Goal: Task Accomplishment & Management: Manage account settings

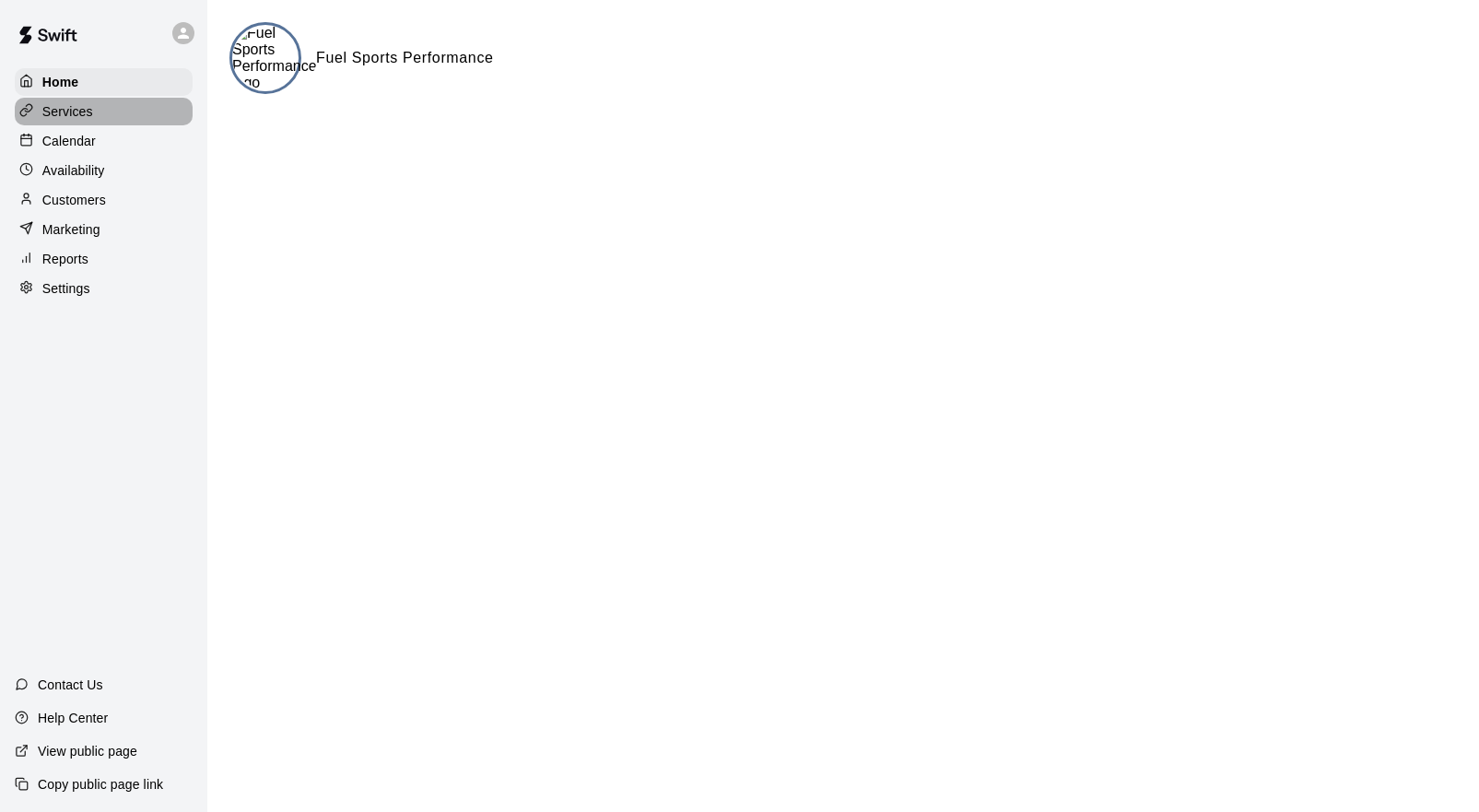
click at [65, 112] on p "Services" at bounding box center [68, 111] width 51 height 18
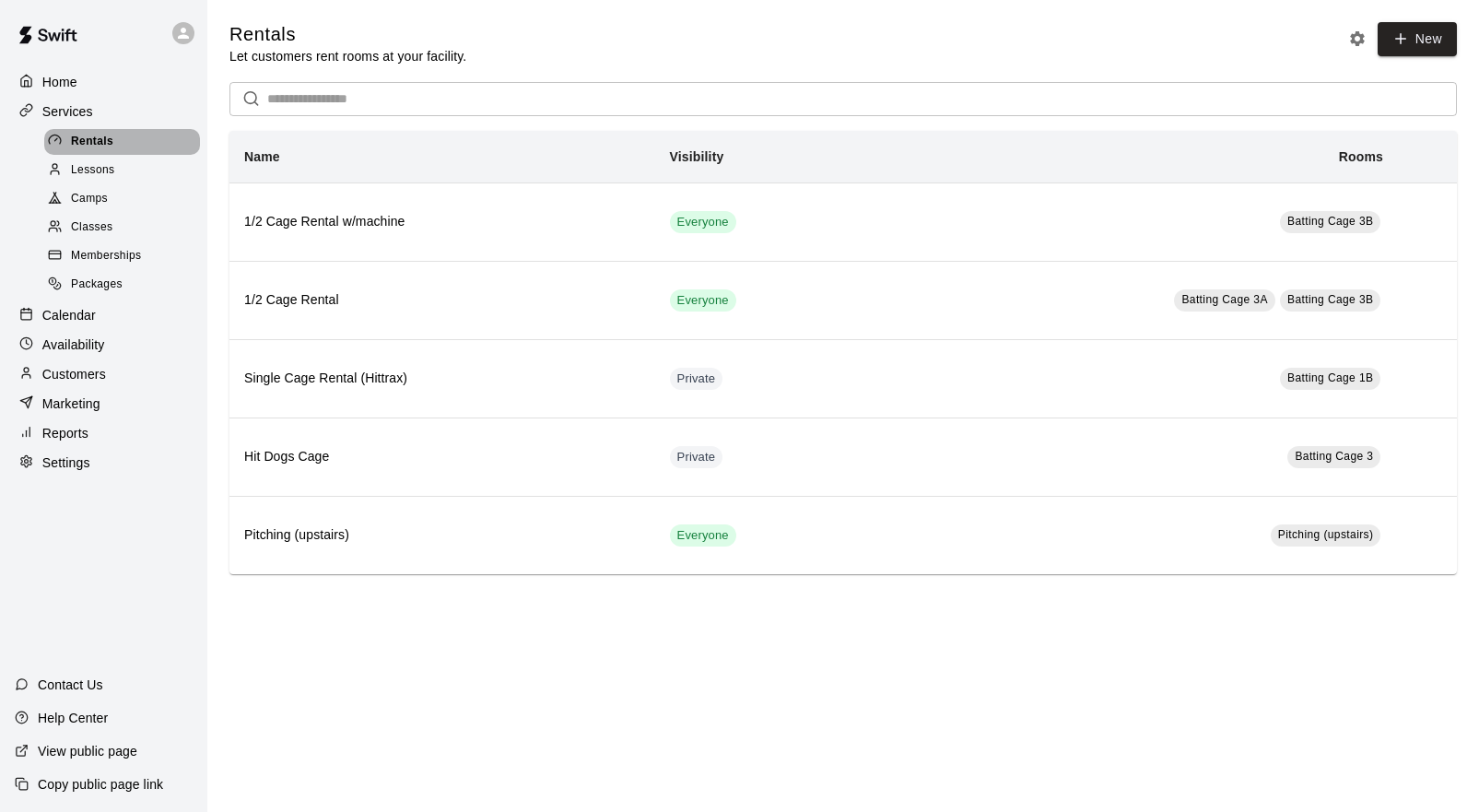
click at [105, 141] on span "Rentals" at bounding box center [92, 141] width 43 height 18
click at [86, 164] on span "Lessons" at bounding box center [93, 170] width 44 height 18
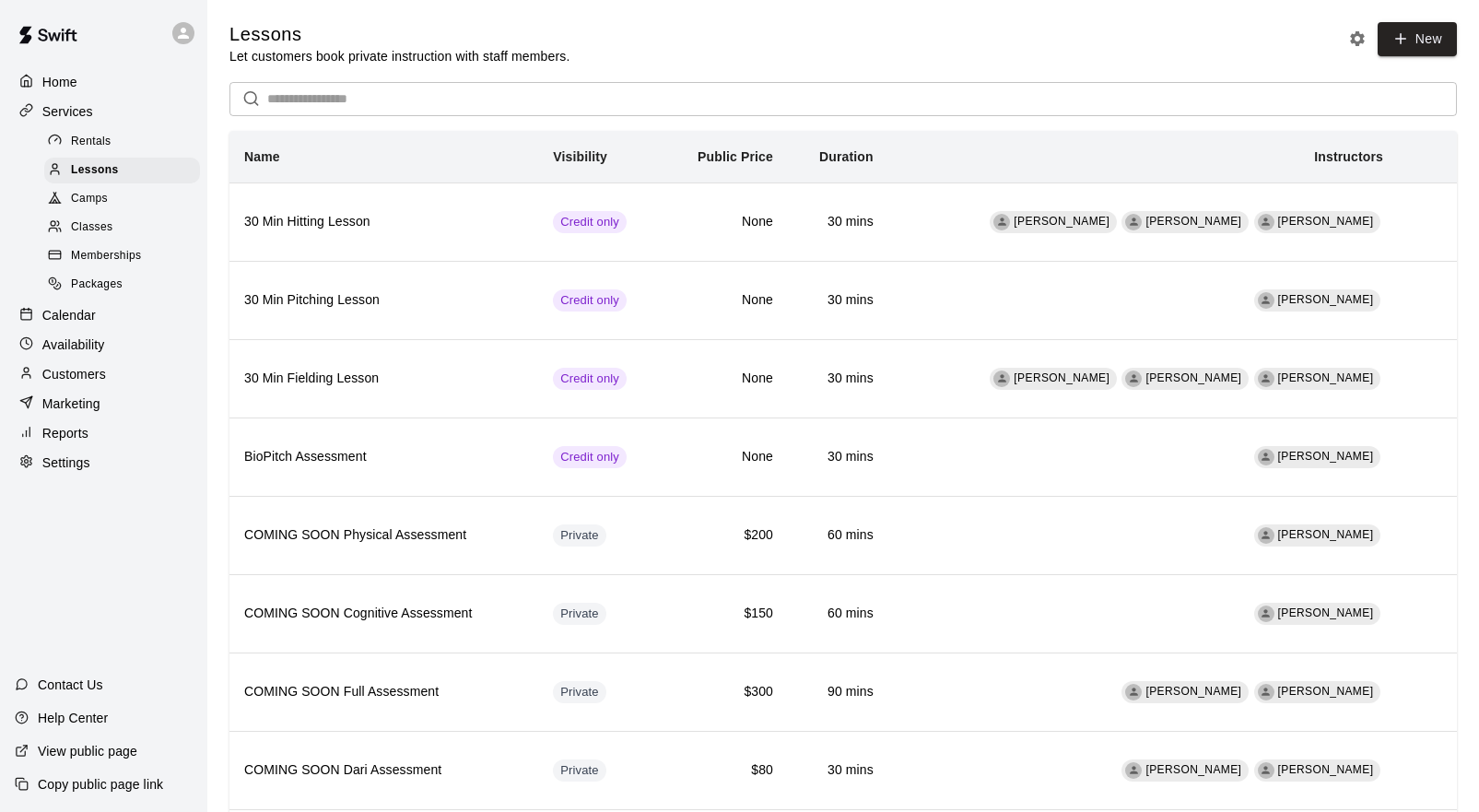
click at [68, 111] on p "Services" at bounding box center [68, 111] width 51 height 18
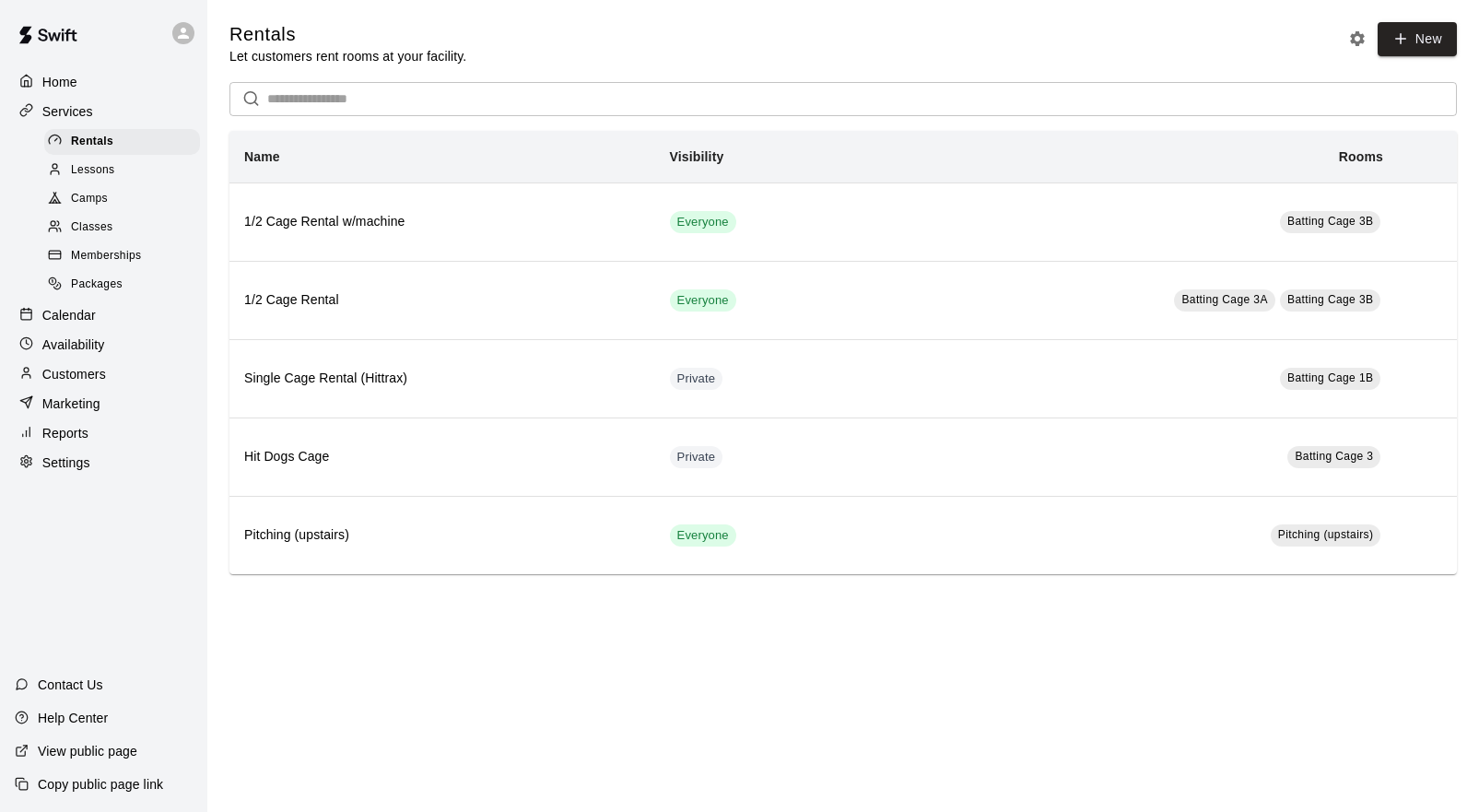
click at [36, 82] on div at bounding box center [30, 82] width 23 height 18
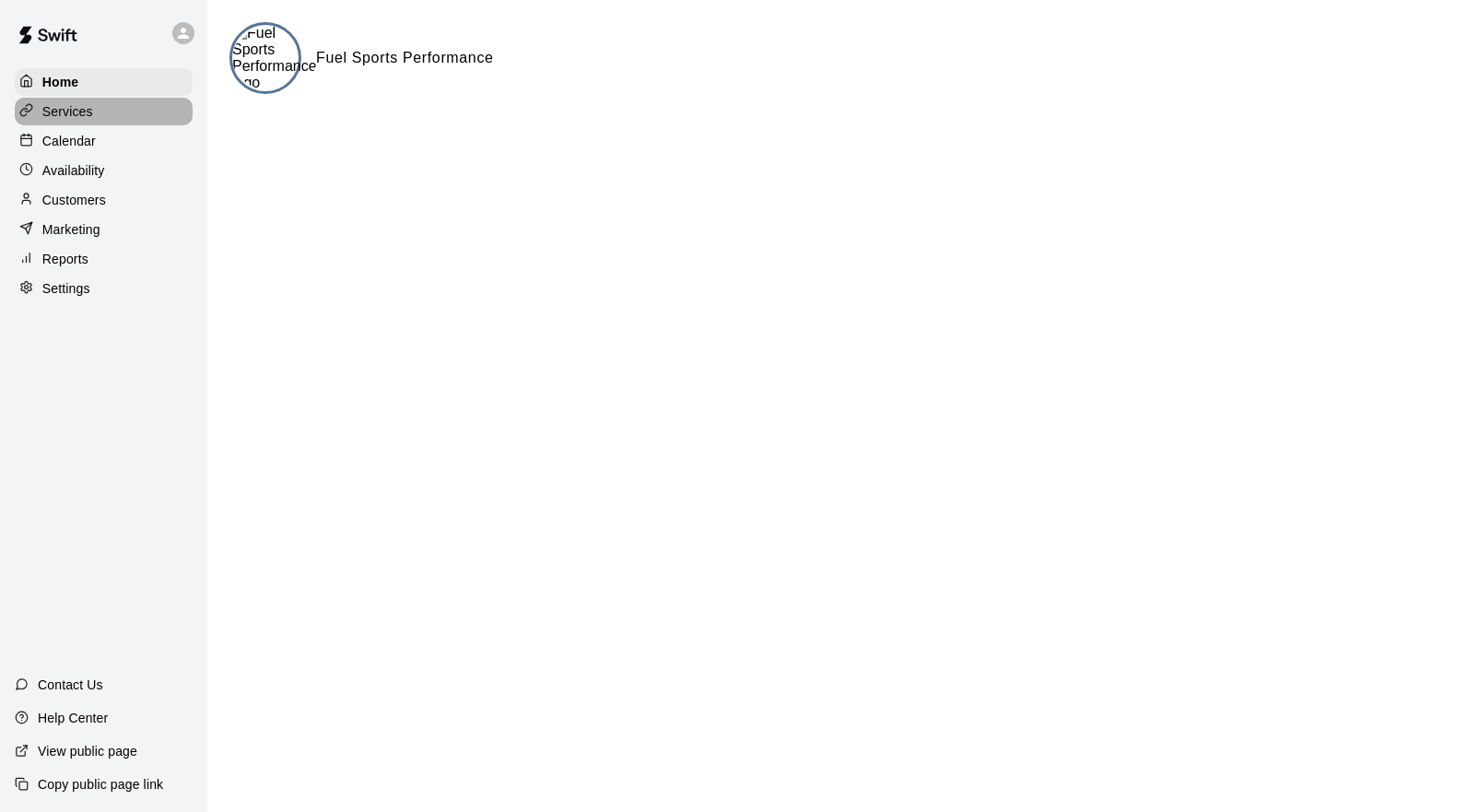
click at [66, 112] on p "Services" at bounding box center [68, 111] width 51 height 18
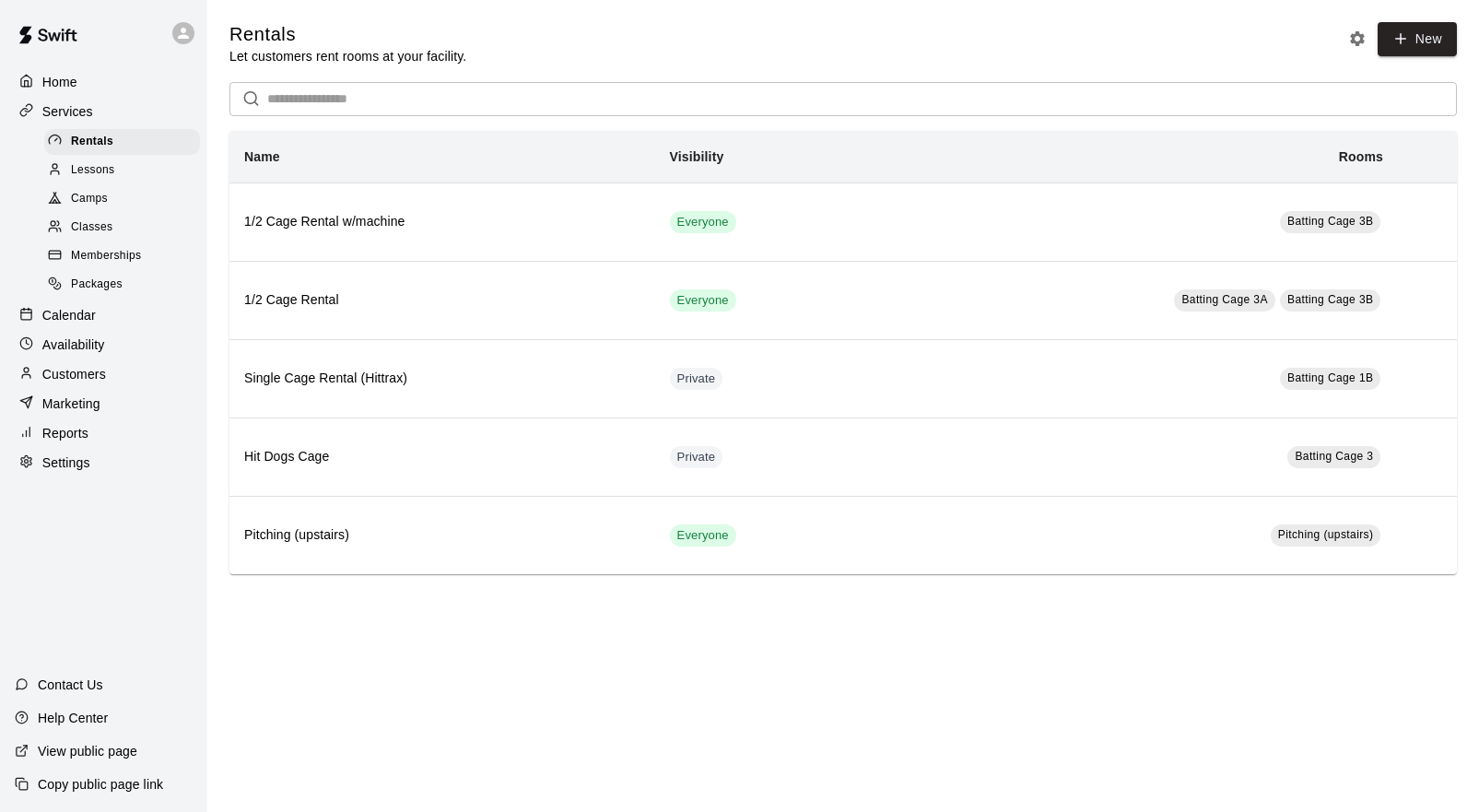
click at [27, 85] on icon at bounding box center [26, 80] width 14 height 14
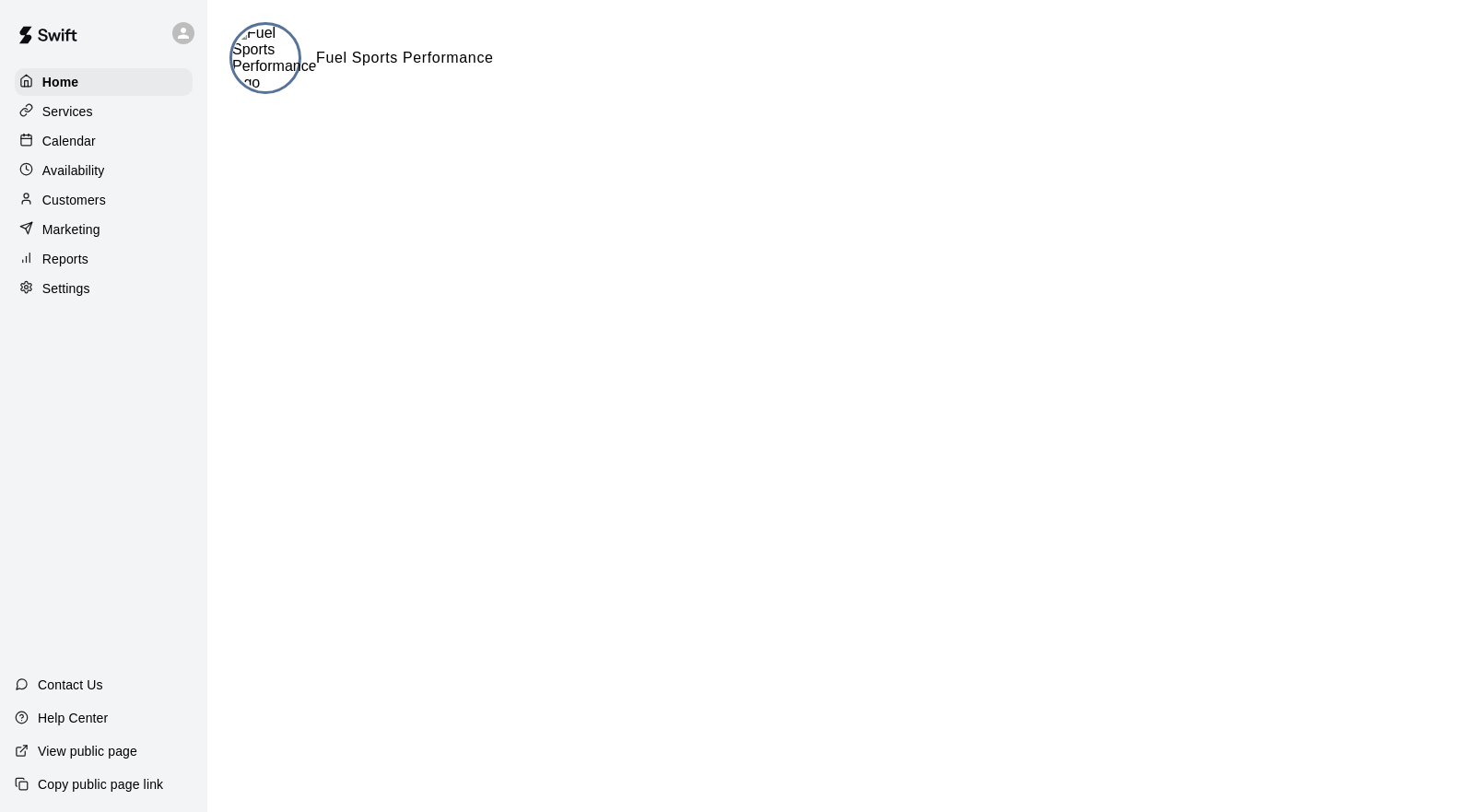
click at [27, 137] on icon at bounding box center [26, 139] width 14 height 14
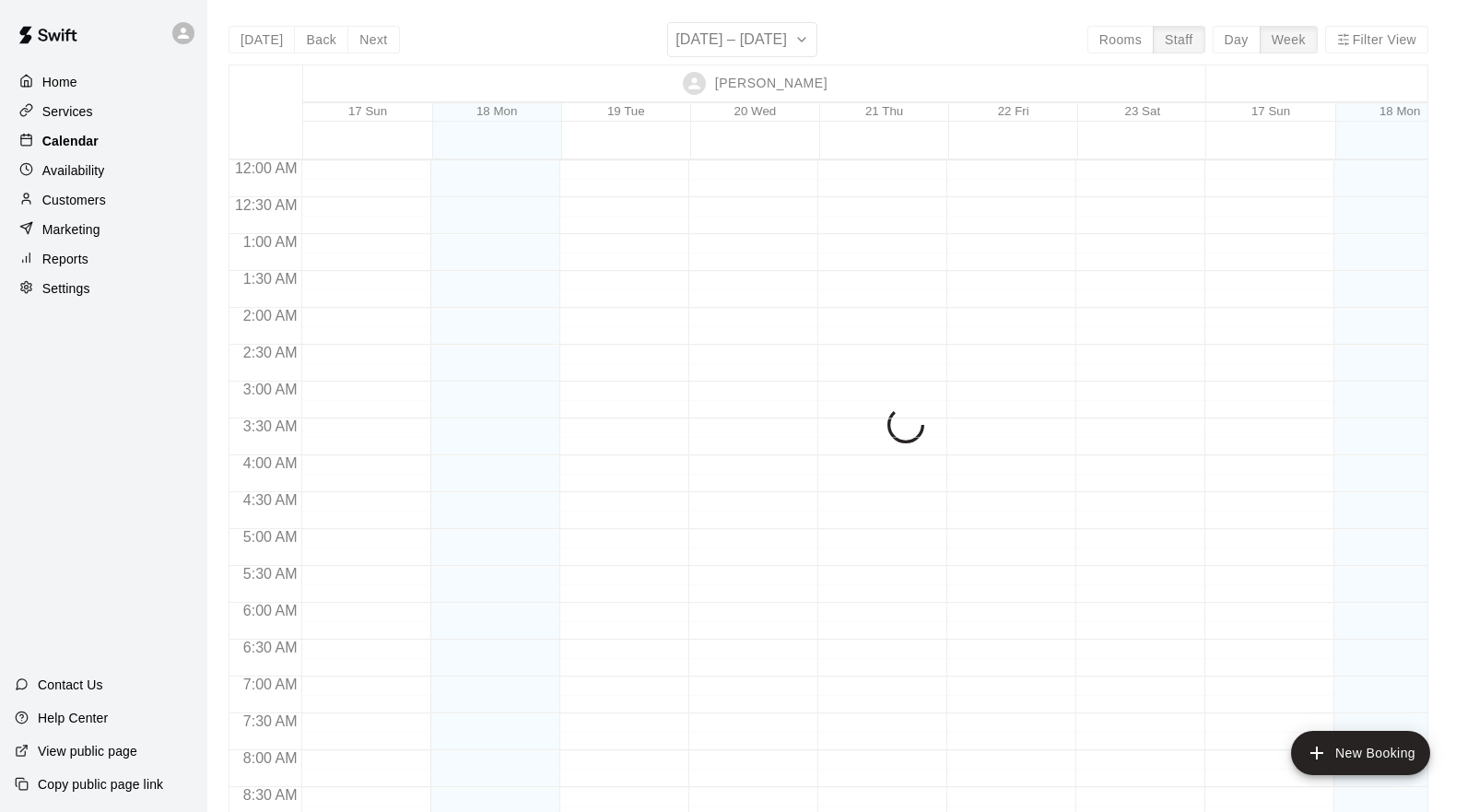
scroll to position [1098, 0]
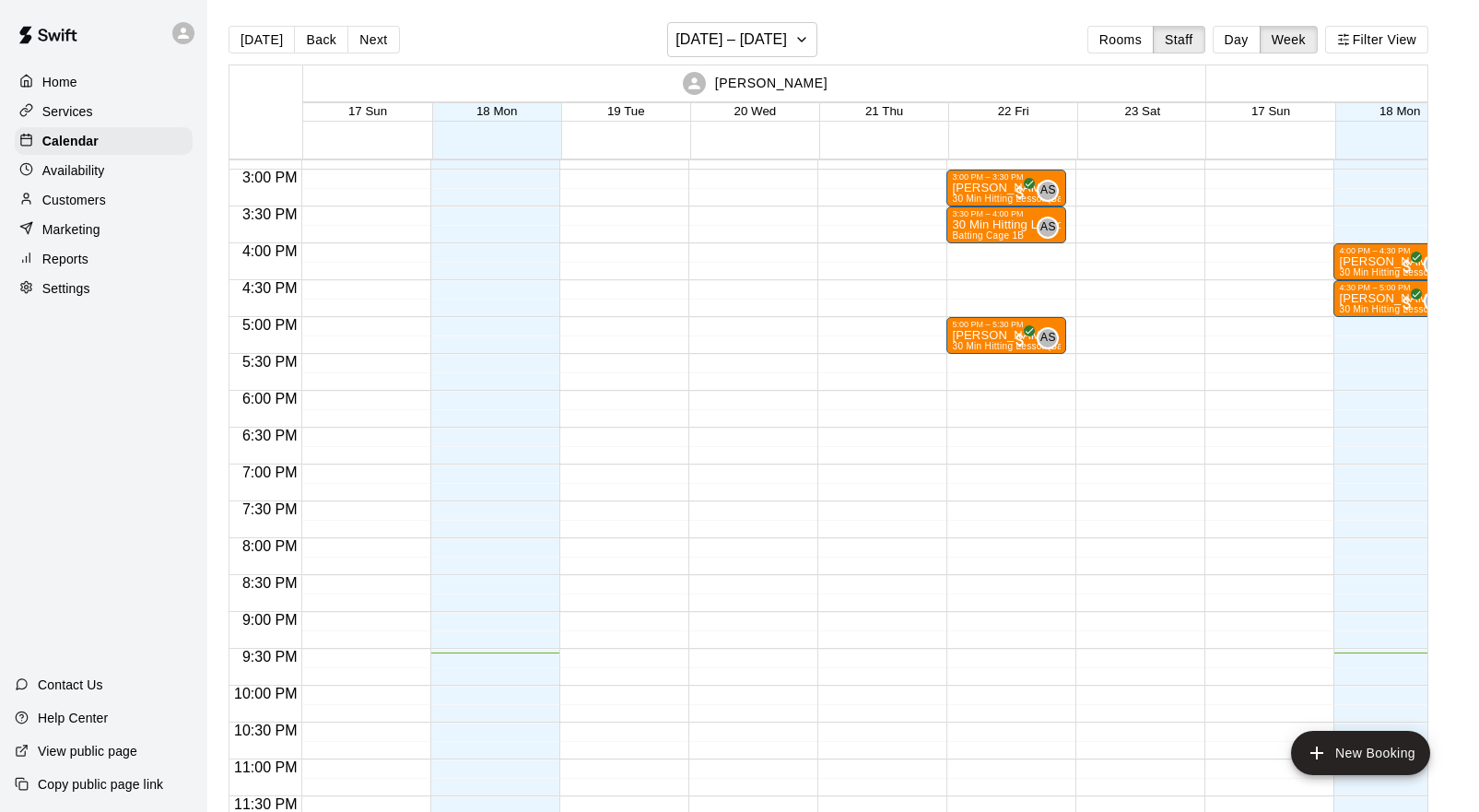
click at [34, 164] on div at bounding box center [30, 171] width 23 height 18
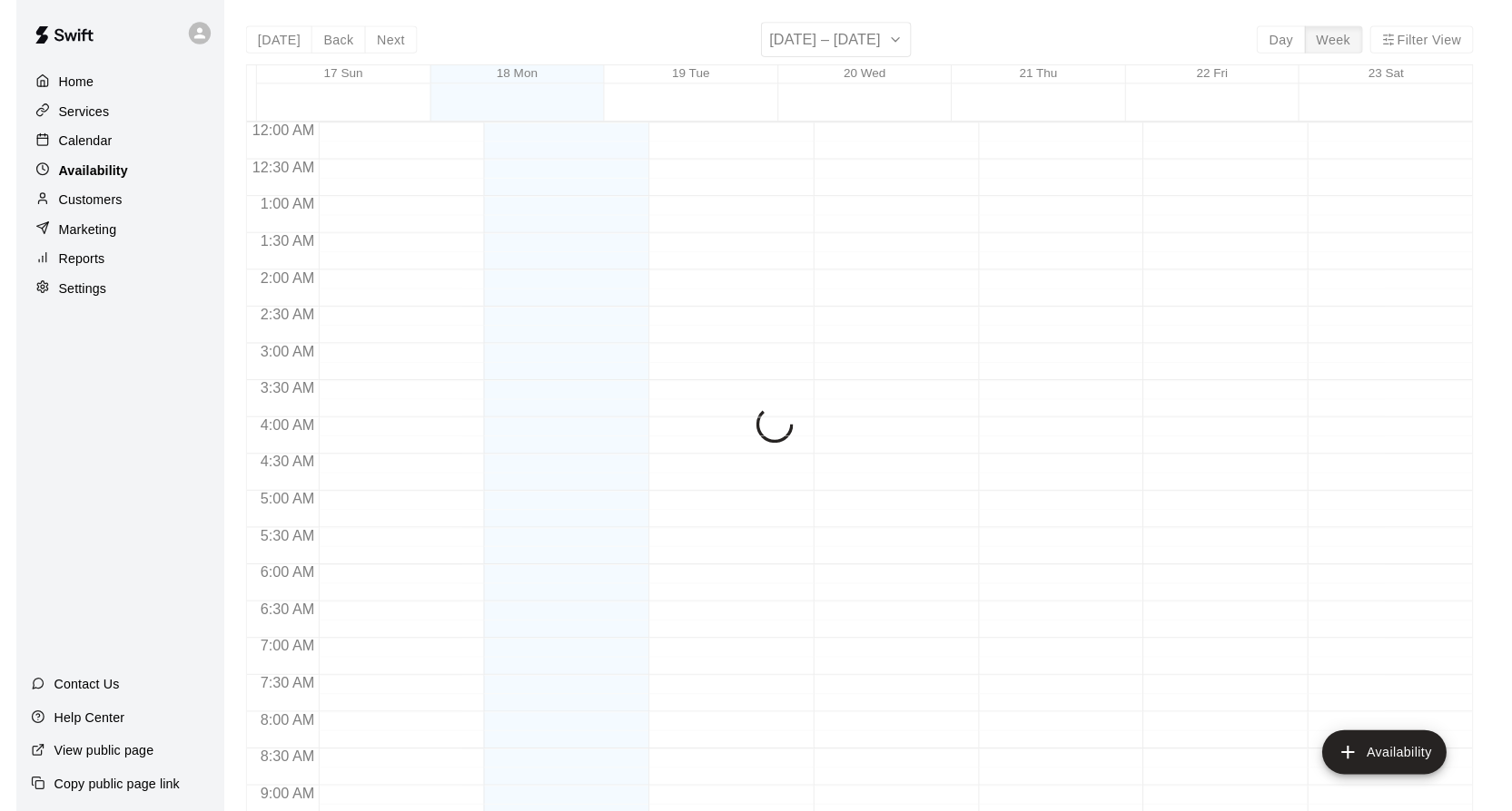
scroll to position [1044, 0]
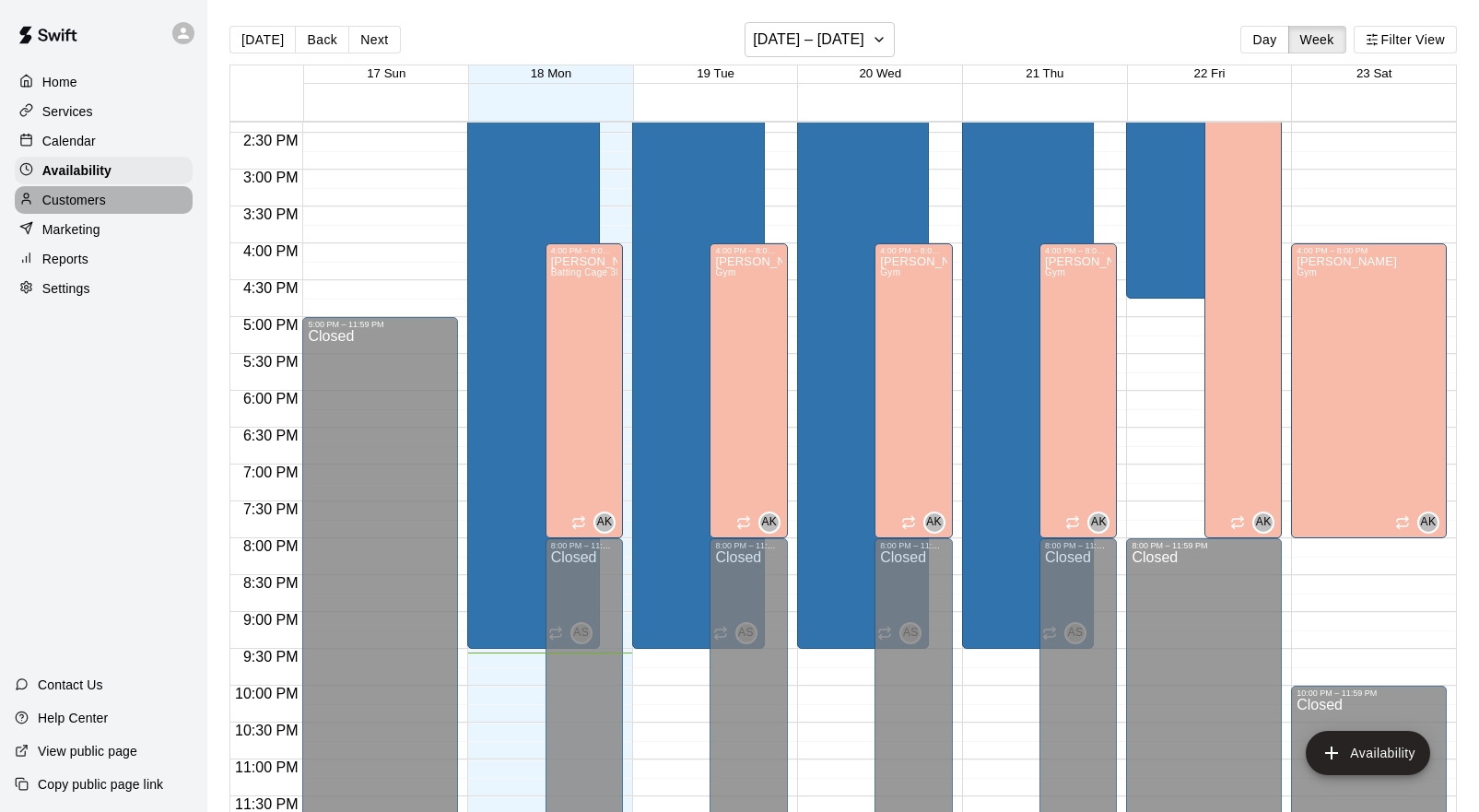
click at [35, 186] on div "Customers" at bounding box center [104, 199] width 178 height 27
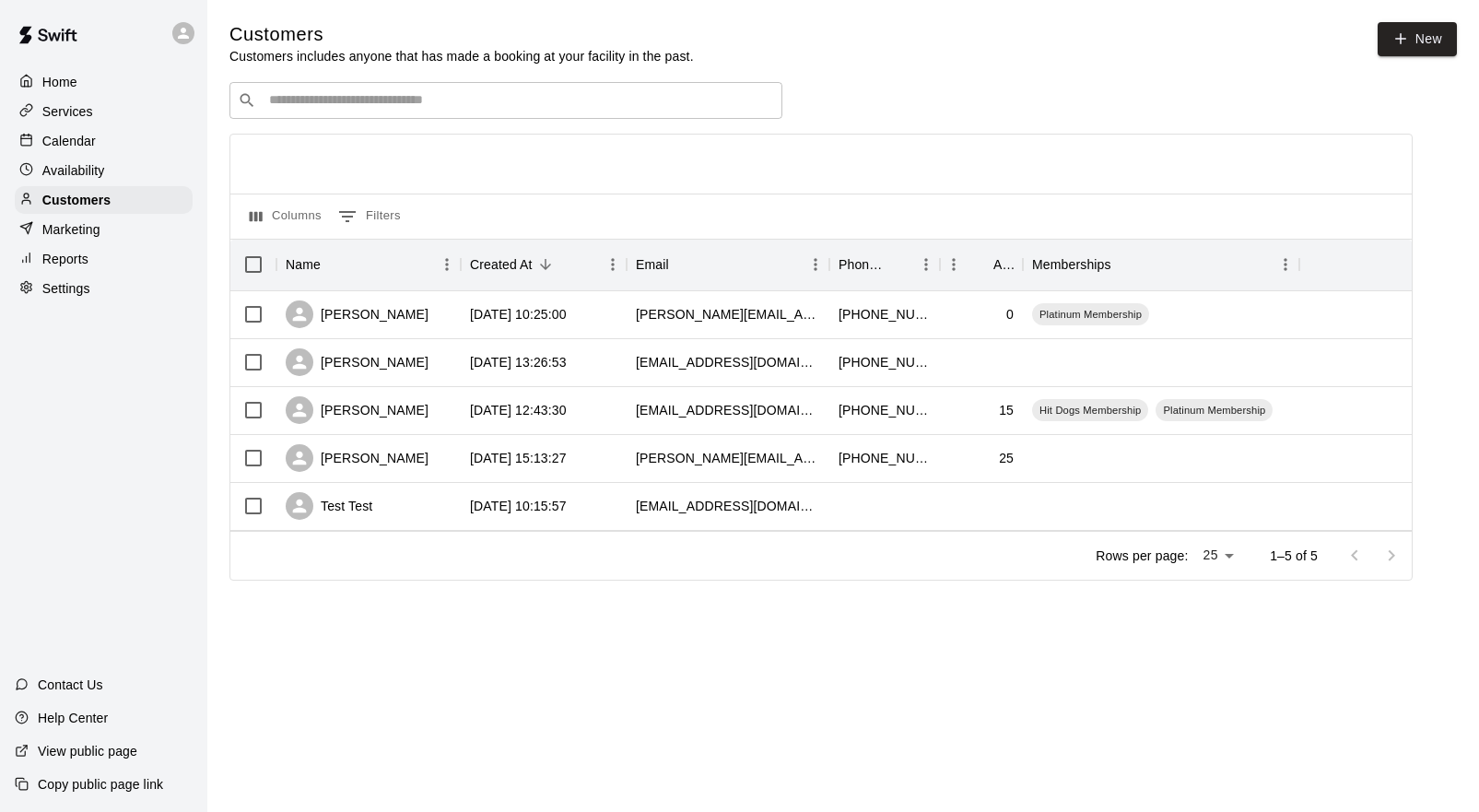
click at [35, 219] on div "Marketing" at bounding box center [104, 229] width 178 height 27
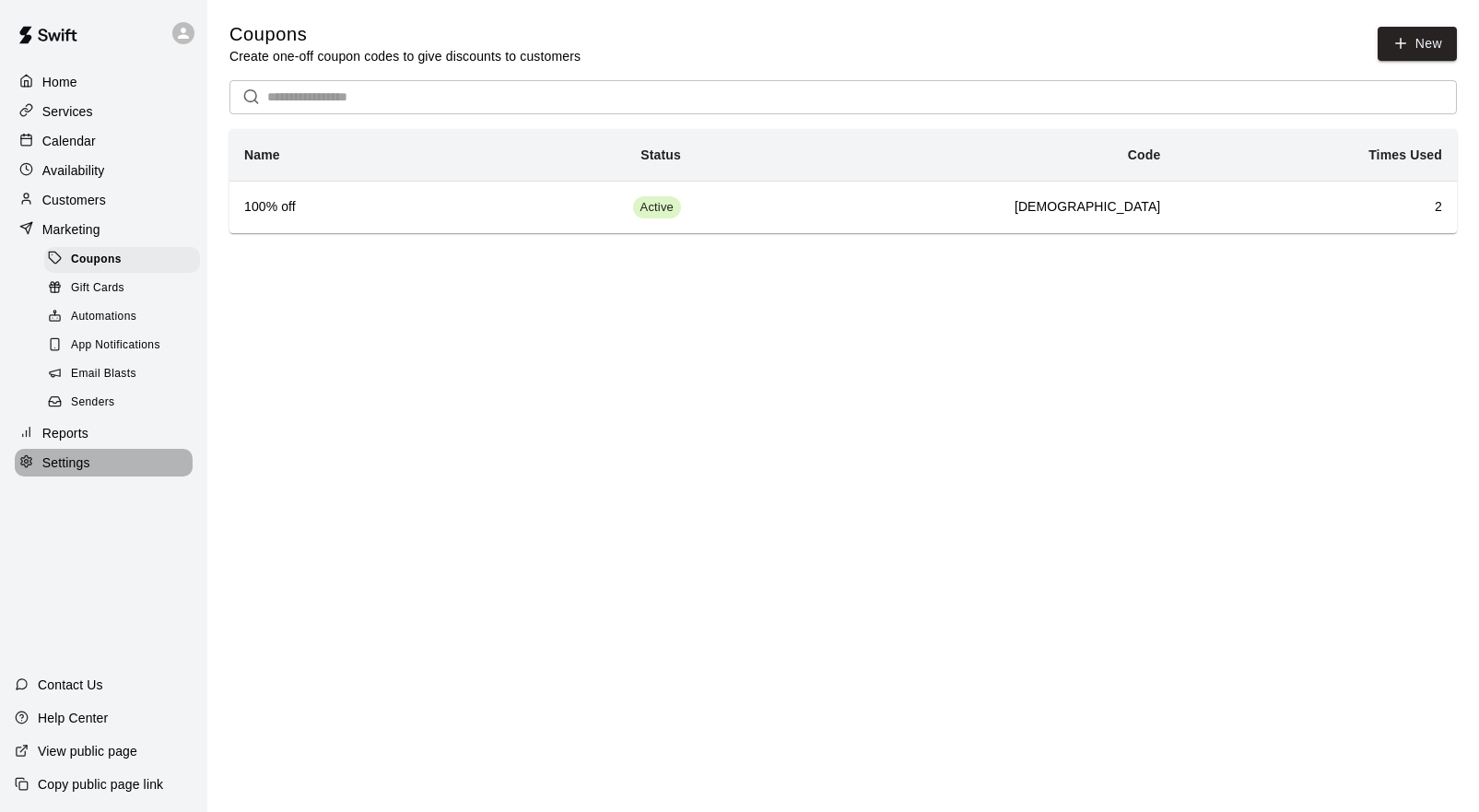
click at [35, 460] on div at bounding box center [30, 463] width 23 height 18
select select "**"
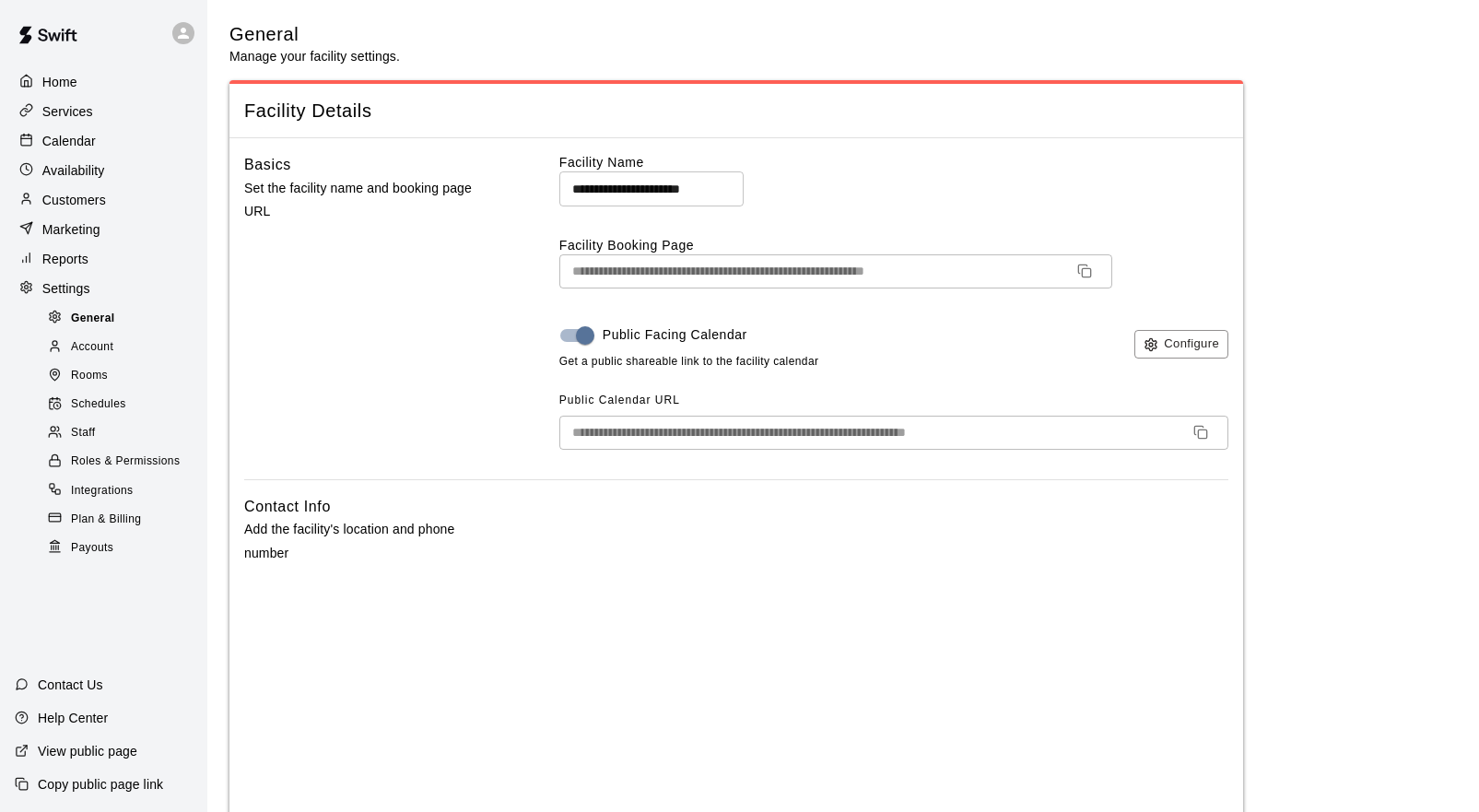
click at [55, 317] on icon at bounding box center [55, 316] width 14 height 14
click at [1168, 347] on button "Configure" at bounding box center [1181, 344] width 94 height 28
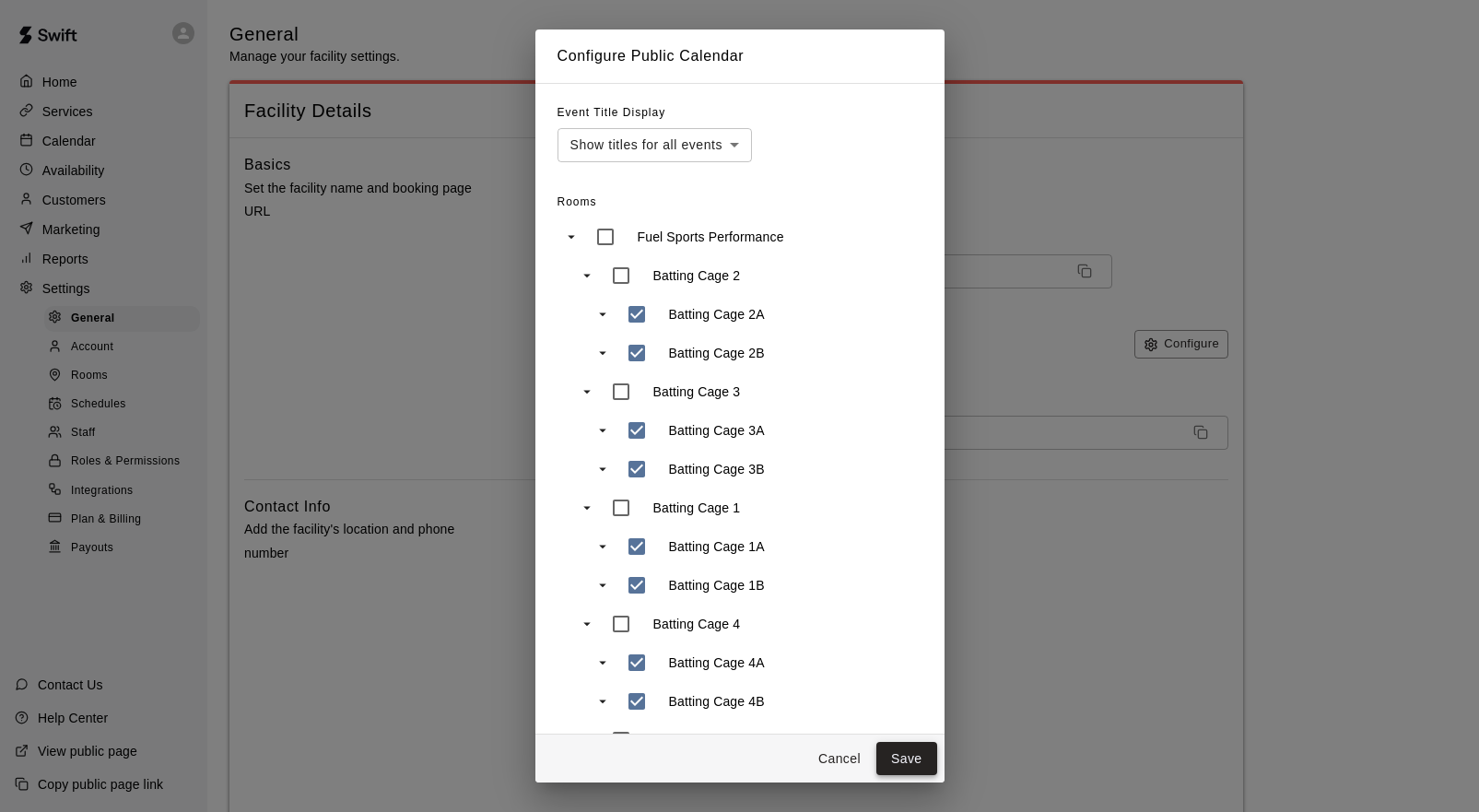
click at [894, 749] on button "Save" at bounding box center [907, 759] width 61 height 34
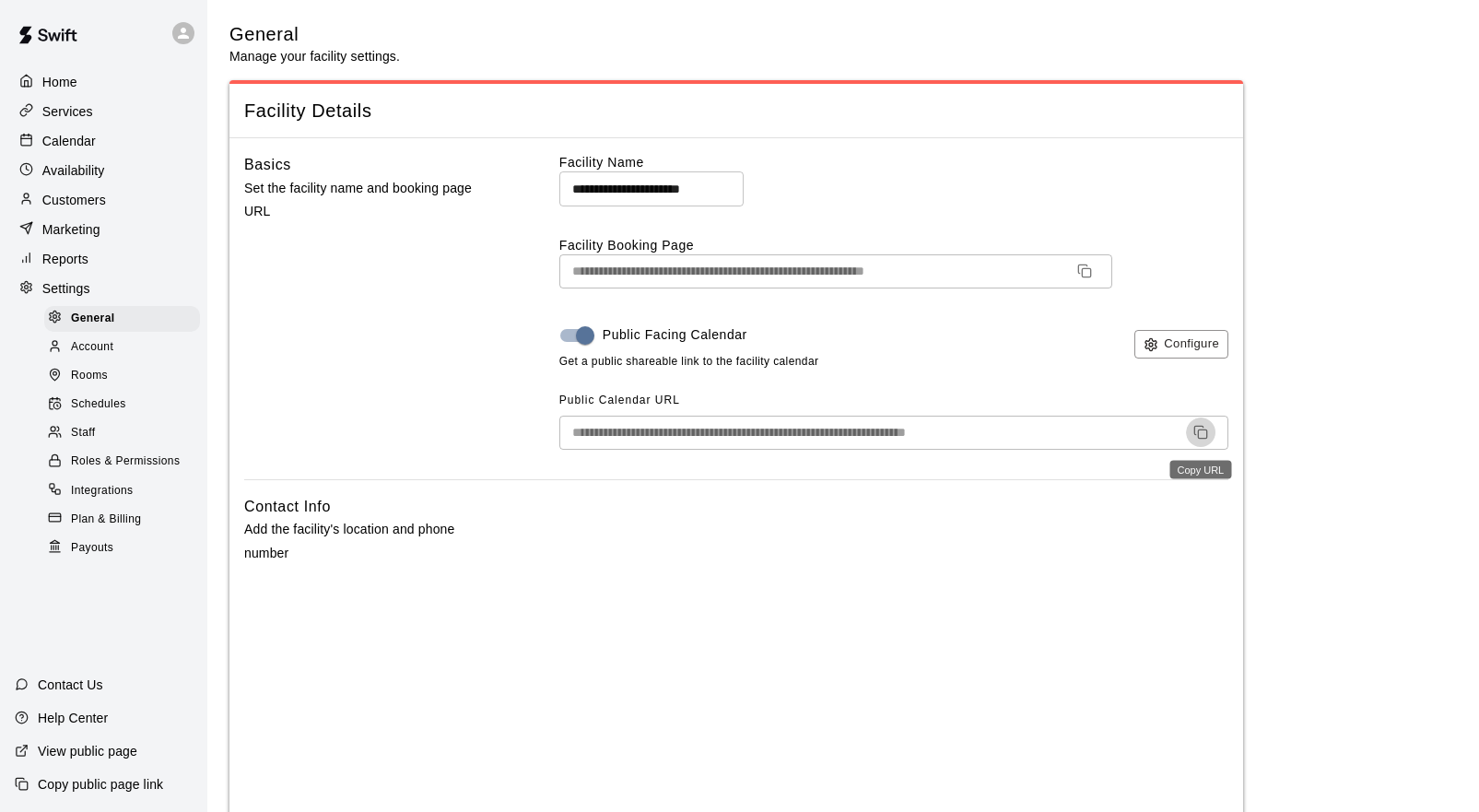
click at [1202, 432] on icon "Copy URL" at bounding box center [1201, 432] width 15 height 15
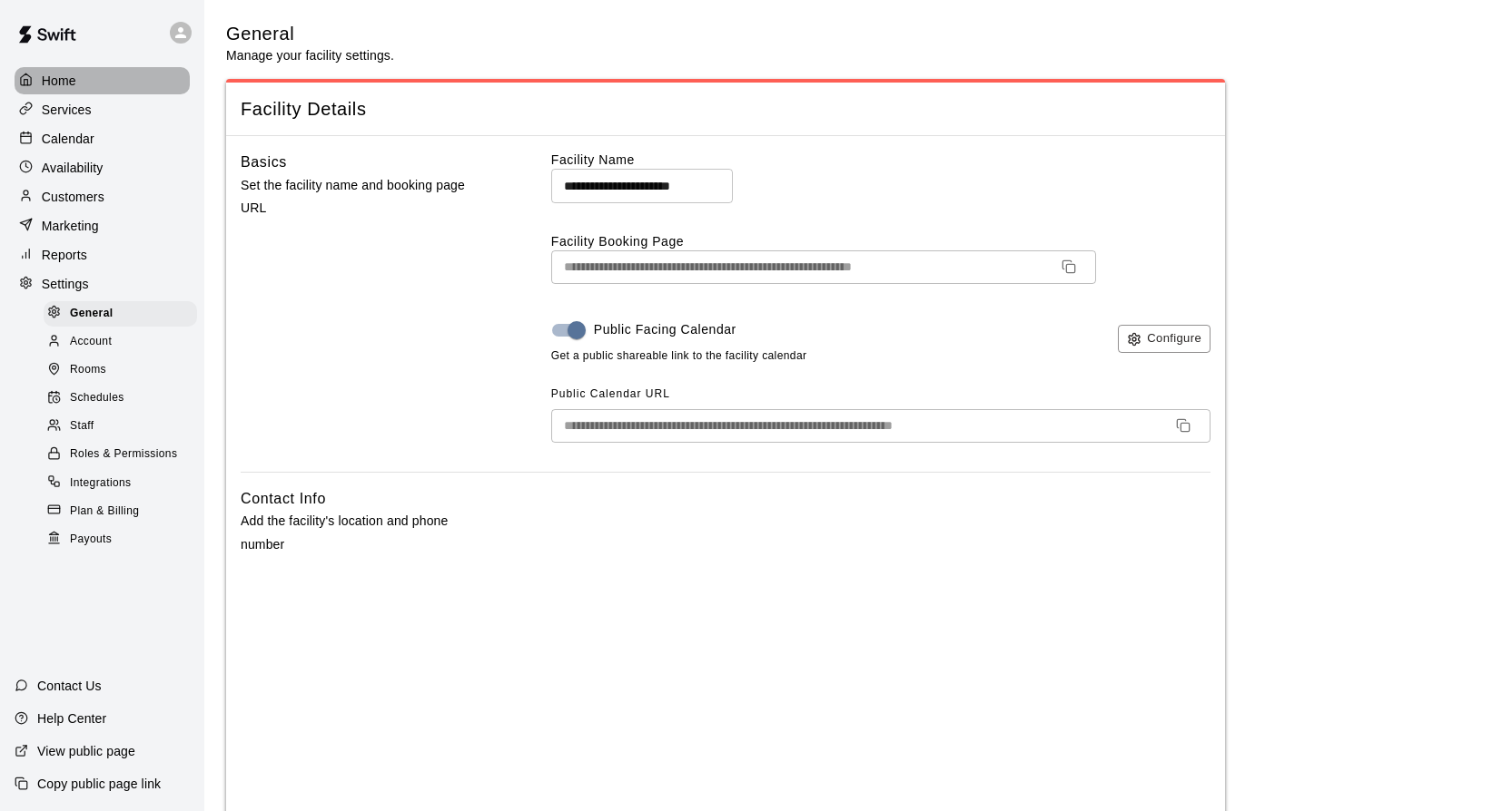
click at [65, 86] on p "Home" at bounding box center [59, 80] width 34 height 18
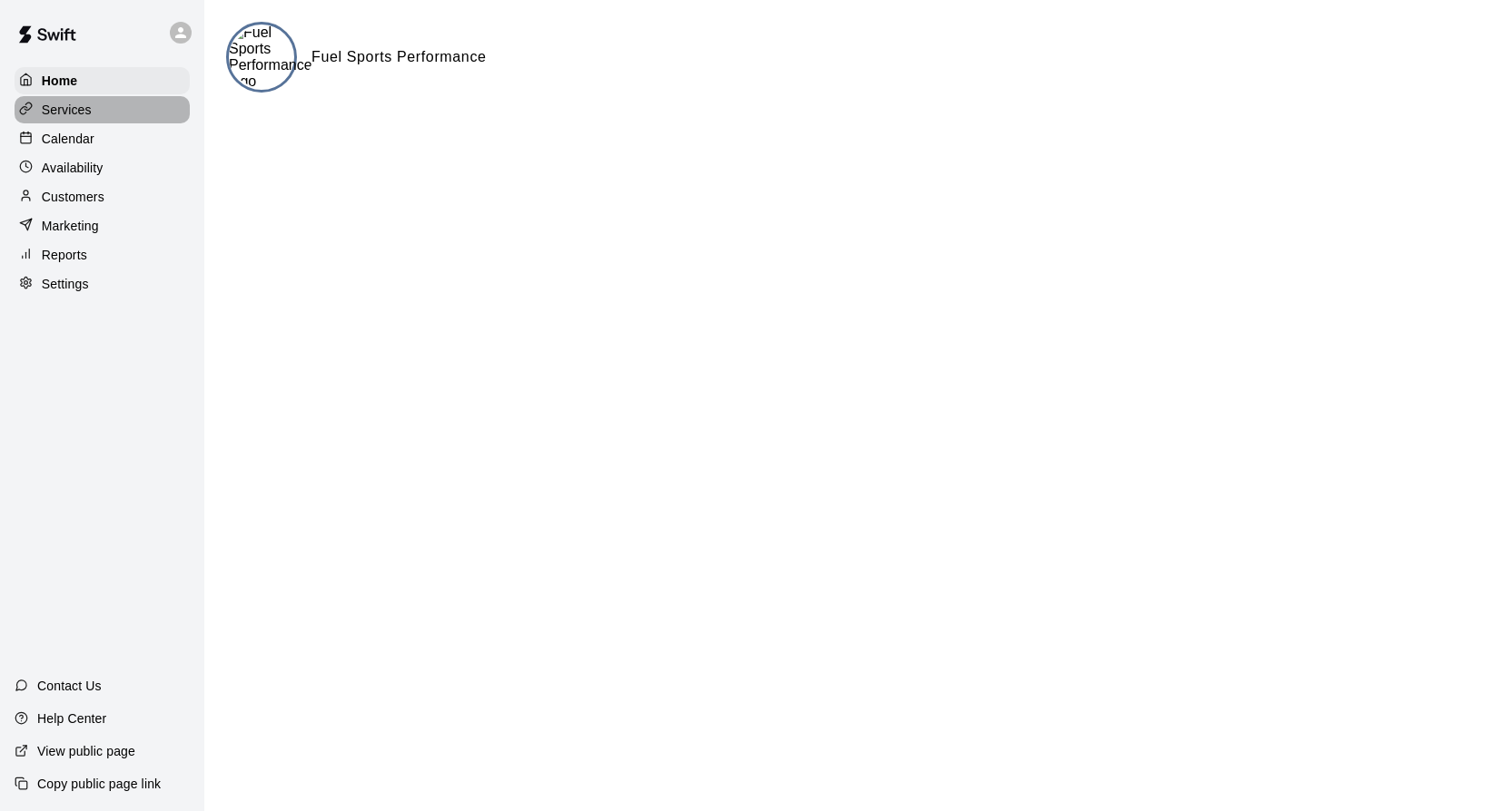
click at [75, 106] on p "Services" at bounding box center [67, 109] width 50 height 18
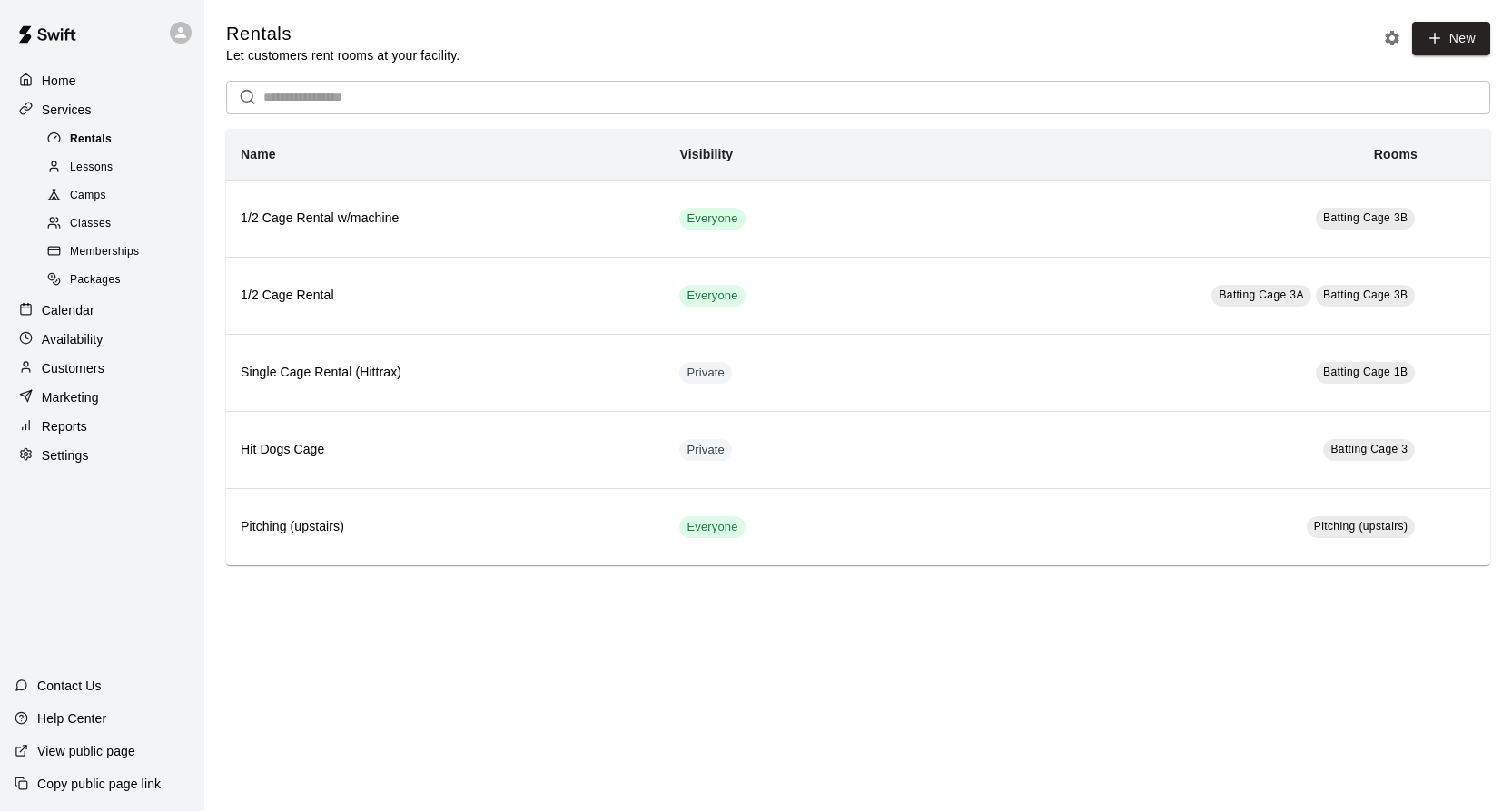
click at [79, 136] on span "Rentals" at bounding box center [90, 139] width 42 height 18
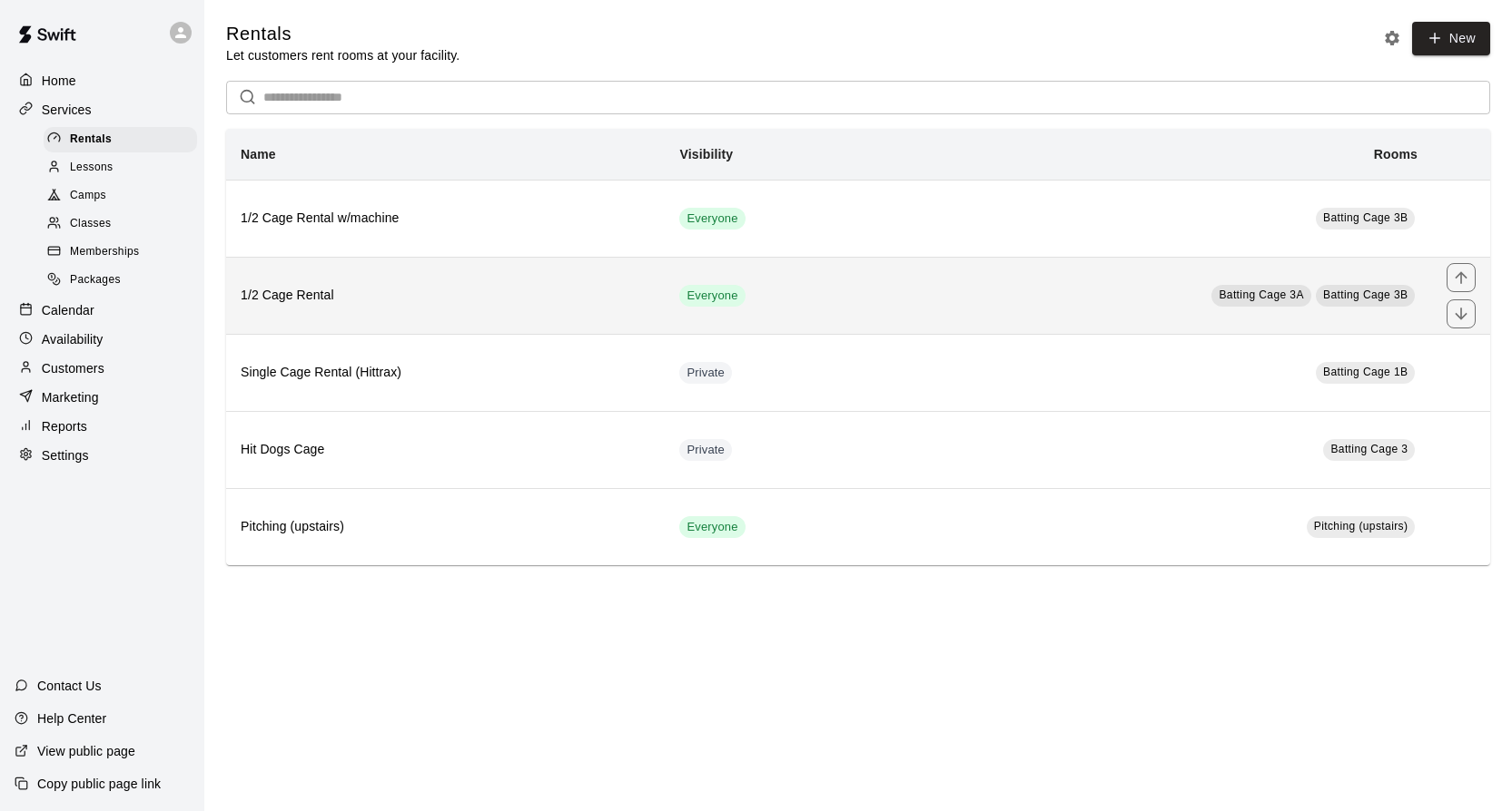
click at [1016, 310] on td "Batting Cage 3A Batting Cage 3B" at bounding box center [1157, 295] width 549 height 77
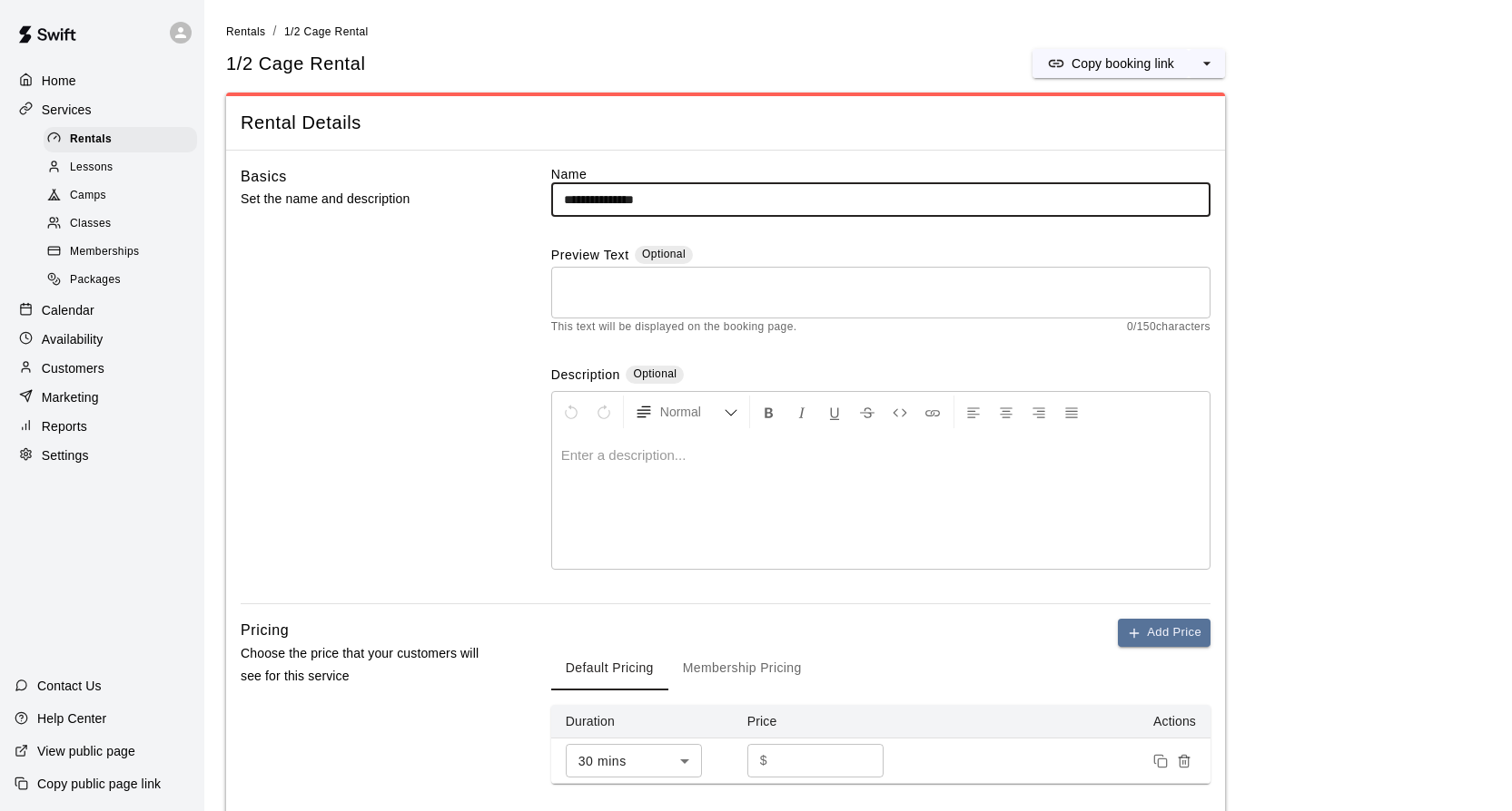
click at [689, 201] on input "**********" at bounding box center [881, 200] width 660 height 34
type input "*"
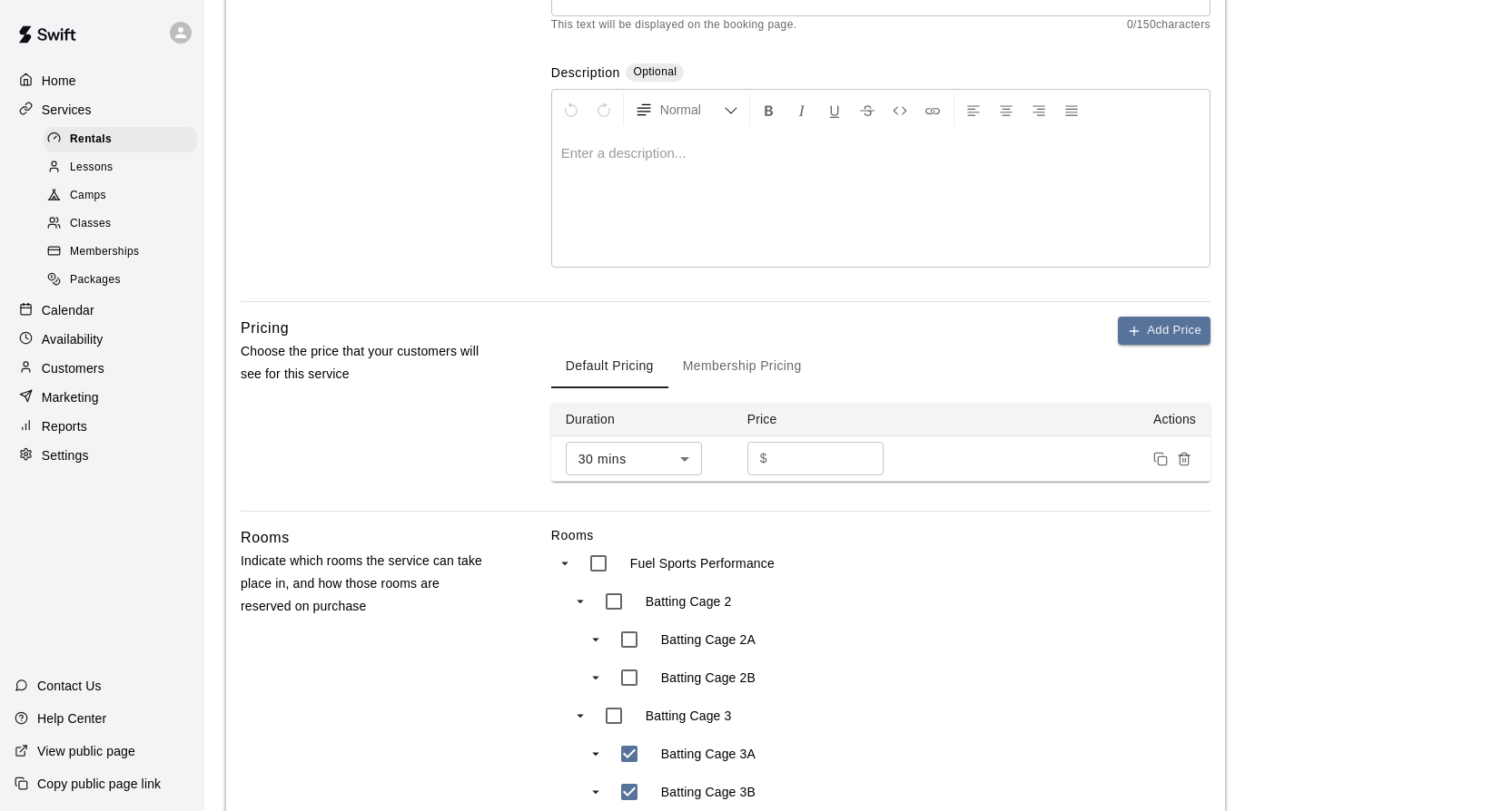
scroll to position [331, 0]
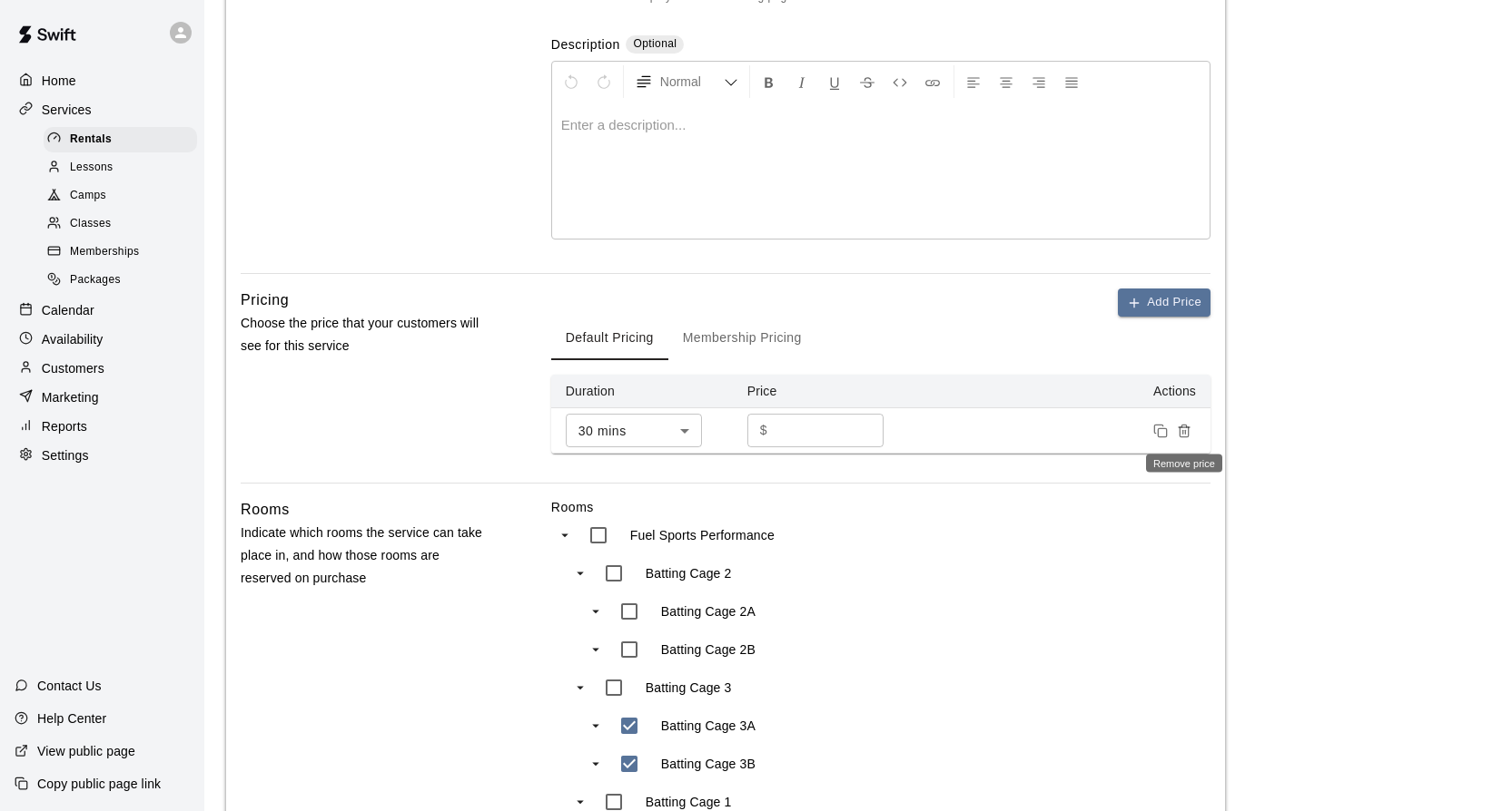
type input "**********"
click at [1186, 427] on icon "Remove price" at bounding box center [1184, 431] width 15 height 15
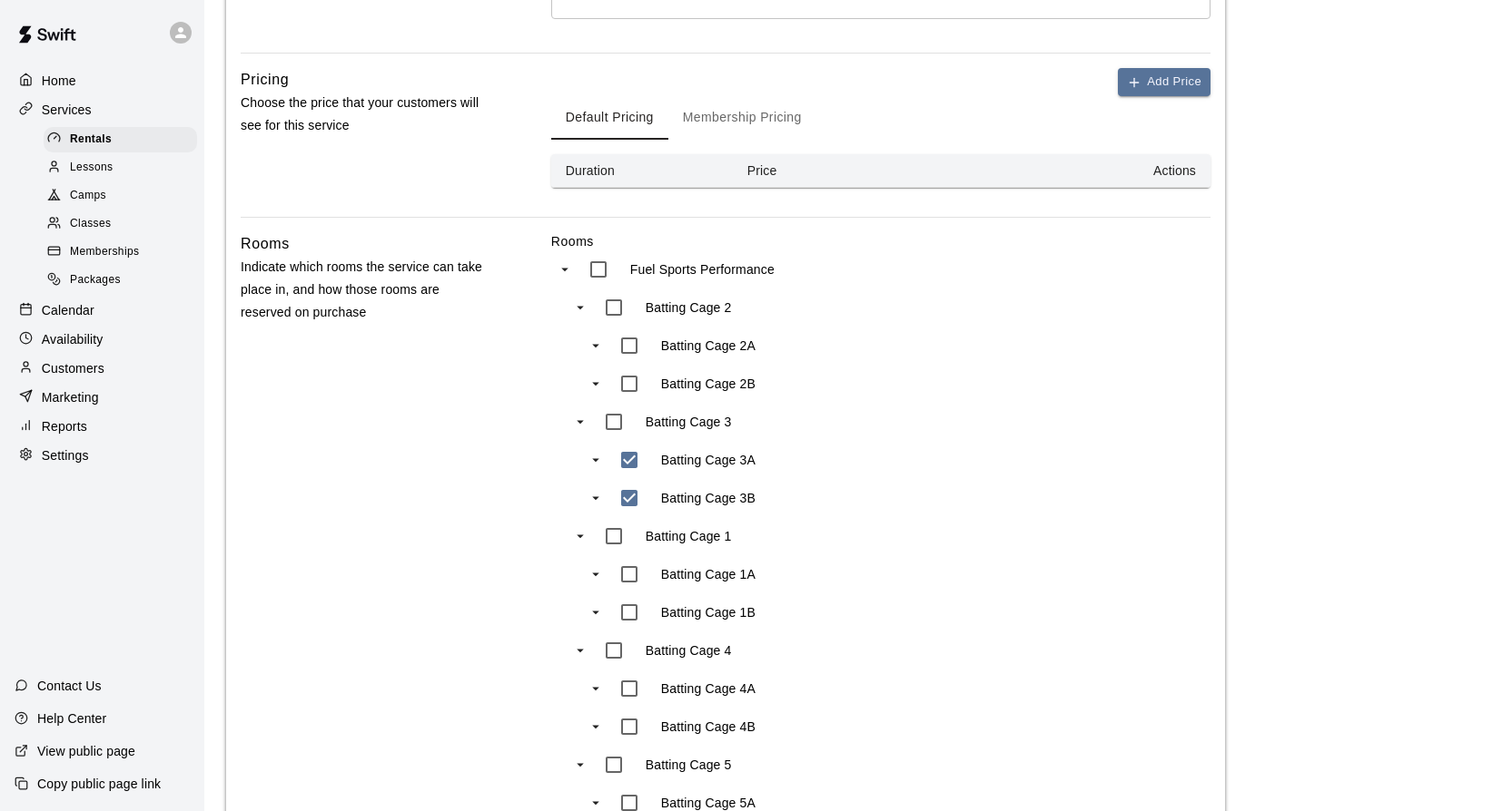
scroll to position [556, 0]
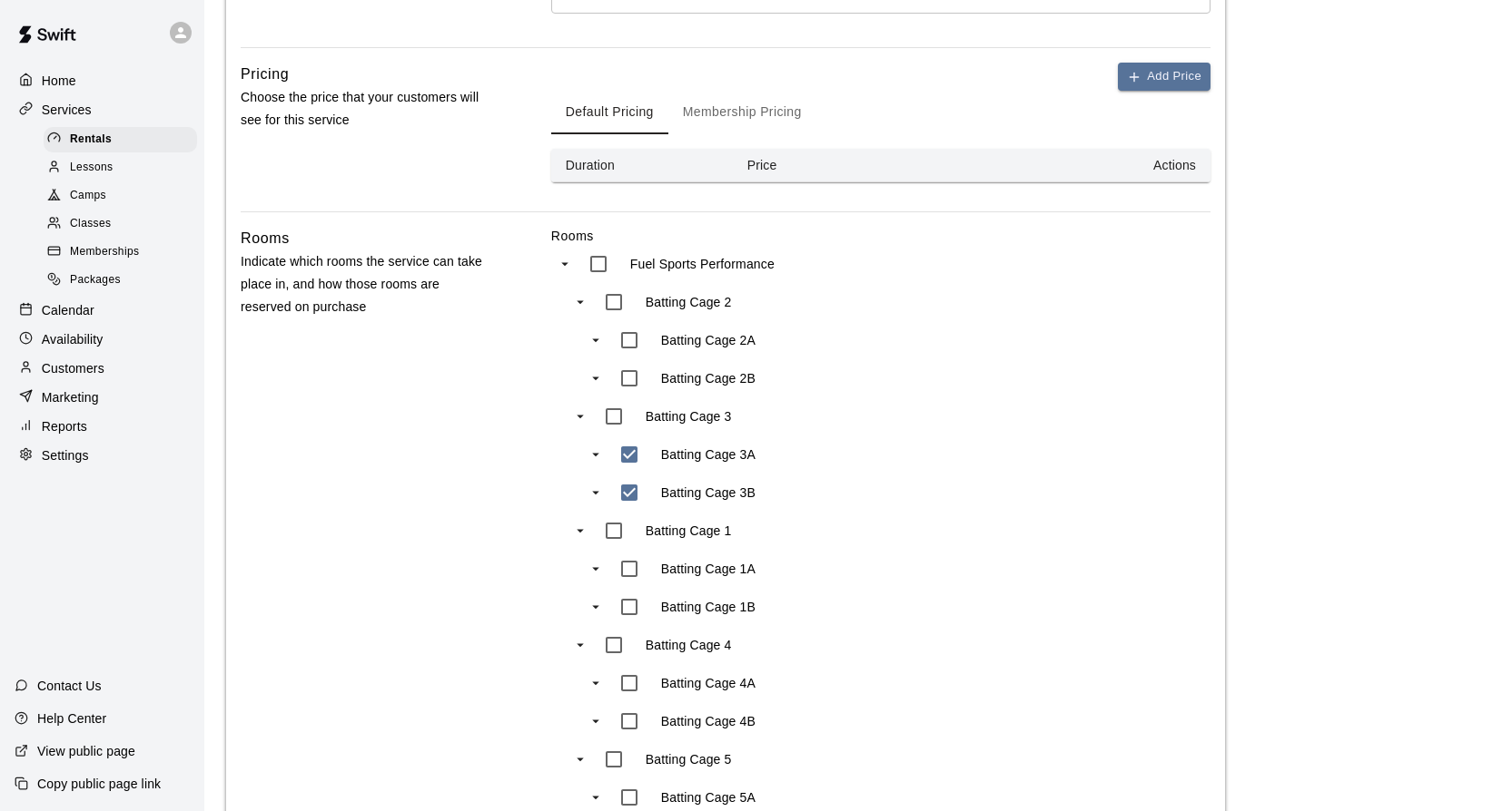
type input "***"
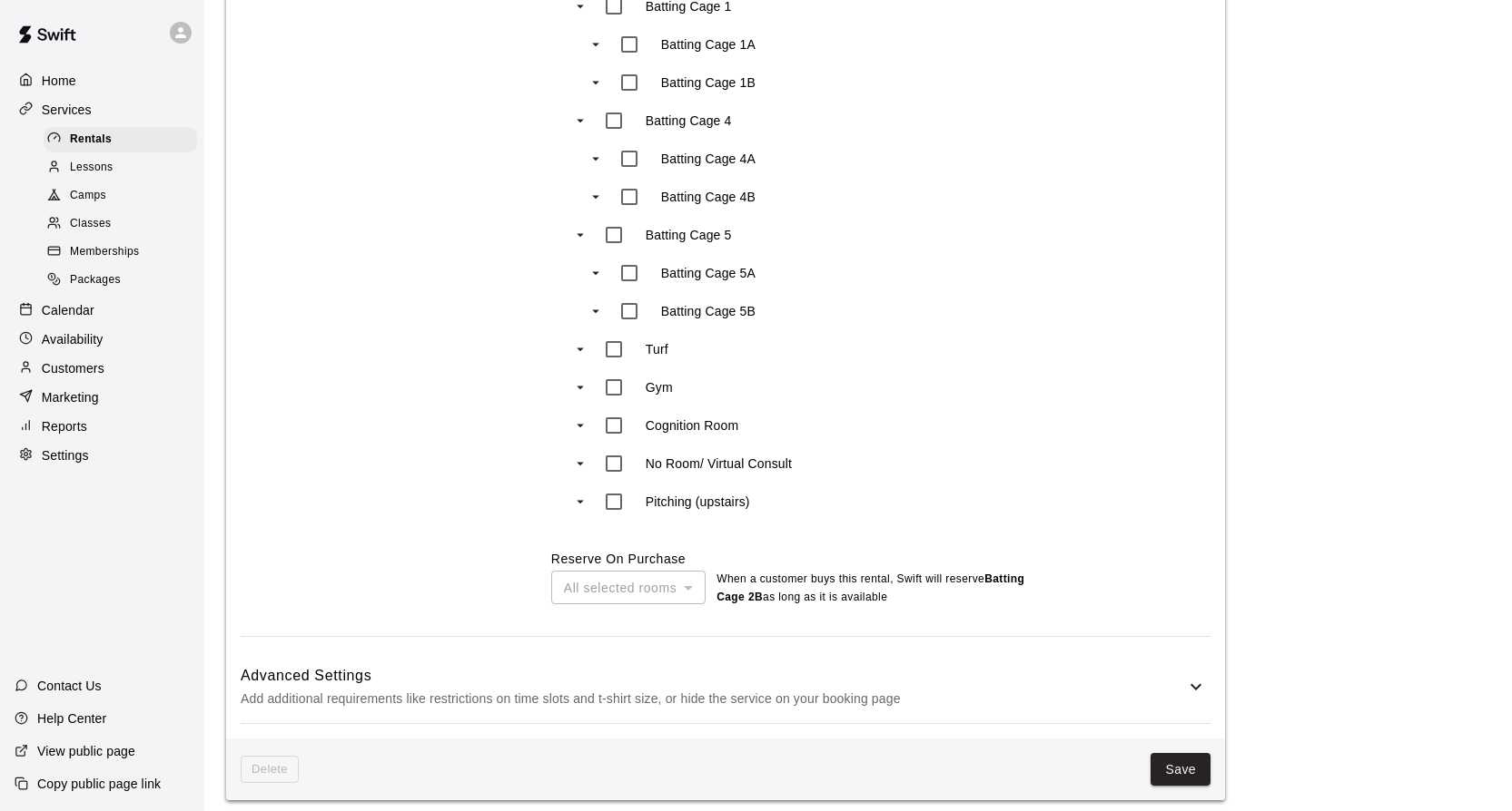
scroll to position [1092, 0]
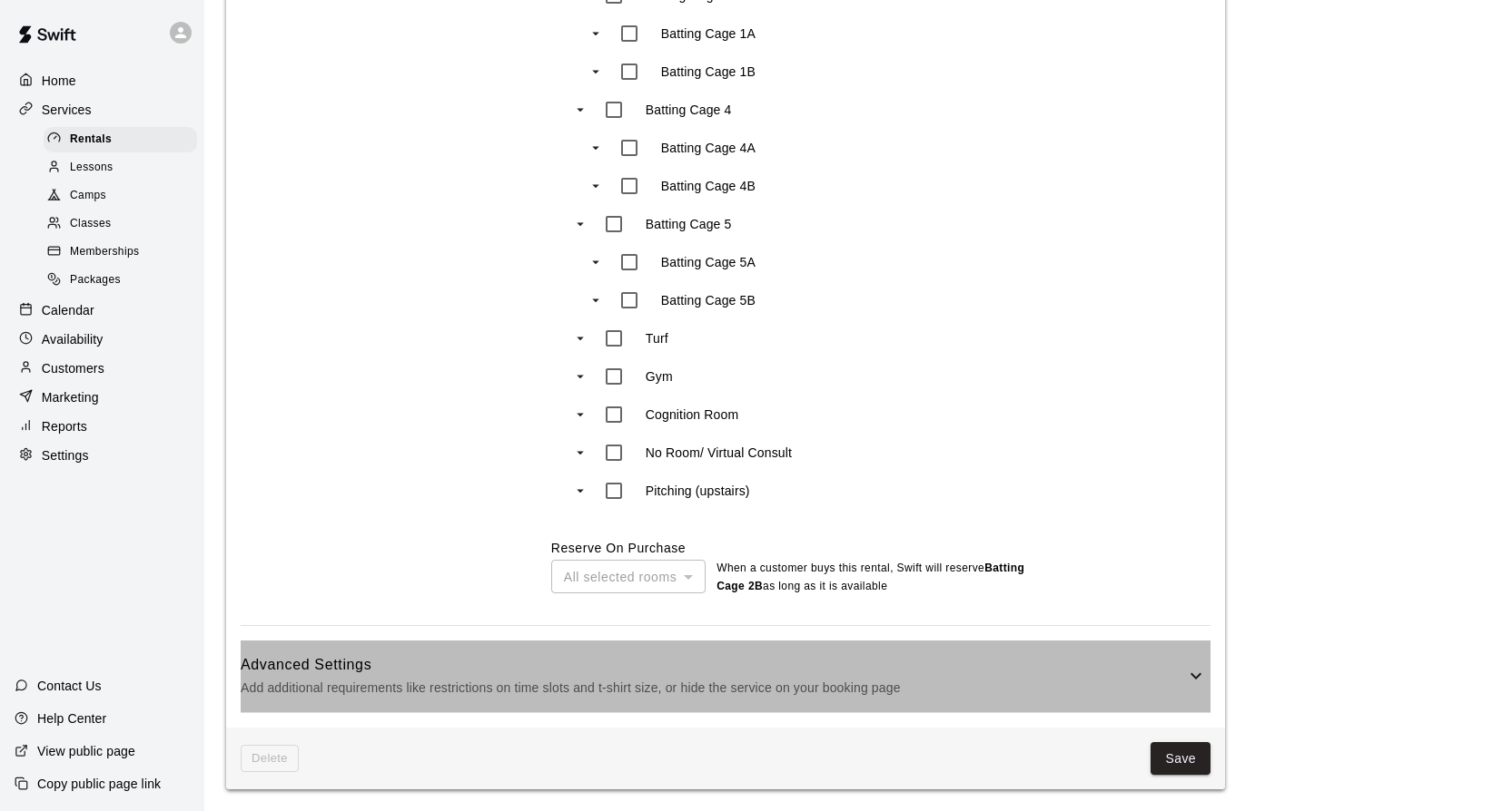
click at [1187, 671] on icon at bounding box center [1195, 675] width 21 height 21
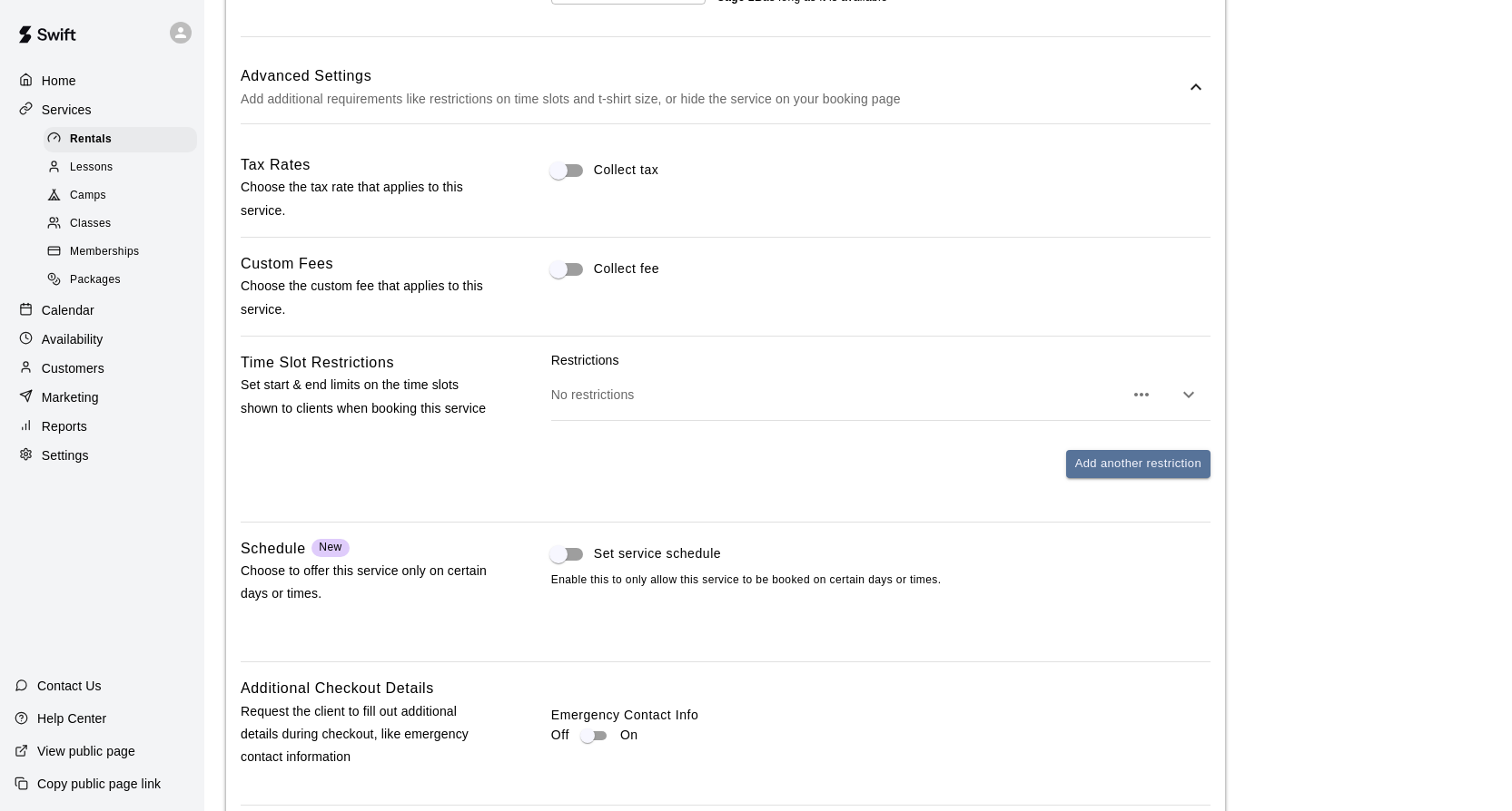
scroll to position [1886, 0]
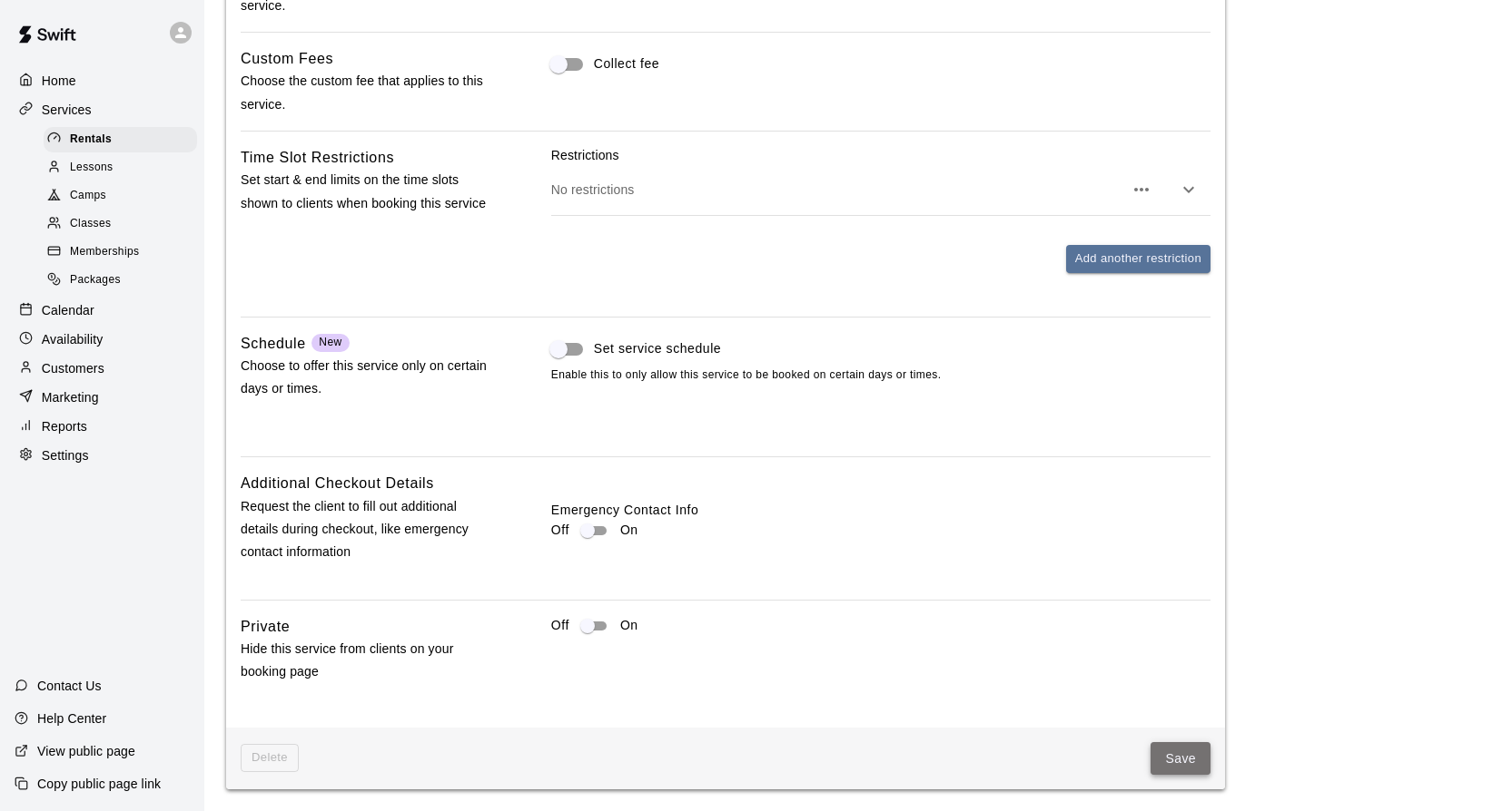
click at [1182, 758] on button "Save" at bounding box center [1180, 759] width 60 height 34
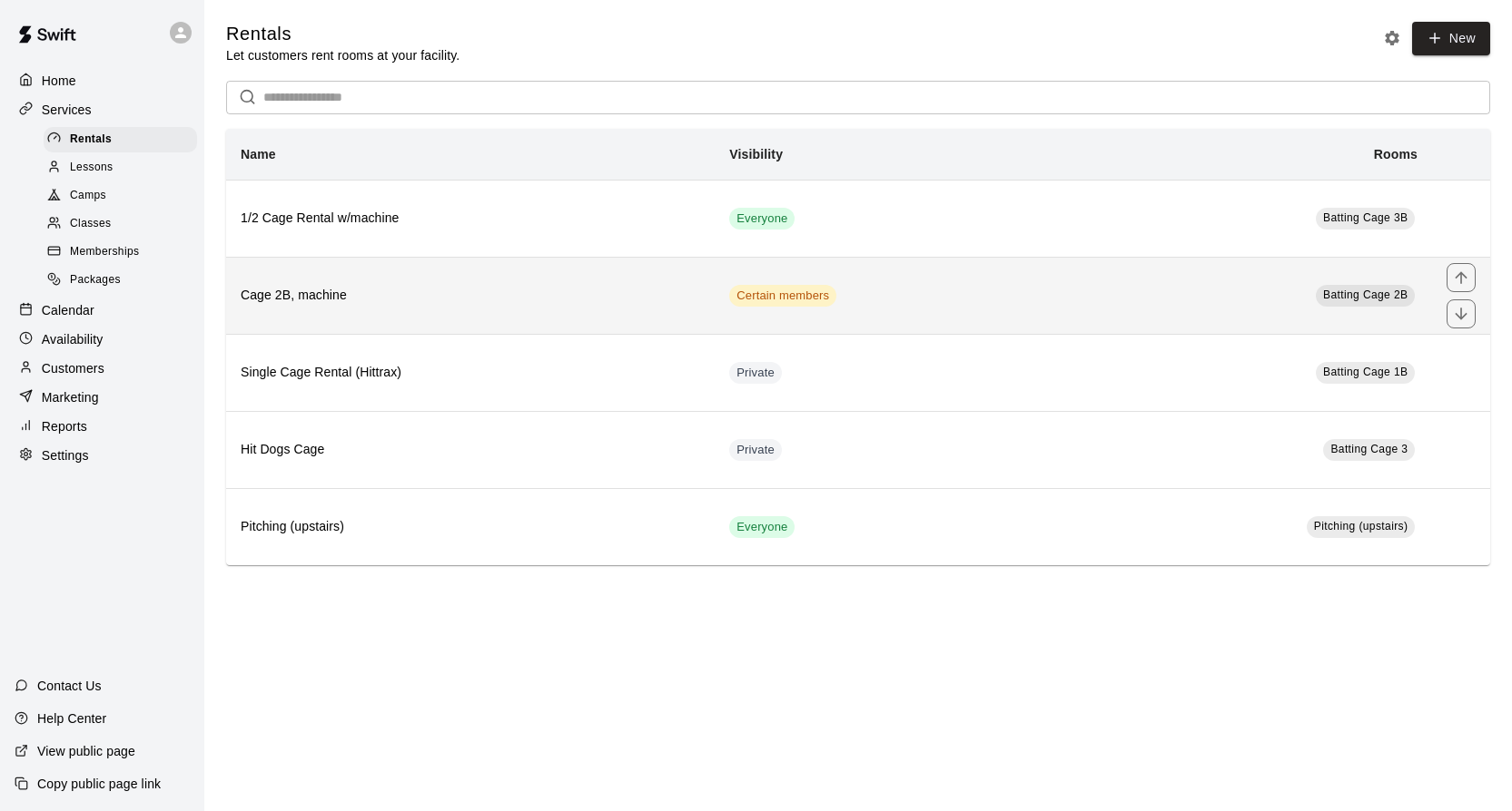
click at [878, 314] on td "Certain members" at bounding box center [890, 295] width 350 height 77
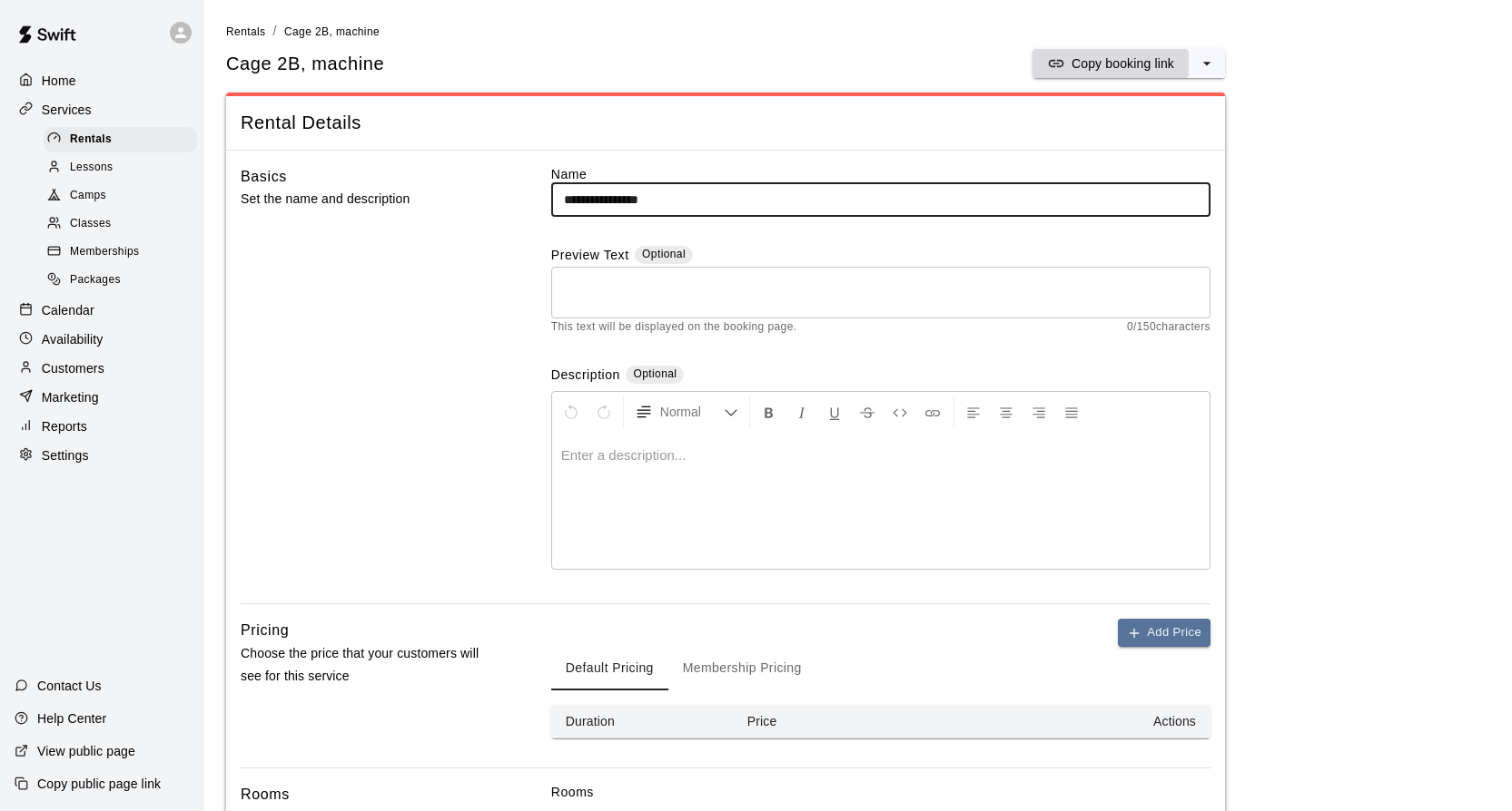
click at [1092, 57] on p "Copy booking link" at bounding box center [1123, 62] width 102 height 18
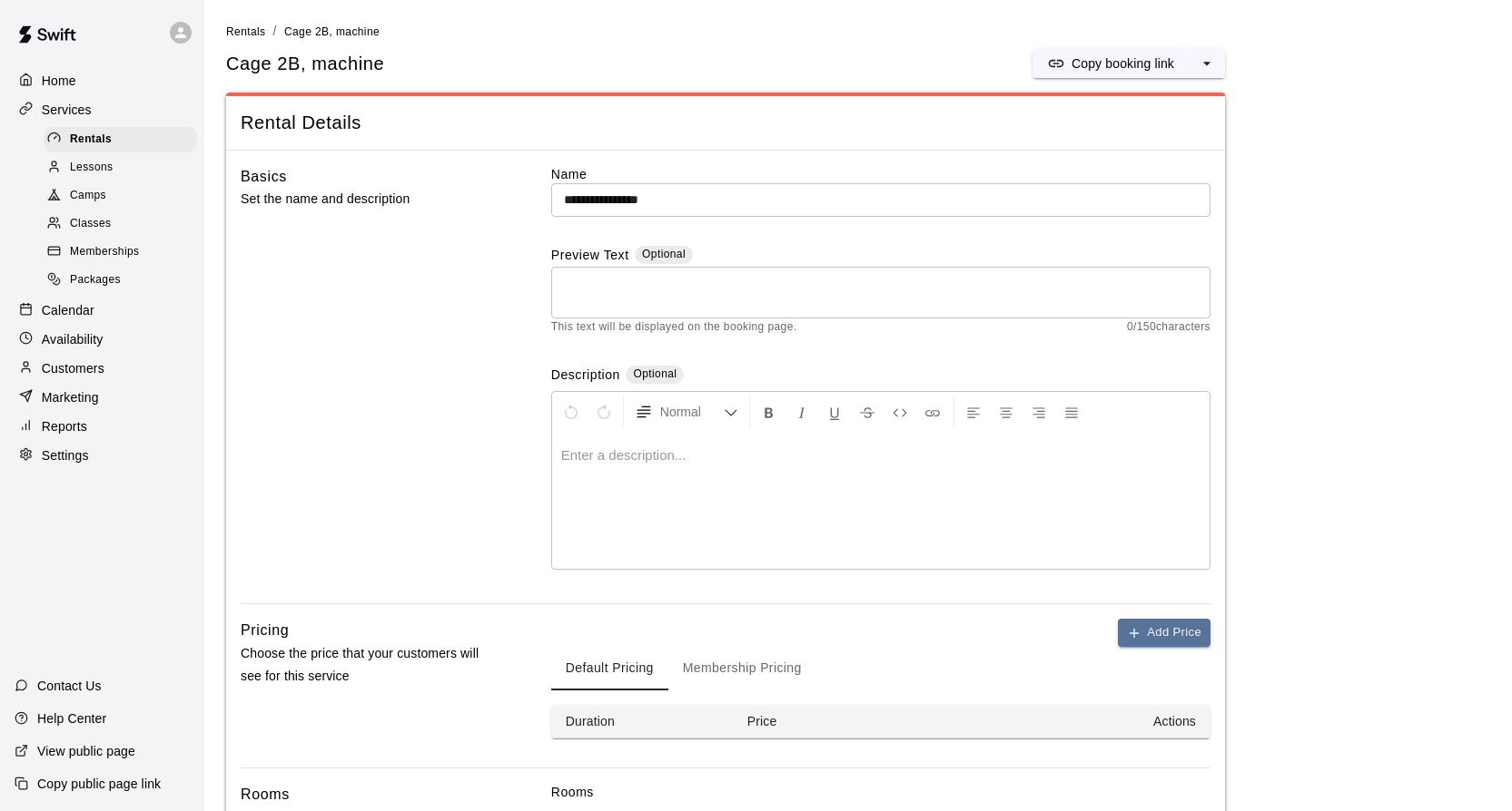
click at [105, 141] on span "Rentals" at bounding box center [90, 139] width 42 height 18
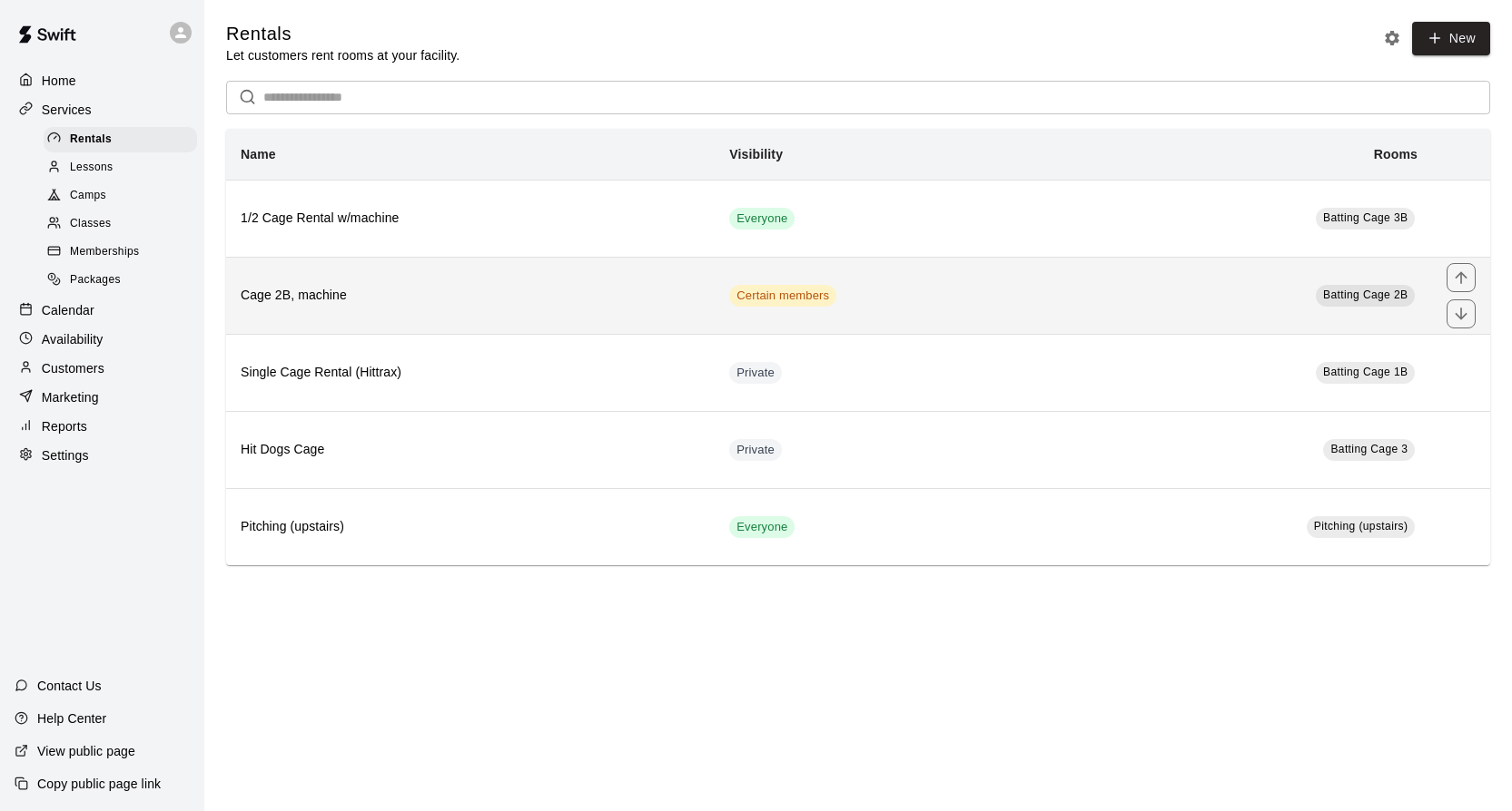
click at [1264, 298] on td "Batting Cage 2B" at bounding box center [1248, 295] width 367 height 77
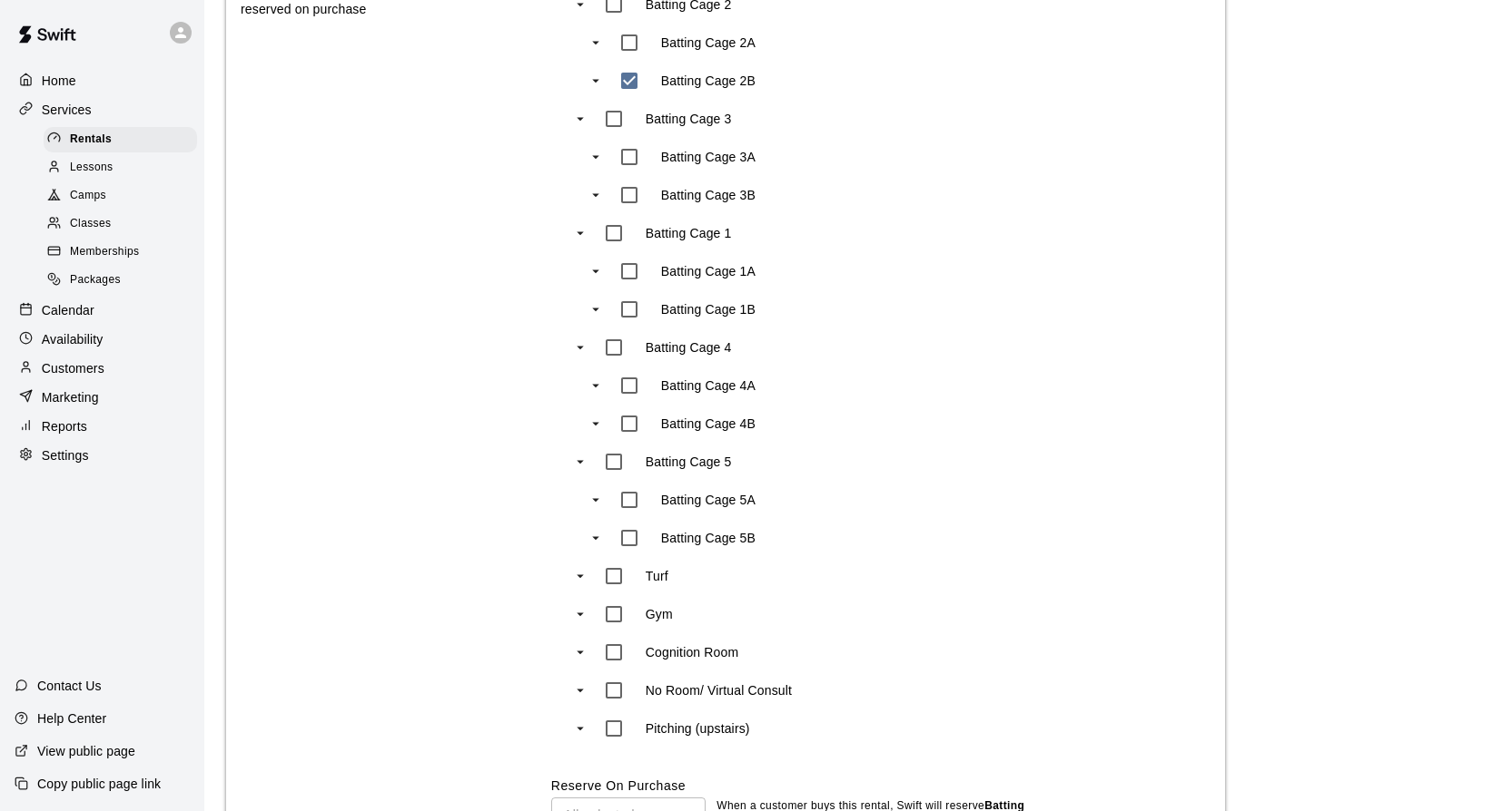
scroll to position [1092, 0]
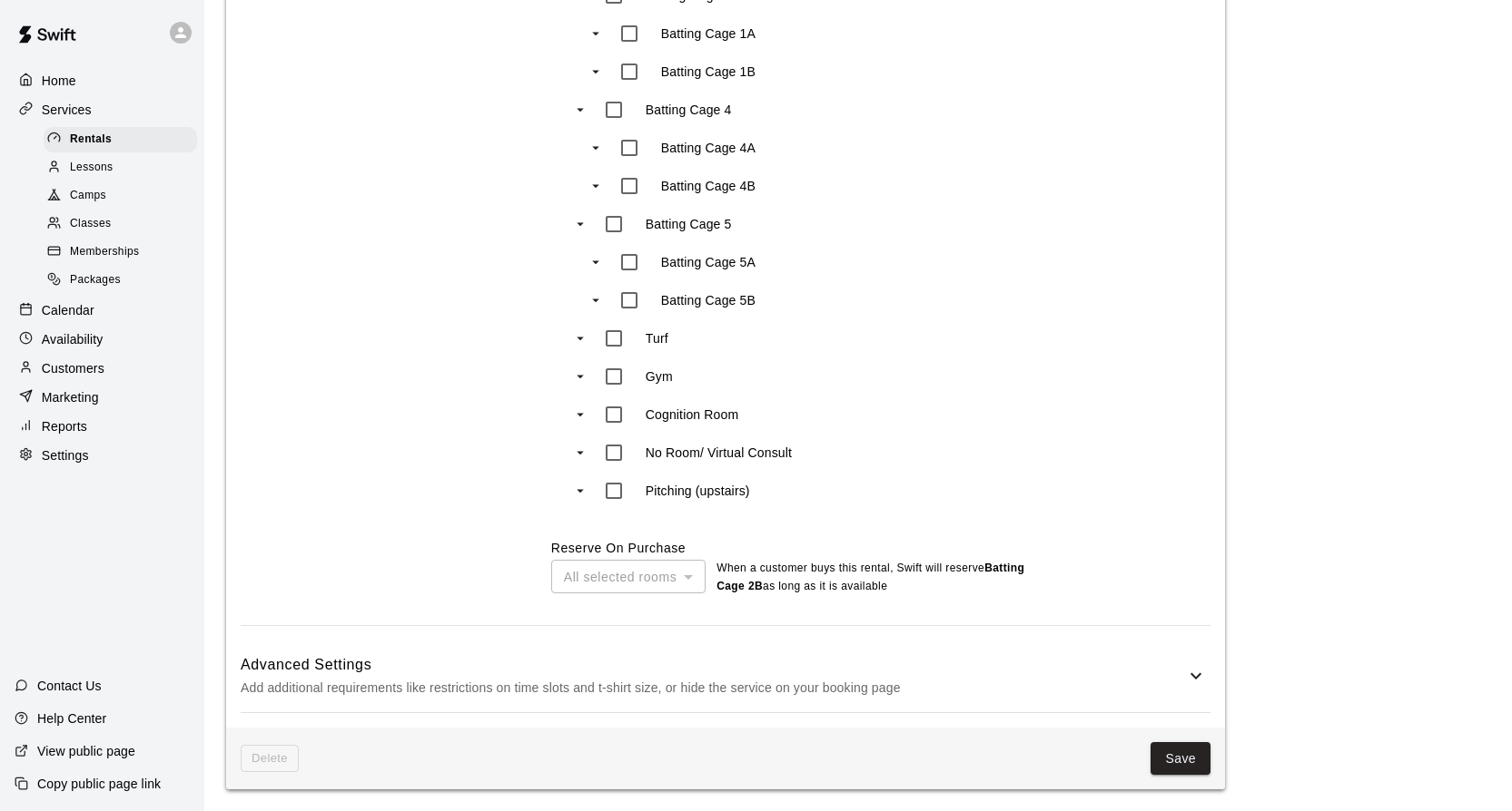
click at [1195, 667] on icon at bounding box center [1195, 675] width 21 height 21
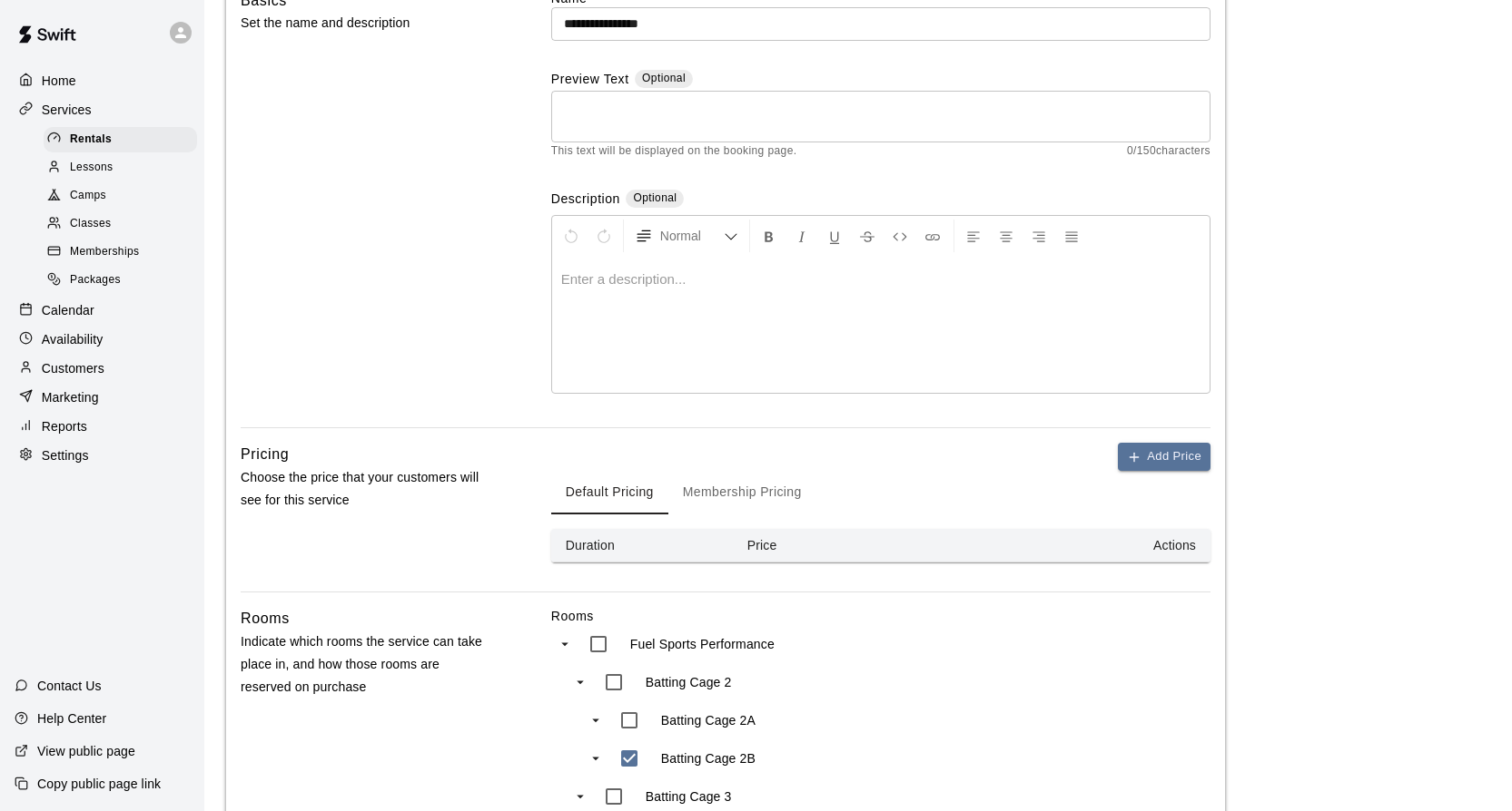
scroll to position [0, 0]
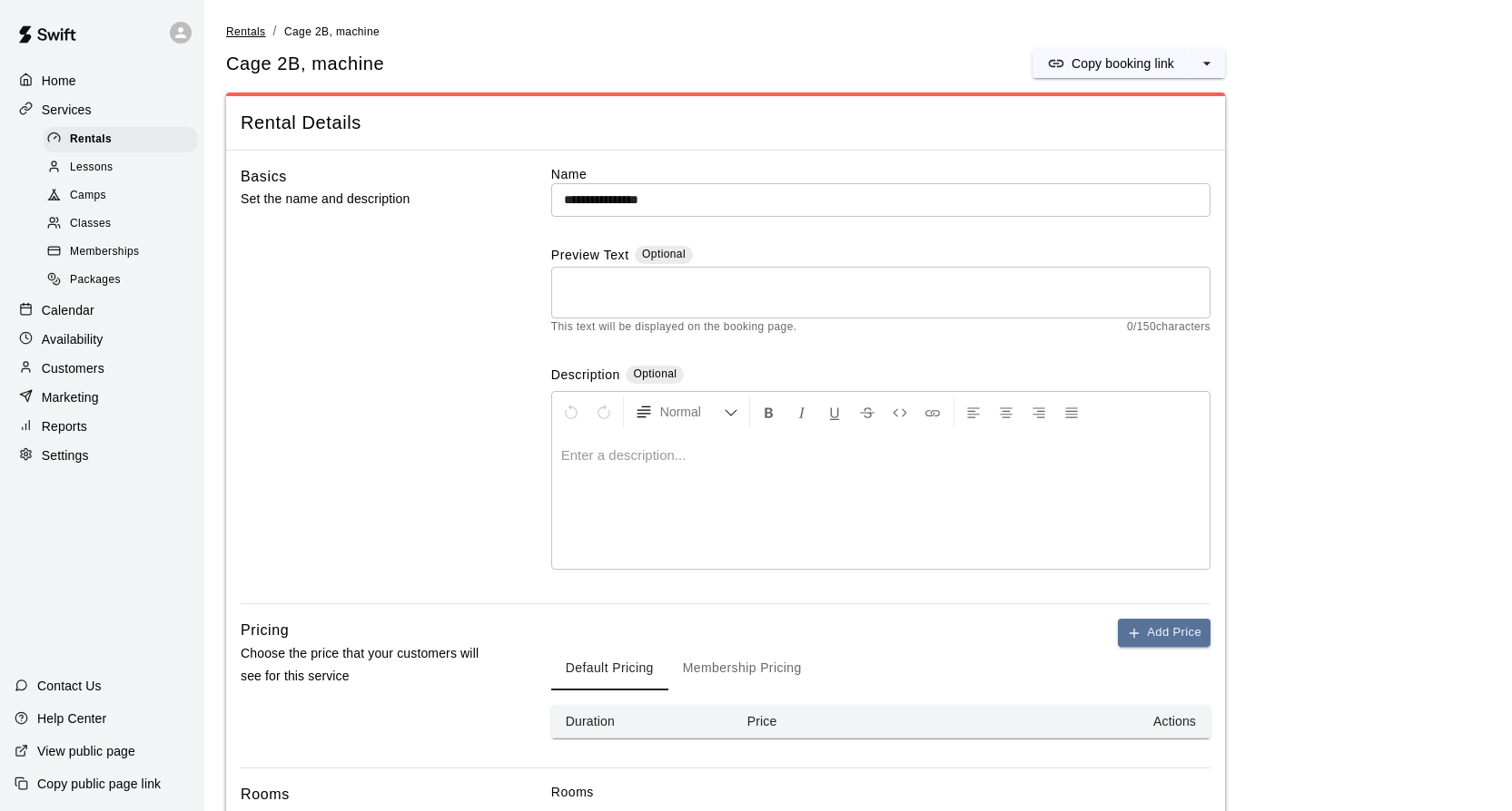
click at [242, 29] on span "Rentals" at bounding box center [246, 32] width 40 height 13
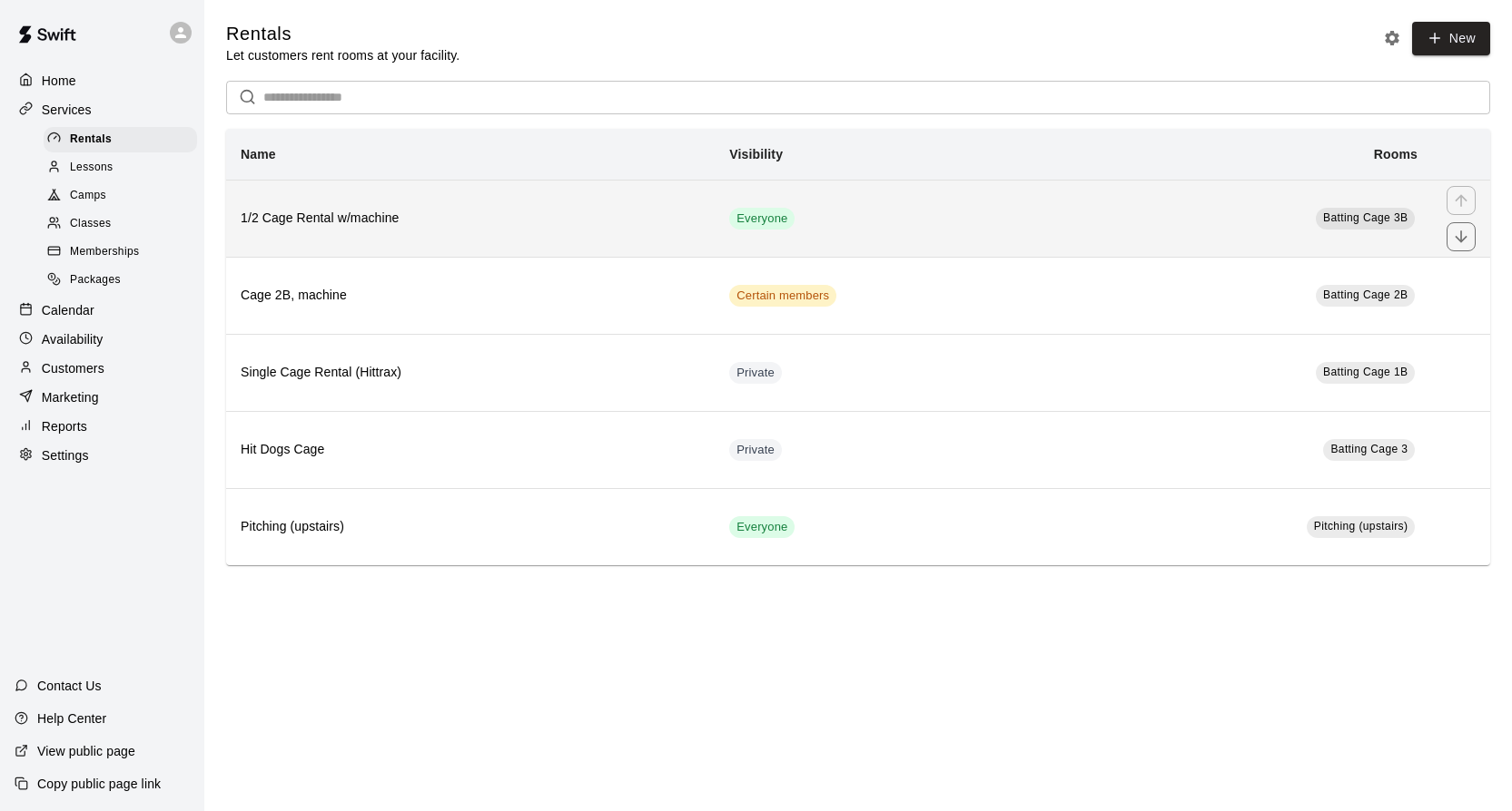
click at [977, 226] on td "Everyone" at bounding box center [890, 218] width 350 height 77
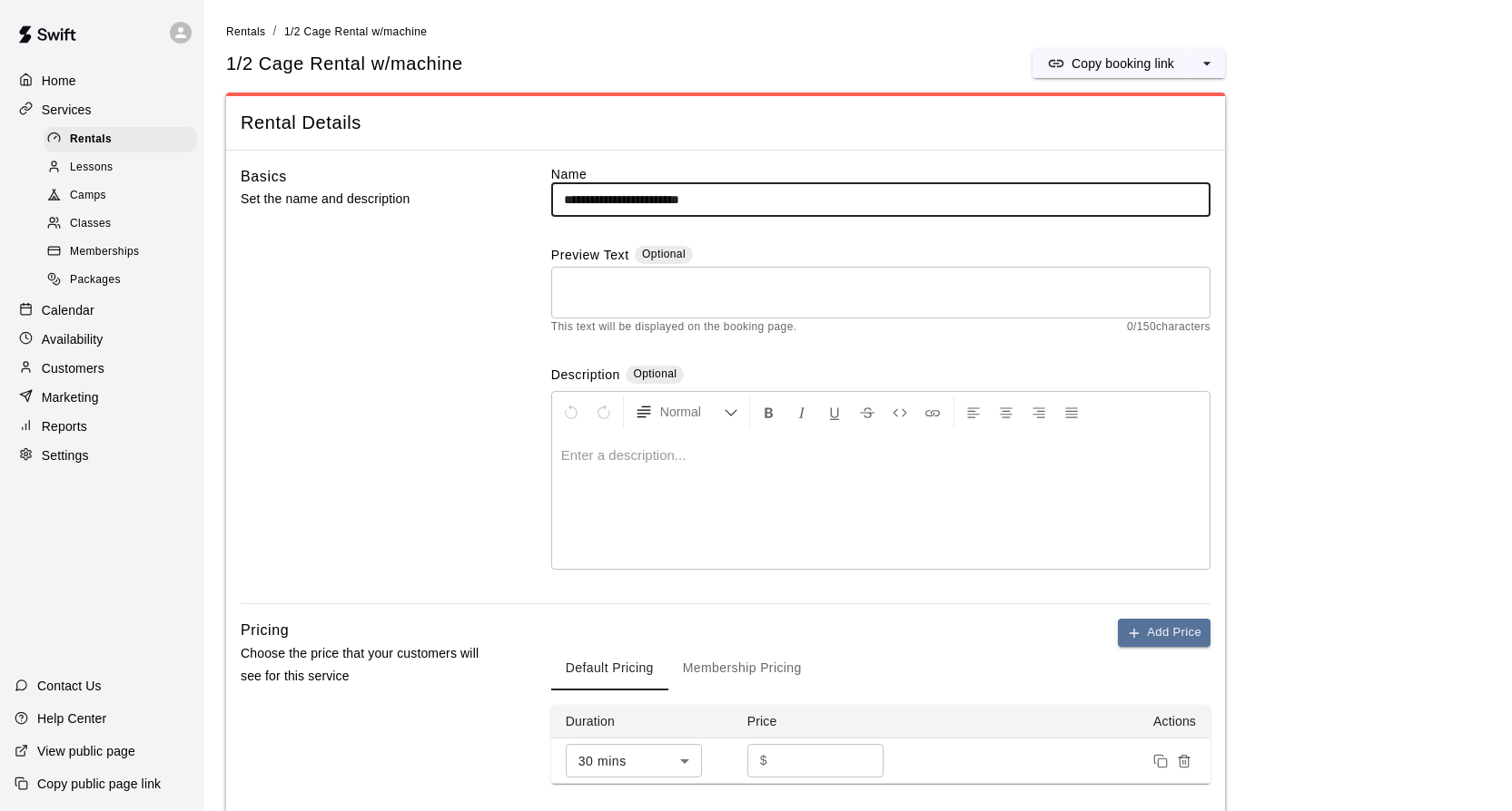
drag, startPoint x: 742, startPoint y: 205, endPoint x: 510, endPoint y: 211, distance: 232.1
click at [552, 211] on input "**********" at bounding box center [881, 200] width 660 height 34
drag, startPoint x: 745, startPoint y: 206, endPoint x: 561, endPoint y: 196, distance: 184.3
click at [561, 196] on input "**********" at bounding box center [881, 200] width 660 height 34
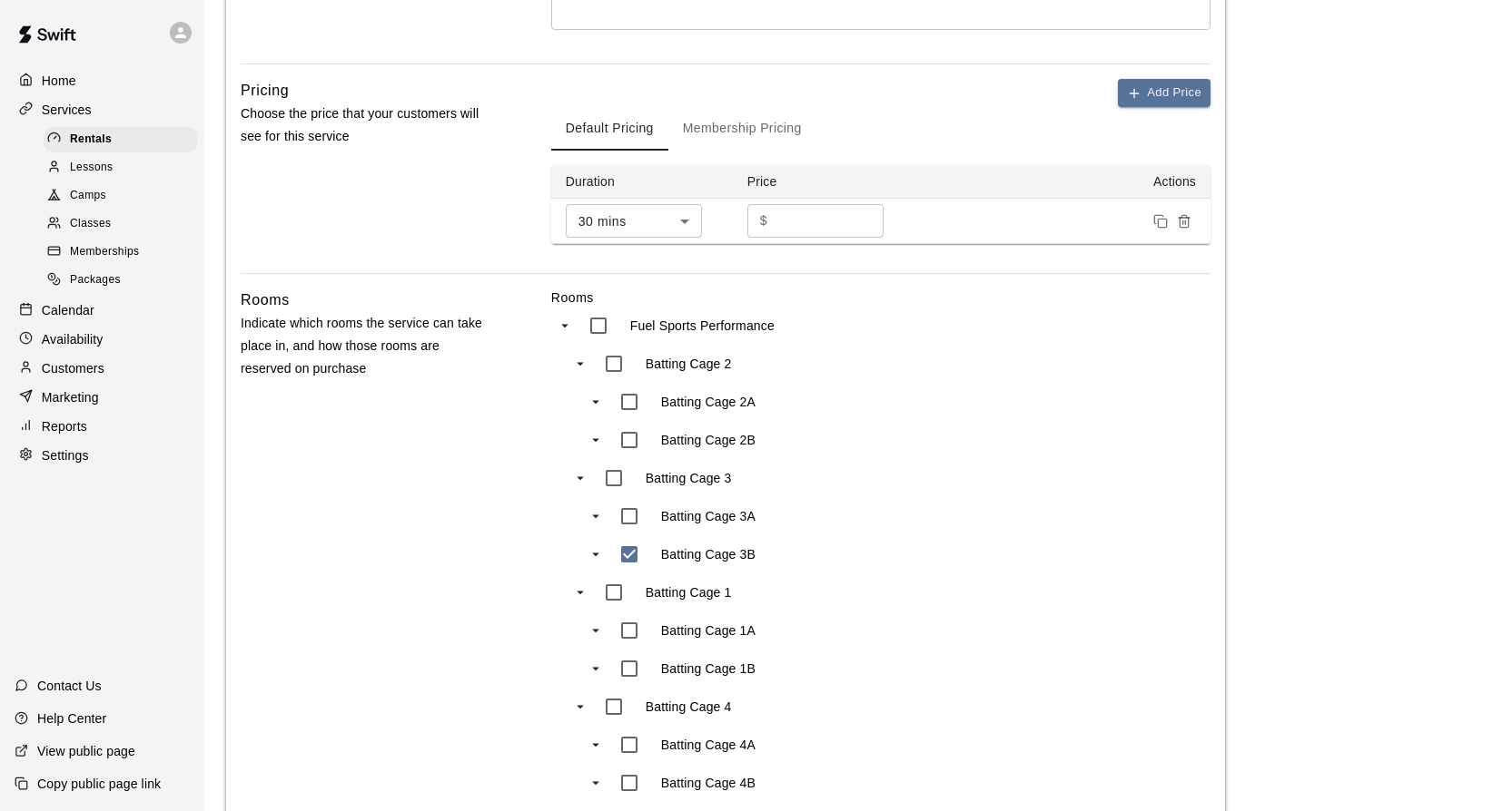
scroll to position [536, 0]
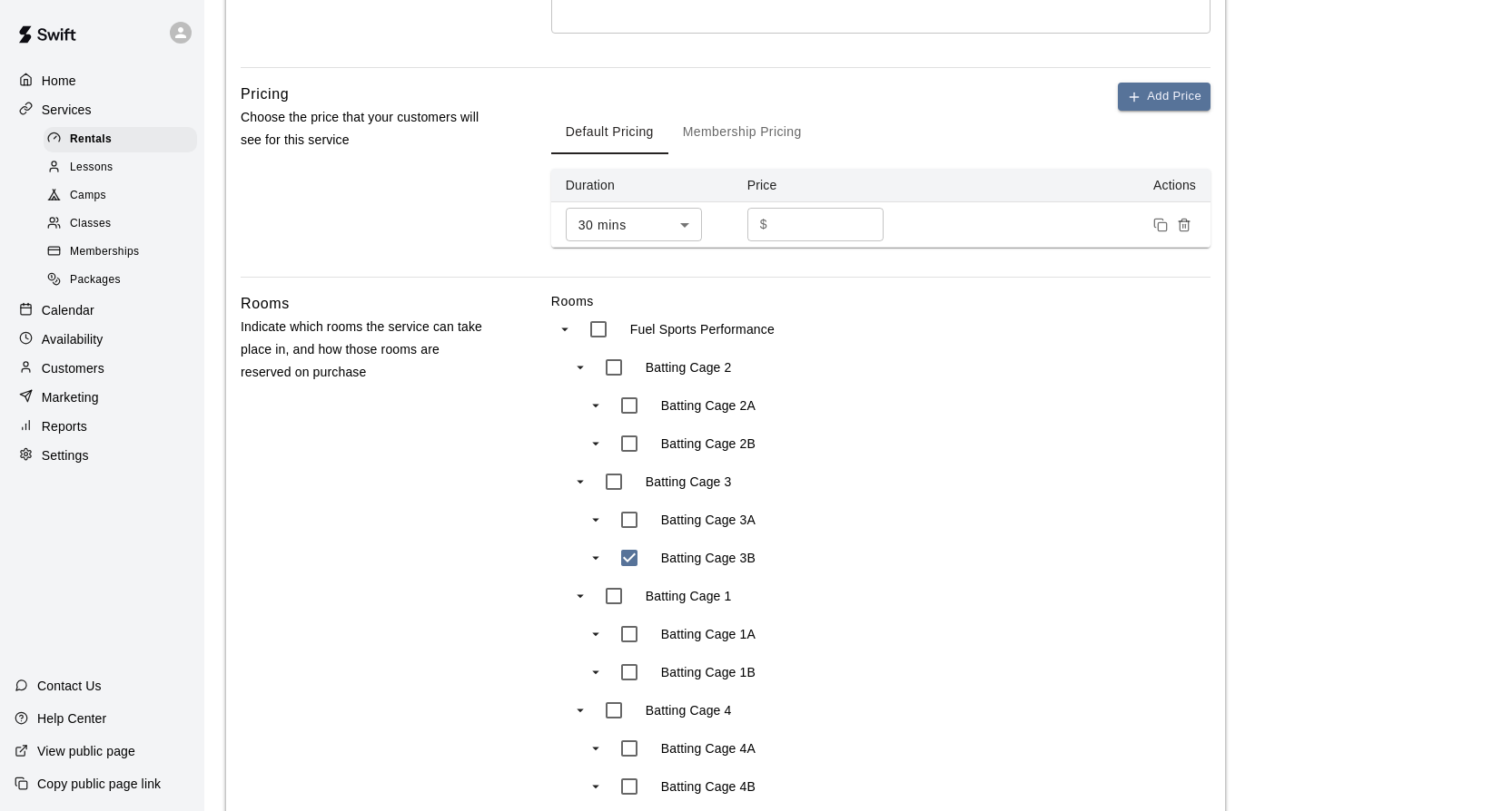
type input "**********"
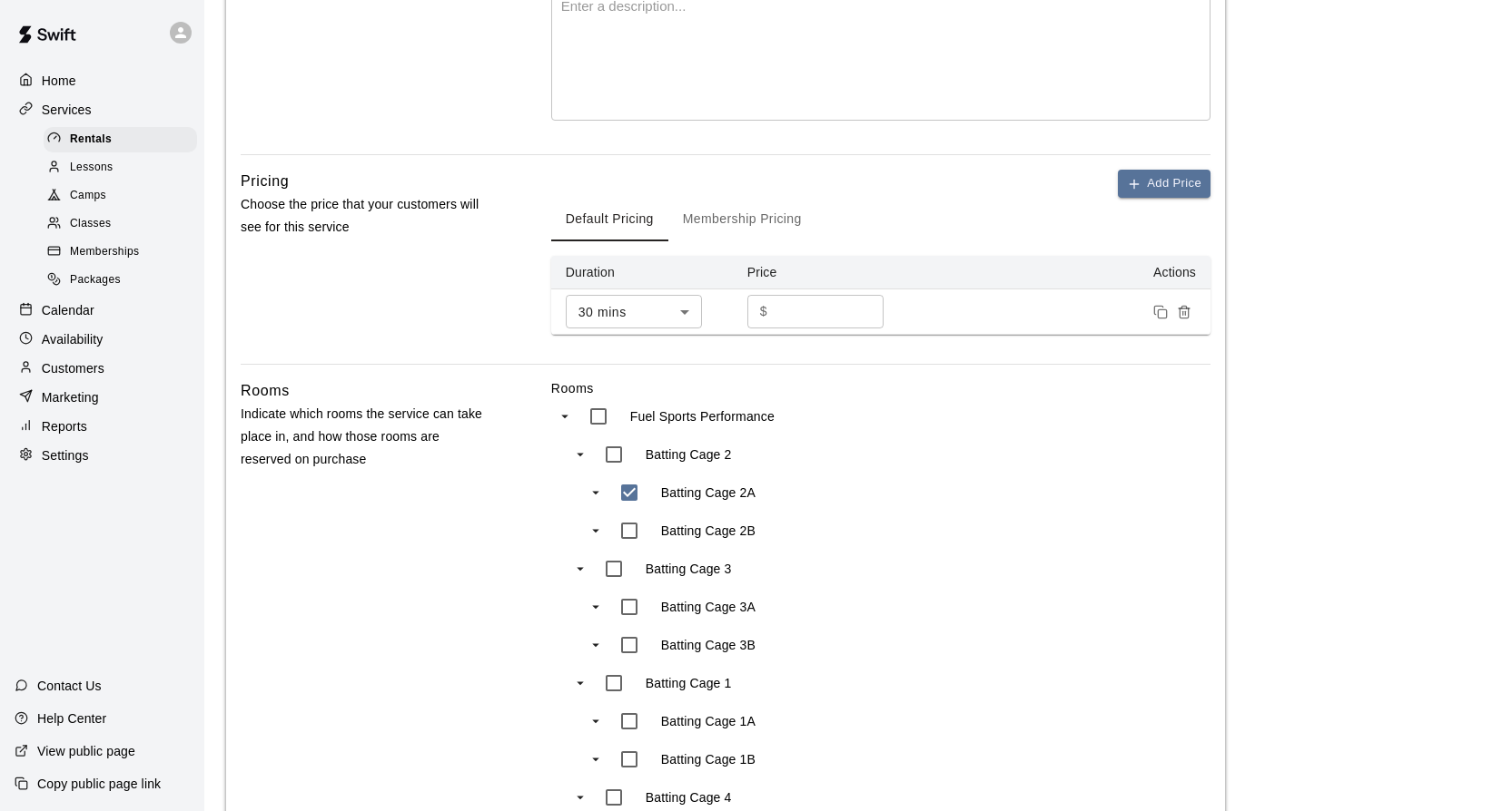
scroll to position [456, 0]
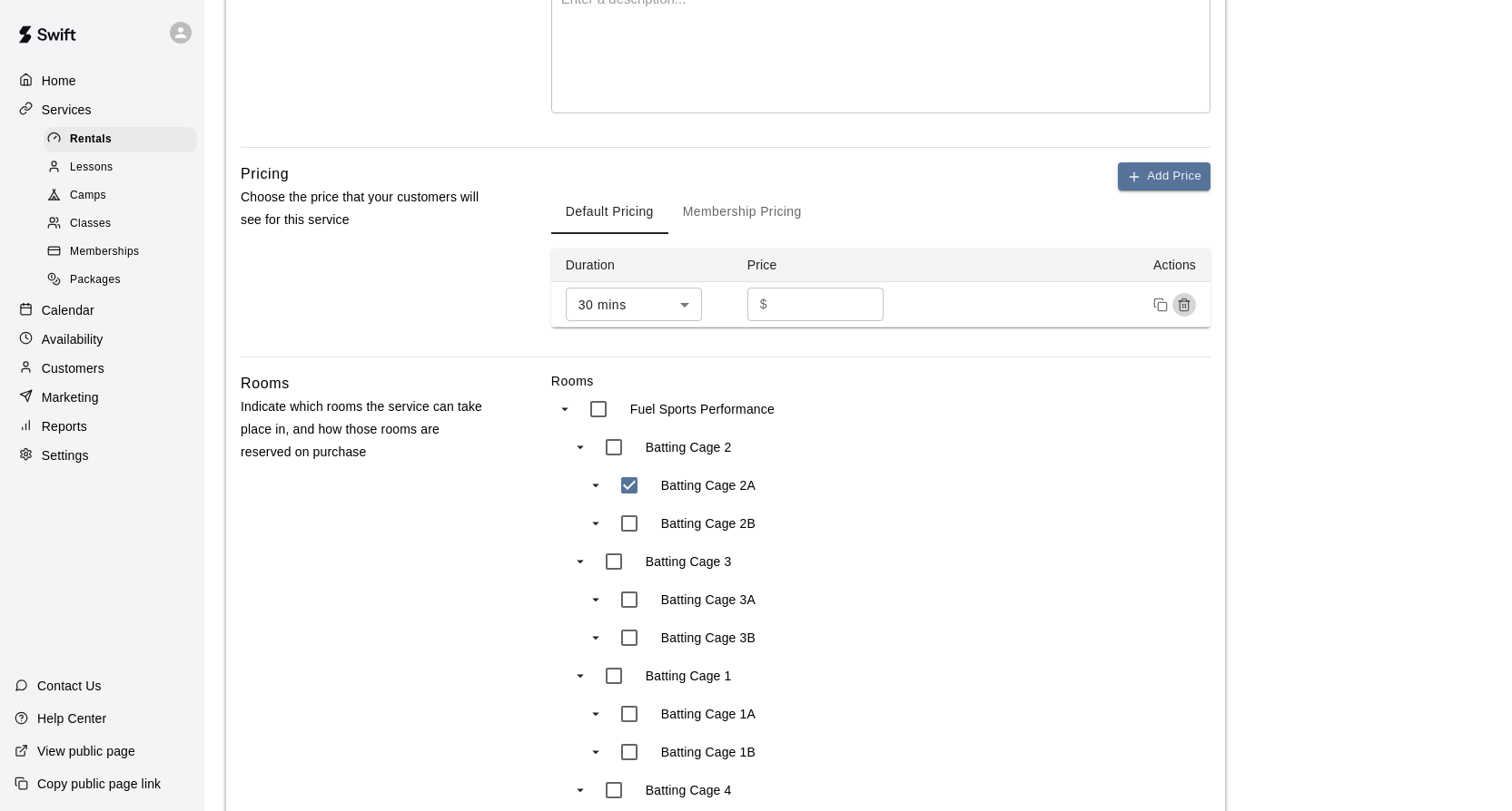
click at [1186, 302] on icon "Remove price" at bounding box center [1184, 305] width 15 height 15
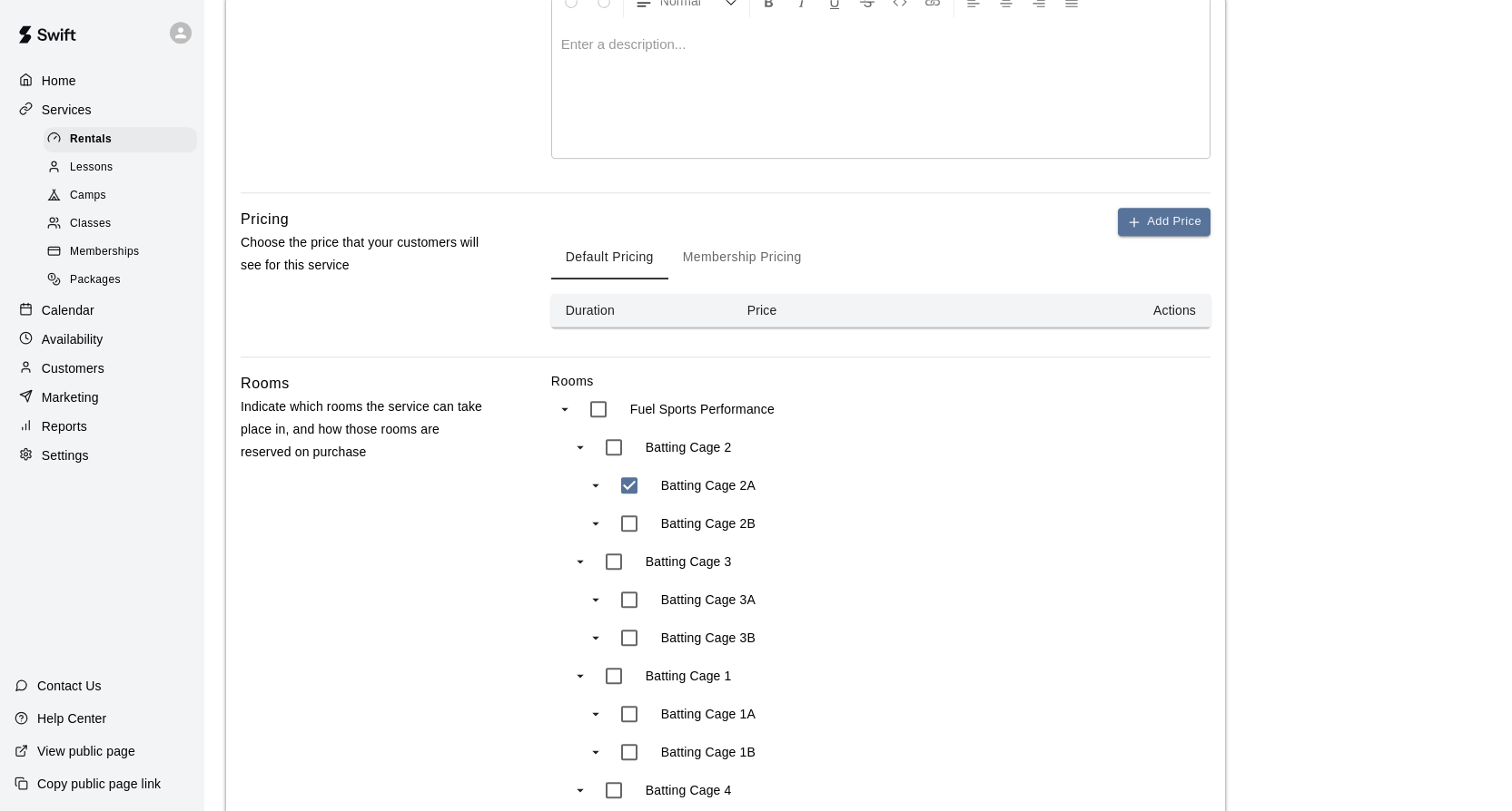
scroll to position [437, 0]
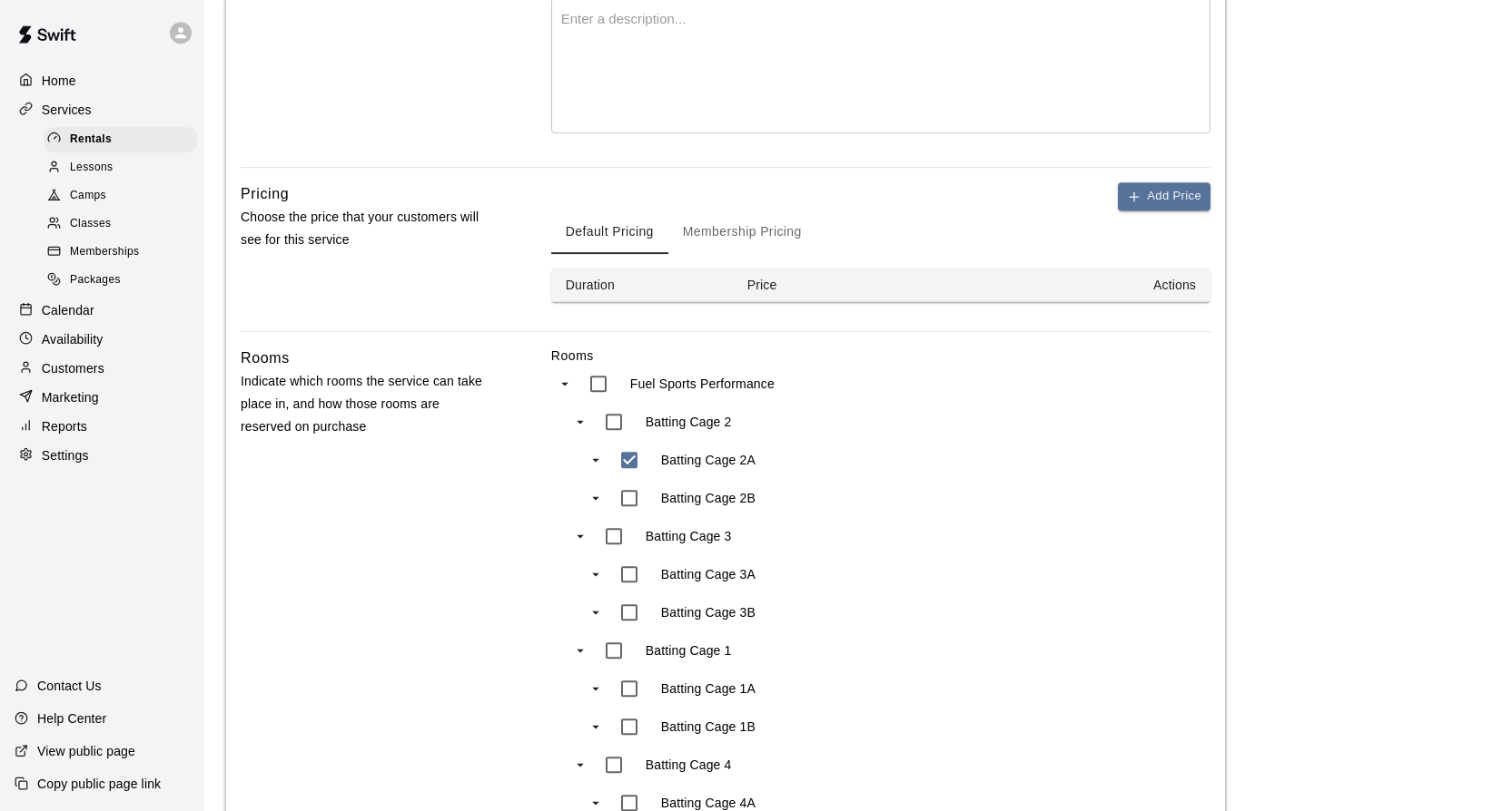
click at [756, 214] on button "Membership Pricing" at bounding box center [742, 232] width 148 height 44
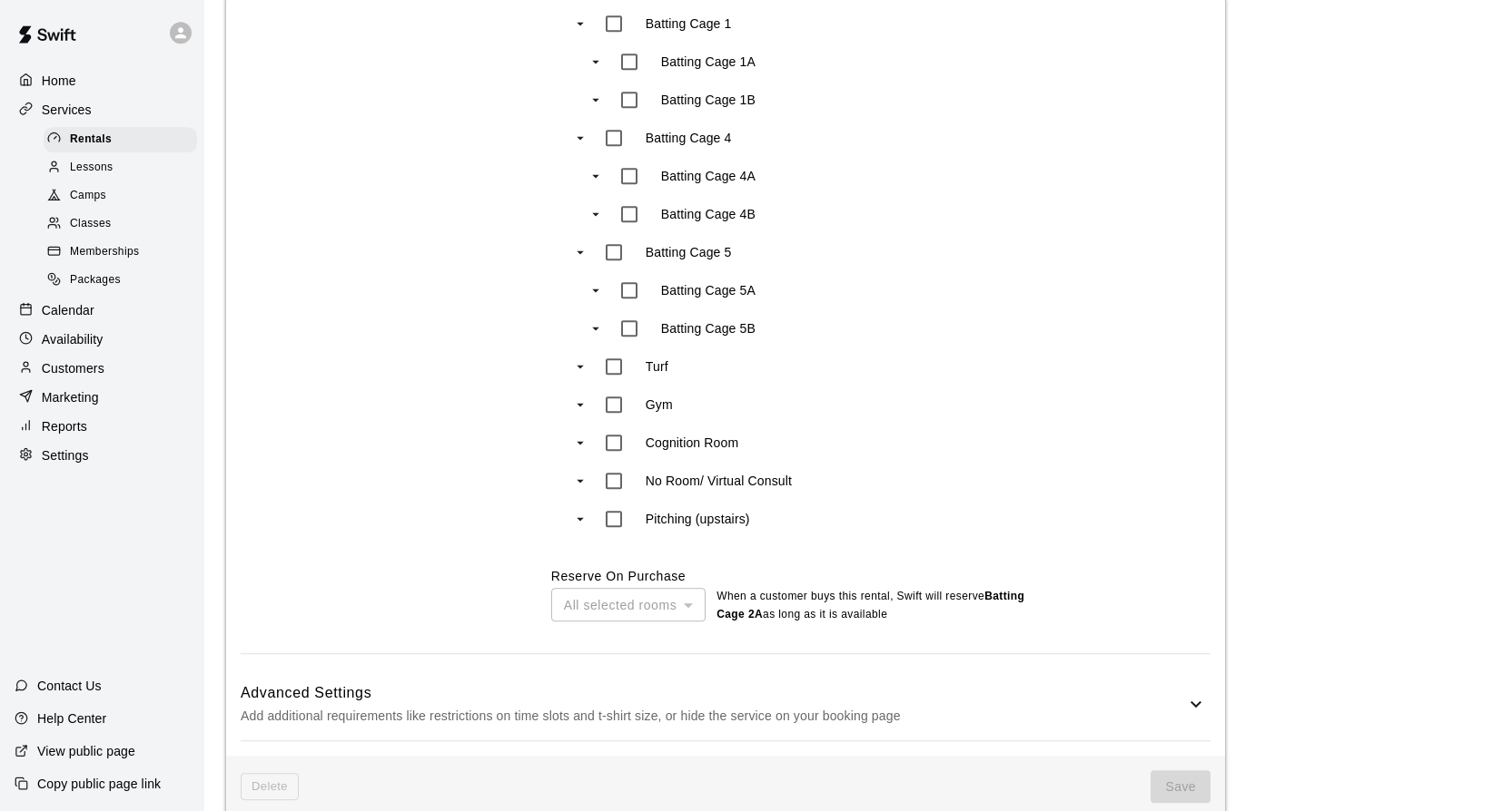
scroll to position [1092, 0]
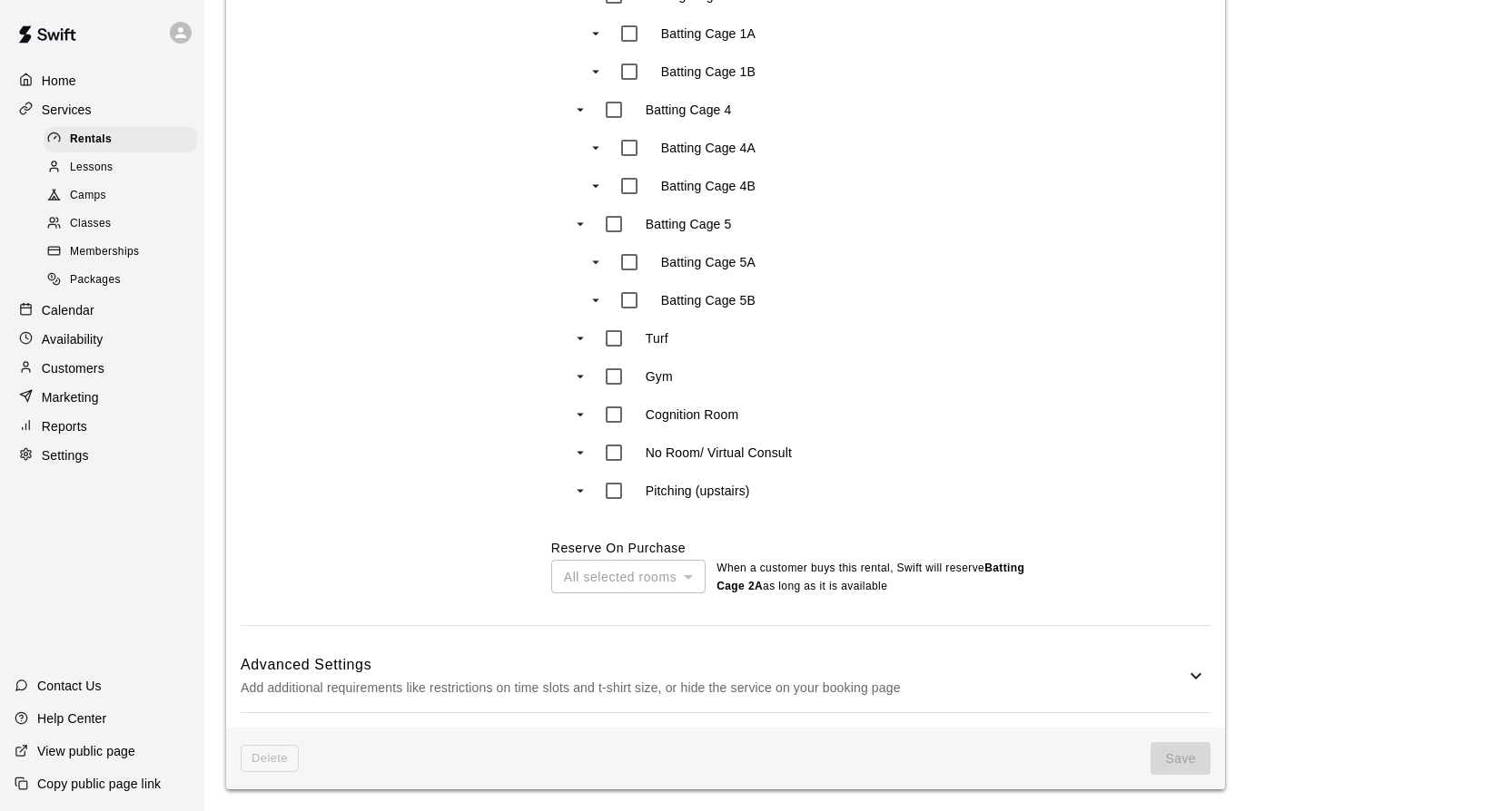
click at [690, 575] on div "All selected rooms" at bounding box center [629, 576] width 155 height 34
click at [1190, 676] on icon at bounding box center [1195, 675] width 21 height 21
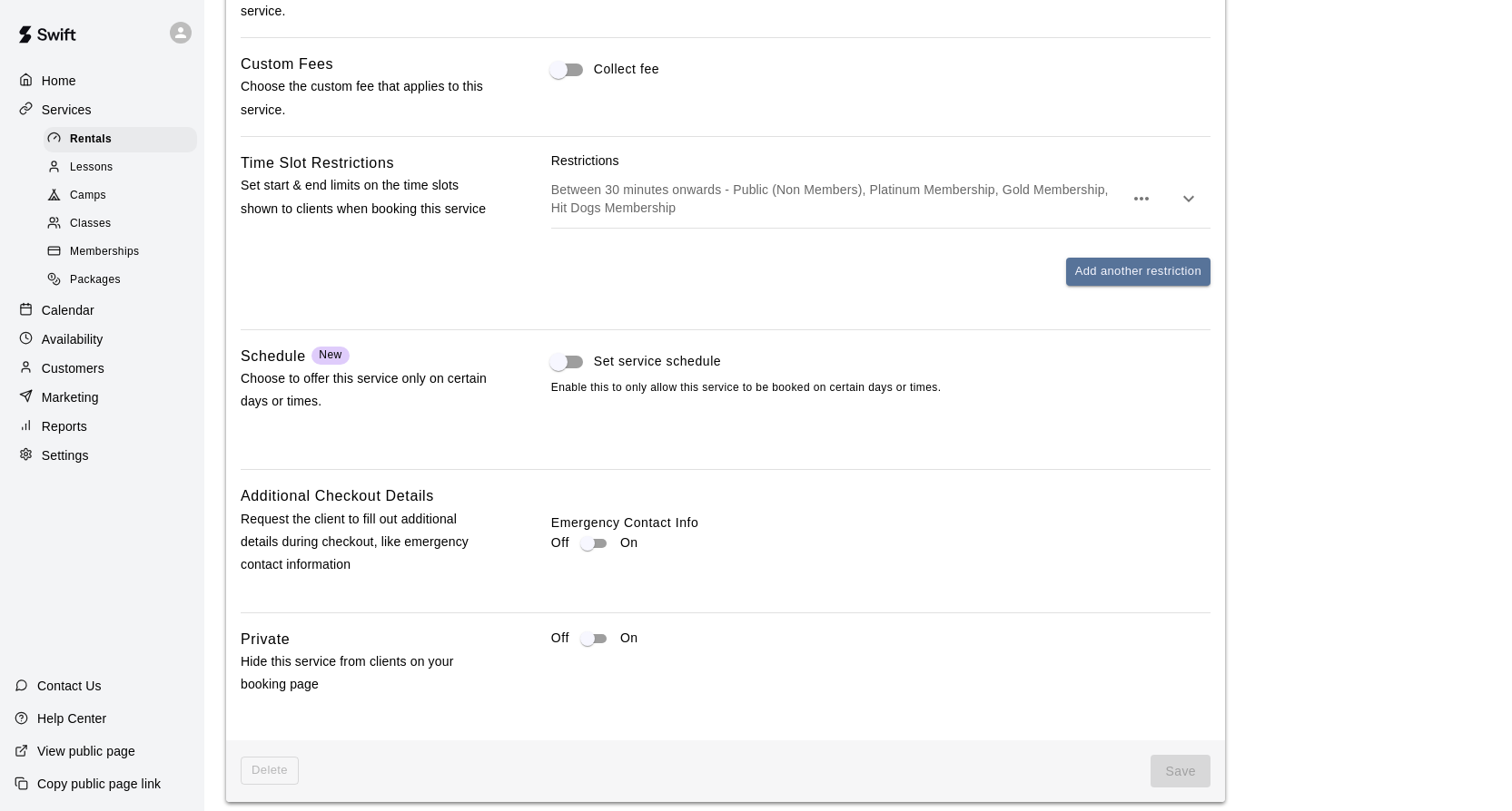
scroll to position [1894, 0]
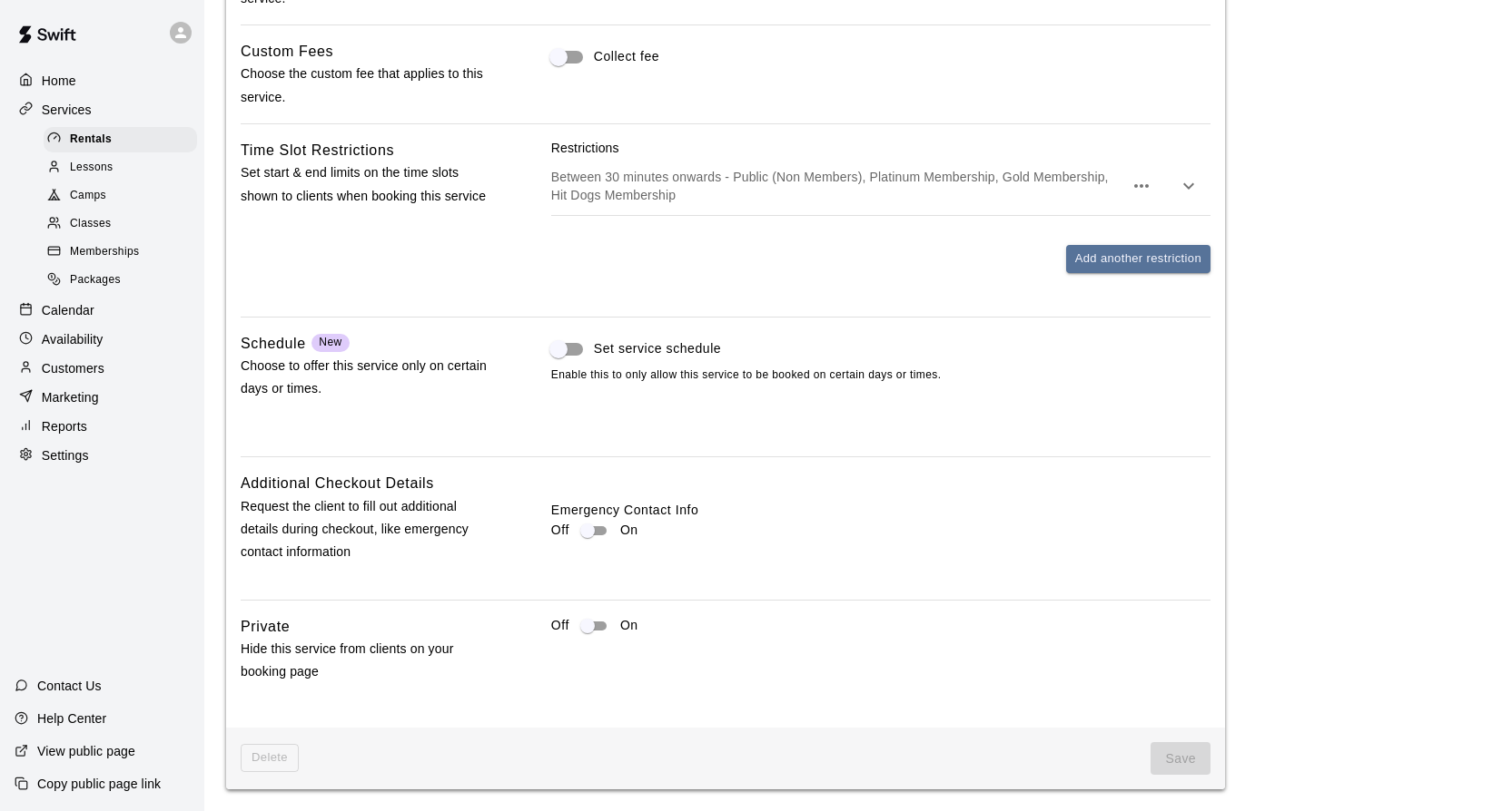
click at [1167, 770] on span "Save" at bounding box center [1180, 759] width 60 height 34
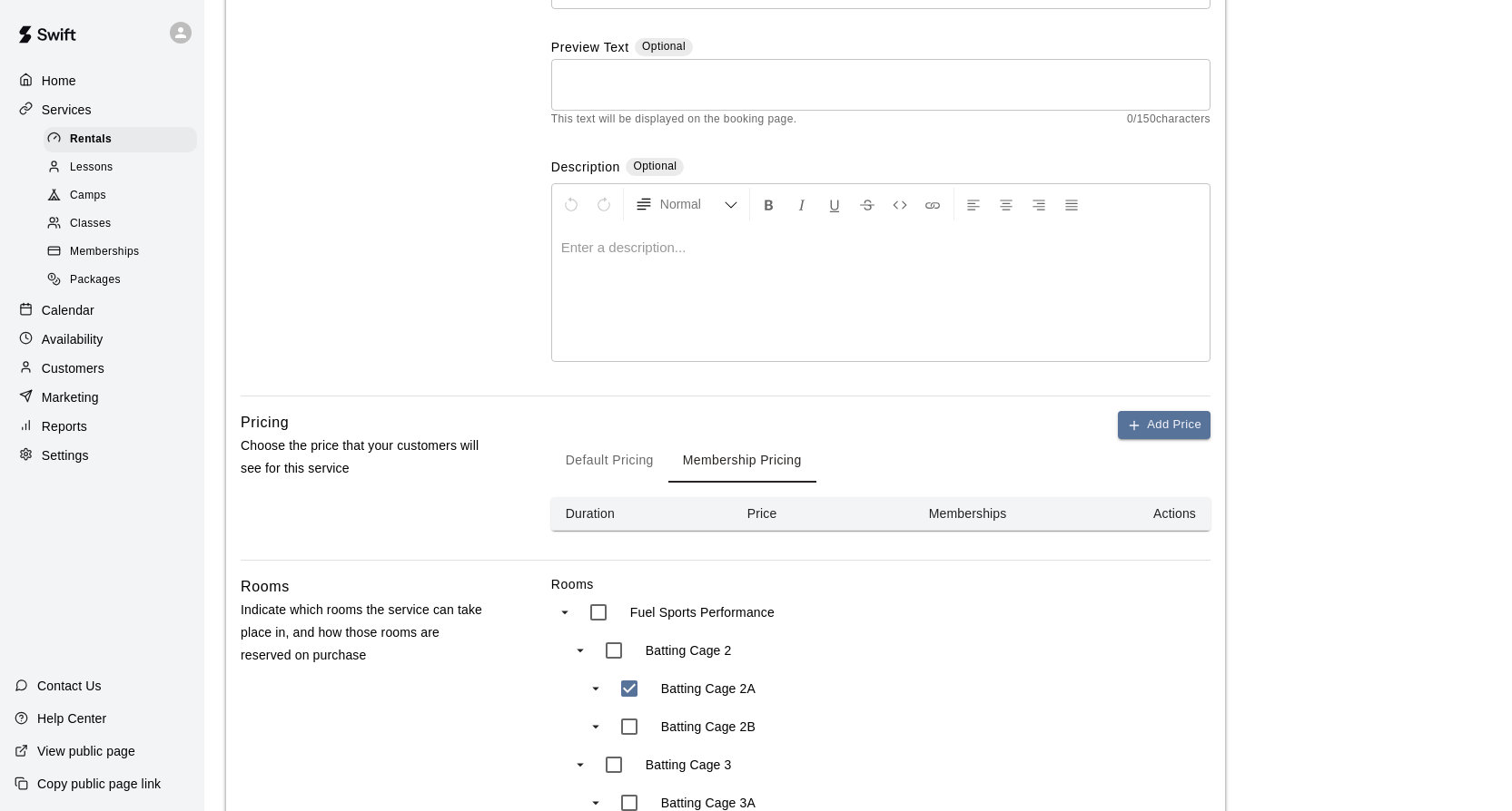
scroll to position [233, 0]
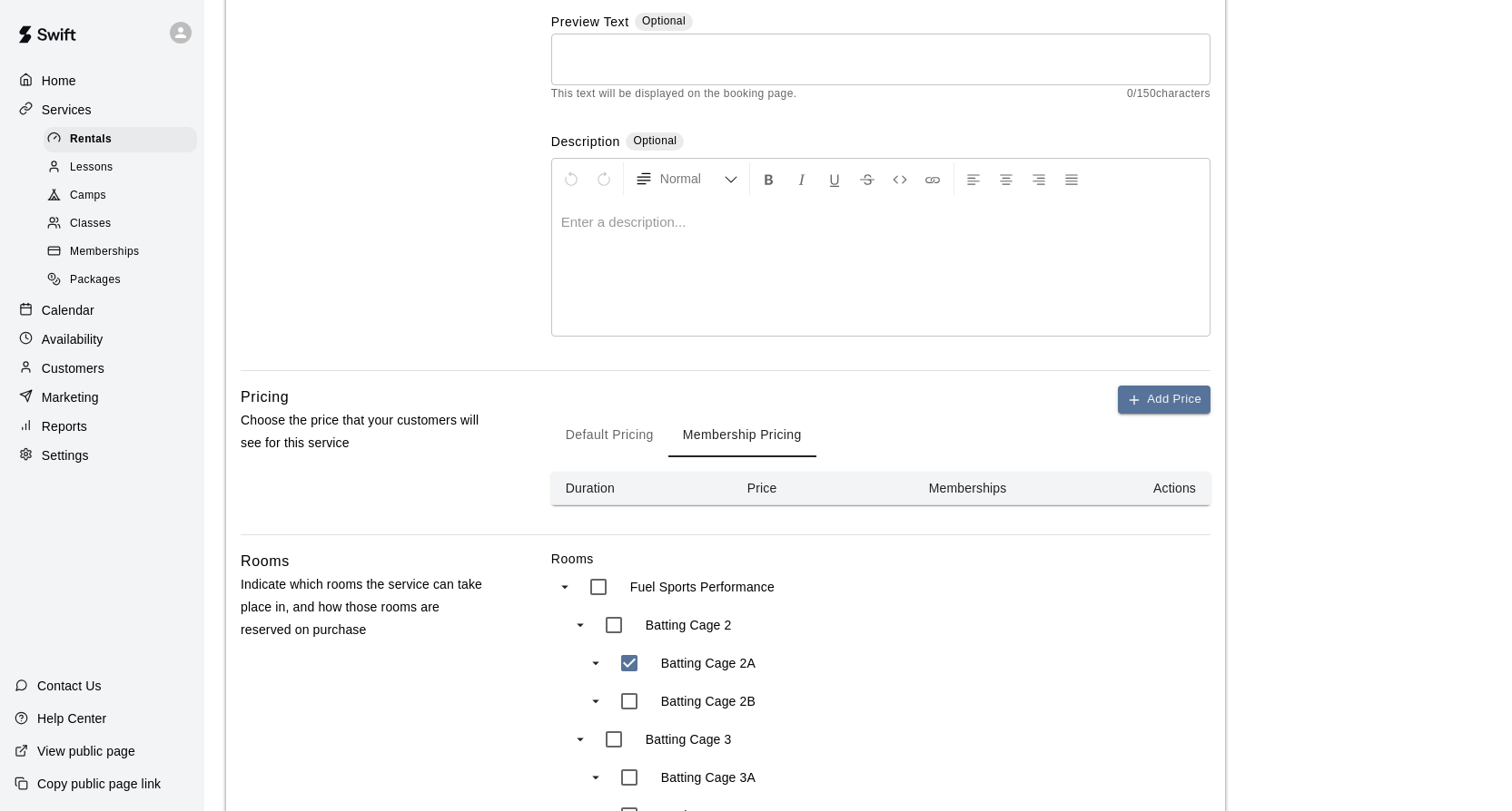
click at [606, 439] on button "Default Pricing" at bounding box center [610, 435] width 117 height 44
click at [766, 421] on button "Membership Pricing" at bounding box center [742, 435] width 148 height 44
click at [1128, 400] on icon "button" at bounding box center [1135, 400] width 15 height 15
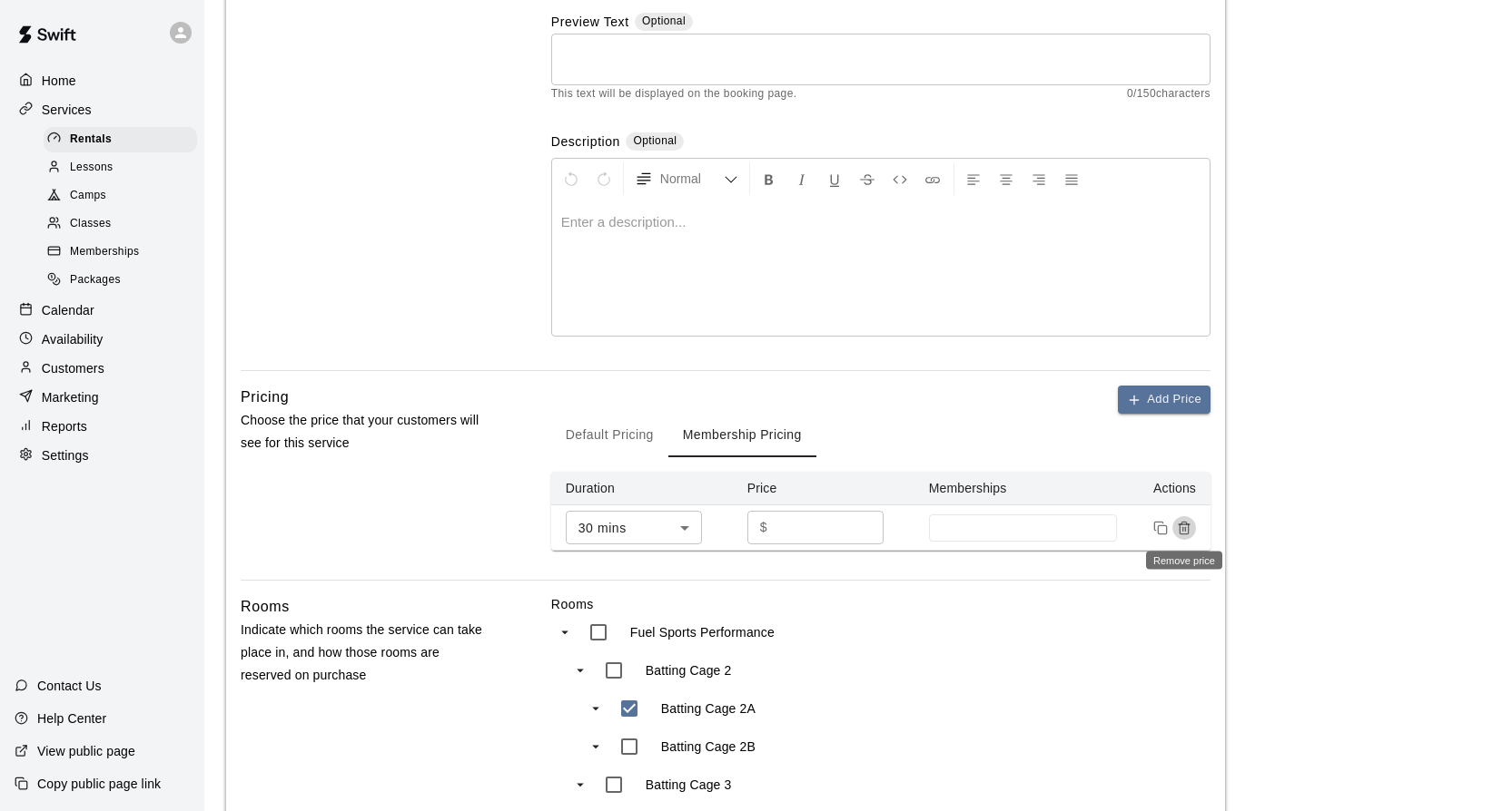
click at [1185, 525] on icon "Remove price" at bounding box center [1184, 528] width 15 height 15
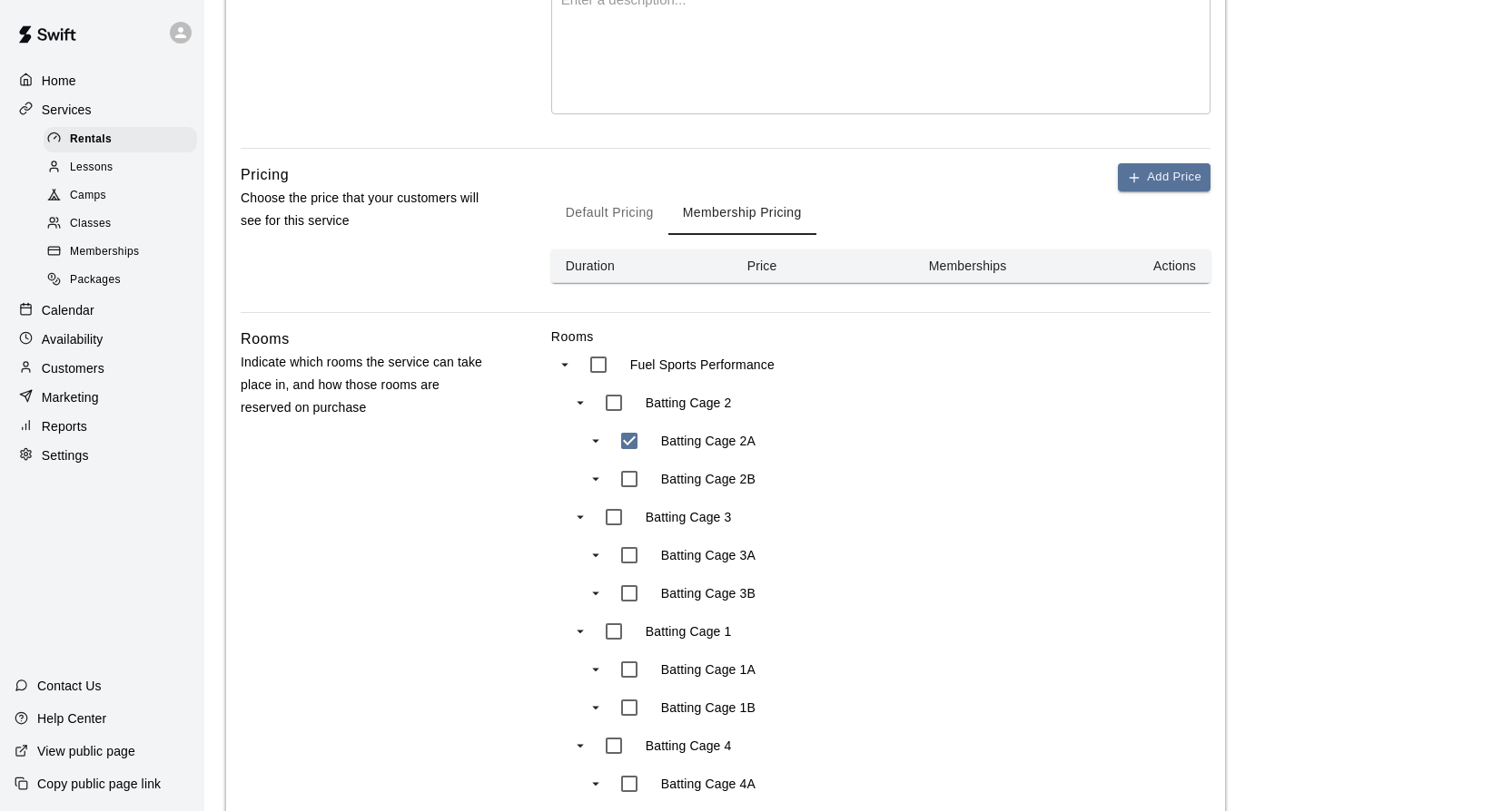
scroll to position [0, 0]
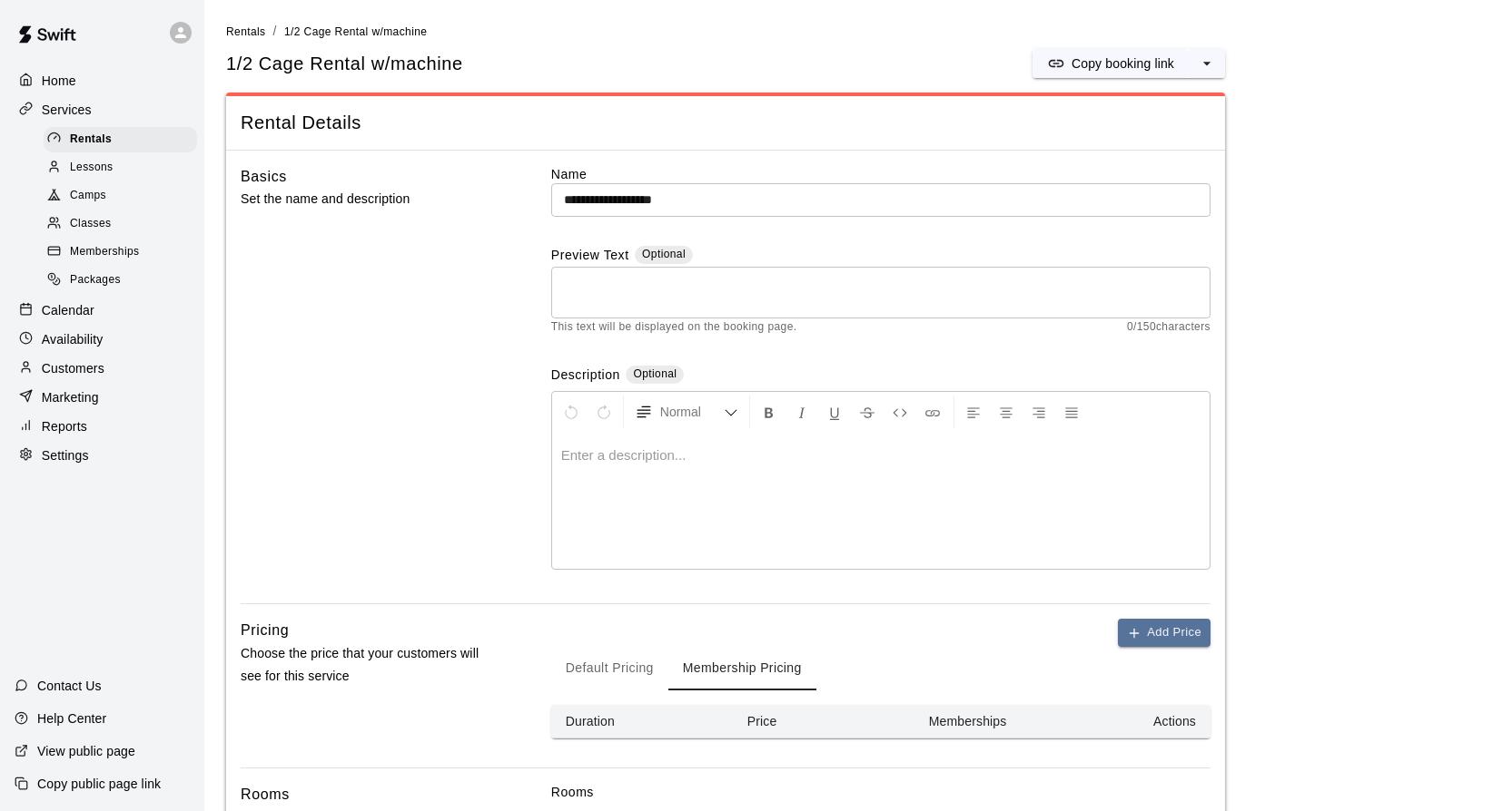
click at [184, 34] on icon at bounding box center [181, 33] width 17 height 17
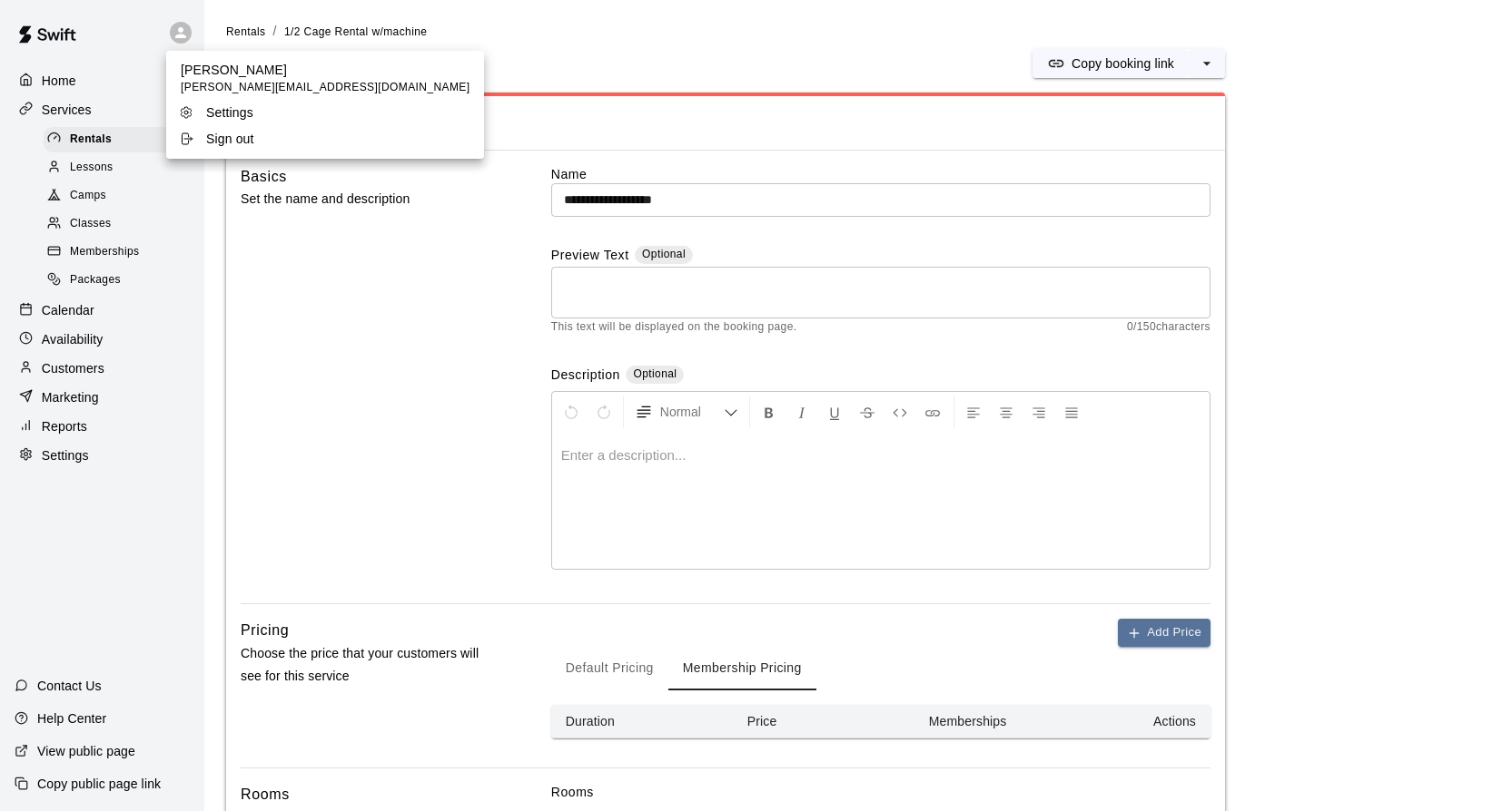
click at [438, 221] on div at bounding box center [756, 405] width 1512 height 811
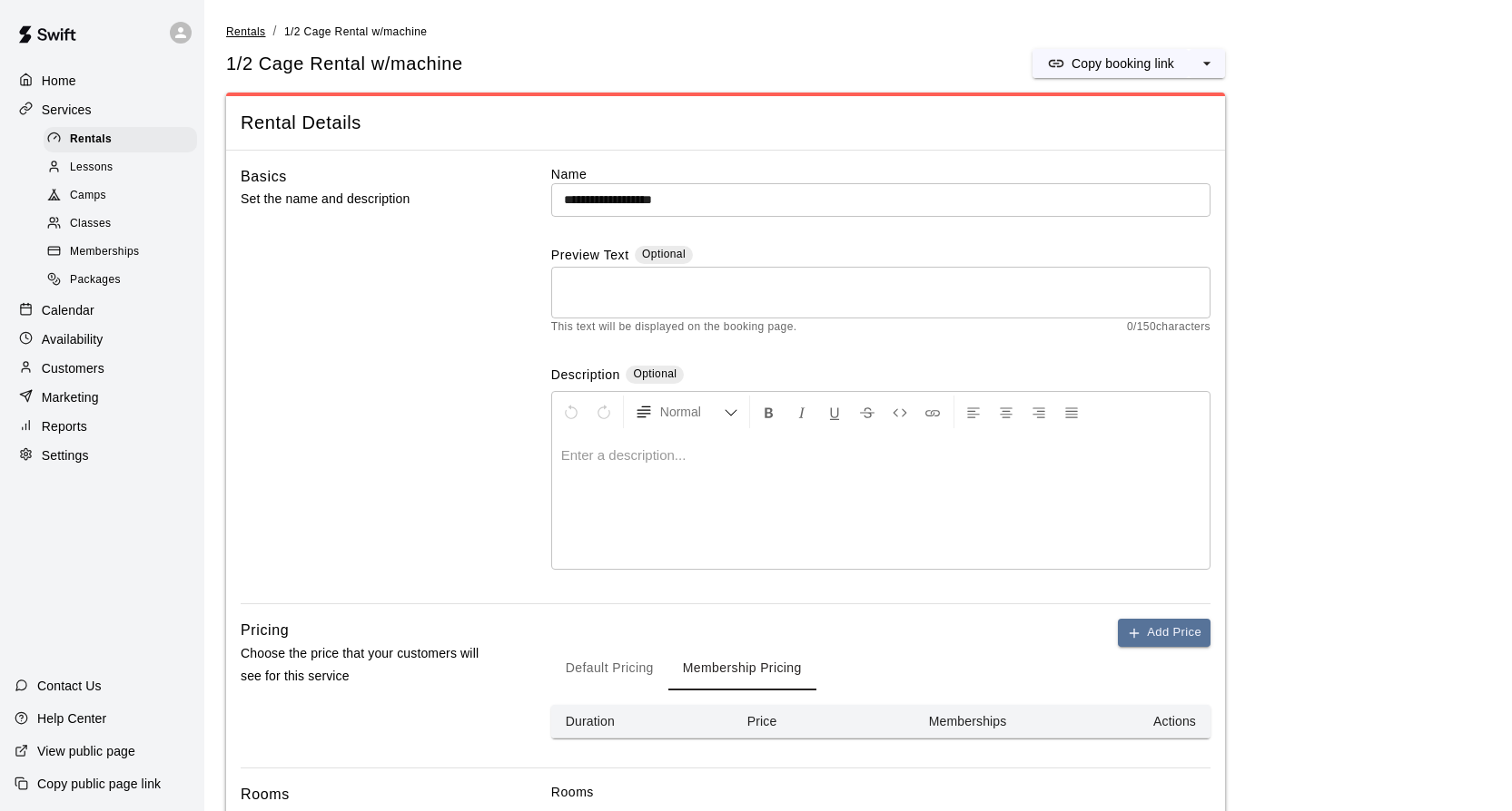
click at [264, 27] on span "Rentals" at bounding box center [246, 32] width 40 height 13
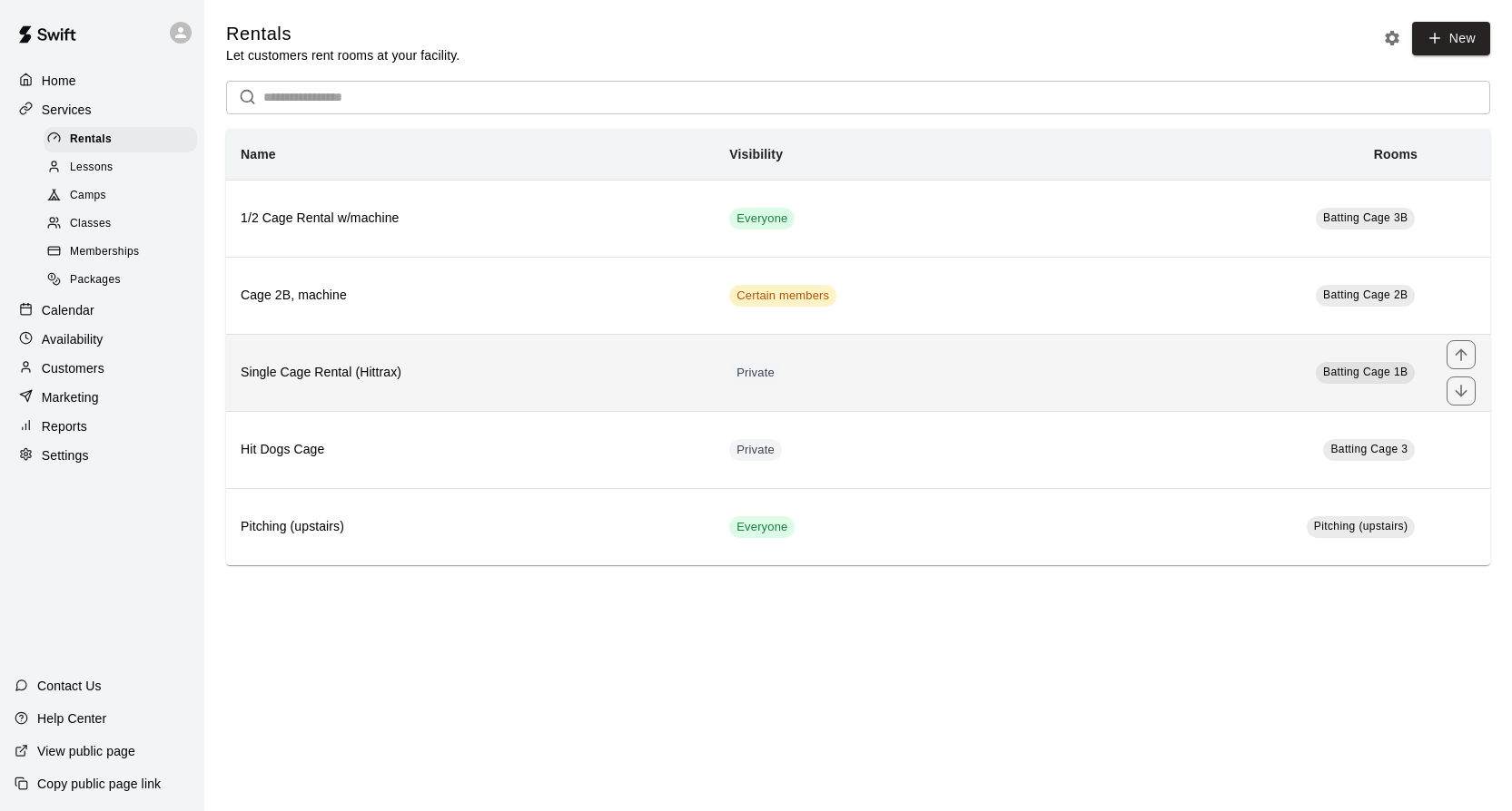
click at [1078, 364] on td "Batting Cage 1B" at bounding box center [1248, 372] width 367 height 77
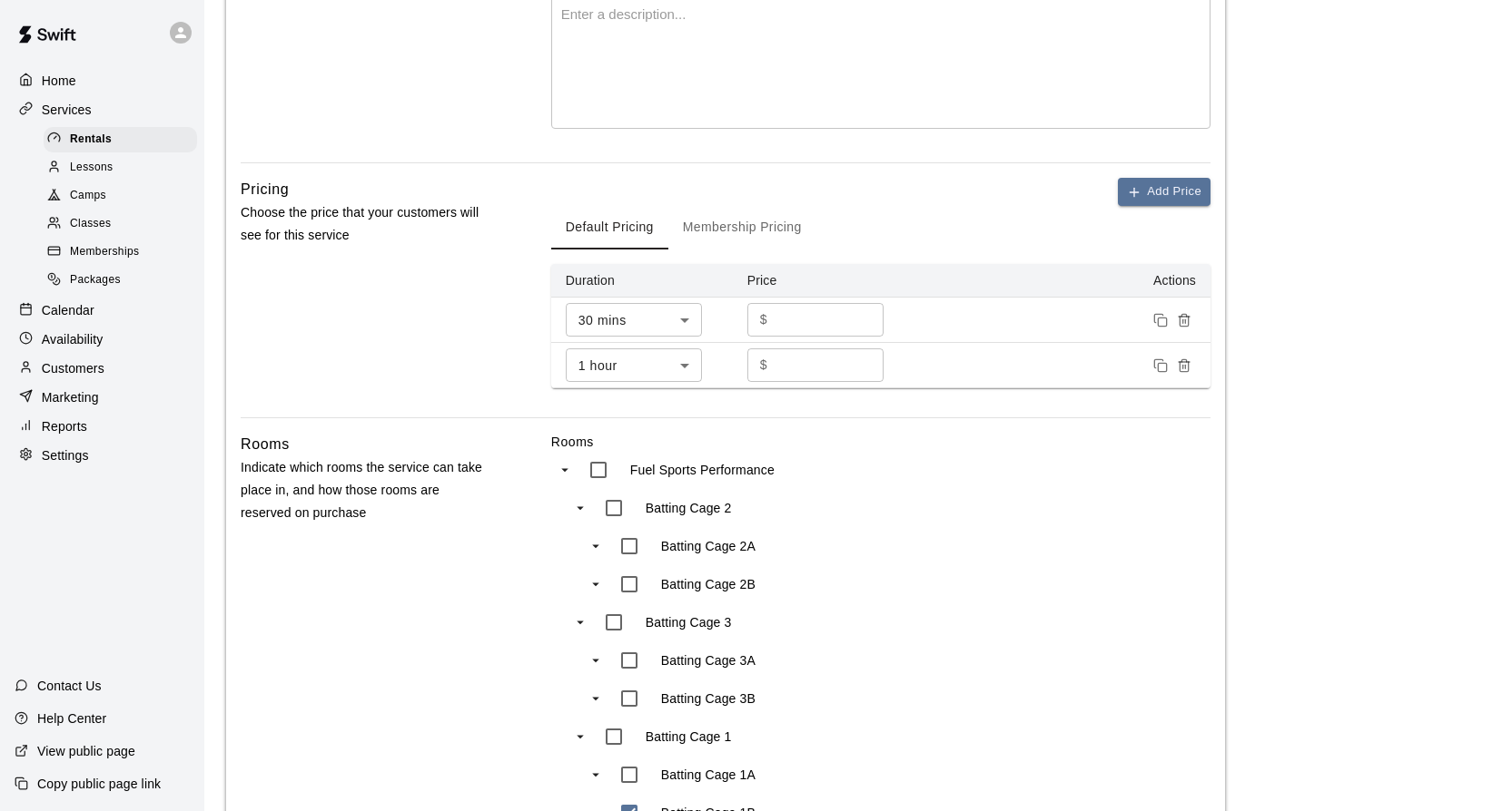
scroll to position [365, 0]
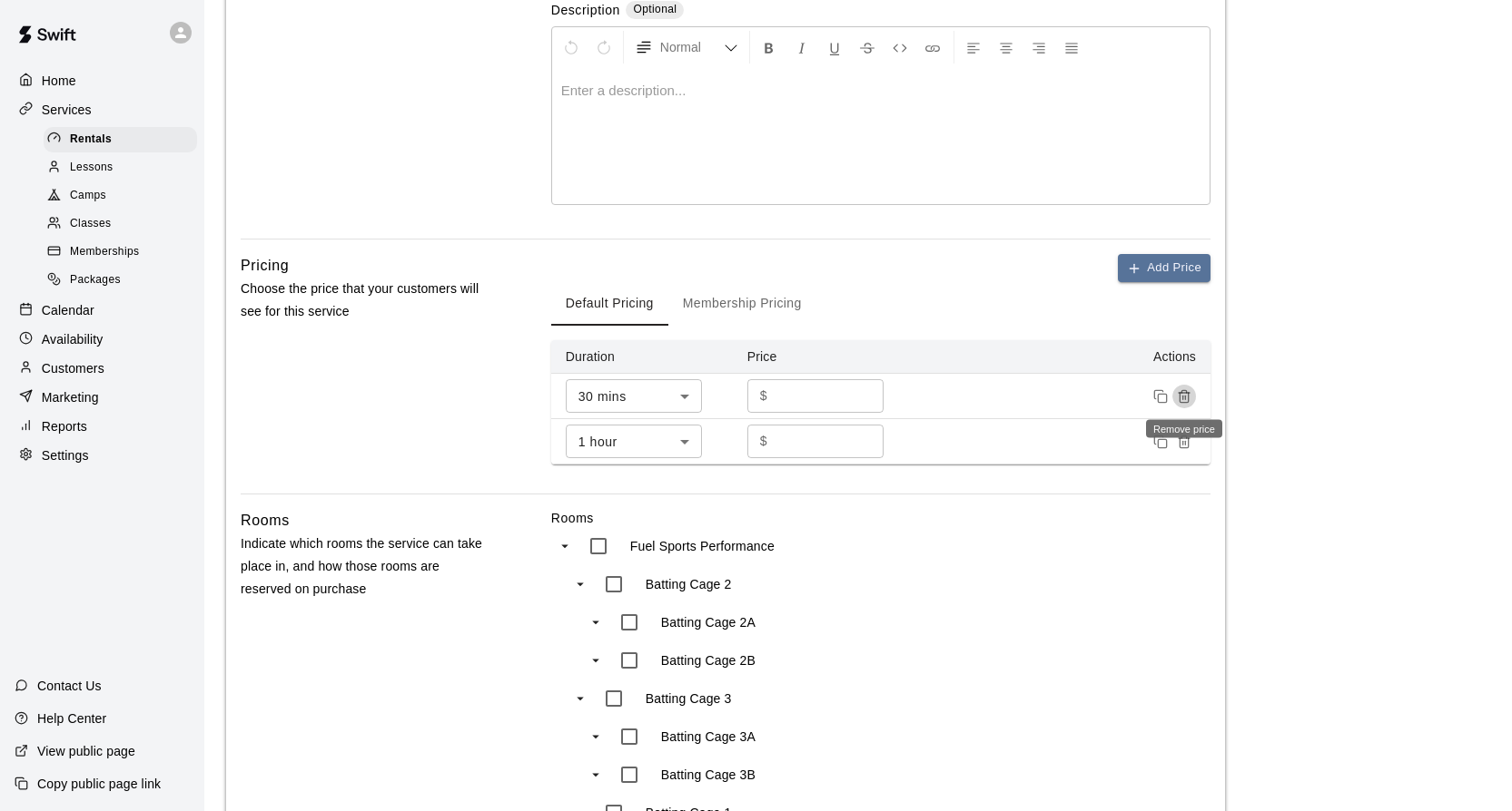
click at [1187, 394] on icon "Remove price" at bounding box center [1184, 397] width 15 height 15
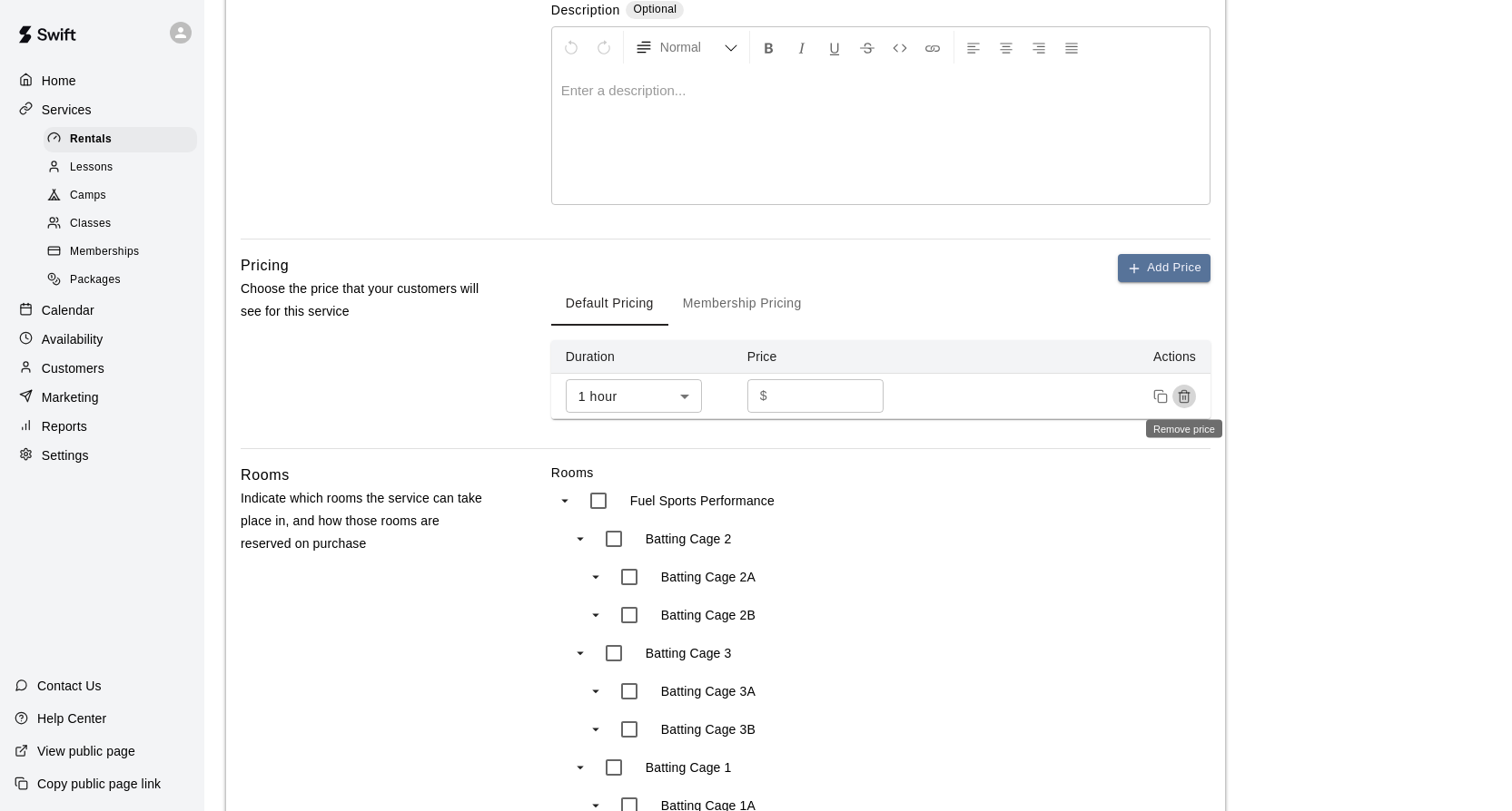
click at [1185, 394] on icon "Remove price" at bounding box center [1184, 397] width 15 height 15
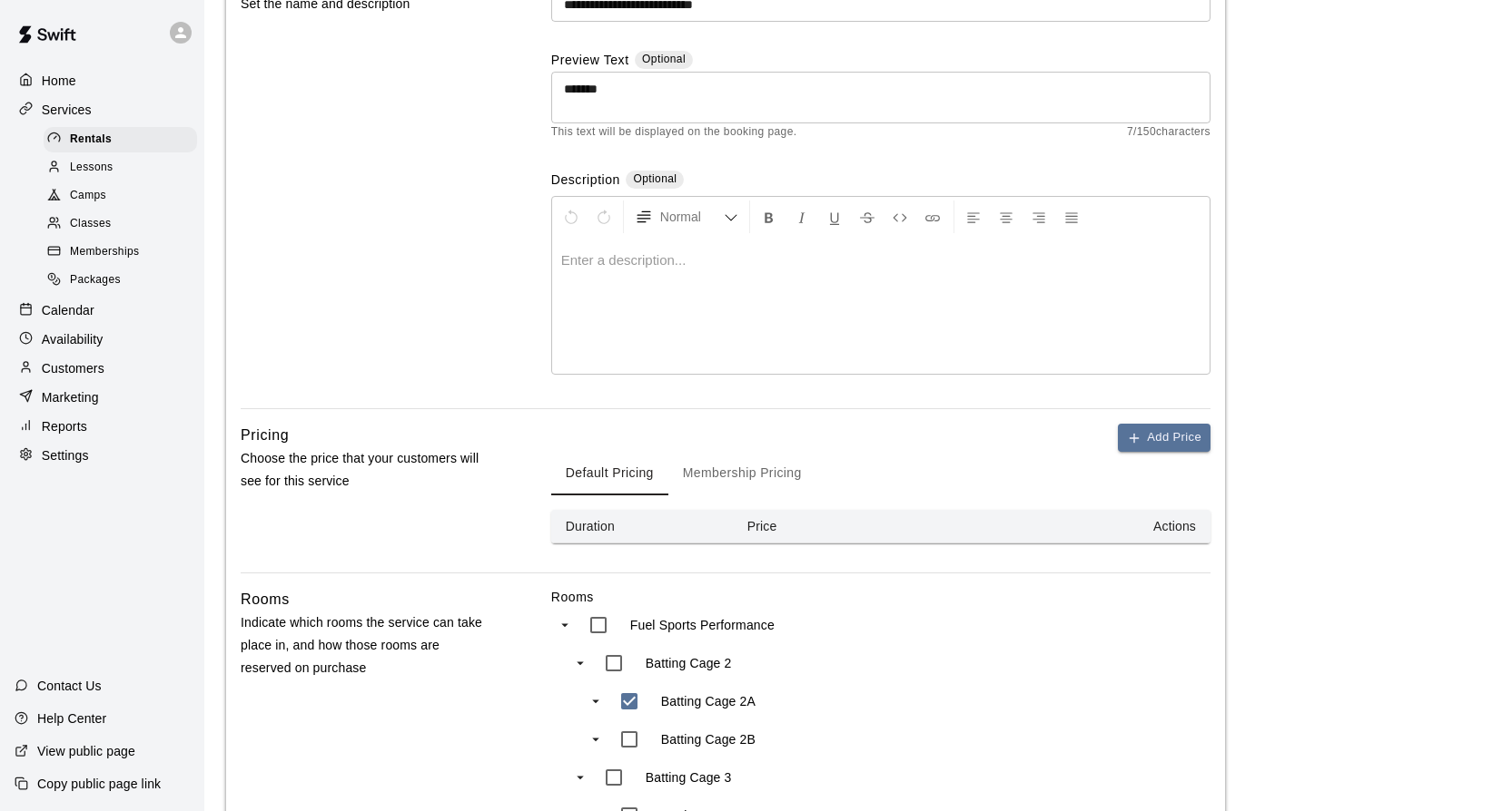
scroll to position [69, 0]
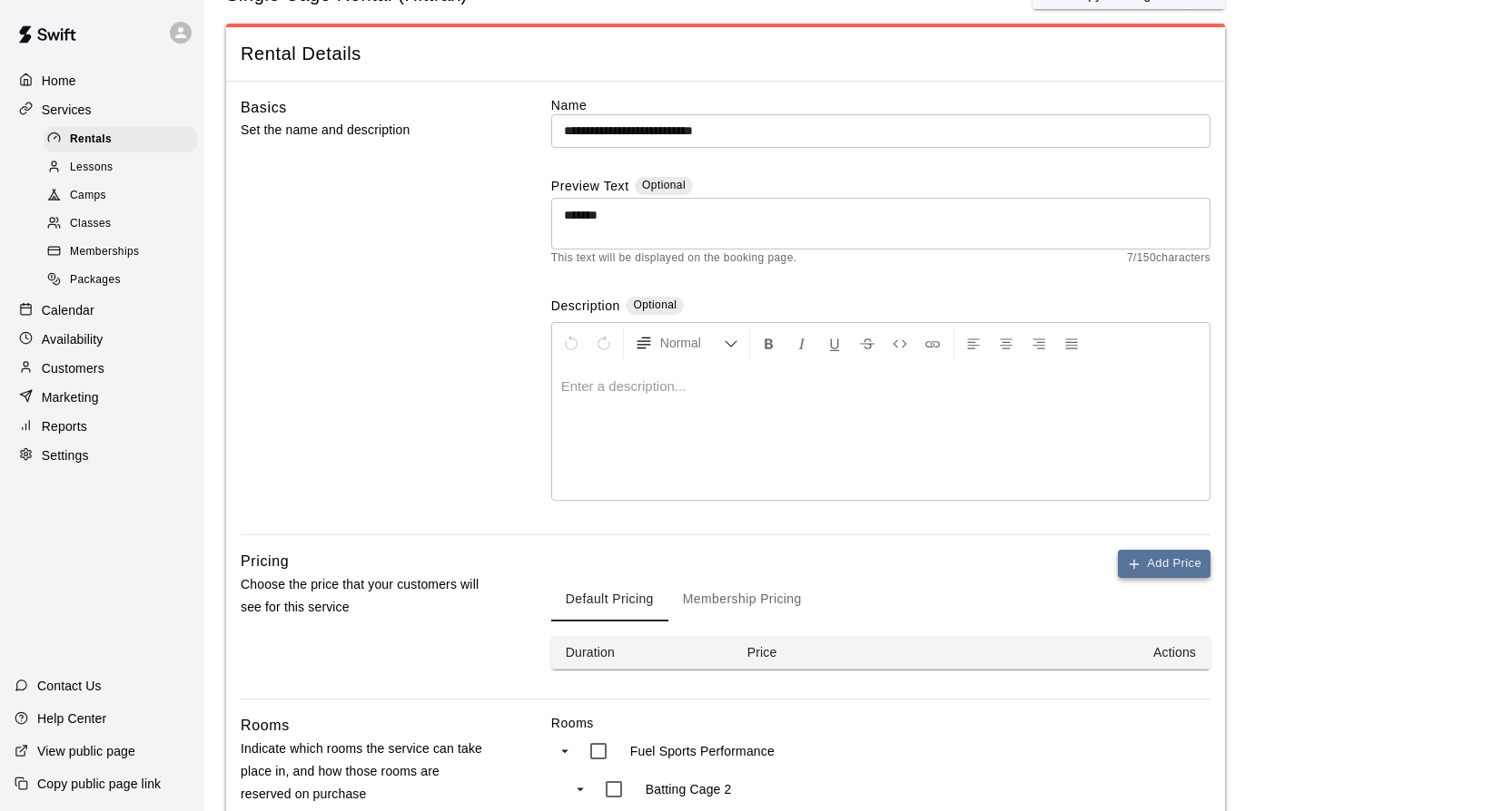
click at [1139, 557] on icon "button" at bounding box center [1135, 564] width 15 height 15
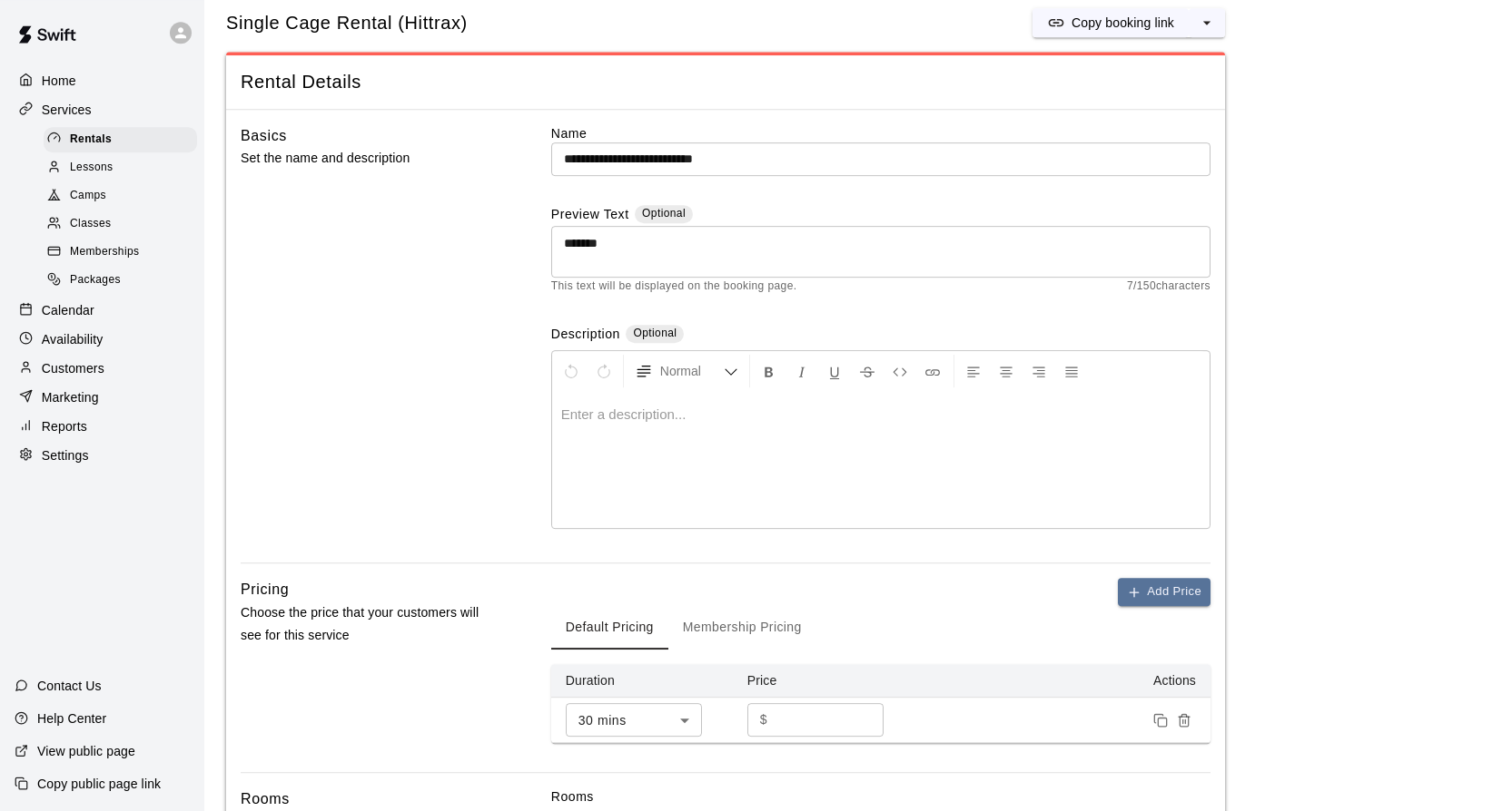
scroll to position [58, 0]
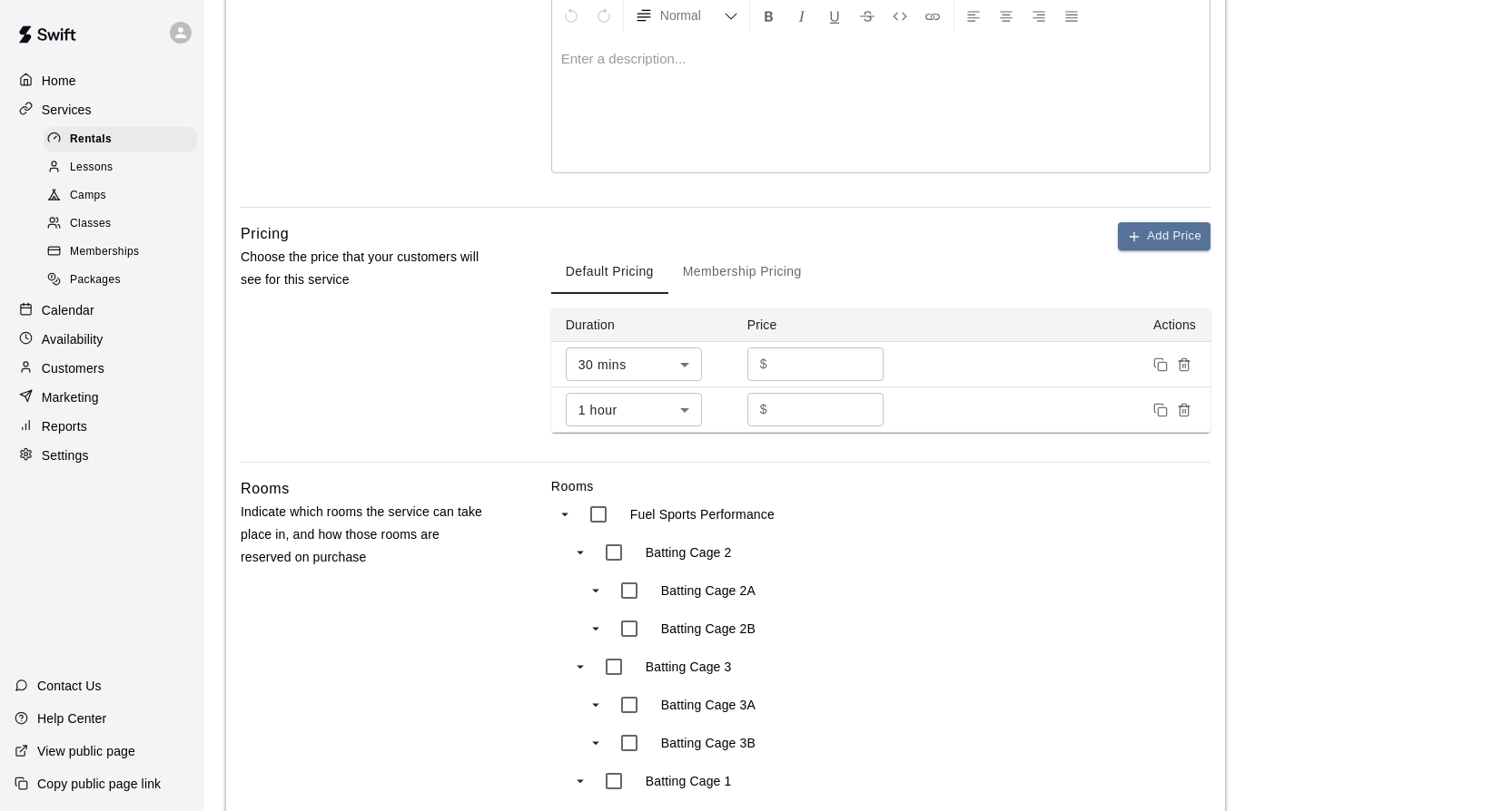
scroll to position [453, 0]
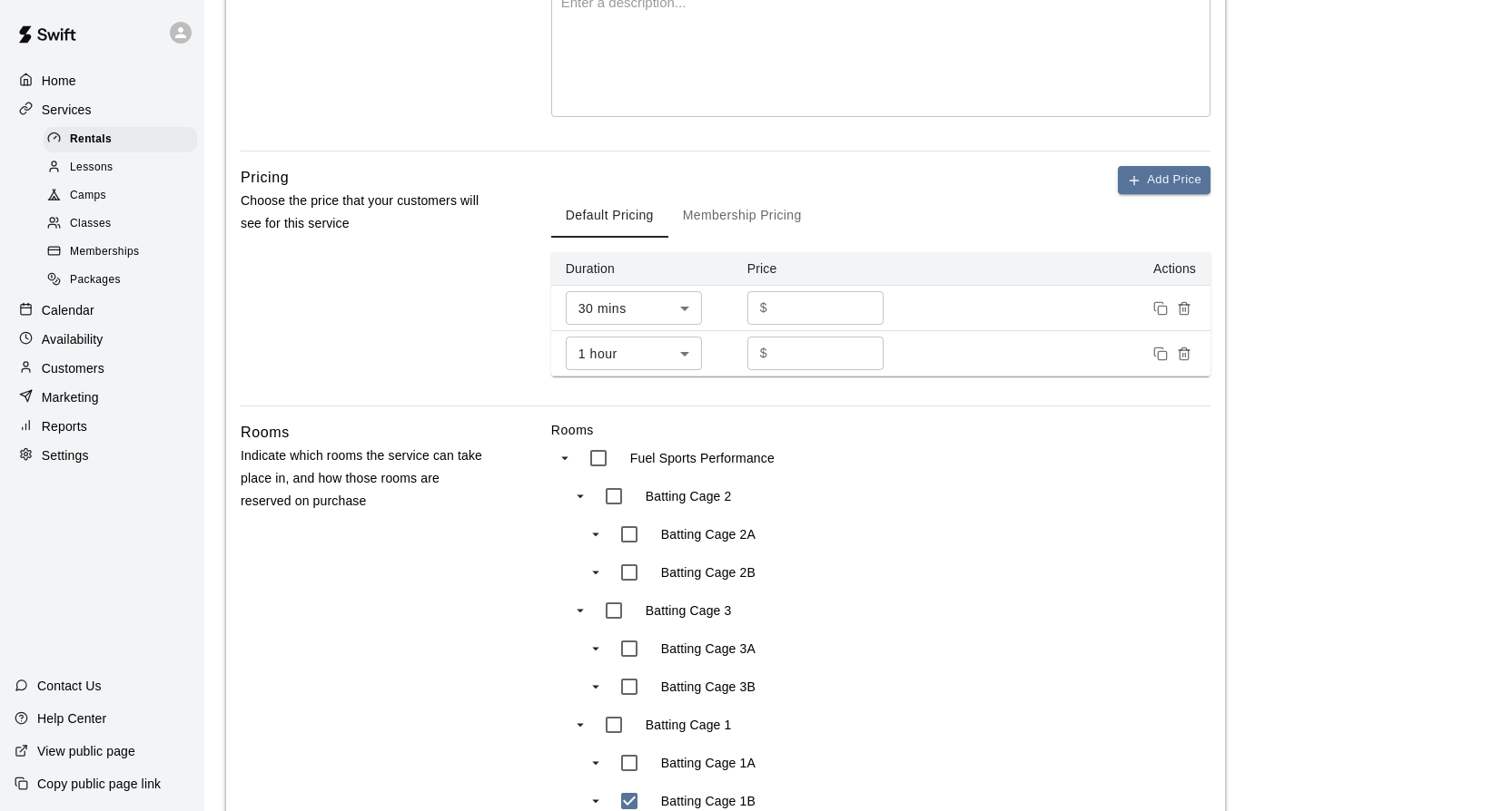
click at [1188, 310] on icon "Remove price" at bounding box center [1183, 309] width 8 height 10
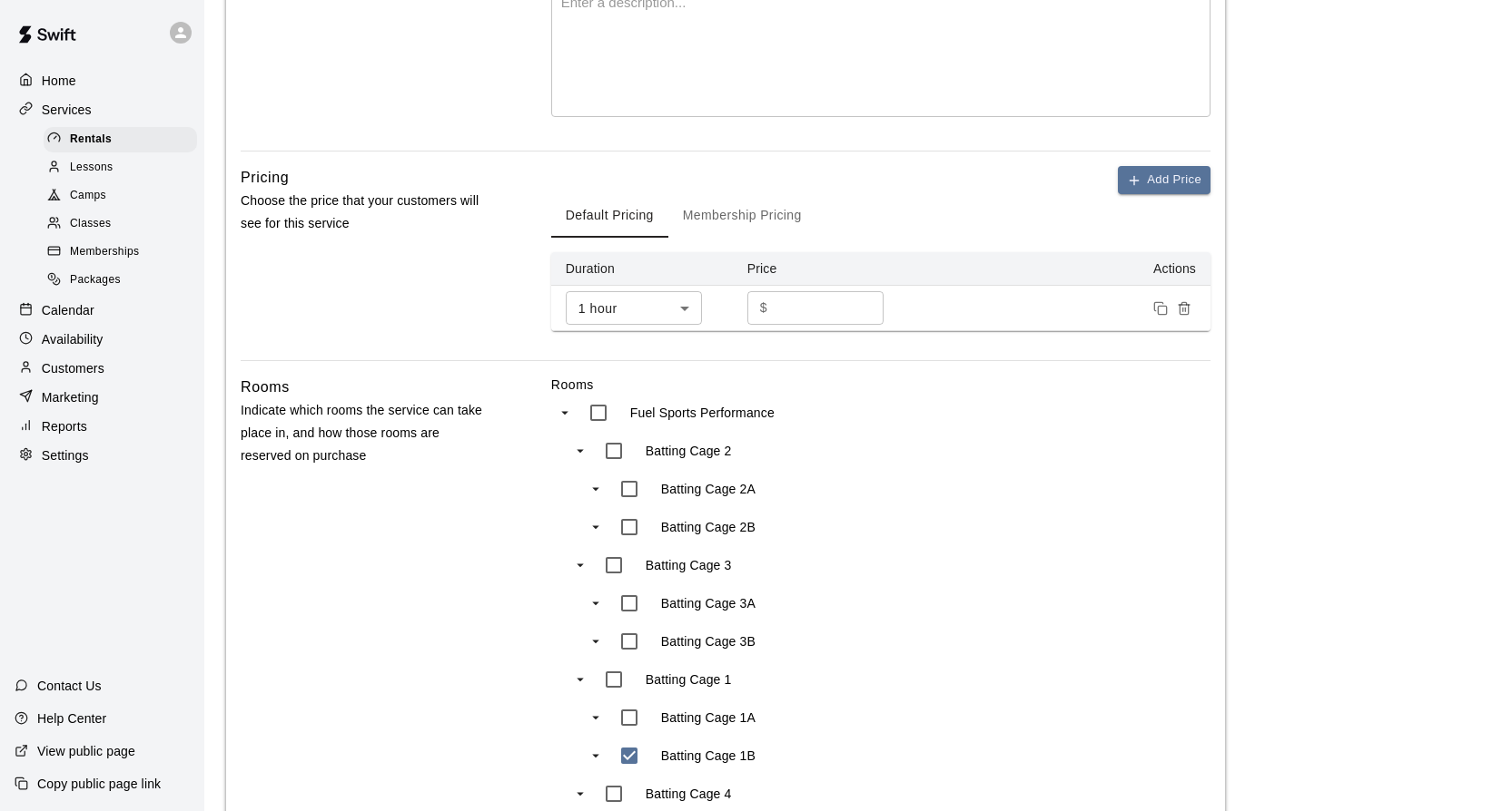
scroll to position [451, 0]
click at [1185, 306] on icon "Remove price" at bounding box center [1184, 311] width 15 height 15
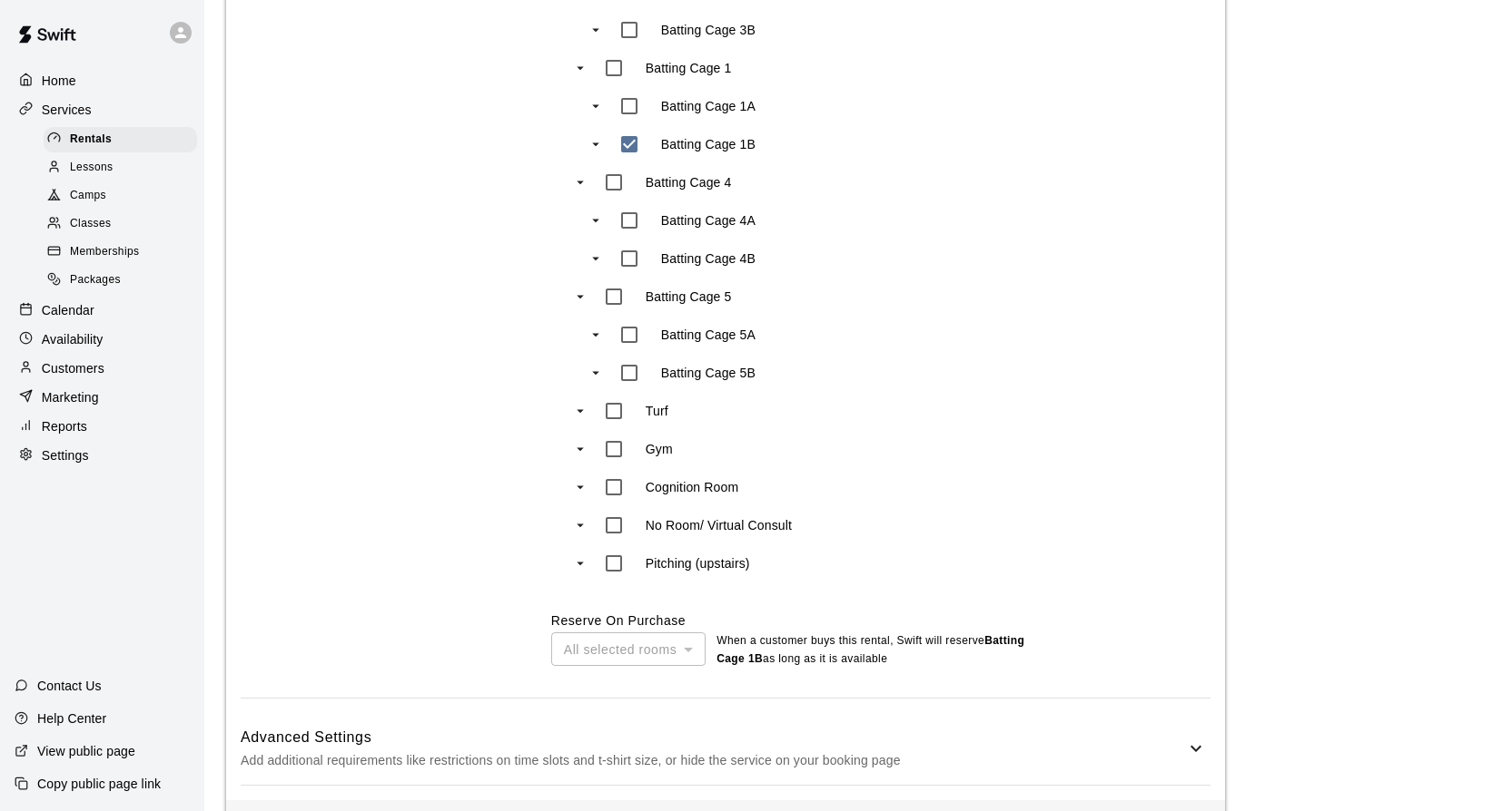
scroll to position [1092, 0]
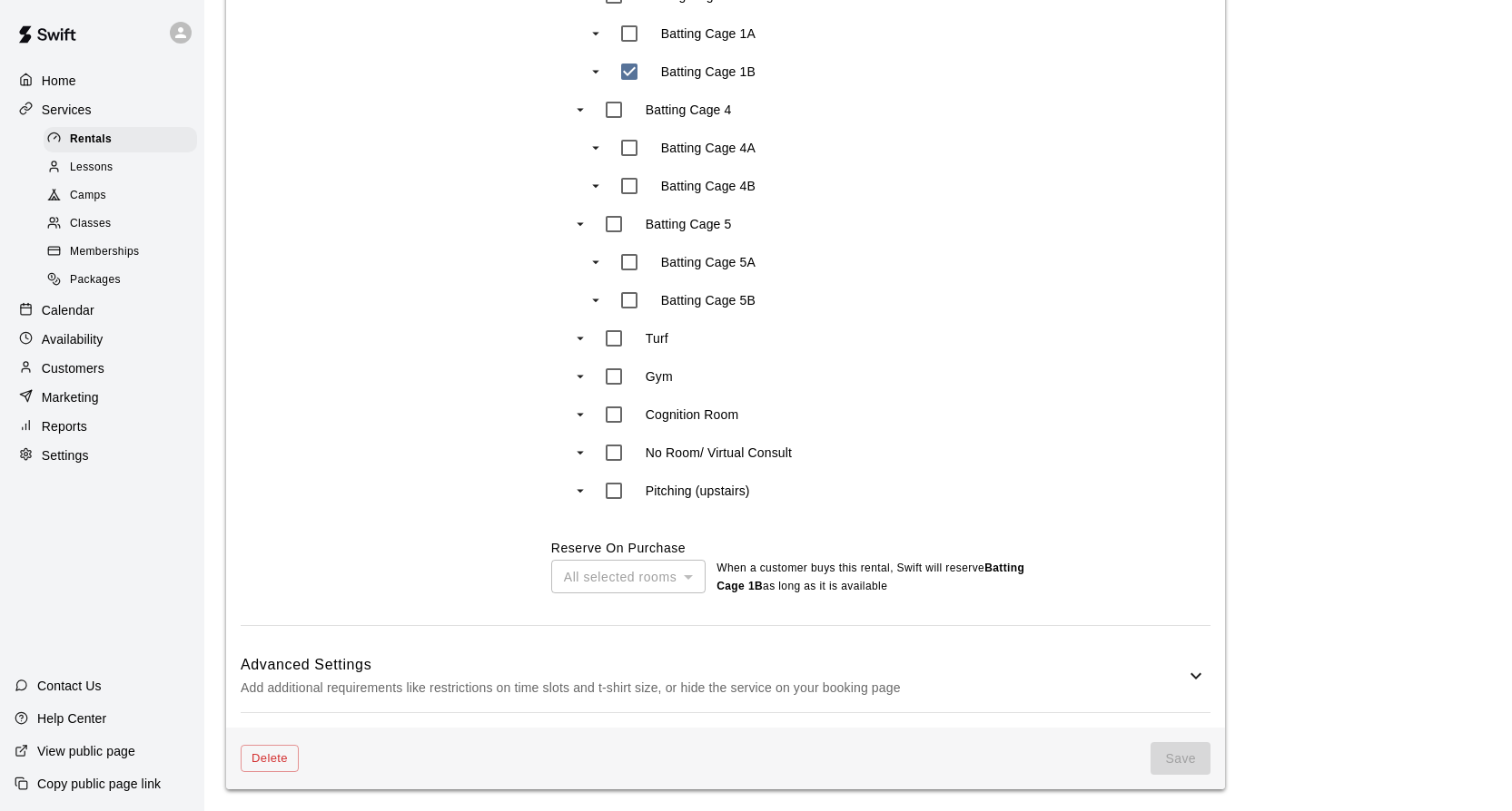
click at [688, 579] on div "All selected rooms" at bounding box center [629, 576] width 155 height 34
click at [688, 575] on div "All selected rooms" at bounding box center [629, 576] width 155 height 34
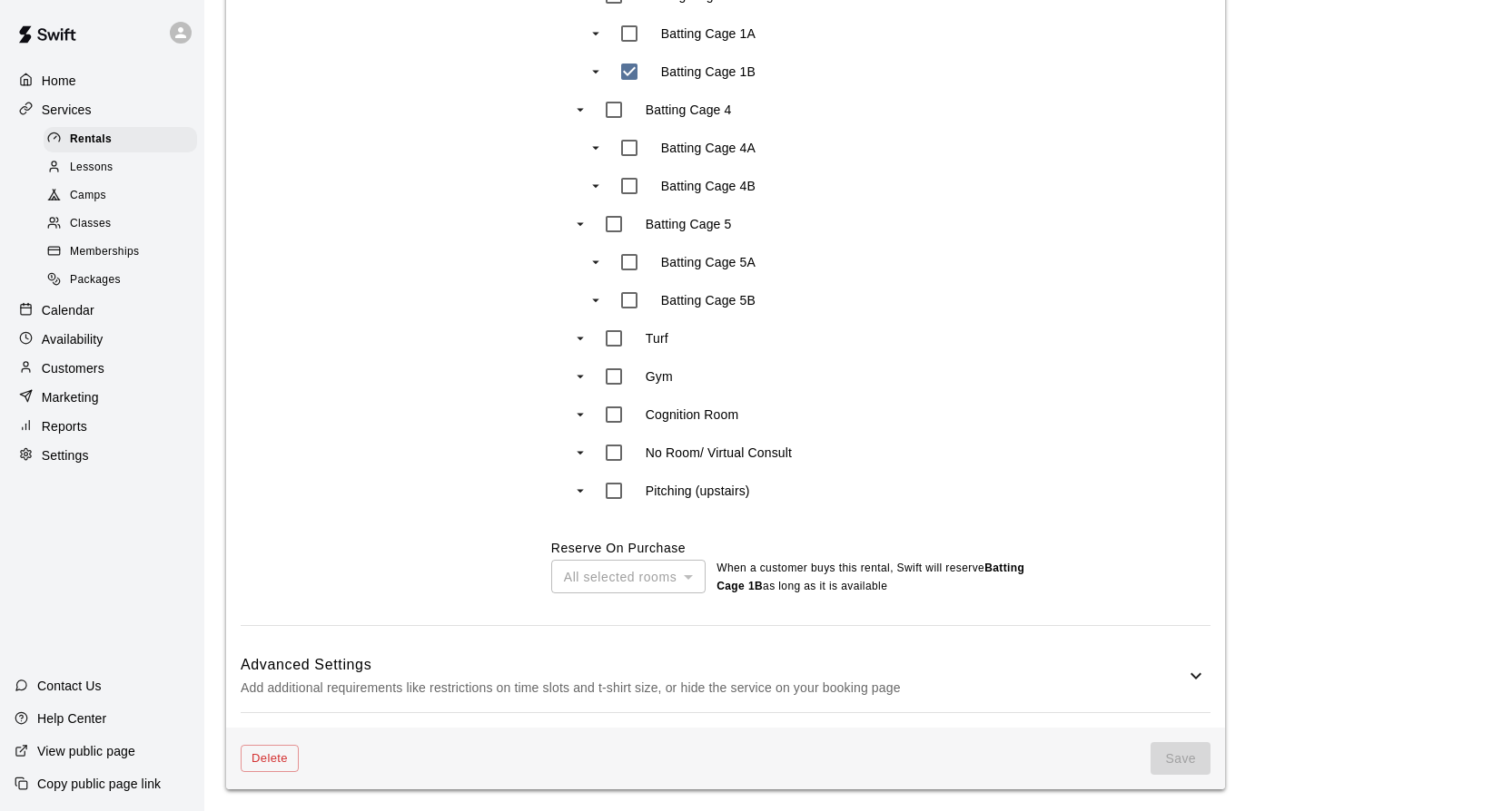
click at [688, 575] on div "All selected rooms" at bounding box center [629, 576] width 155 height 34
click at [270, 764] on button "Delete" at bounding box center [269, 759] width 58 height 28
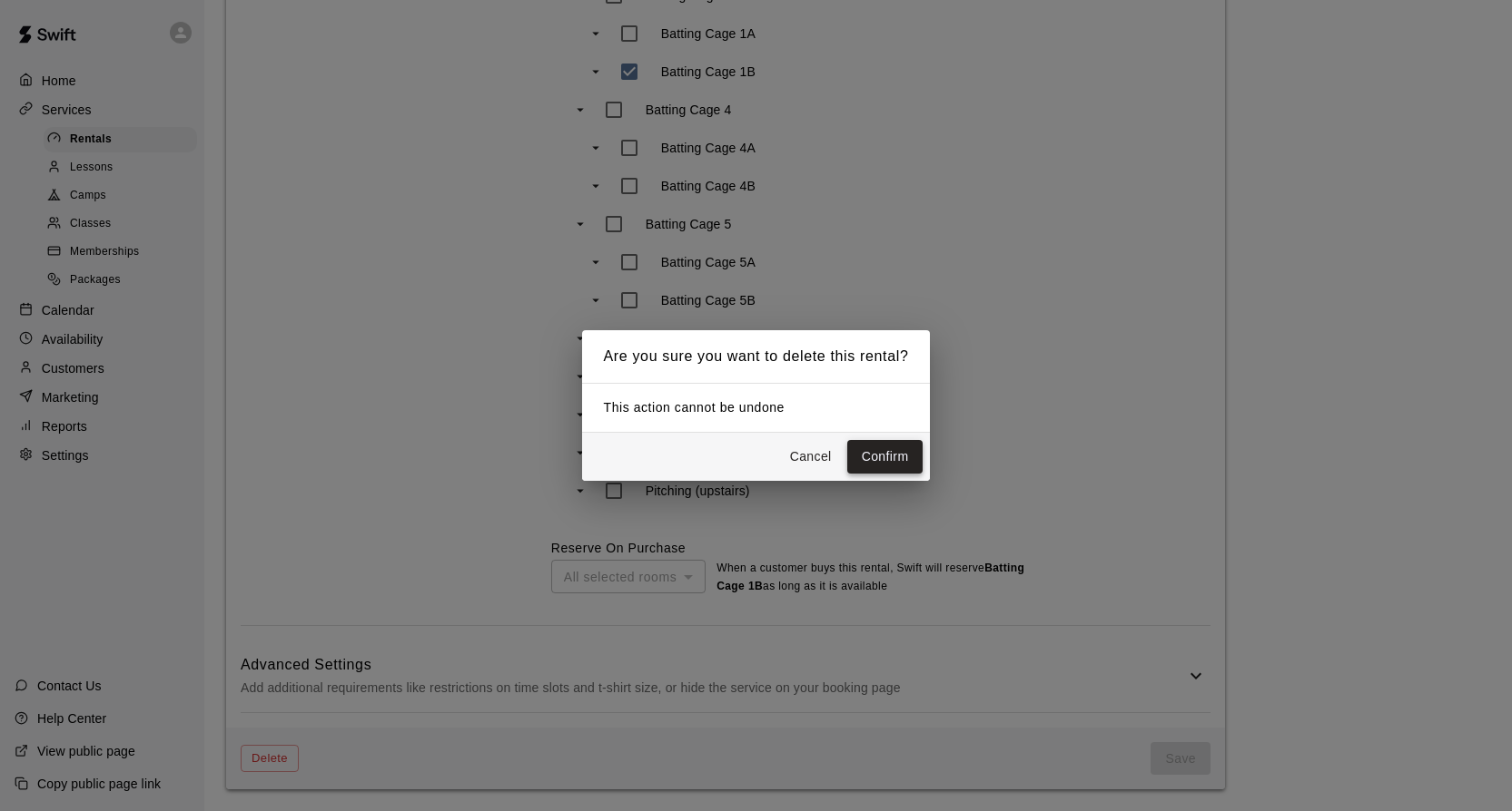
click at [869, 463] on button "Confirm" at bounding box center [885, 457] width 76 height 34
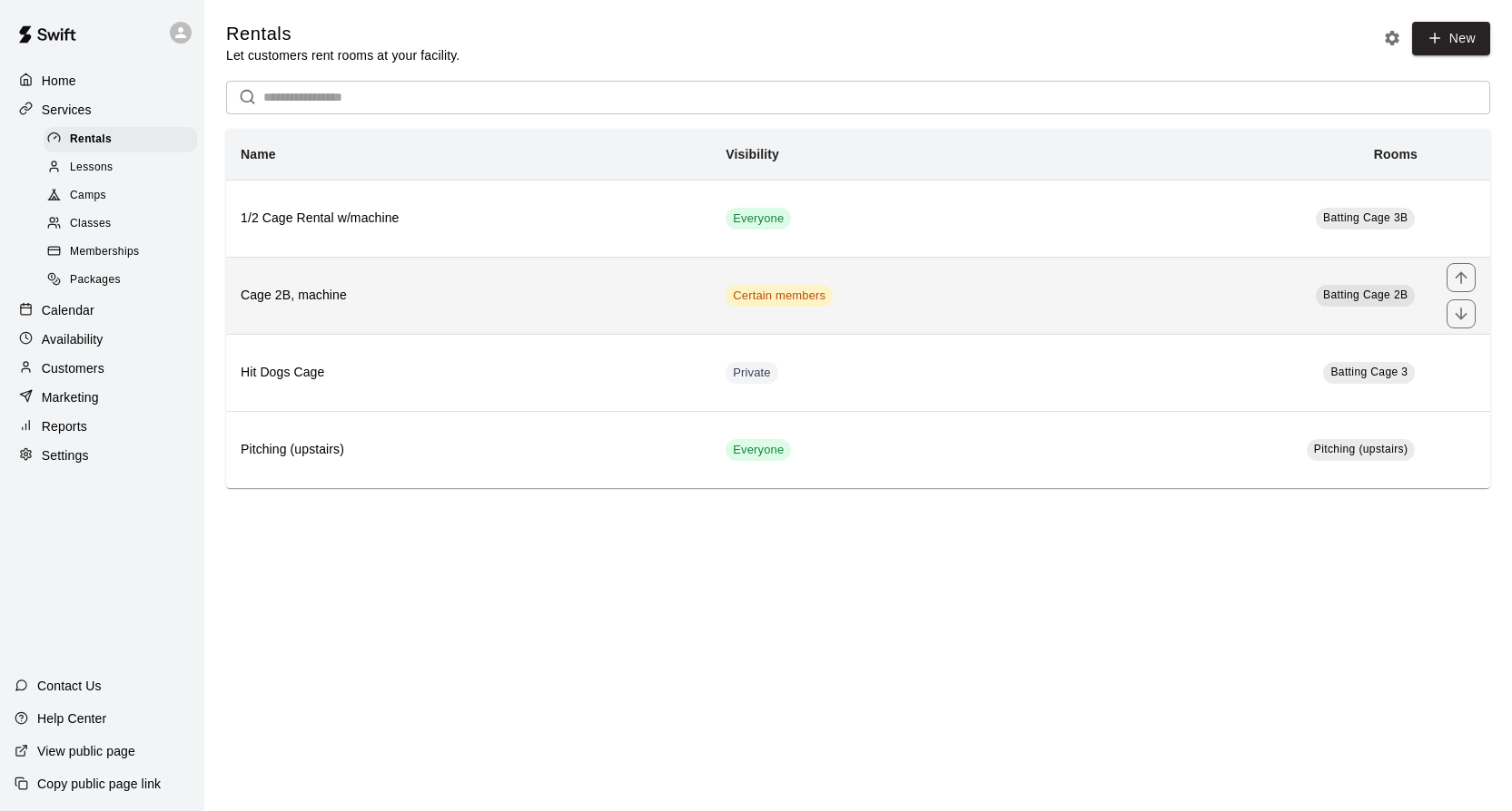
click at [655, 303] on h6 "Cage 2B, machine" at bounding box center [468, 295] width 456 height 20
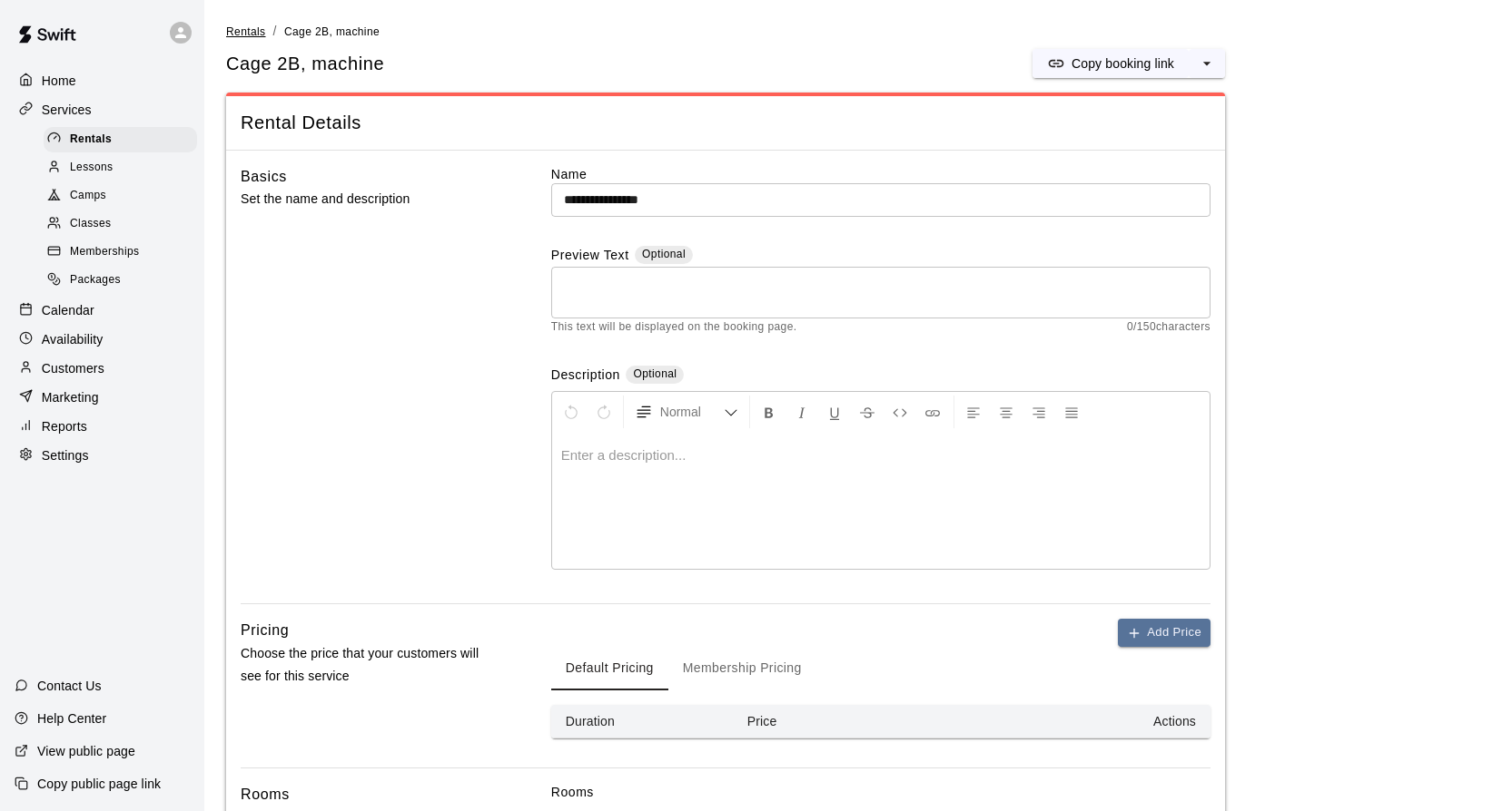
click at [243, 34] on span "Rentals" at bounding box center [246, 32] width 40 height 13
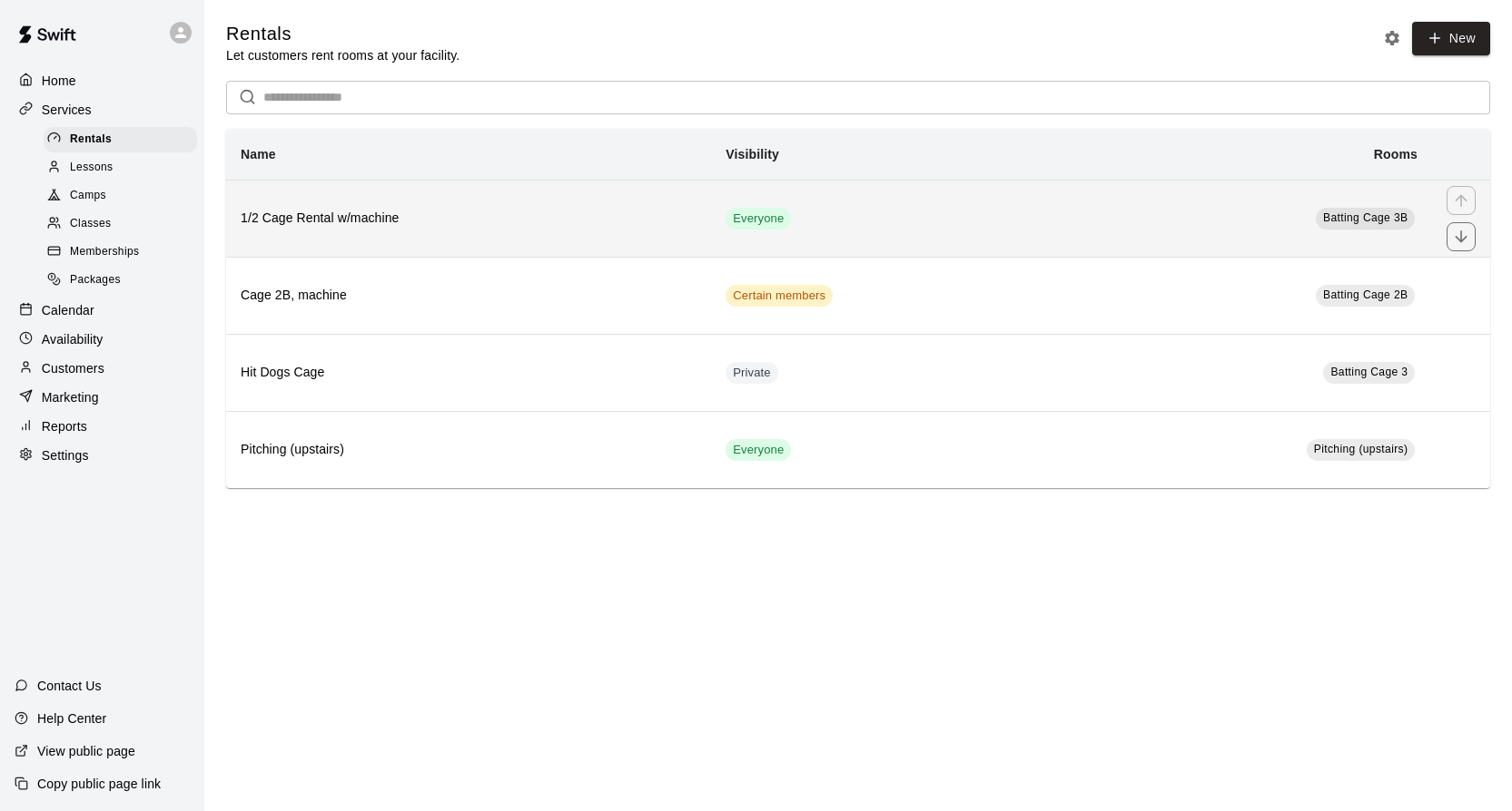
click at [634, 233] on th "1/2 Cage Rental w/machine" at bounding box center [469, 218] width 484 height 77
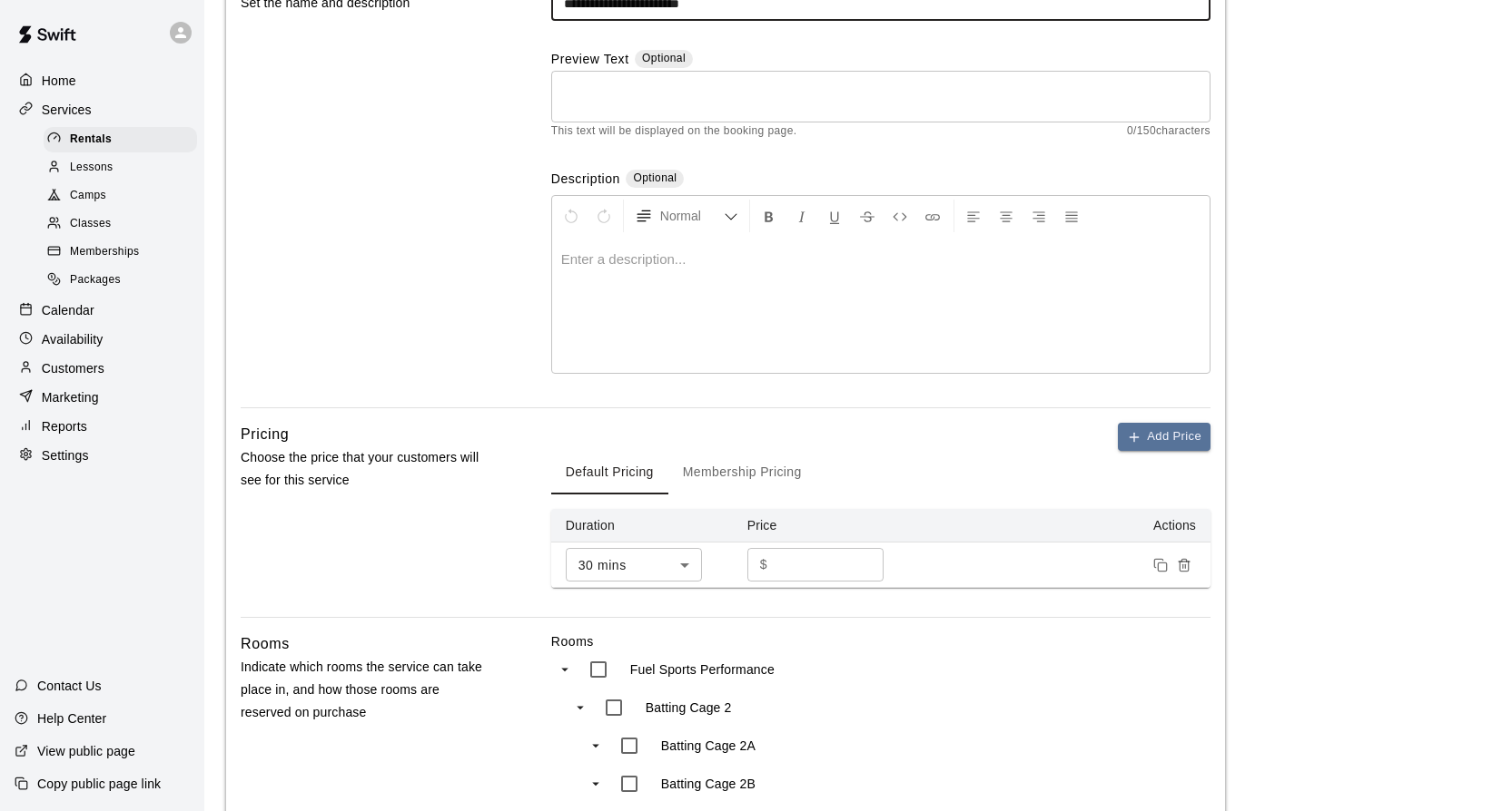
scroll to position [193, 0]
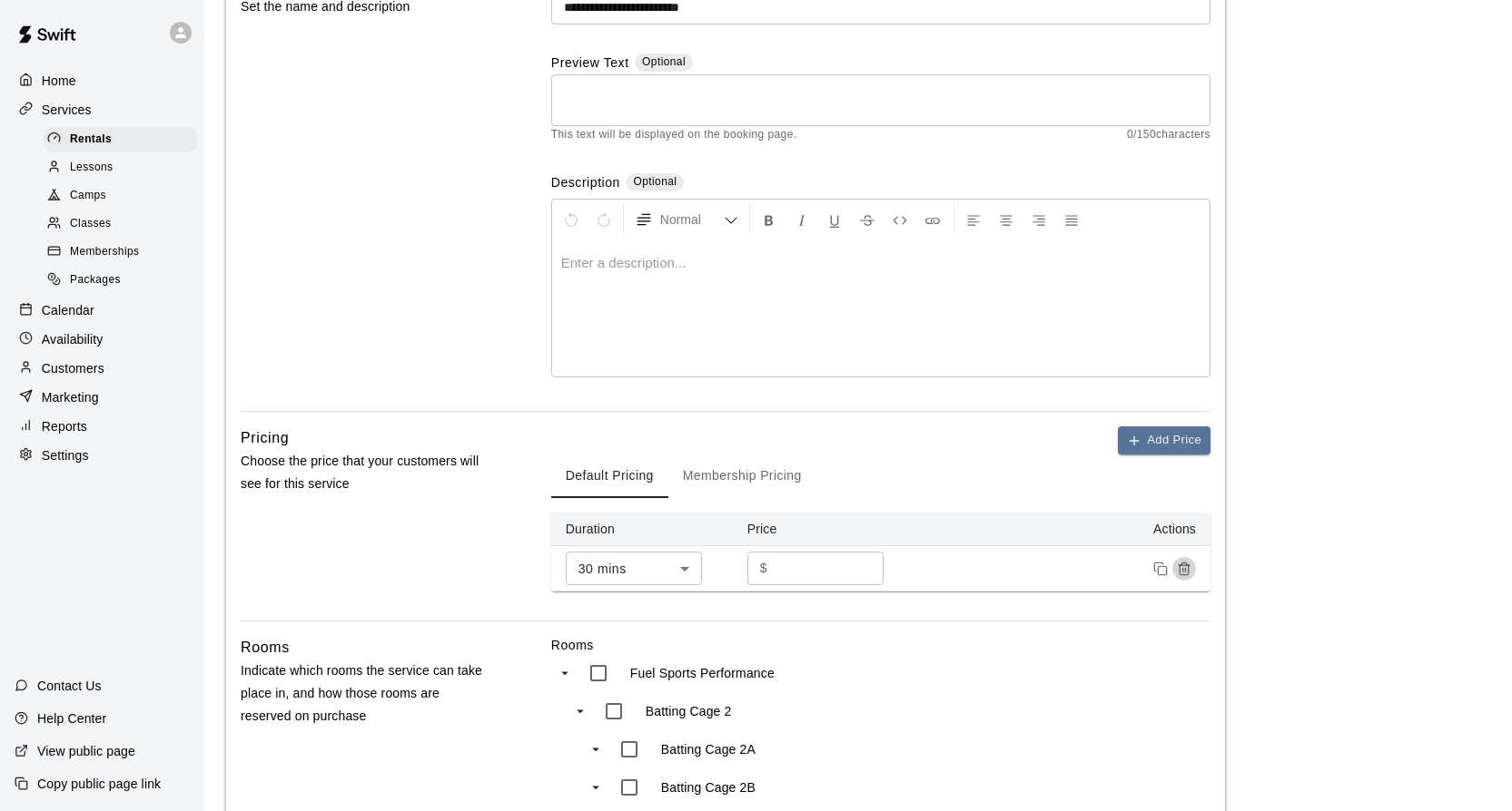
click at [1182, 563] on icon "Remove price" at bounding box center [1184, 569] width 15 height 15
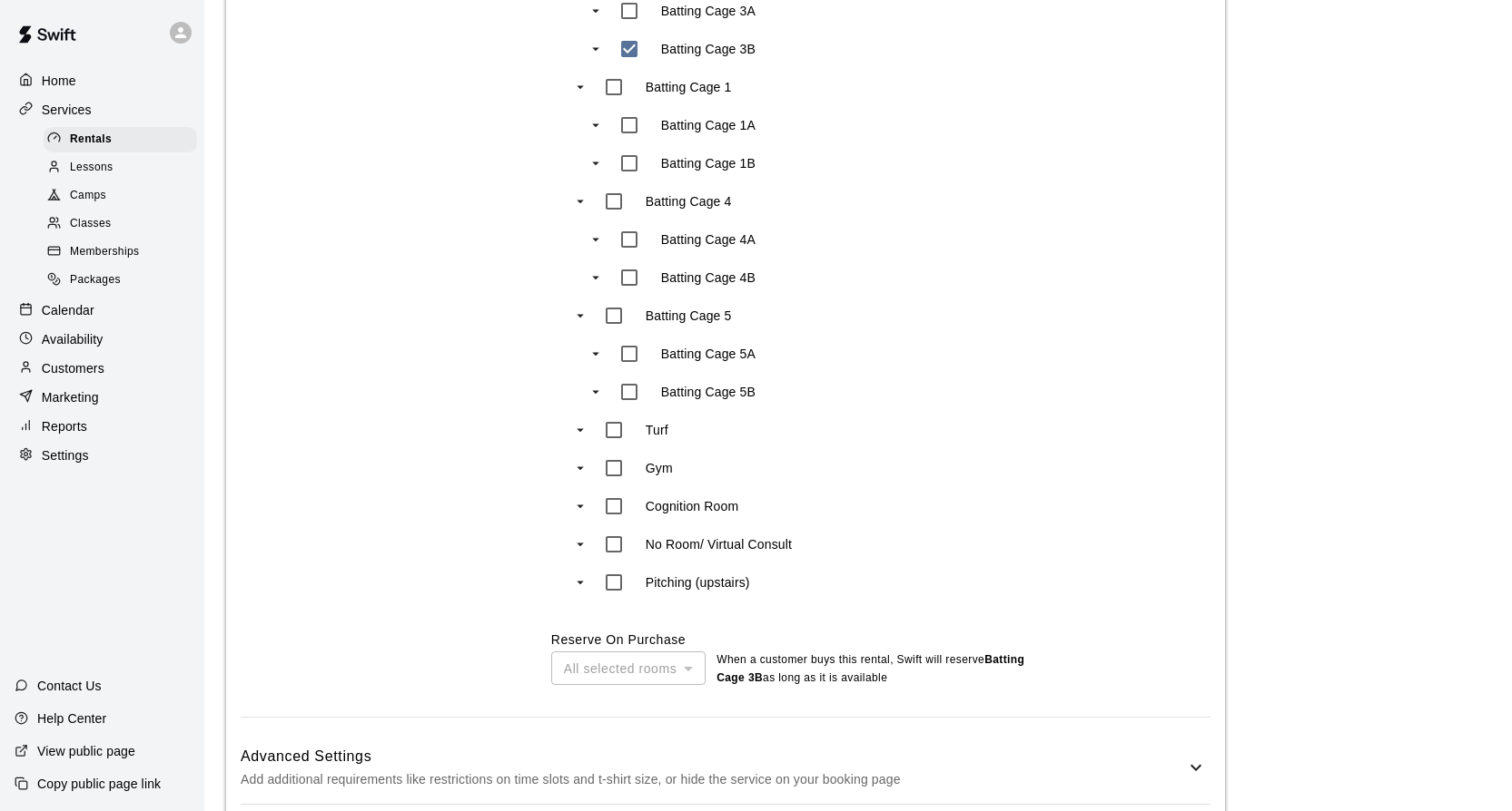
scroll to position [1092, 0]
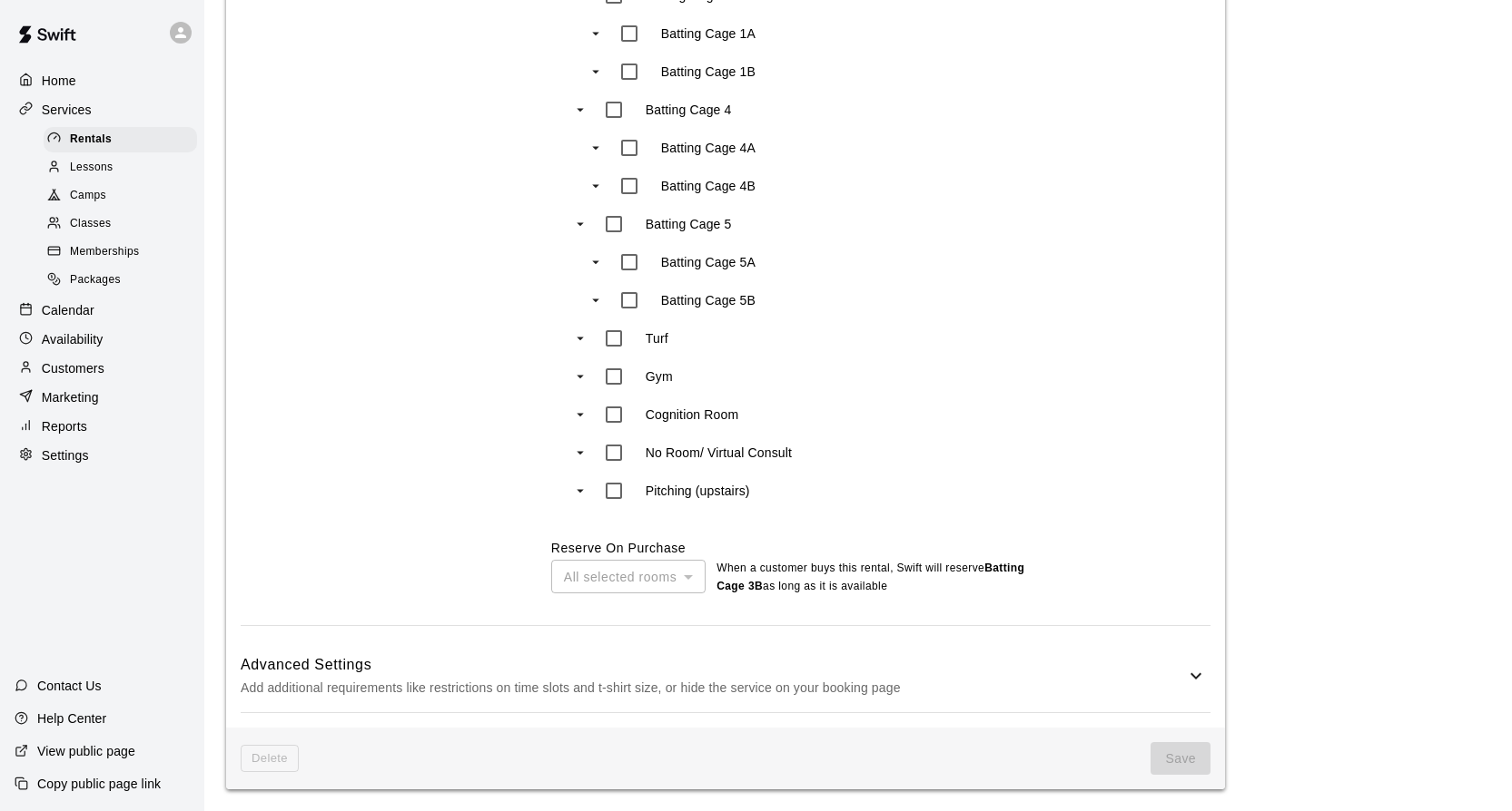
click at [1165, 734] on div "Delete Save" at bounding box center [726, 759] width 999 height 62
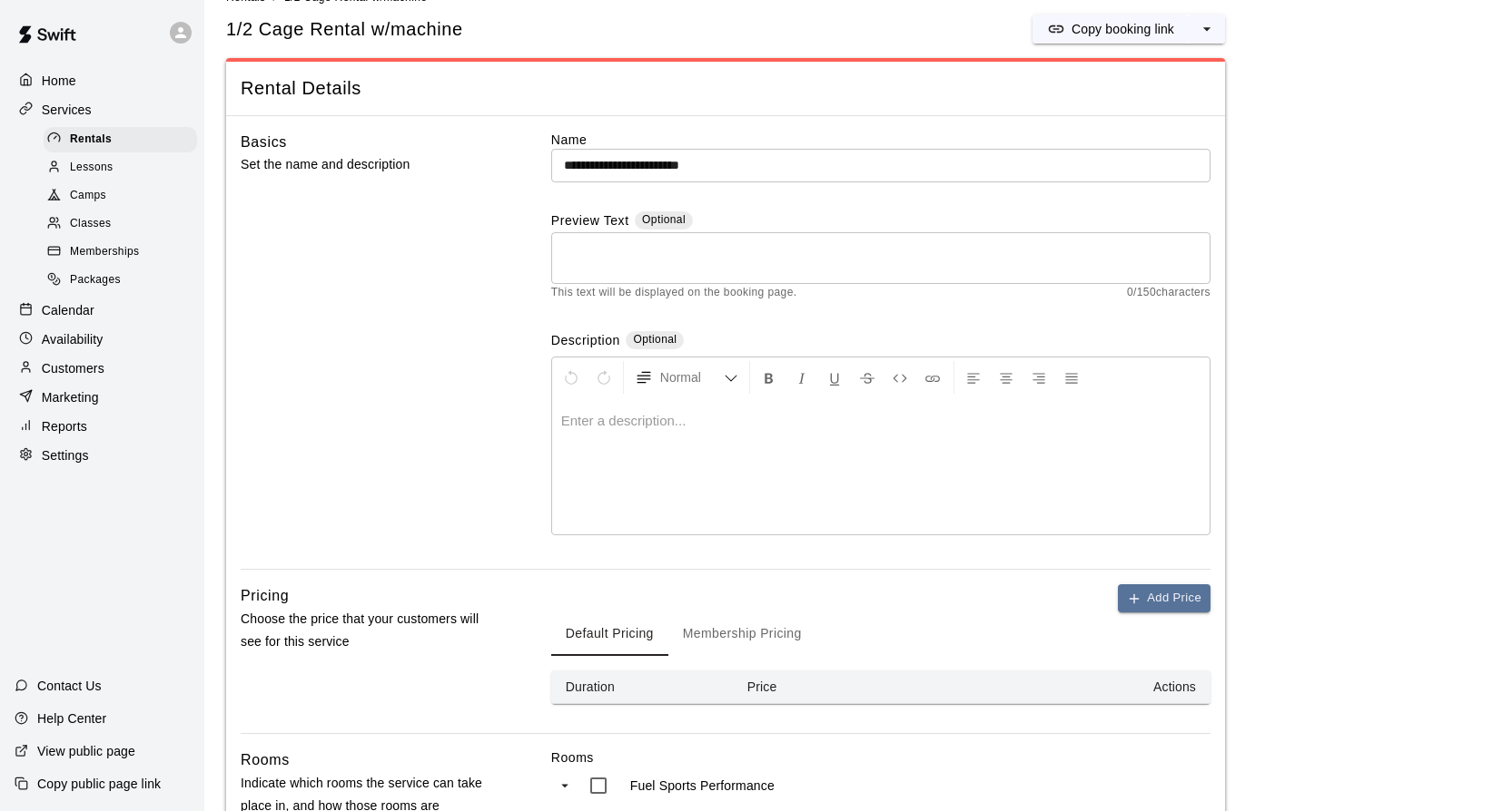
scroll to position [0, 0]
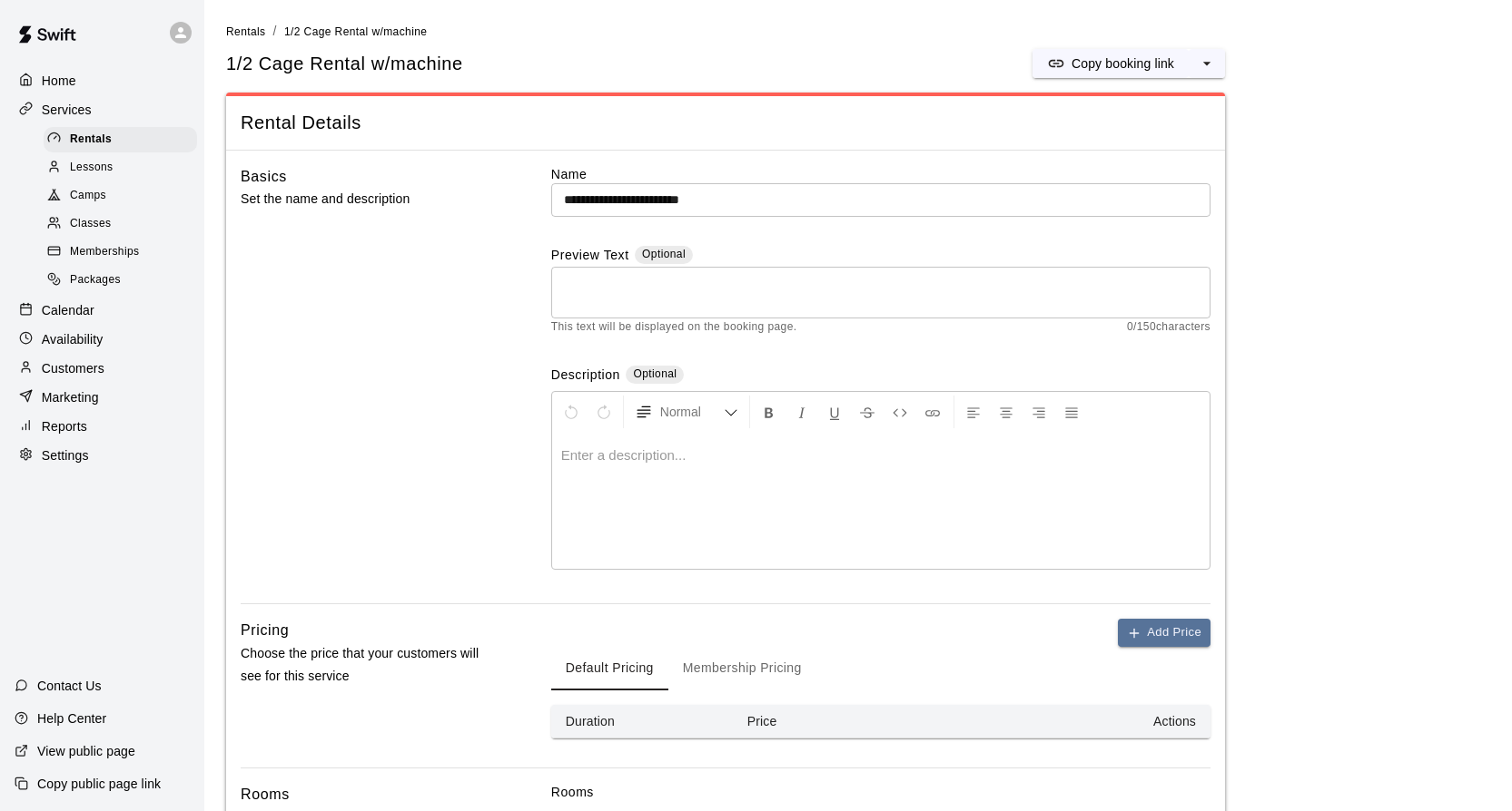
click at [247, 40] on li "Rentals" at bounding box center [246, 31] width 40 height 20
click at [250, 30] on span "Rentals" at bounding box center [246, 32] width 40 height 13
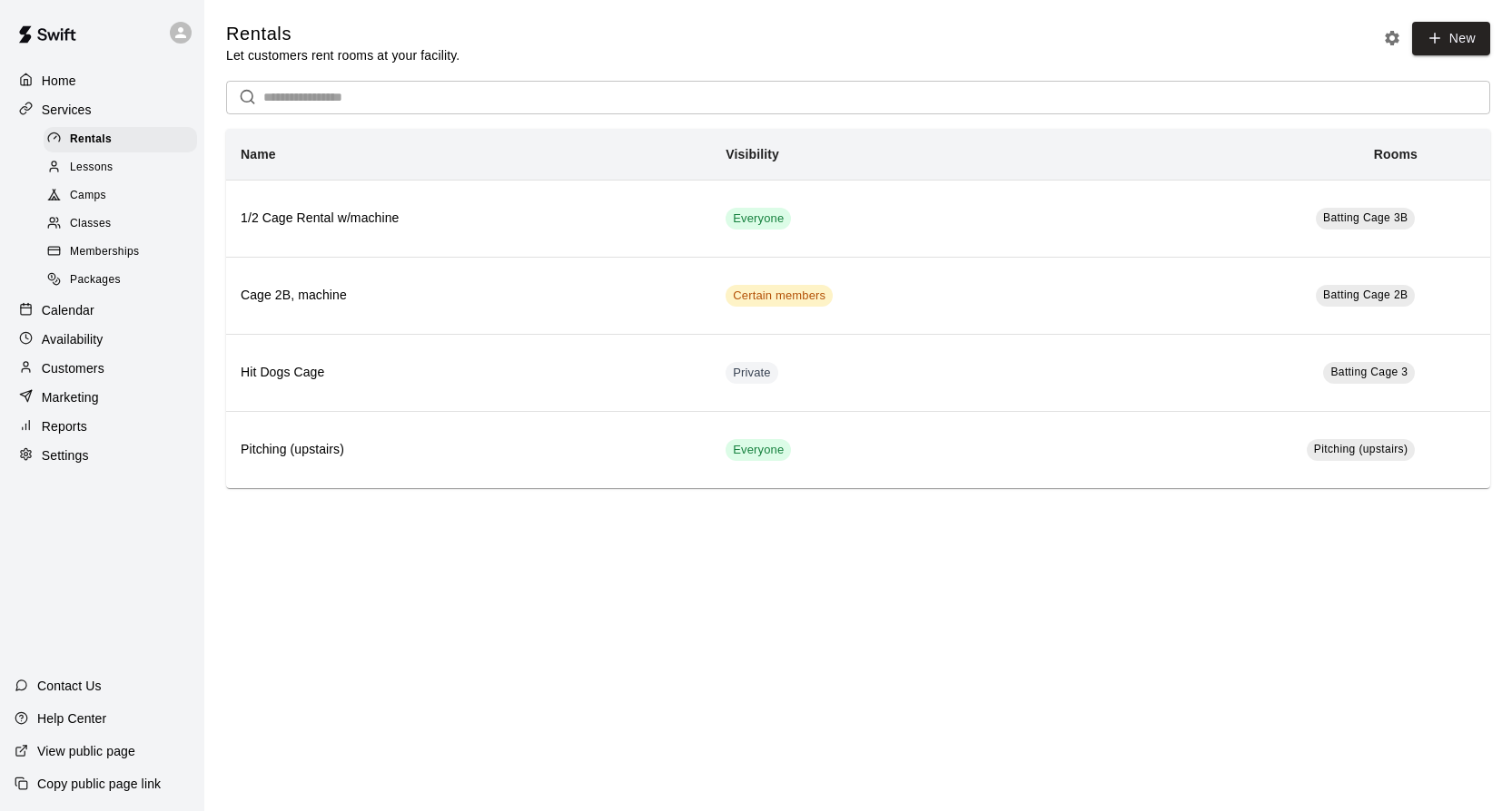
click at [1396, 40] on icon "Rental settings" at bounding box center [1392, 38] width 15 height 15
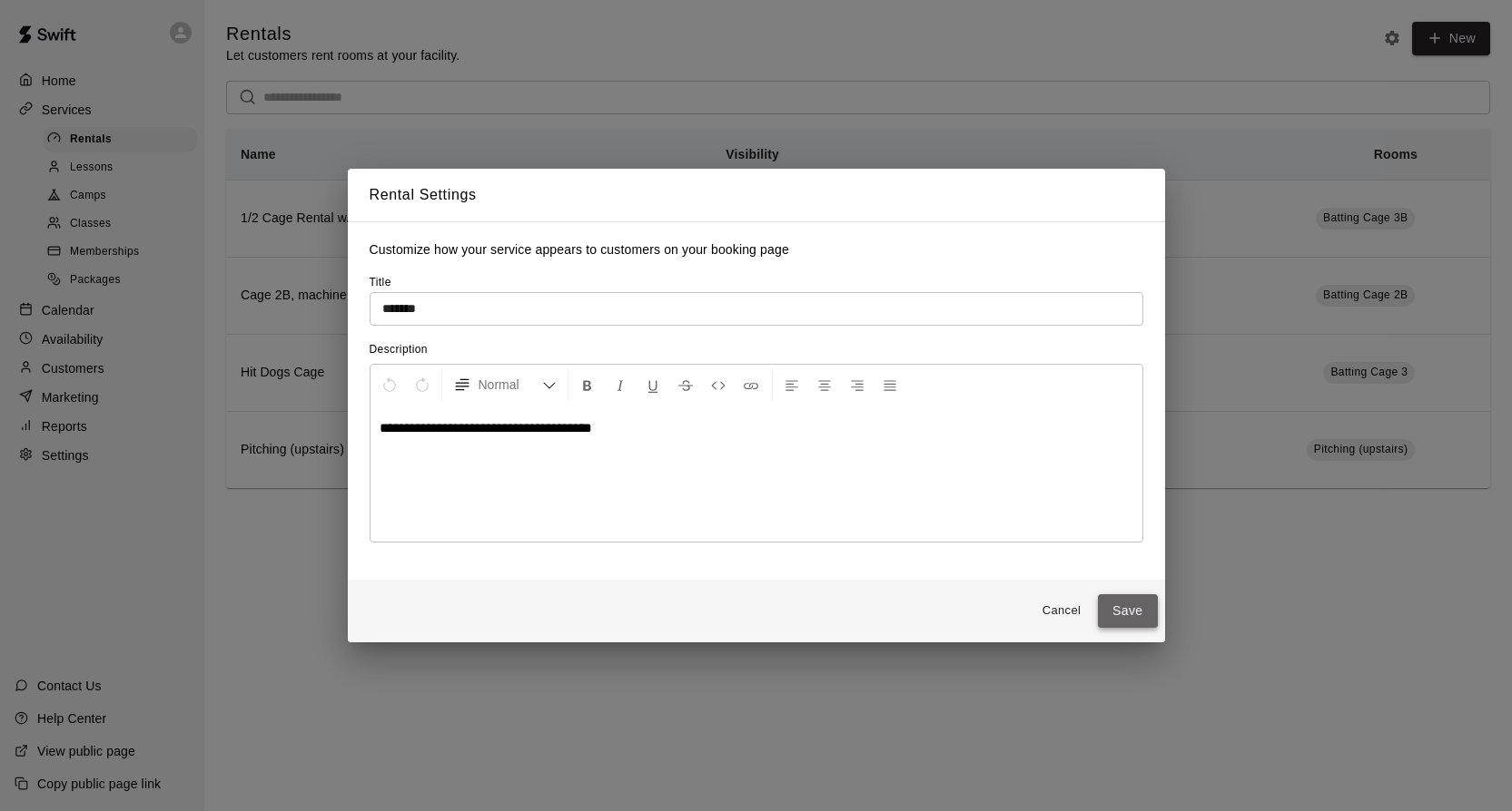
click at [1111, 616] on button "Save" at bounding box center [1127, 611] width 60 height 34
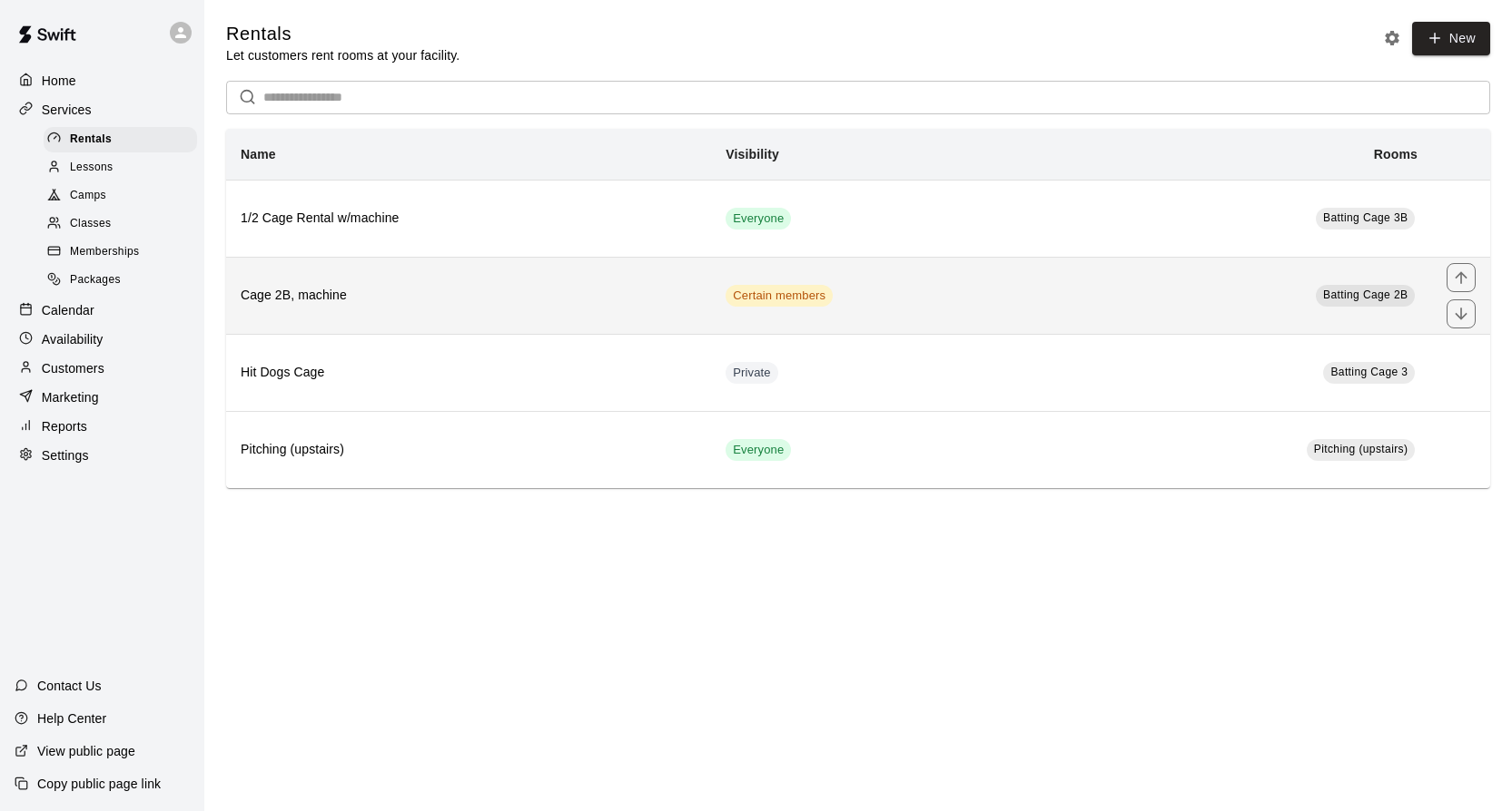
click at [1020, 275] on td "Certain members" at bounding box center [887, 295] width 352 height 77
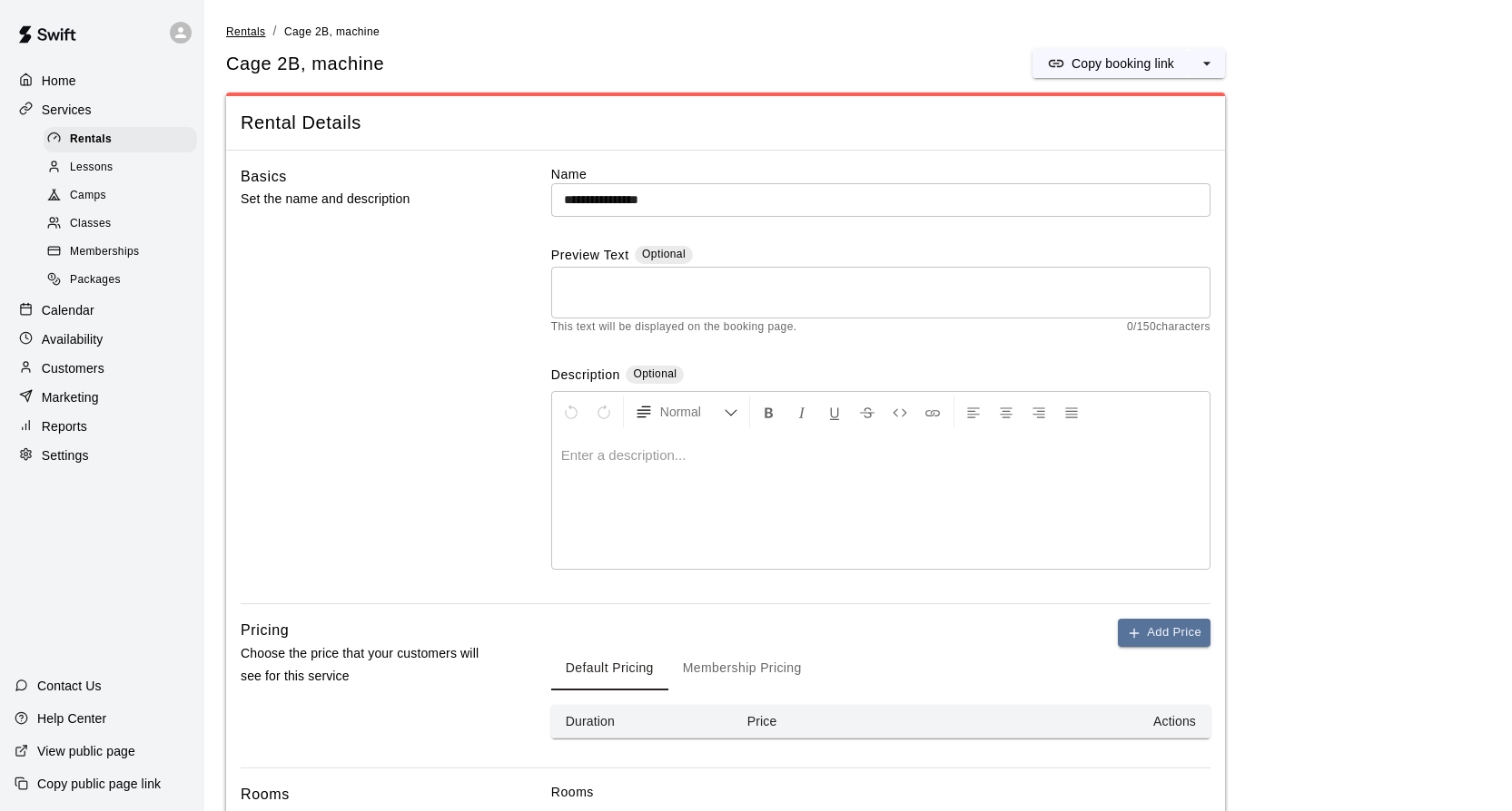
click at [243, 28] on span "Rentals" at bounding box center [246, 32] width 40 height 13
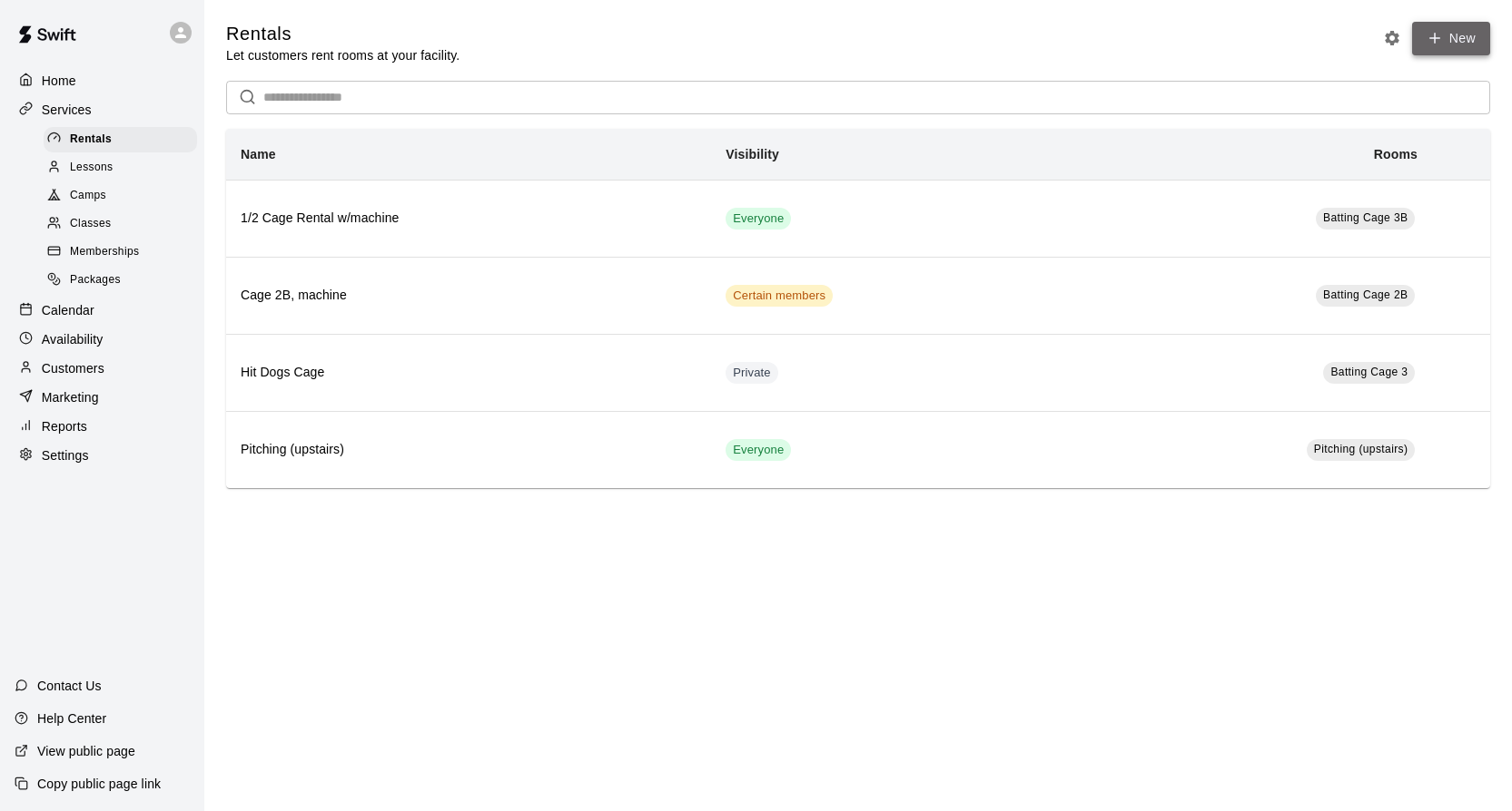
click at [1423, 32] on link "New" at bounding box center [1451, 38] width 78 height 34
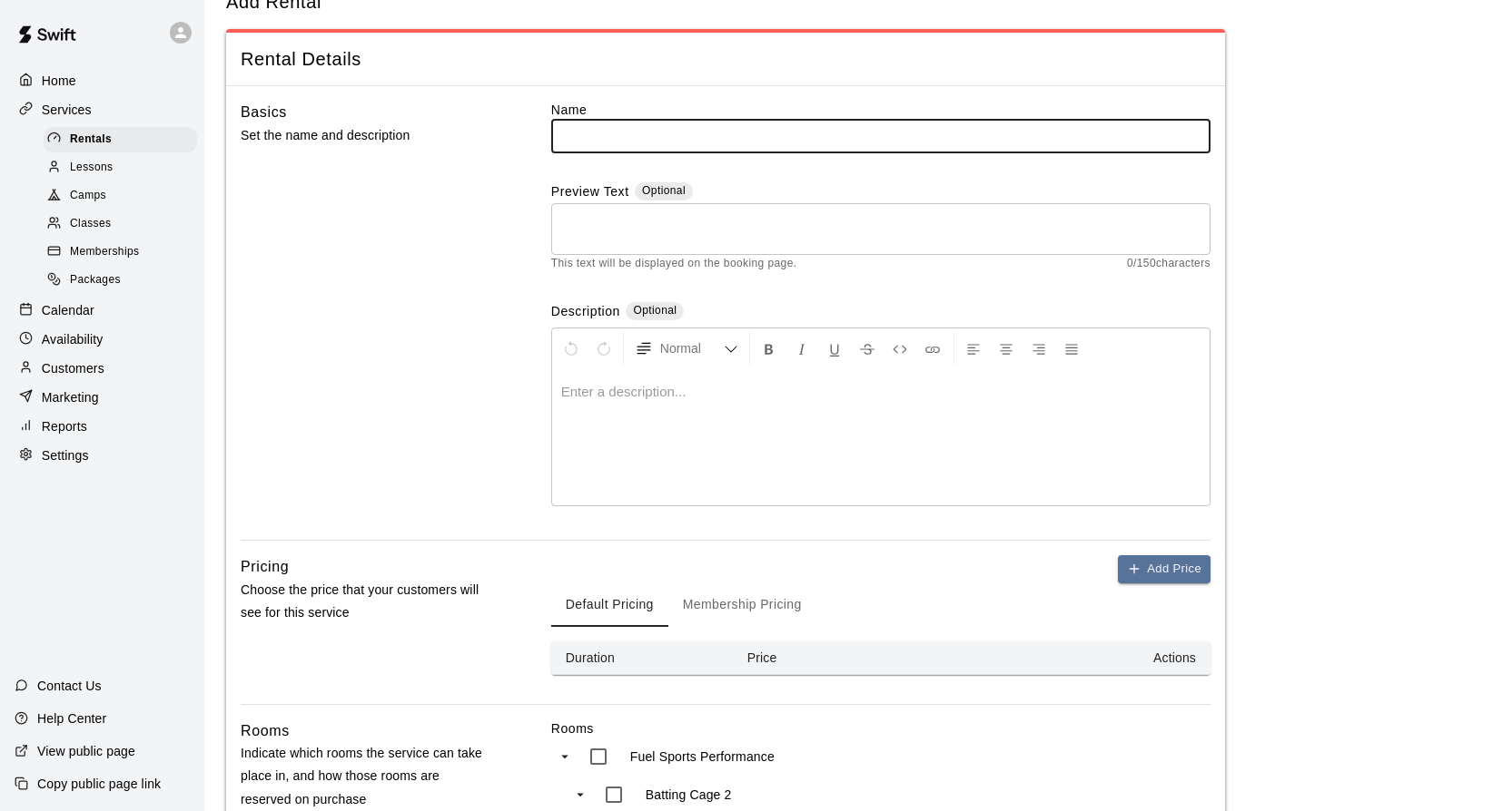
scroll to position [61, 0]
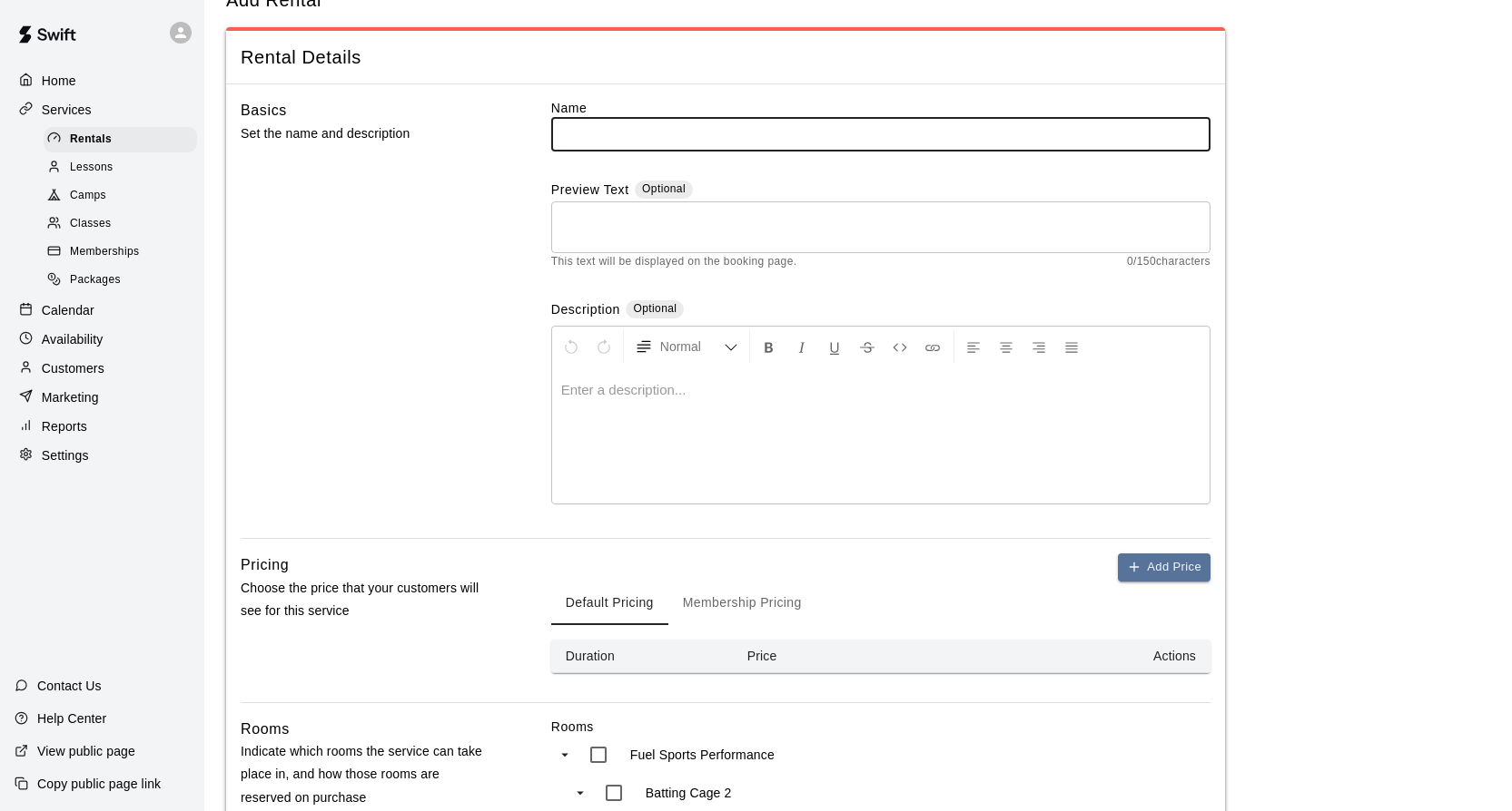
click at [589, 136] on input "text" at bounding box center [881, 134] width 660 height 34
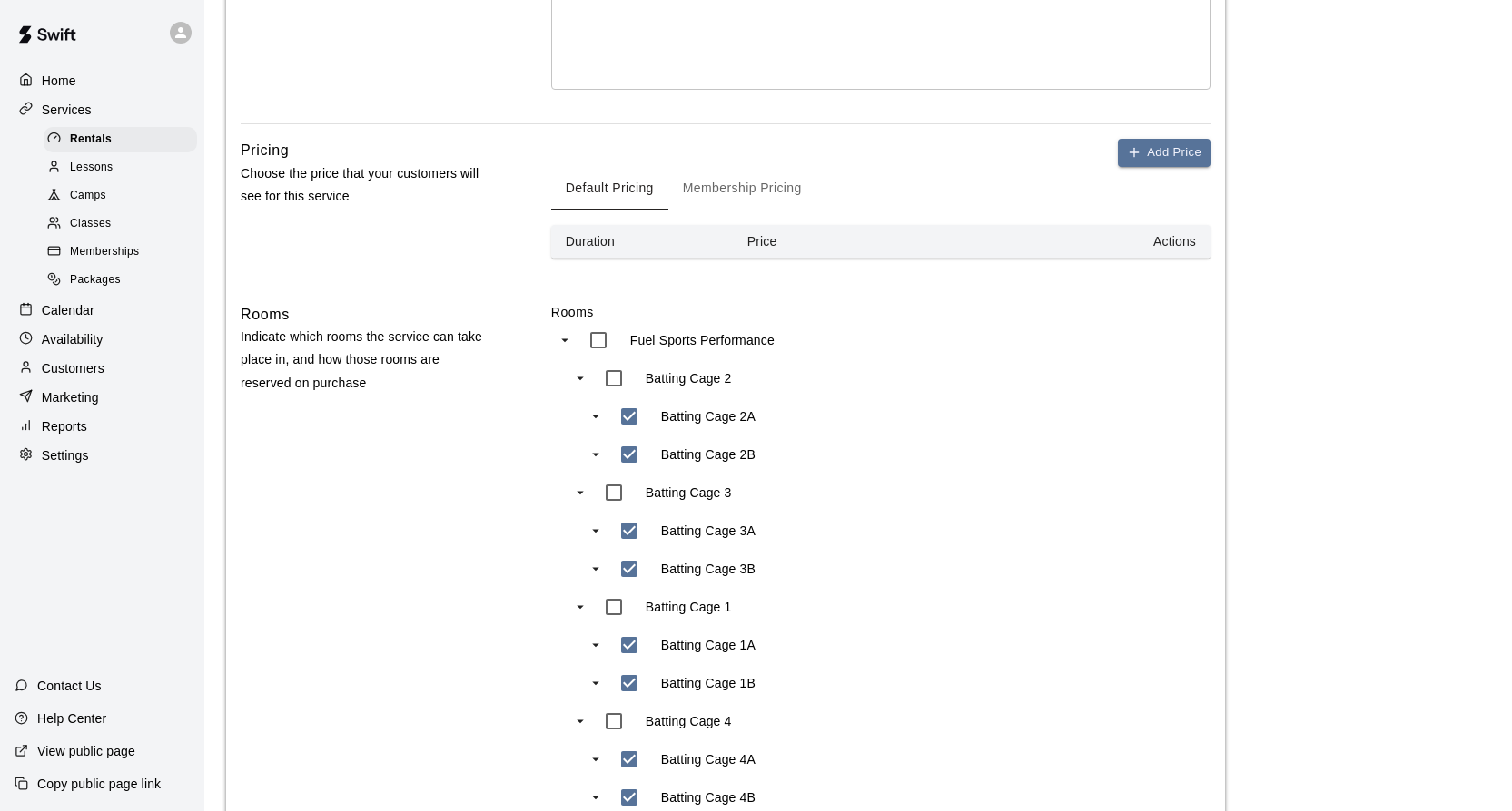
scroll to position [528, 0]
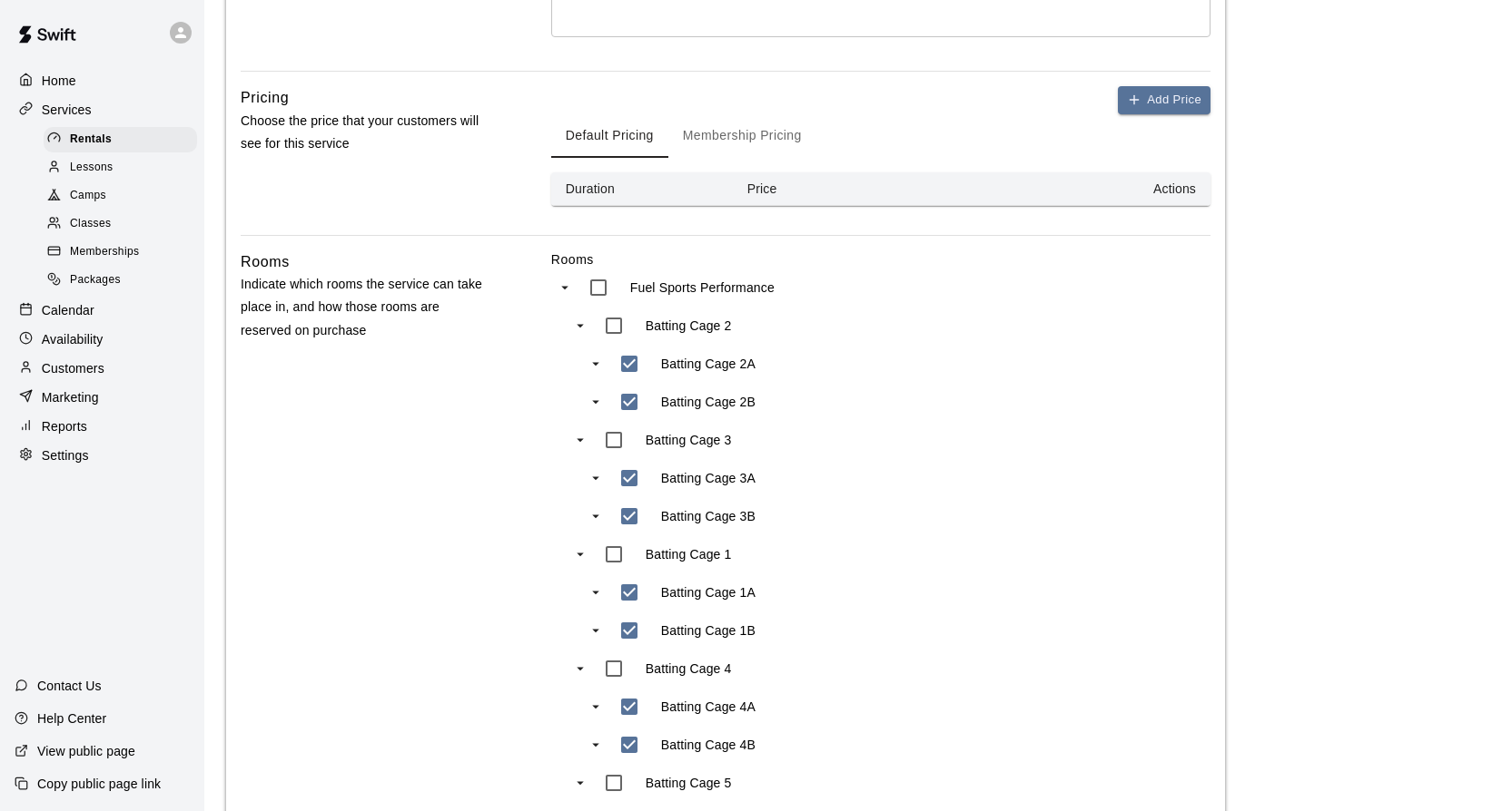
type input "*******"
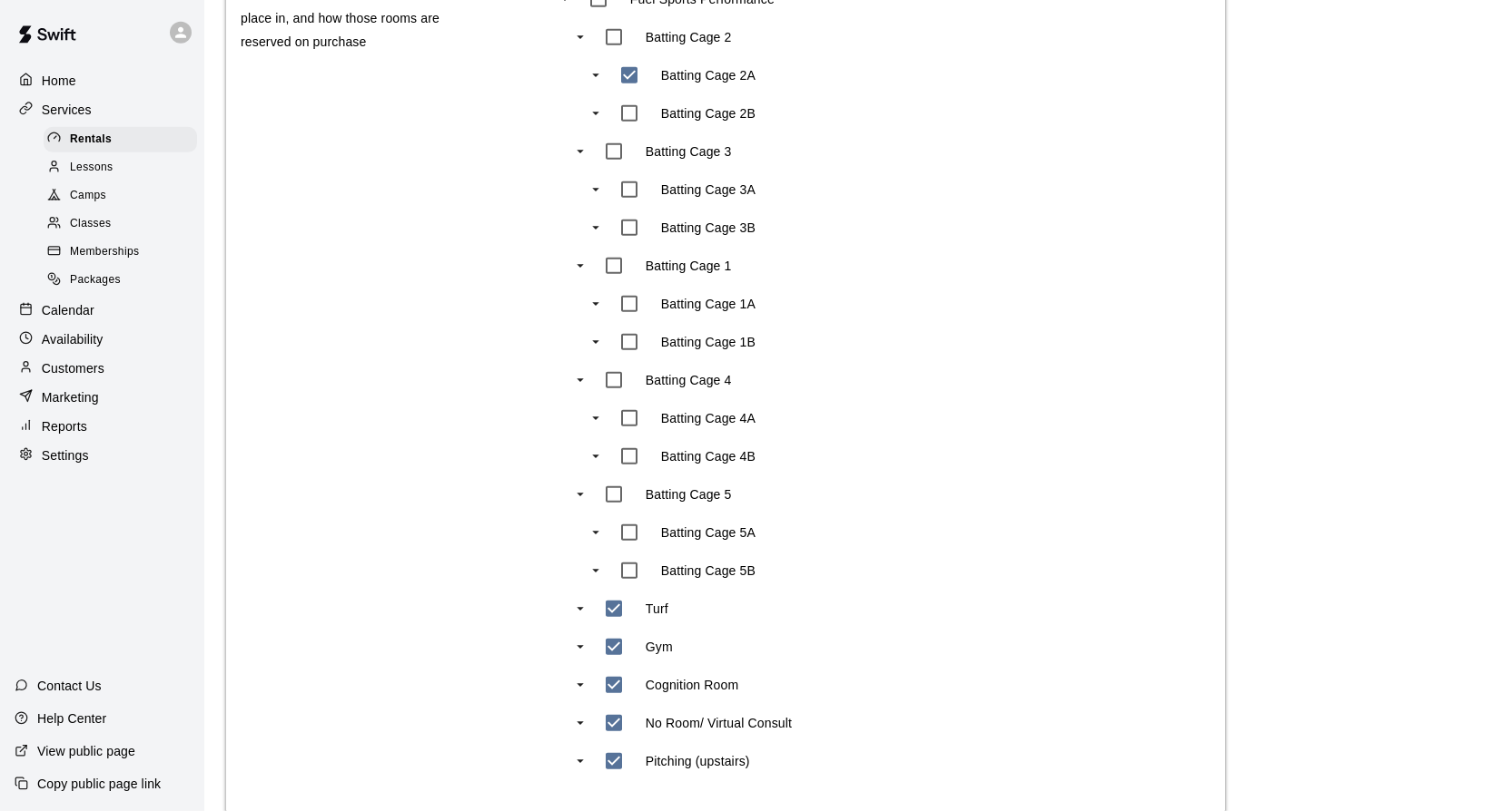
scroll to position [959, 0]
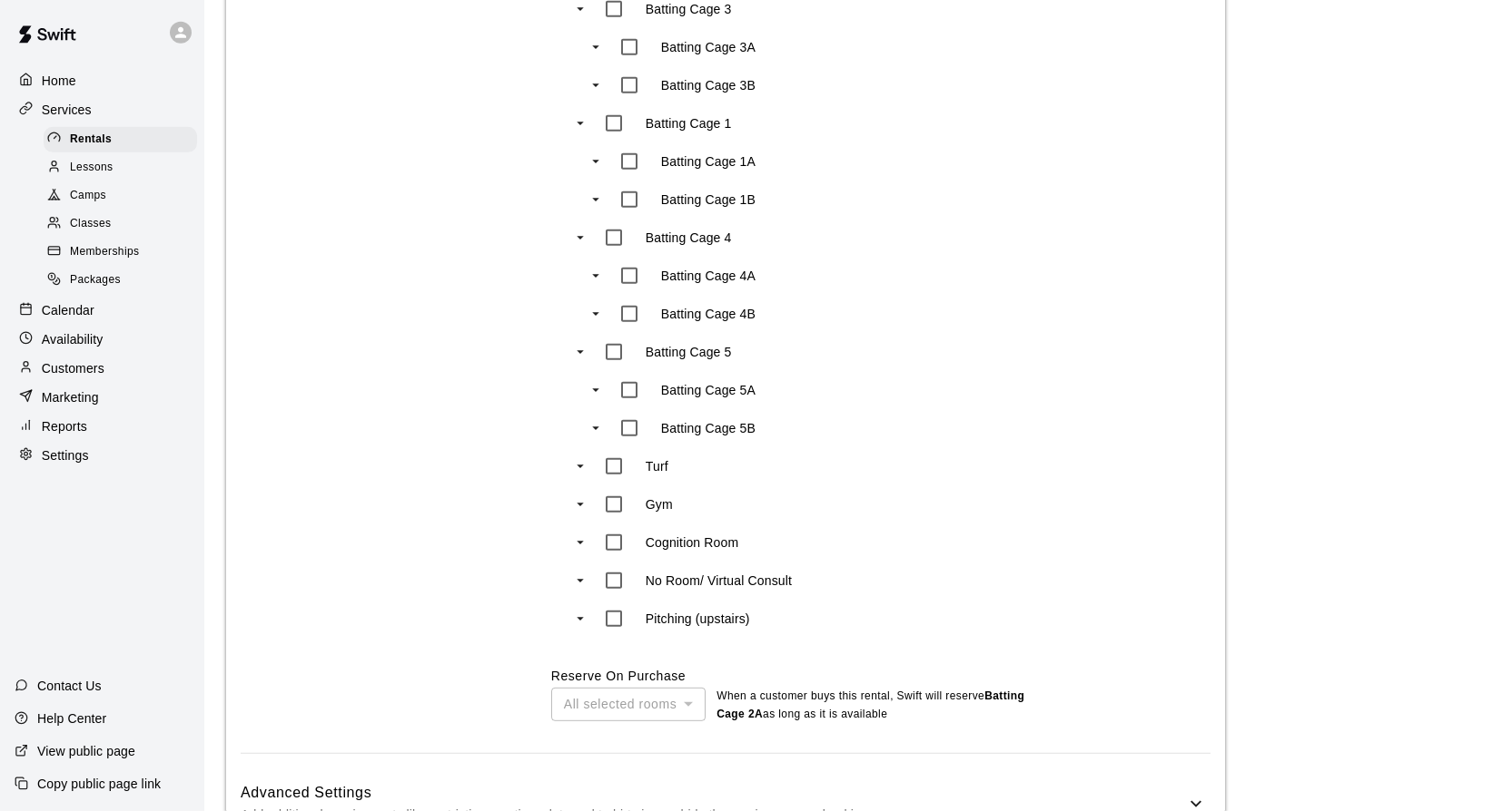
type input "***"
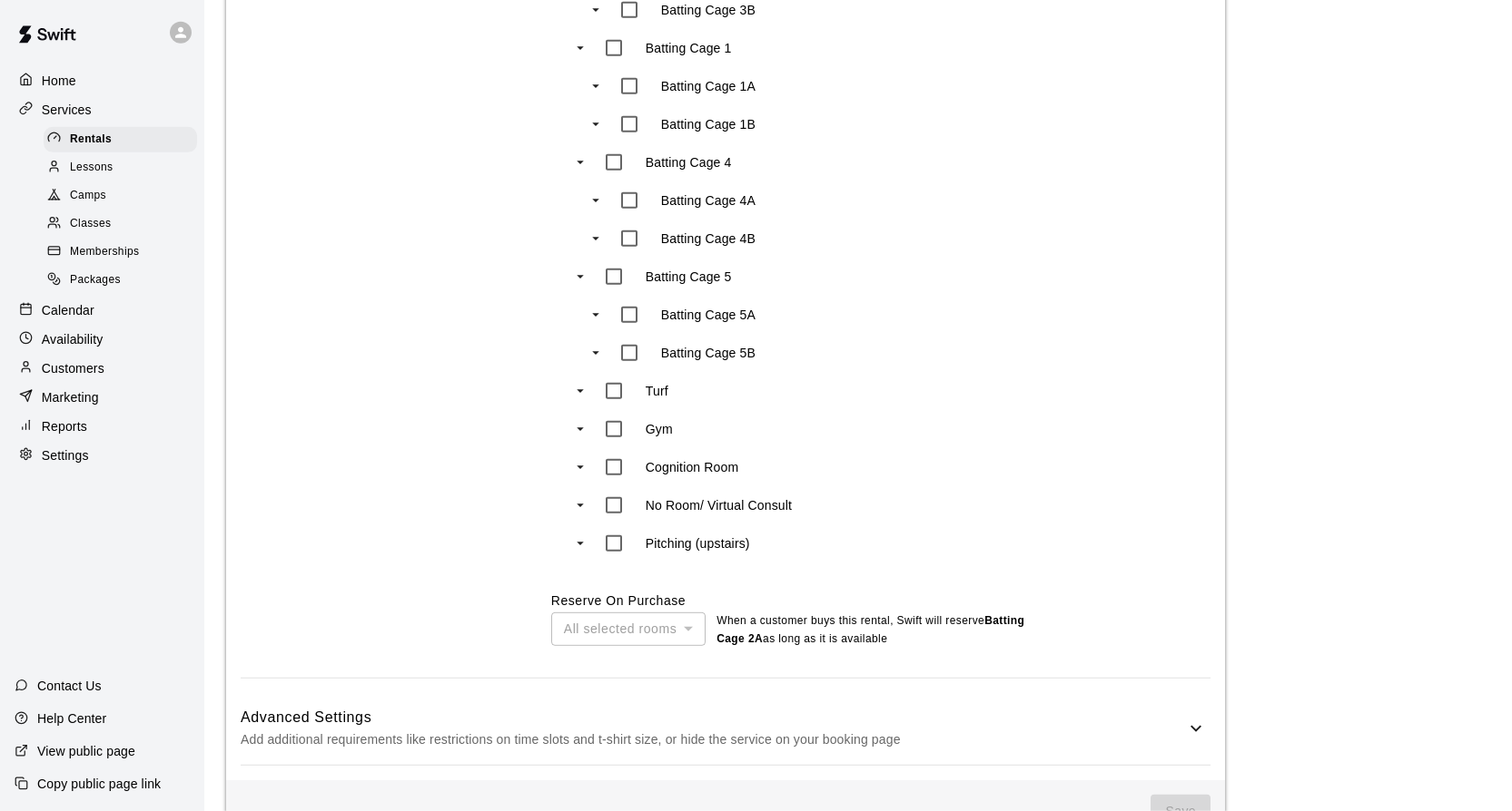
scroll to position [1088, 0]
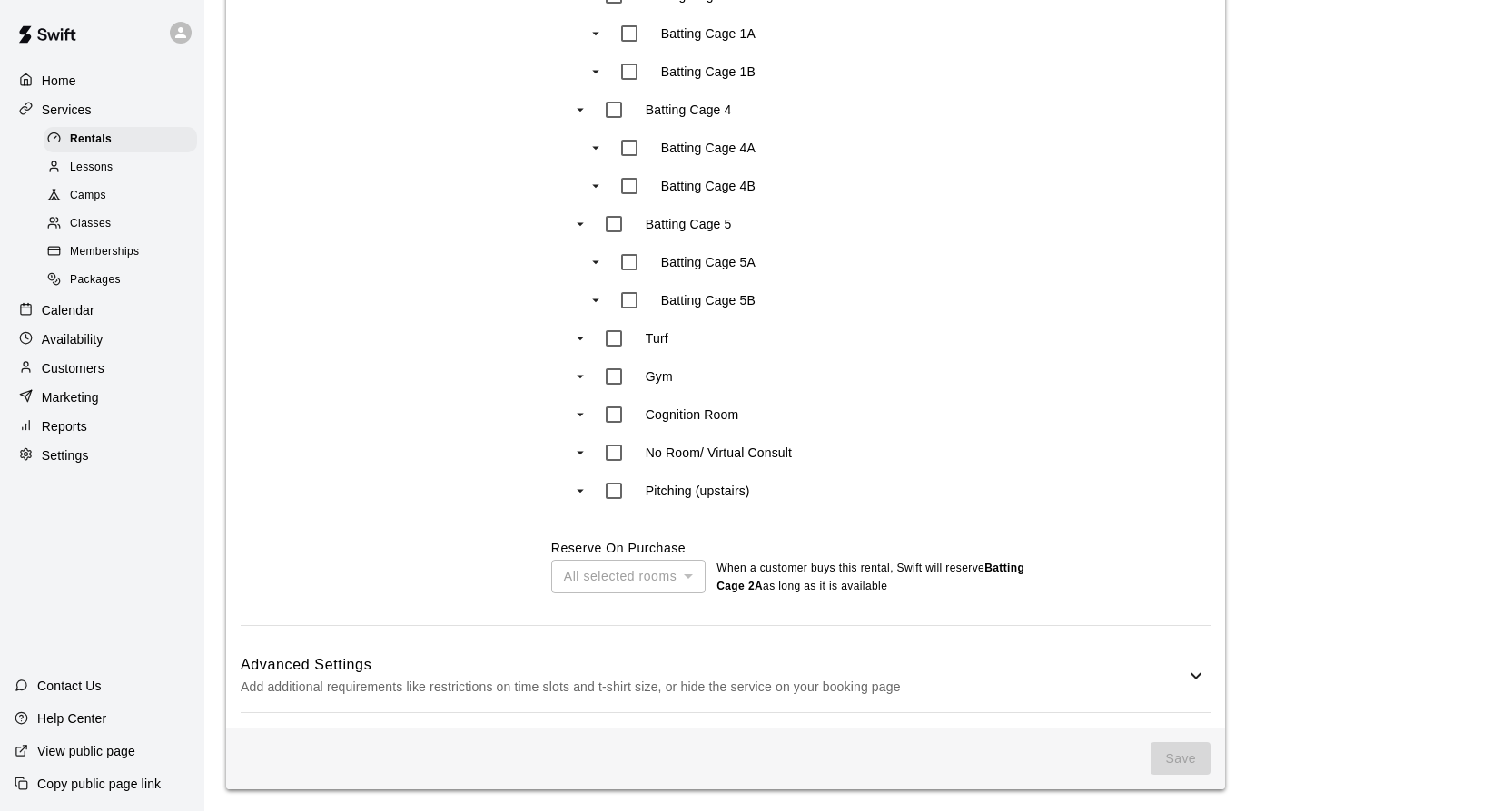
click at [692, 574] on div "All selected rooms" at bounding box center [629, 576] width 155 height 34
click at [1198, 673] on icon at bounding box center [1195, 675] width 21 height 21
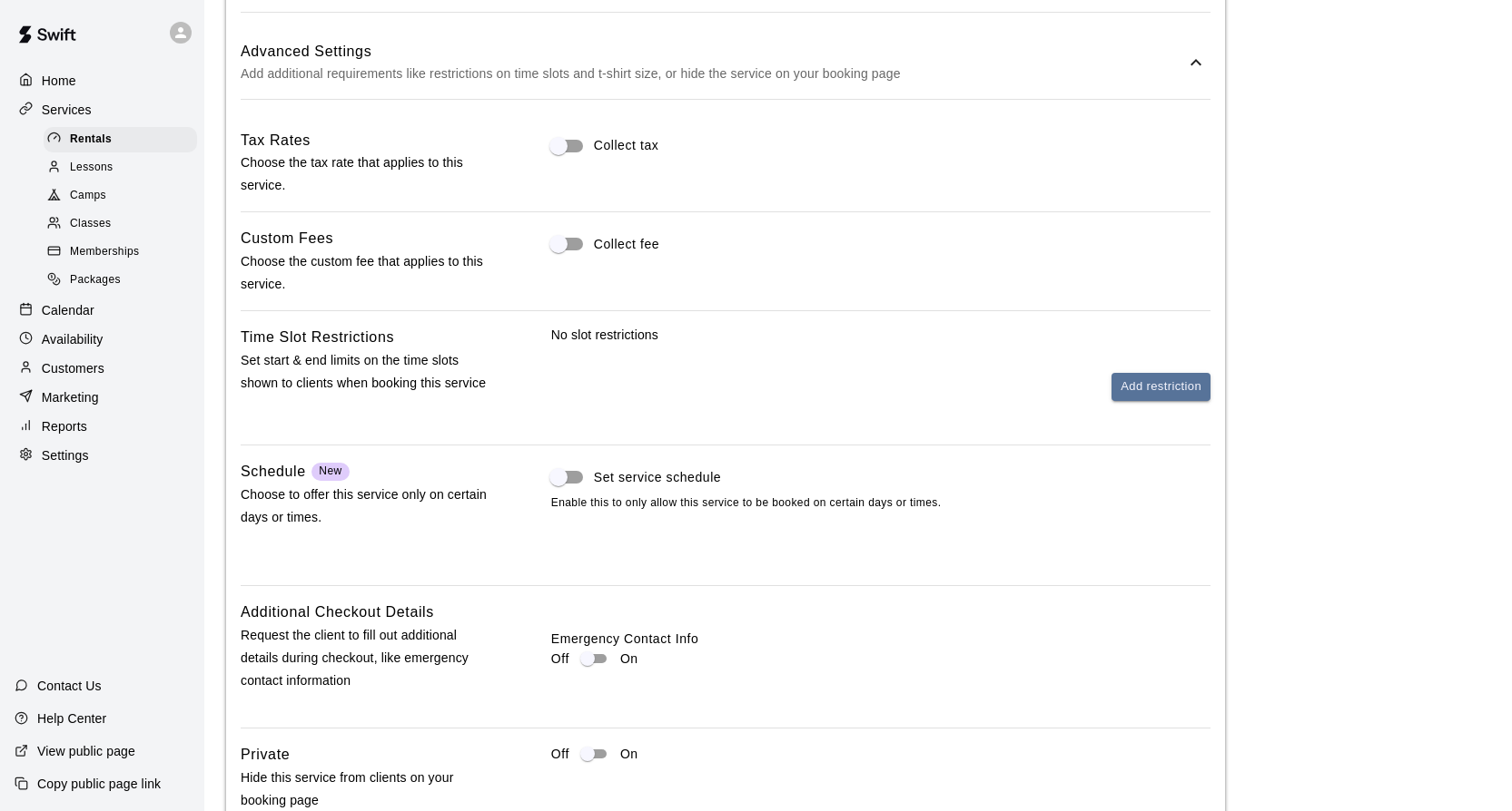
scroll to position [1831, 0]
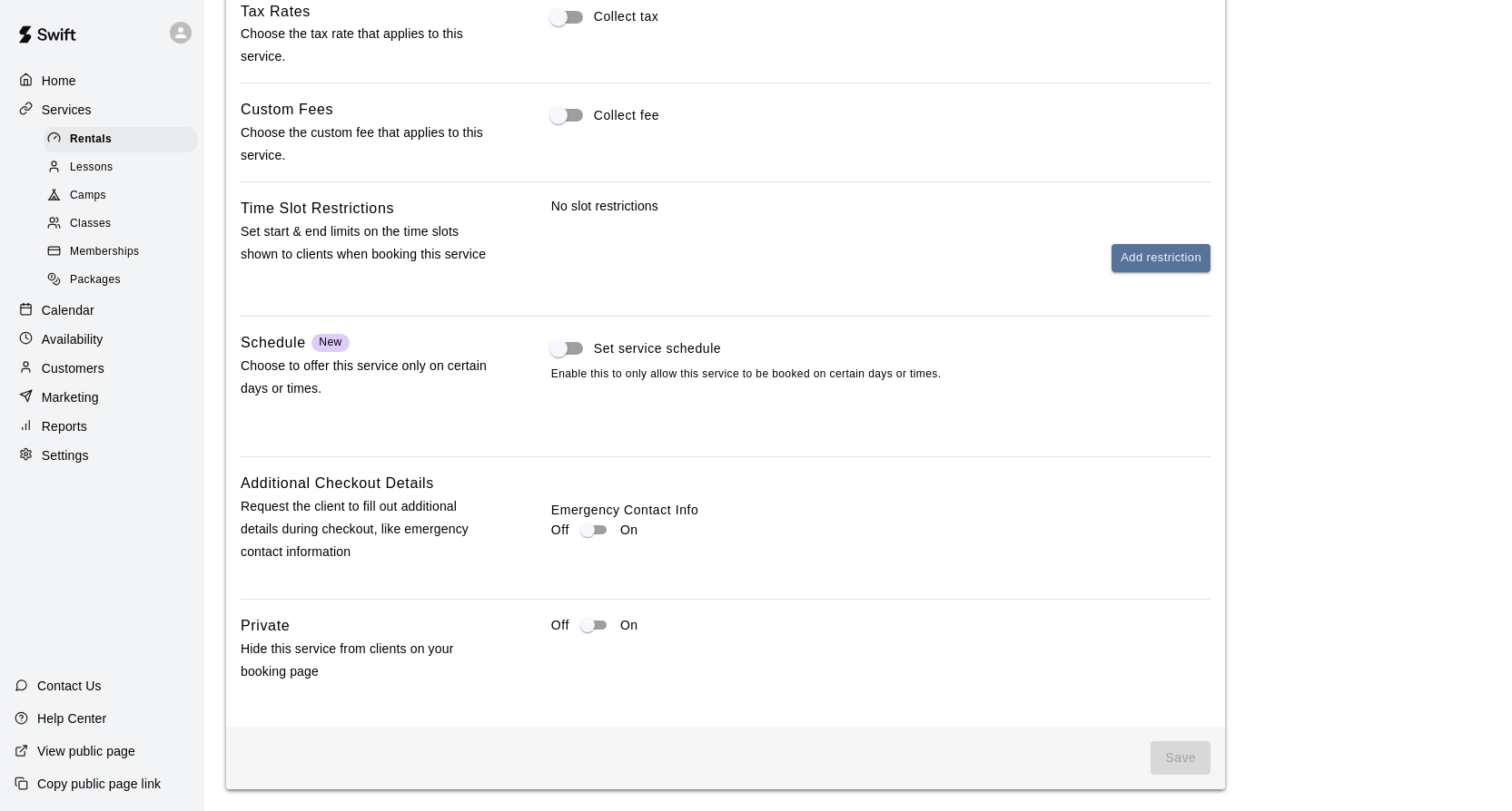
click at [1174, 758] on span "Save" at bounding box center [1180, 758] width 60 height 34
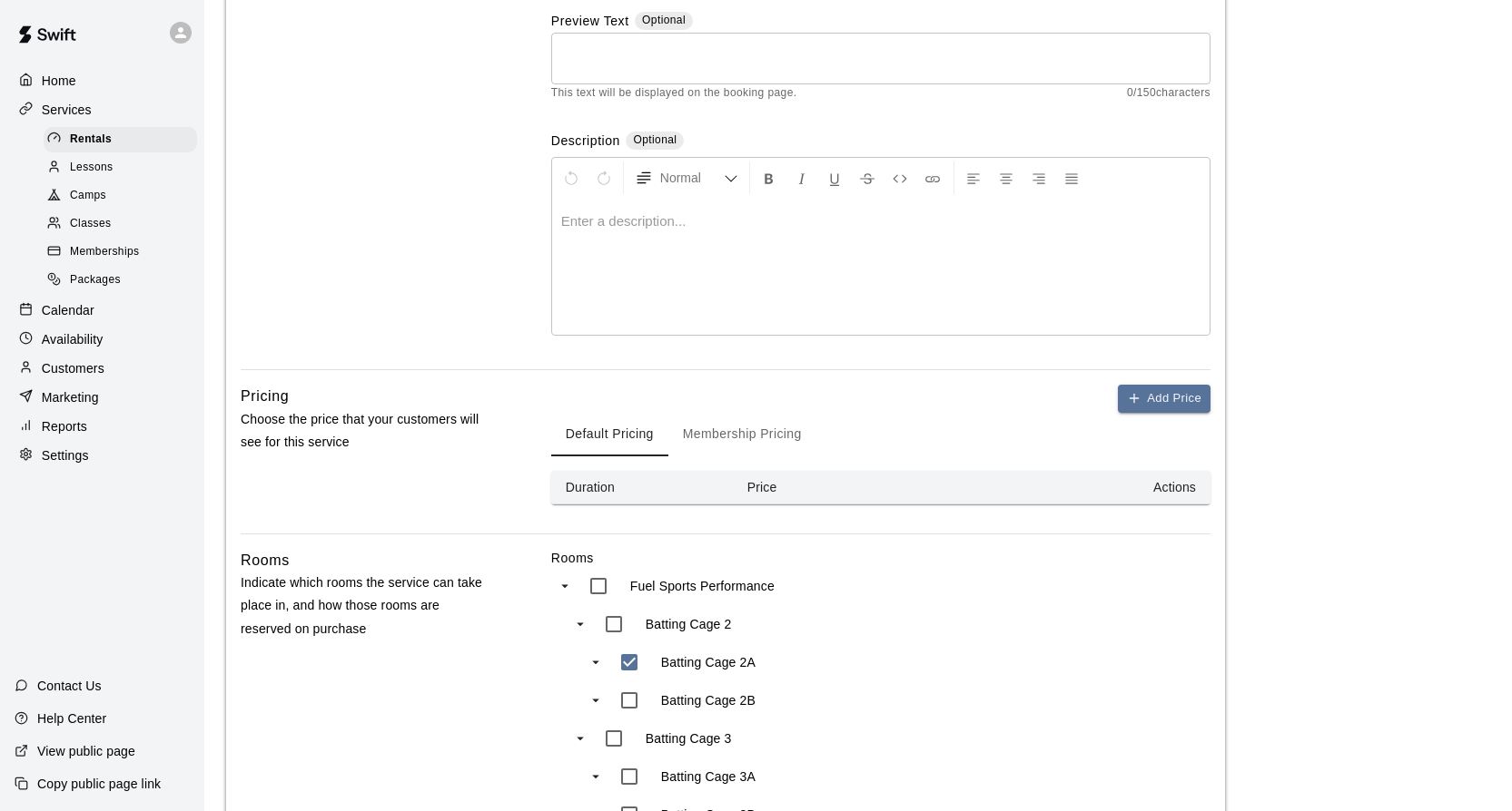
scroll to position [0, 0]
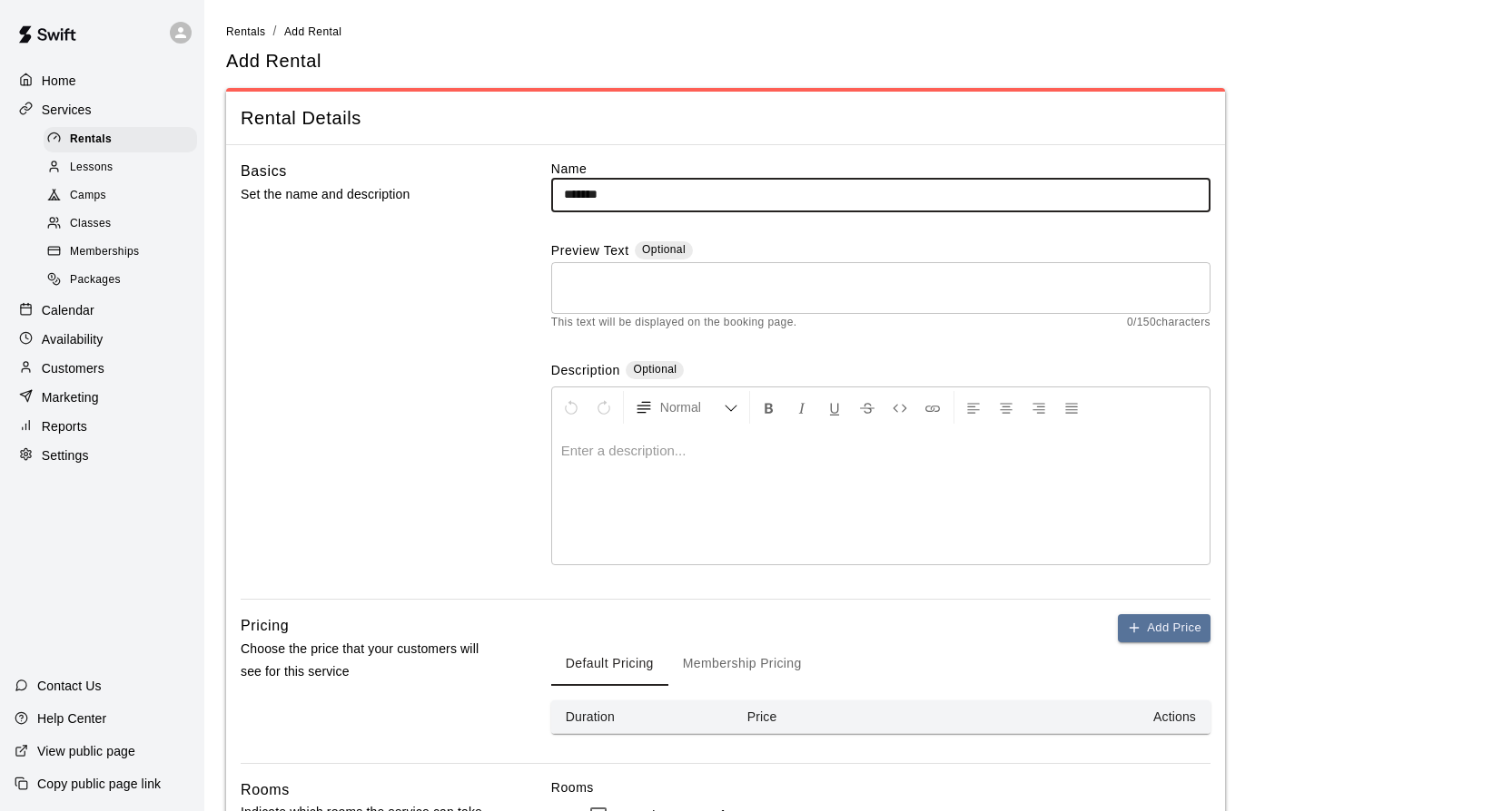
drag, startPoint x: 628, startPoint y: 195, endPoint x: 542, endPoint y: 195, distance: 86.0
click at [552, 195] on input "*******" at bounding box center [881, 195] width 660 height 34
click at [587, 283] on textarea at bounding box center [880, 287] width 633 height 36
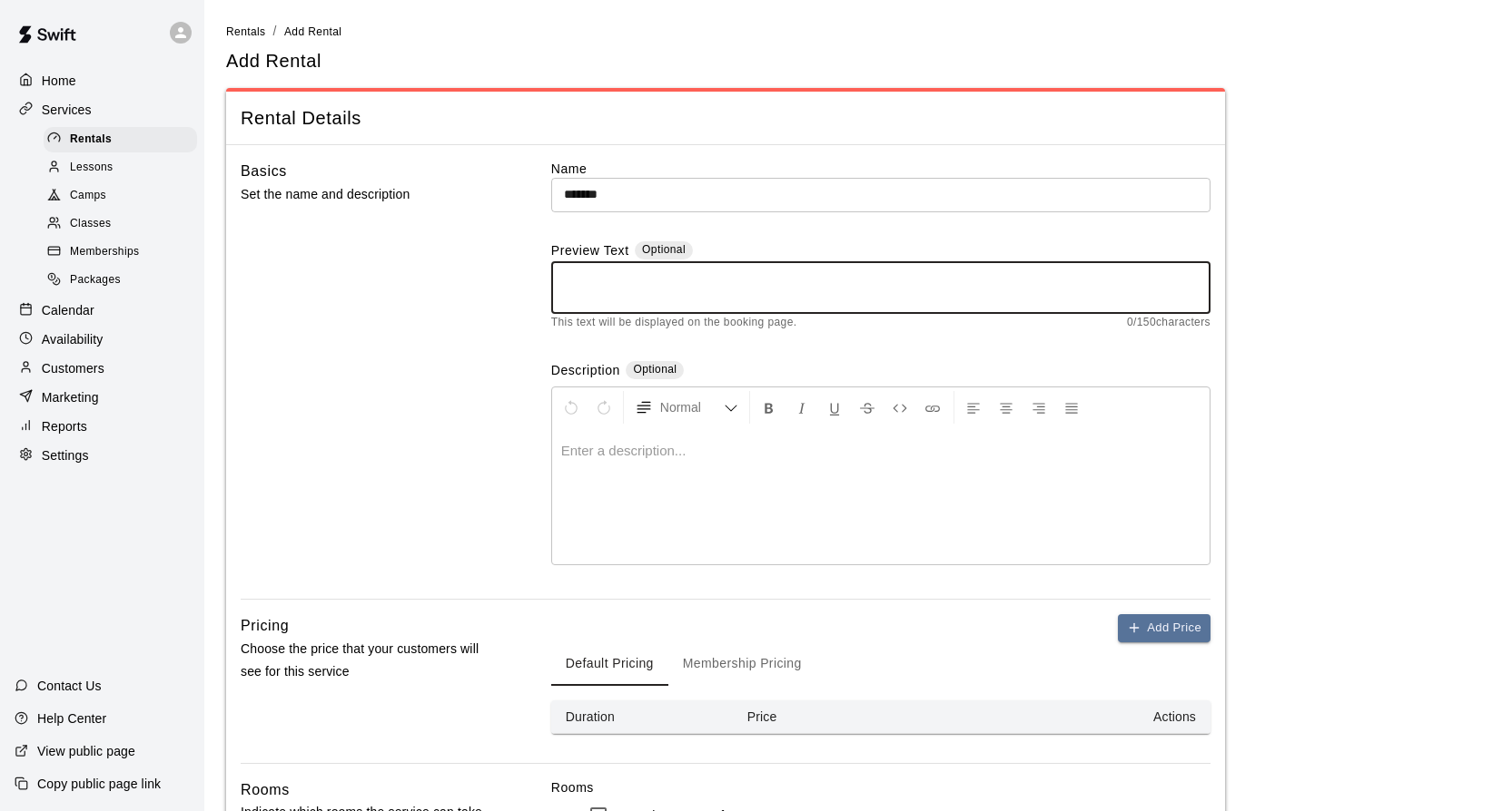
paste textarea "*******"
type textarea "*******"
click at [591, 453] on p at bounding box center [880, 451] width 639 height 18
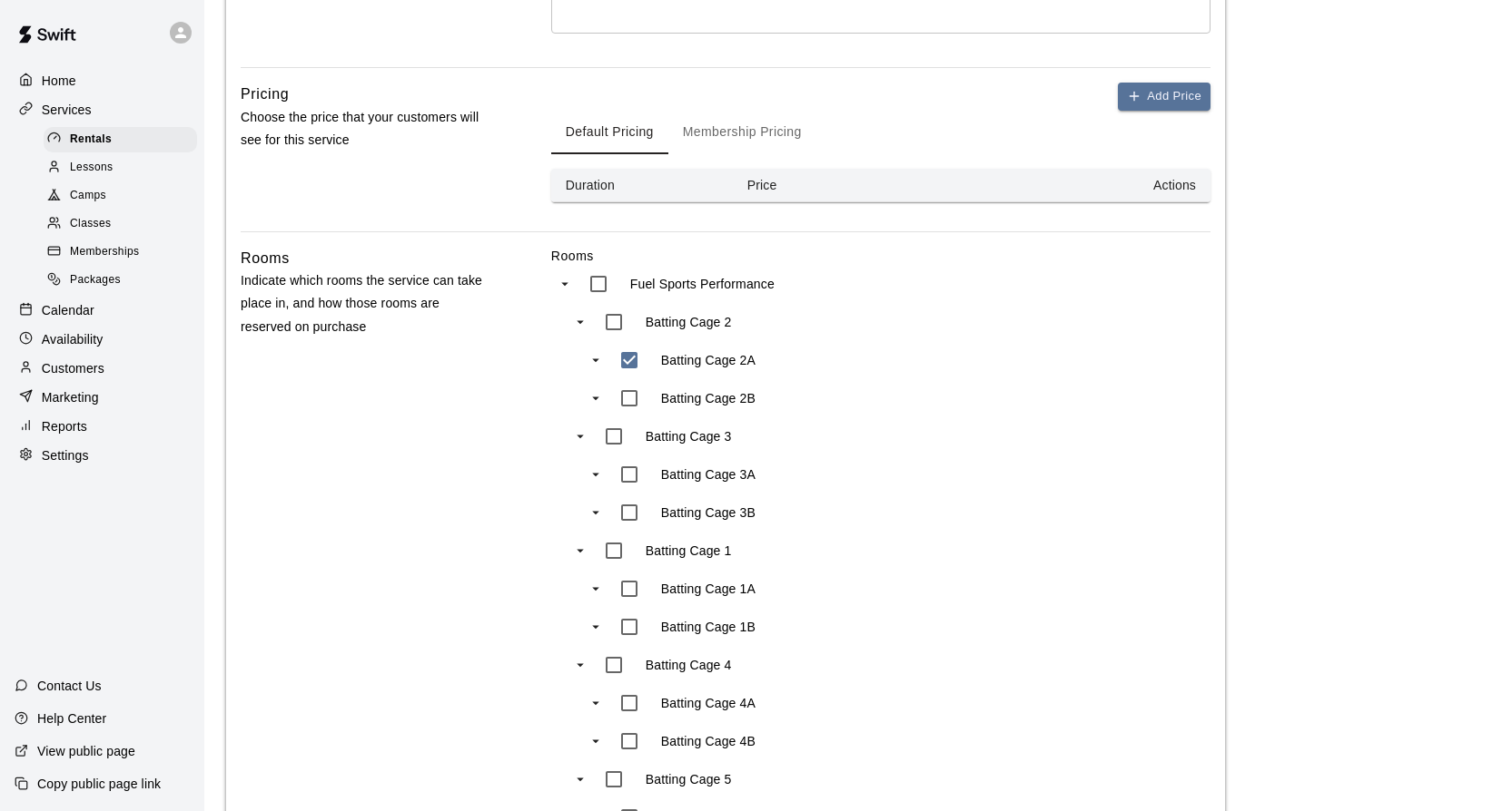
scroll to position [534, 0]
click at [1130, 104] on button "Add Price" at bounding box center [1164, 95] width 92 height 28
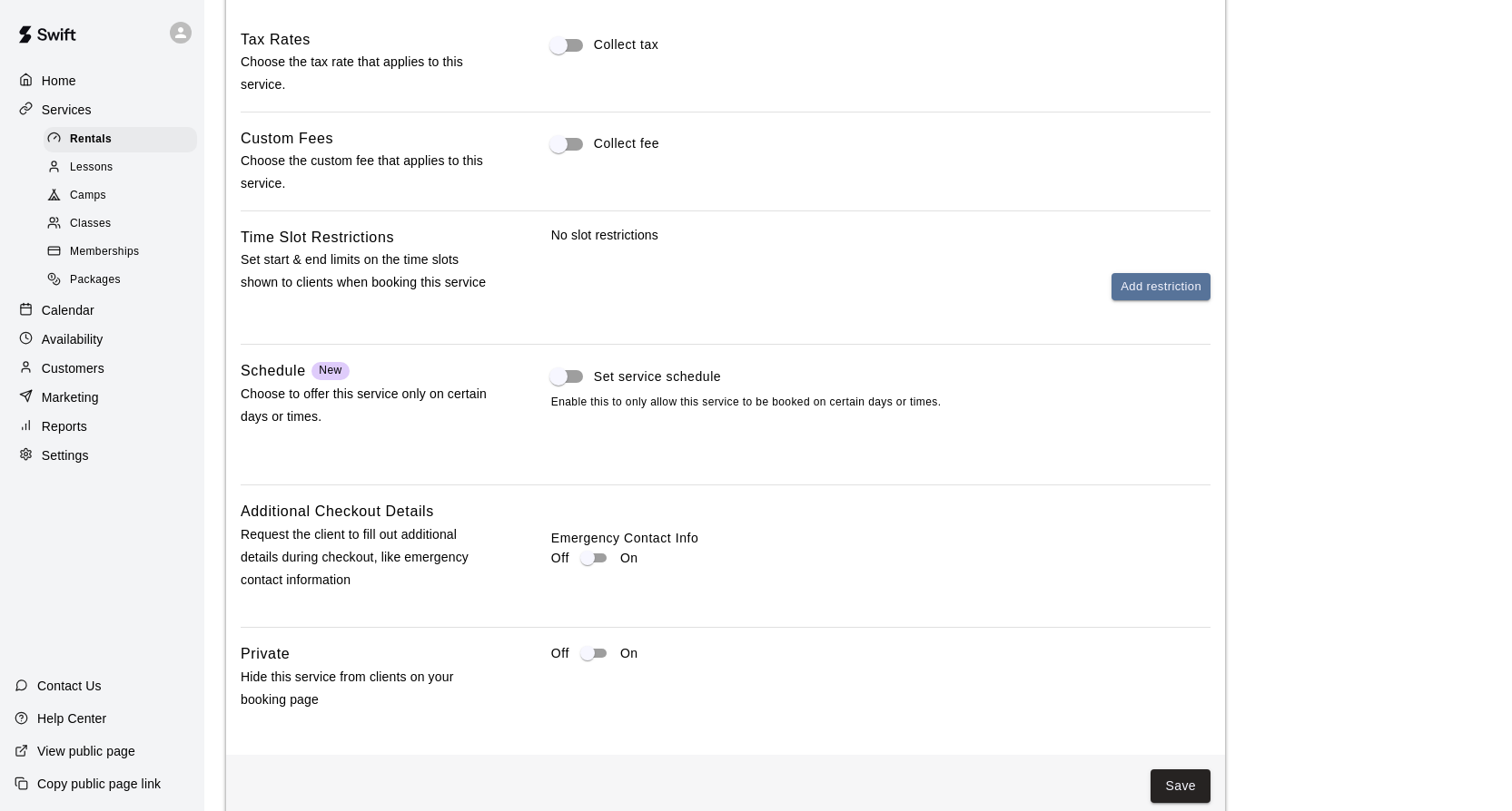
scroll to position [1876, 0]
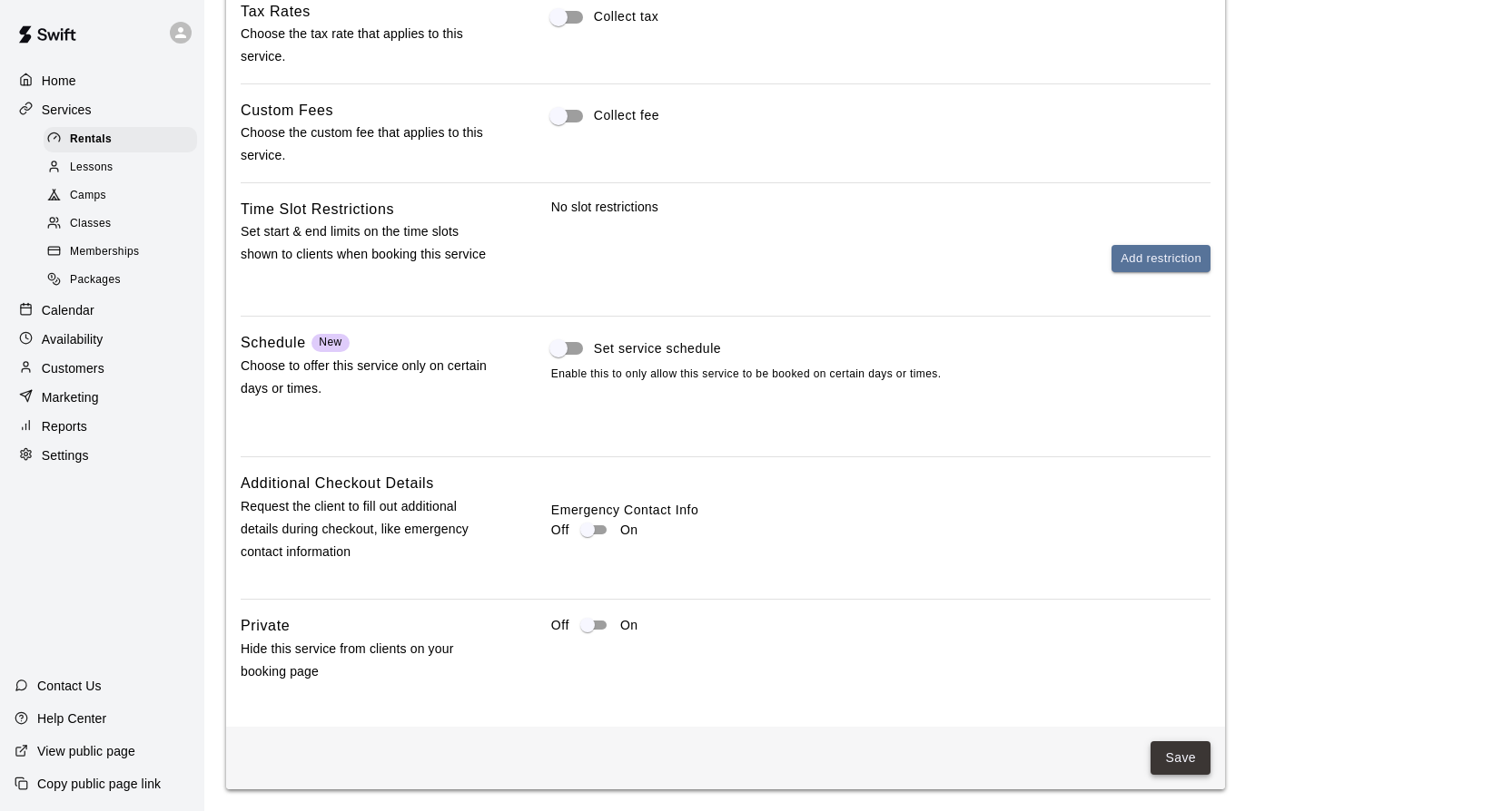
click at [1168, 756] on button "Save" at bounding box center [1180, 758] width 60 height 34
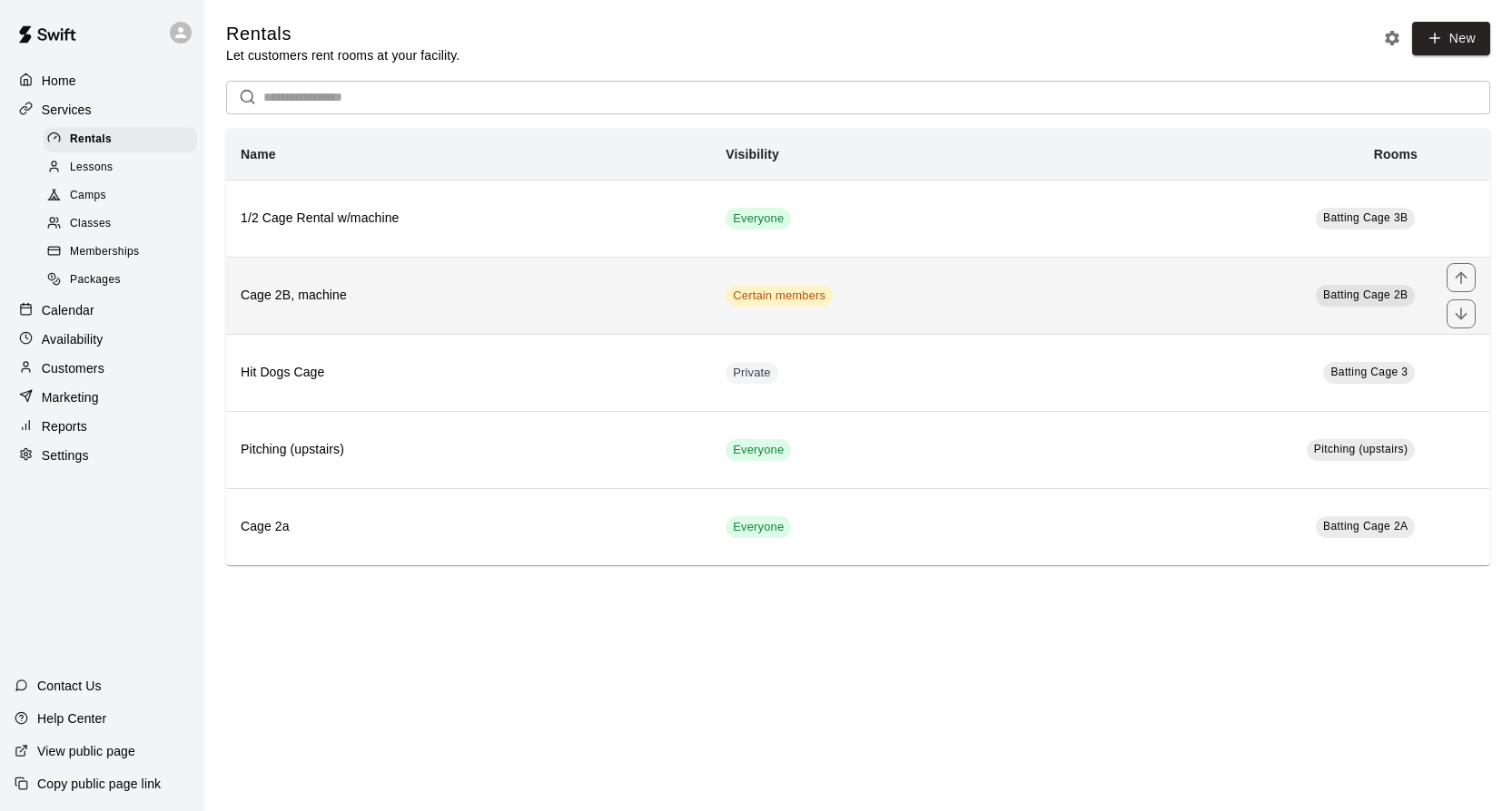
click at [914, 309] on td "Certain members" at bounding box center [887, 295] width 352 height 77
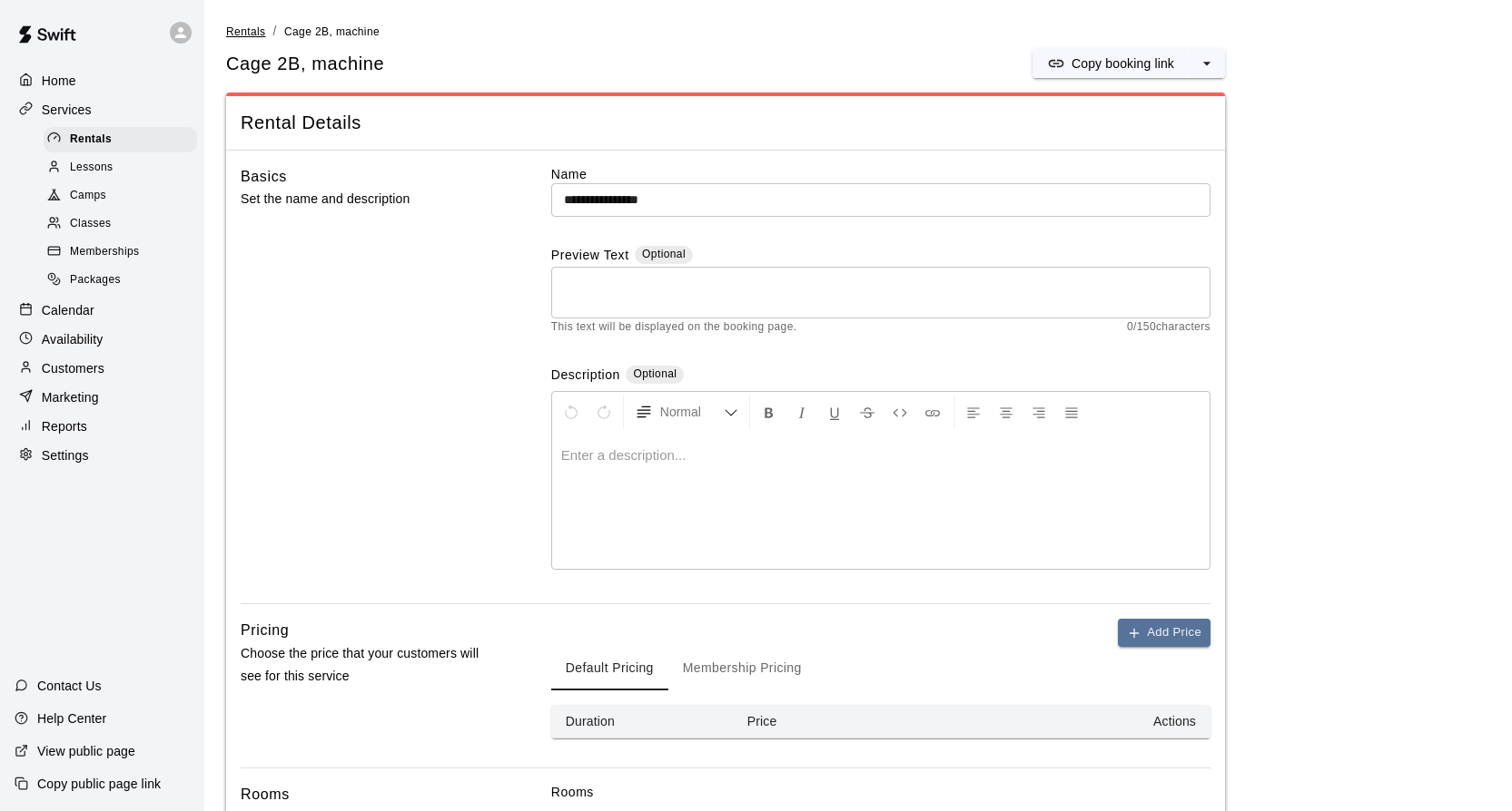
click at [246, 30] on span "Rentals" at bounding box center [246, 32] width 40 height 13
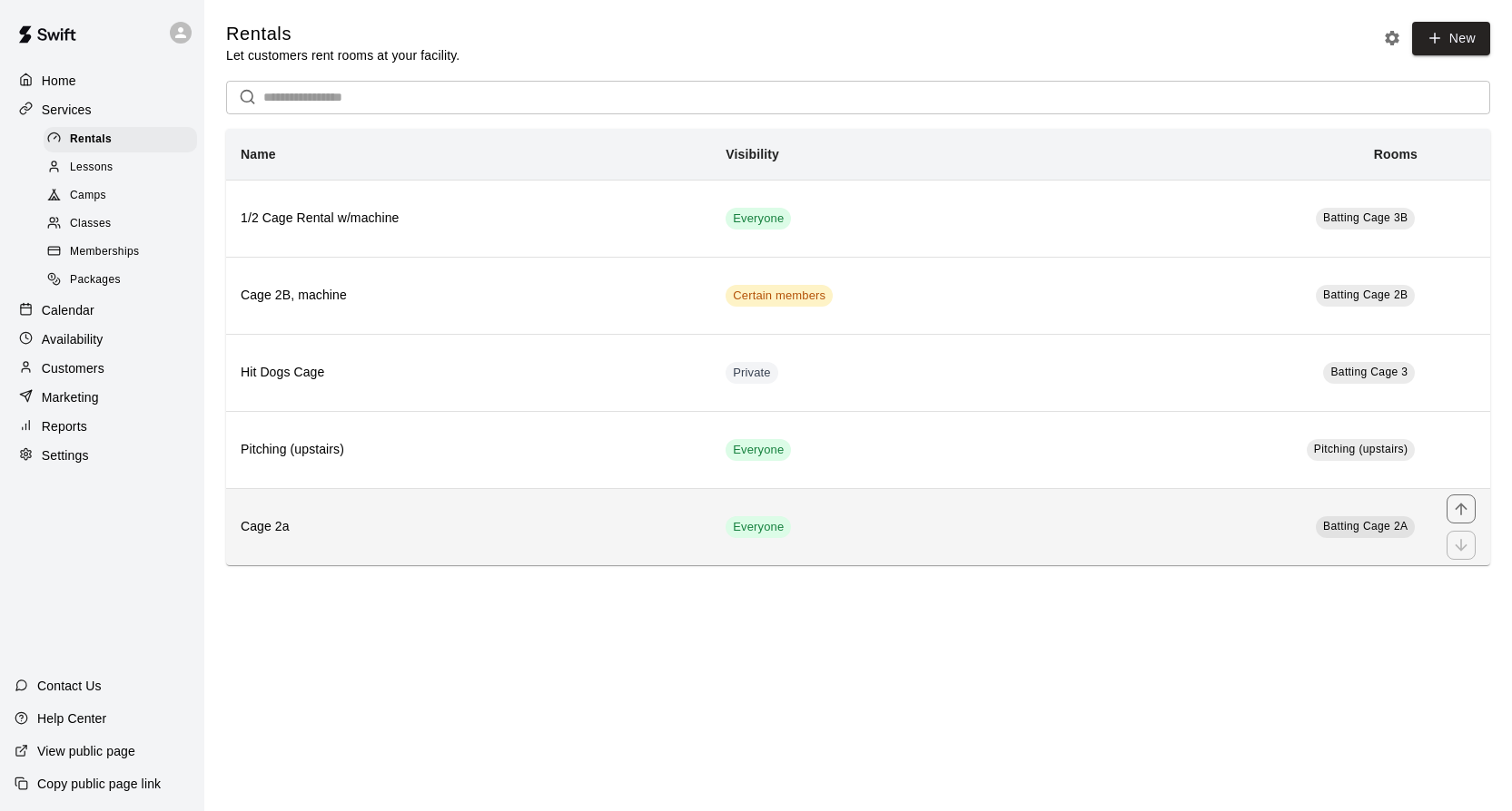
click at [693, 522] on h6 "Cage 2a" at bounding box center [468, 527] width 456 height 20
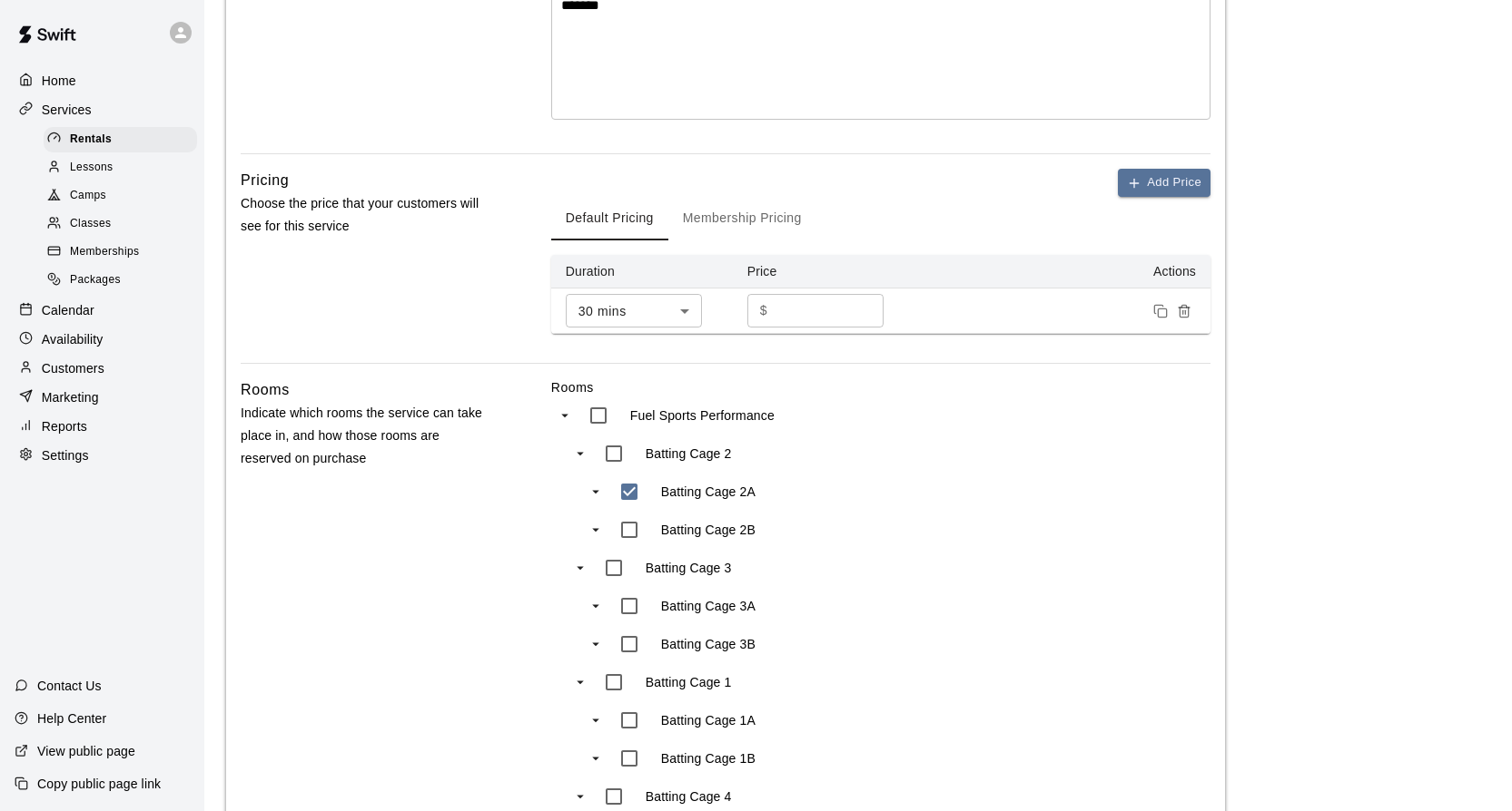
scroll to position [457, 0]
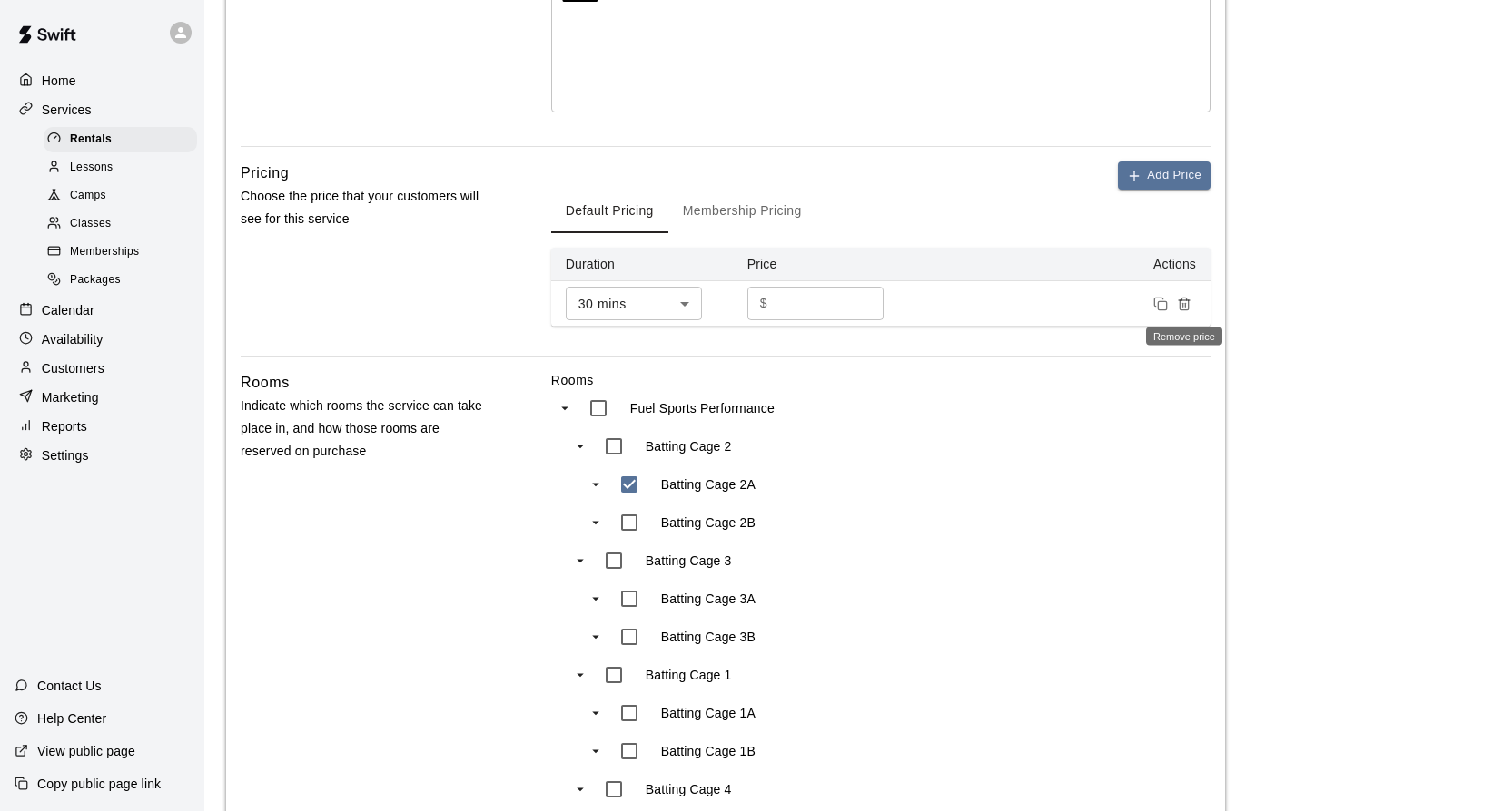
click at [1186, 297] on icon "Remove price" at bounding box center [1184, 304] width 15 height 15
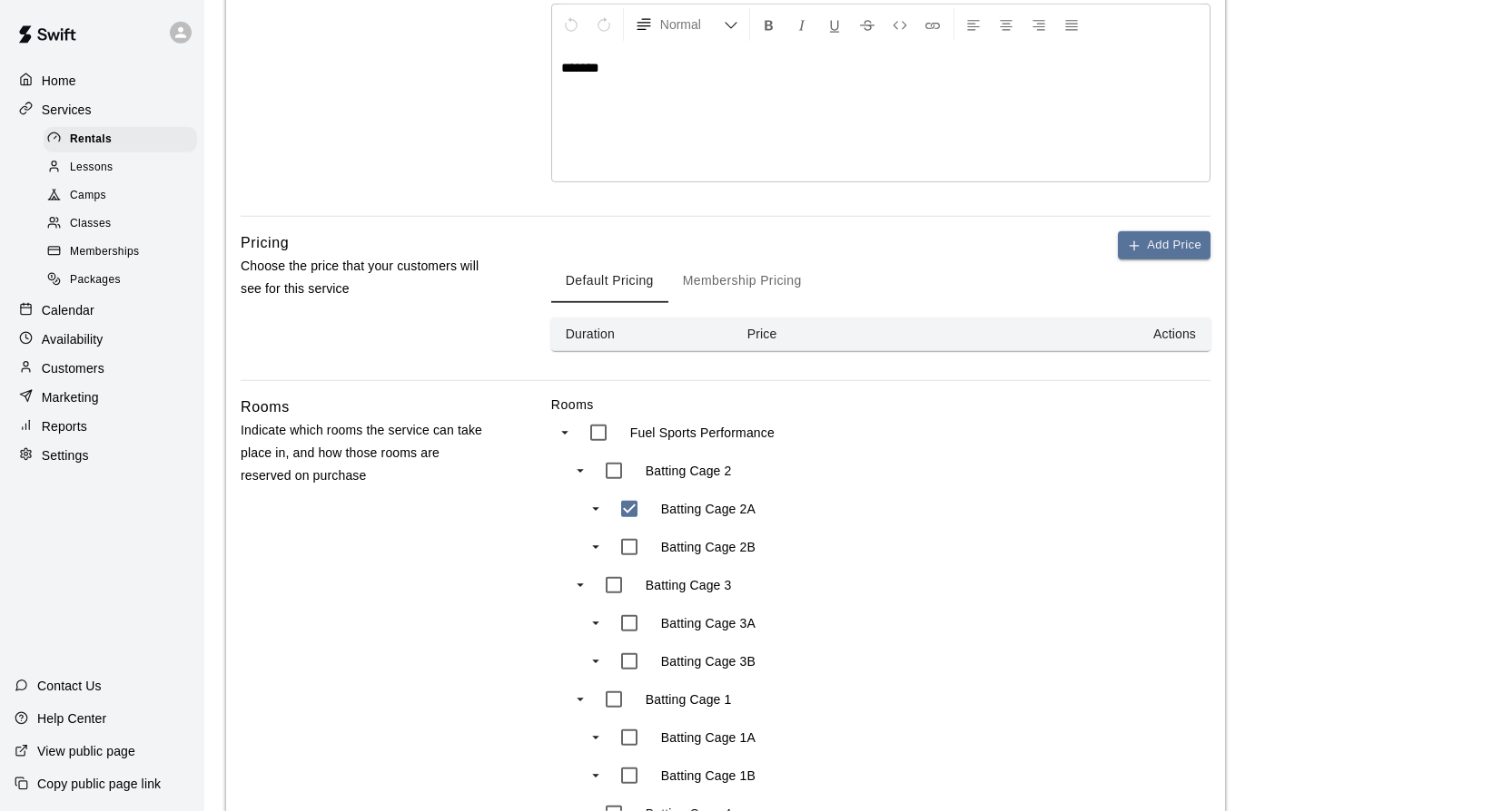
scroll to position [368, 0]
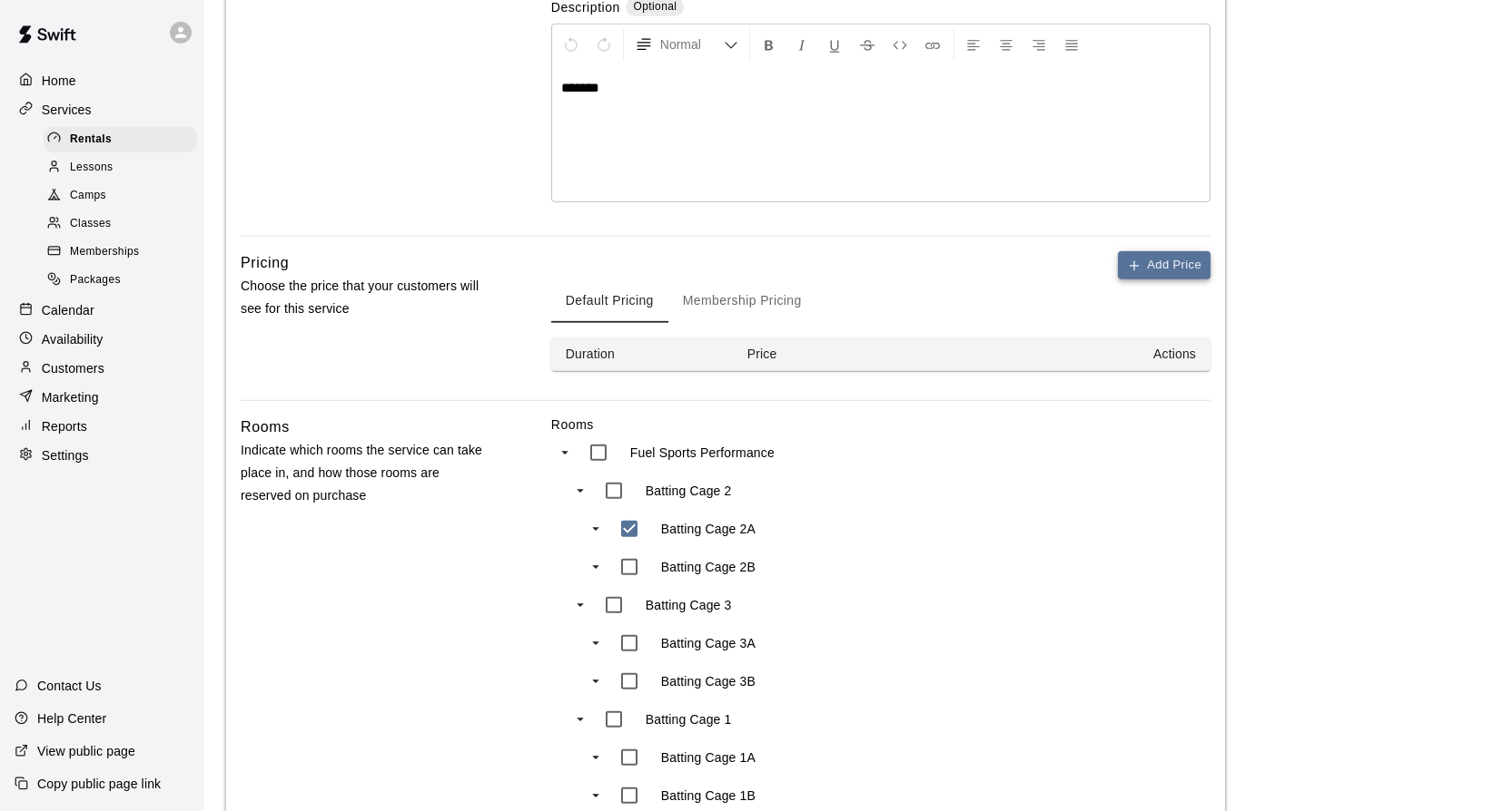
click at [1138, 263] on icon "button" at bounding box center [1135, 266] width 15 height 15
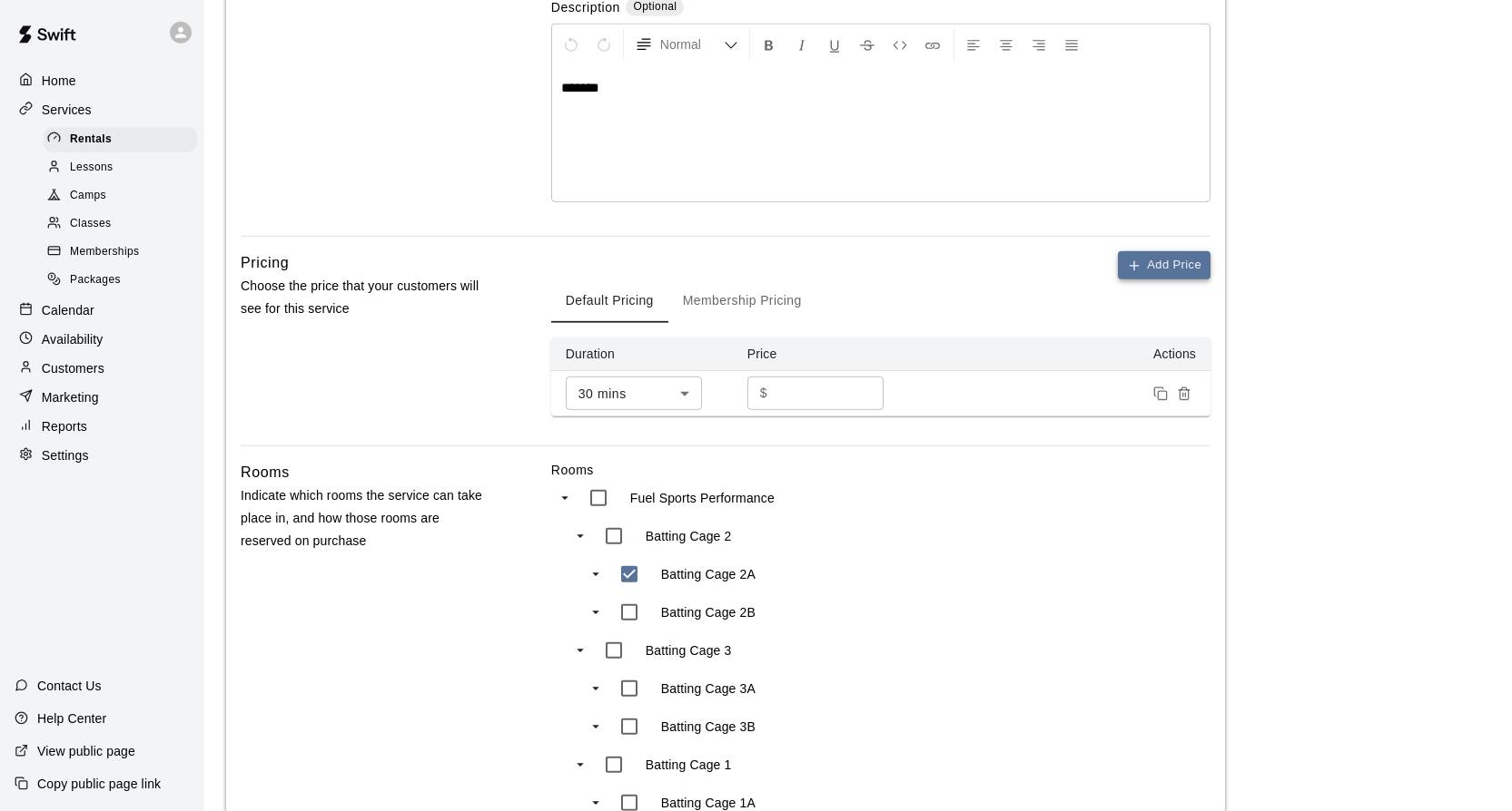
click at [1137, 263] on icon "button" at bounding box center [1135, 266] width 15 height 15
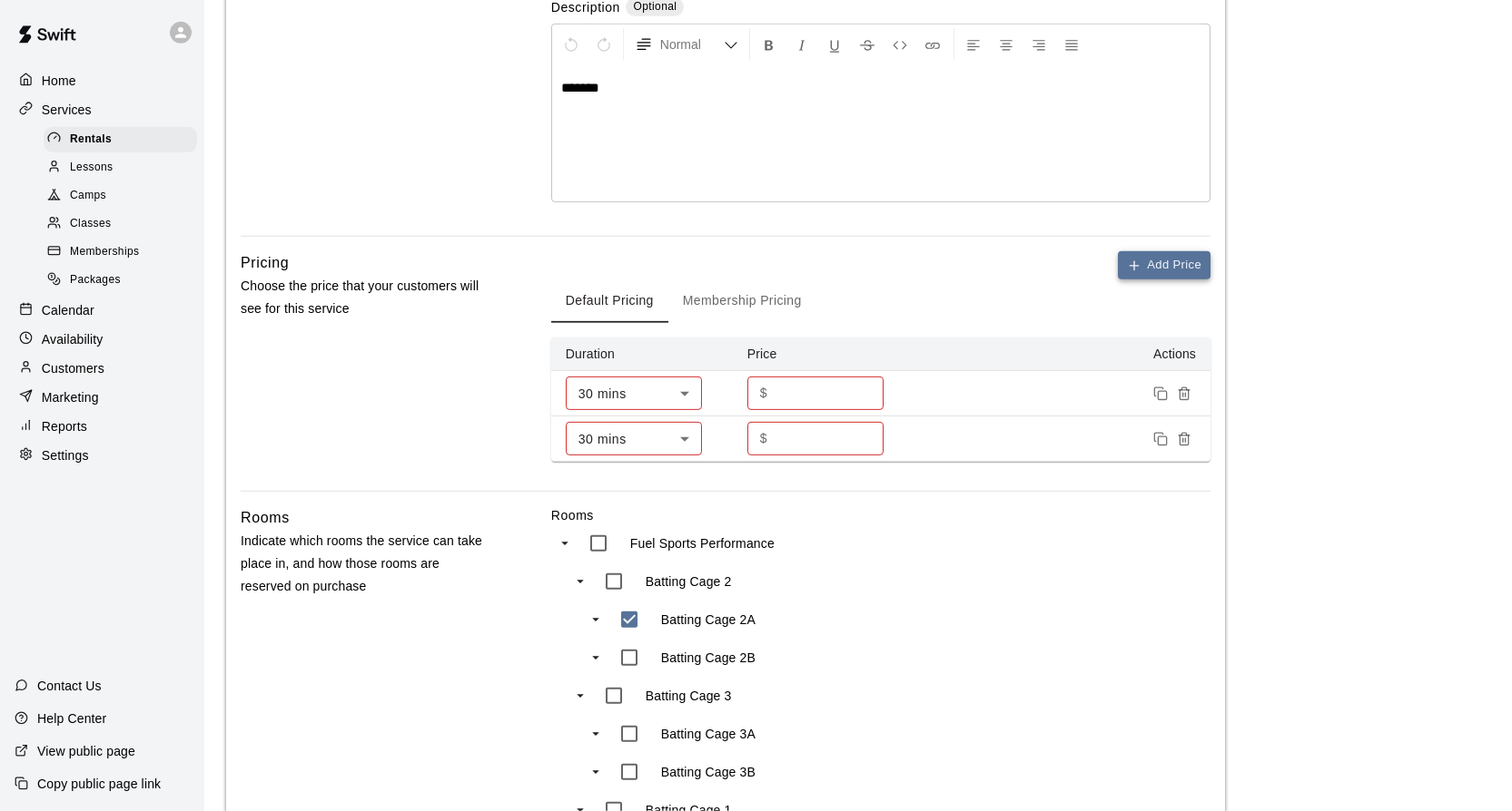
click at [1137, 263] on icon "button" at bounding box center [1135, 266] width 15 height 15
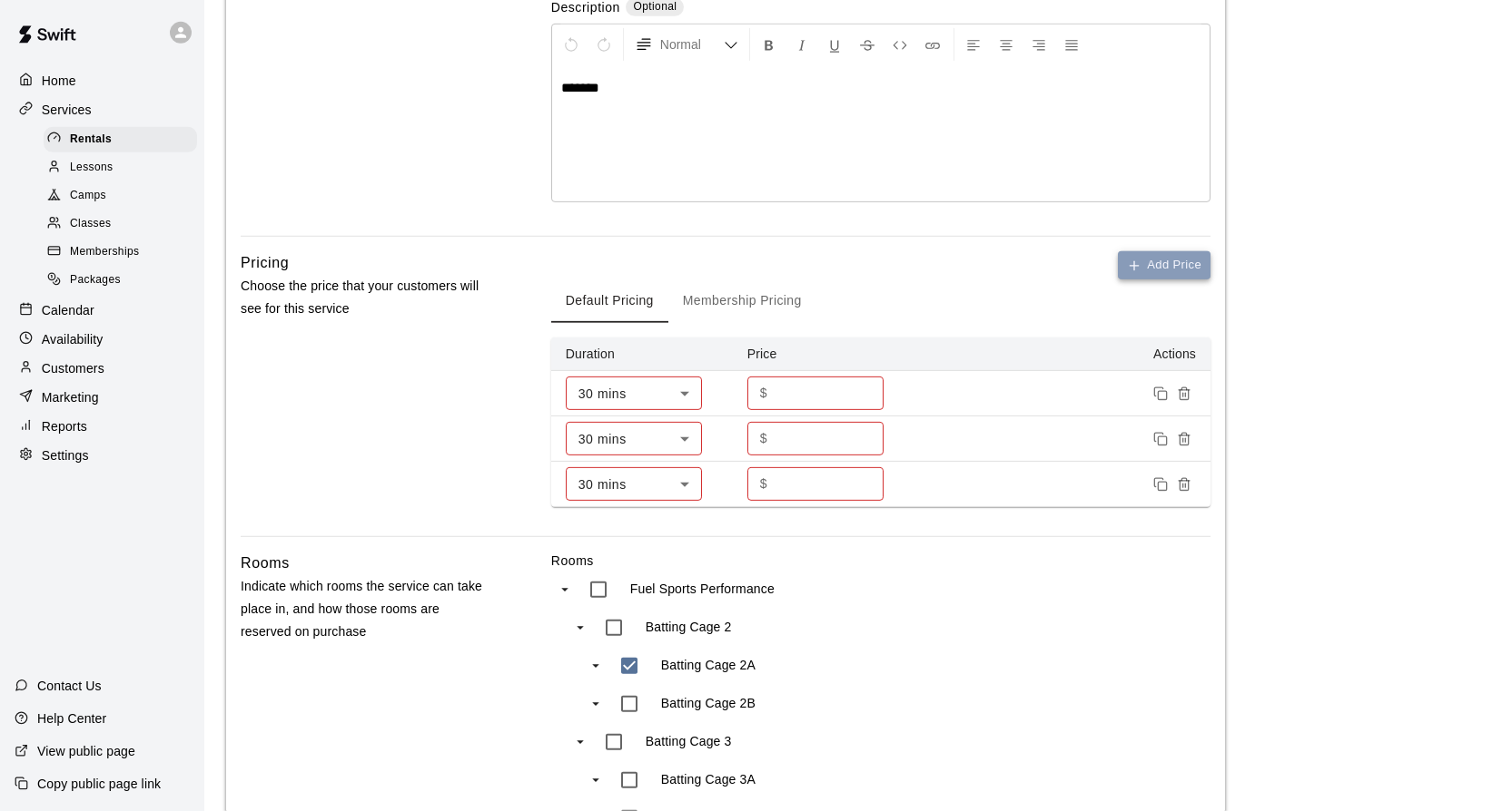
click at [1137, 263] on icon "button" at bounding box center [1135, 266] width 15 height 15
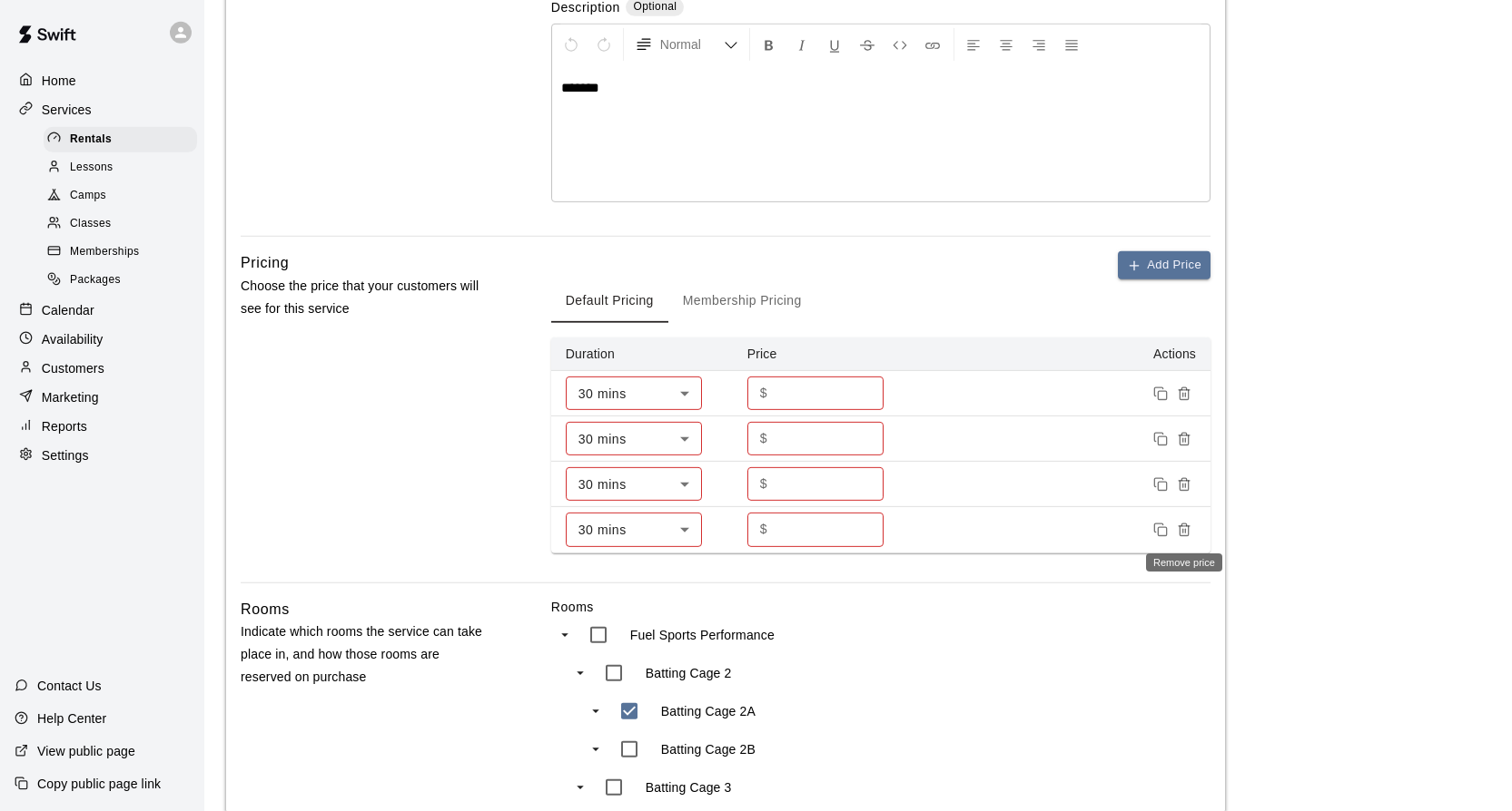
click at [1186, 522] on icon "Remove price" at bounding box center [1184, 530] width 15 height 15
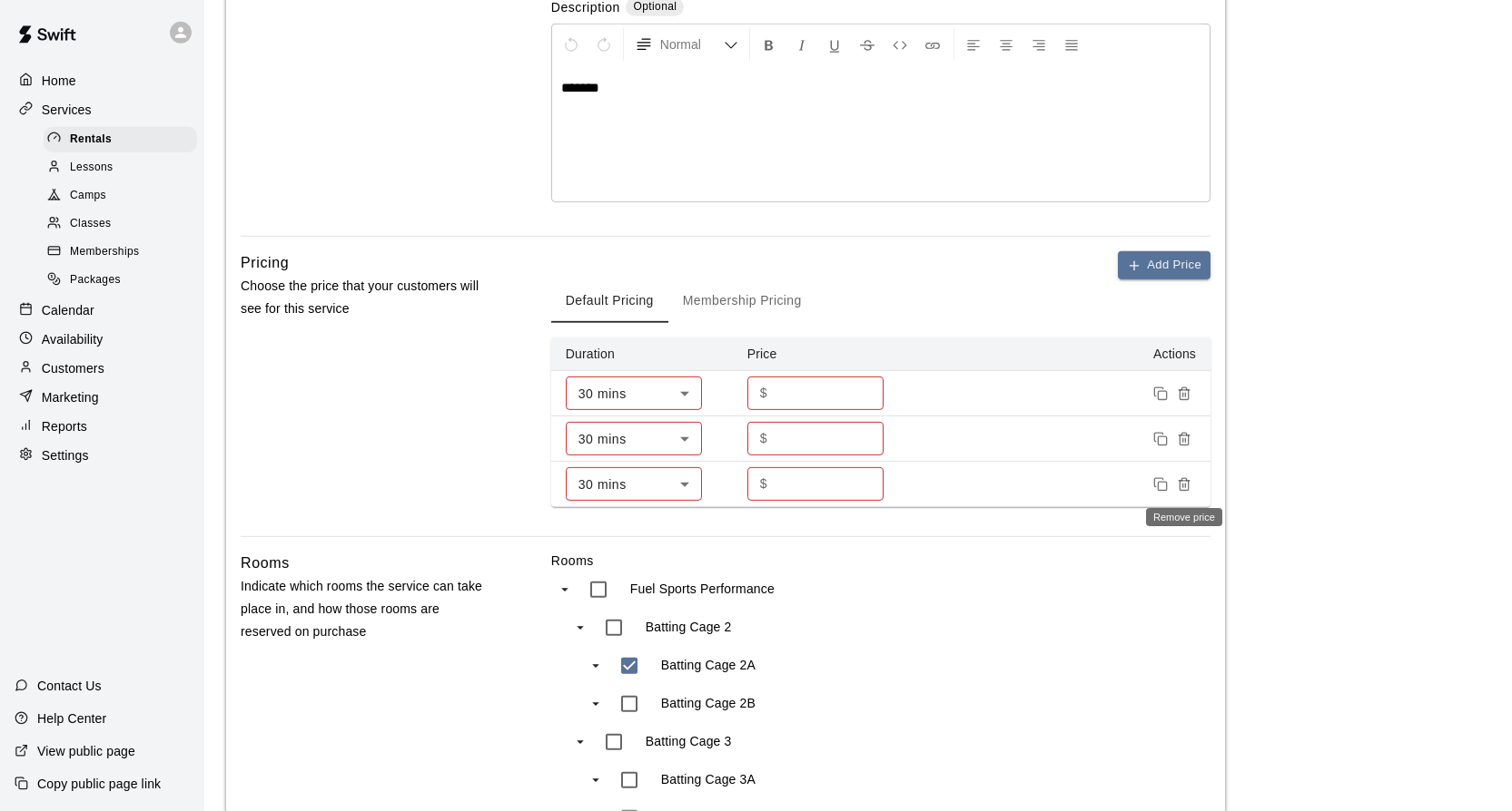
click at [1192, 480] on icon "Remove price" at bounding box center [1184, 485] width 15 height 15
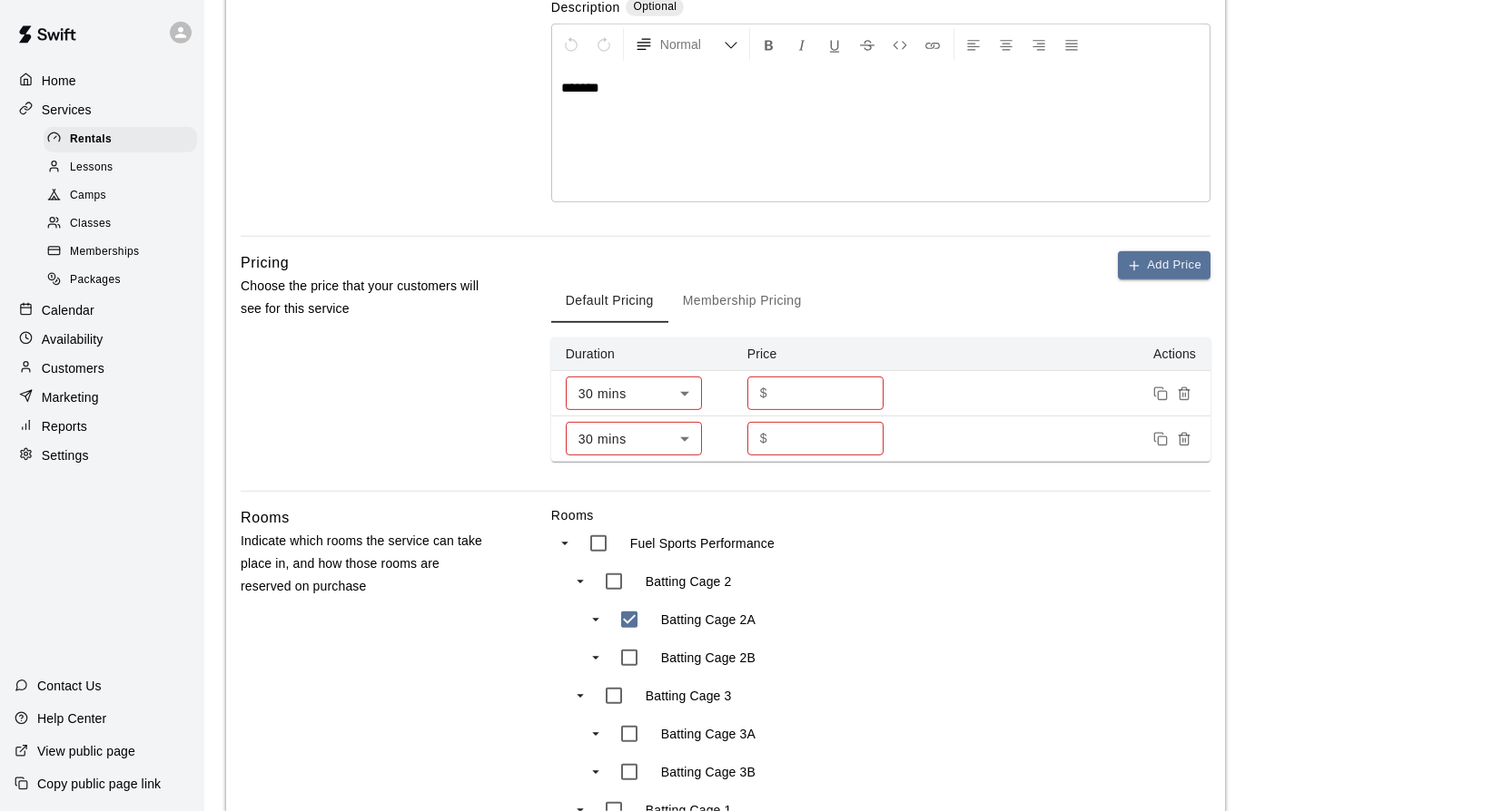
click at [1186, 446] on button "Remove price" at bounding box center [1183, 439] width 23 height 23
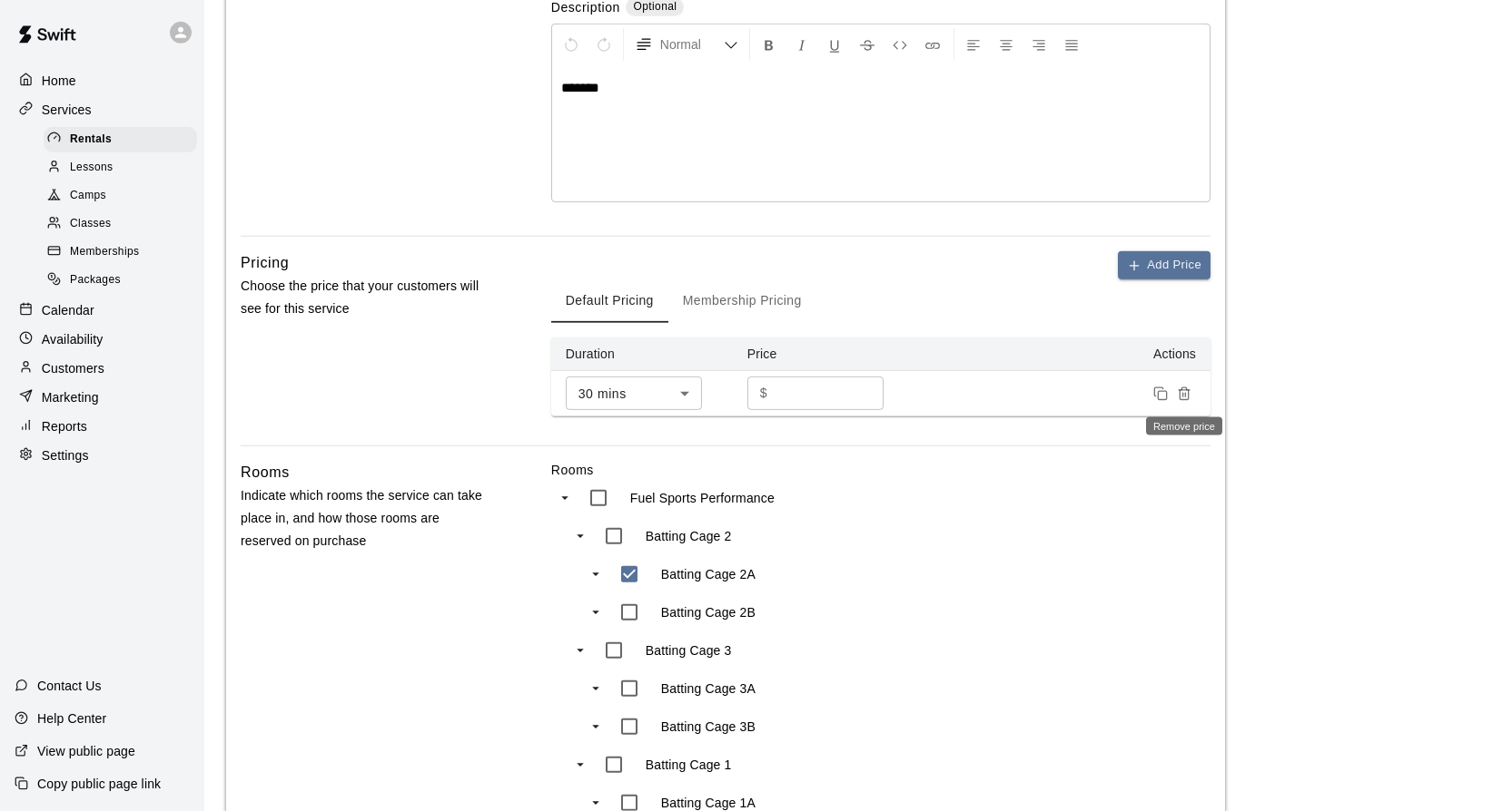
click at [1185, 393] on icon "Remove price" at bounding box center [1184, 394] width 15 height 15
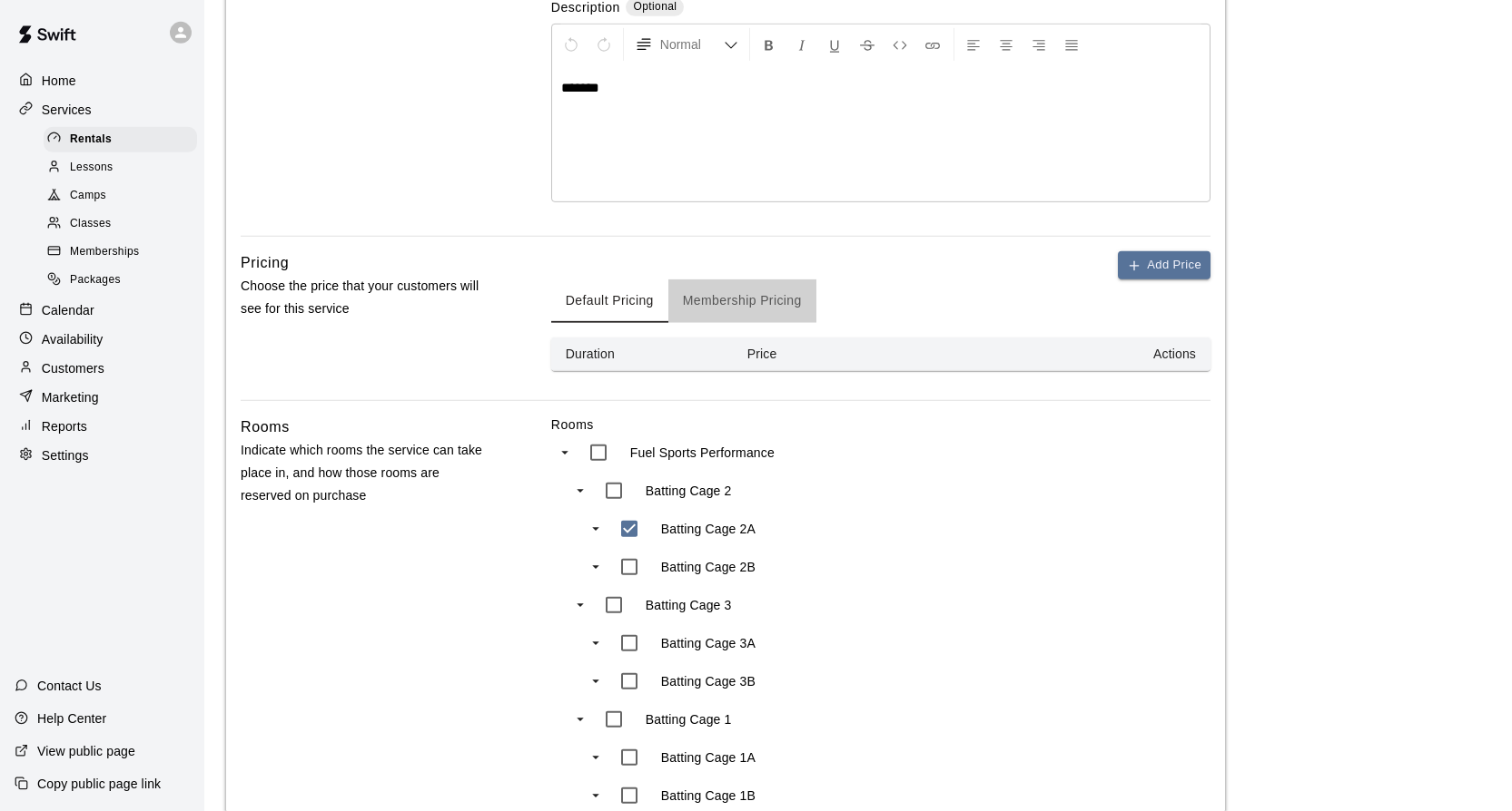
click at [735, 298] on button "Membership Pricing" at bounding box center [742, 301] width 148 height 44
click at [968, 361] on th "Memberships" at bounding box center [1002, 355] width 177 height 34
click at [766, 351] on th "Price" at bounding box center [824, 355] width 182 height 34
click at [585, 367] on th "Duration" at bounding box center [642, 355] width 182 height 34
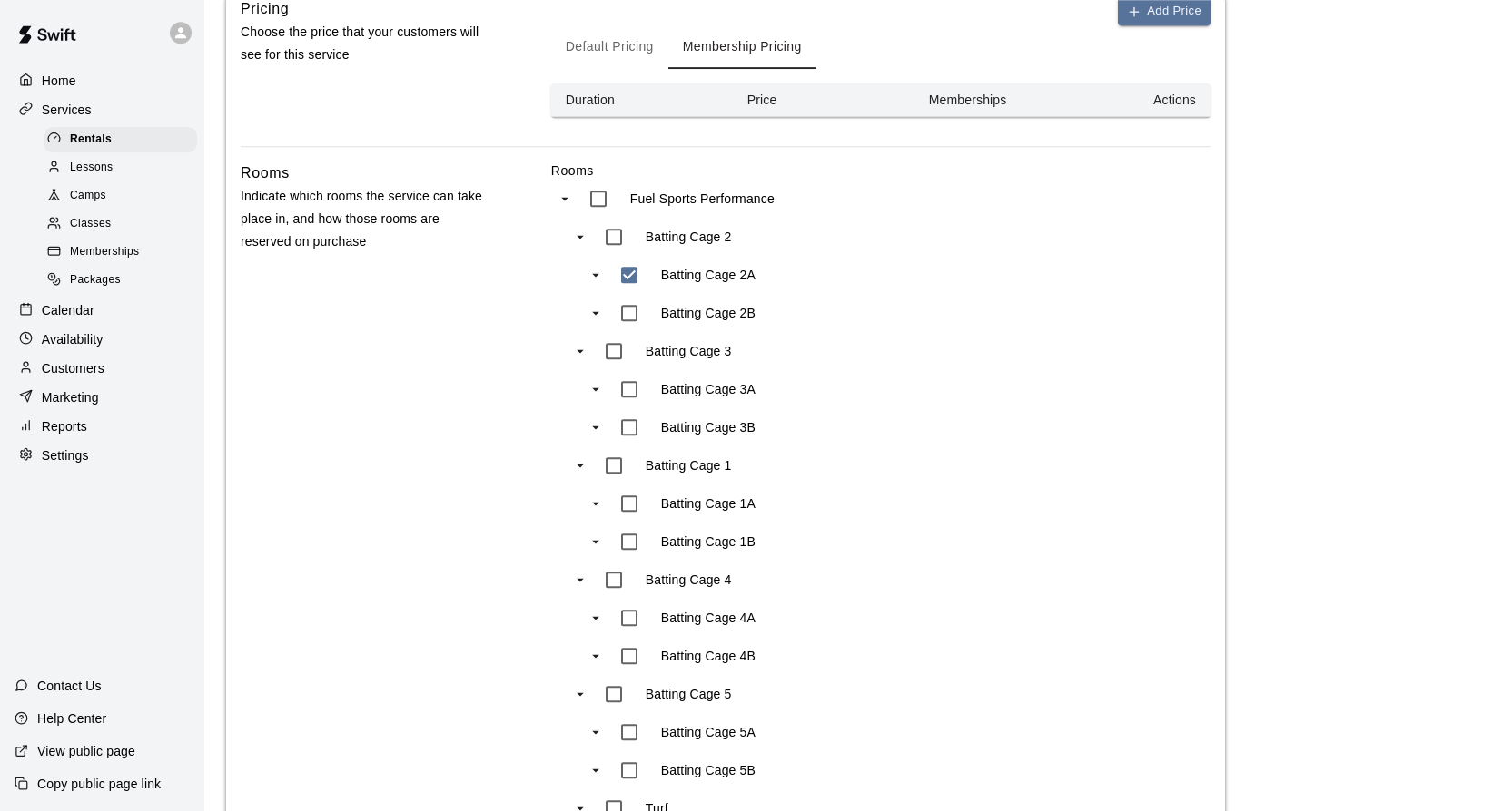
scroll to position [0, 0]
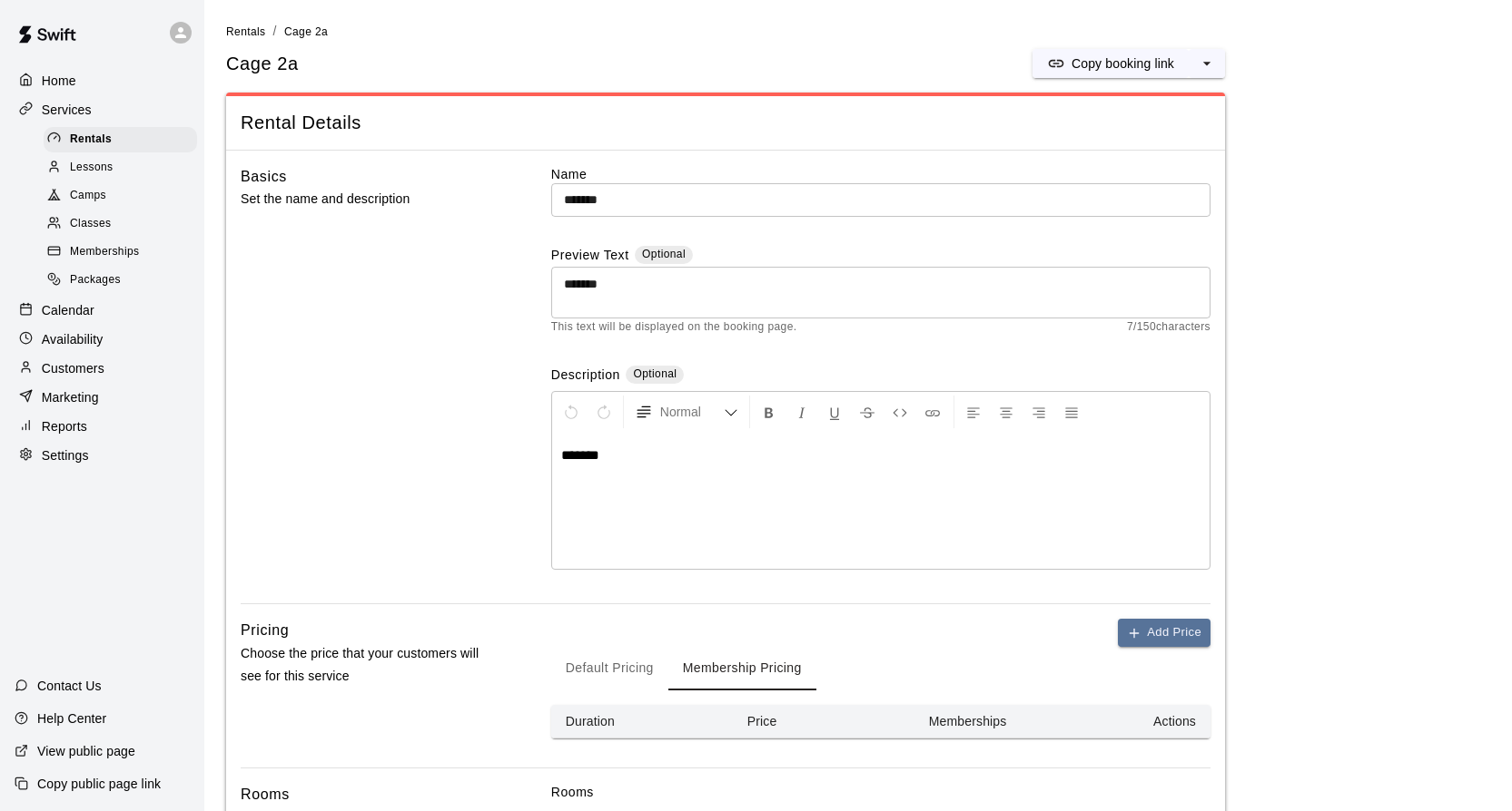
click at [233, 24] on li "Rentals" at bounding box center [246, 31] width 40 height 20
click at [235, 29] on span "Rentals" at bounding box center [246, 32] width 40 height 13
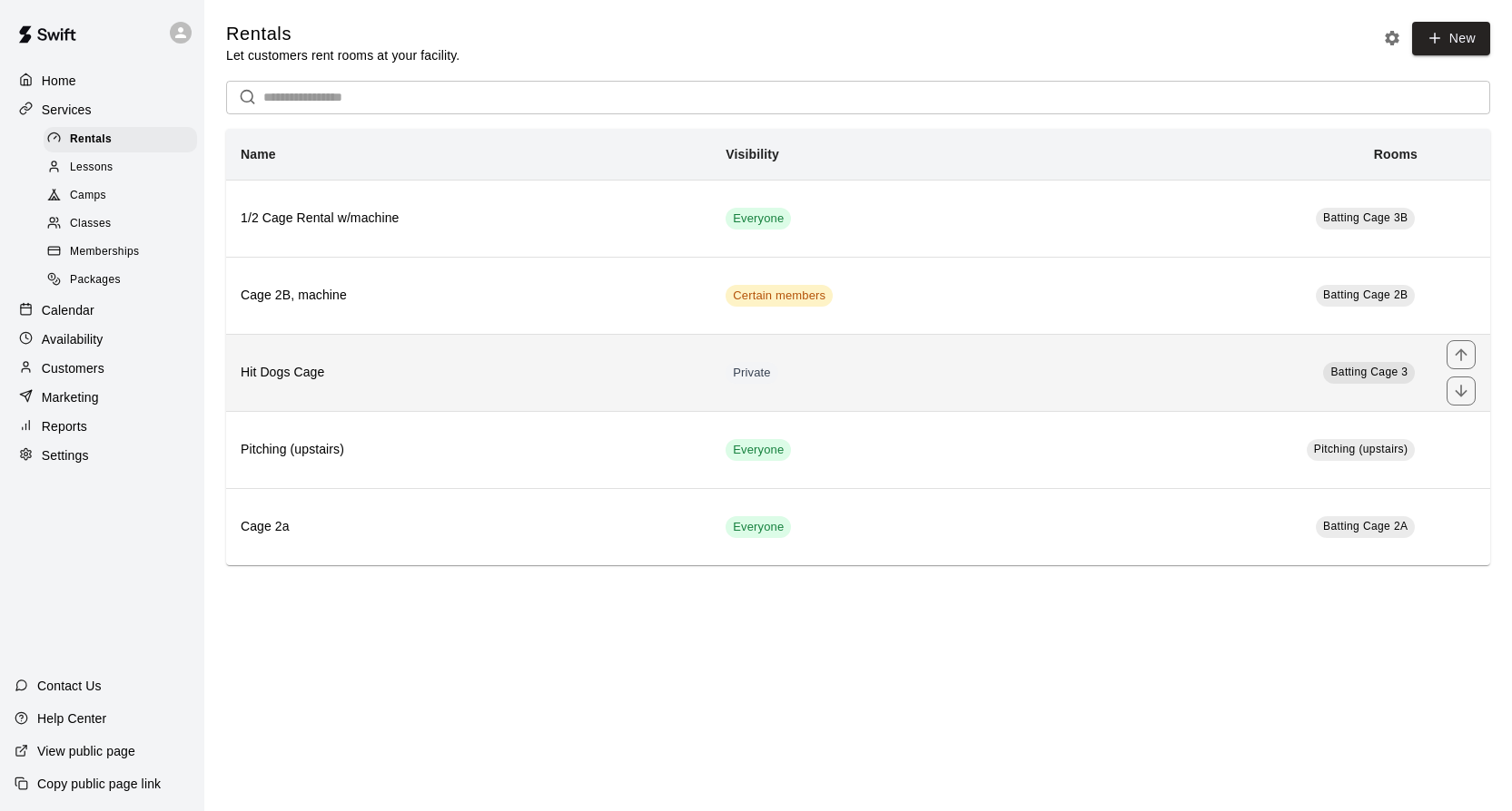
click at [595, 375] on h6 "Hit Dogs Cage" at bounding box center [468, 372] width 456 height 20
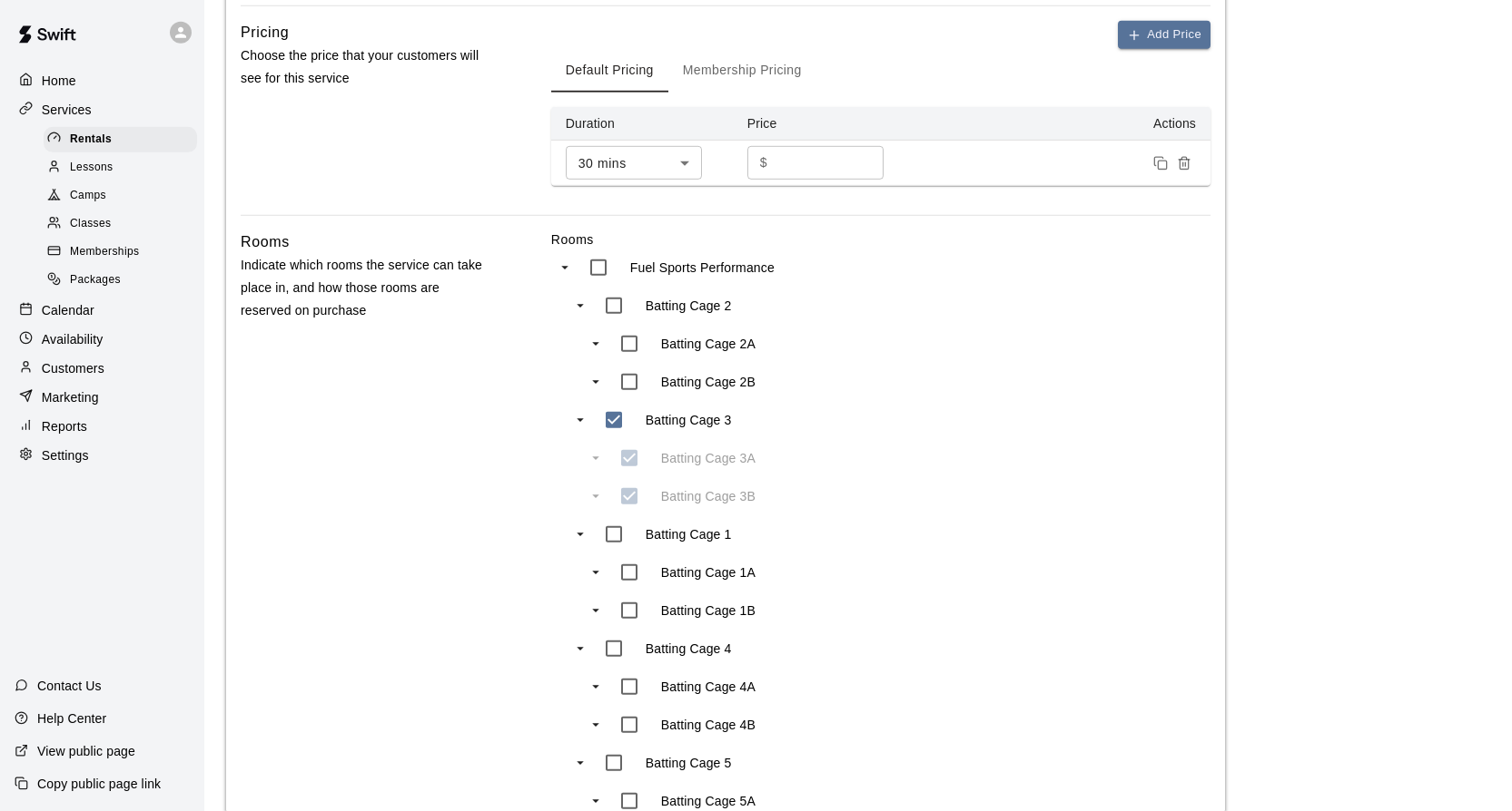
scroll to position [564, 0]
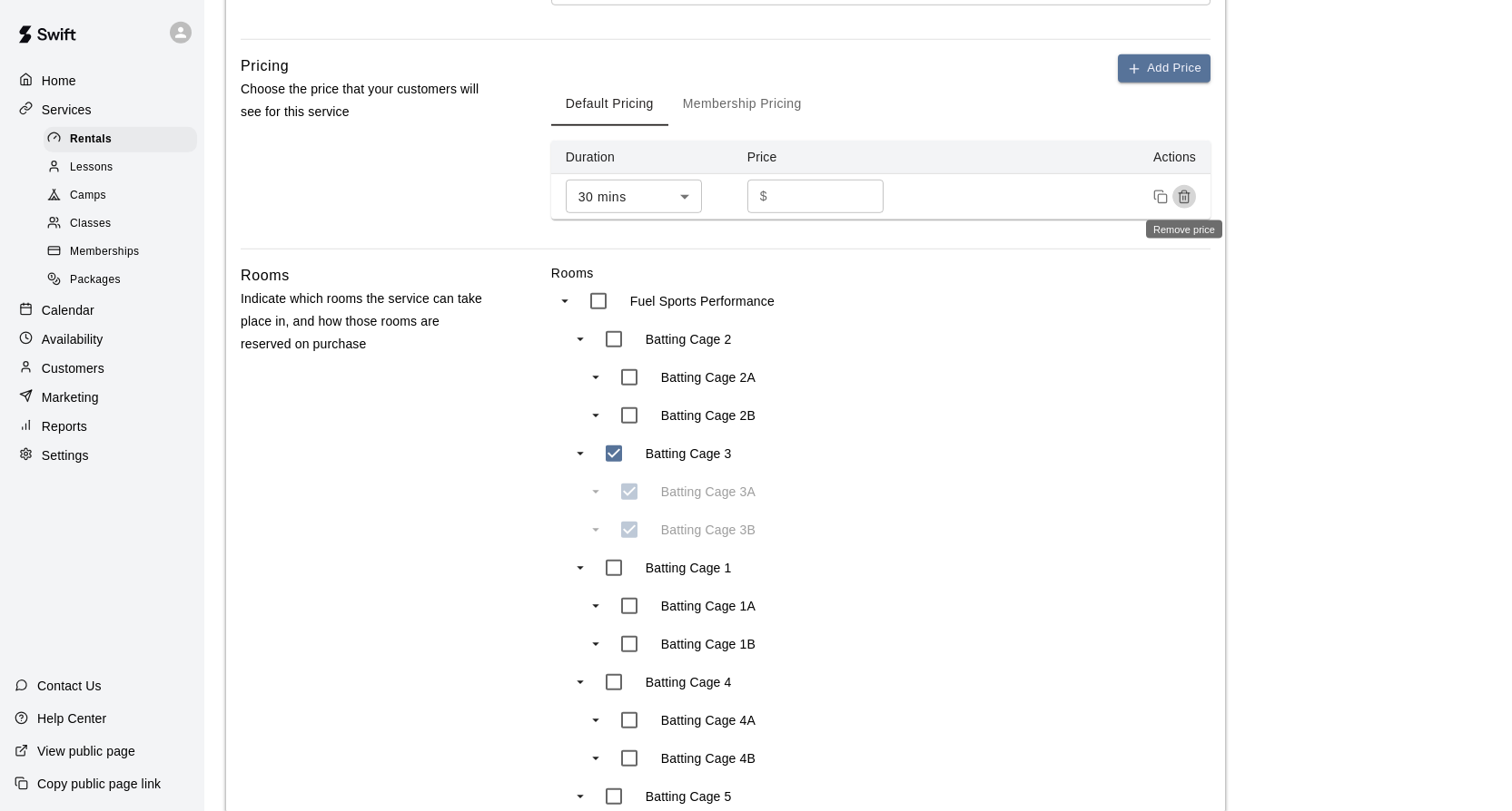
click at [1184, 196] on icon "Remove price" at bounding box center [1184, 197] width 15 height 15
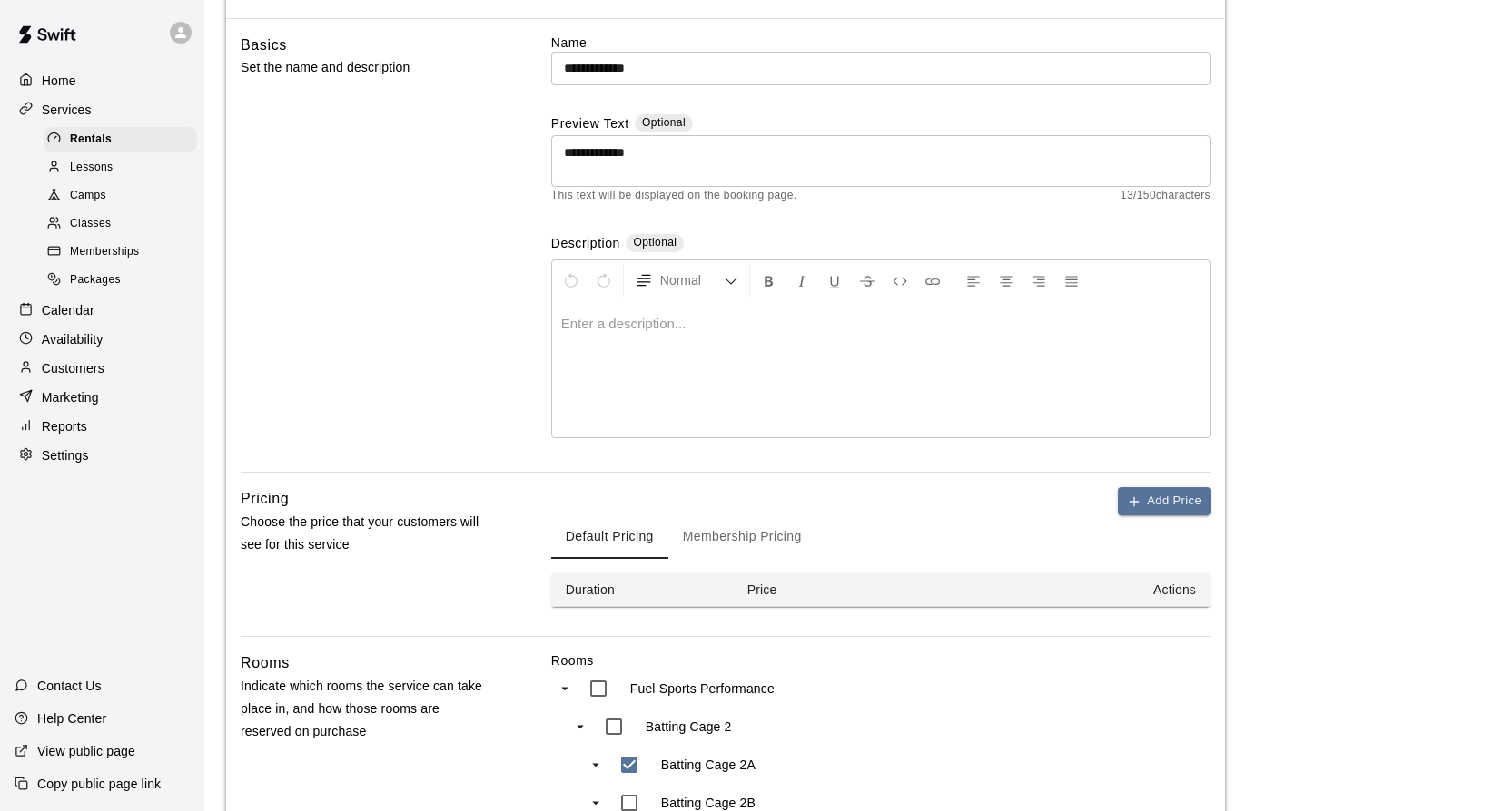
scroll to position [0, 0]
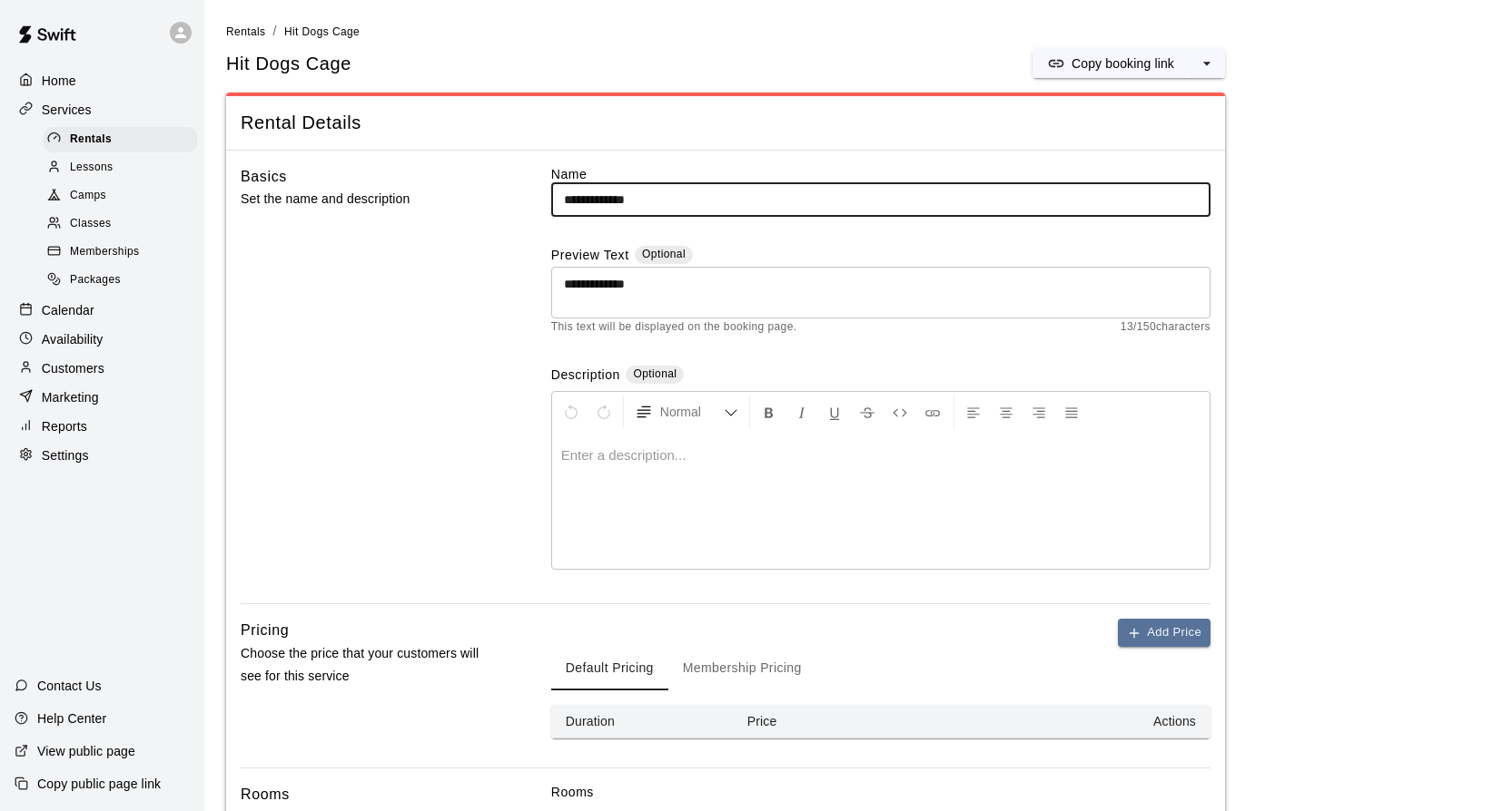
drag, startPoint x: 668, startPoint y: 196, endPoint x: 498, endPoint y: 194, distance: 170.0
click at [552, 194] on input "**********" at bounding box center [881, 200] width 660 height 34
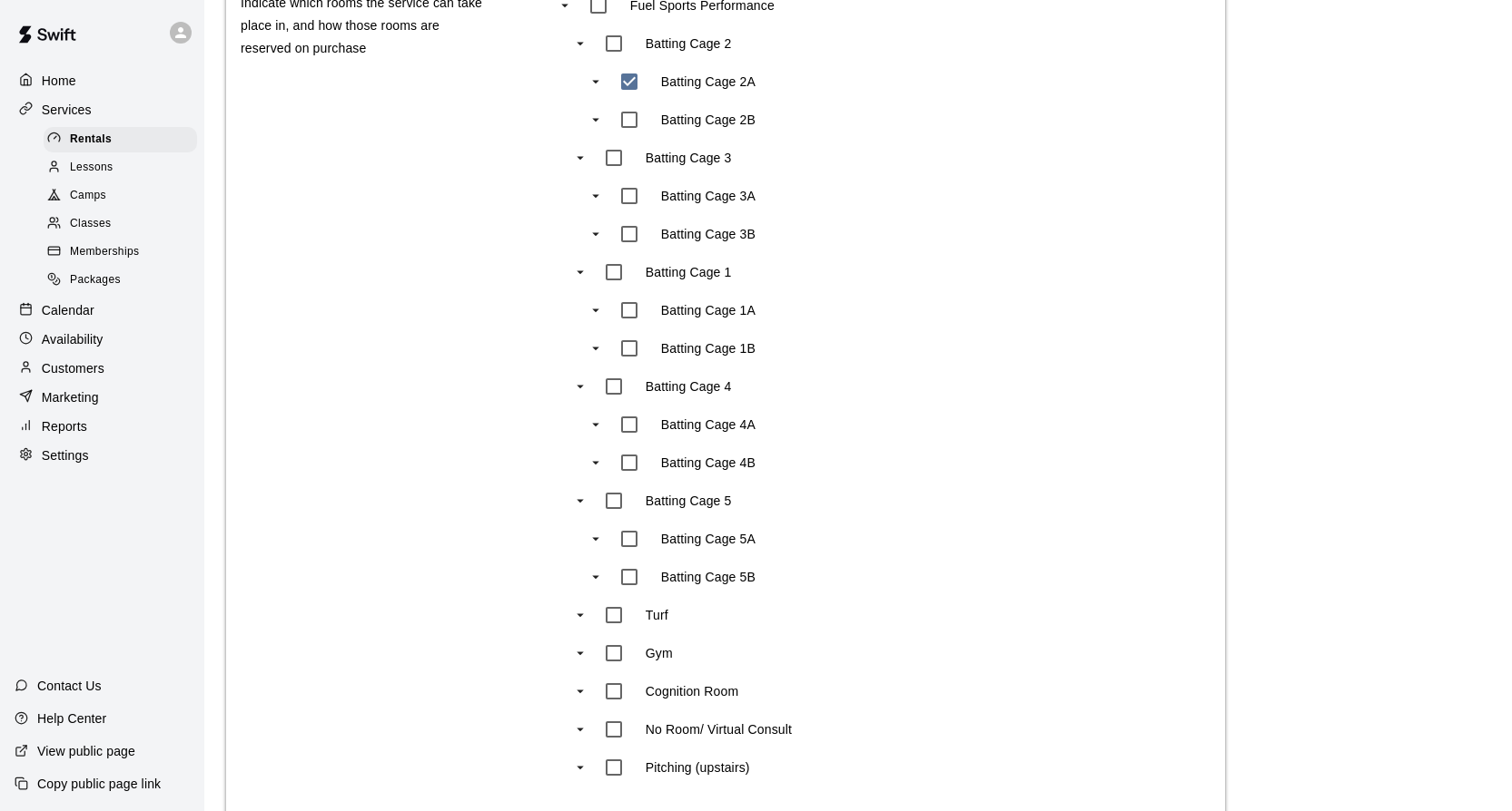
scroll to position [1092, 0]
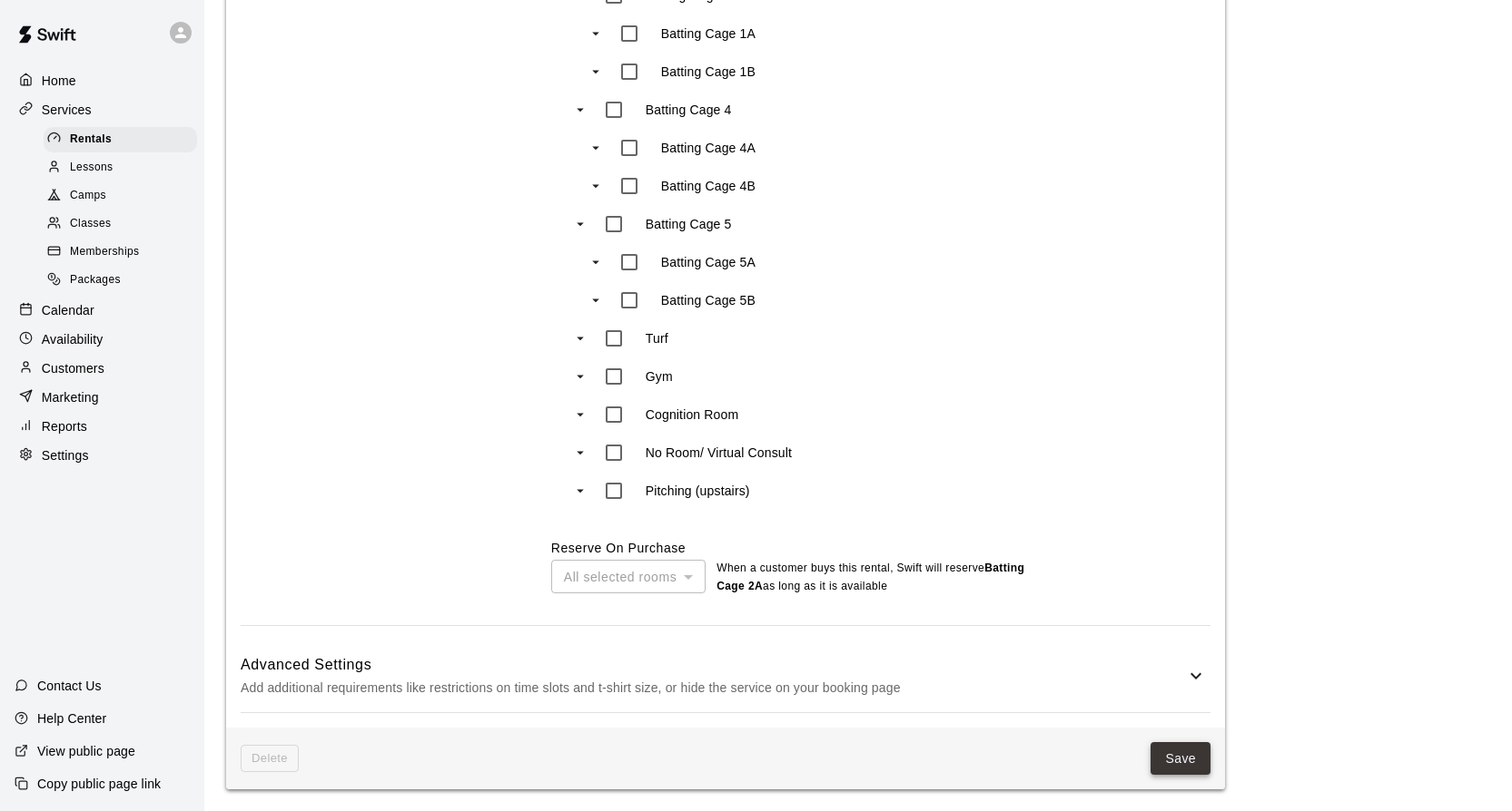
type input "**********"
click at [1180, 749] on button "Save" at bounding box center [1180, 759] width 60 height 34
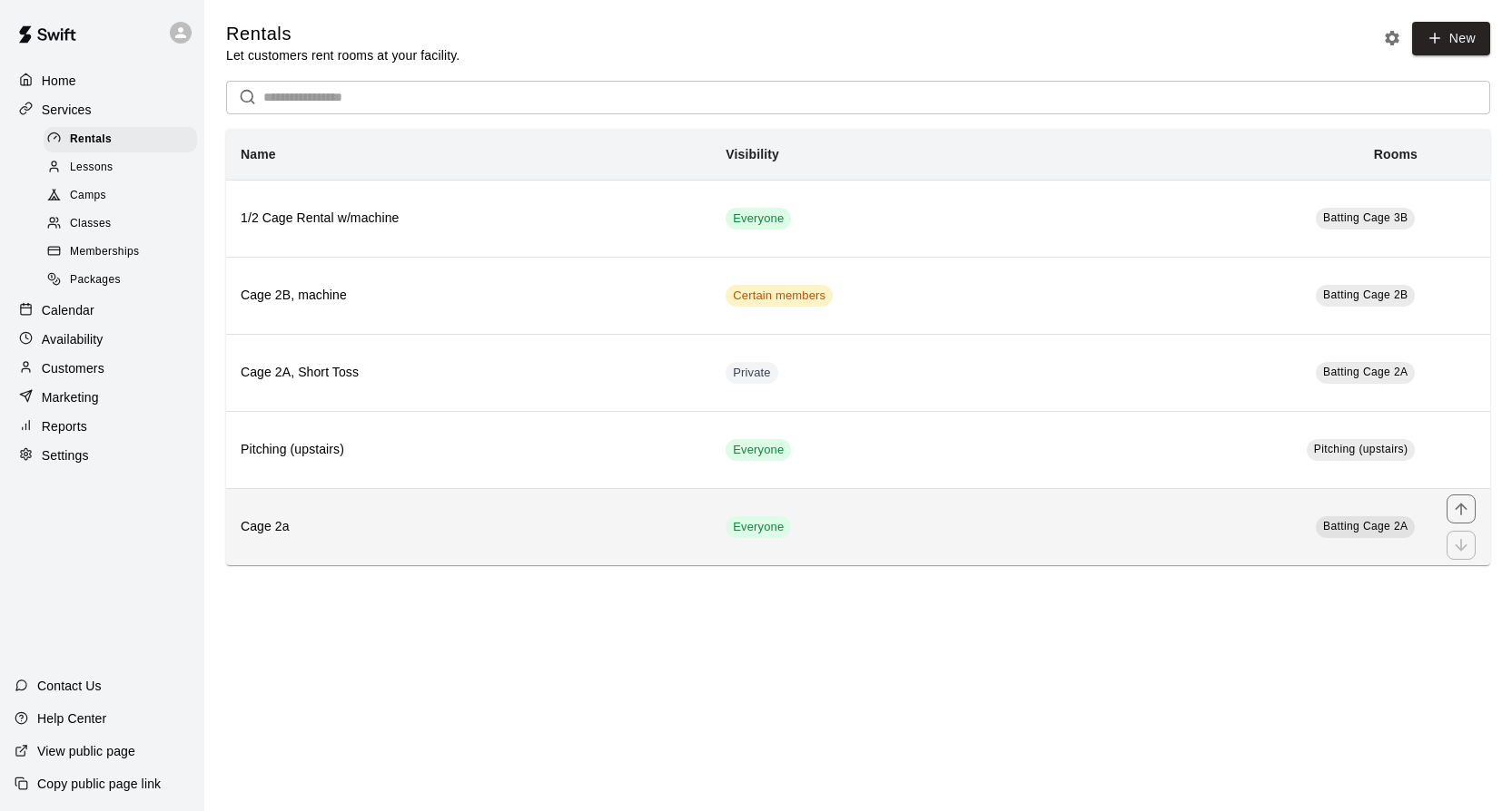
click at [836, 503] on td "Everyone" at bounding box center [887, 526] width 352 height 77
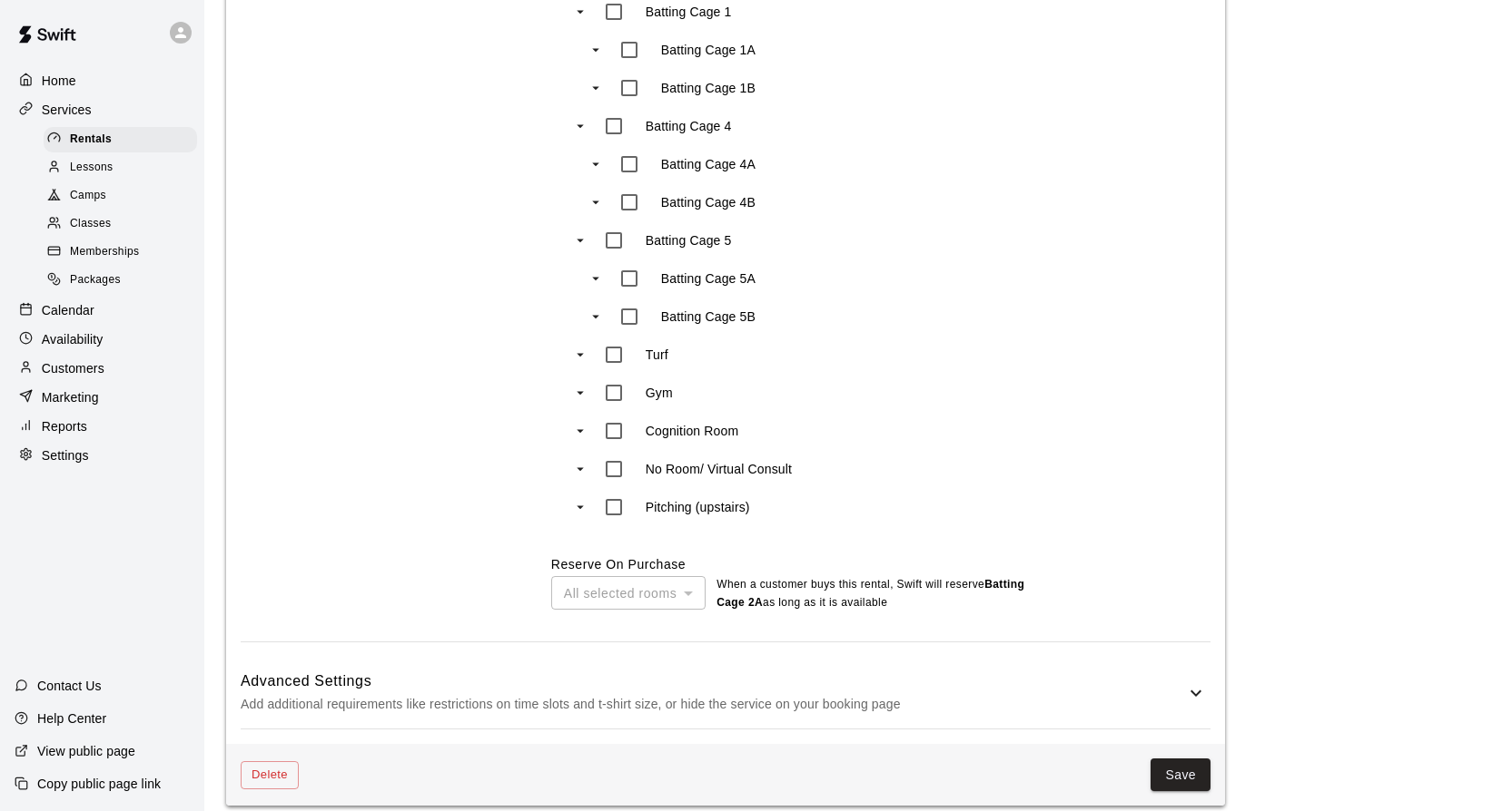
scroll to position [1139, 0]
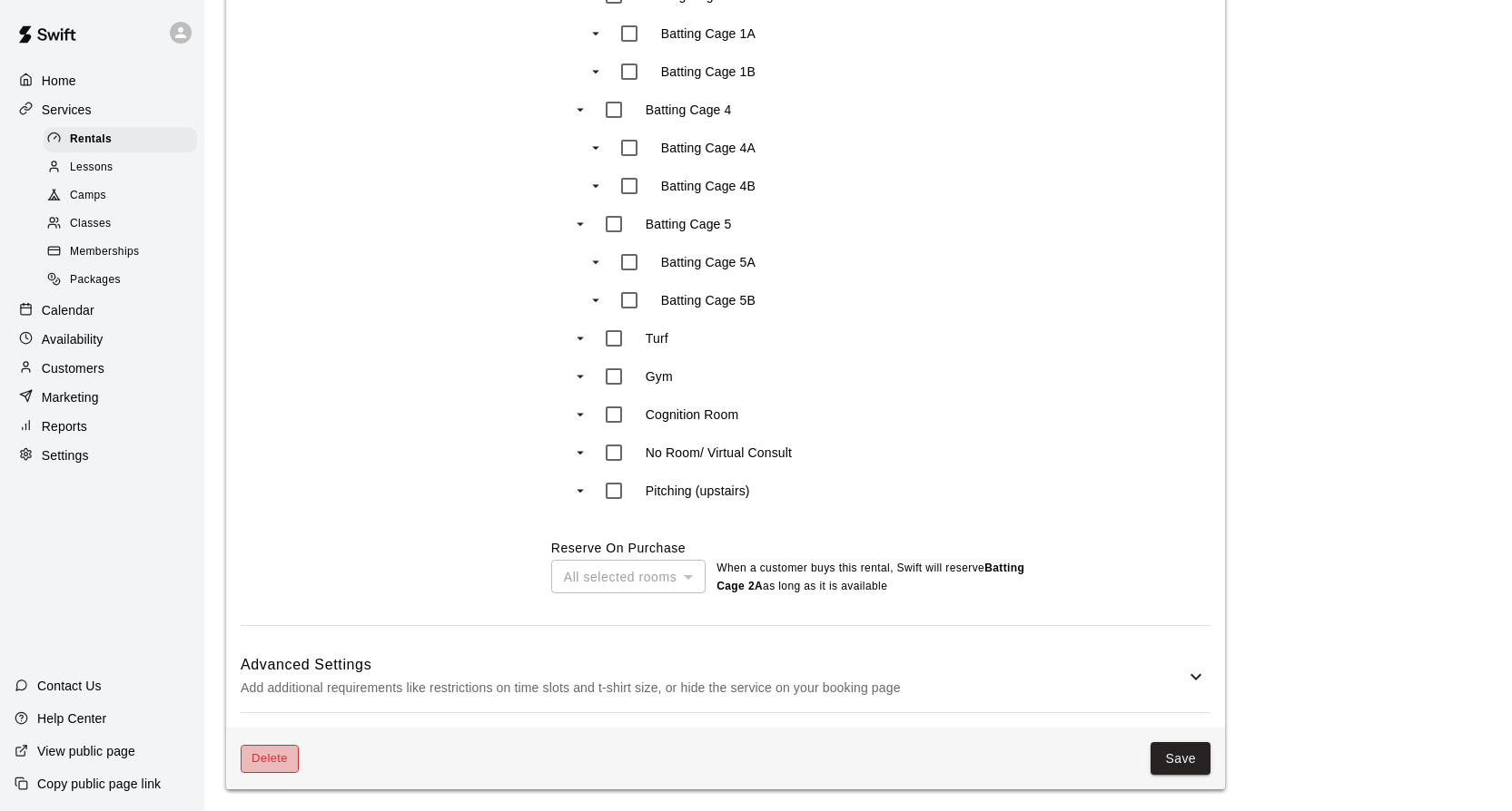
click at [251, 761] on button "Delete" at bounding box center [269, 759] width 58 height 28
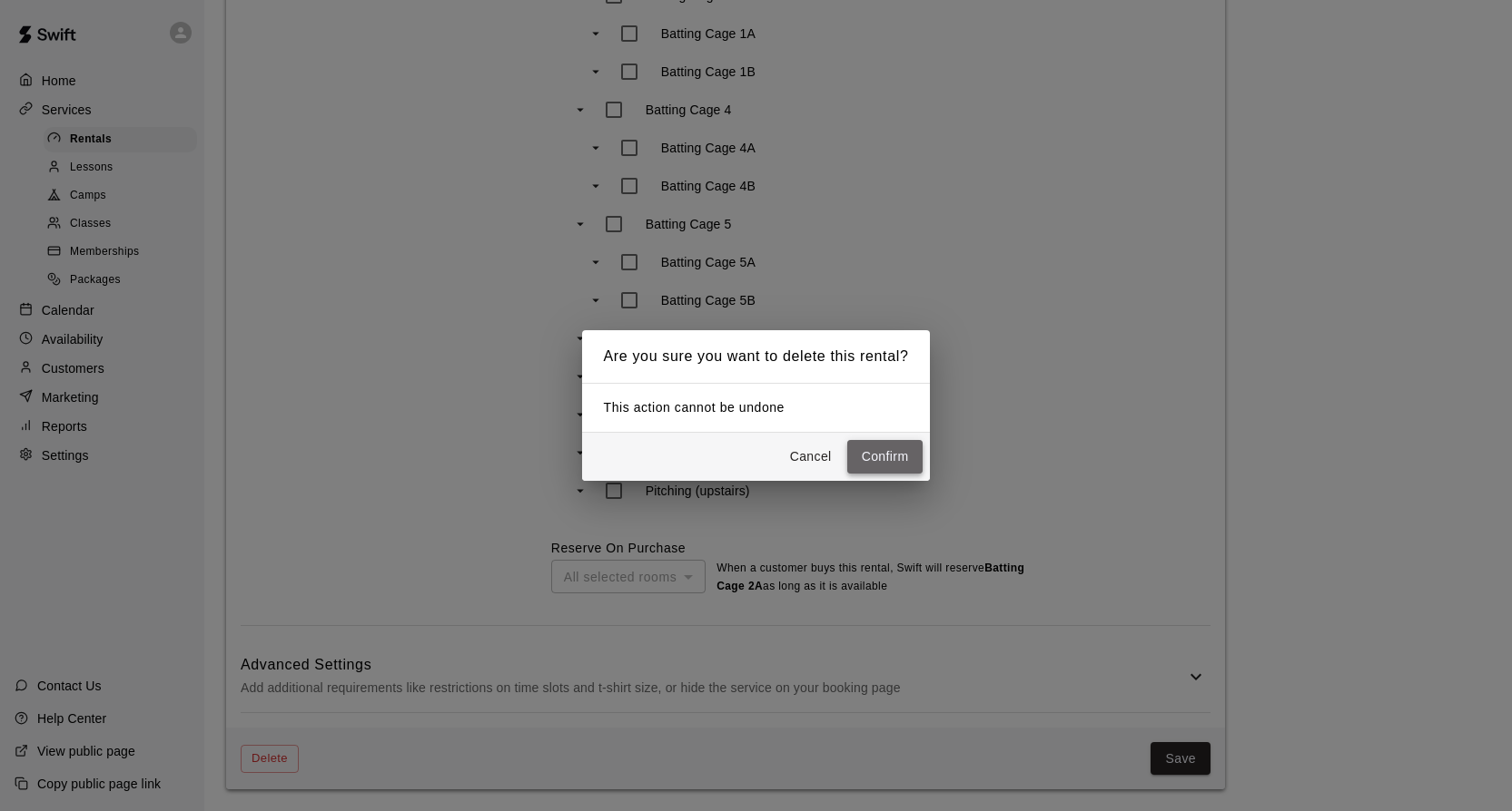
click at [874, 455] on button "Confirm" at bounding box center [885, 457] width 76 height 34
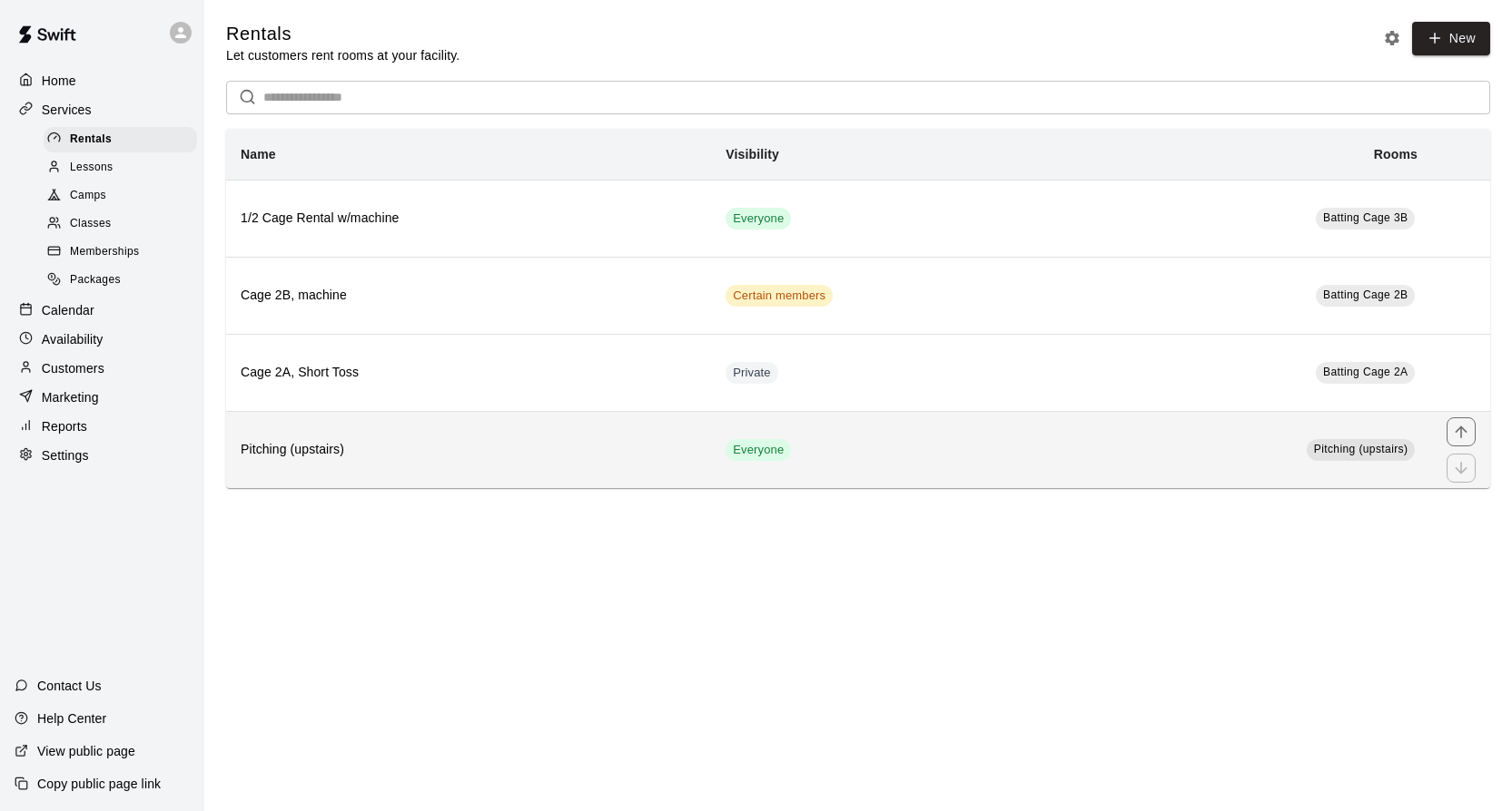
click at [620, 434] on th "Pitching (upstairs)" at bounding box center [469, 450] width 484 height 77
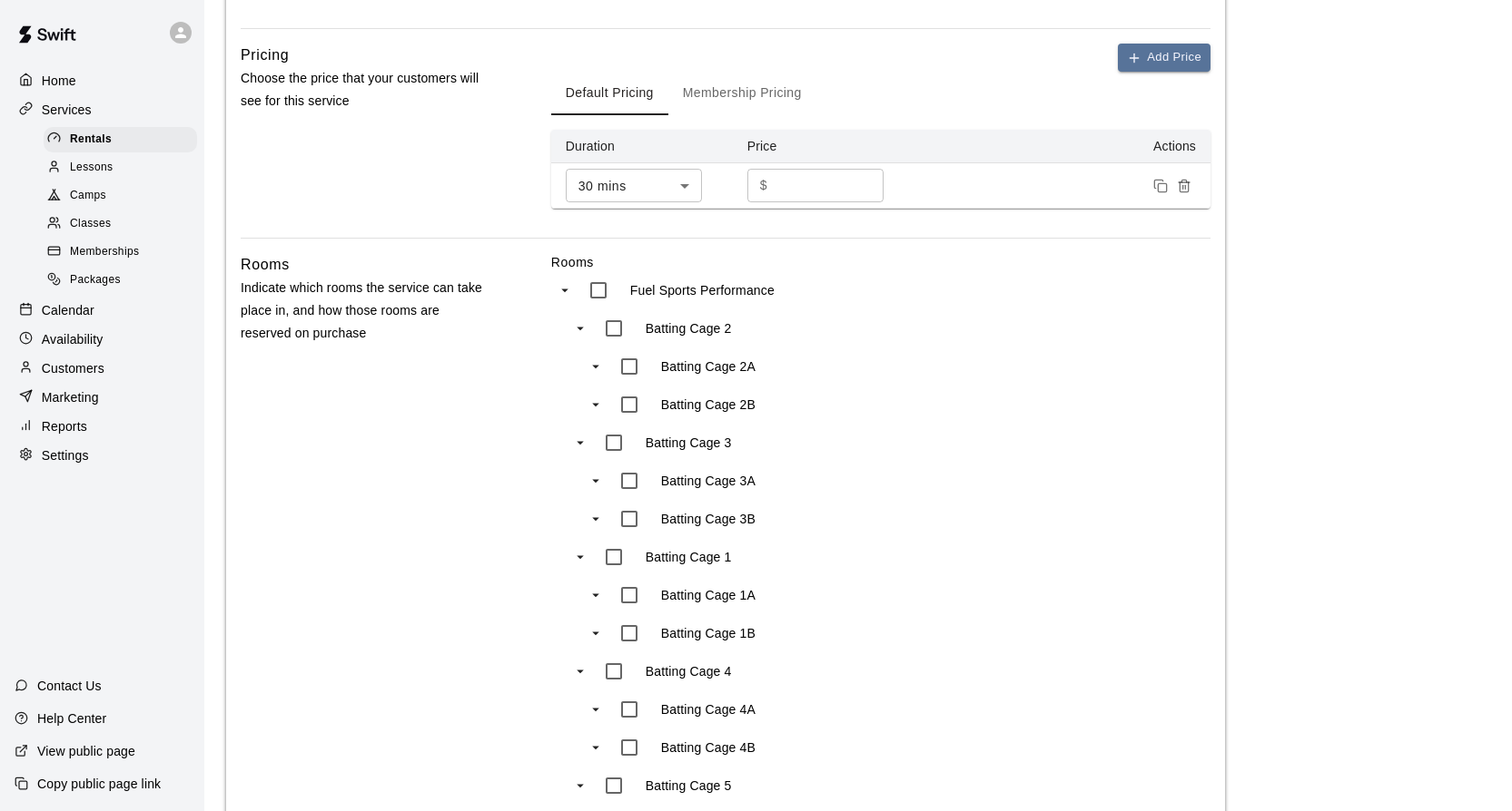
scroll to position [615, 0]
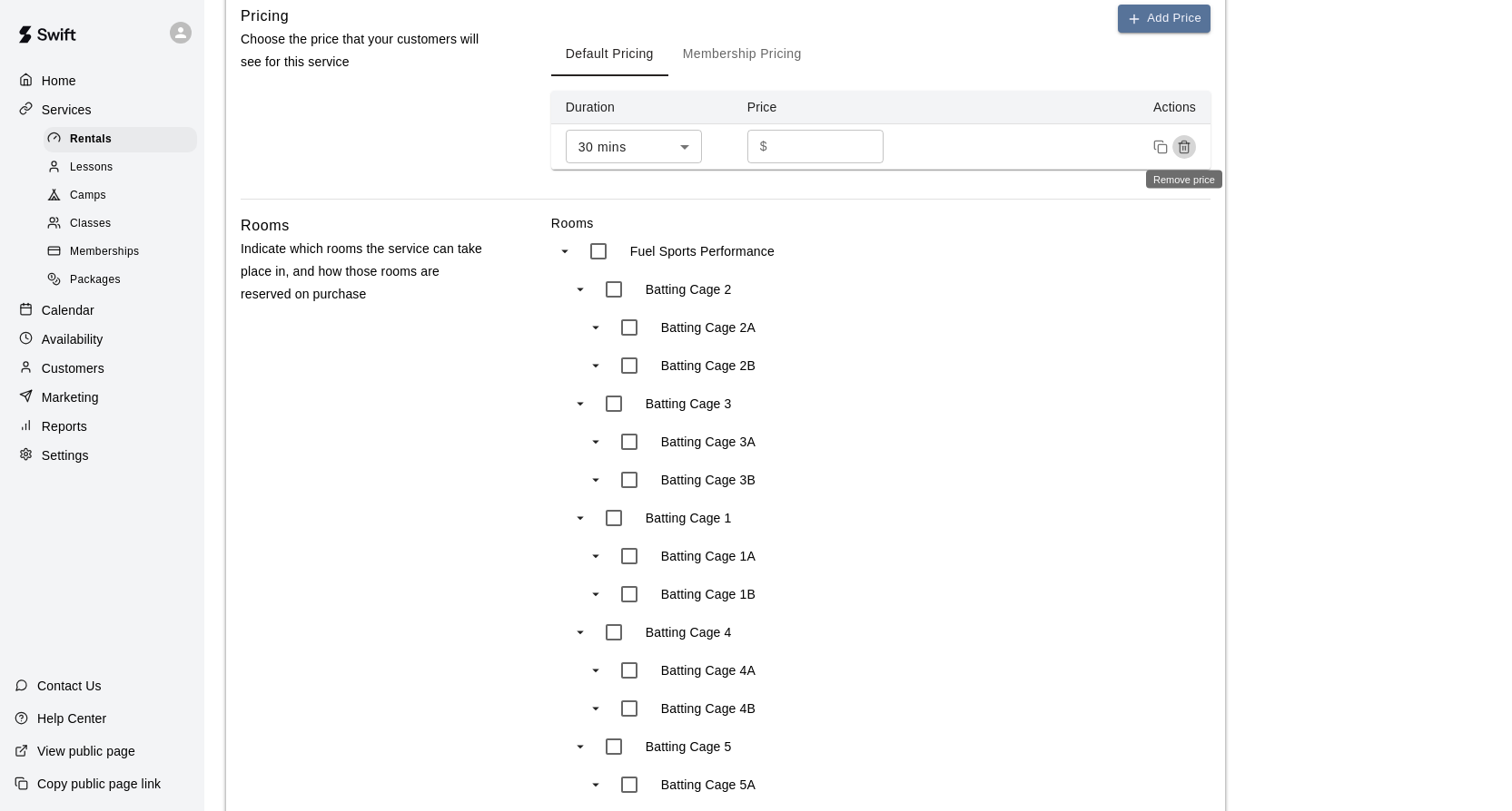
click at [1179, 143] on icon "Remove price" at bounding box center [1183, 148] width 8 height 10
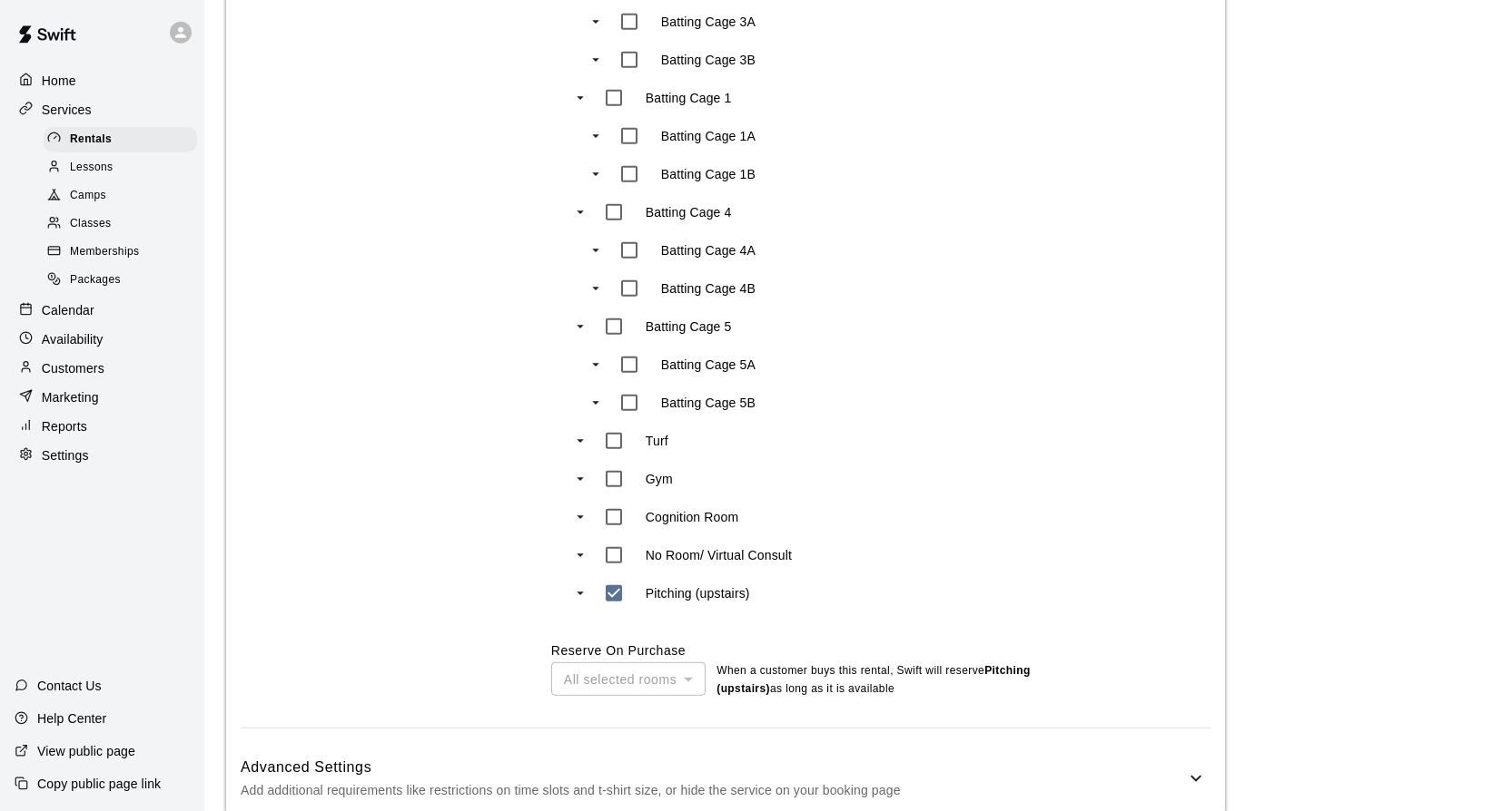
scroll to position [1092, 0]
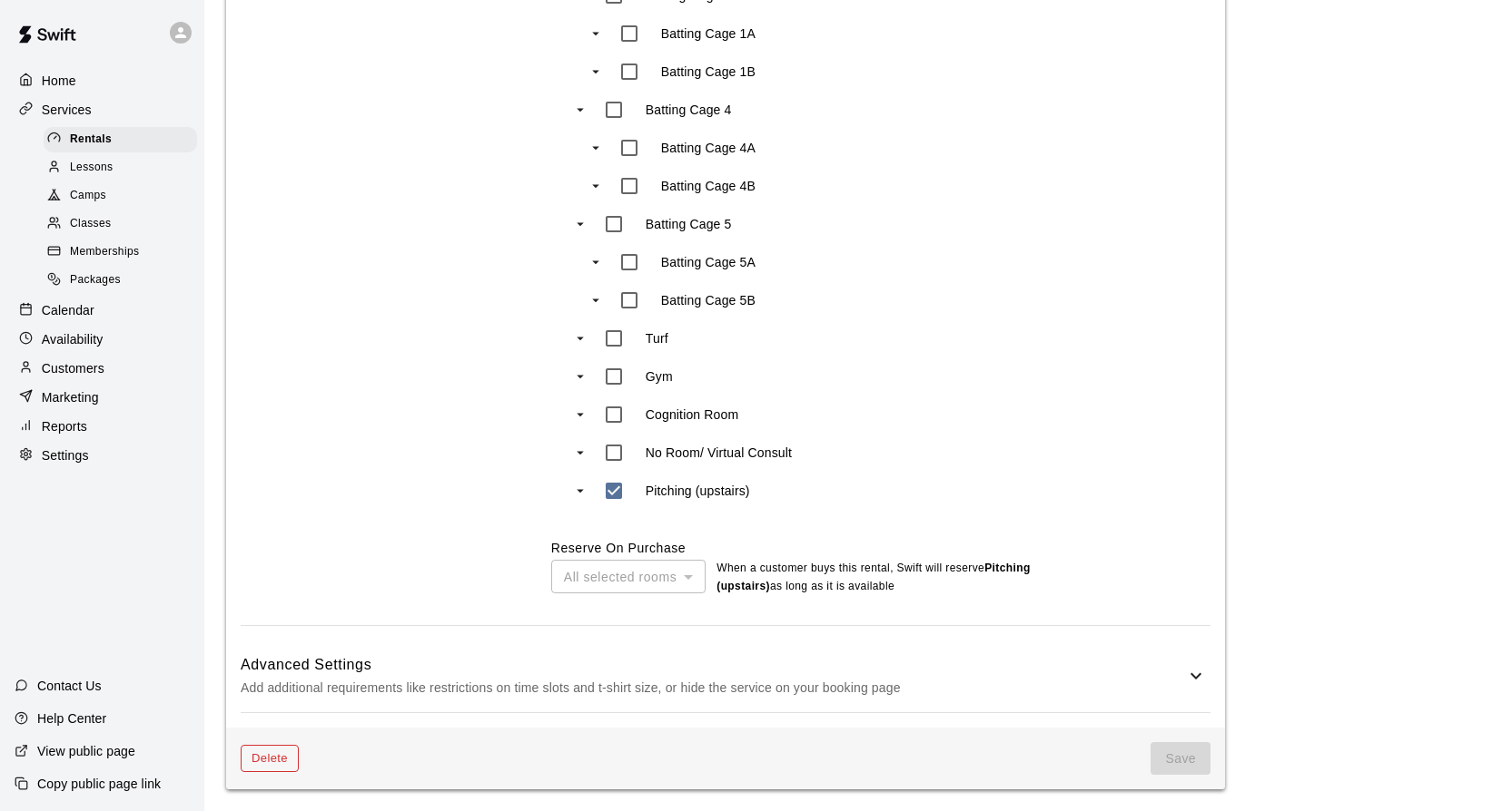
click at [280, 753] on button "Delete" at bounding box center [269, 759] width 58 height 28
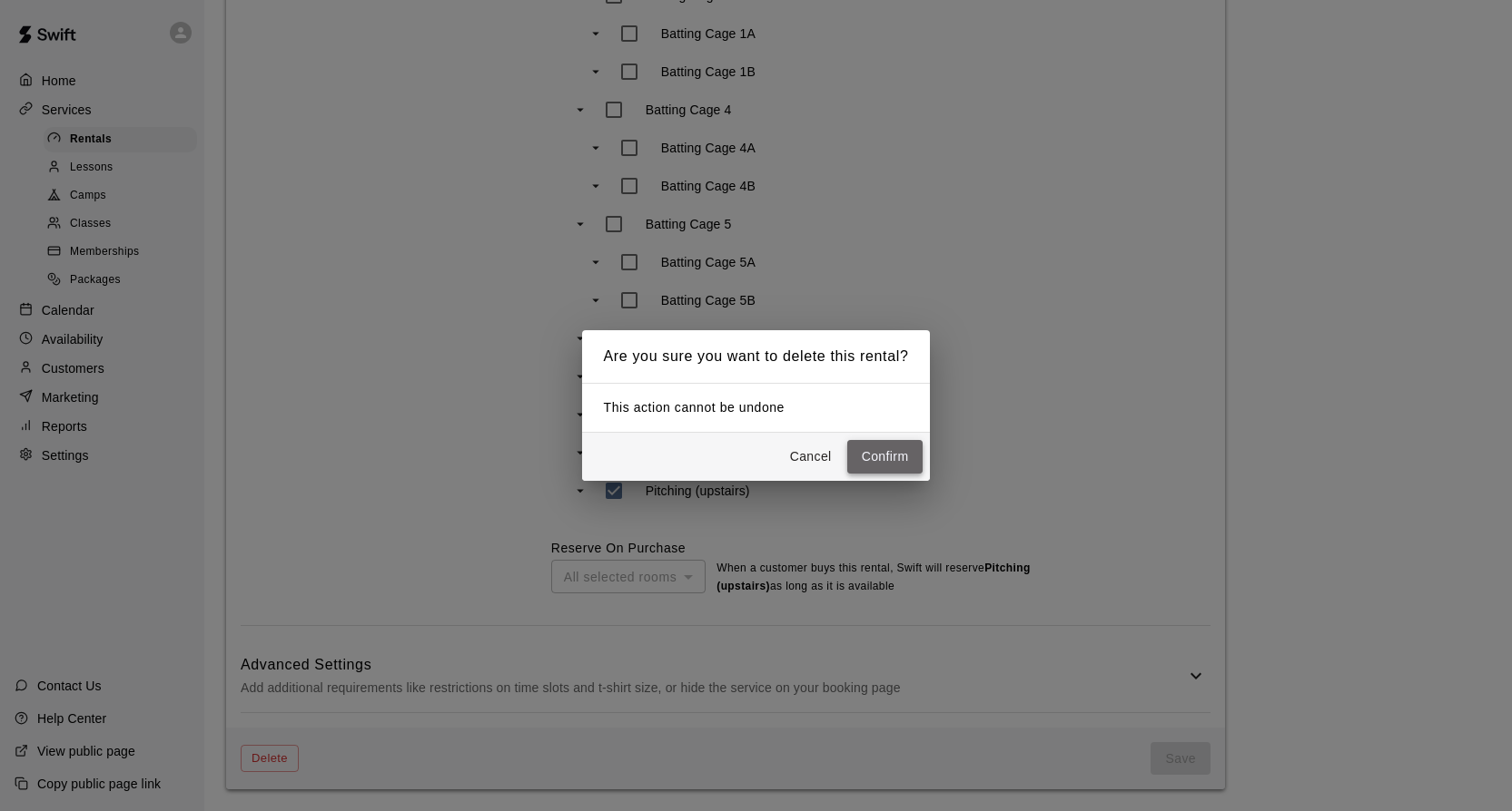
click at [863, 456] on button "Confirm" at bounding box center [885, 457] width 76 height 34
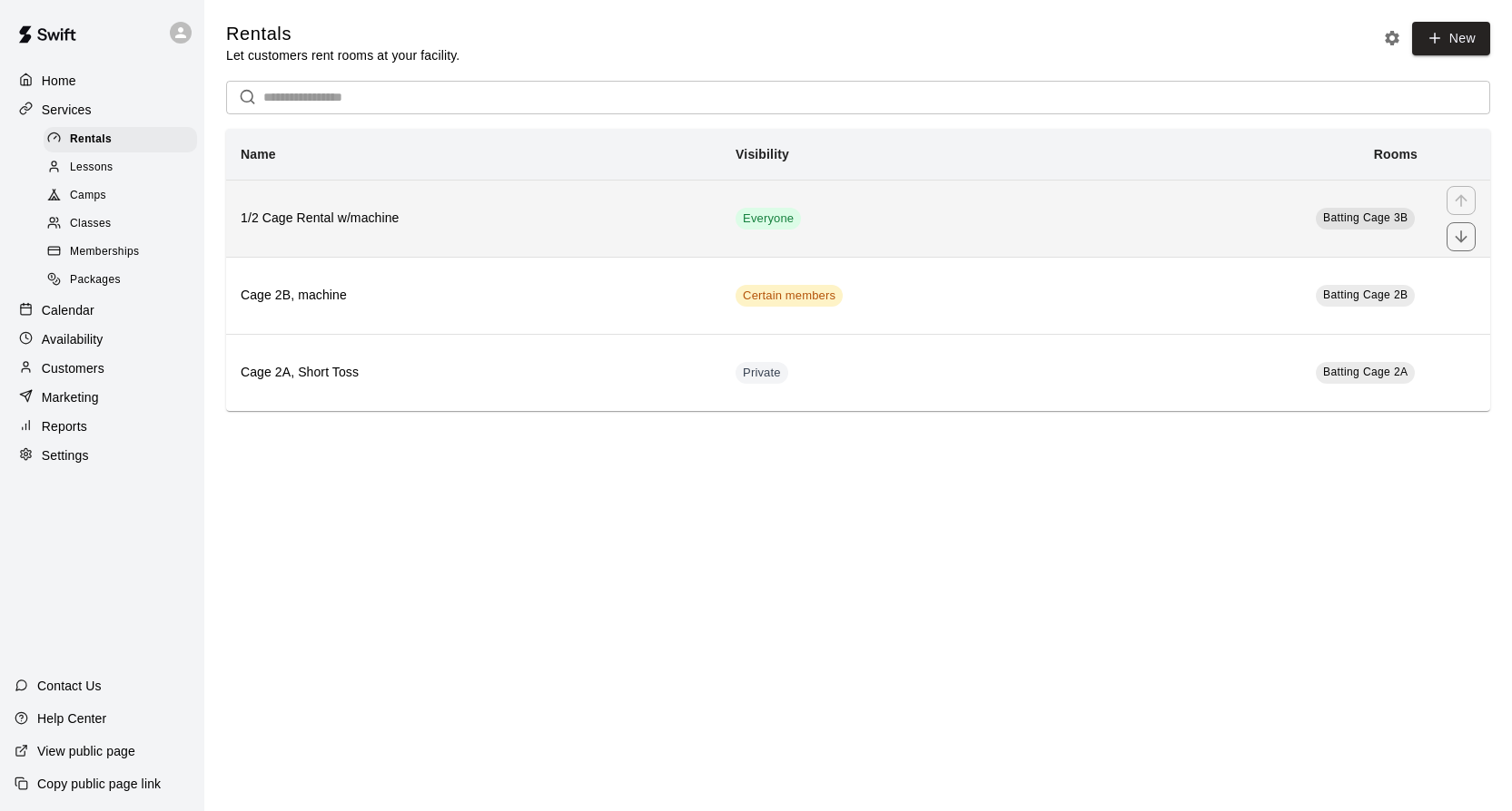
click at [661, 234] on th "1/2 Cage Rental w/machine" at bounding box center [473, 218] width 495 height 77
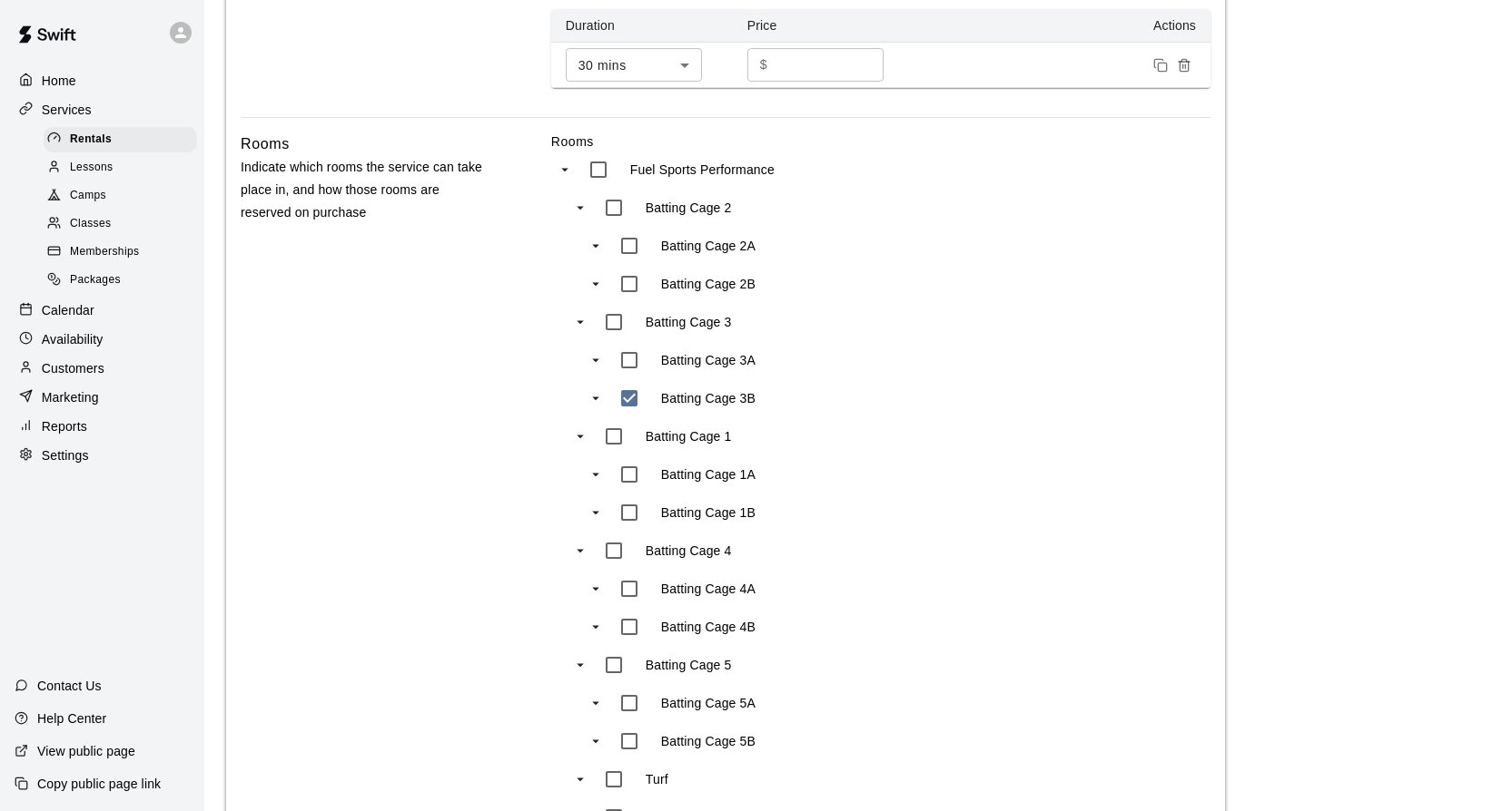
scroll to position [640, 0]
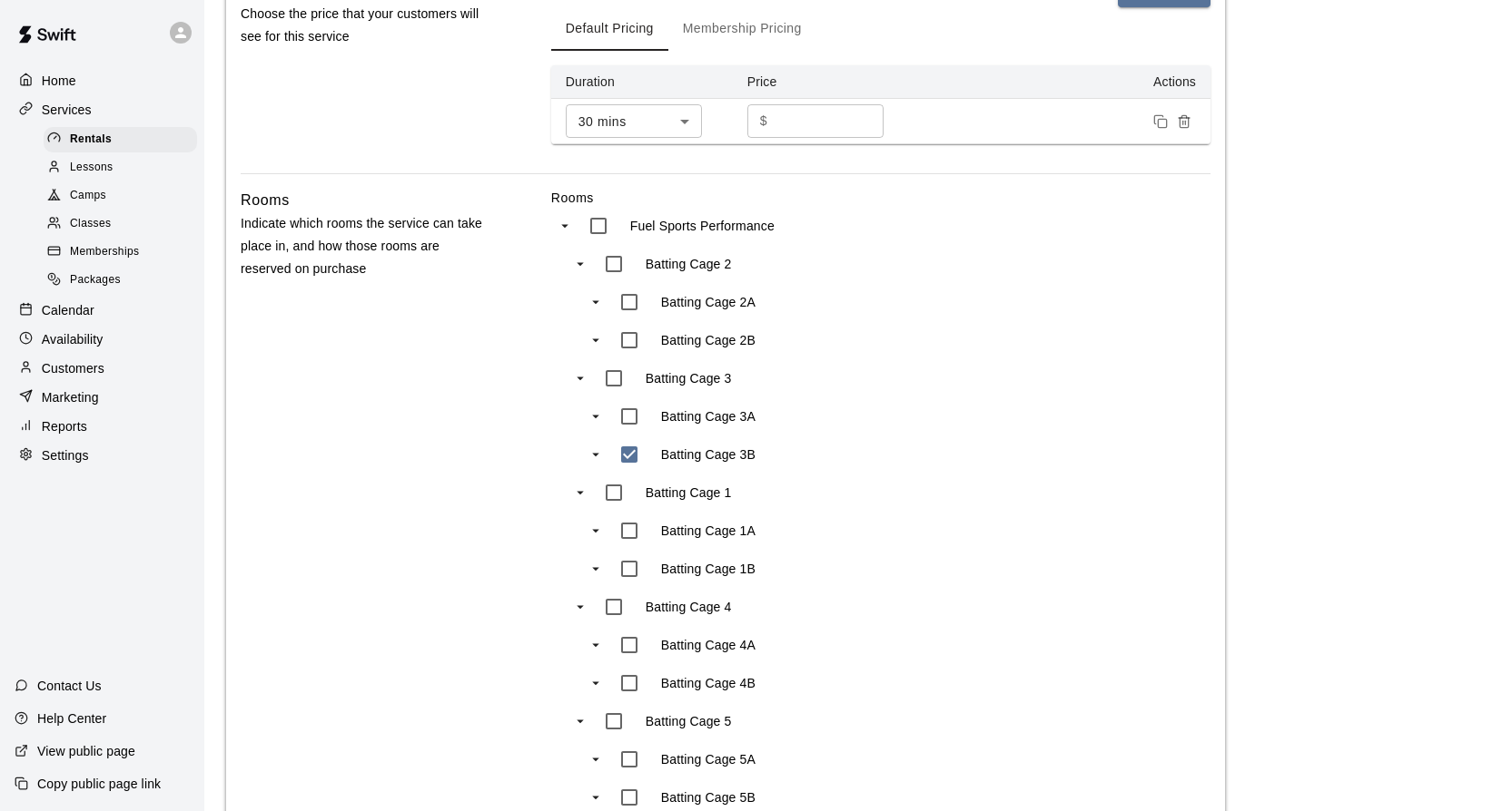
click at [1185, 127] on icon "Remove price" at bounding box center [1184, 122] width 15 height 15
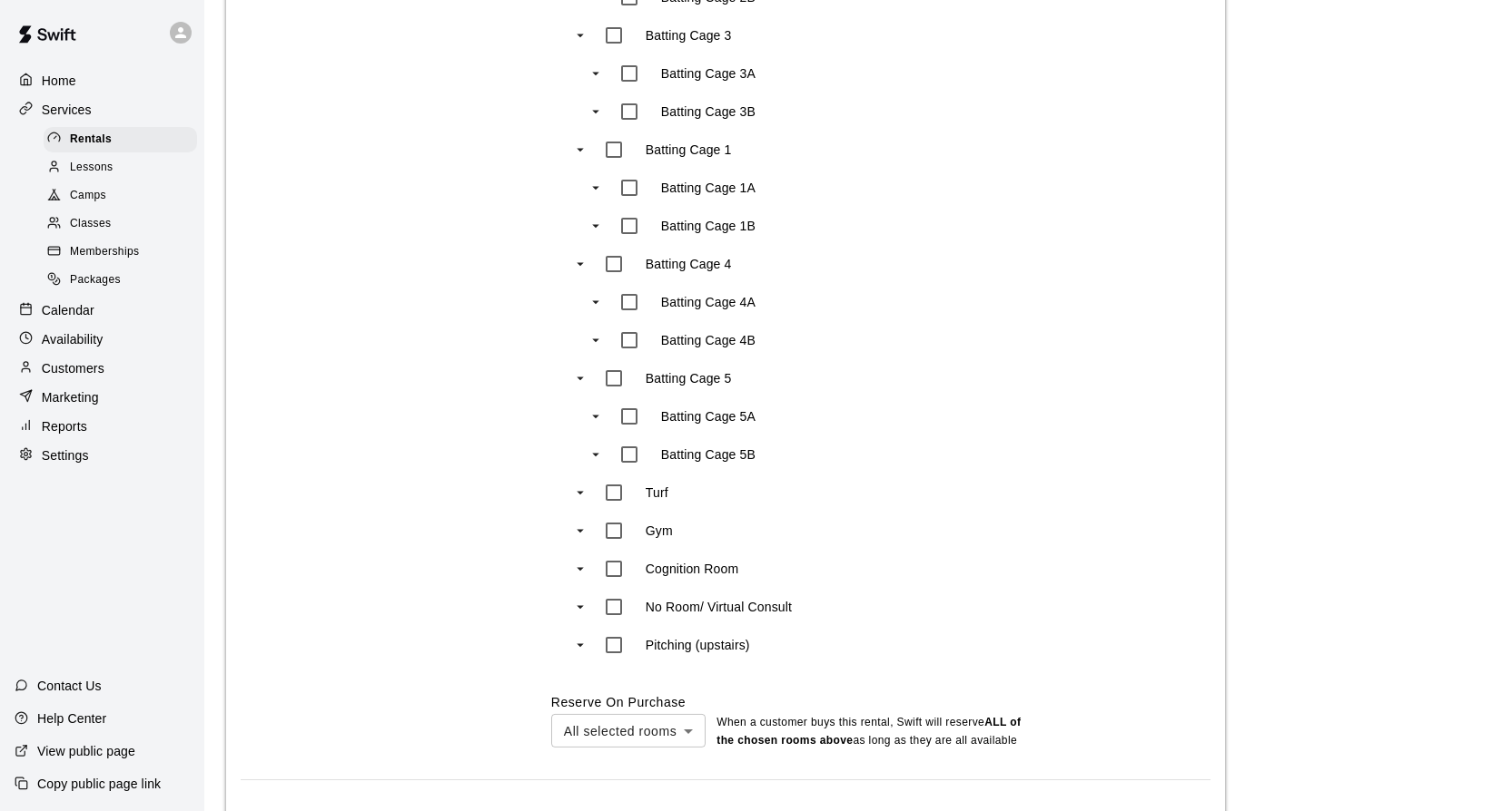
scroll to position [1092, 0]
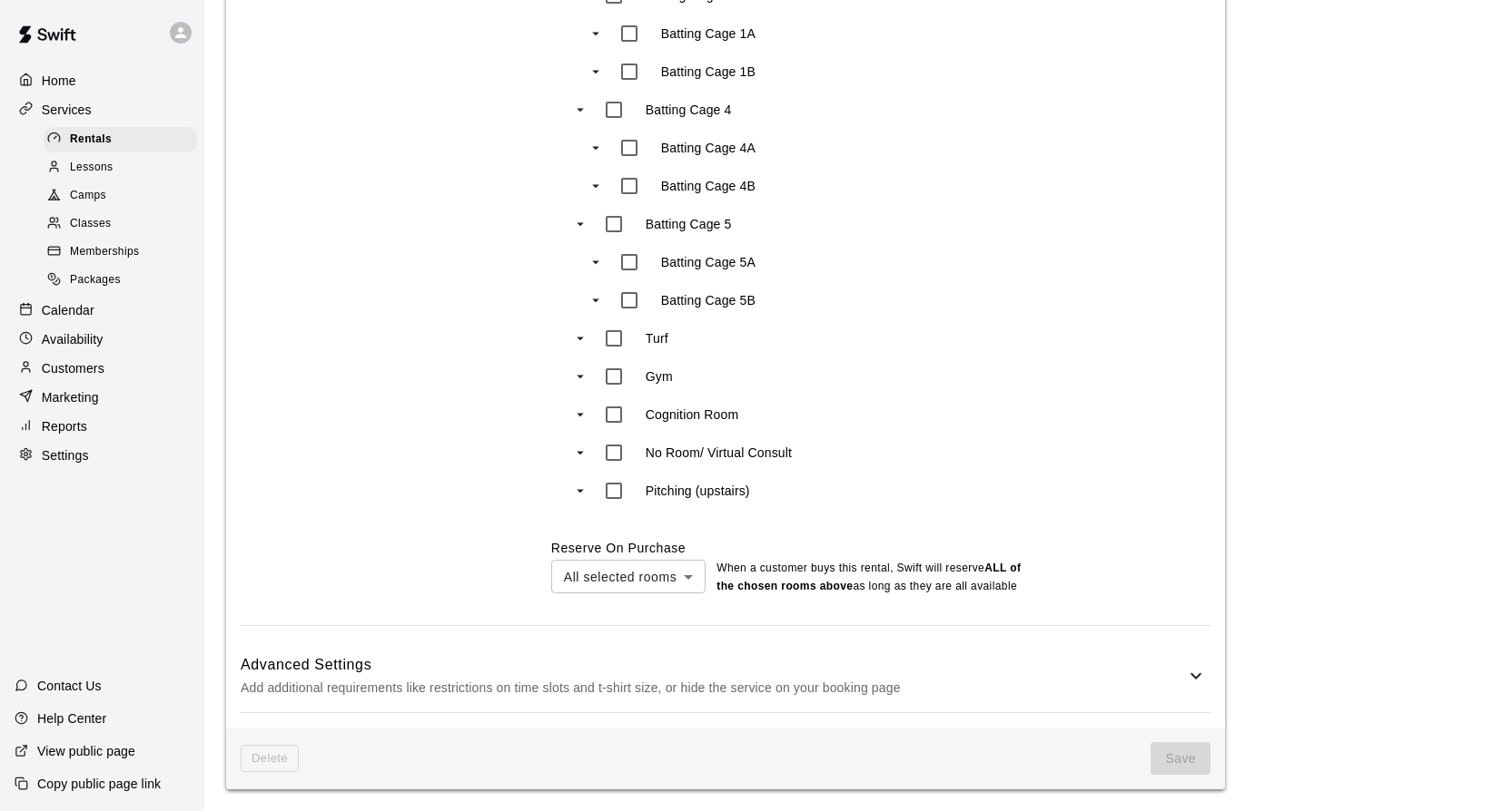
click at [267, 758] on span "Delete" at bounding box center [269, 759] width 58 height 28
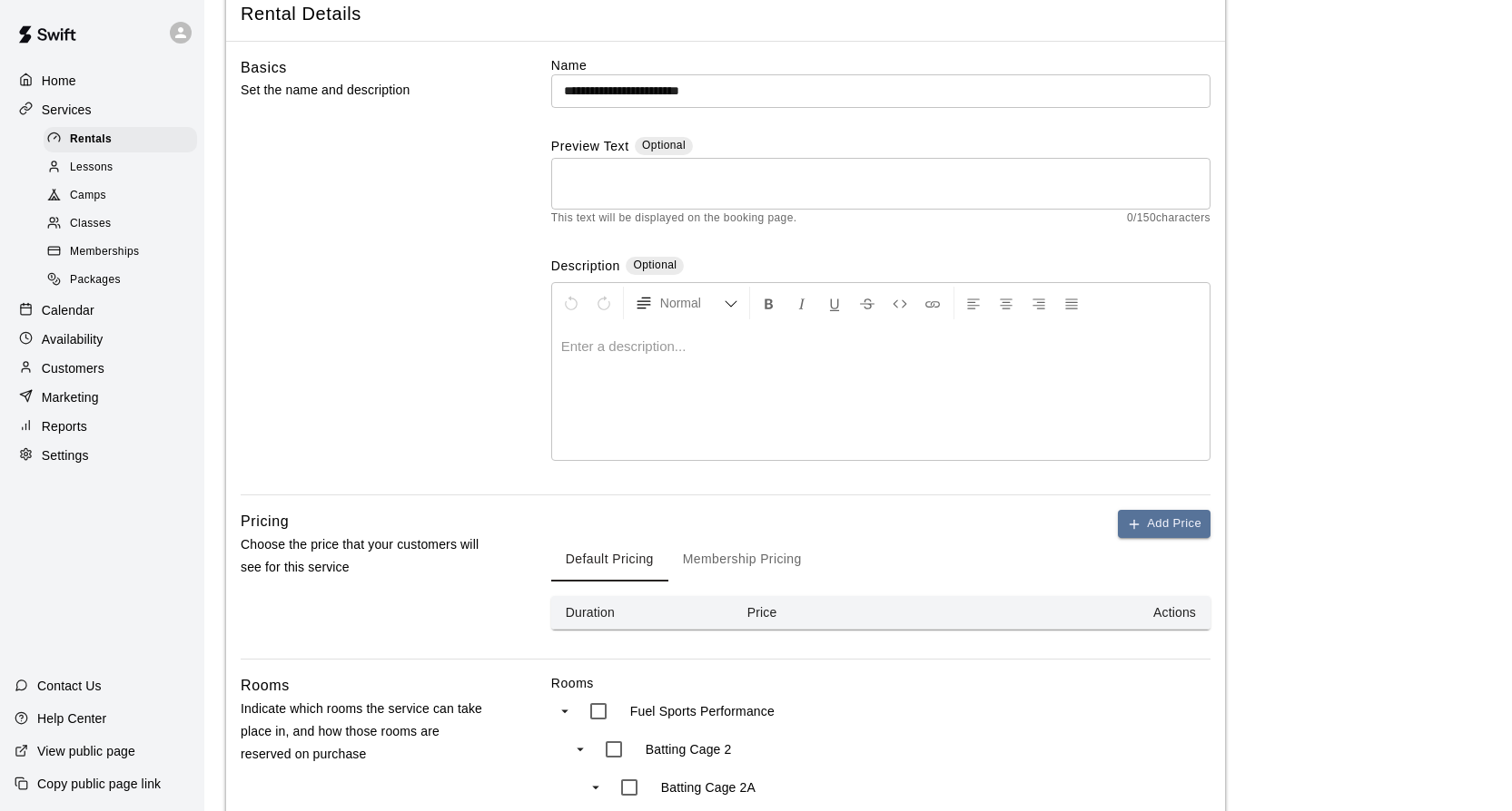
scroll to position [0, 0]
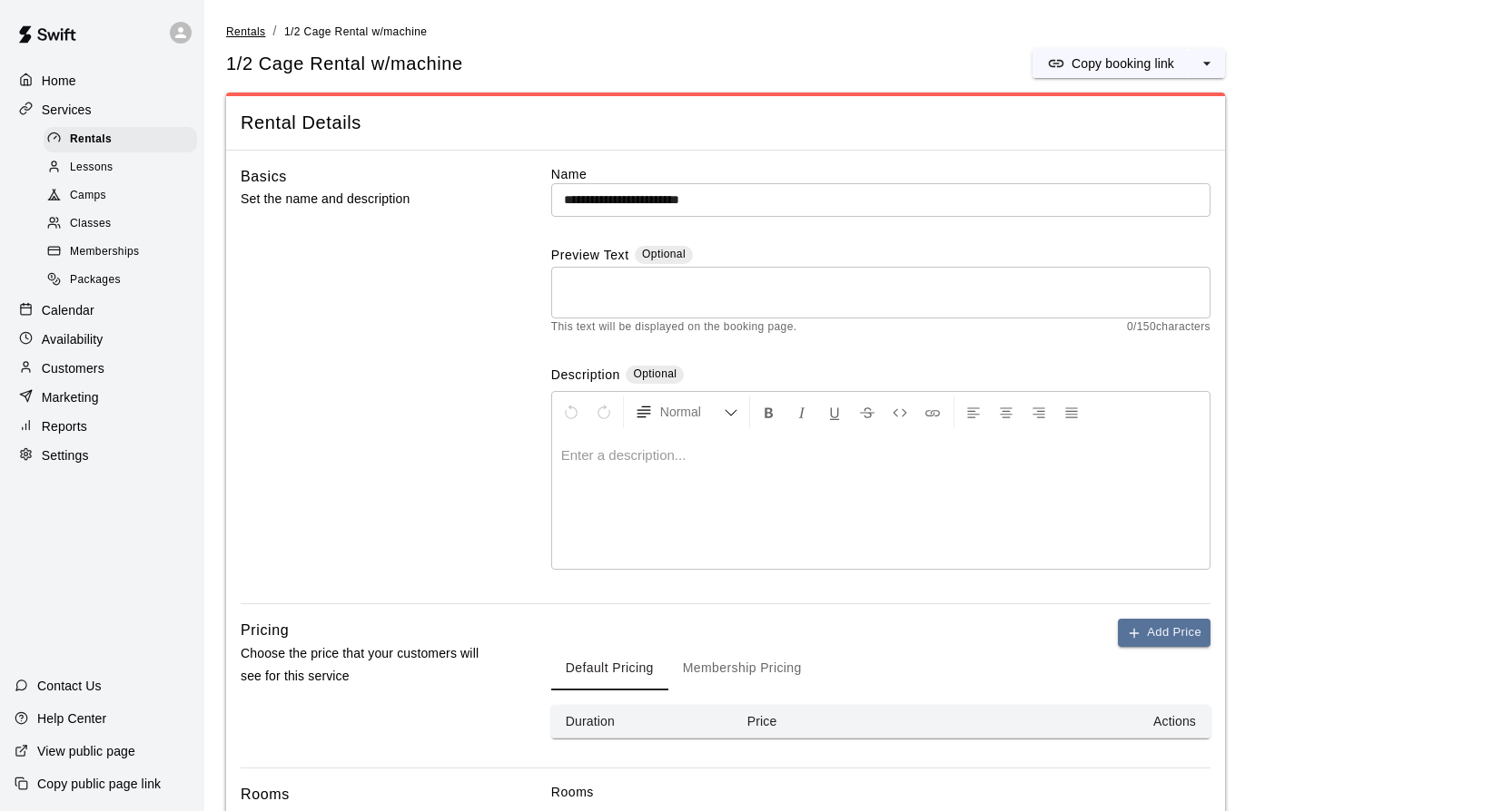
click at [247, 33] on span "Rentals" at bounding box center [246, 32] width 40 height 13
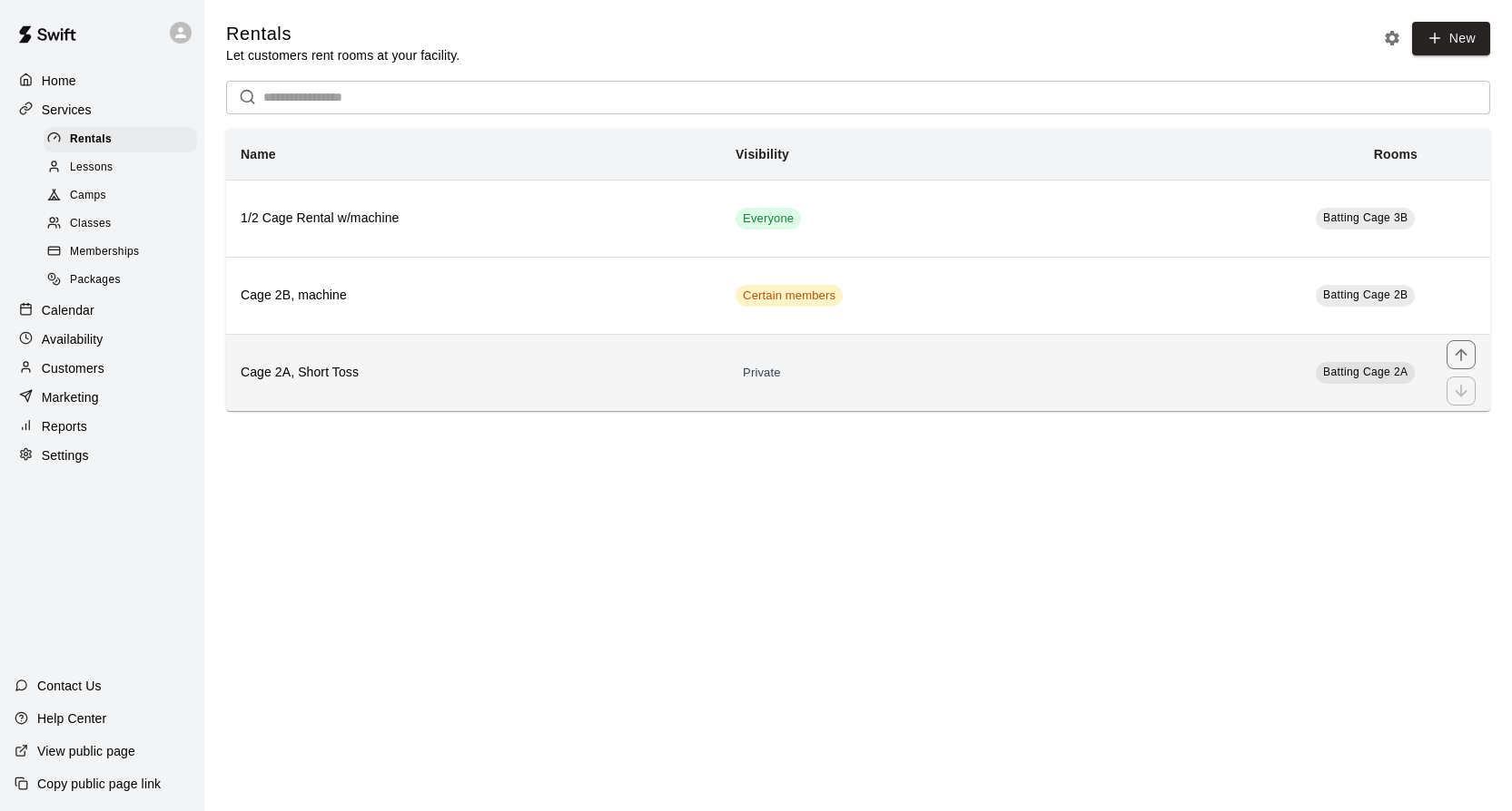
click at [696, 390] on th "Cage 2A, Short Toss" at bounding box center [473, 372] width 495 height 77
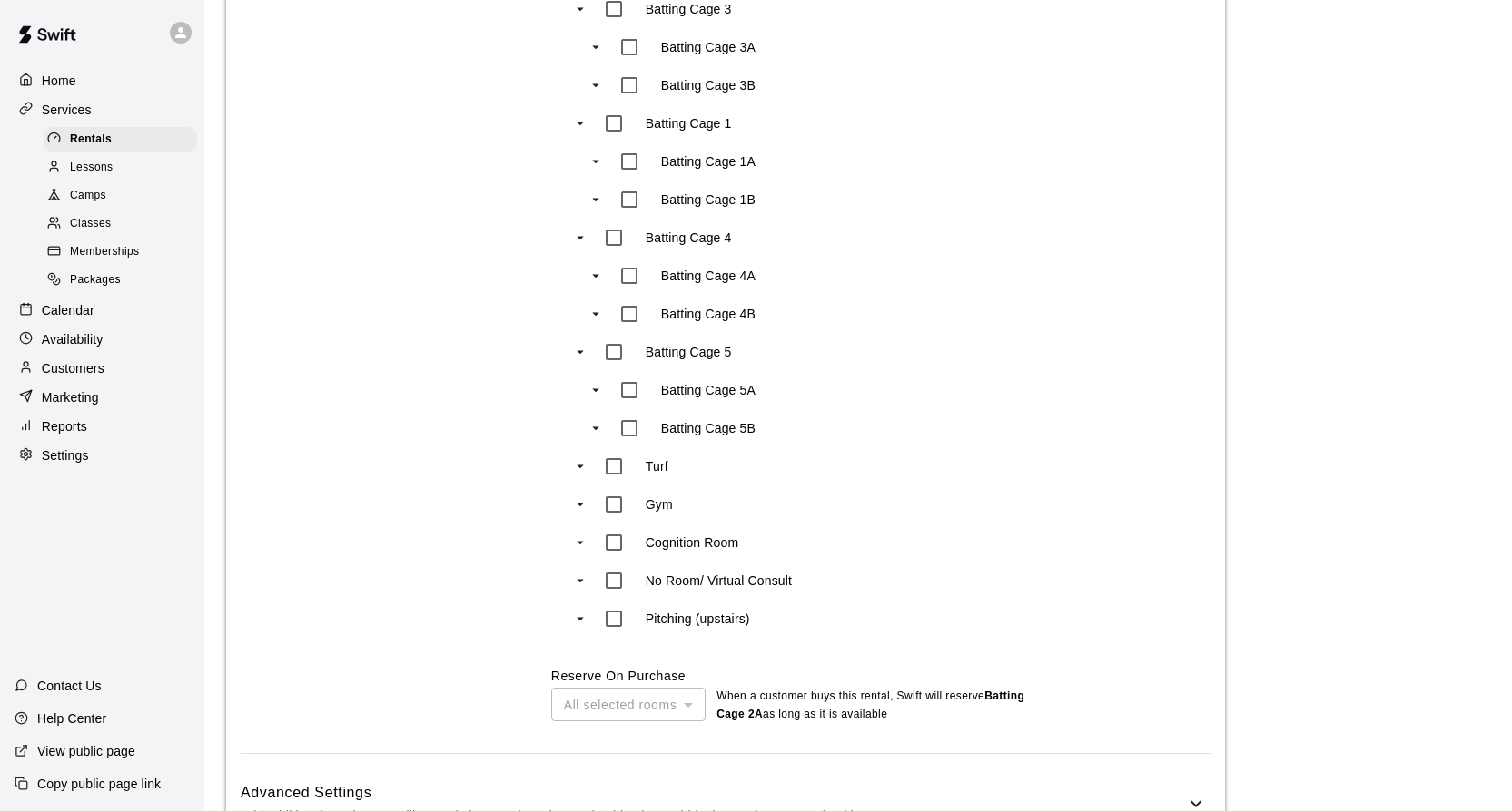
scroll to position [1092, 0]
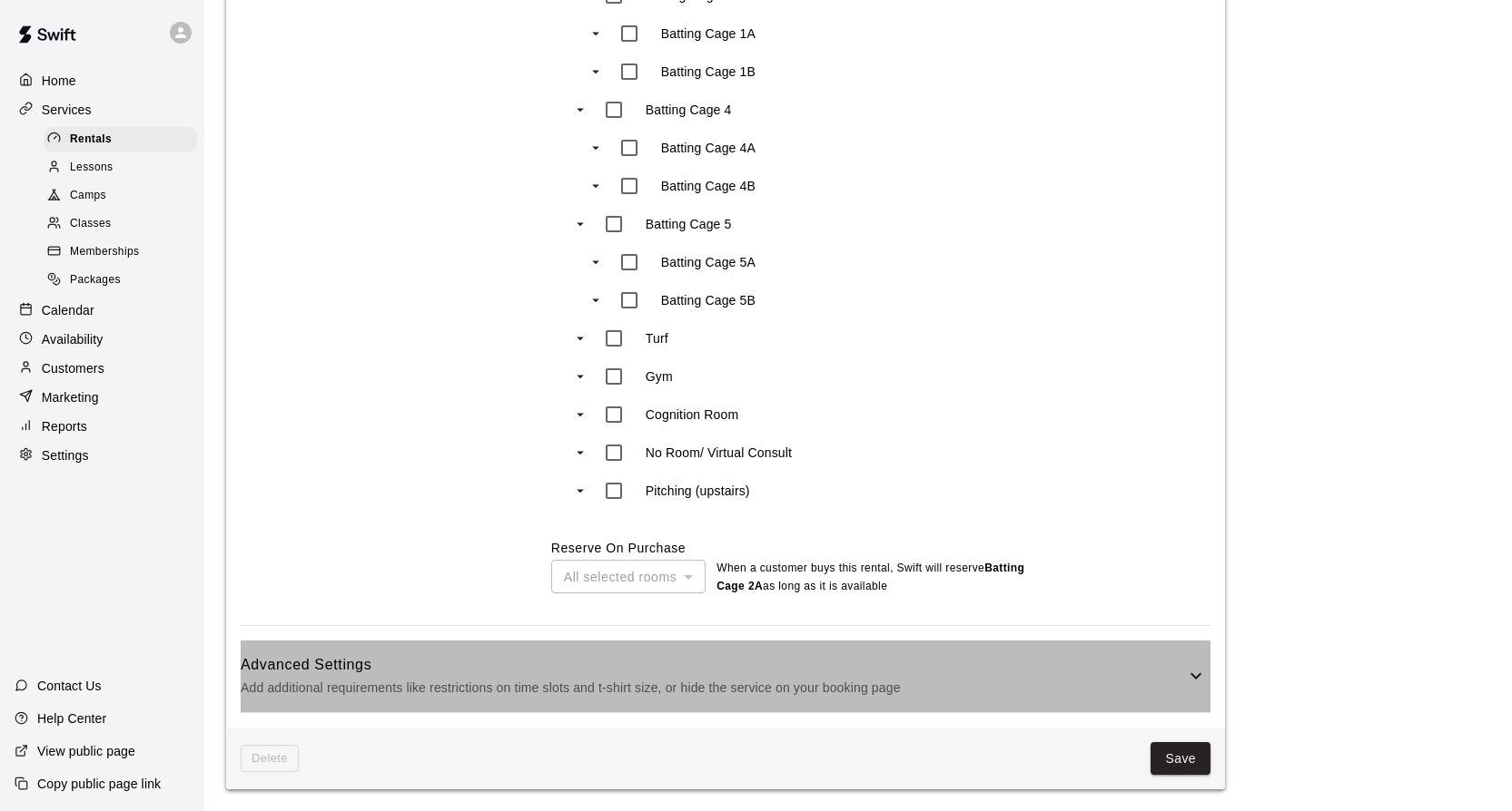
click at [1206, 678] on icon at bounding box center [1195, 675] width 21 height 21
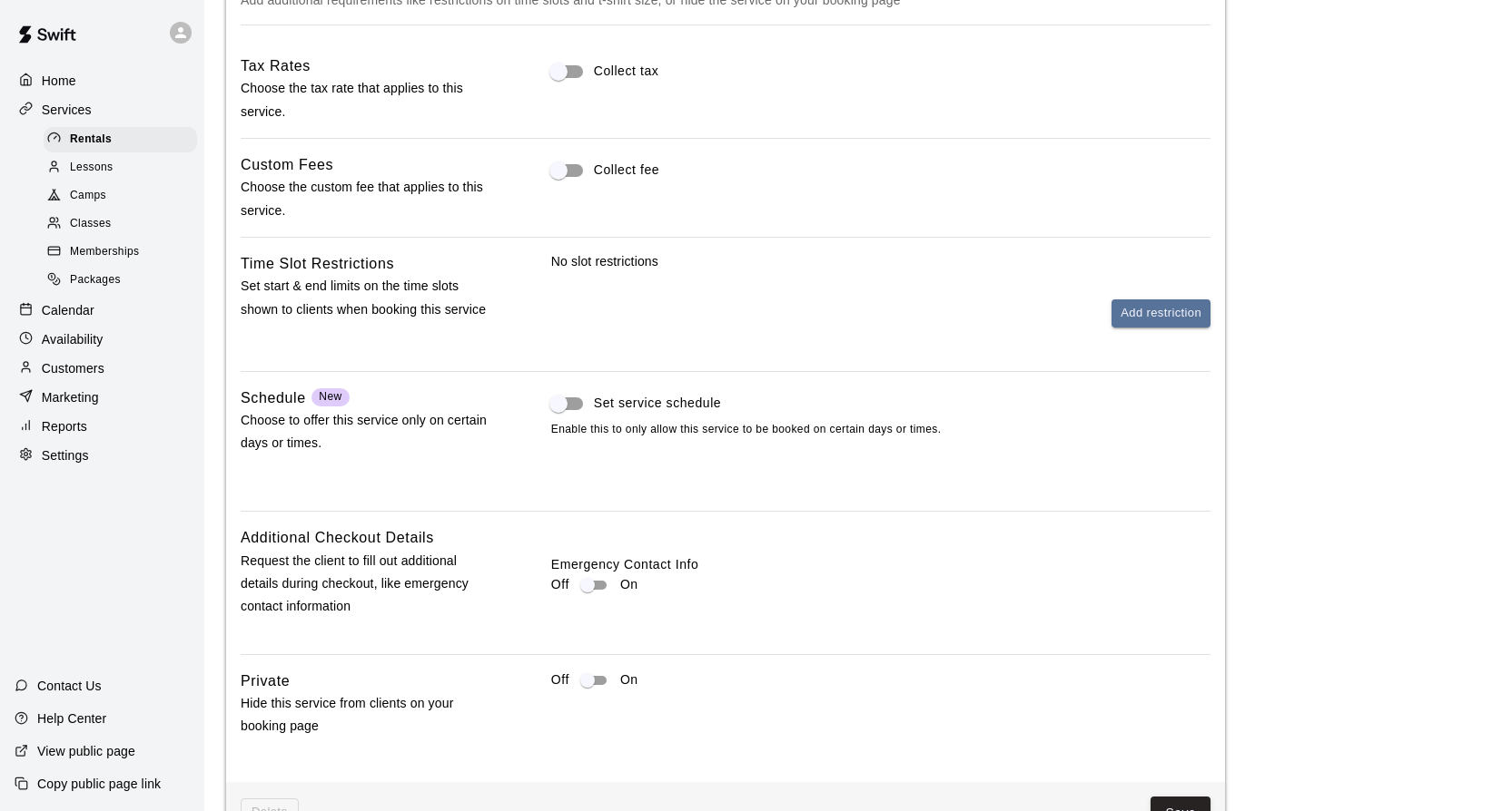
scroll to position [1835, 0]
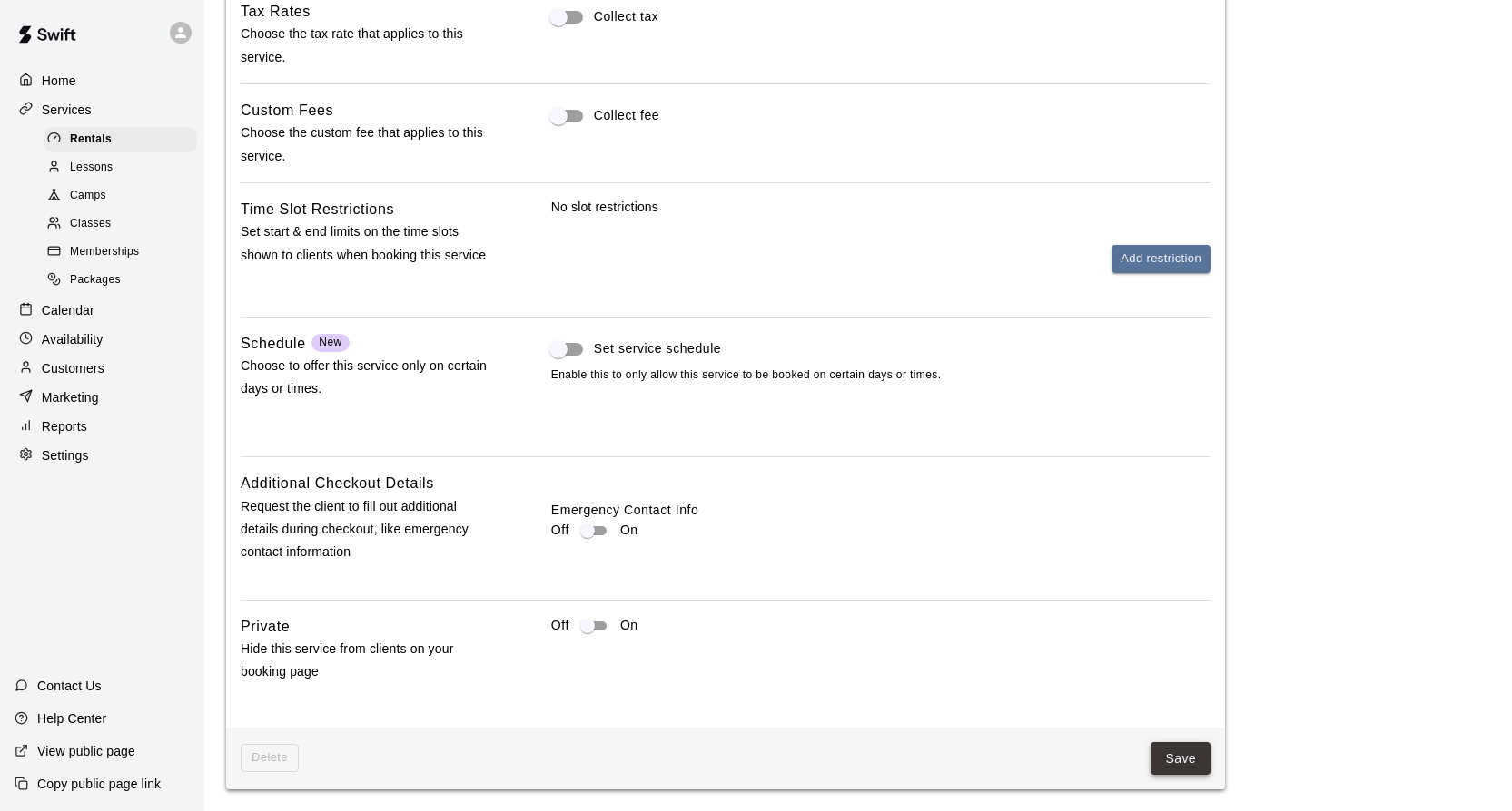
click at [1169, 764] on button "Save" at bounding box center [1180, 759] width 60 height 34
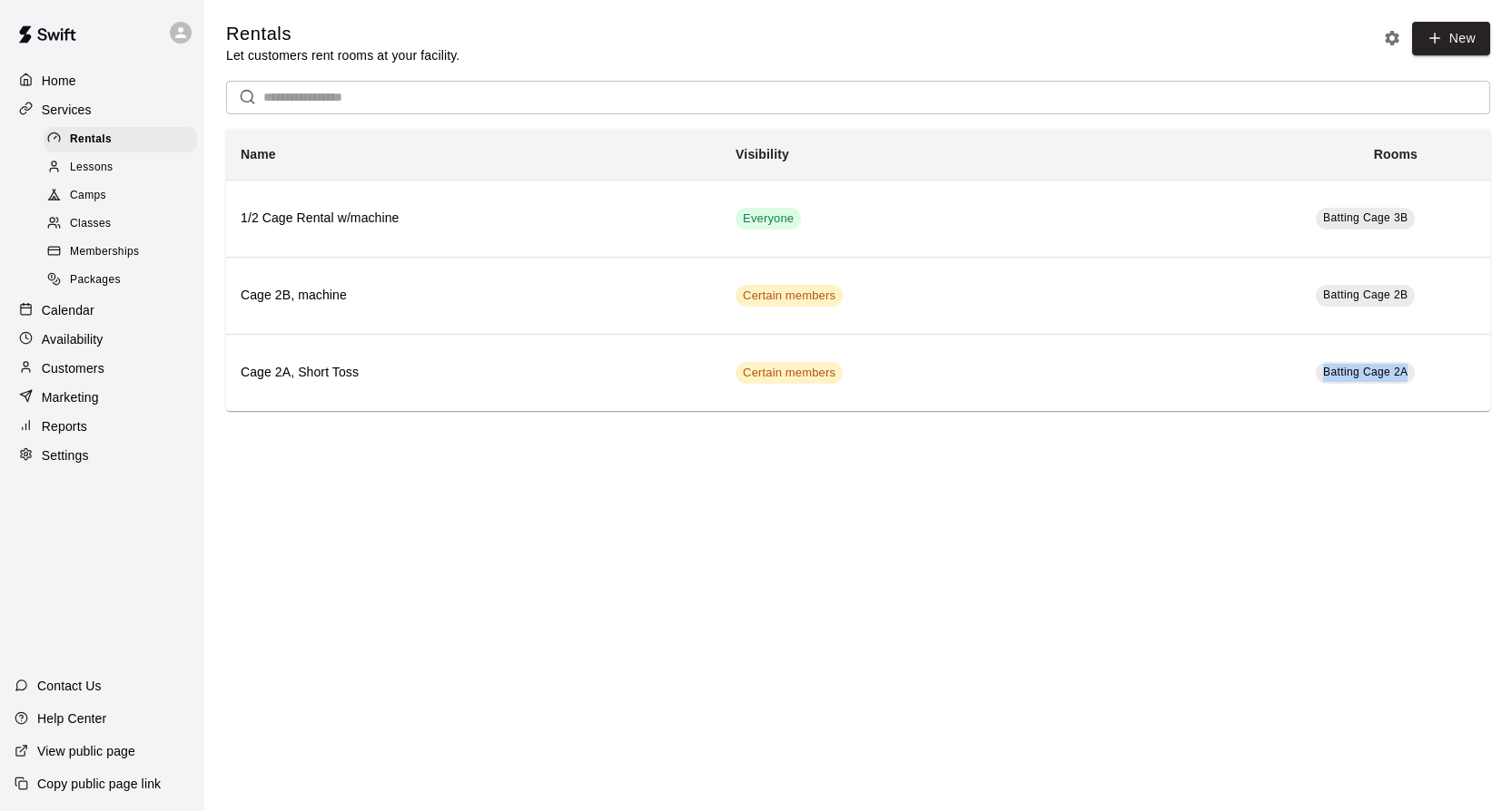
drag, startPoint x: 1039, startPoint y: 373, endPoint x: 1012, endPoint y: 471, distance: 101.7
click at [1012, 412] on div "Name Visibility Rooms 1/2 Cage Rental w/machine Everyone Batting Cage 3B Cage 2…" at bounding box center [858, 269] width 1264 height 282
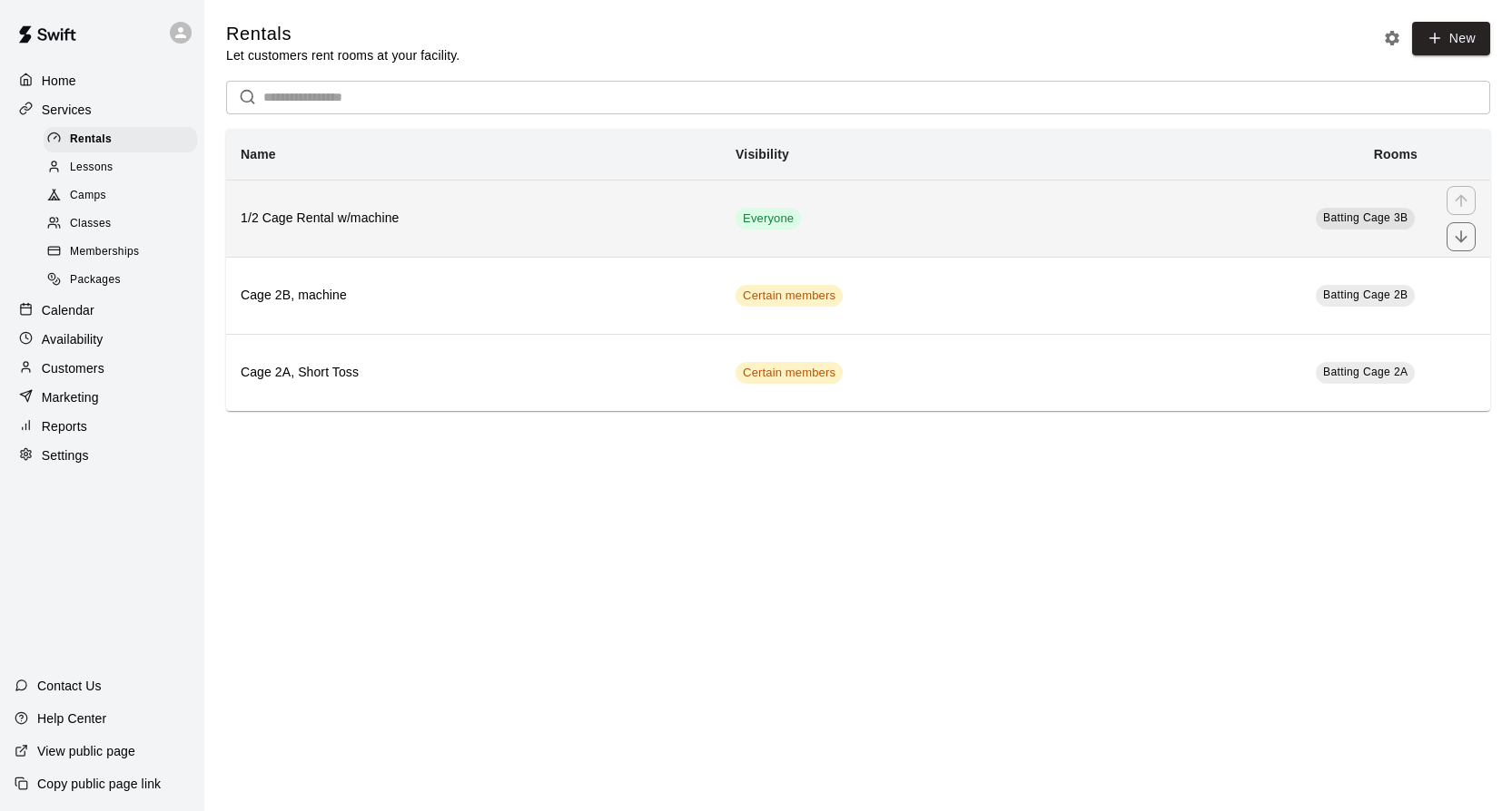
click at [873, 208] on td "Everyone" at bounding box center [901, 218] width 360 height 77
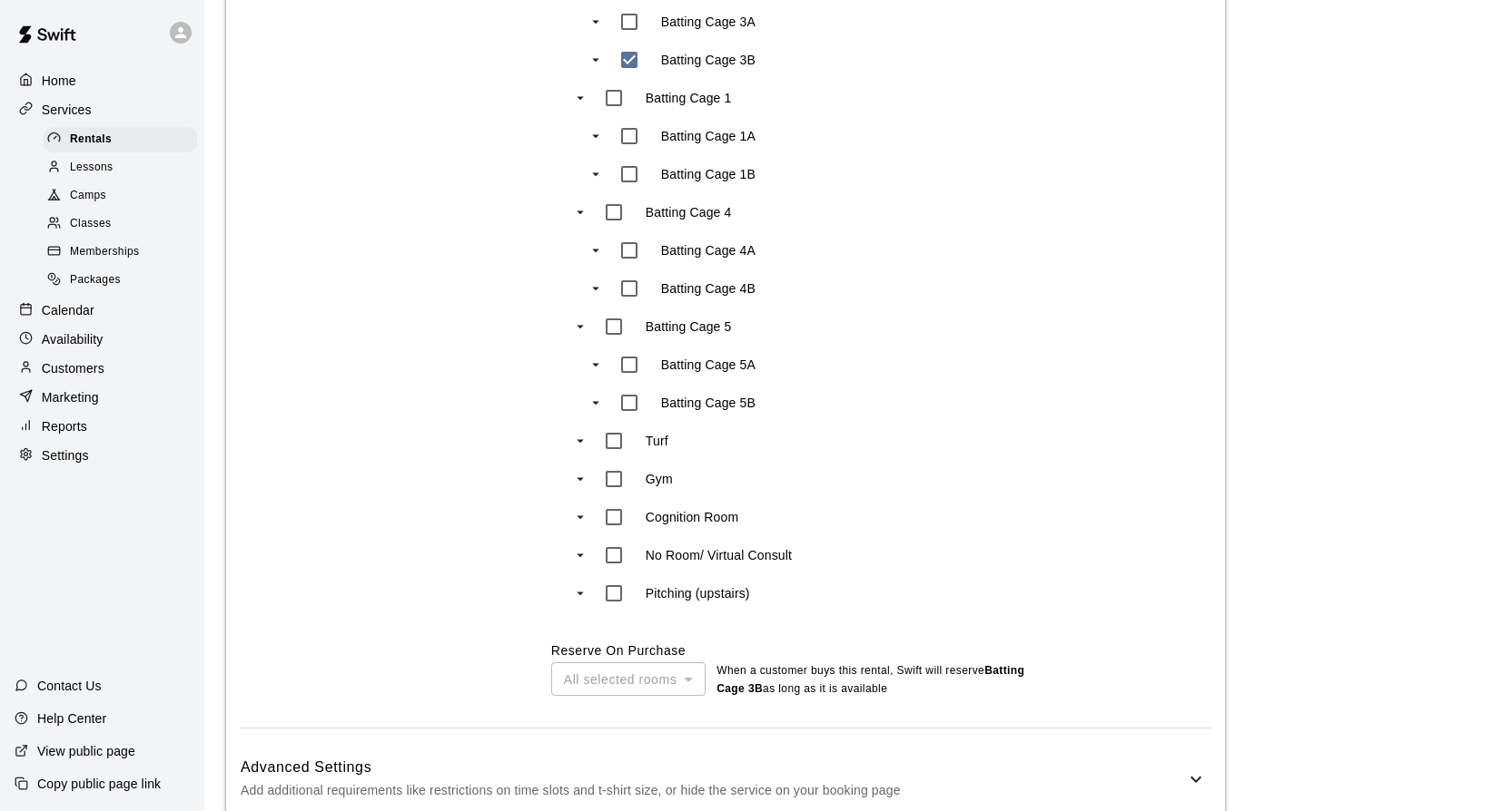
scroll to position [1139, 0]
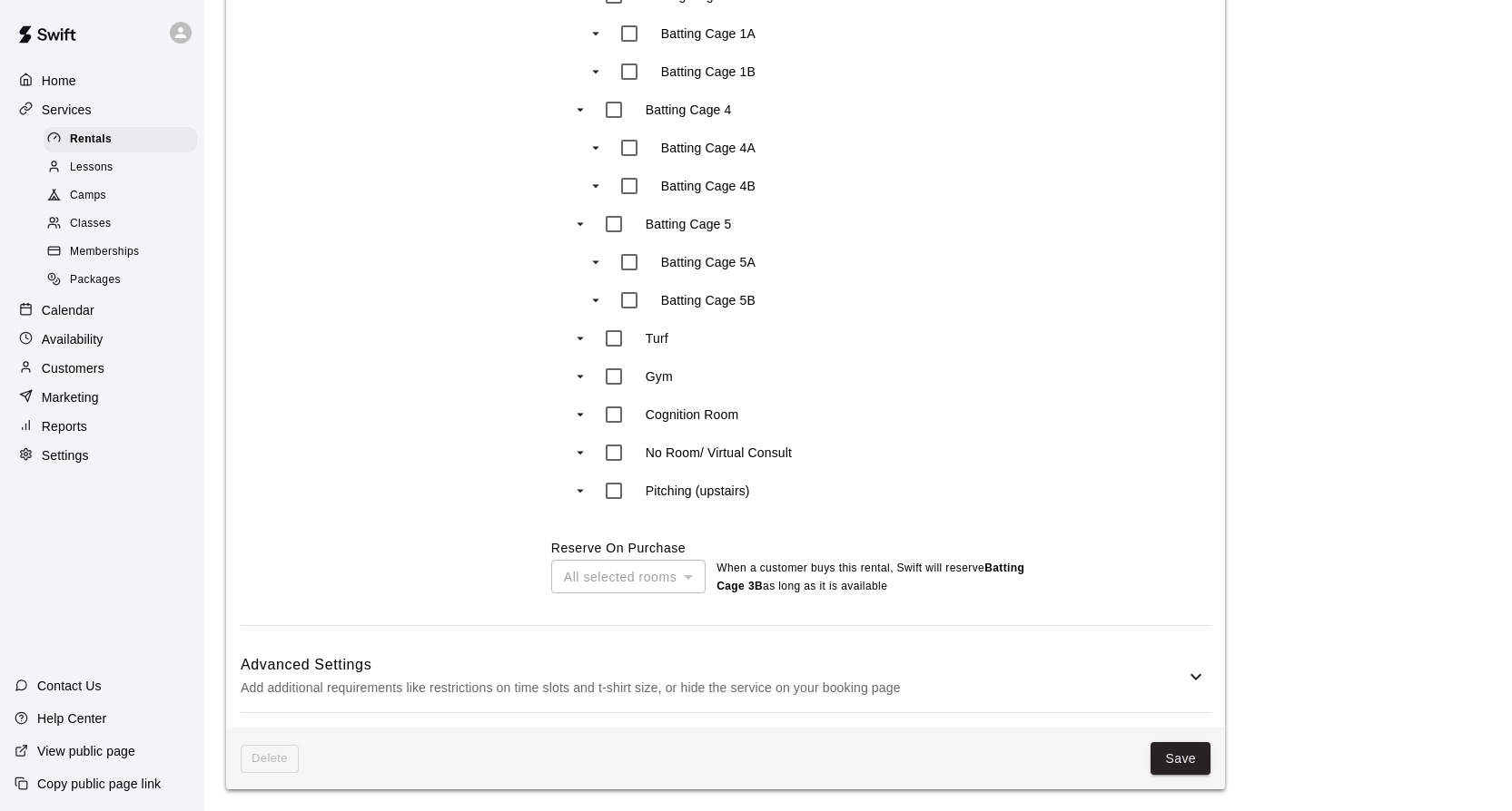
click at [1192, 669] on icon at bounding box center [1195, 676] width 21 height 21
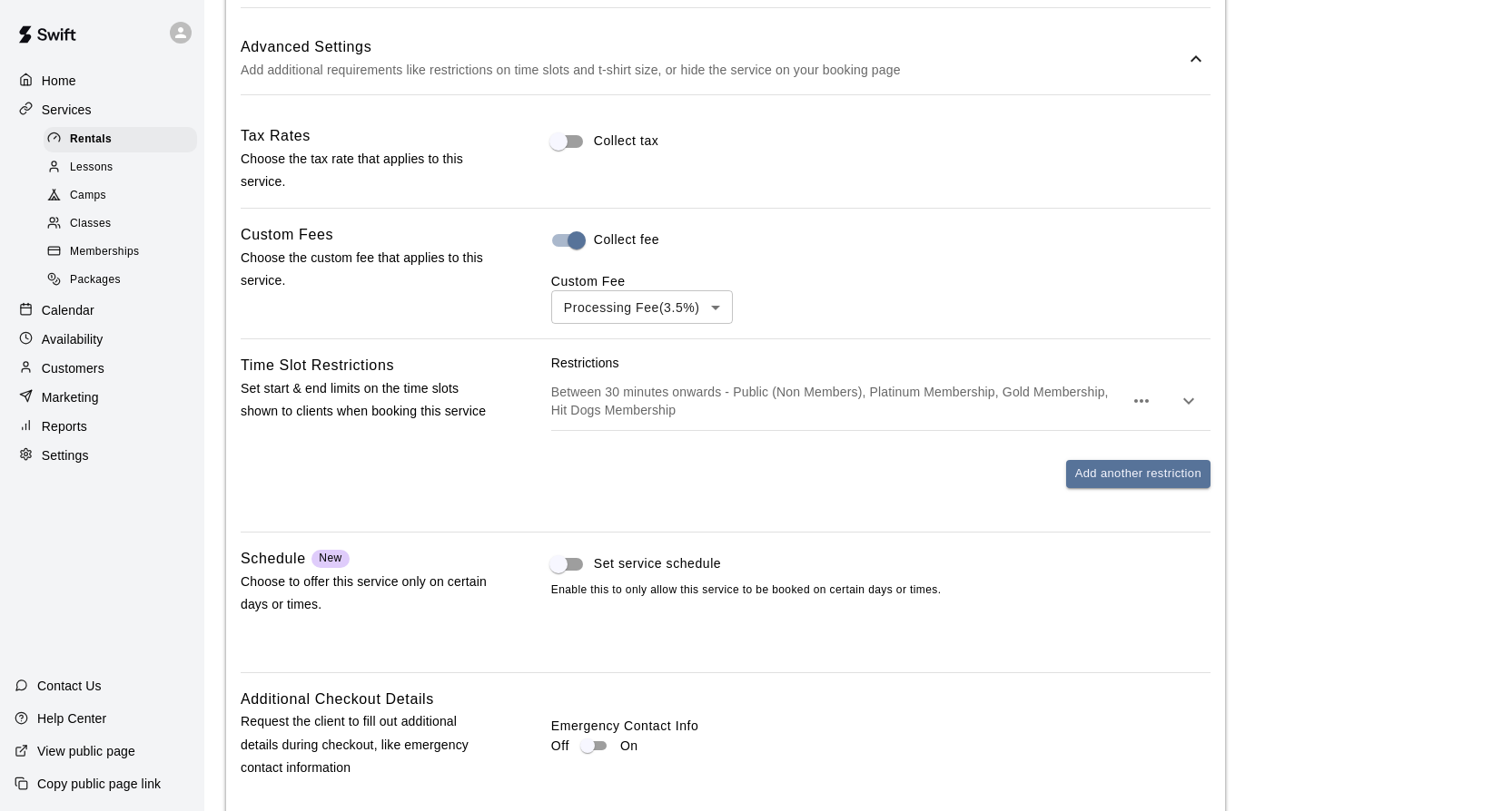
scroll to position [1973, 0]
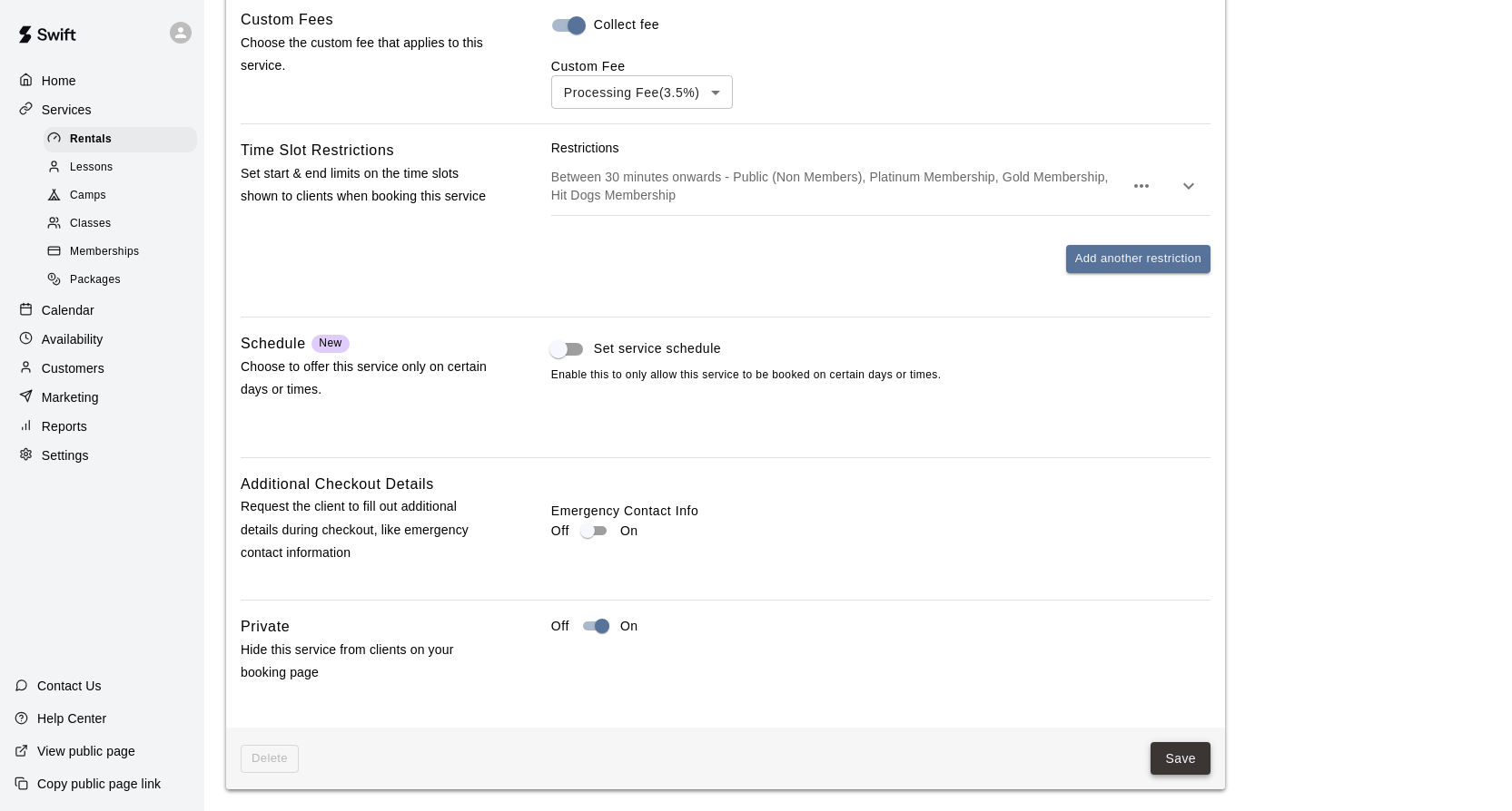
click at [1186, 758] on button "Save" at bounding box center [1180, 759] width 60 height 34
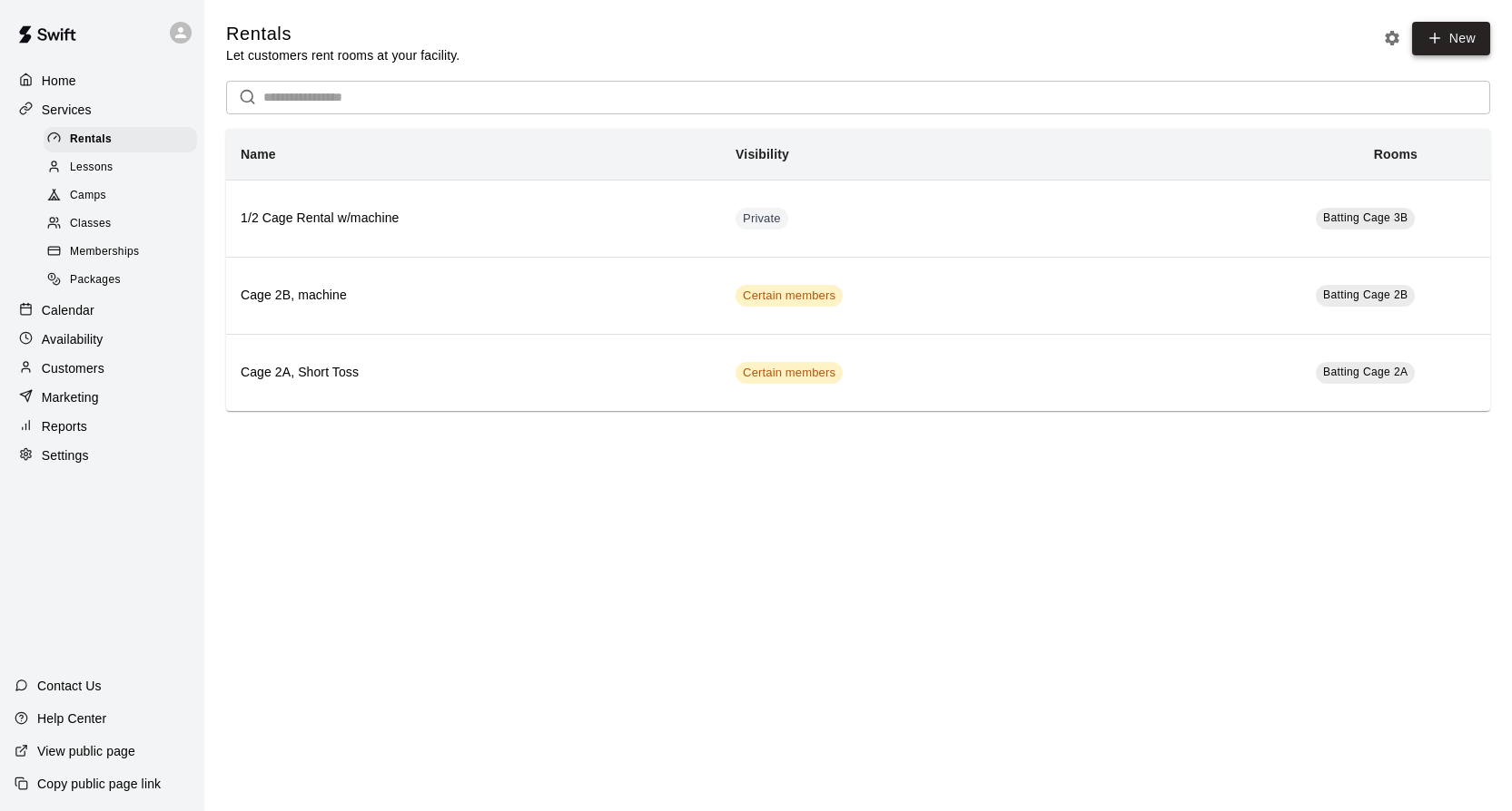
click at [1438, 36] on icon at bounding box center [1435, 38] width 17 height 17
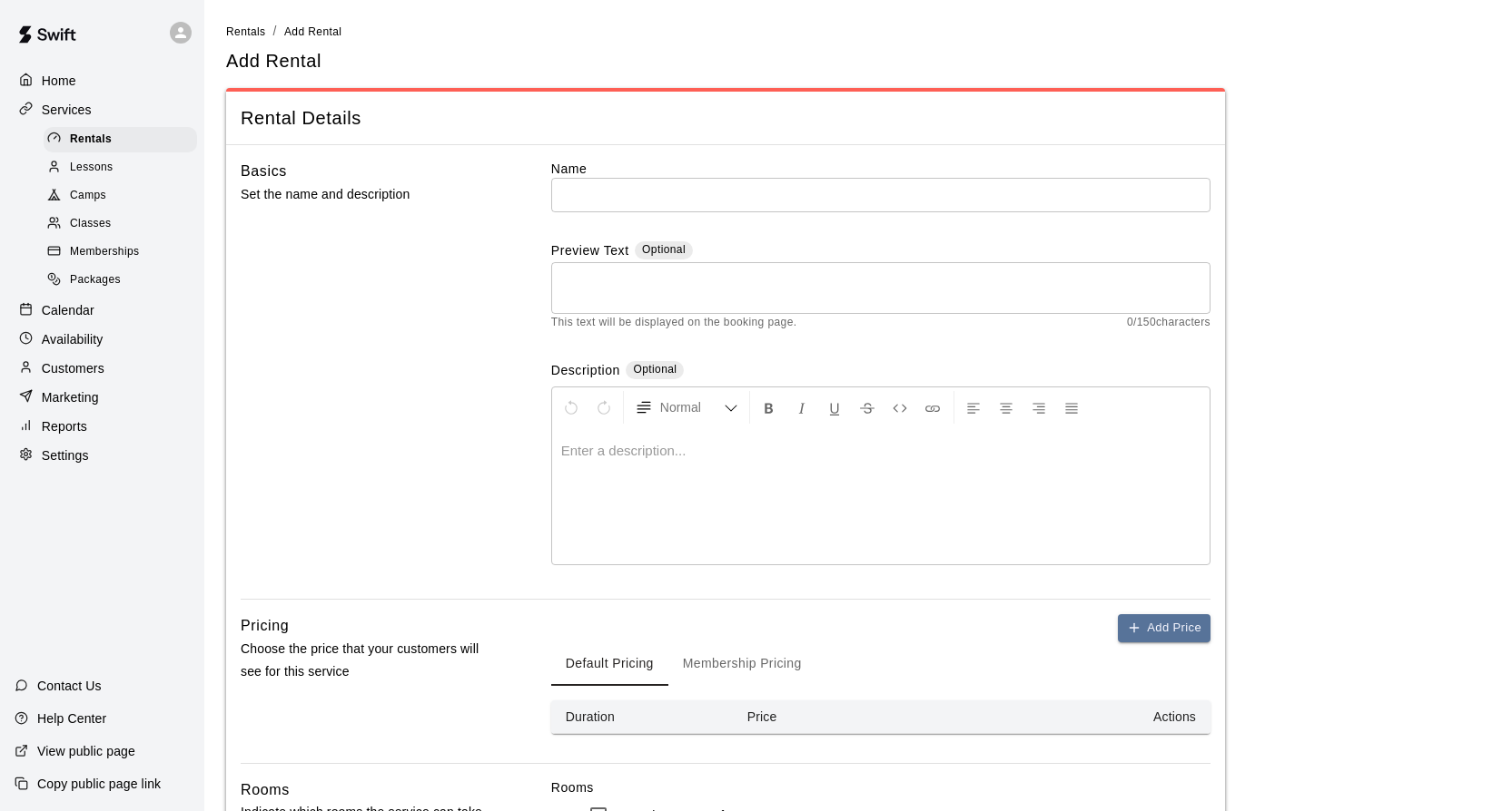
click at [99, 252] on span "Memberships" at bounding box center [104, 251] width 69 height 18
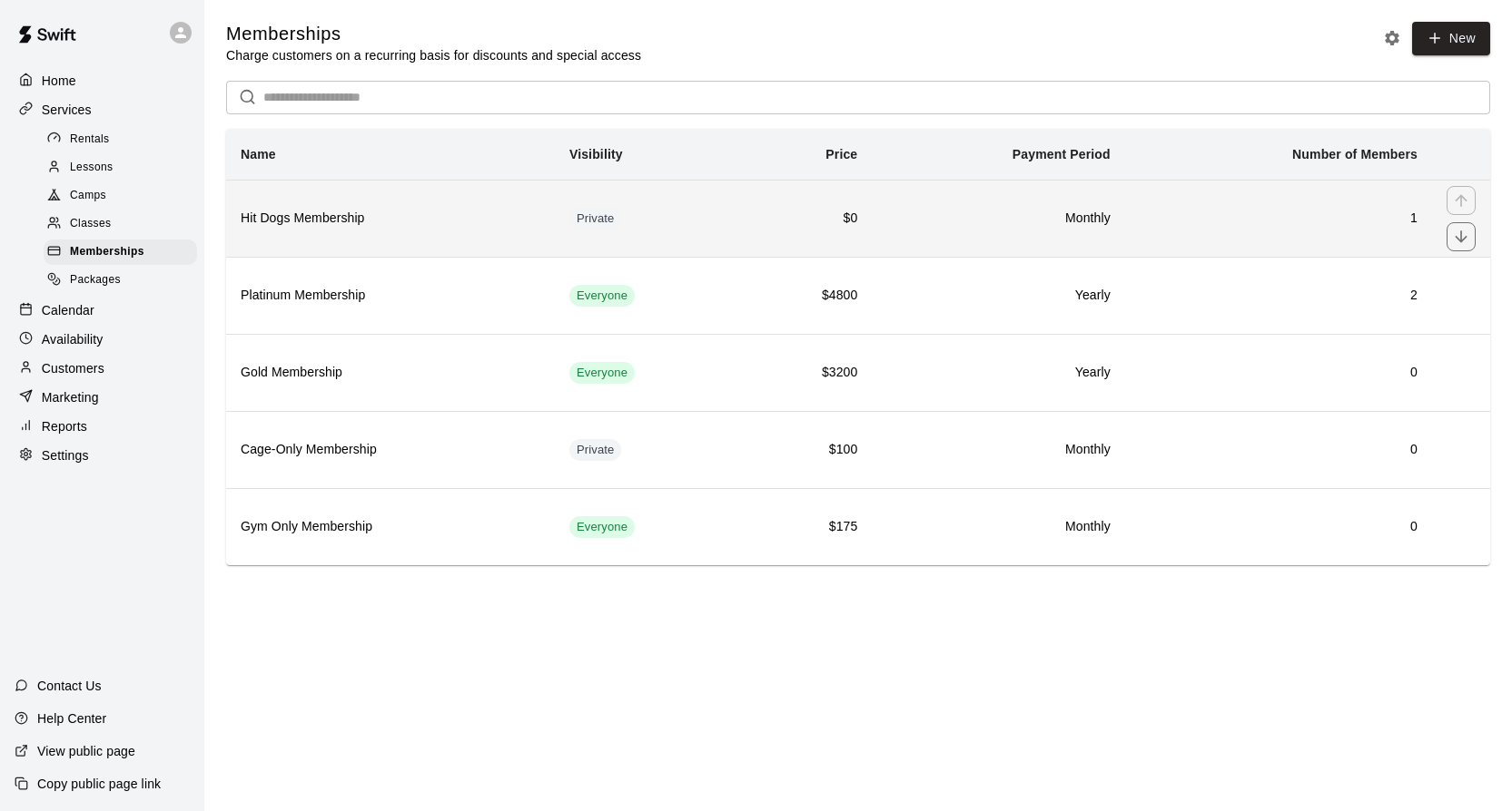
click at [502, 228] on h6 "Hit Dogs Membership" at bounding box center [390, 218] width 300 height 20
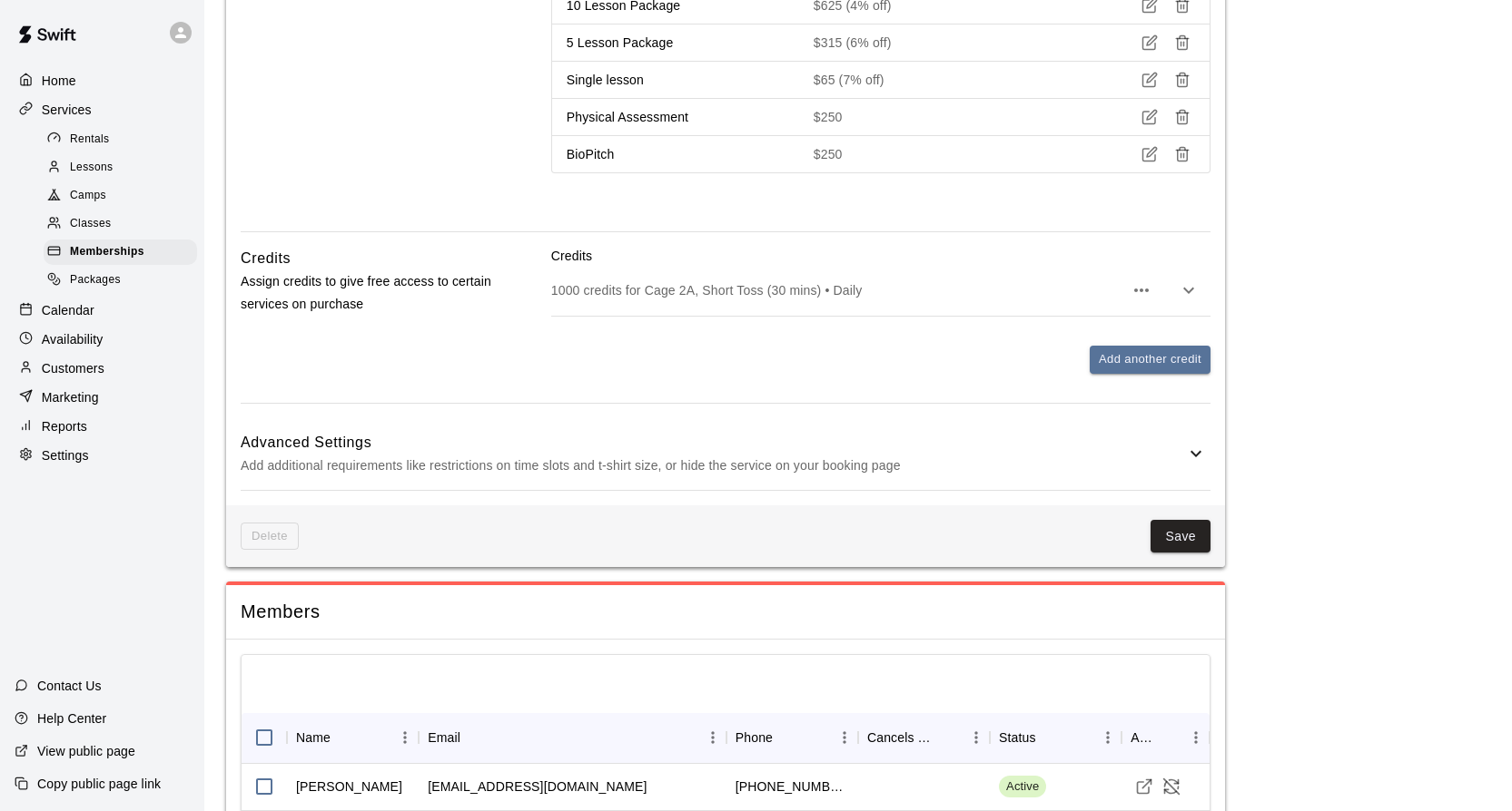
scroll to position [1195, 0]
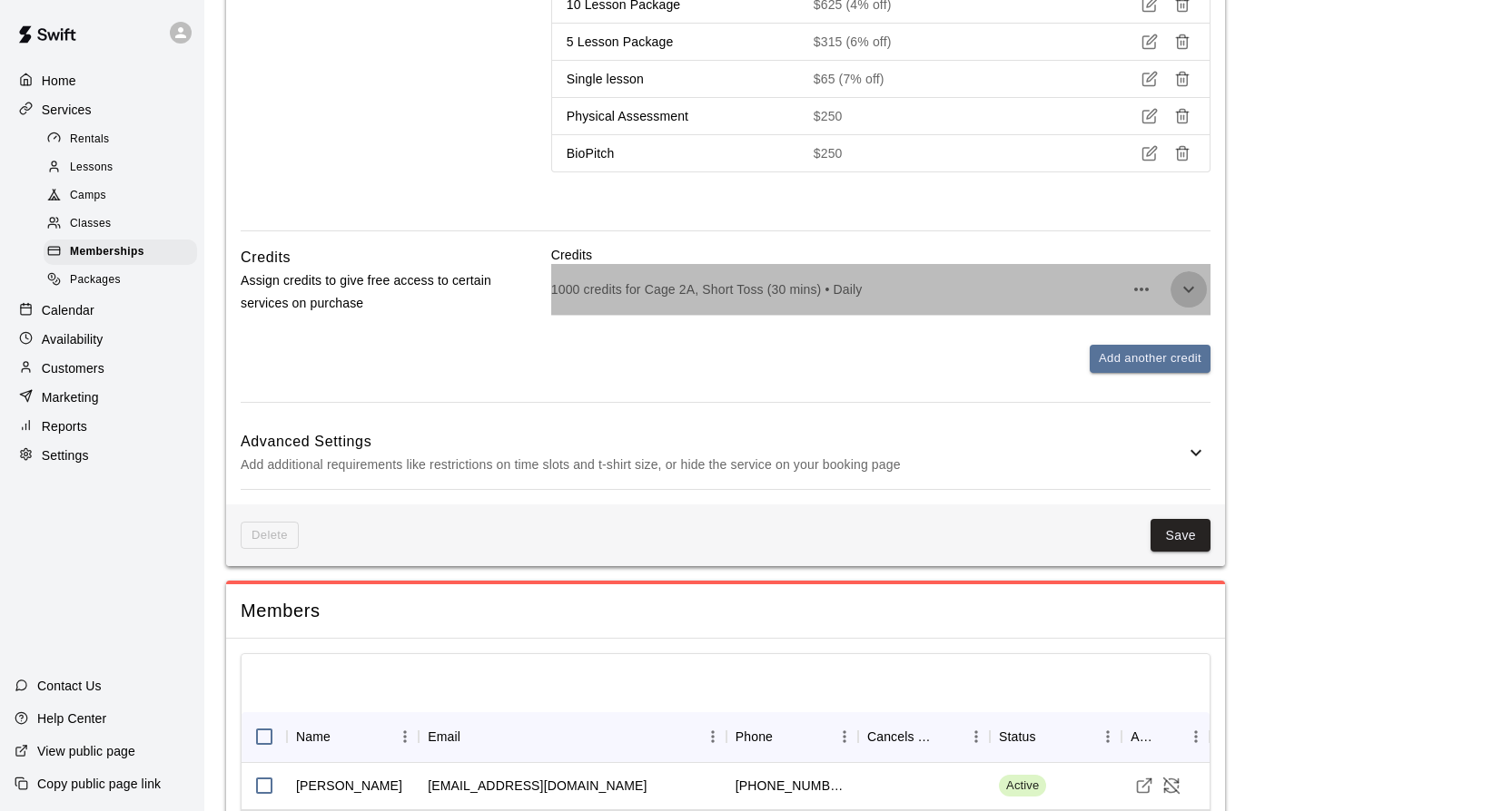
click at [1181, 290] on icon "button" at bounding box center [1188, 289] width 21 height 21
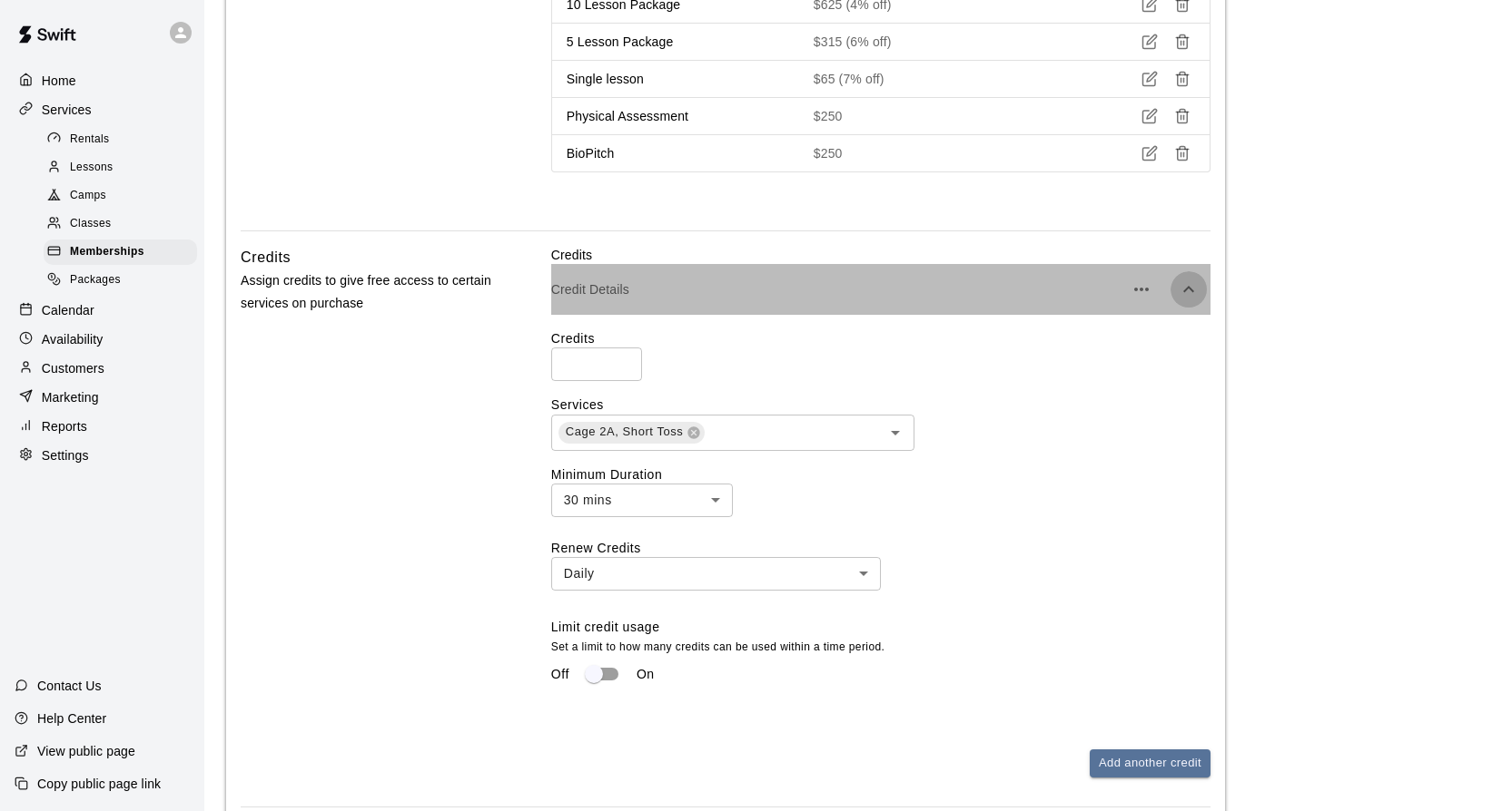
click at [1181, 290] on icon "button" at bounding box center [1188, 289] width 21 height 21
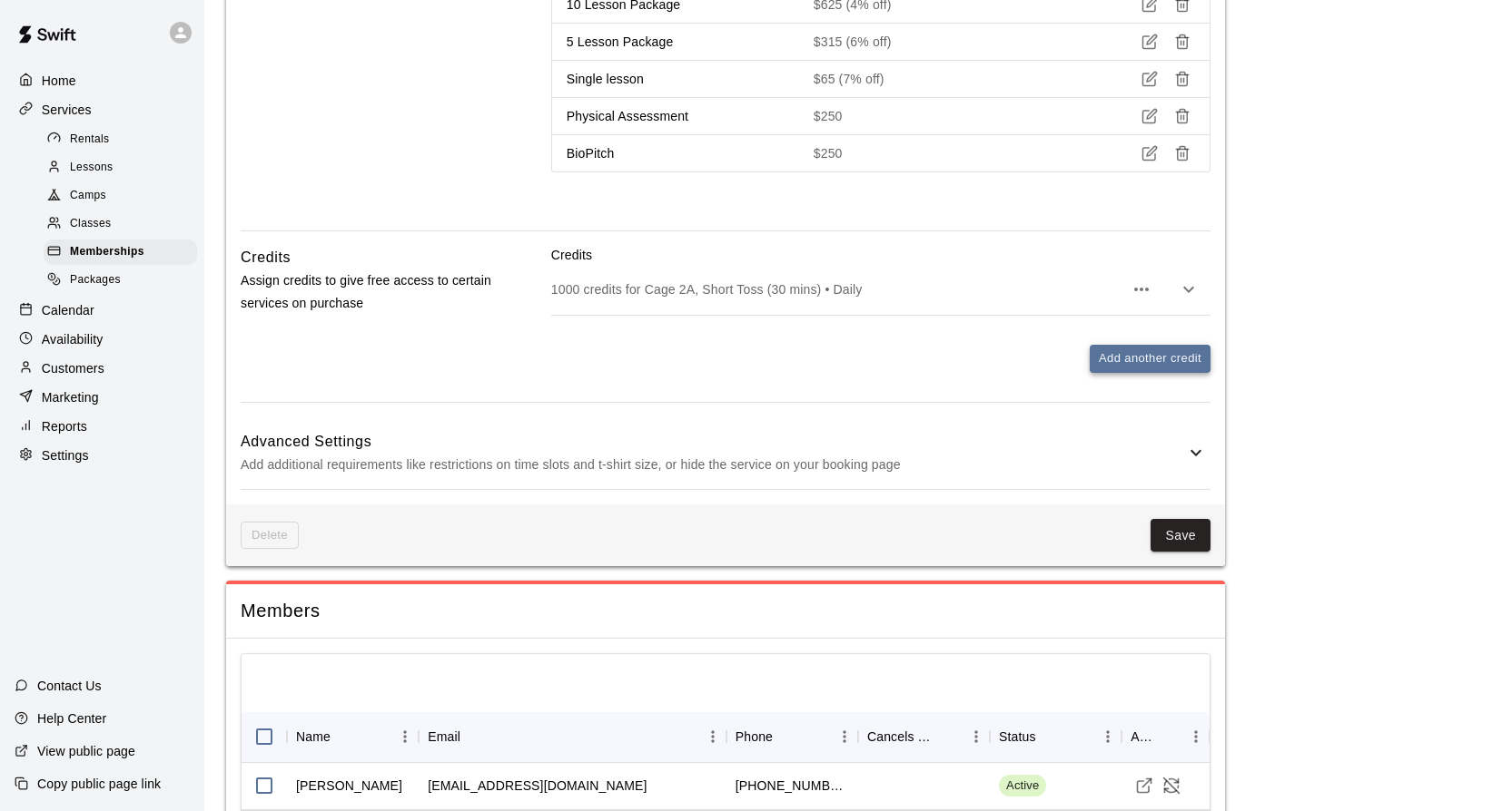
click at [1132, 356] on button "Add another credit" at bounding box center [1151, 358] width 121 height 28
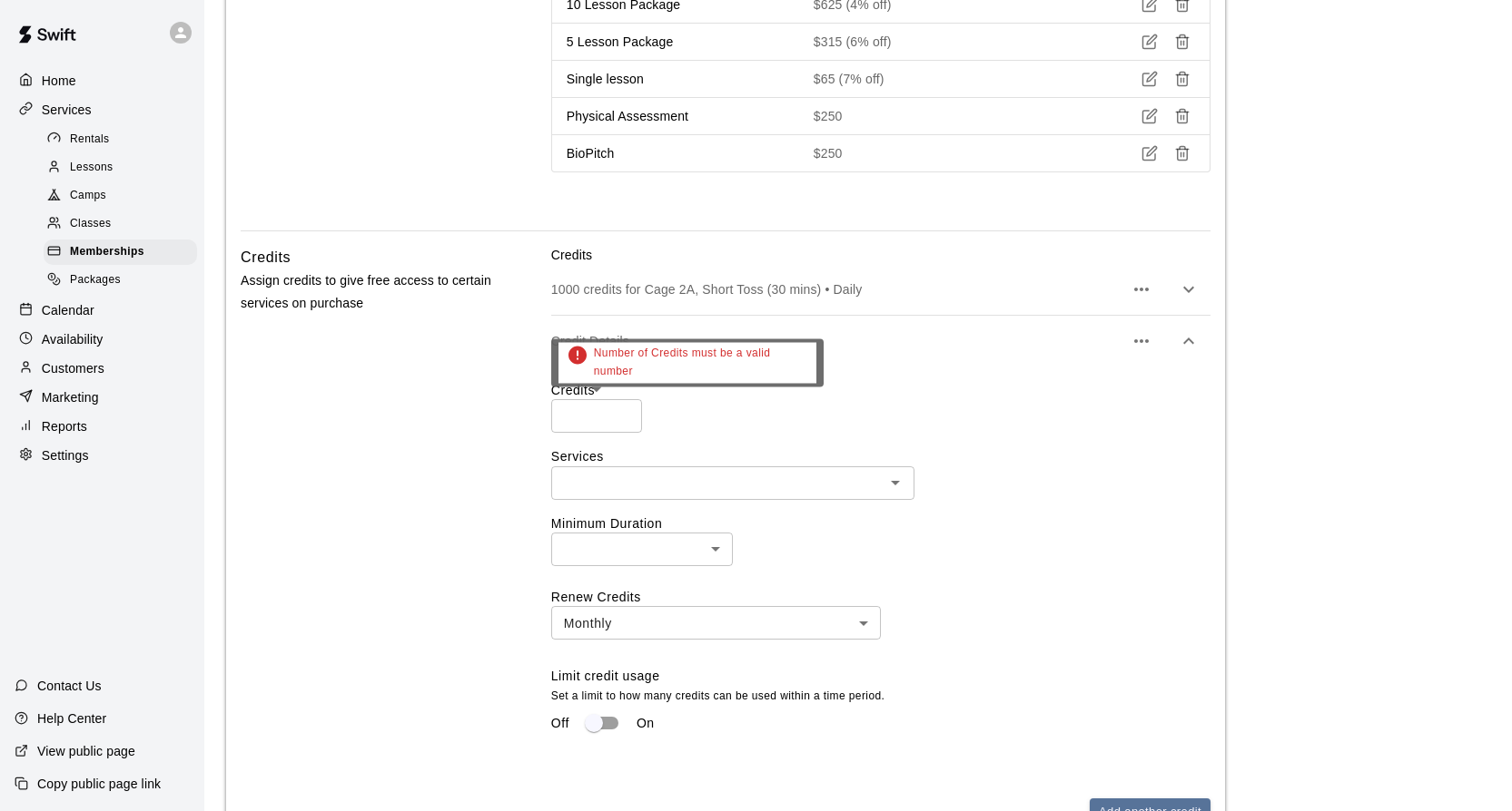
type input "*"
click at [627, 413] on input "*" at bounding box center [596, 416] width 90 height 34
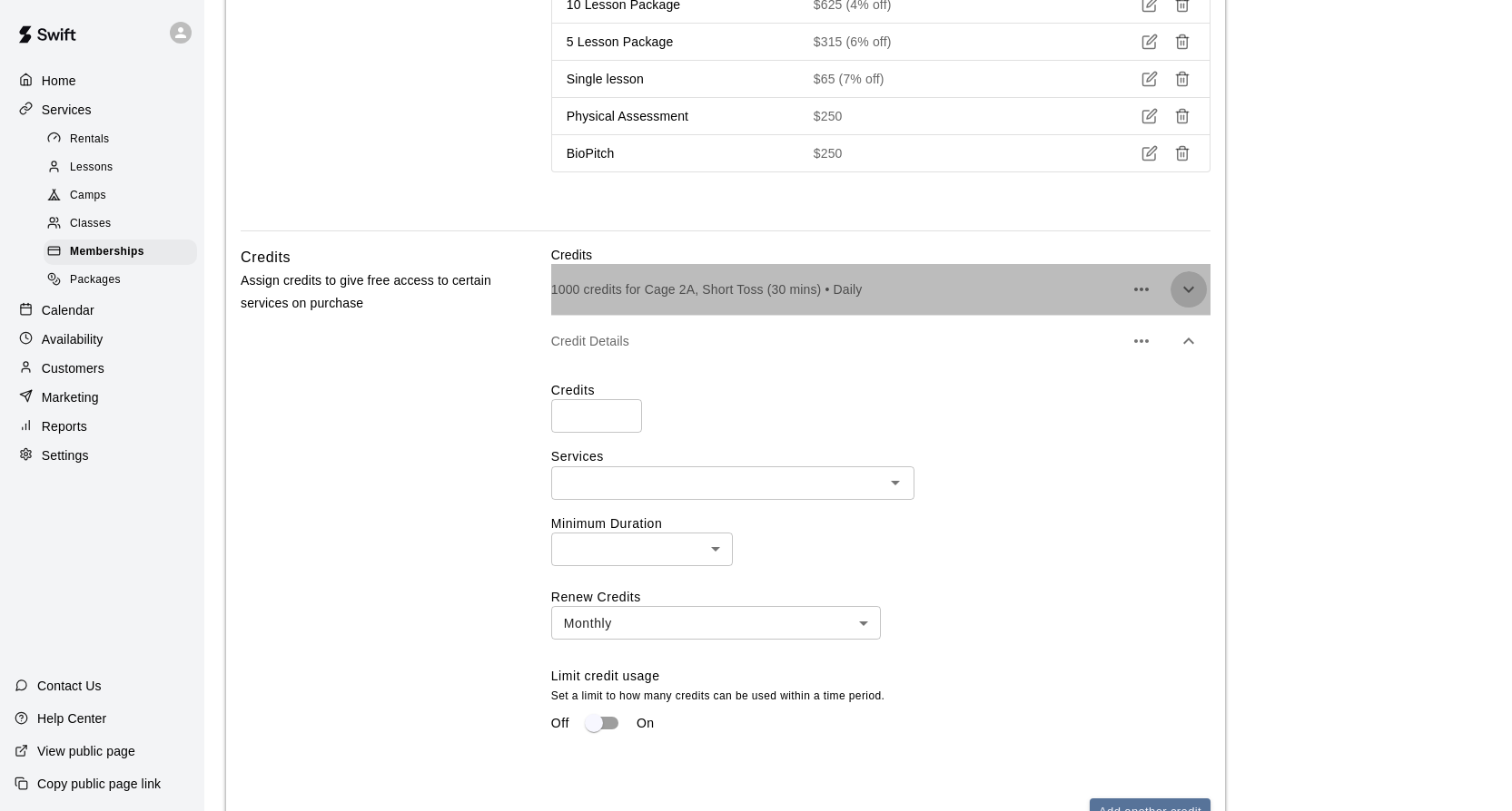
click at [1181, 290] on icon "button" at bounding box center [1188, 289] width 21 height 21
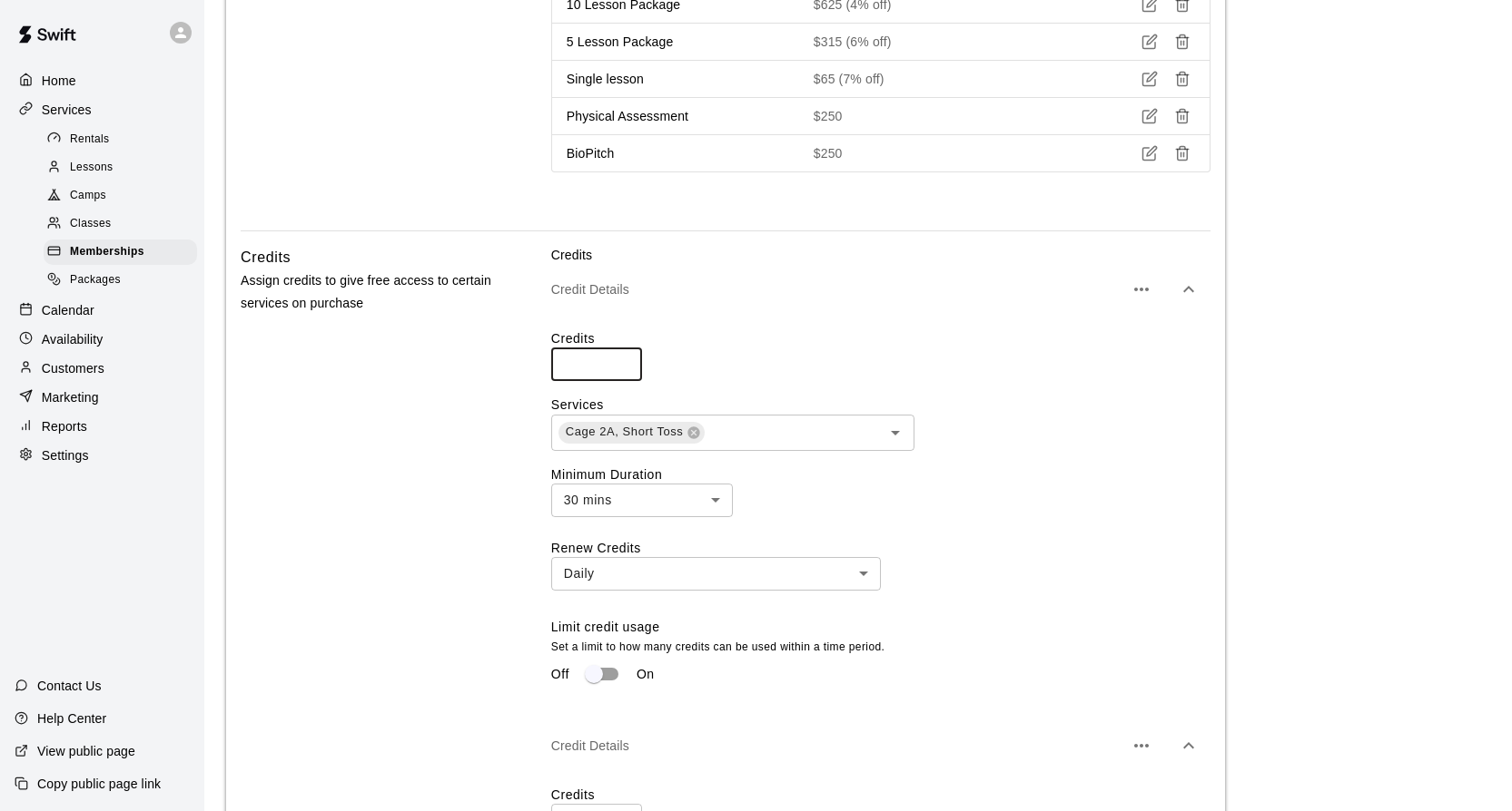
drag, startPoint x: 581, startPoint y: 367, endPoint x: 551, endPoint y: 367, distance: 30.0
click at [552, 367] on input "****" at bounding box center [596, 364] width 90 height 34
type input "*"
click at [835, 351] on div "Credits * ​" at bounding box center [881, 356] width 660 height 52
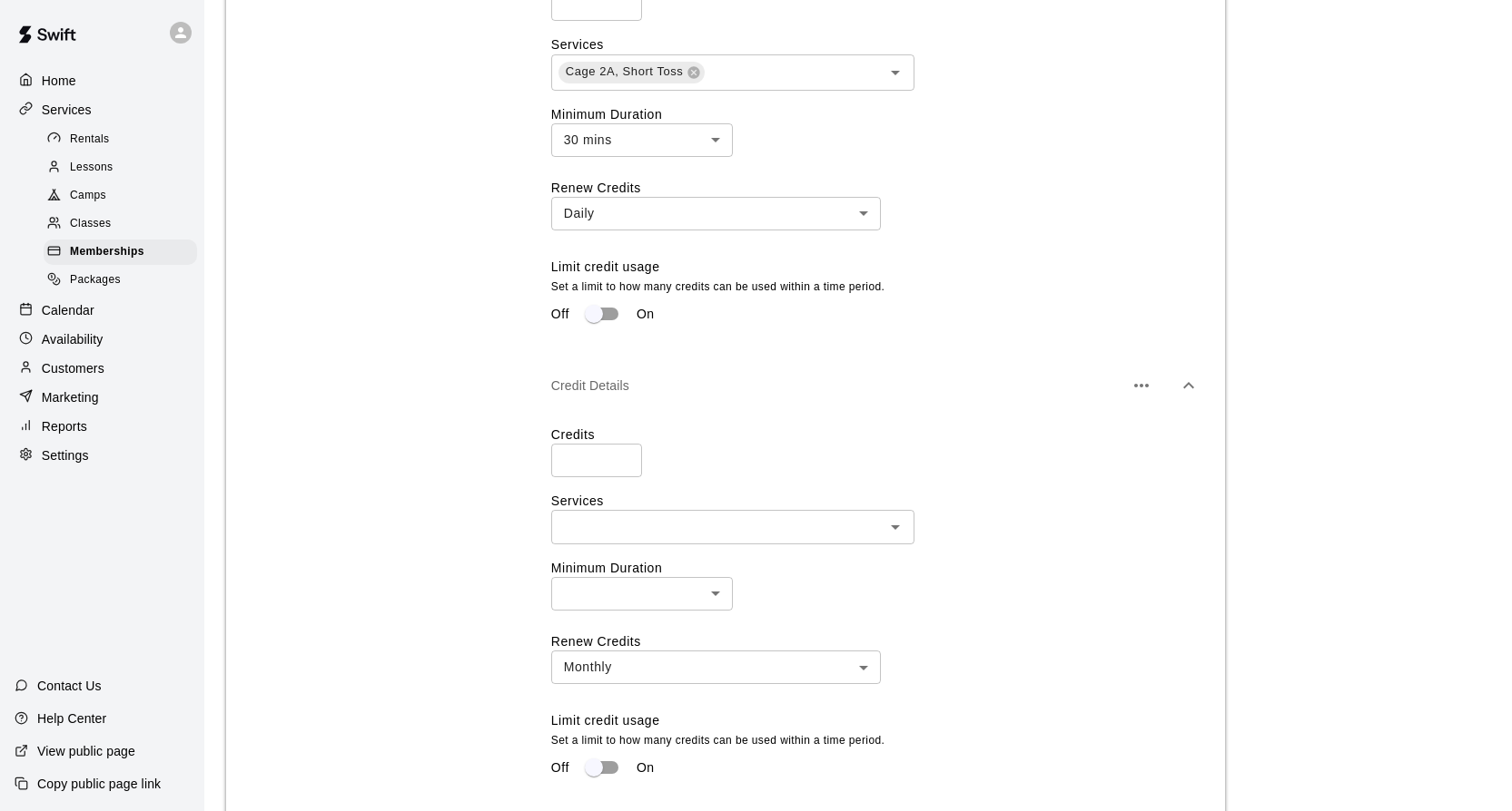
scroll to position [1567, 0]
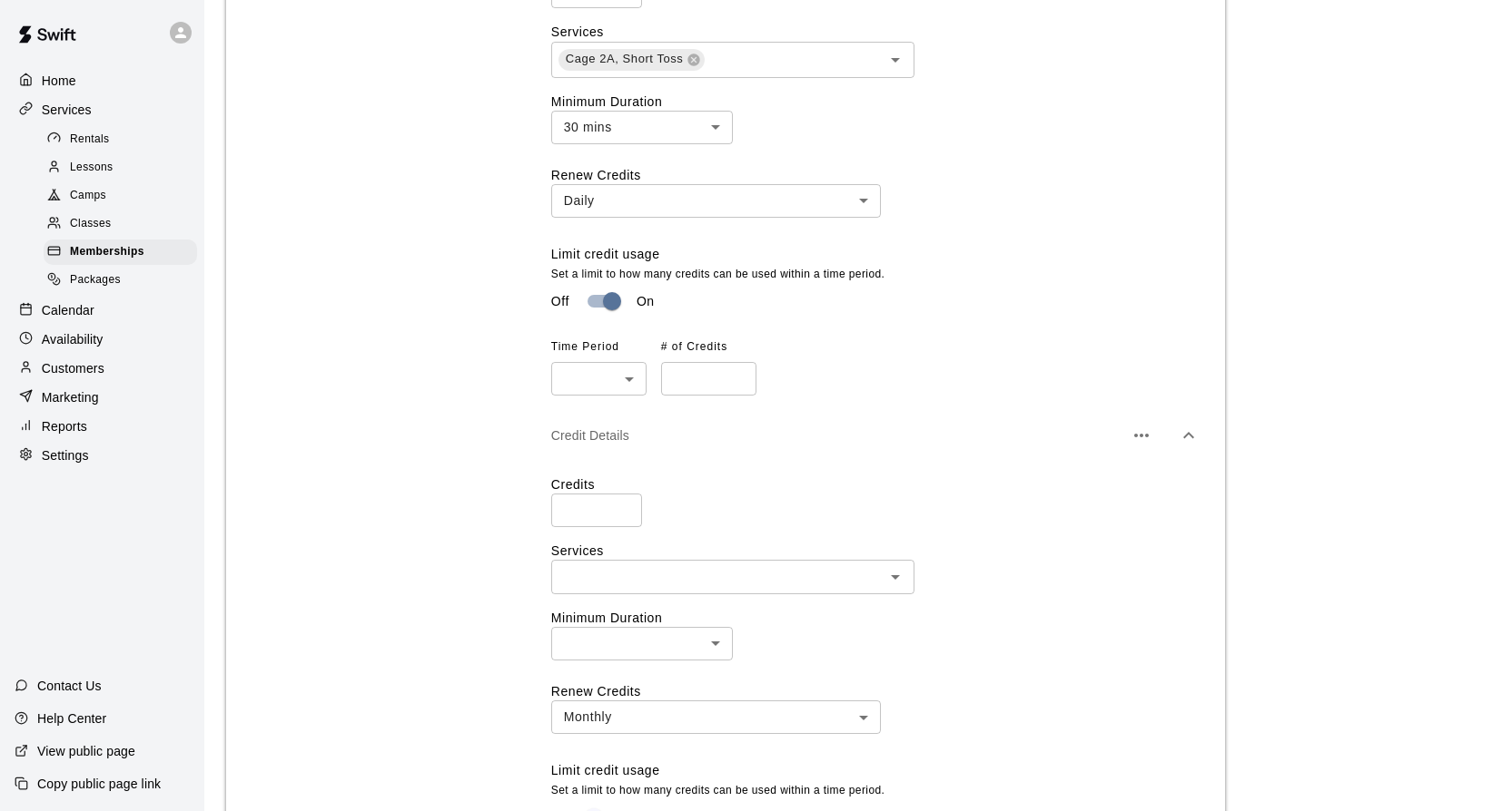
click at [598, 419] on li "Daily" at bounding box center [599, 422] width 95 height 30
type input "*****"
click at [737, 380] on input "*" at bounding box center [709, 379] width 95 height 34
type input "*"
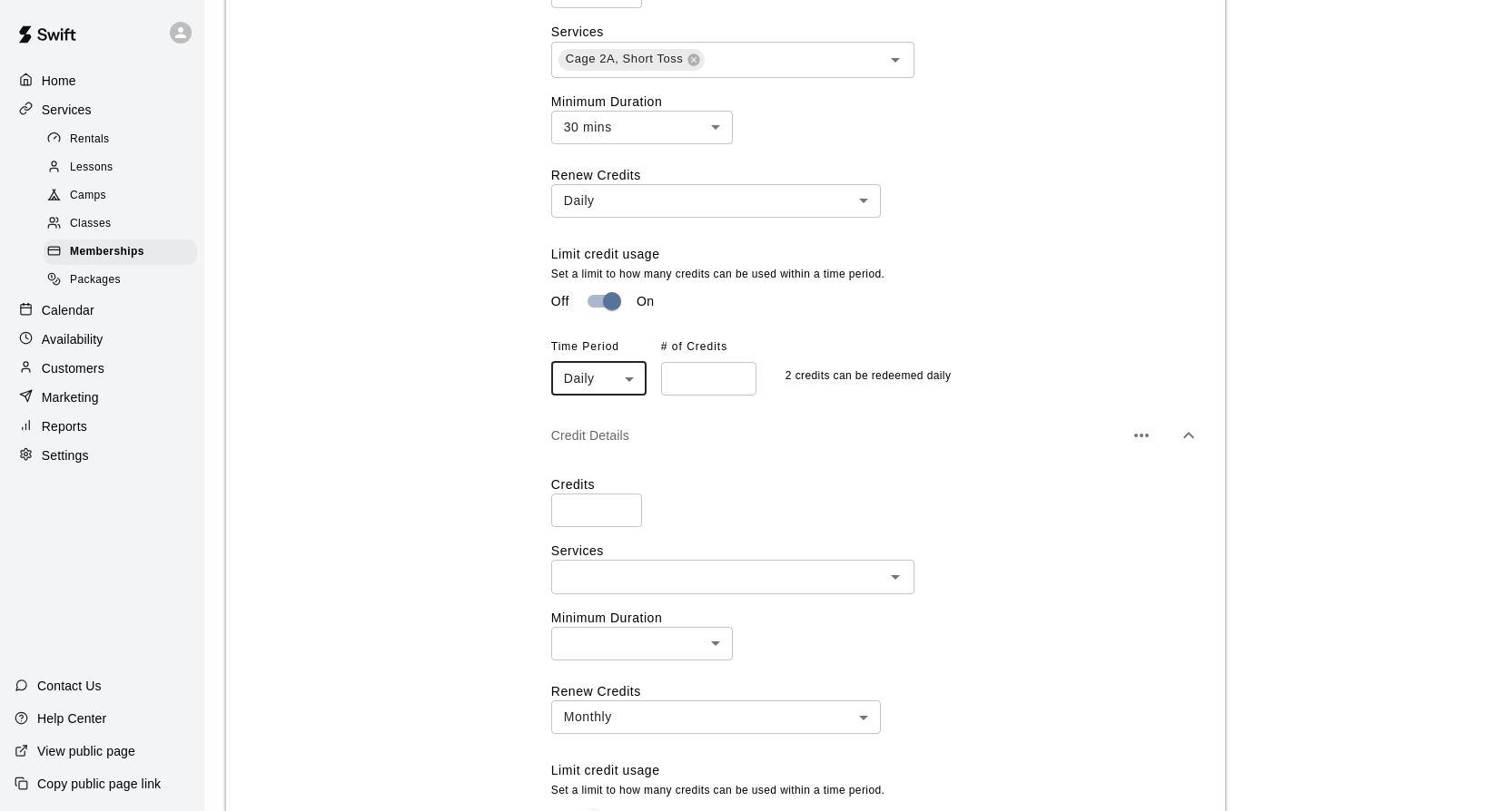
click at [737, 380] on input "*" at bounding box center [709, 379] width 95 height 34
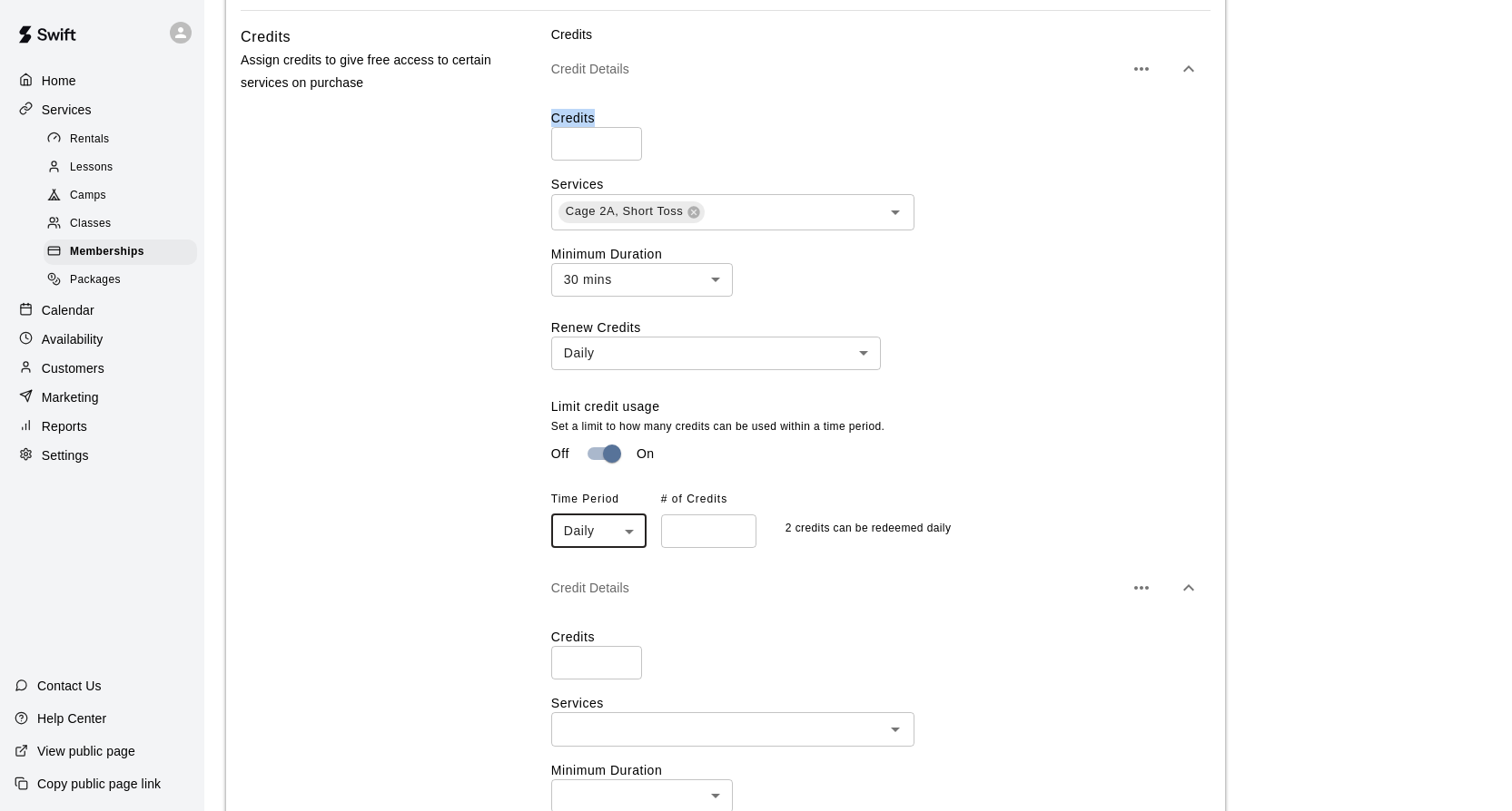
scroll to position [1414, 0]
type input "*"
click at [623, 142] on input "*" at bounding box center [596, 144] width 90 height 34
click at [1047, 487] on div "Limit credit usage Set a limit to how many credits can be used within a time pe…" at bounding box center [881, 474] width 660 height 151
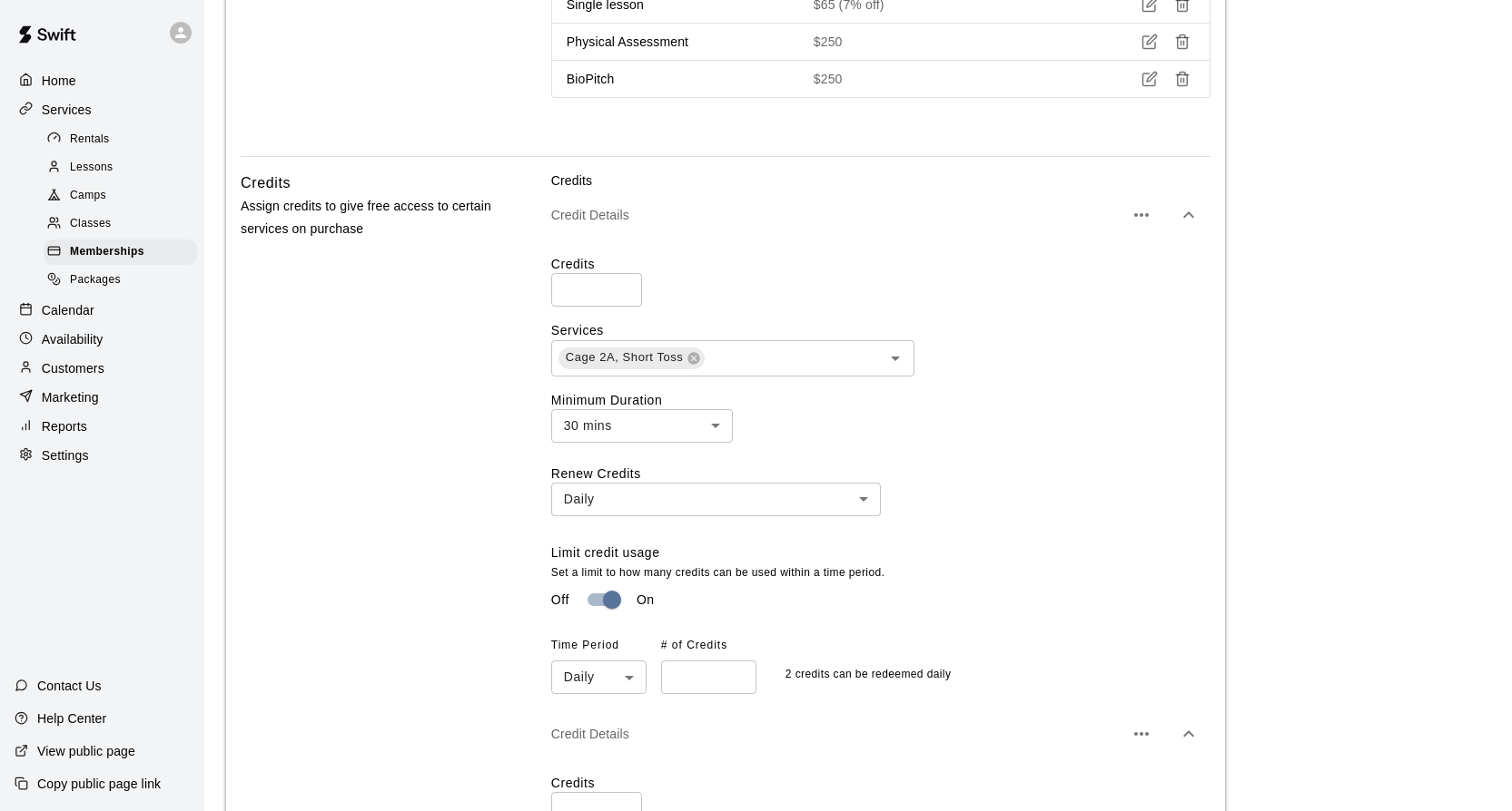
scroll to position [1261, 0]
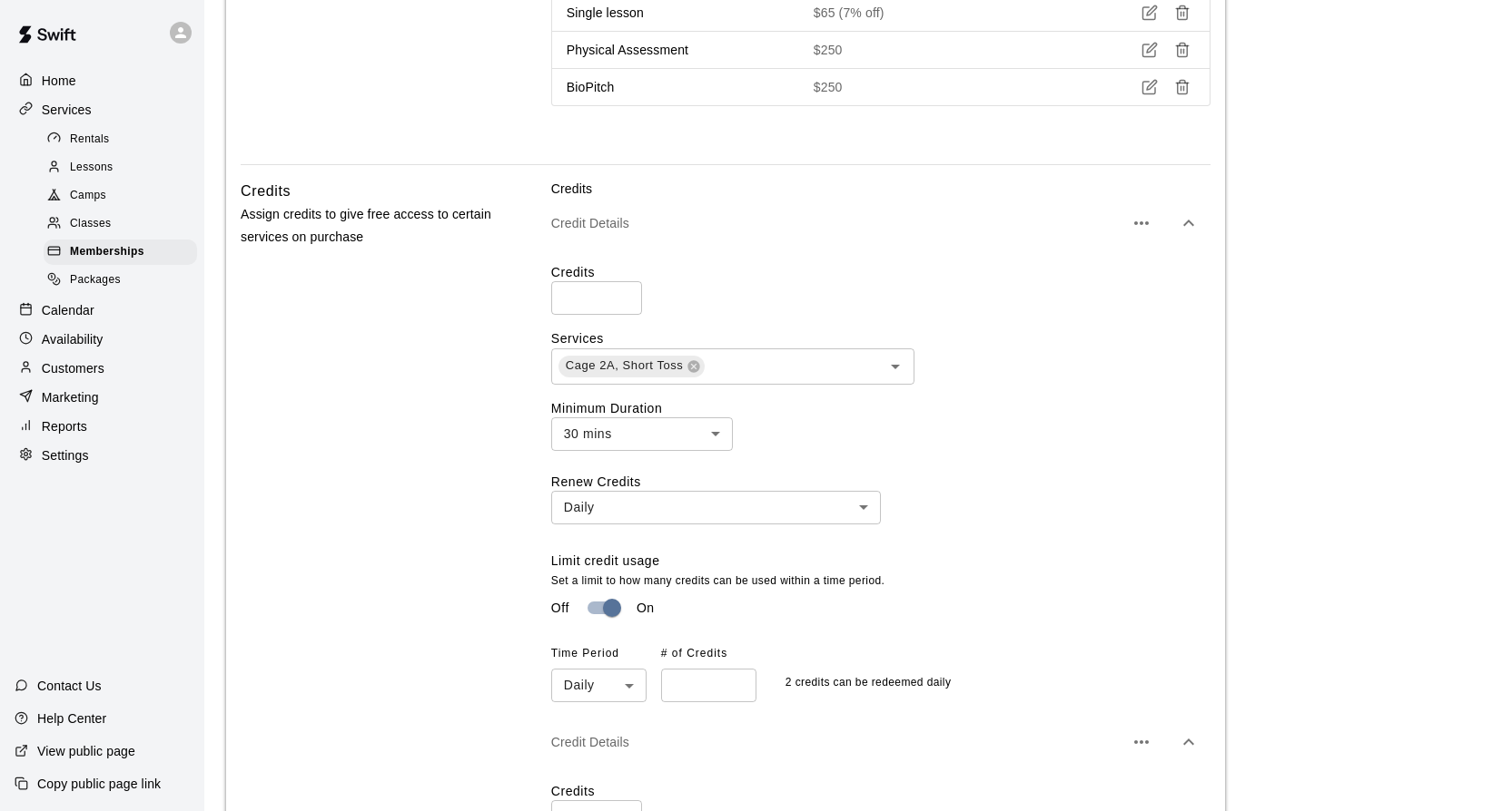
click at [1140, 219] on icon "button" at bounding box center [1140, 223] width 21 height 21
click at [1077, 241] on p "Duplicate credit" at bounding box center [1054, 248] width 89 height 18
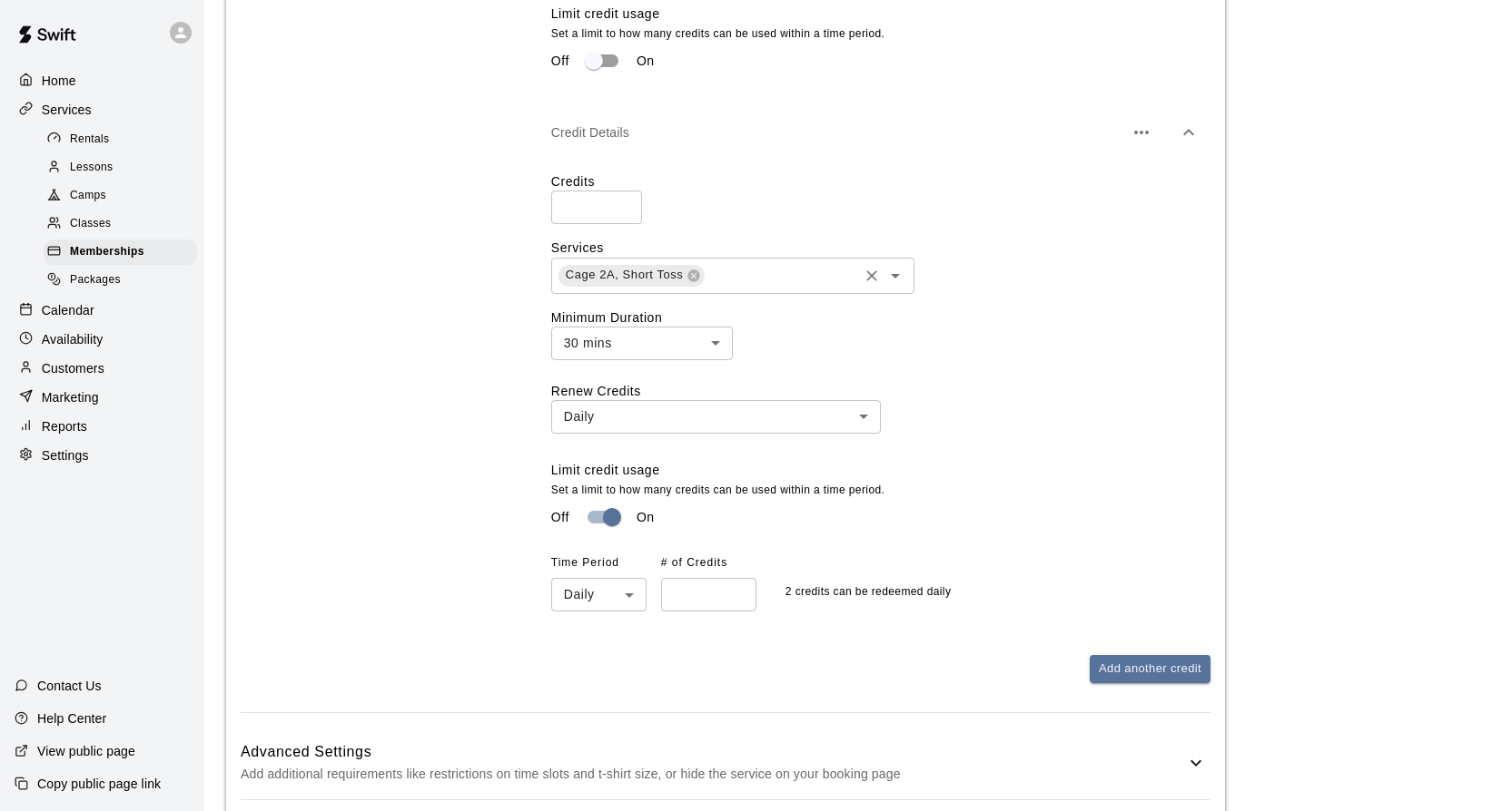
scroll to position [2328, 0]
click at [1151, 135] on icon "button" at bounding box center [1140, 128] width 21 height 21
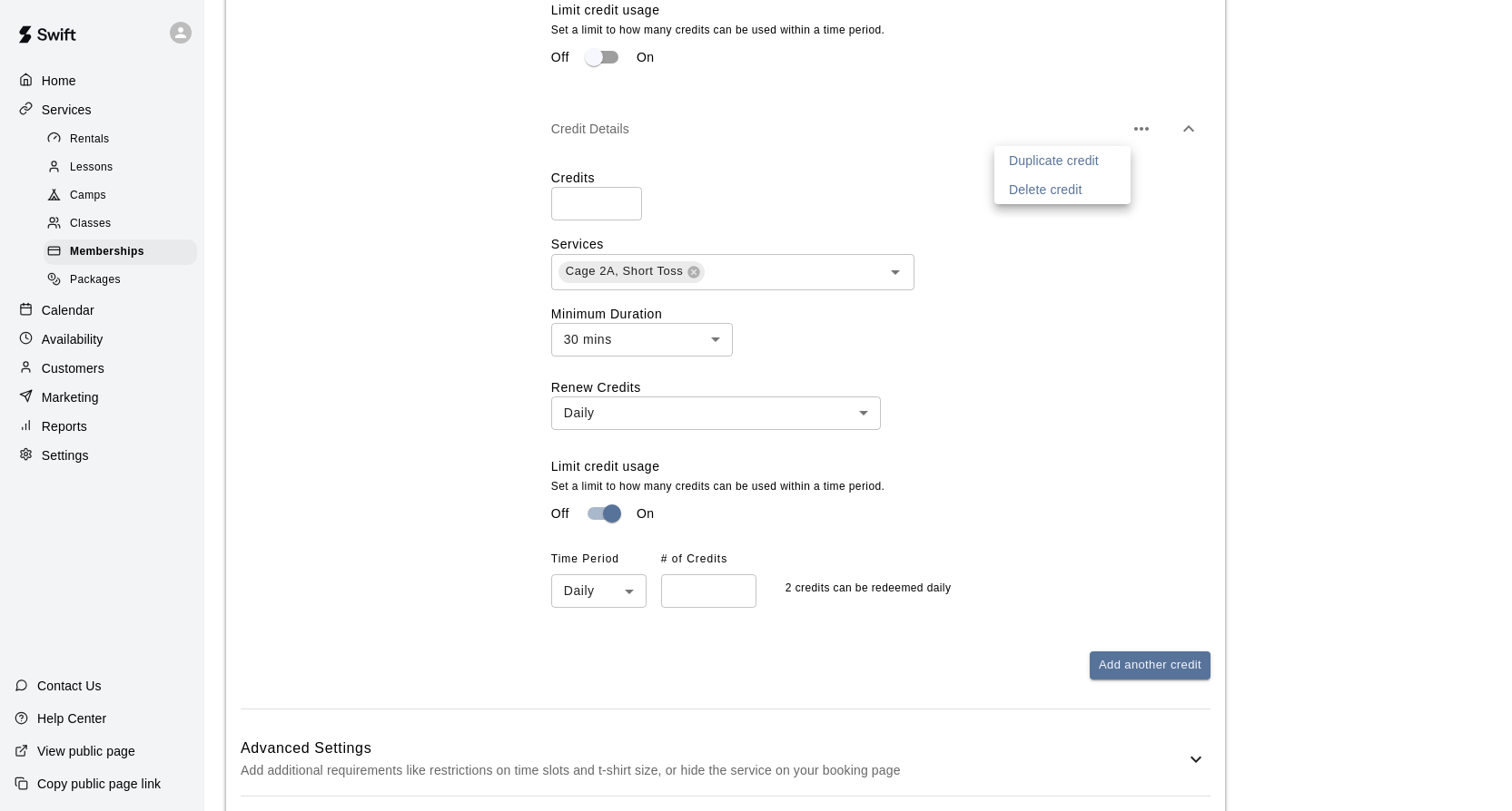
click at [1077, 190] on p "Delete credit" at bounding box center [1045, 189] width 74 height 18
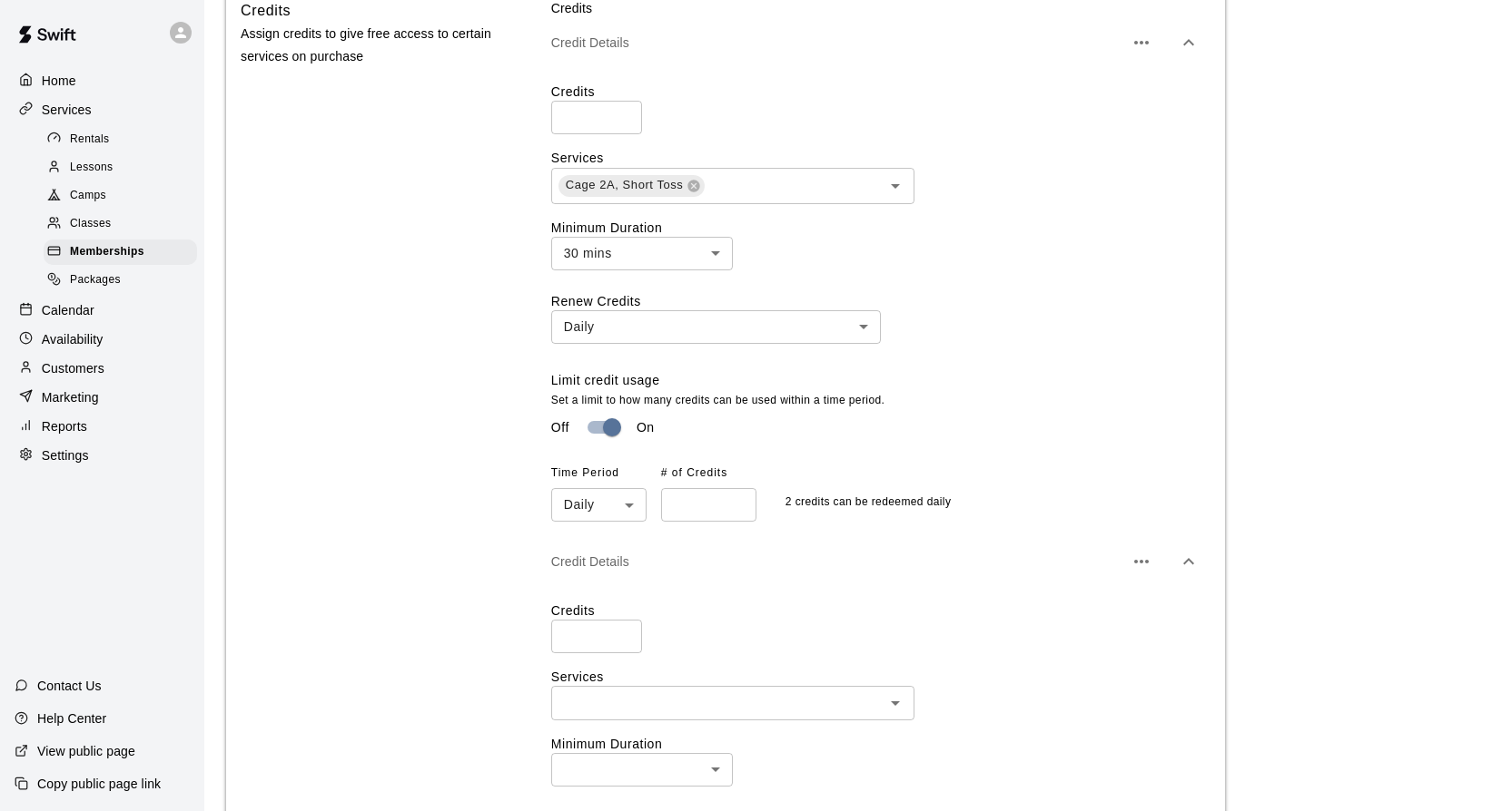
scroll to position [1197, 0]
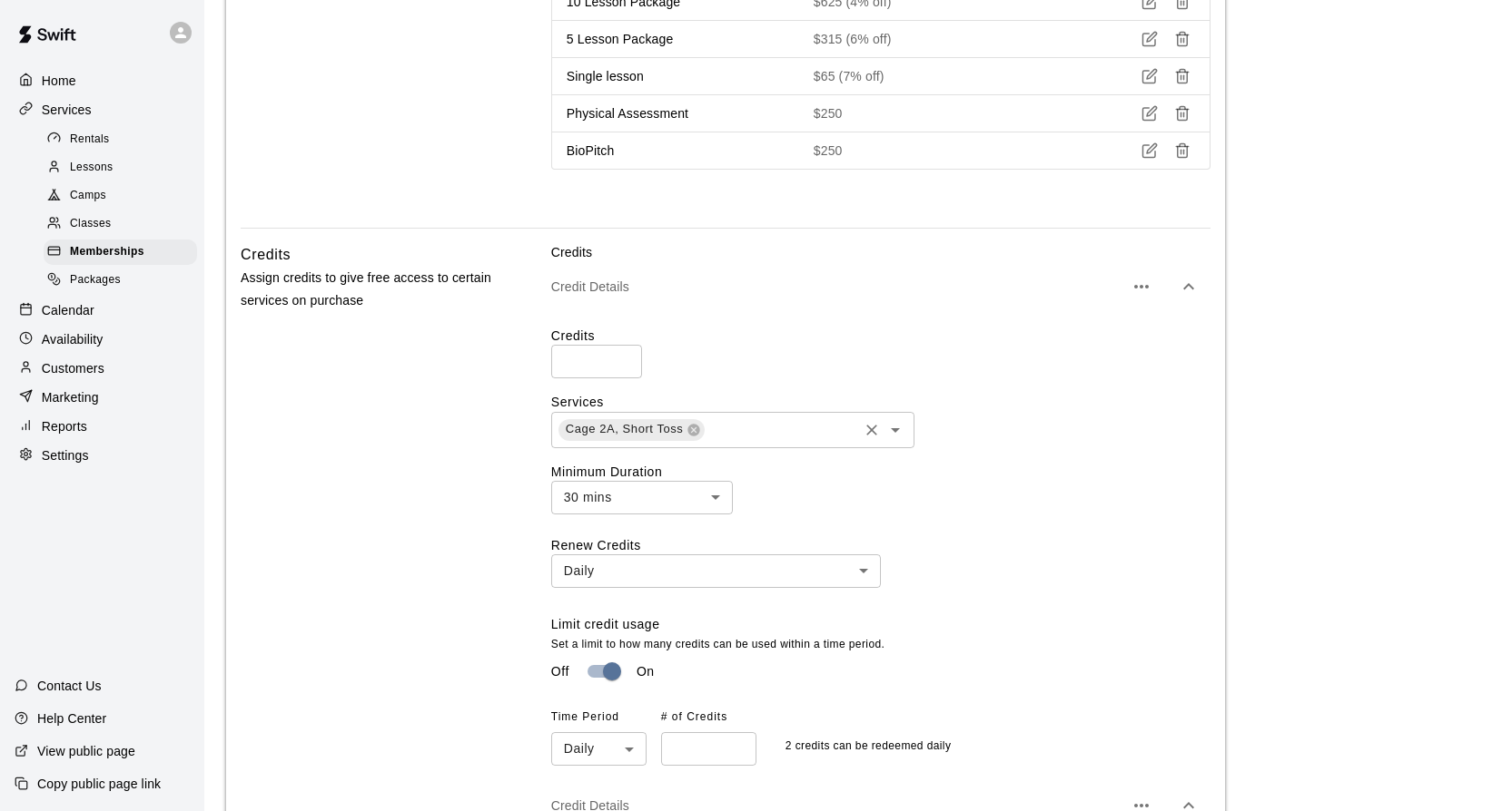
click at [888, 432] on icon "Open" at bounding box center [894, 429] width 21 height 21
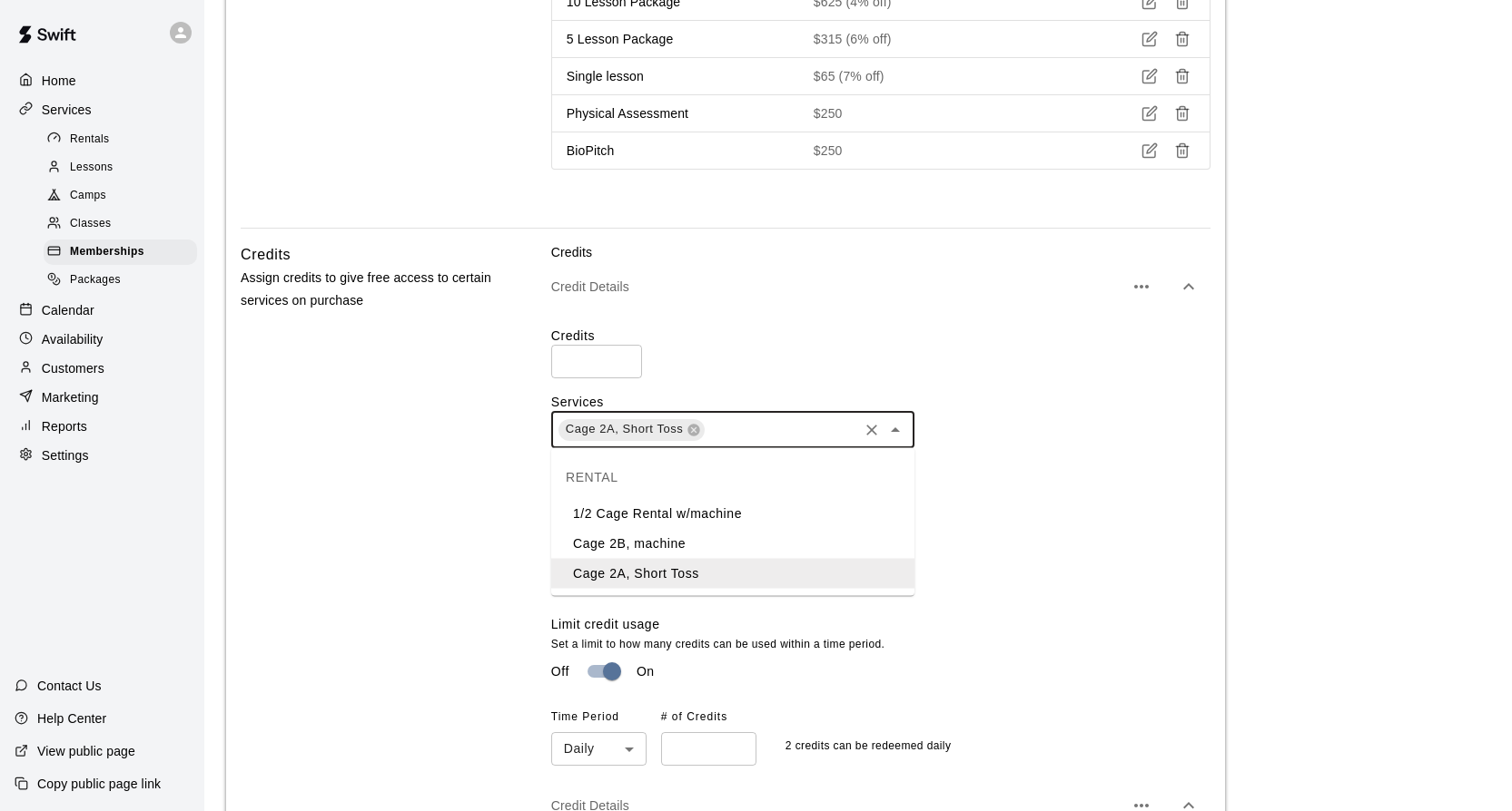
click at [697, 543] on li "Cage 2B, machine" at bounding box center [733, 544] width 363 height 30
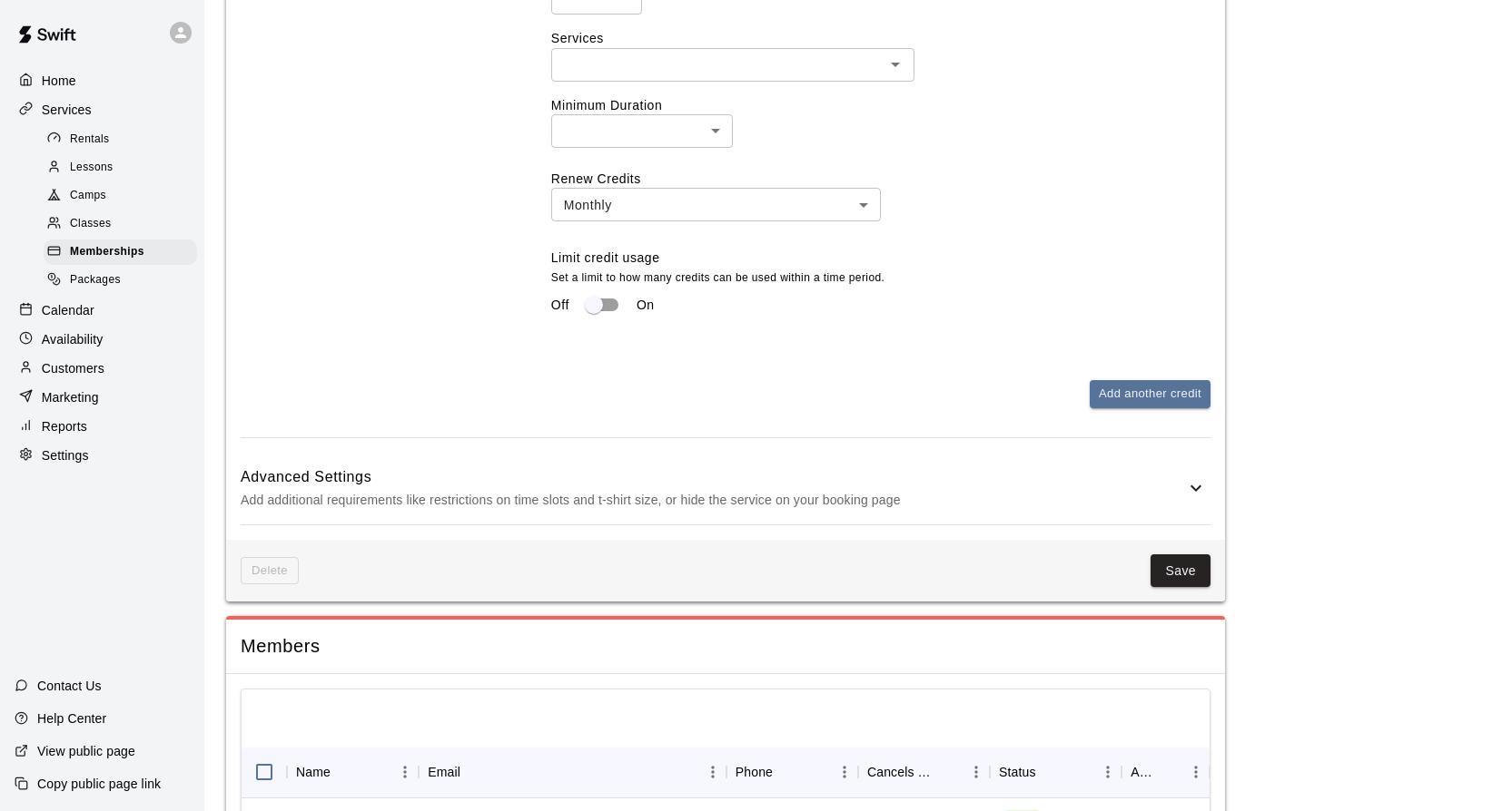
scroll to position [2251, 0]
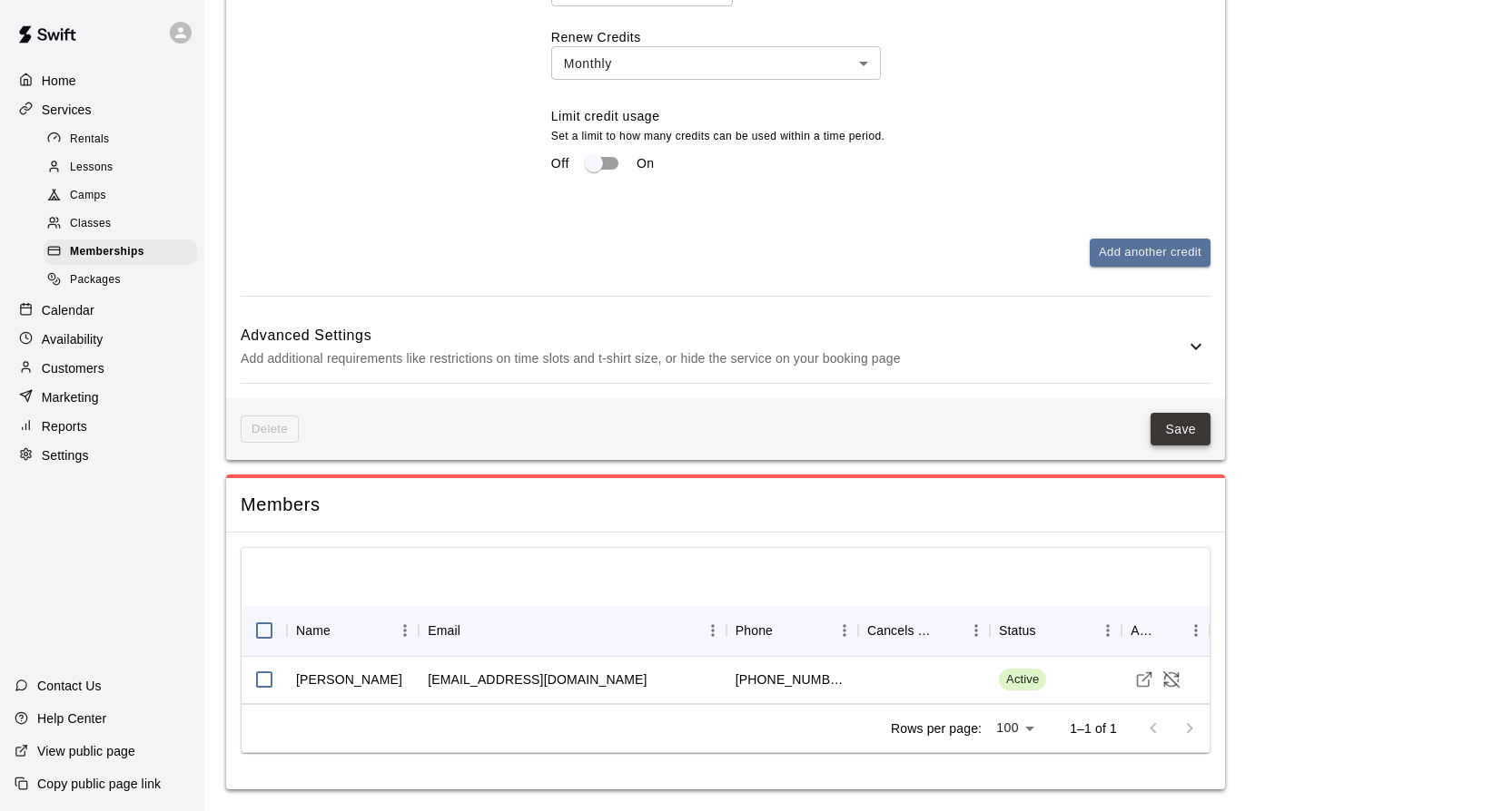
click at [1177, 420] on button "Save" at bounding box center [1180, 429] width 60 height 34
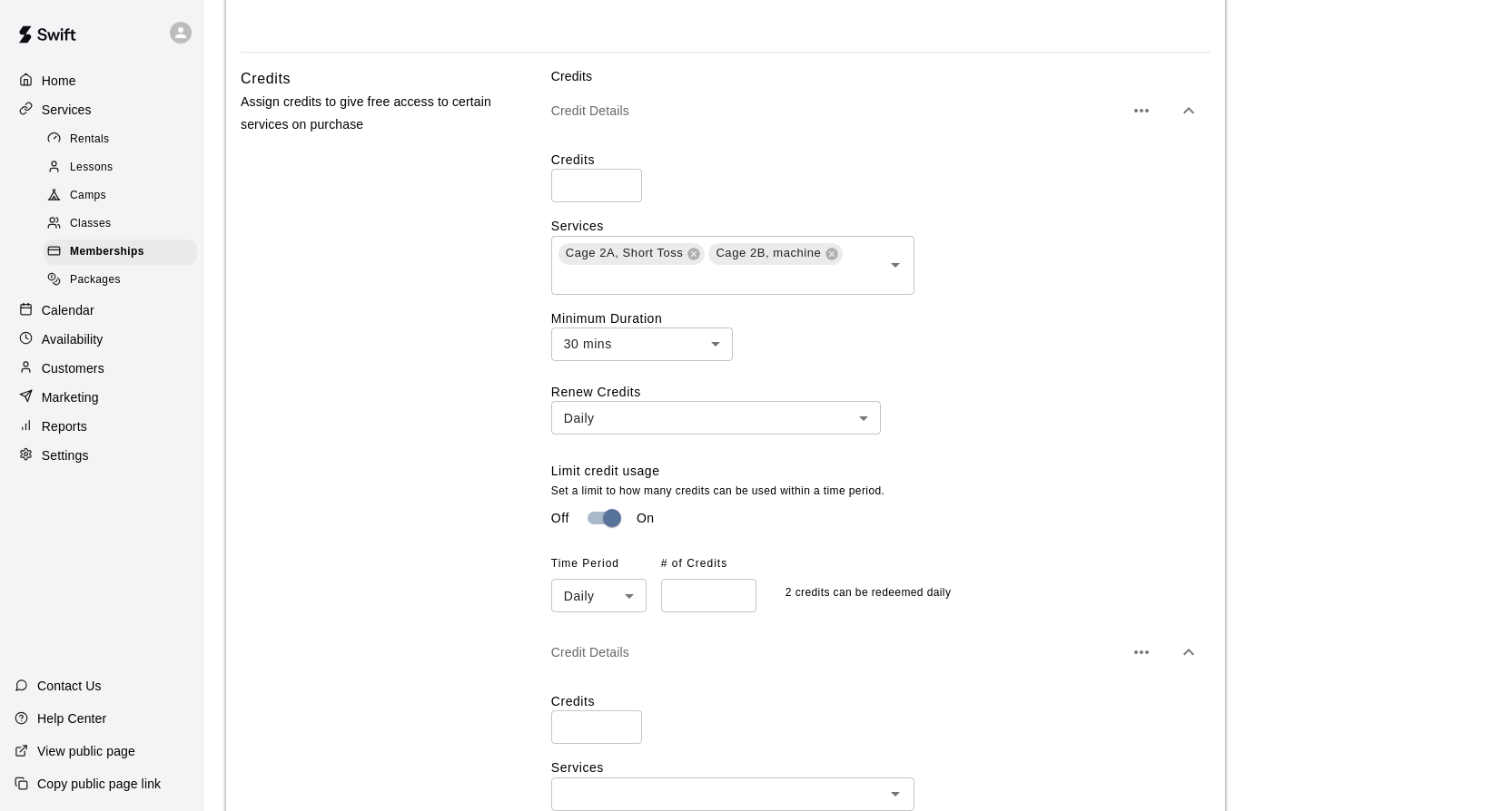
scroll to position [1512, 0]
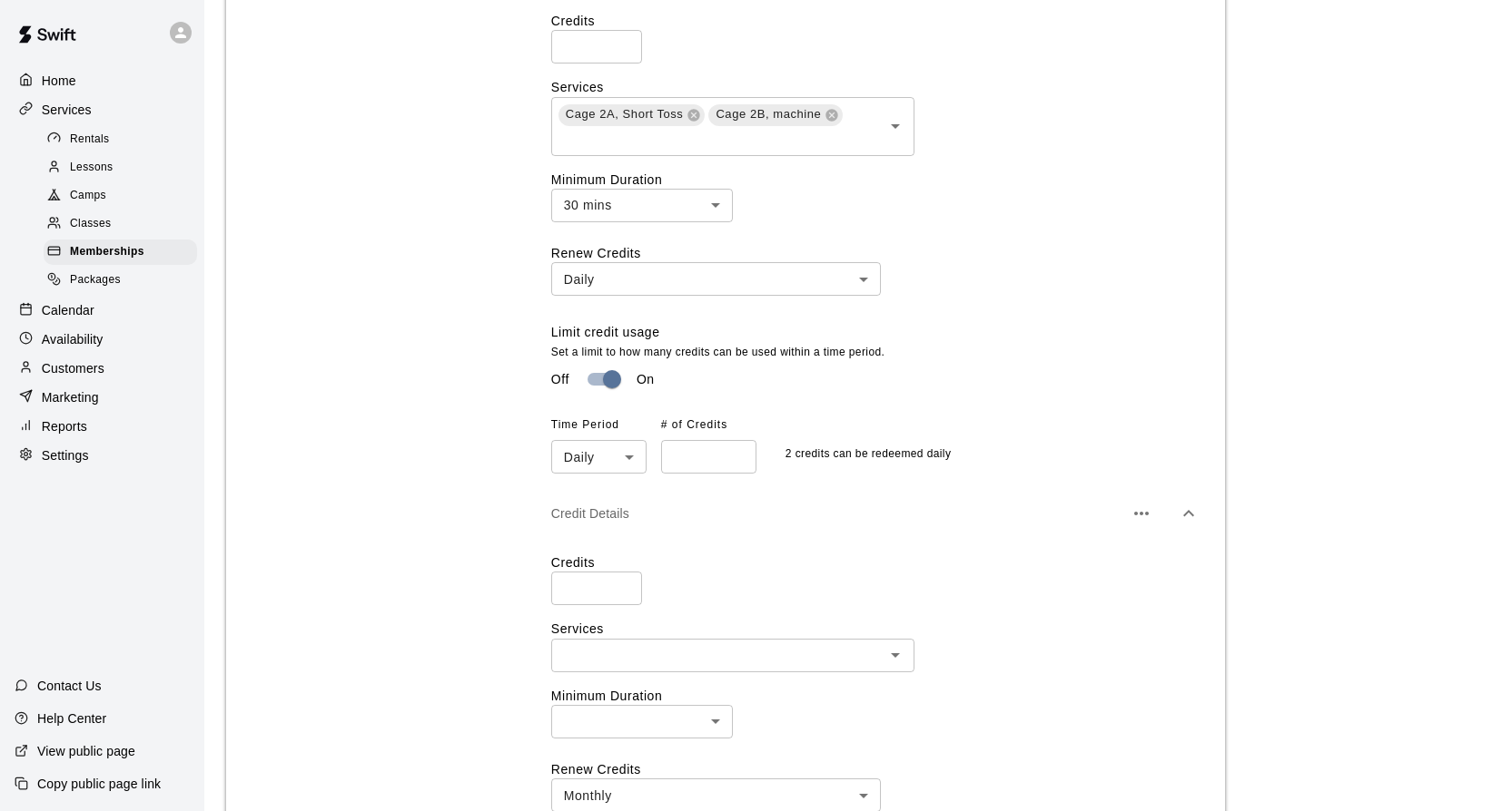
click at [1143, 516] on icon "button" at bounding box center [1141, 514] width 15 height 4
click at [1065, 561] on p "Delete credit" at bounding box center [1049, 561] width 74 height 18
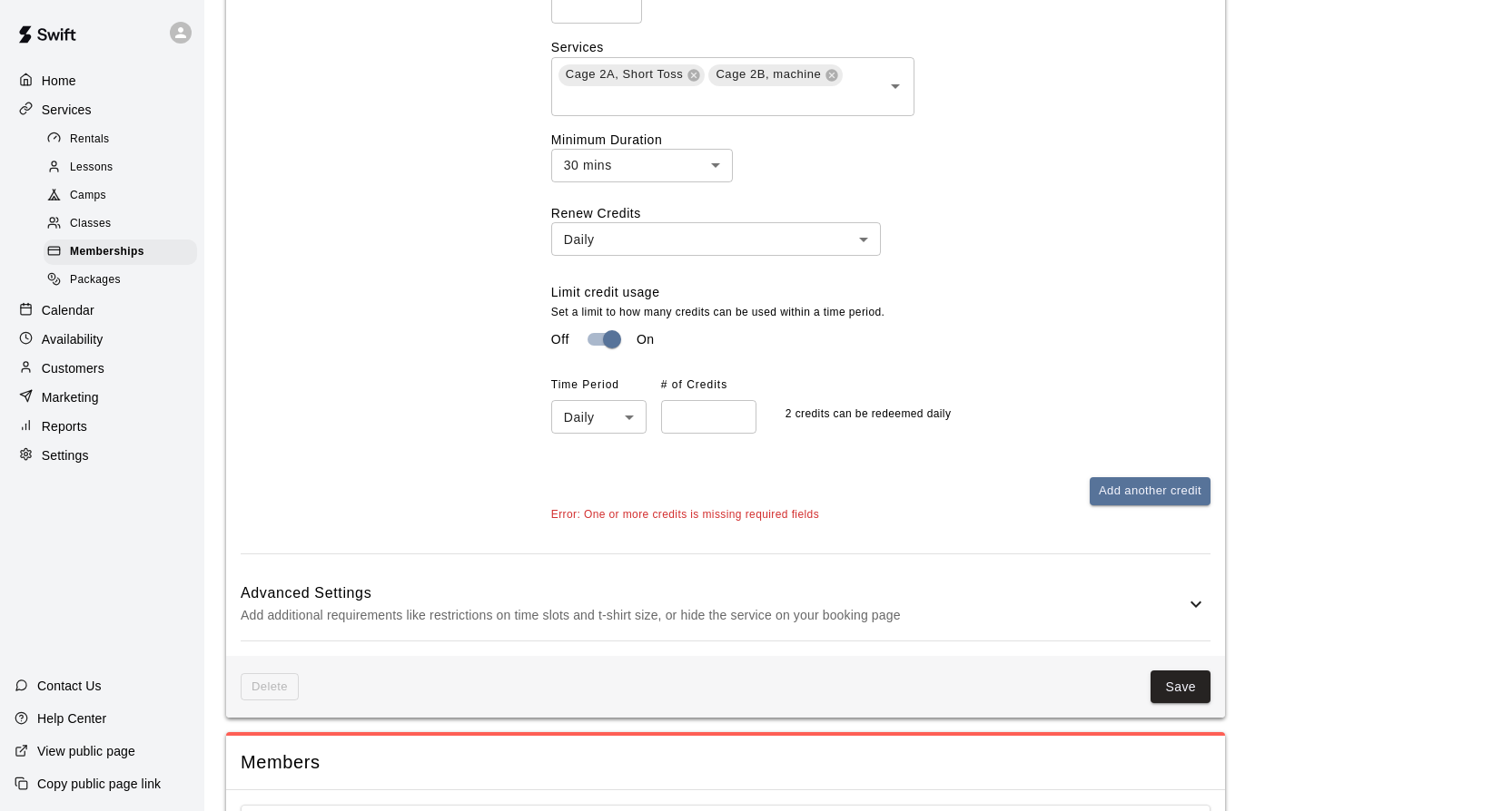
scroll to position [1575, 0]
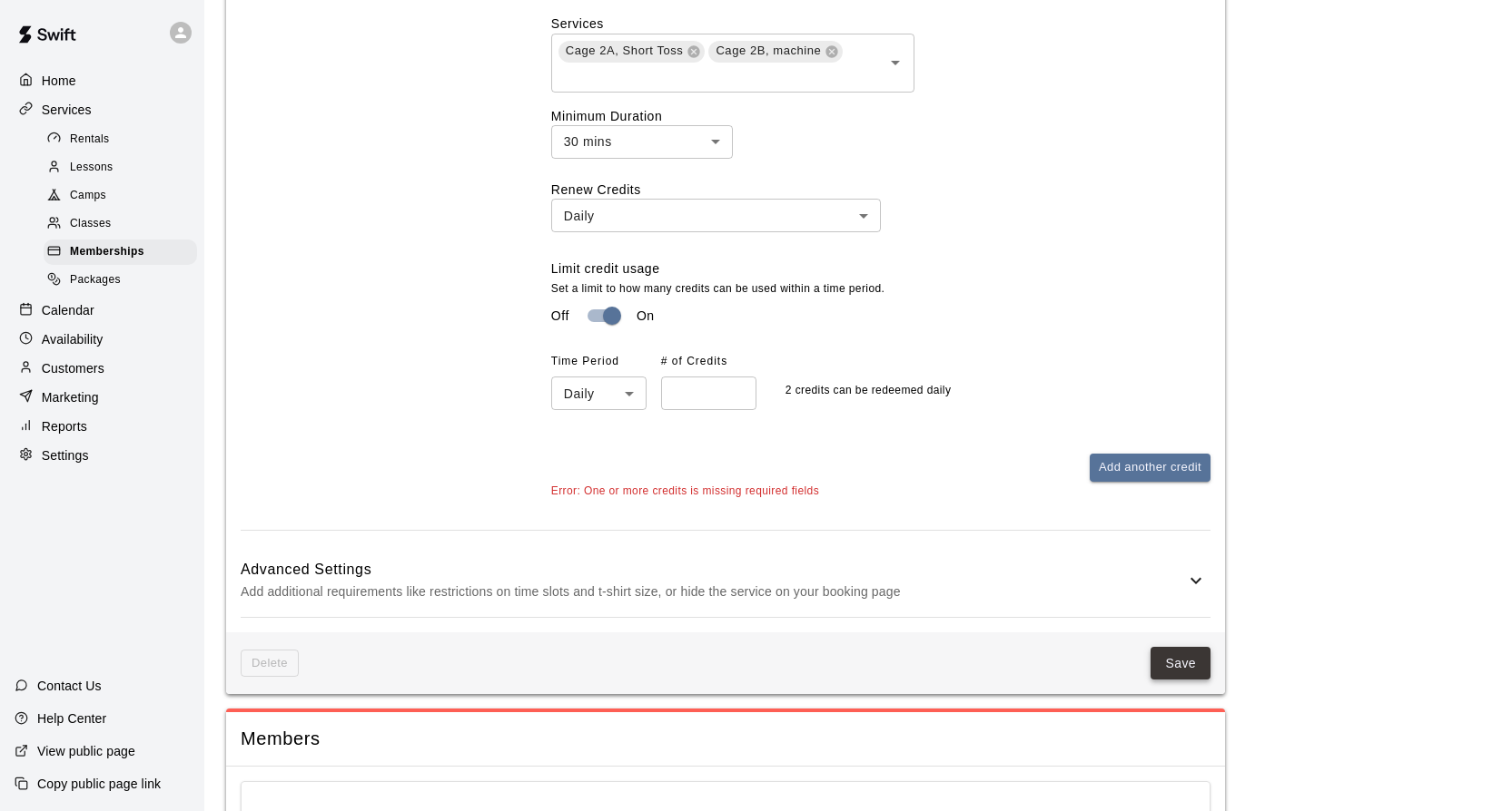
click at [1178, 660] on button "Save" at bounding box center [1180, 664] width 60 height 34
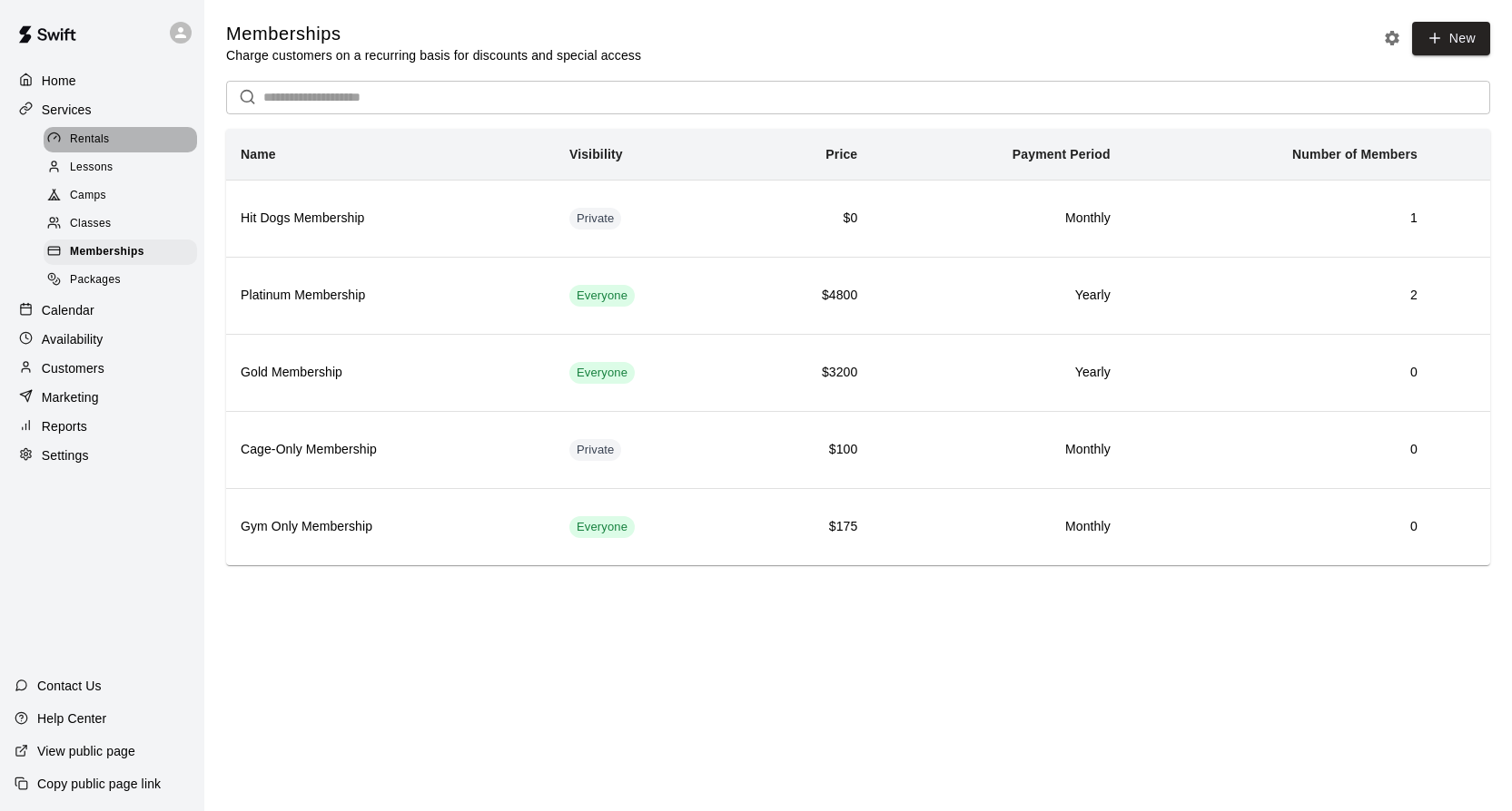
click at [95, 141] on span "Rentals" at bounding box center [89, 139] width 40 height 18
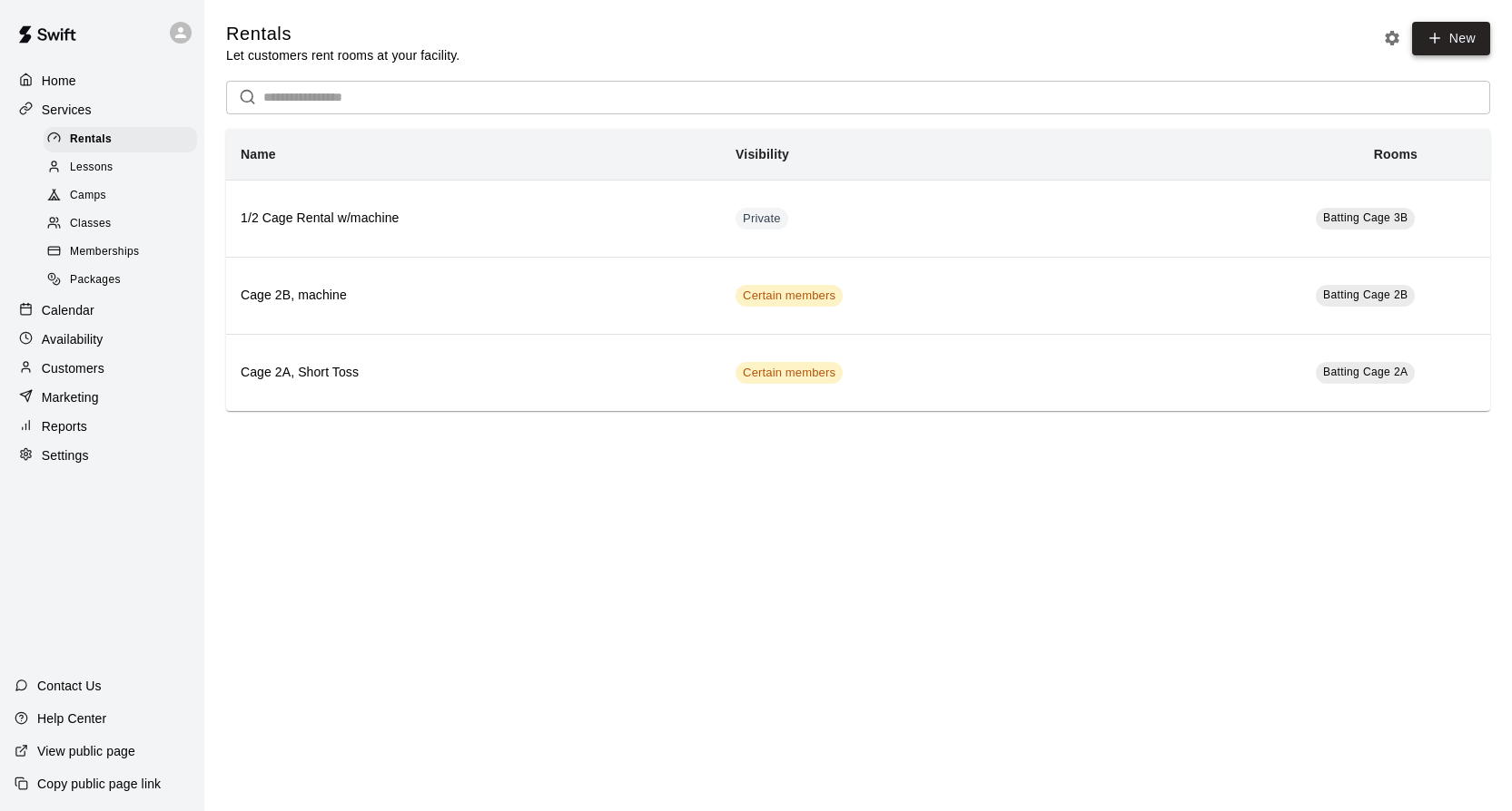
click at [1428, 30] on link "New" at bounding box center [1451, 38] width 78 height 34
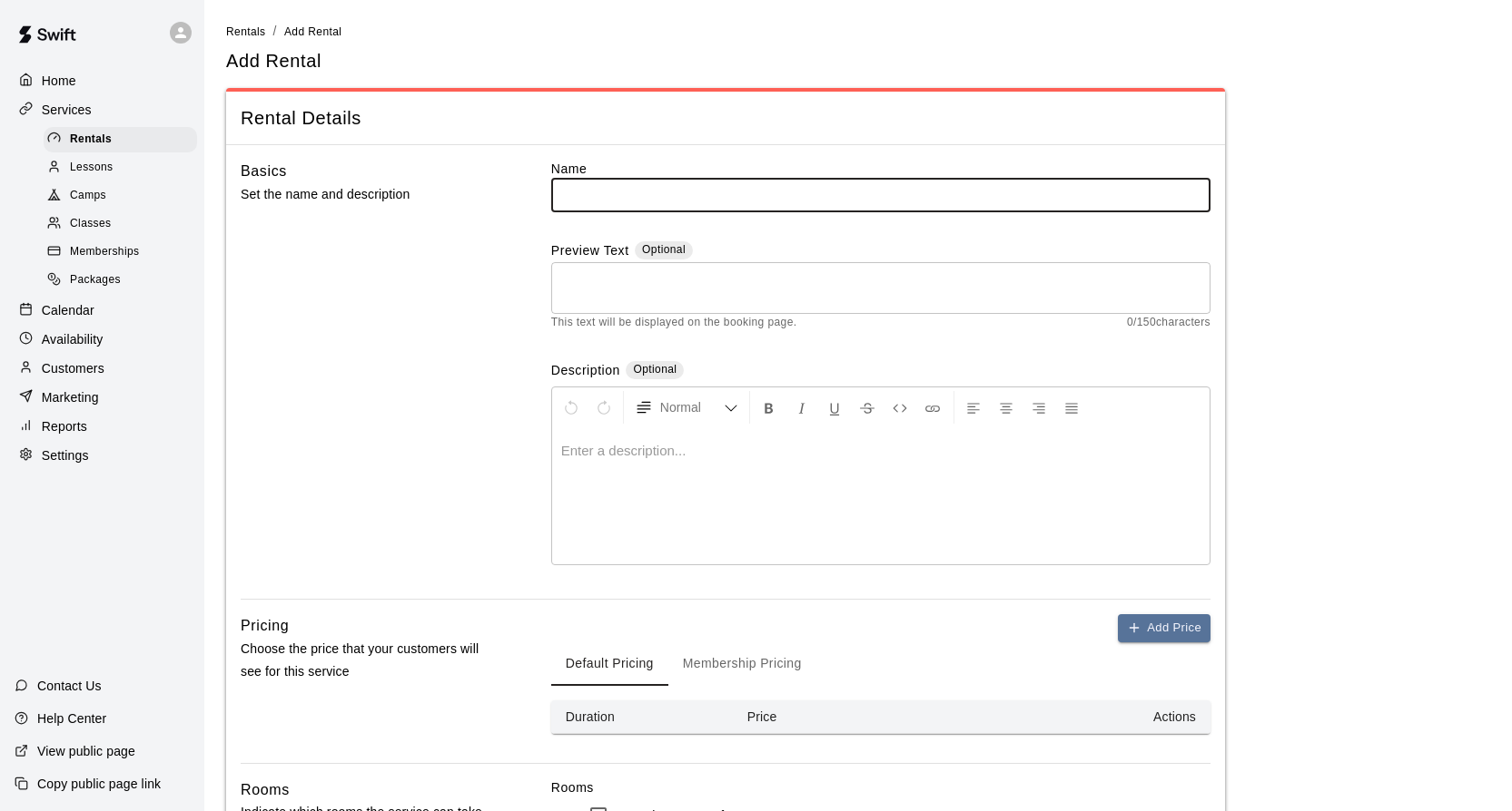
click at [622, 195] on input "text" at bounding box center [881, 195] width 660 height 34
type input "*"
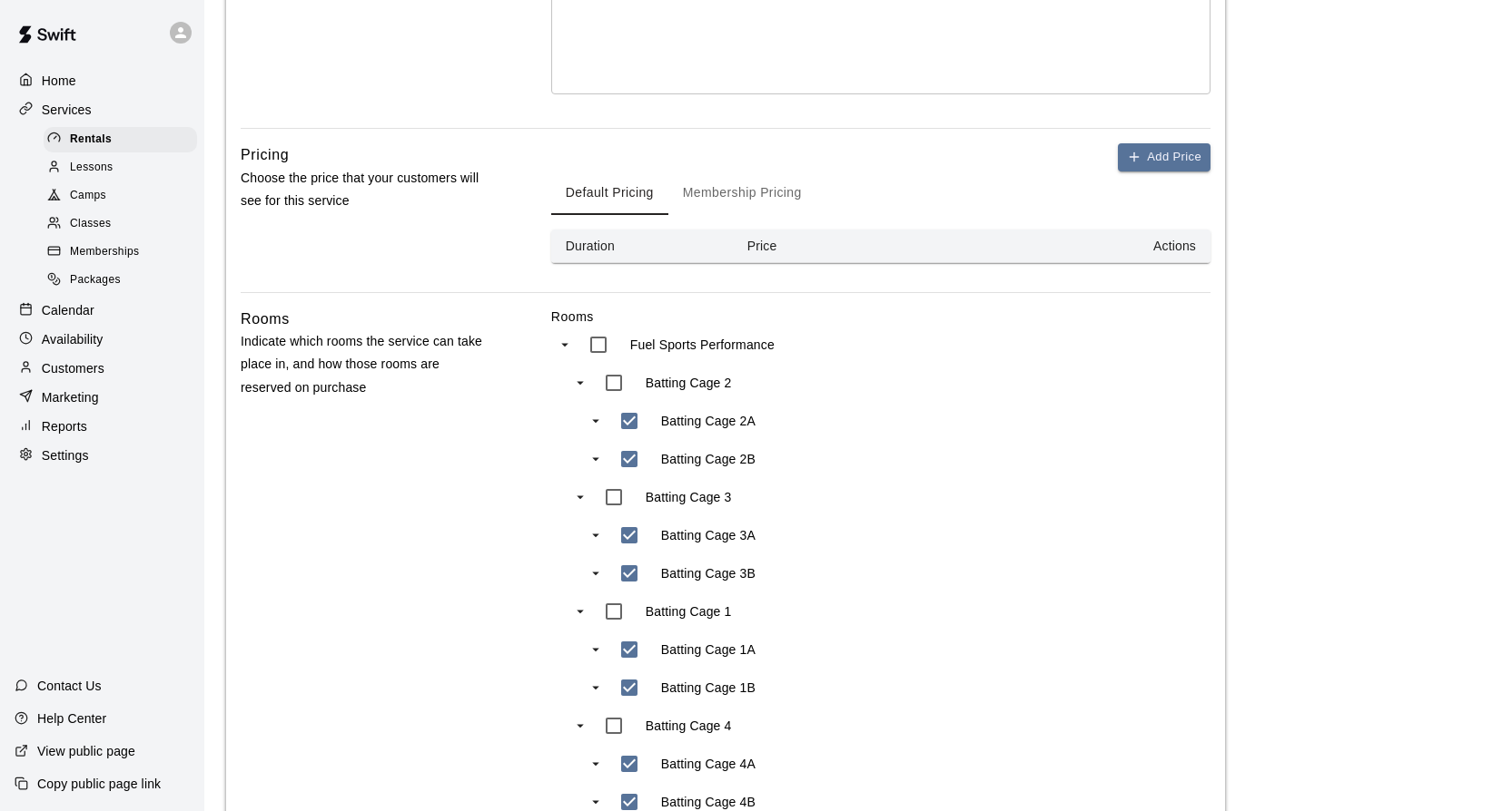
scroll to position [504, 0]
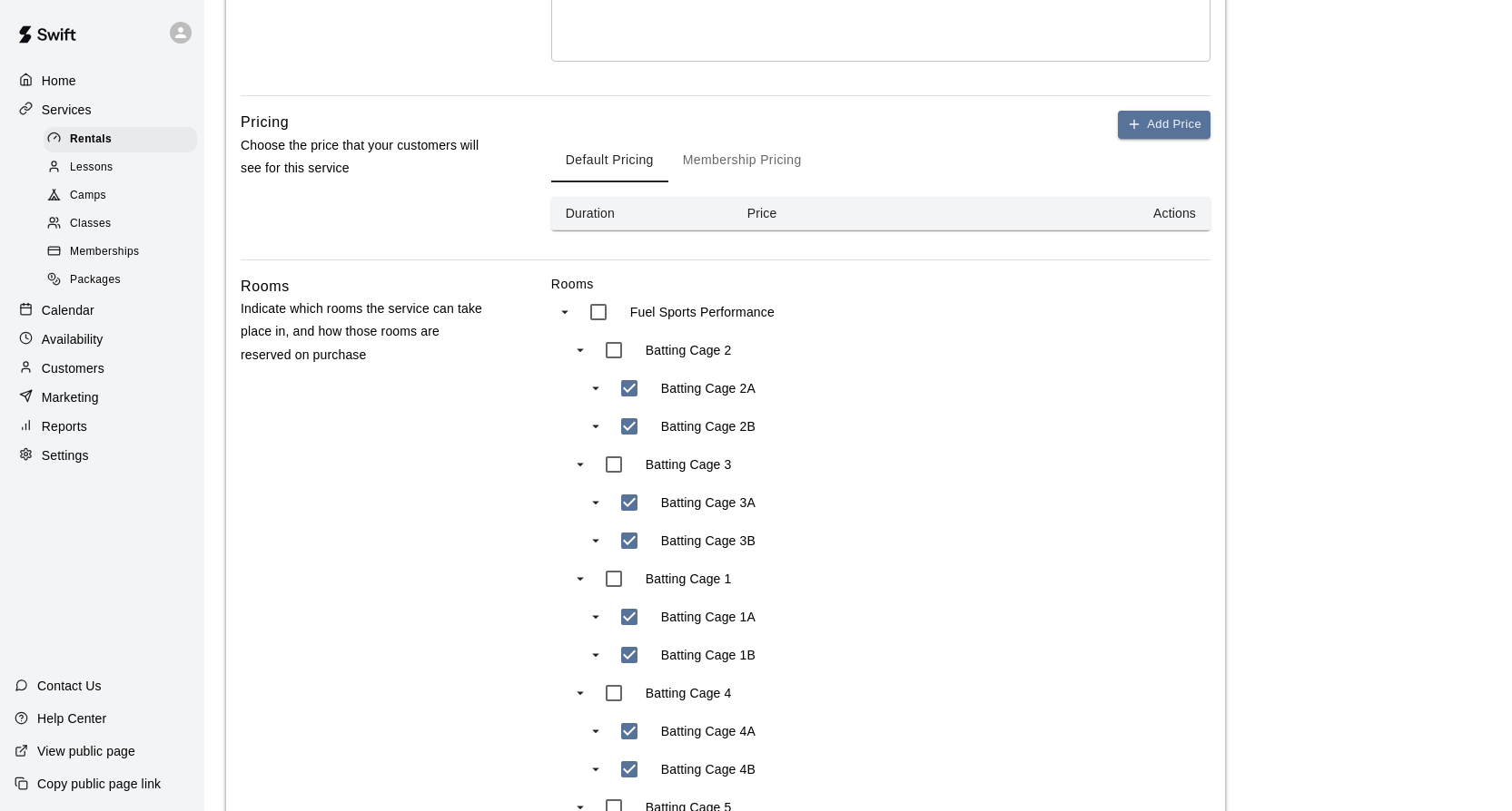
type input "*******"
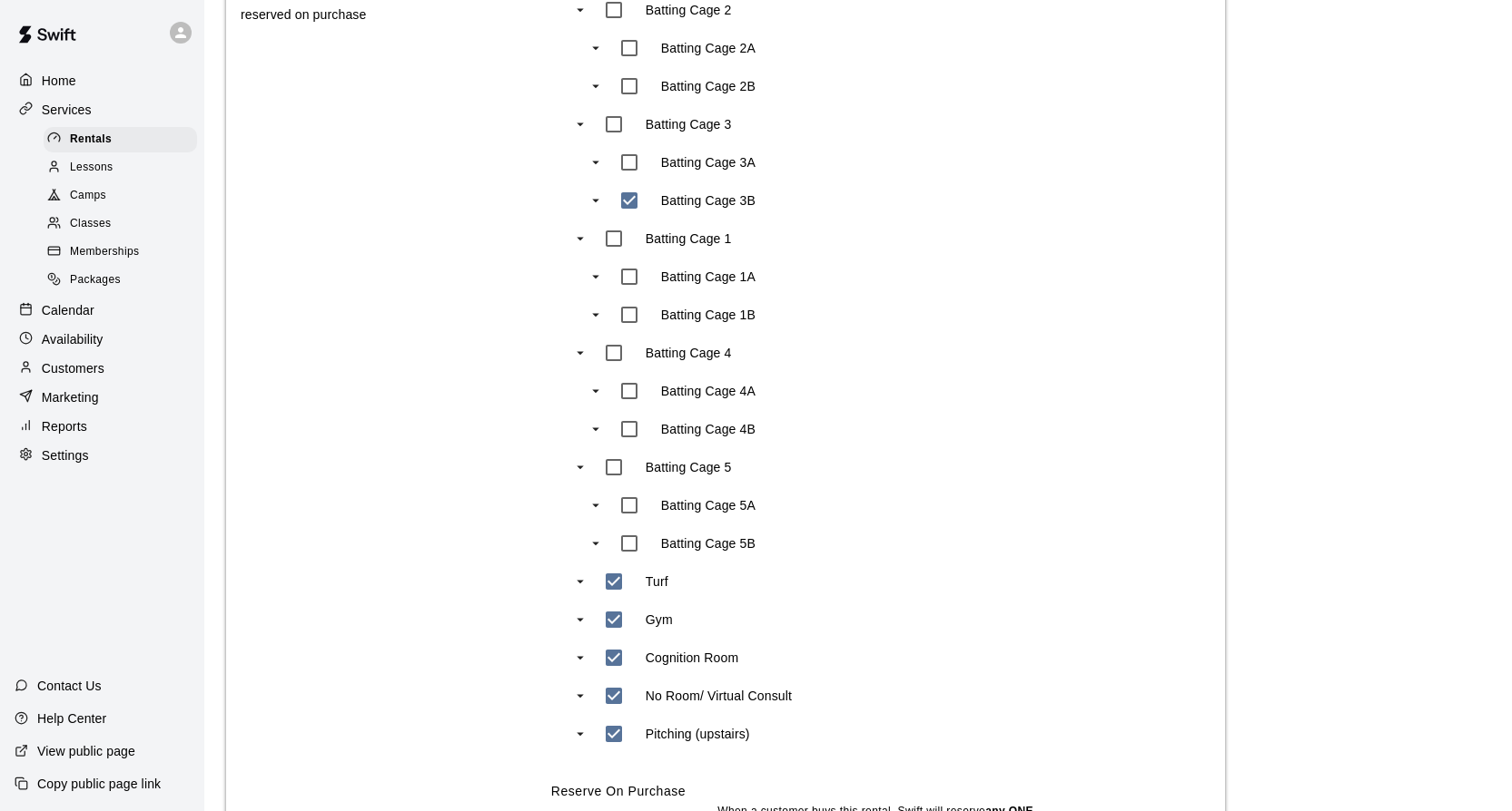
scroll to position [901, 0]
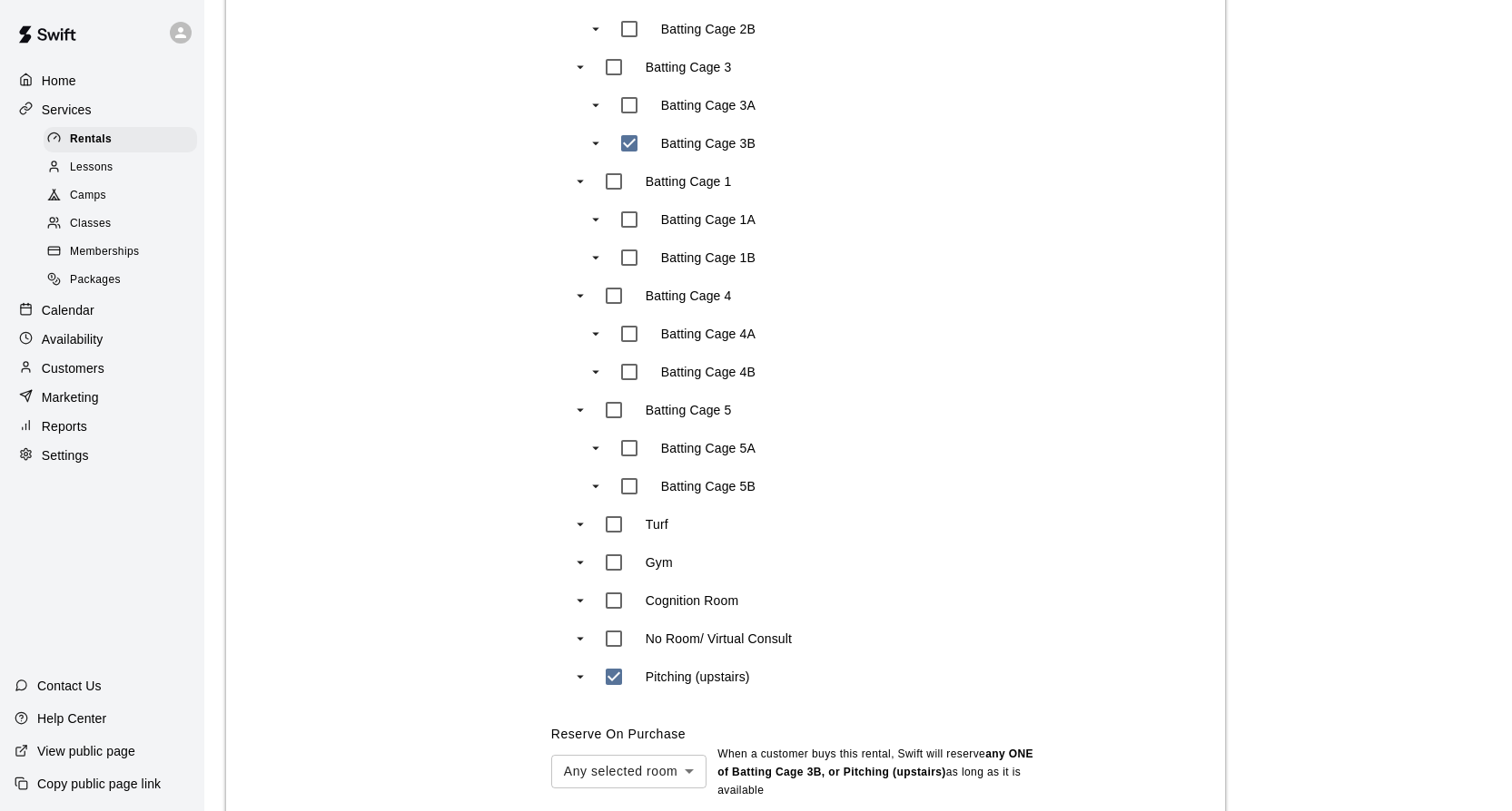
type input "***"
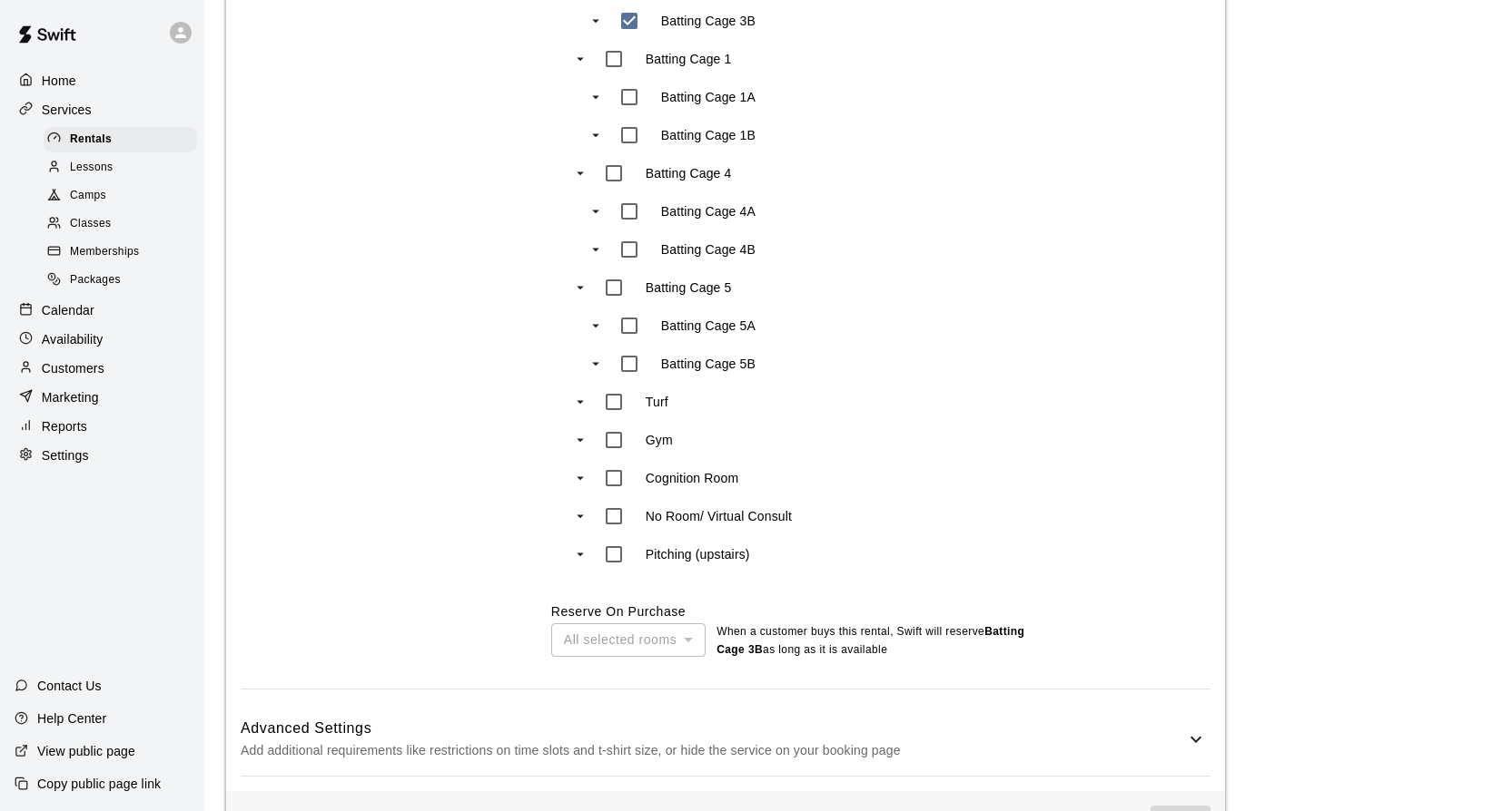
scroll to position [1088, 0]
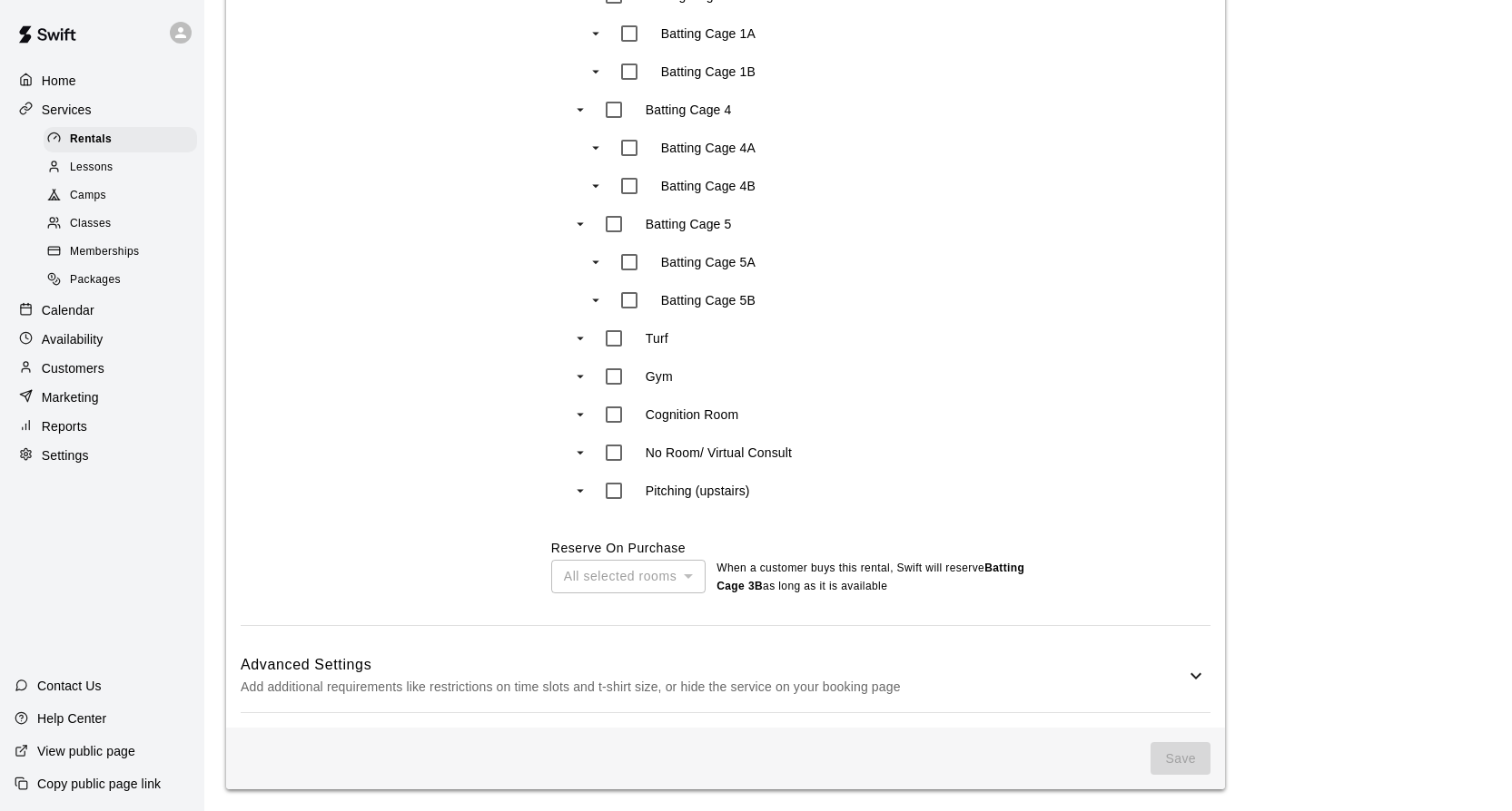
click at [1198, 682] on icon at bounding box center [1195, 675] width 21 height 21
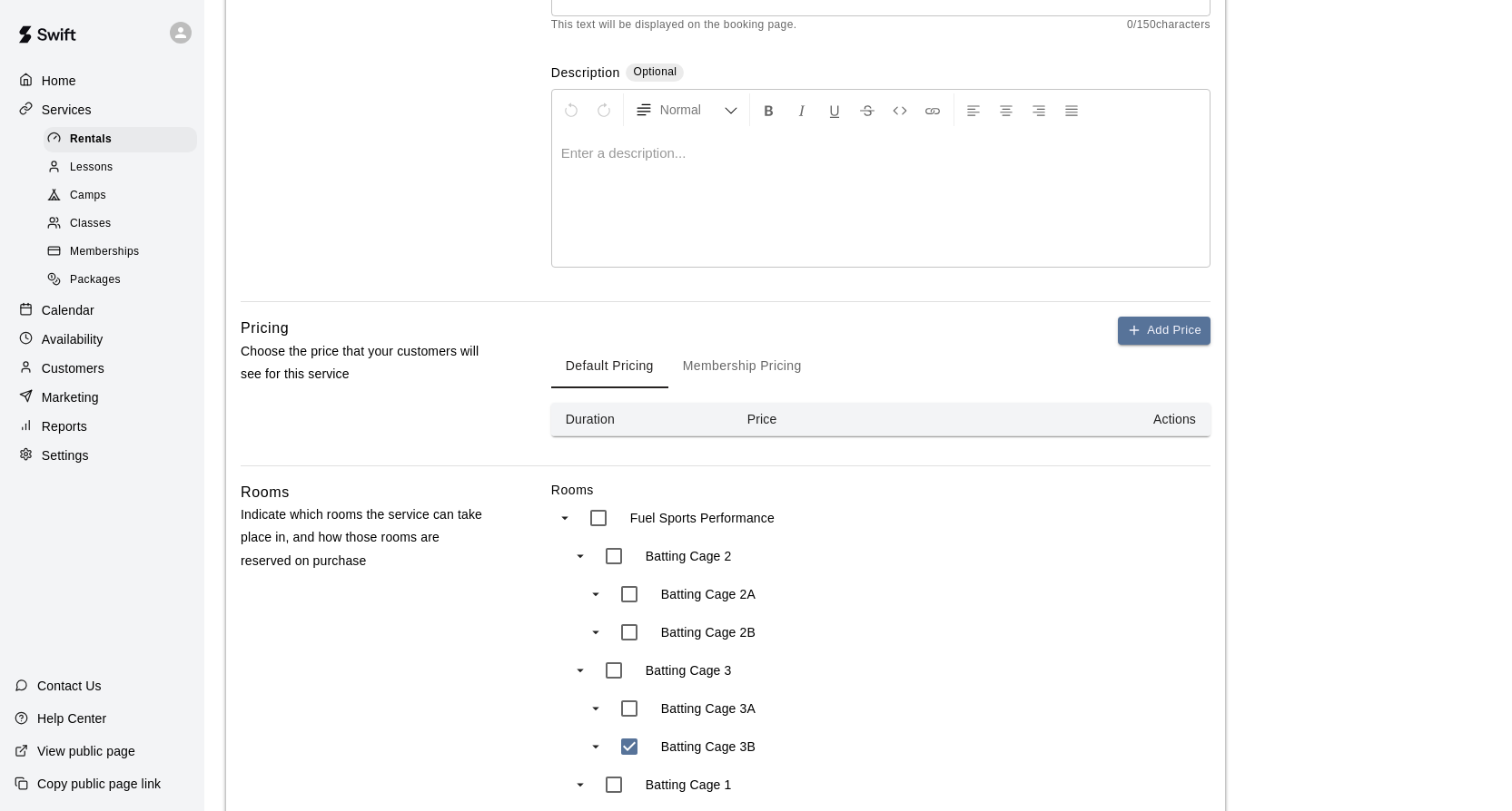
scroll to position [340, 0]
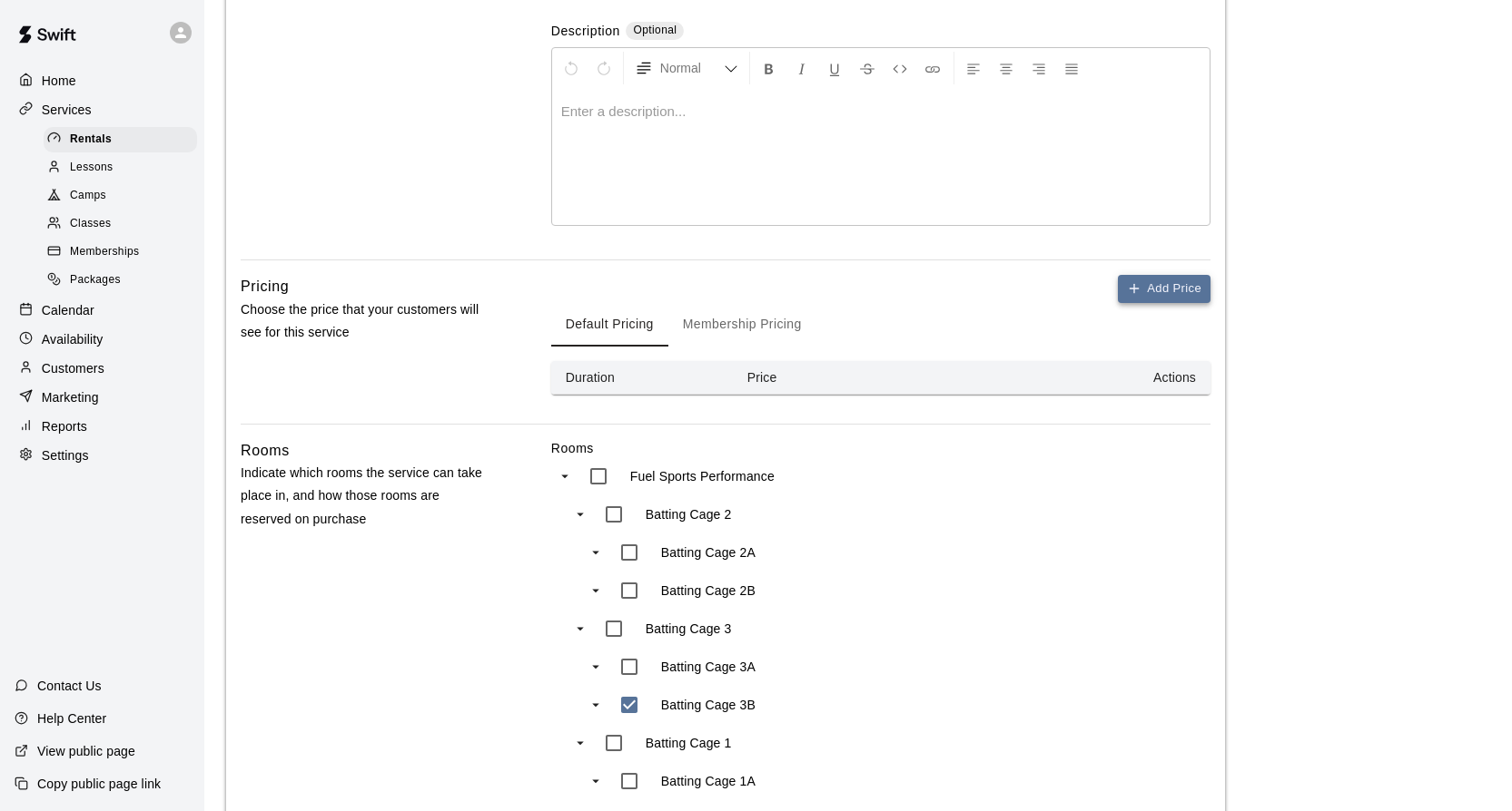
click at [1164, 282] on button "Add Price" at bounding box center [1164, 289] width 92 height 28
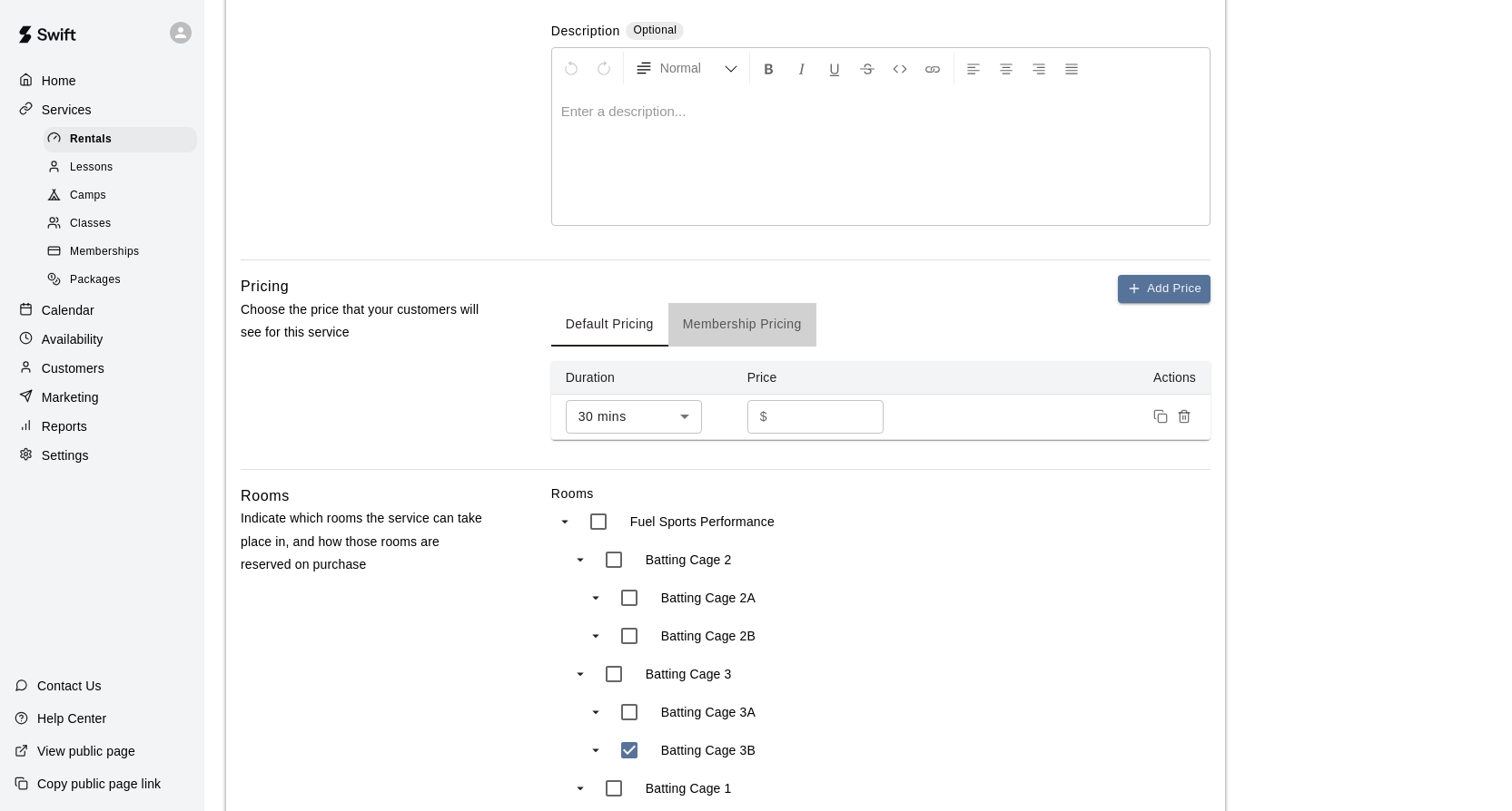
click at [779, 335] on button "Membership Pricing" at bounding box center [742, 325] width 148 height 44
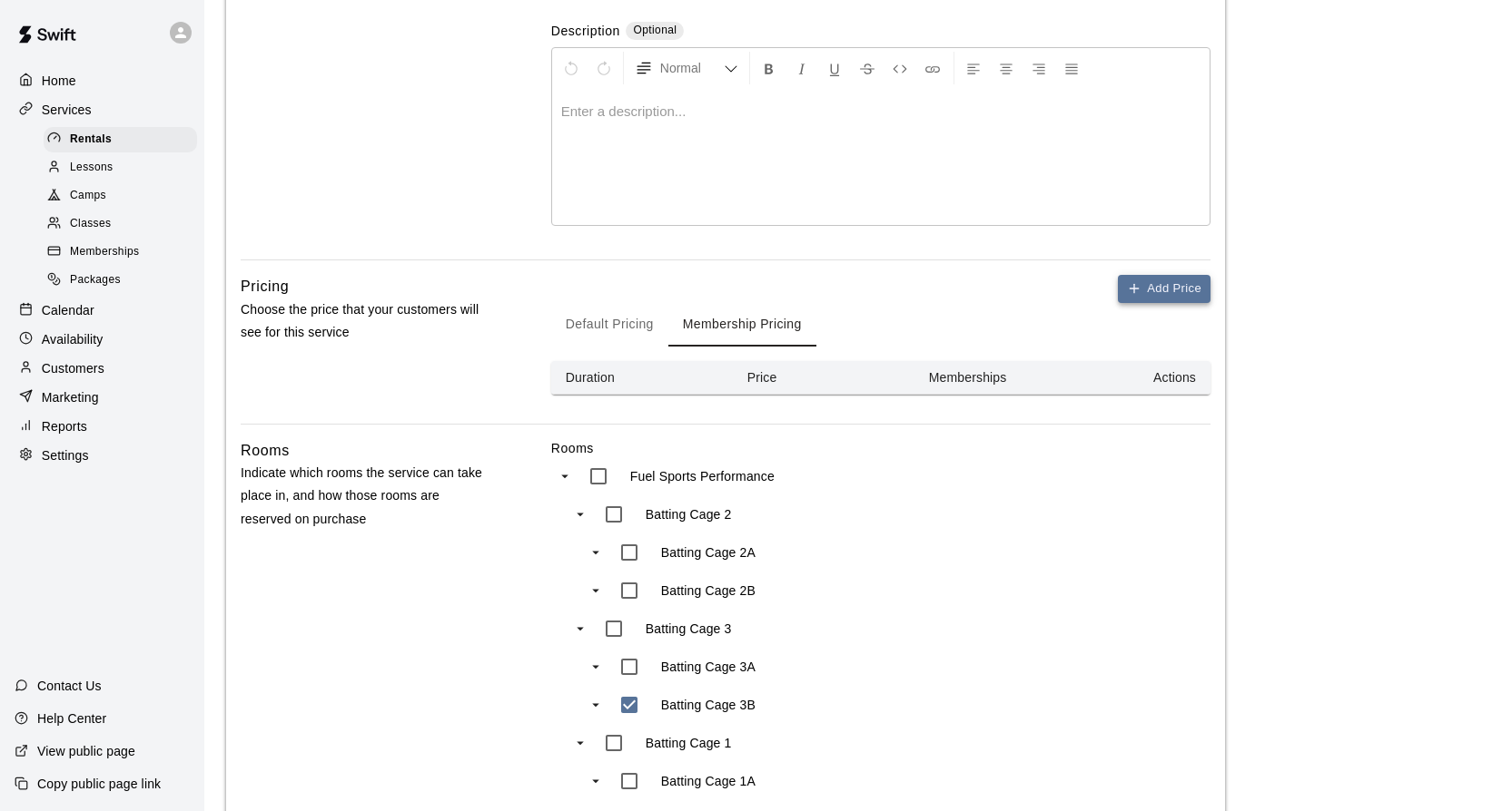
click at [1129, 289] on icon "button" at bounding box center [1133, 289] width 8 height 0
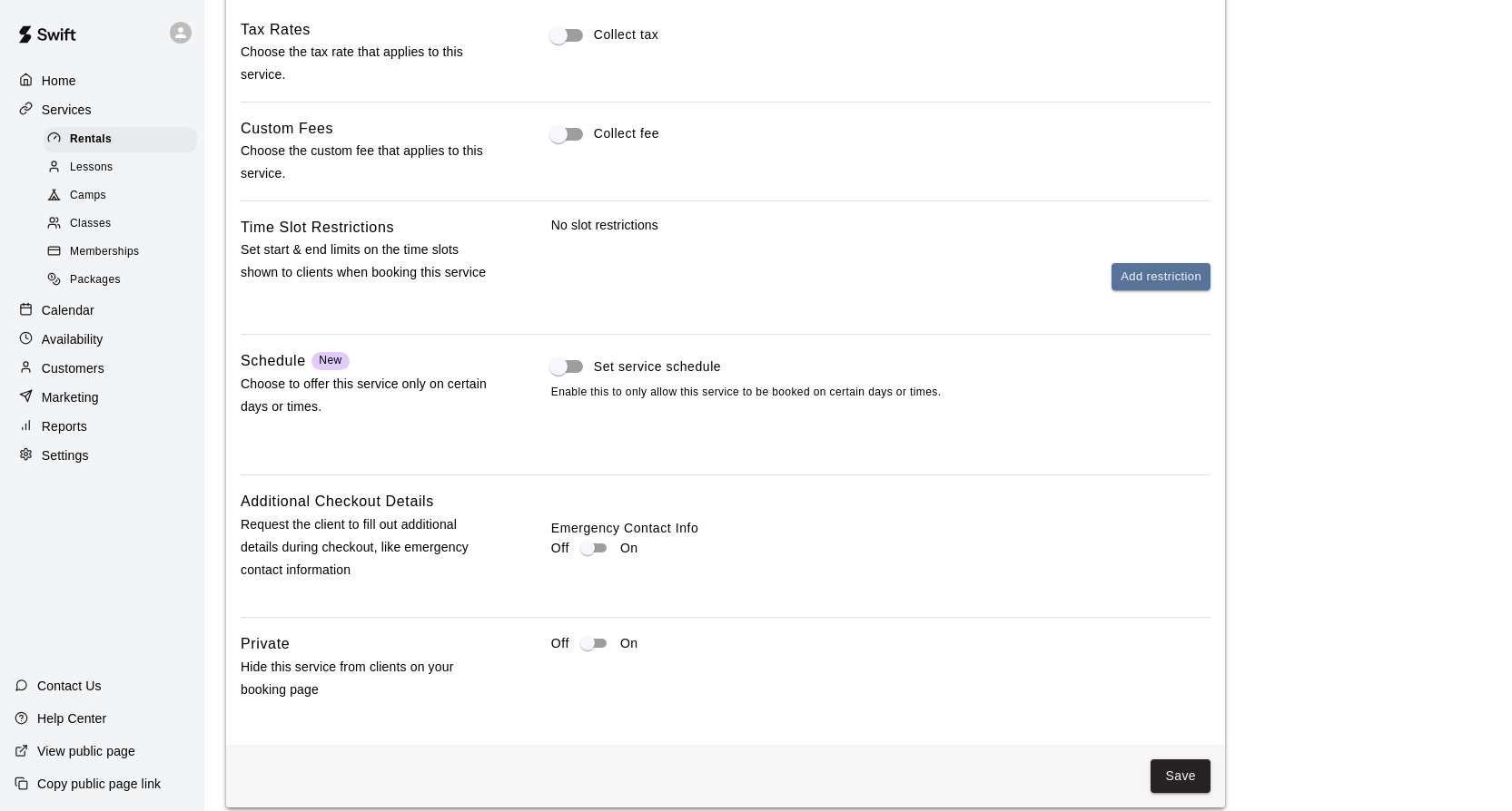
scroll to position [1876, 0]
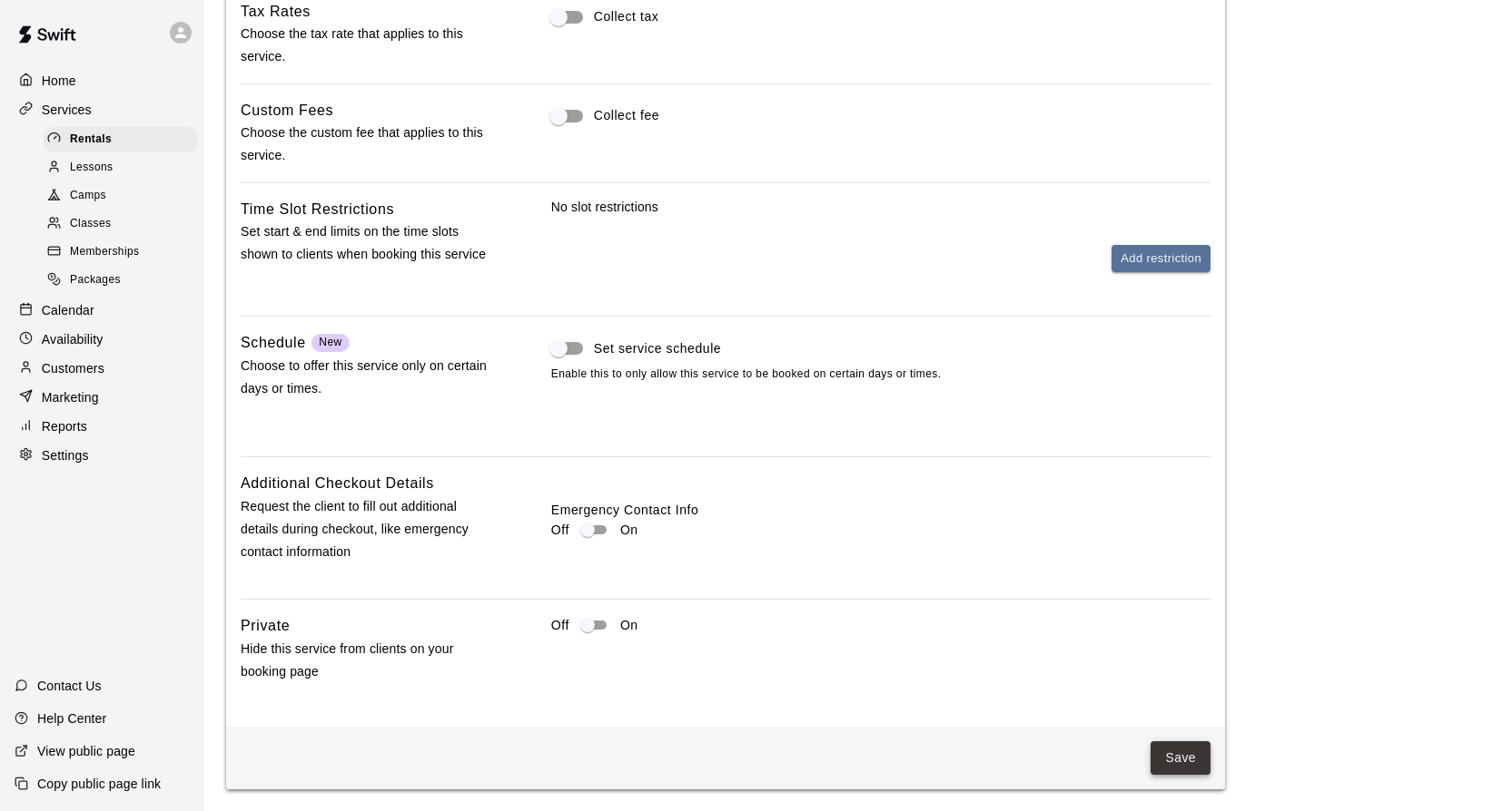
click at [1169, 756] on button "Save" at bounding box center [1180, 758] width 60 height 34
click at [1094, 759] on div "Save" at bounding box center [725, 758] width 970 height 34
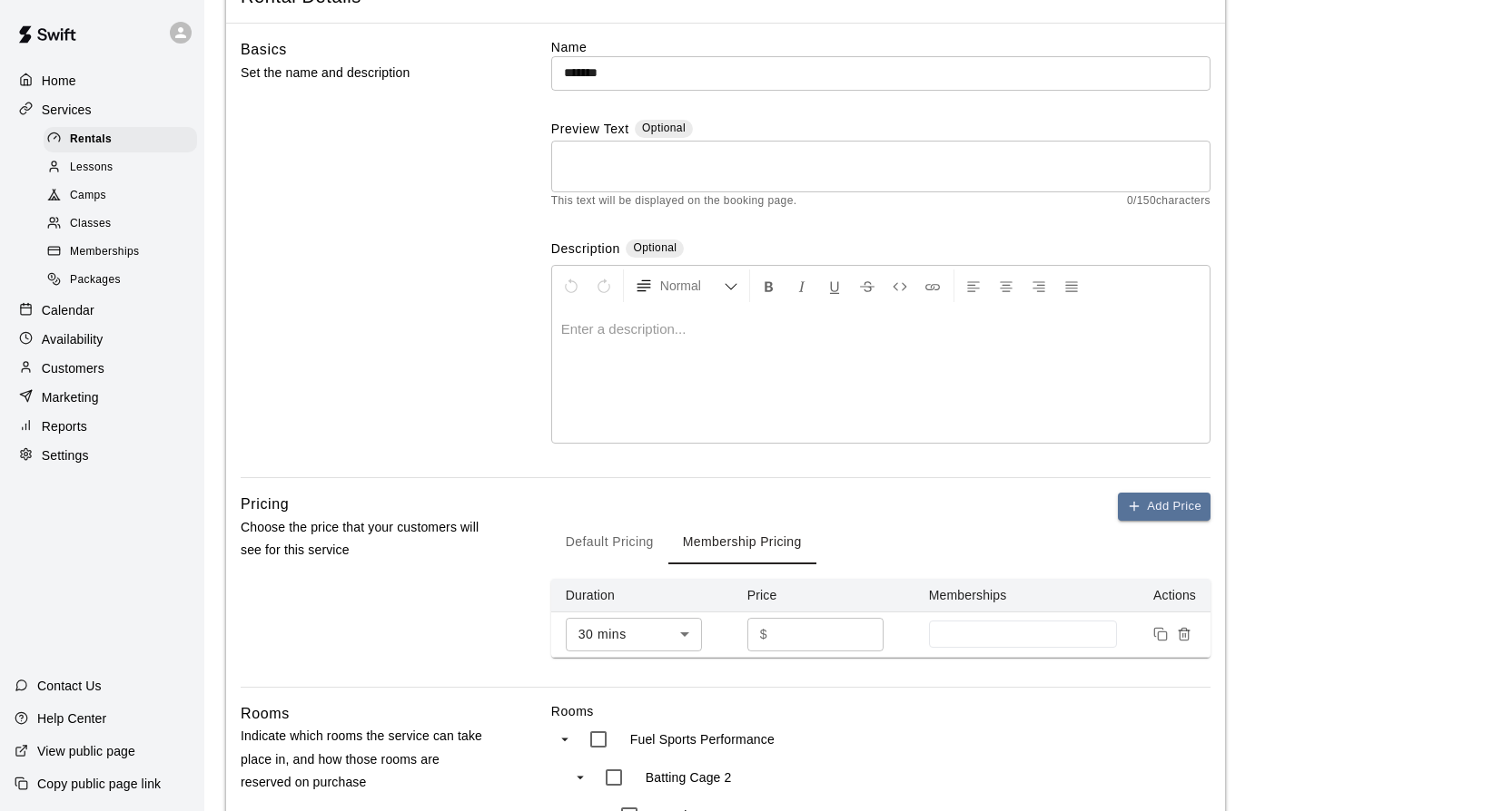
scroll to position [120, 0]
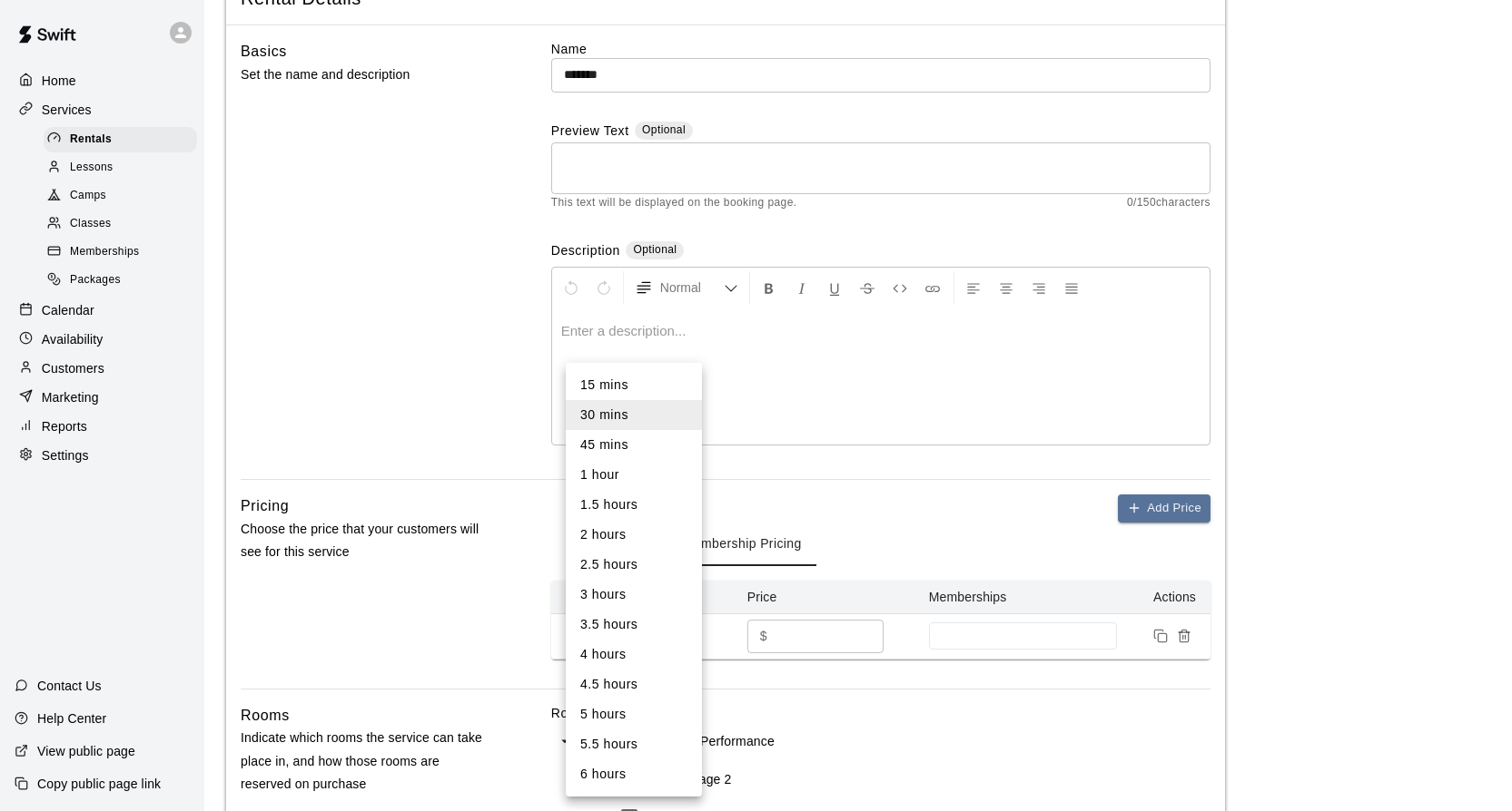
click at [635, 414] on li "30 mins" at bounding box center [633, 415] width 136 height 30
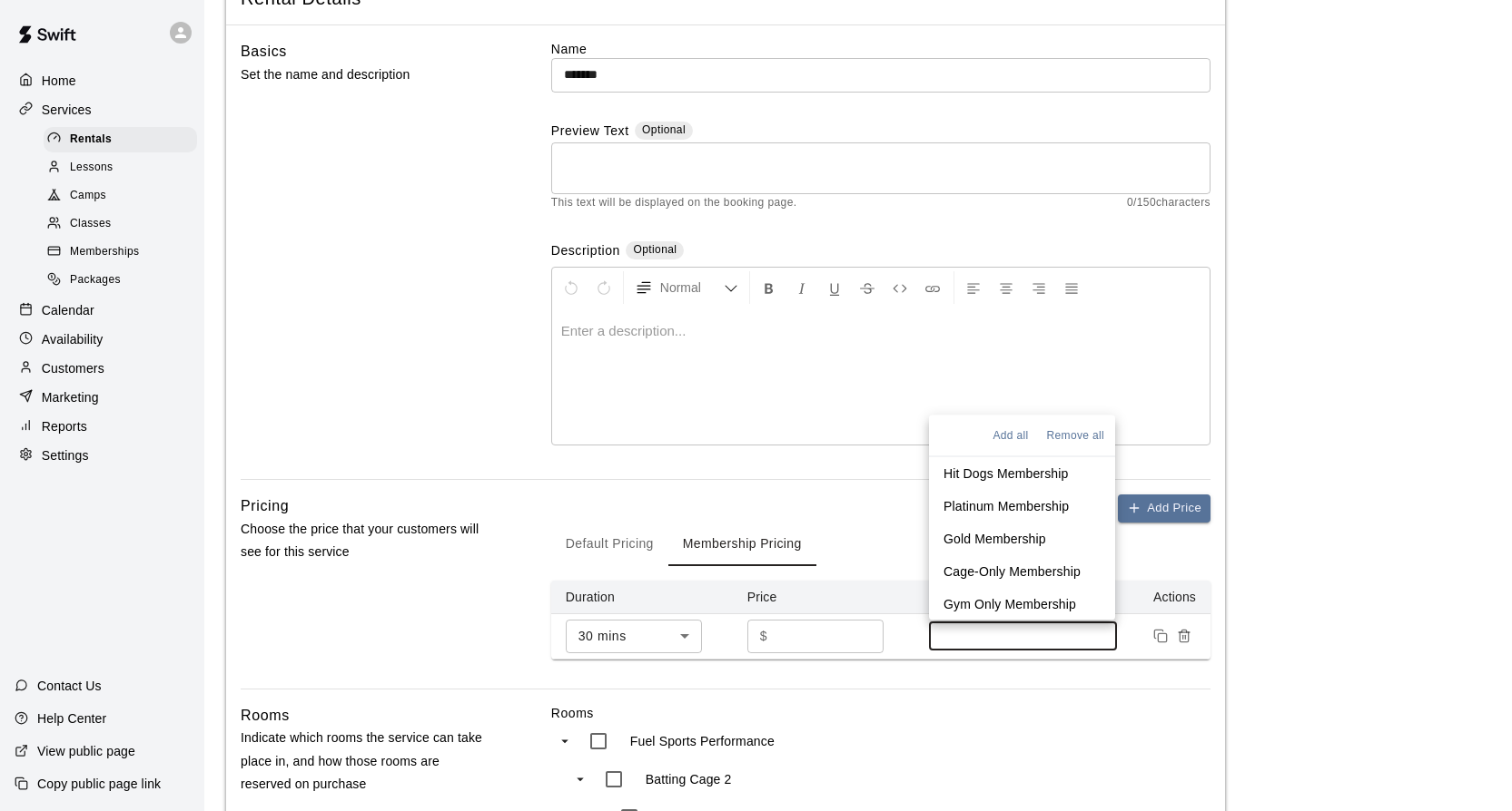
click at [957, 637] on input at bounding box center [1023, 636] width 170 height 15
click at [968, 478] on p "Hit Dogs Membership" at bounding box center [1006, 472] width 125 height 18
click at [1184, 634] on icon "Remove price" at bounding box center [1184, 637] width 15 height 15
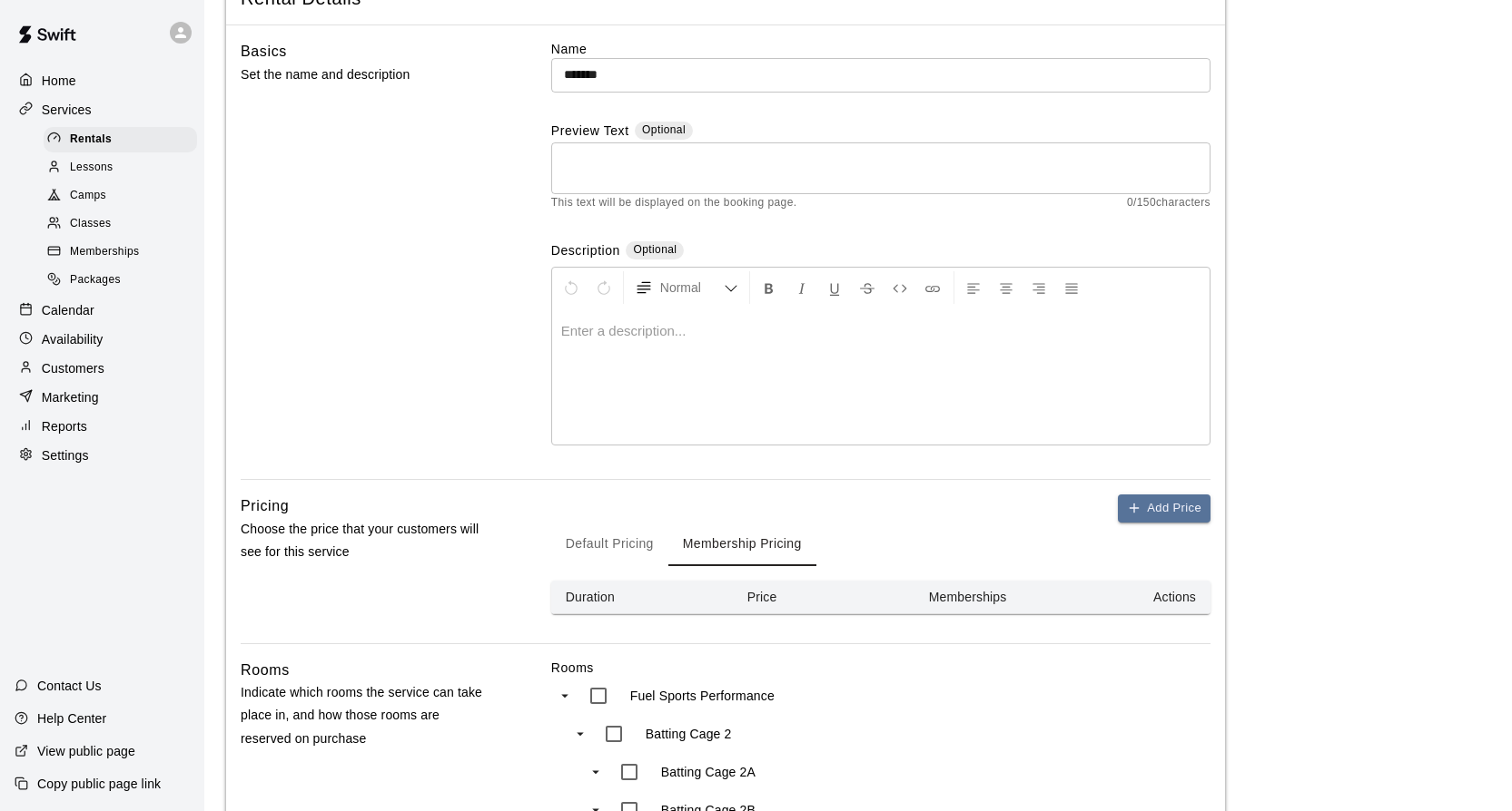
click at [988, 596] on th "Memberships" at bounding box center [1002, 598] width 177 height 34
click at [1136, 506] on icon "button" at bounding box center [1135, 508] width 15 height 15
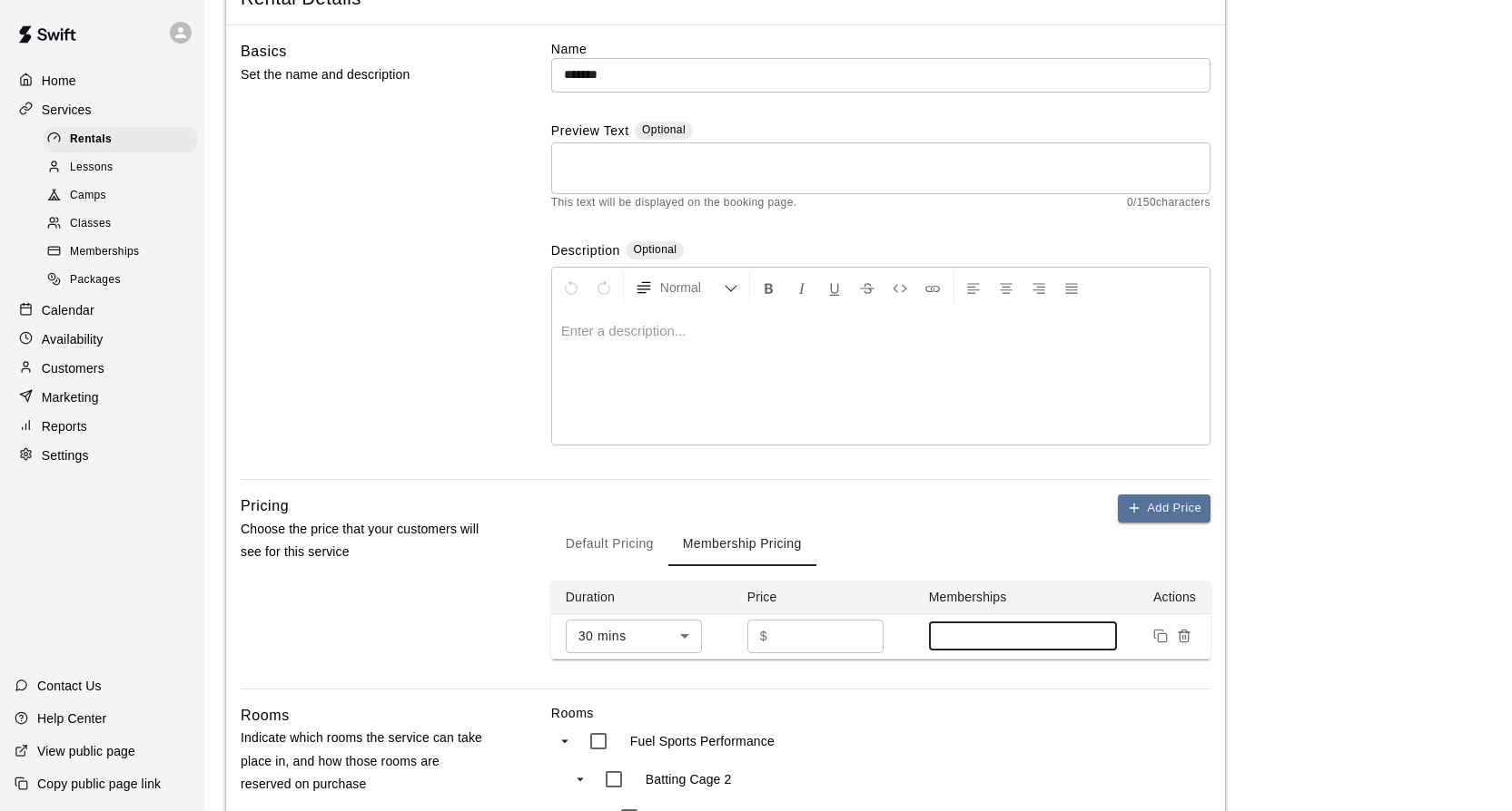
click at [1019, 630] on input at bounding box center [1023, 636] width 170 height 15
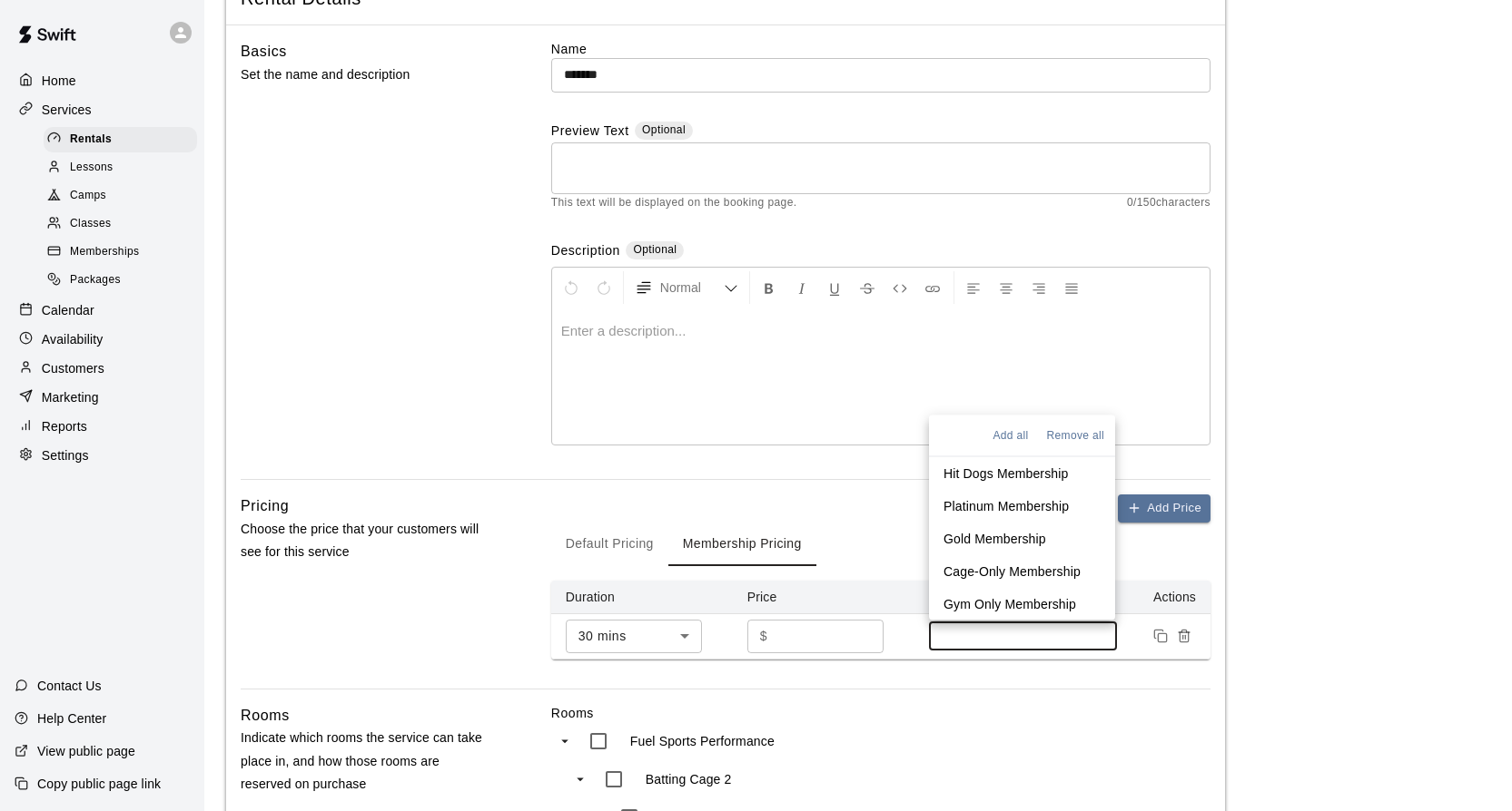
click at [1026, 471] on p "Hit Dogs Membership" at bounding box center [1006, 472] width 125 height 18
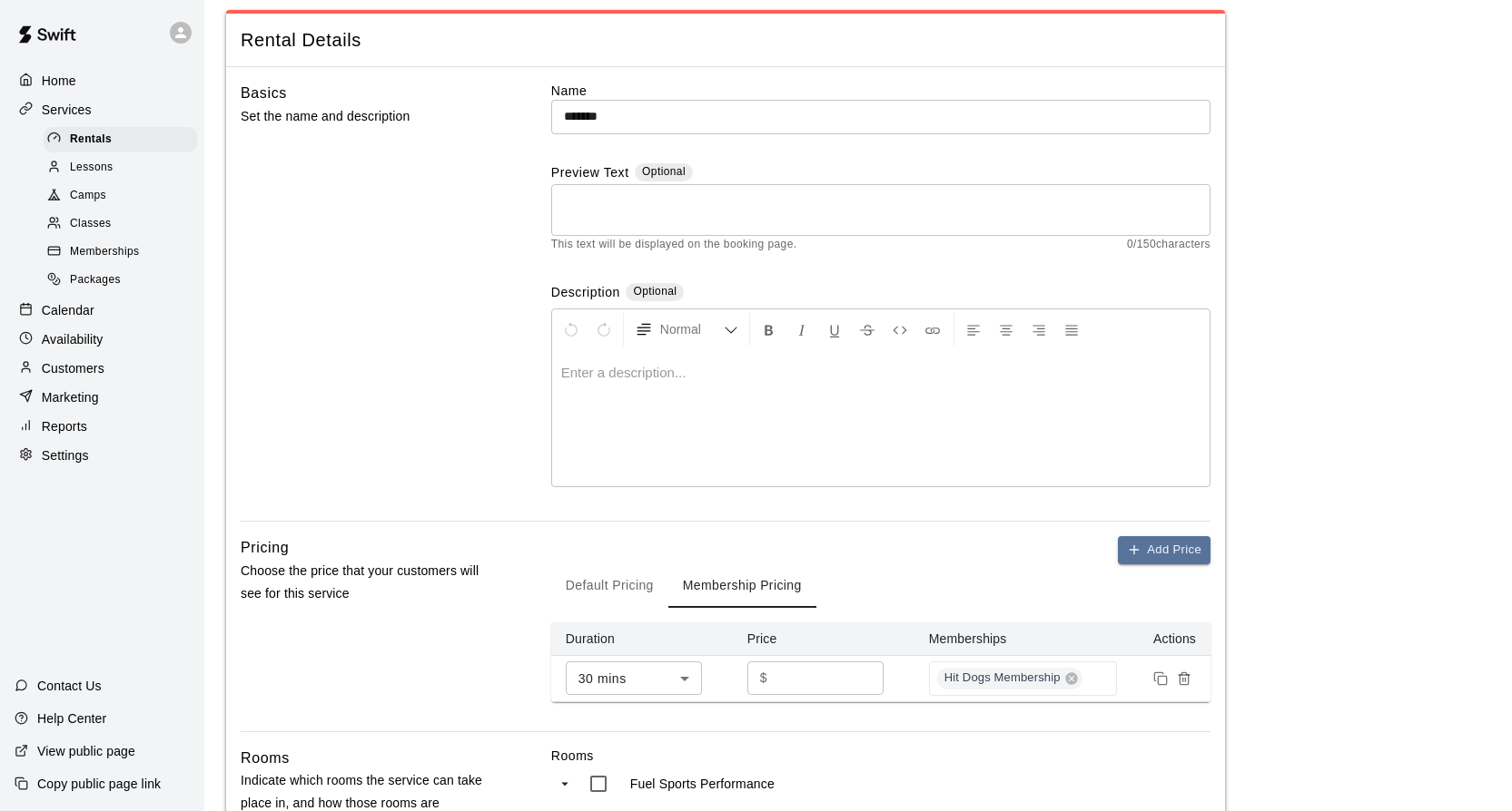
scroll to position [0, 0]
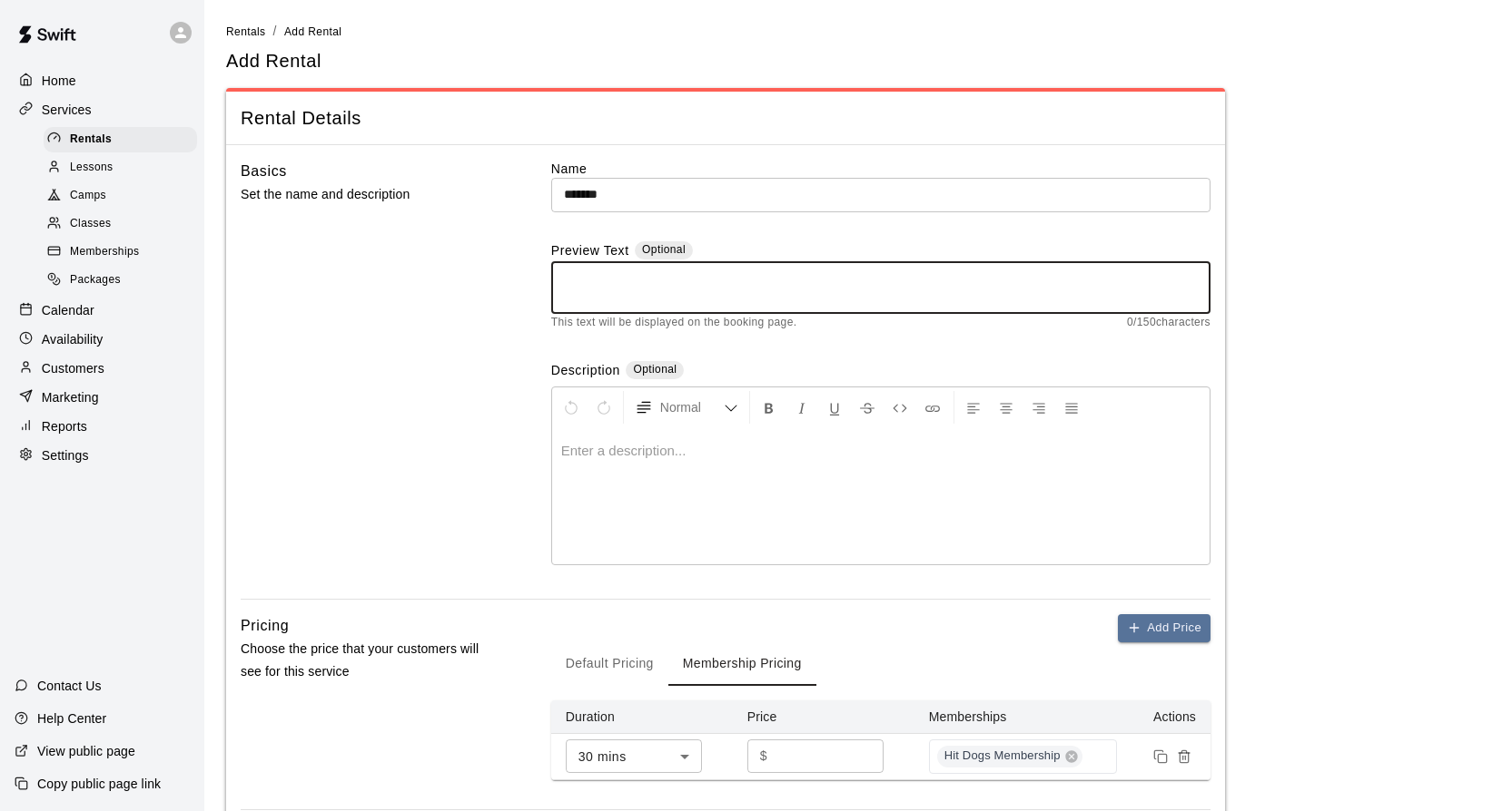
click at [610, 293] on textarea at bounding box center [880, 287] width 633 height 36
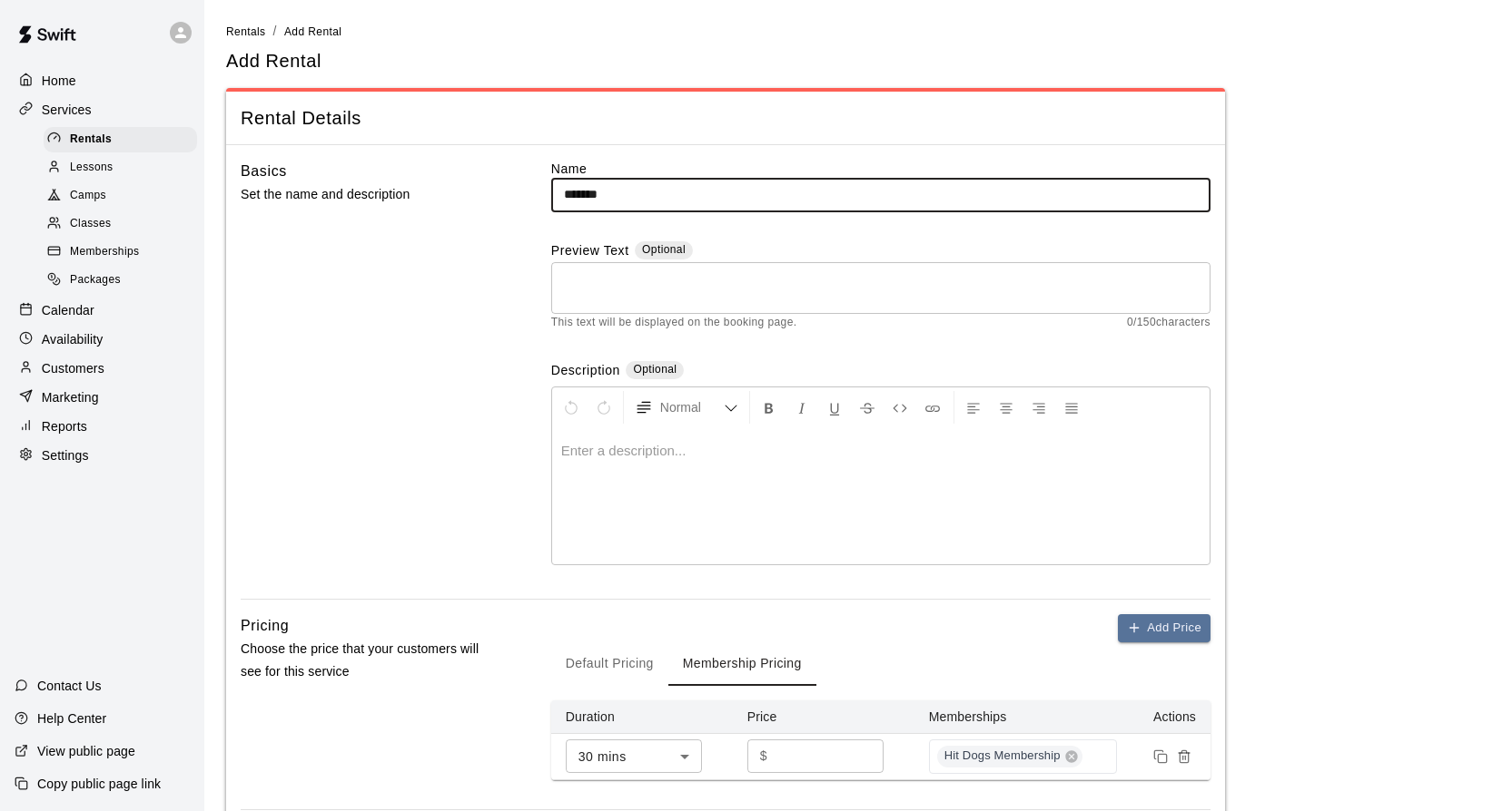
click at [621, 199] on input "*******" at bounding box center [881, 195] width 660 height 34
drag, startPoint x: 684, startPoint y: 196, endPoint x: 525, endPoint y: 196, distance: 159.0
click at [552, 196] on input "**********" at bounding box center [881, 195] width 660 height 34
type input "**********"
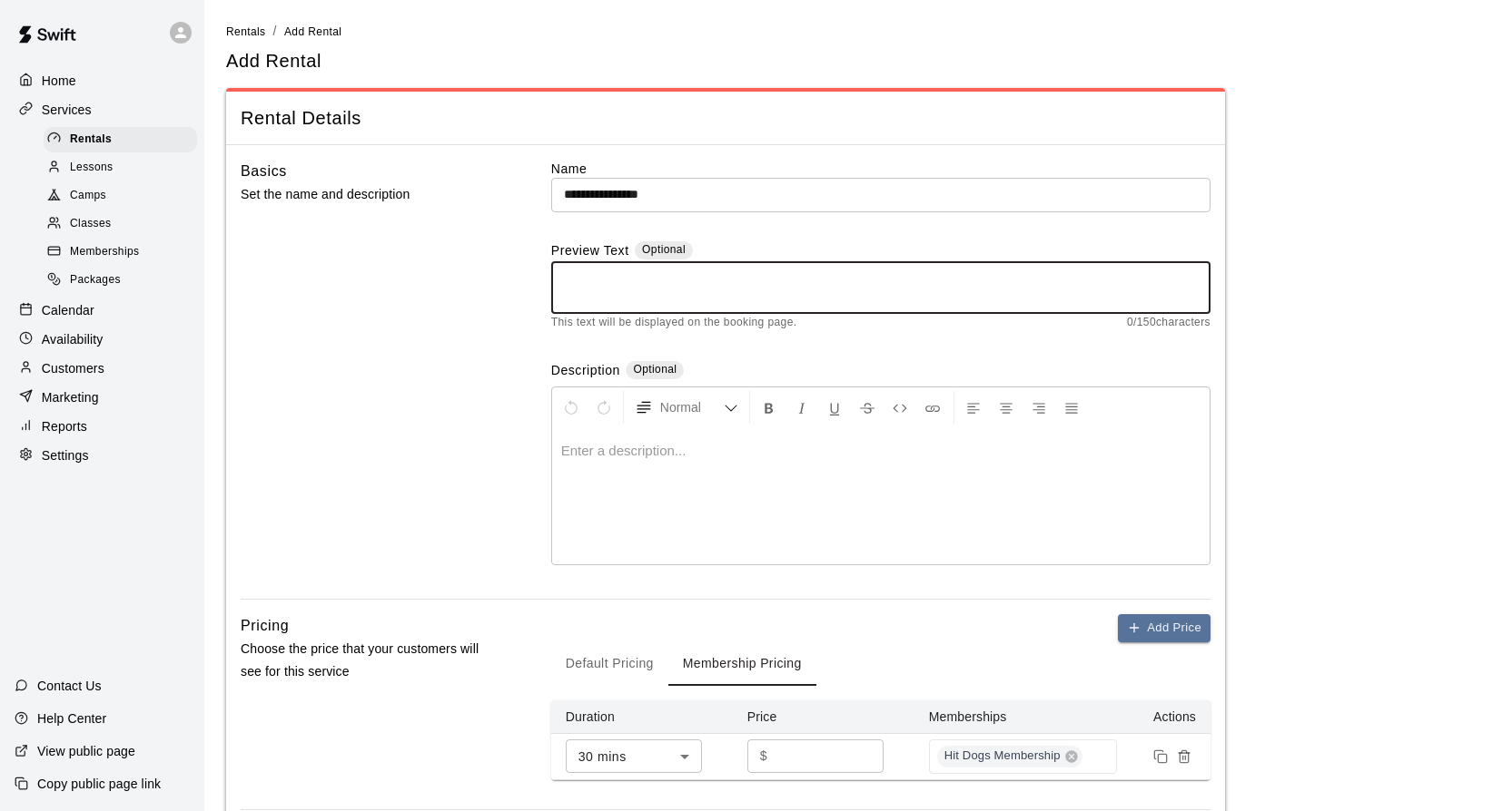
click at [627, 294] on textarea at bounding box center [880, 287] width 633 height 36
paste textarea "**********"
type textarea "**********"
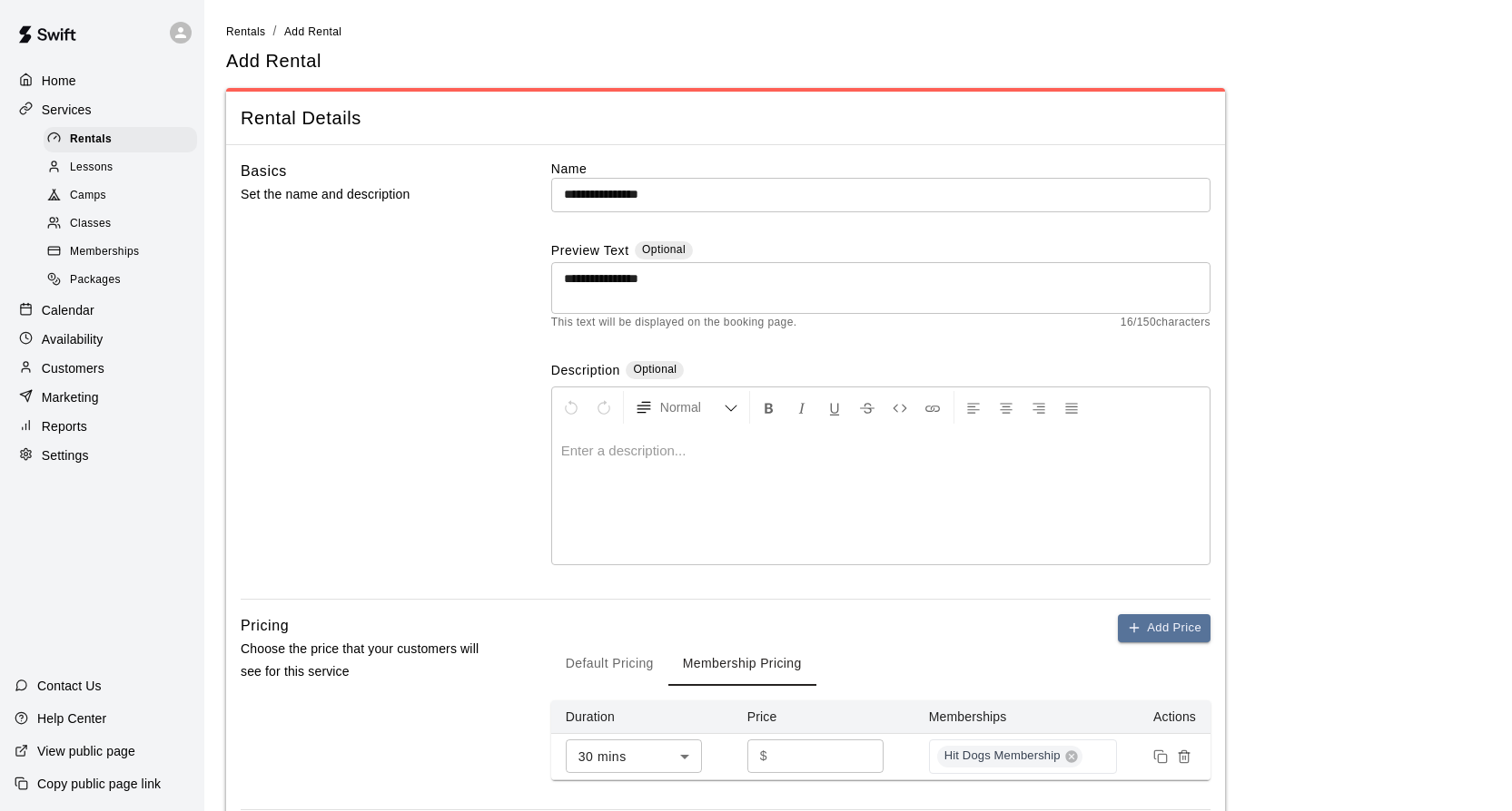
click at [602, 457] on p at bounding box center [880, 451] width 639 height 18
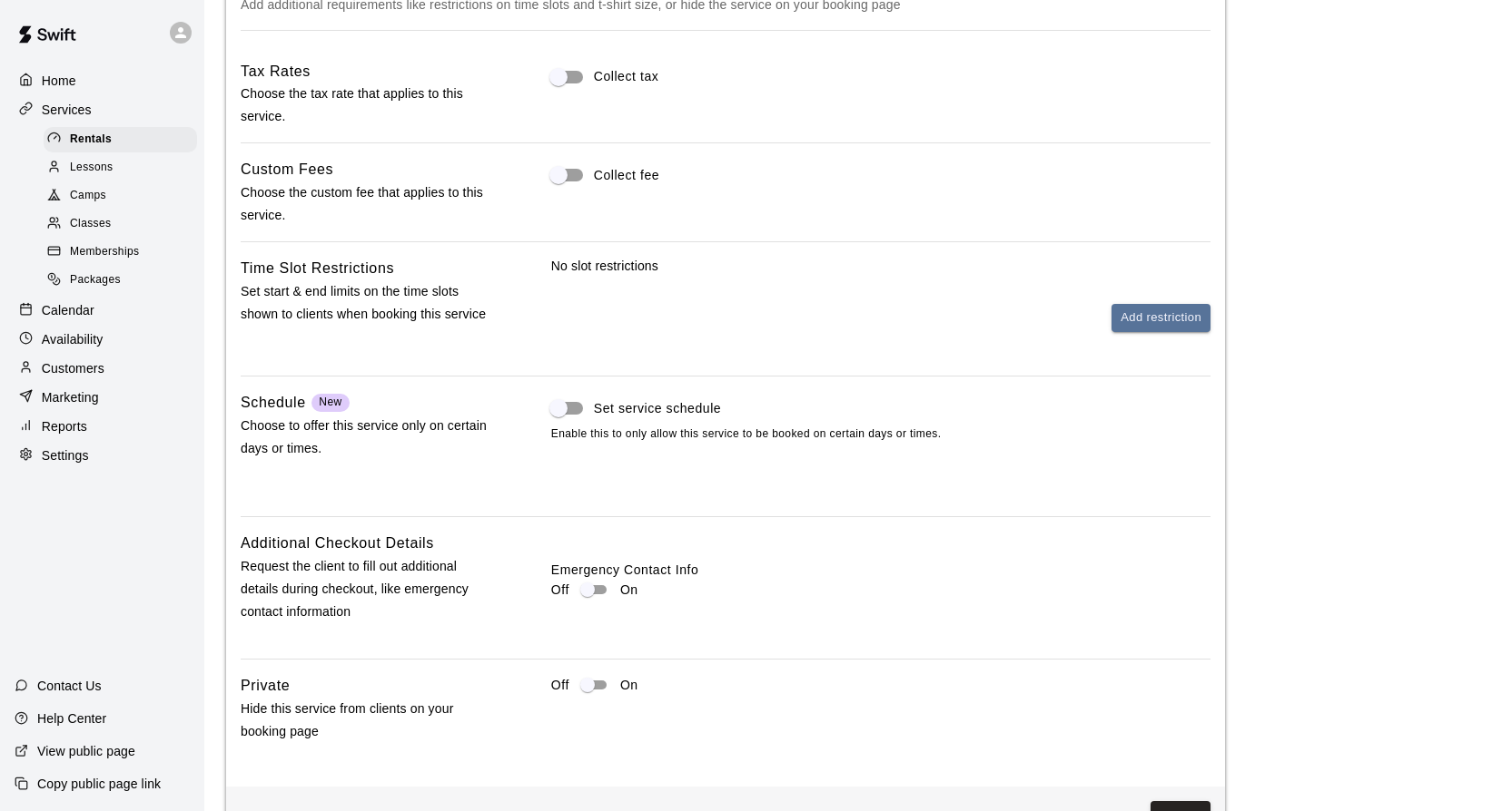
scroll to position [1877, 0]
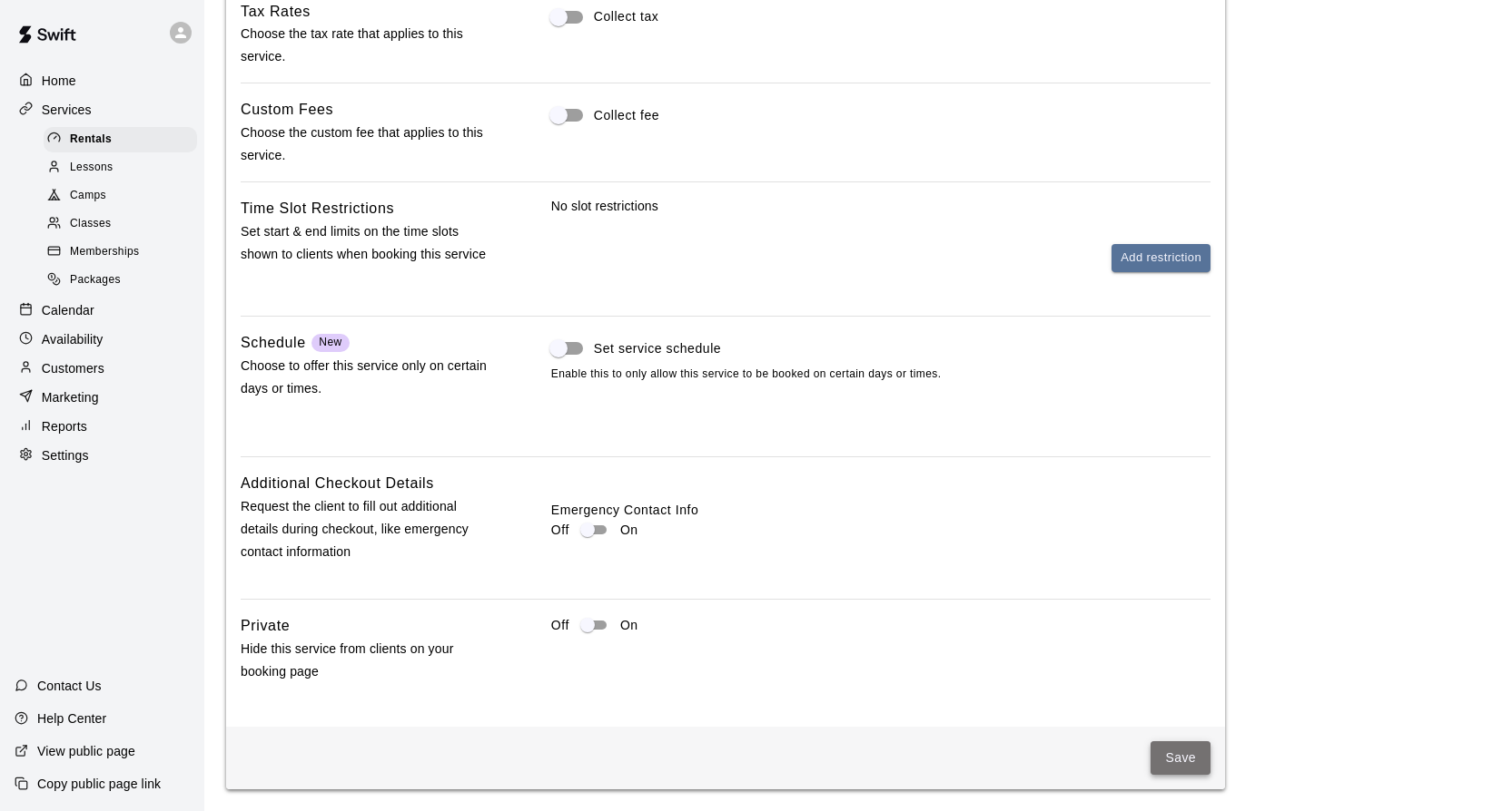
click at [1176, 753] on button "Save" at bounding box center [1180, 758] width 60 height 34
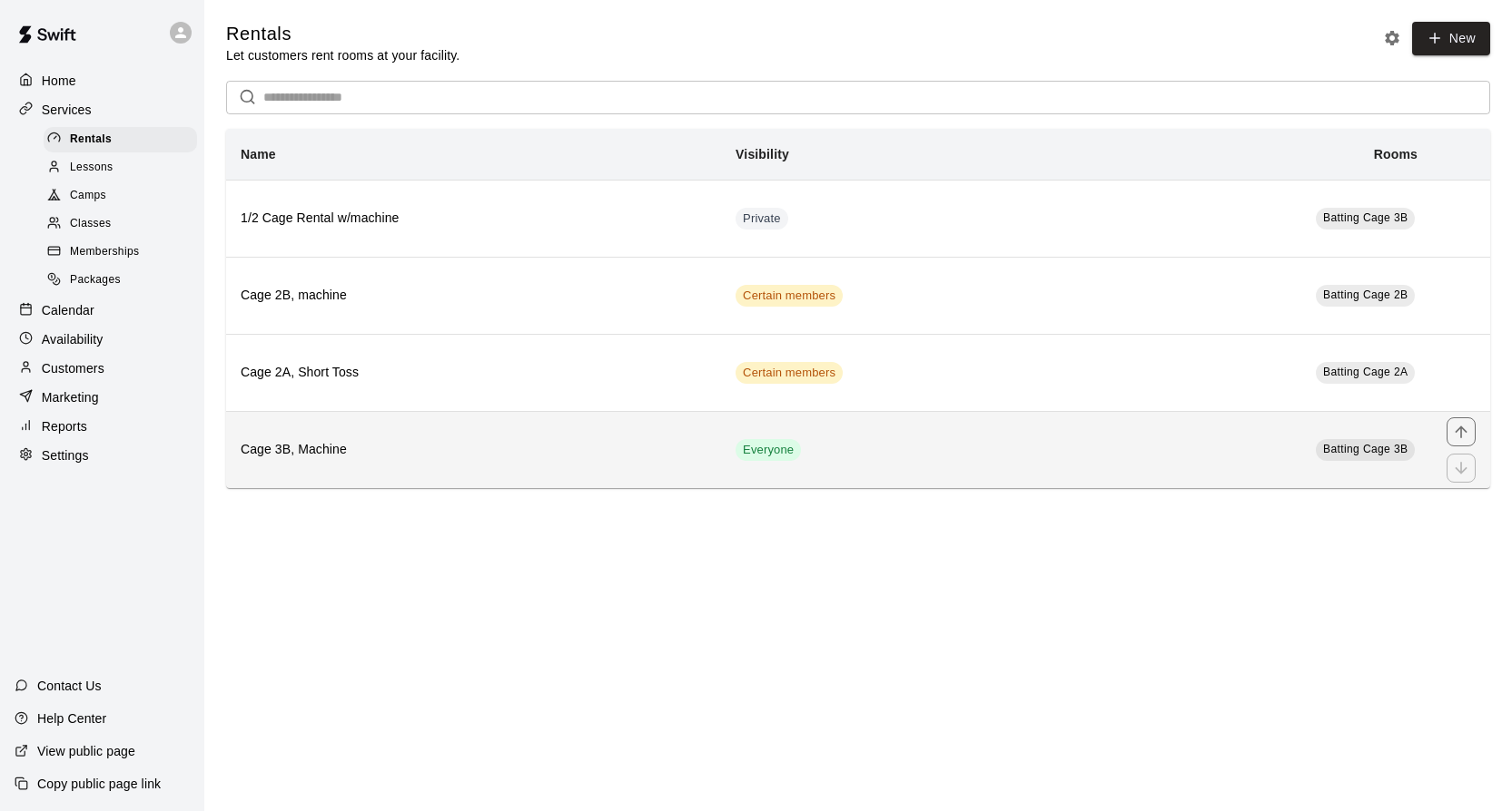
click at [865, 454] on td "Everyone" at bounding box center [901, 450] width 360 height 77
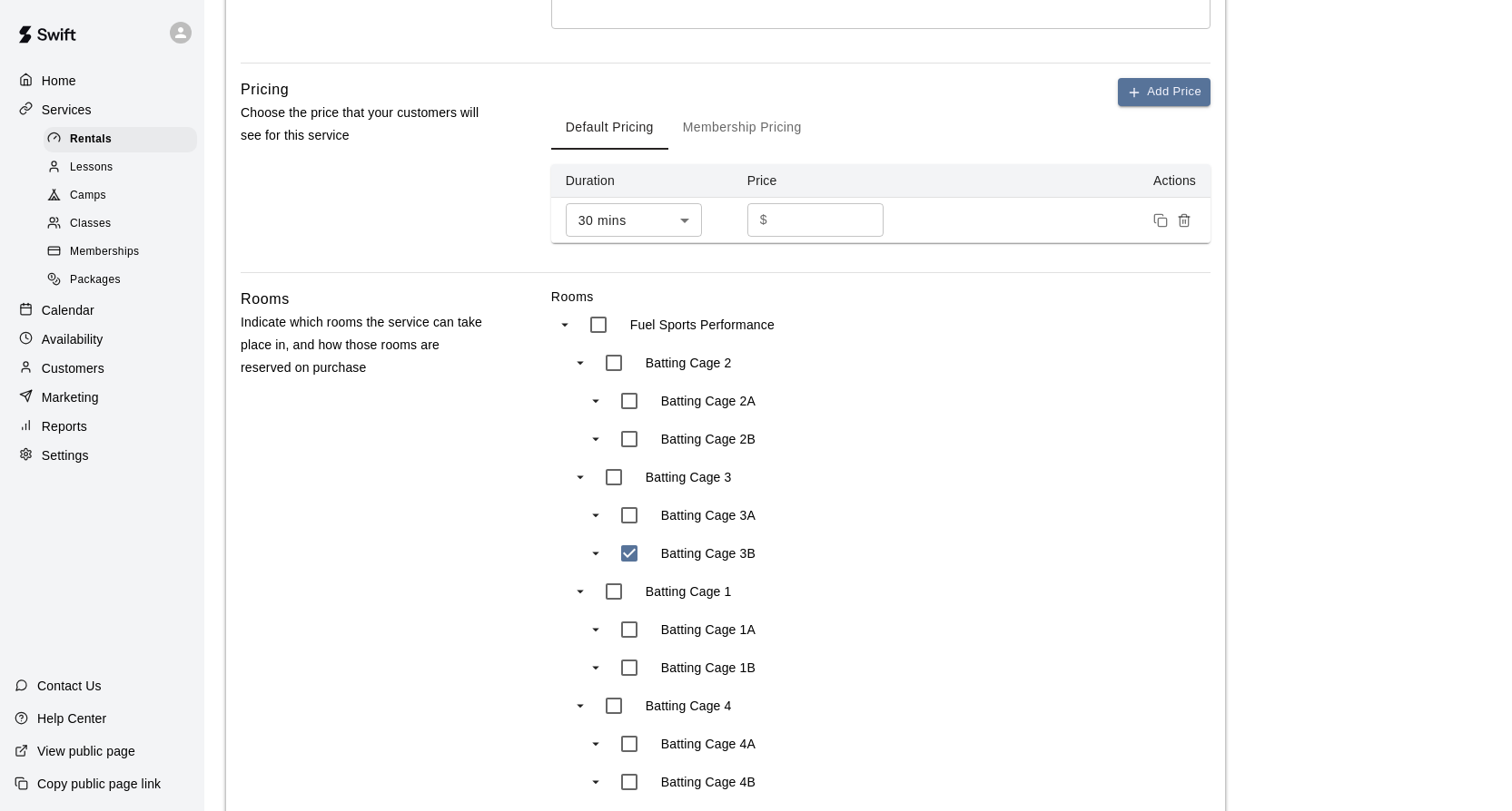
scroll to position [547, 0]
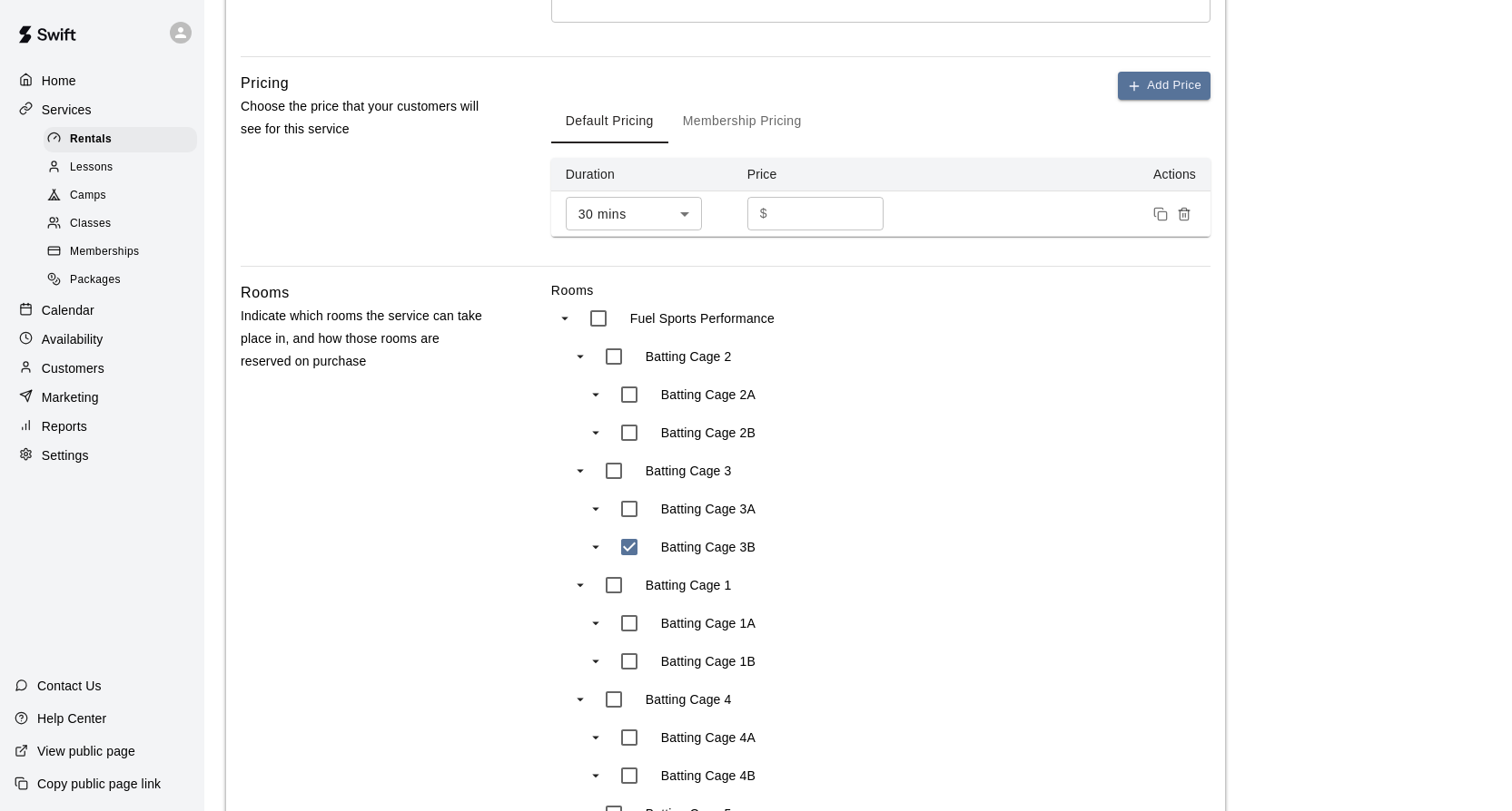
click at [746, 120] on button "Membership Pricing" at bounding box center [742, 121] width 148 height 44
click at [616, 119] on button "Default Pricing" at bounding box center [610, 121] width 117 height 44
click at [1190, 209] on icon "Remove price" at bounding box center [1184, 214] width 15 height 15
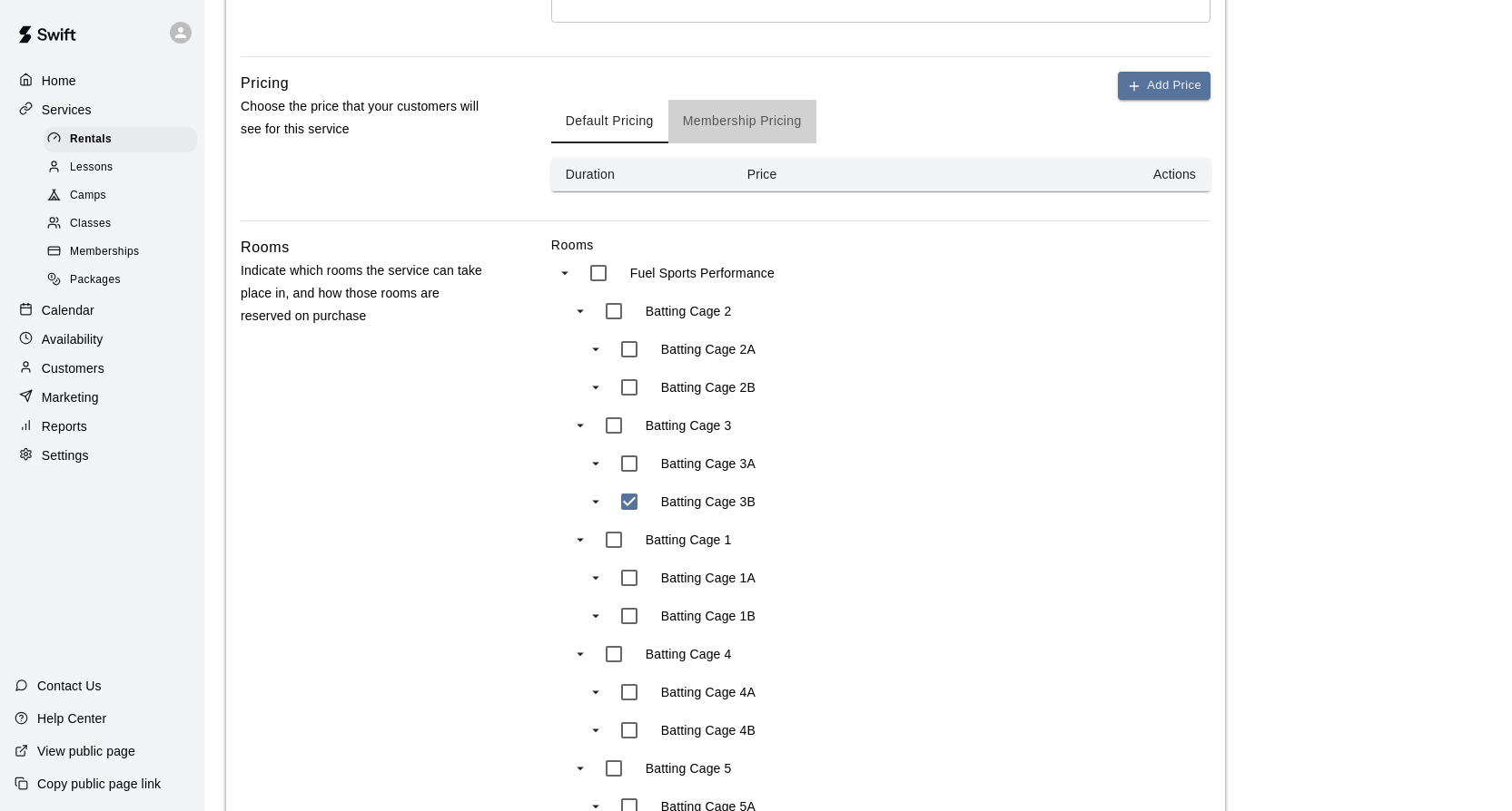
click at [754, 117] on button "Membership Pricing" at bounding box center [742, 121] width 148 height 44
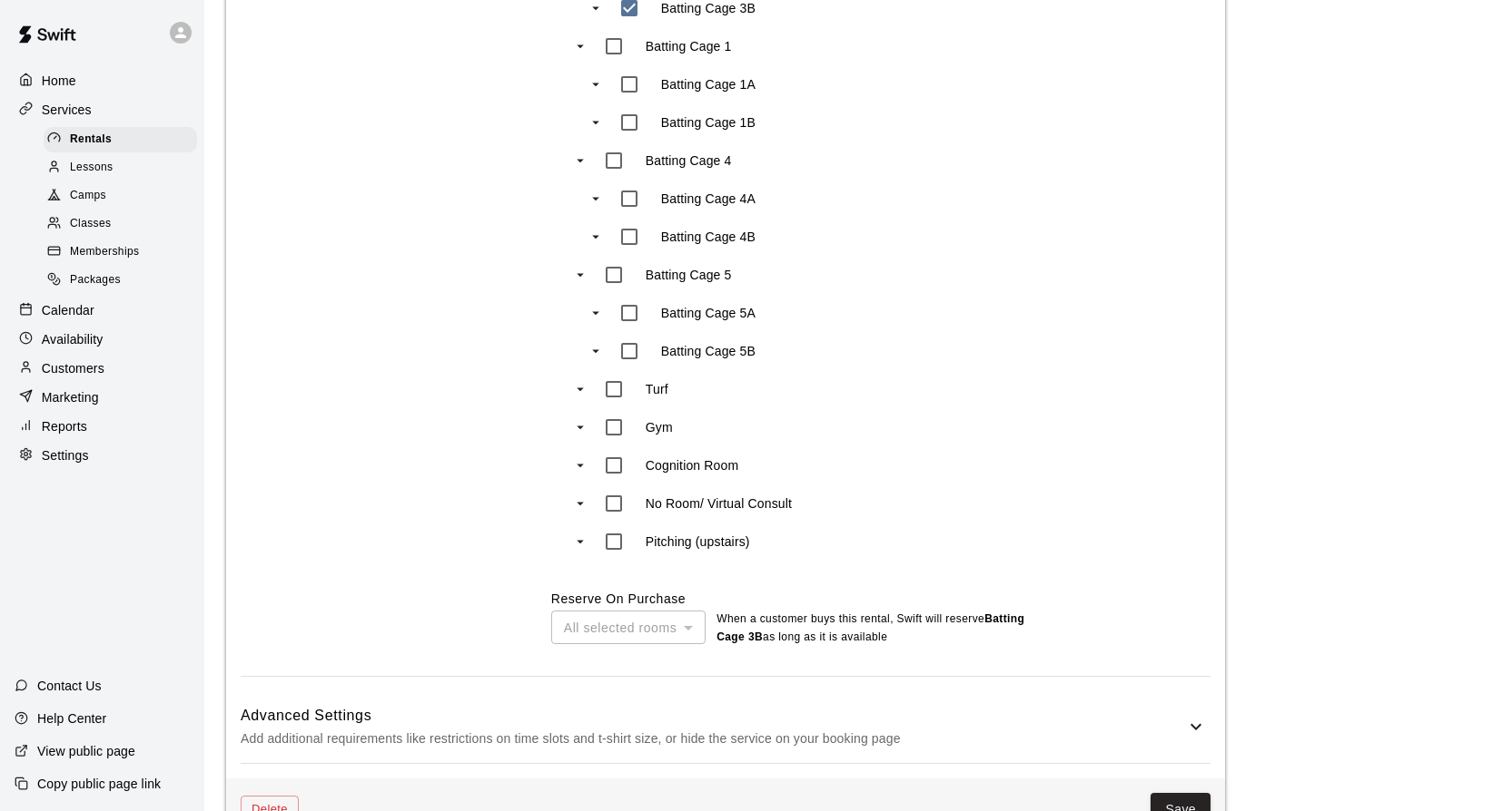
scroll to position [1139, 0]
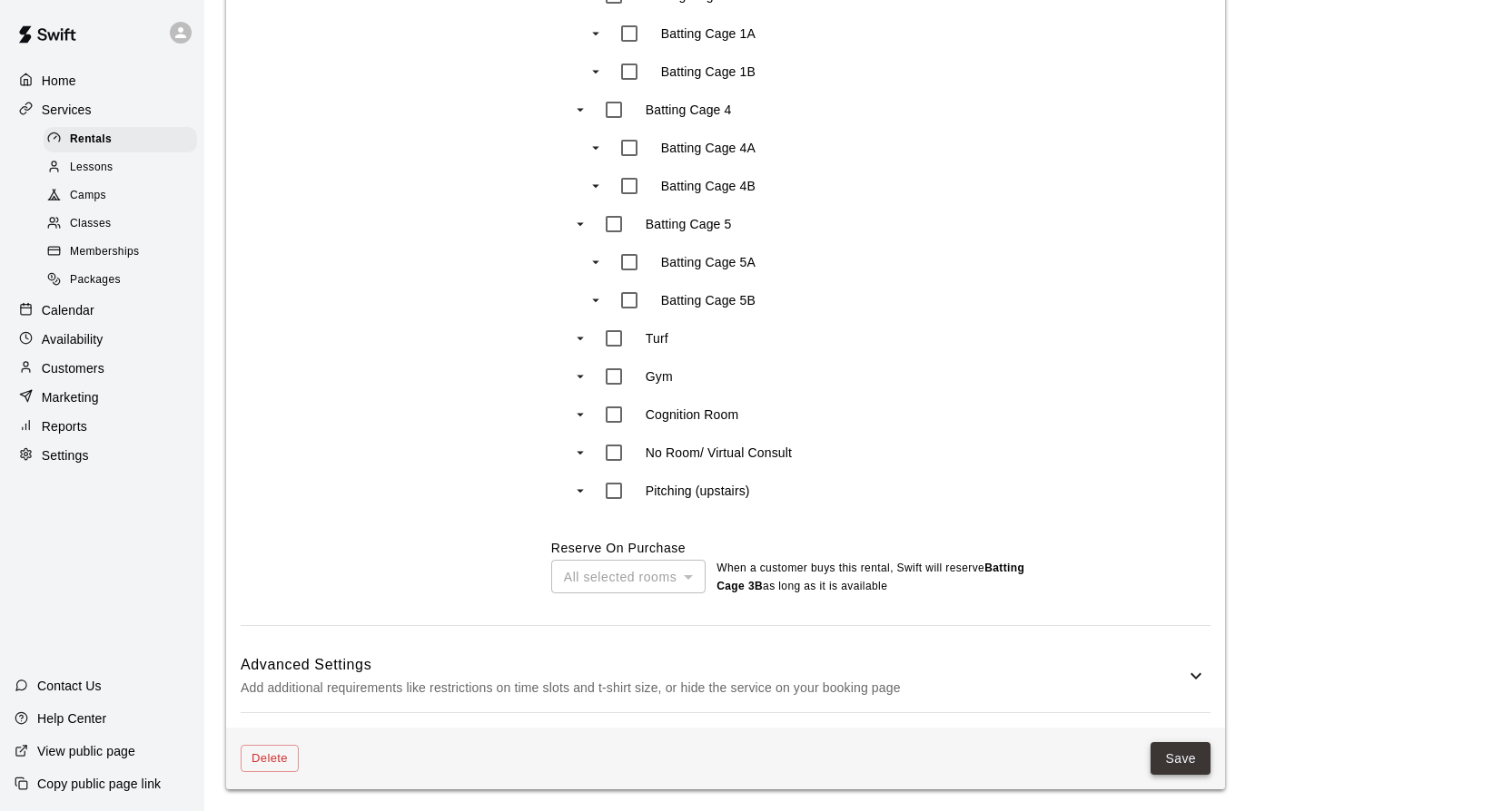
click at [1171, 750] on button "Save" at bounding box center [1180, 759] width 60 height 34
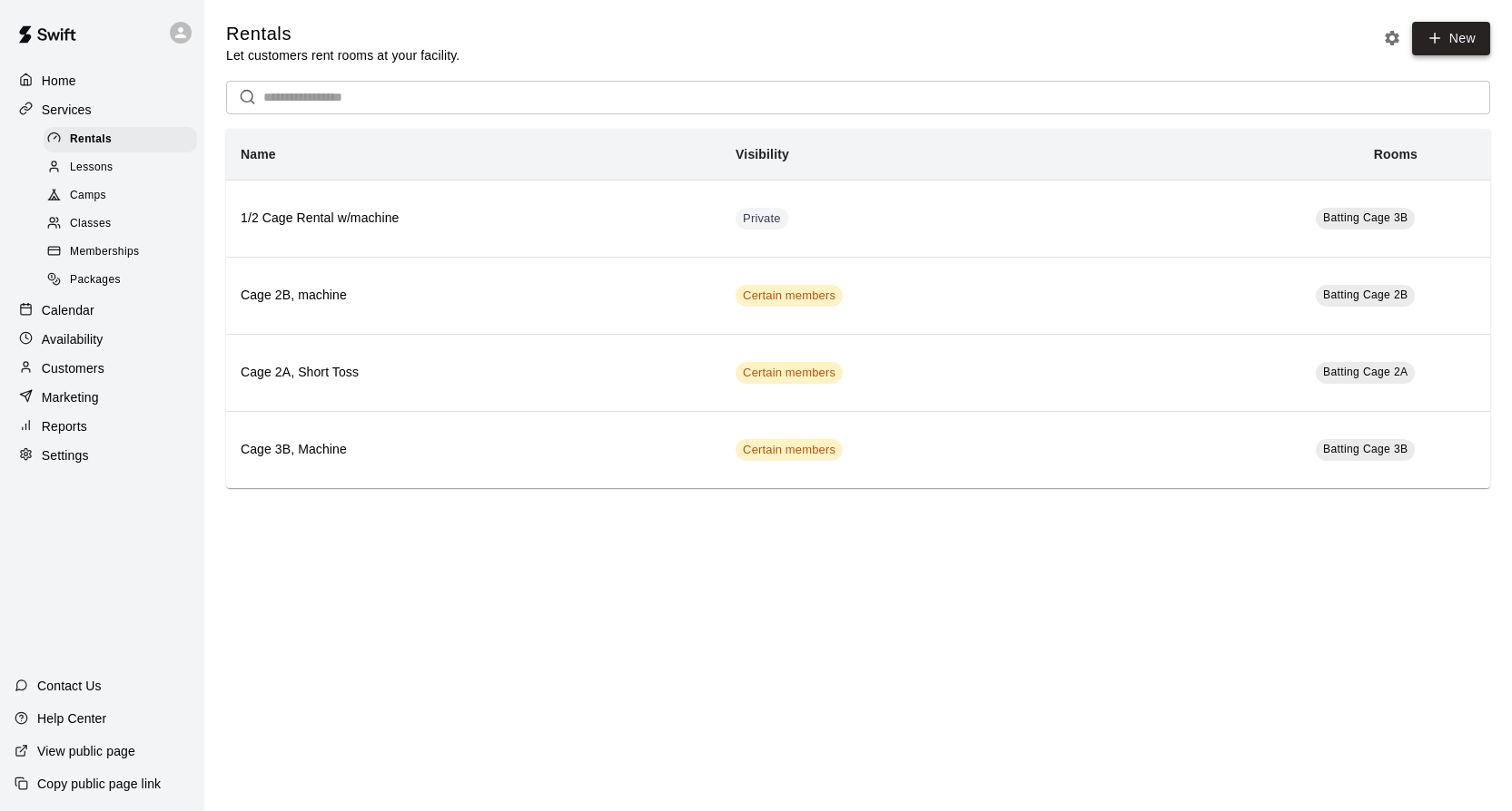
click at [1426, 36] on icon at bounding box center [1435, 38] width 17 height 17
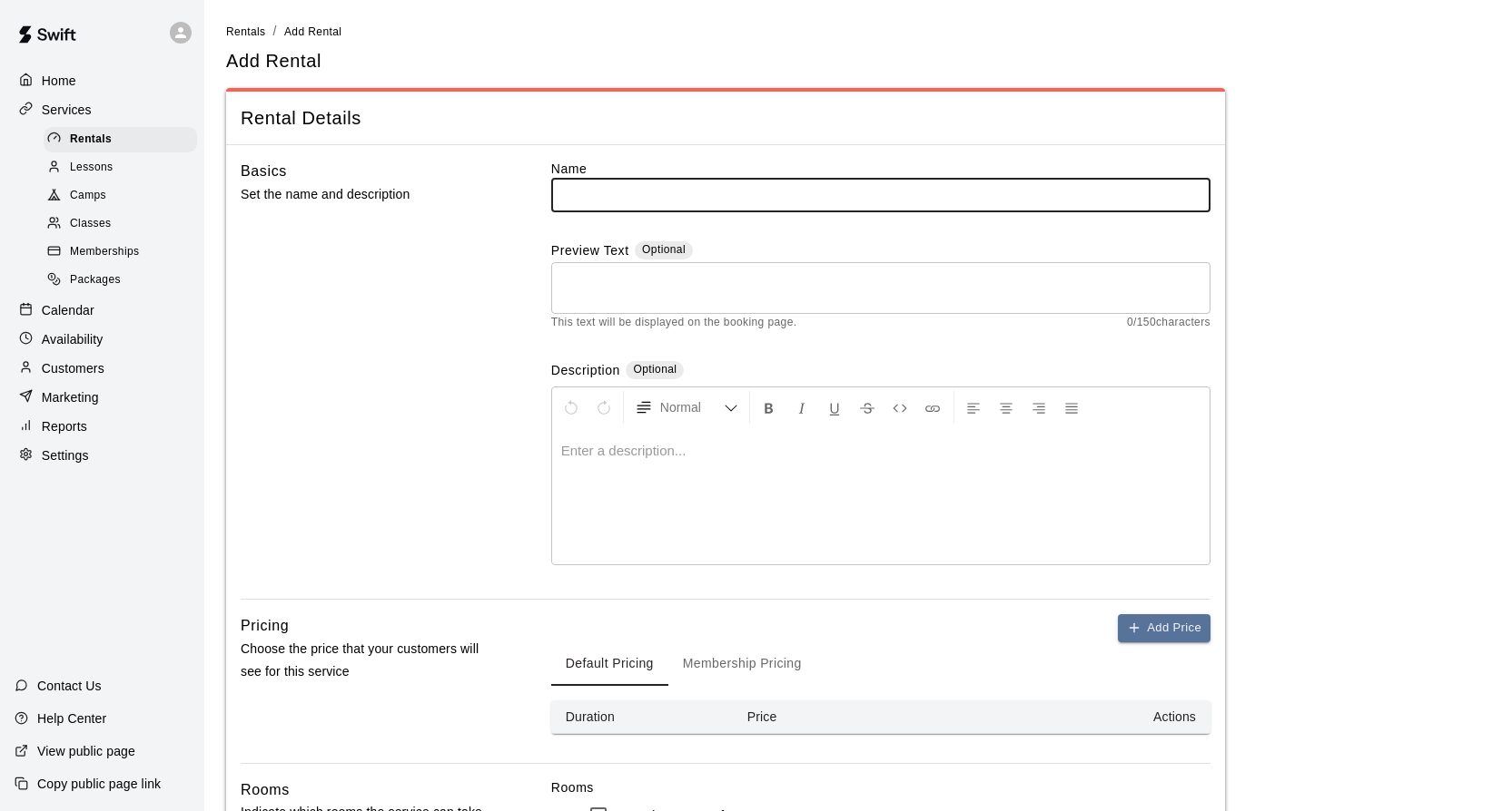
click at [616, 198] on input "text" at bounding box center [881, 195] width 660 height 34
type input "*"
drag, startPoint x: 671, startPoint y: 195, endPoint x: 524, endPoint y: 191, distance: 147.1
click at [552, 191] on input "**********" at bounding box center [881, 195] width 660 height 34
type input "**********"
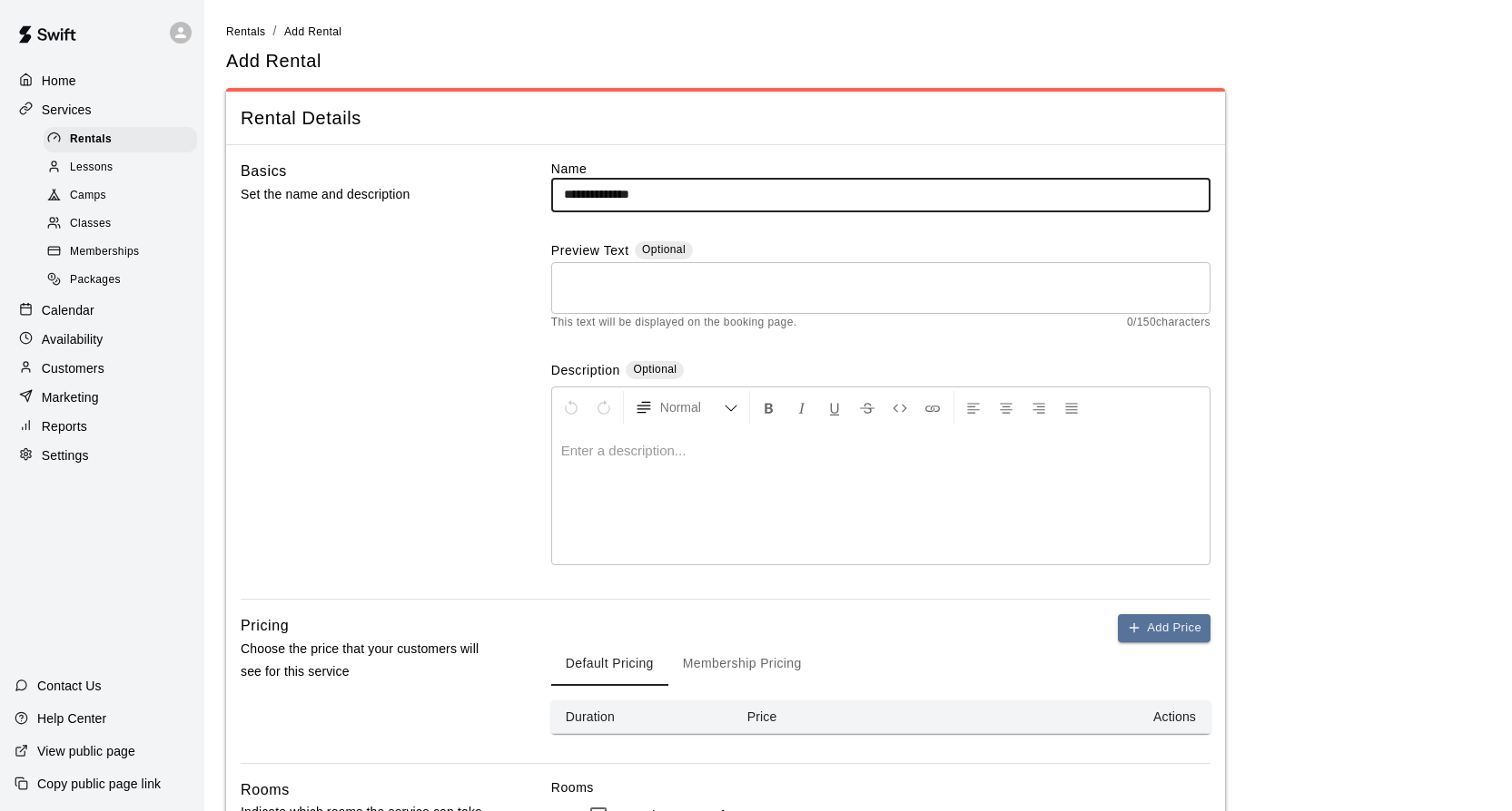
click at [637, 304] on textarea at bounding box center [880, 287] width 633 height 36
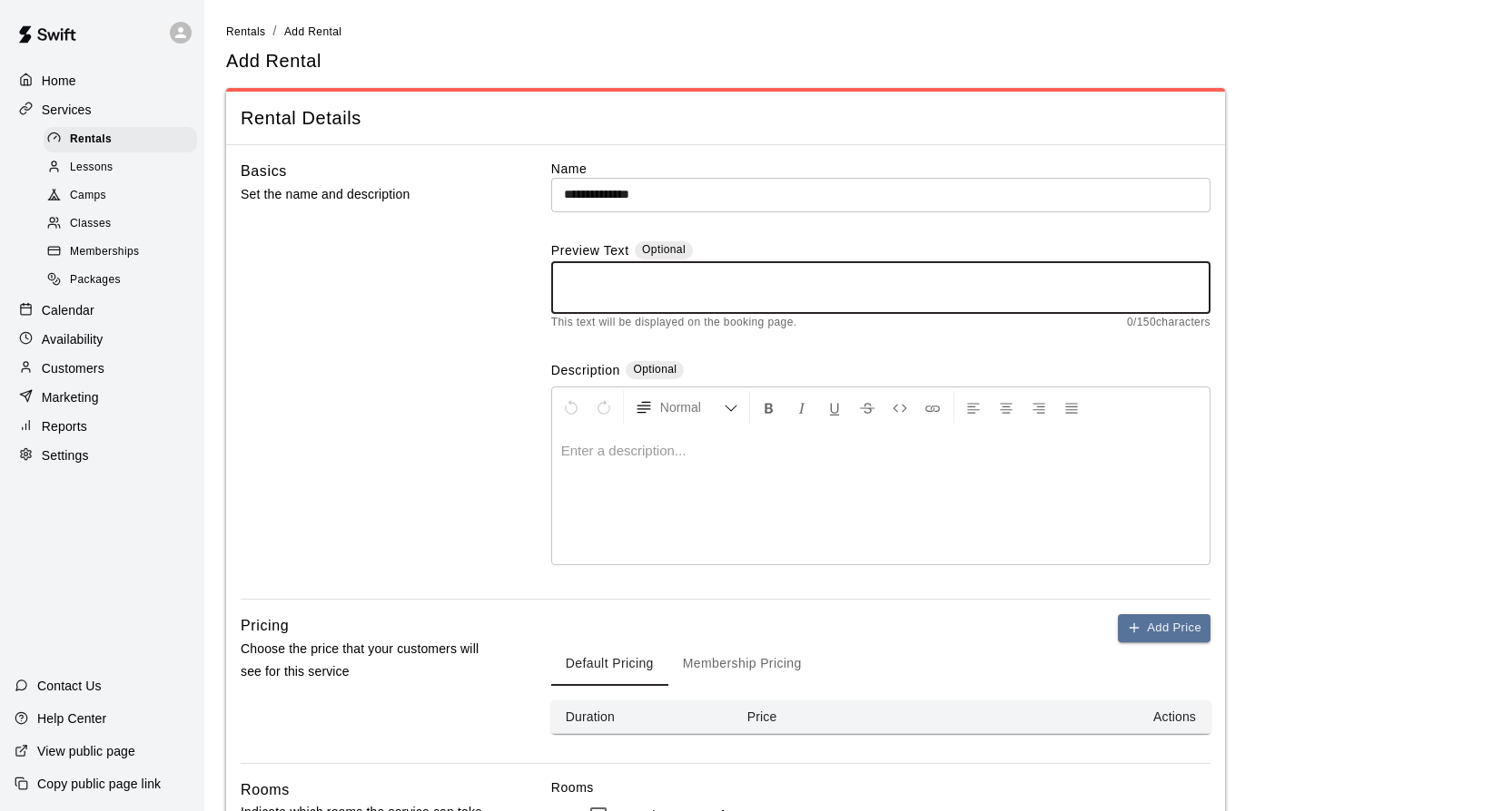
paste textarea "**********"
type textarea "**********"
click at [603, 463] on div at bounding box center [881, 496] width 658 height 136
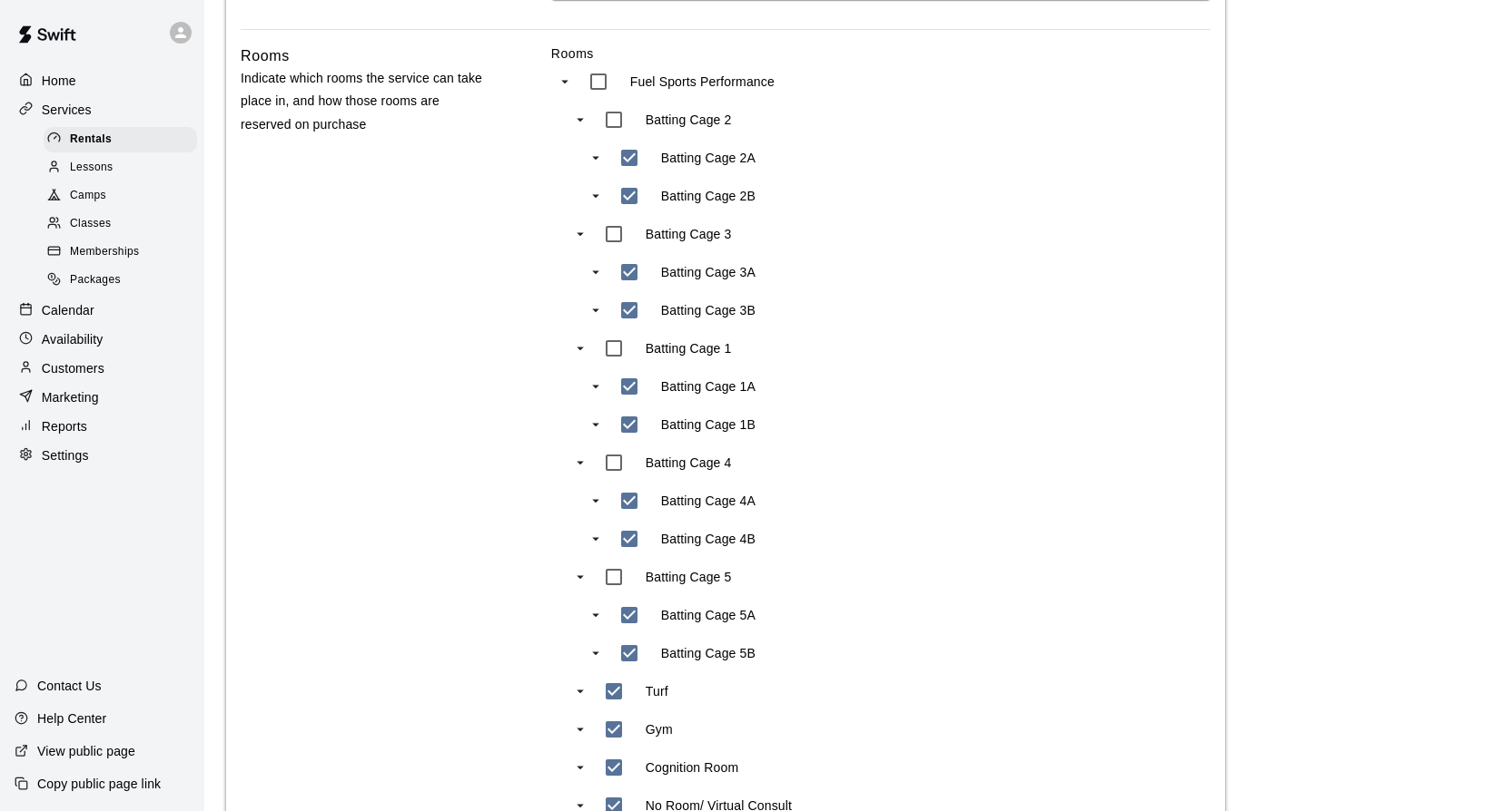
scroll to position [722, 0]
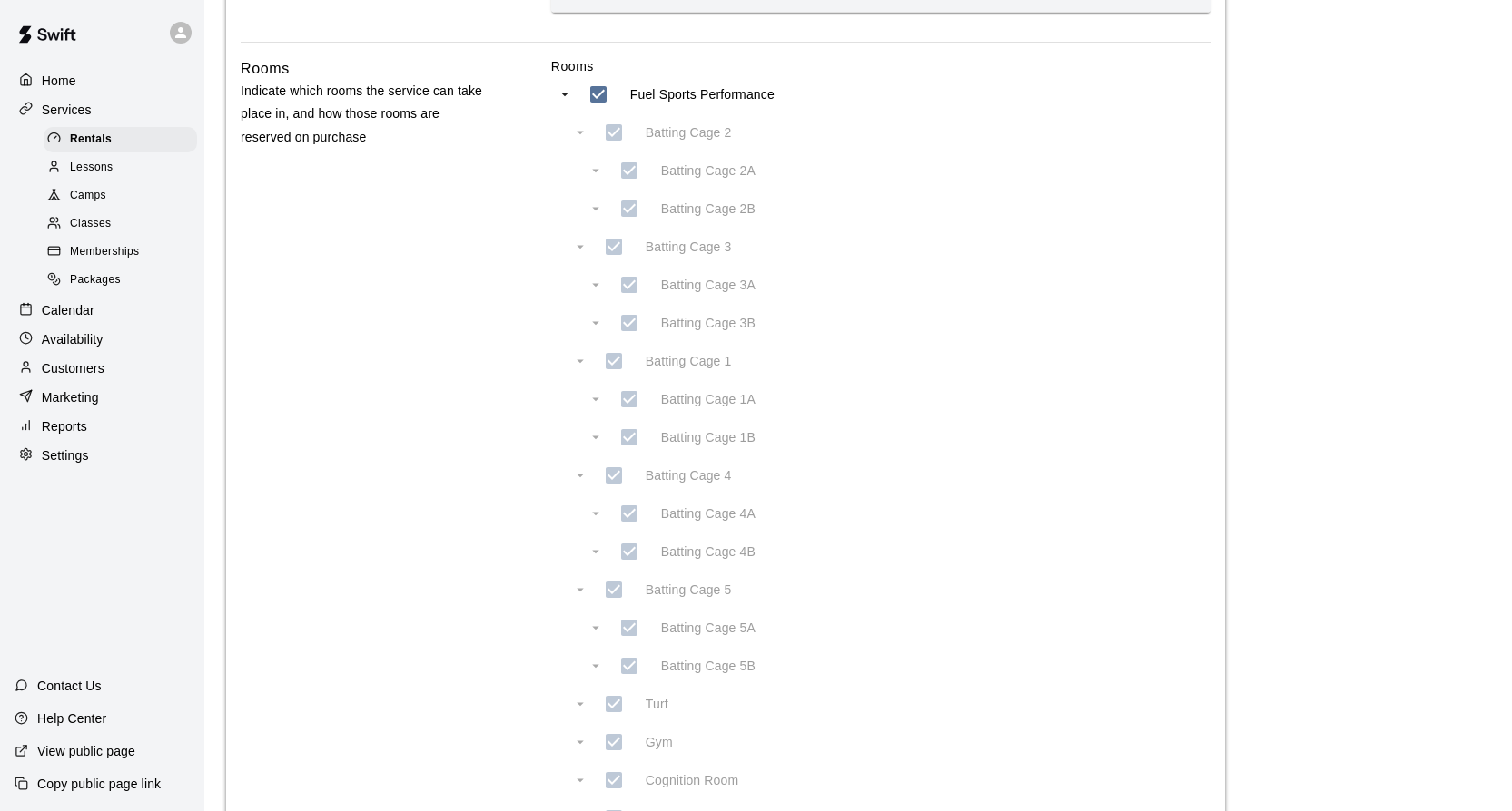
type input "***"
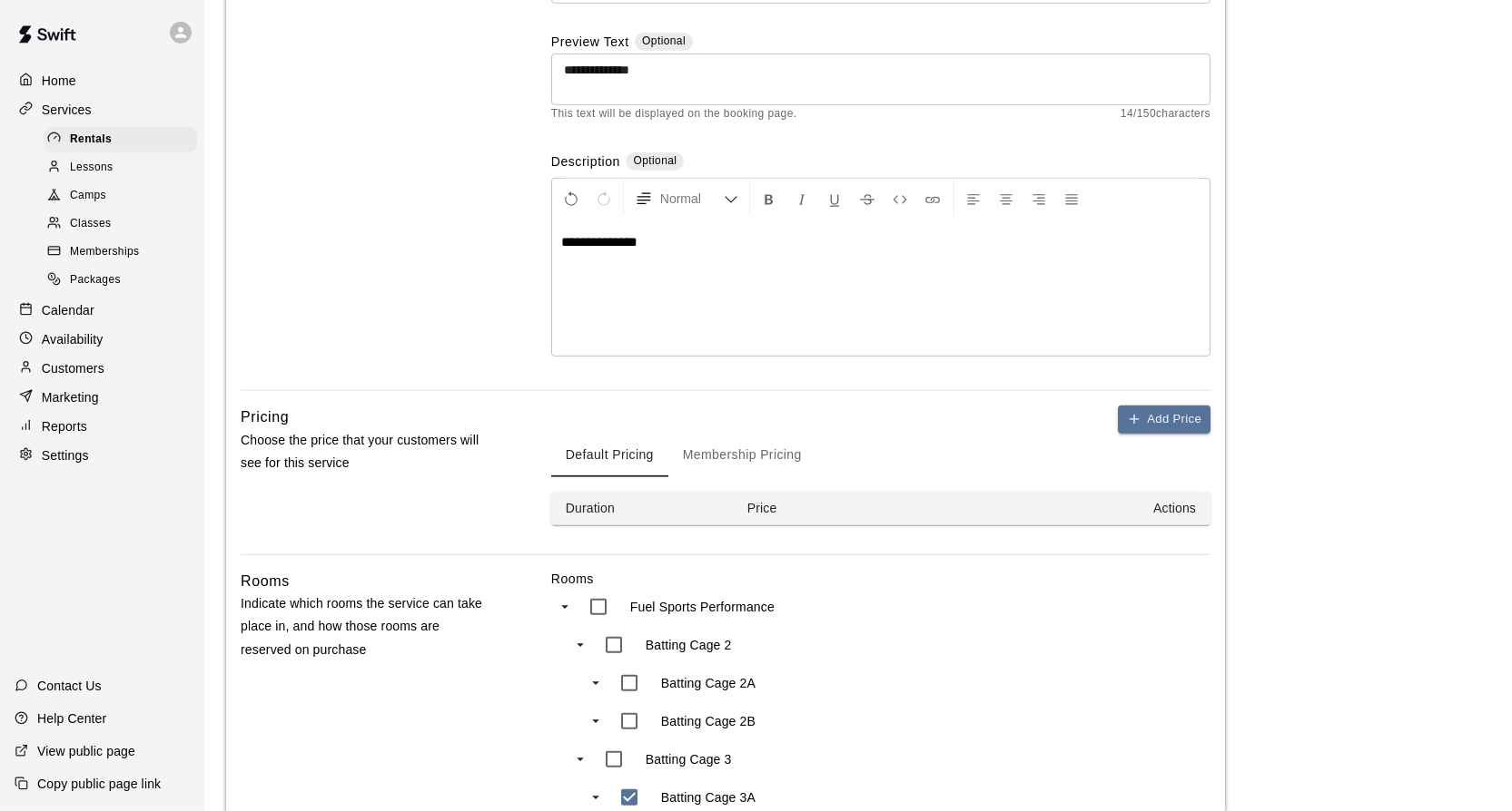
scroll to position [290, 0]
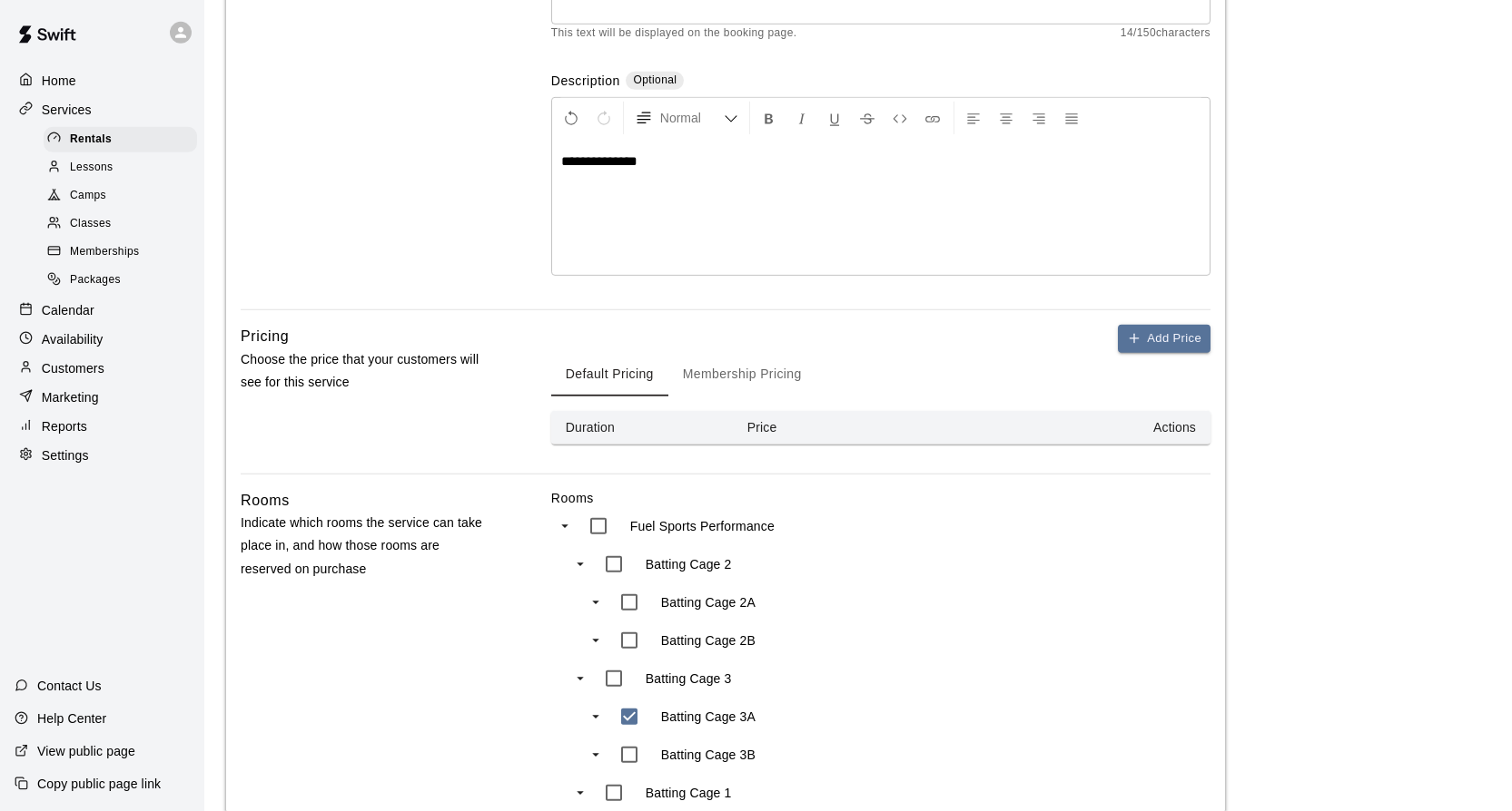
click at [742, 372] on button "Membership Pricing" at bounding box center [742, 374] width 148 height 44
click at [970, 433] on th "Memberships" at bounding box center [1002, 428] width 177 height 34
click at [973, 425] on th "Memberships" at bounding box center [1002, 428] width 177 height 34
click at [1130, 340] on icon "button" at bounding box center [1135, 338] width 15 height 15
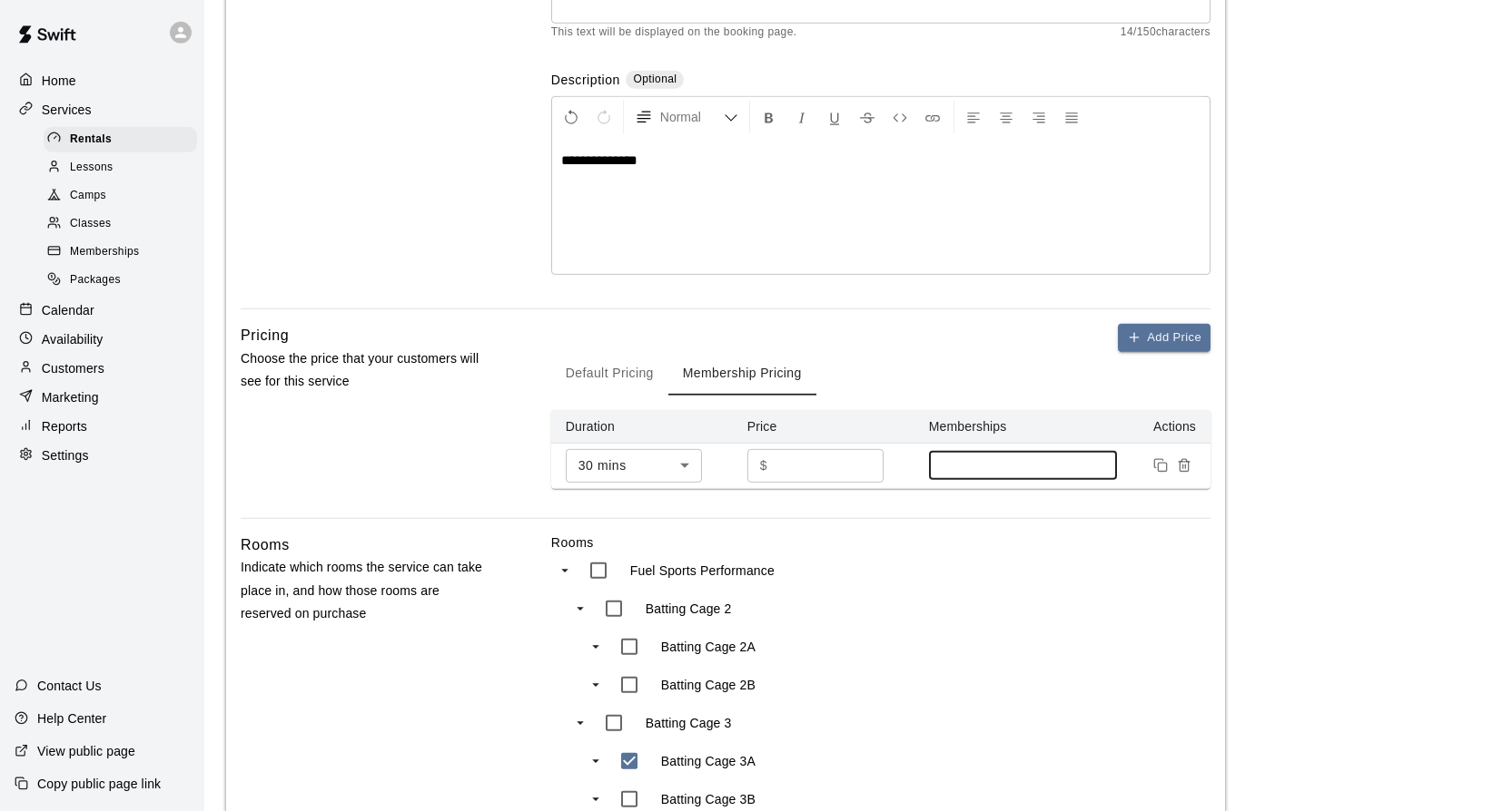
click at [1029, 459] on input at bounding box center [1023, 466] width 170 height 15
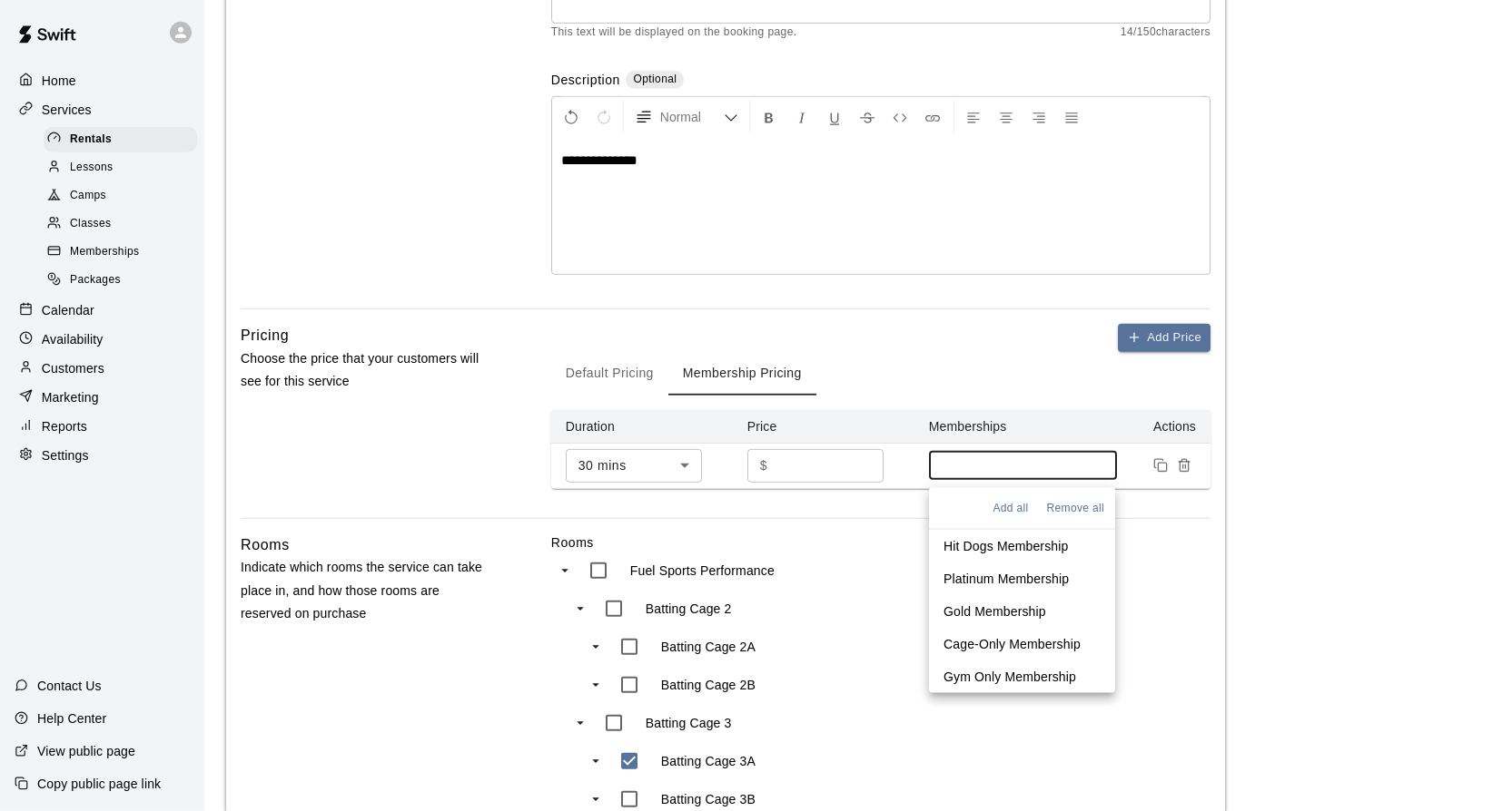
click at [967, 544] on p "Hit Dogs Membership" at bounding box center [1006, 546] width 125 height 18
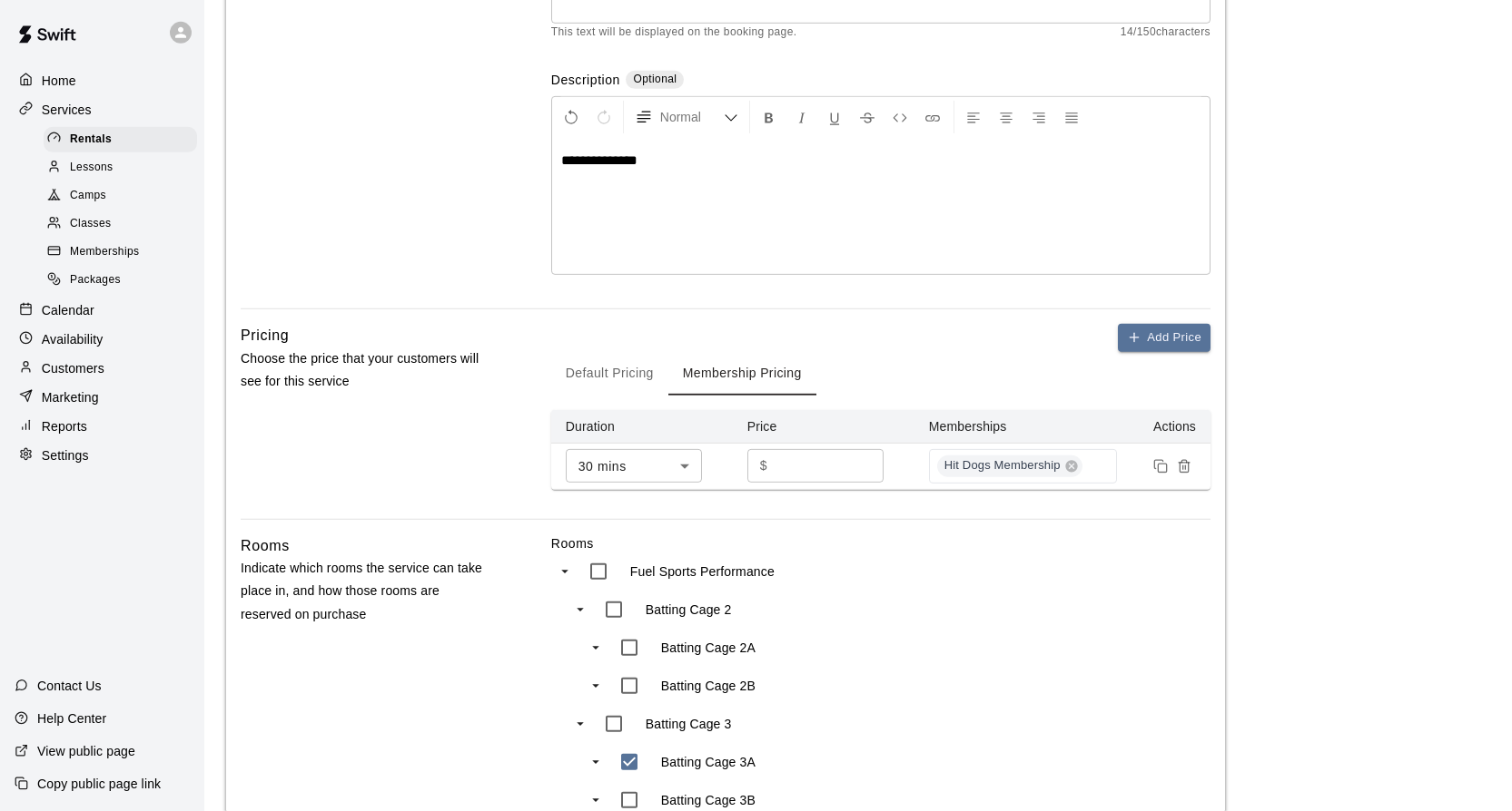
click at [1143, 380] on div "Default Pricing Membership Pricing" at bounding box center [881, 373] width 660 height 44
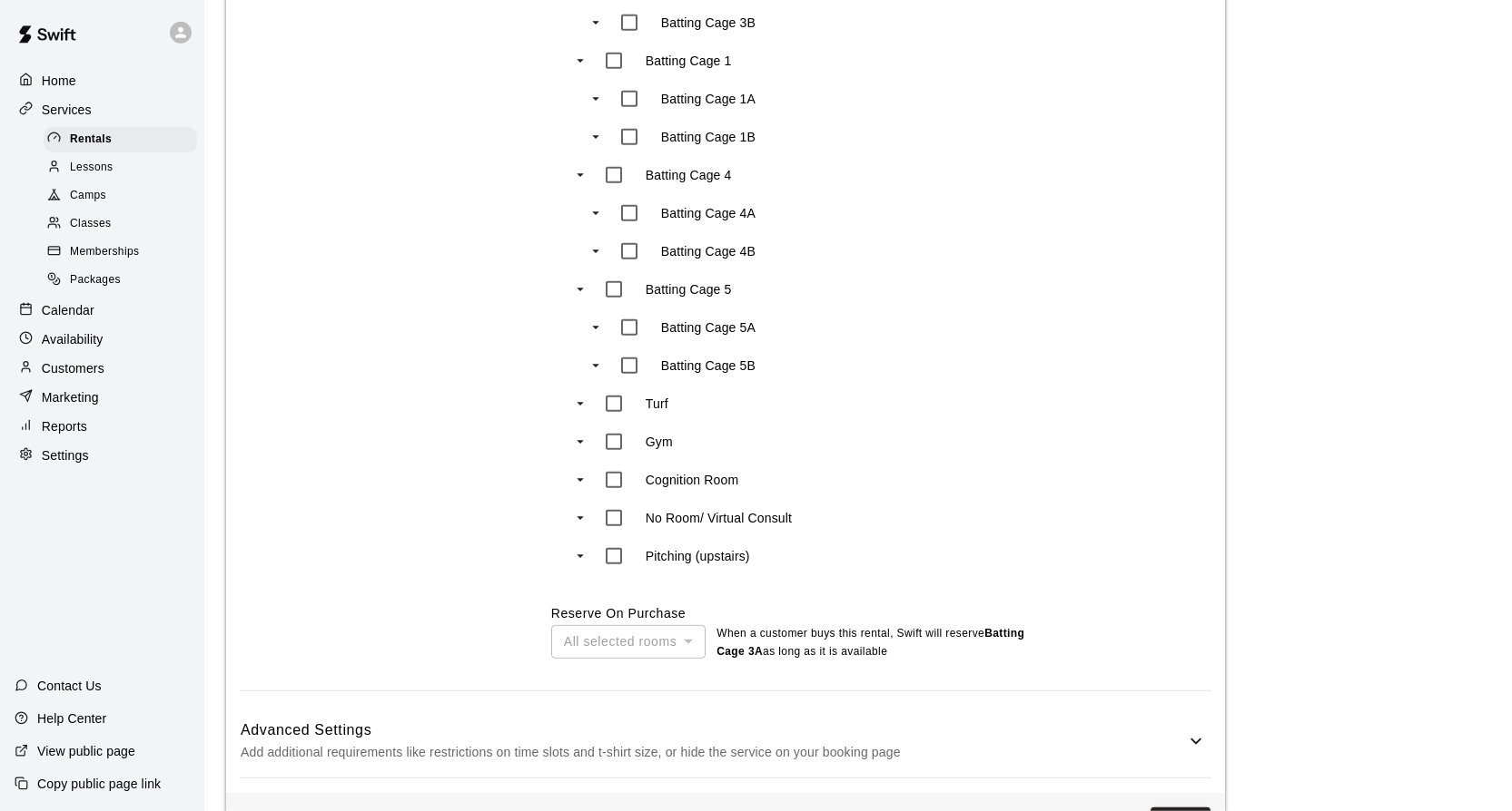
scroll to position [1134, 0]
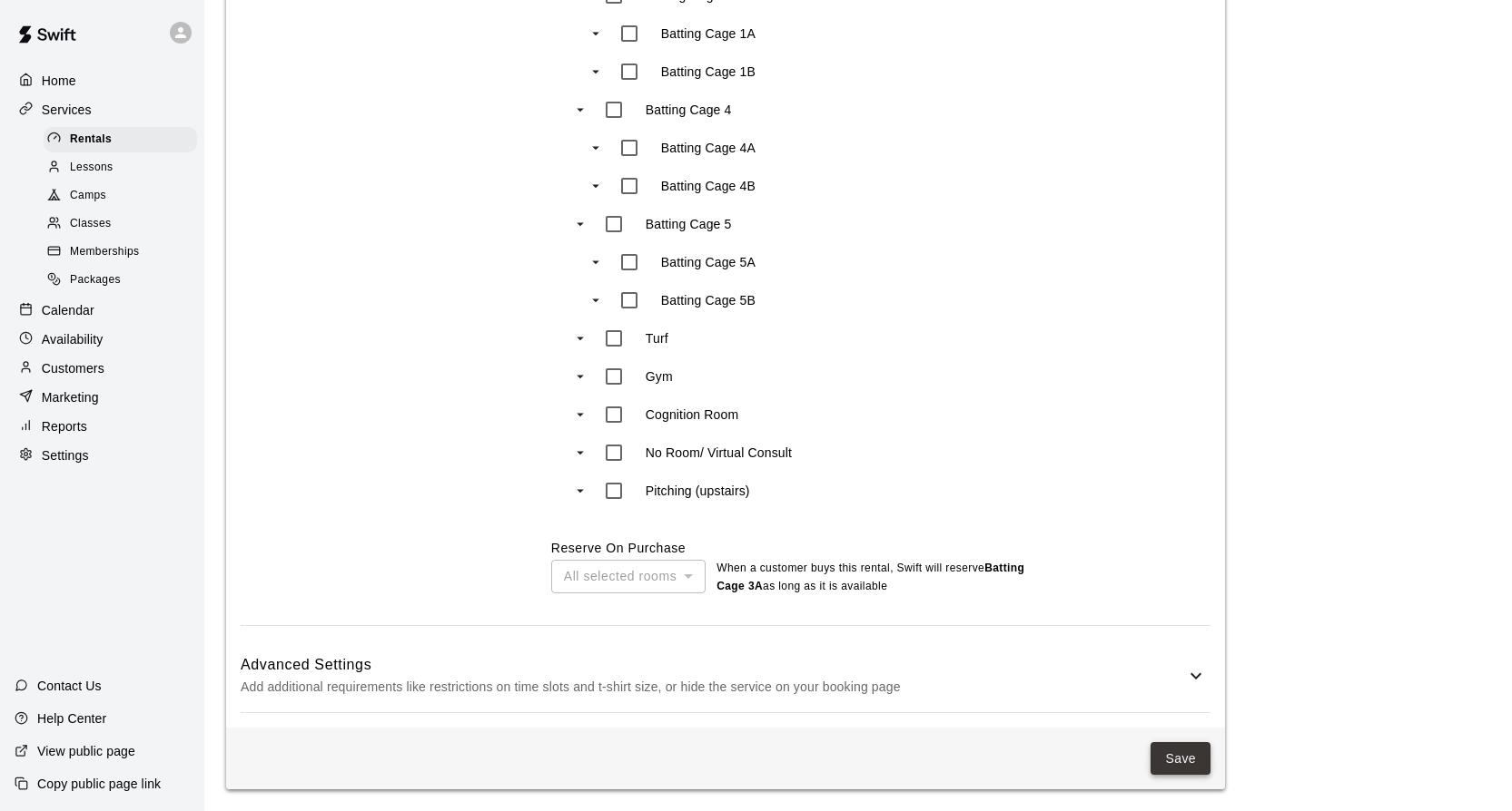
click at [1186, 755] on button "Save" at bounding box center [1180, 759] width 60 height 34
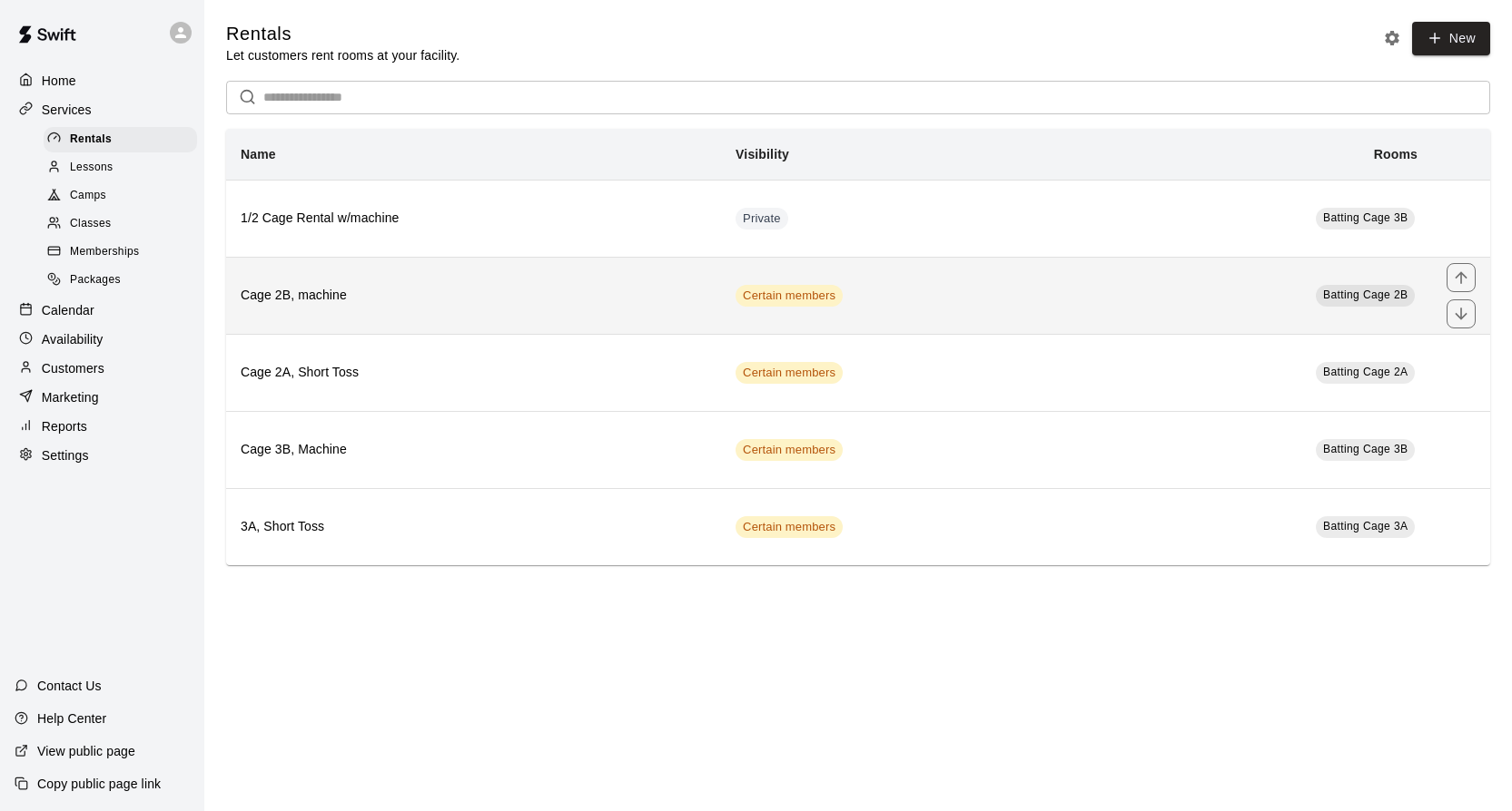
click at [1232, 309] on td "Batting Cage 2B" at bounding box center [1256, 295] width 351 height 77
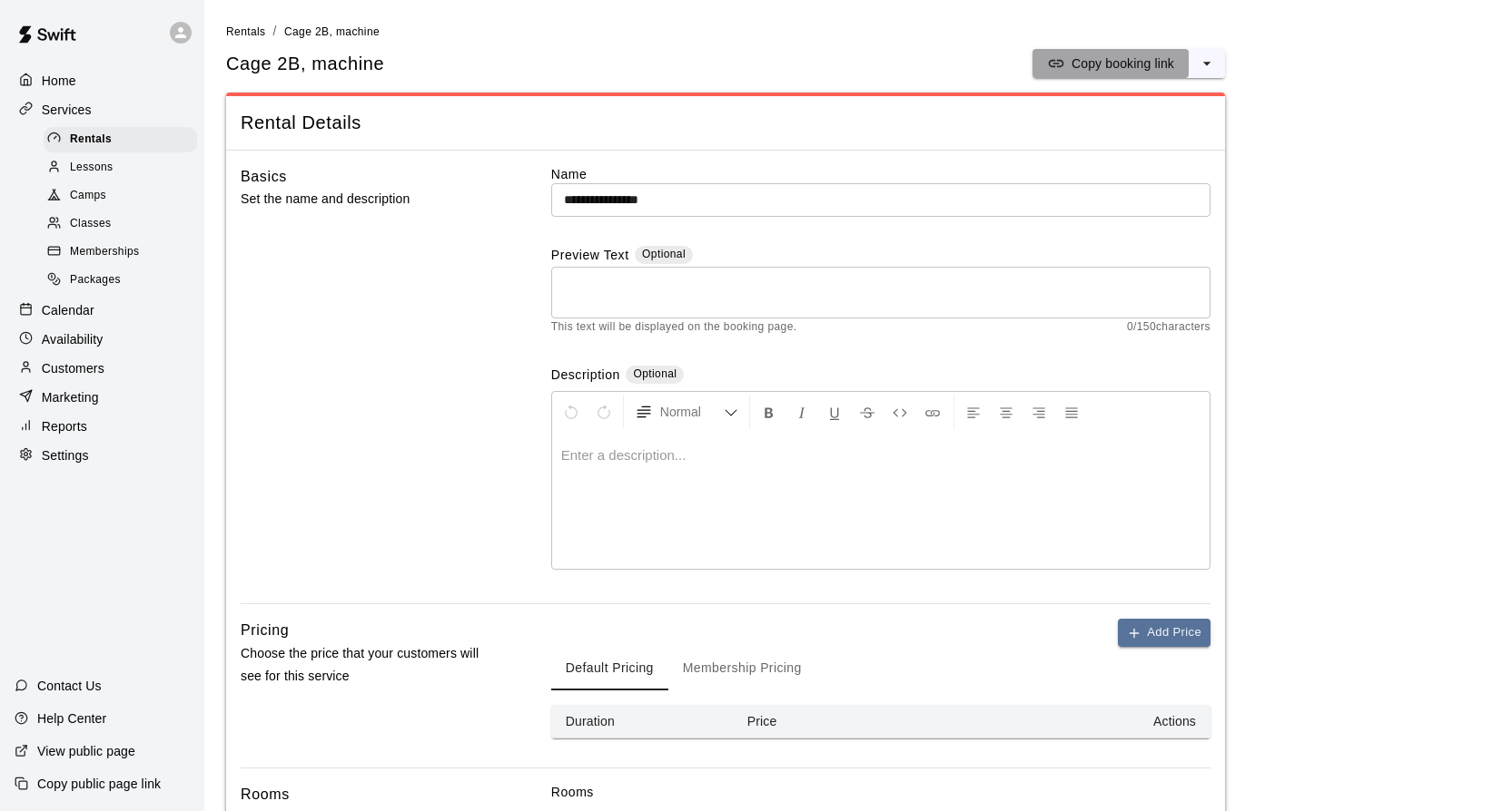
click at [1148, 58] on p "Copy booking link" at bounding box center [1123, 62] width 102 height 18
click at [249, 30] on span "Rentals" at bounding box center [246, 32] width 40 height 13
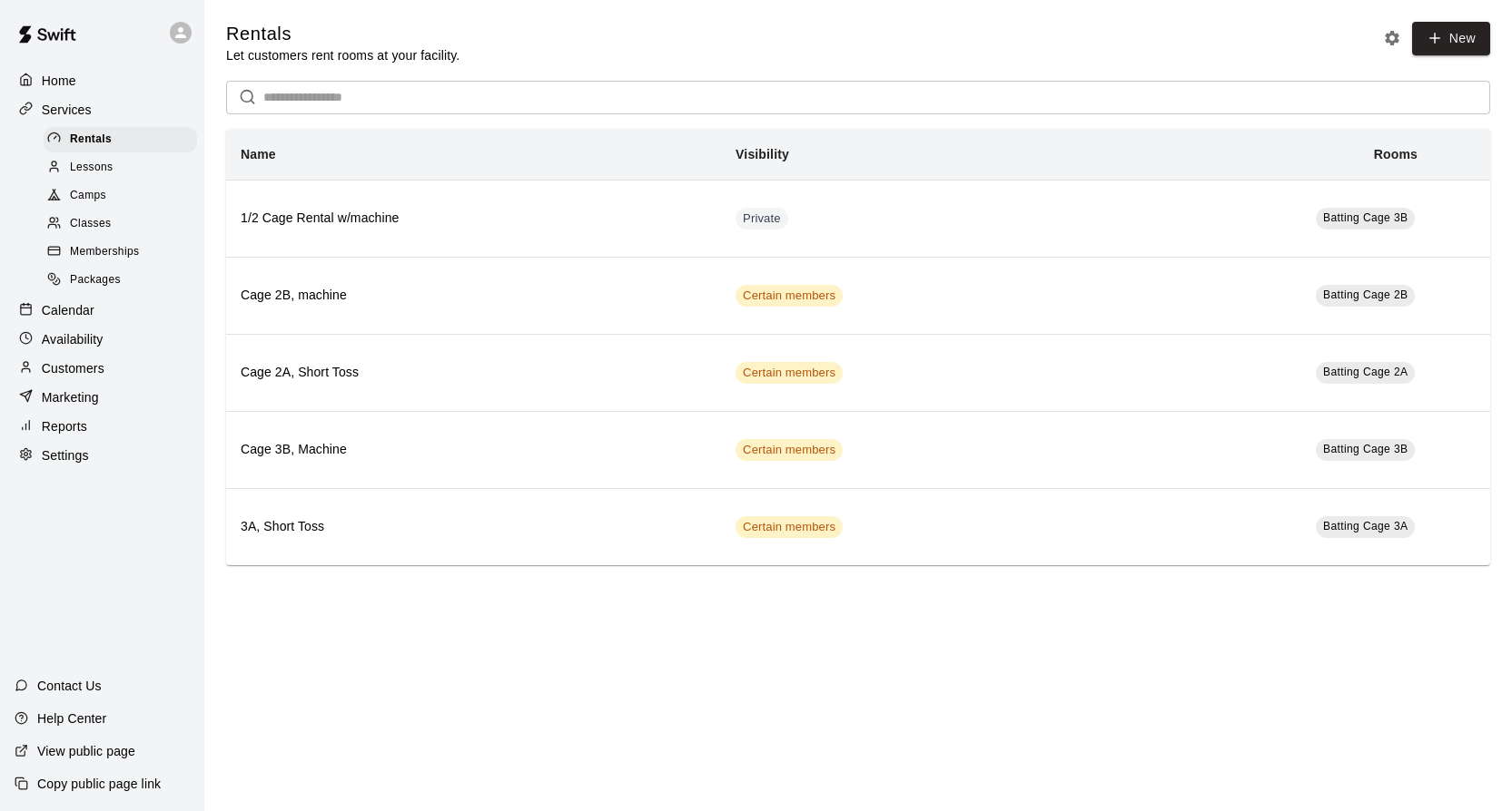
click at [99, 777] on p "Copy public page link" at bounding box center [99, 783] width 124 height 18
click at [75, 365] on p "Customers" at bounding box center [73, 368] width 62 height 18
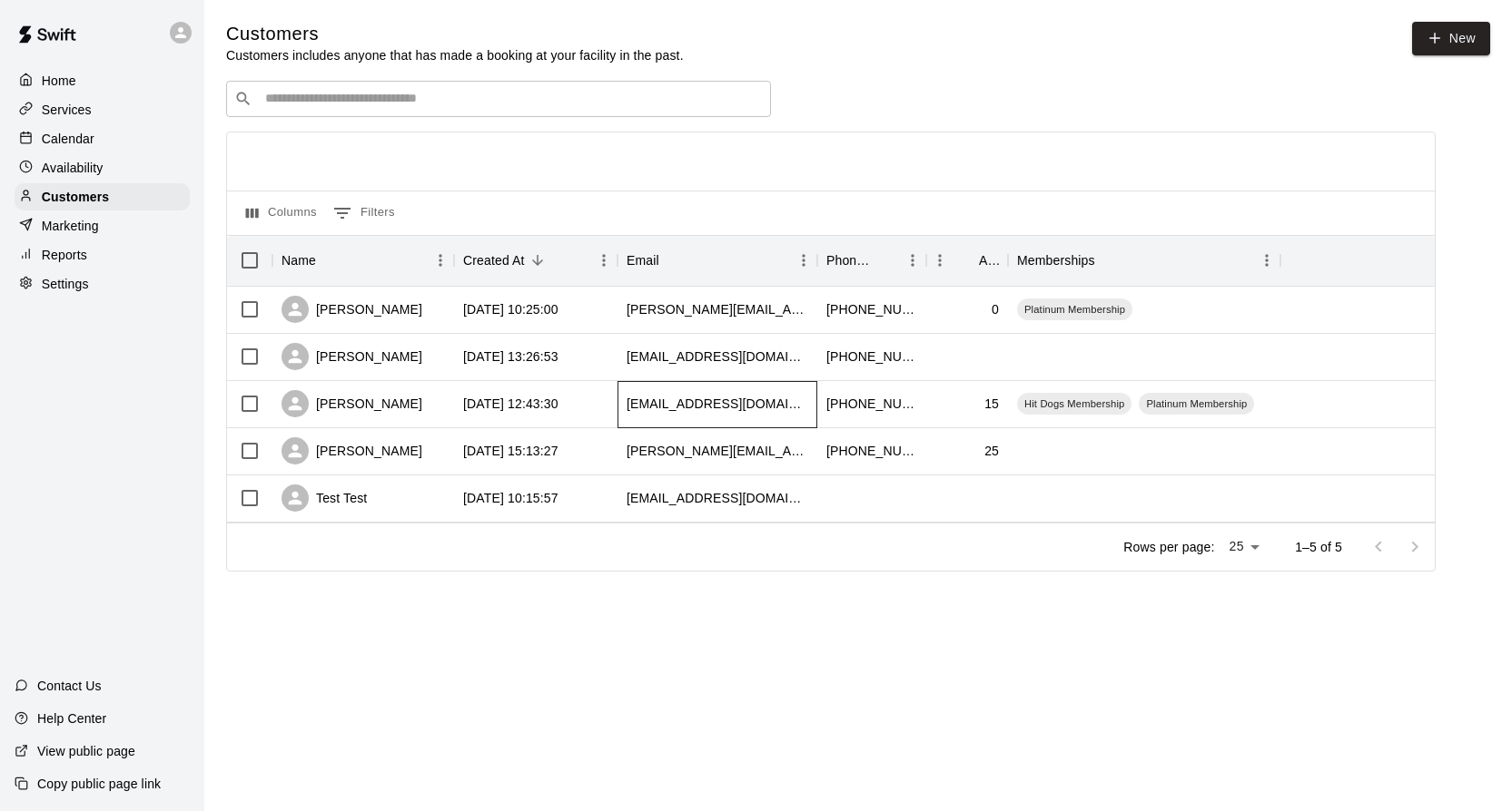
click at [646, 408] on div "a-sobo@outlook.com" at bounding box center [717, 403] width 182 height 18
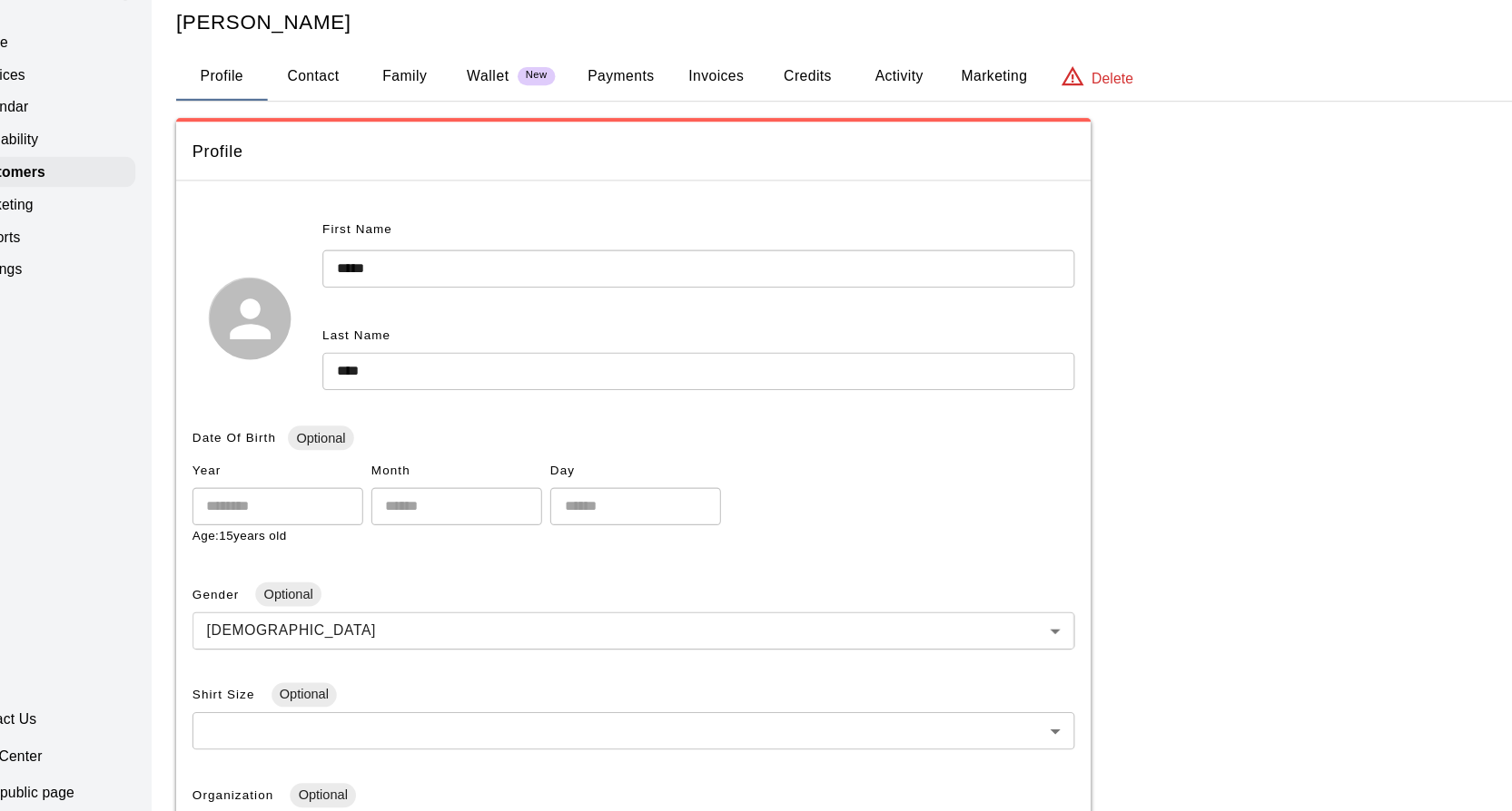
click at [878, 114] on button "Activity" at bounding box center [872, 111] width 82 height 44
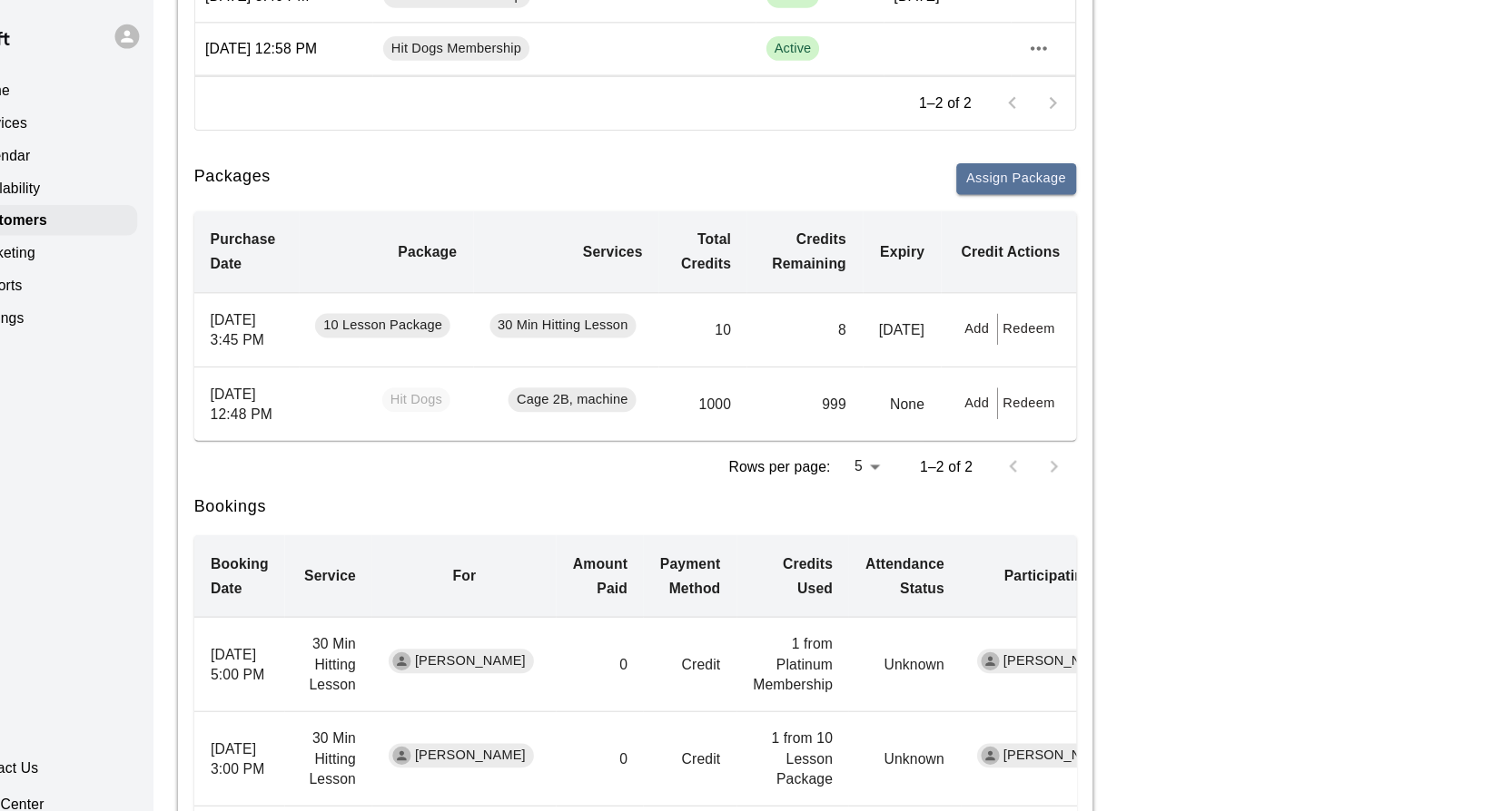
scroll to position [353, 0]
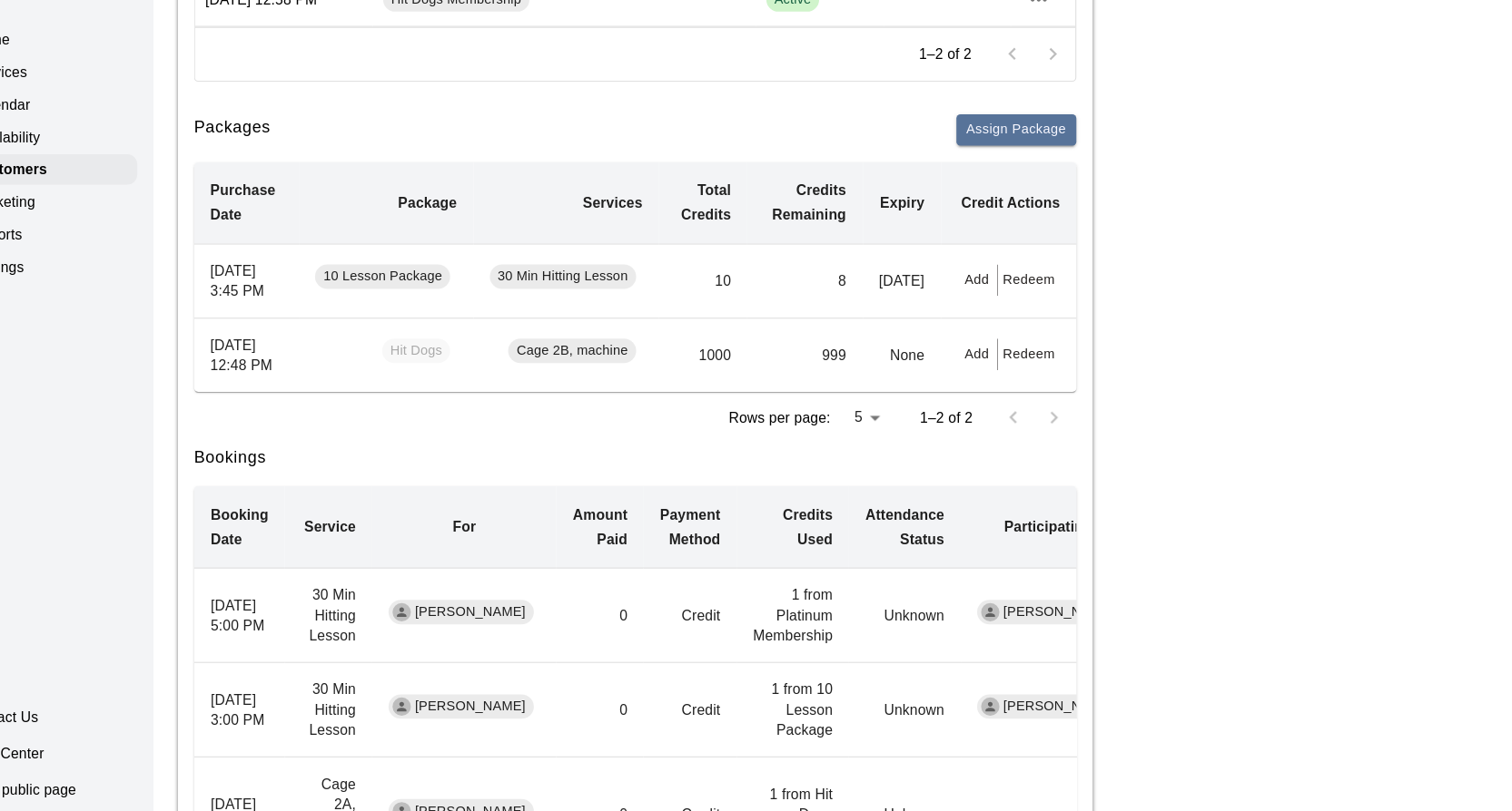
click at [933, 376] on button "Add" at bounding box center [940, 362] width 36 height 28
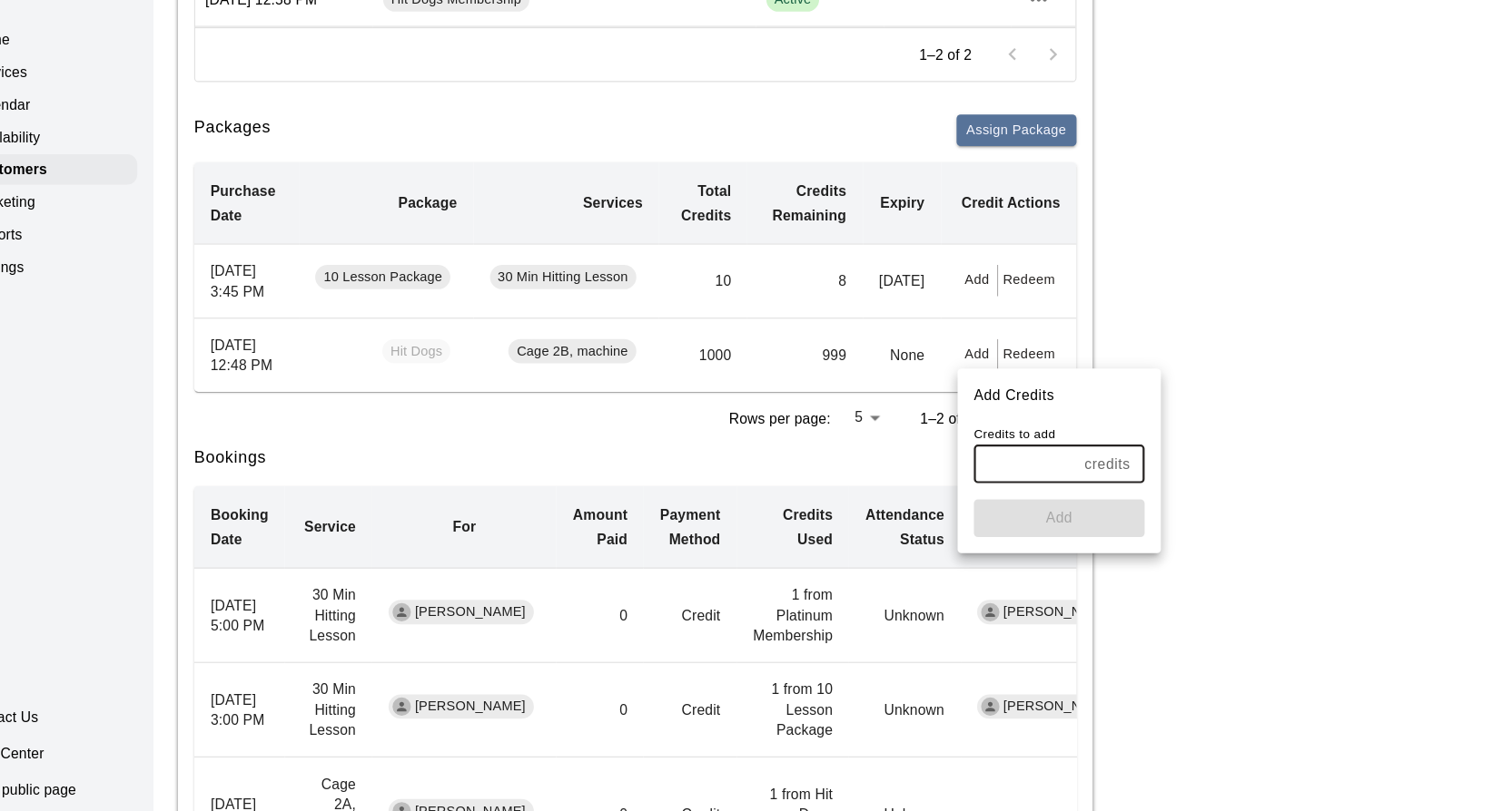
click at [966, 449] on input "text" at bounding box center [983, 461] width 91 height 34
type input "**"
click at [1033, 517] on button "Add" at bounding box center [1014, 508] width 153 height 34
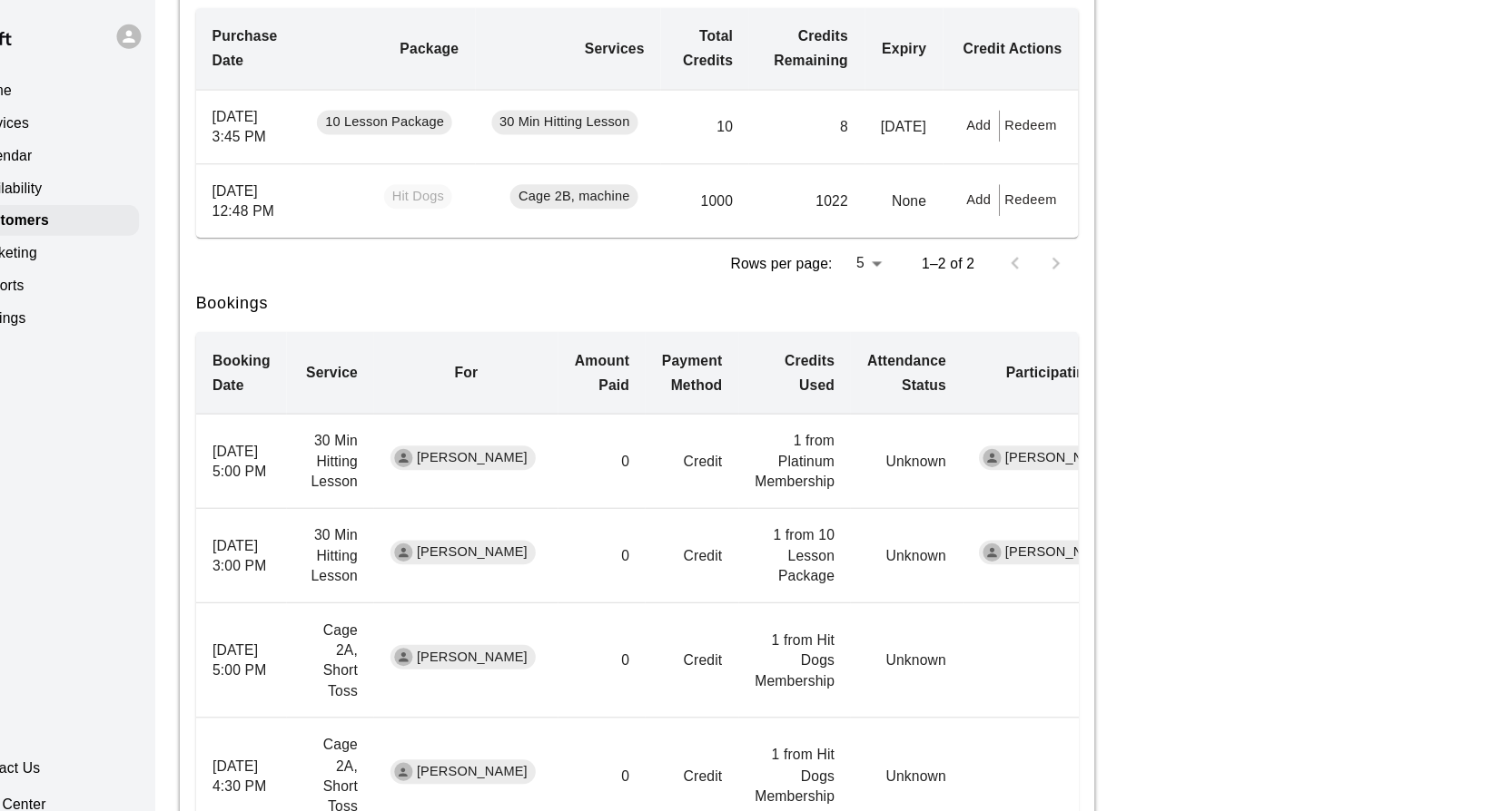
scroll to position [0, 0]
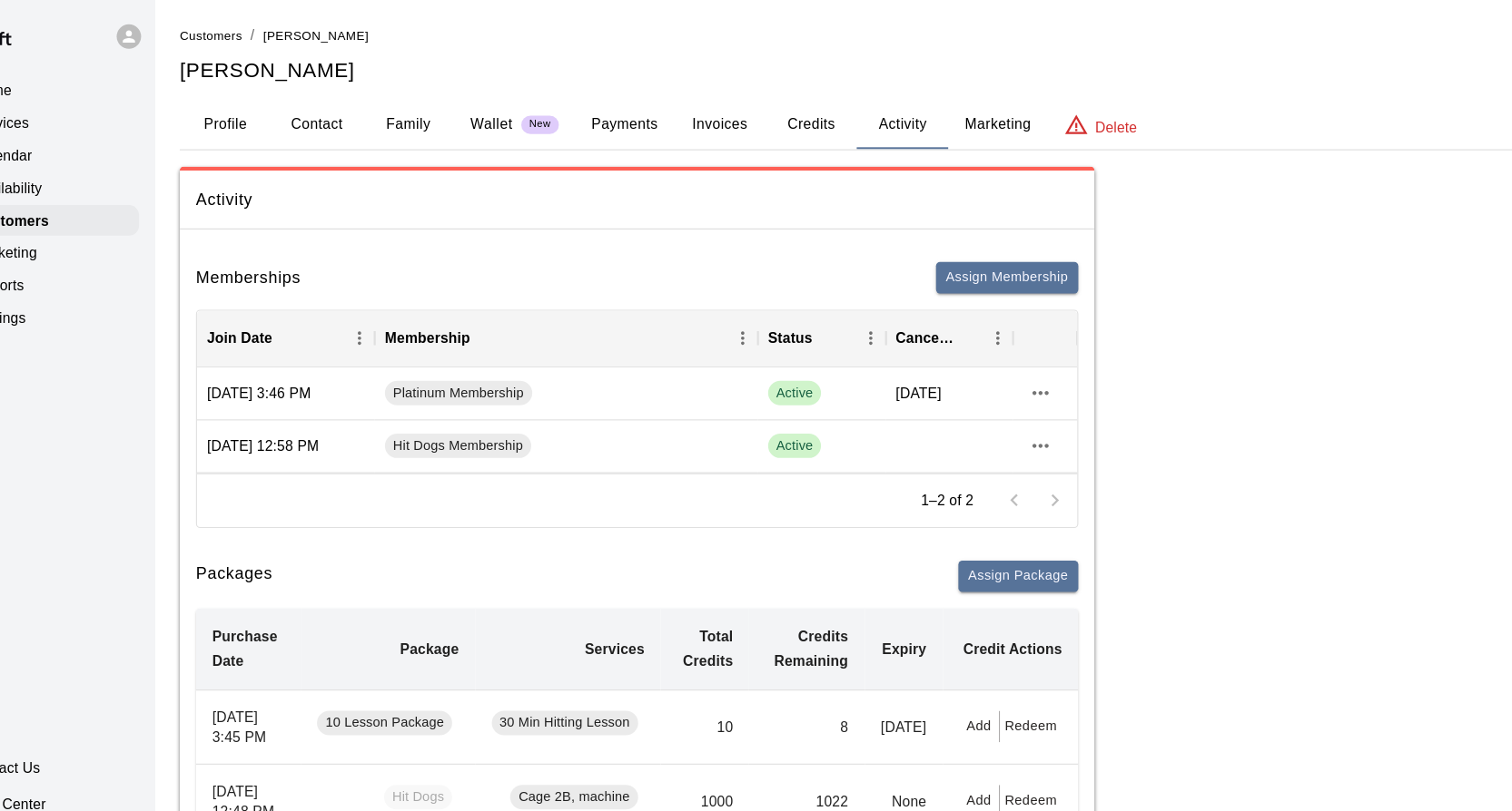
click at [797, 113] on button "Credits" at bounding box center [790, 111] width 82 height 44
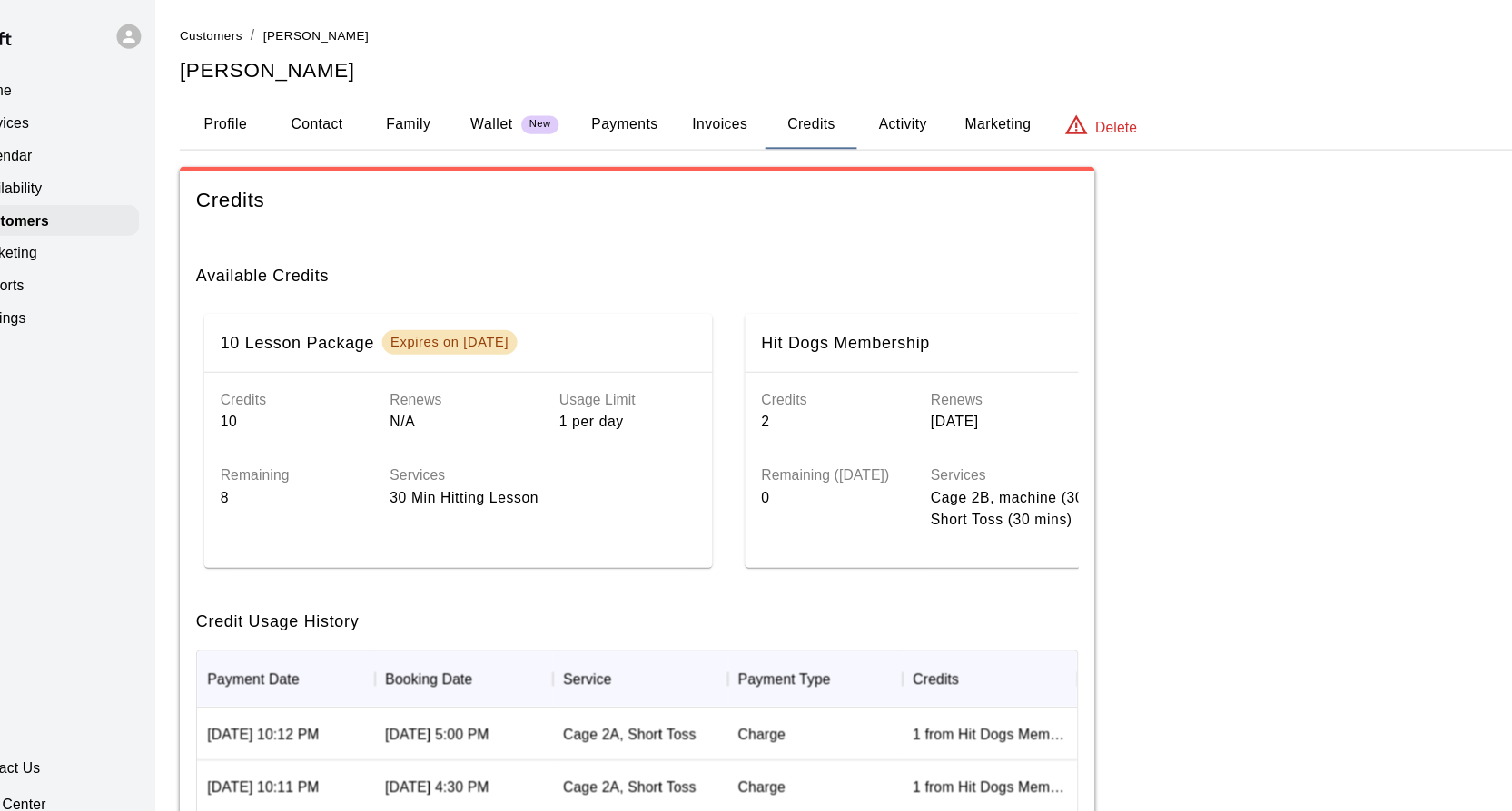
click at [794, 385] on p "2" at bounding box center [807, 377] width 123 height 19
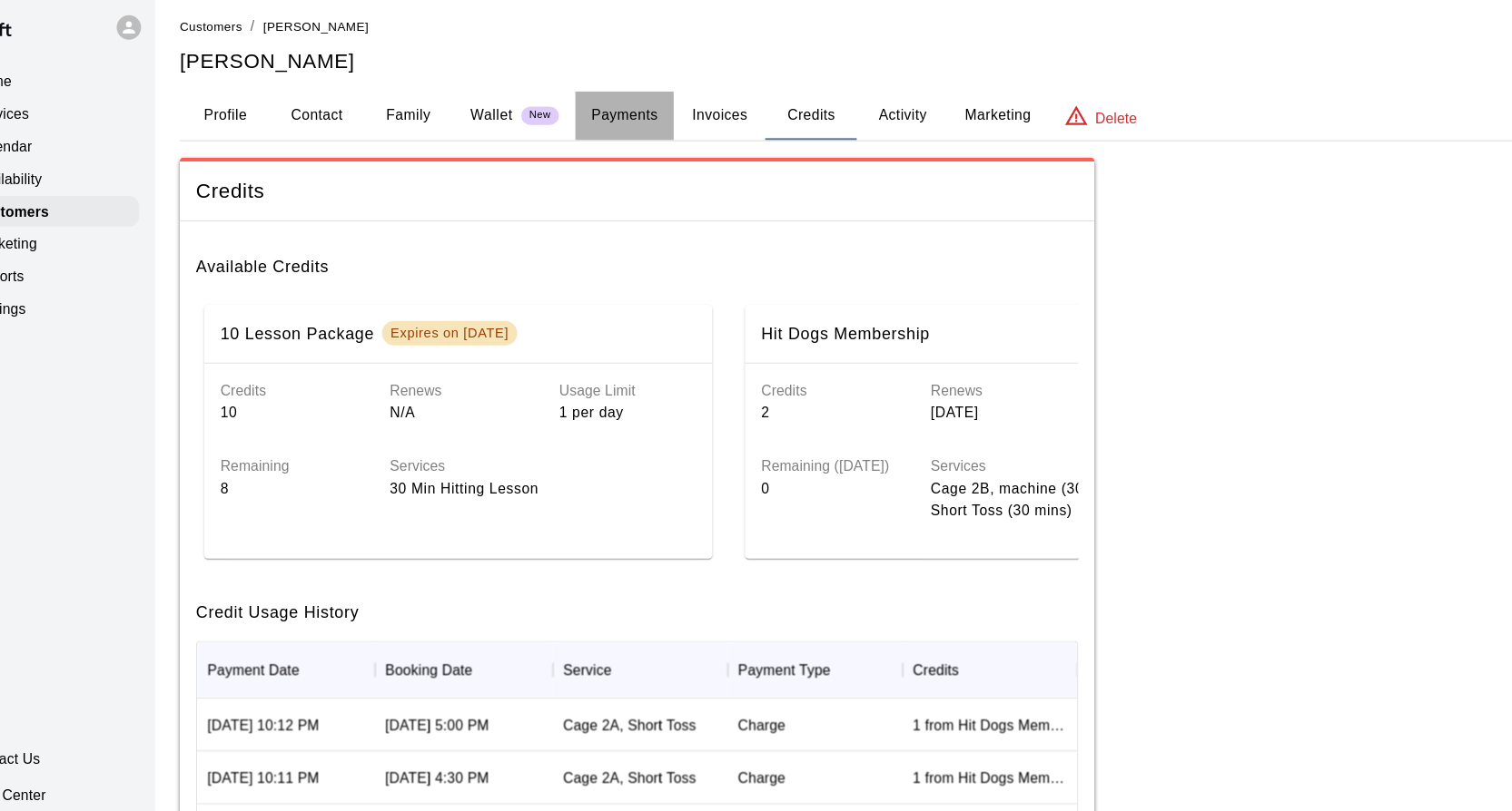
click at [630, 117] on button "Payments" at bounding box center [623, 111] width 89 height 44
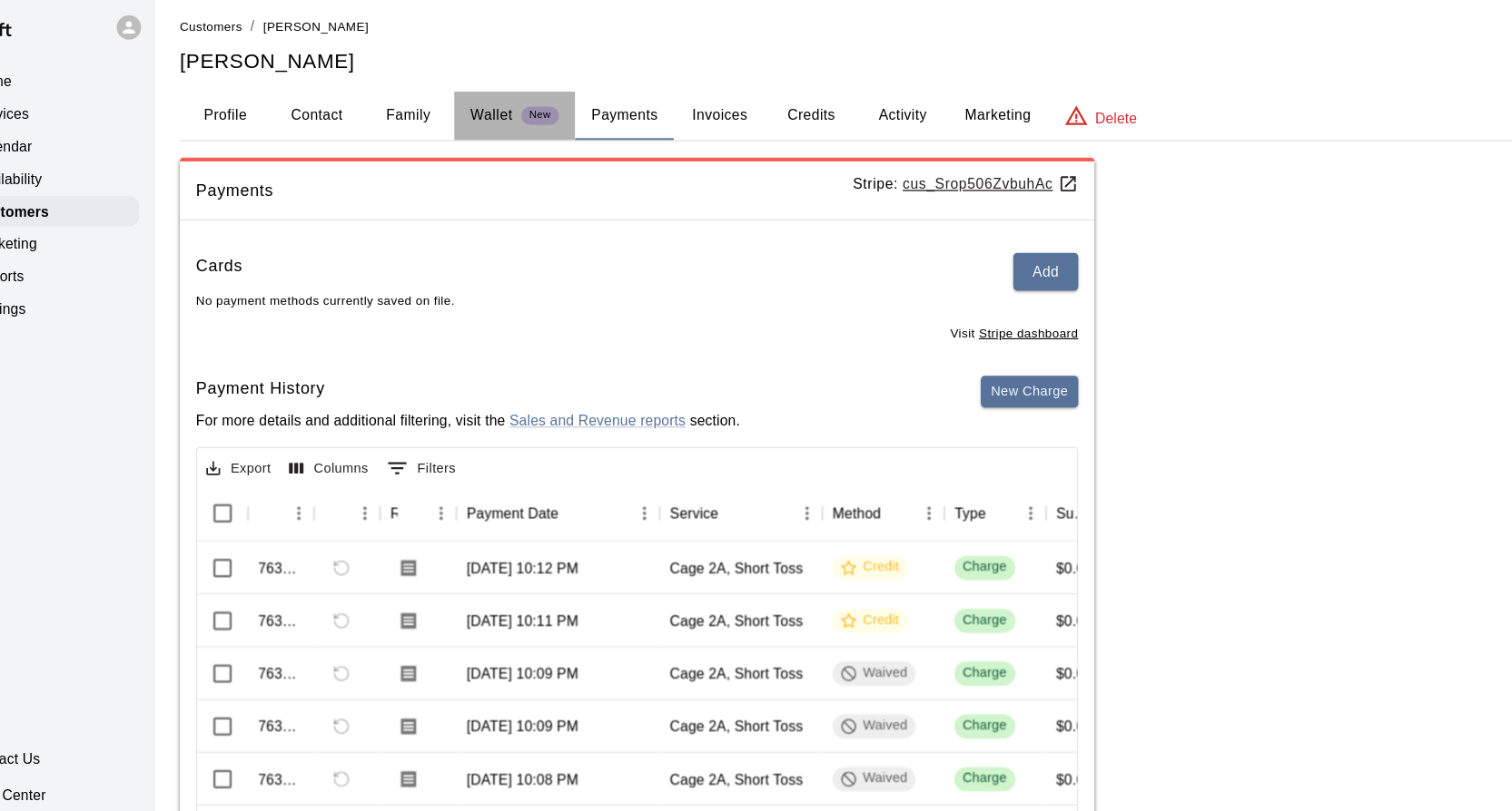
click at [494, 109] on p "Wallet" at bounding box center [504, 111] width 38 height 19
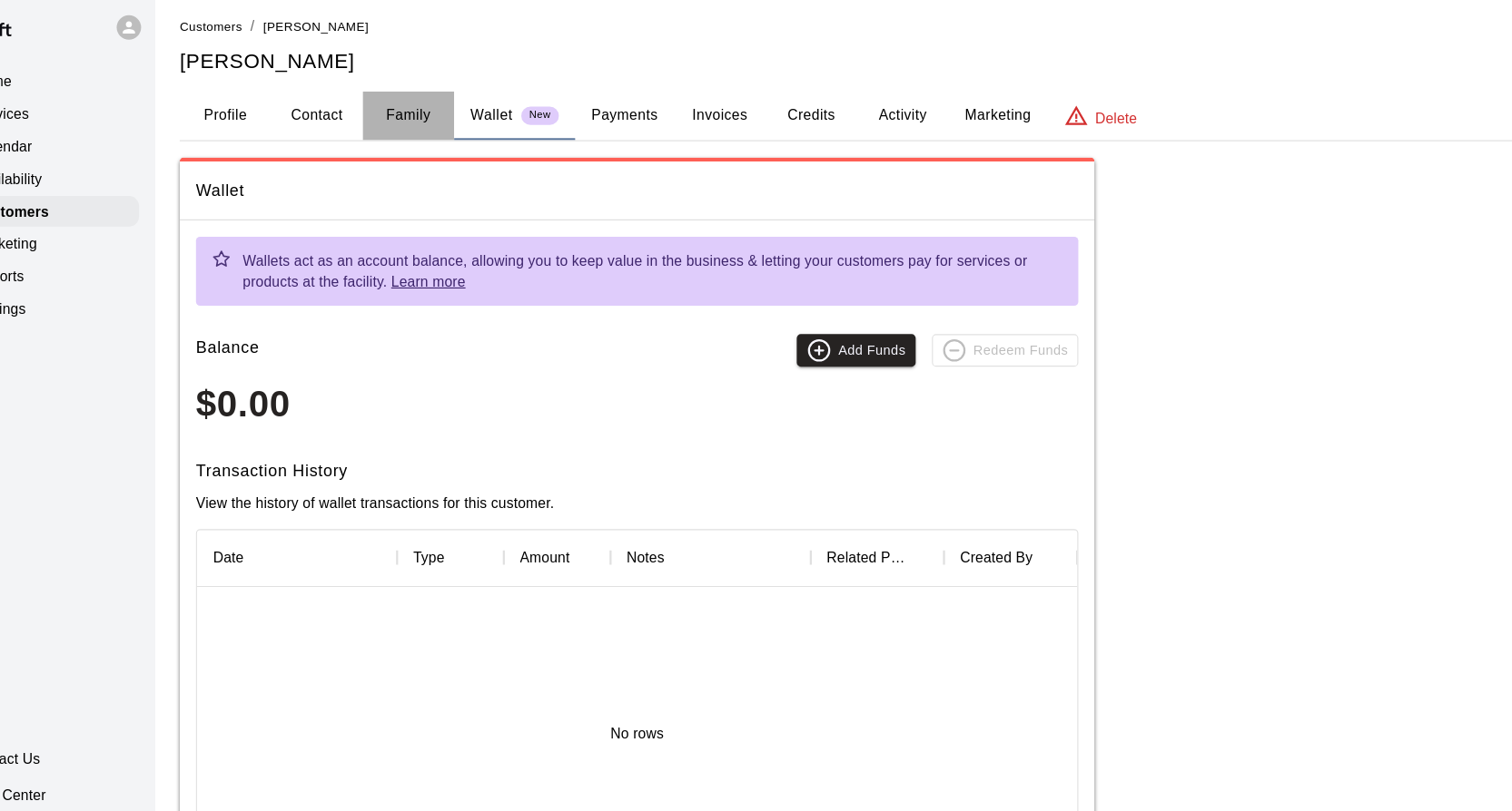
click at [422, 108] on button "Family" at bounding box center [430, 111] width 82 height 44
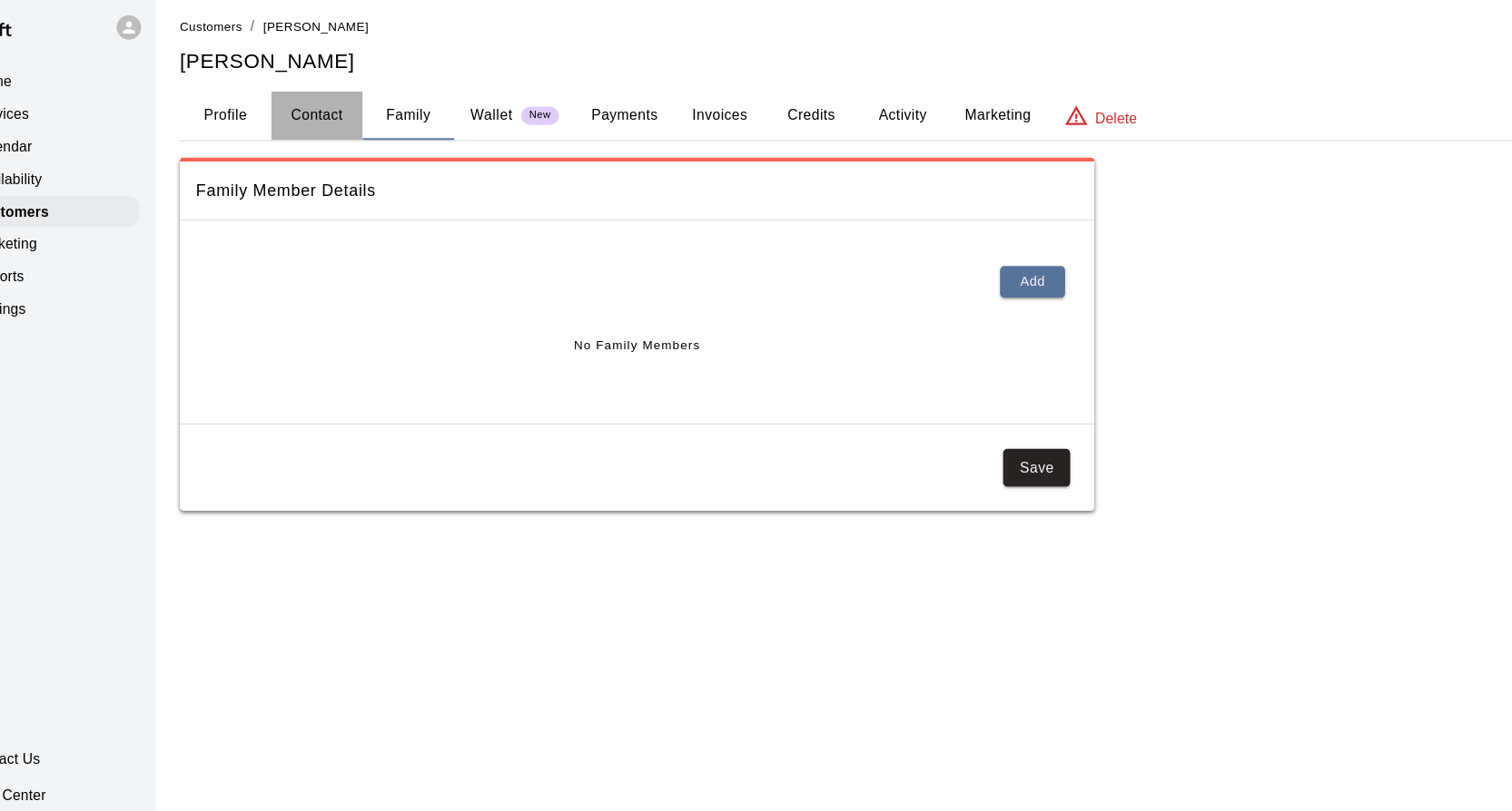
click at [346, 108] on button "Contact" at bounding box center [348, 111] width 82 height 44
select select "**"
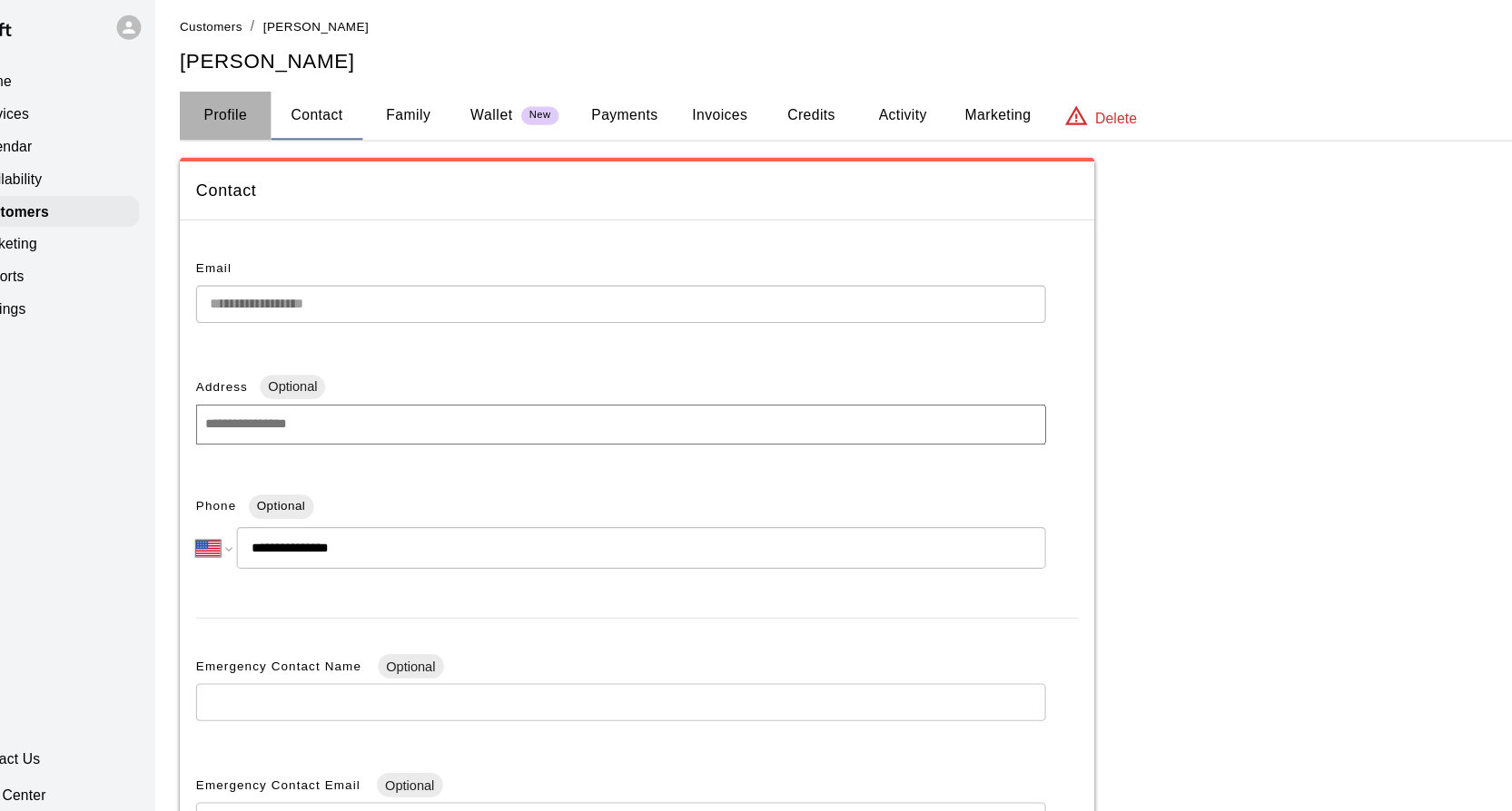
click at [282, 111] on button "Profile" at bounding box center [267, 111] width 82 height 44
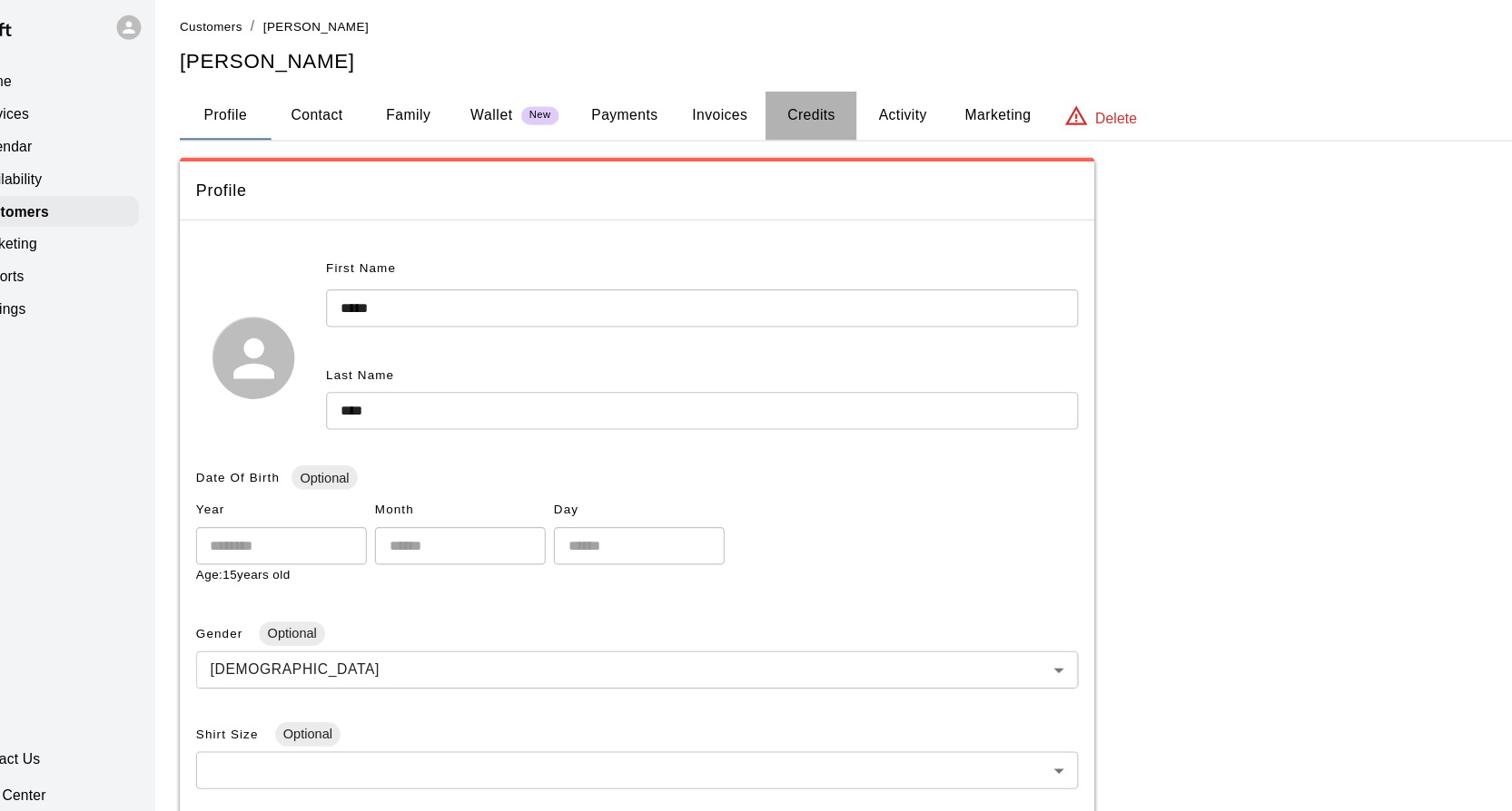
click at [781, 106] on button "Credits" at bounding box center [790, 111] width 82 height 44
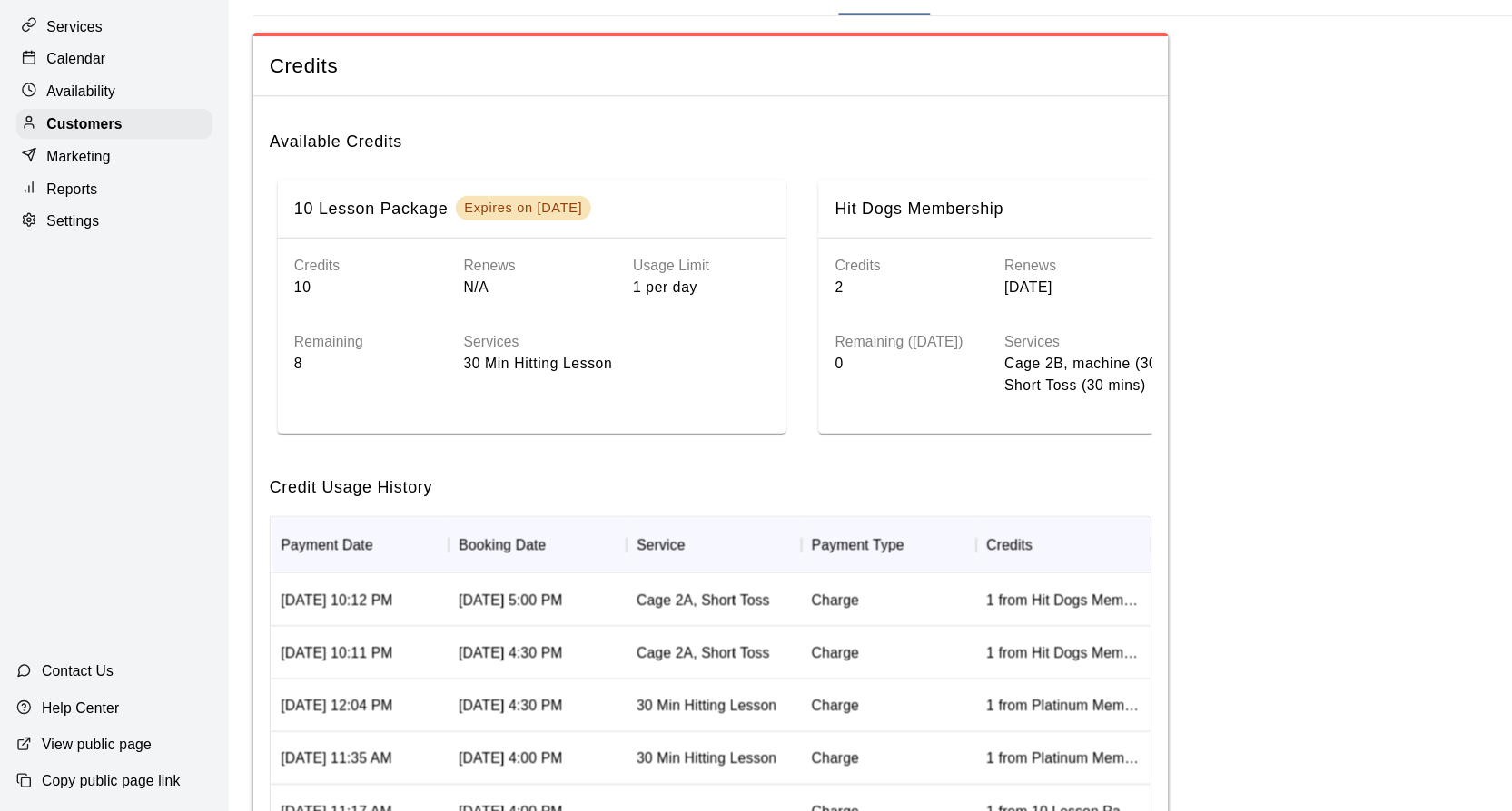
scroll to position [41, 0]
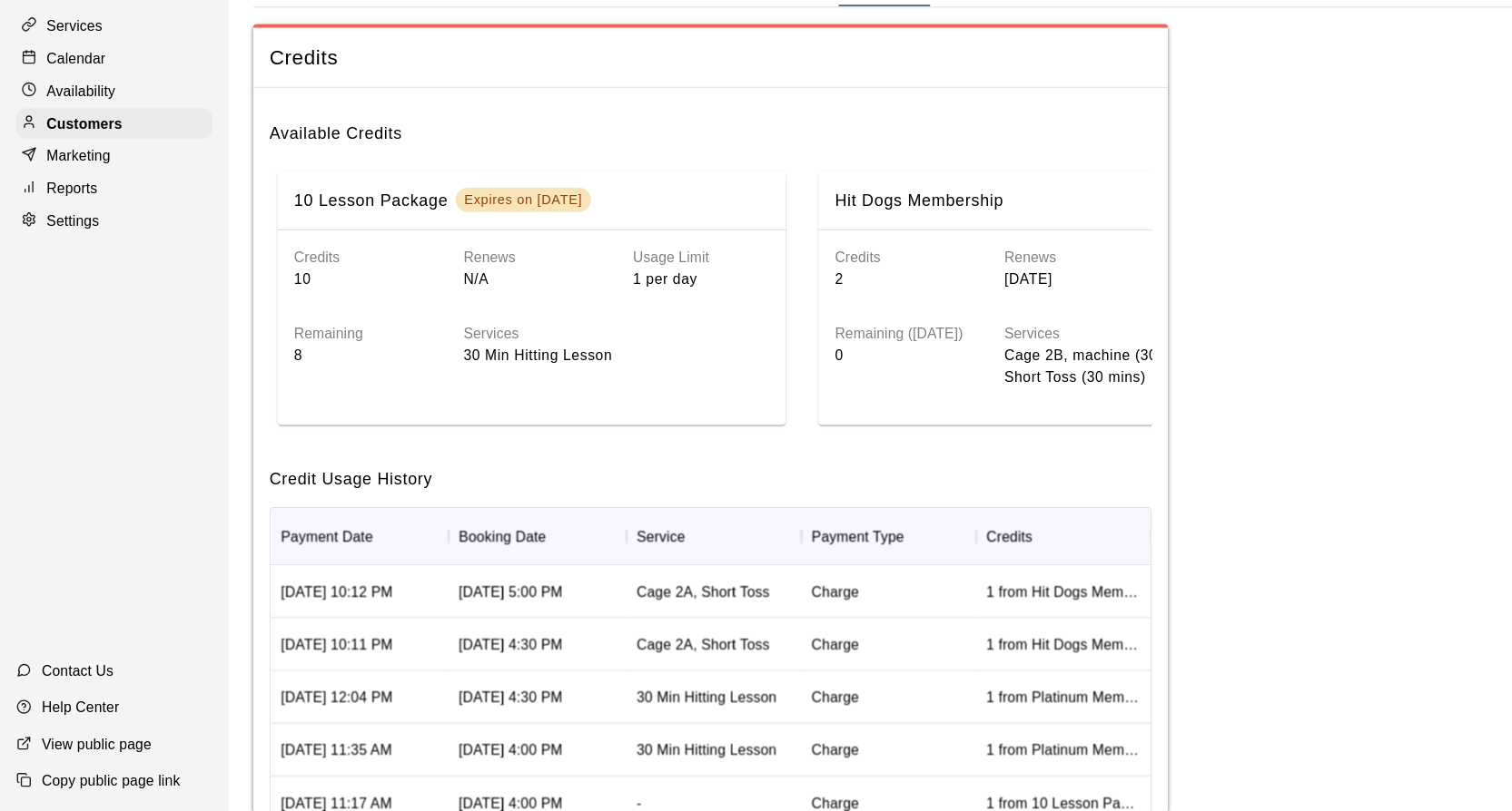
click at [78, 114] on p "Services" at bounding box center [67, 109] width 50 height 18
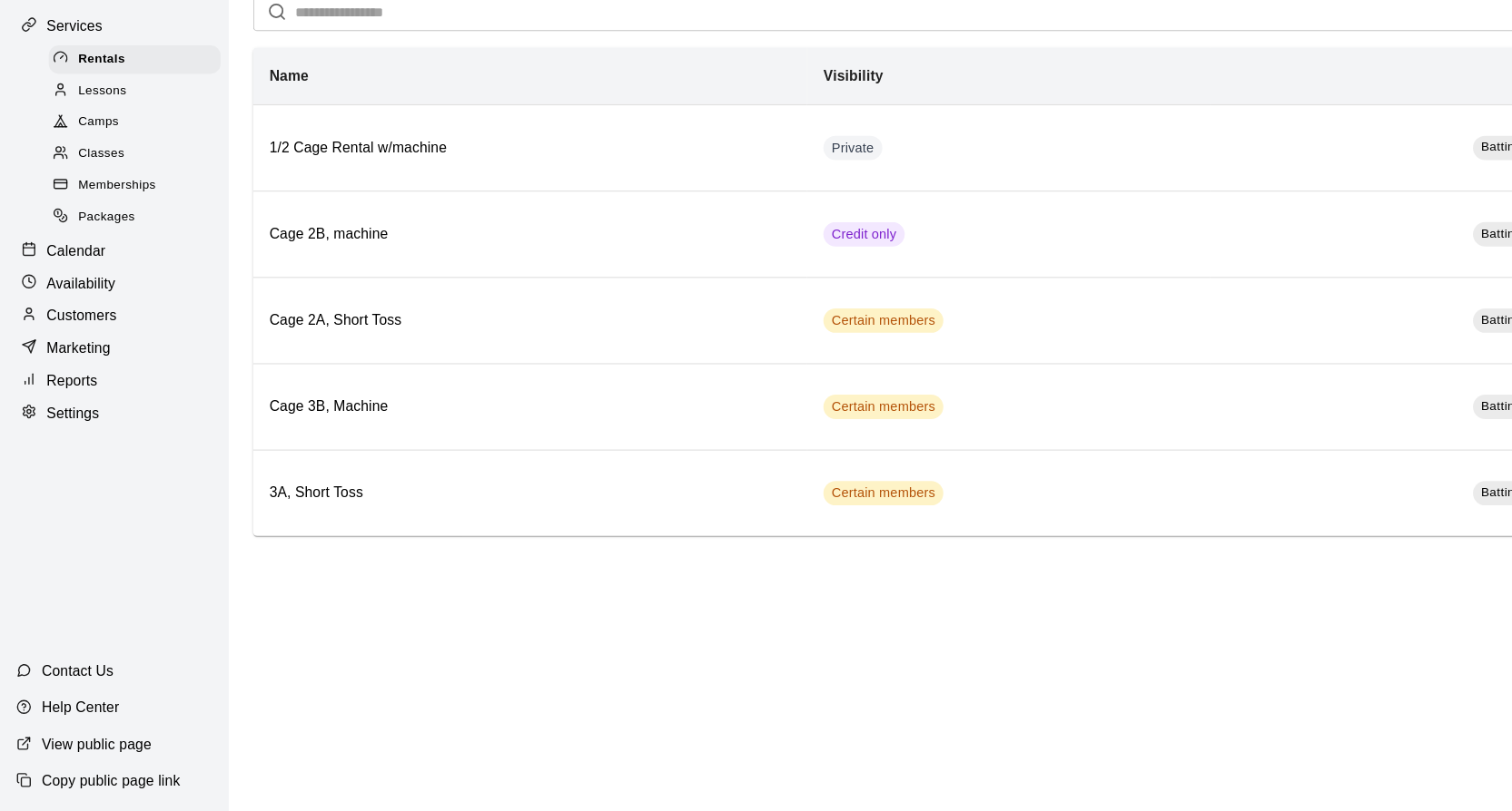
click at [87, 169] on span "Lessons" at bounding box center [91, 168] width 44 height 18
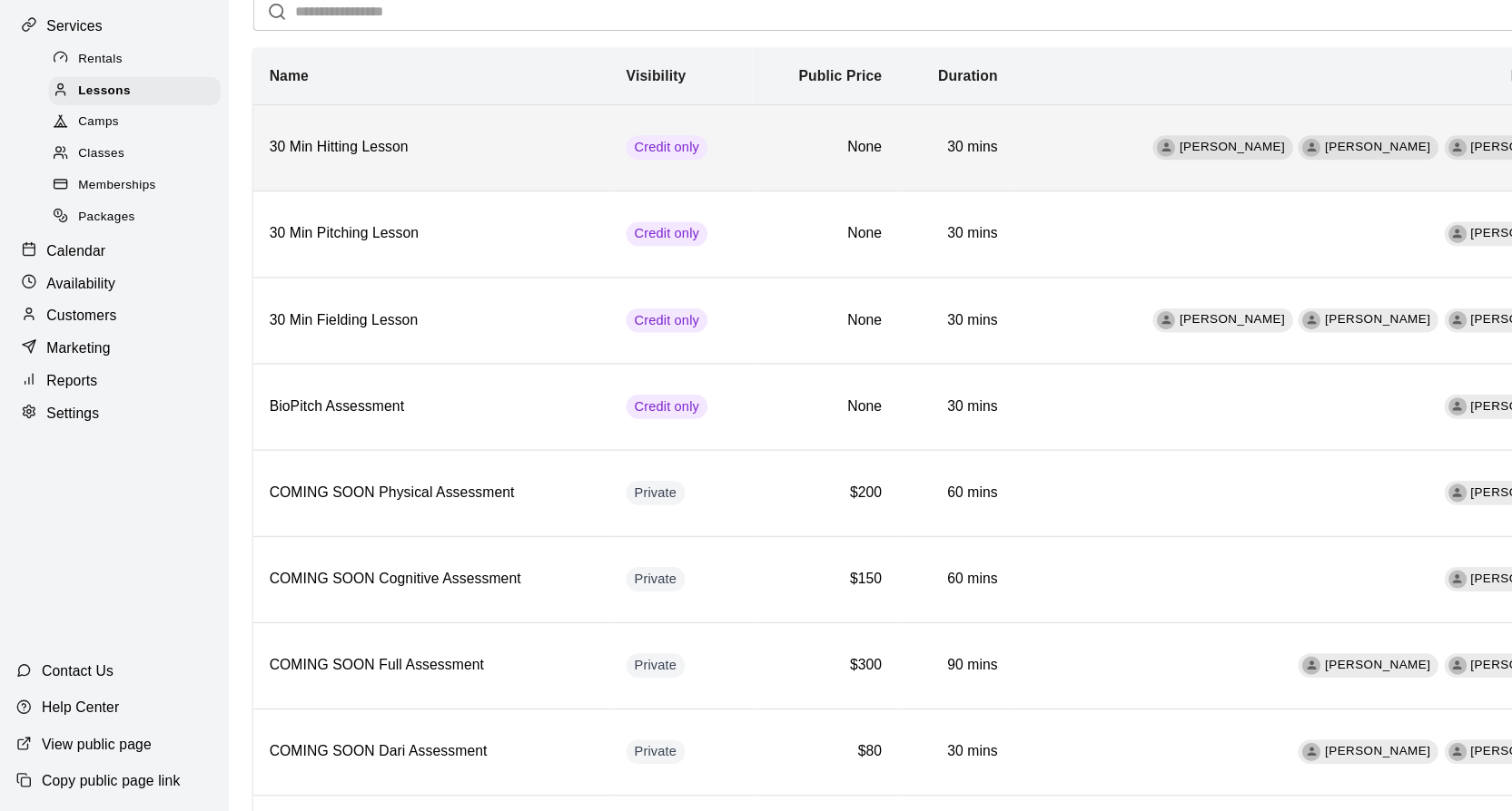
click at [434, 210] on h6 "30 Min Hitting Lesson" at bounding box center [385, 218] width 290 height 20
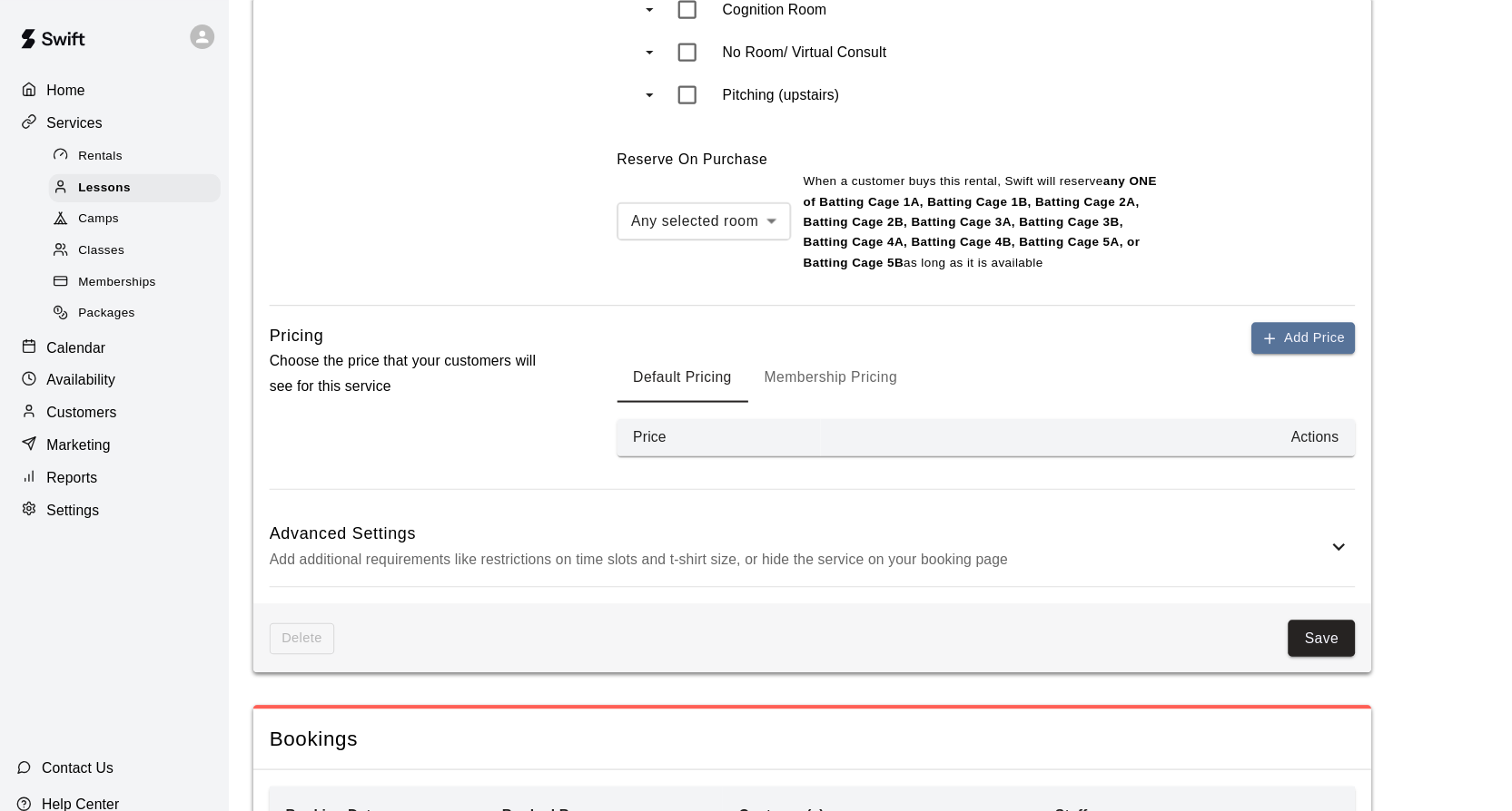
scroll to position [1552, 0]
click at [708, 324] on button "Membership Pricing" at bounding box center [742, 340] width 148 height 44
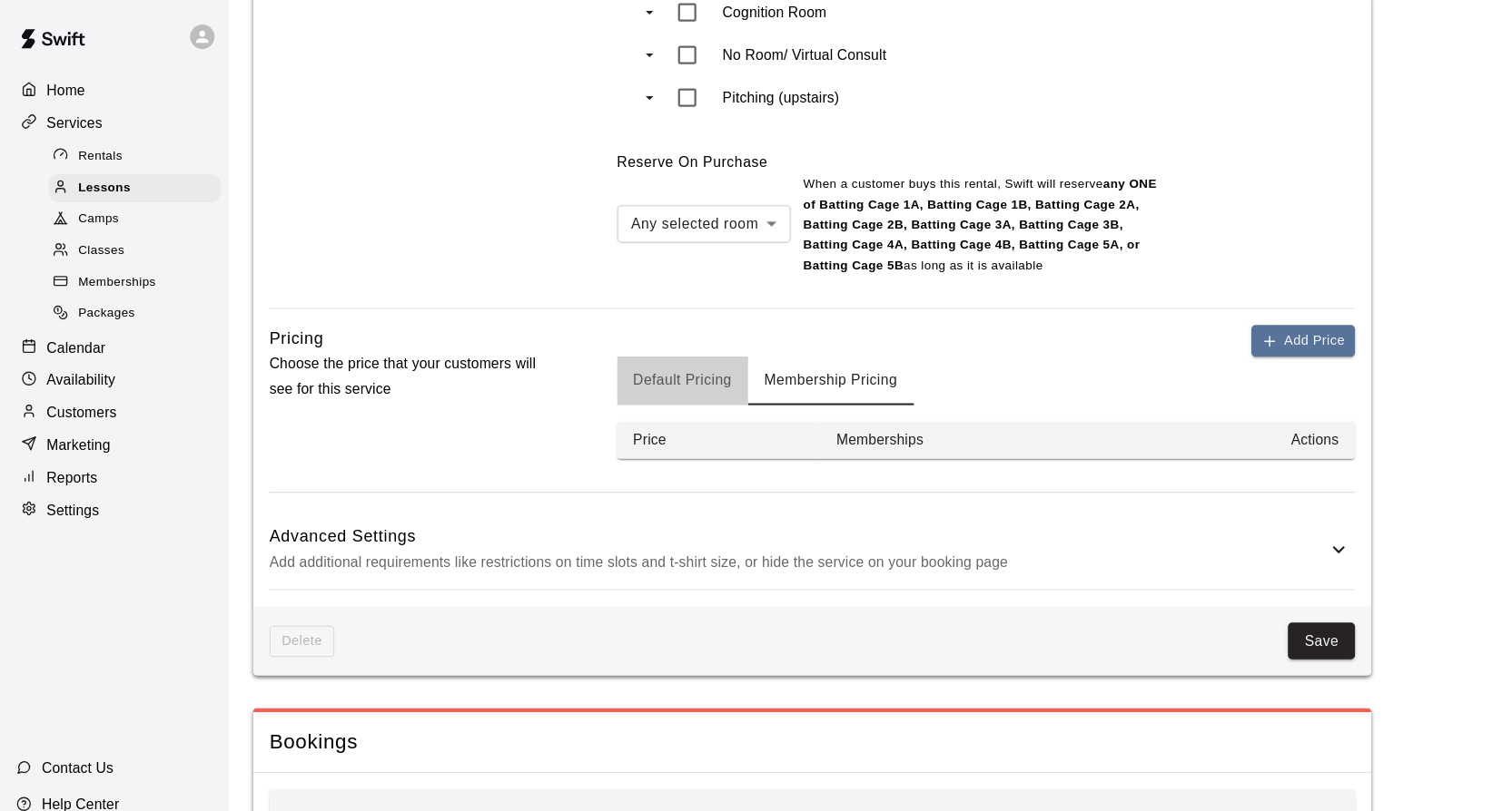
click at [604, 335] on button "Default Pricing" at bounding box center [610, 340] width 117 height 44
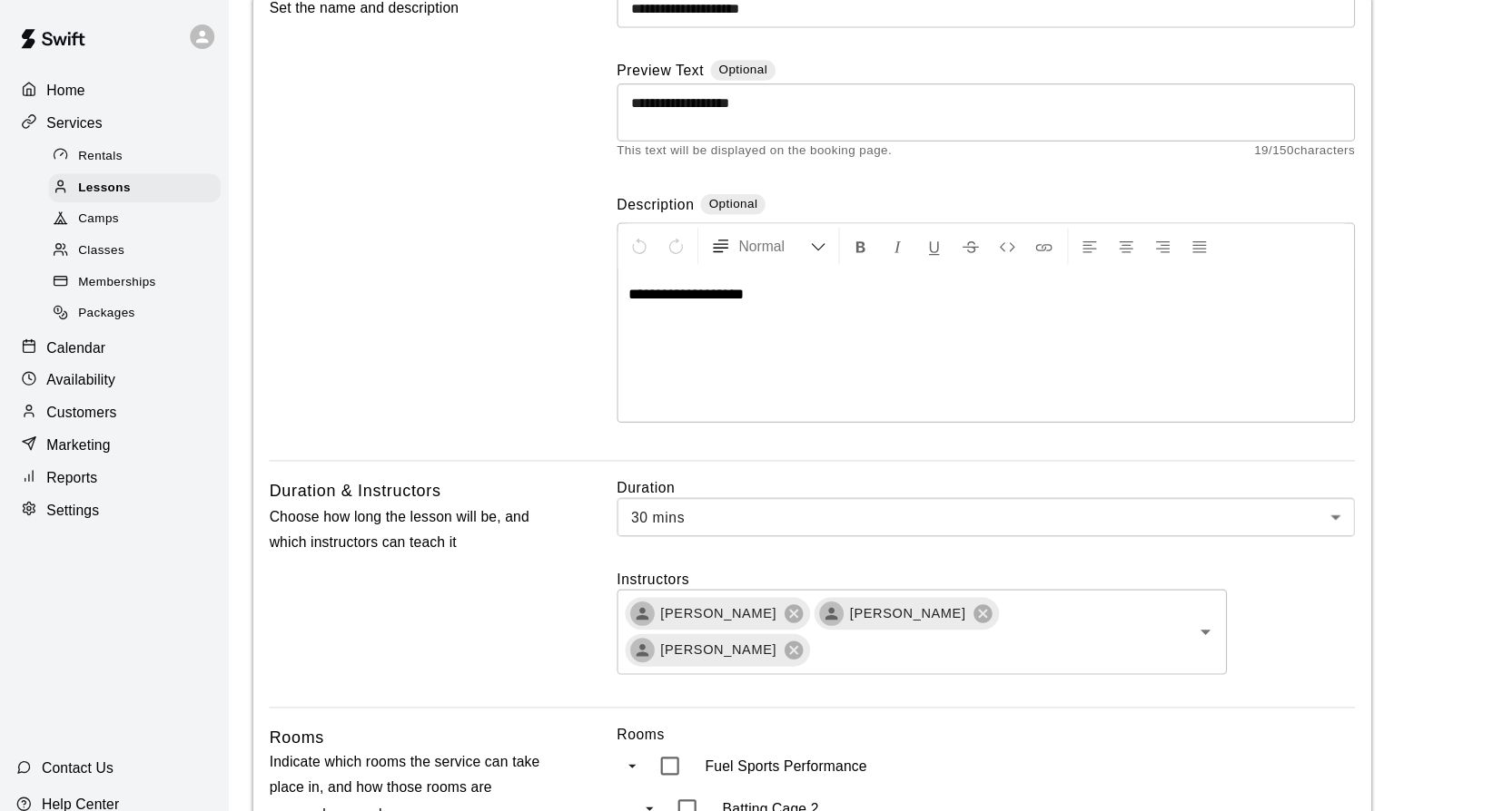
scroll to position [0, 0]
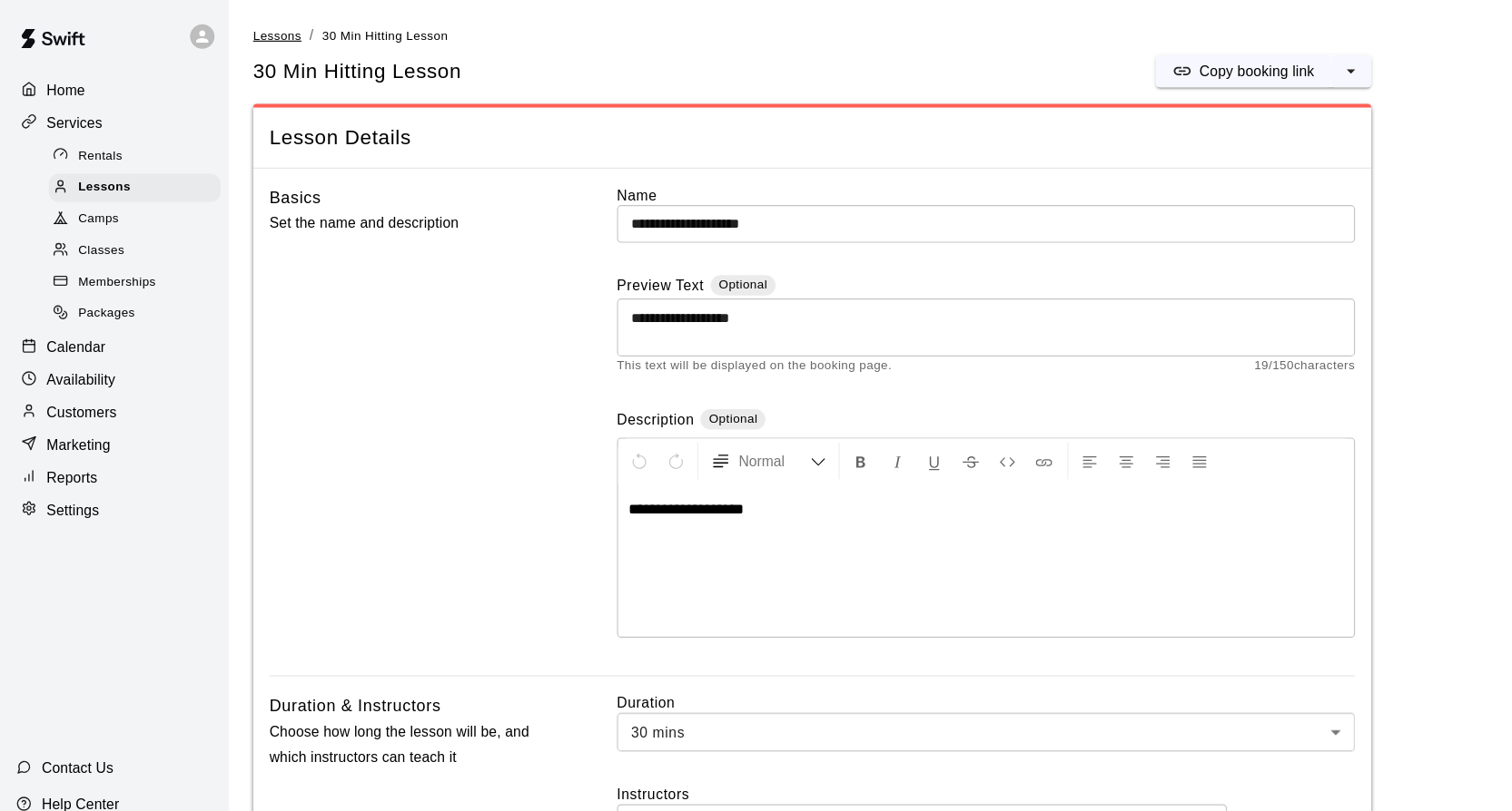
click at [242, 27] on span "Lessons" at bounding box center [248, 32] width 44 height 13
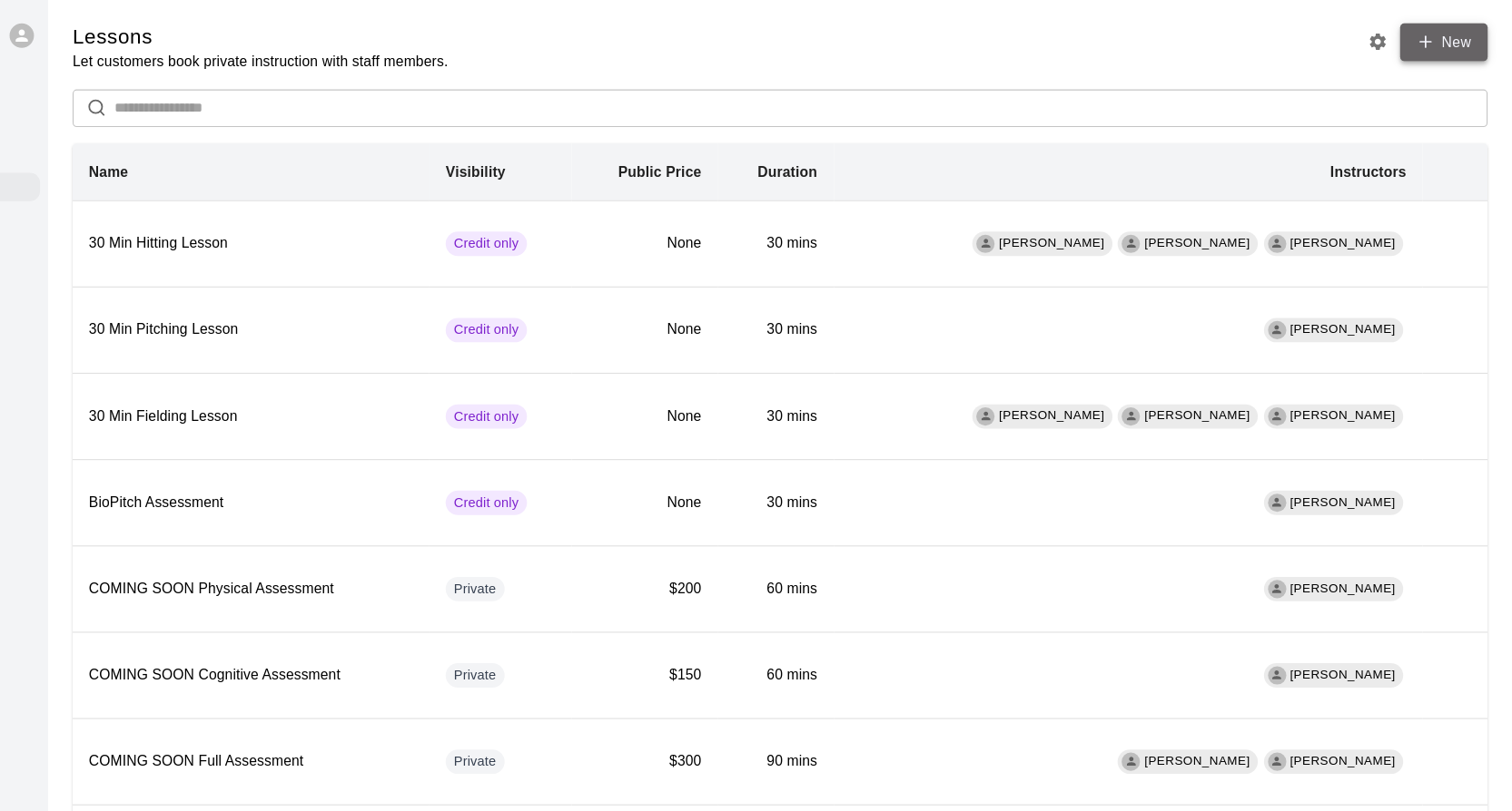
click at [1435, 41] on icon at bounding box center [1435, 38] width 0 height 10
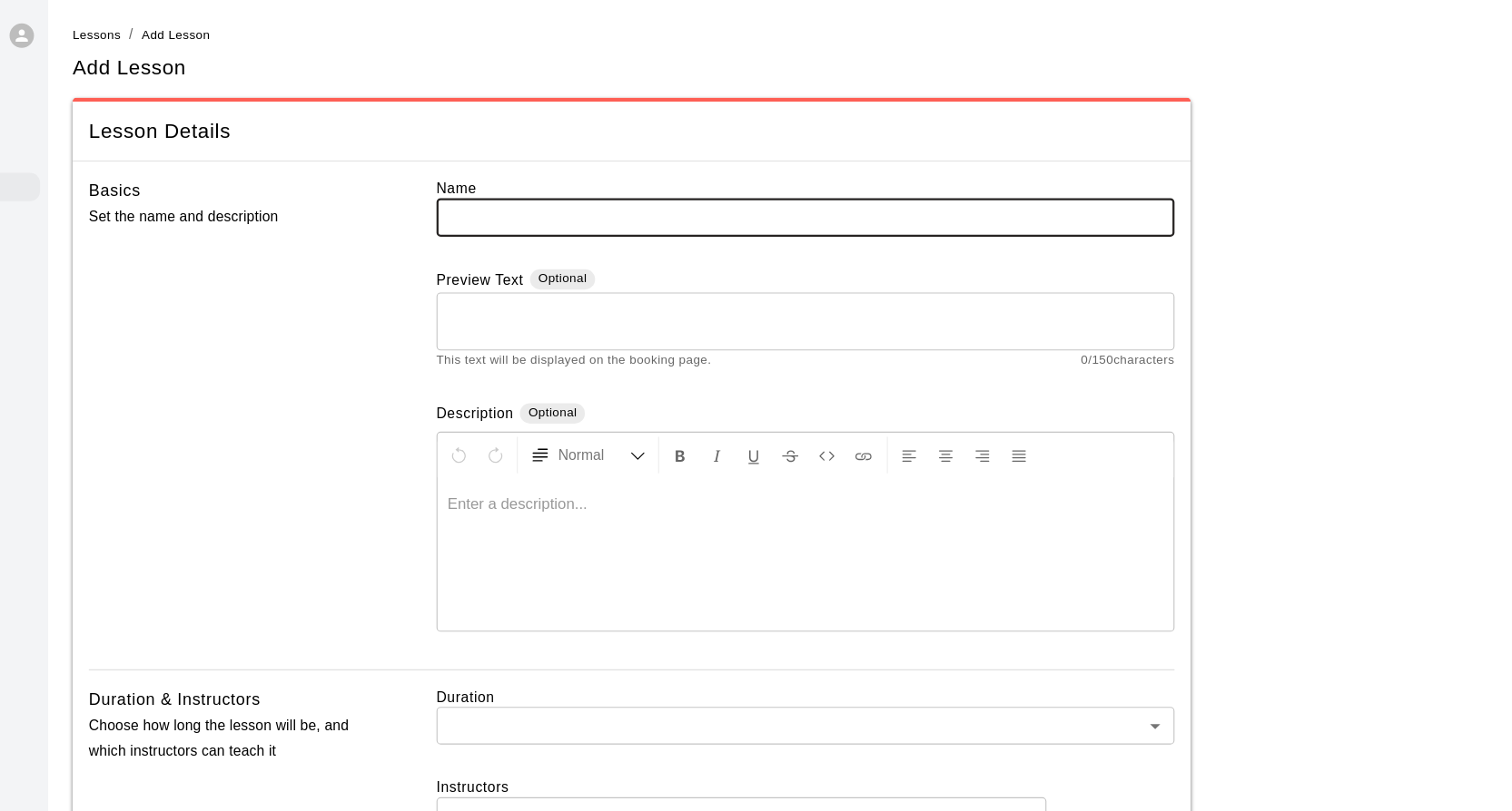
click at [714, 194] on input "text" at bounding box center [881, 195] width 660 height 34
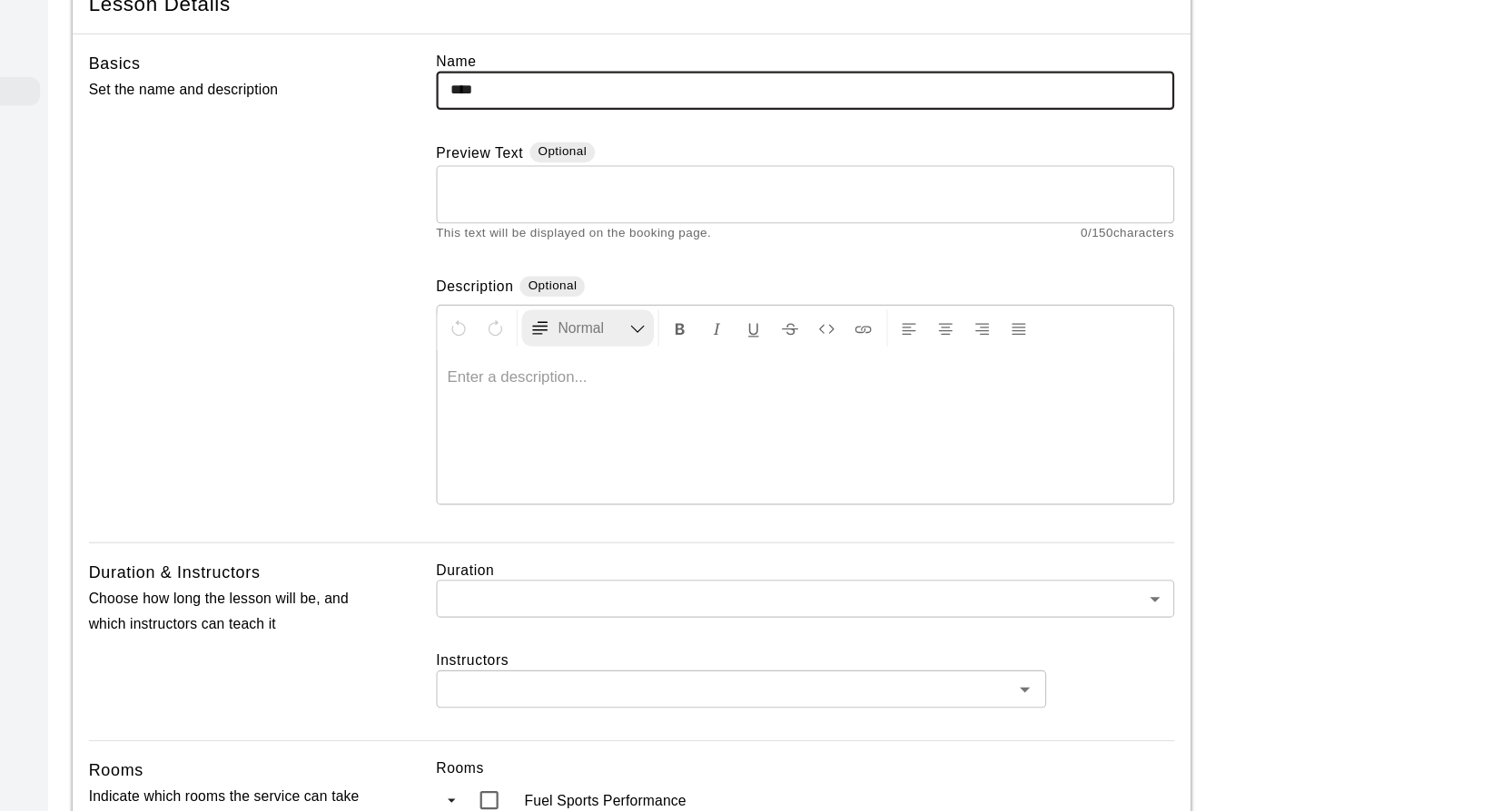
scroll to position [166, 0]
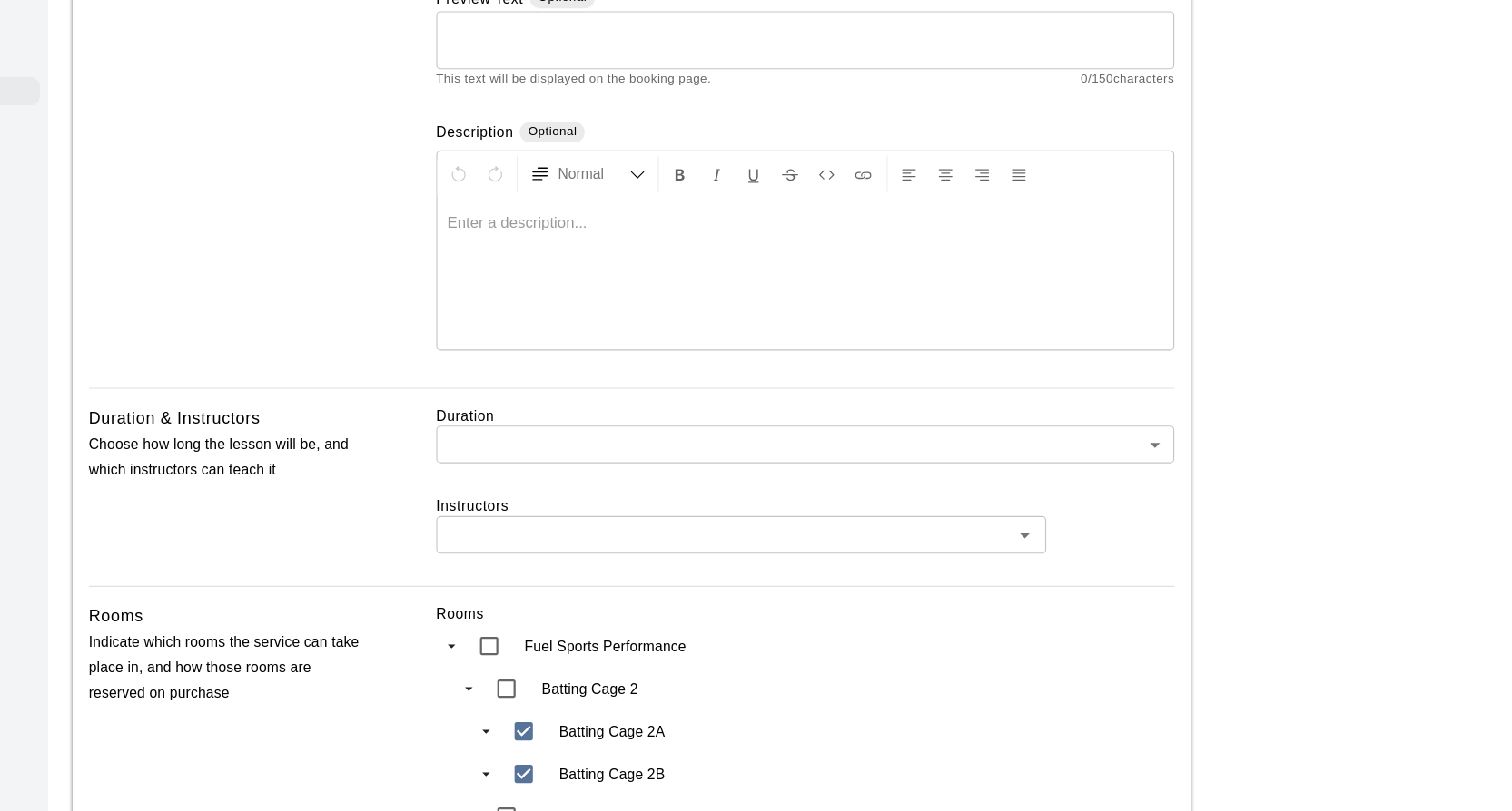
type input "****"
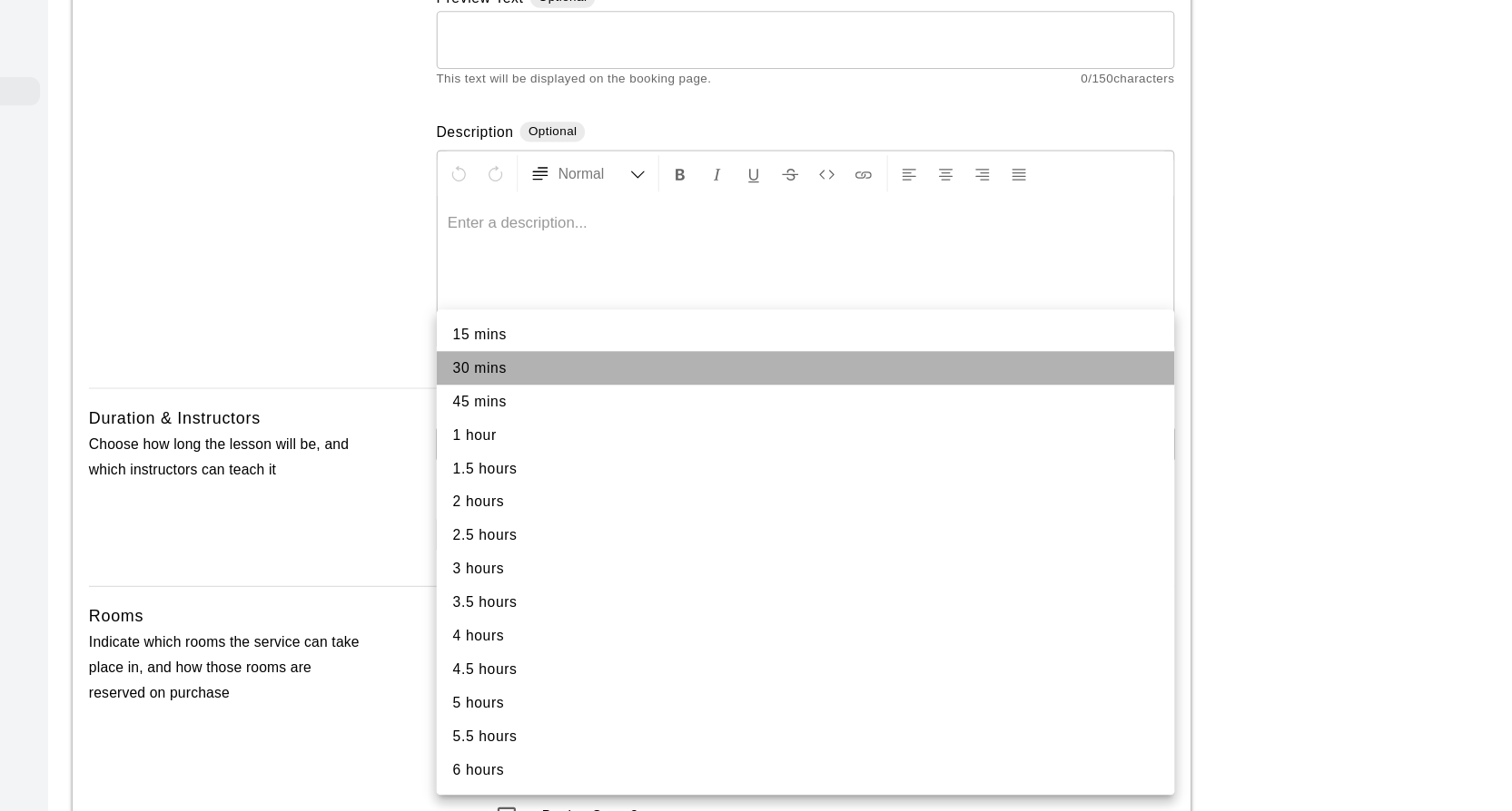
click at [600, 410] on li "30 mins" at bounding box center [881, 415] width 660 height 30
type input "**"
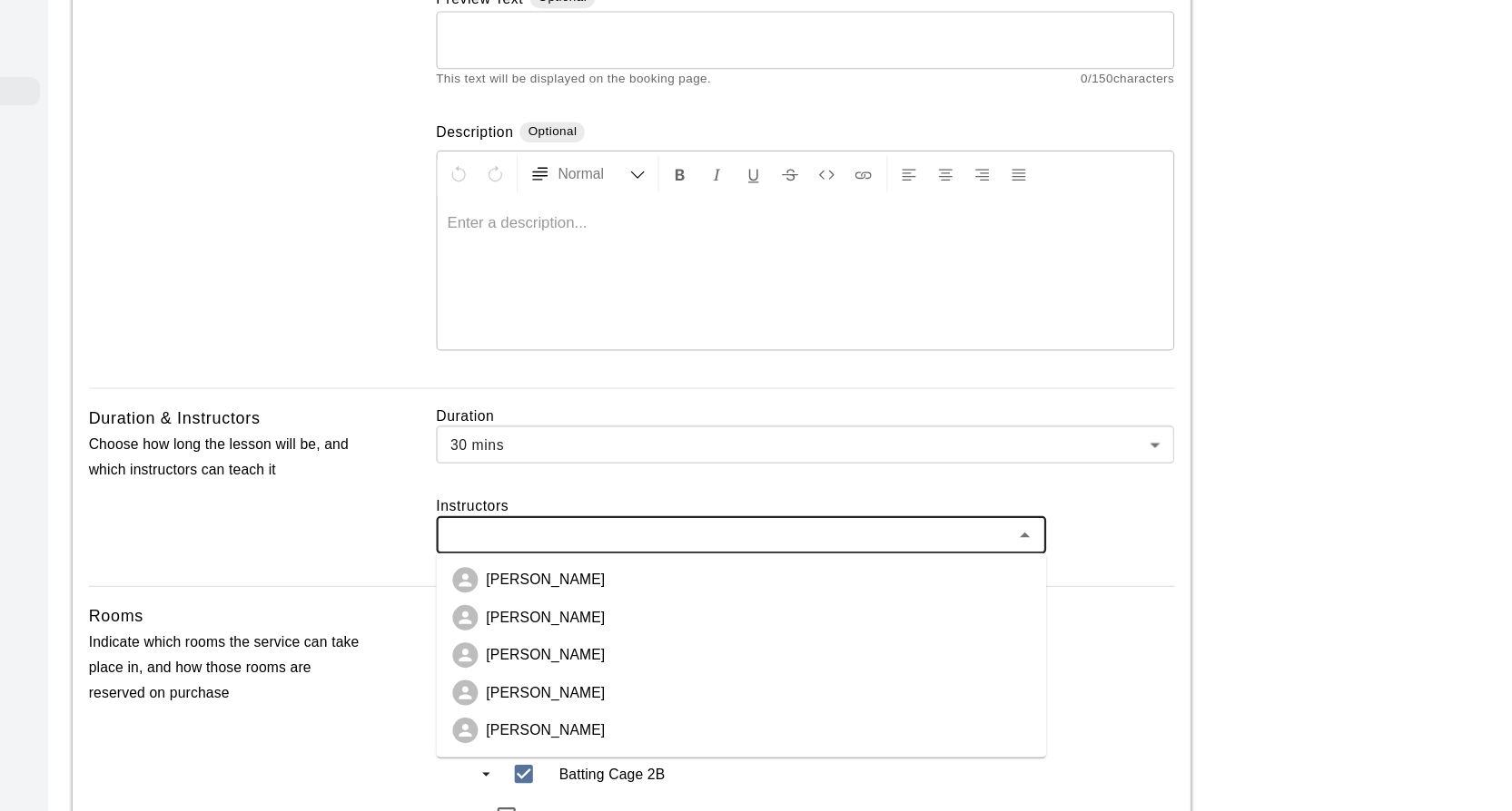
click at [675, 572] on input "text" at bounding box center [808, 564] width 504 height 22
click at [605, 615] on li "AJ Christoffer" at bounding box center [824, 605] width 545 height 34
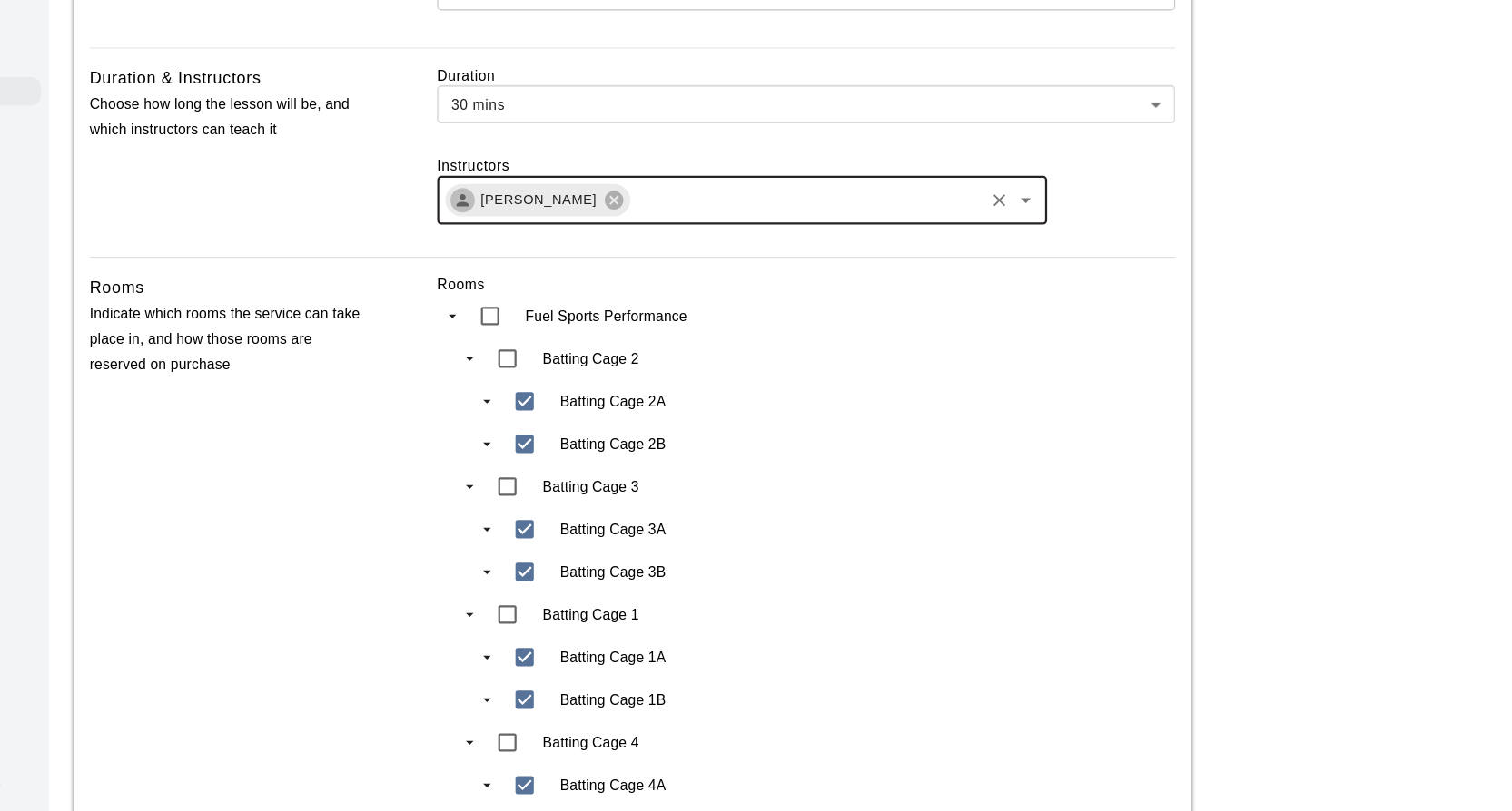
scroll to position [473, 0]
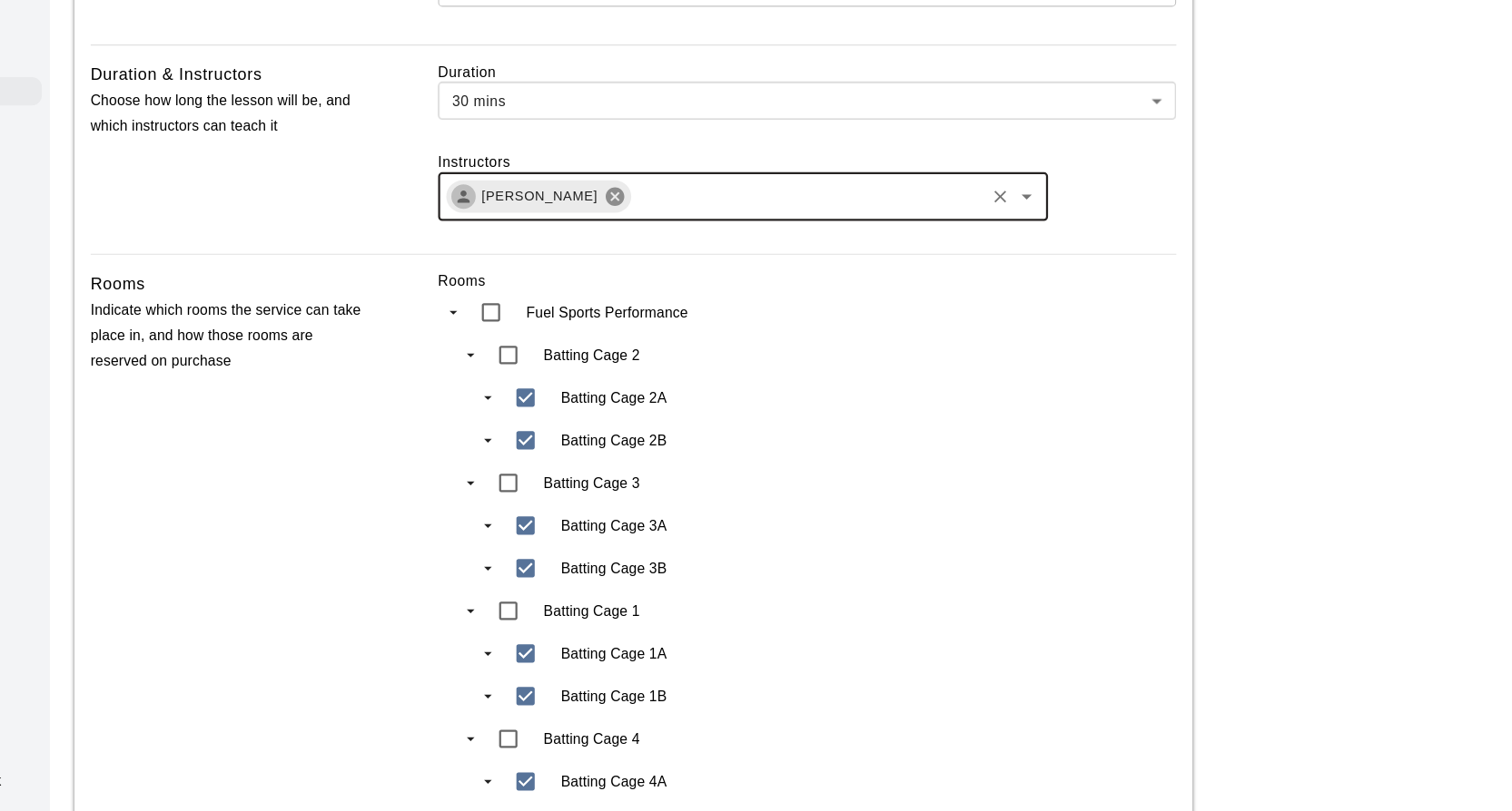
click at [699, 265] on icon at bounding box center [708, 262] width 20 height 20
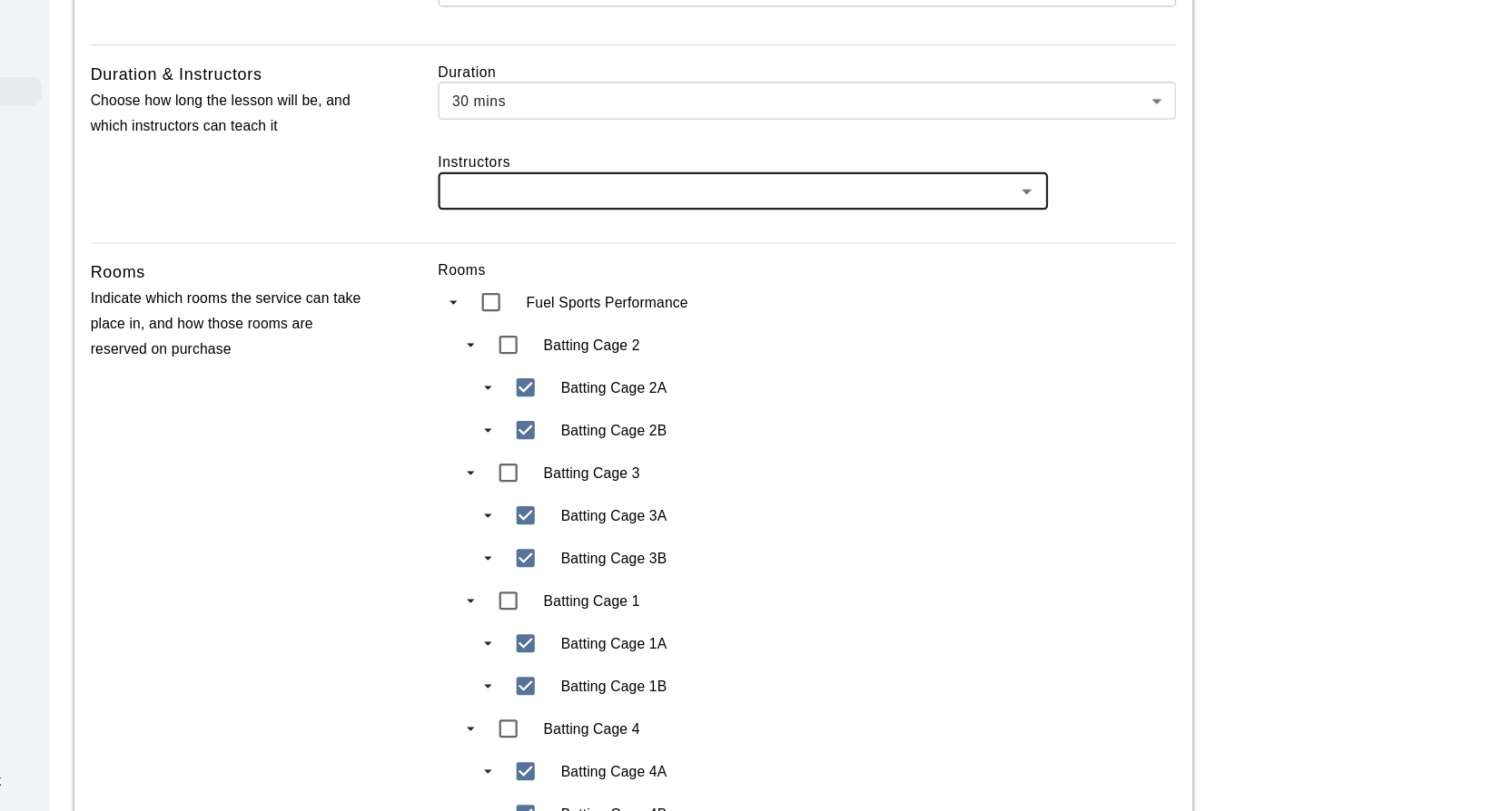
click at [1074, 263] on icon "Open" at bounding box center [1076, 257] width 21 height 21
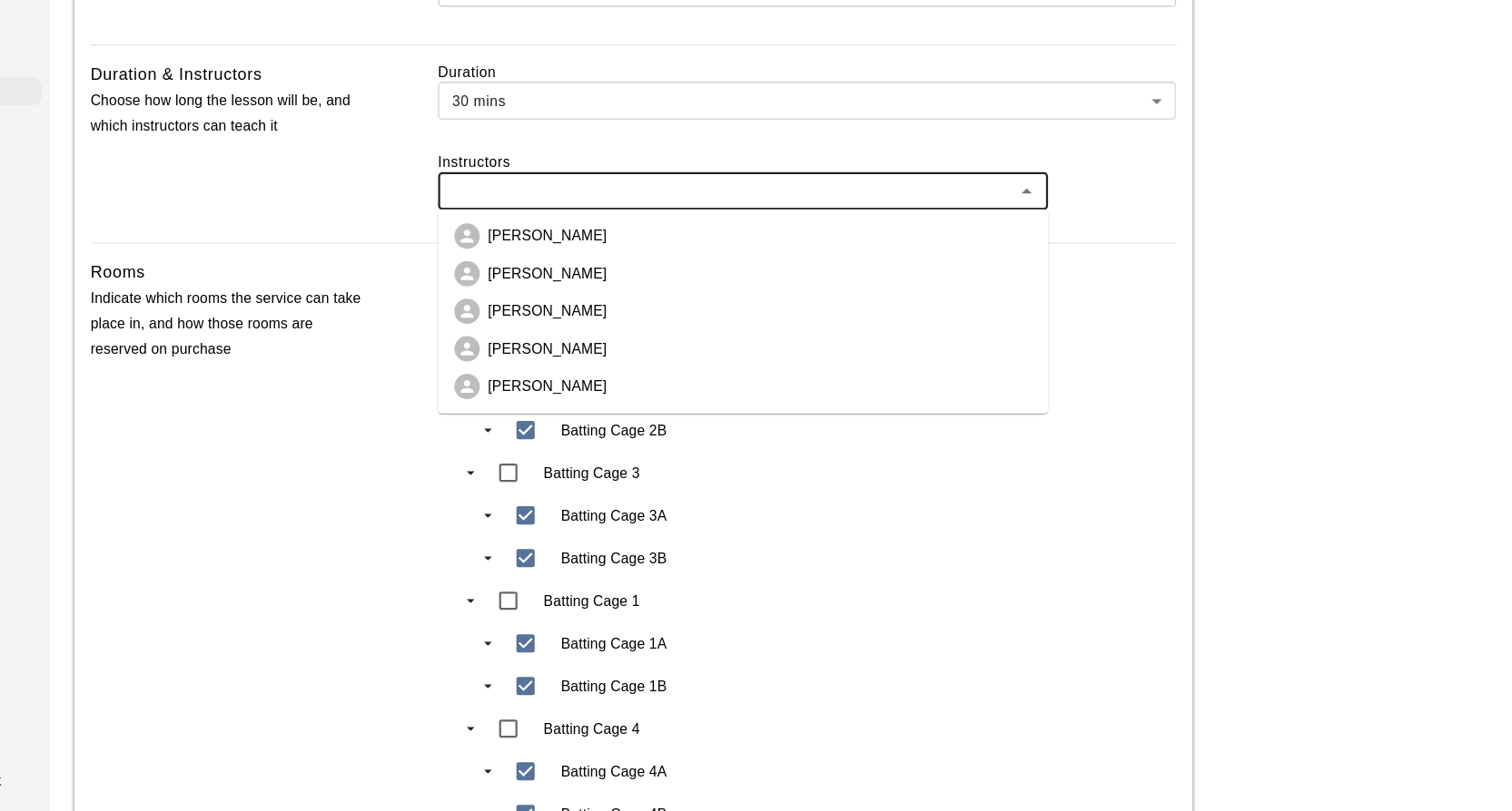
click at [695, 426] on p "Adam Sobocienski" at bounding box center [648, 431] width 106 height 18
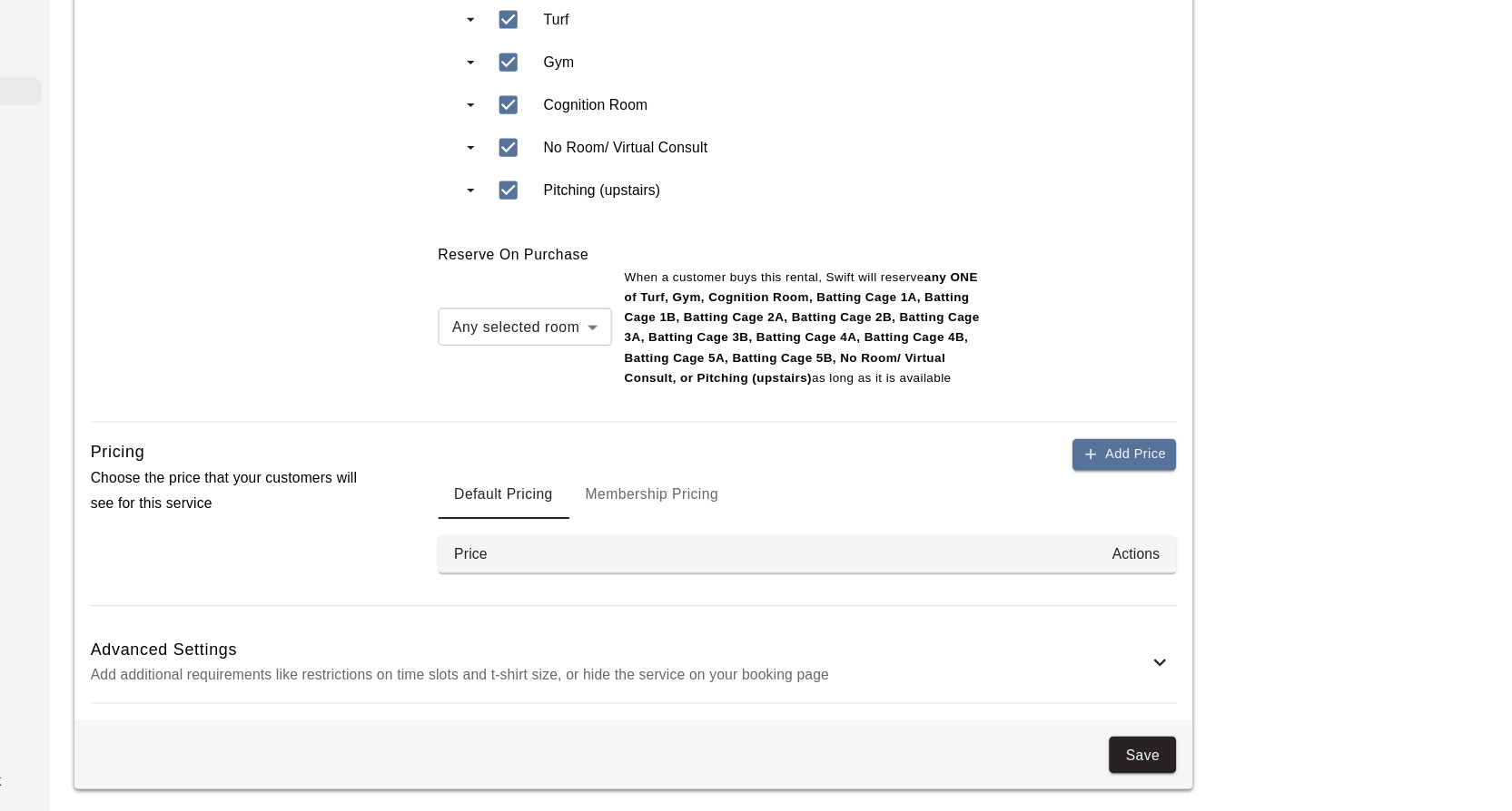
scroll to position [1366, 0]
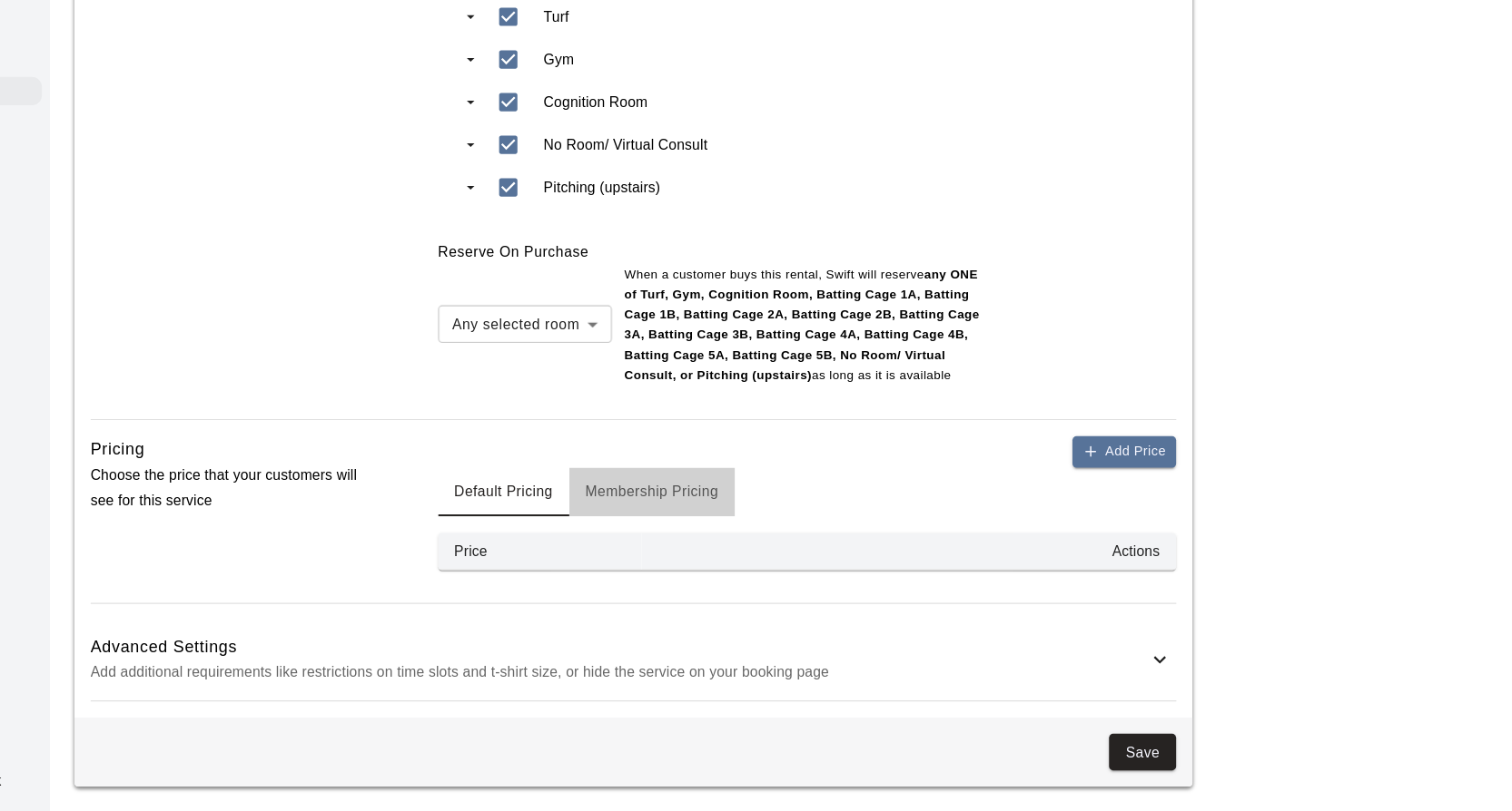
click at [752, 522] on button "Membership Pricing" at bounding box center [742, 526] width 148 height 44
click at [633, 526] on button "Default Pricing" at bounding box center [610, 526] width 117 height 44
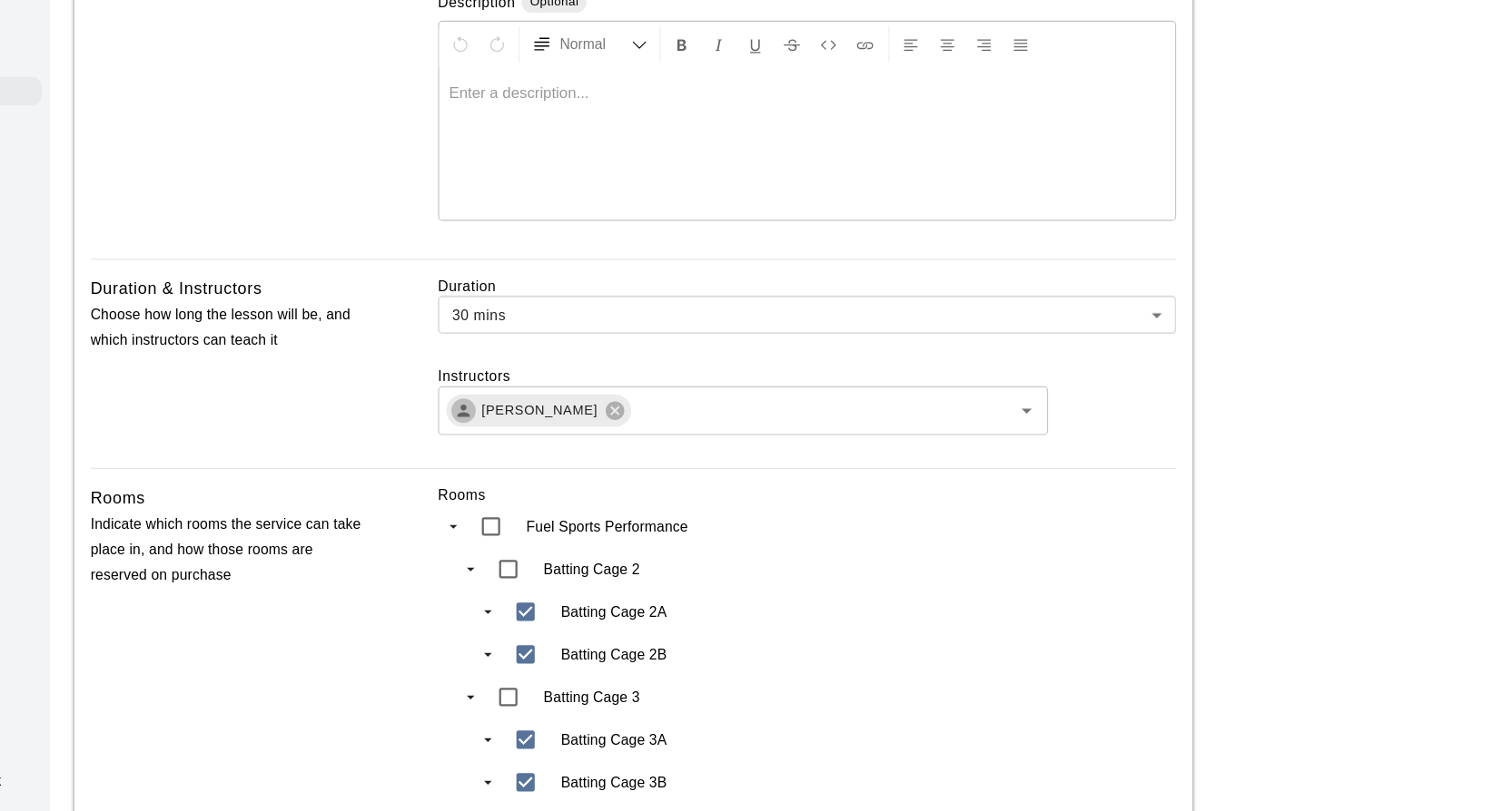
scroll to position [293, 0]
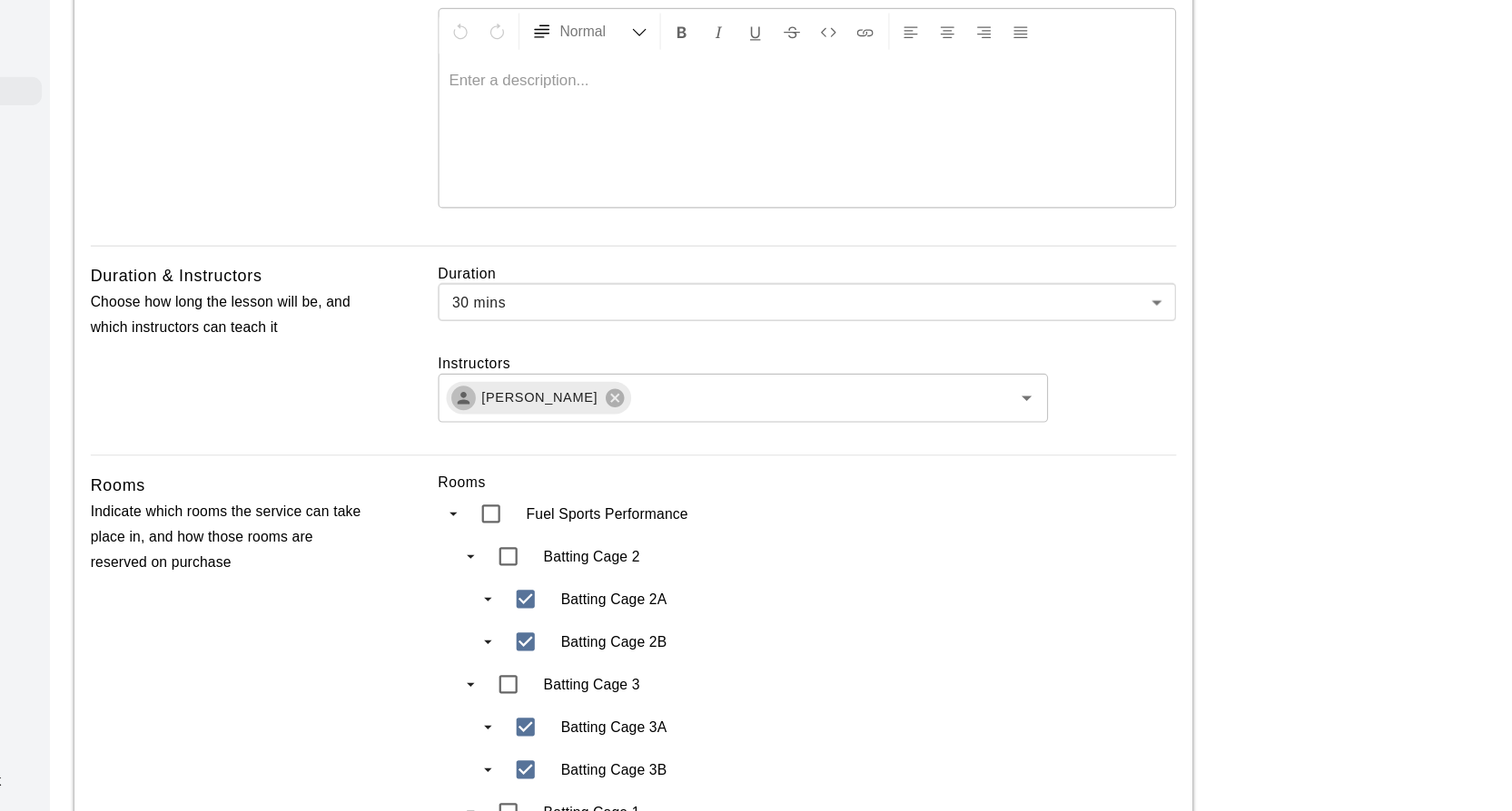
type input "***"
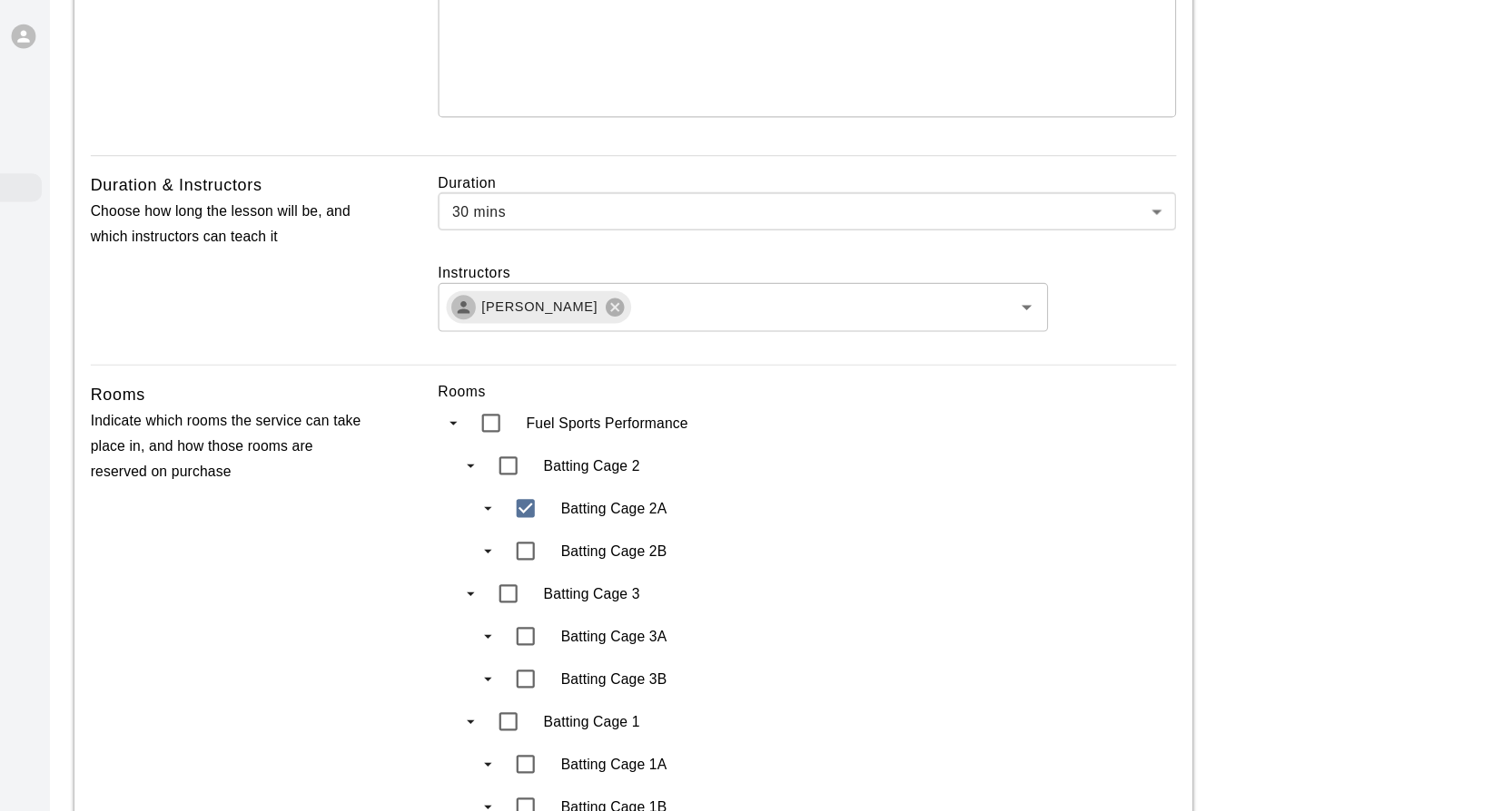
scroll to position [433, 0]
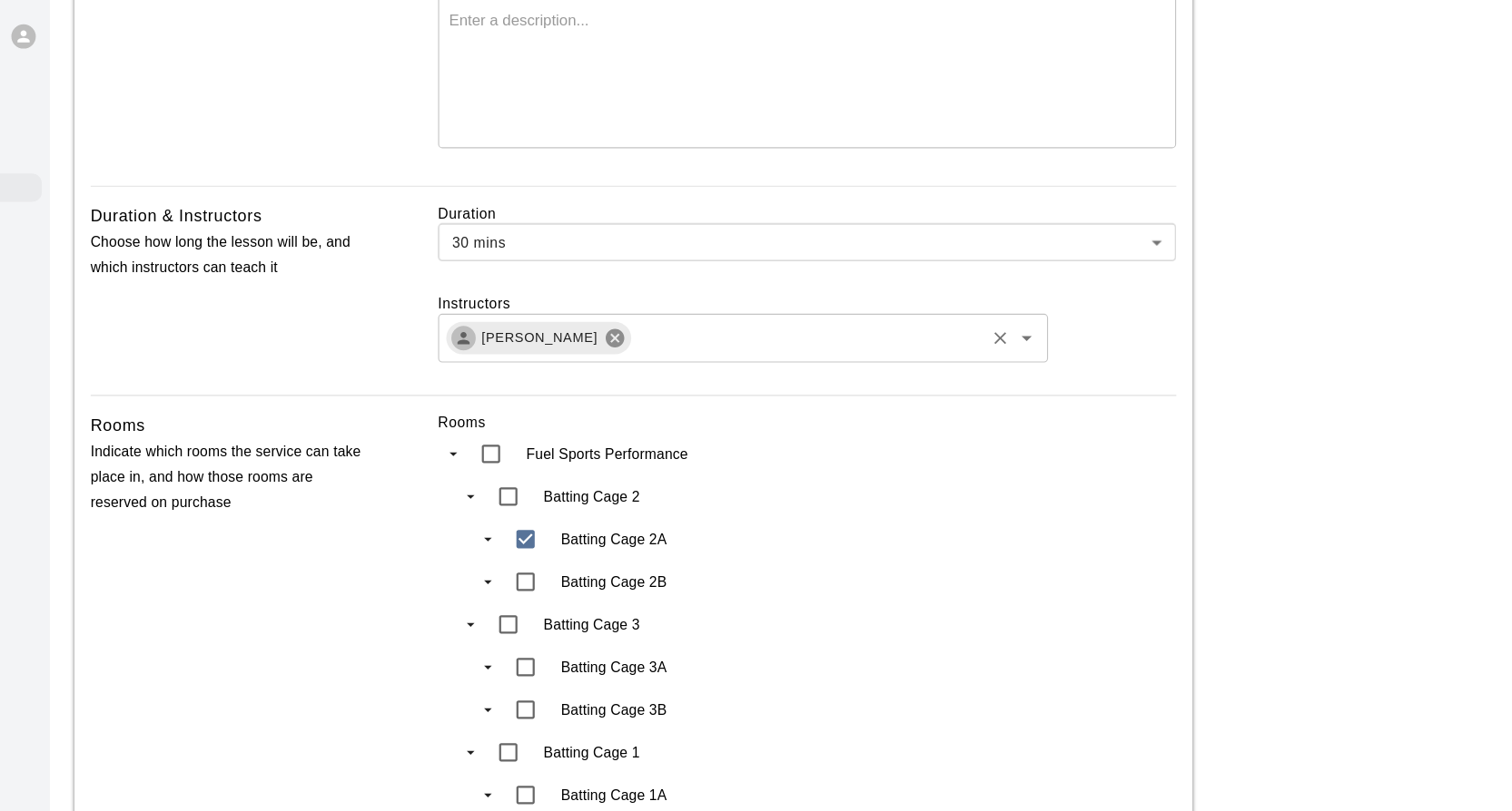
click at [713, 307] on icon at bounding box center [709, 303] width 17 height 17
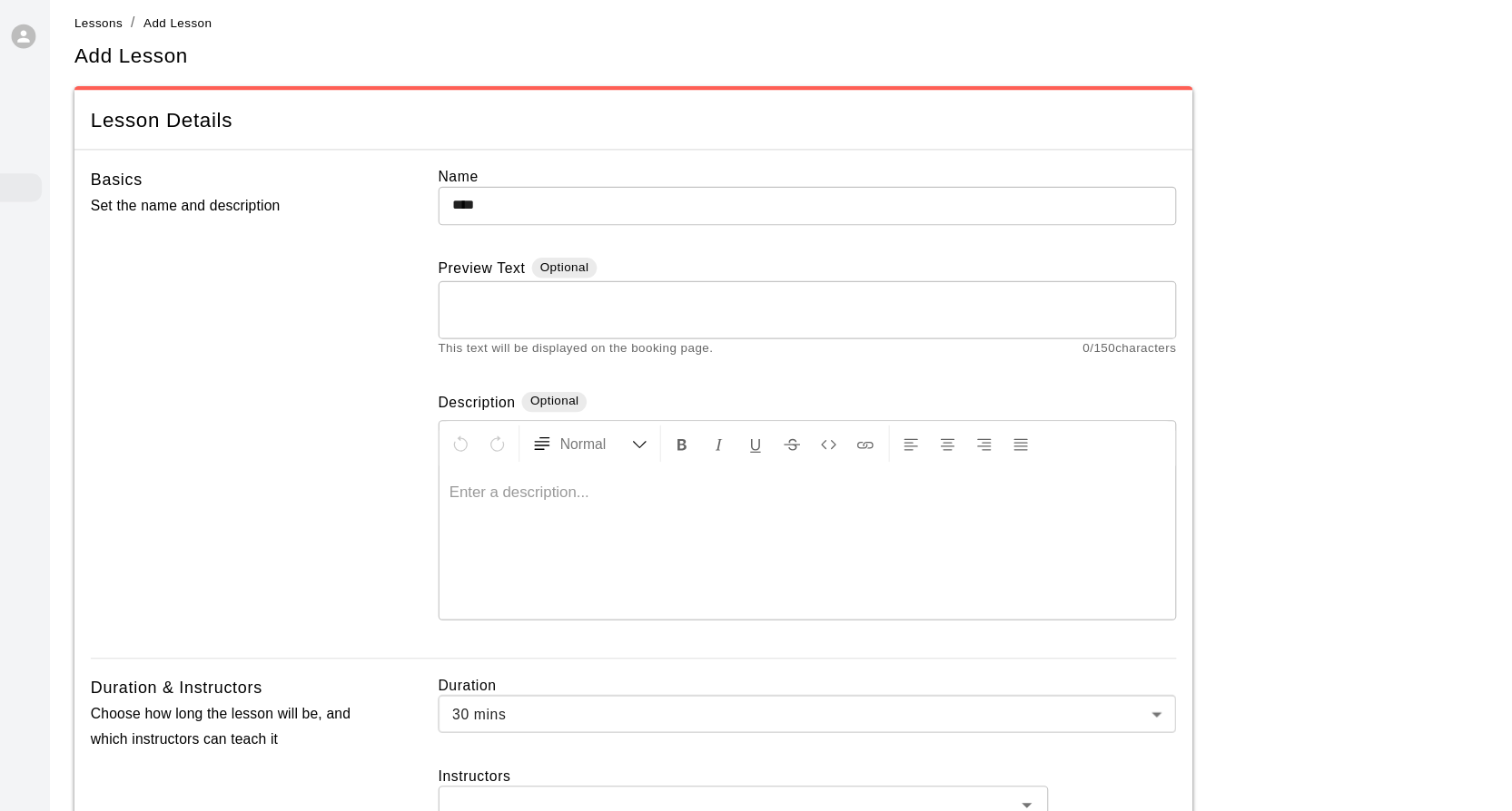
scroll to position [0, 0]
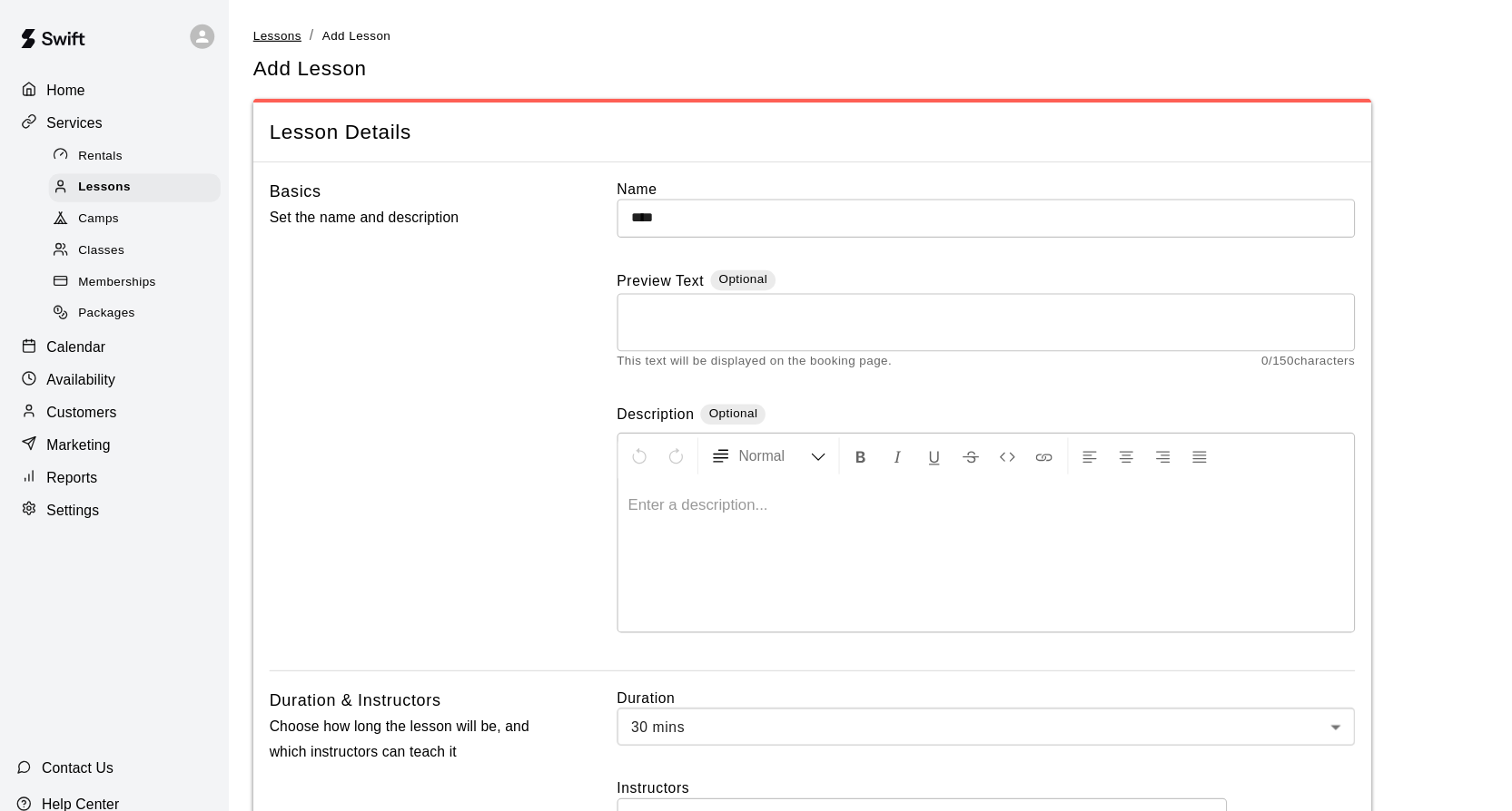
click at [239, 30] on span "Lessons" at bounding box center [248, 32] width 44 height 13
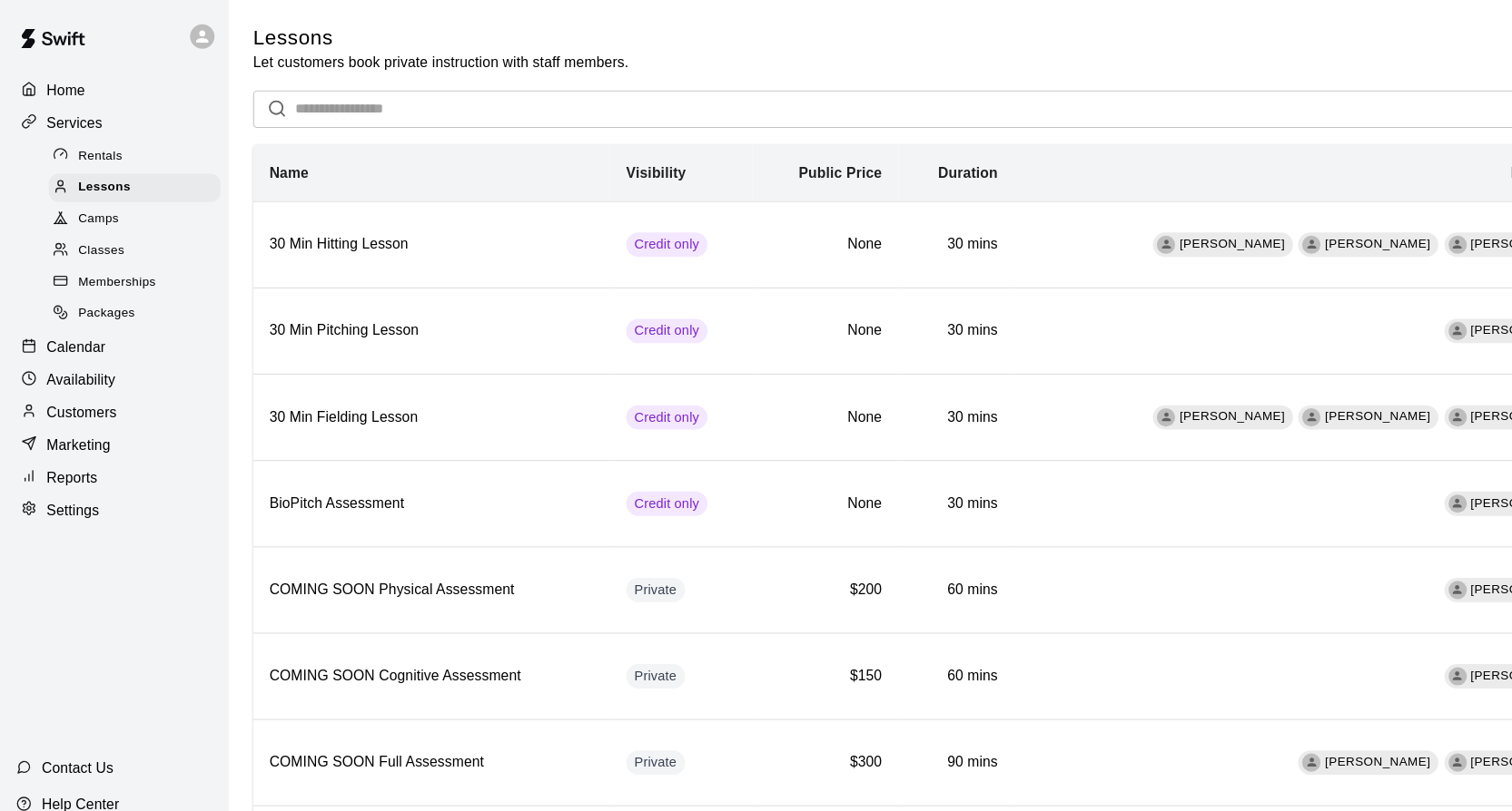
click at [98, 143] on span "Rentals" at bounding box center [89, 139] width 40 height 18
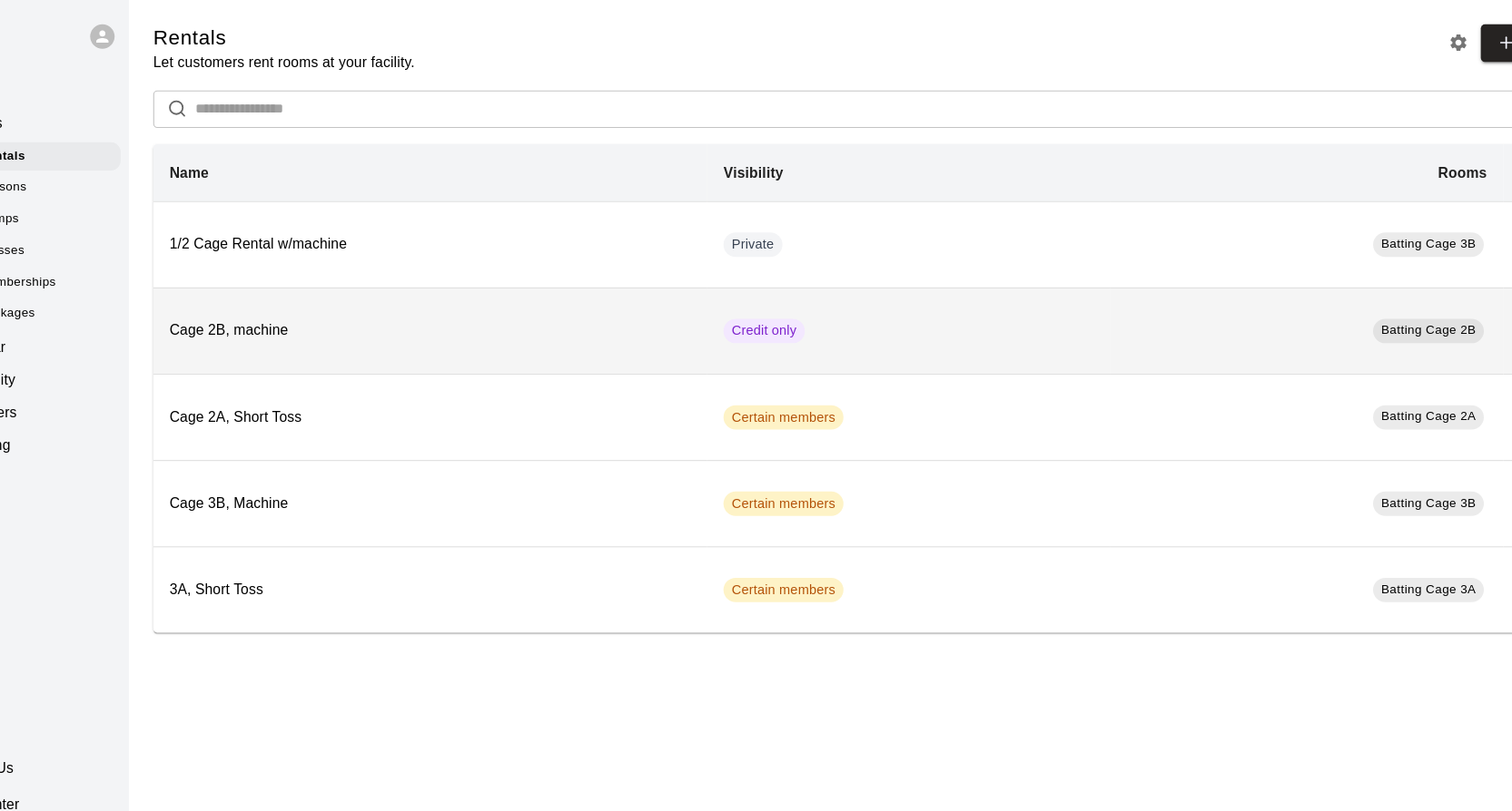
click at [964, 298] on td "Credit only" at bounding box center [901, 295] width 360 height 77
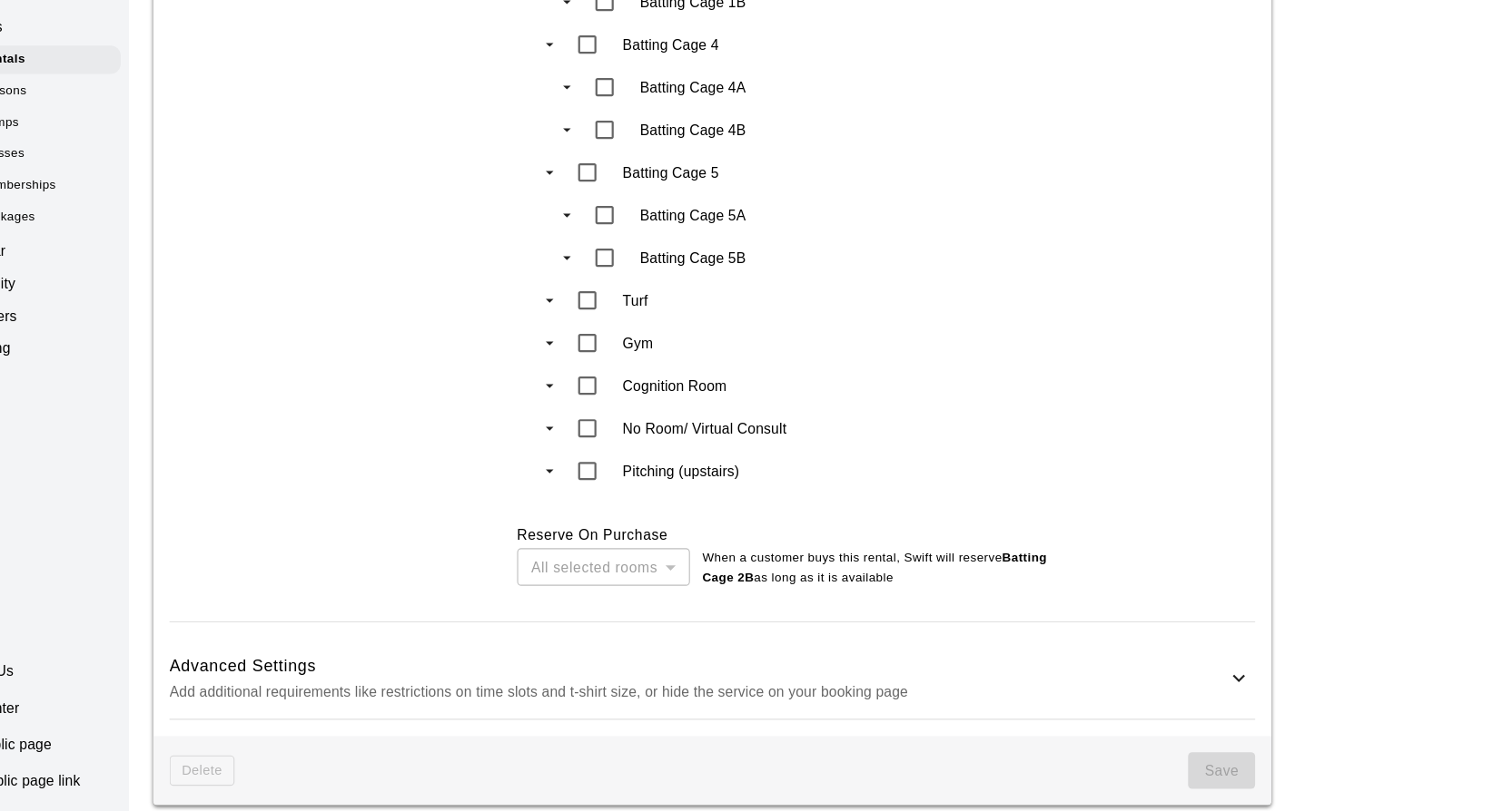
scroll to position [1092, 0]
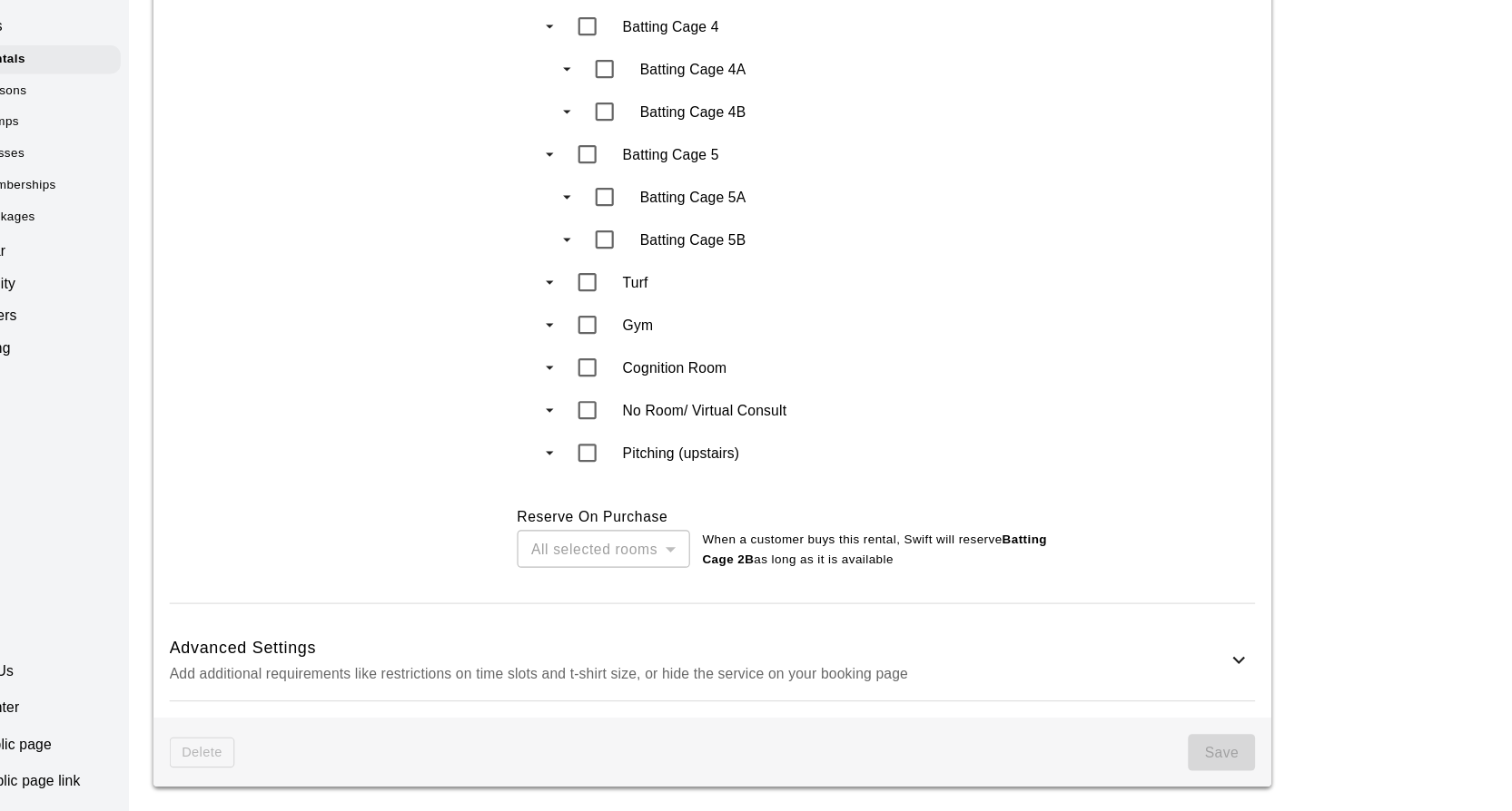
click at [1190, 678] on icon at bounding box center [1195, 675] width 21 height 21
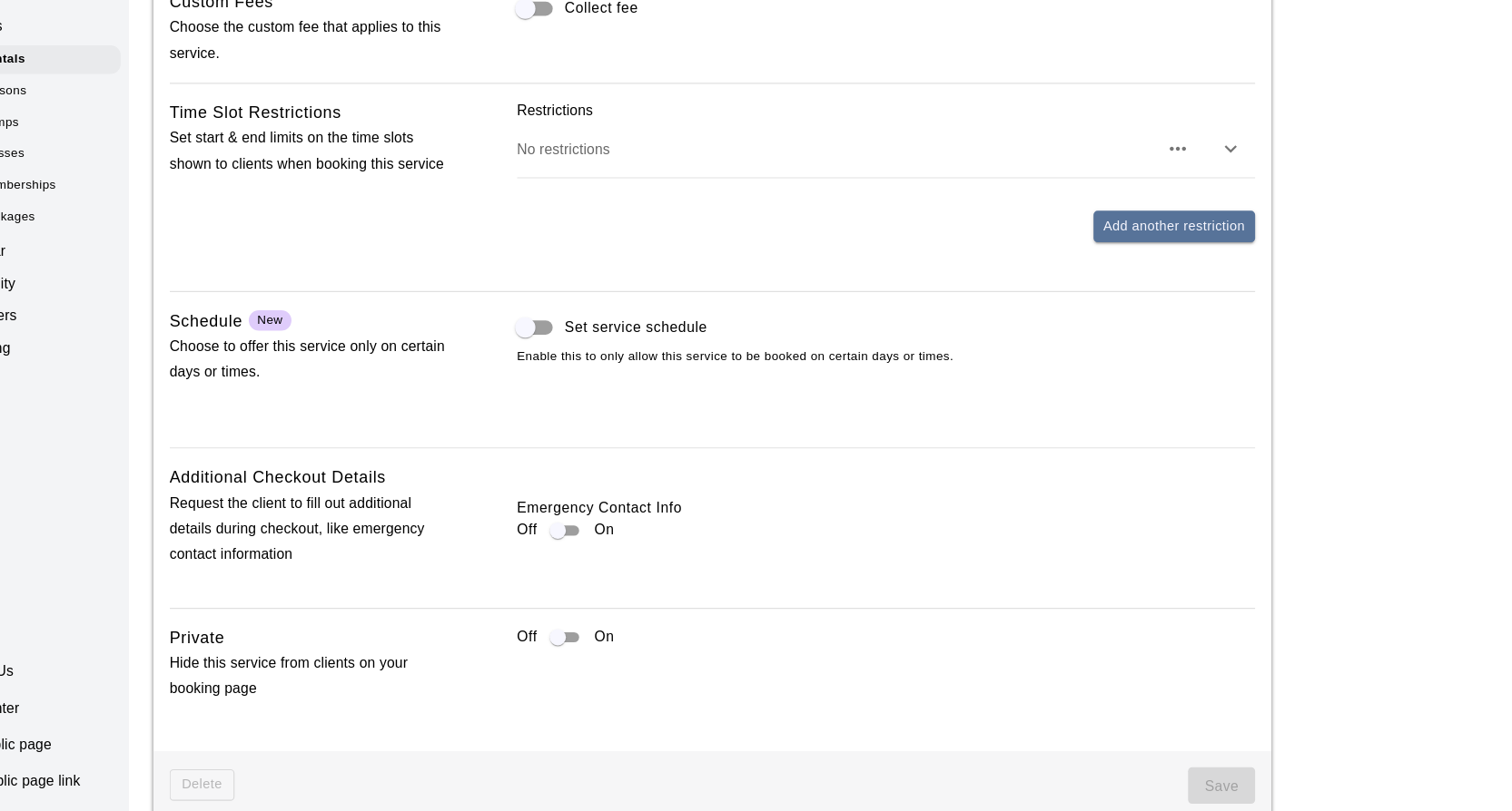
scroll to position [1886, 0]
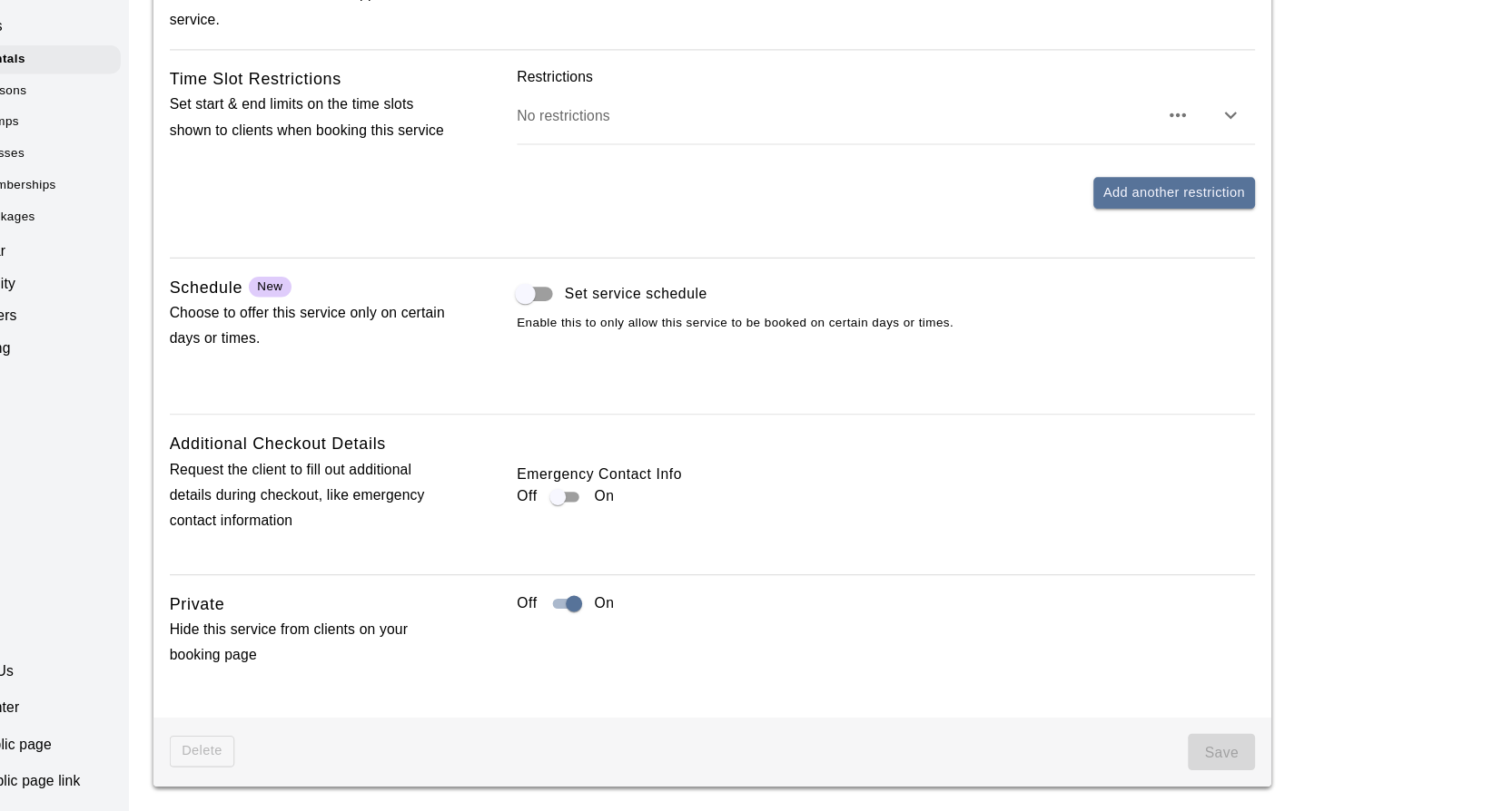
click at [1166, 750] on span "Save" at bounding box center [1180, 759] width 60 height 34
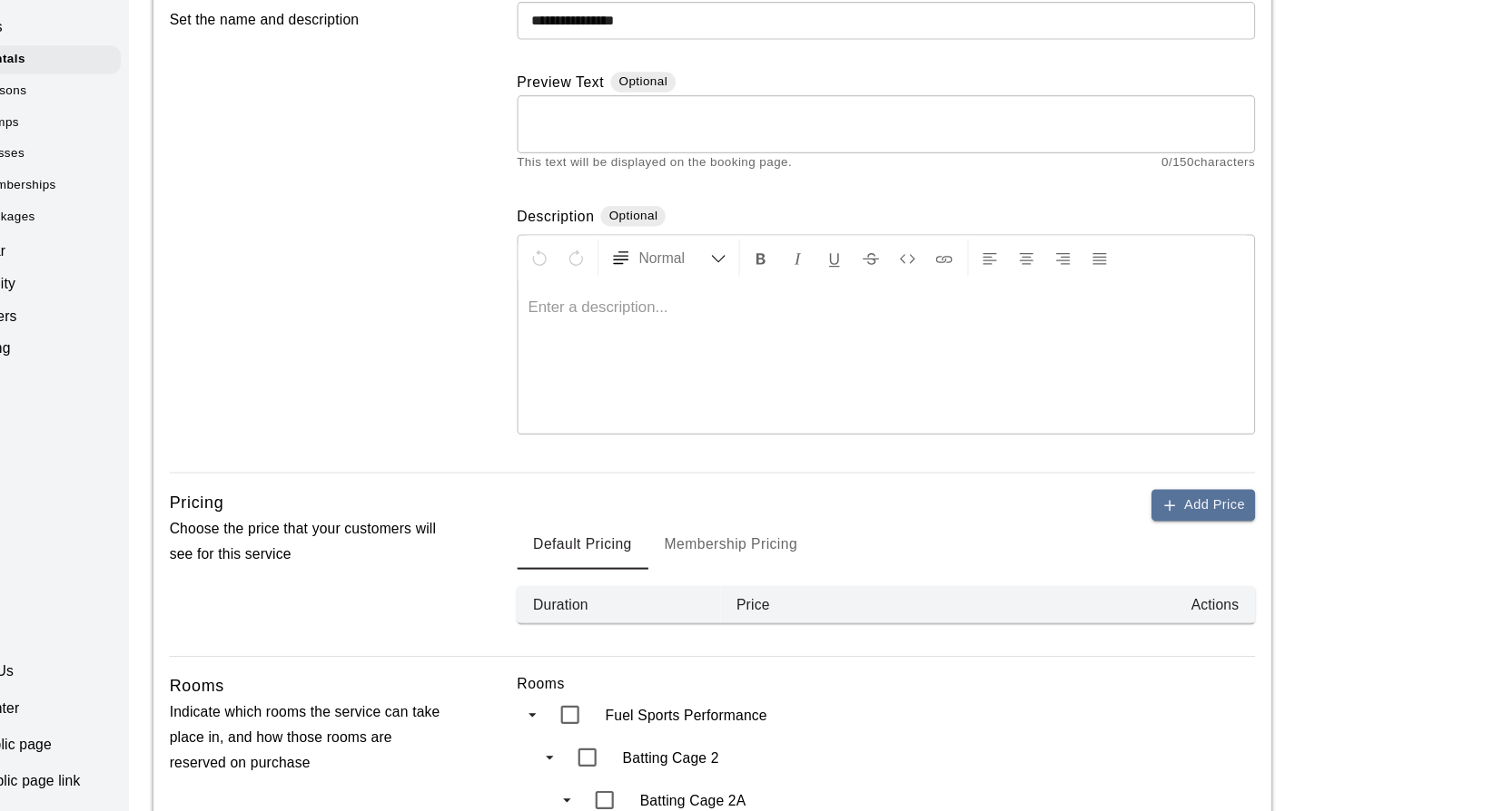
scroll to position [142, 0]
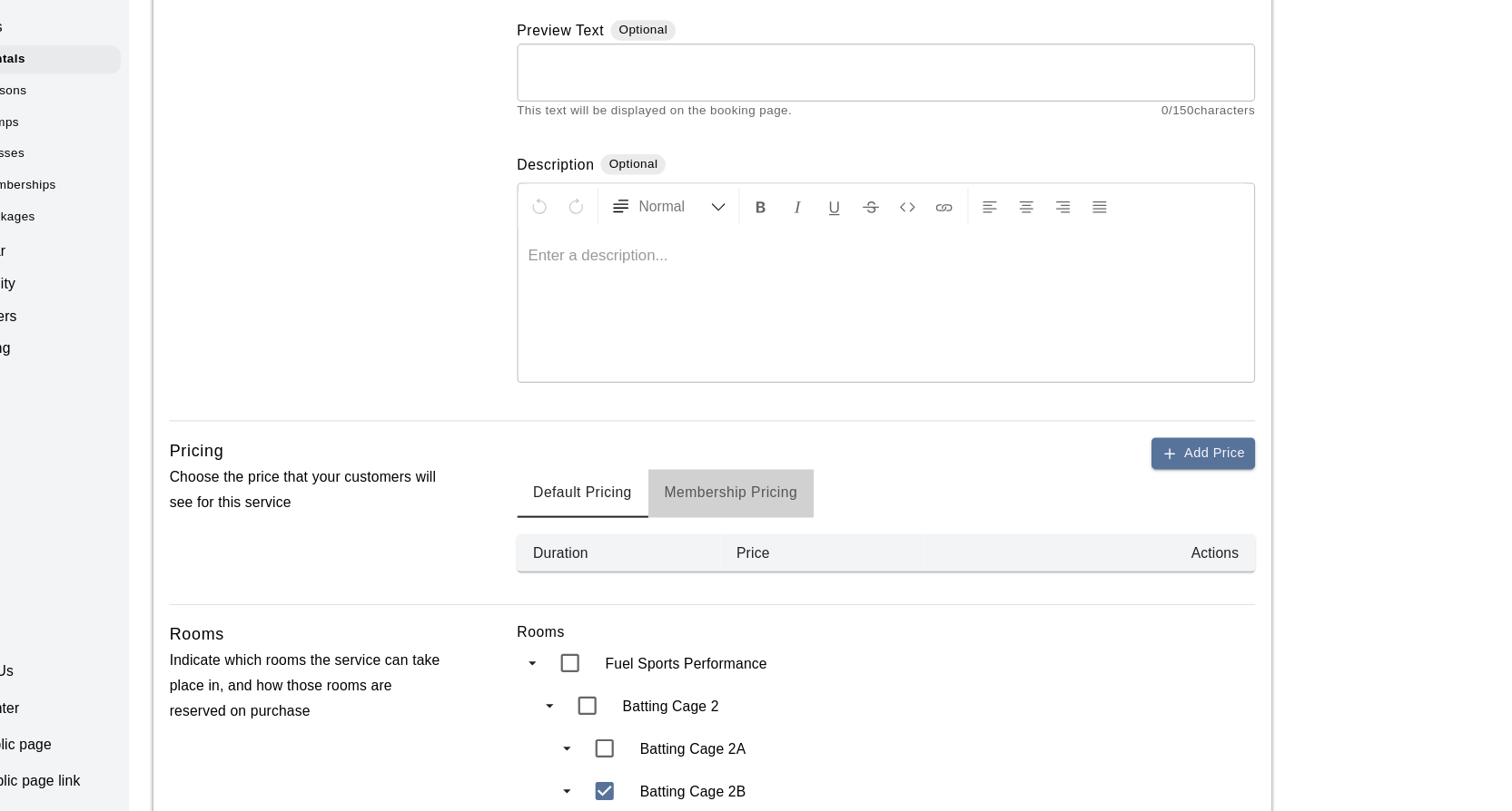
click at [757, 529] on button "Membership Pricing" at bounding box center [742, 527] width 148 height 44
click at [667, 525] on button "Default Pricing" at bounding box center [610, 527] width 117 height 44
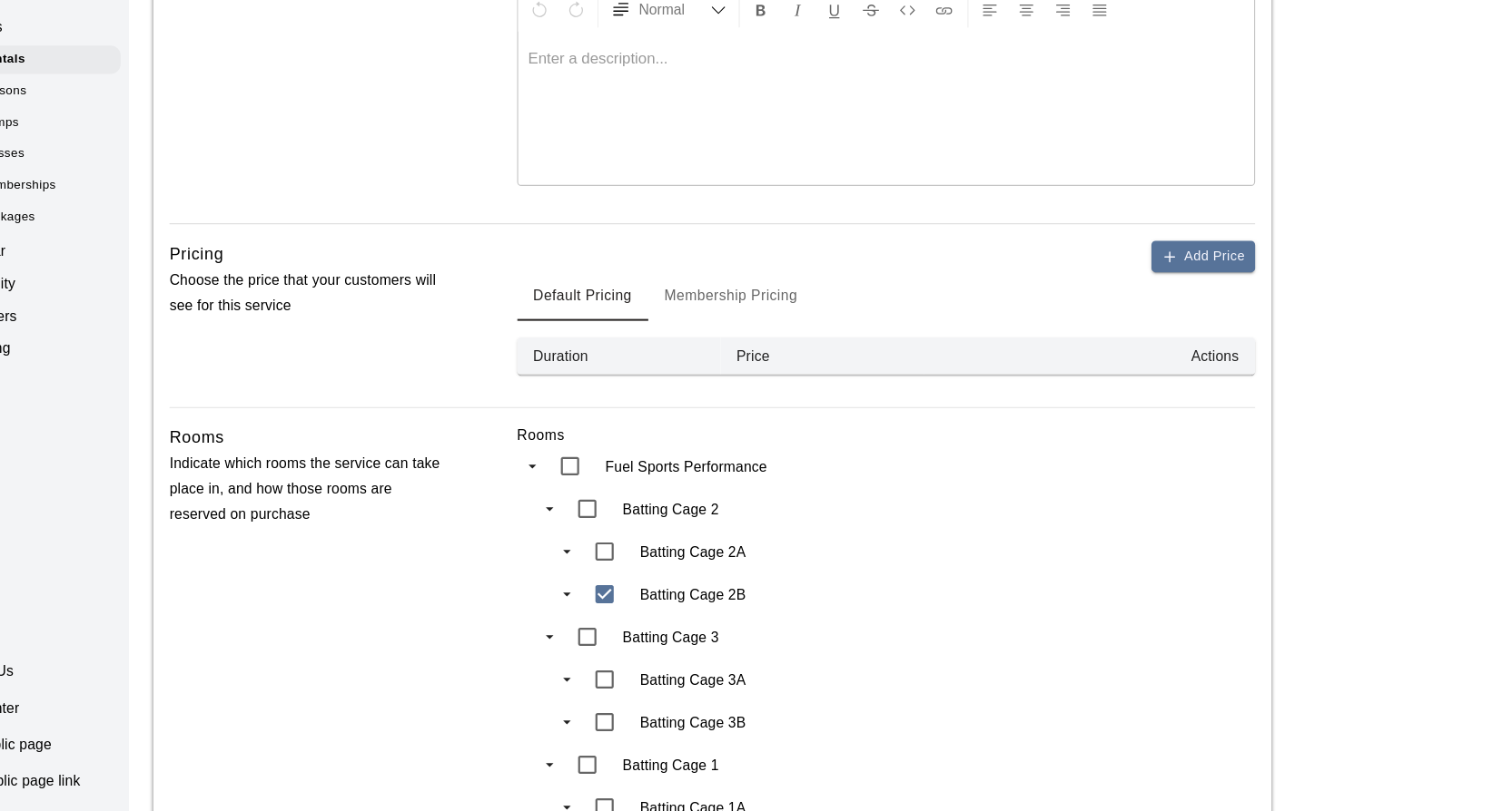
scroll to position [331, 0]
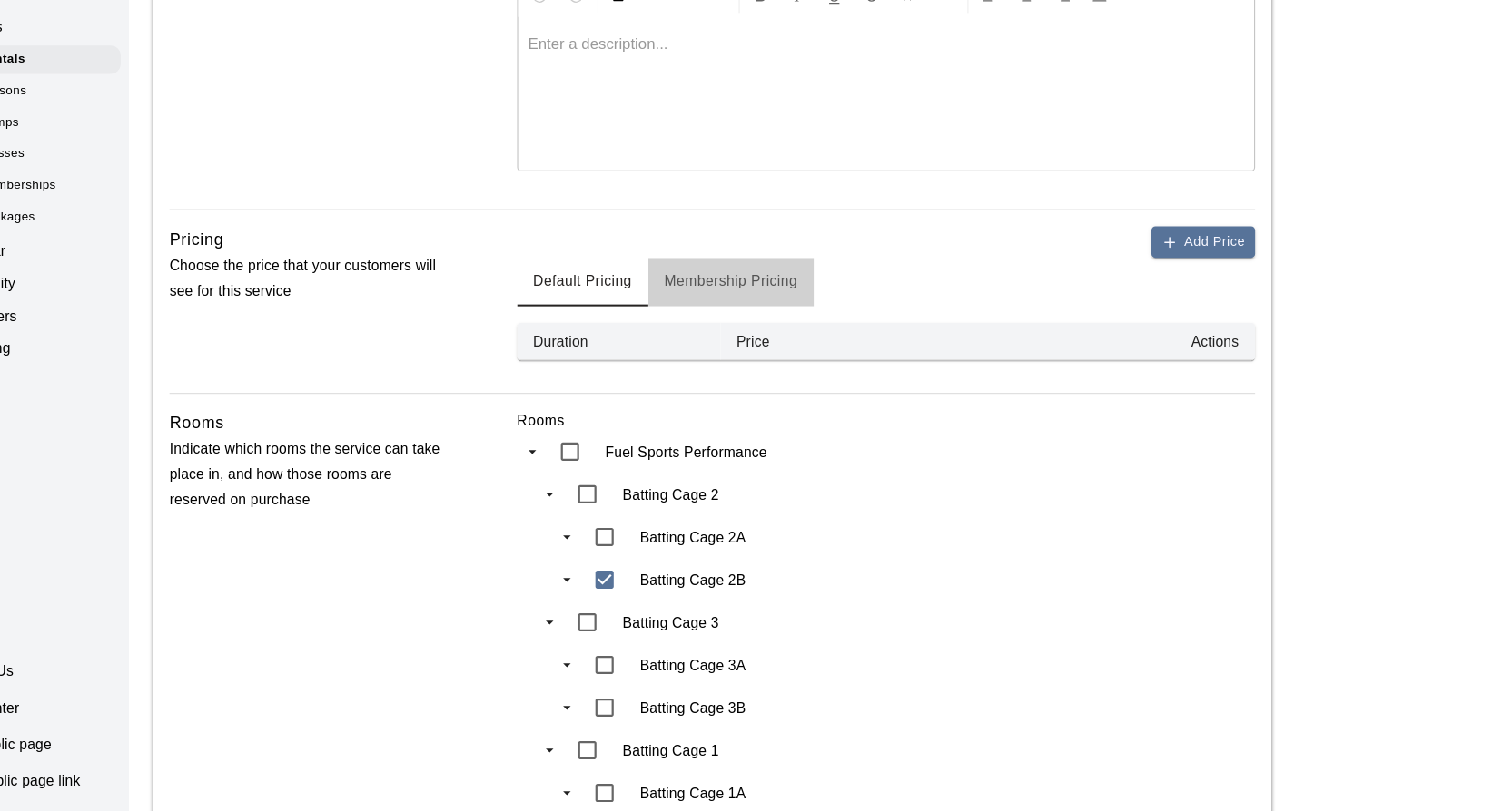
click at [721, 335] on button "Membership Pricing" at bounding box center [742, 338] width 148 height 44
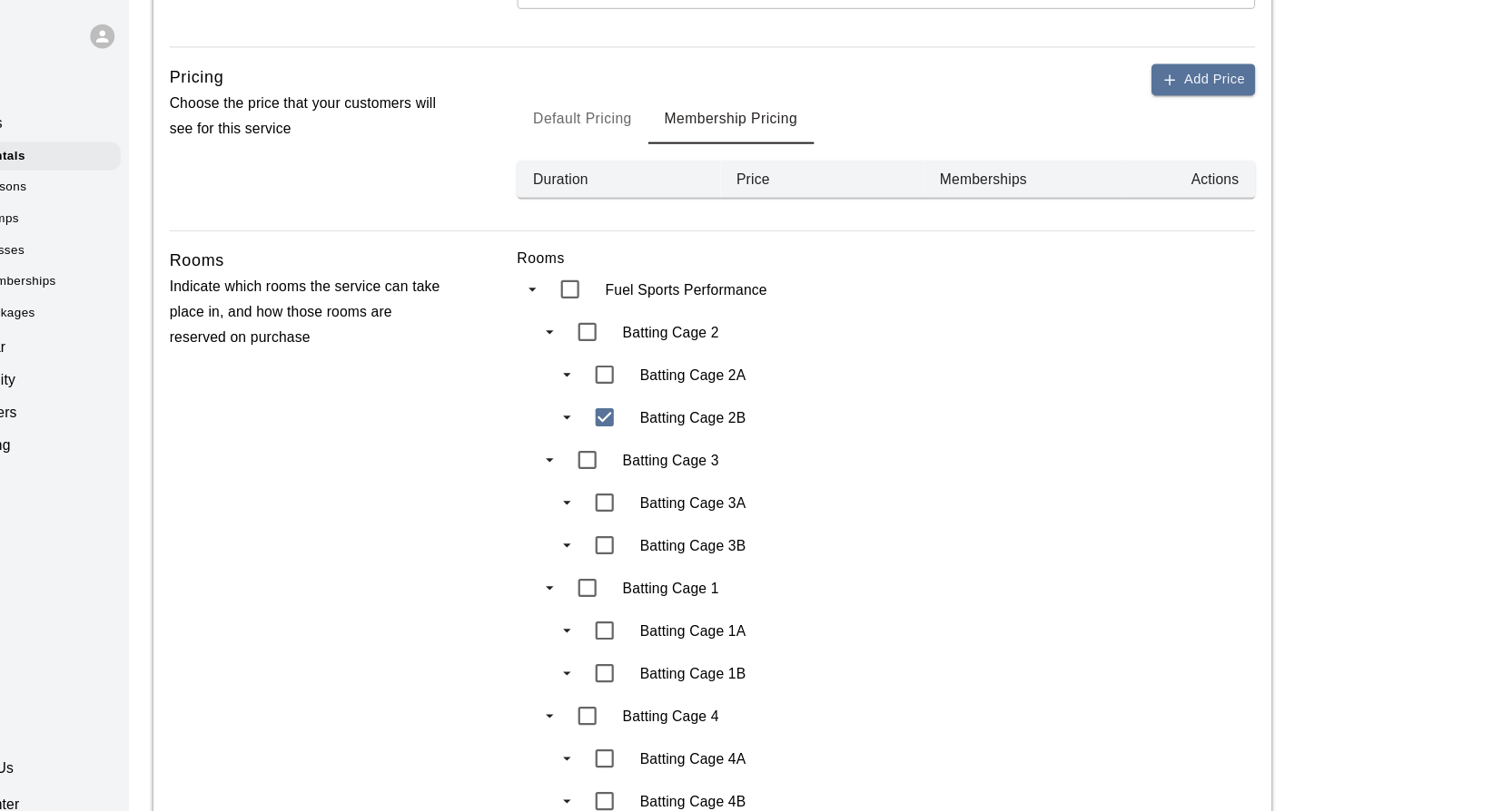
scroll to position [0, 0]
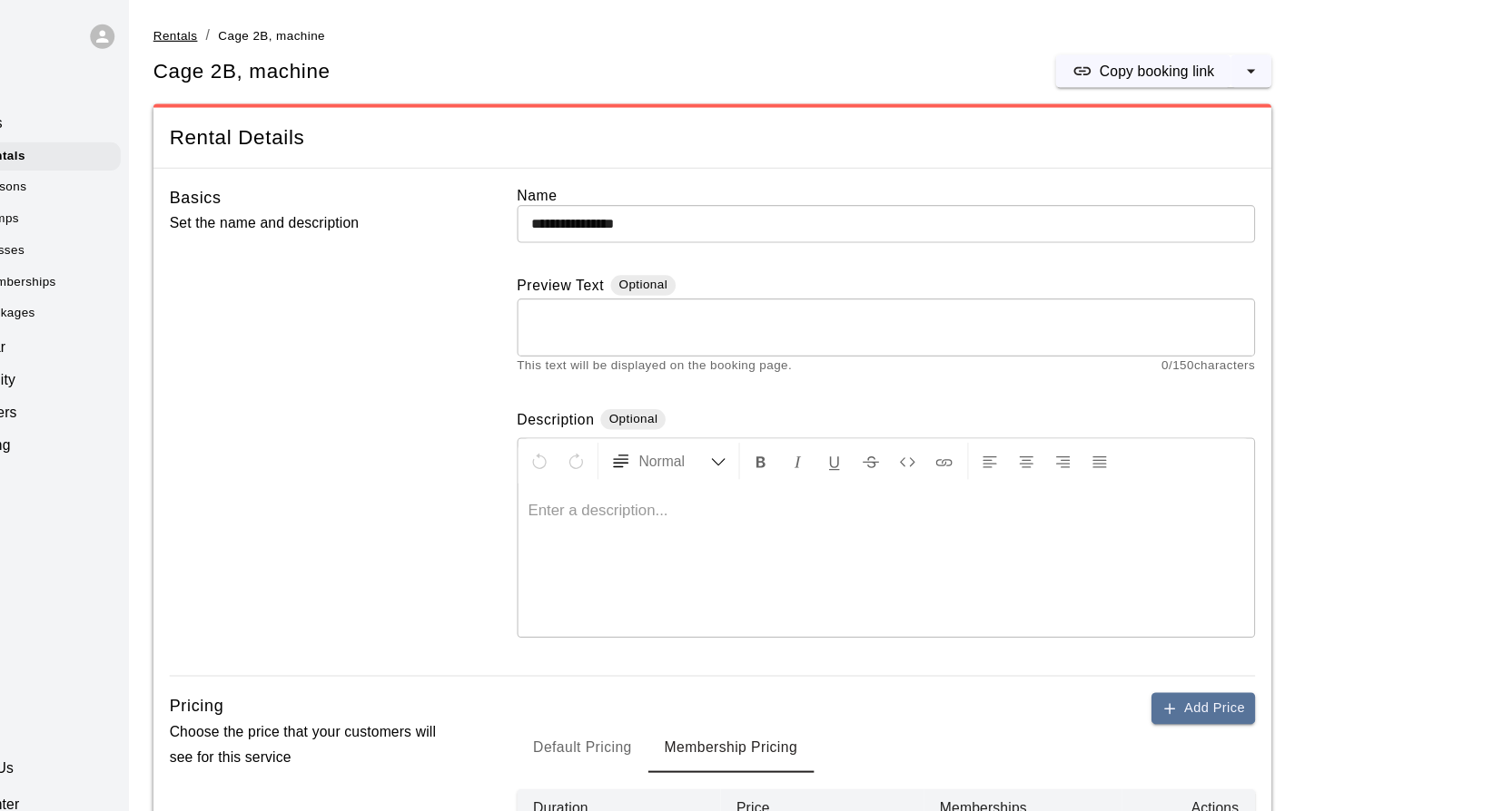
click at [257, 31] on span "Rentals" at bounding box center [246, 32] width 40 height 13
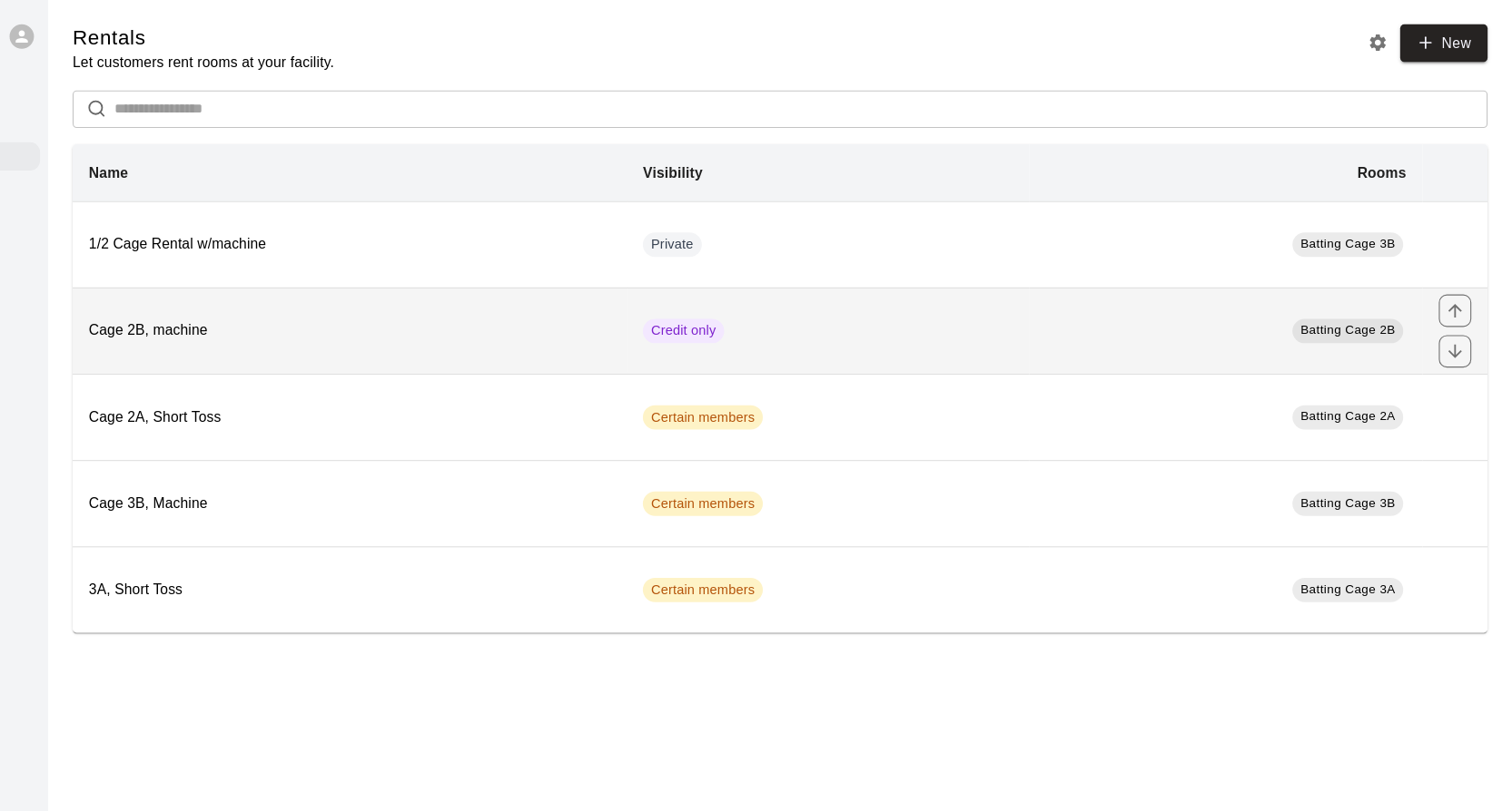
click at [1355, 298] on span "Batting Cage 2B" at bounding box center [1365, 295] width 85 height 13
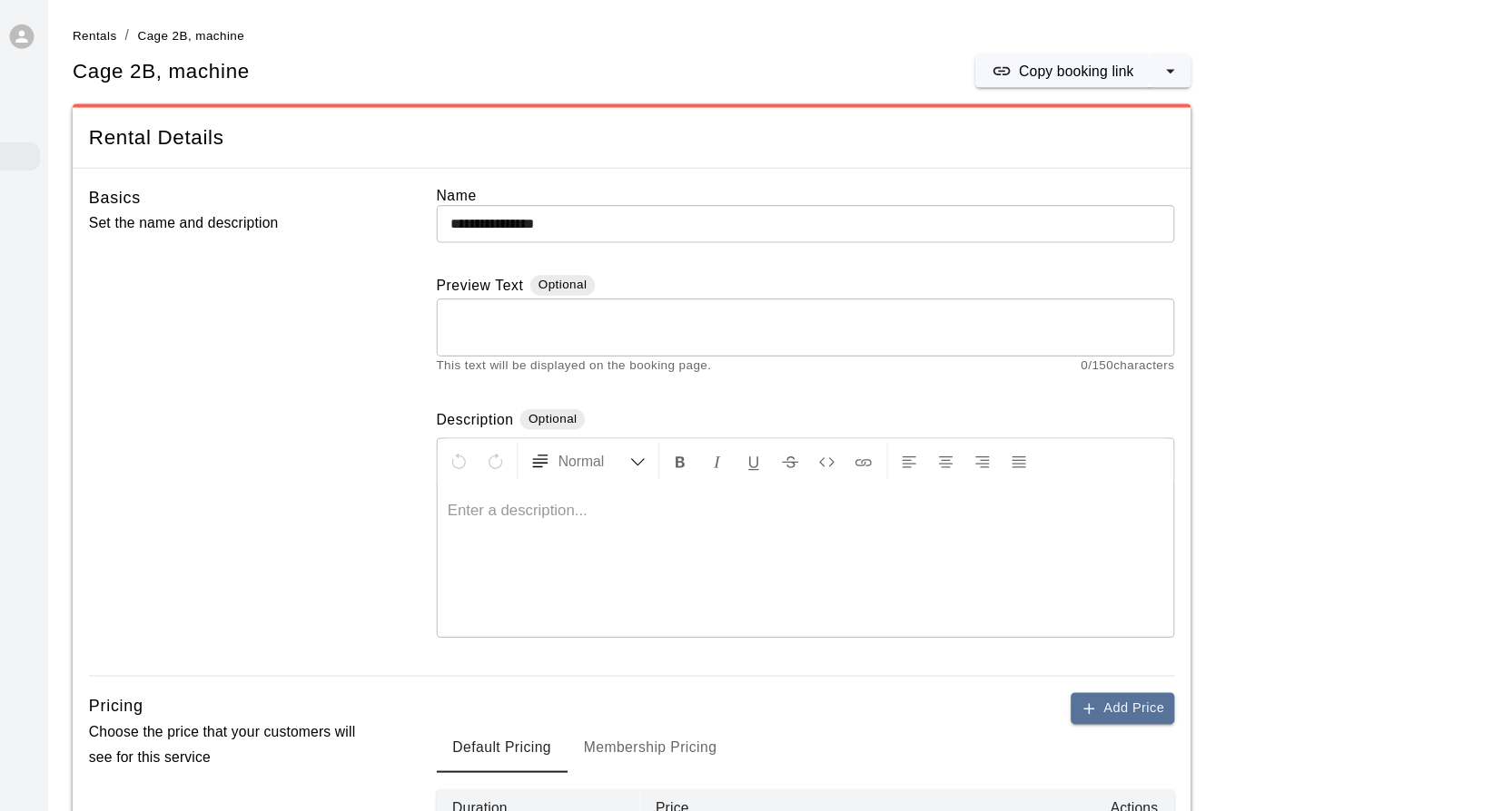
click at [250, 38] on li "Rentals" at bounding box center [246, 31] width 40 height 20
click at [250, 36] on span "Rentals" at bounding box center [246, 32] width 40 height 13
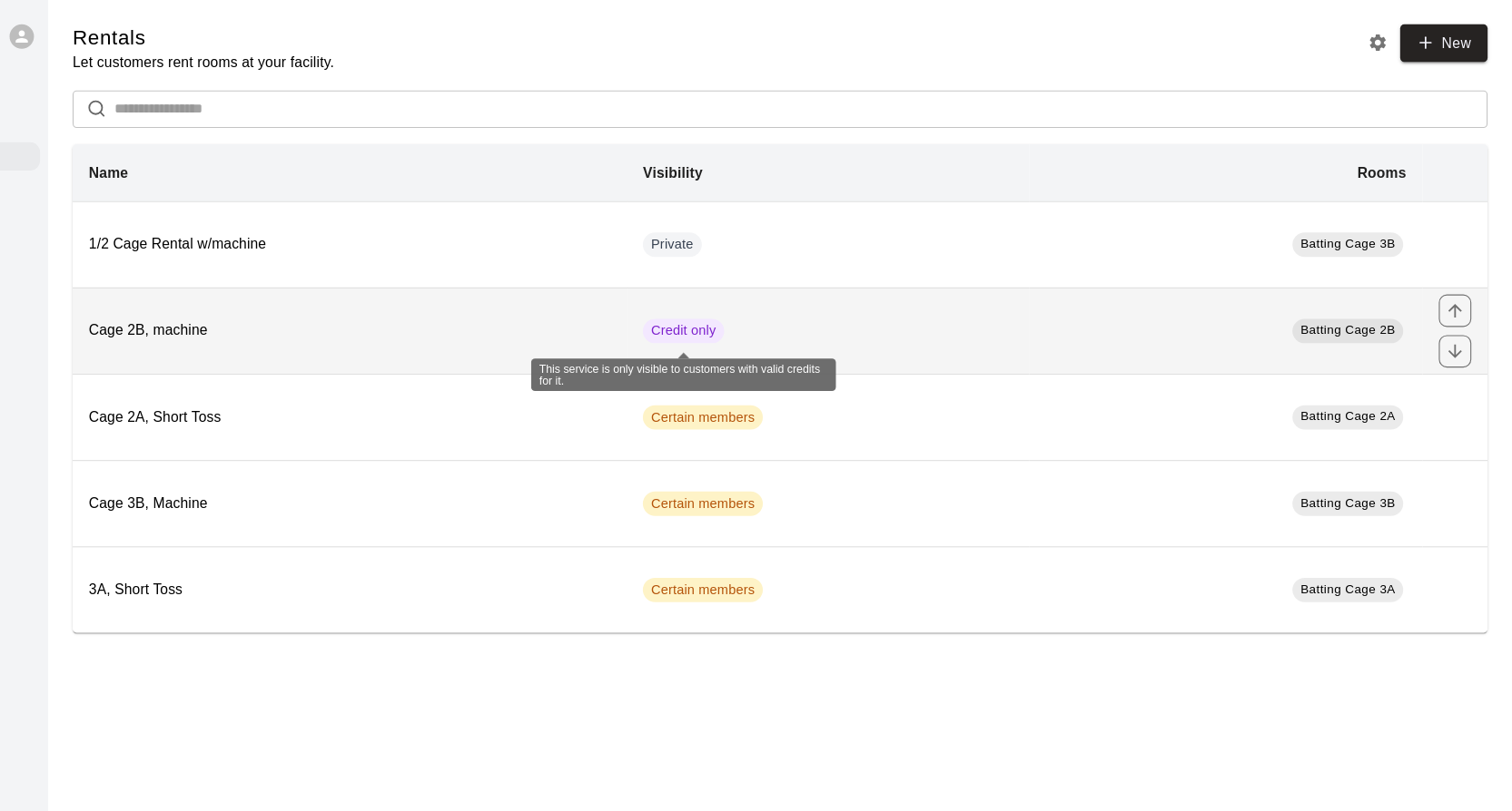
click at [787, 300] on span "Credit only" at bounding box center [771, 296] width 73 height 18
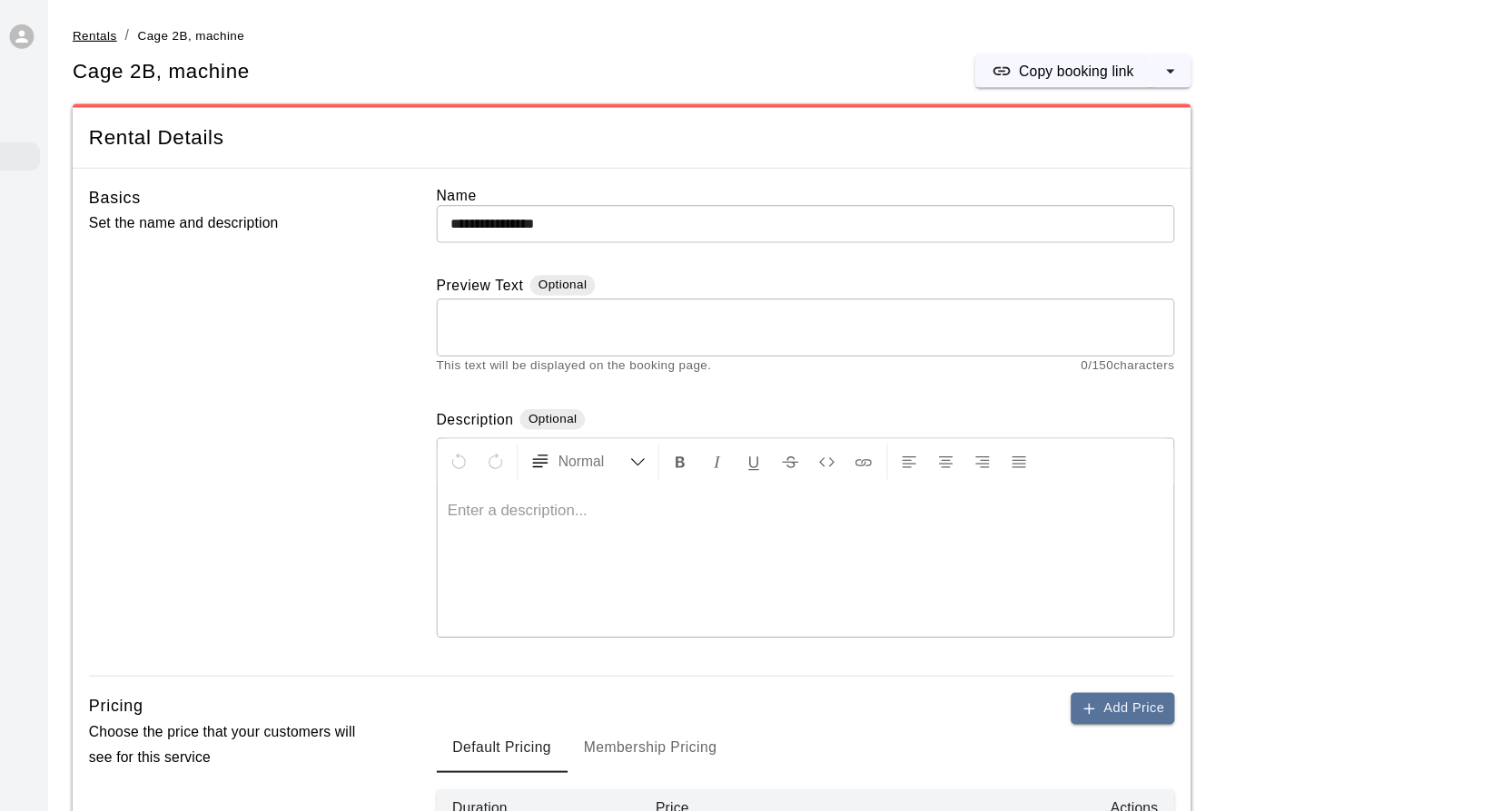
click at [248, 32] on span "Rentals" at bounding box center [246, 32] width 40 height 13
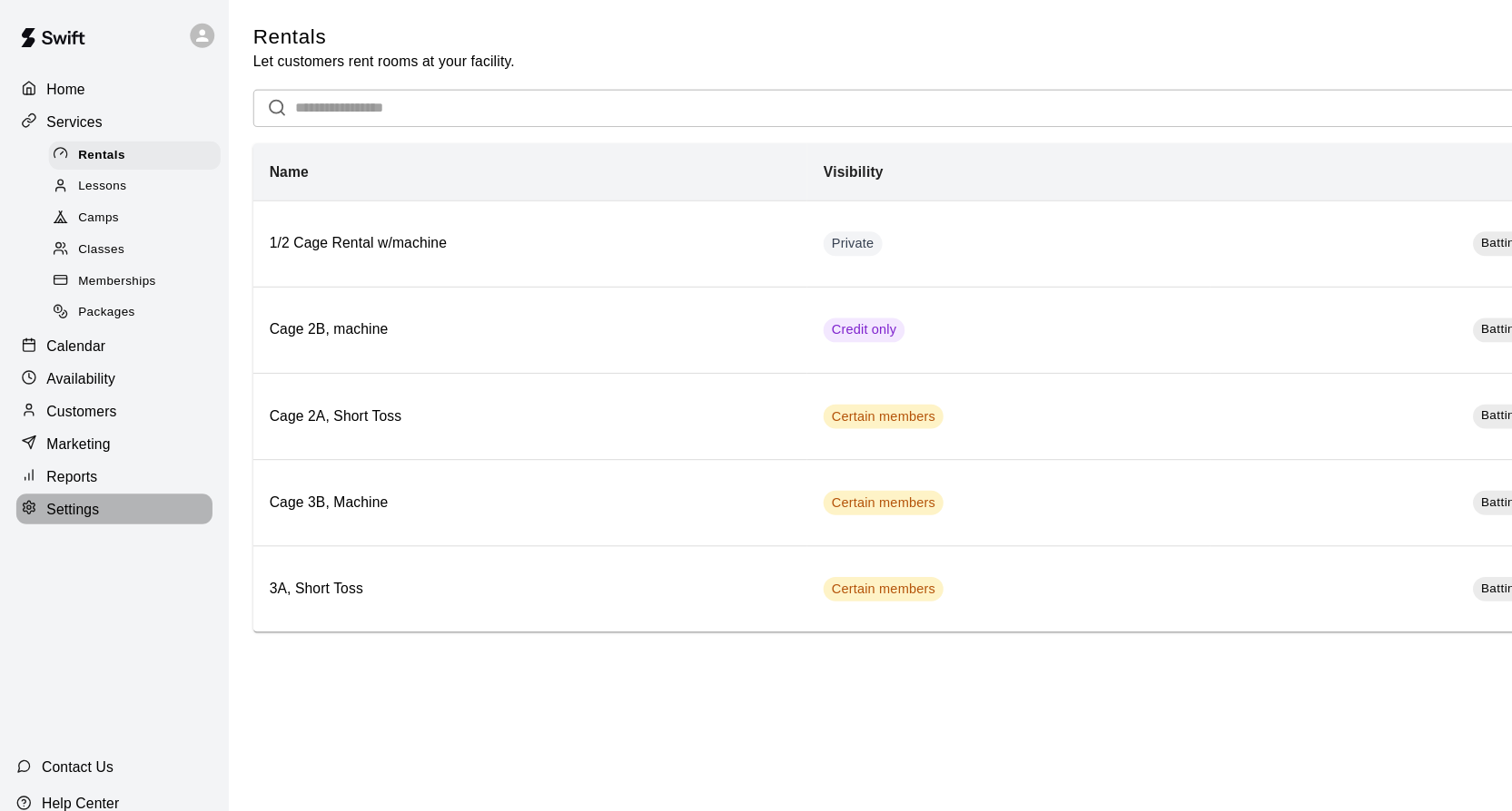
click at [57, 456] on p "Settings" at bounding box center [65, 455] width 48 height 18
select select "**"
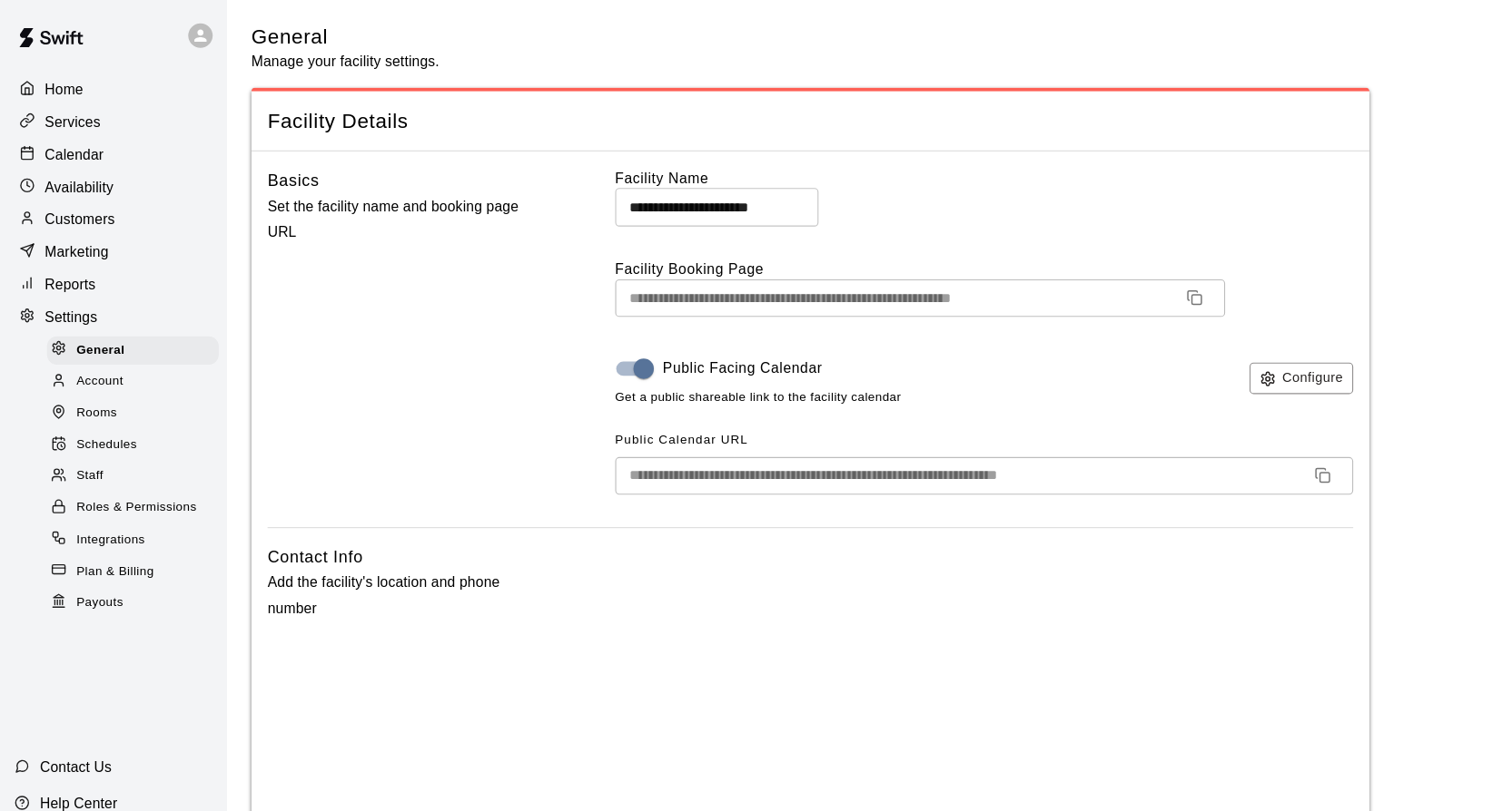
click at [91, 373] on span "Rooms" at bounding box center [88, 370] width 36 height 18
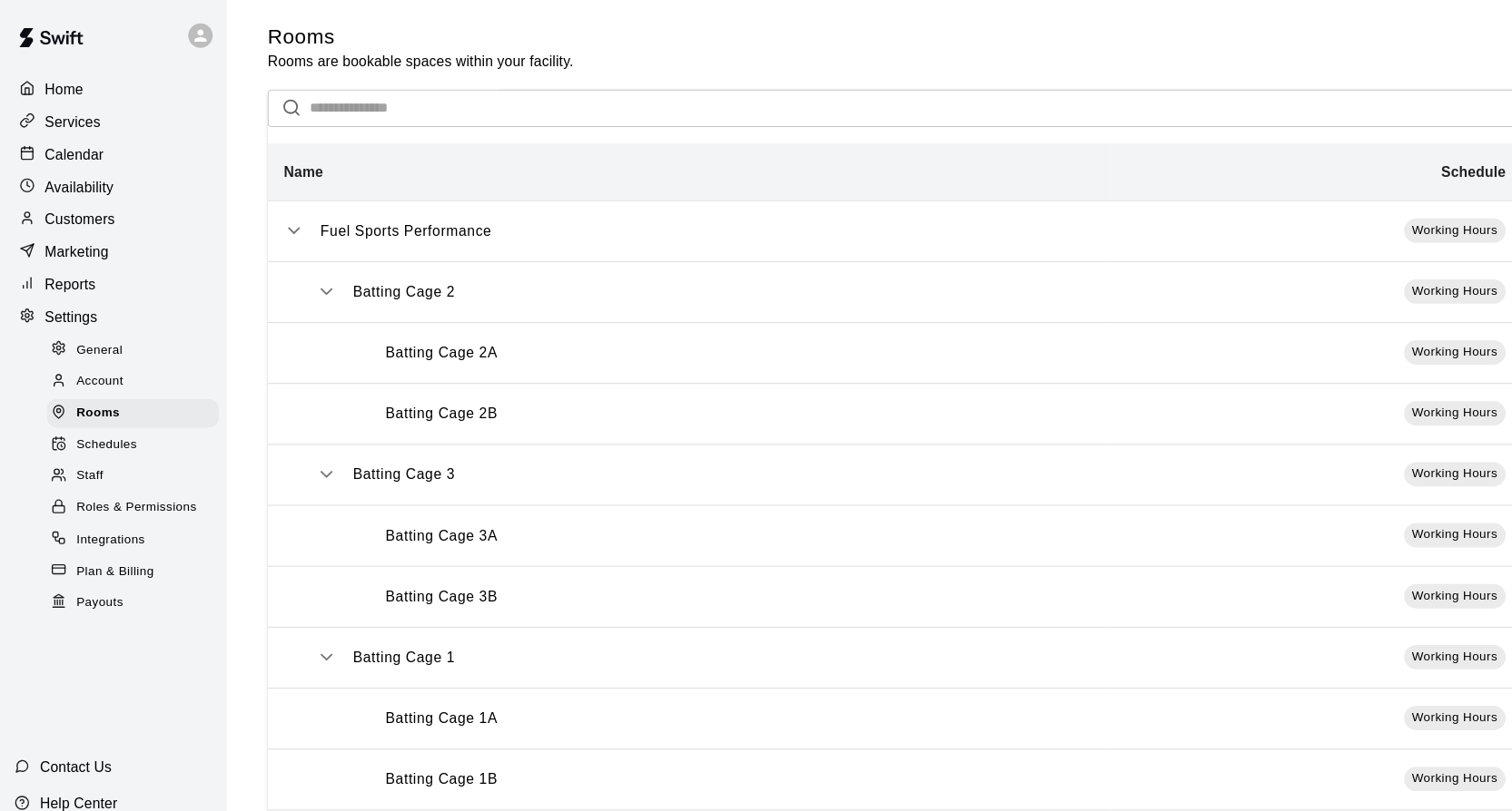
click at [491, 378] on div "Batting Cage 2B" at bounding box center [646, 371] width 665 height 19
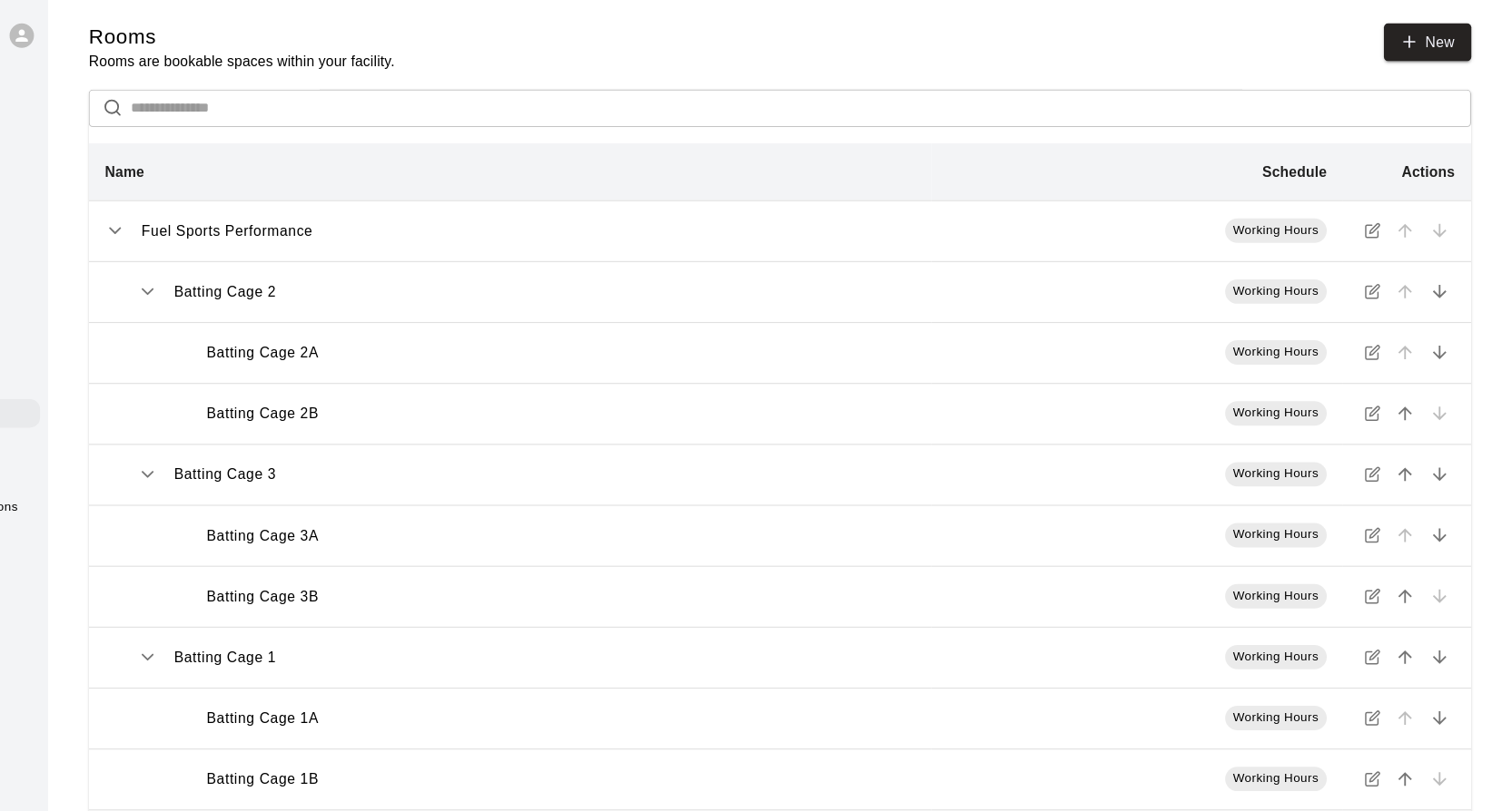
click at [1200, 376] on td "Working Hours" at bounding box center [1177, 370] width 368 height 54
click at [1388, 371] on icon "simple table" at bounding box center [1387, 371] width 15 height 15
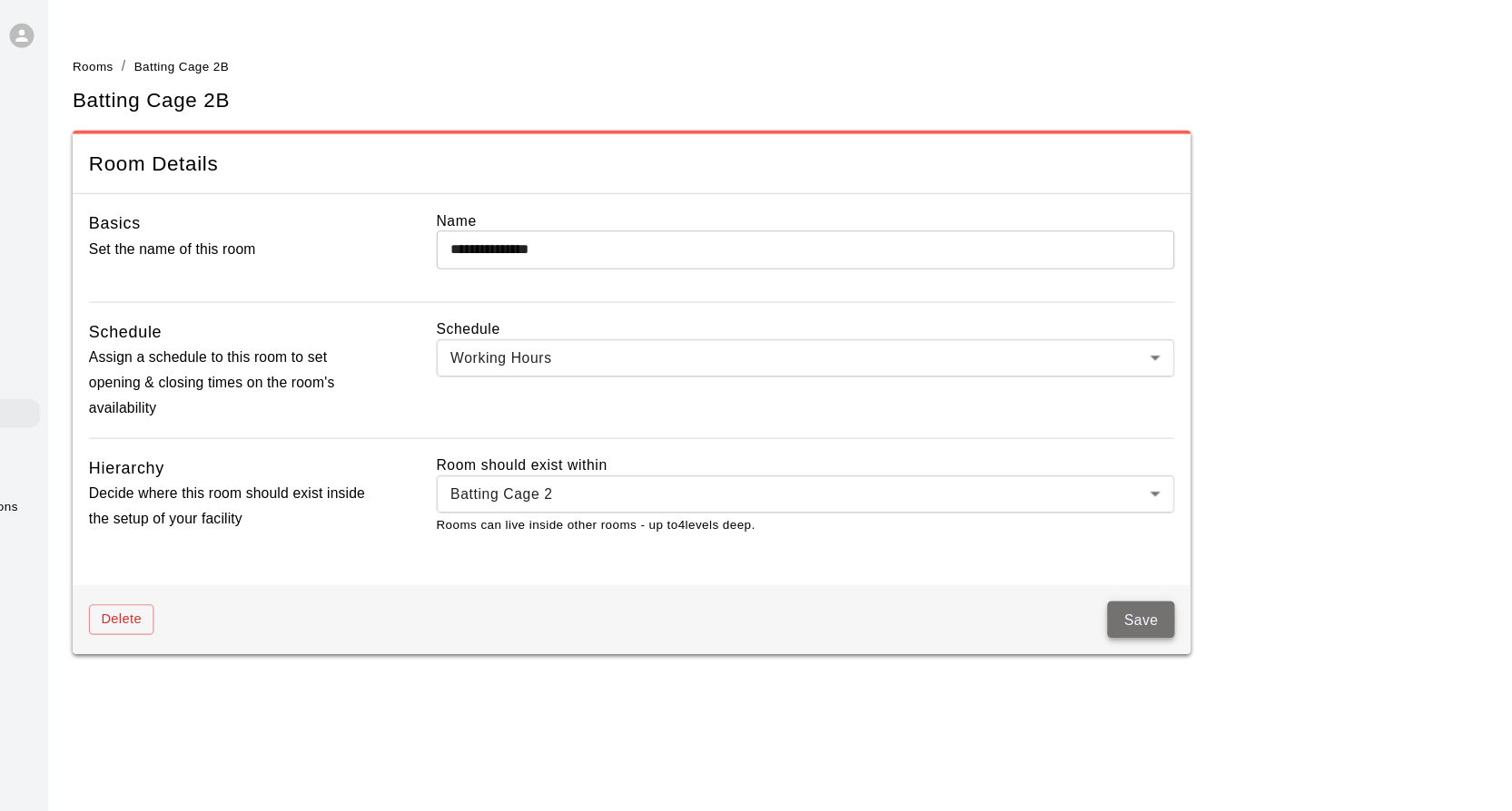
click at [1165, 547] on button "Save" at bounding box center [1180, 555] width 60 height 34
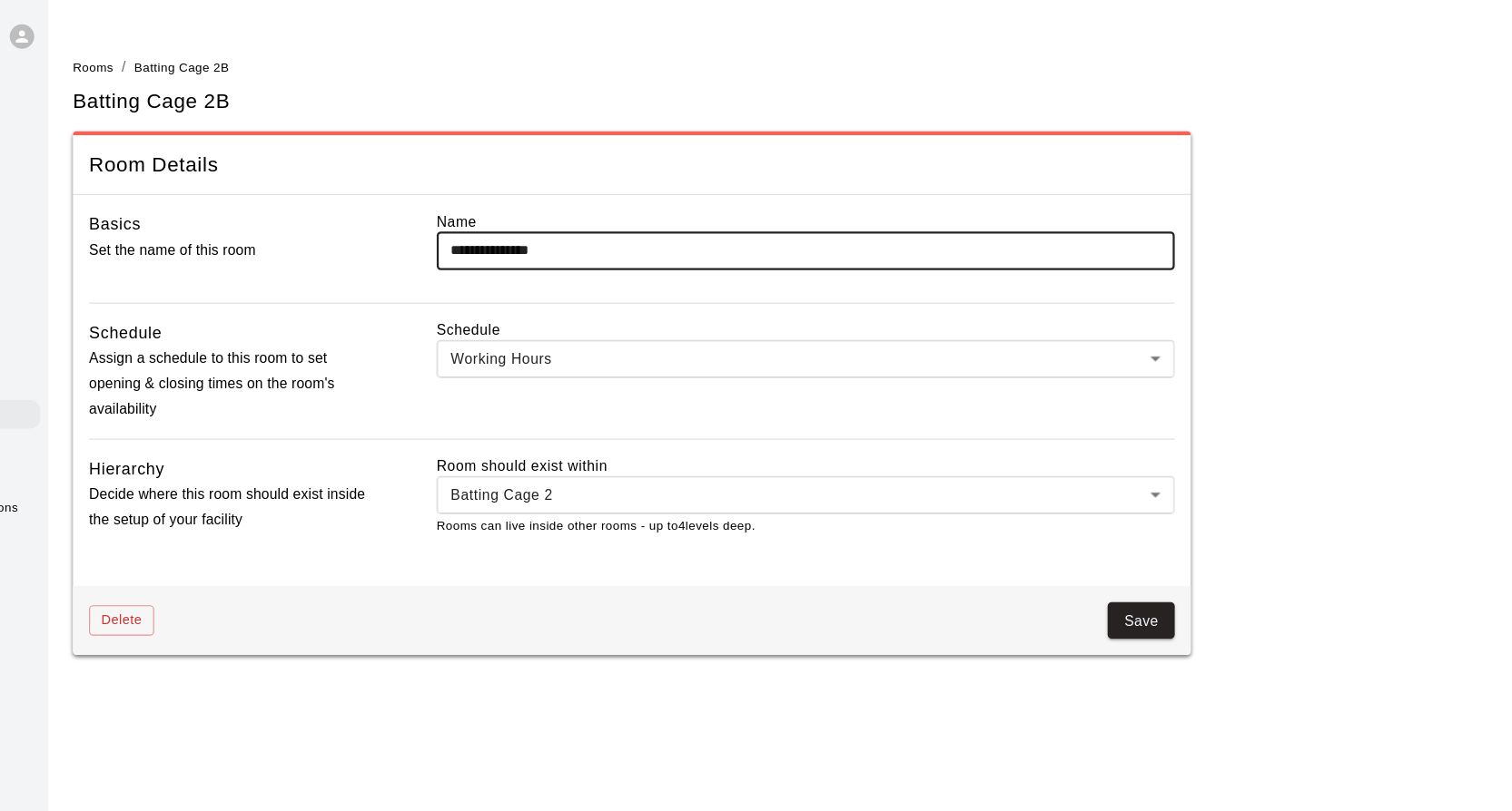
click at [240, 53] on li "Rooms" at bounding box center [244, 61] width 36 height 20
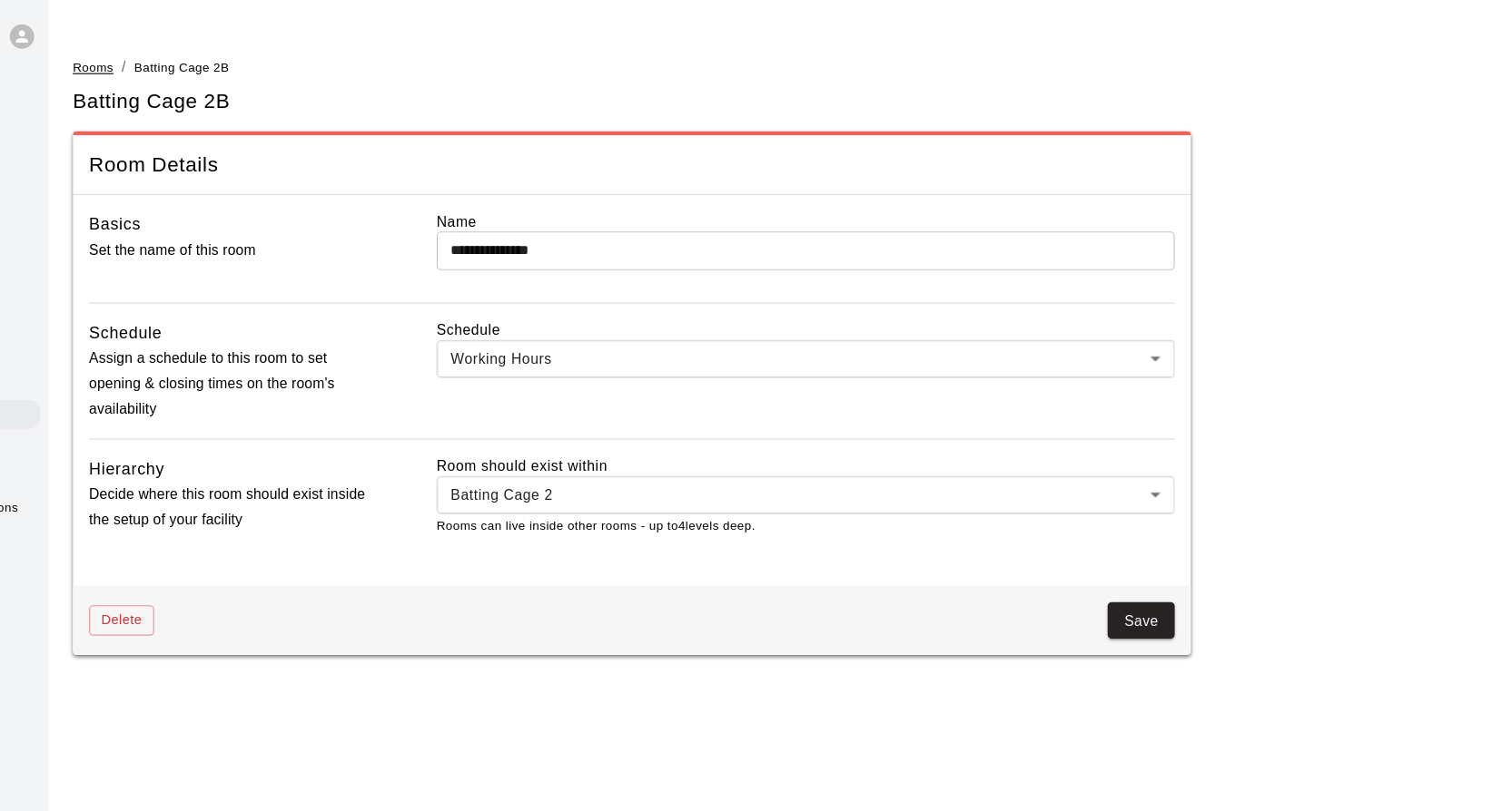
click at [241, 58] on span "Rooms" at bounding box center [244, 61] width 36 height 13
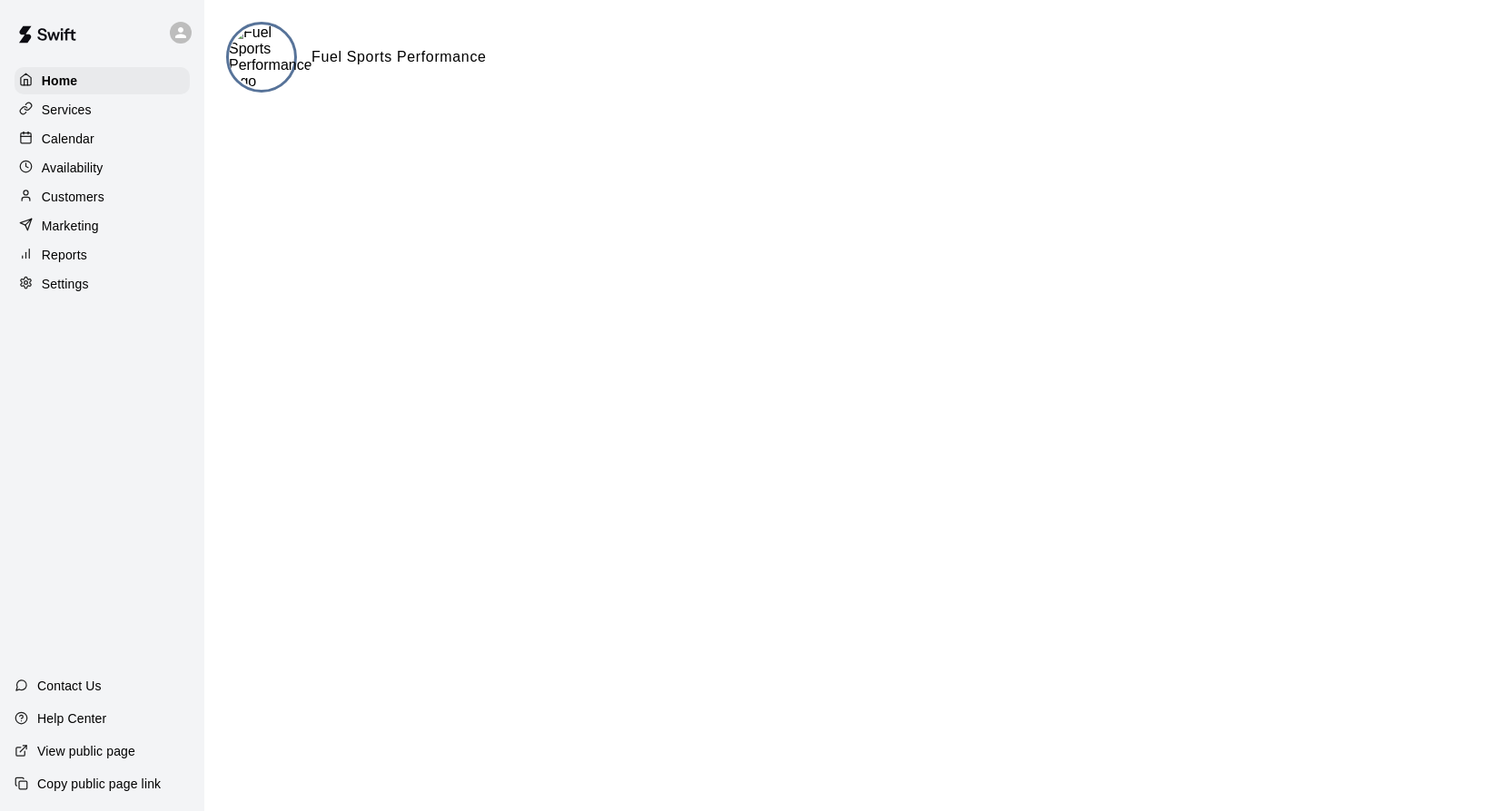
click at [81, 139] on p "Calendar" at bounding box center [68, 138] width 53 height 18
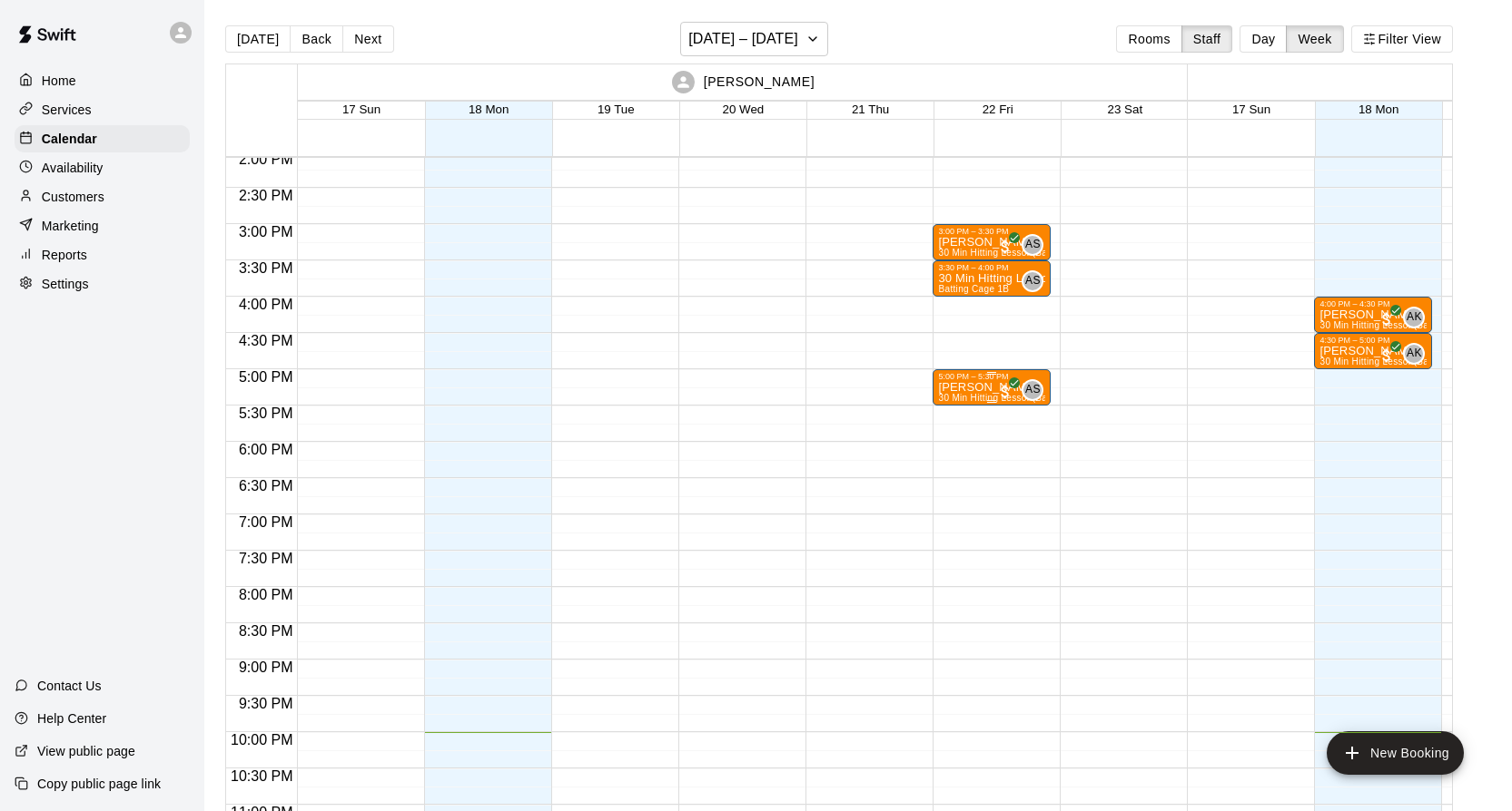
scroll to position [967, 0]
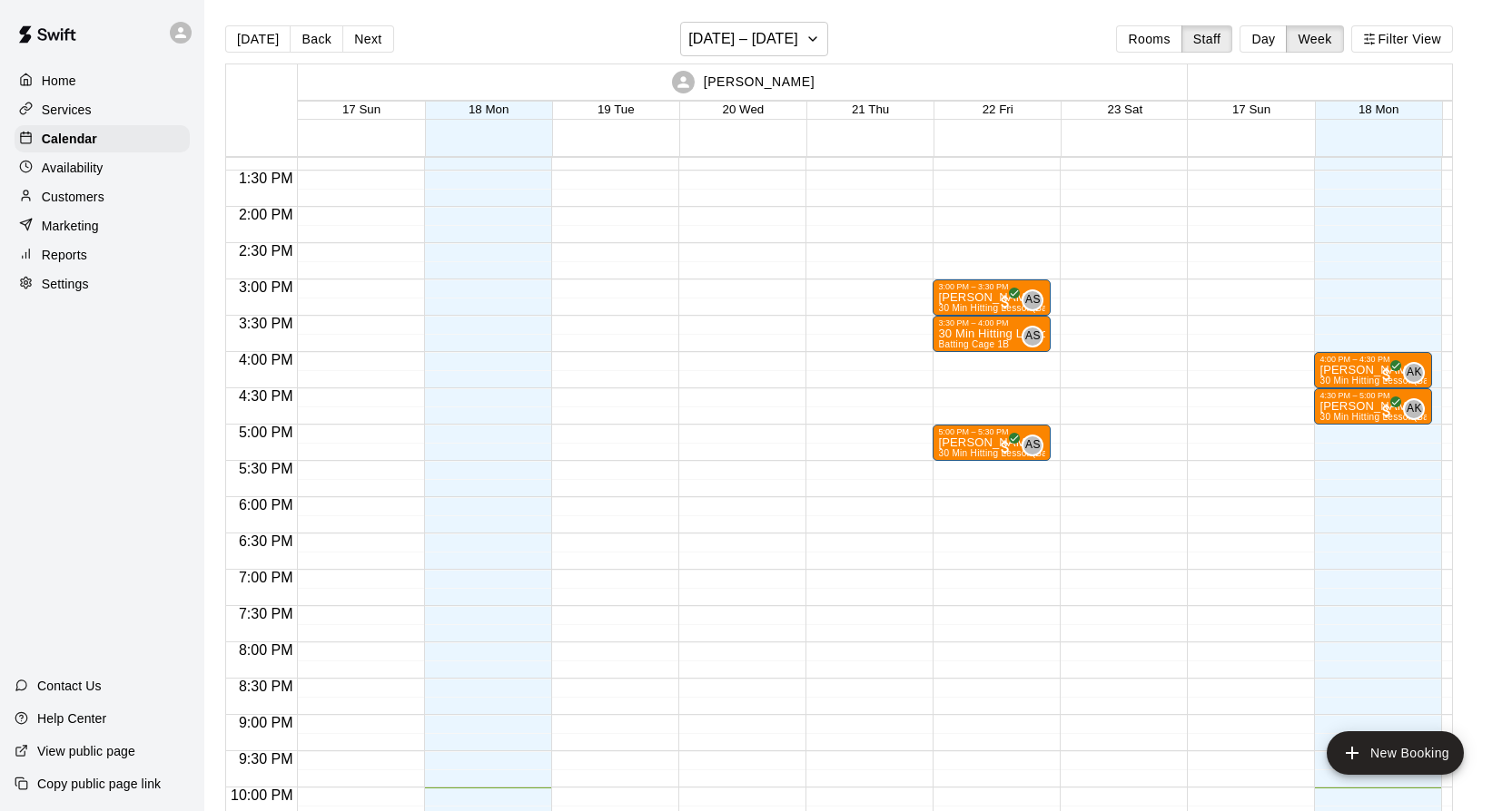
click at [608, 111] on span "19 Tue" at bounding box center [616, 109] width 37 height 14
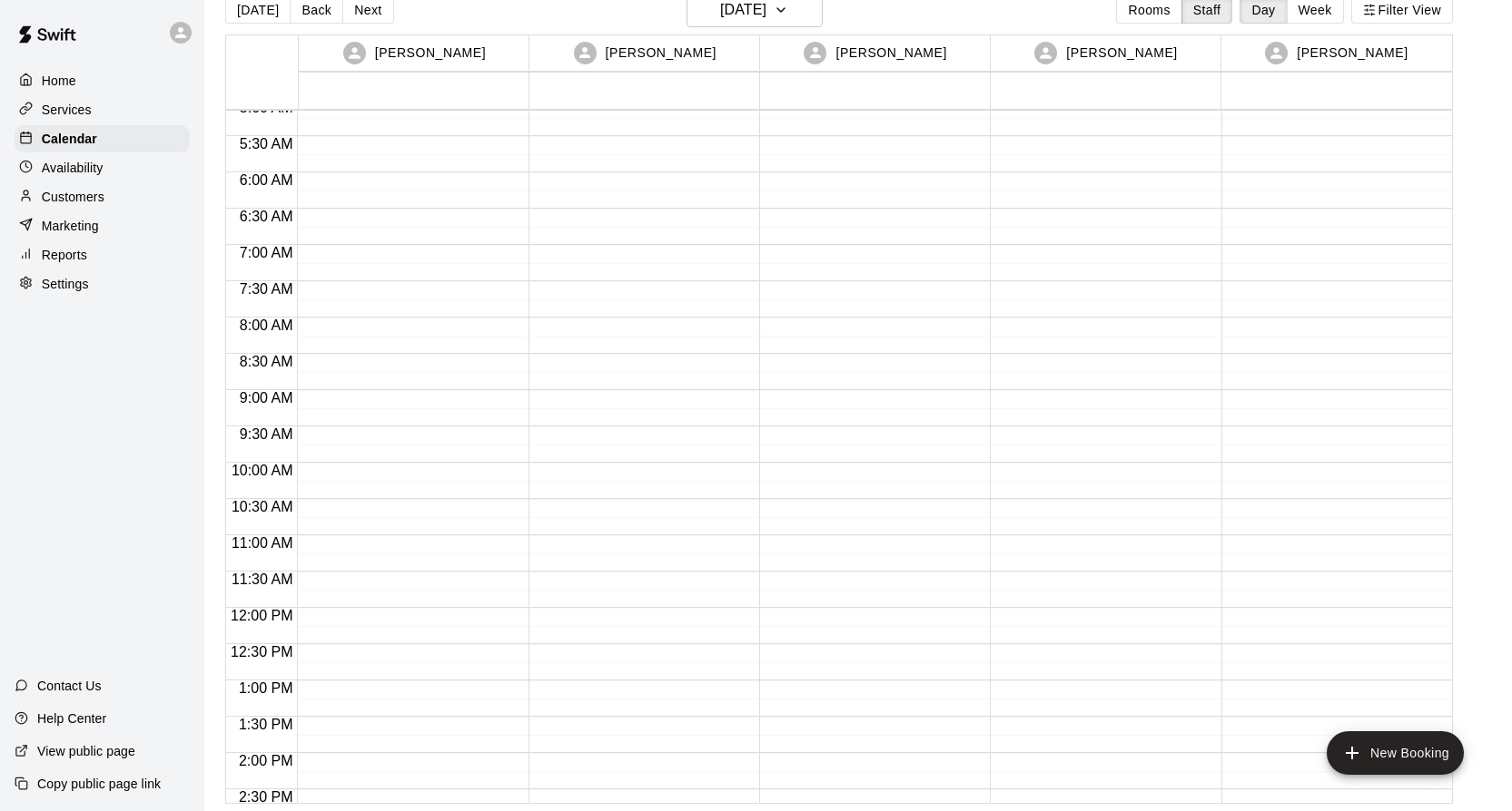
scroll to position [347, 0]
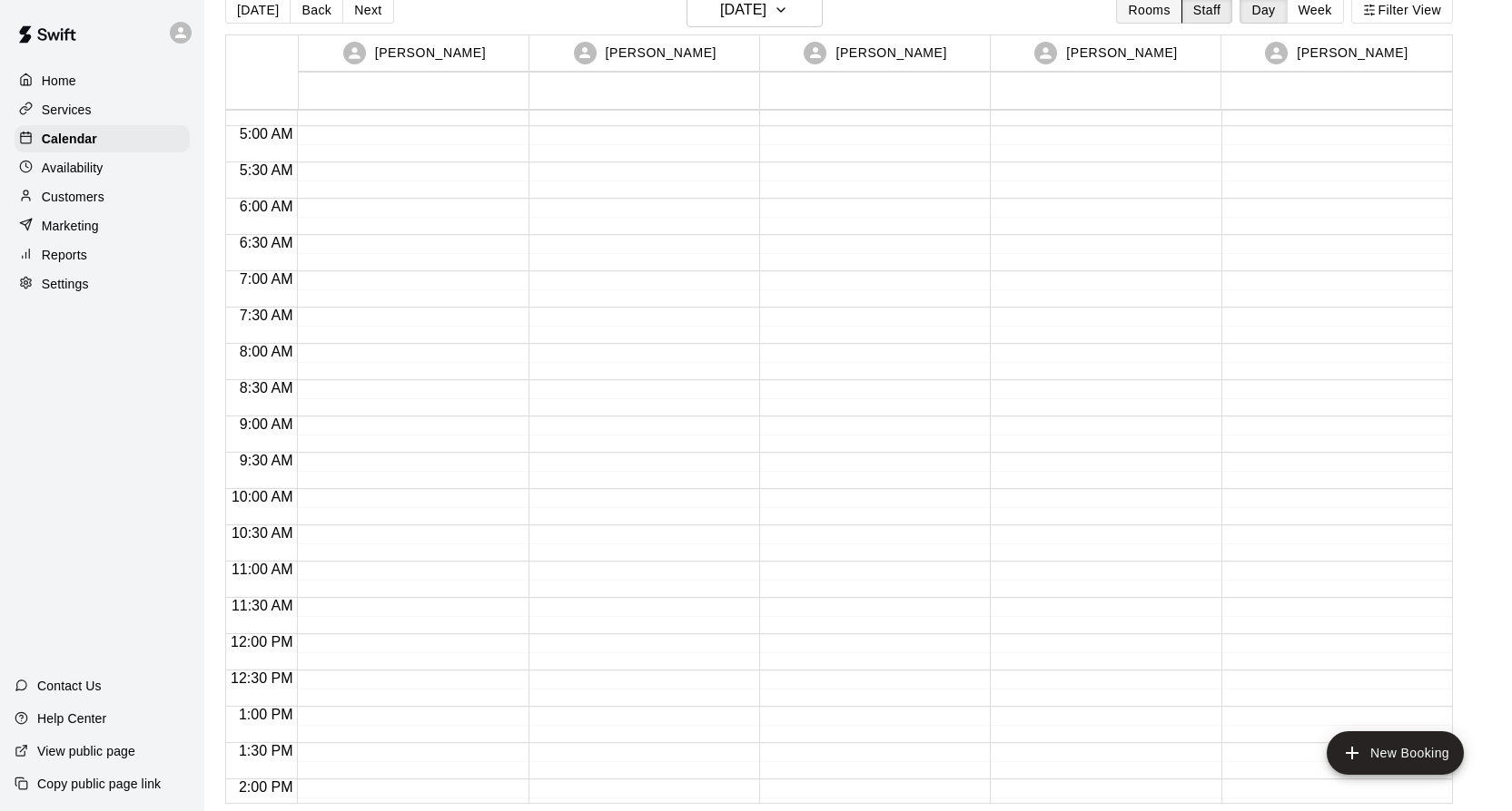
click at [1149, 13] on button "Rooms" at bounding box center [1149, 9] width 65 height 27
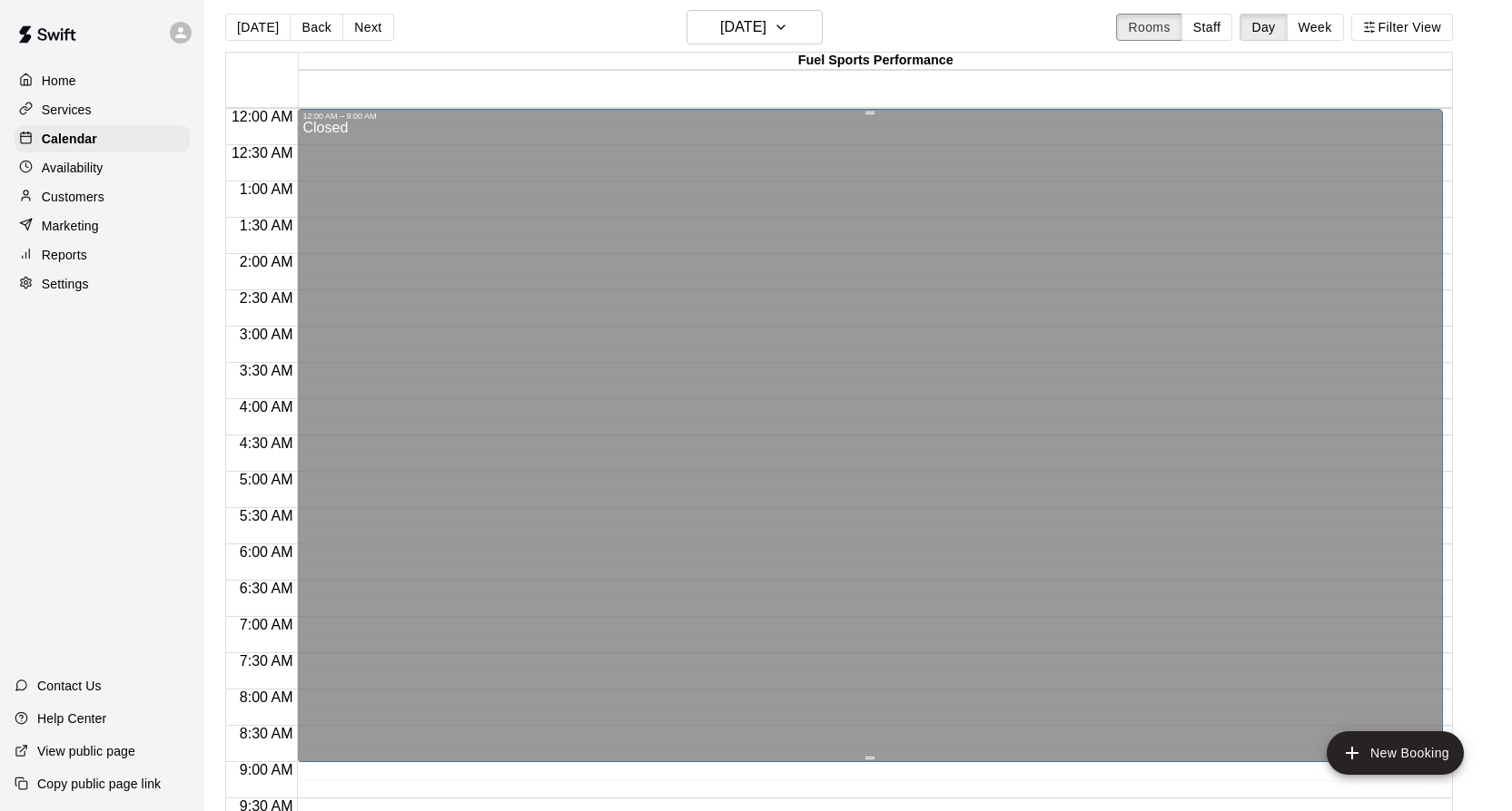
scroll to position [0, 0]
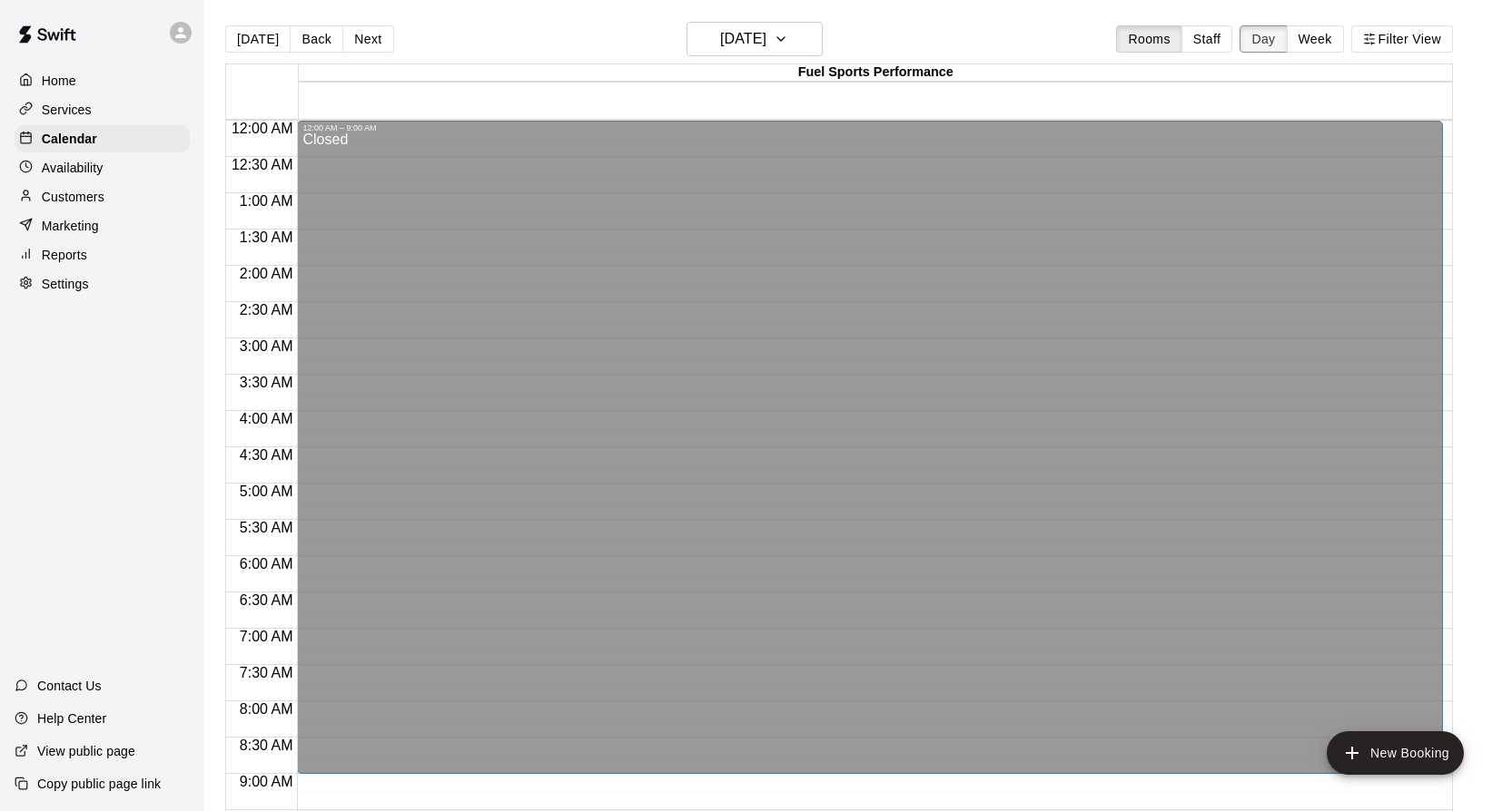
click at [1274, 37] on button "Day" at bounding box center [1262, 38] width 48 height 27
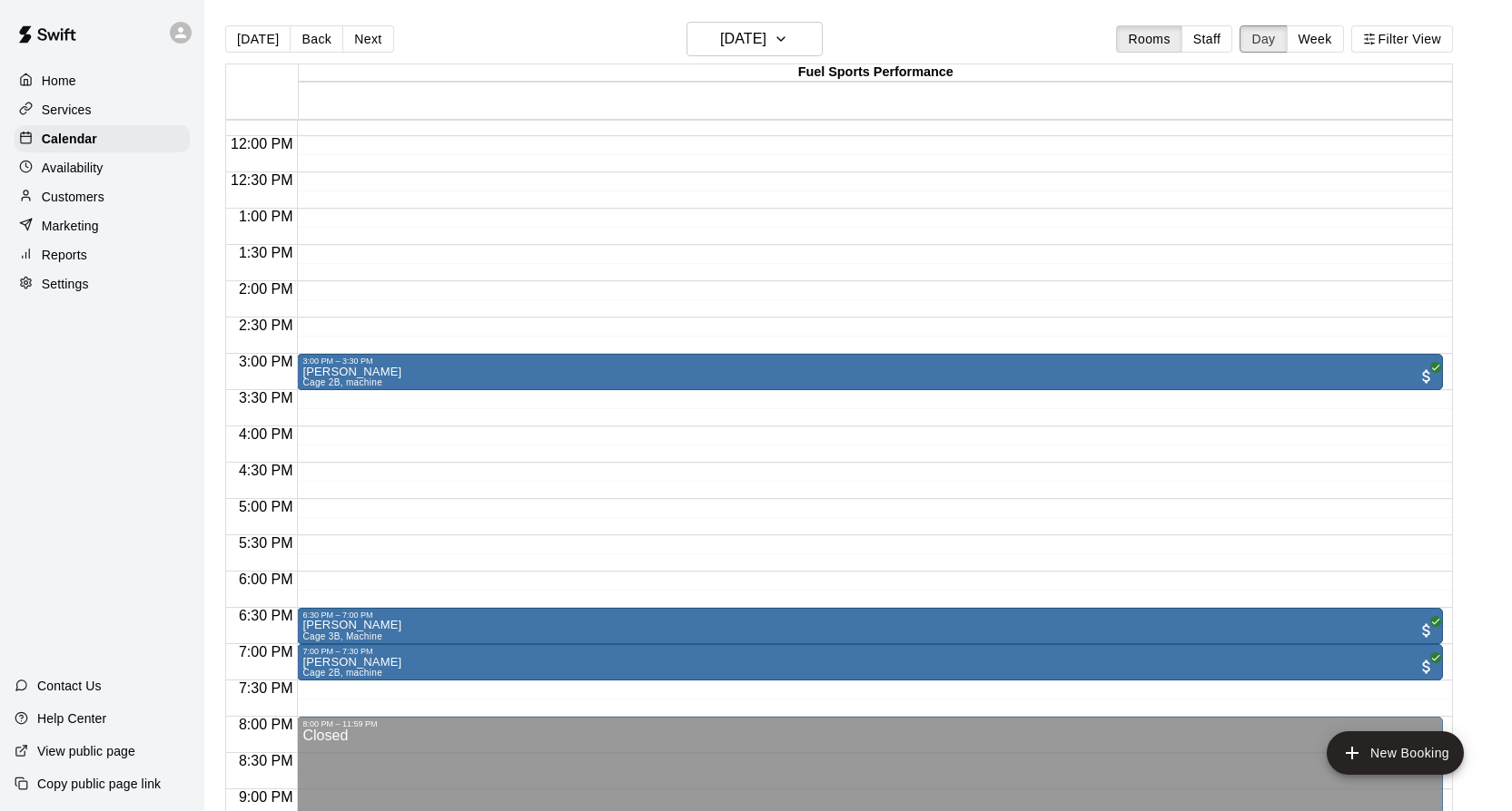
scroll to position [864, 0]
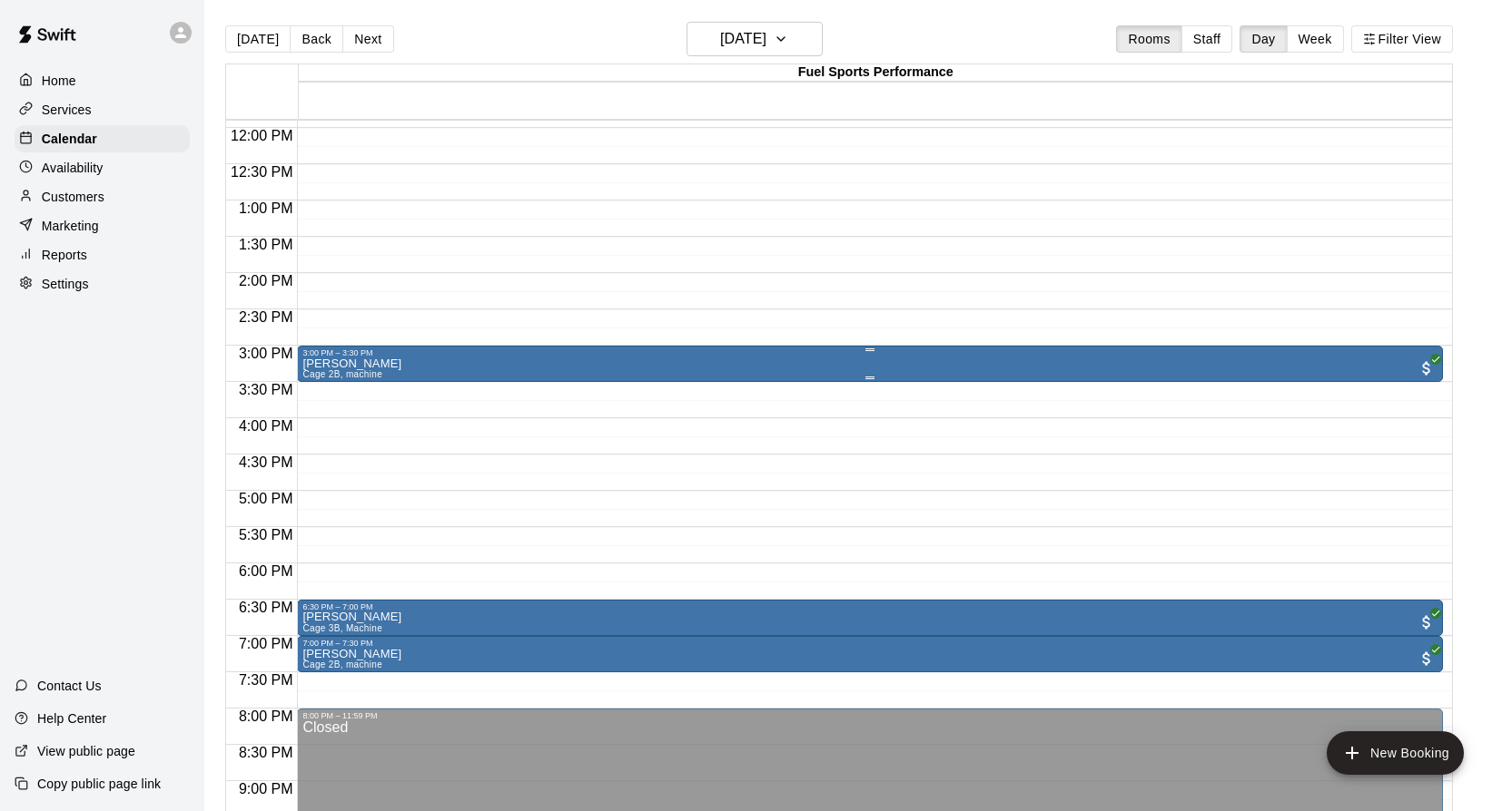
click at [815, 364] on div "Mason Sobo Cage 2B, machine" at bounding box center [869, 763] width 1134 height 811
click at [324, 459] on icon "delete" at bounding box center [321, 464] width 13 height 17
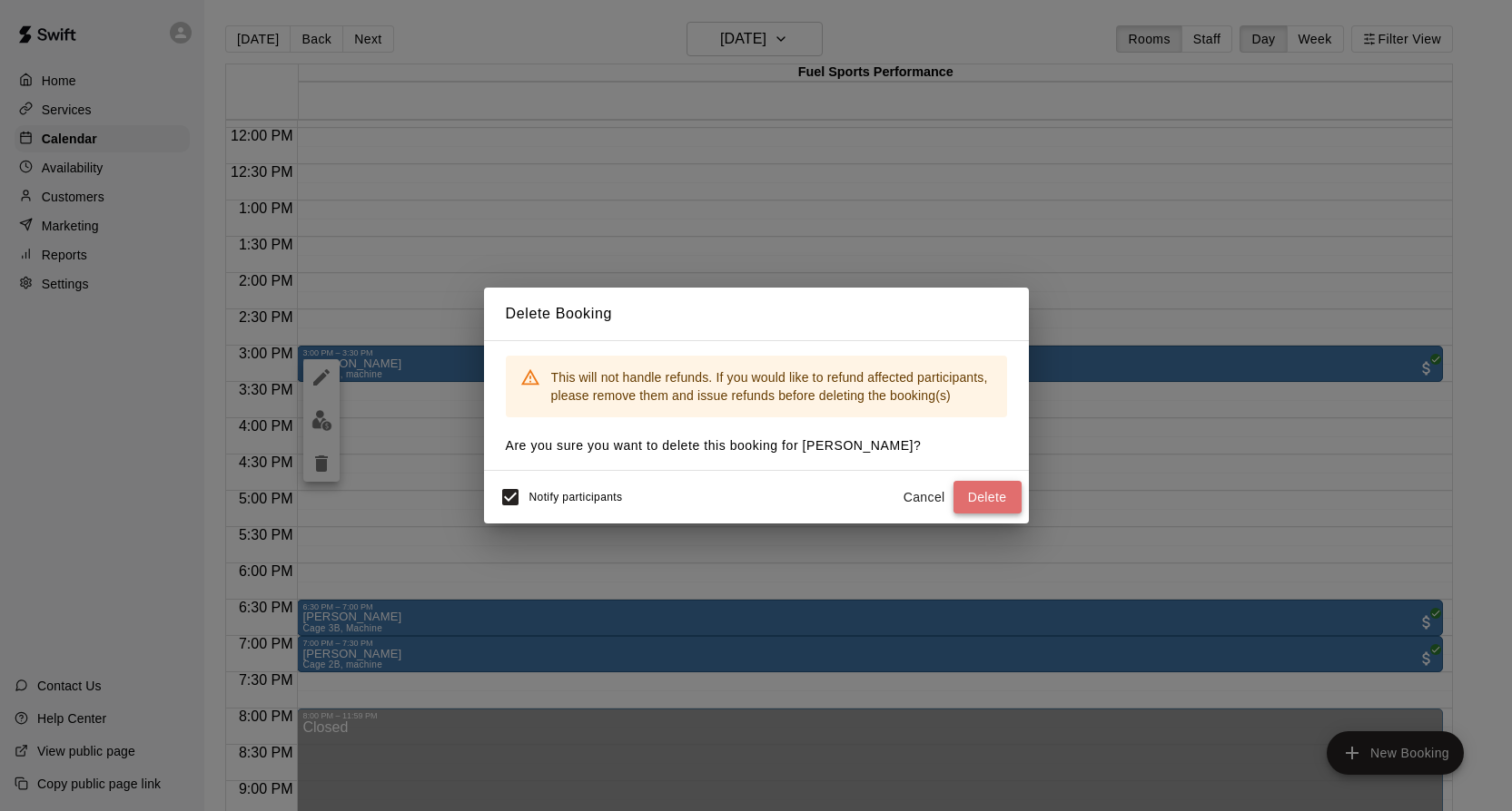
click at [970, 484] on button "Delete" at bounding box center [987, 498] width 68 height 34
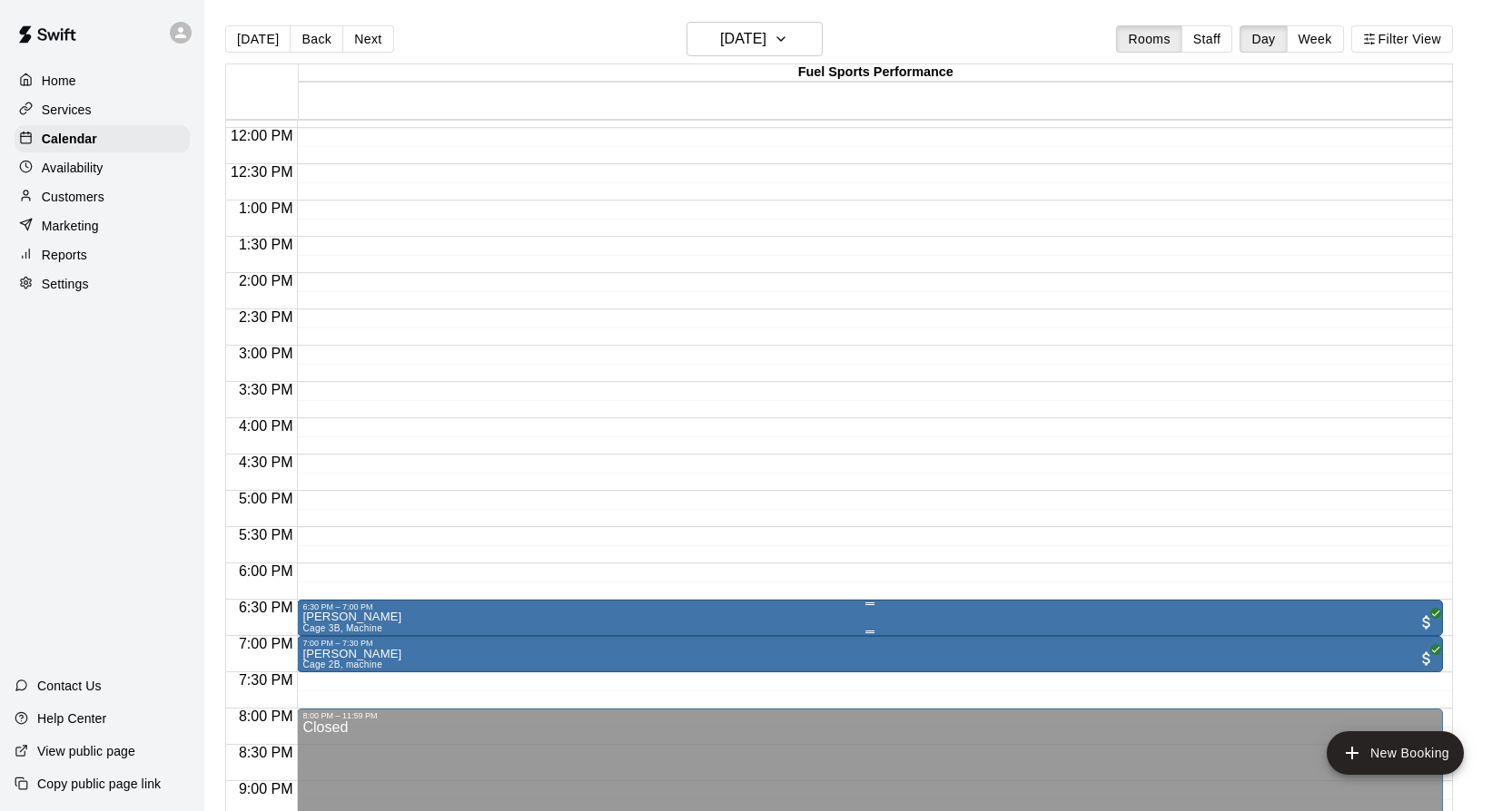
click at [323, 711] on icon "delete" at bounding box center [321, 718] width 13 height 17
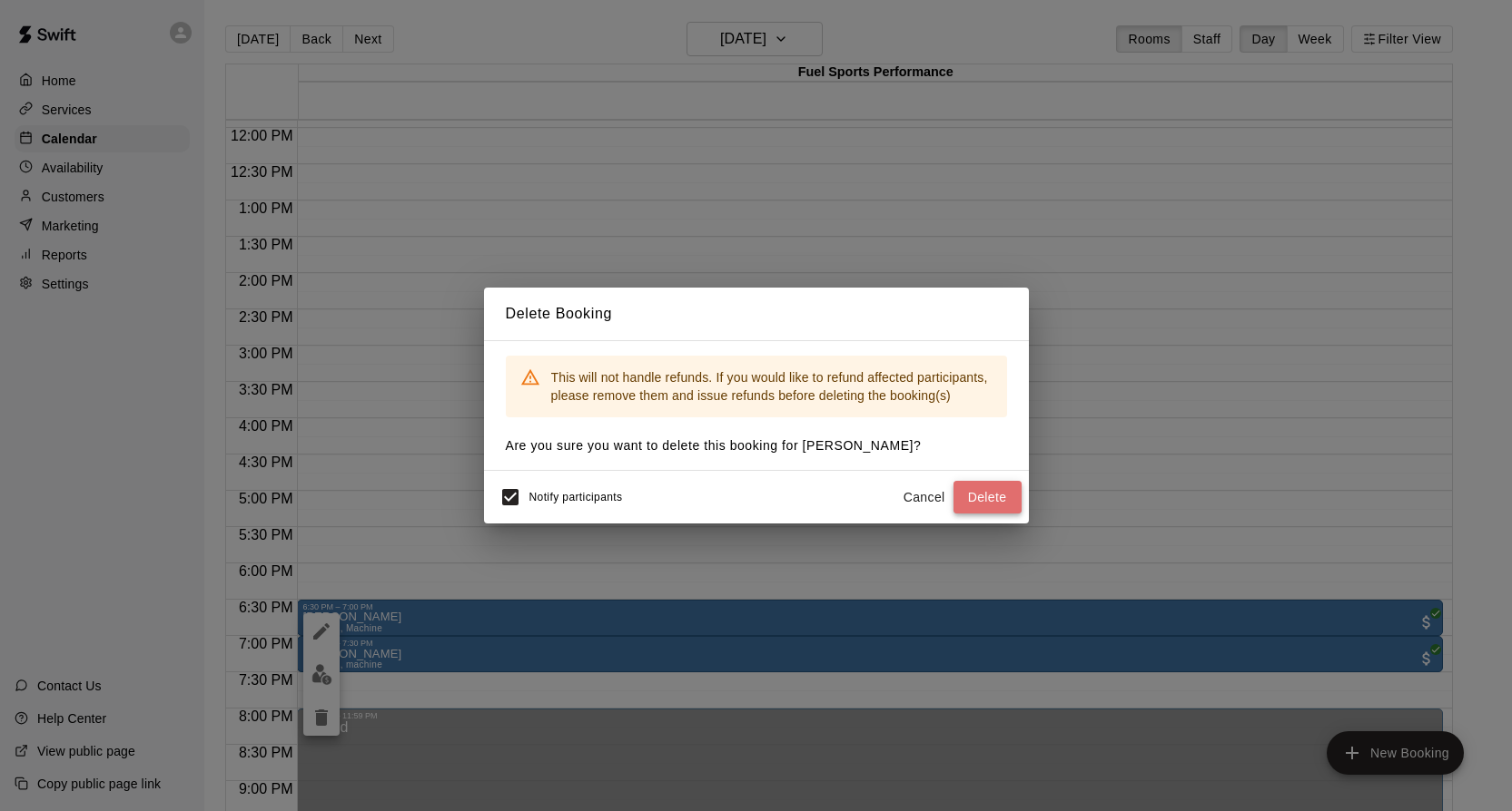
click at [982, 493] on button "Delete" at bounding box center [987, 498] width 68 height 34
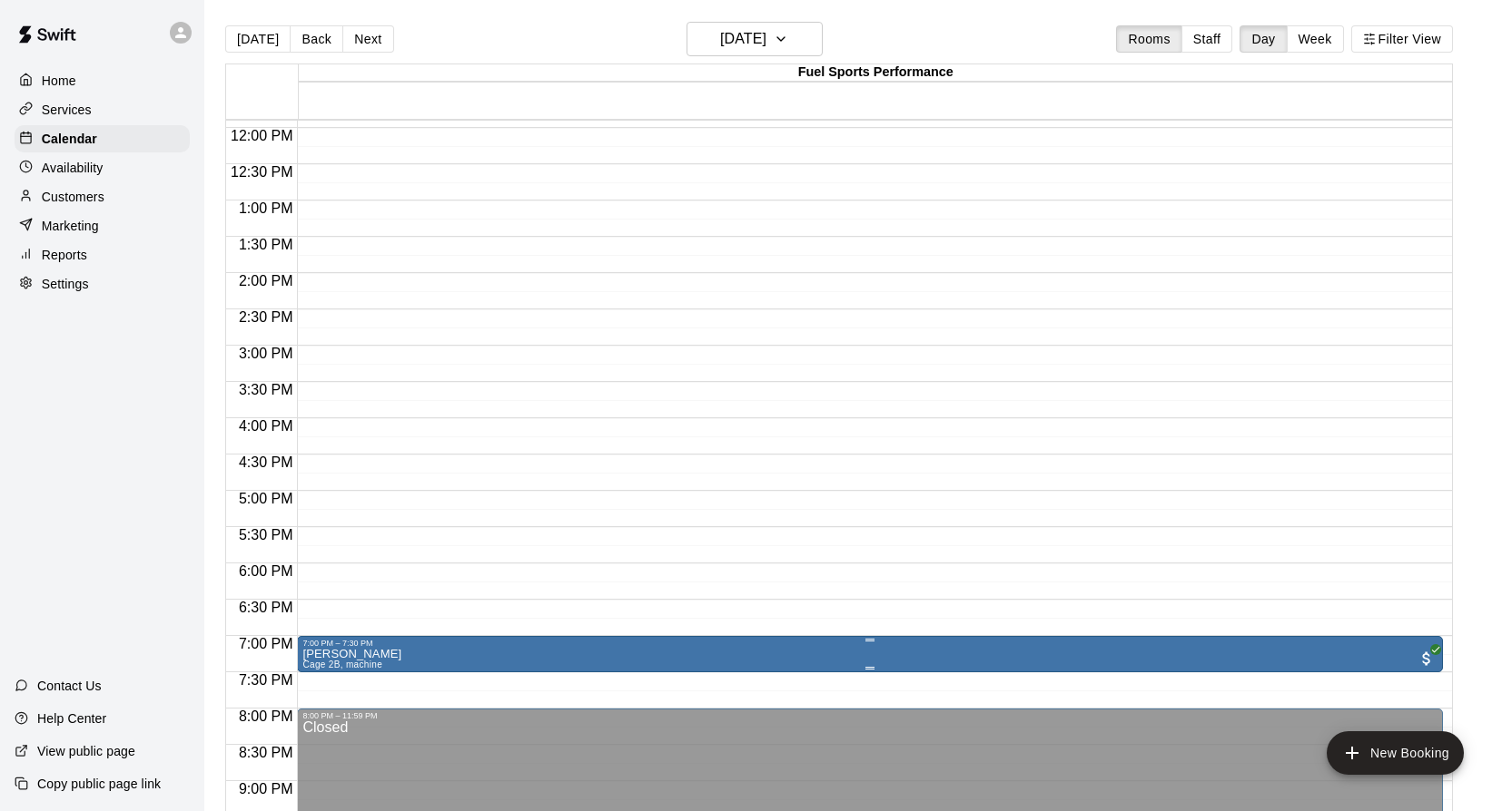
click at [318, 758] on icon "delete" at bounding box center [321, 754] width 13 height 17
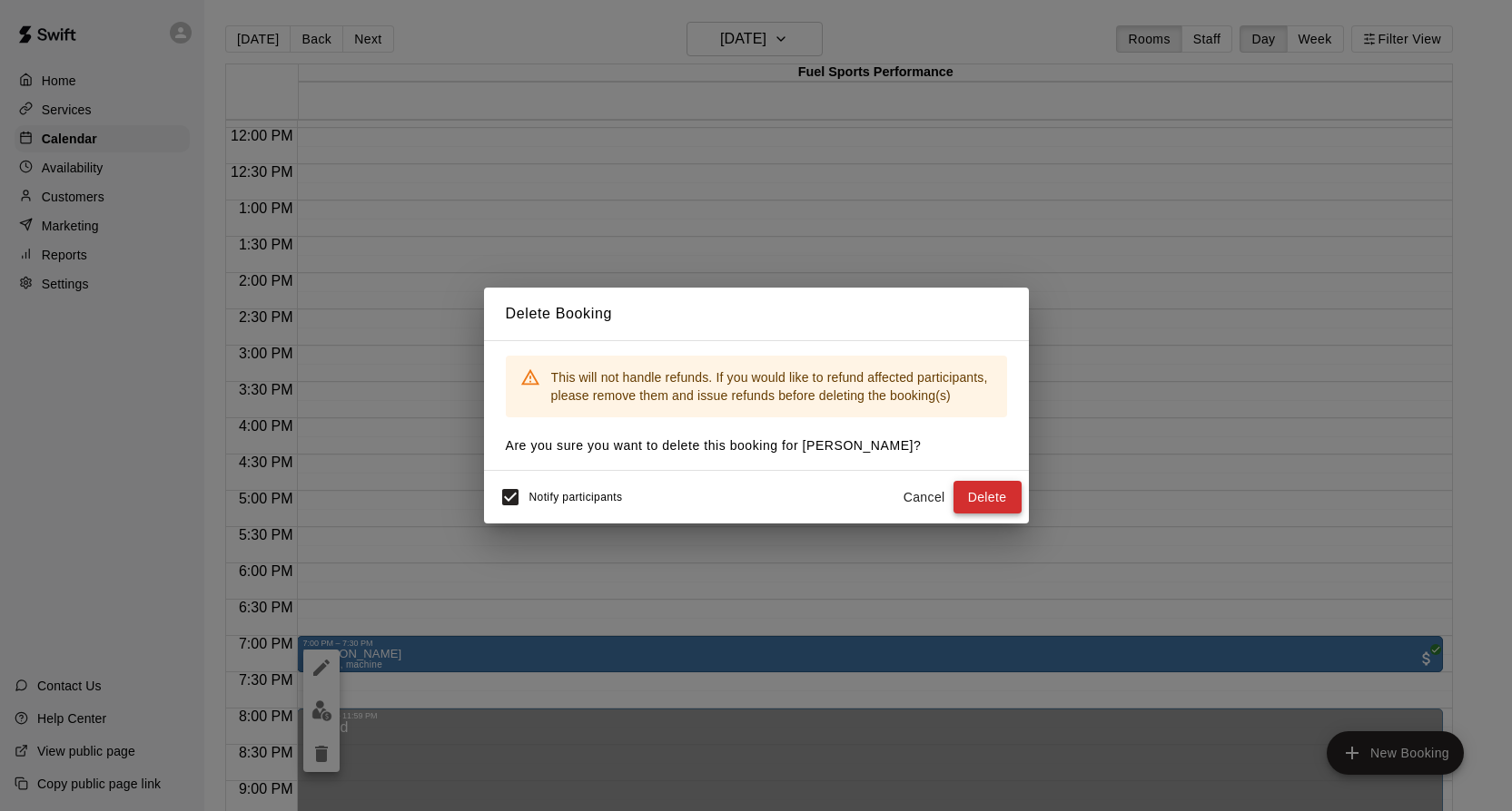
click at [967, 505] on button "Delete" at bounding box center [987, 498] width 68 height 34
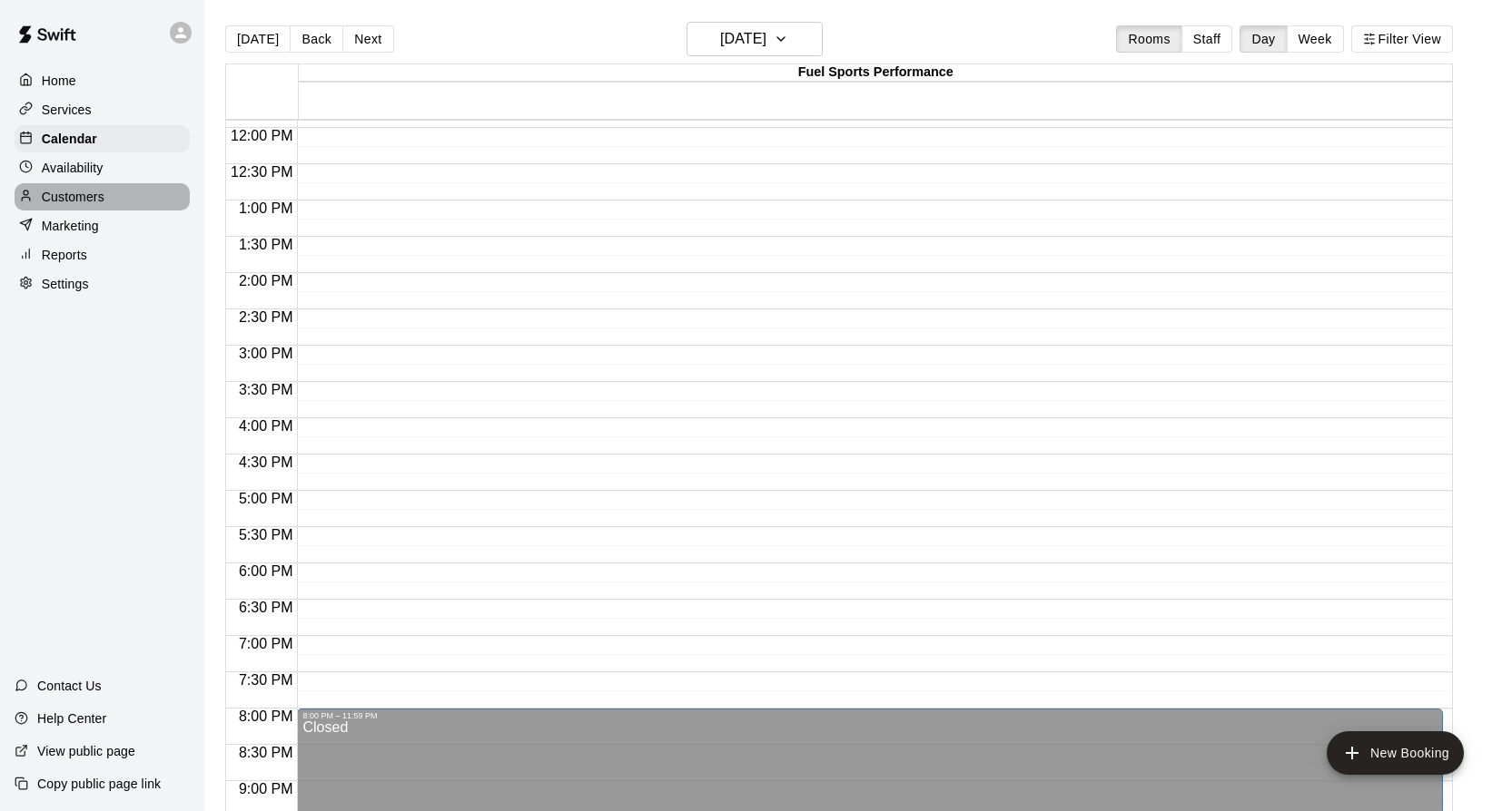
click at [75, 190] on p "Customers" at bounding box center [73, 196] width 62 height 18
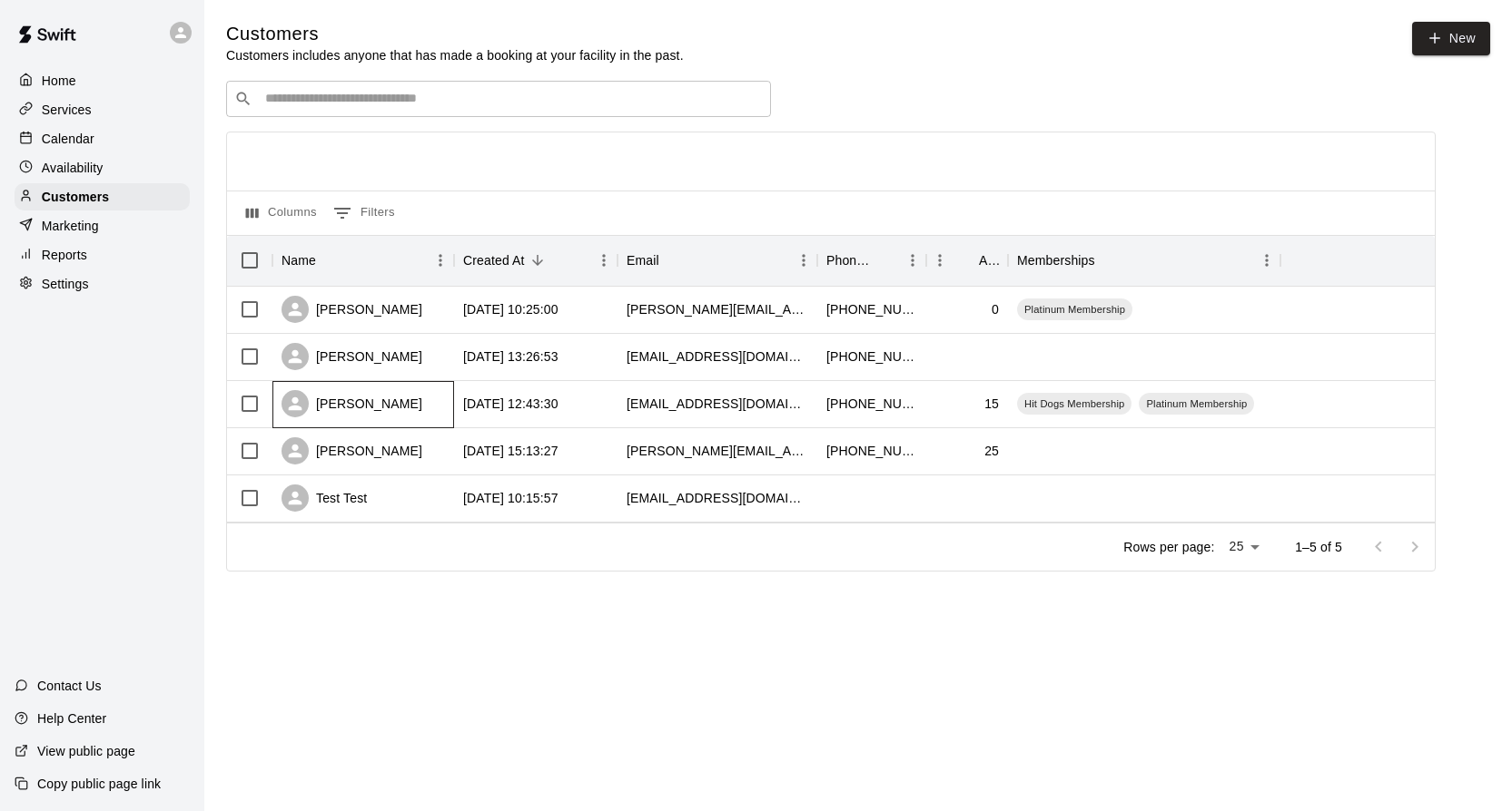
click at [353, 405] on div "[PERSON_NAME]" at bounding box center [351, 403] width 141 height 27
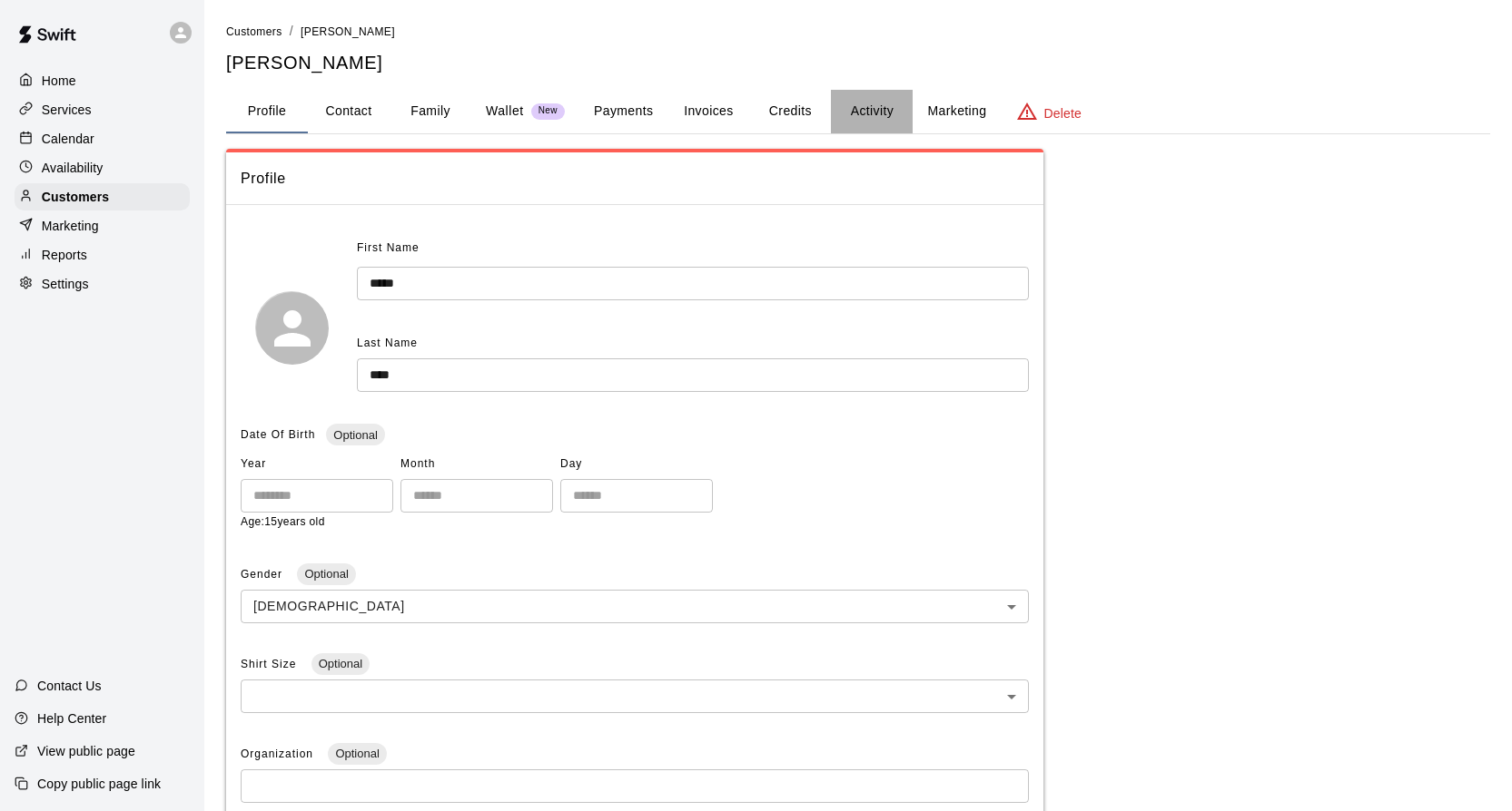
click at [863, 111] on button "Activity" at bounding box center [872, 111] width 82 height 44
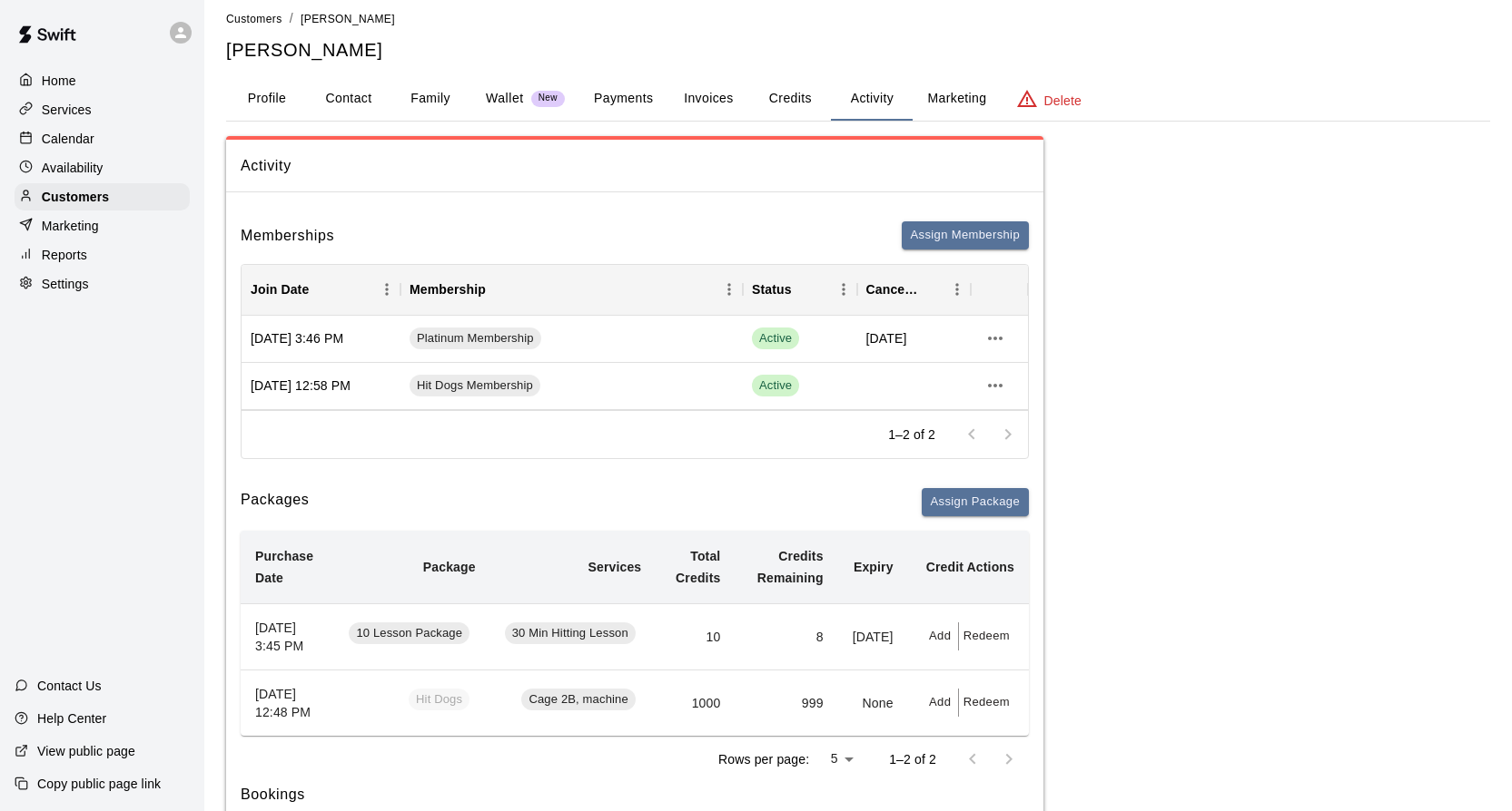
scroll to position [17, 0]
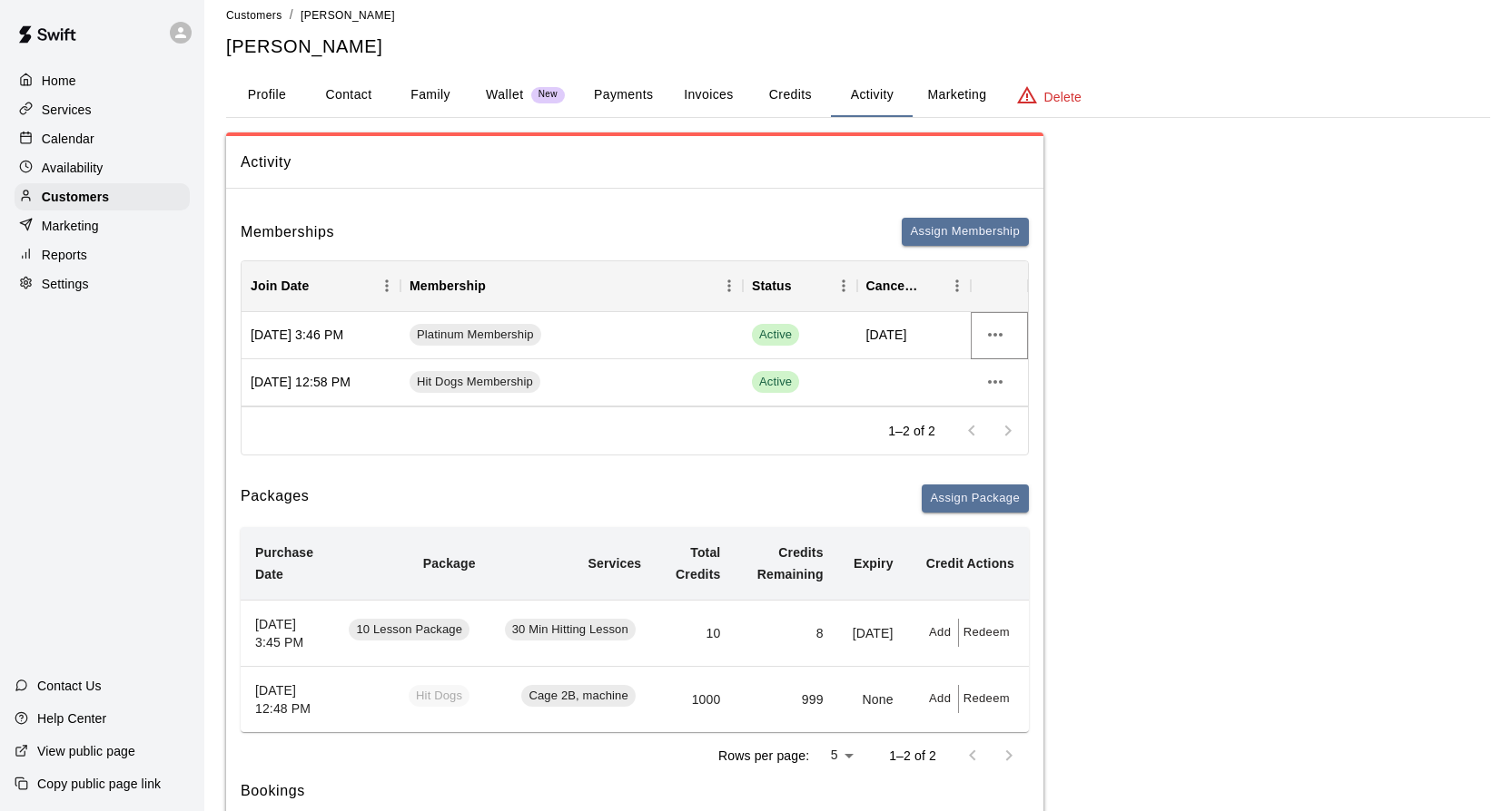
click at [1007, 333] on button "more actions" at bounding box center [995, 334] width 31 height 31
click at [1008, 370] on li "View details" at bounding box center [1031, 372] width 102 height 30
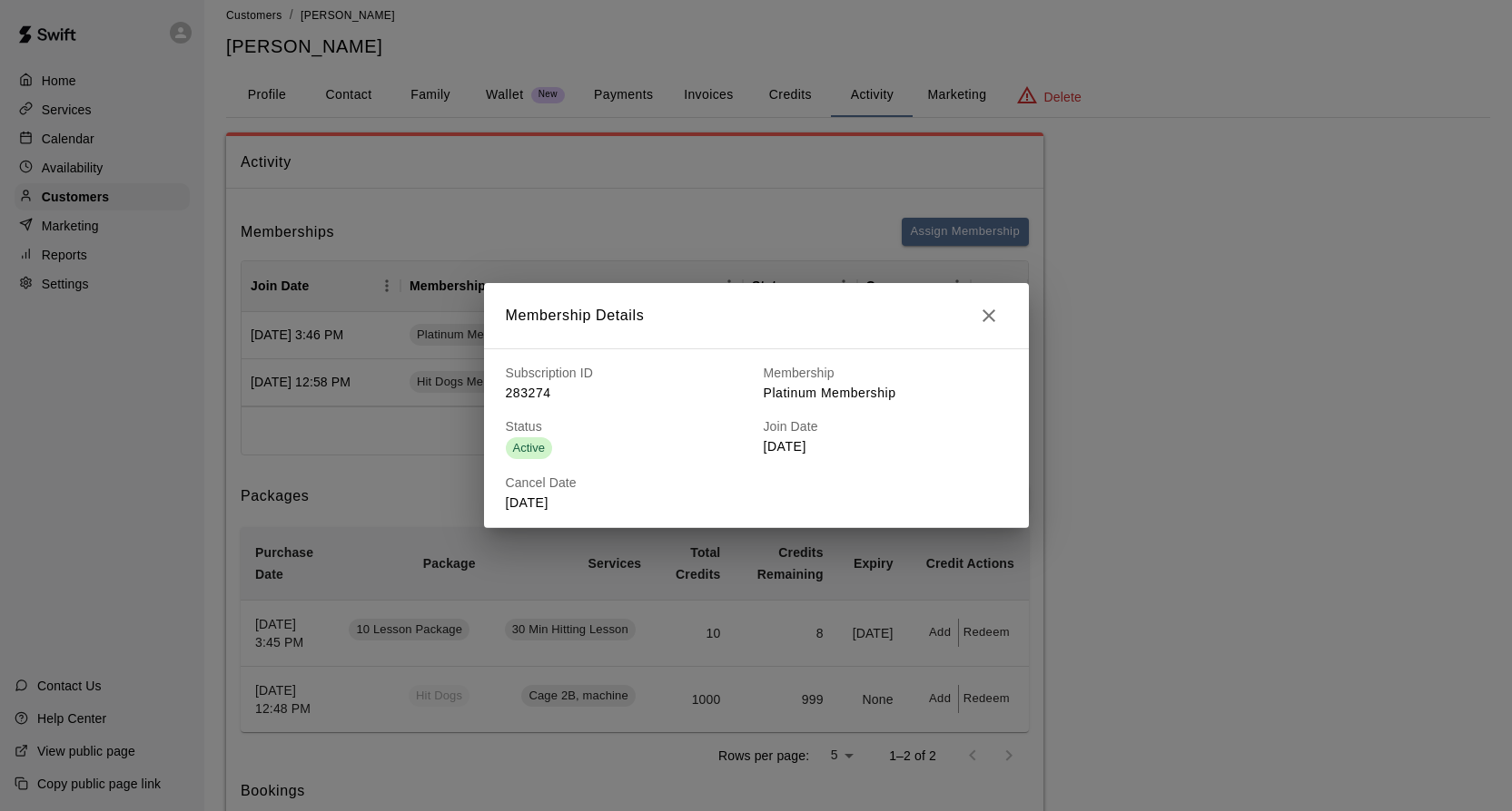
click at [538, 449] on span "Active" at bounding box center [529, 448] width 47 height 14
click at [990, 315] on icon "button" at bounding box center [989, 316] width 13 height 13
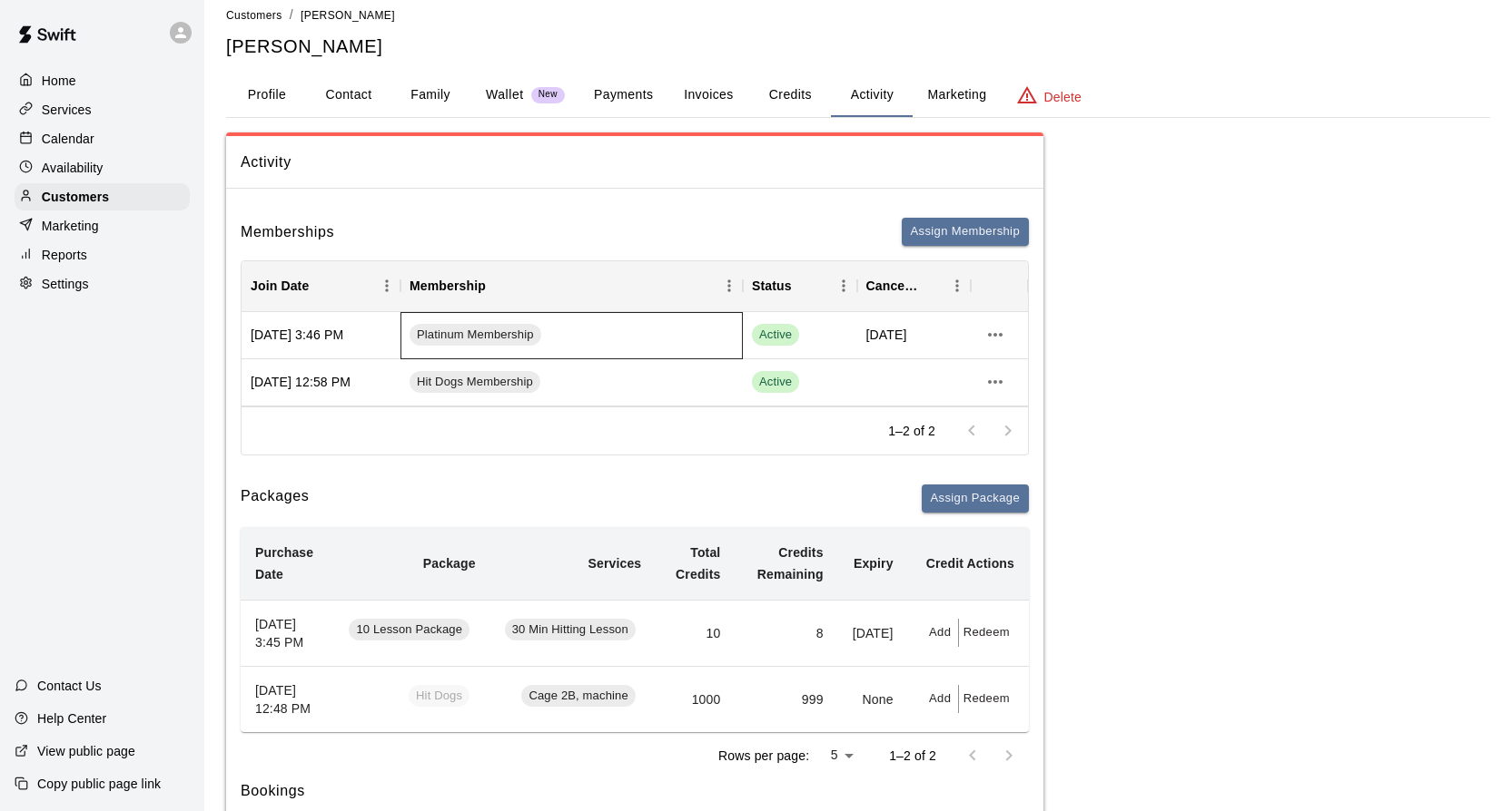
click at [593, 335] on div "Platinum Membership" at bounding box center [571, 335] width 342 height 47
click at [520, 333] on span "Platinum Membership" at bounding box center [475, 335] width 131 height 18
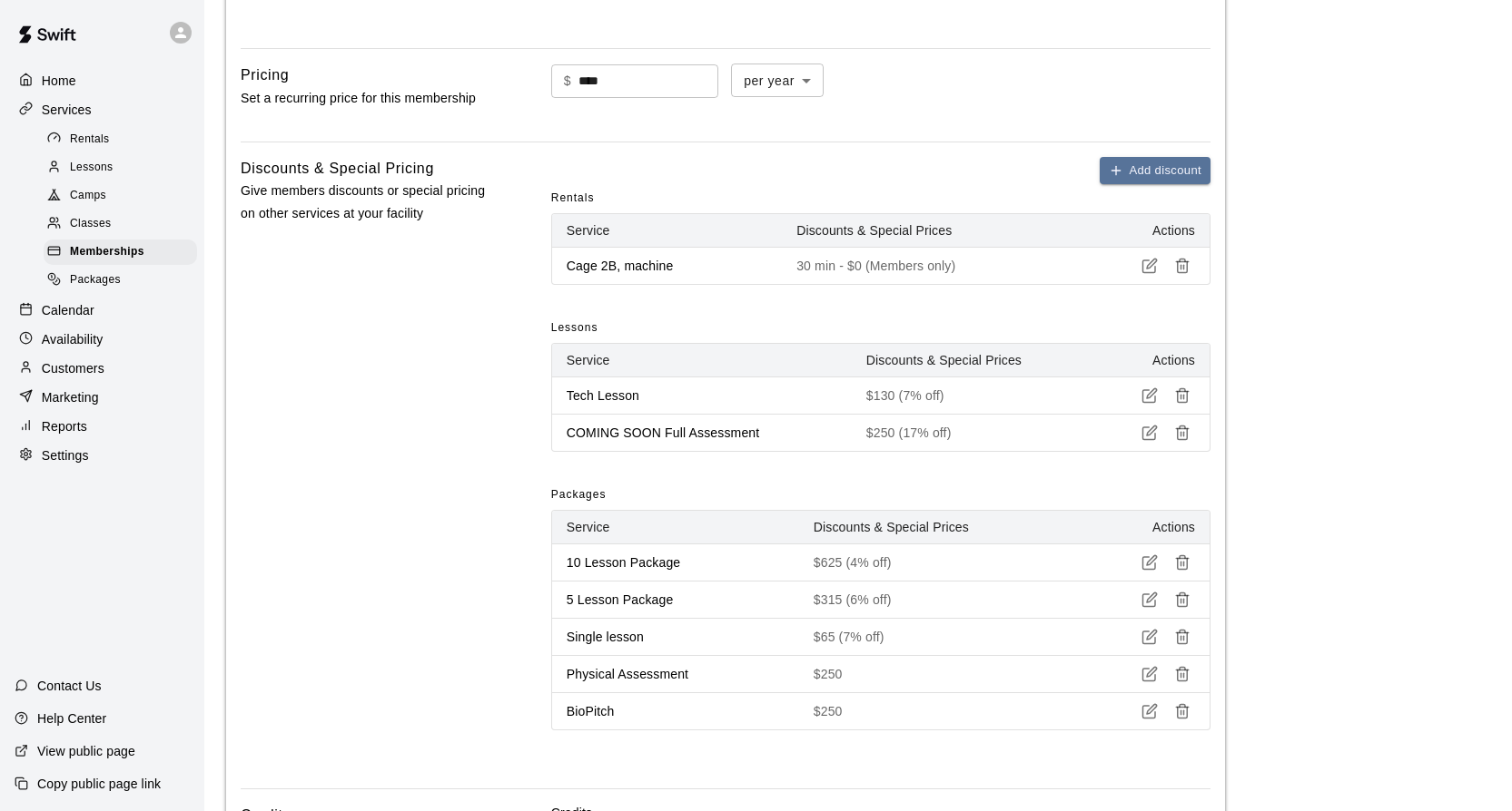
scroll to position [723, 0]
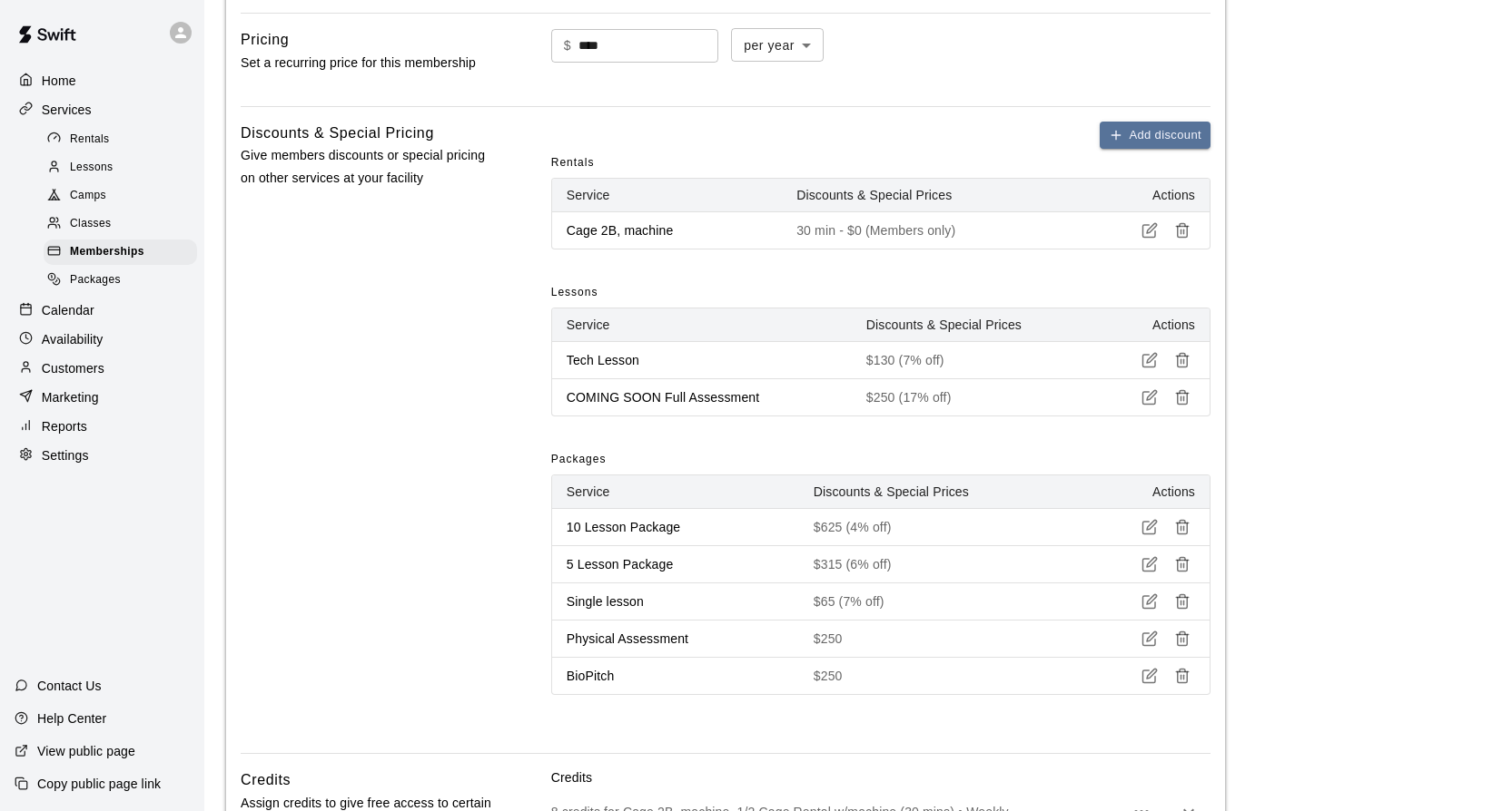
click at [1178, 569] on icon "button" at bounding box center [1182, 566] width 10 height 11
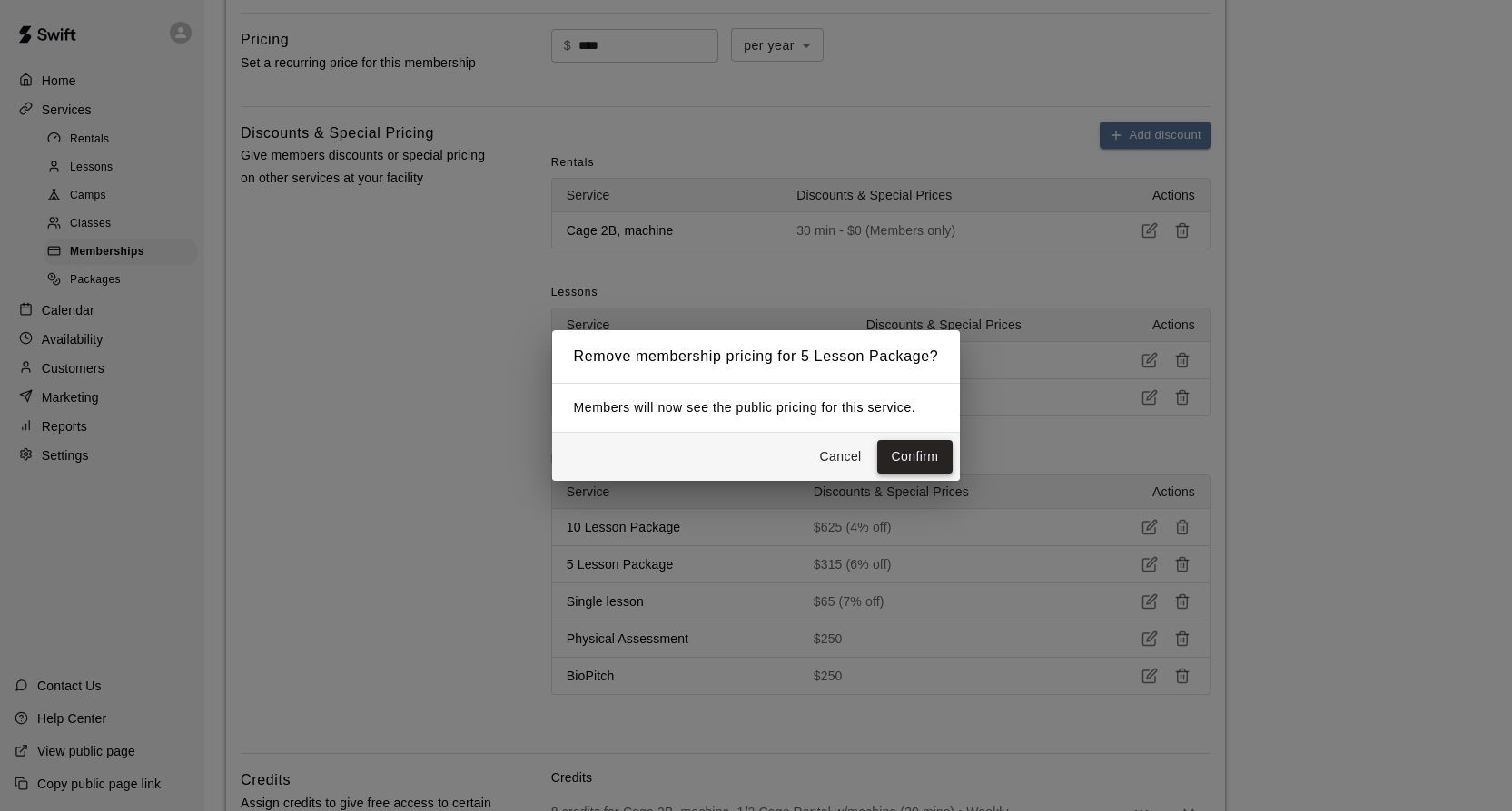
click at [921, 457] on button "Confirm" at bounding box center [916, 457] width 76 height 34
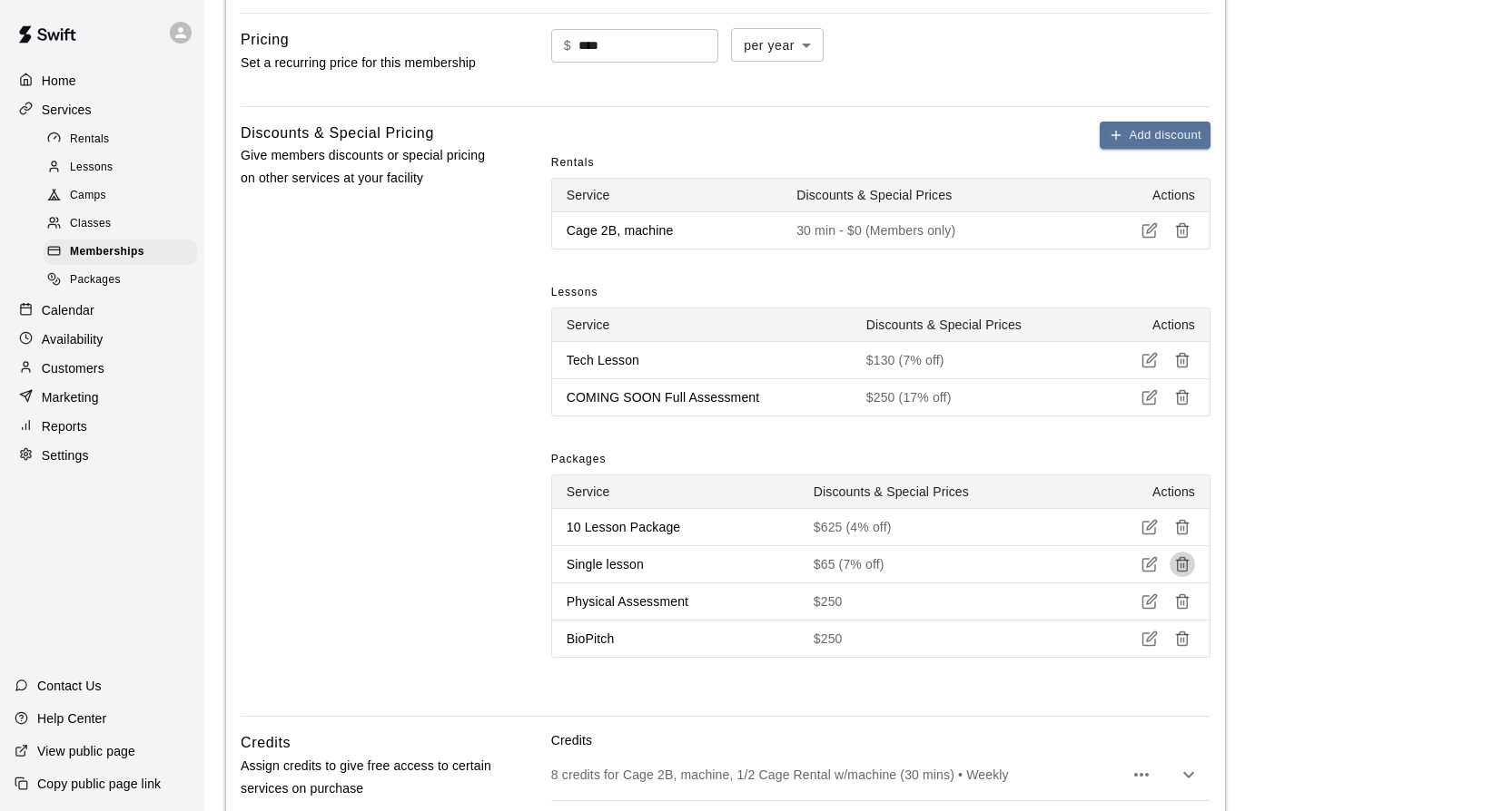
click at [1180, 570] on icon "button" at bounding box center [1182, 564] width 17 height 17
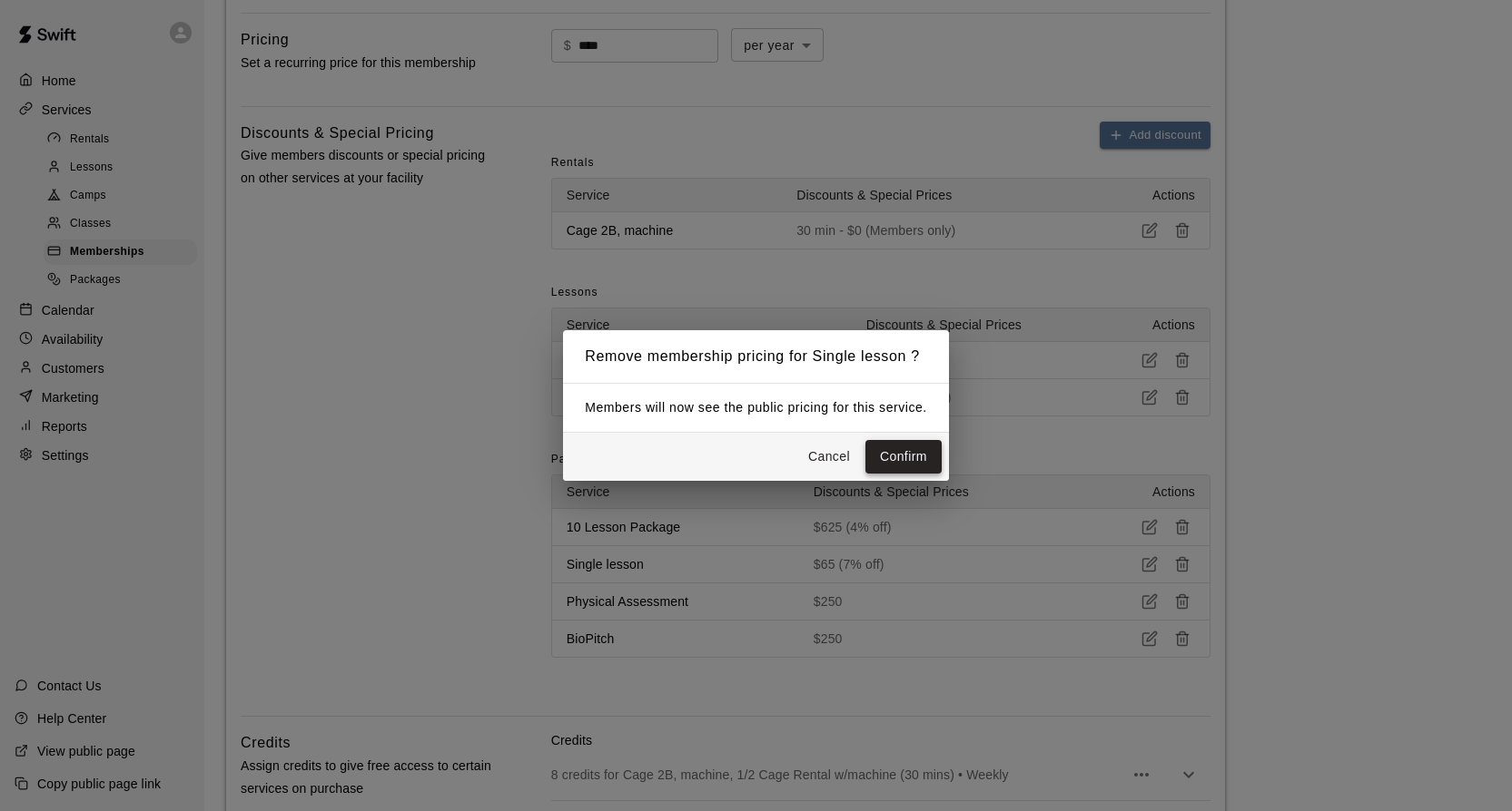
click at [891, 464] on button "Confirm" at bounding box center [904, 457] width 76 height 34
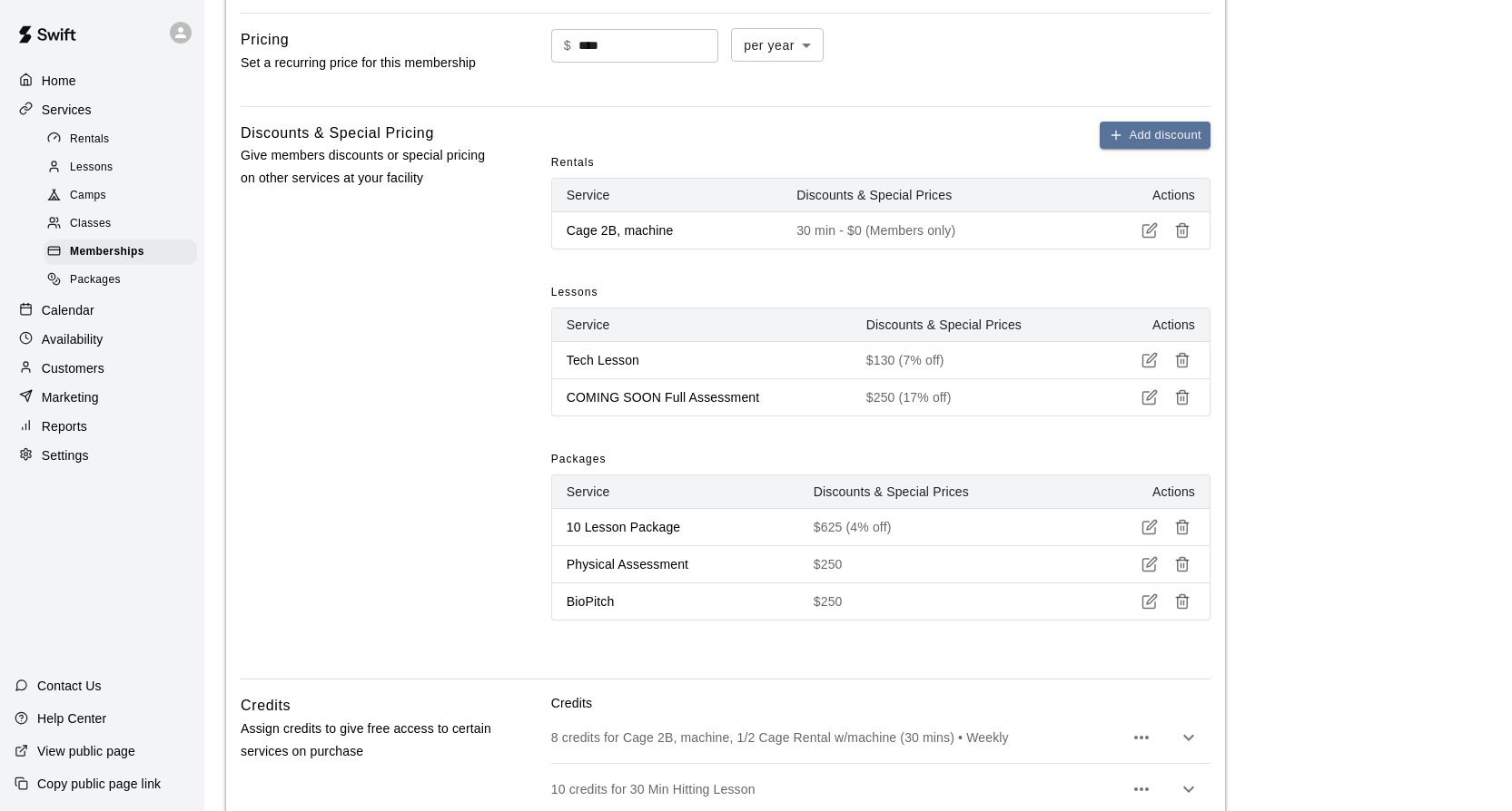
click at [1182, 571] on icon "button" at bounding box center [1182, 564] width 17 height 17
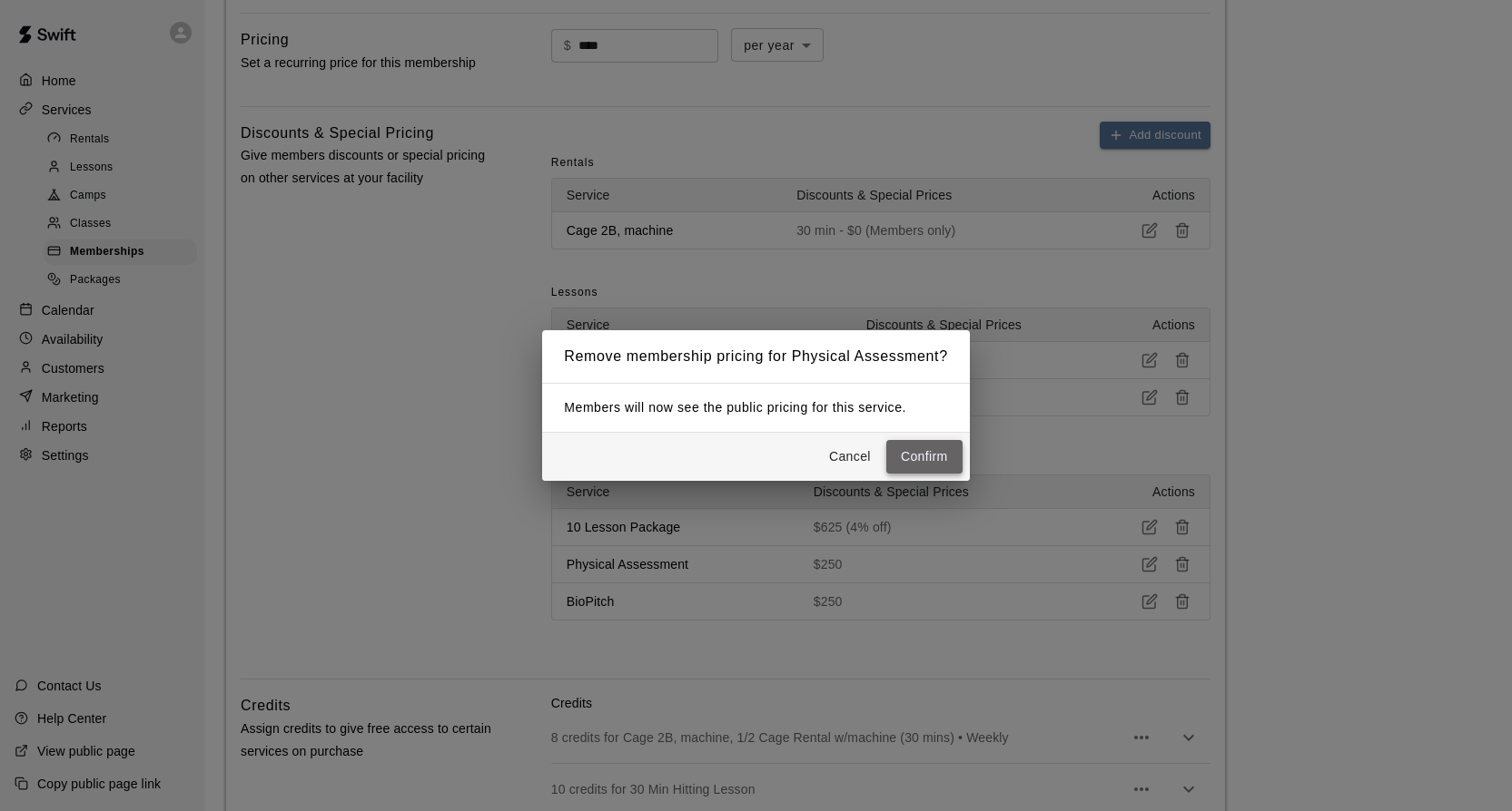
click at [913, 471] on button "Confirm" at bounding box center [924, 457] width 76 height 34
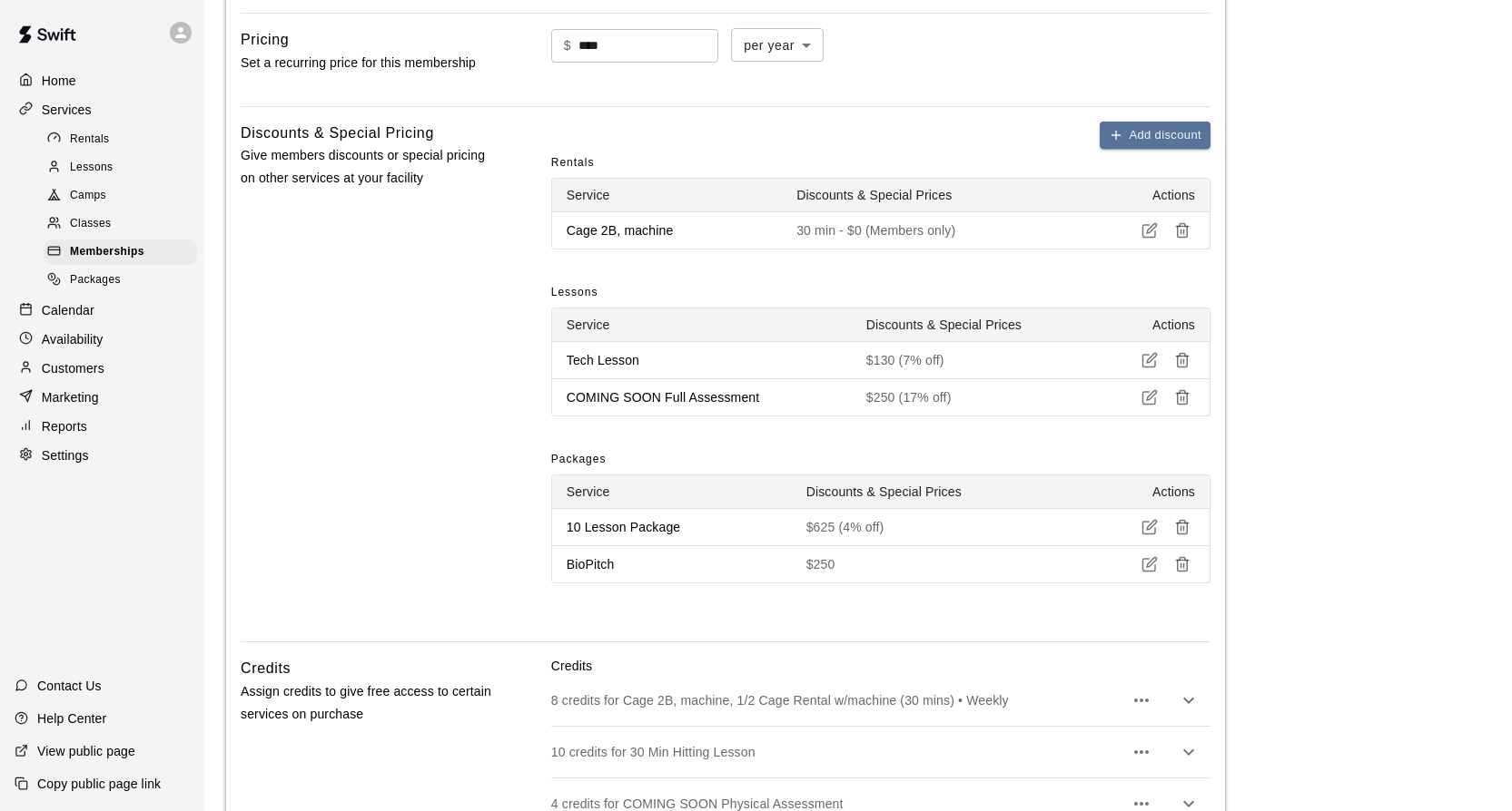
click at [1181, 568] on line "button" at bounding box center [1181, 565] width 0 height 5
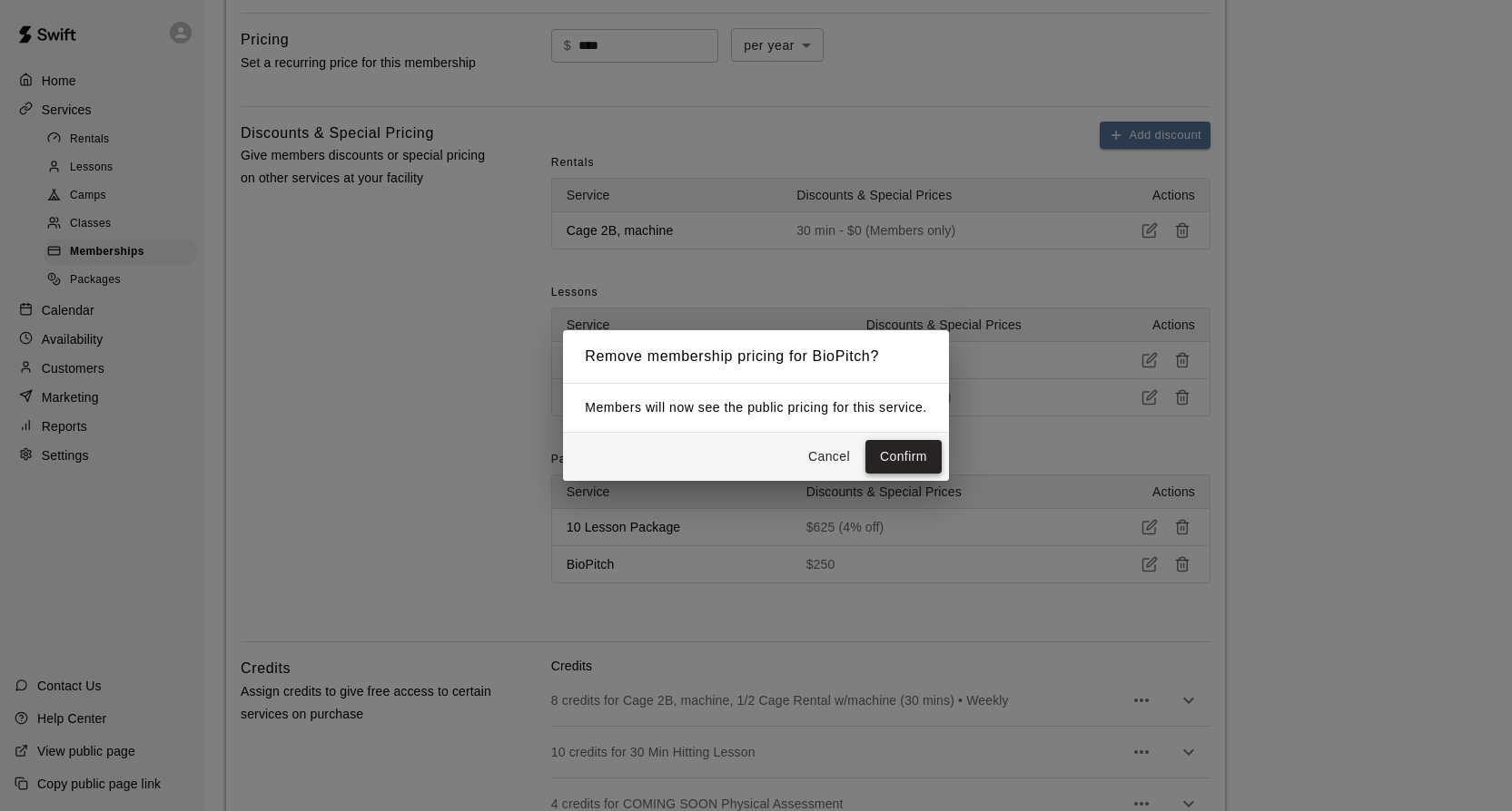
click at [892, 453] on button "Confirm" at bounding box center [904, 457] width 76 height 34
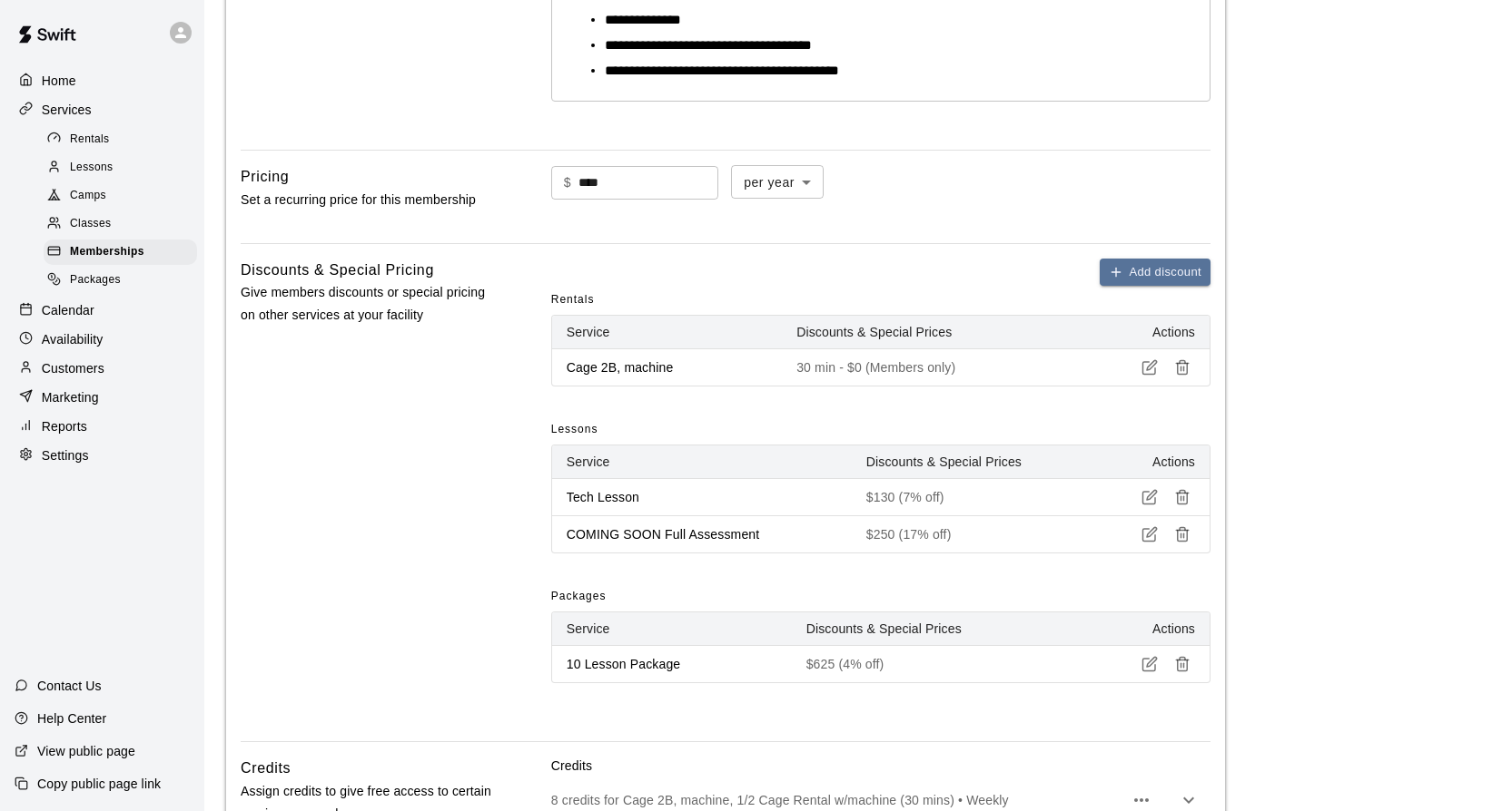
scroll to position [564, 0]
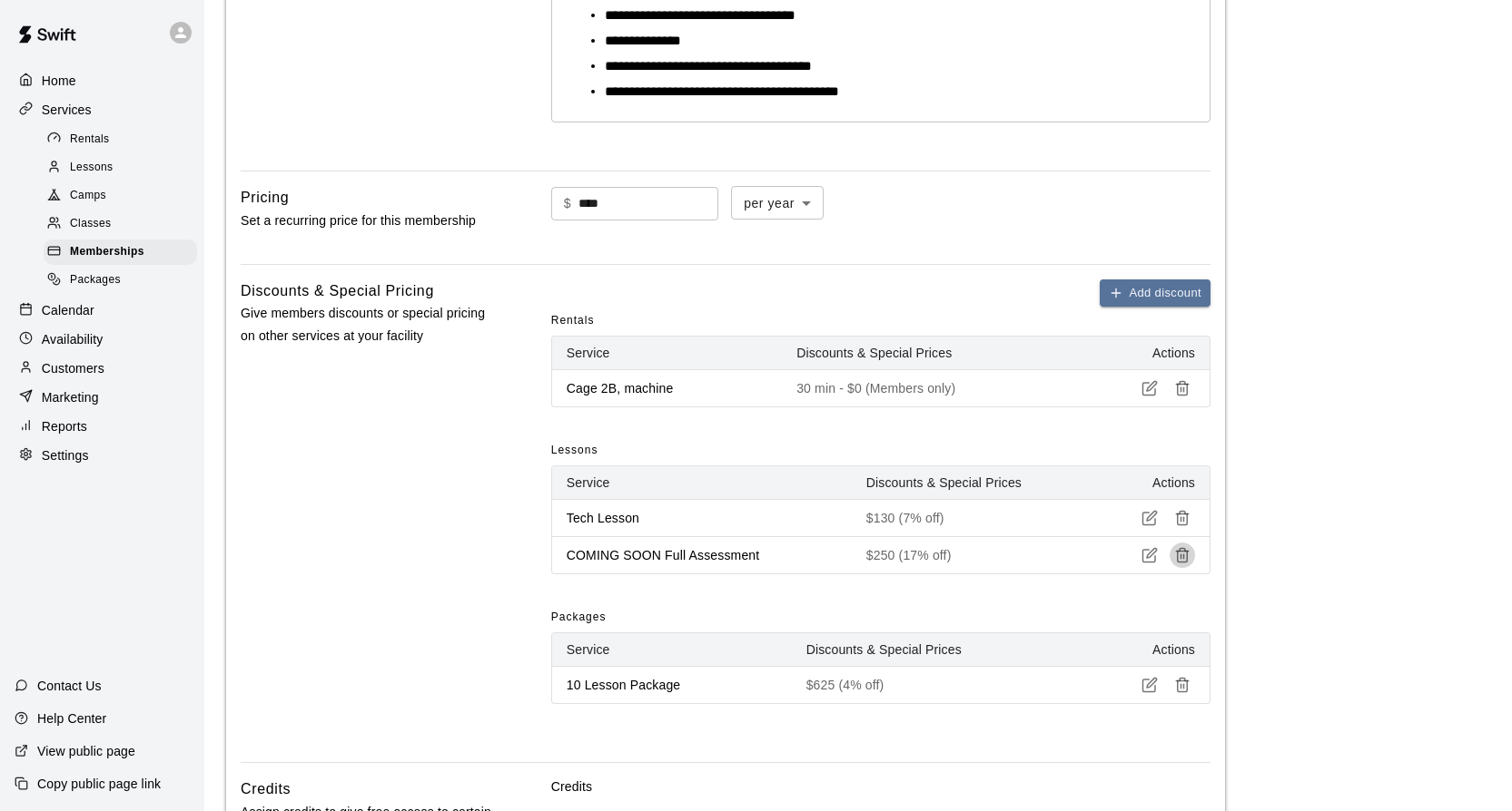
click at [1190, 556] on icon "button" at bounding box center [1182, 556] width 17 height 17
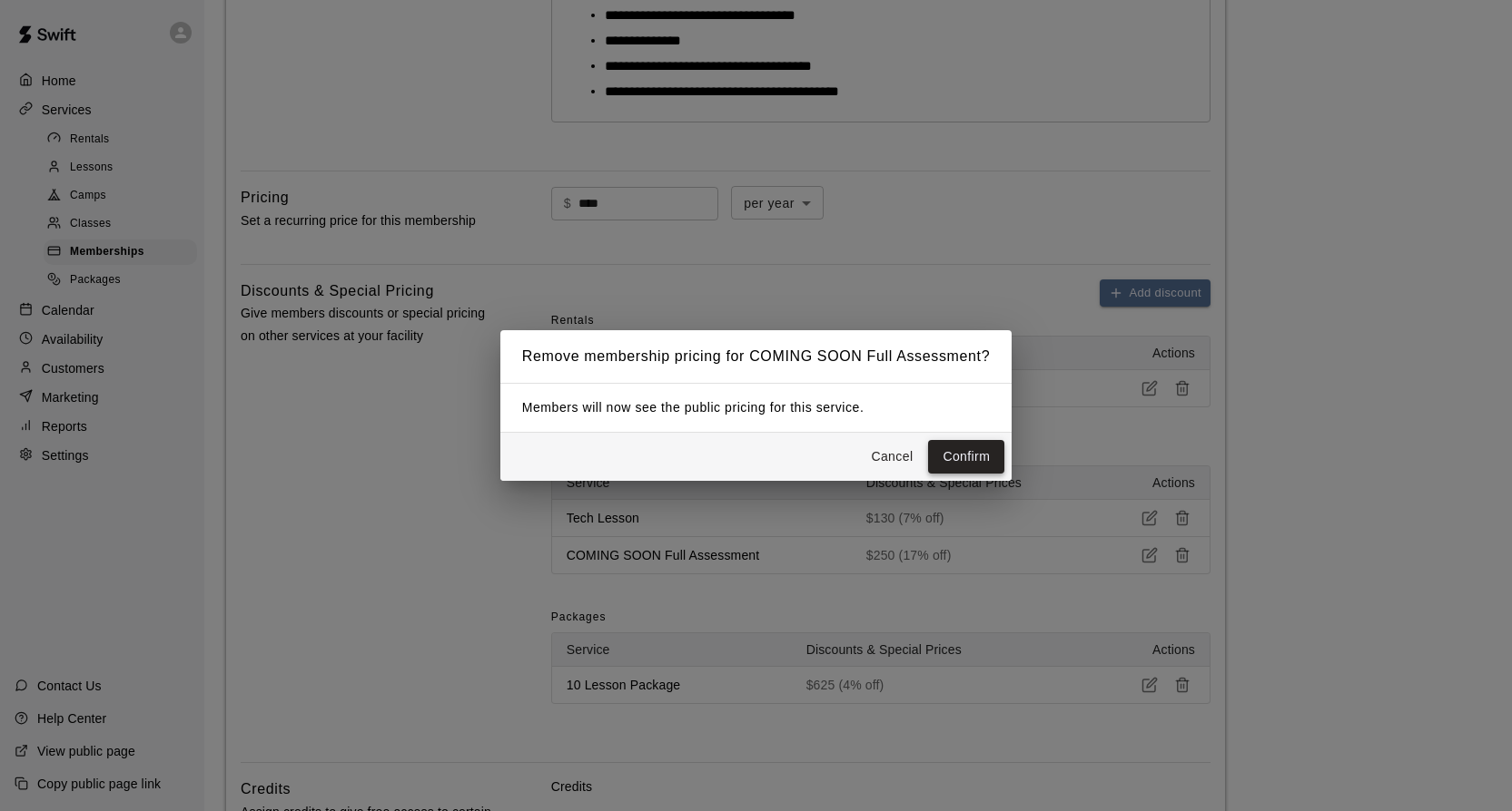
click at [962, 463] on button "Confirm" at bounding box center [966, 457] width 76 height 34
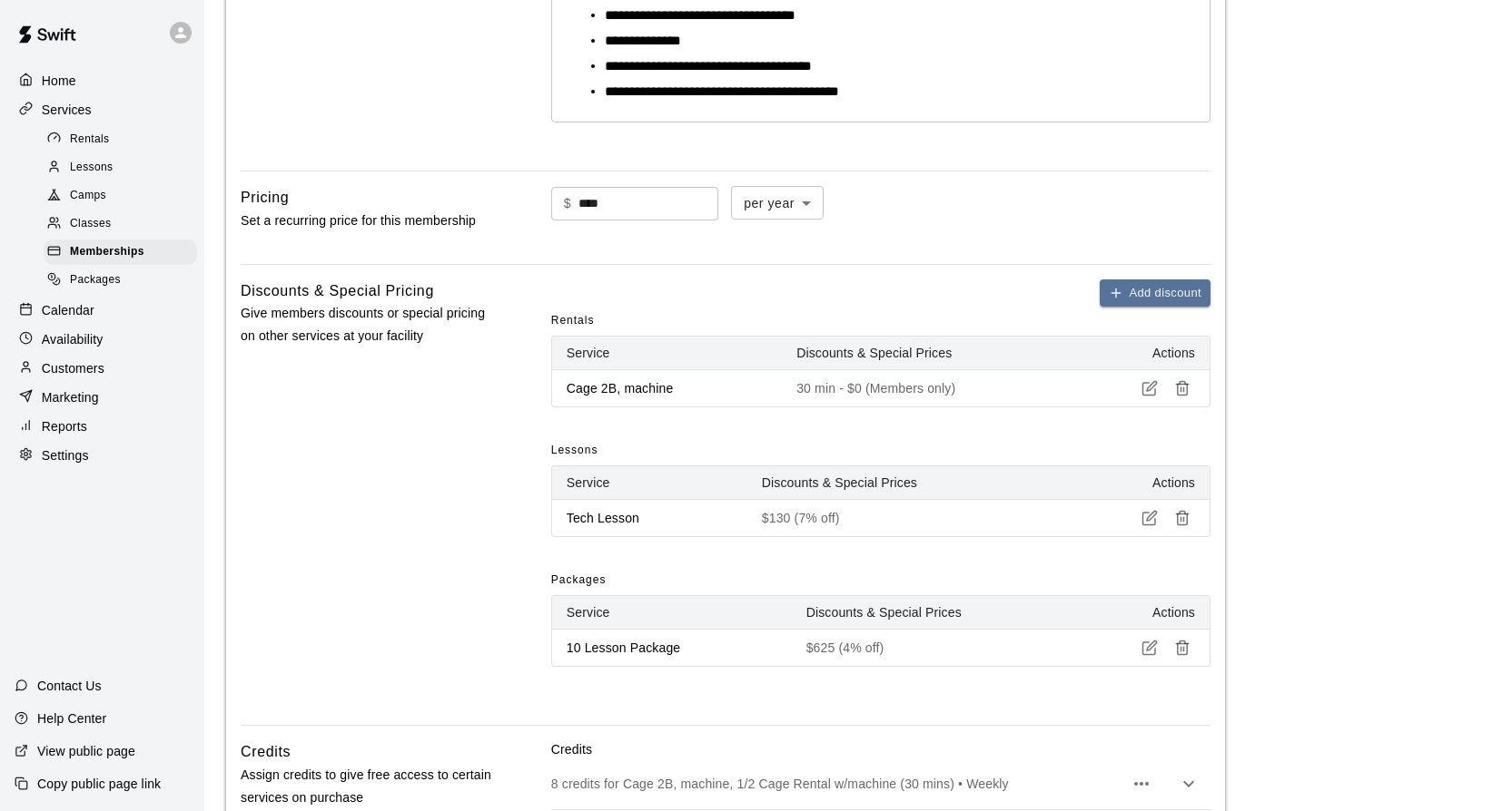
click at [1178, 521] on icon "button" at bounding box center [1182, 519] width 17 height 17
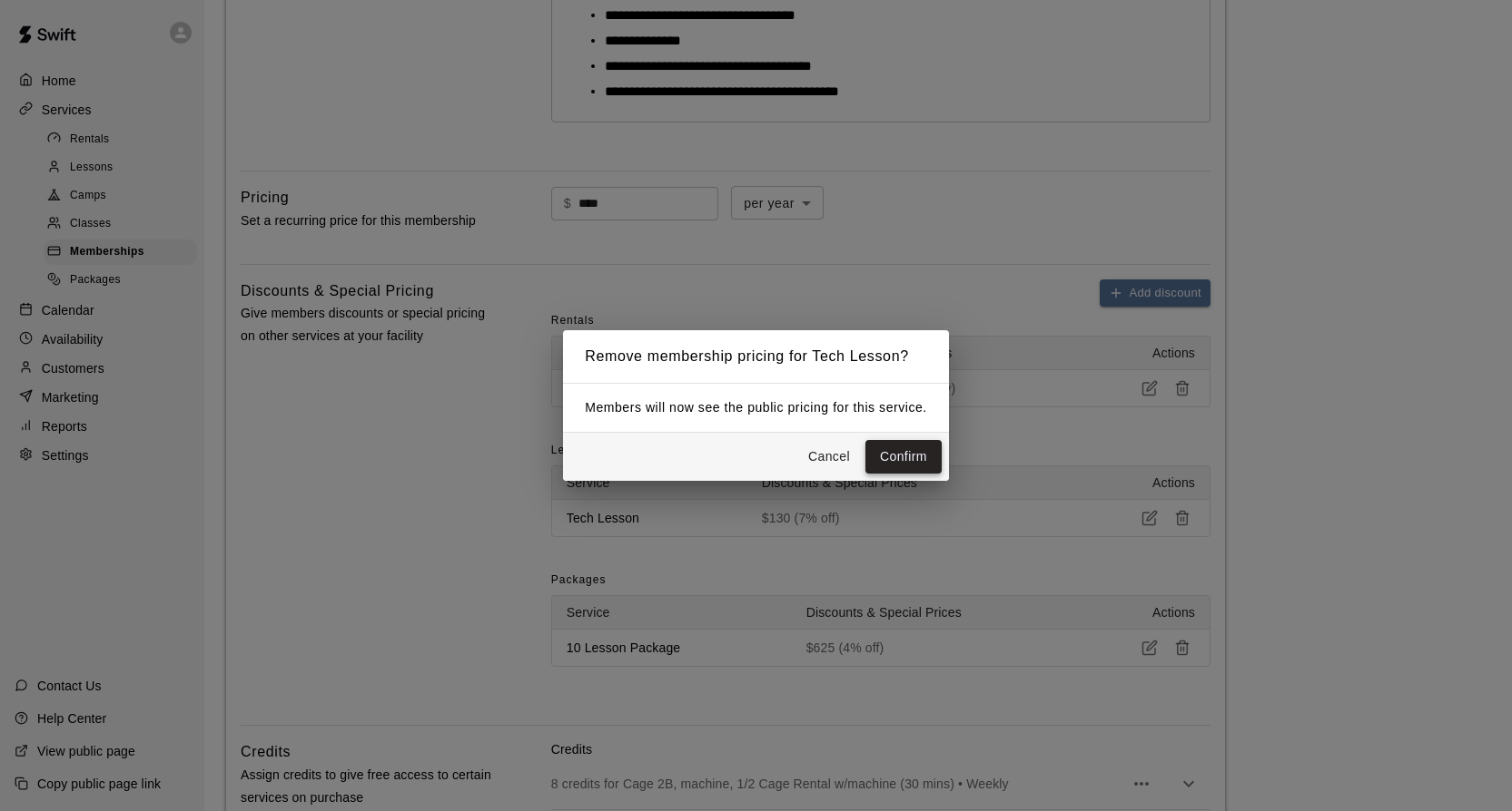
click at [914, 466] on button "Confirm" at bounding box center [904, 457] width 76 height 34
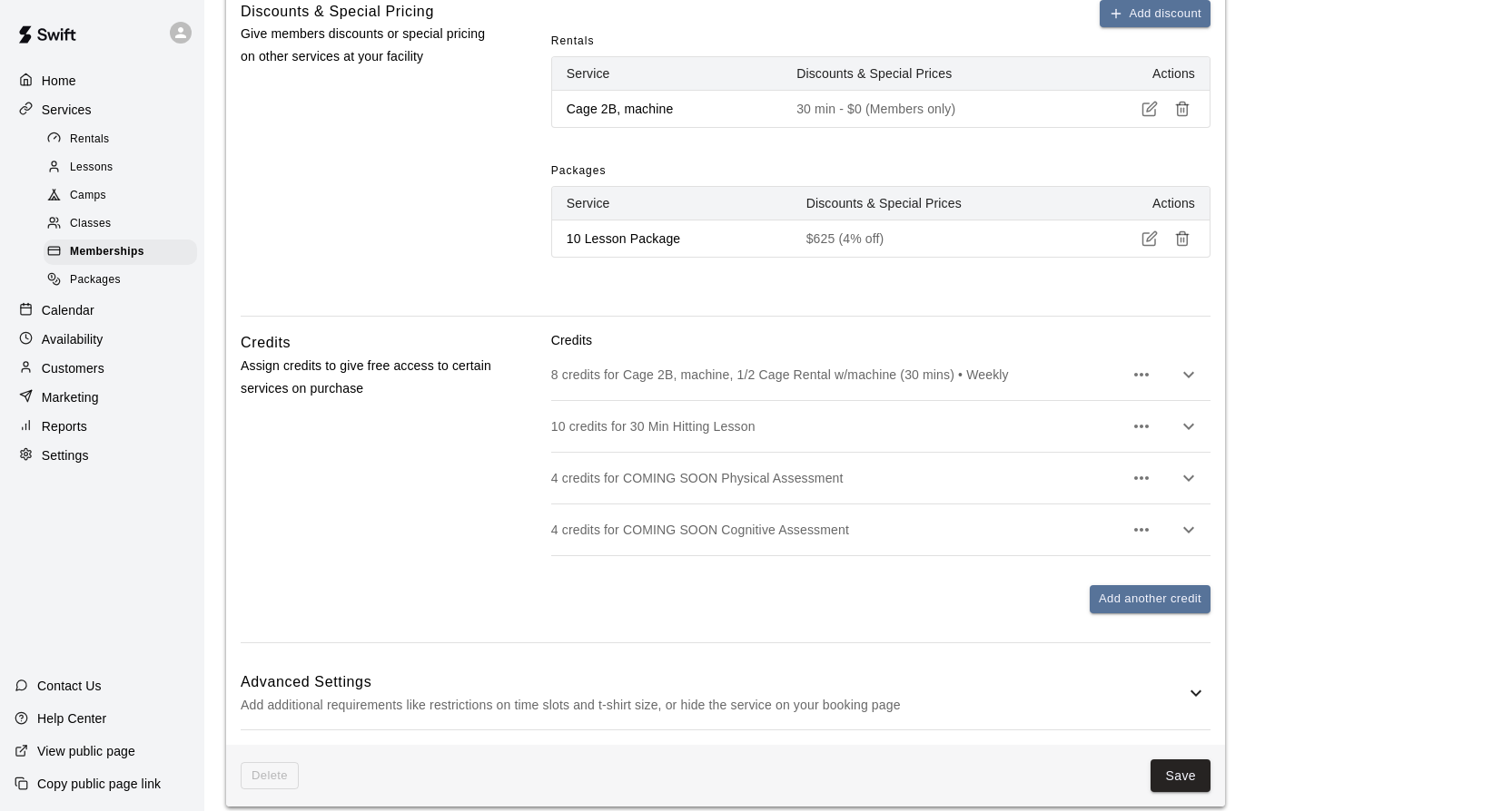
scroll to position [845, 0]
click at [1195, 364] on icon "button" at bounding box center [1188, 372] width 21 height 21
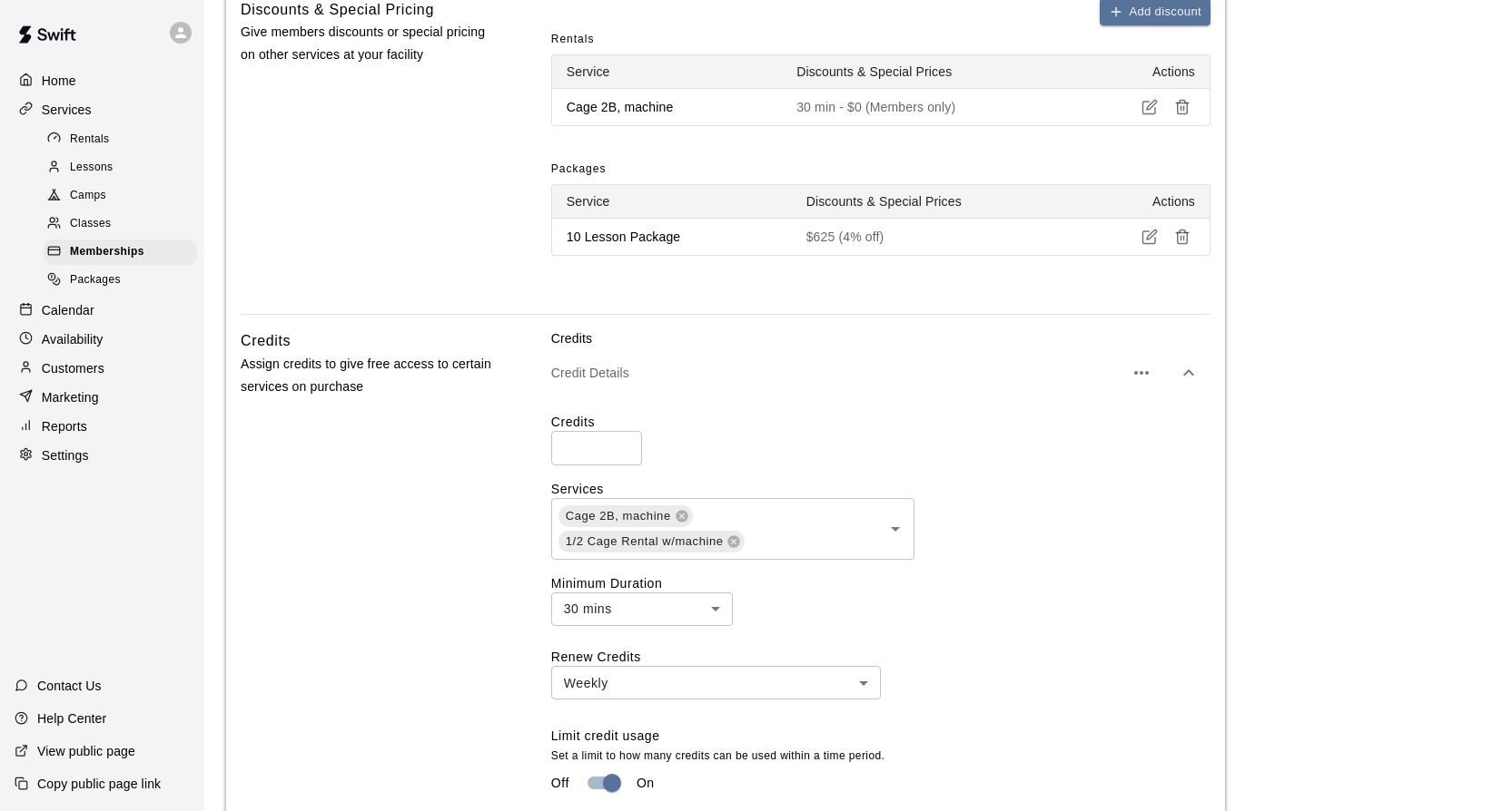
click at [1195, 364] on icon "button" at bounding box center [1188, 372] width 21 height 21
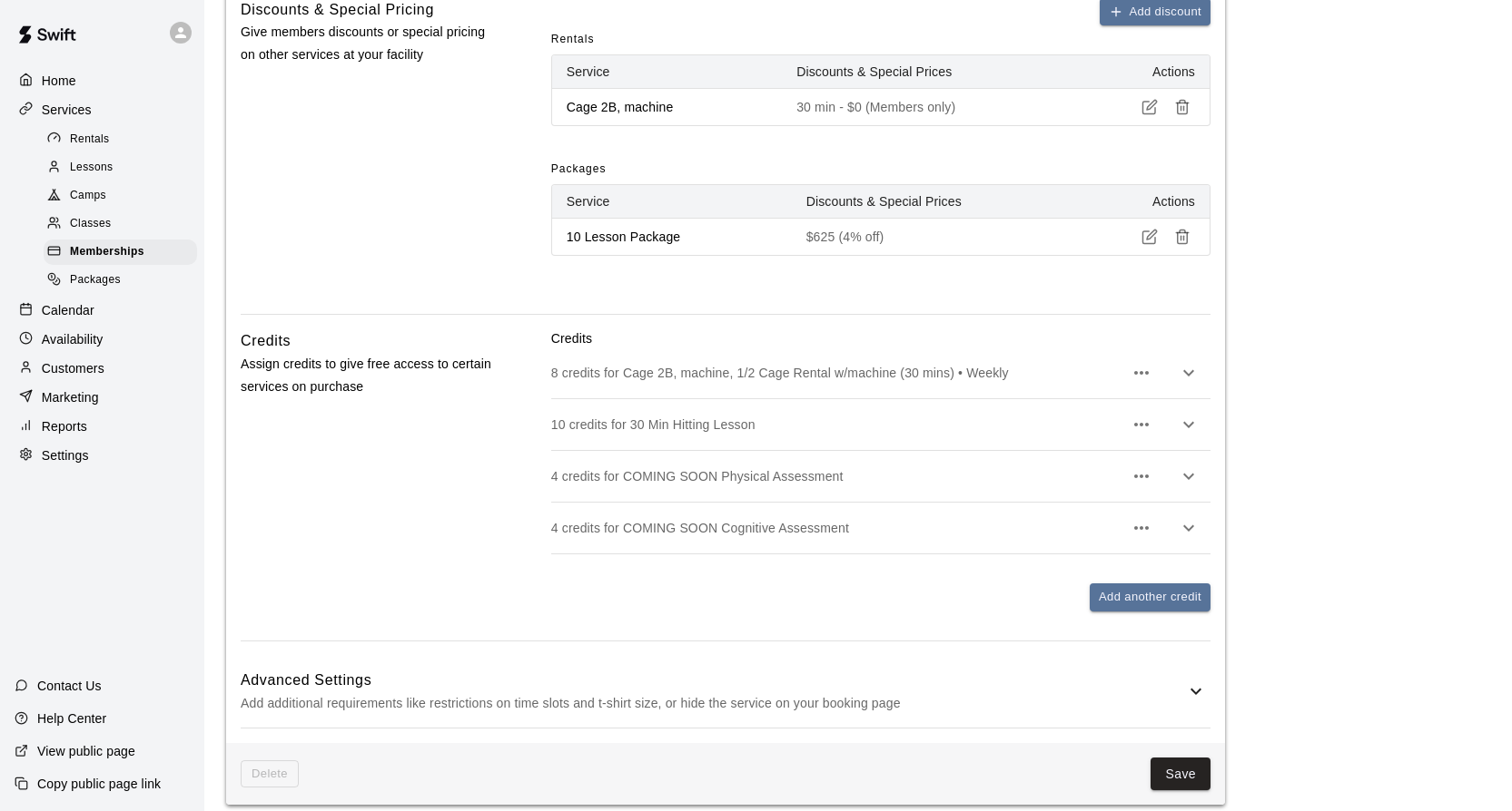
click at [1142, 372] on icon "button" at bounding box center [1141, 373] width 15 height 4
click at [1074, 417] on p "Delete credit" at bounding box center [1049, 419] width 74 height 18
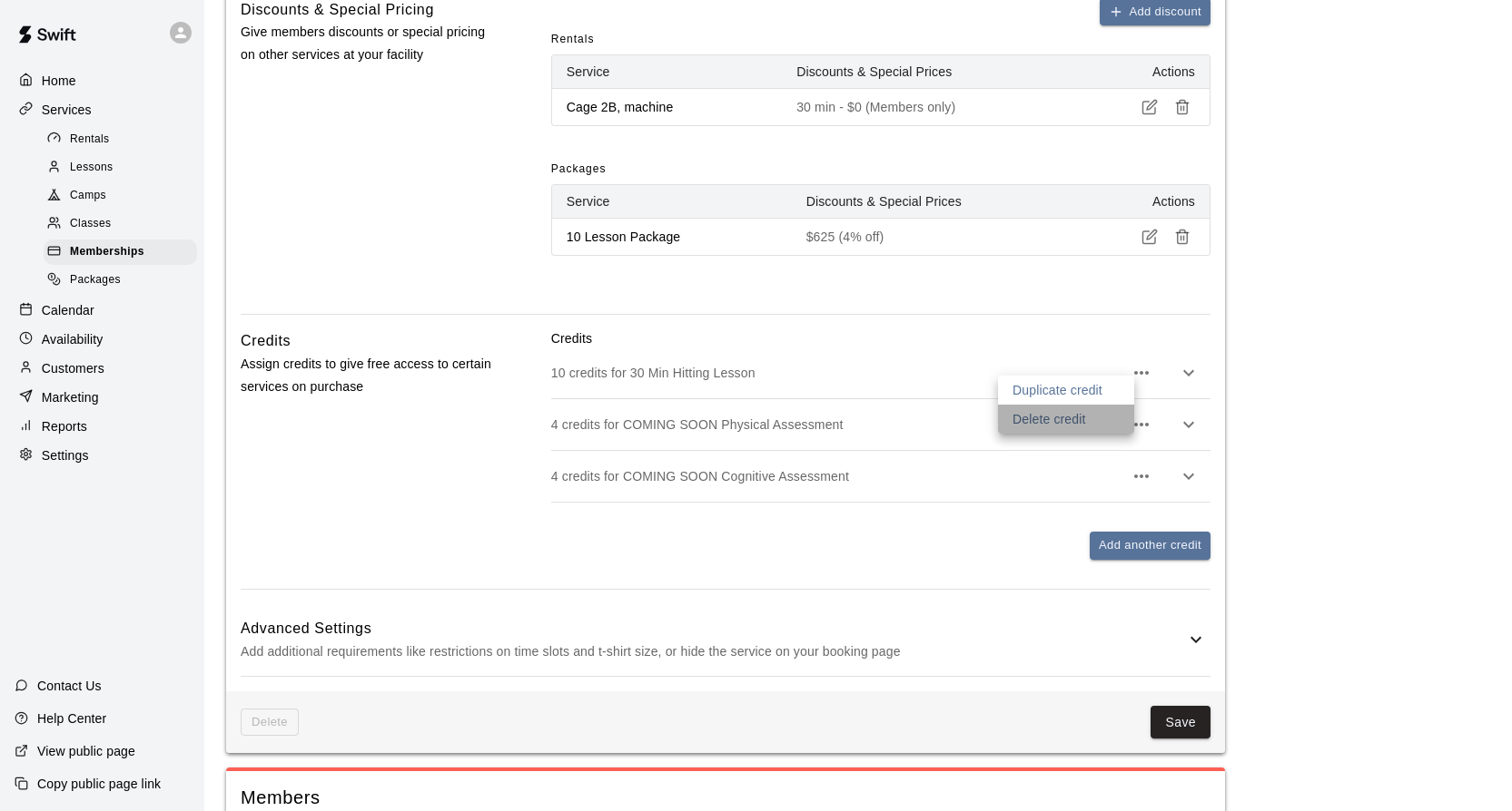
click at [1067, 420] on p "Delete credit" at bounding box center [1049, 419] width 74 height 18
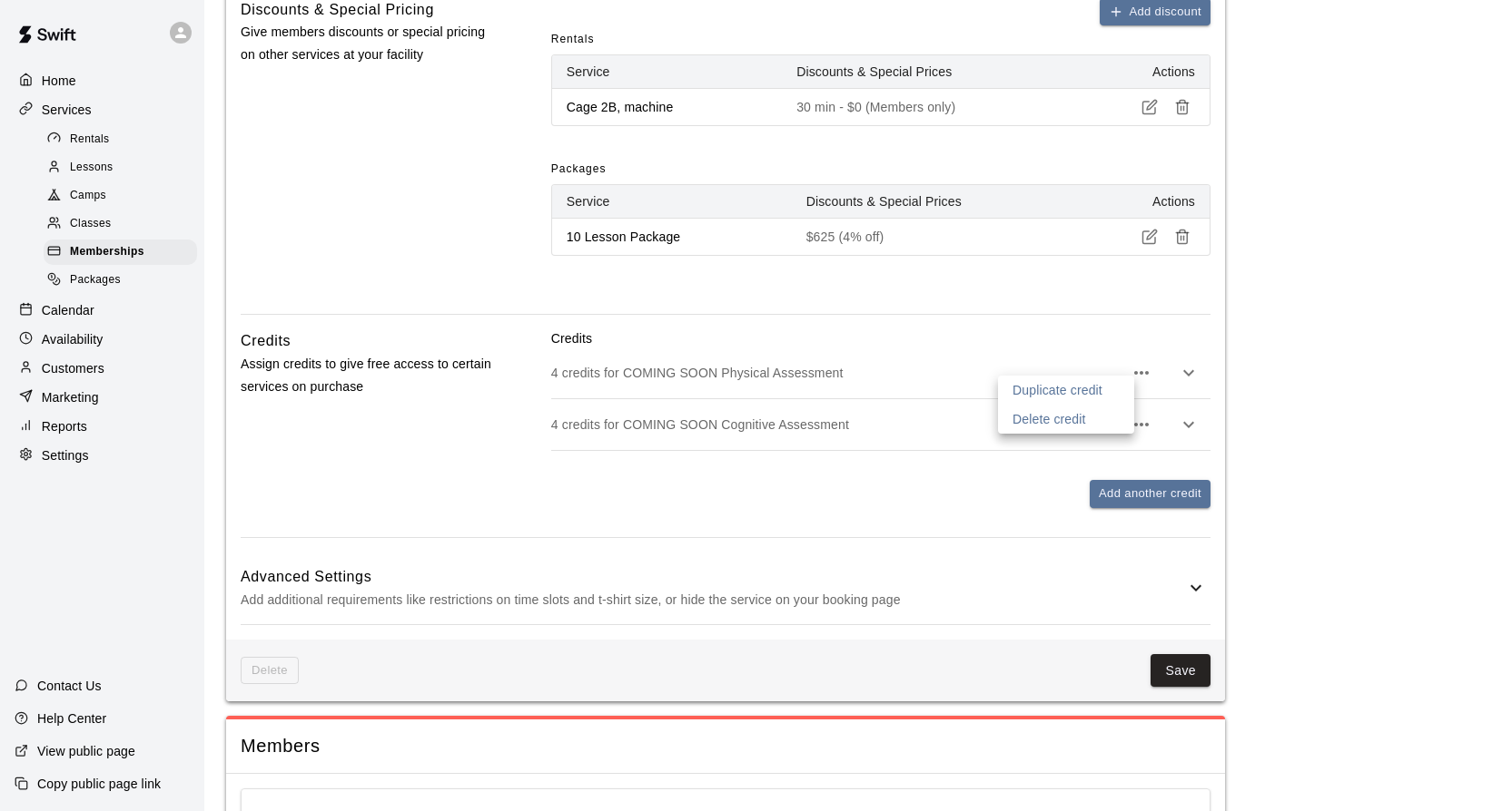
click at [1084, 413] on p "Delete credit" at bounding box center [1049, 419] width 74 height 18
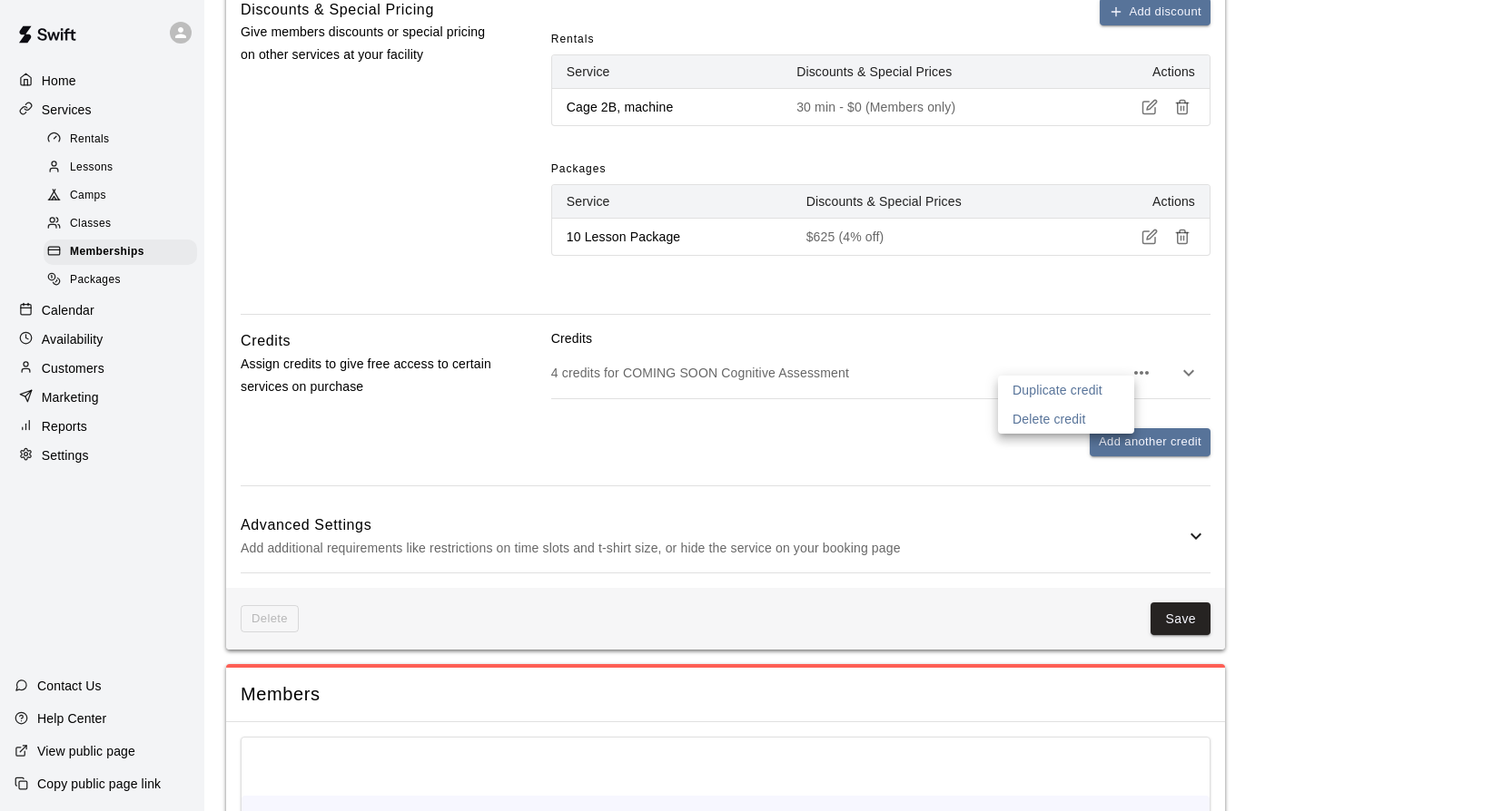
click at [1079, 414] on p "Delete credit" at bounding box center [1049, 419] width 74 height 18
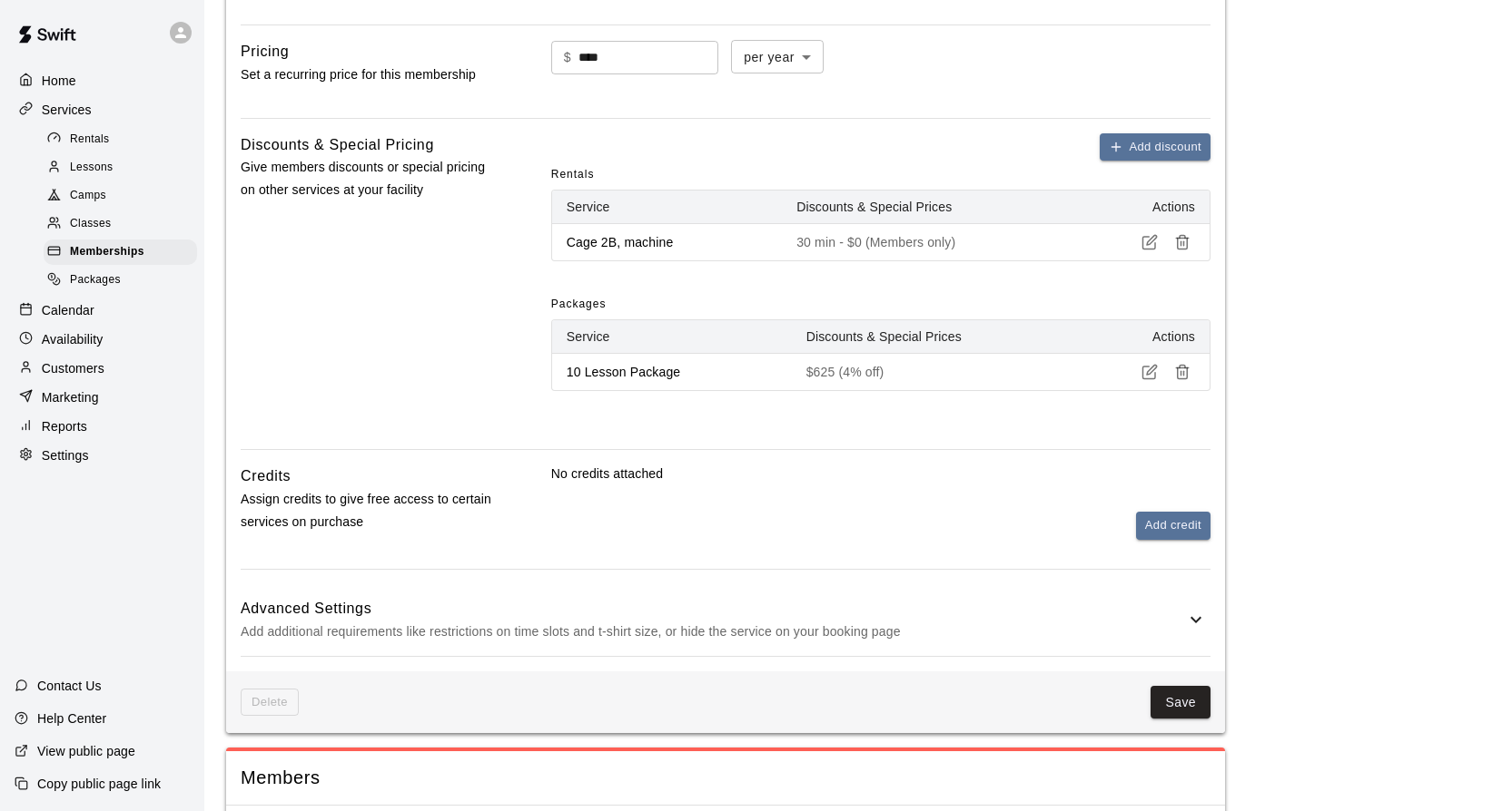
scroll to position [715, 0]
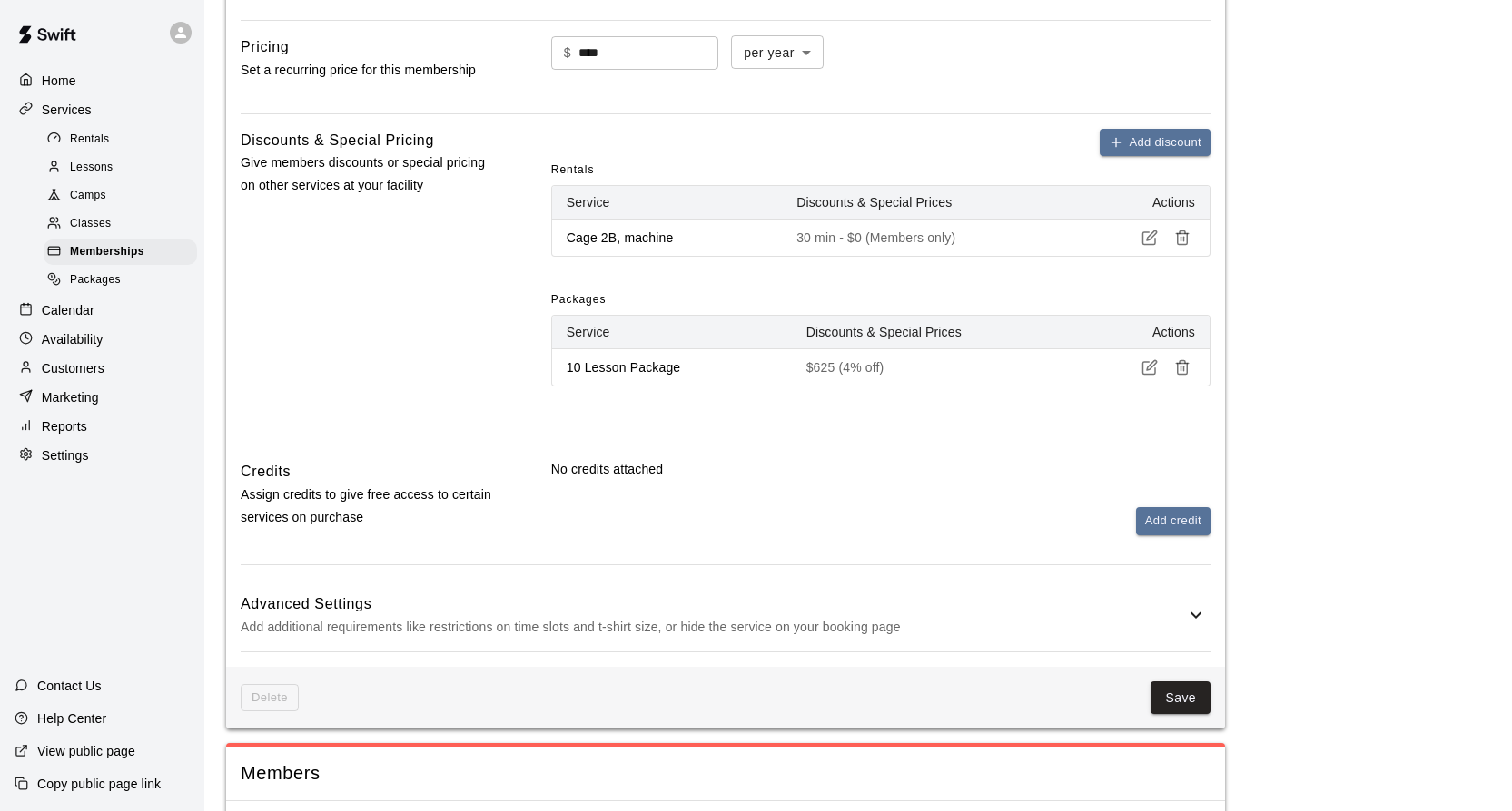
click at [1188, 363] on icon "button" at bounding box center [1182, 368] width 17 height 17
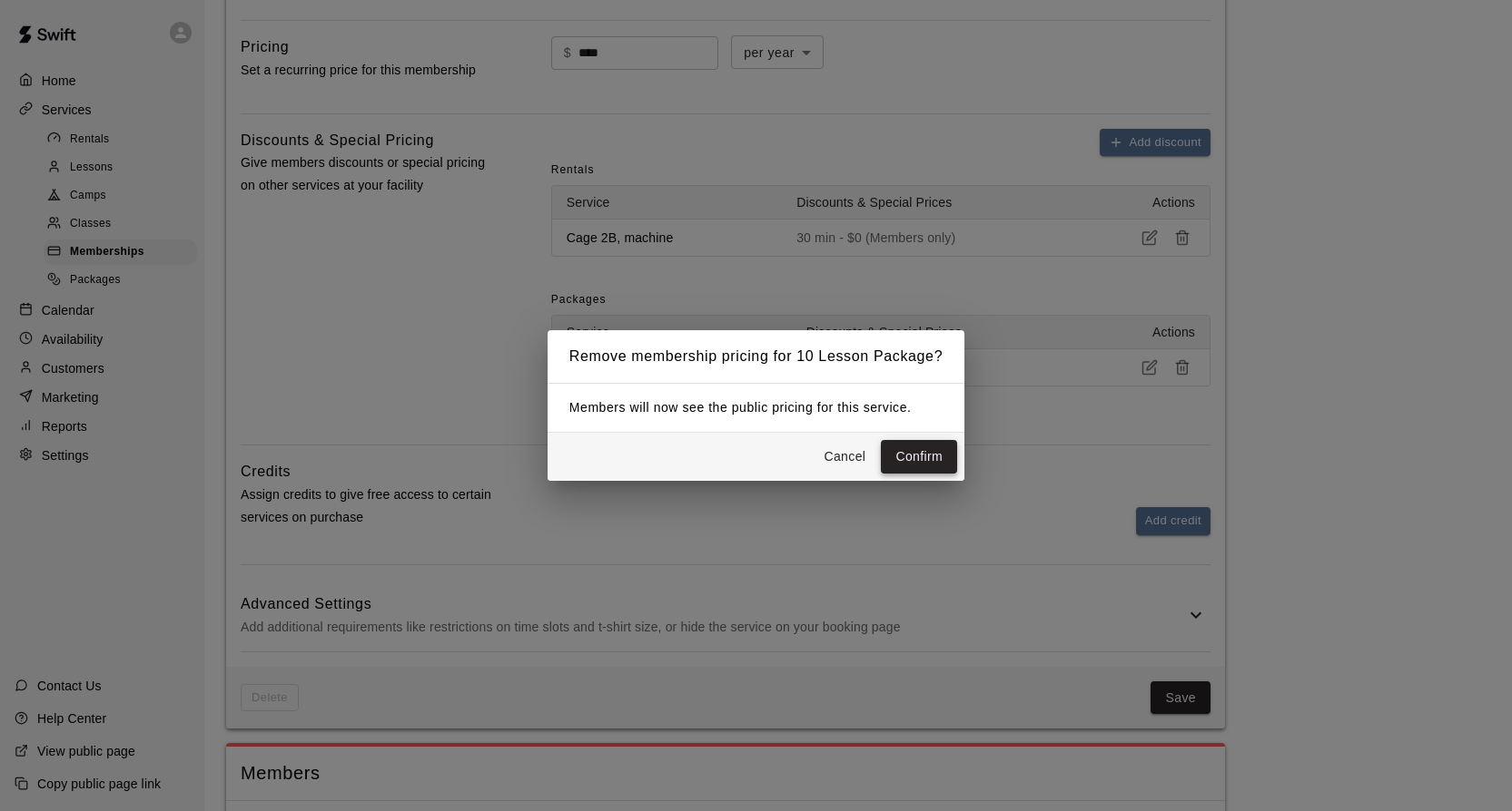
click at [912, 453] on button "Confirm" at bounding box center [919, 457] width 76 height 34
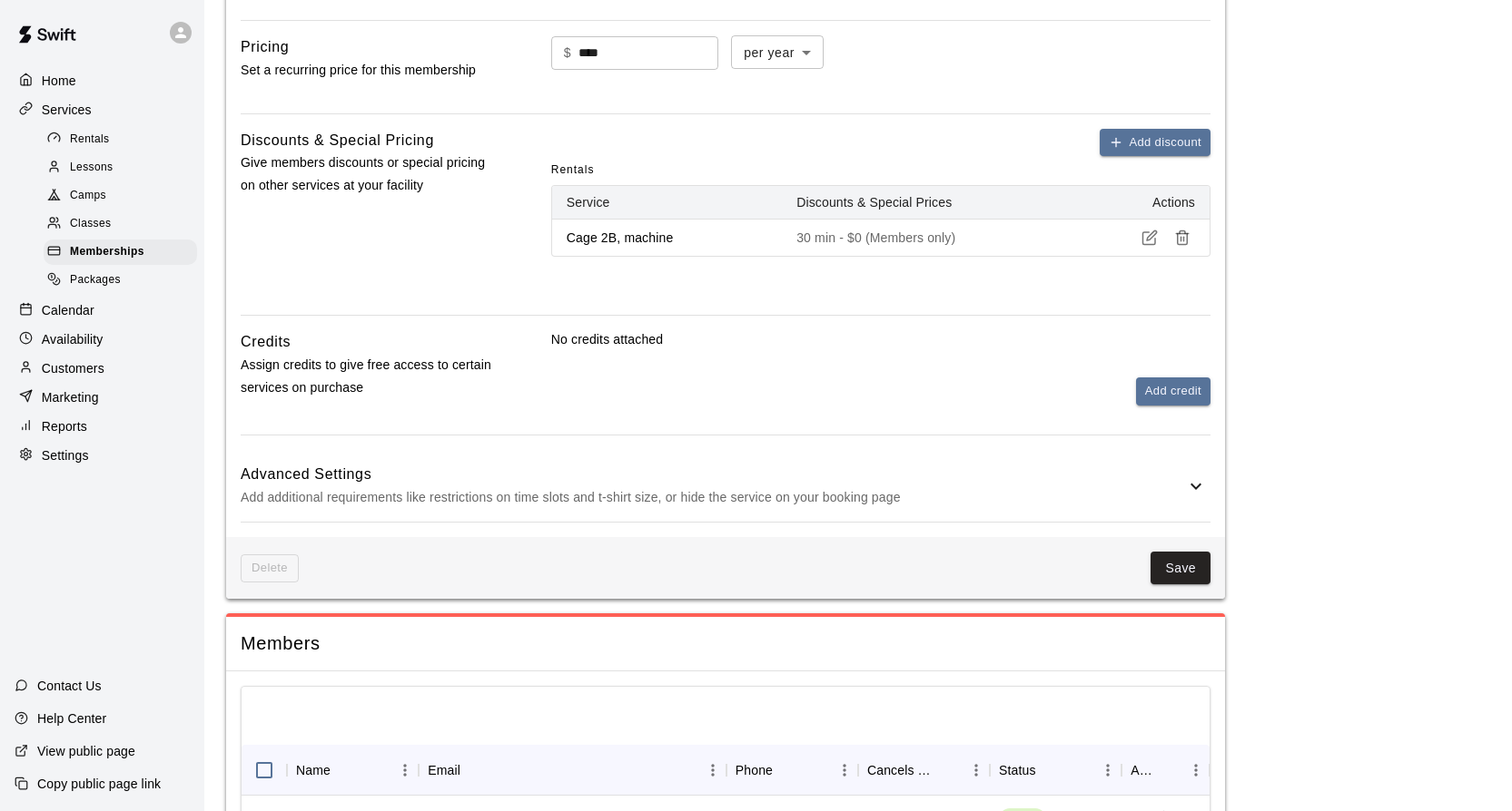
click at [1186, 241] on icon "button" at bounding box center [1182, 238] width 17 height 17
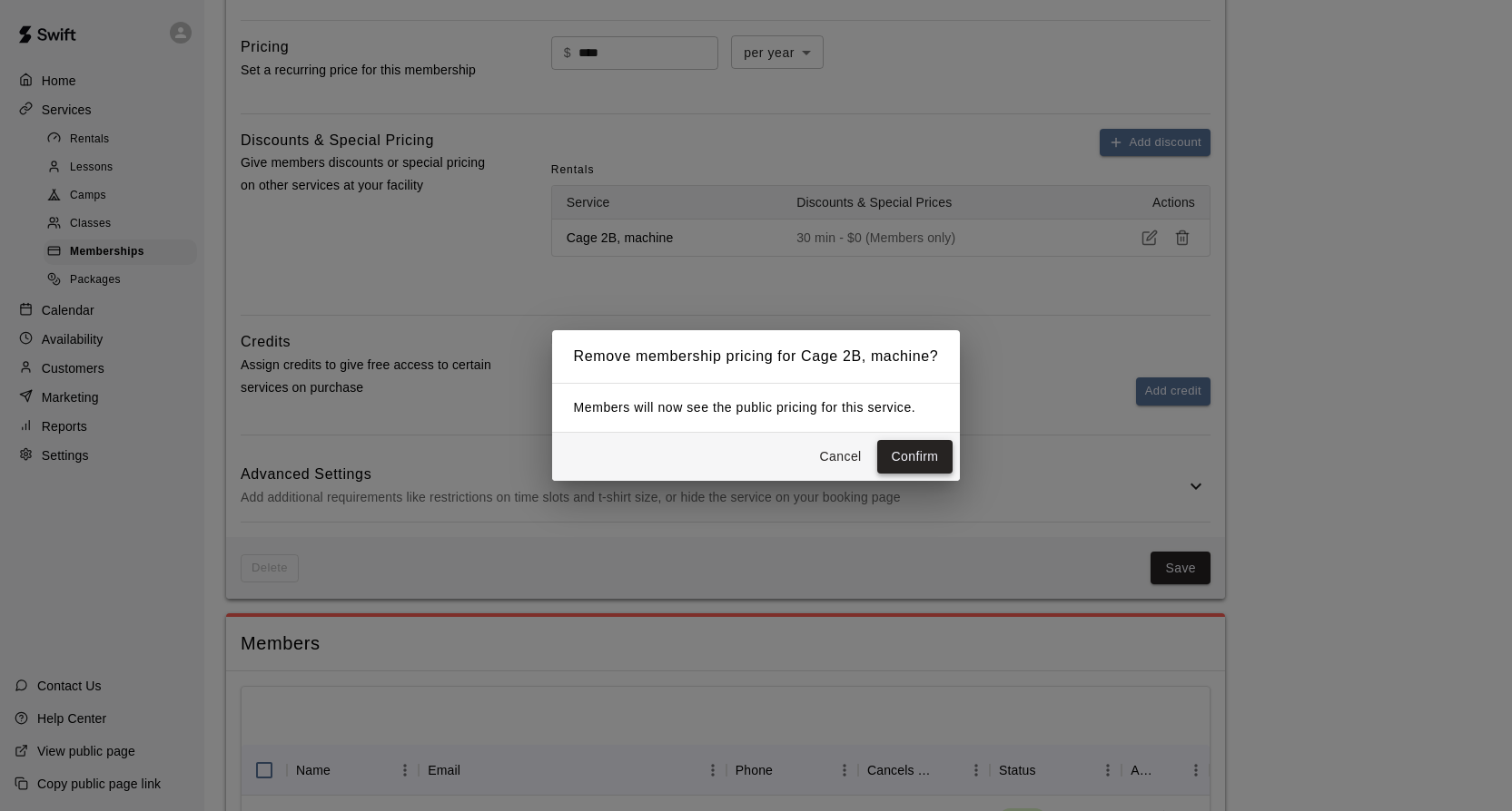
click at [915, 456] on button "Confirm" at bounding box center [916, 457] width 76 height 34
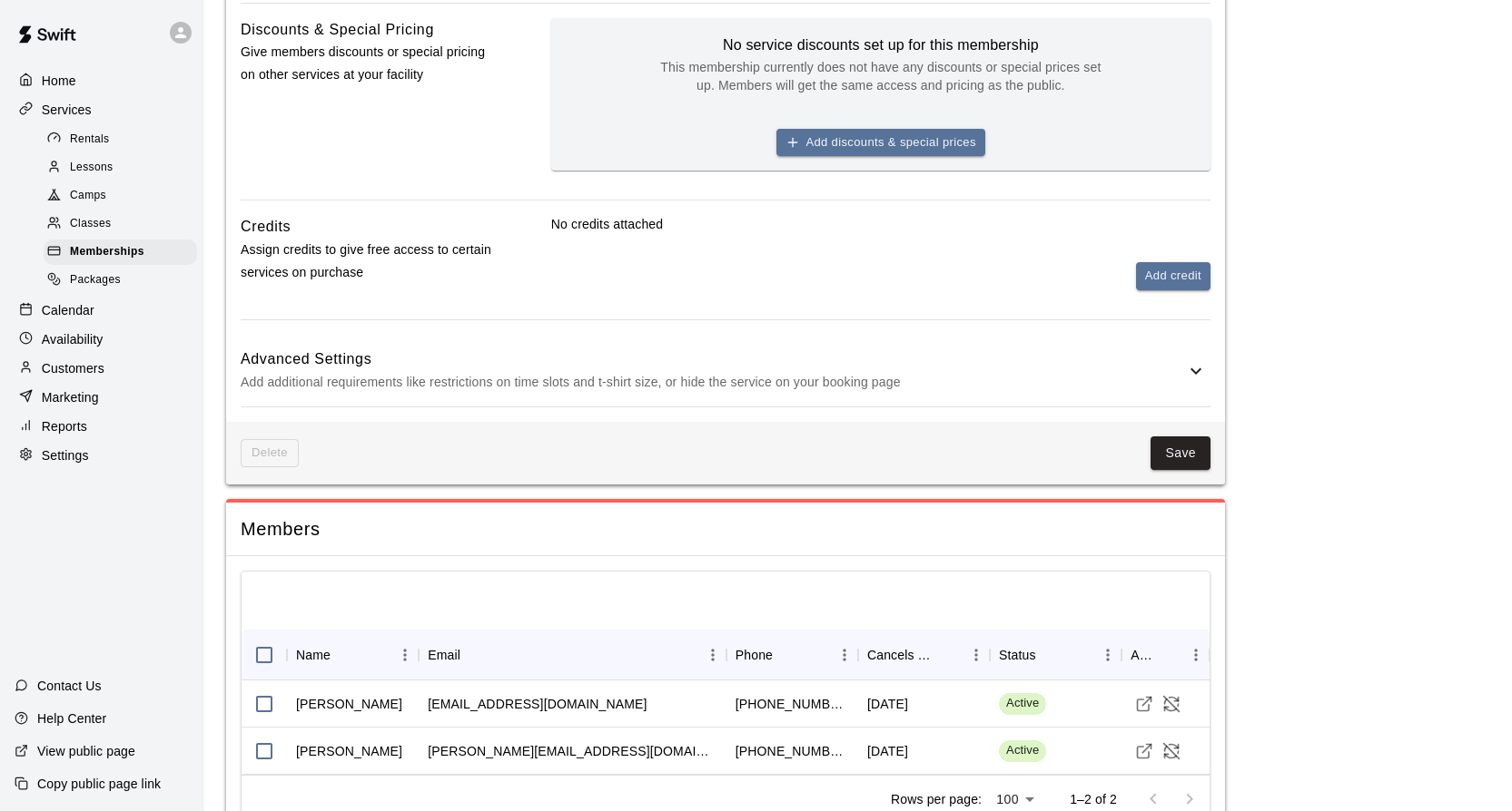
scroll to position [898, 0]
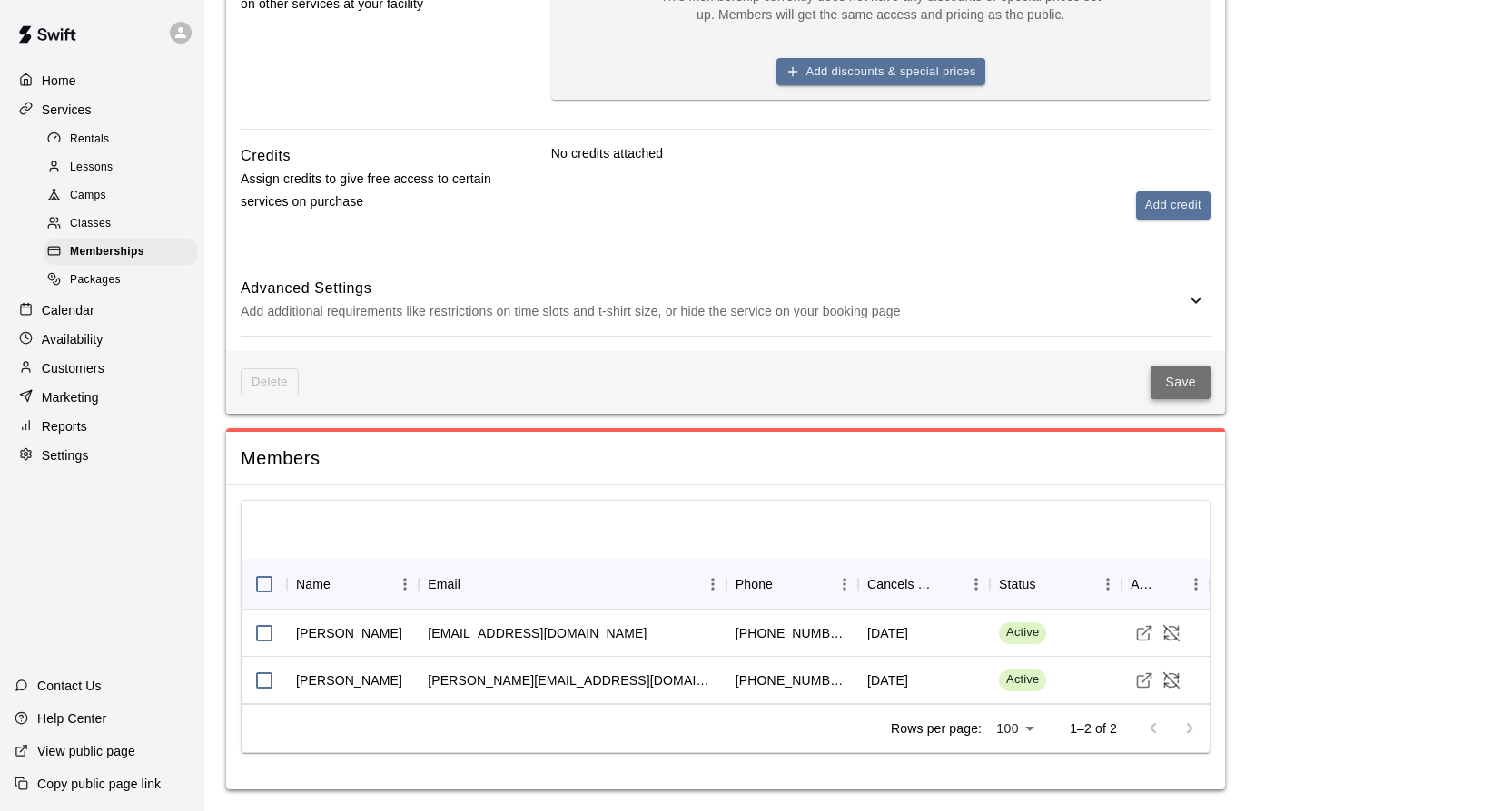
click at [1187, 379] on button "Save" at bounding box center [1180, 383] width 60 height 34
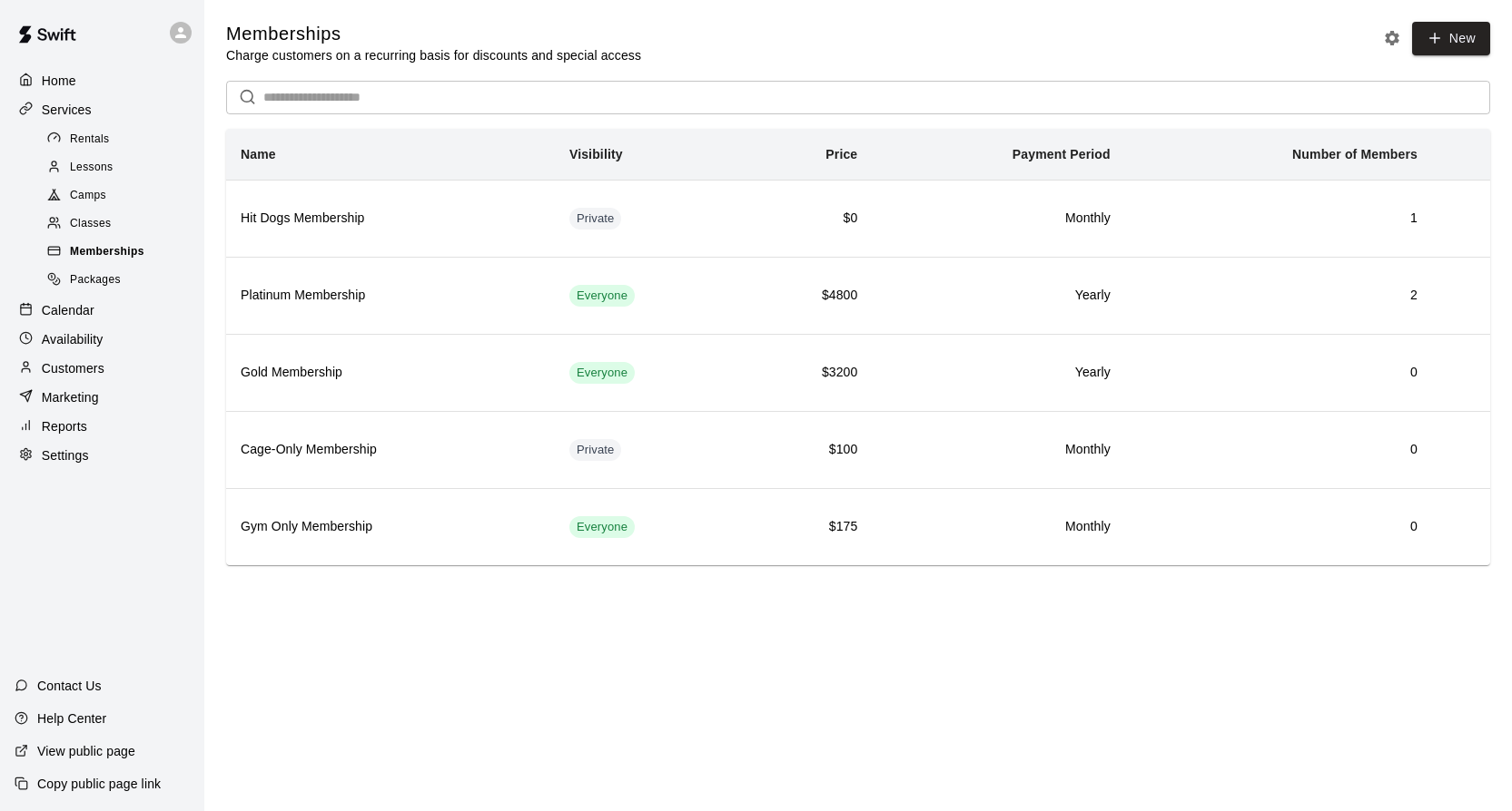
click at [131, 251] on span "Memberships" at bounding box center [107, 251] width 75 height 18
click at [53, 373] on p "Customers" at bounding box center [73, 368] width 62 height 18
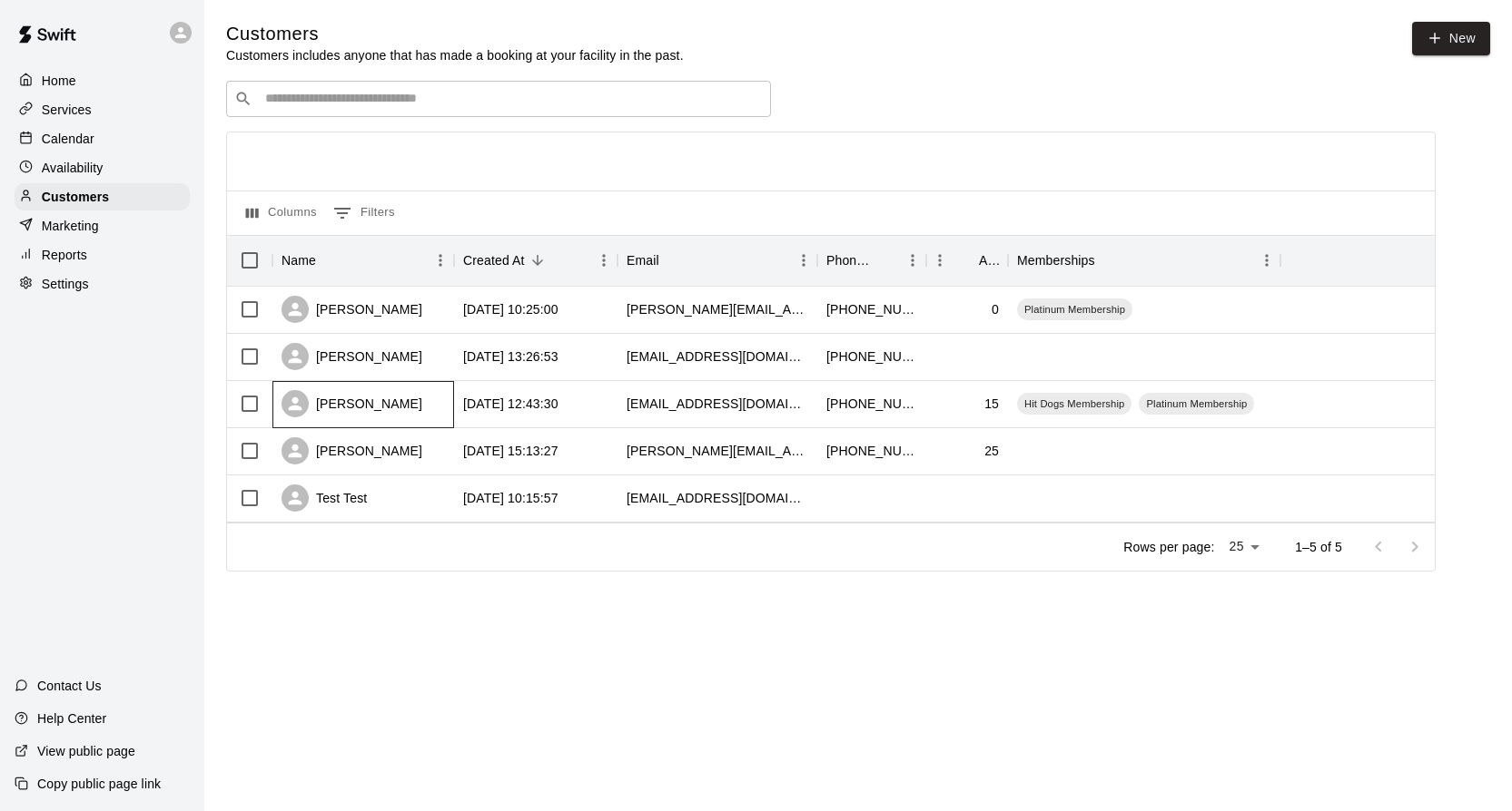
click at [421, 402] on div "Mason Sobo" at bounding box center [362, 404] width 182 height 47
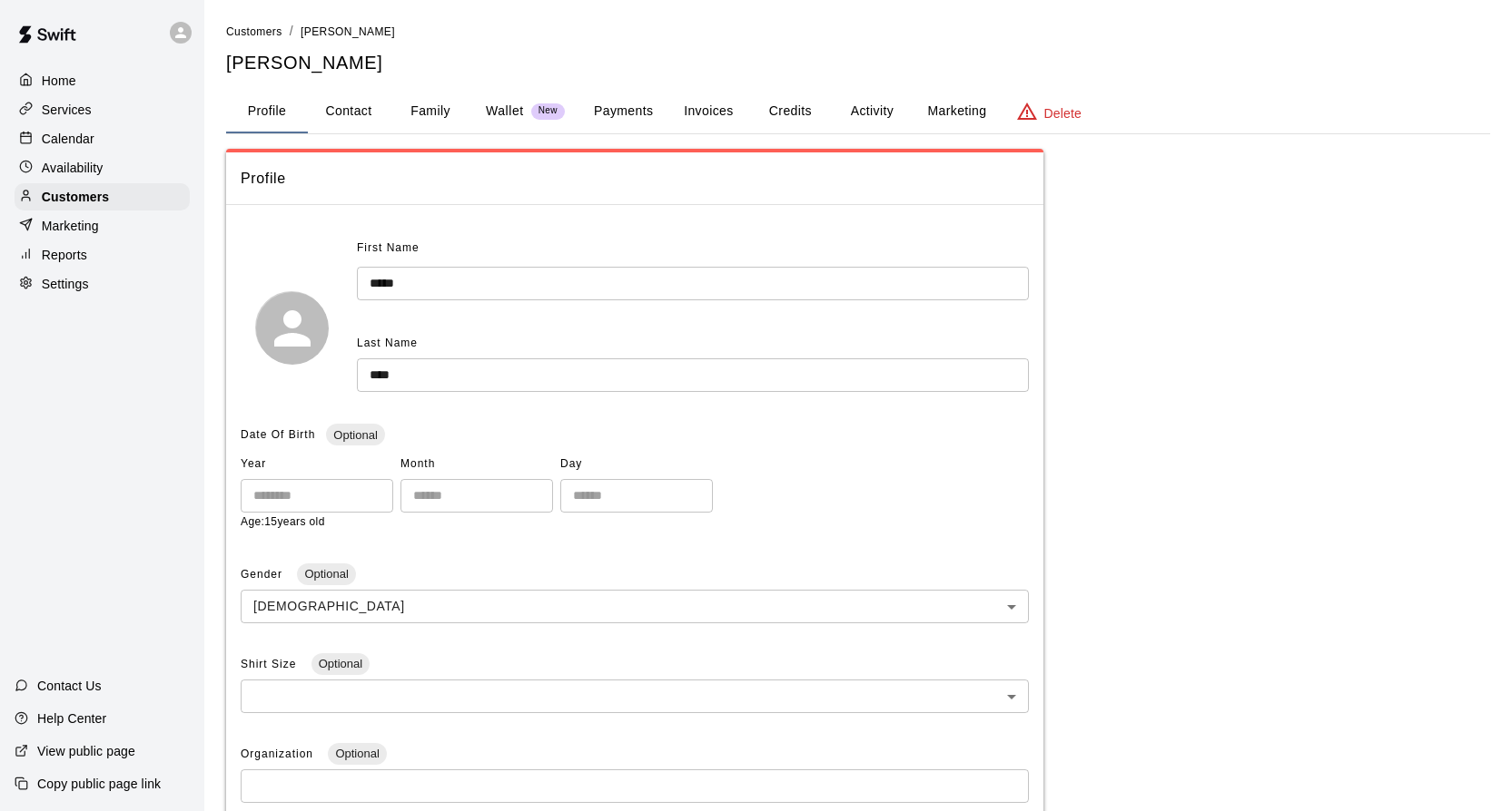
click at [789, 94] on button "Credits" at bounding box center [790, 111] width 82 height 44
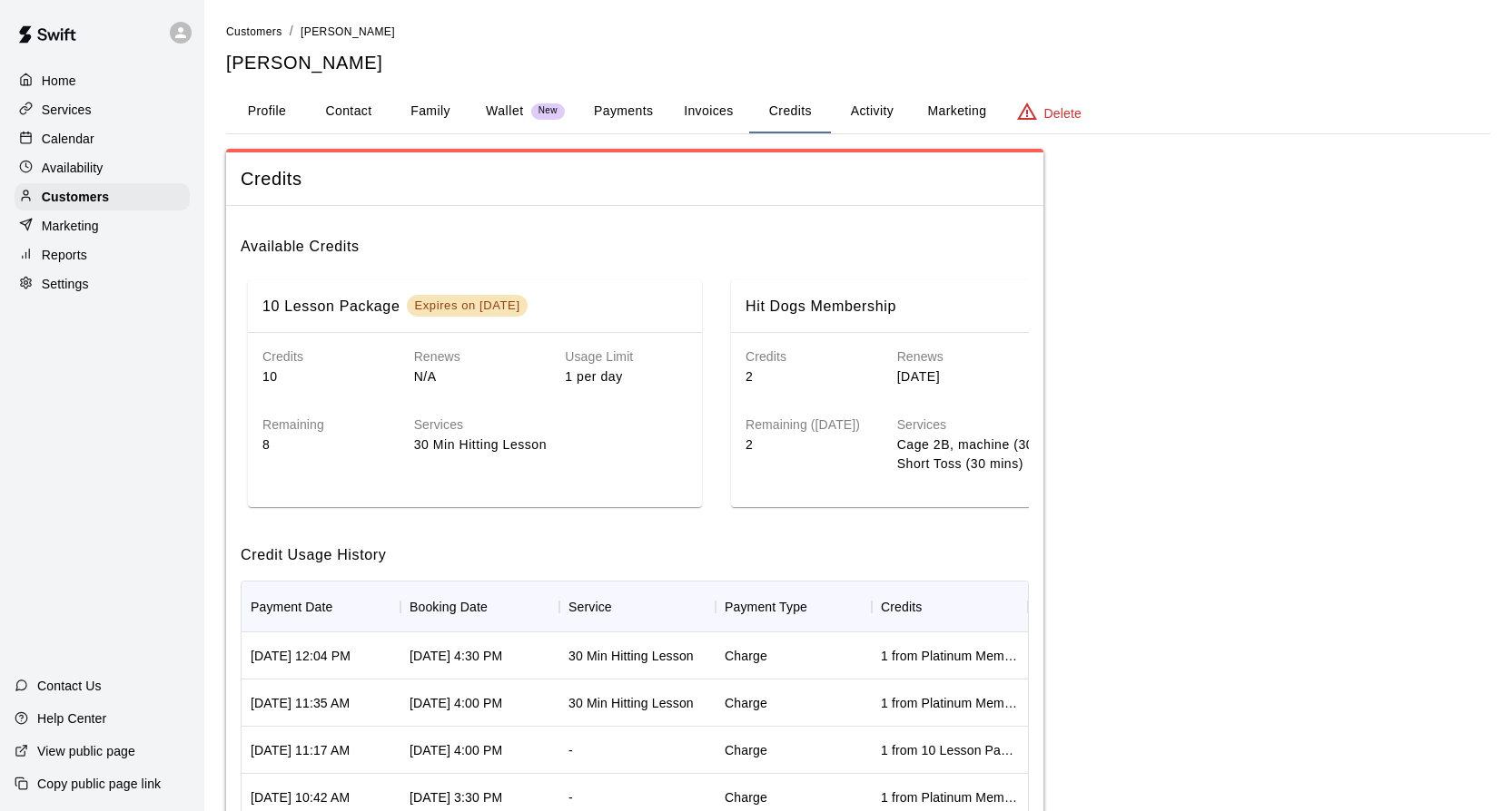
scroll to position [10, 0]
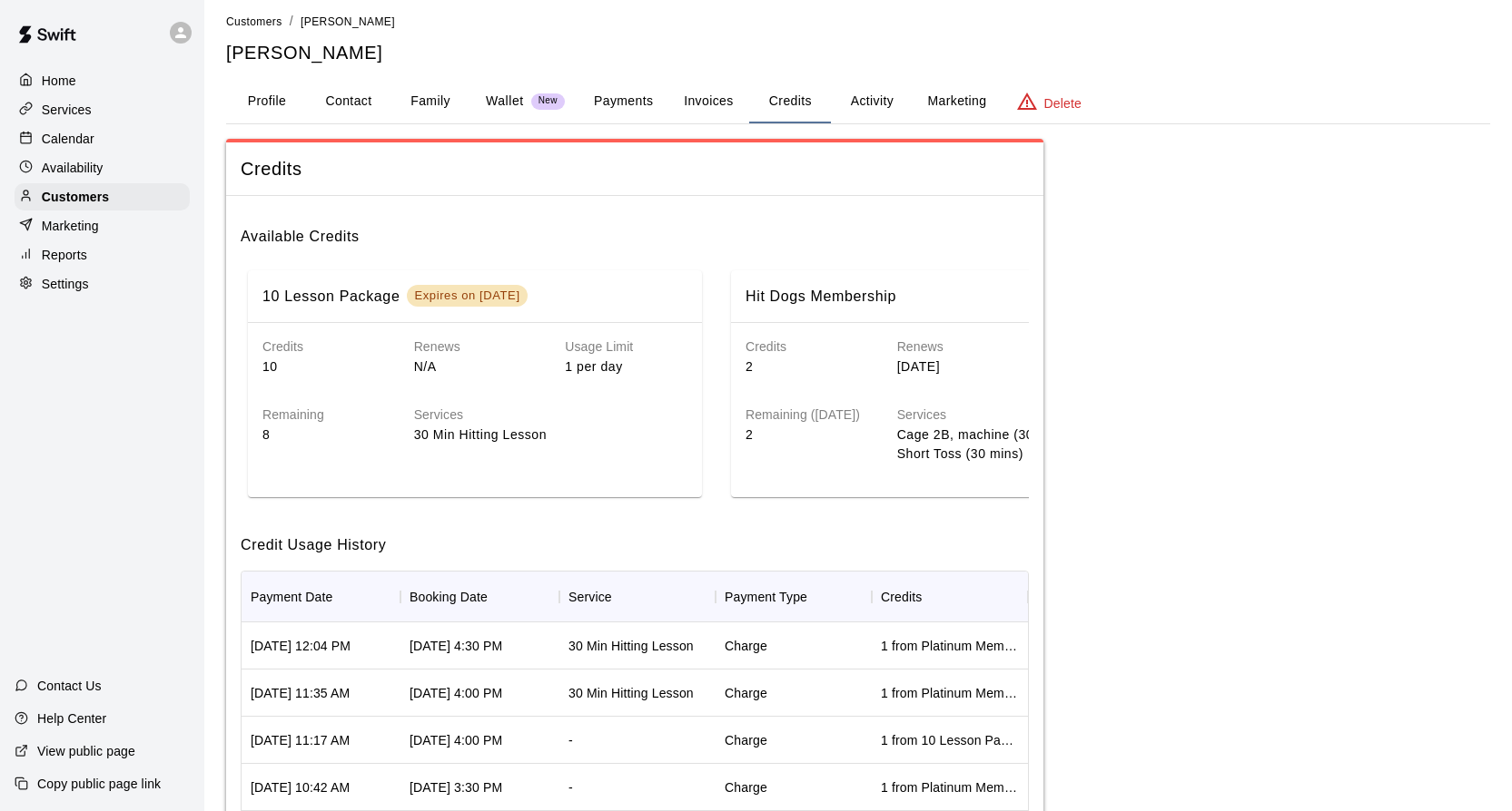
click at [873, 99] on button "Activity" at bounding box center [872, 101] width 82 height 44
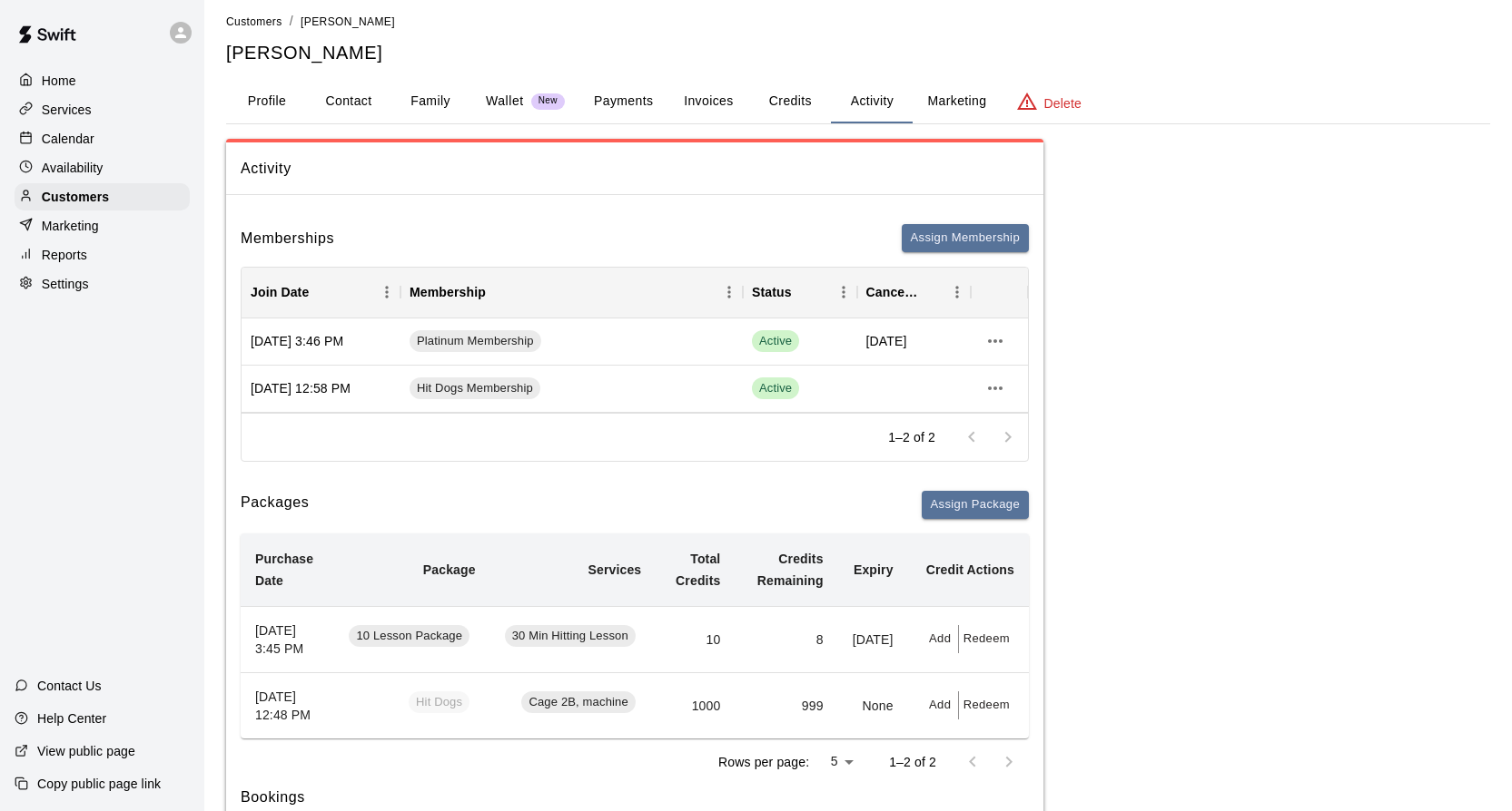
click at [497, 95] on p "Wallet" at bounding box center [504, 101] width 38 height 19
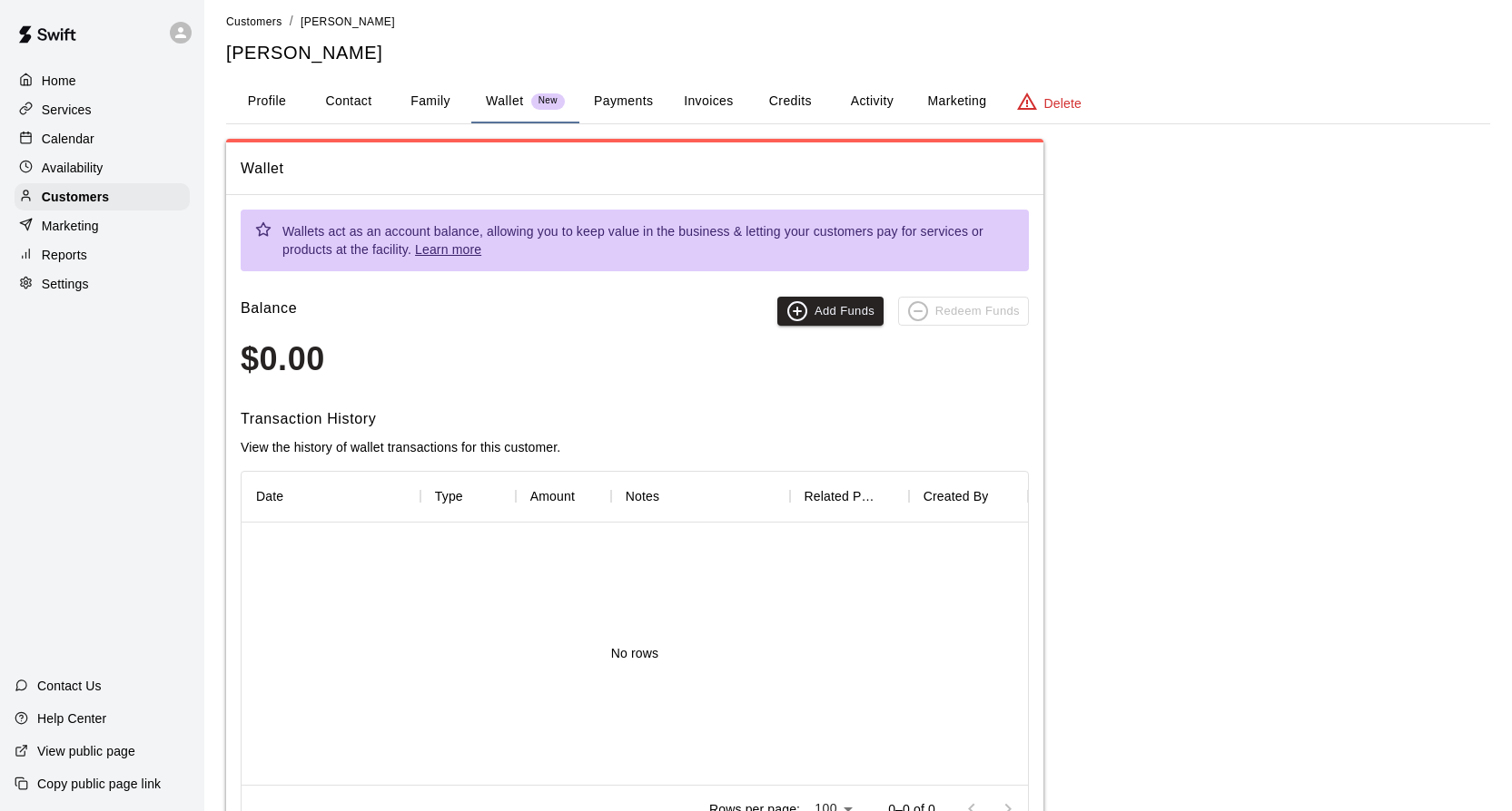
click at [434, 101] on button "Family" at bounding box center [430, 101] width 82 height 44
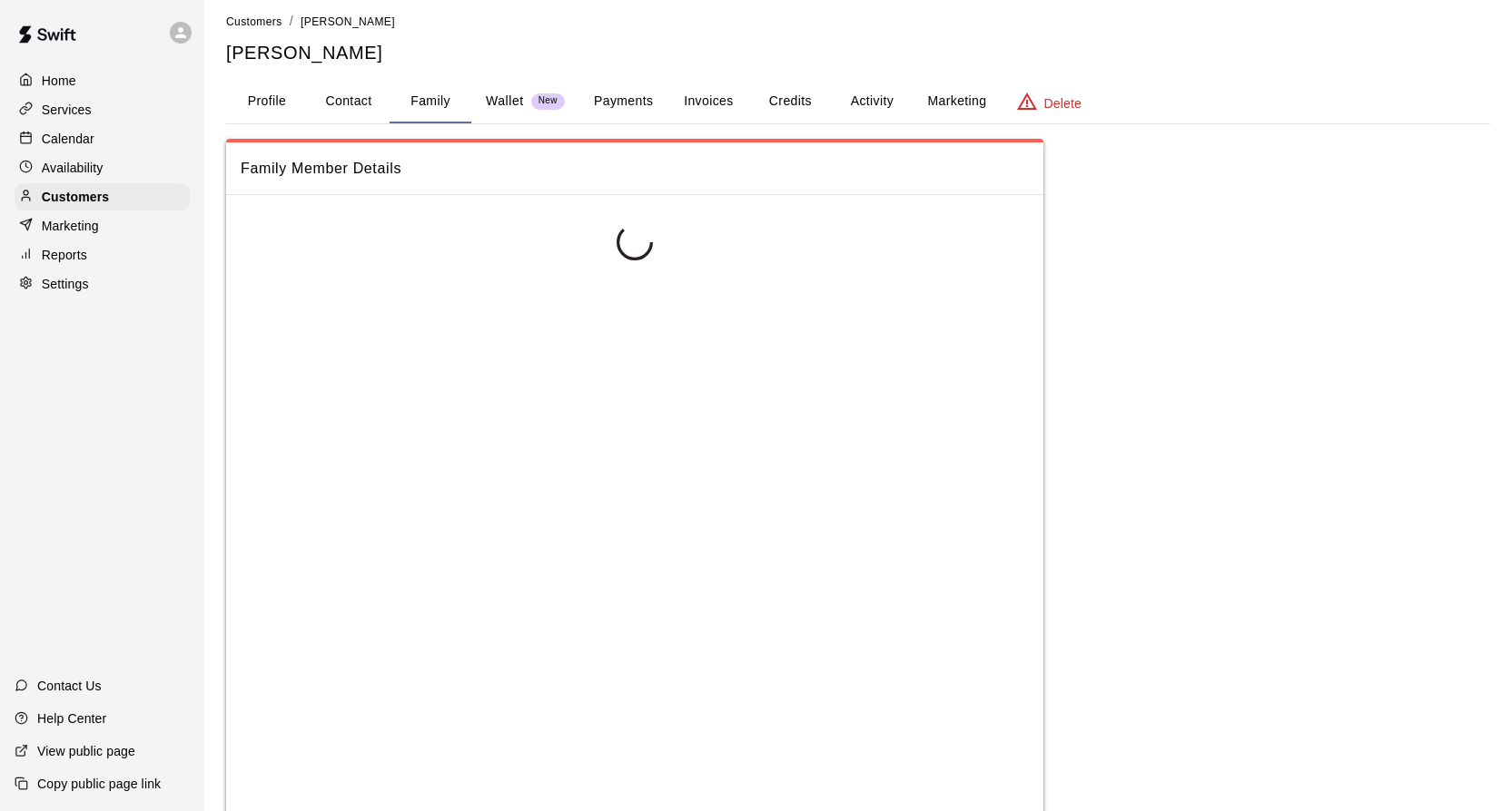
scroll to position [0, 0]
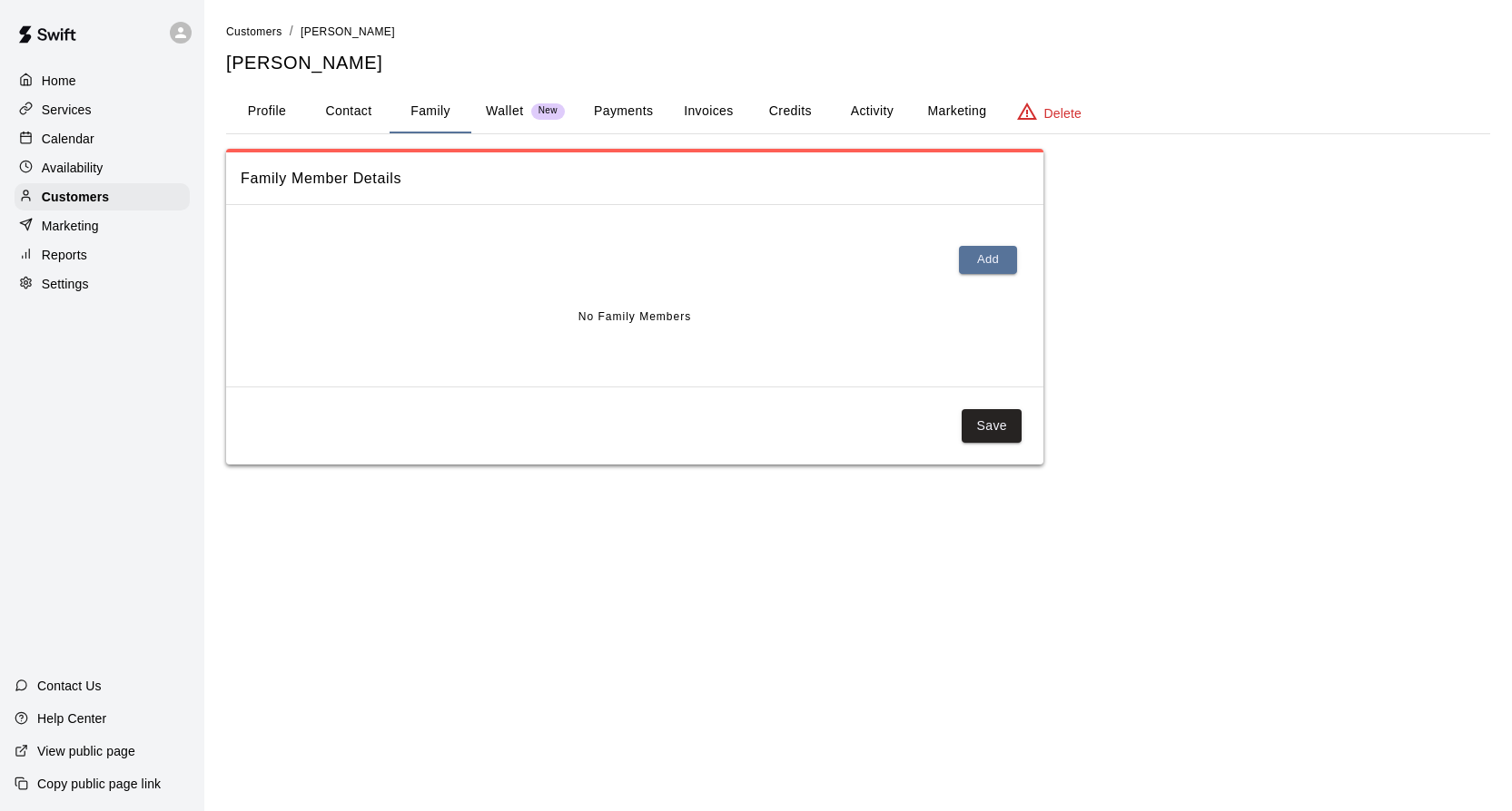
click at [361, 110] on button "Contact" at bounding box center [348, 111] width 82 height 44
select select "**"
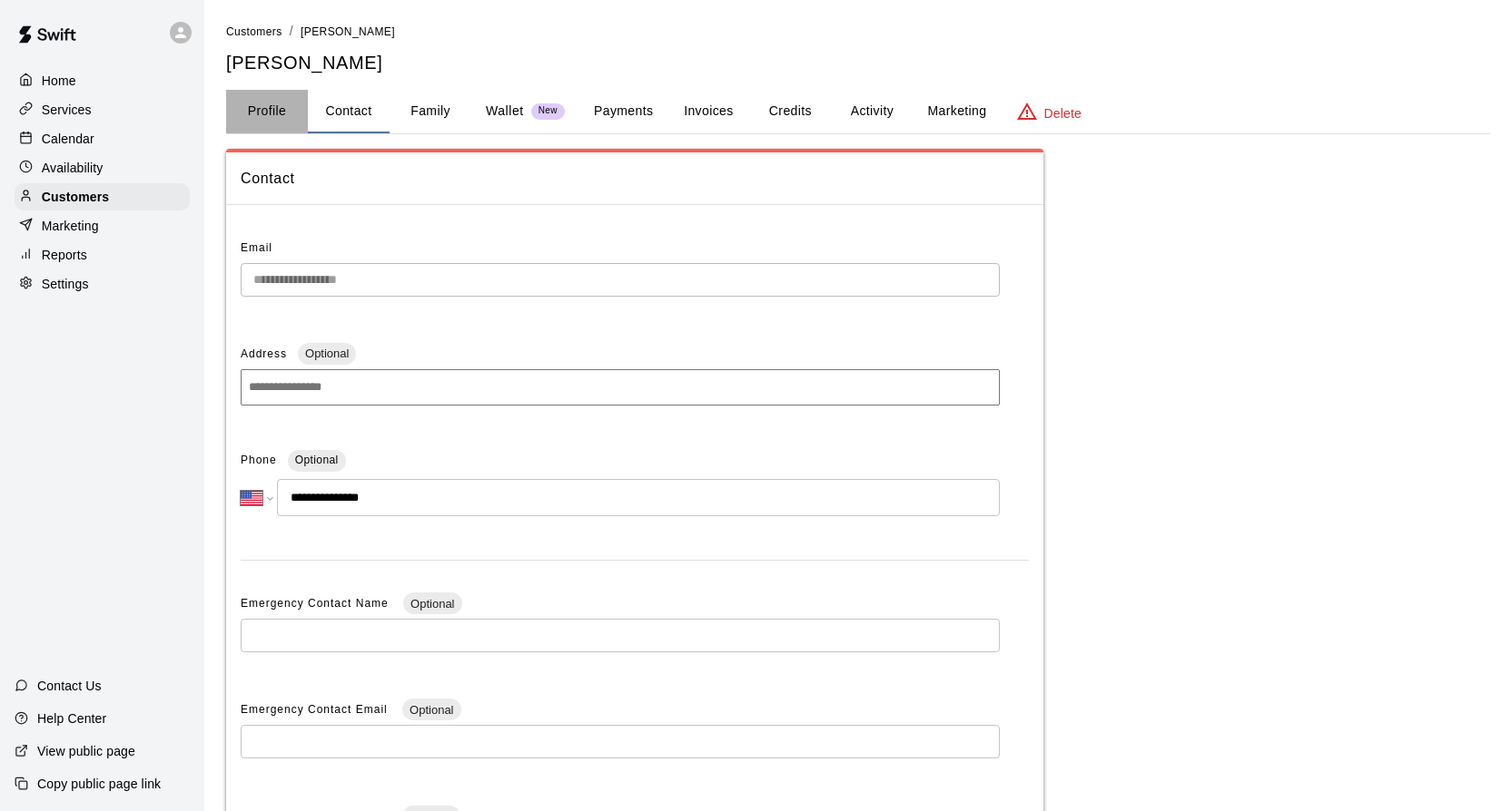
click at [264, 114] on button "Profile" at bounding box center [267, 111] width 82 height 44
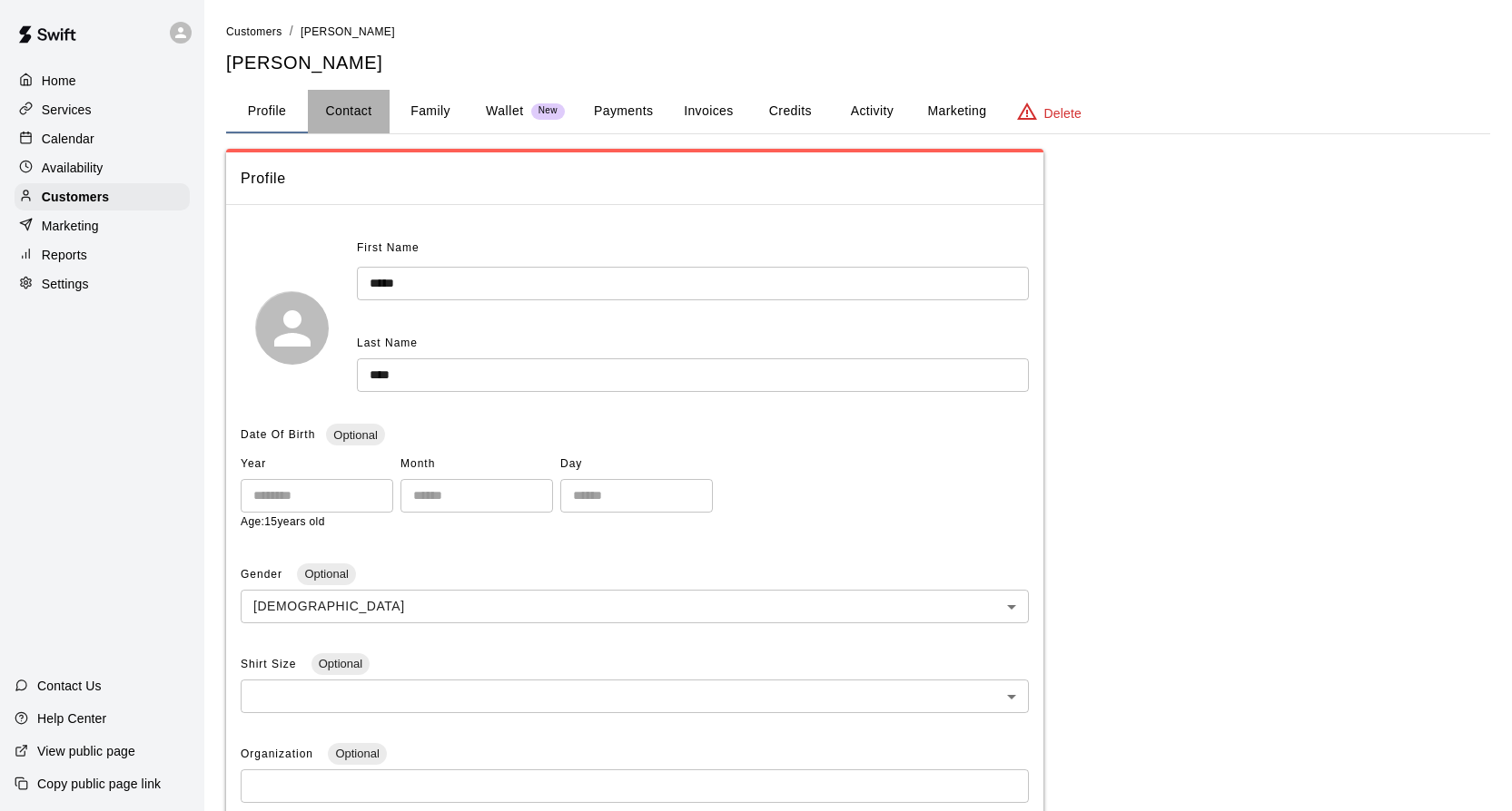
click at [340, 108] on button "Contact" at bounding box center [348, 111] width 82 height 44
select select "**"
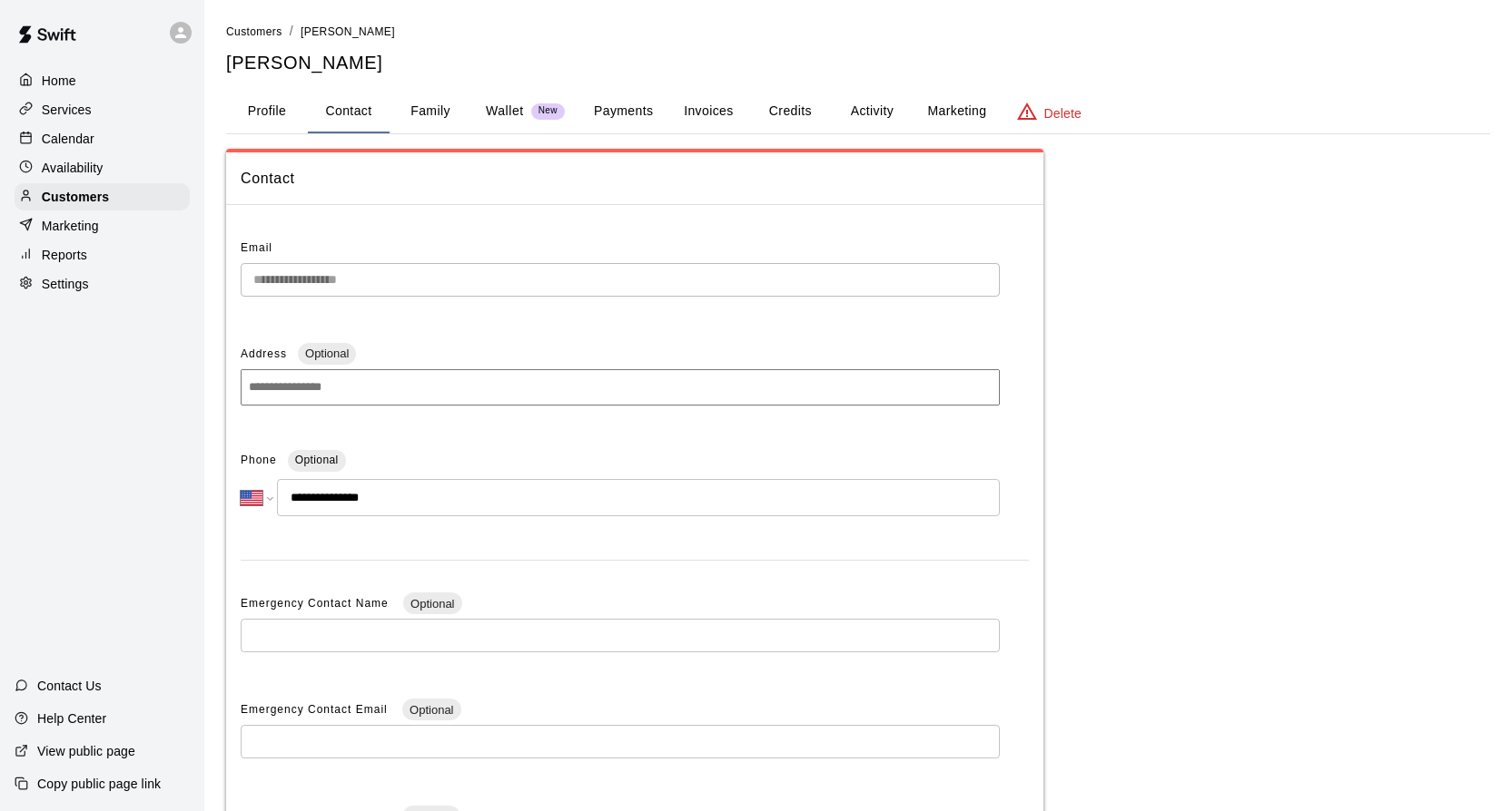
click at [423, 102] on button "Family" at bounding box center [430, 111] width 82 height 44
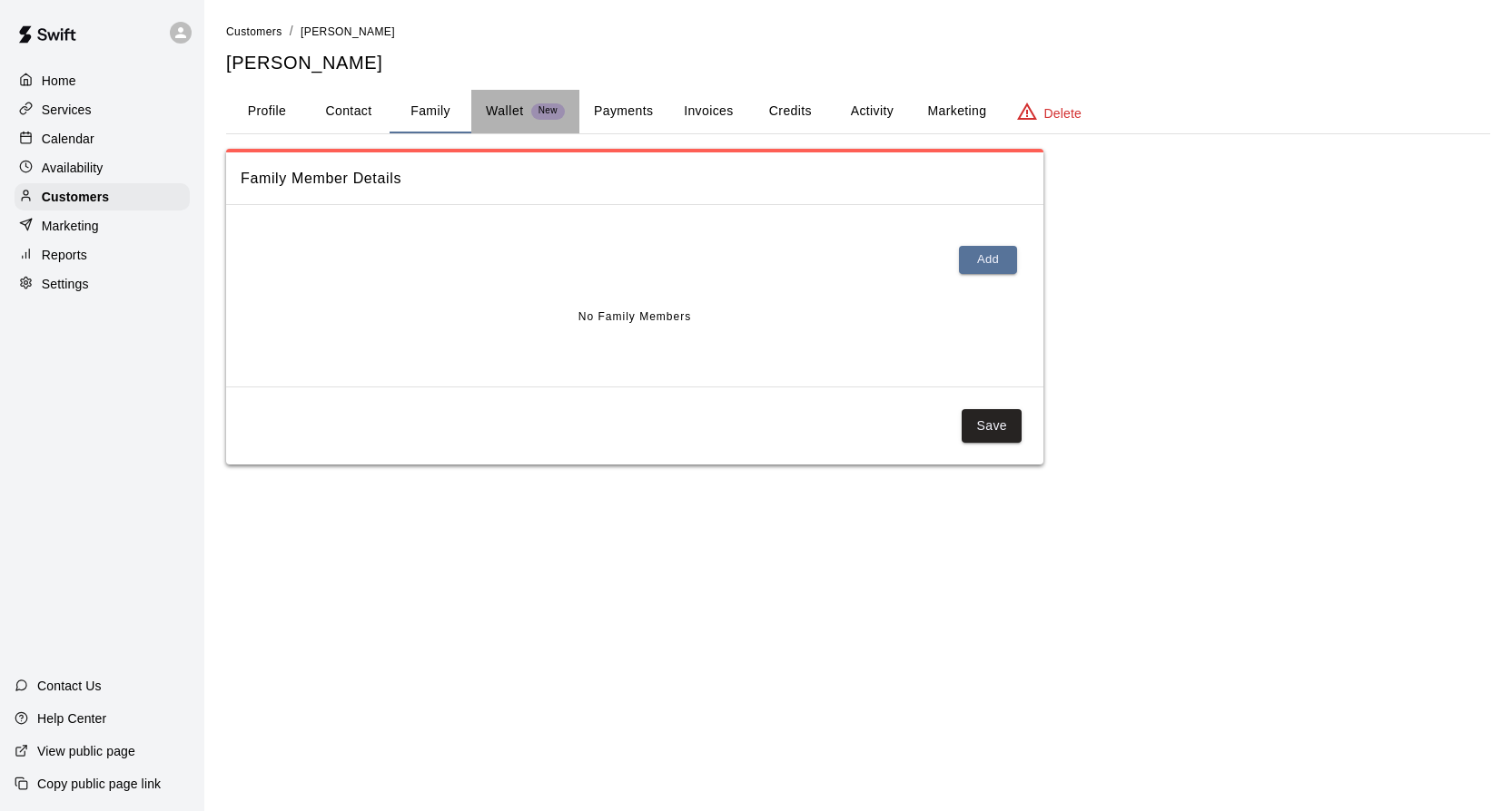
click at [525, 102] on div "Wallet New" at bounding box center [524, 111] width 79 height 19
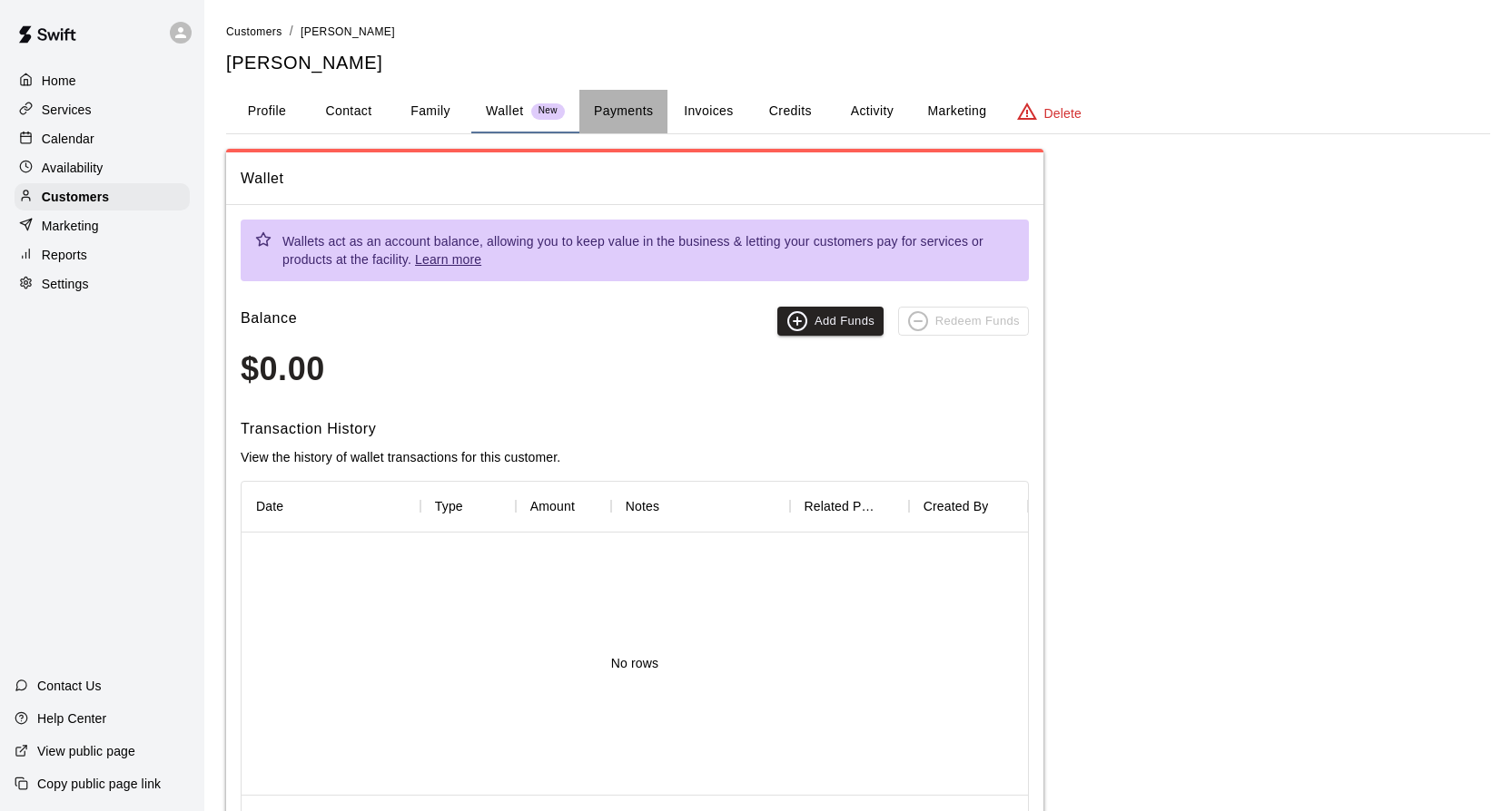
click at [616, 102] on button "Payments" at bounding box center [623, 111] width 89 height 44
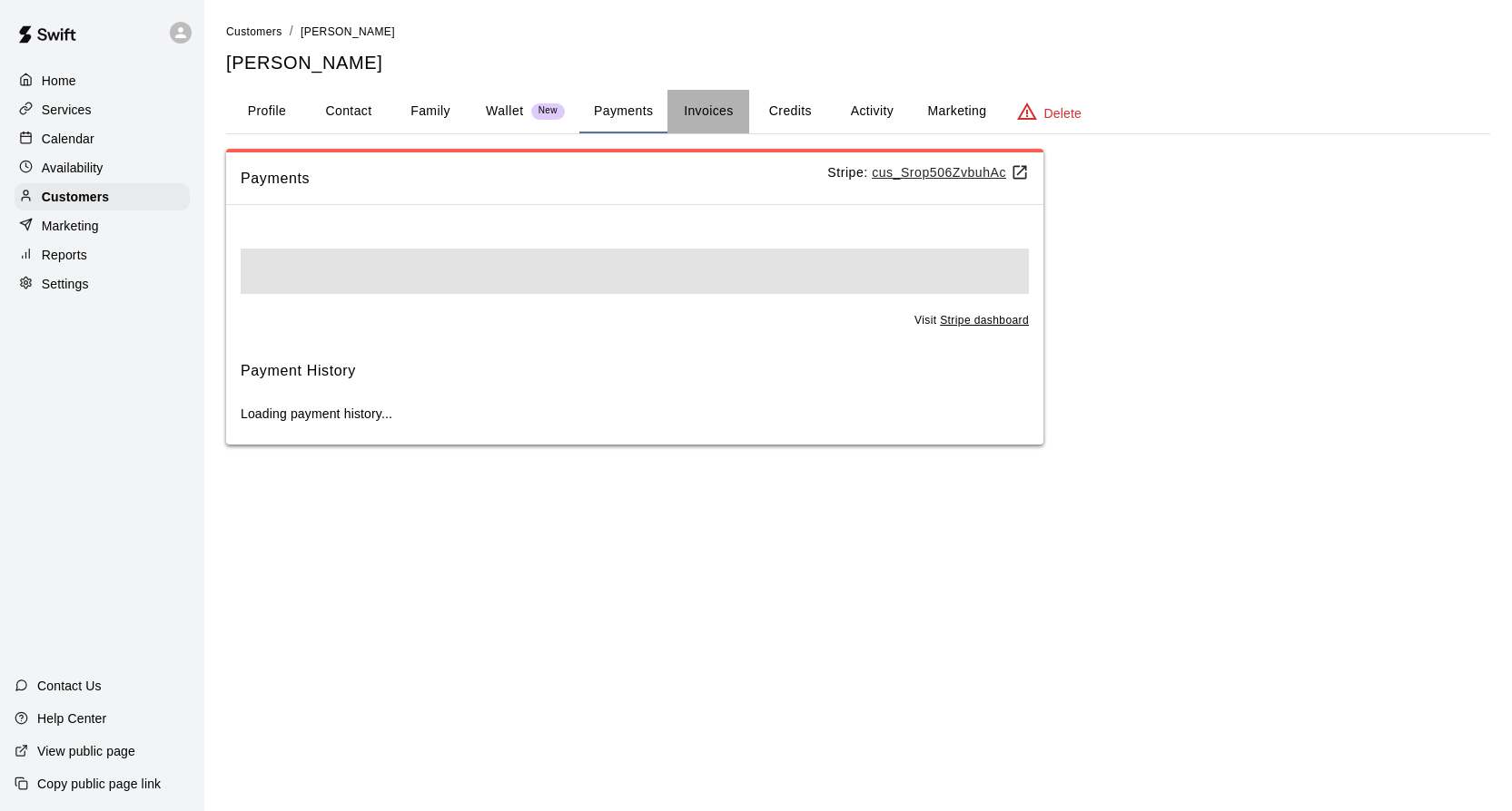
click at [719, 102] on button "Invoices" at bounding box center [708, 111] width 82 height 44
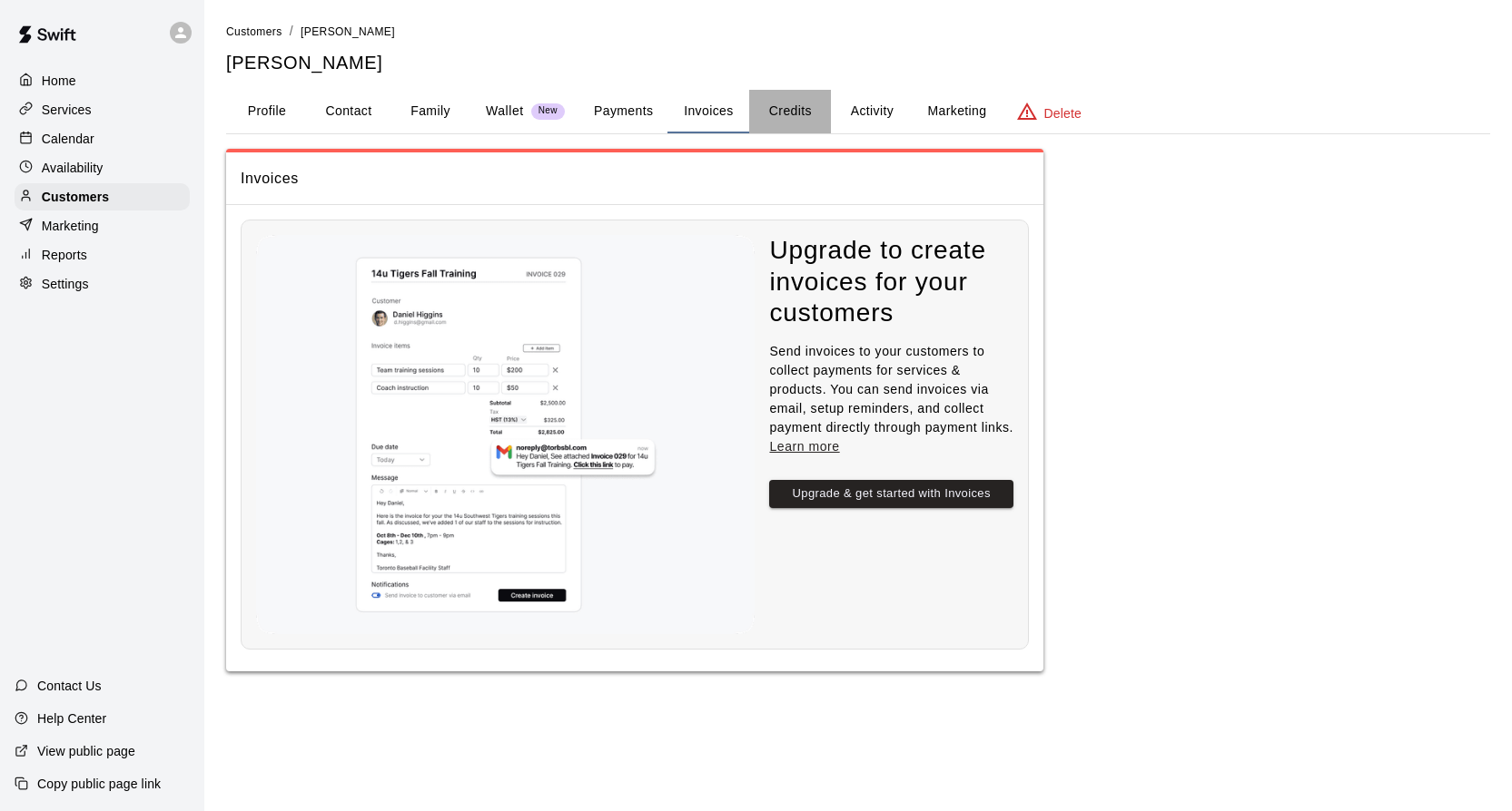
click at [797, 102] on button "Credits" at bounding box center [790, 111] width 82 height 44
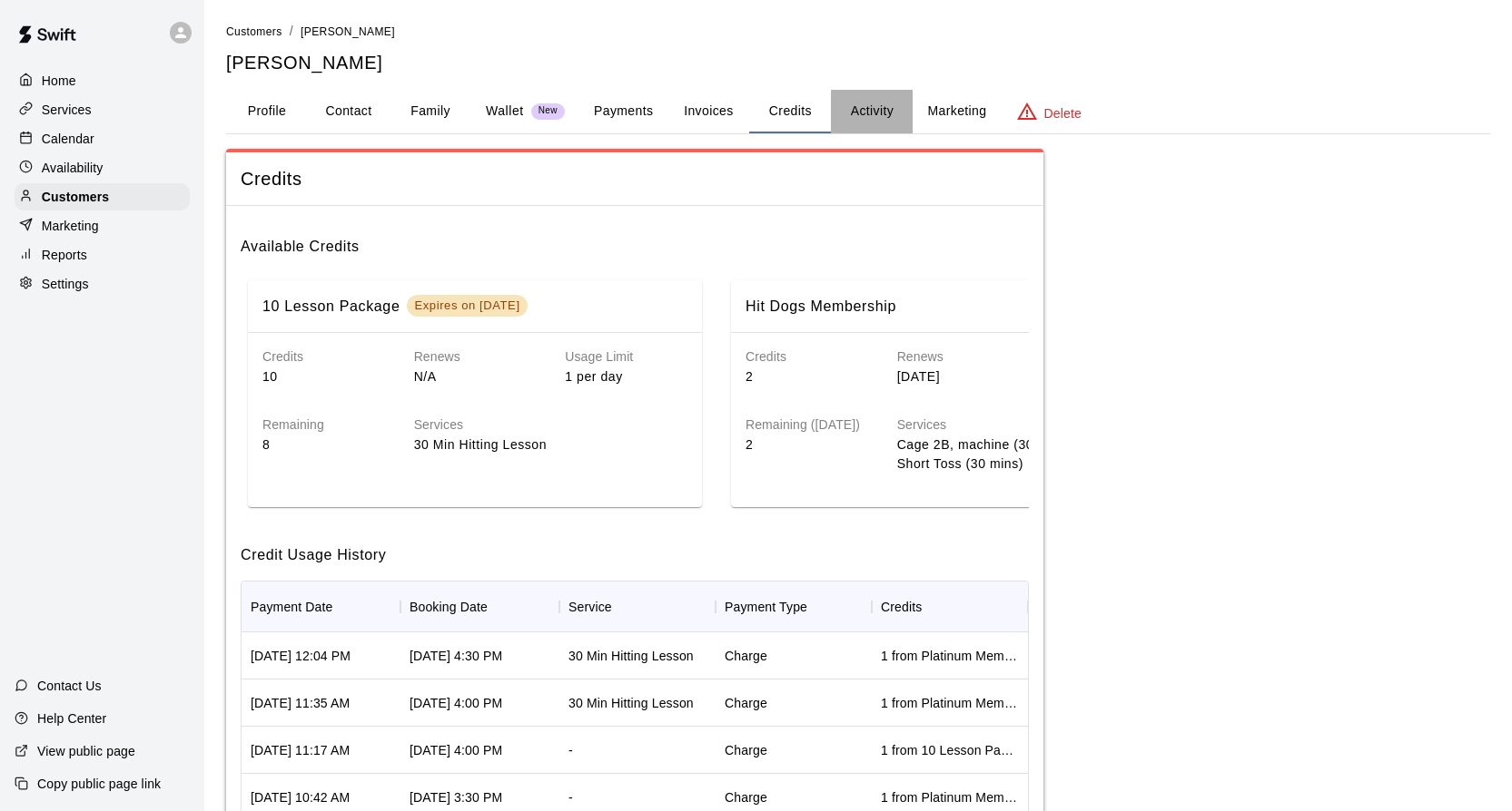
click at [878, 107] on button "Activity" at bounding box center [872, 111] width 82 height 44
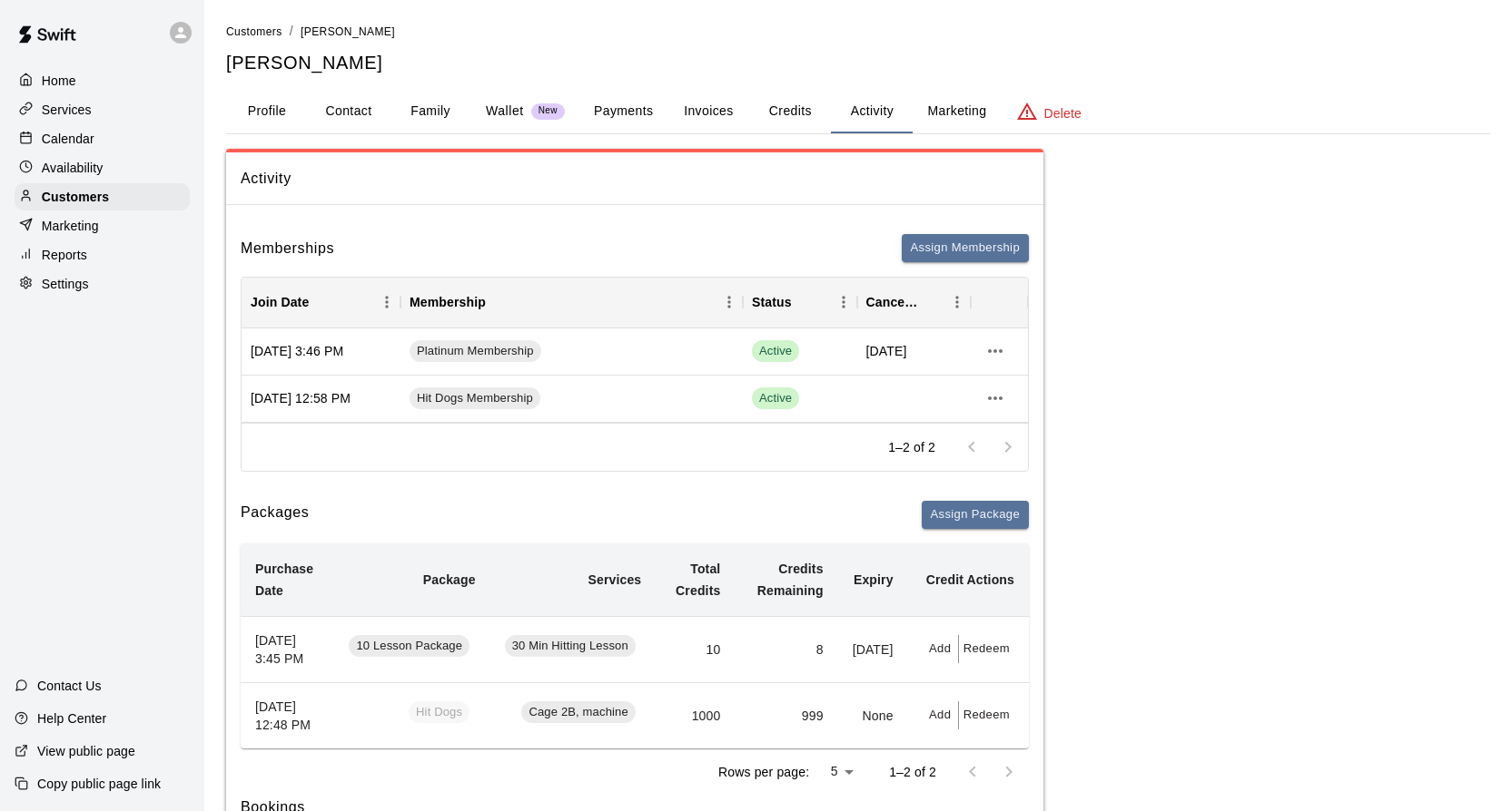
click at [969, 107] on button "Marketing" at bounding box center [957, 111] width 89 height 44
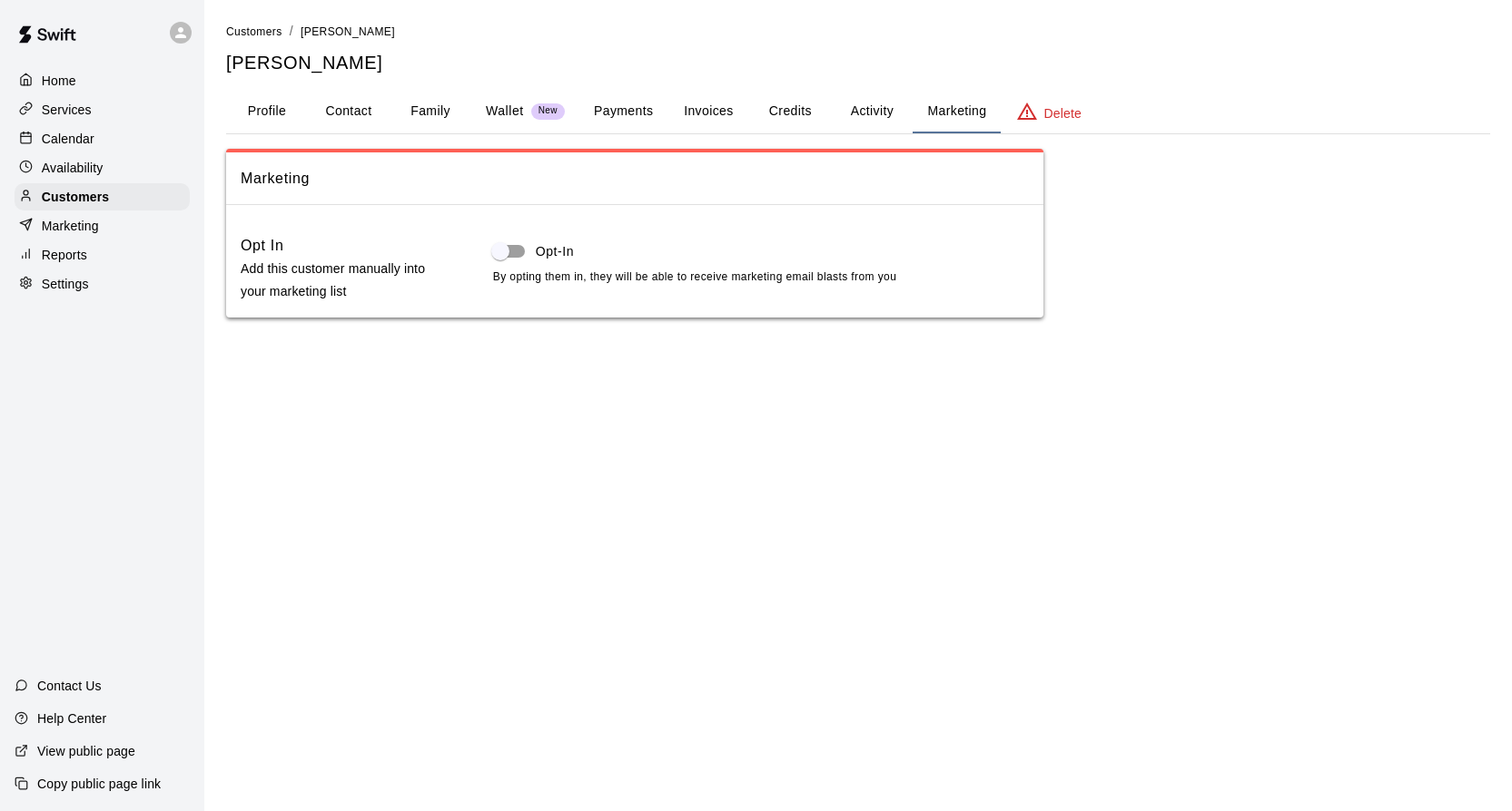
click at [907, 113] on button "Activity" at bounding box center [872, 111] width 82 height 44
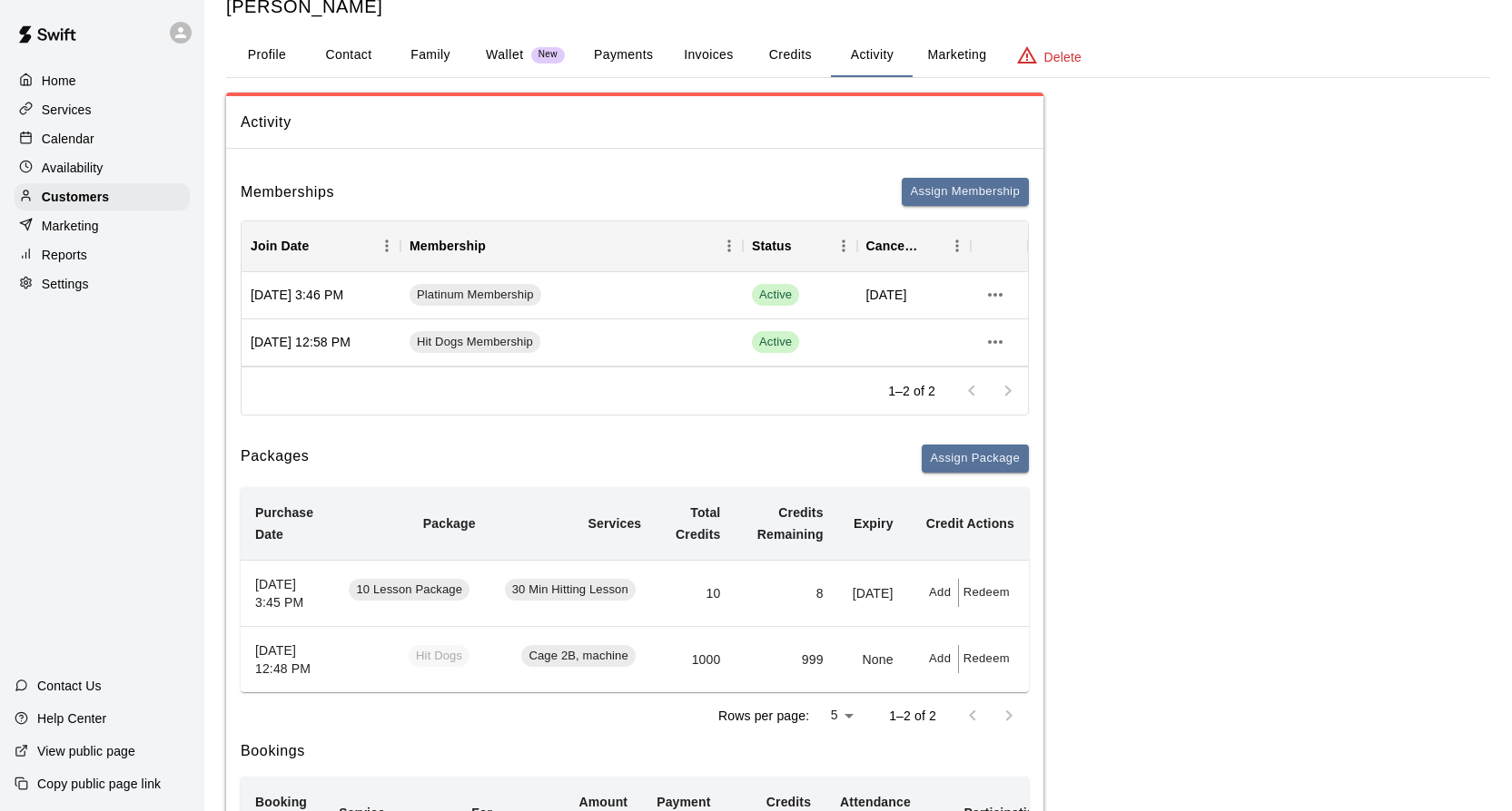
scroll to position [69, 0]
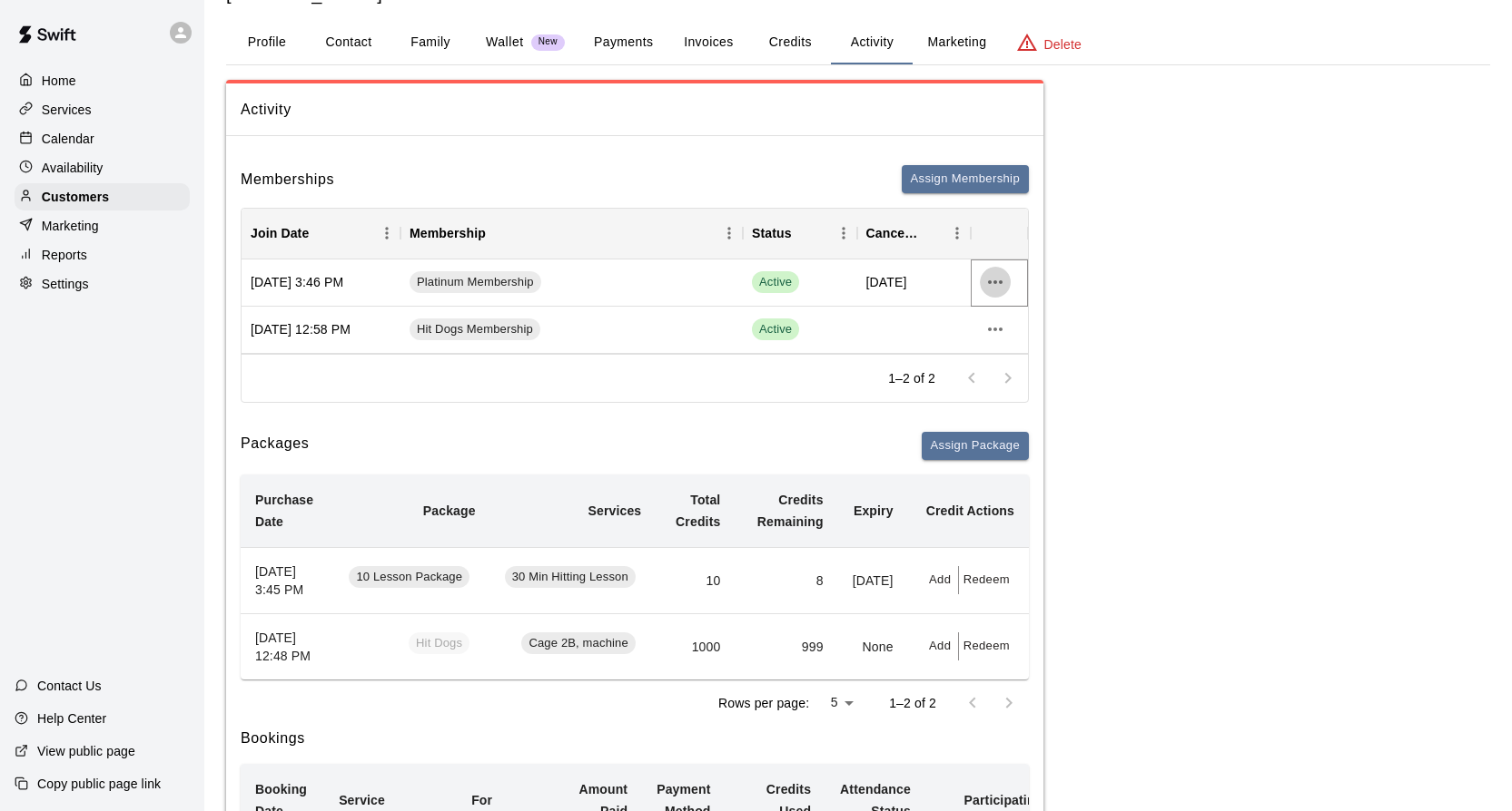
click at [1000, 277] on icon "more actions" at bounding box center [995, 281] width 21 height 21
click at [1000, 277] on div at bounding box center [756, 405] width 1512 height 811
click at [688, 283] on div "Platinum Membership" at bounding box center [571, 283] width 342 height 47
click at [993, 275] on icon "more actions" at bounding box center [995, 281] width 21 height 21
click at [999, 316] on li "View details" at bounding box center [1031, 319] width 102 height 30
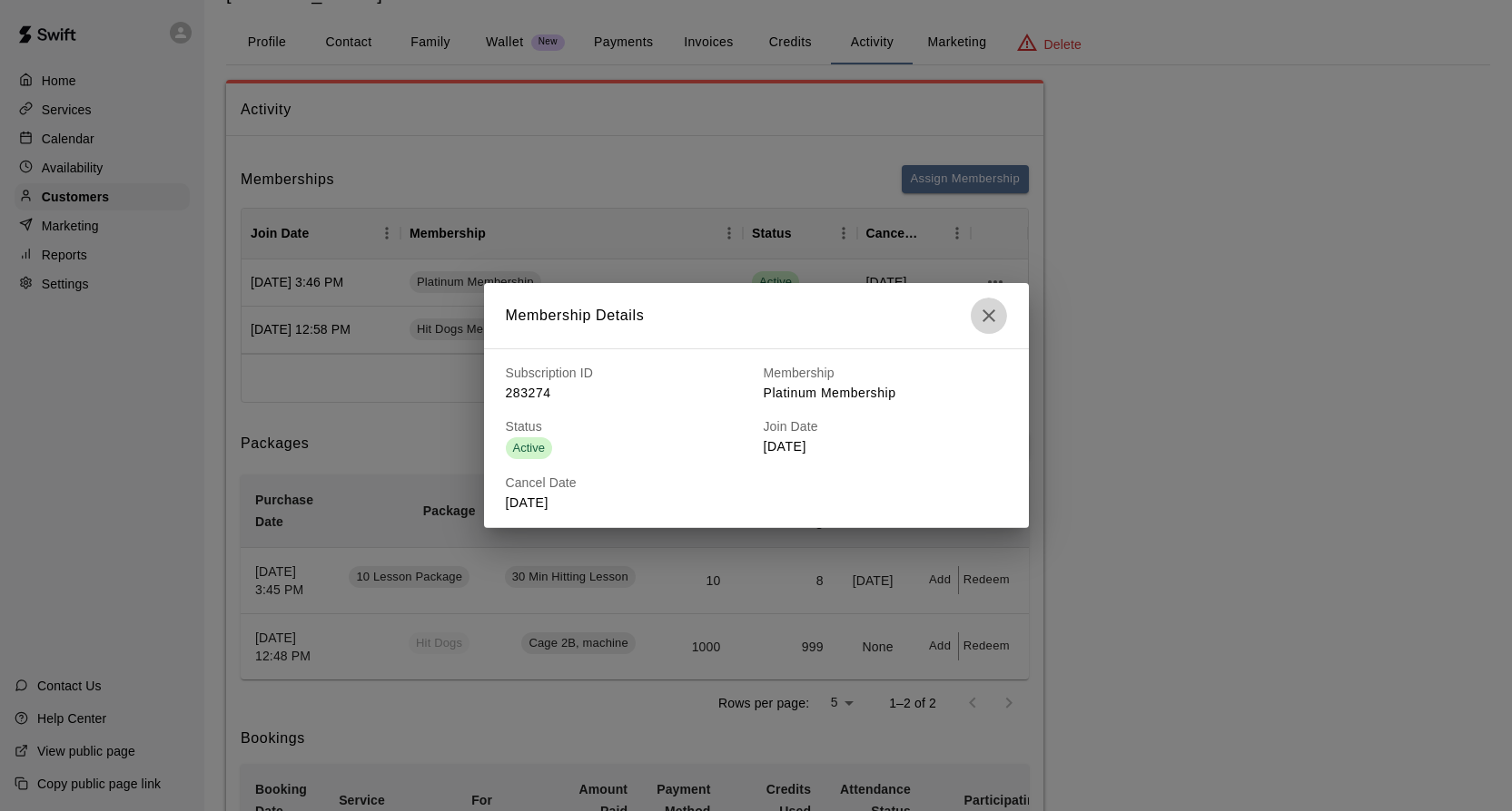
click at [999, 306] on icon "button" at bounding box center [988, 315] width 21 height 21
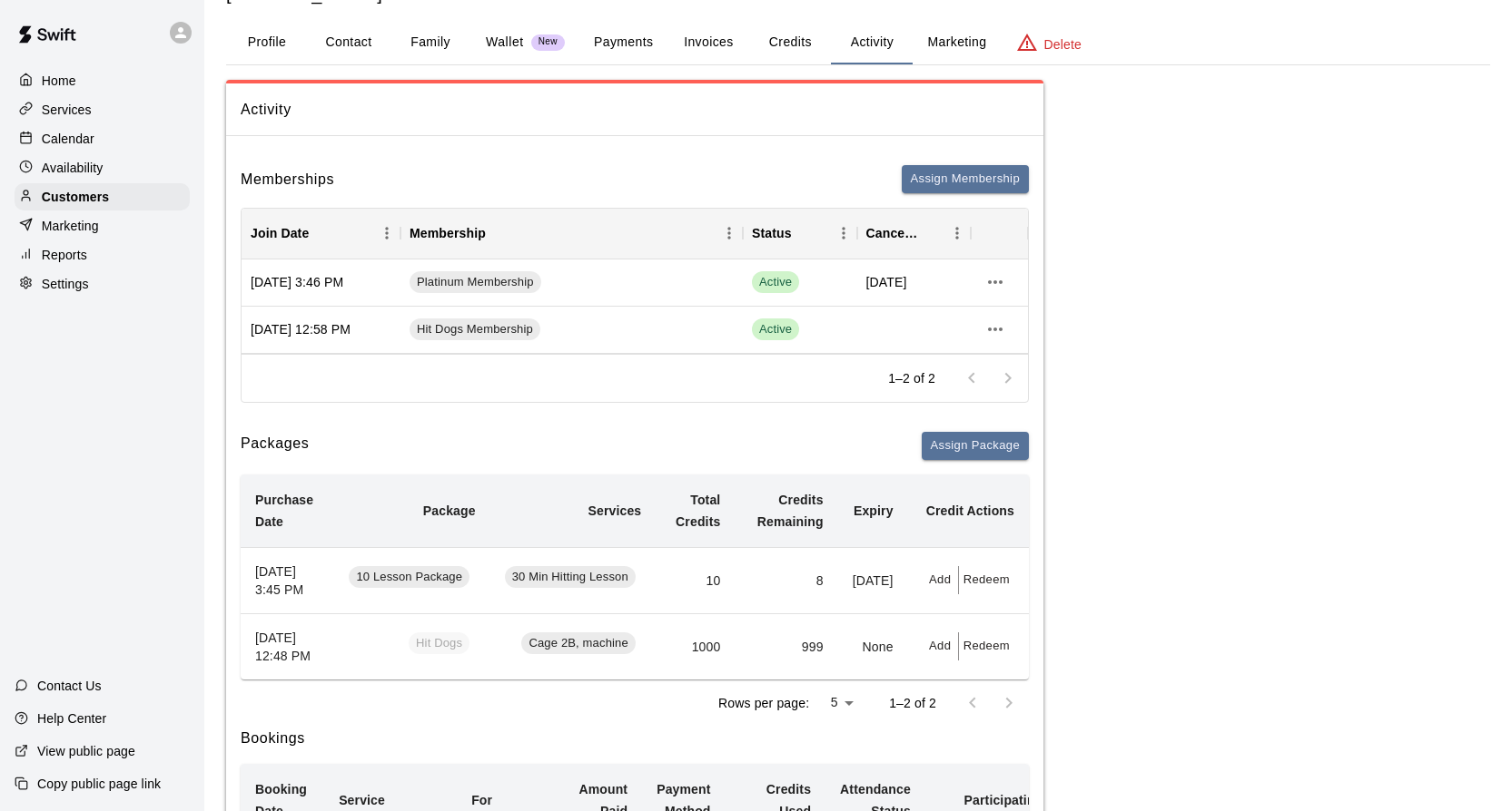
click at [91, 717] on p "Help Center" at bounding box center [72, 718] width 69 height 18
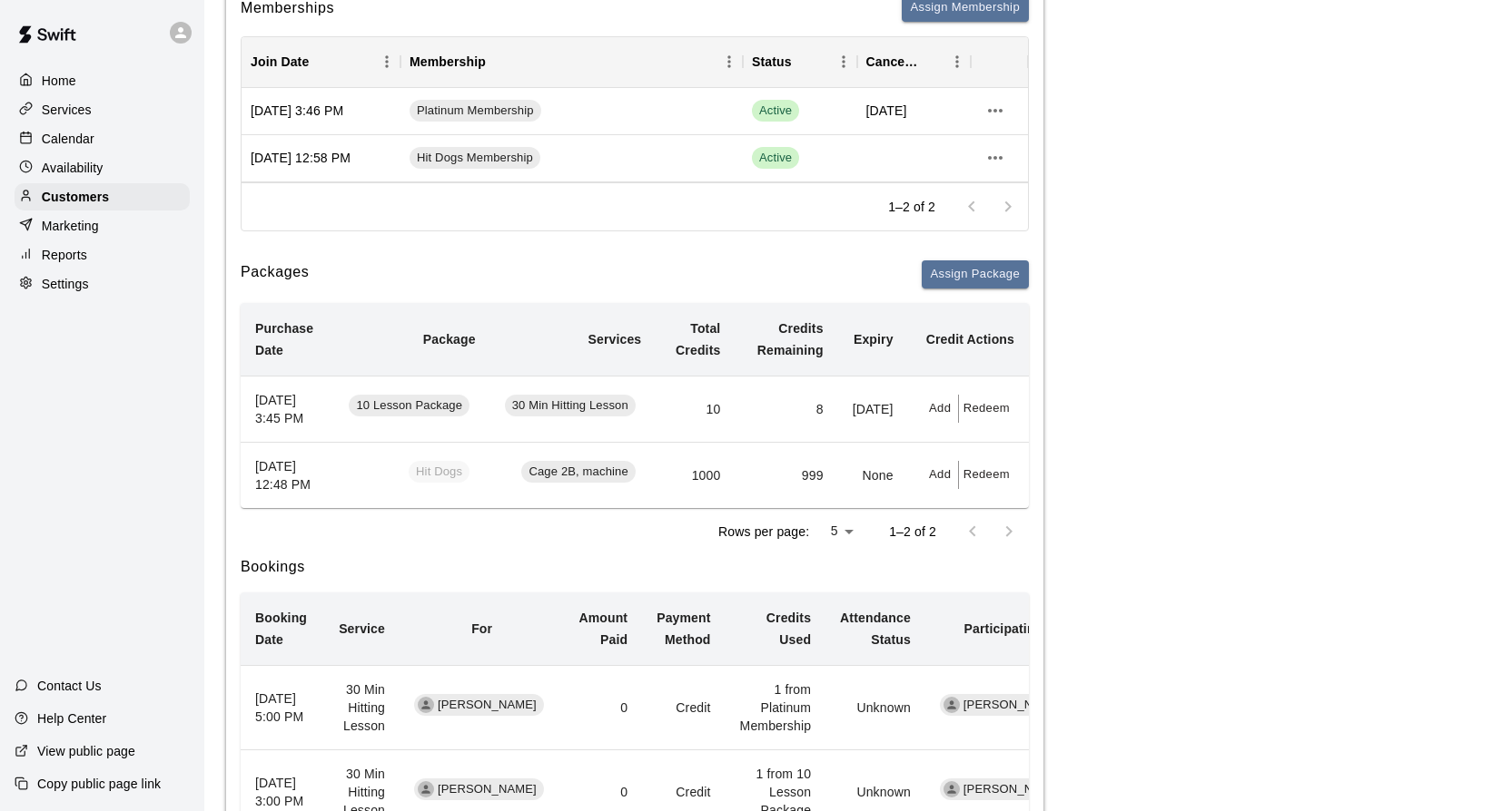
scroll to position [0, 0]
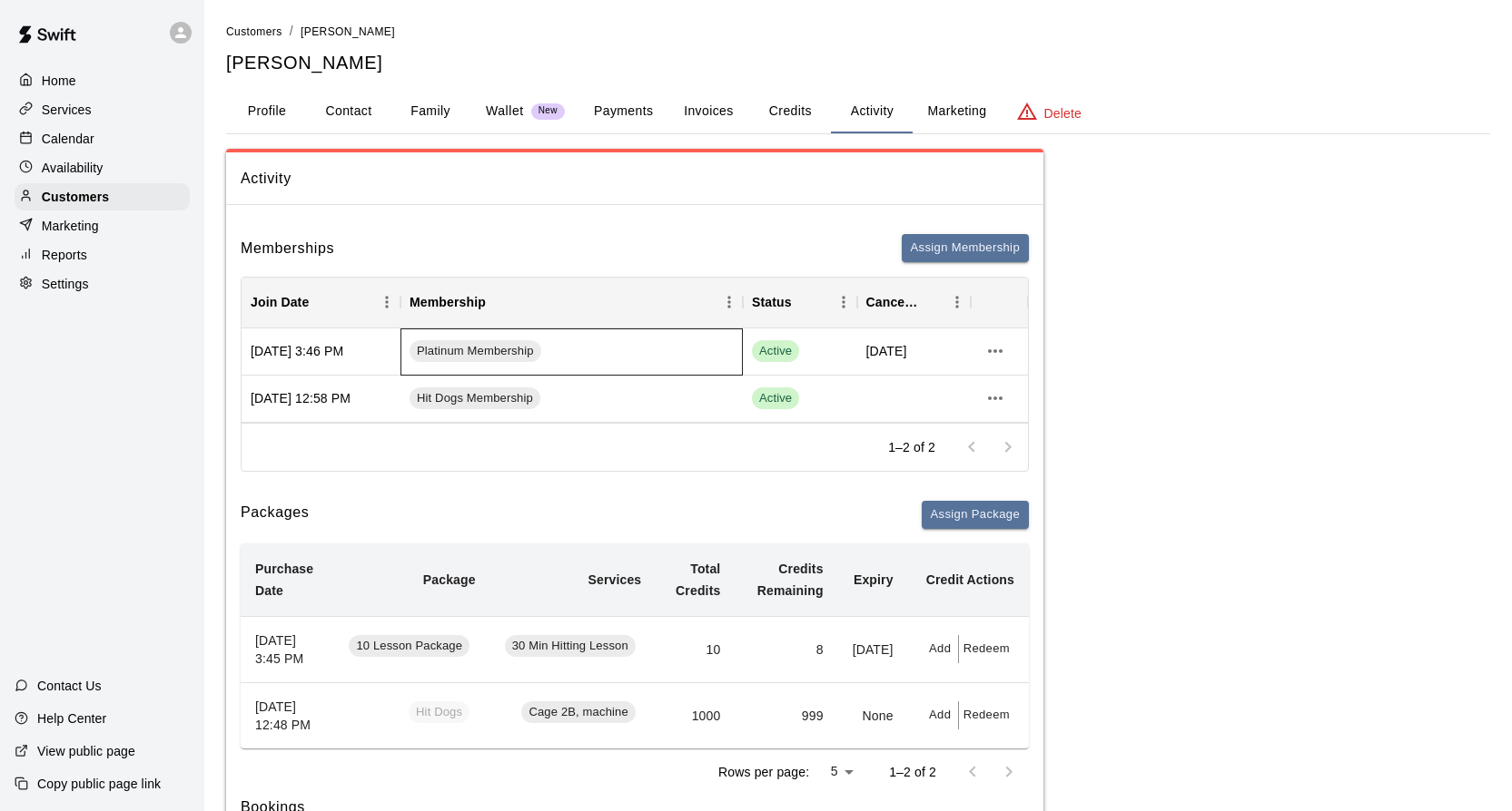
click at [611, 366] on div "Platinum Membership" at bounding box center [571, 352] width 342 height 47
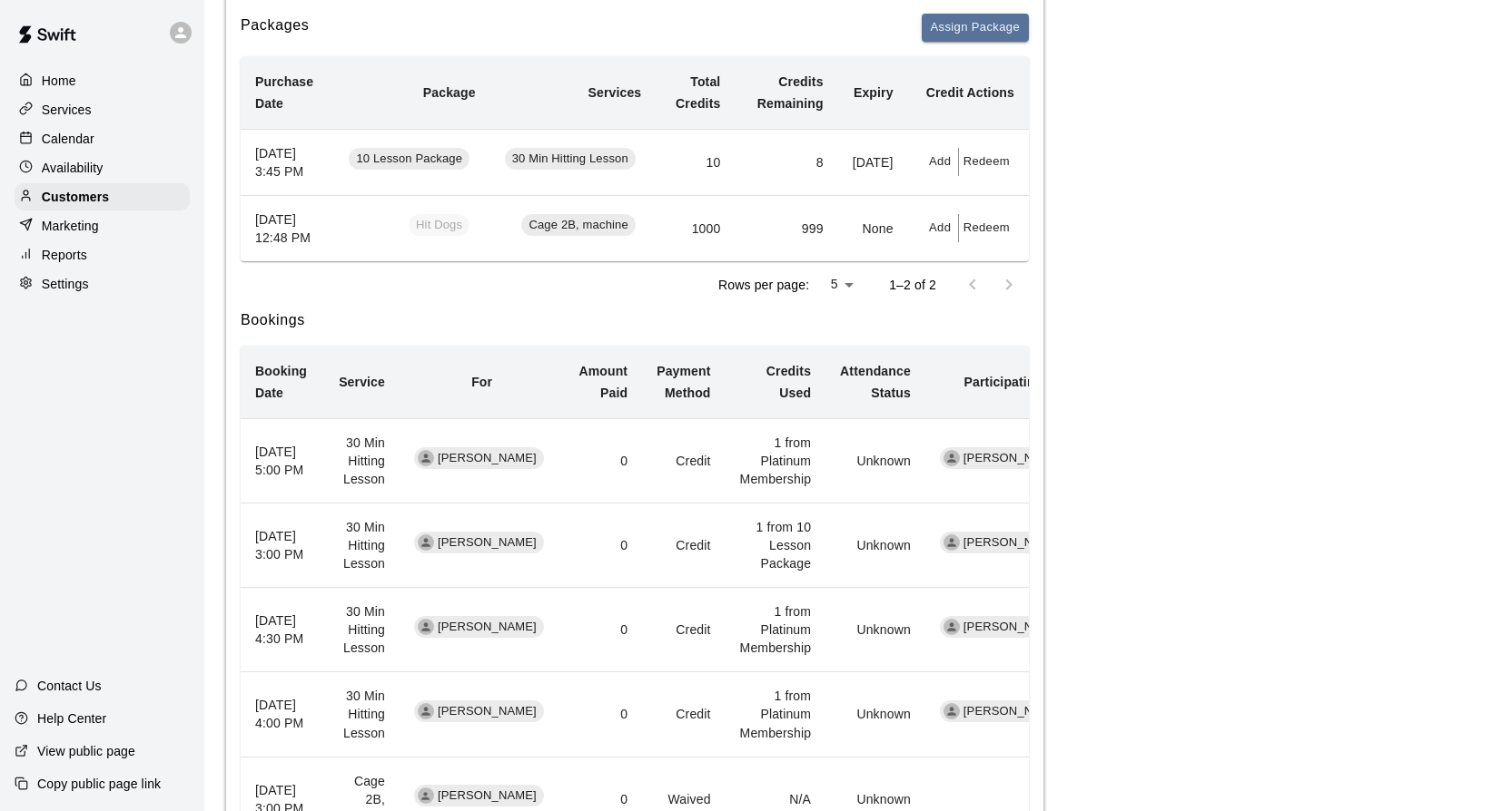
scroll to position [298, 0]
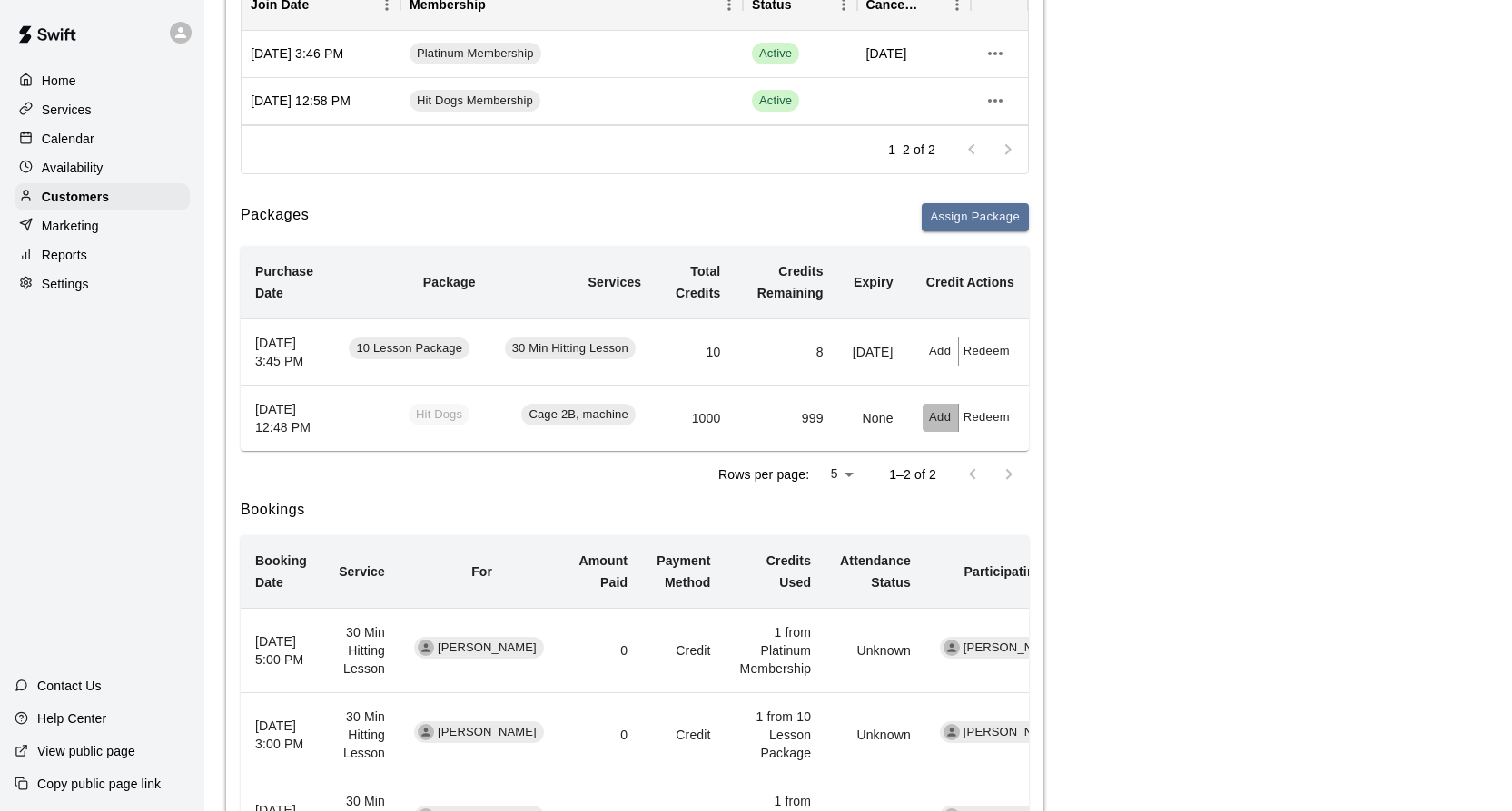
click at [936, 432] on button "Add" at bounding box center [940, 418] width 36 height 28
click at [892, 478] on div at bounding box center [756, 405] width 1512 height 811
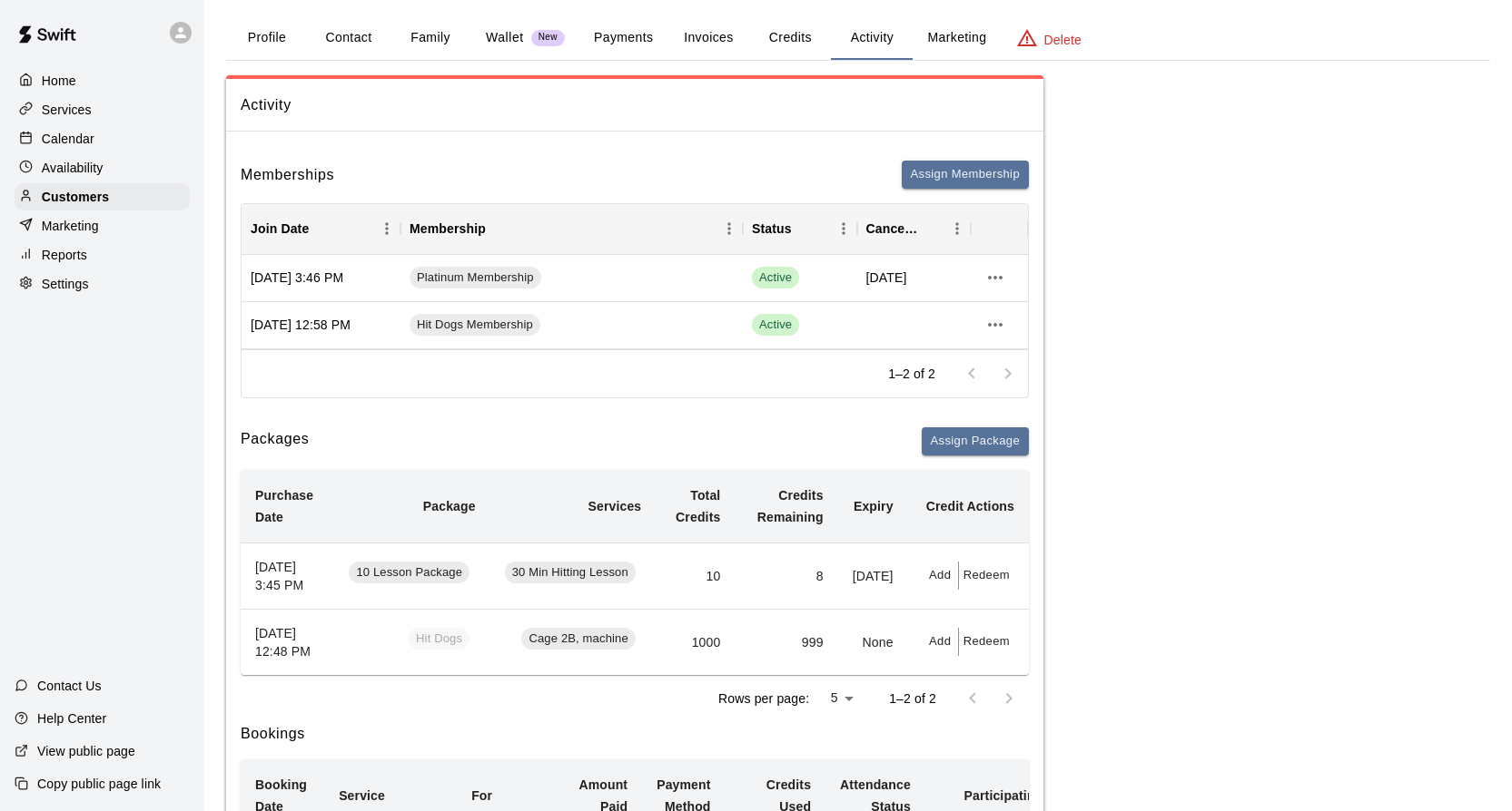
scroll to position [0, 0]
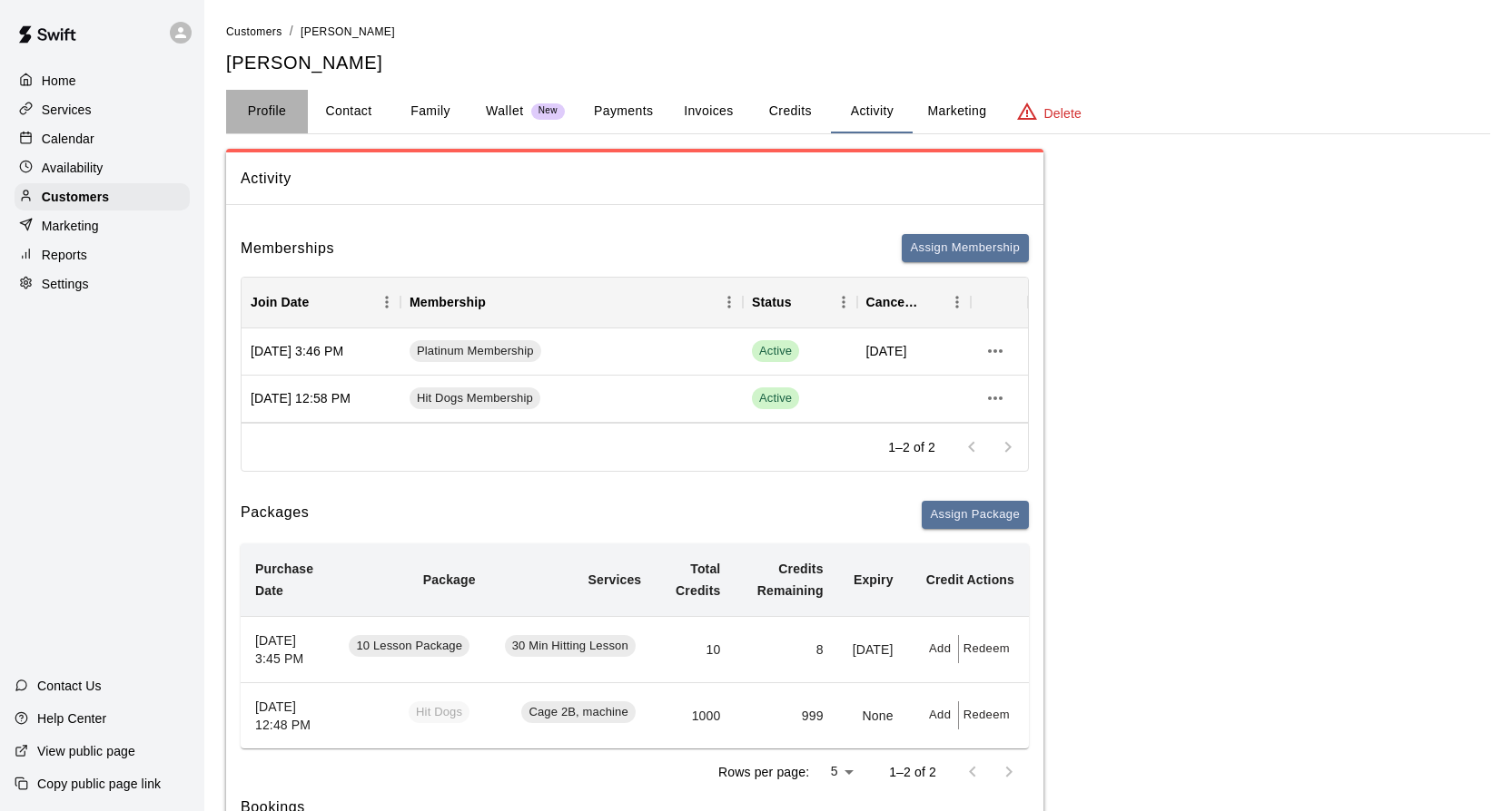
click at [274, 112] on button "Profile" at bounding box center [267, 111] width 82 height 44
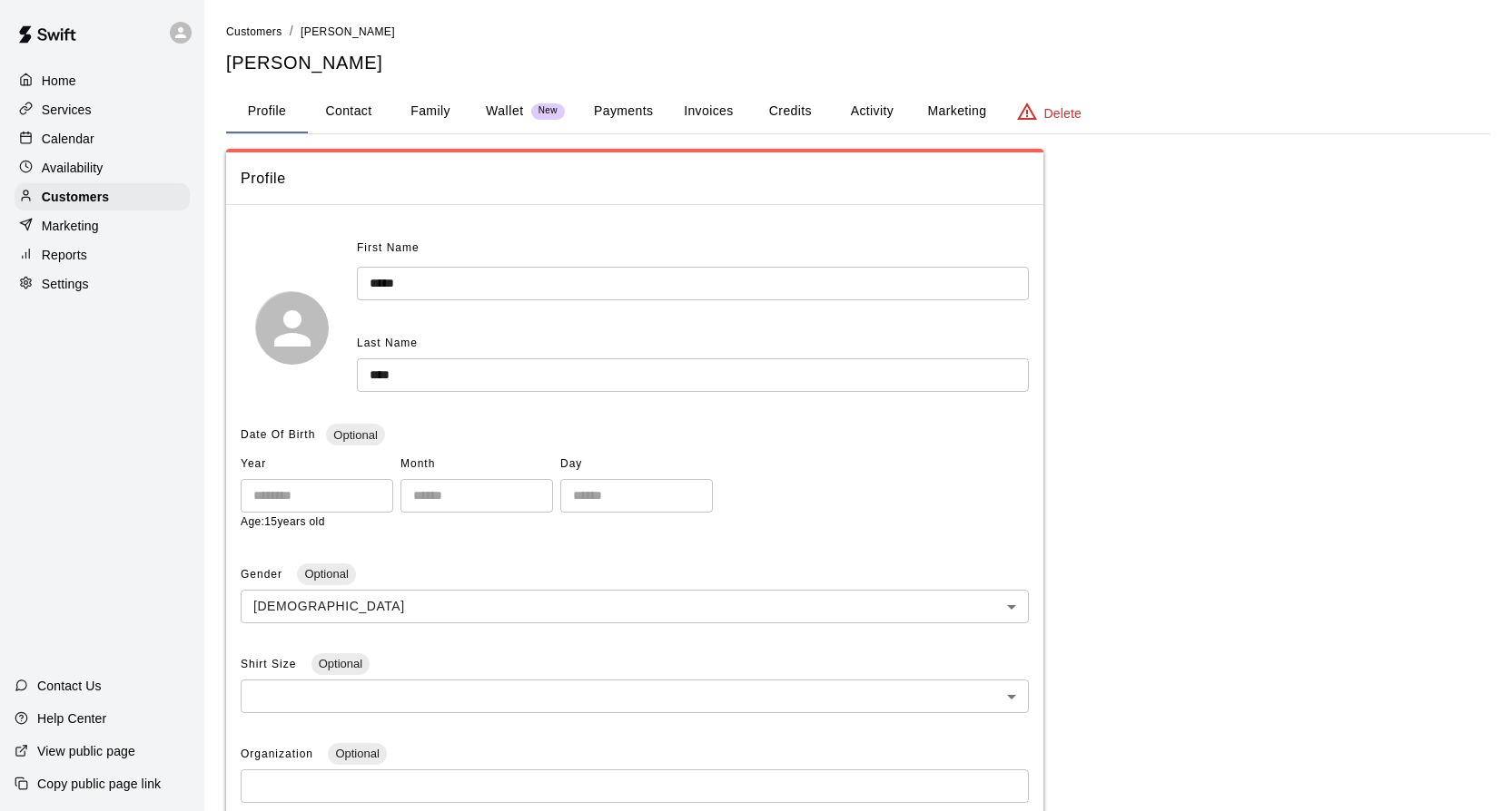
scroll to position [2, 0]
click at [650, 109] on button "Payments" at bounding box center [623, 110] width 89 height 44
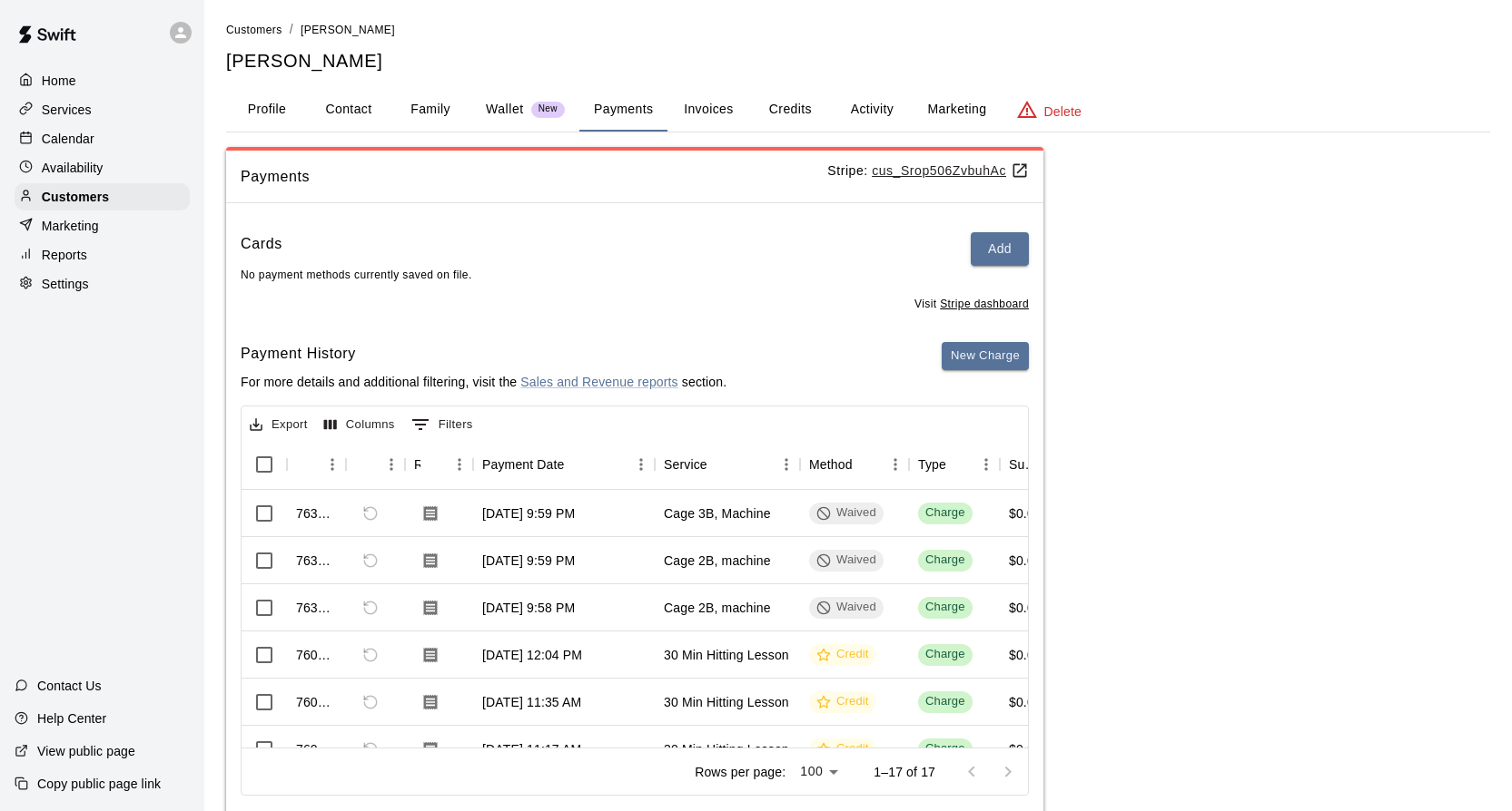
scroll to position [0, 0]
click at [706, 112] on button "Invoices" at bounding box center [708, 110] width 82 height 44
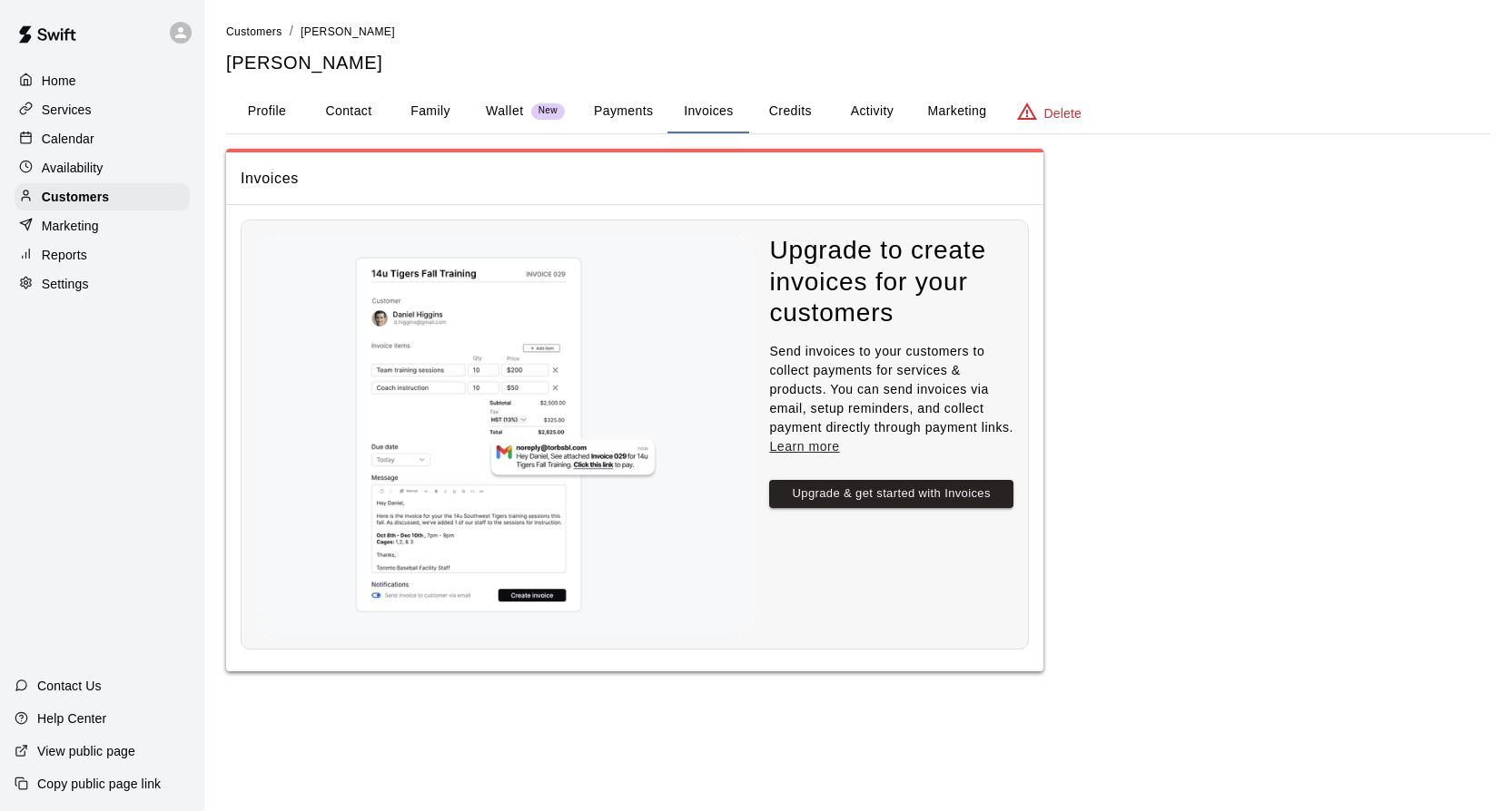
click at [786, 103] on button "Credits" at bounding box center [790, 111] width 82 height 44
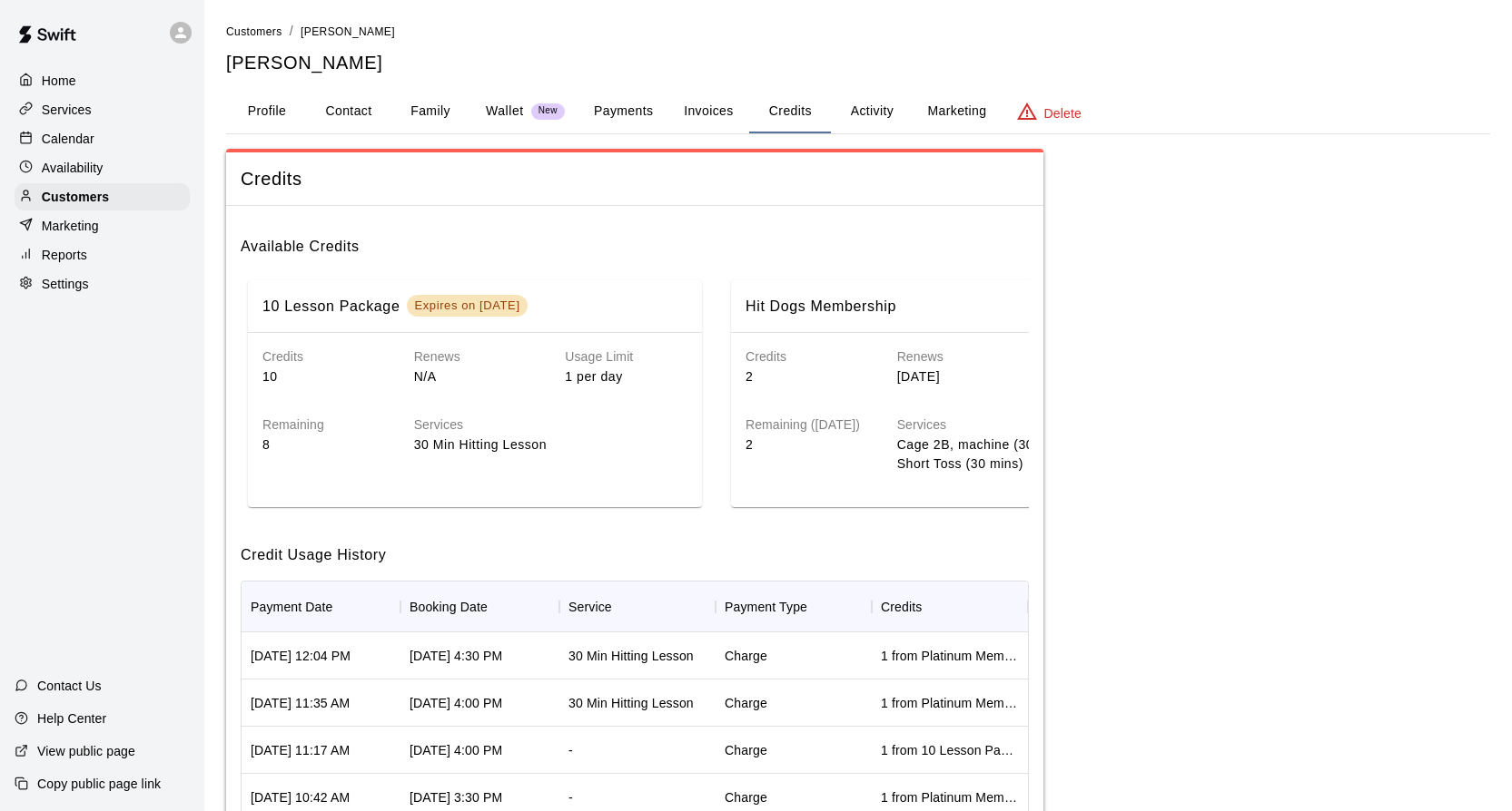
click at [859, 322] on div "Credits 2" at bounding box center [792, 352] width 152 height 68
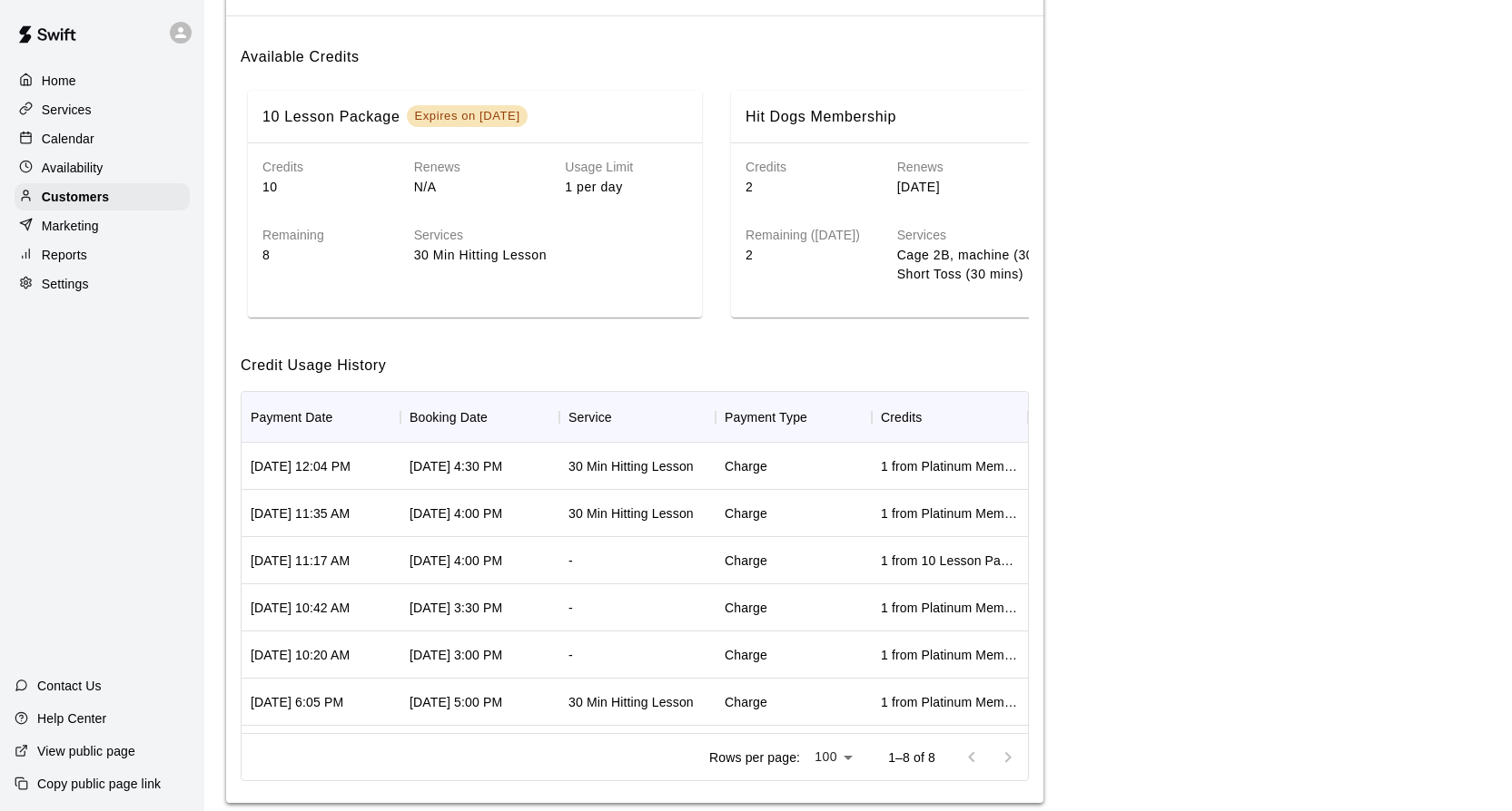
scroll to position [218, 0]
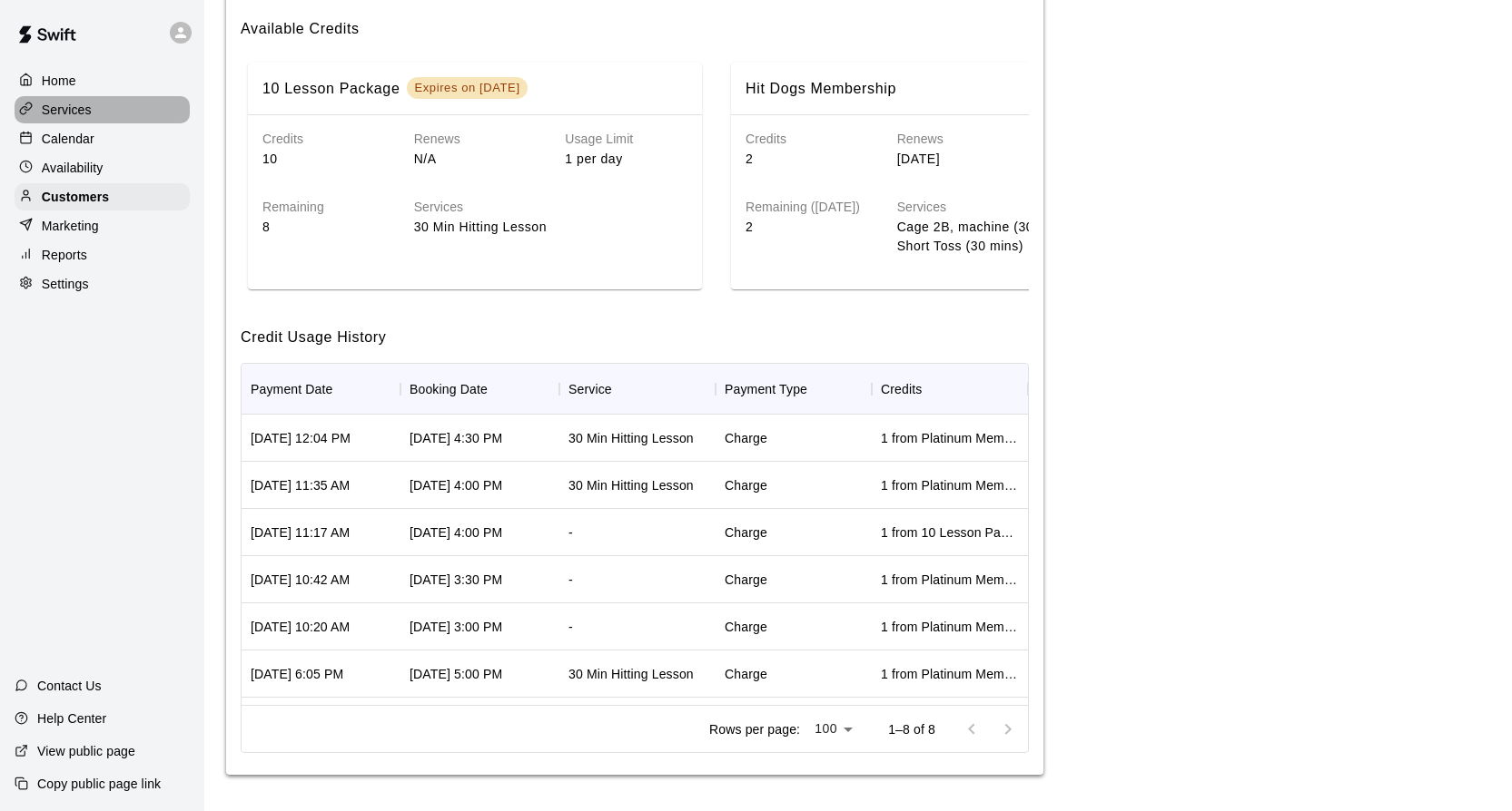
click at [88, 112] on p "Services" at bounding box center [67, 109] width 50 height 18
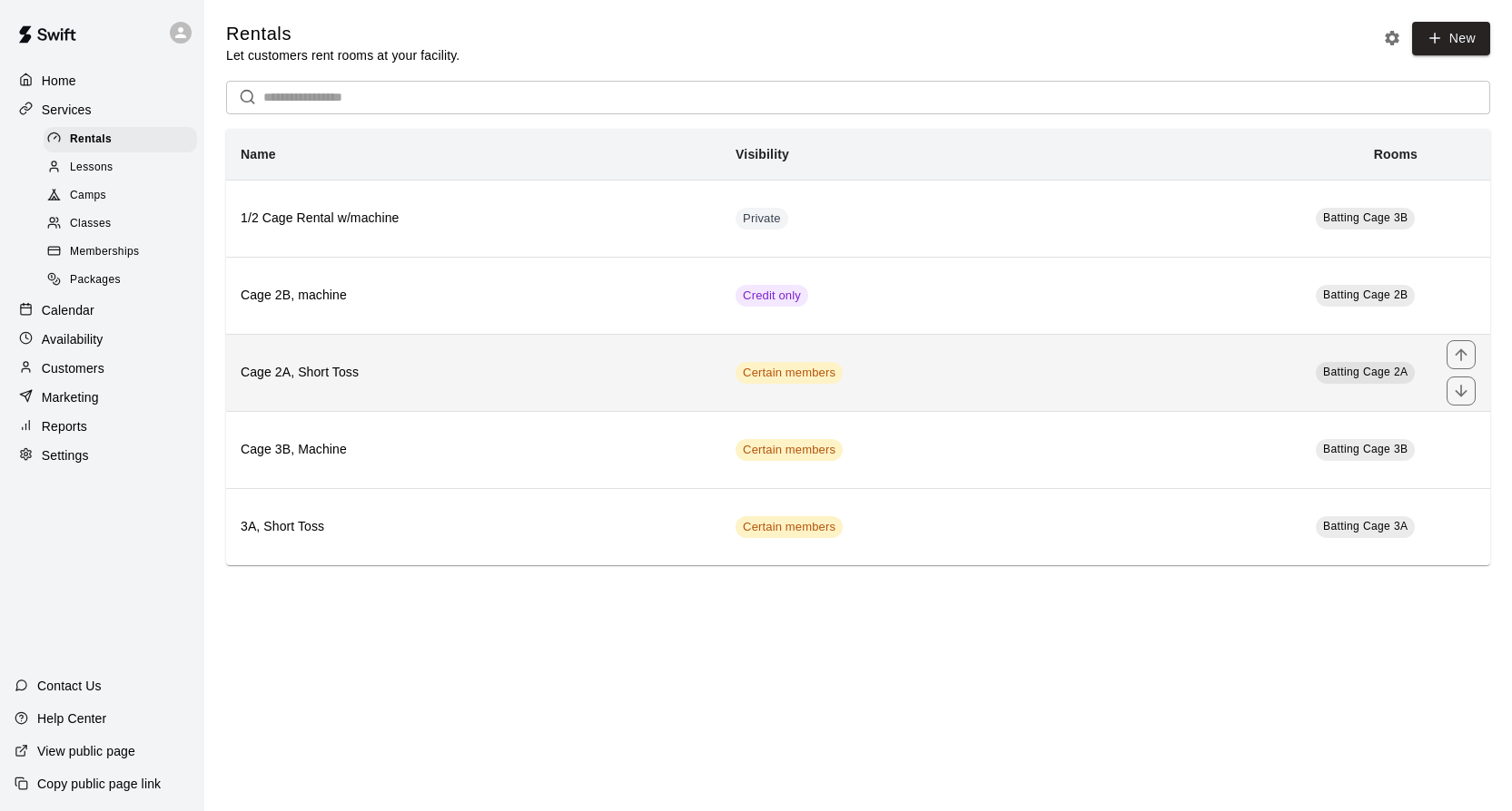
click at [404, 371] on h6 "Cage 2A, Short Toss" at bounding box center [473, 372] width 466 height 20
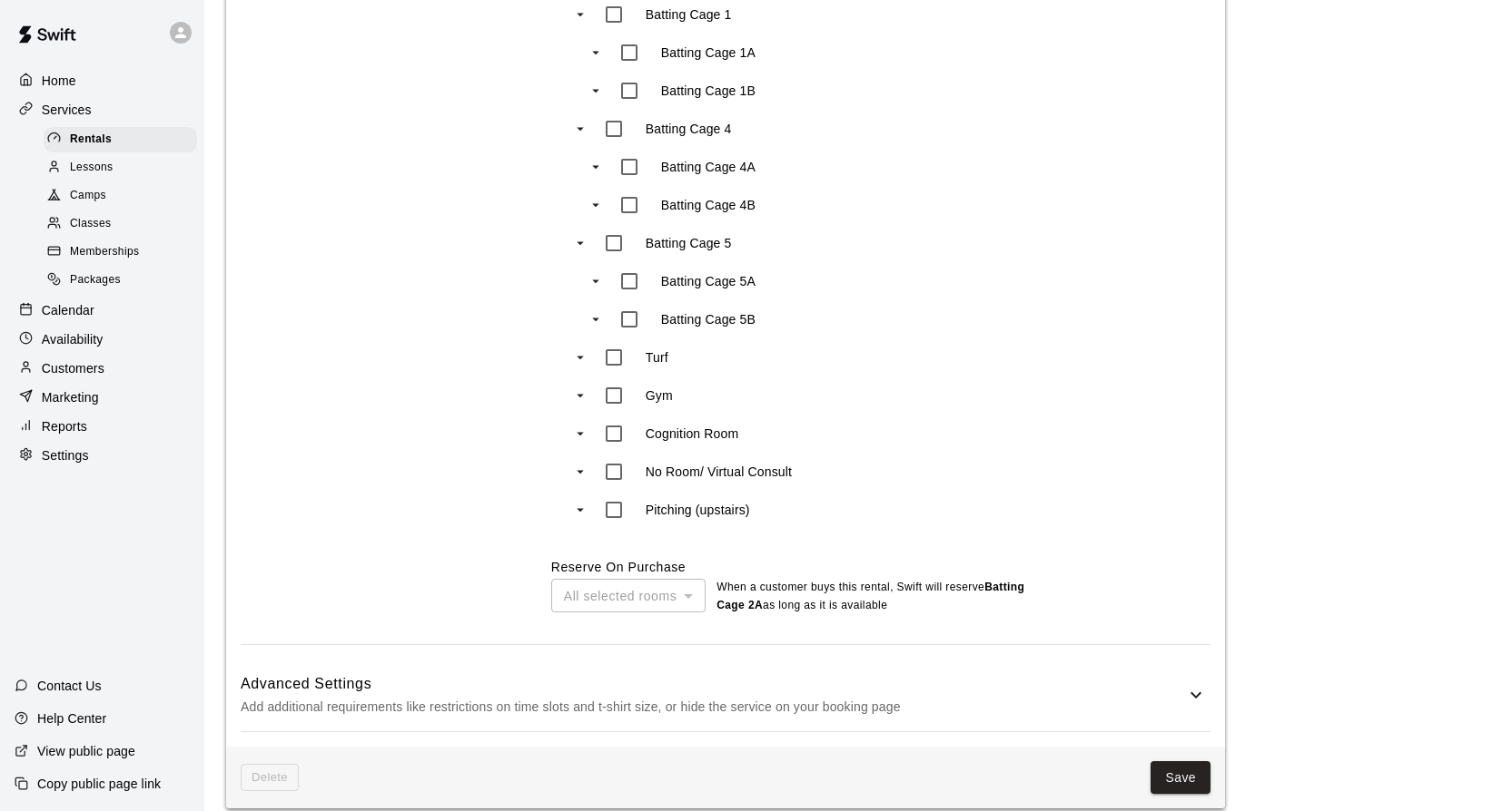
scroll to position [1092, 0]
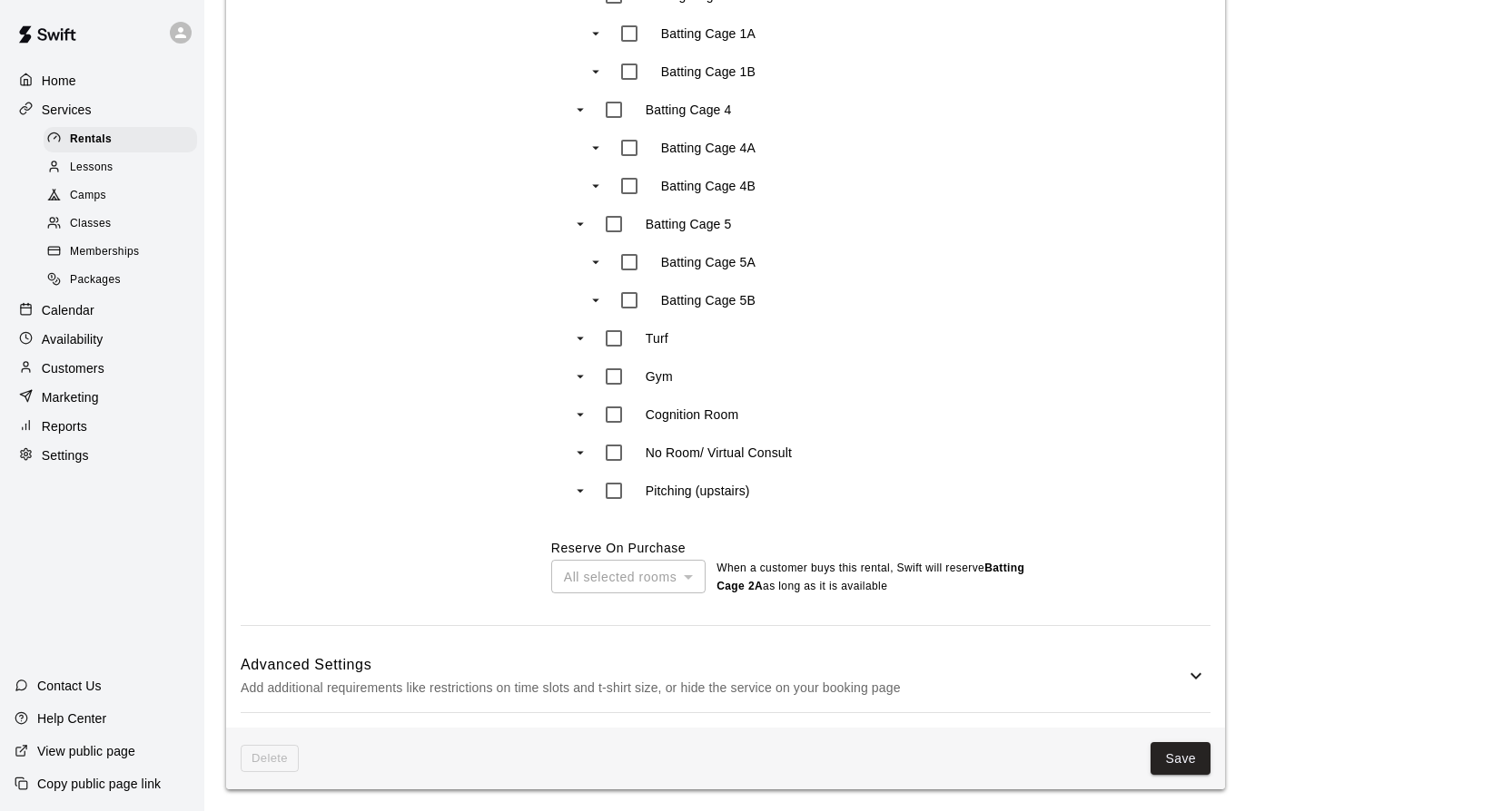
click at [1200, 675] on icon at bounding box center [1196, 676] width 11 height 7
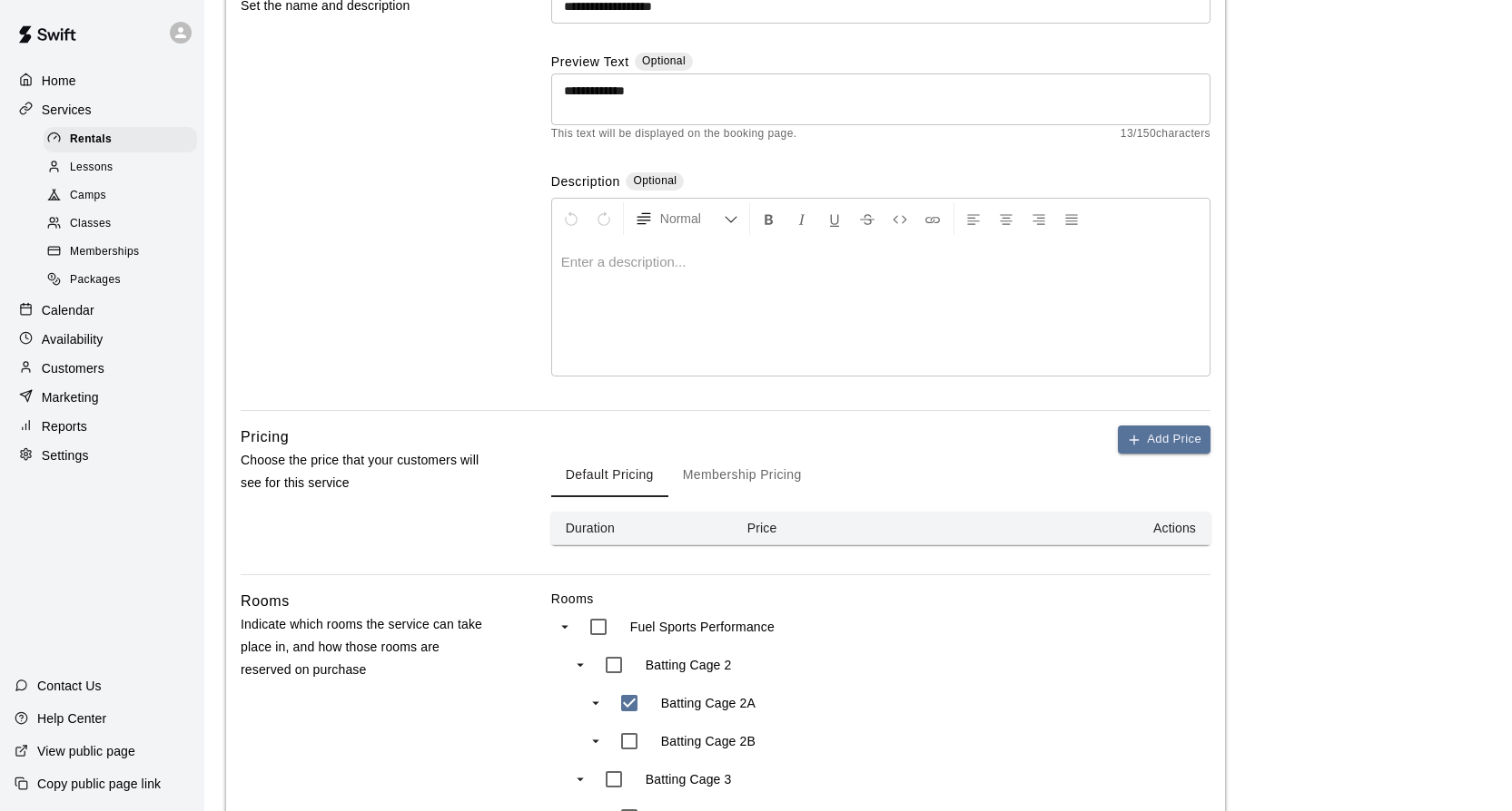
scroll to position [191, 0]
click at [719, 472] on button "Membership Pricing" at bounding box center [742, 478] width 148 height 44
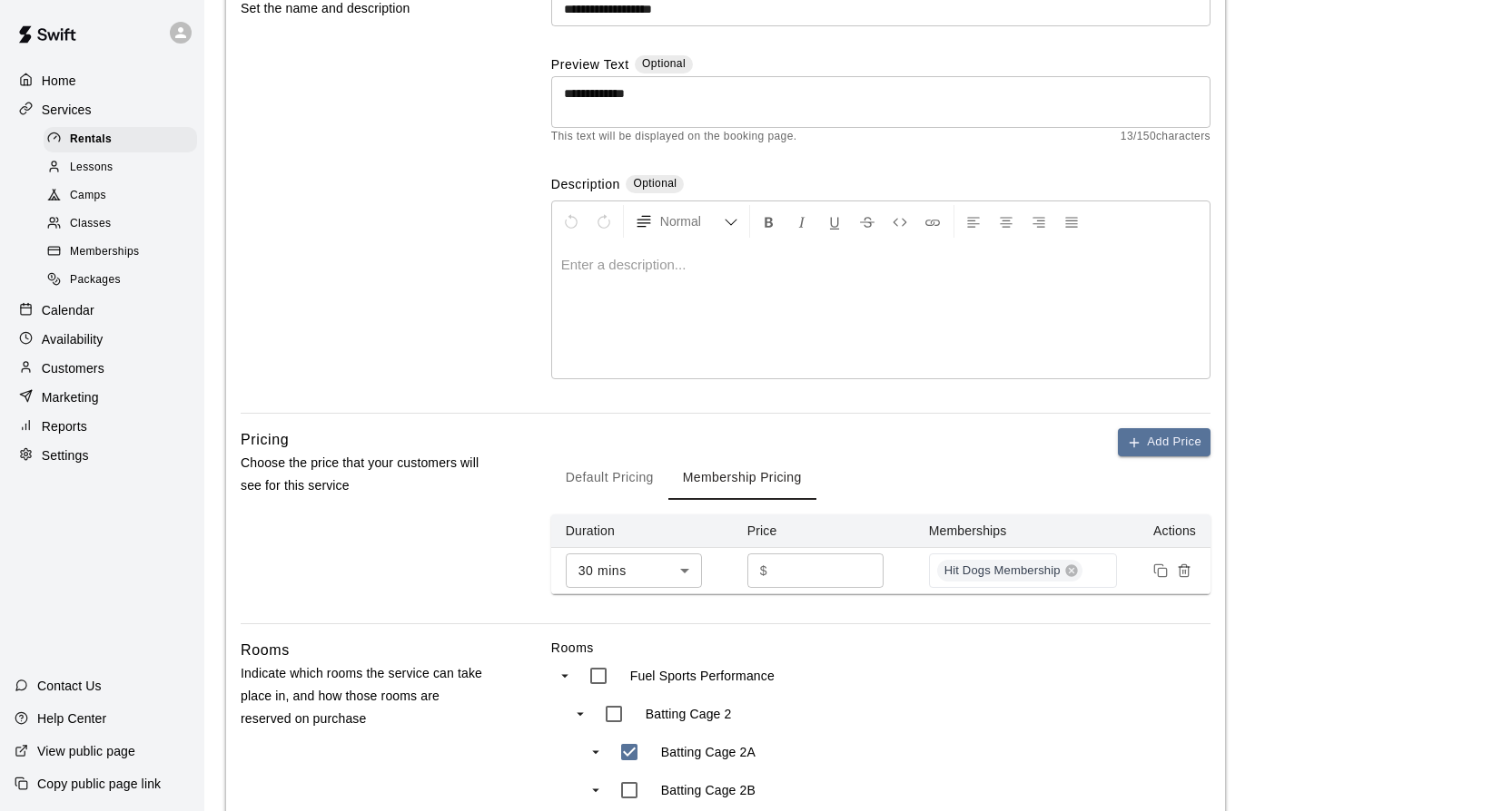
type input "*"
click at [869, 567] on input "*" at bounding box center [828, 571] width 109 height 34
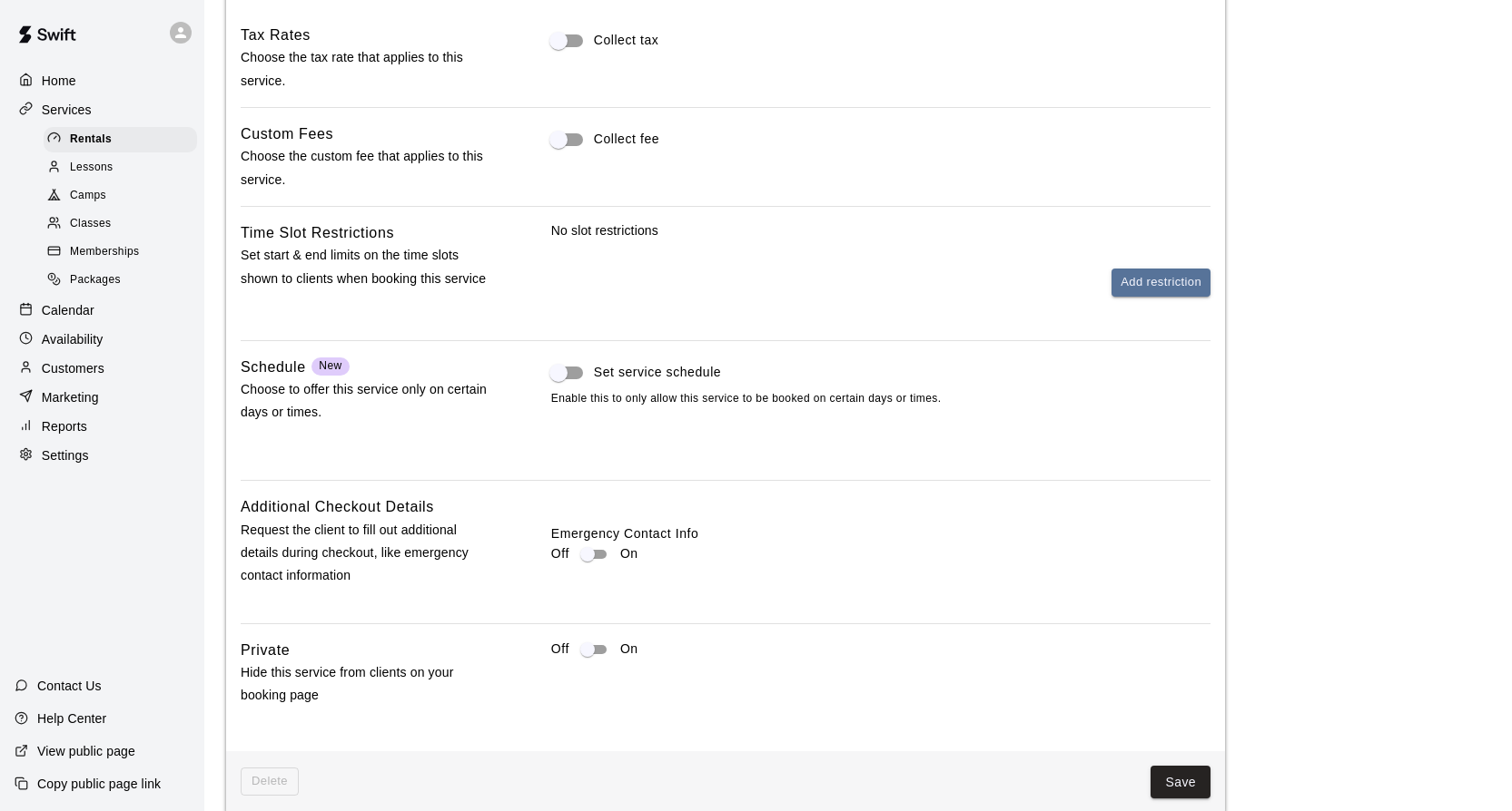
scroll to position [1881, 0]
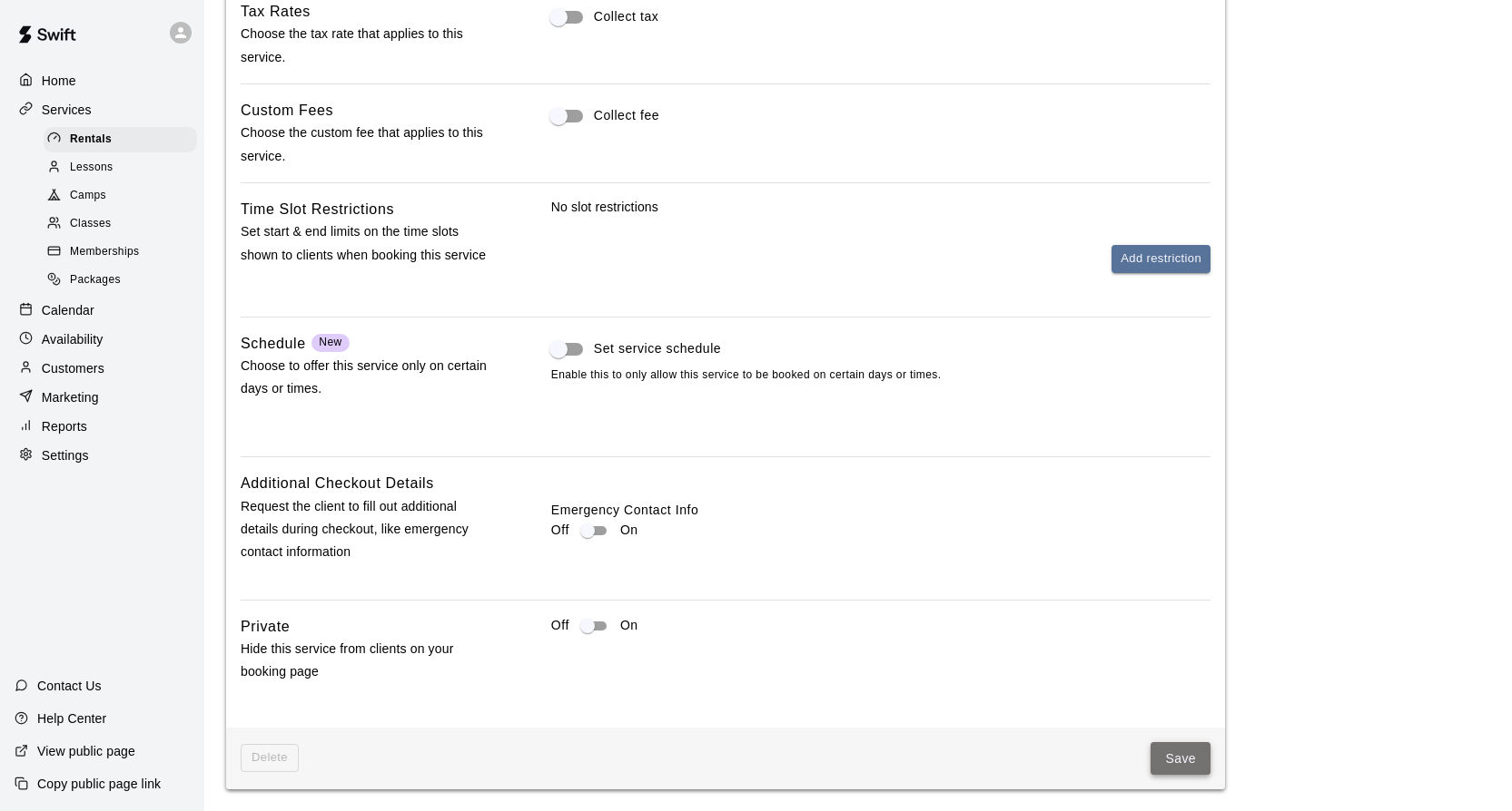
click at [1178, 744] on button "Save" at bounding box center [1180, 759] width 60 height 34
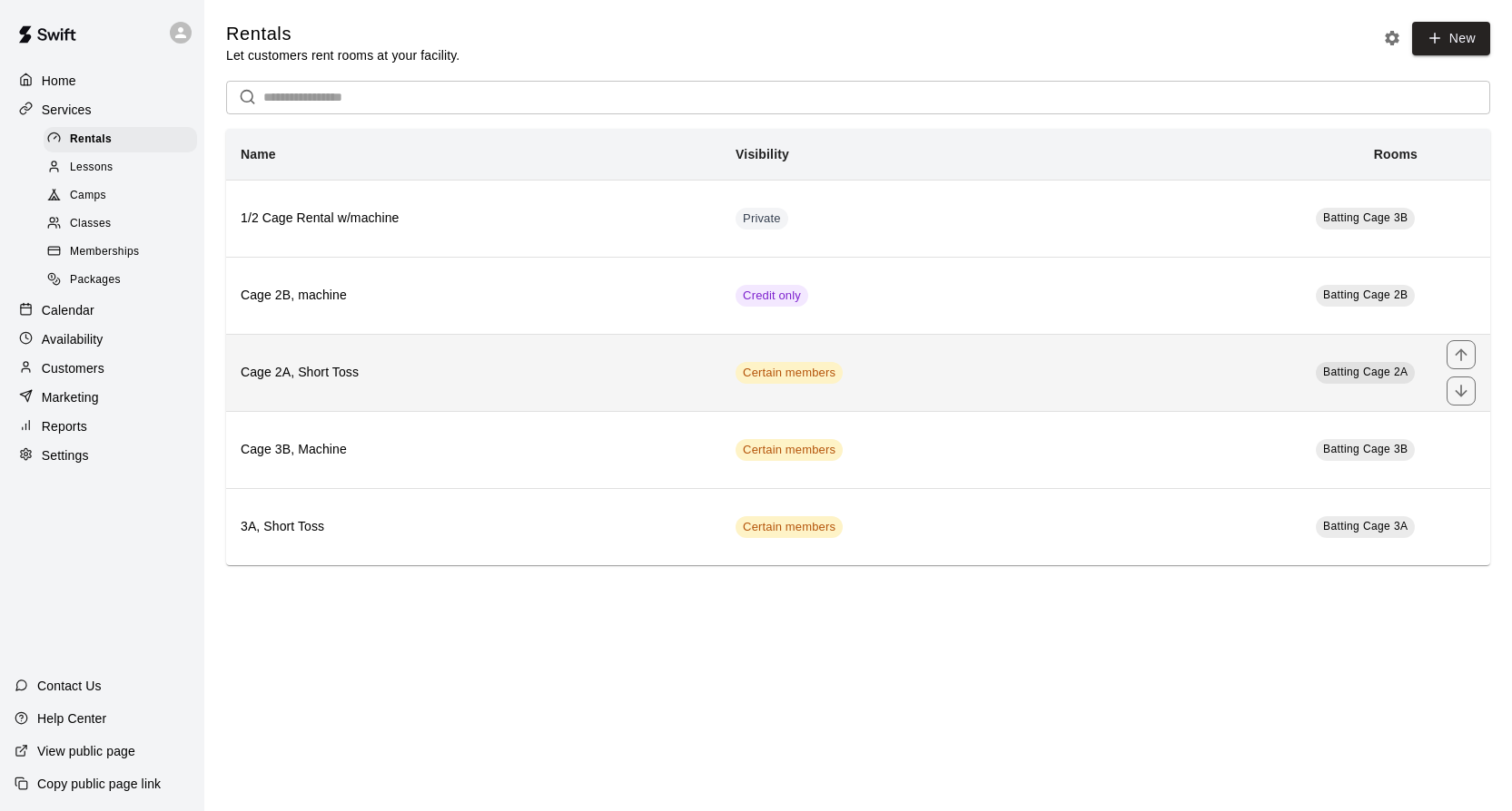
click at [531, 371] on h6 "Cage 2A, Short Toss" at bounding box center [473, 372] width 466 height 20
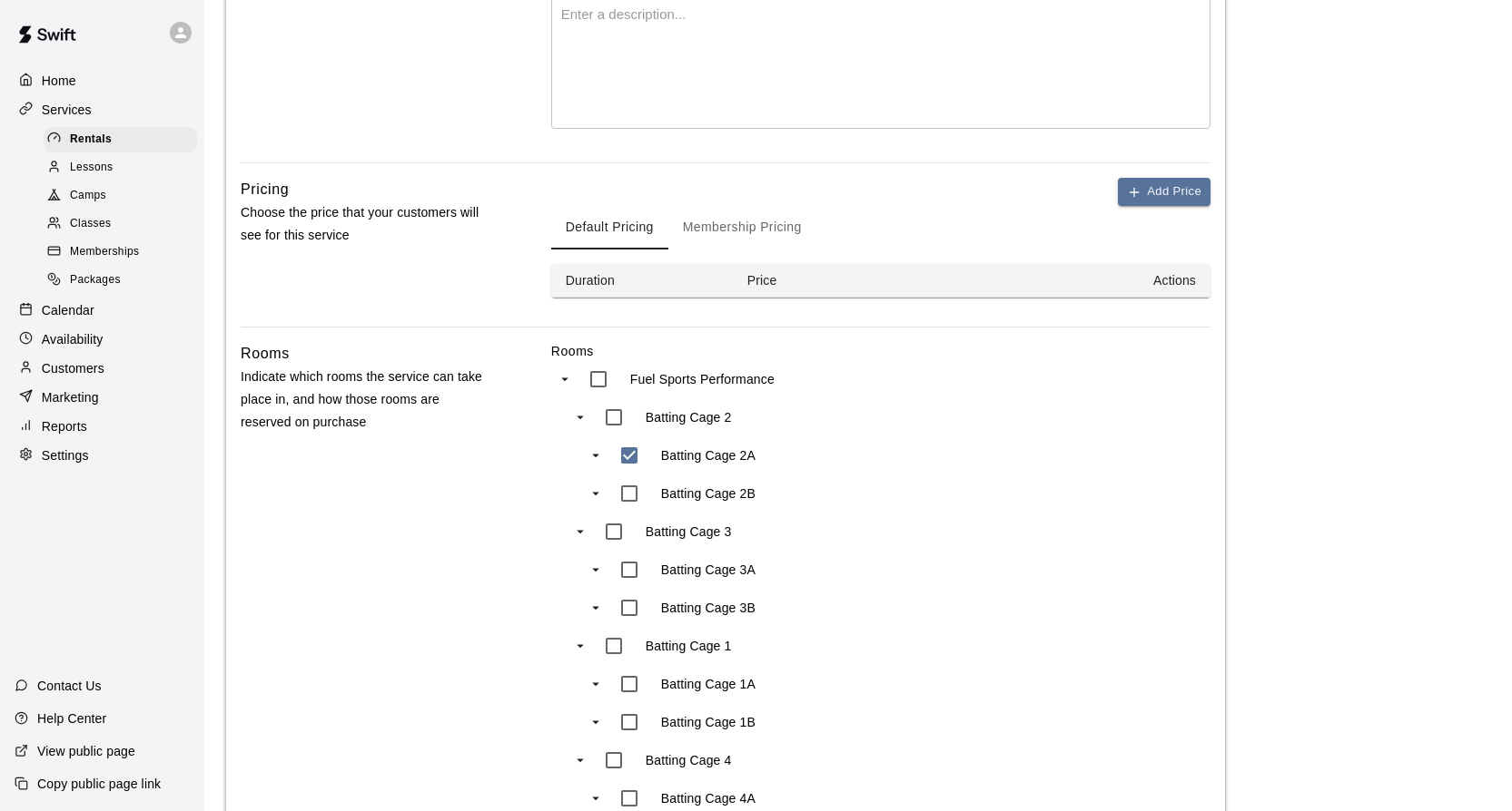
scroll to position [548, 0]
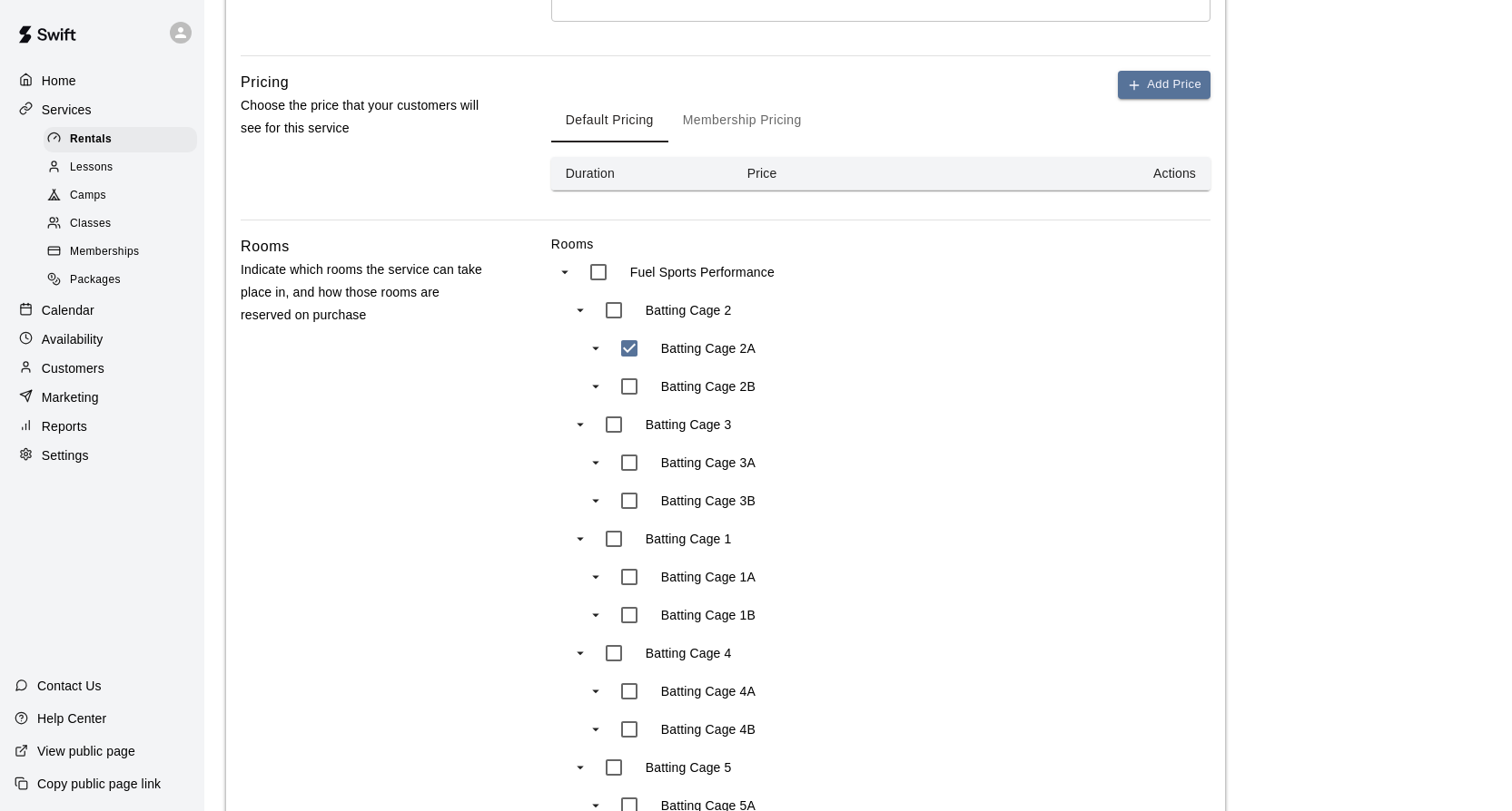
click at [729, 122] on button "Membership Pricing" at bounding box center [742, 120] width 148 height 44
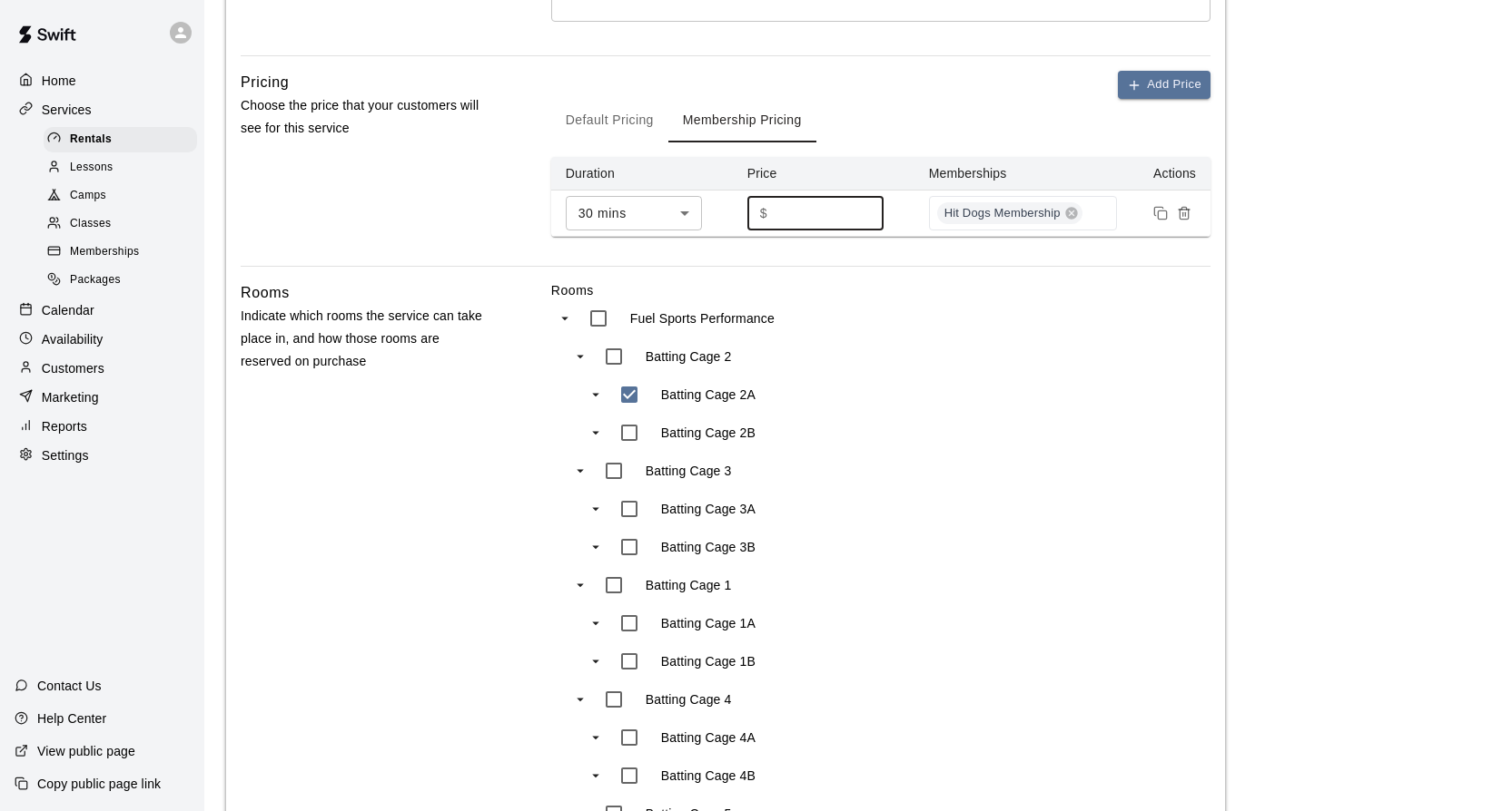
drag, startPoint x: 797, startPoint y: 206, endPoint x: 714, endPoint y: 206, distance: 83.0
click at [774, 206] on input "*" at bounding box center [828, 213] width 109 height 34
click at [905, 377] on div "Batting Cage 2A" at bounding box center [758, 395] width 297 height 38
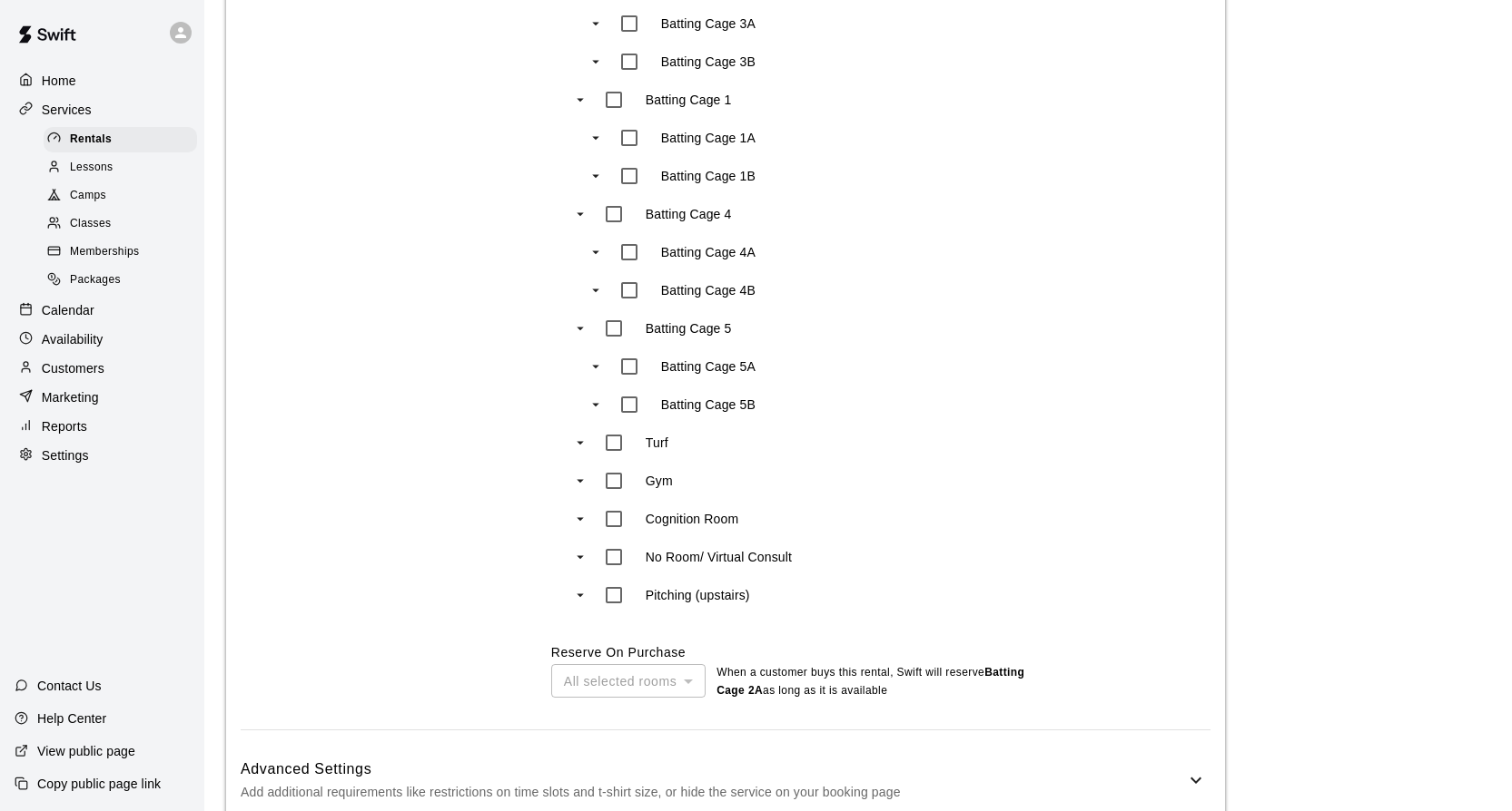
scroll to position [1139, 0]
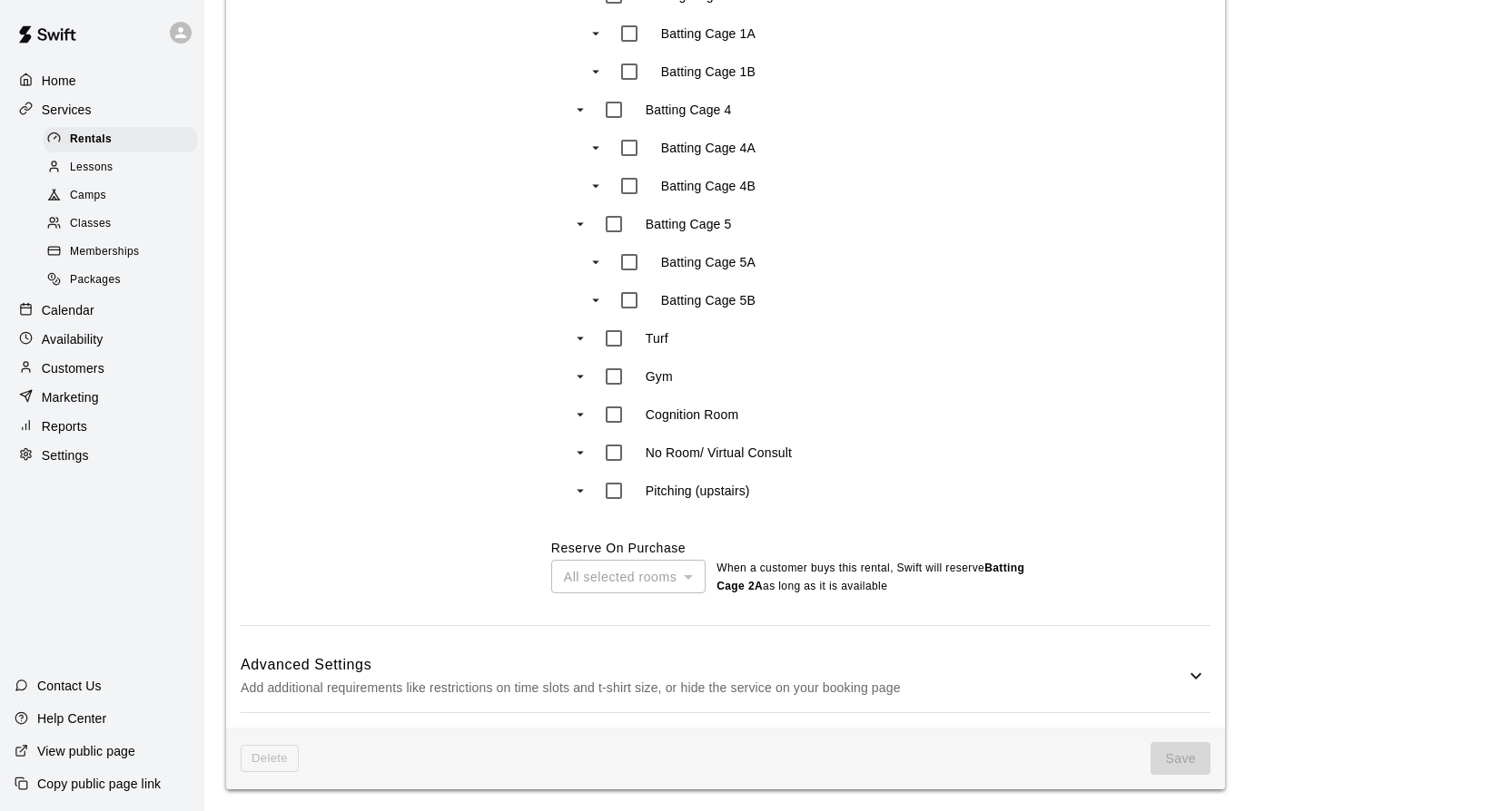
click at [1168, 763] on span "Save" at bounding box center [1180, 759] width 60 height 34
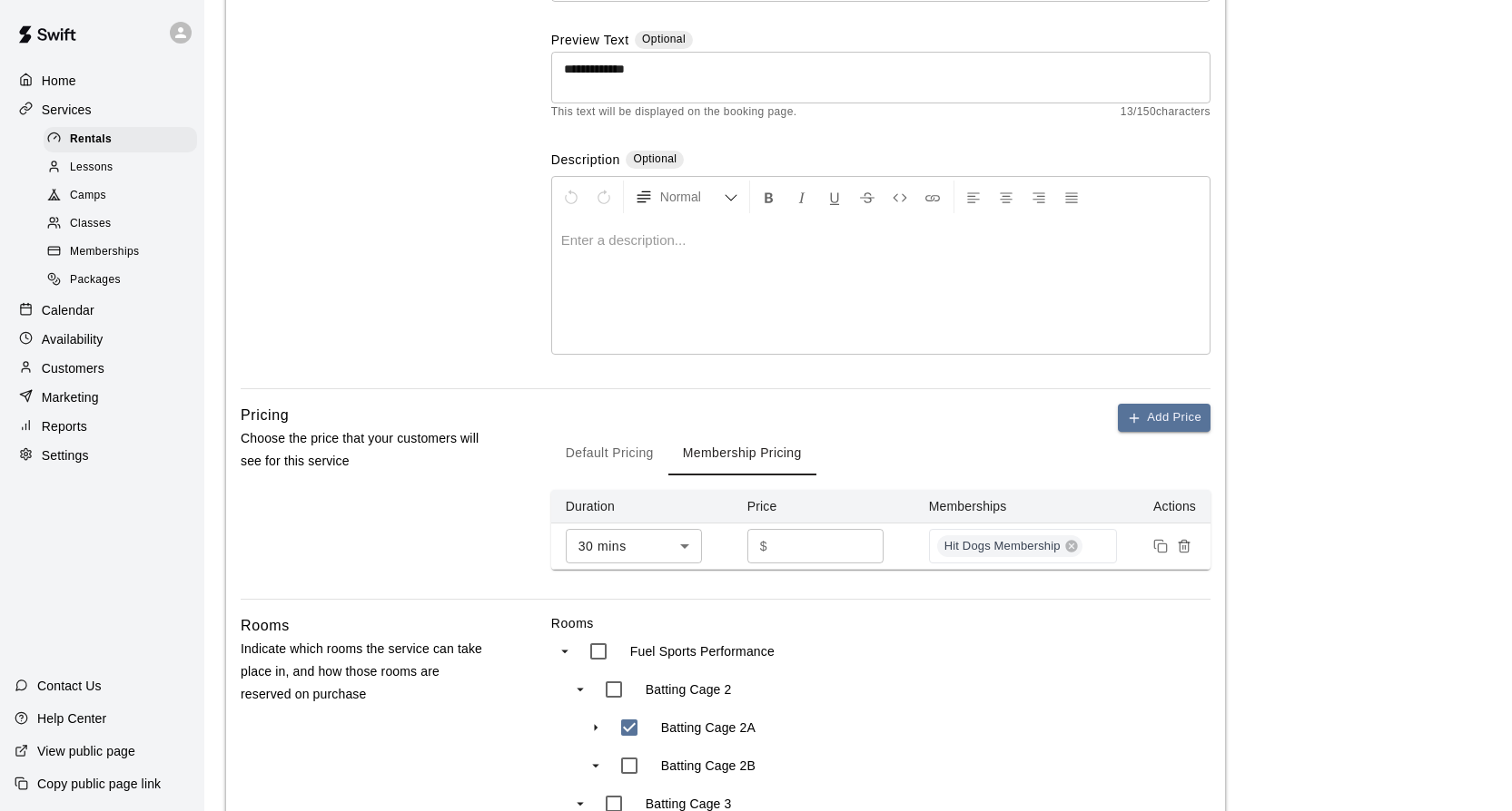
scroll to position [240, 0]
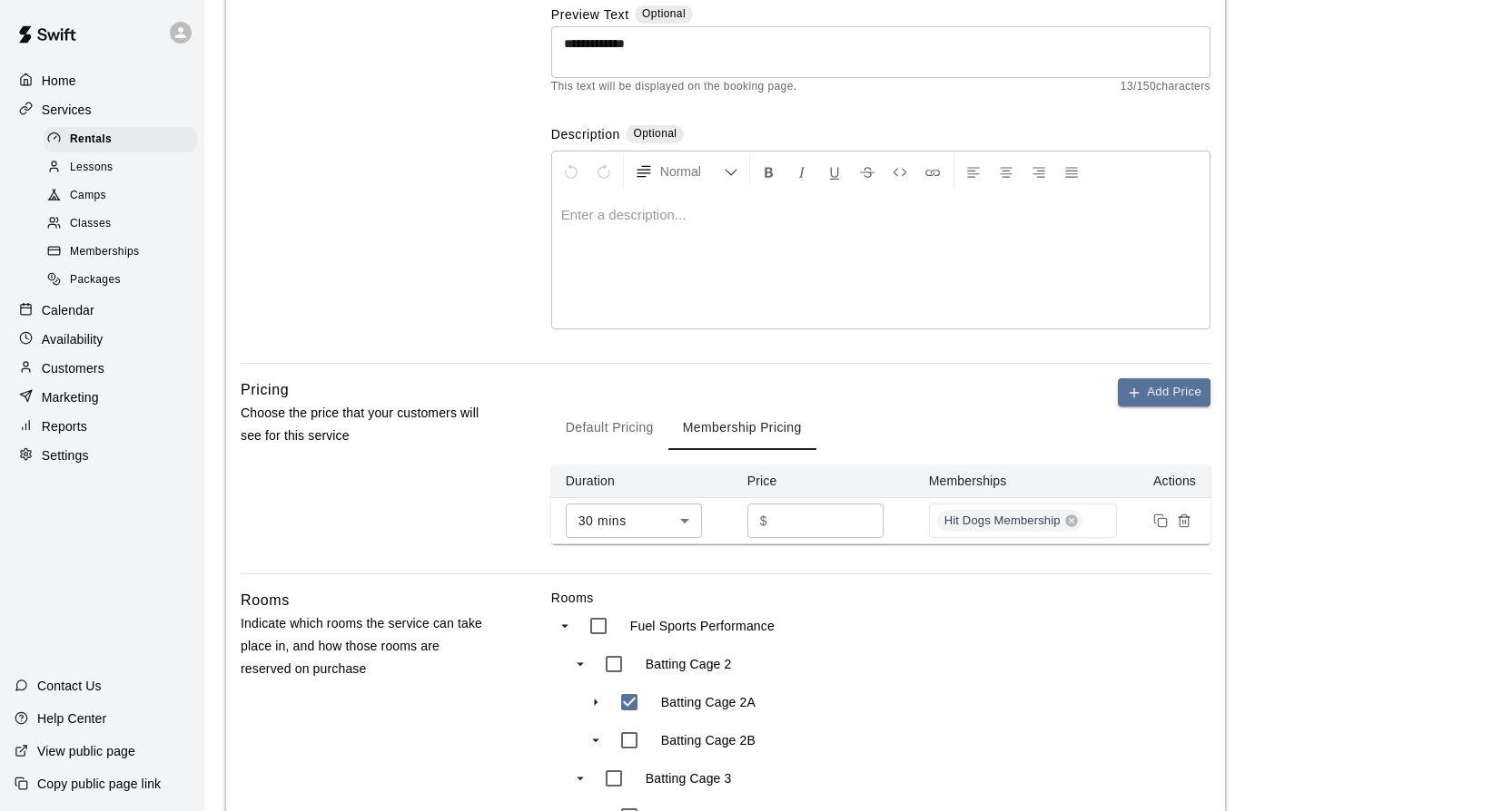
click at [773, 526] on div "$ ​" at bounding box center [815, 520] width 136 height 34
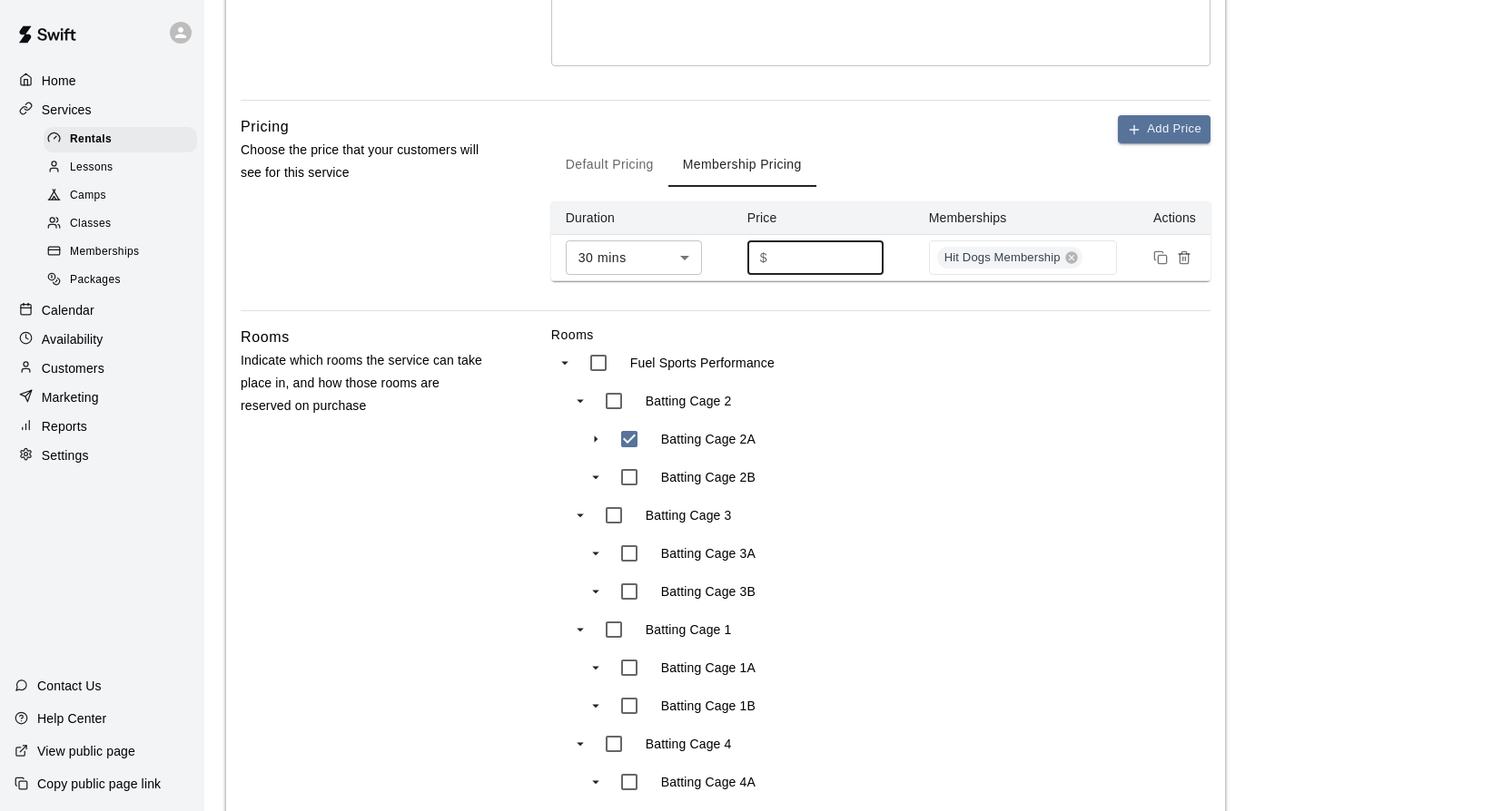
scroll to position [510, 0]
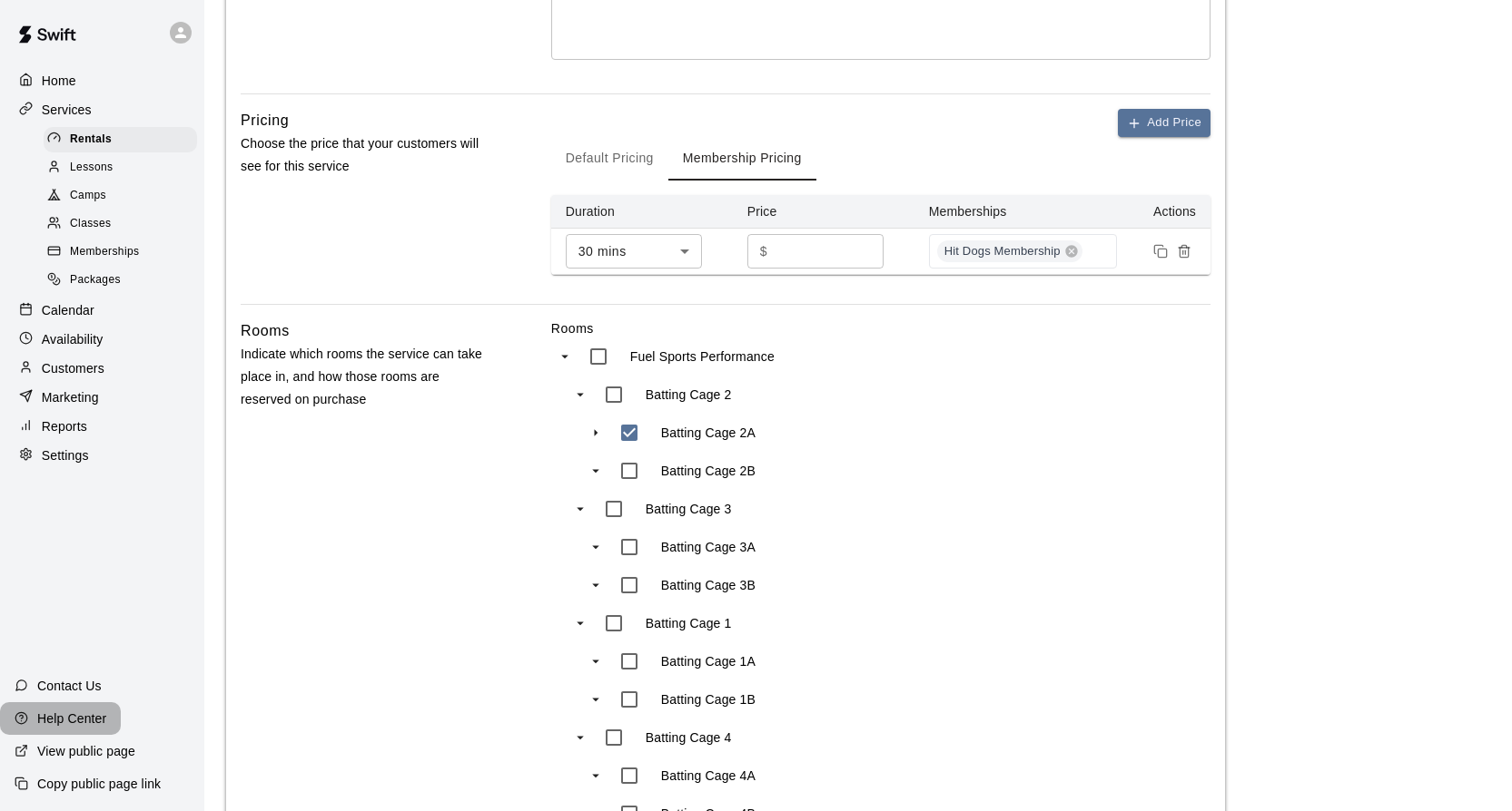
click at [89, 713] on p "Help Center" at bounding box center [72, 718] width 69 height 18
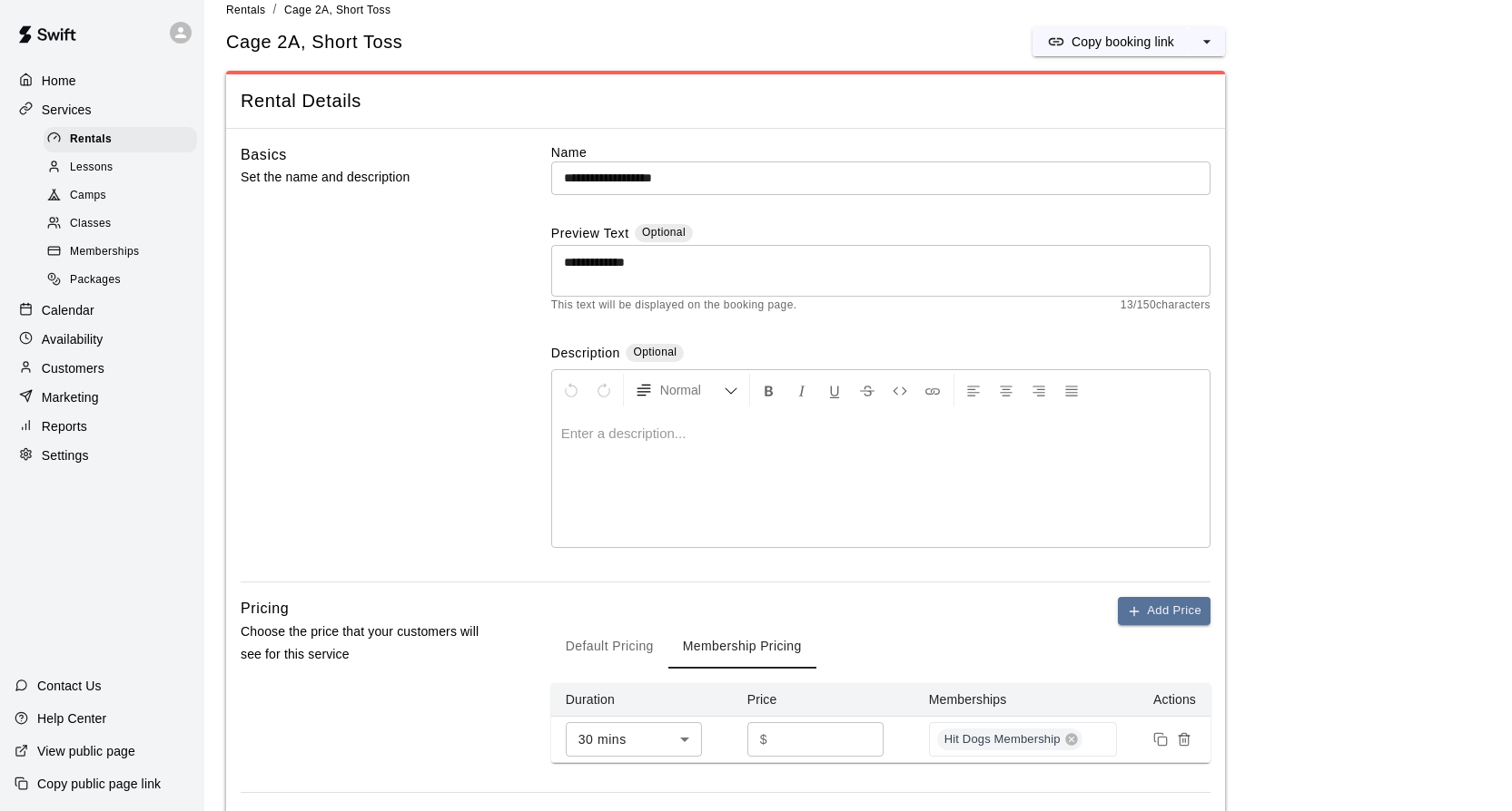
scroll to position [0, 0]
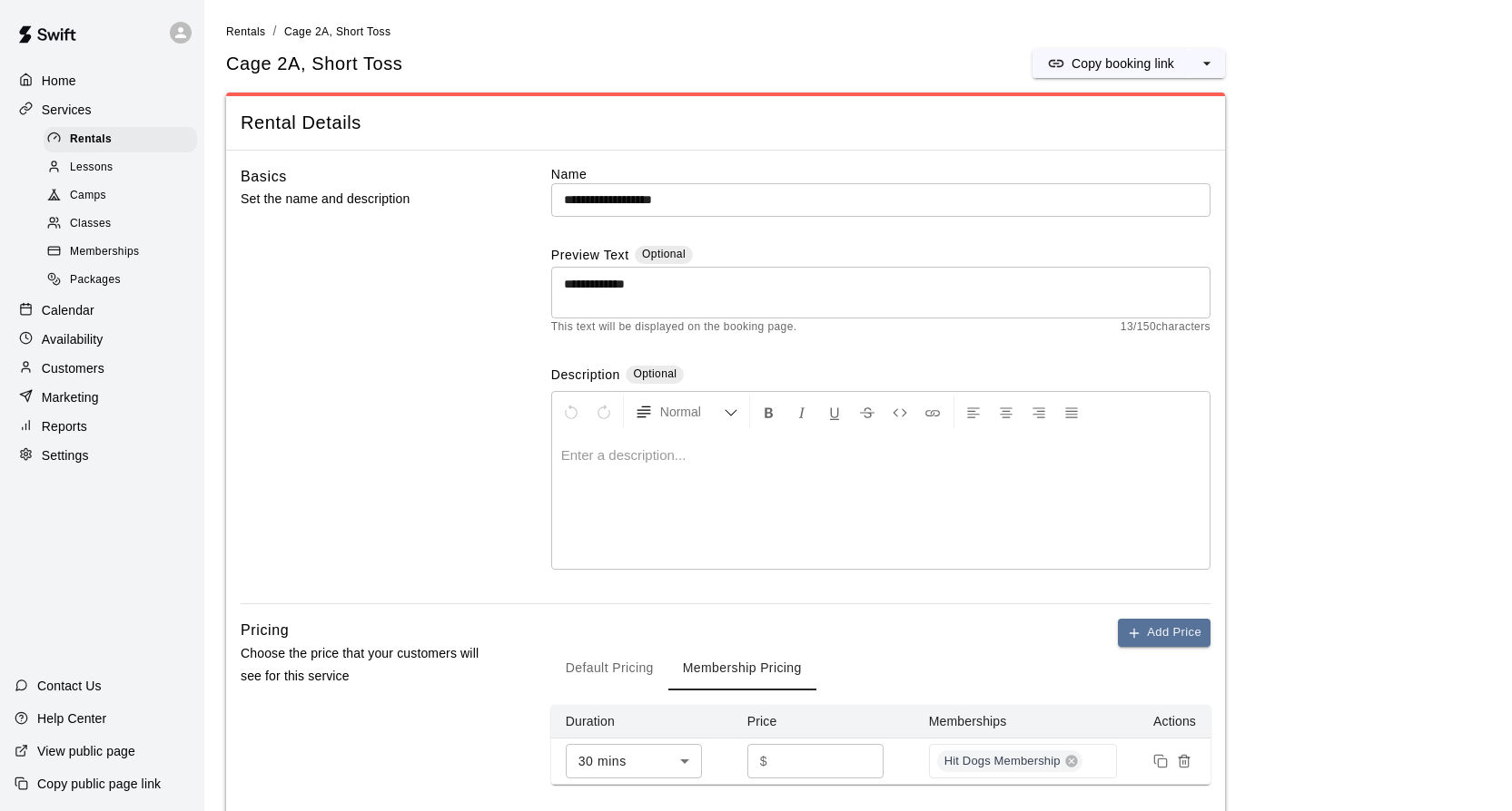
click at [103, 165] on span "Lessons" at bounding box center [91, 168] width 44 height 18
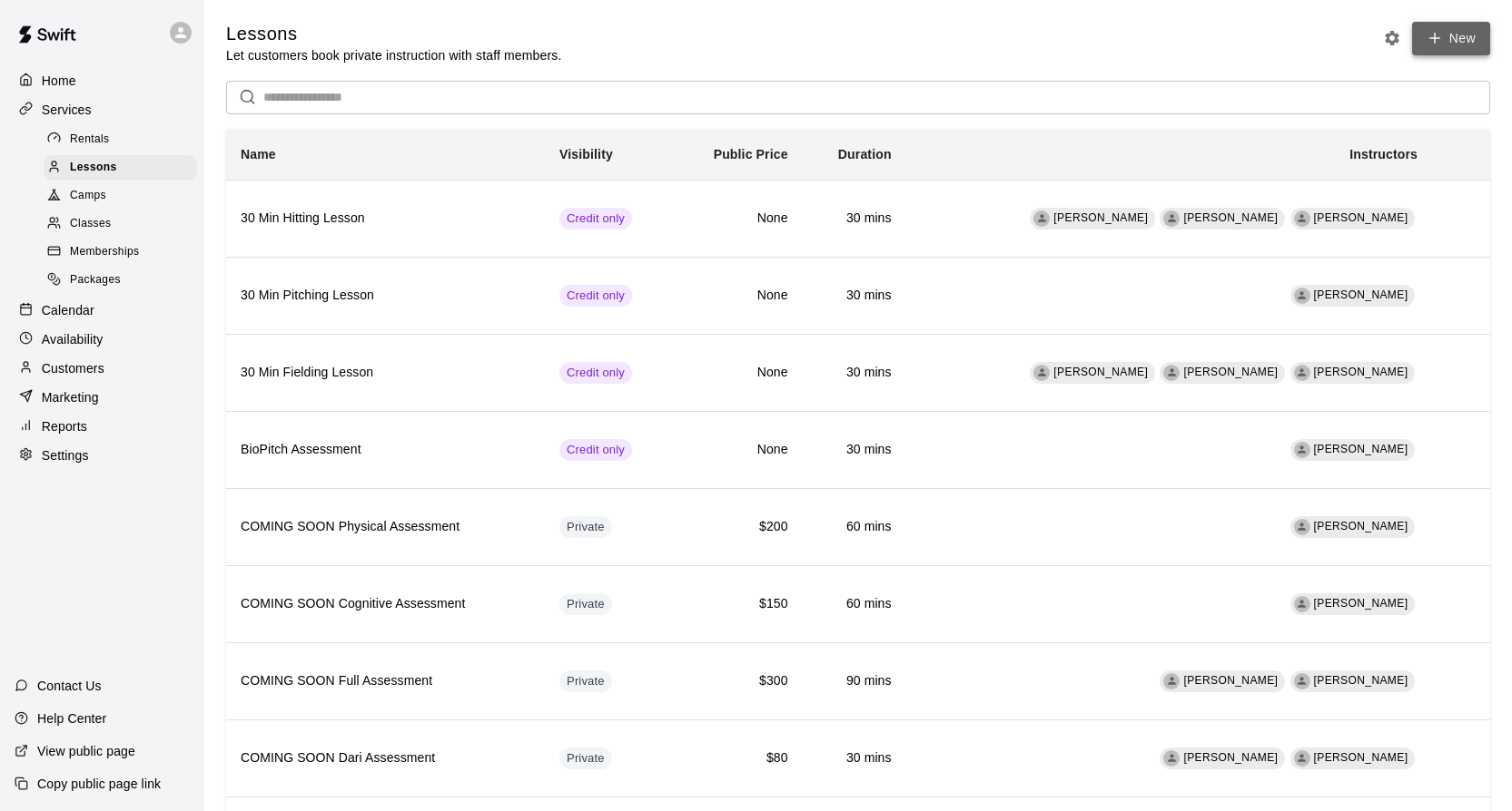
click at [1436, 40] on icon at bounding box center [1435, 38] width 17 height 17
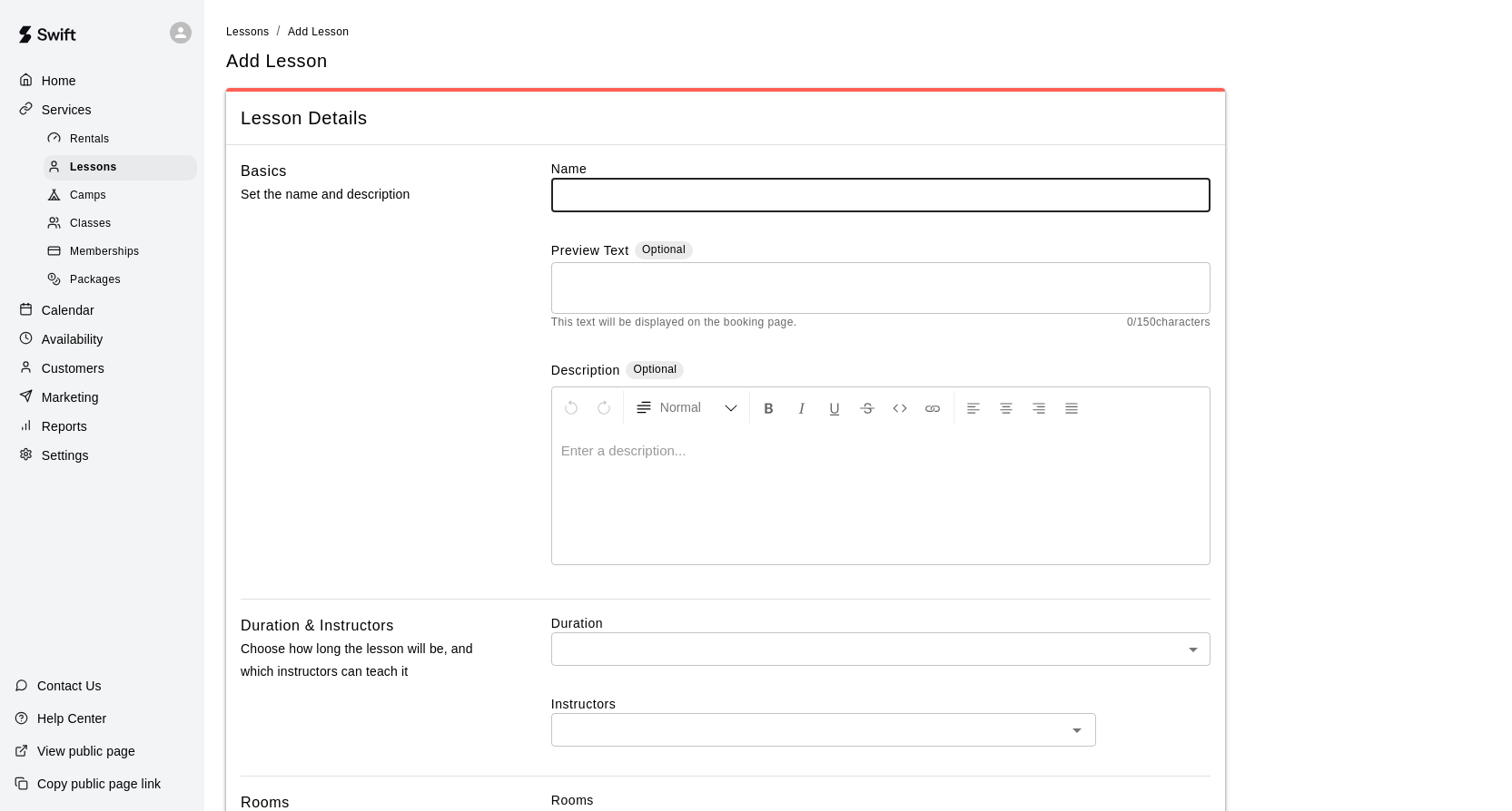
click at [578, 197] on input "text" at bounding box center [881, 195] width 660 height 34
type input "*"
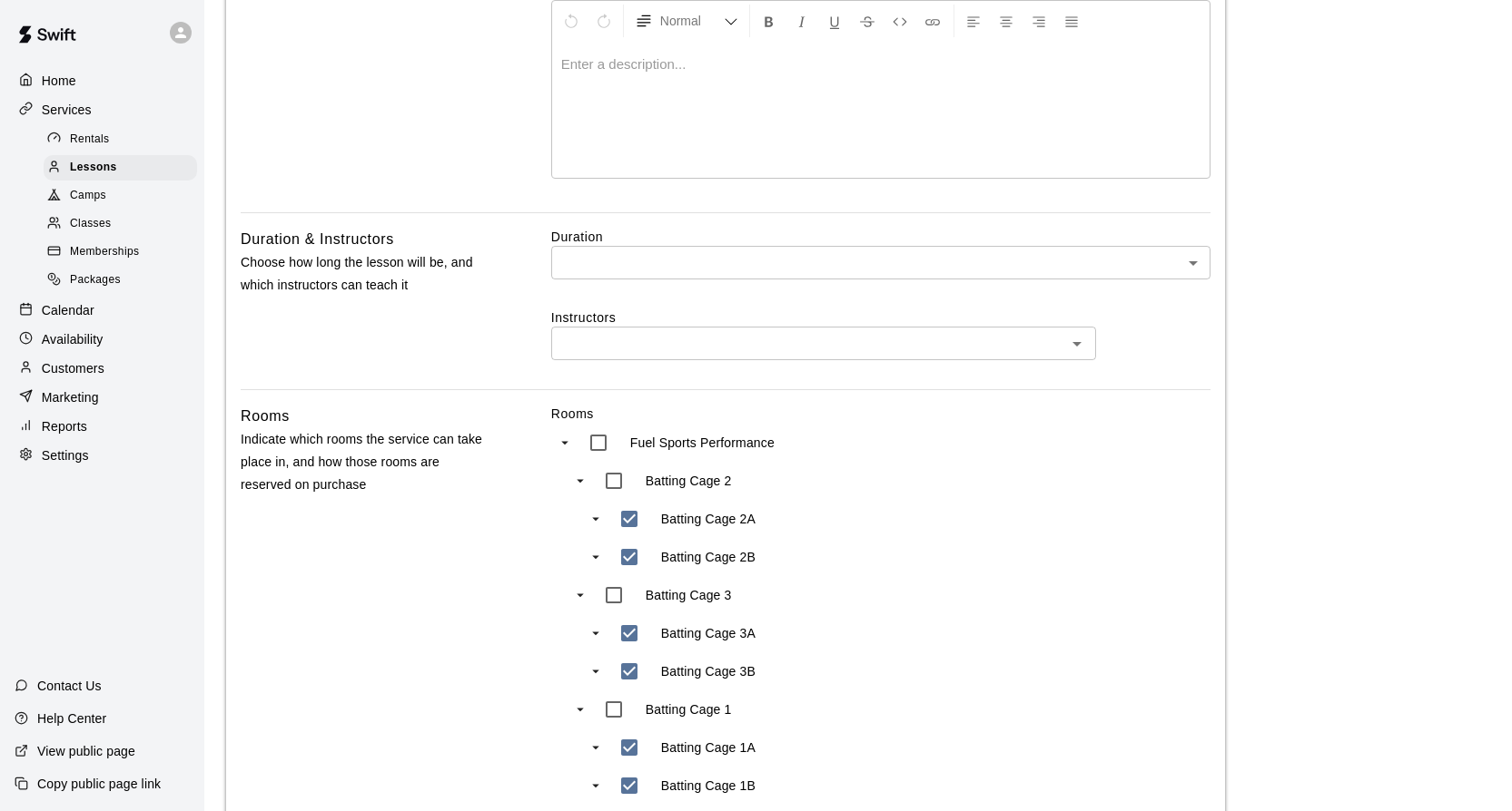
scroll to position [401, 0]
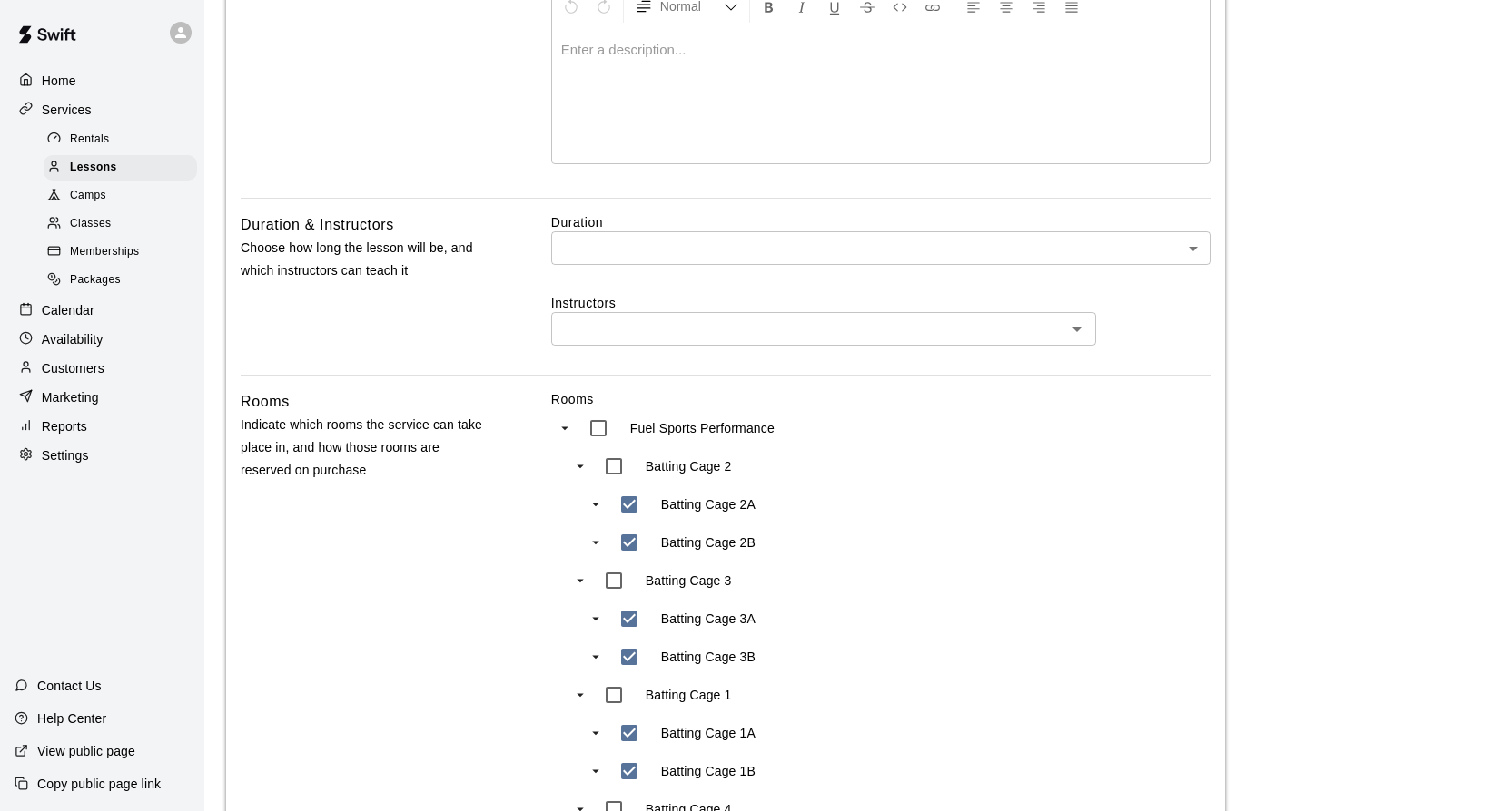
type input "*******"
click at [1185, 249] on body "Home Services Rentals Lessons Camps Classes Memberships Packages Calendar Avail…" at bounding box center [756, 672] width 1512 height 2148
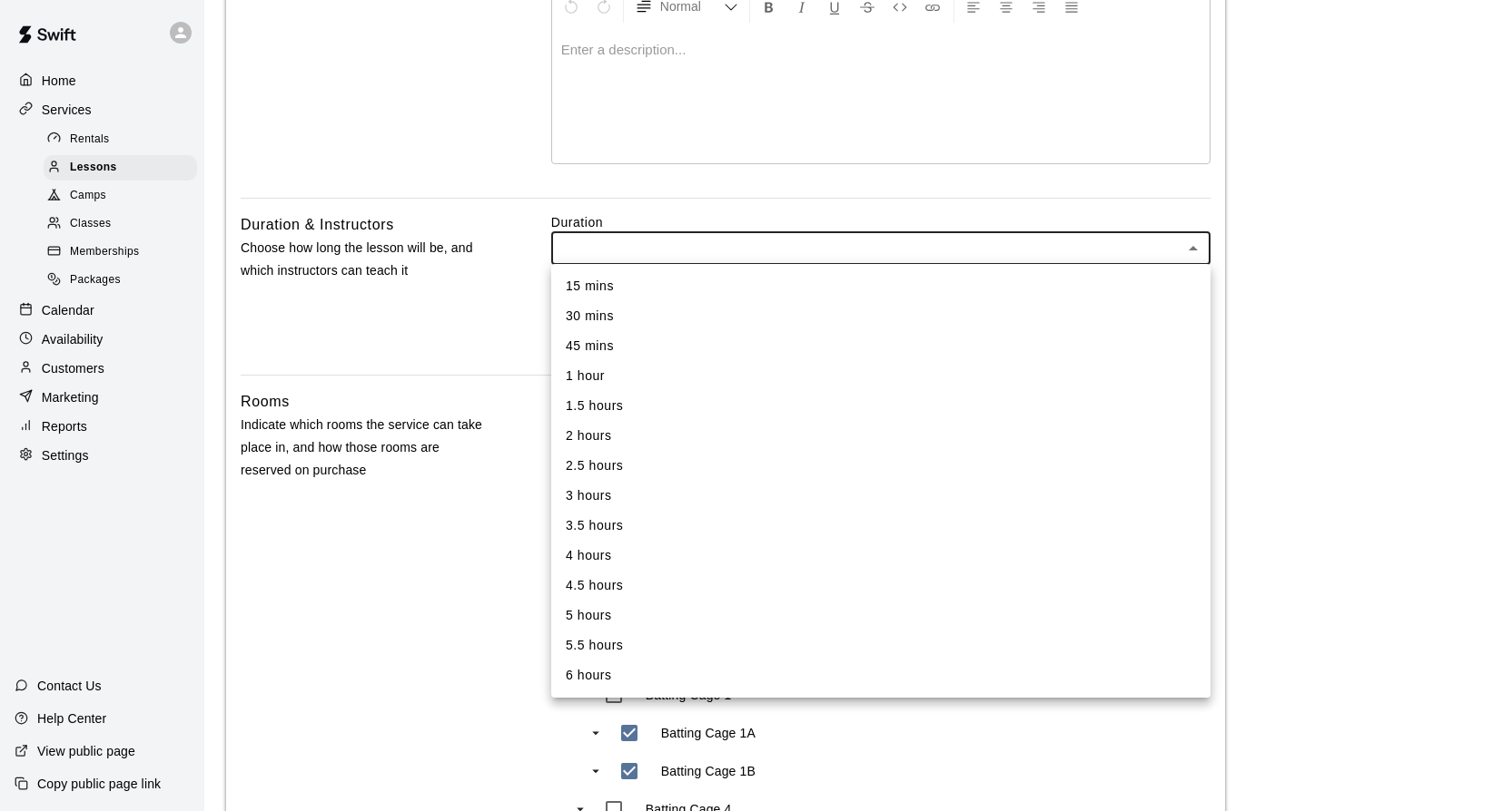
click at [658, 311] on li "30 mins" at bounding box center [881, 317] width 660 height 30
type input "**"
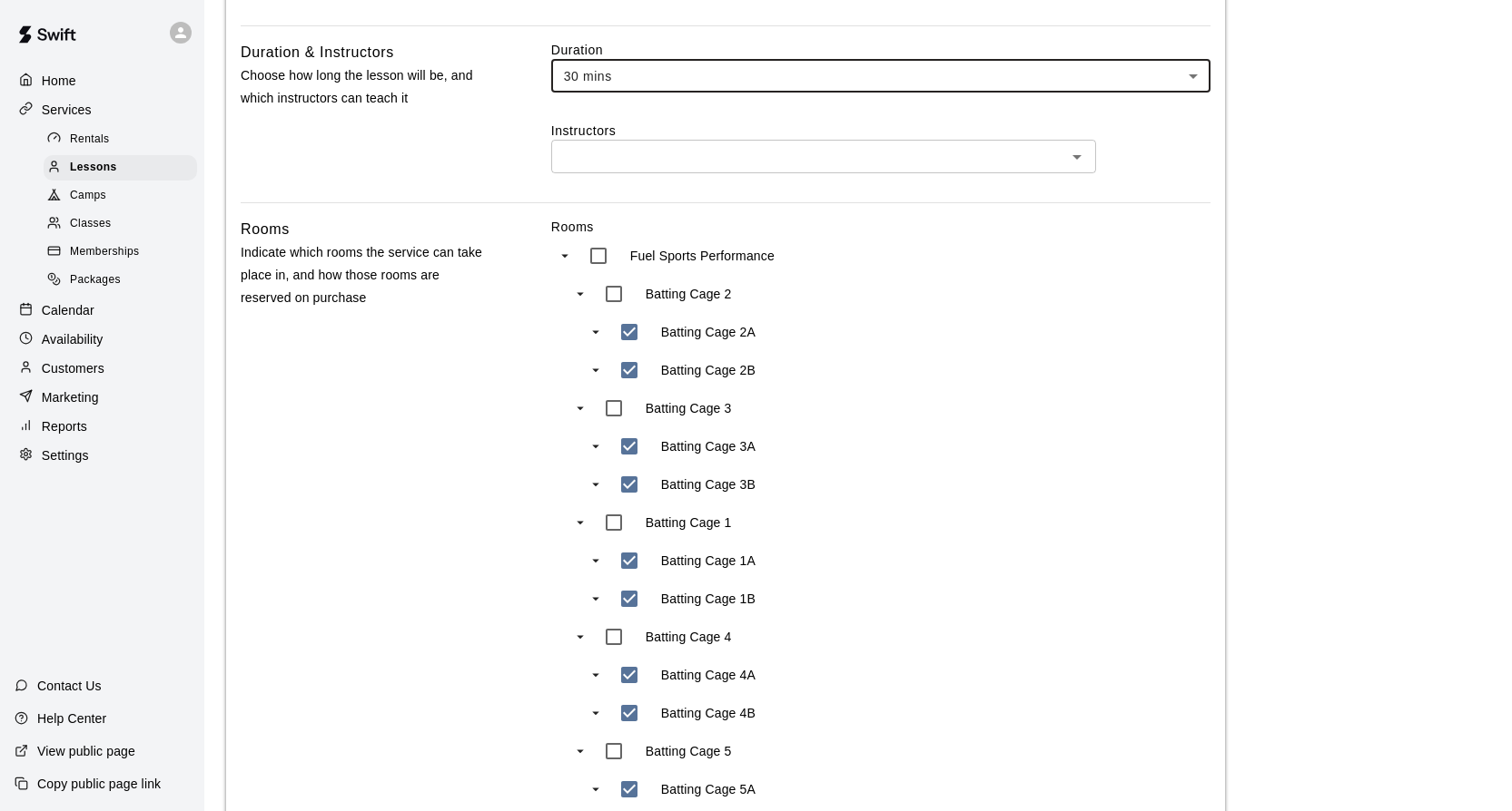
scroll to position [629, 0]
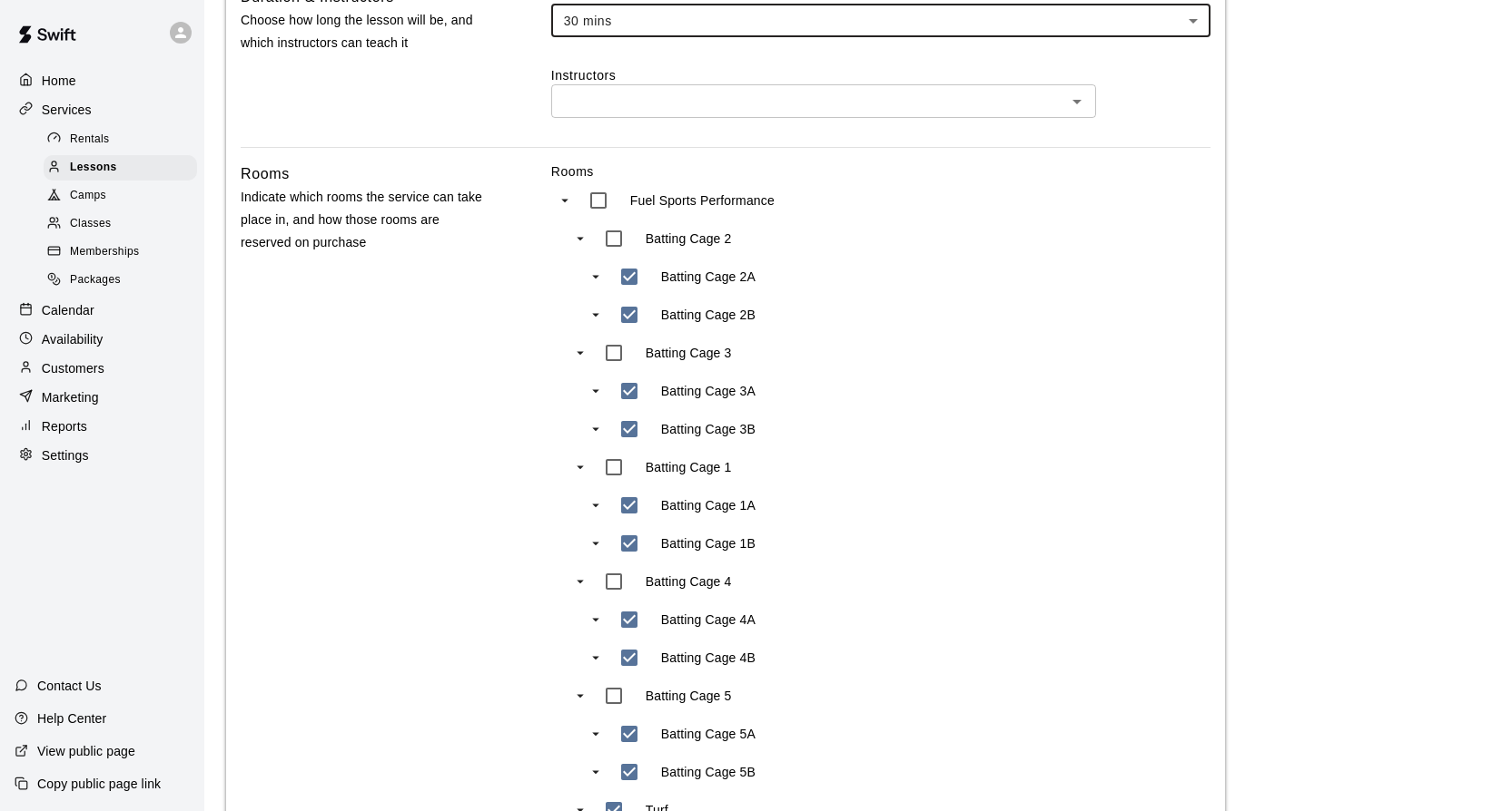
type input "***"
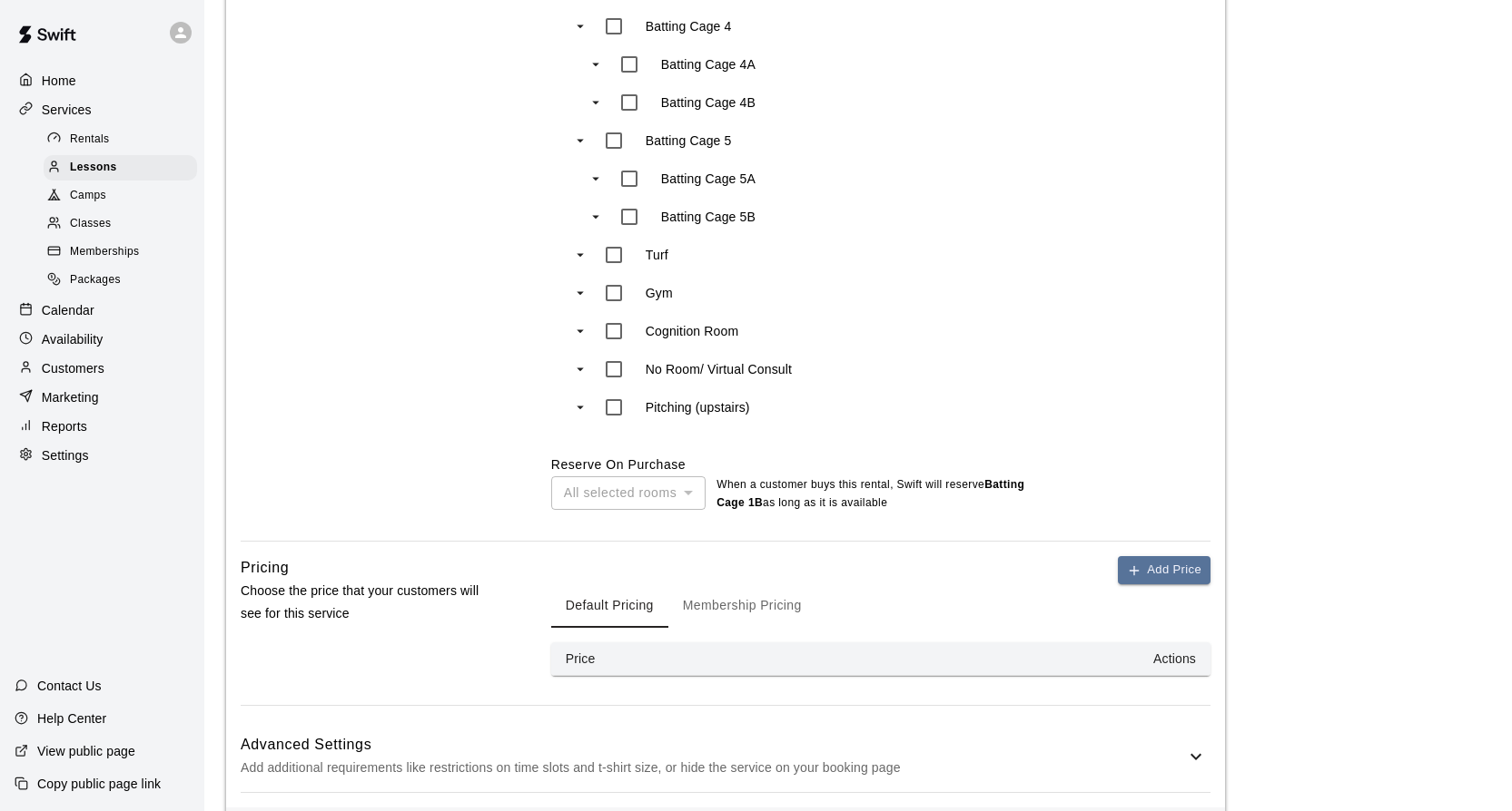
scroll to position [1266, 0]
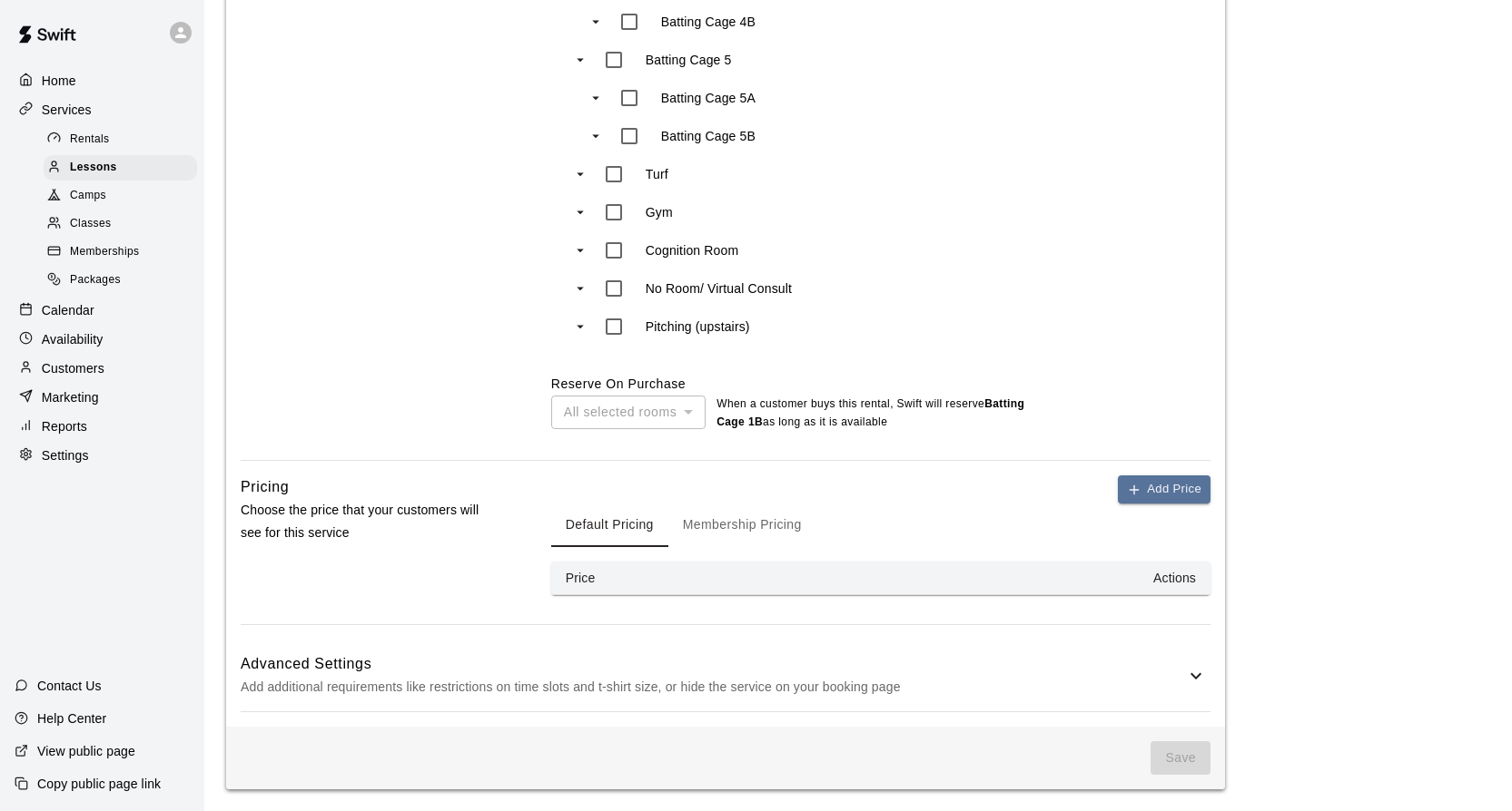
click at [691, 412] on div "All selected rooms" at bounding box center [629, 412] width 155 height 34
click at [729, 524] on button "Membership Pricing" at bounding box center [742, 525] width 148 height 44
click at [607, 517] on button "Default Pricing" at bounding box center [610, 525] width 117 height 44
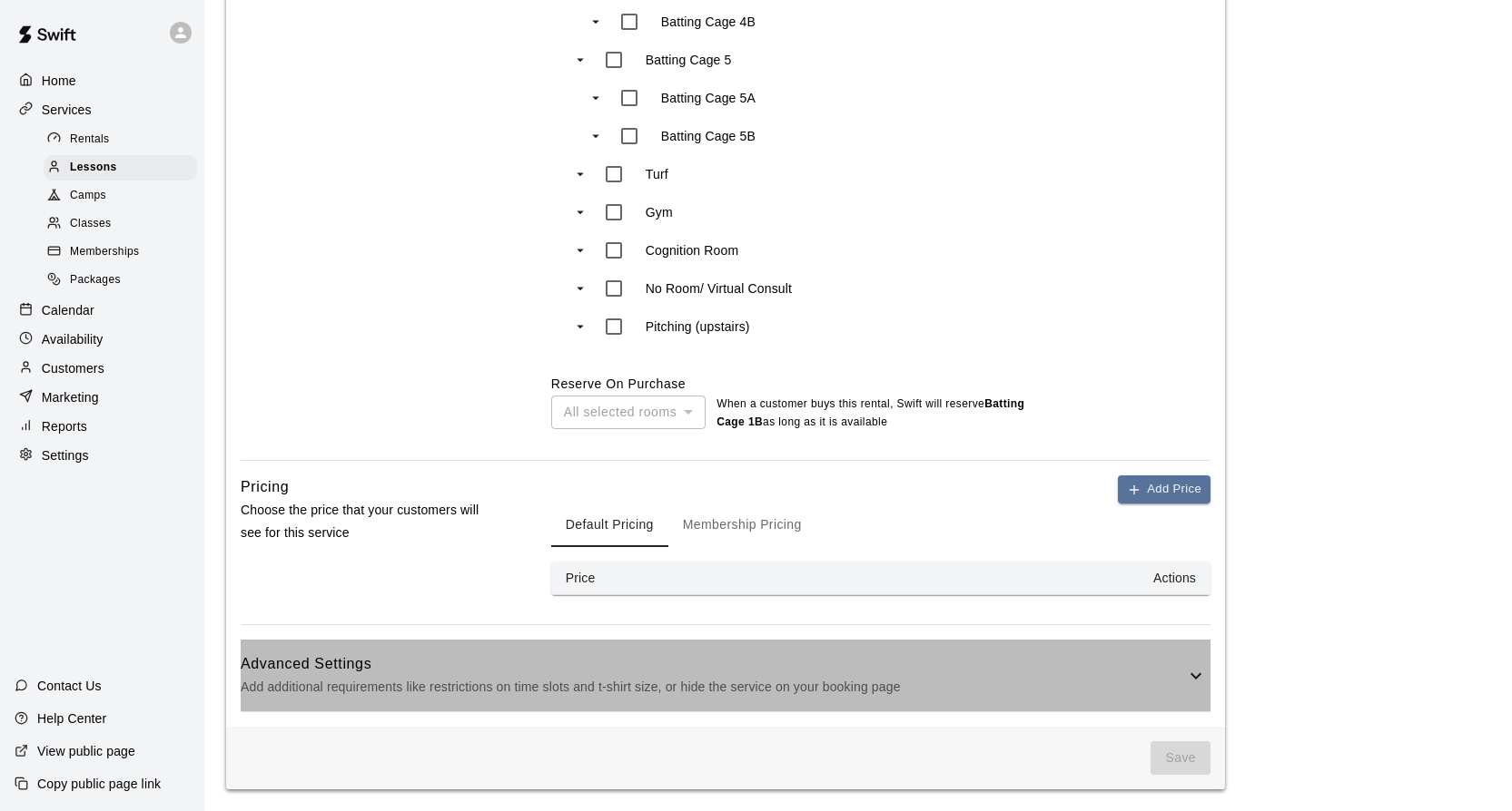
click at [832, 672] on h6 "Advanced Settings" at bounding box center [713, 664] width 945 height 23
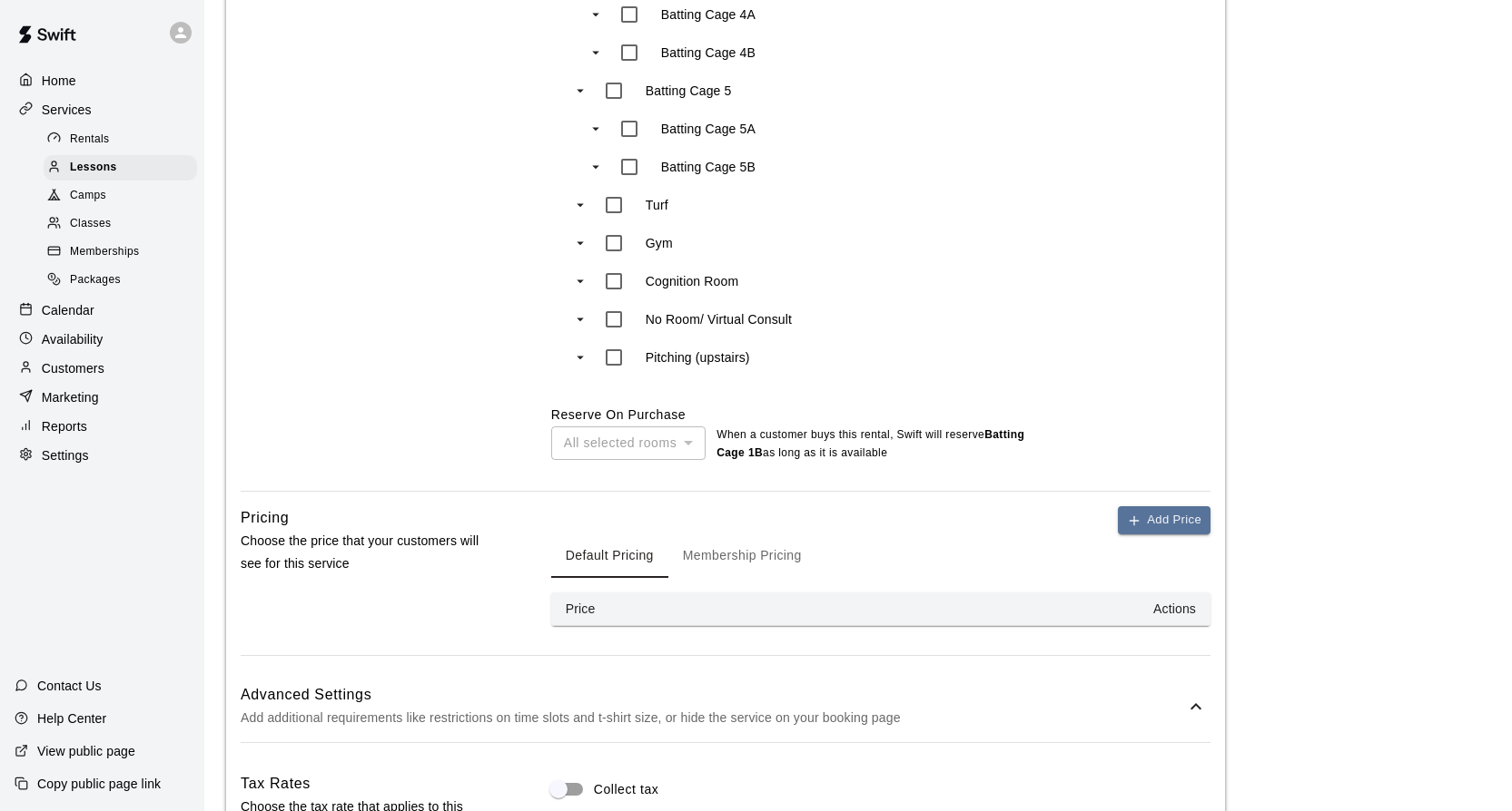
scroll to position [1248, 0]
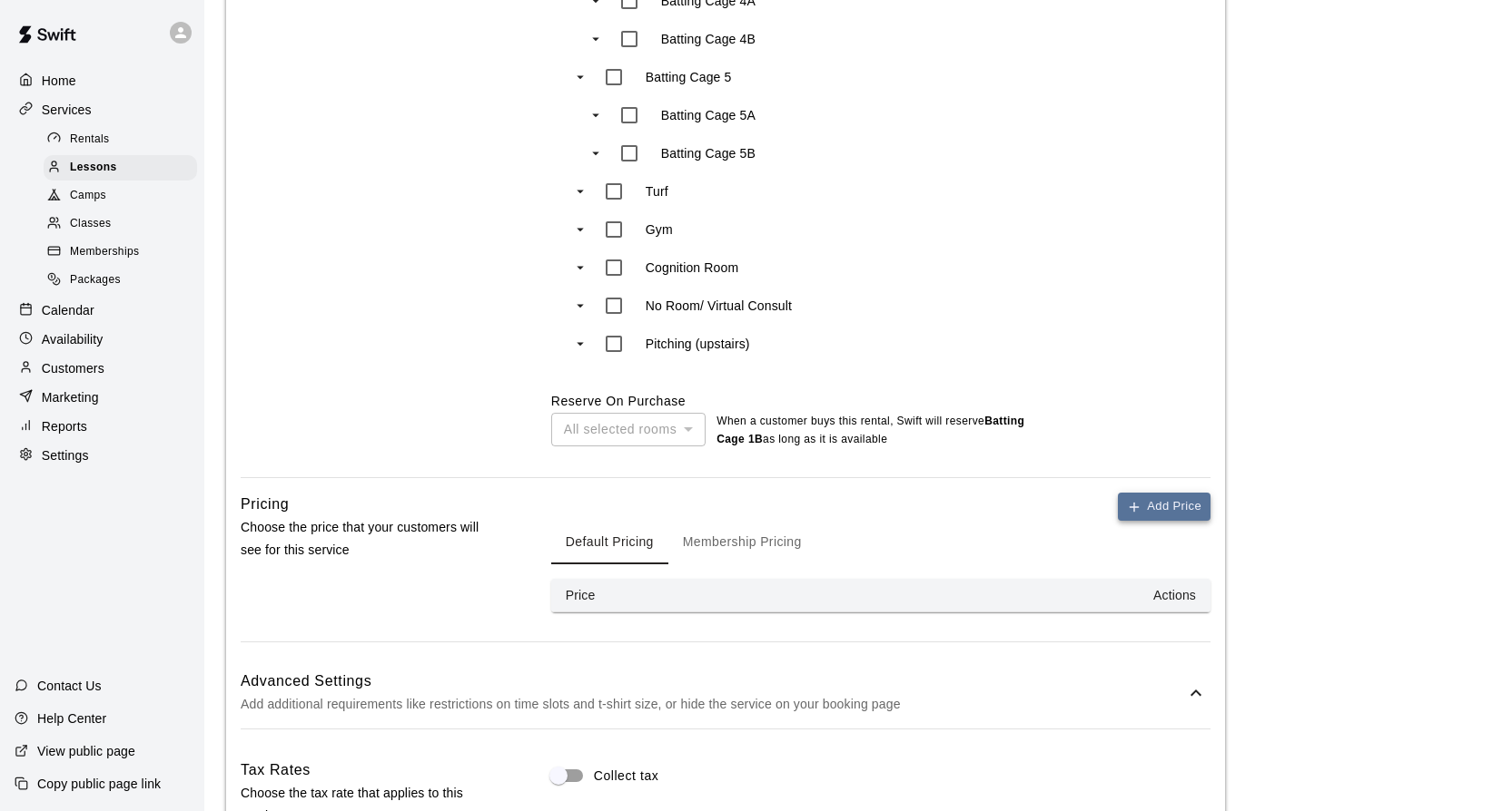
click at [1126, 510] on button "Add Price" at bounding box center [1164, 507] width 92 height 28
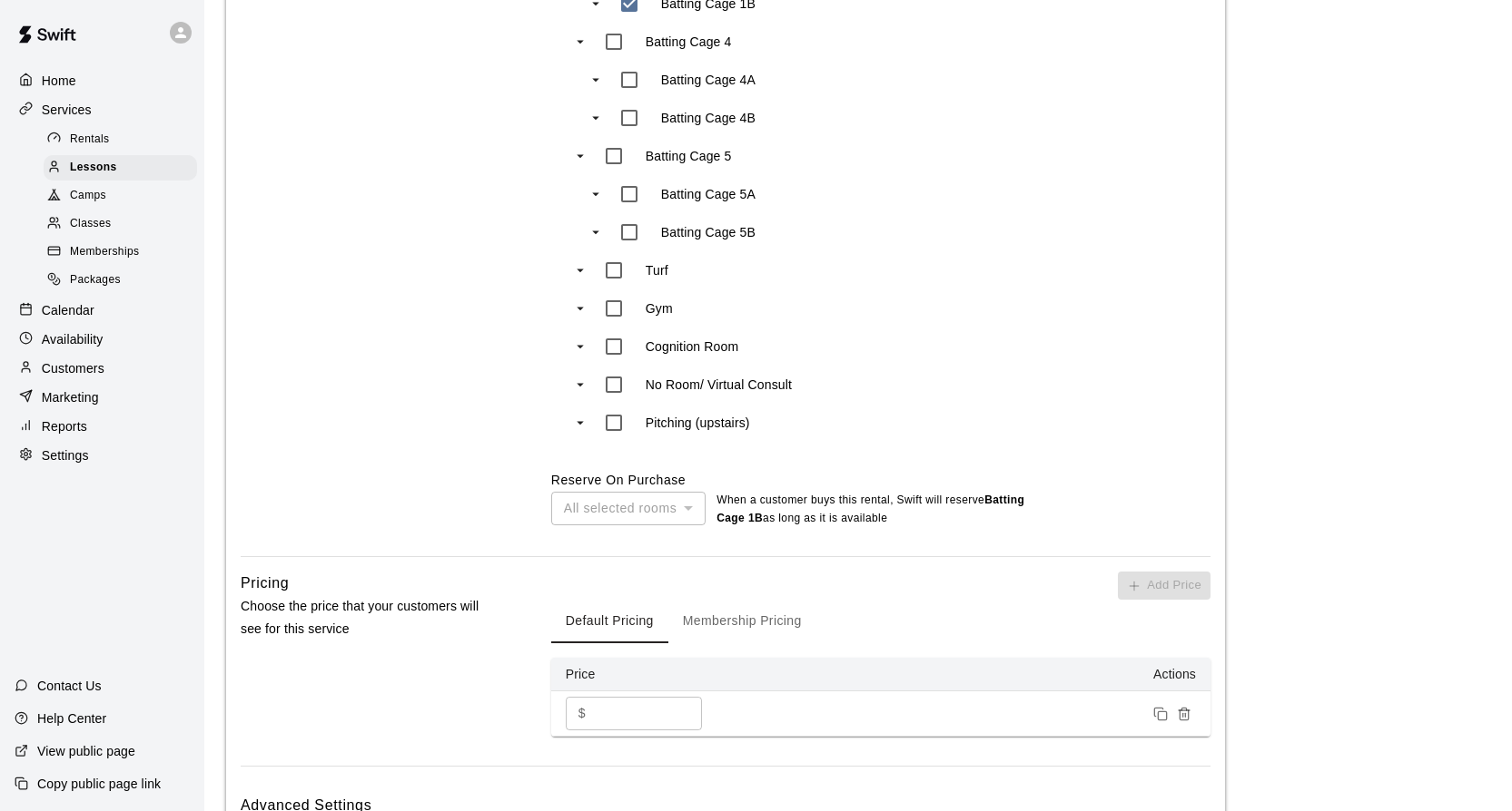
scroll to position [1151, 0]
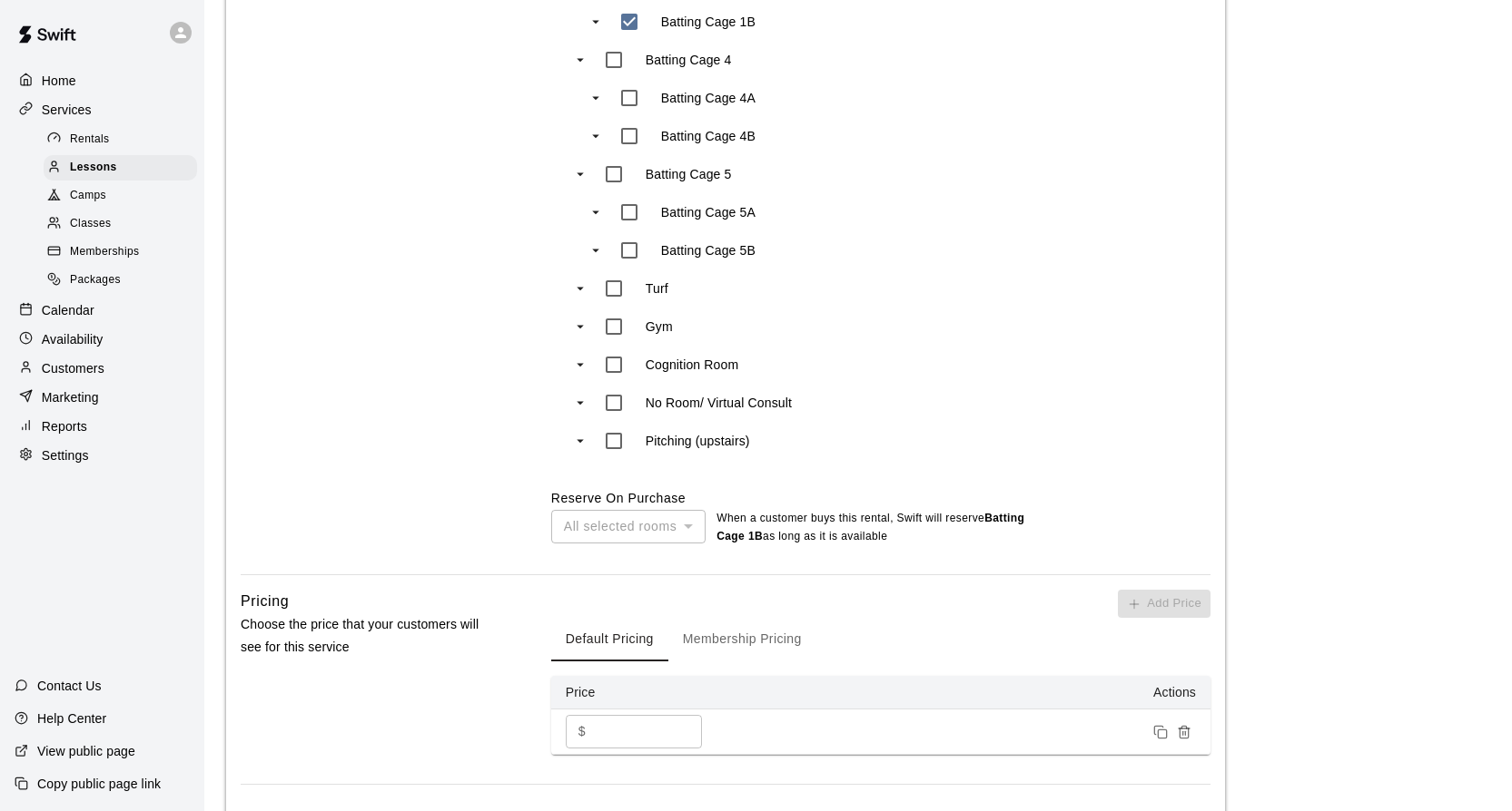
click at [738, 642] on button "Membership Pricing" at bounding box center [742, 640] width 148 height 44
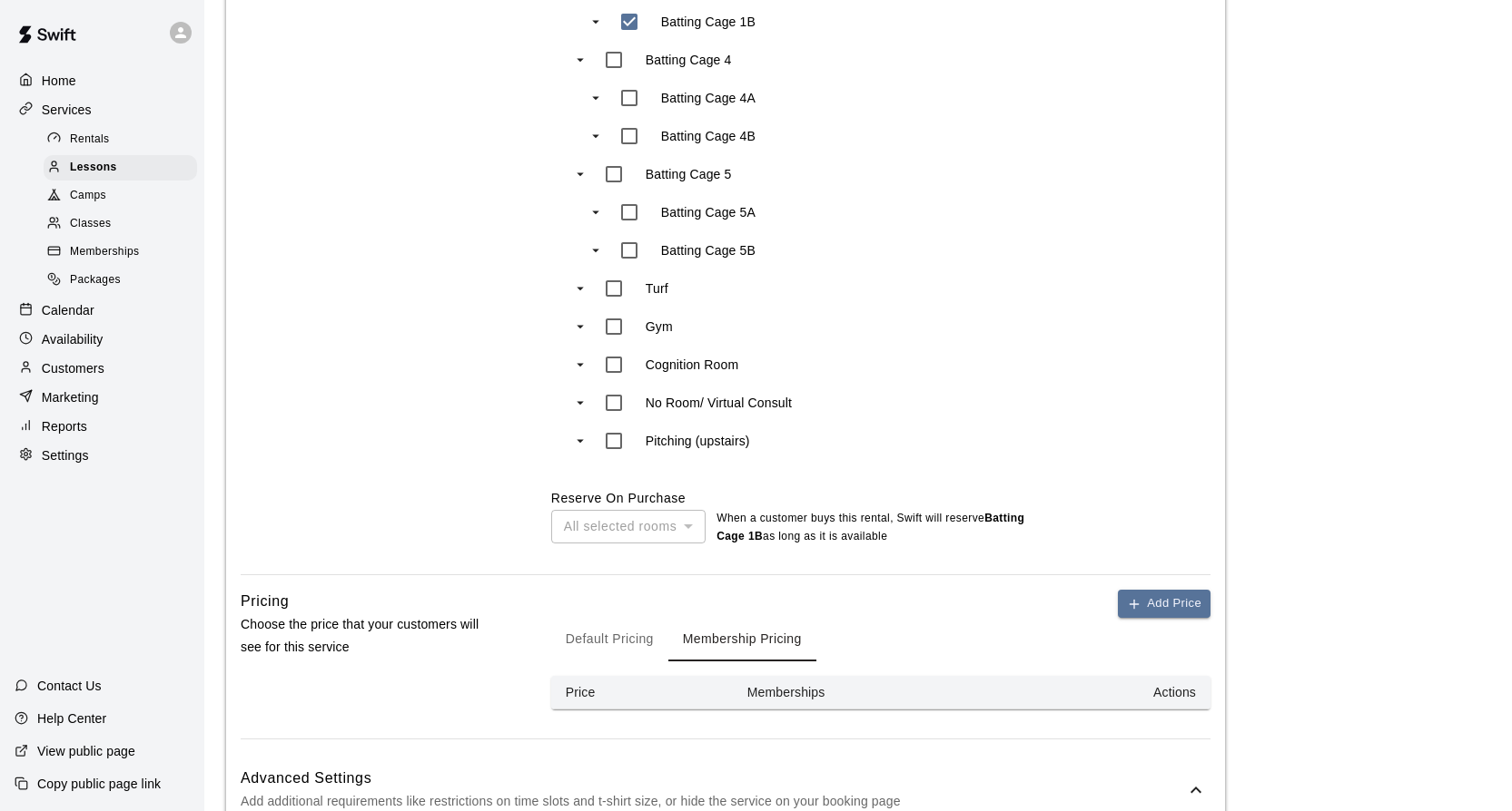
click at [805, 698] on th "Memberships" at bounding box center [876, 693] width 286 height 34
click at [1127, 607] on button "Add Price" at bounding box center [1164, 604] width 92 height 28
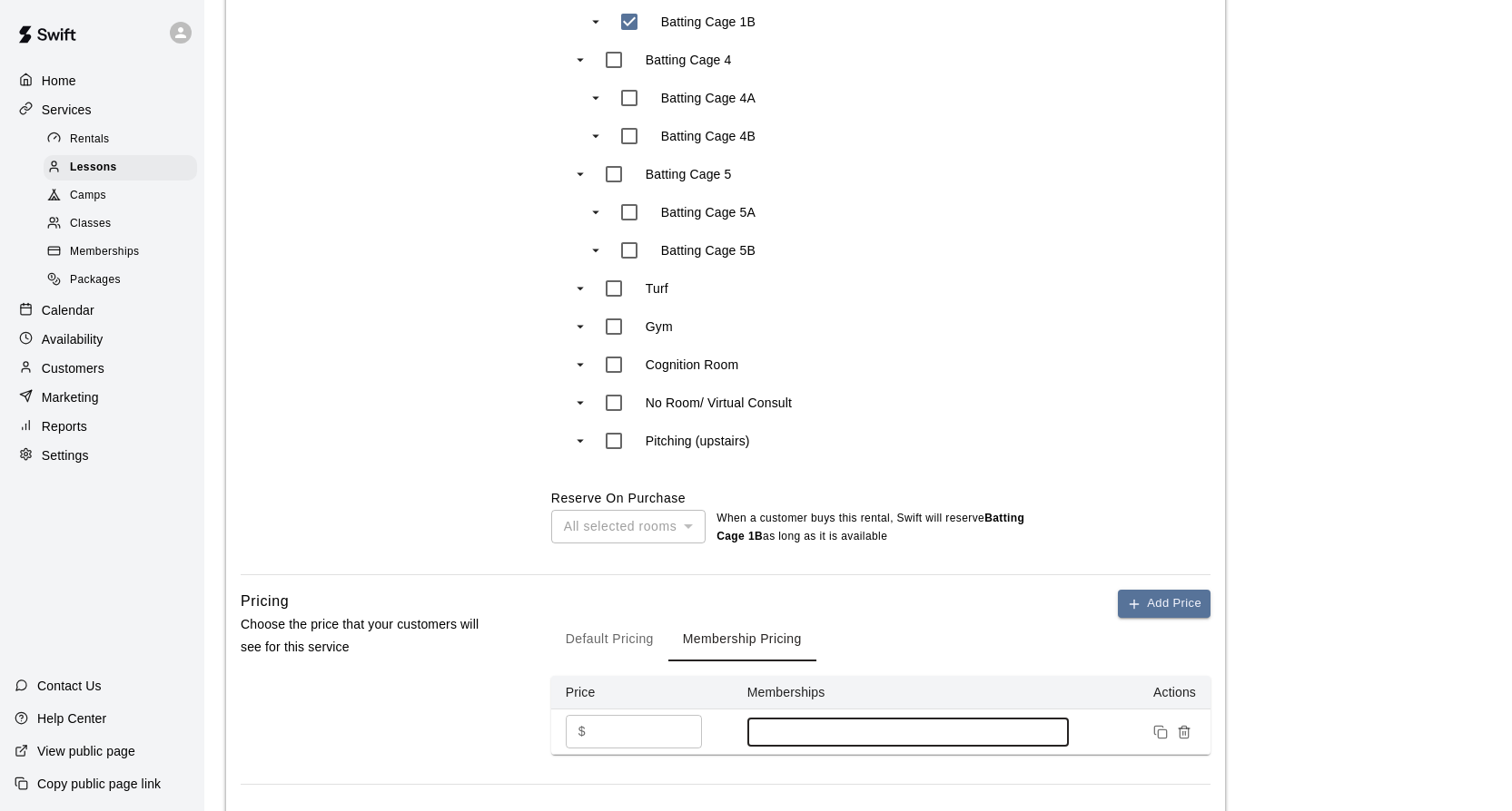
click at [1033, 731] on input at bounding box center [908, 733] width 304 height 15
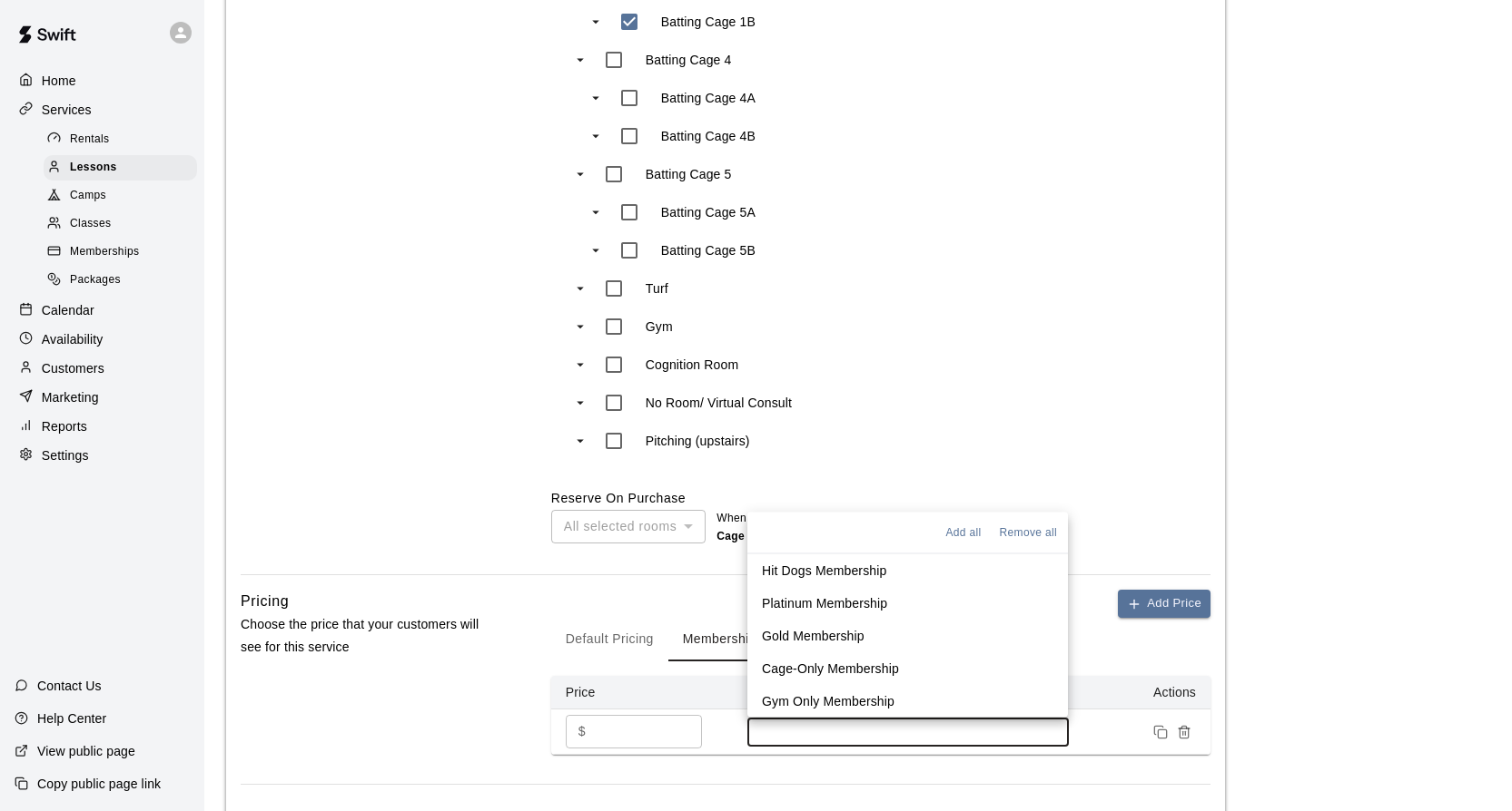
scroll to position [1161, 0]
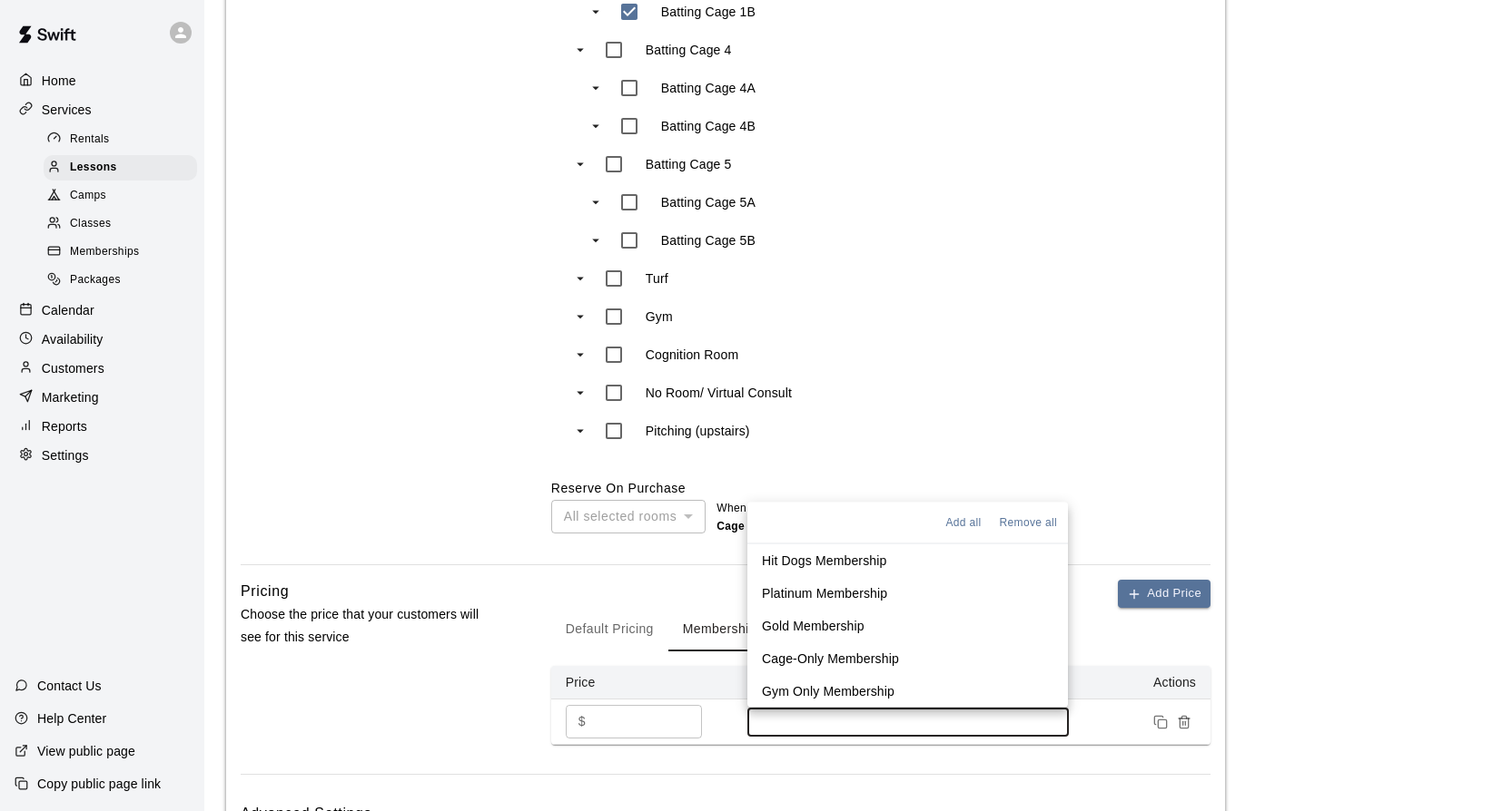
click at [857, 555] on p "Hit Dogs Membership" at bounding box center [824, 560] width 125 height 18
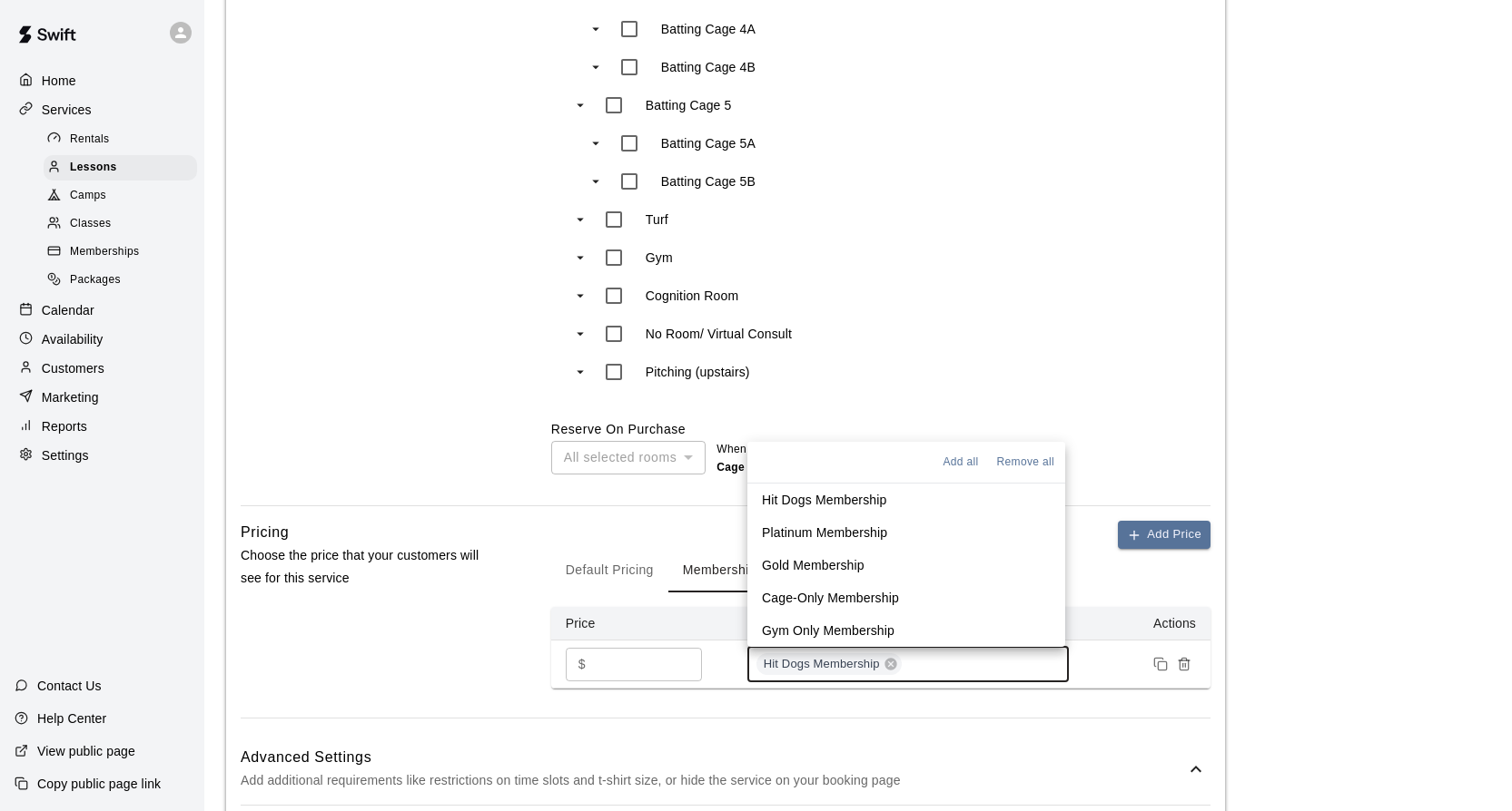
scroll to position [1272, 0]
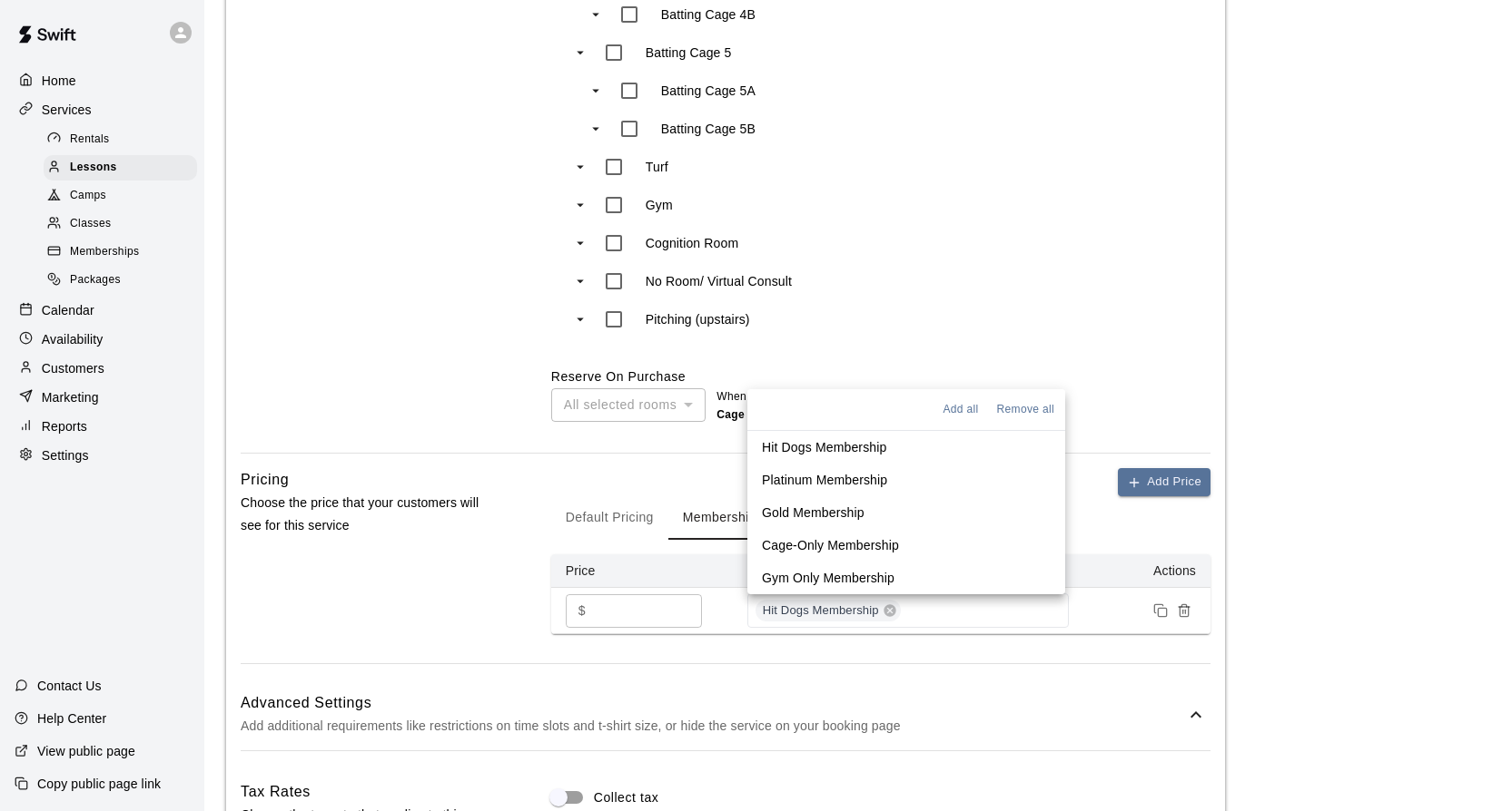
click at [1070, 714] on h6 "Advanced Settings" at bounding box center [713, 703] width 945 height 23
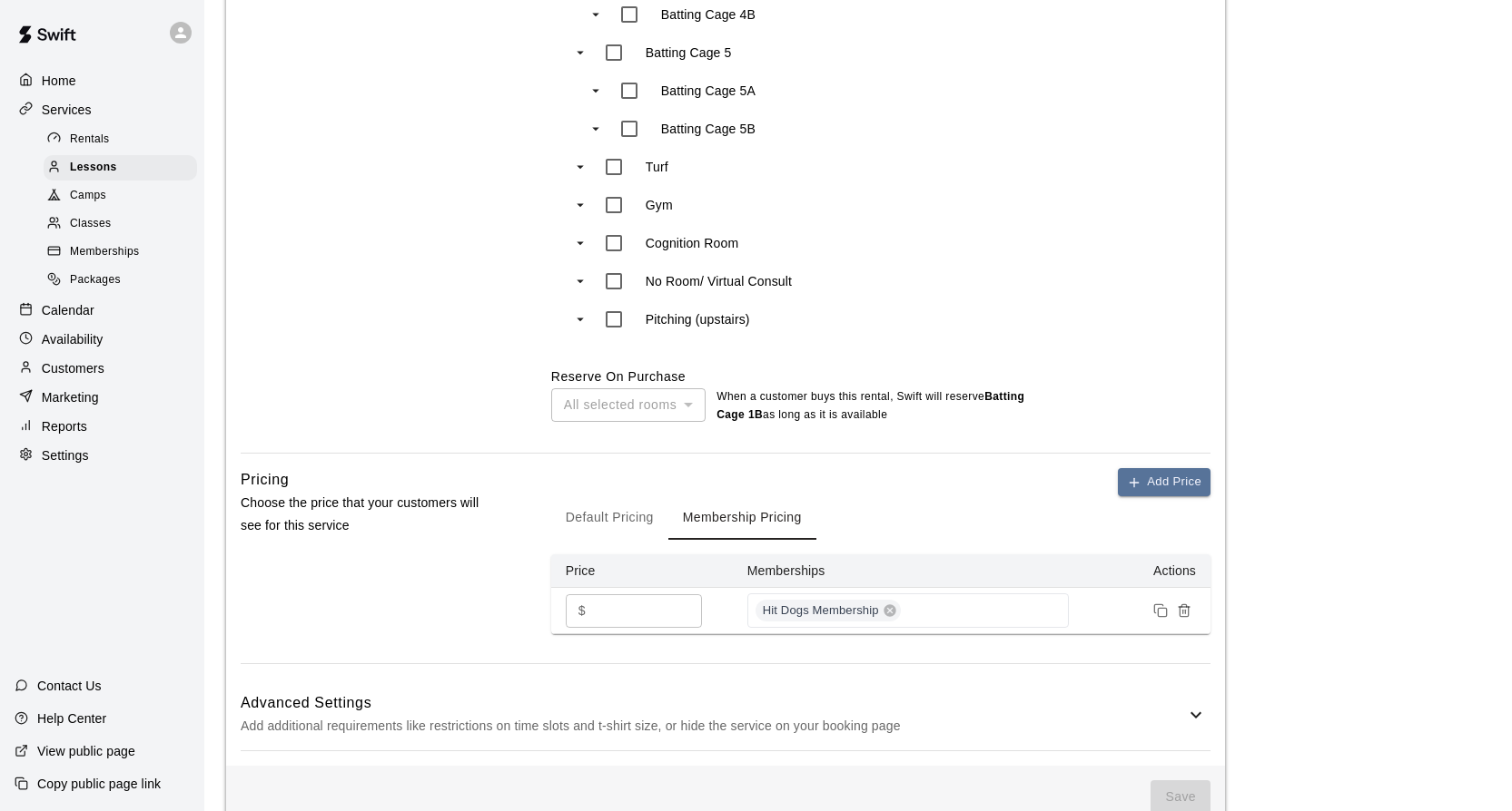
scroll to position [1312, 0]
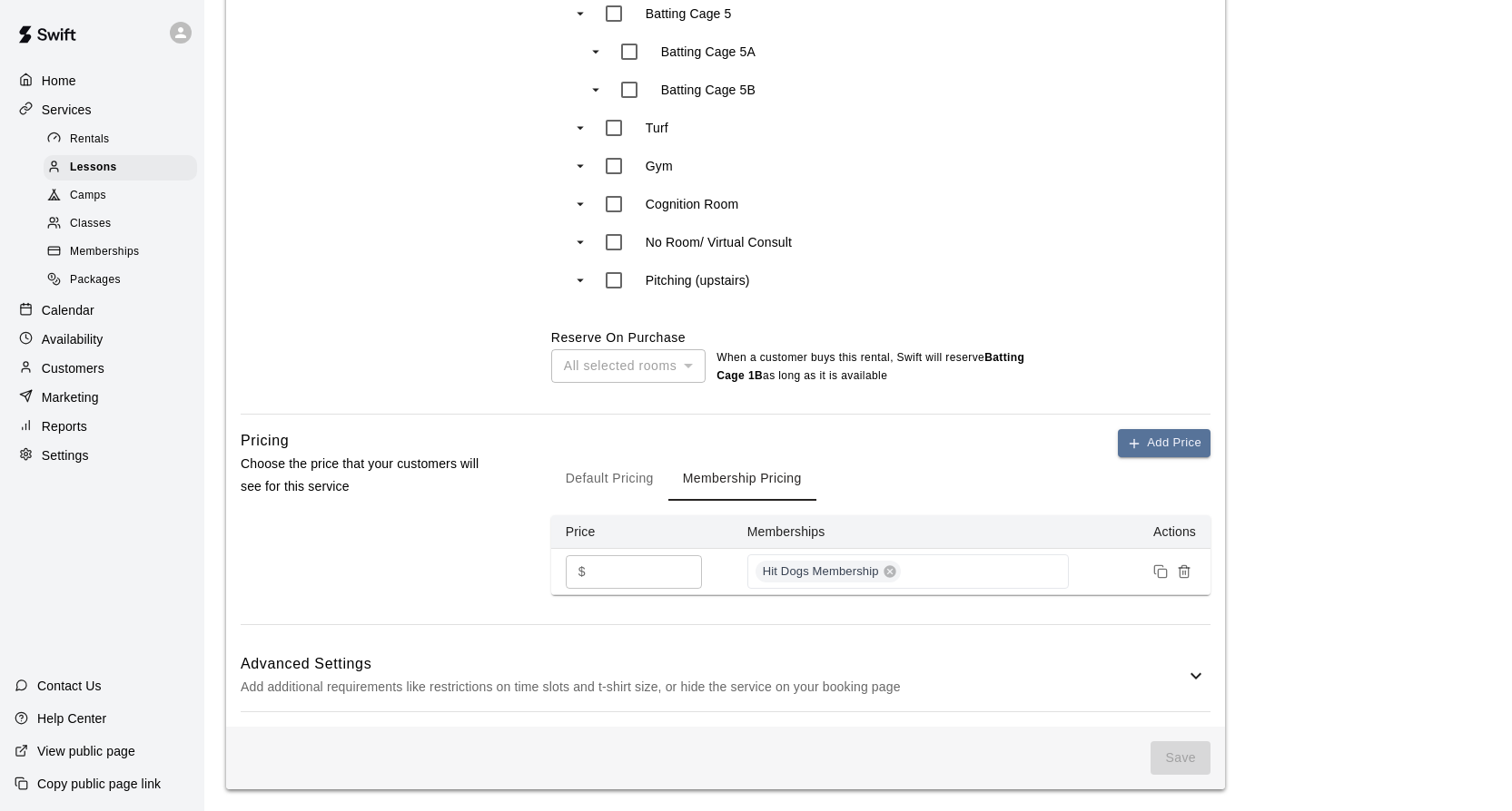
click at [1175, 758] on span "Save" at bounding box center [1180, 758] width 60 height 34
click at [632, 573] on input "*" at bounding box center [647, 572] width 109 height 34
click at [709, 623] on div "Add Price Default Pricing Membership Pricing Price Memberships Actions $ ​ Hit …" at bounding box center [881, 527] width 660 height 196
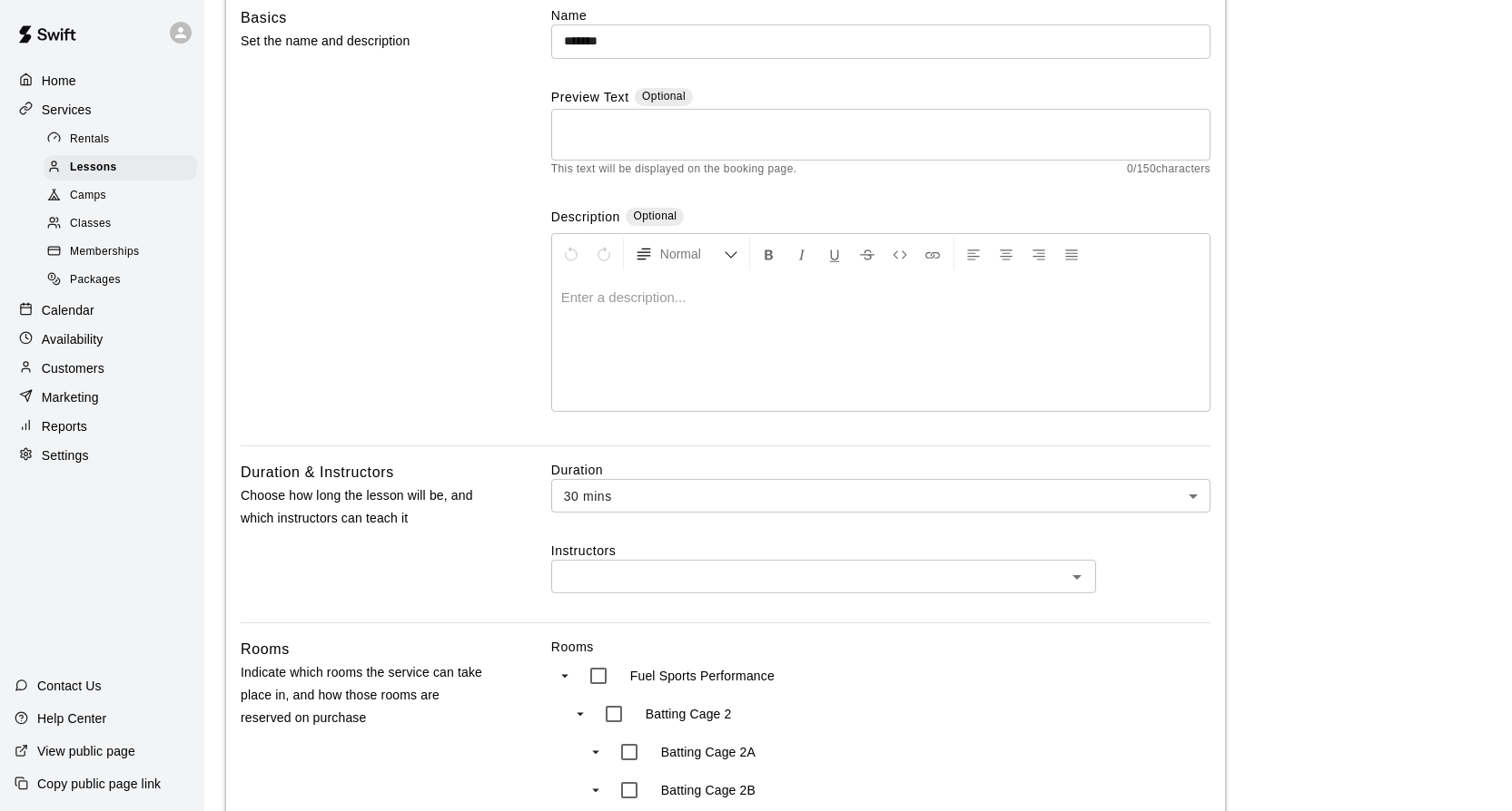
scroll to position [332, 0]
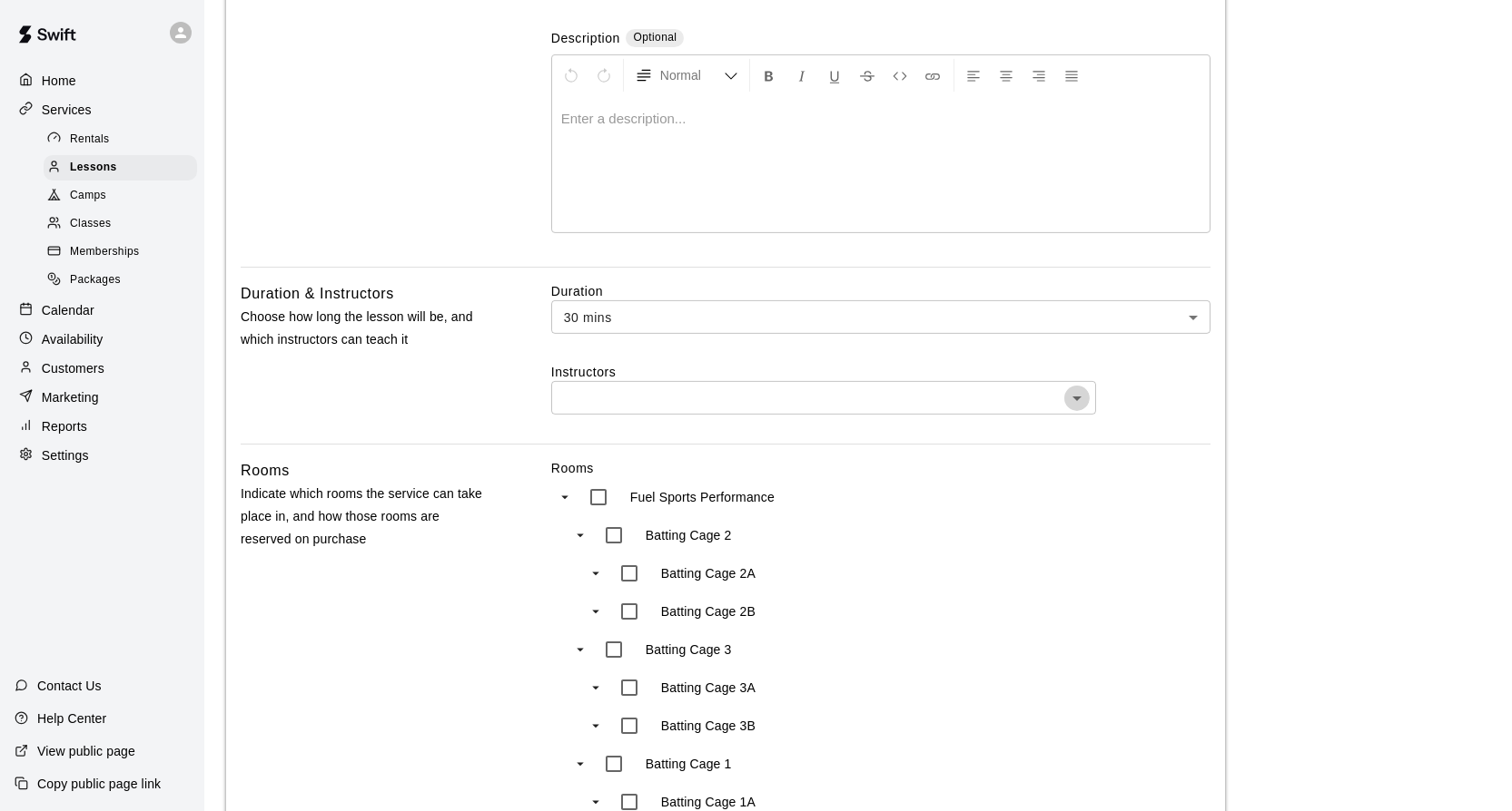
click at [1080, 396] on icon "Open" at bounding box center [1076, 398] width 21 height 21
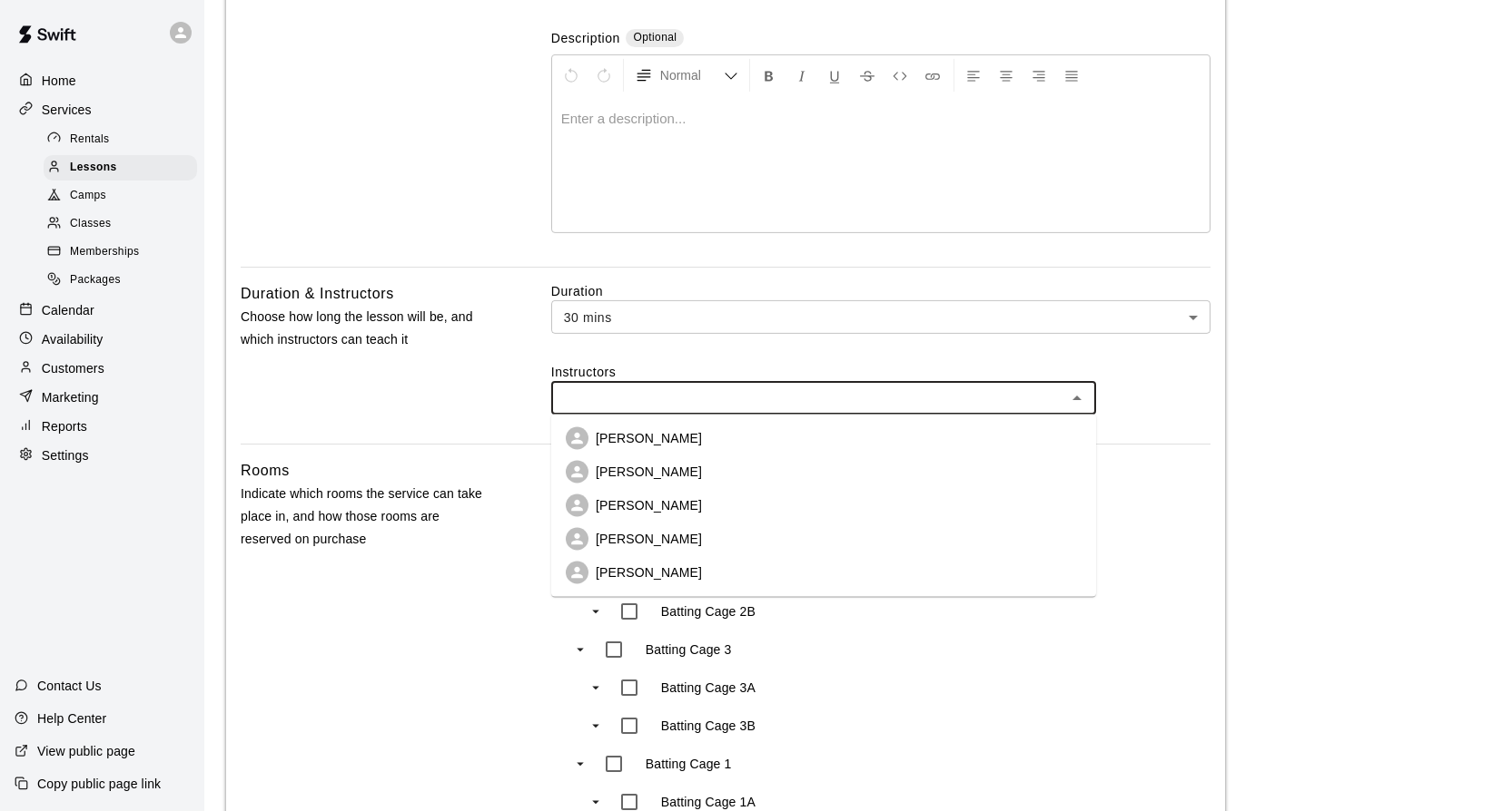
click at [716, 442] on li "AJ Christoffer" at bounding box center [824, 439] width 545 height 34
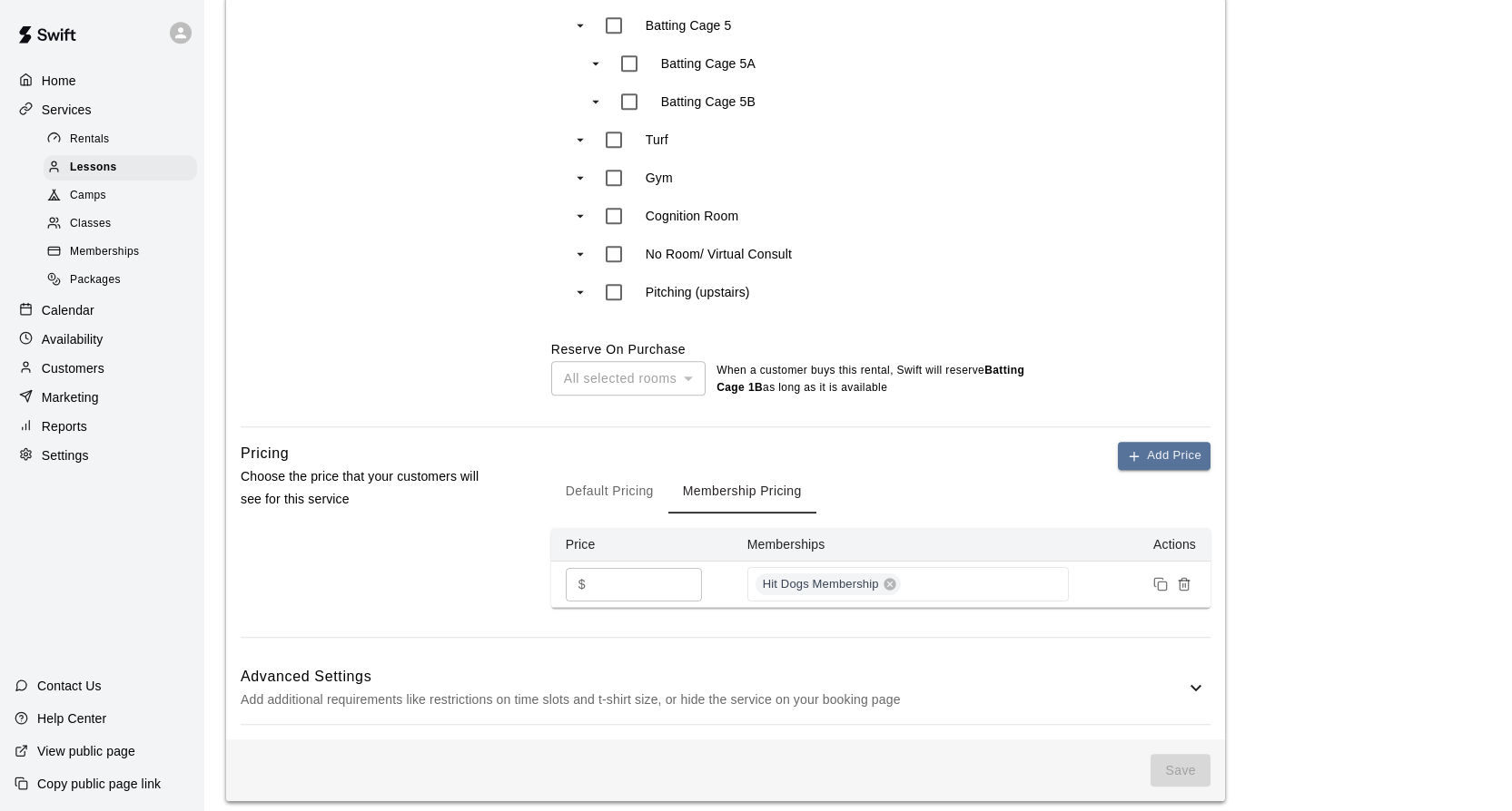
scroll to position [1322, 0]
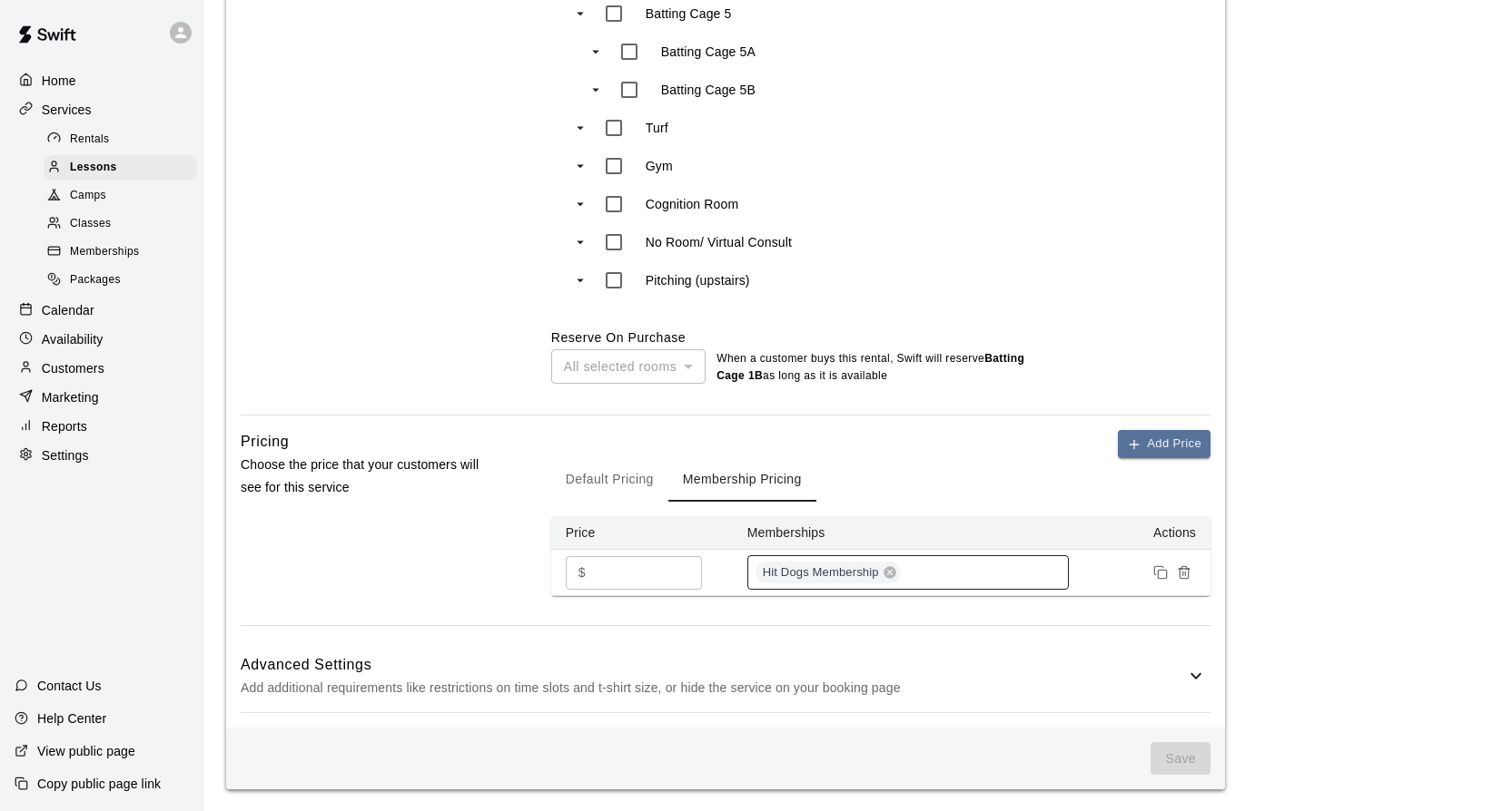
click at [938, 576] on div "Hit Dogs Membership" at bounding box center [907, 572] width 321 height 34
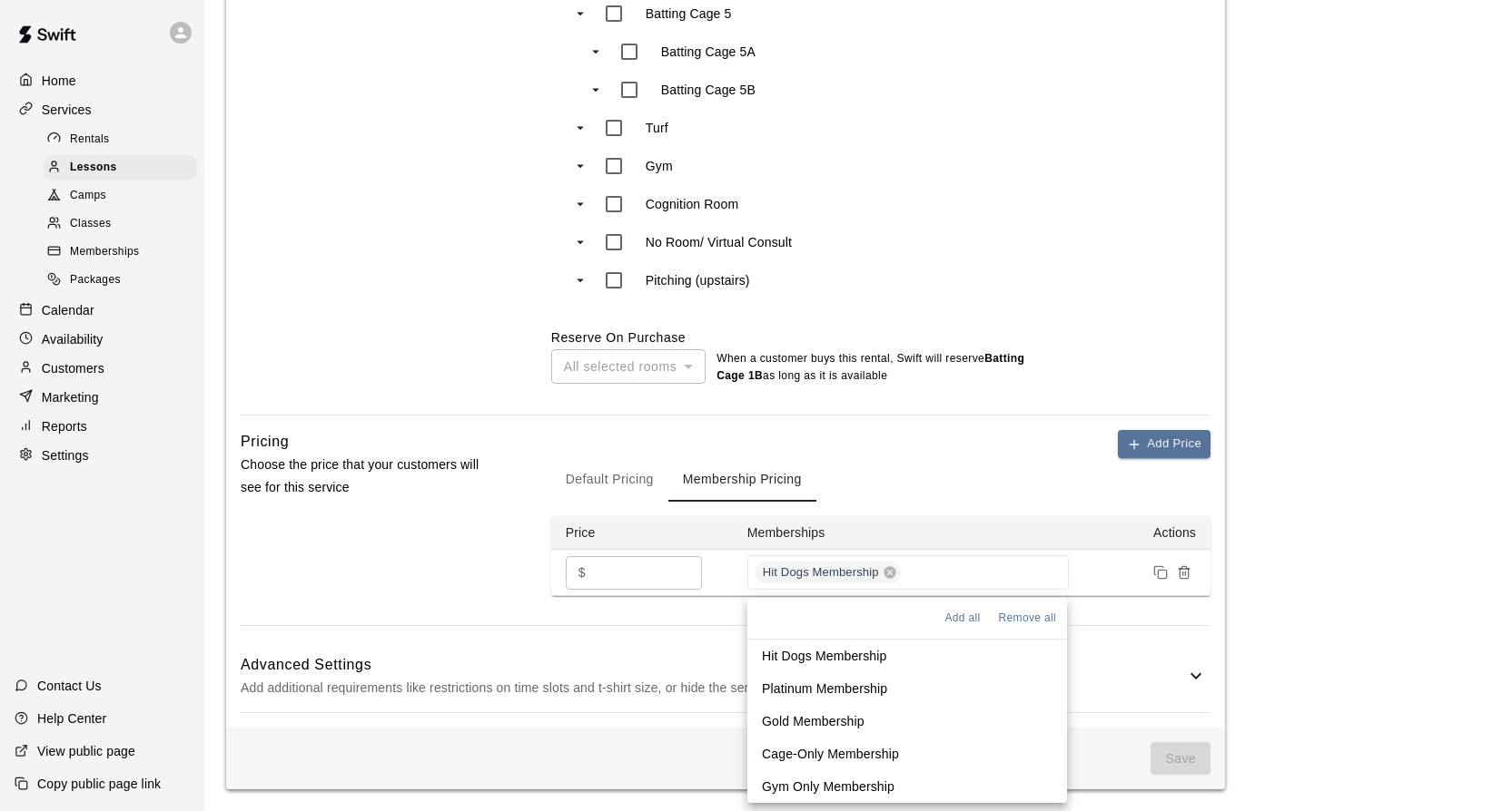
click at [841, 682] on p "Platinum Membership" at bounding box center [824, 688] width 126 height 18
click at [842, 716] on p "Gold Membership" at bounding box center [813, 721] width 102 height 18
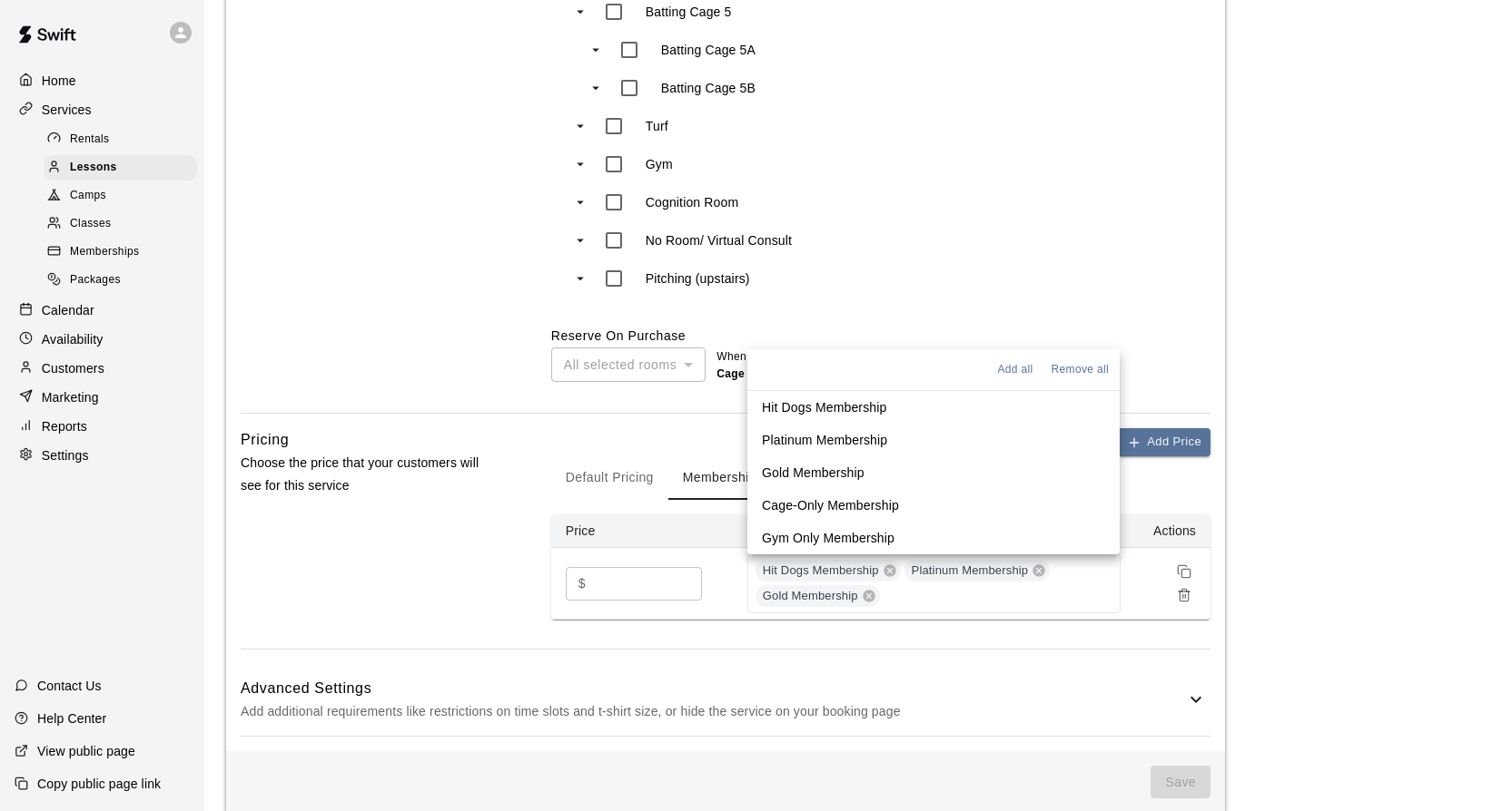
scroll to position [1347, 0]
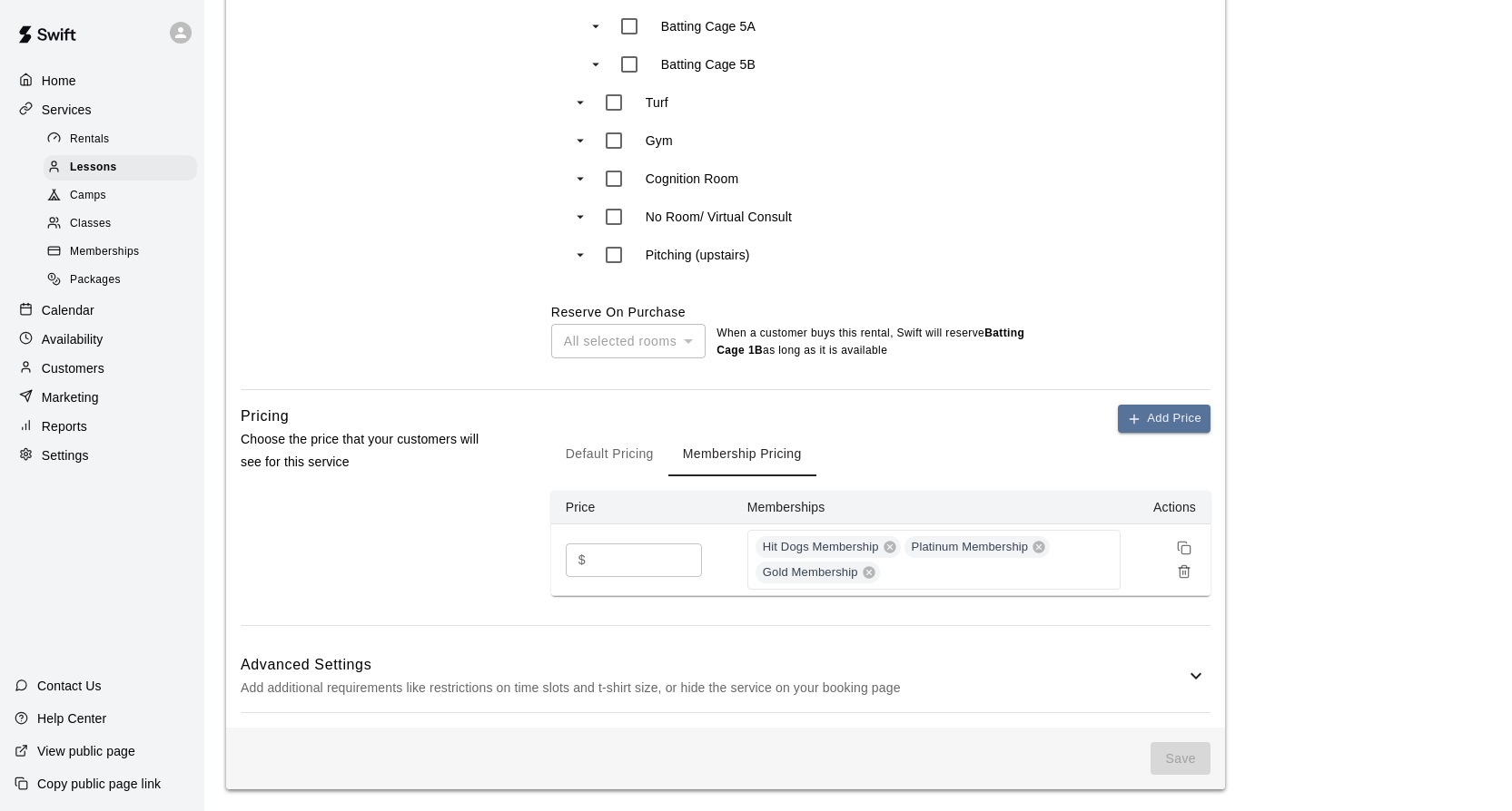
click at [453, 549] on div "Pricing Choose the price that your customers will see for this service" at bounding box center [366, 515] width 252 height 221
click at [1185, 572] on line "Remove price" at bounding box center [1185, 573] width 0 height 4
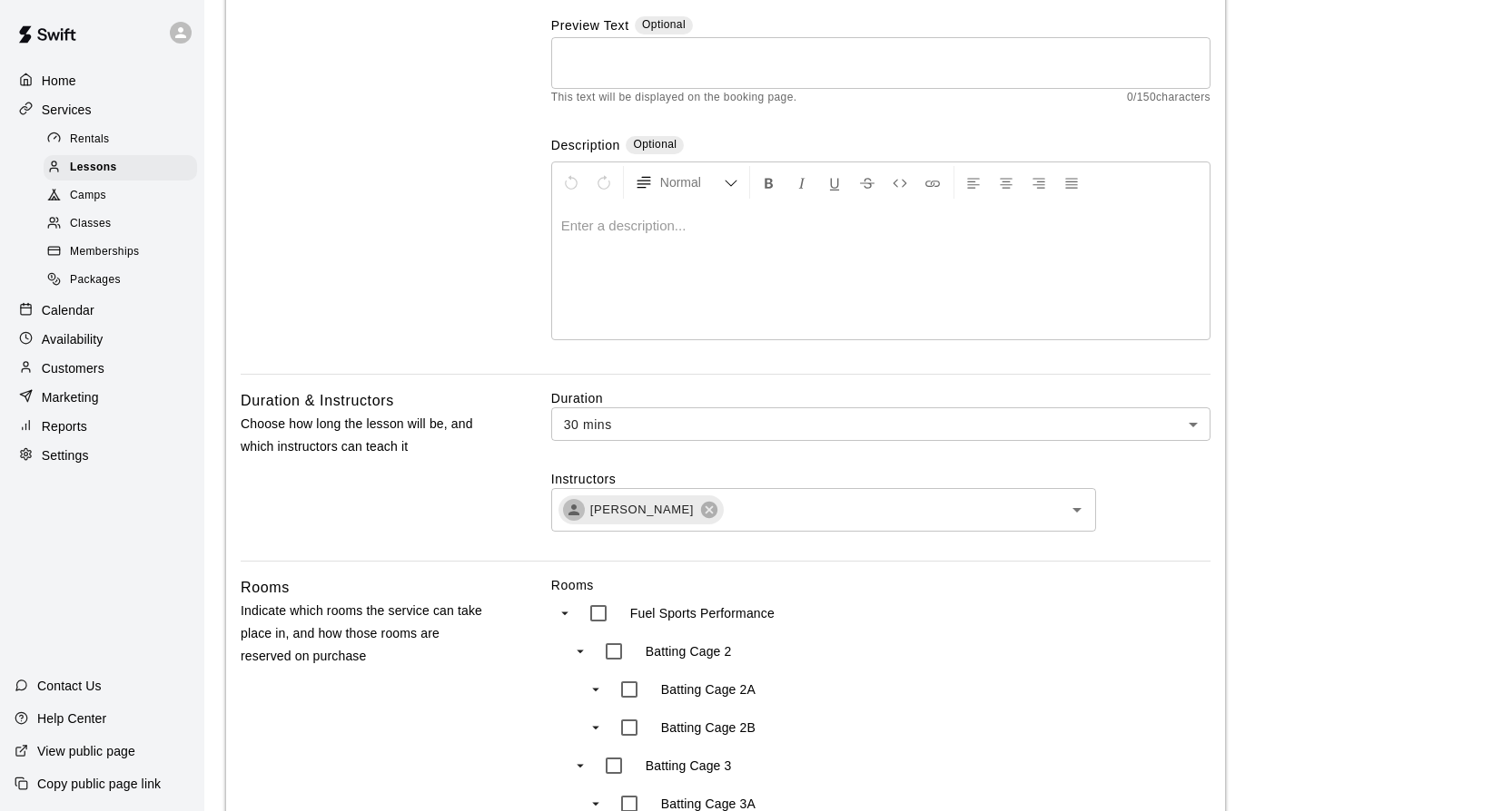
scroll to position [0, 0]
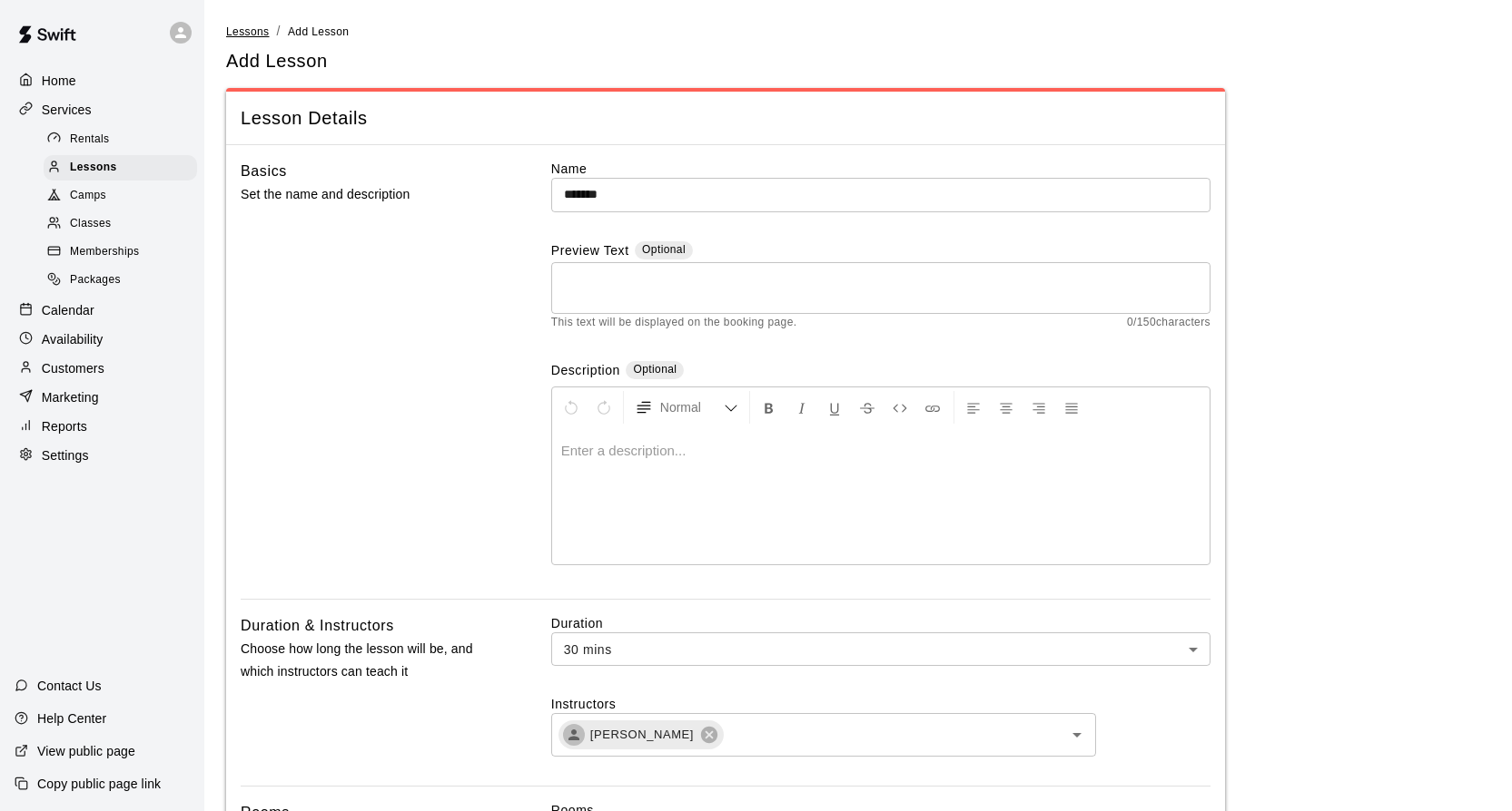
click at [241, 32] on span "Lessons" at bounding box center [248, 32] width 44 height 13
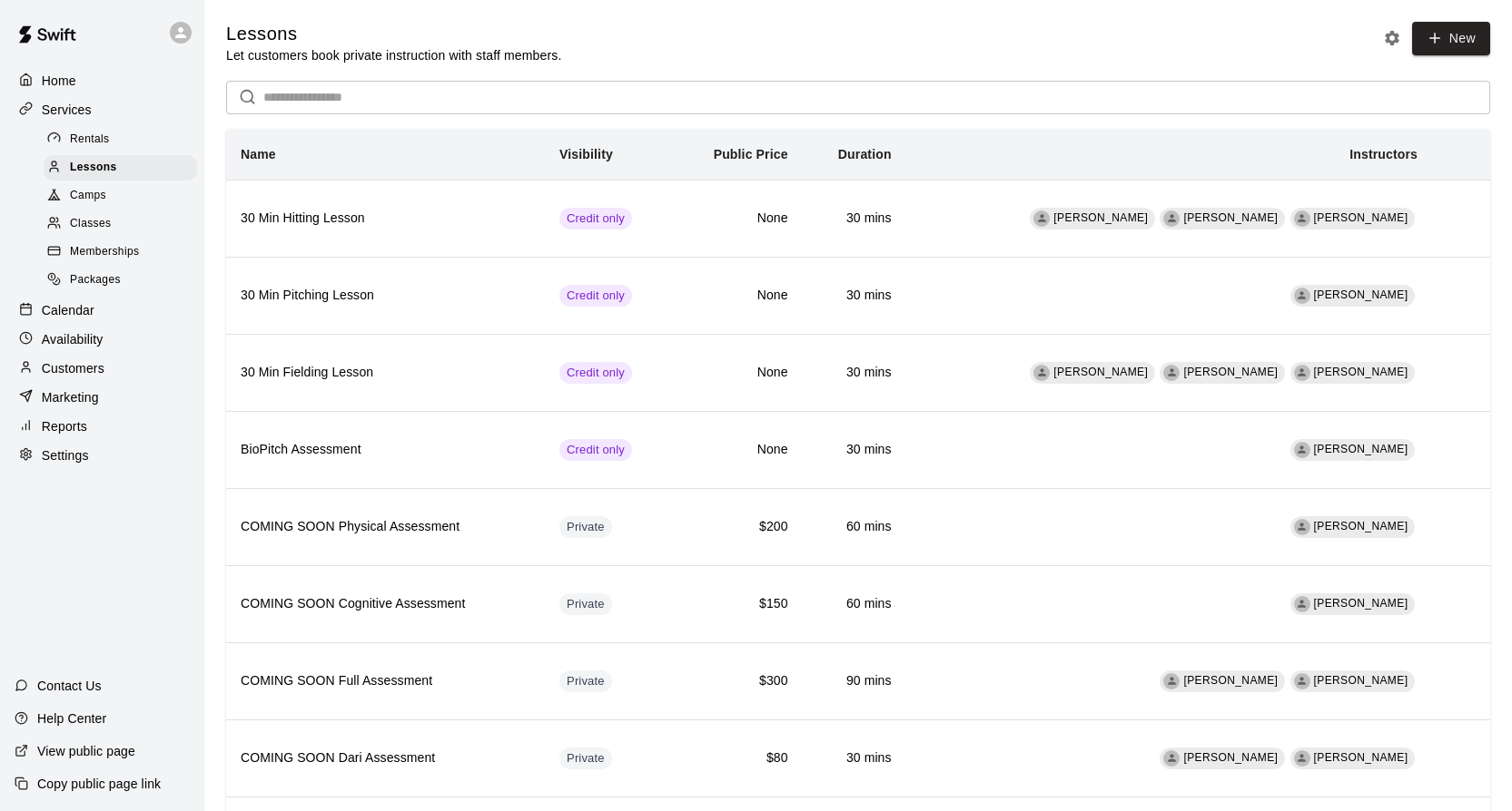
click at [86, 142] on span "Rentals" at bounding box center [89, 139] width 40 height 18
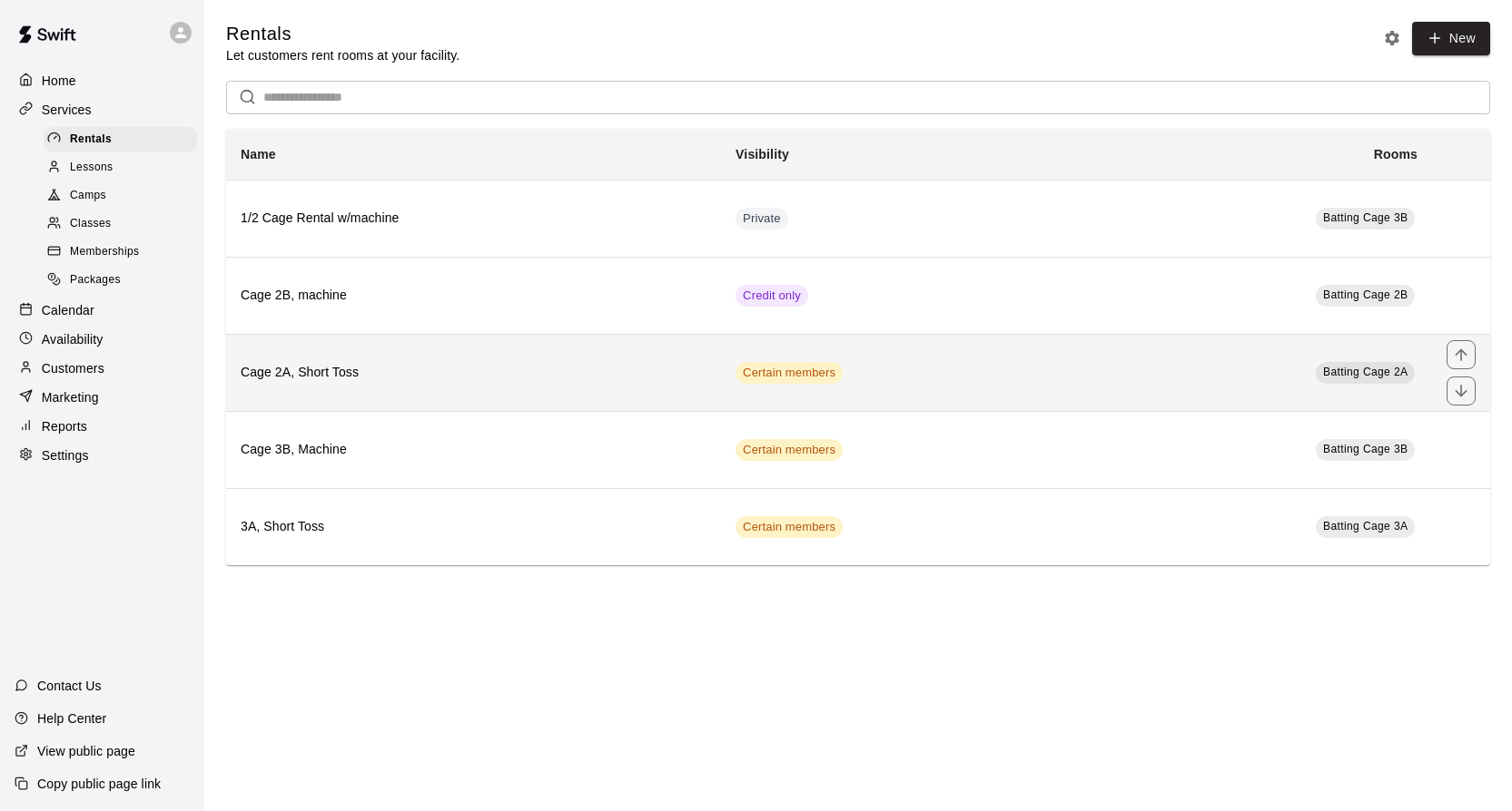
click at [845, 373] on td "Certain members" at bounding box center [901, 372] width 360 height 77
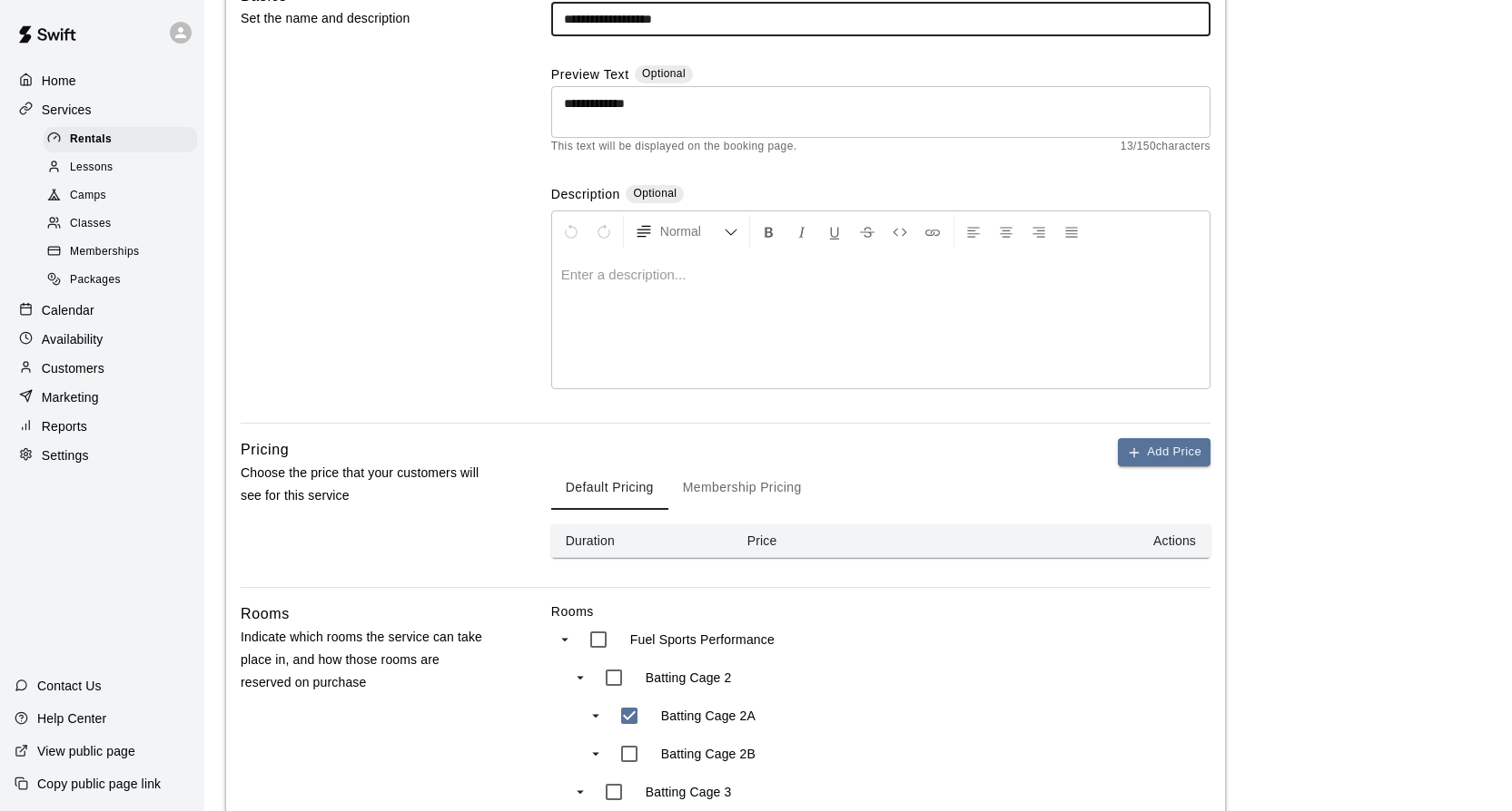
scroll to position [323, 0]
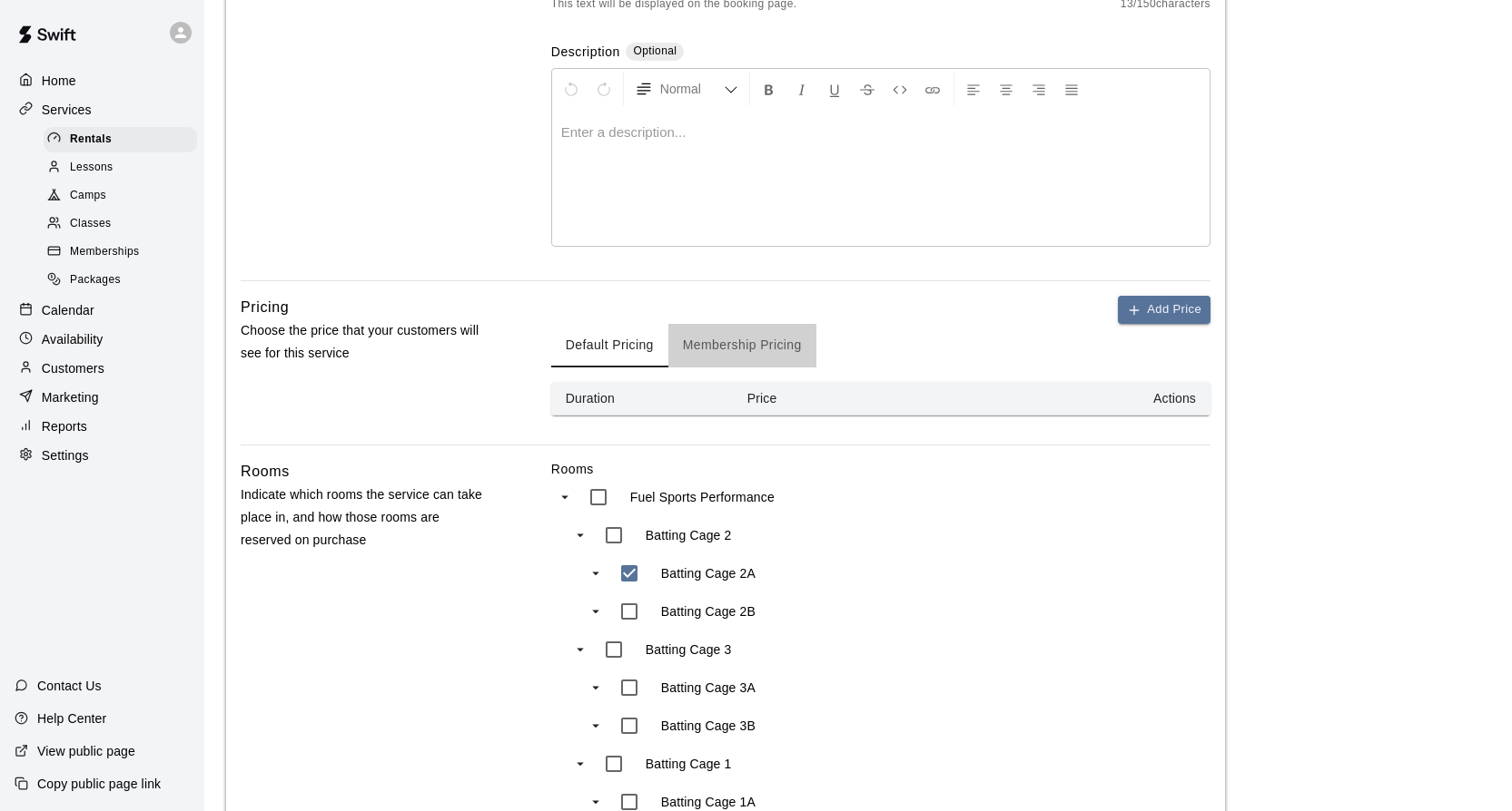
click at [731, 350] on button "Membership Pricing" at bounding box center [742, 345] width 148 height 44
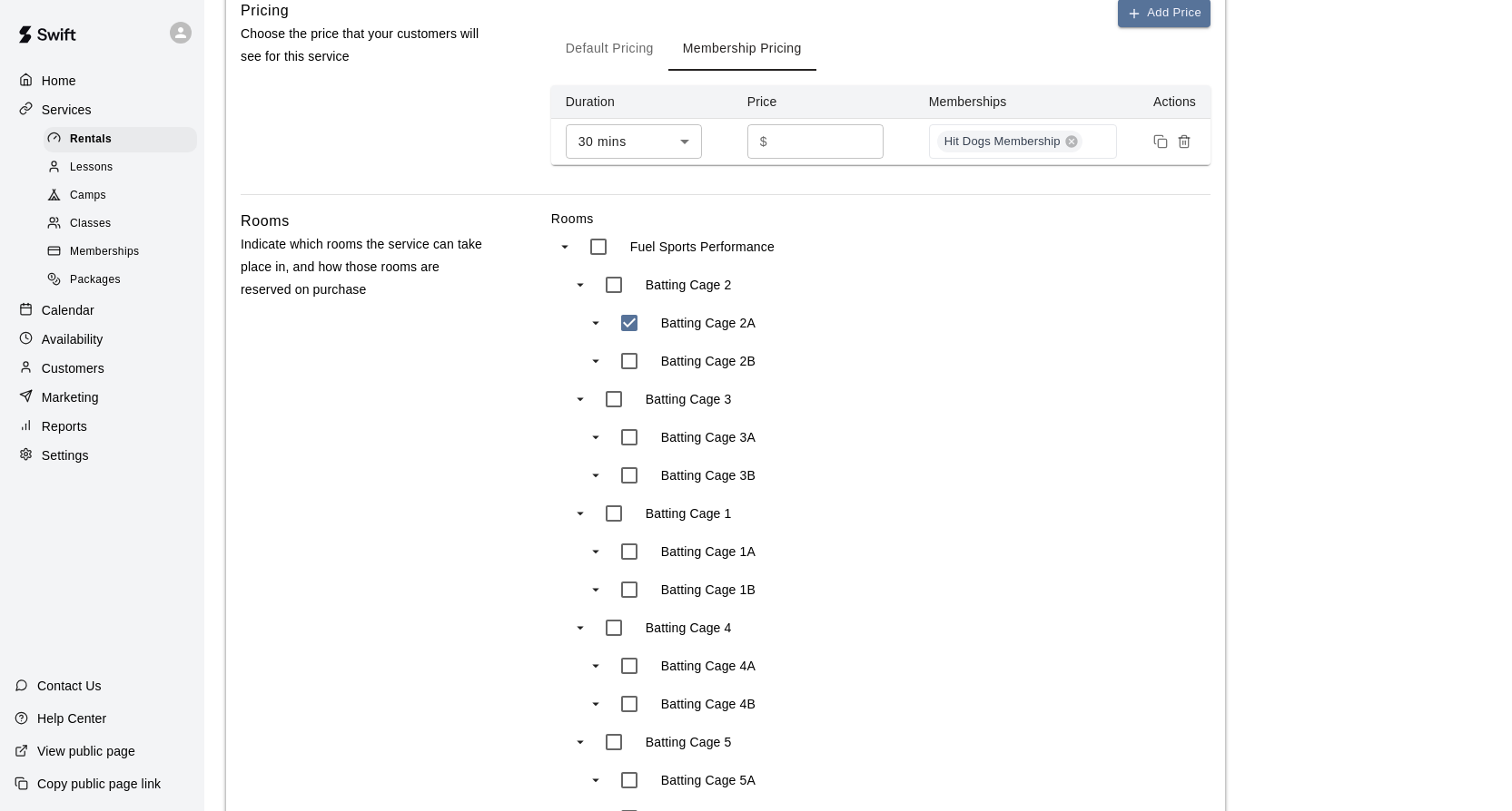
scroll to position [448, 0]
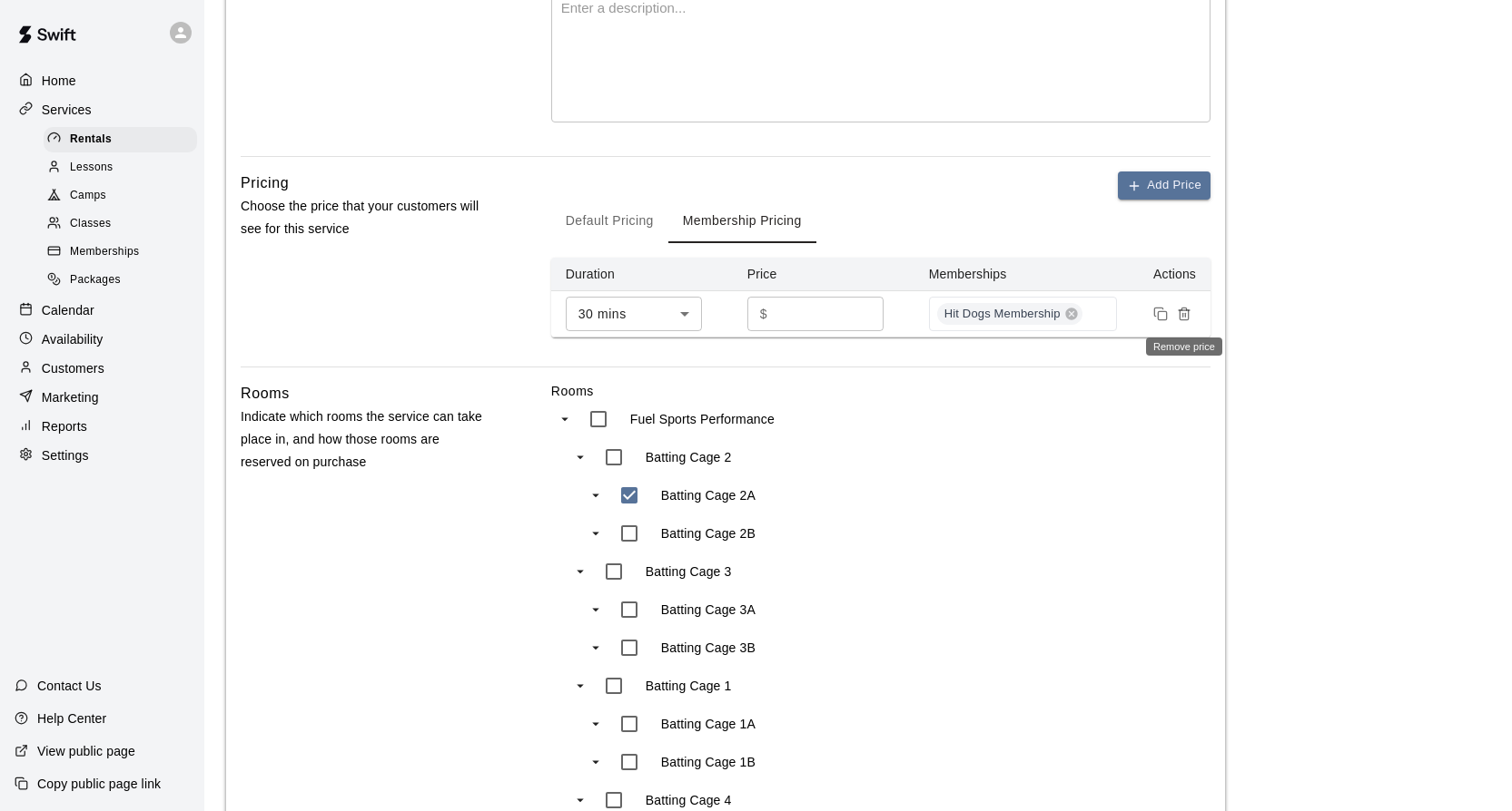
click at [1181, 311] on icon "Remove price" at bounding box center [1184, 314] width 15 height 15
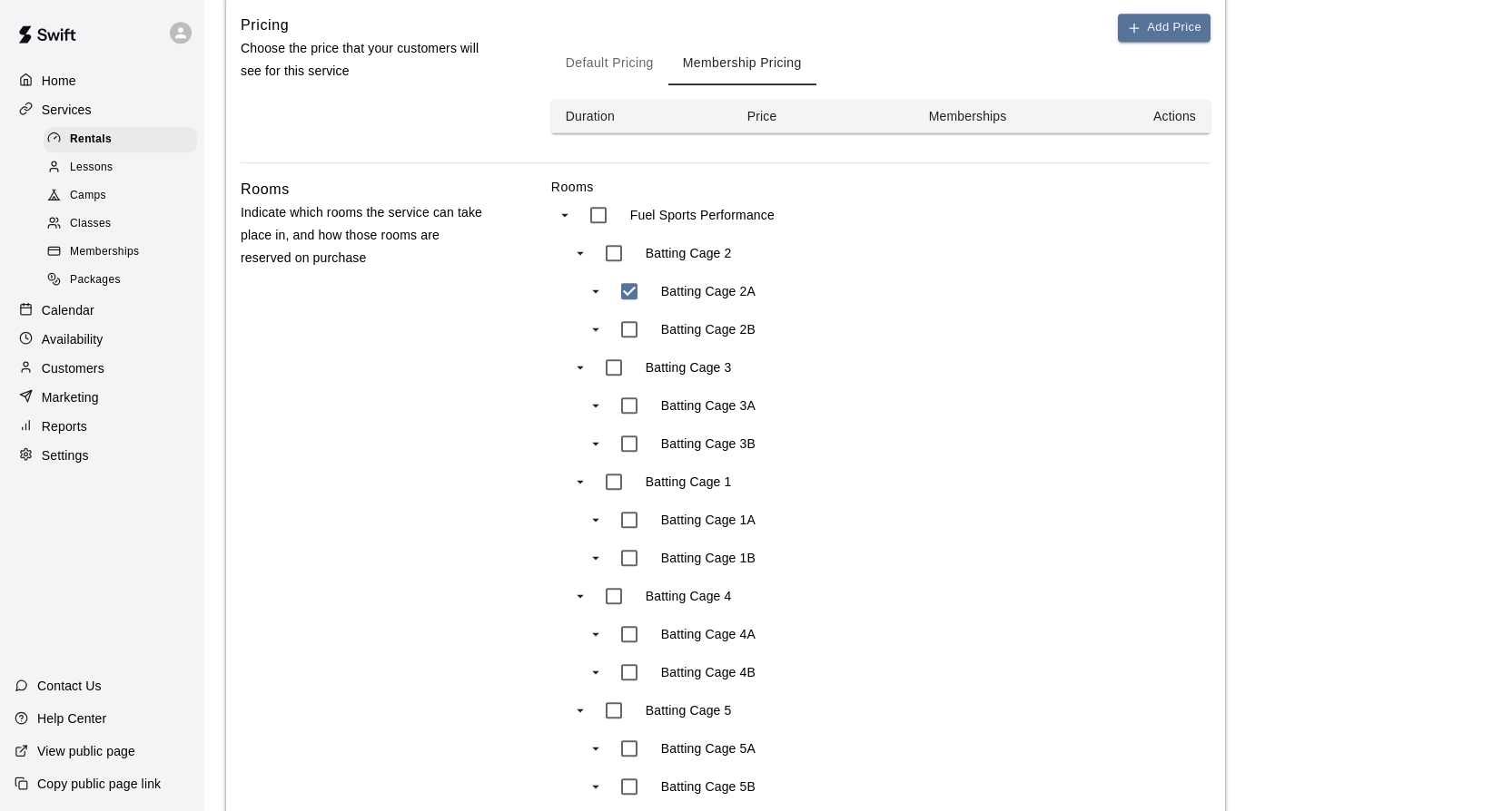
scroll to position [591, 0]
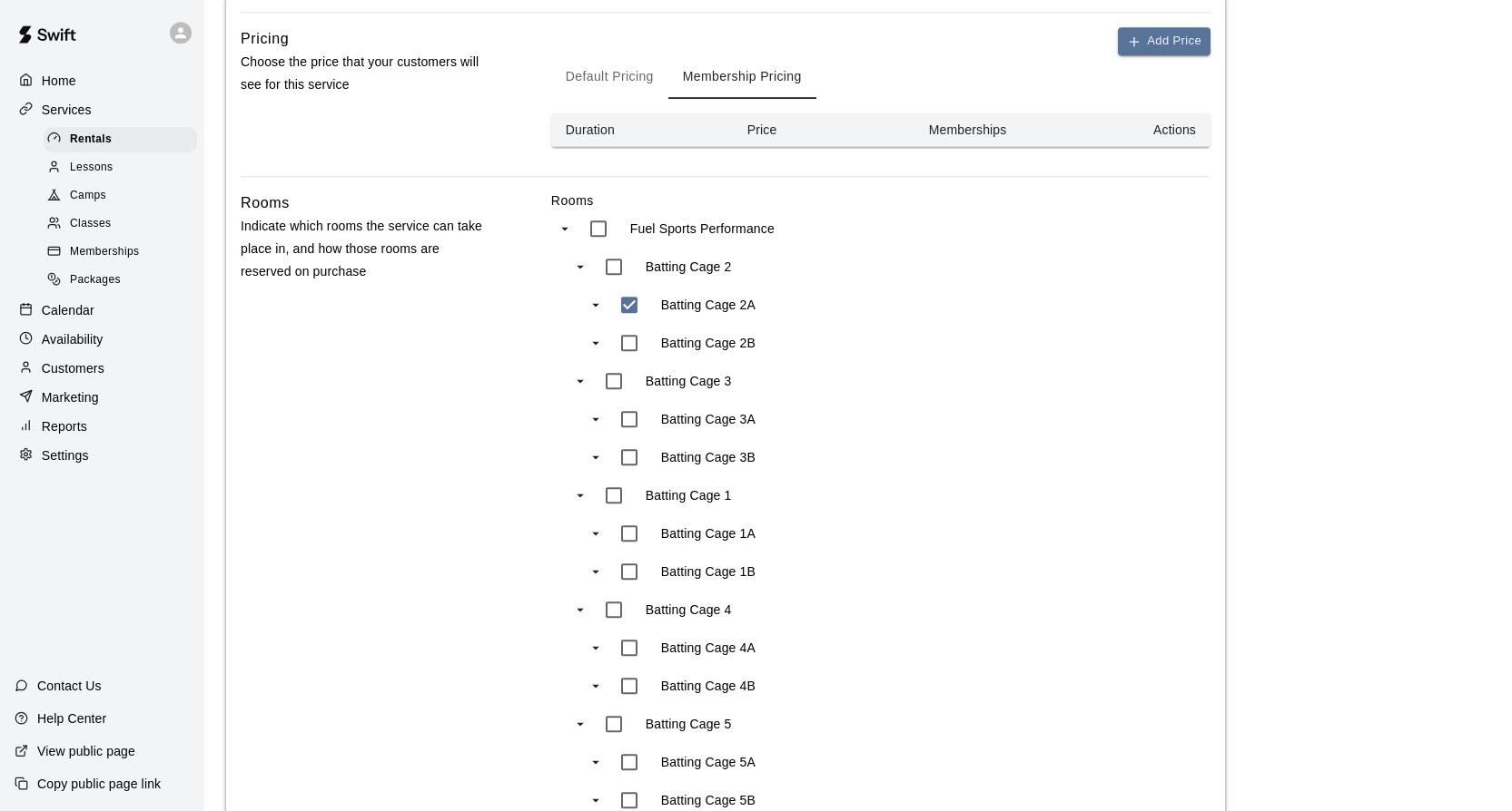
click at [621, 81] on button "Default Pricing" at bounding box center [610, 76] width 117 height 44
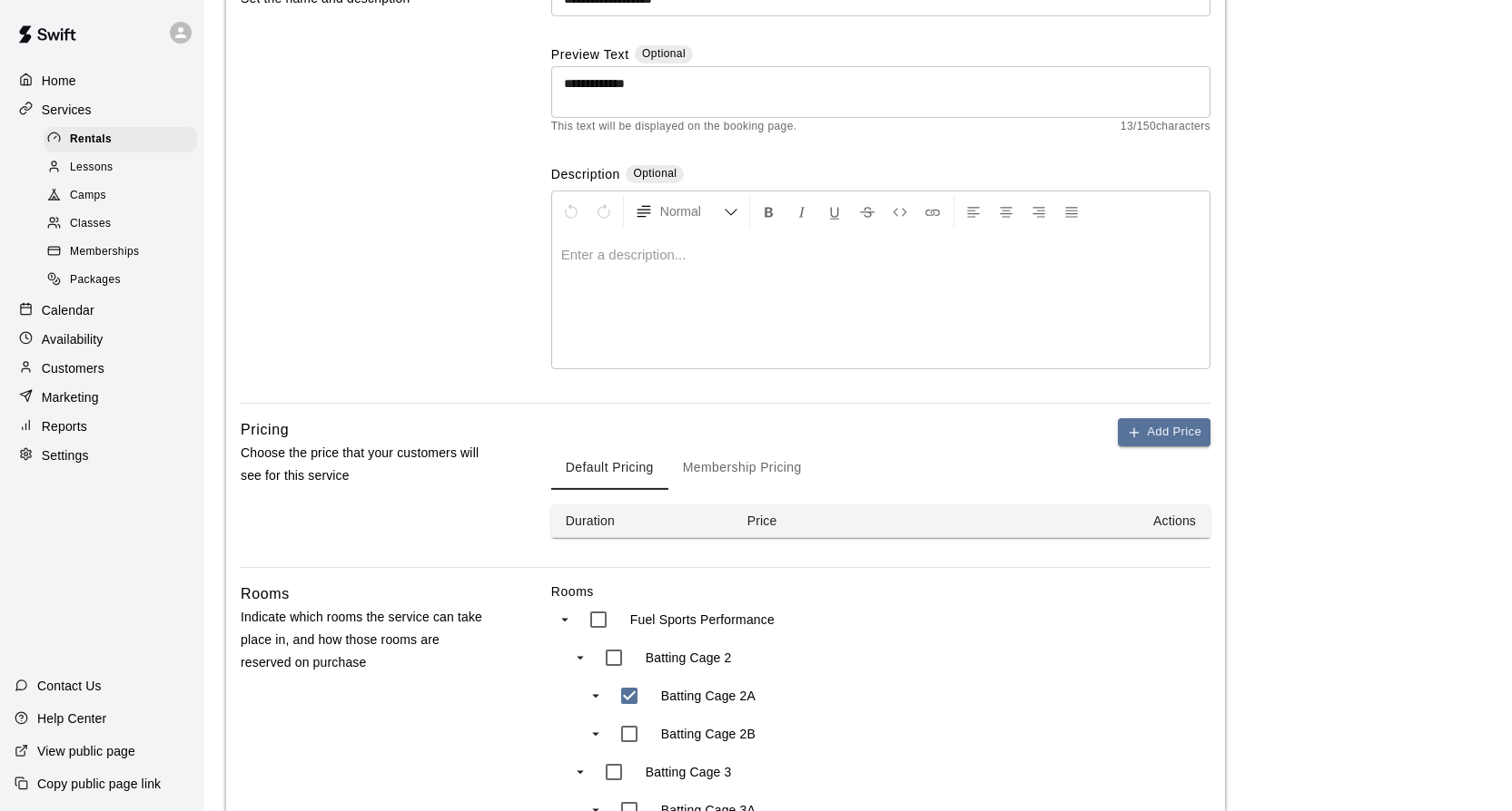
scroll to position [372, 0]
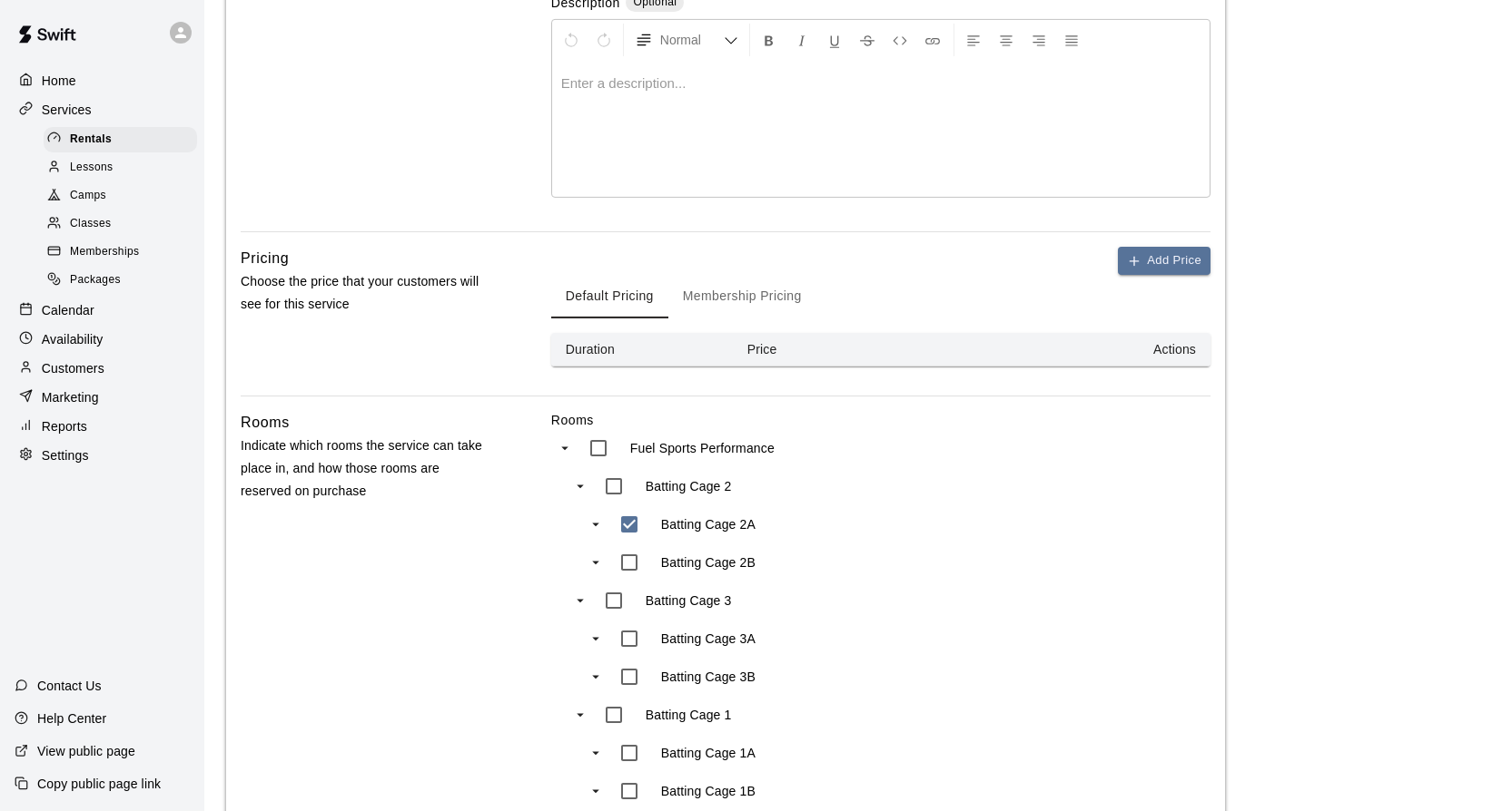
click at [760, 294] on button "Membership Pricing" at bounding box center [742, 296] width 148 height 44
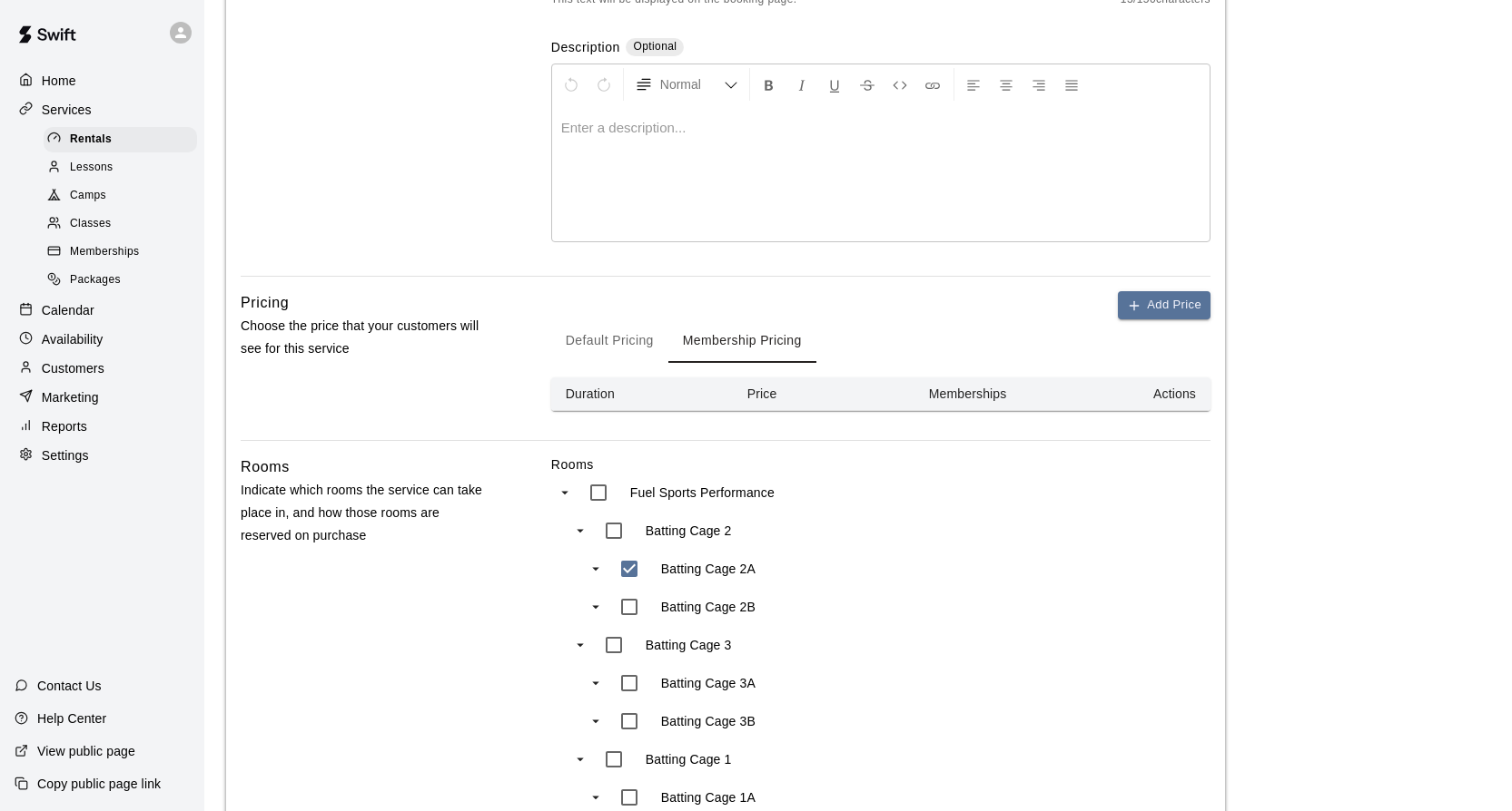
scroll to position [301, 0]
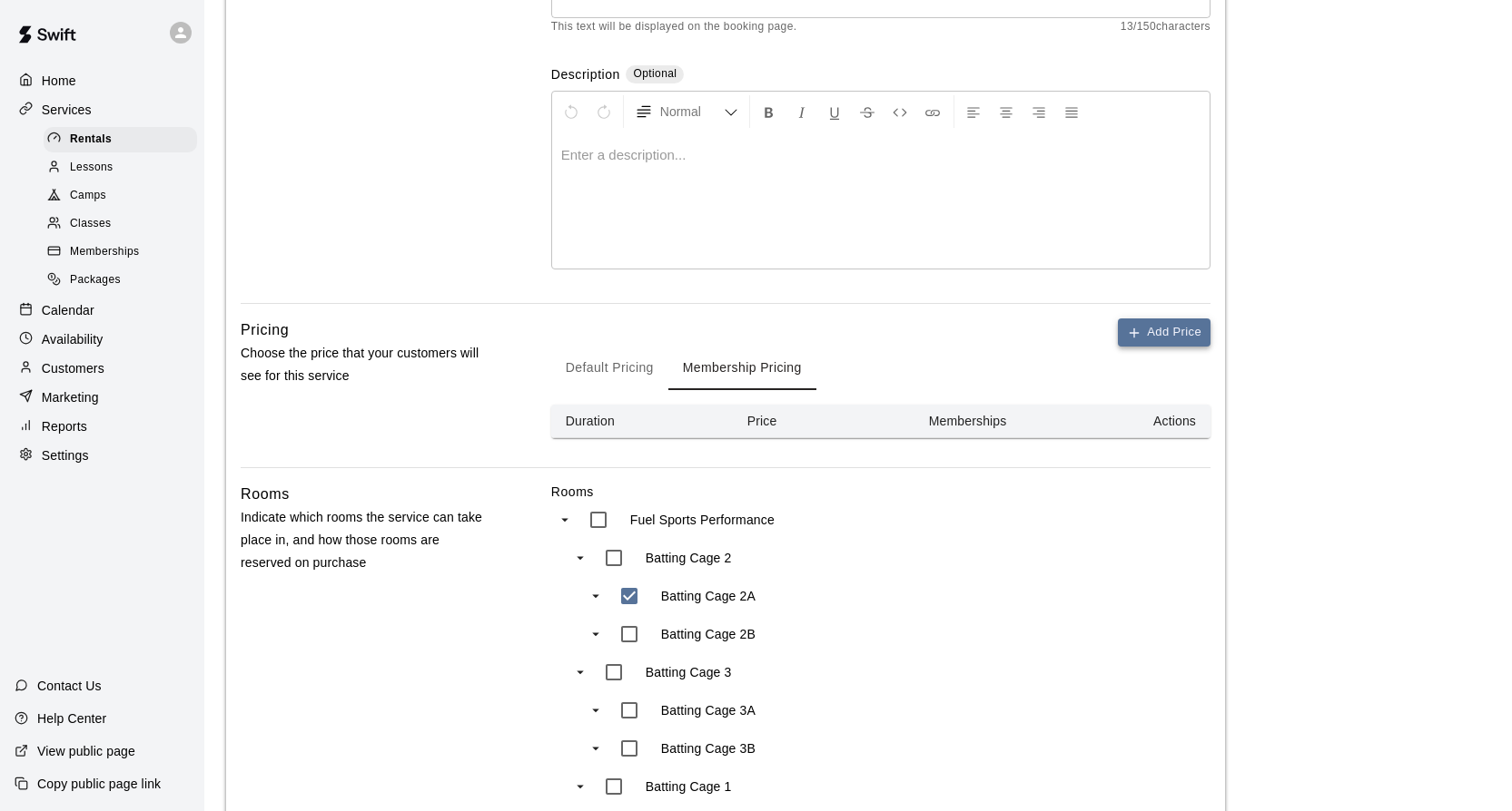
click at [1159, 337] on button "Add Price" at bounding box center [1164, 332] width 92 height 28
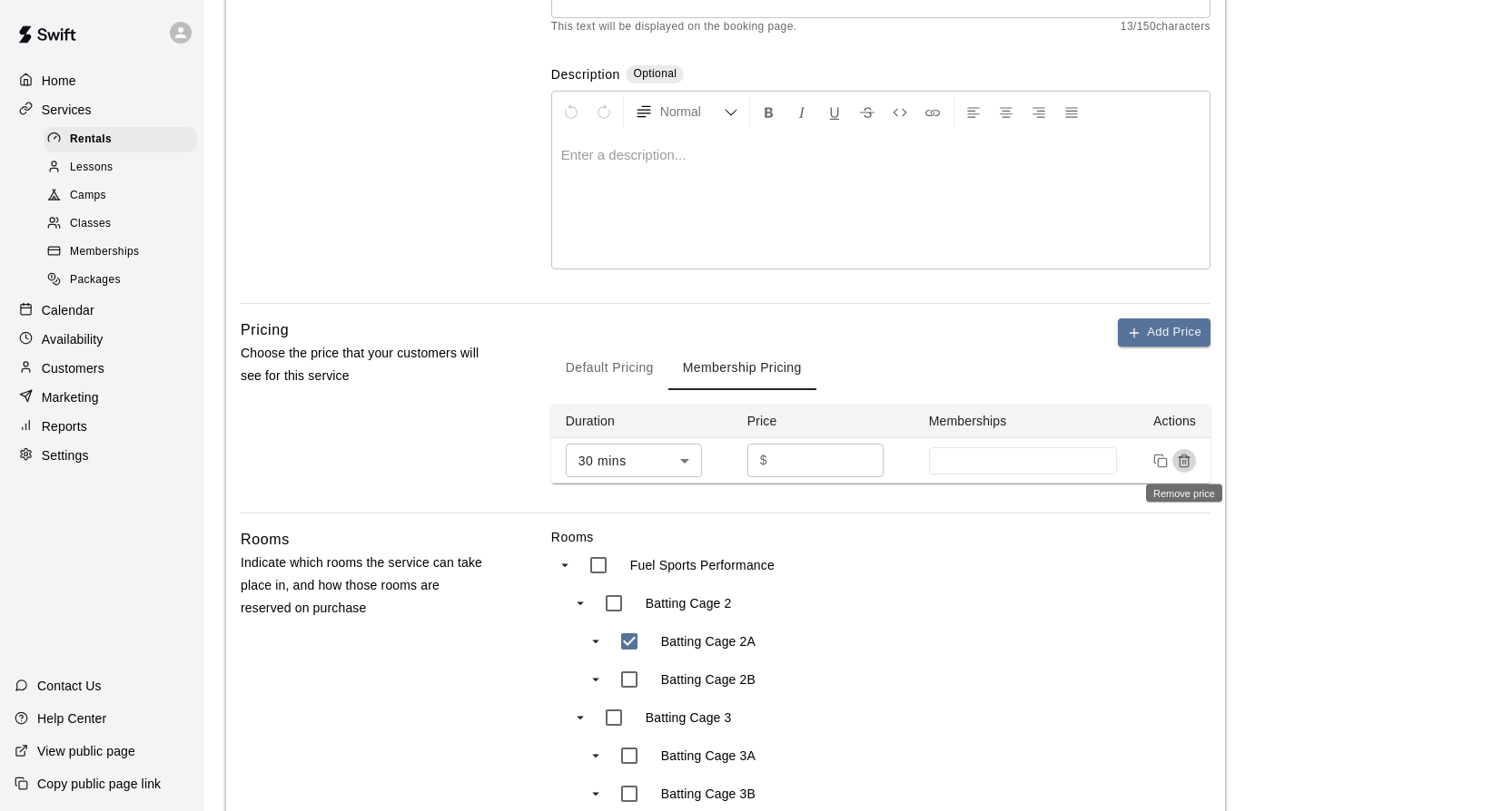
click at [1187, 459] on icon "Remove price" at bounding box center [1184, 461] width 15 height 15
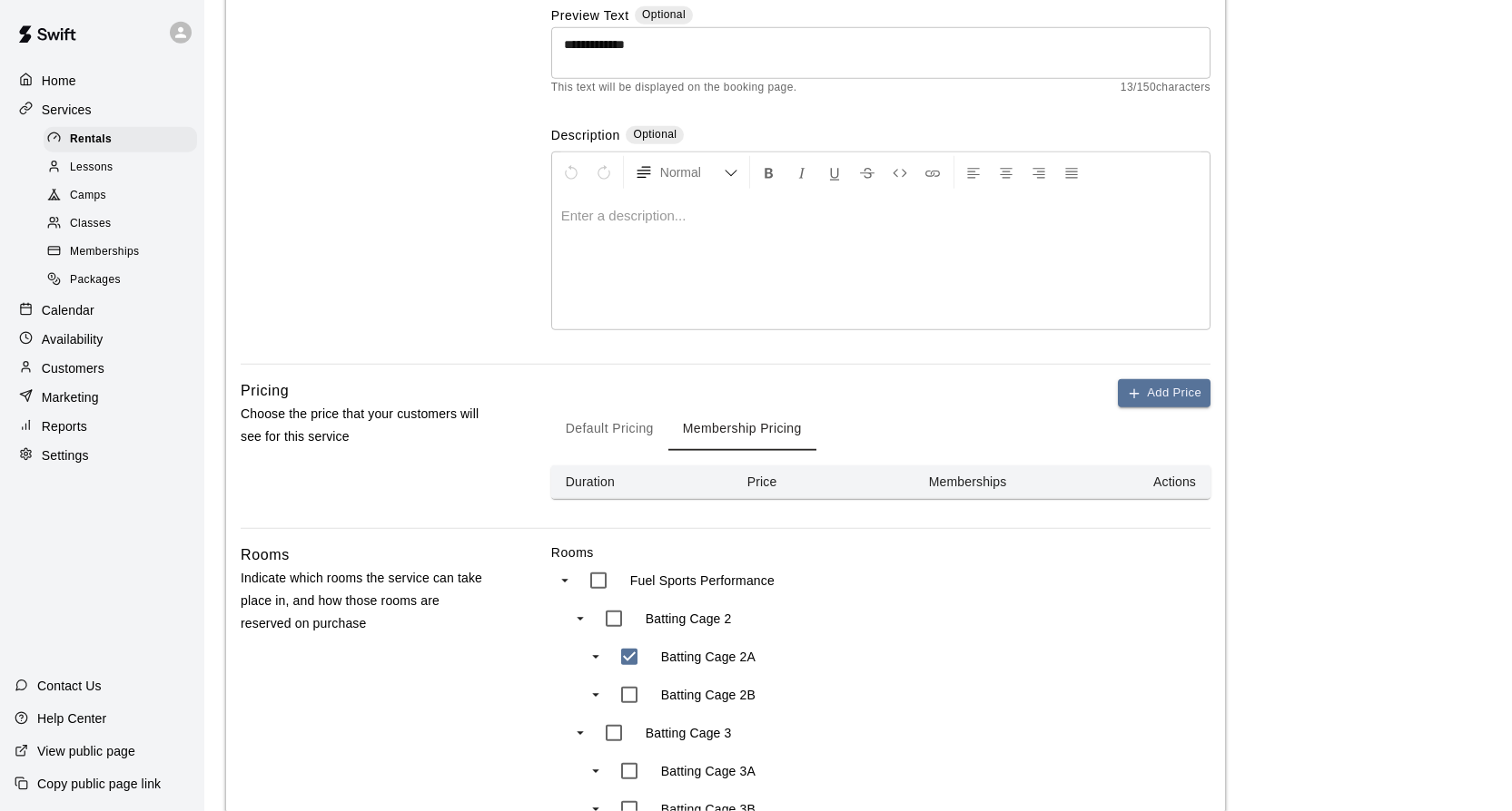
scroll to position [259, 0]
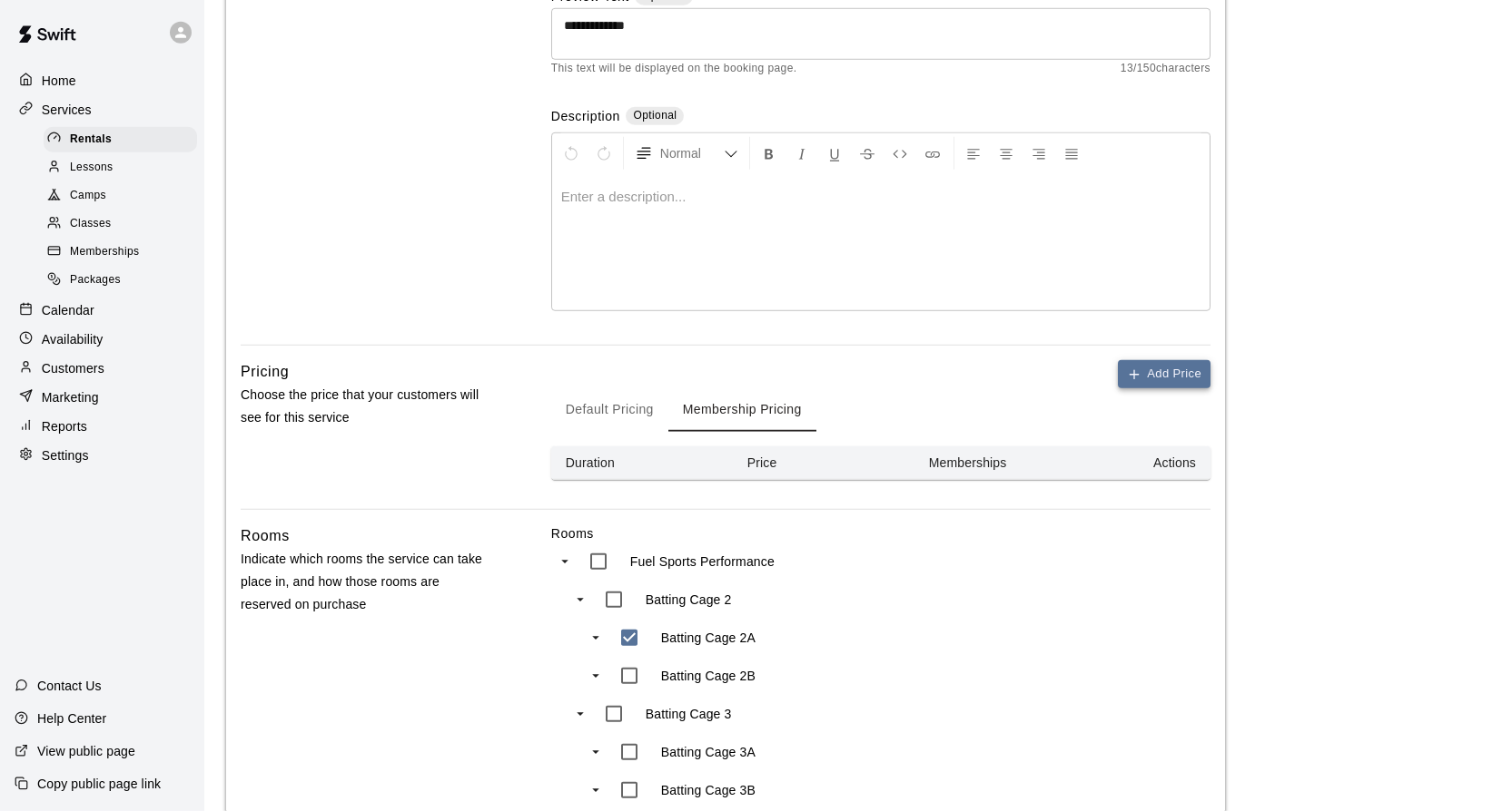
click at [1136, 377] on icon "button" at bounding box center [1135, 375] width 15 height 15
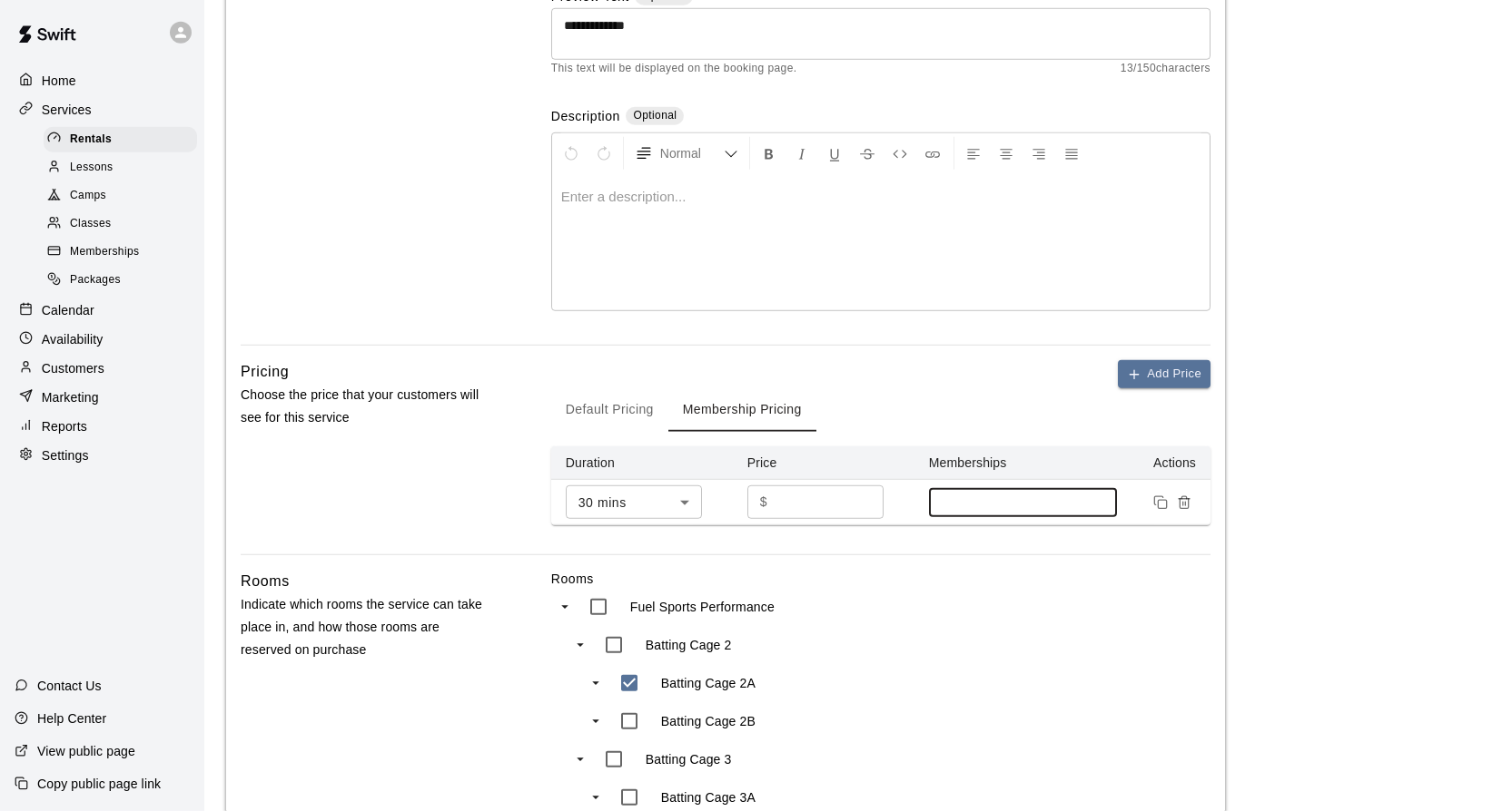
click at [986, 504] on input at bounding box center [1023, 503] width 170 height 15
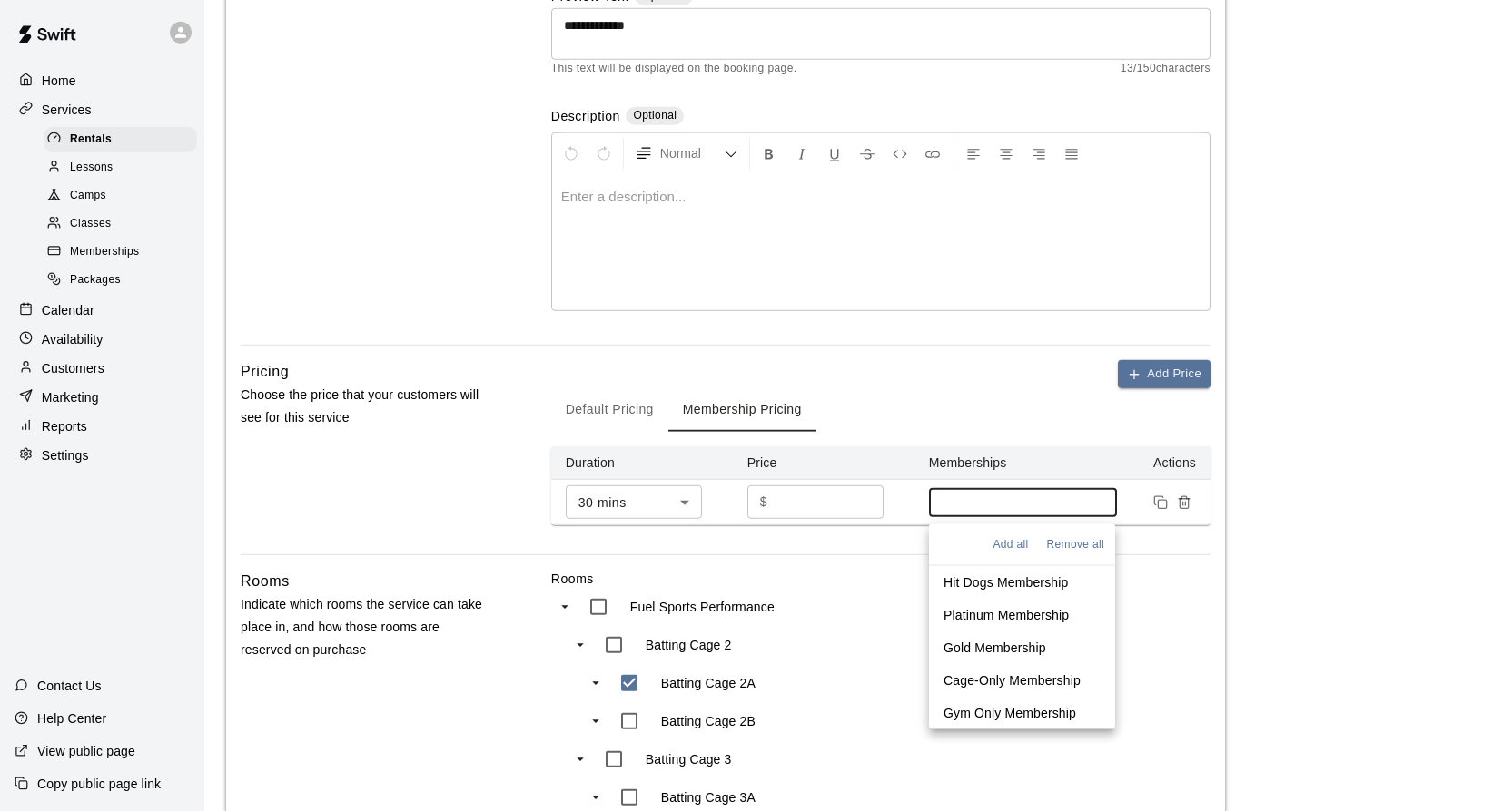
click at [978, 577] on p "Hit Dogs Membership" at bounding box center [1006, 582] width 125 height 18
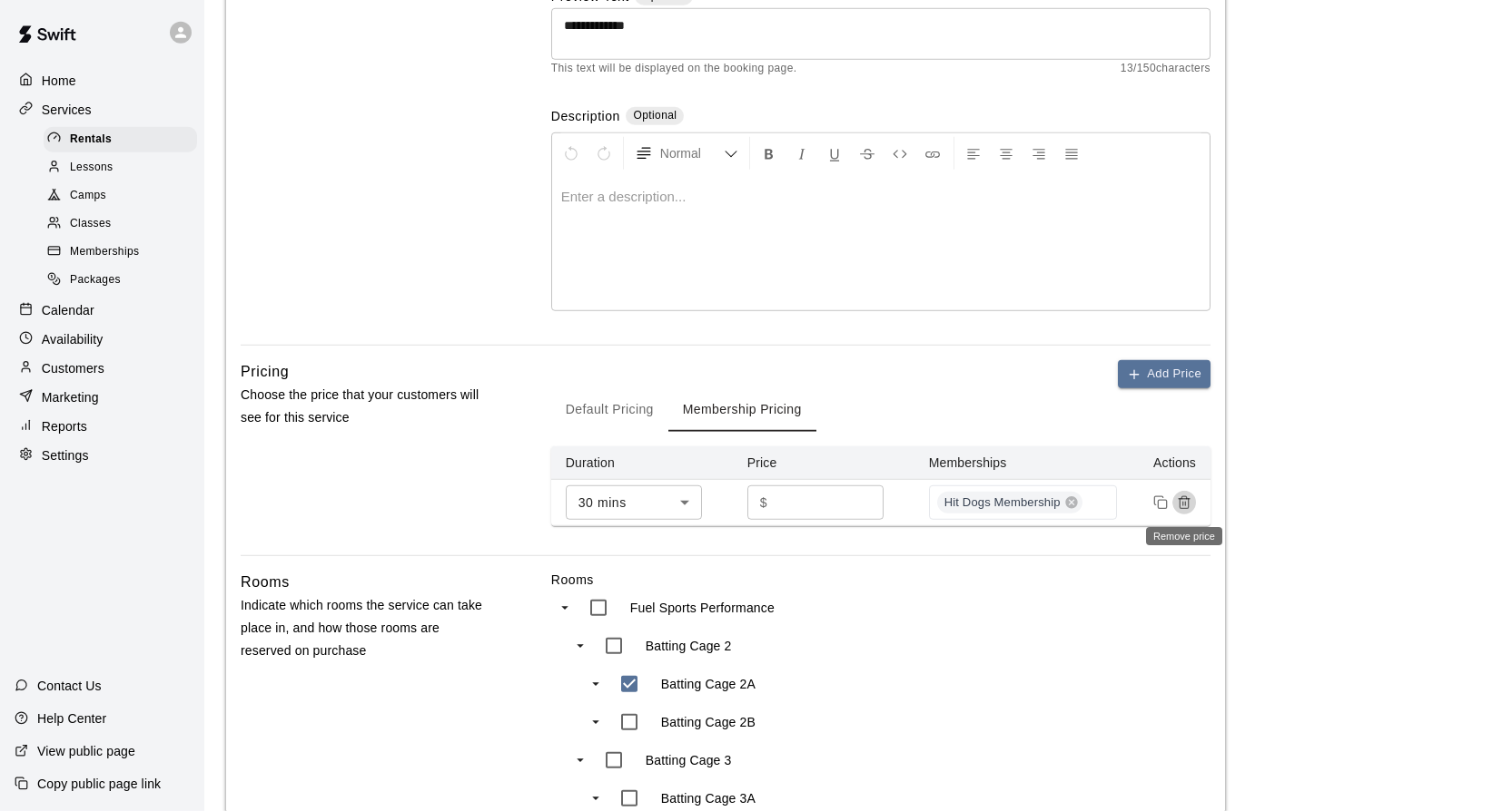
click at [1188, 507] on icon "Remove price" at bounding box center [1183, 504] width 8 height 10
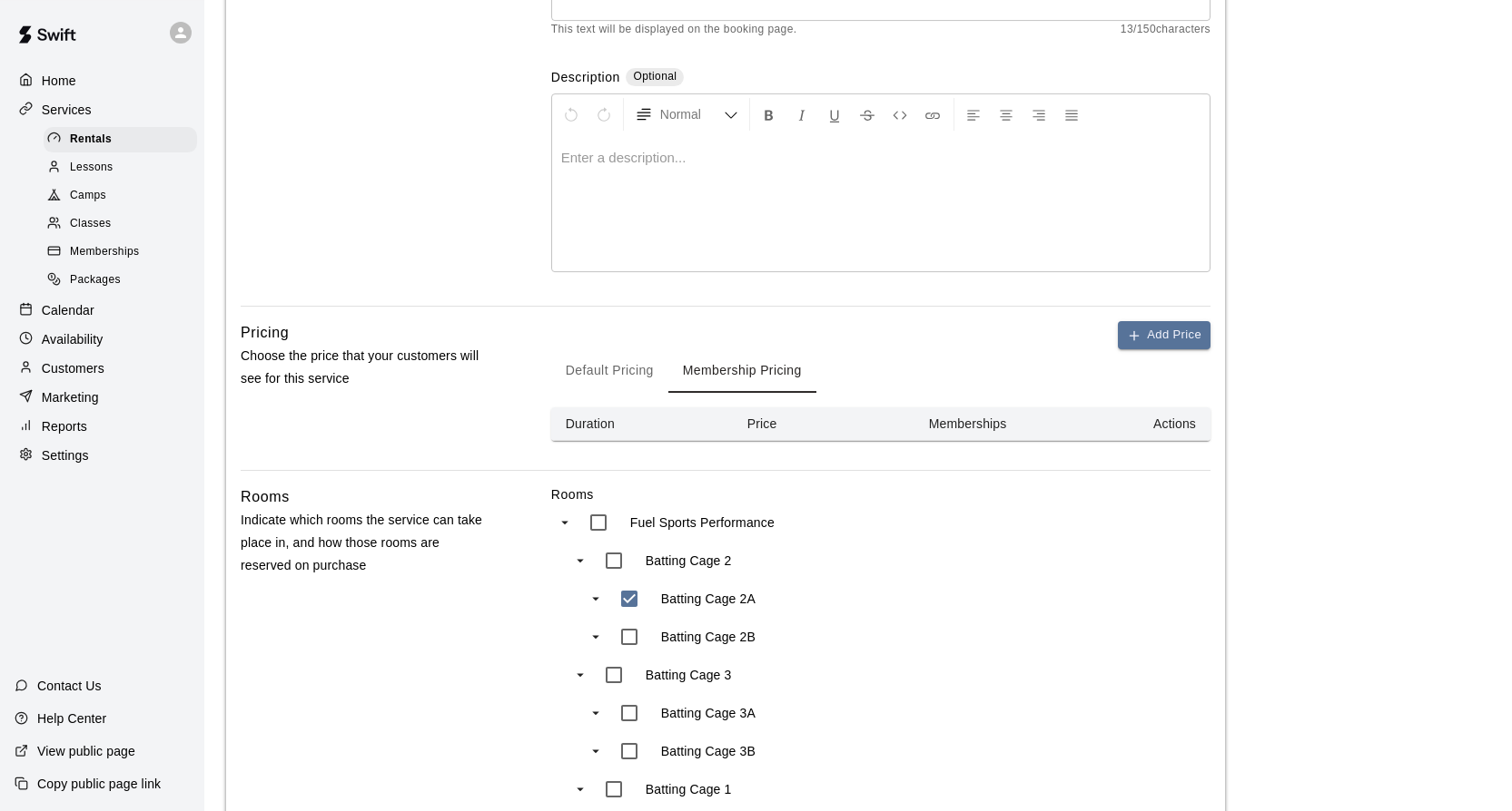
scroll to position [281, 0]
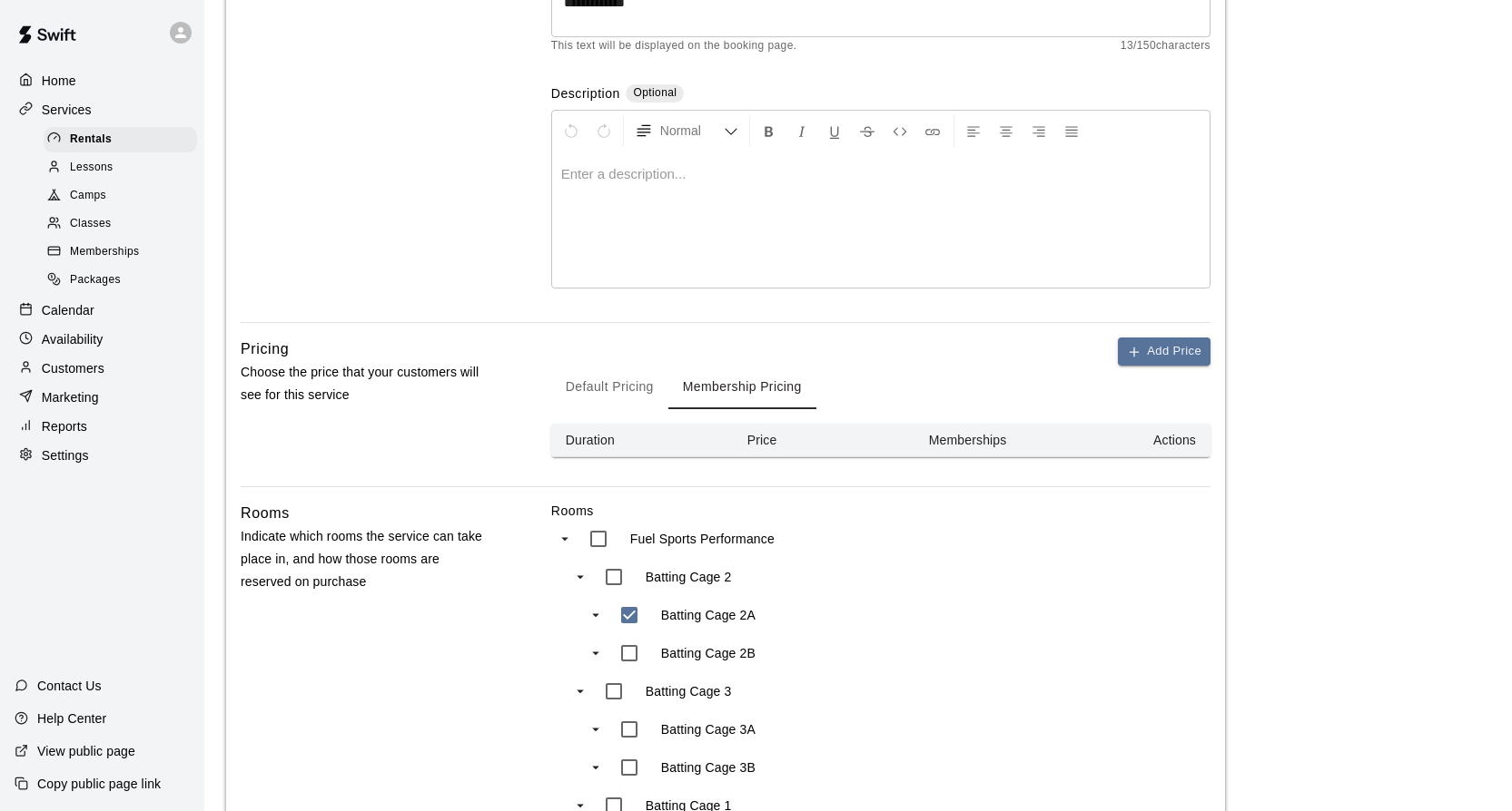
click at [1176, 330] on div "**********" at bounding box center [726, 704] width 999 height 1669
click at [1172, 340] on button "Add Price" at bounding box center [1164, 352] width 92 height 28
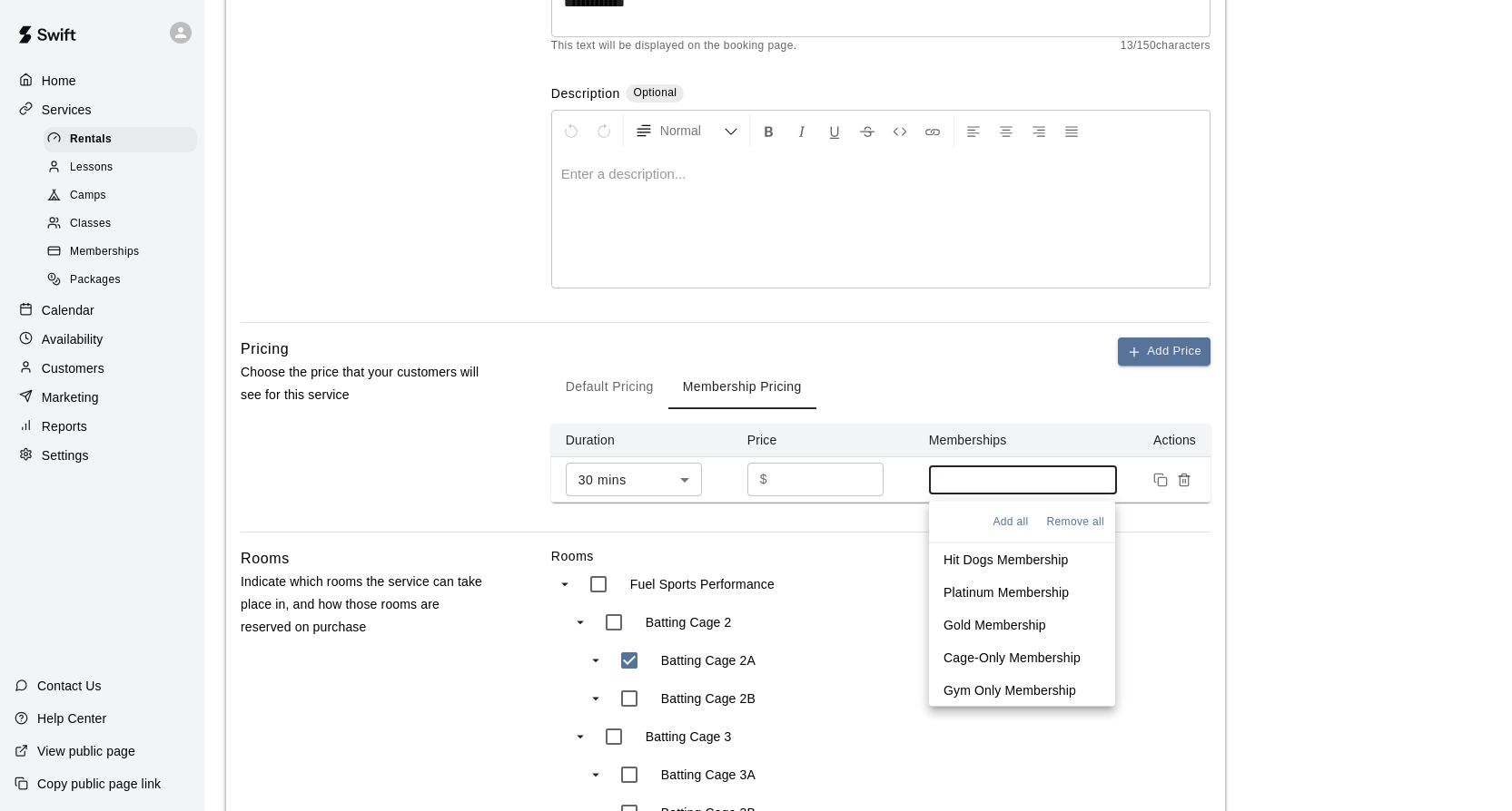
click at [1107, 473] on input at bounding box center [1023, 480] width 170 height 15
click at [1007, 552] on p "Hit Dogs Membership" at bounding box center [1006, 560] width 125 height 18
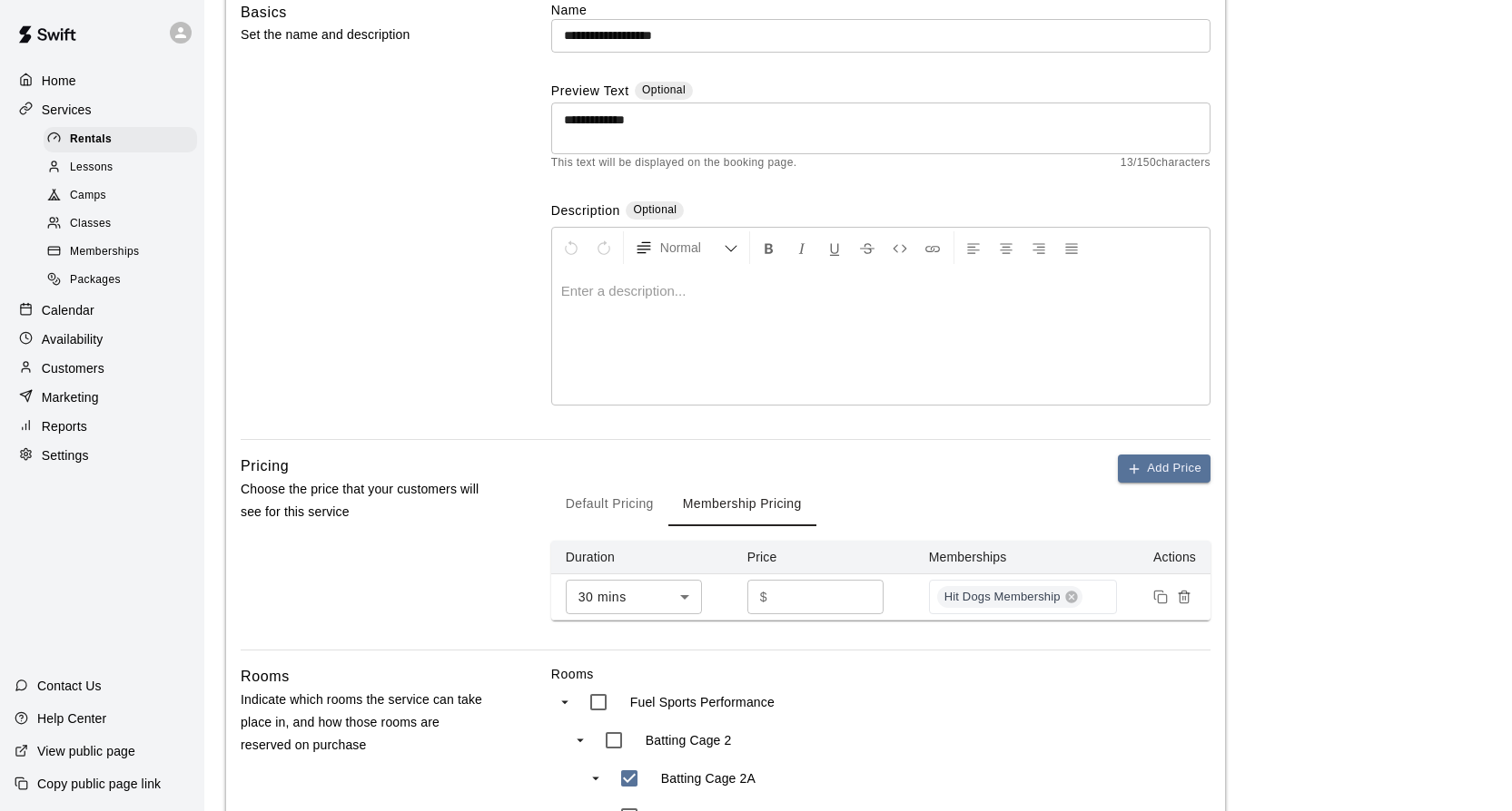
scroll to position [0, 0]
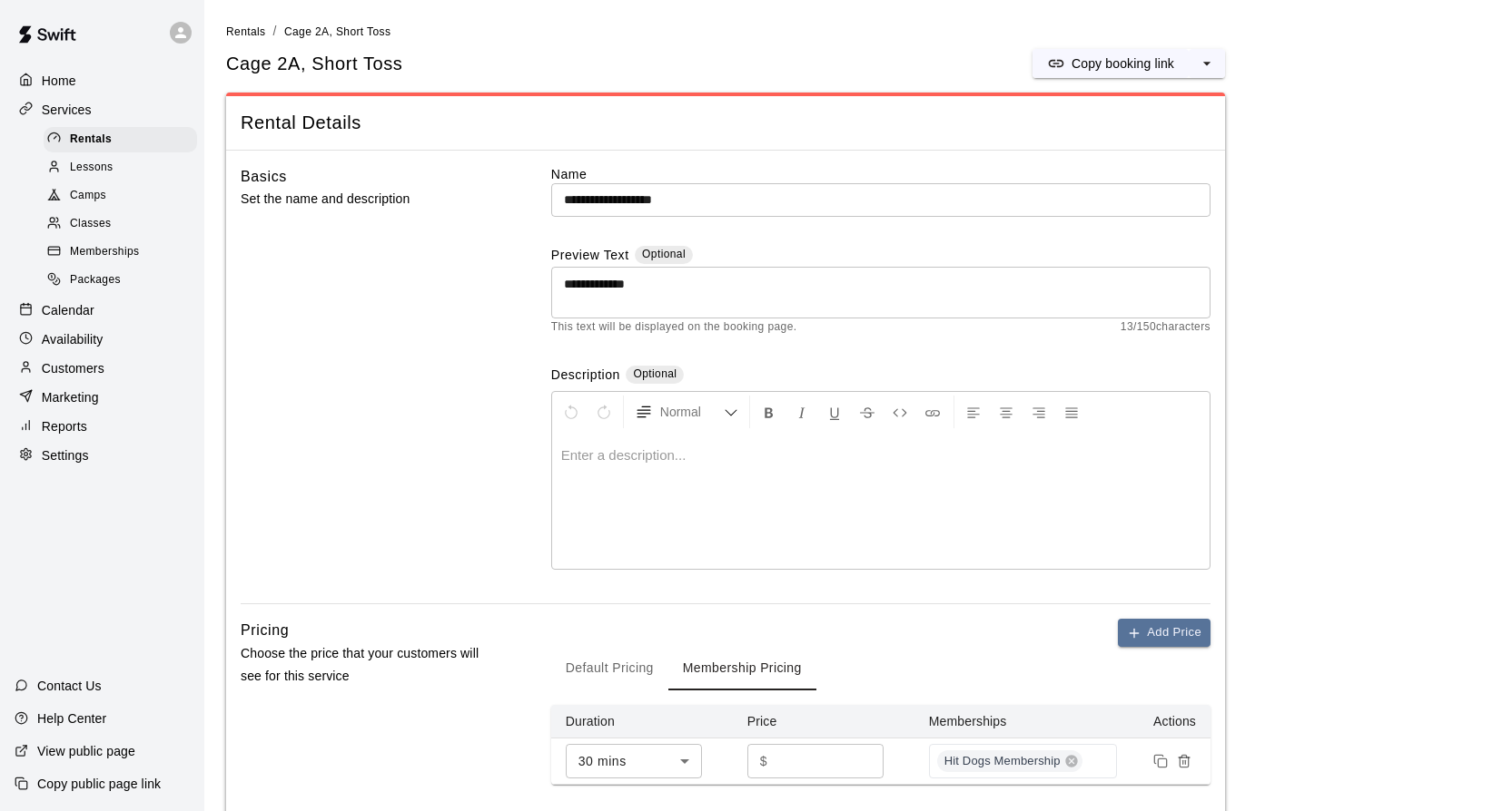
click at [79, 302] on div "Calendar" at bounding box center [102, 310] width 175 height 27
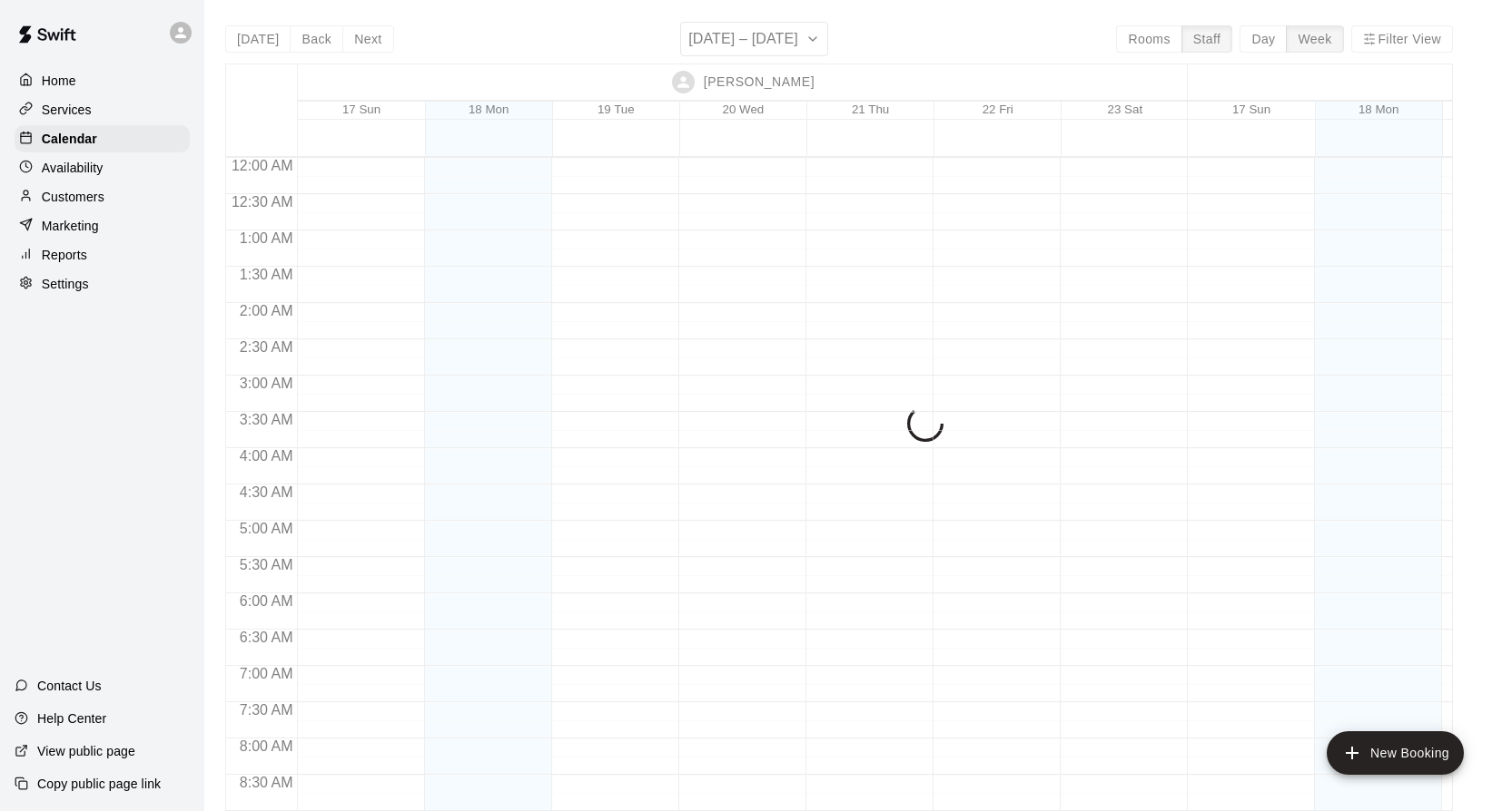
scroll to position [1032, 0]
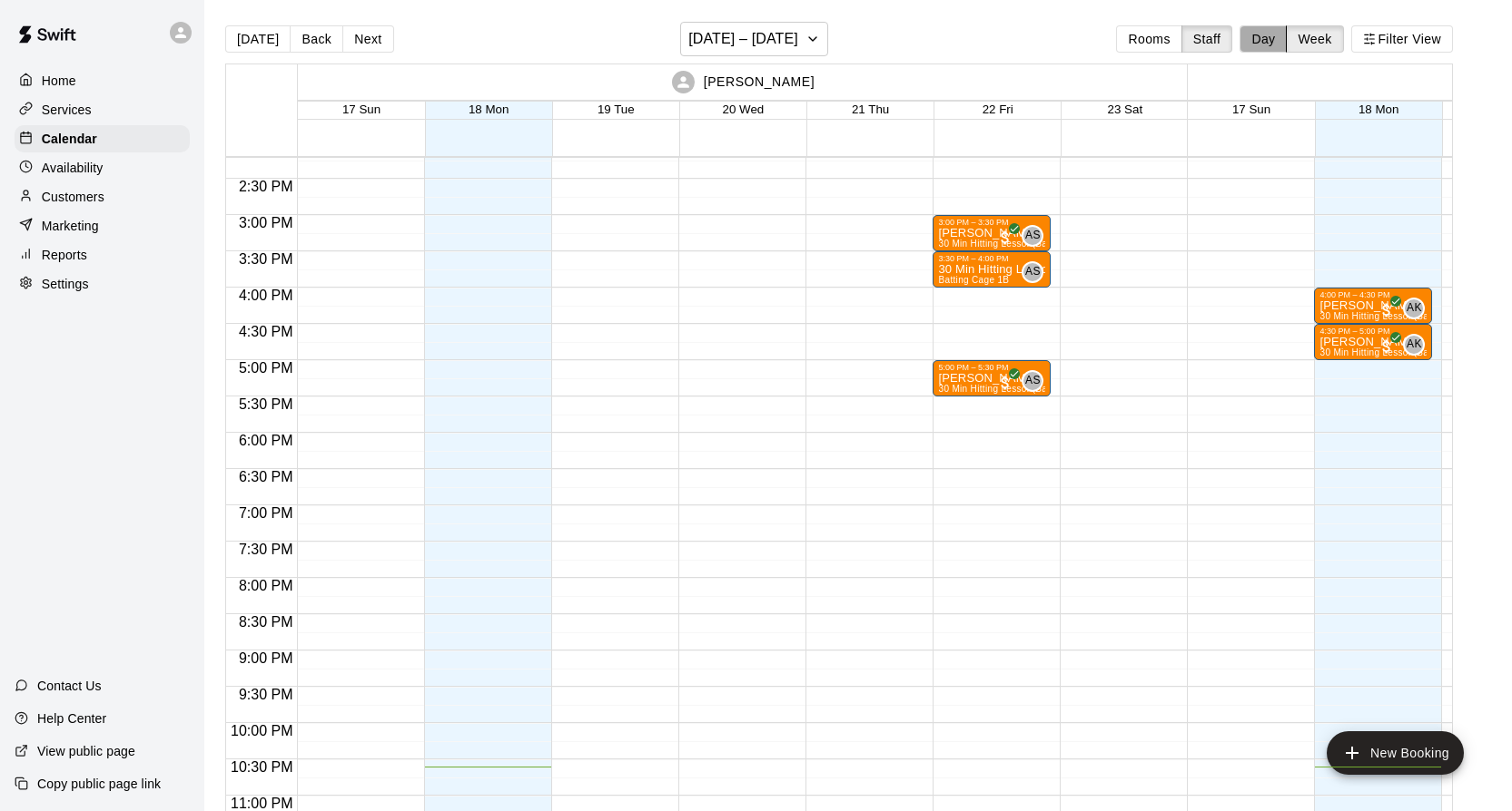
click at [1270, 41] on button "Day" at bounding box center [1262, 38] width 48 height 27
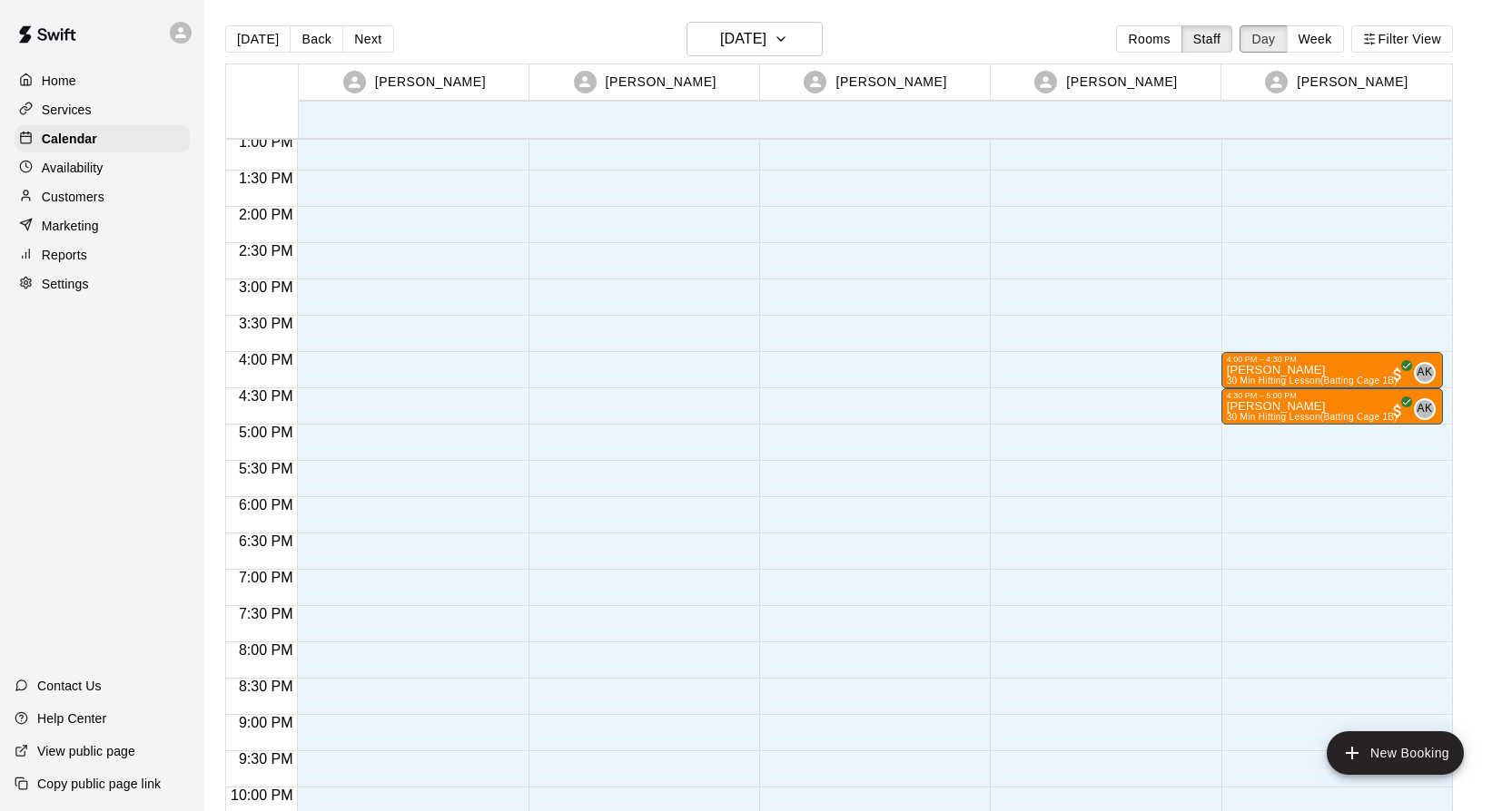
scroll to position [930, 0]
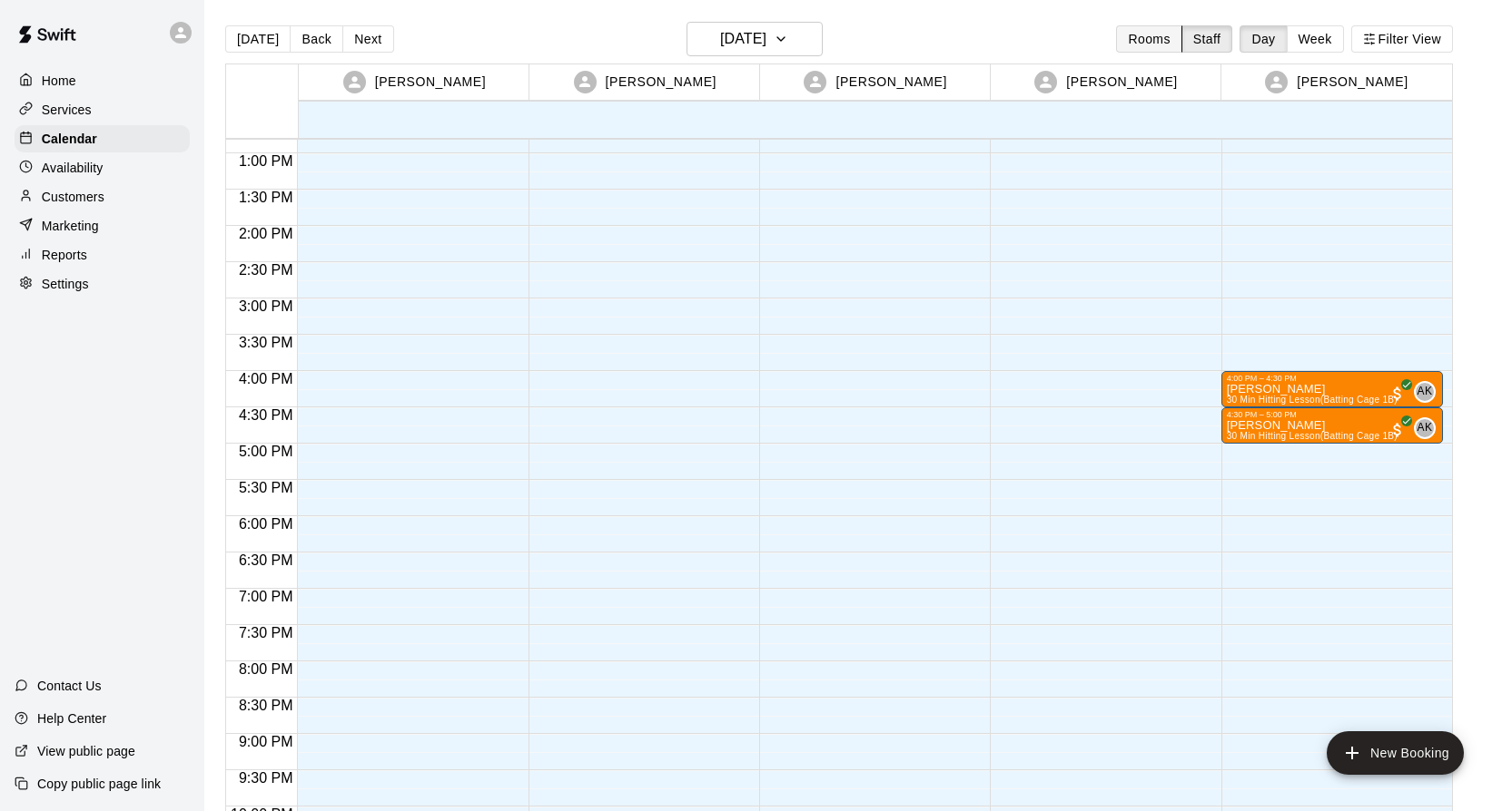
click at [1158, 40] on button "Rooms" at bounding box center [1149, 38] width 65 height 27
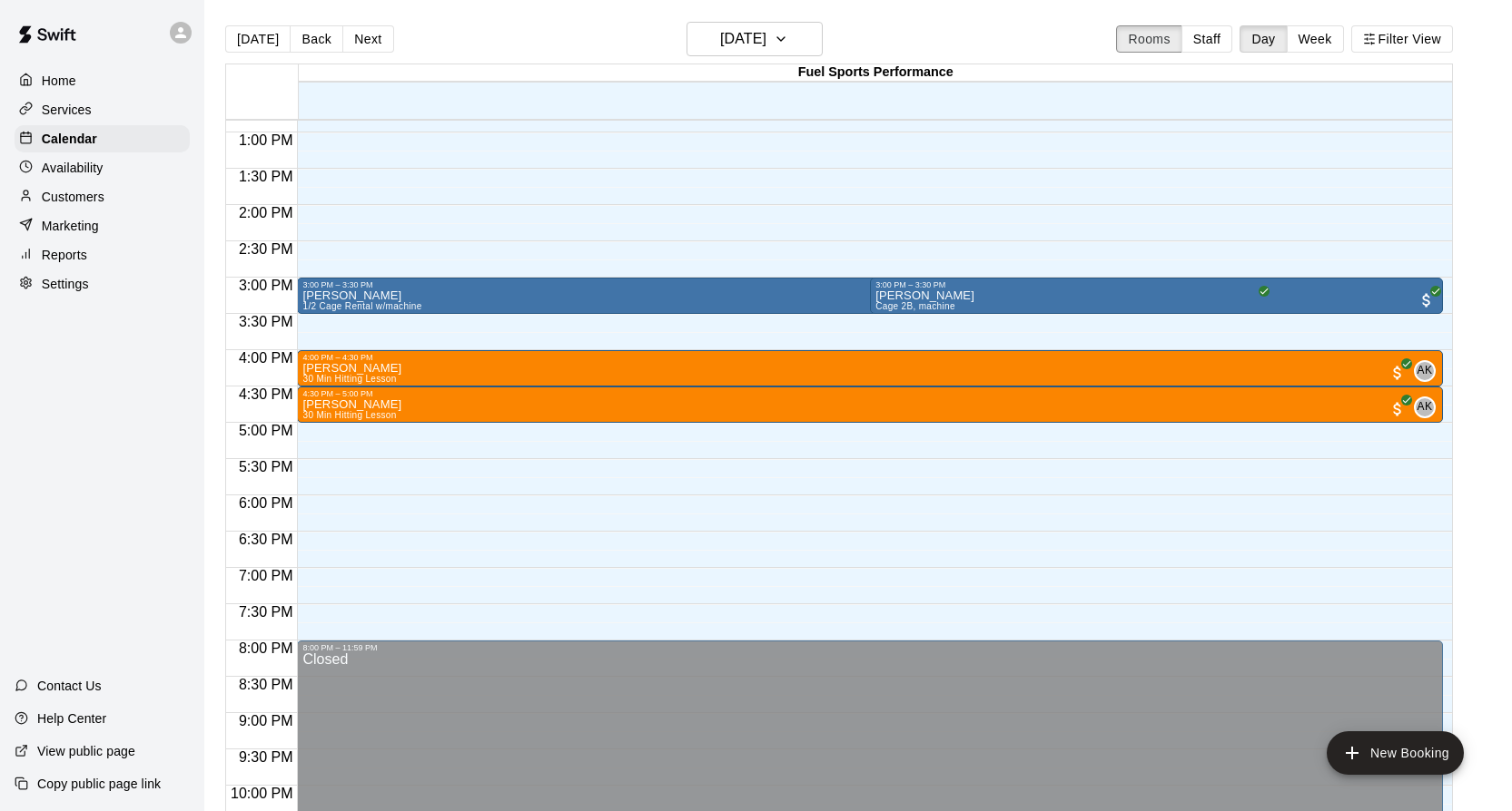
scroll to position [935, 0]
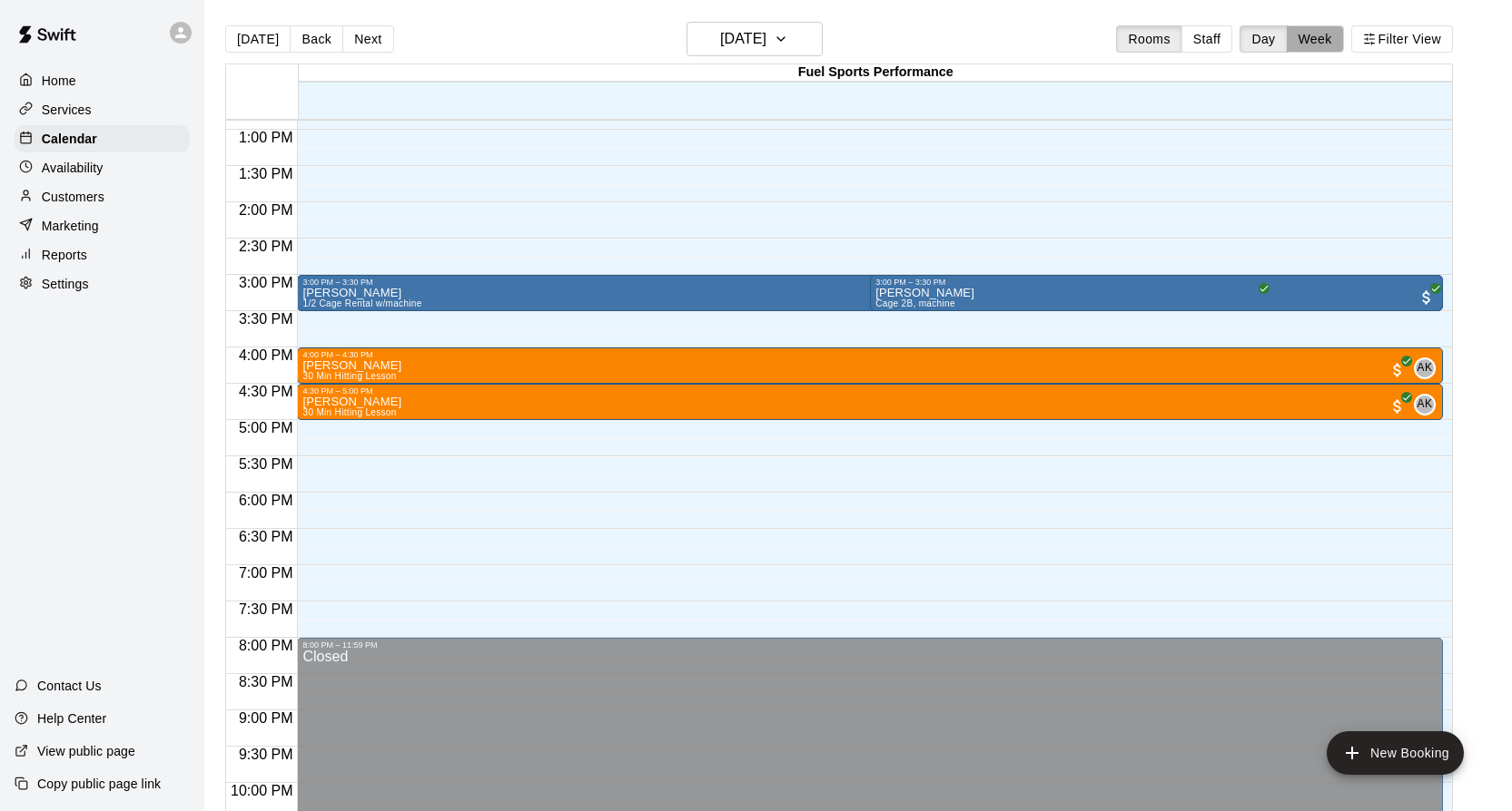
click at [1320, 36] on button "Week" at bounding box center [1314, 38] width 57 height 27
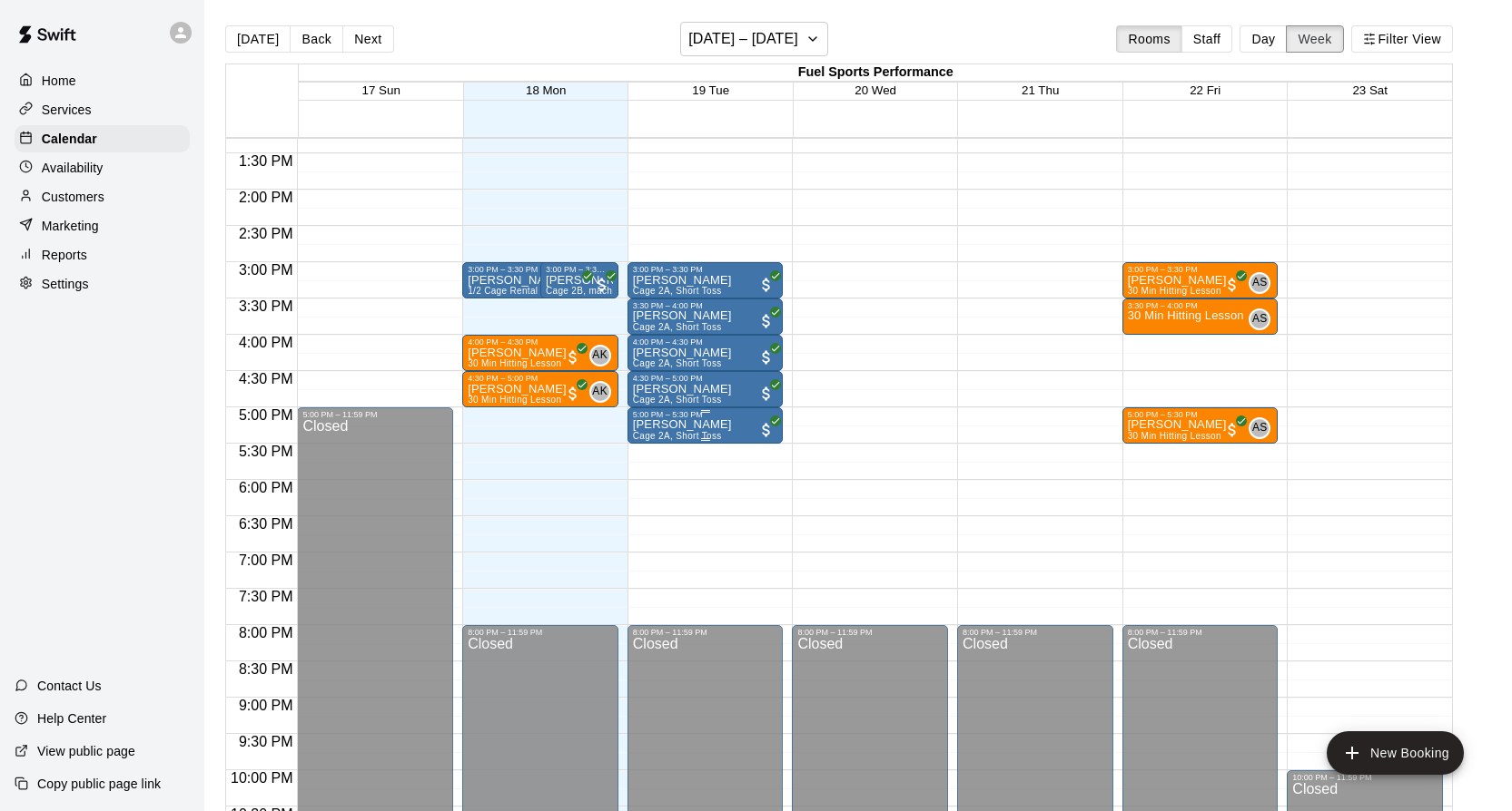
scroll to position [977, 0]
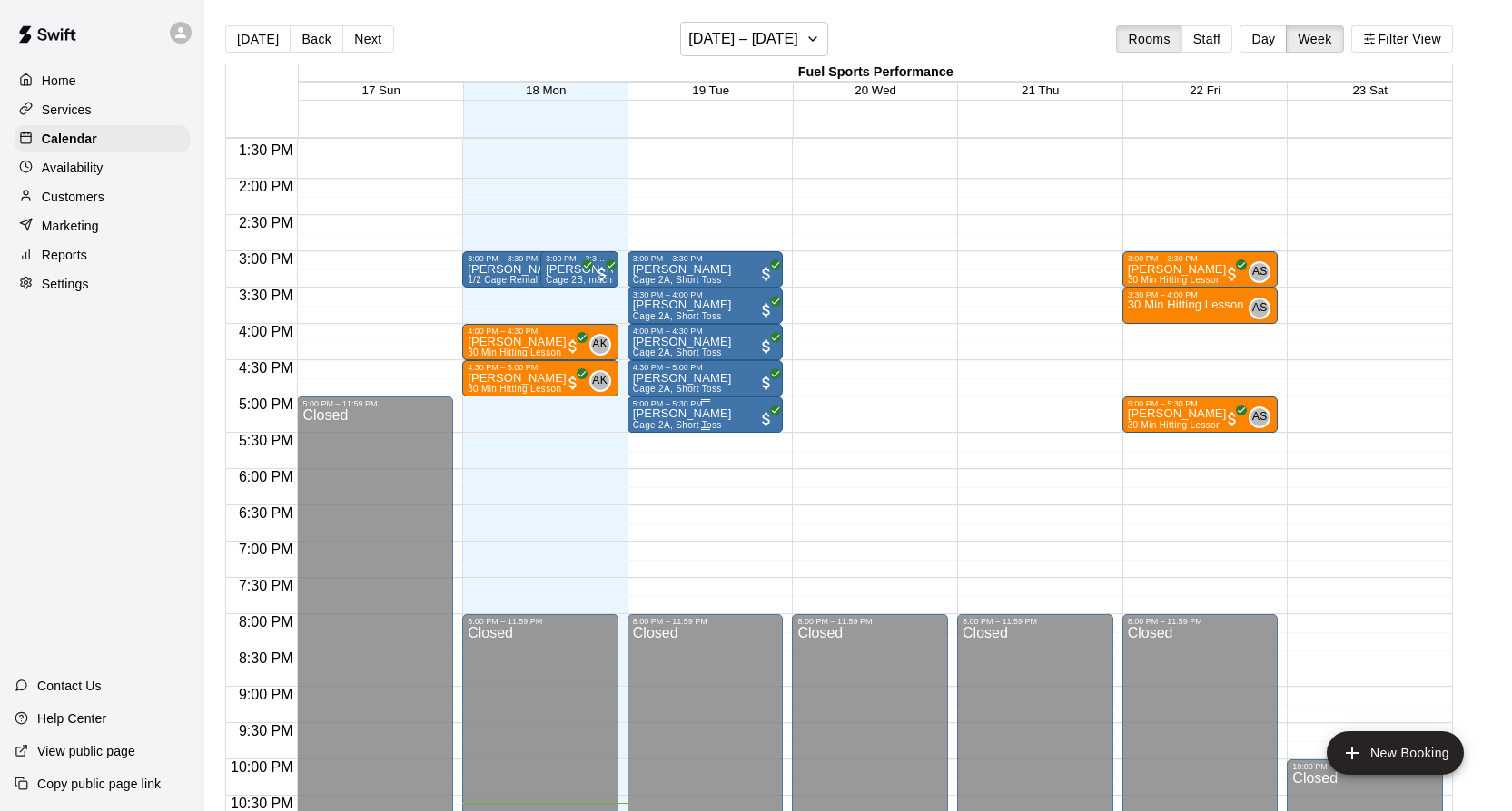
click at [681, 413] on p "Mason Sobo" at bounding box center [682, 413] width 99 height 0
click at [651, 480] on img "edit" at bounding box center [651, 477] width 20 height 20
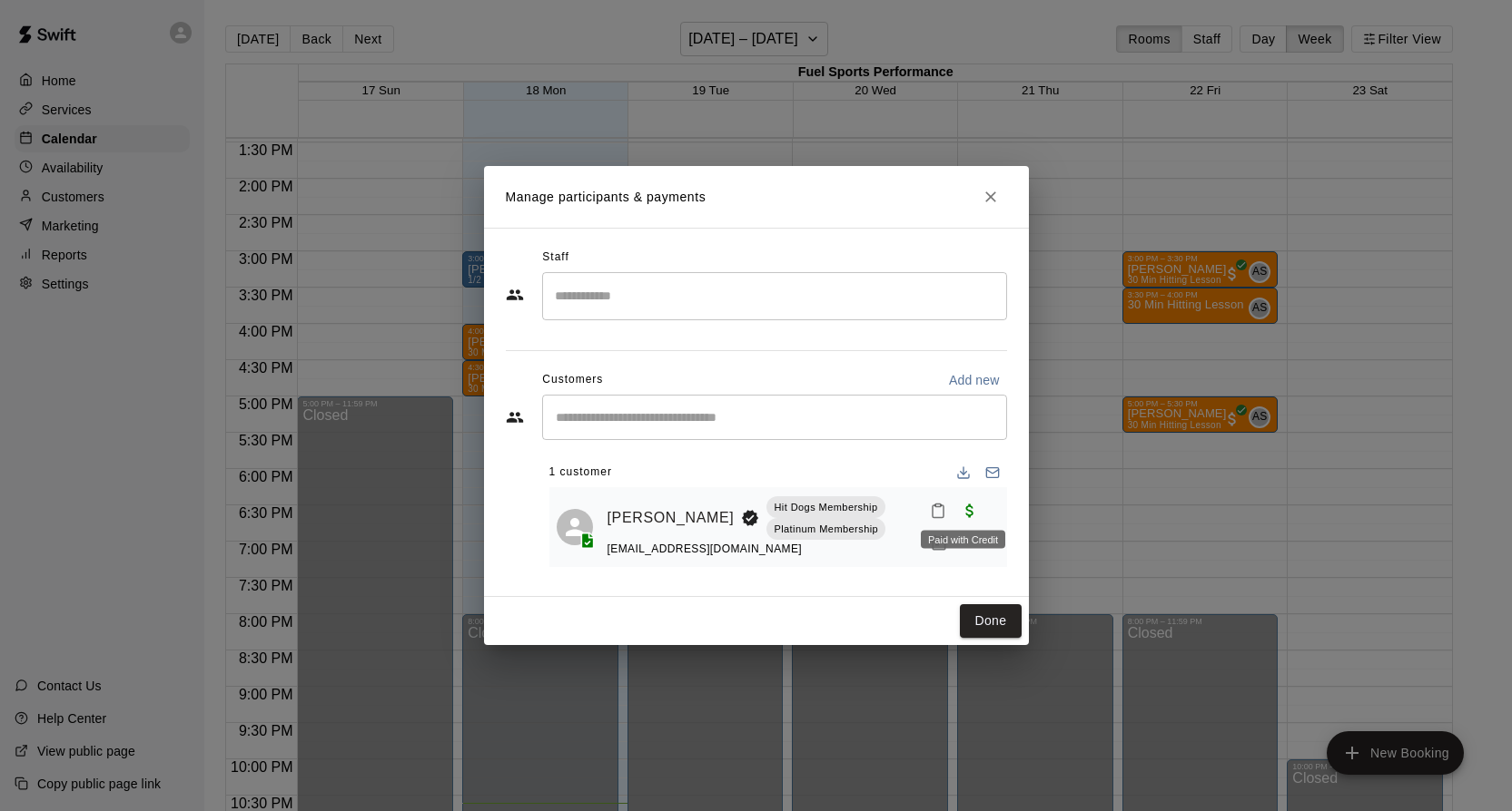
click at [958, 511] on span "Paid with Credit" at bounding box center [969, 509] width 33 height 16
click at [933, 539] on icon "Manage bookings & payment" at bounding box center [939, 543] width 14 height 16
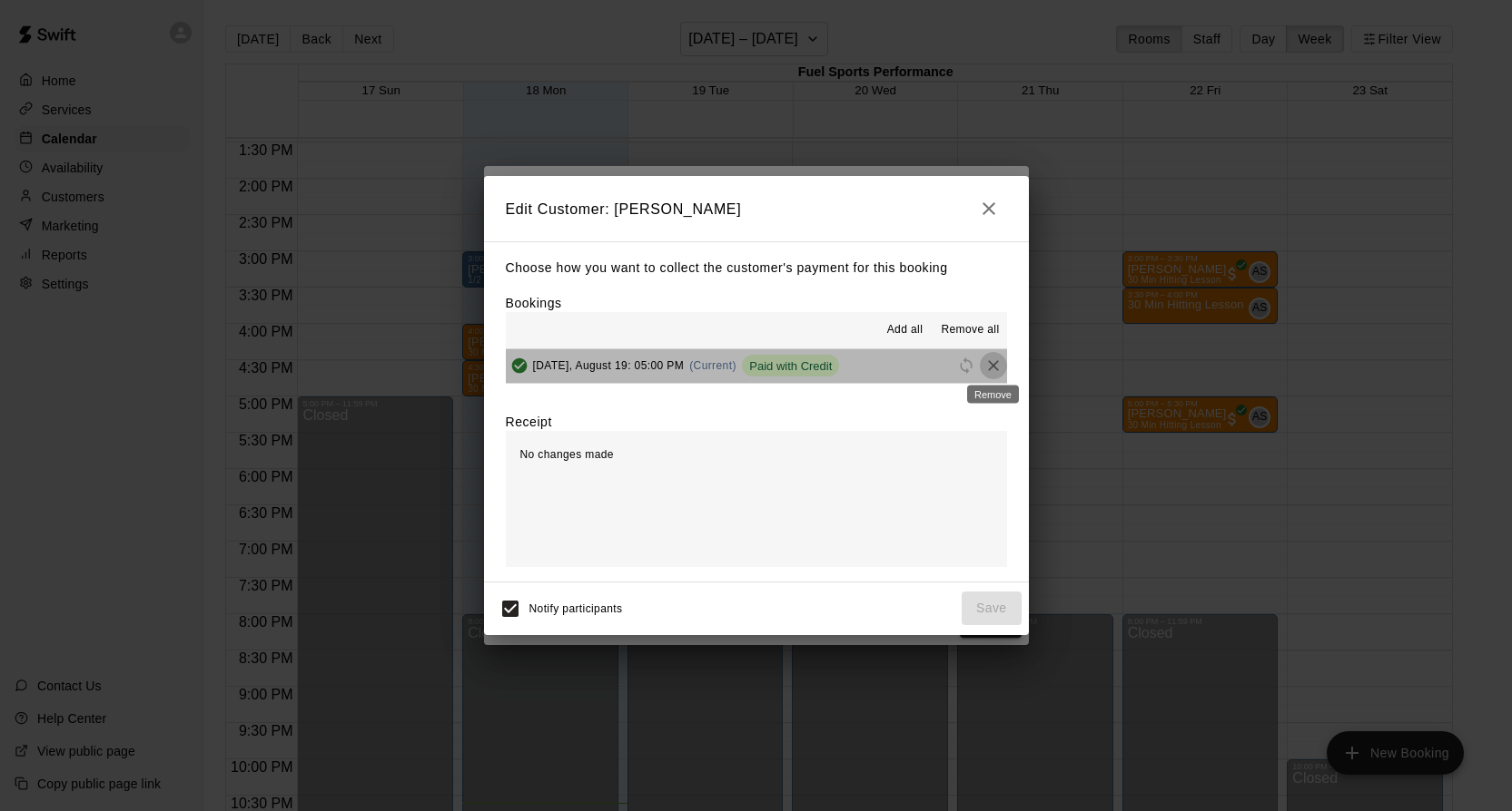
click at [989, 366] on icon "Remove" at bounding box center [993, 365] width 18 height 18
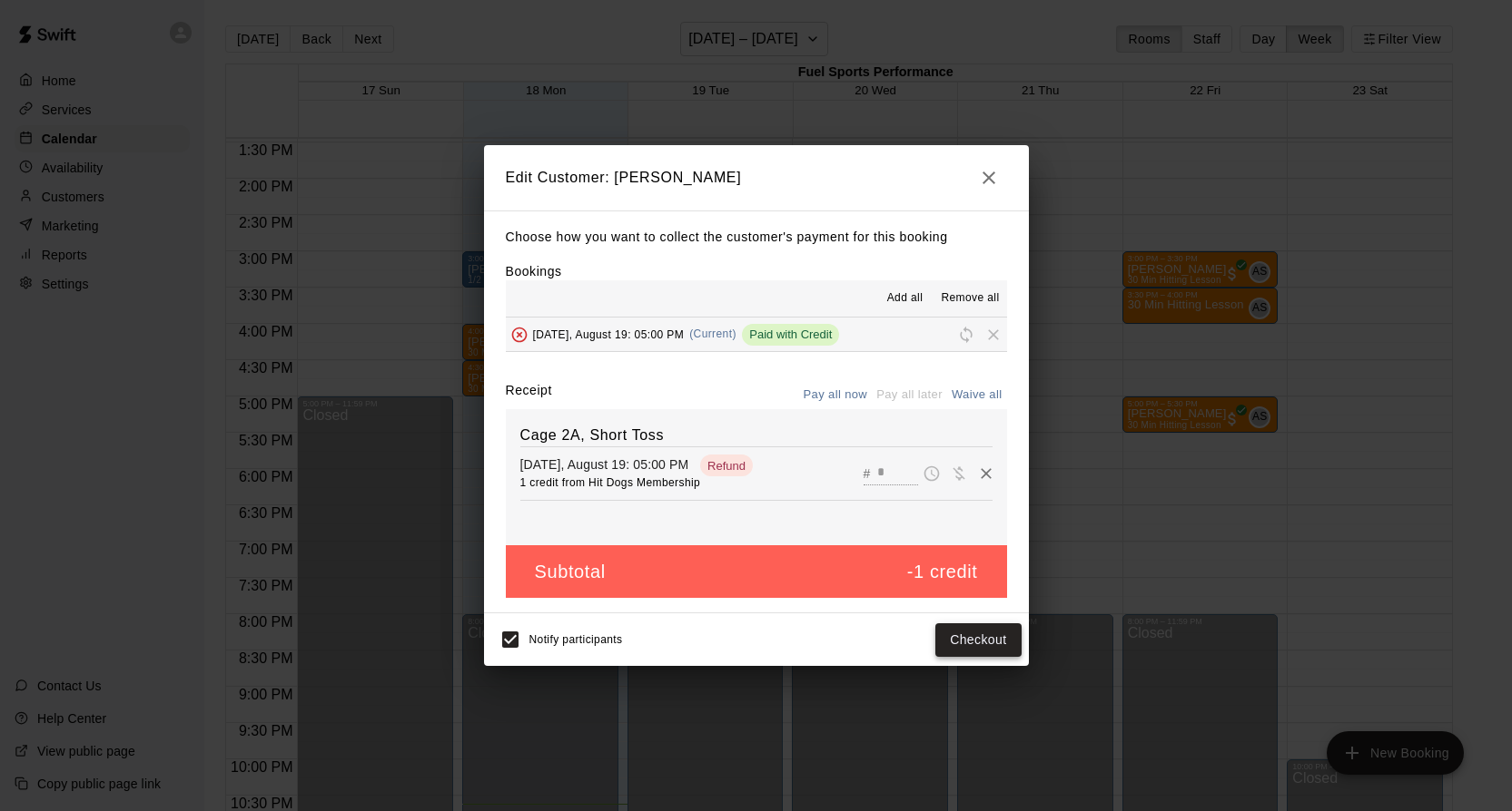
click at [961, 634] on button "Checkout" at bounding box center [978, 641] width 86 height 34
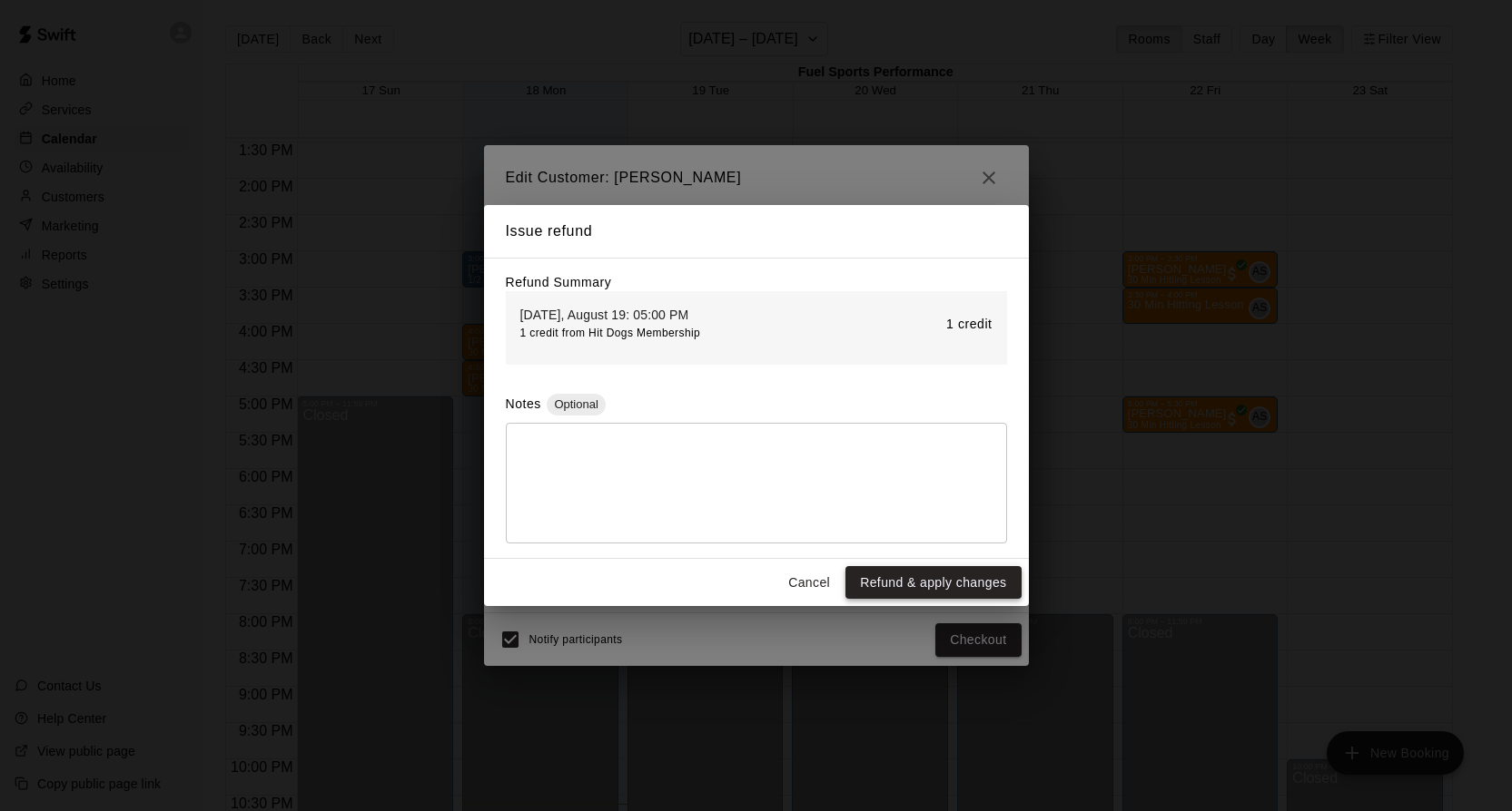
click at [945, 587] on button "Refund & apply changes" at bounding box center [933, 583] width 175 height 34
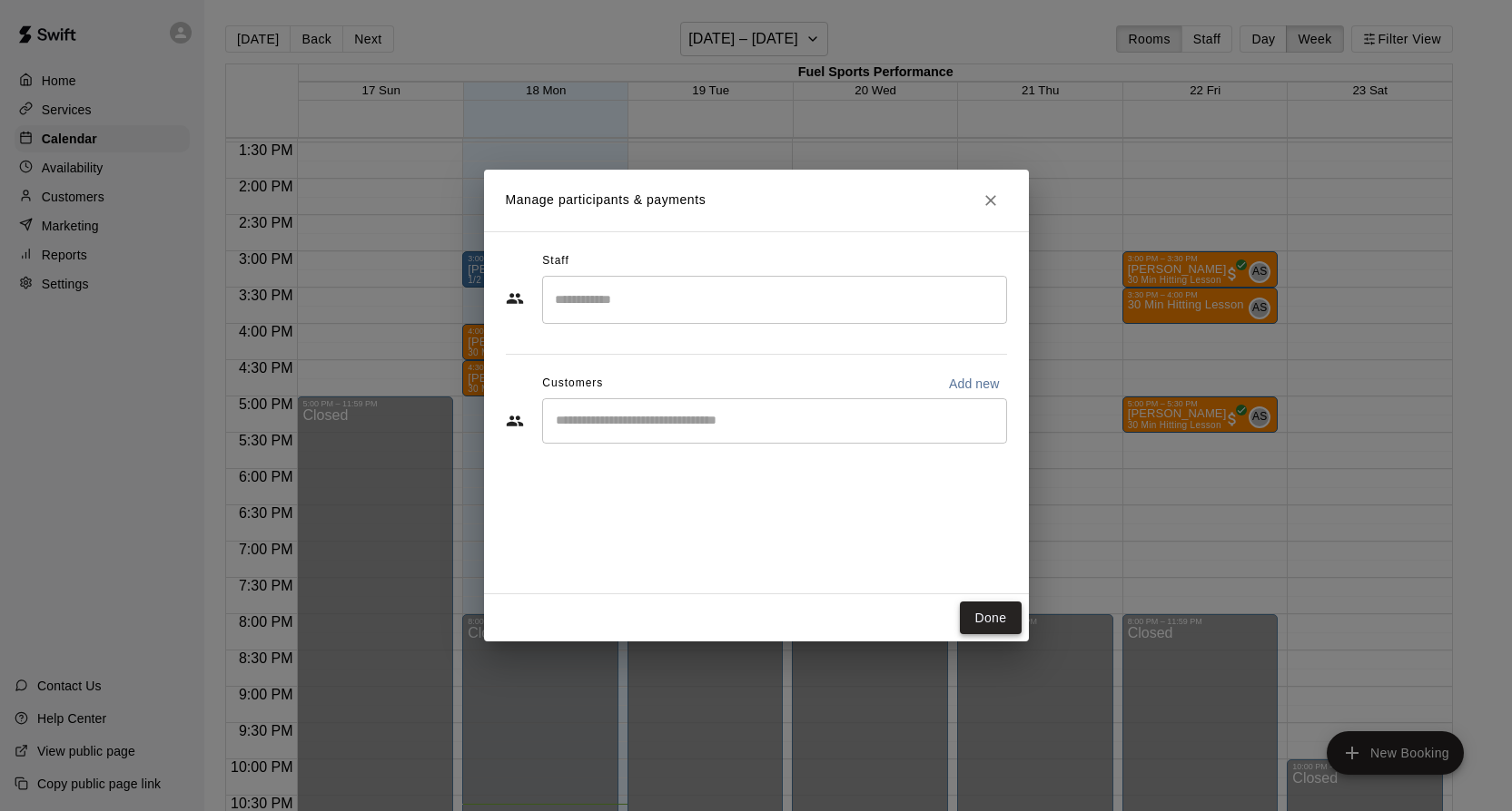
click at [966, 618] on button "Done" at bounding box center [989, 618] width 61 height 34
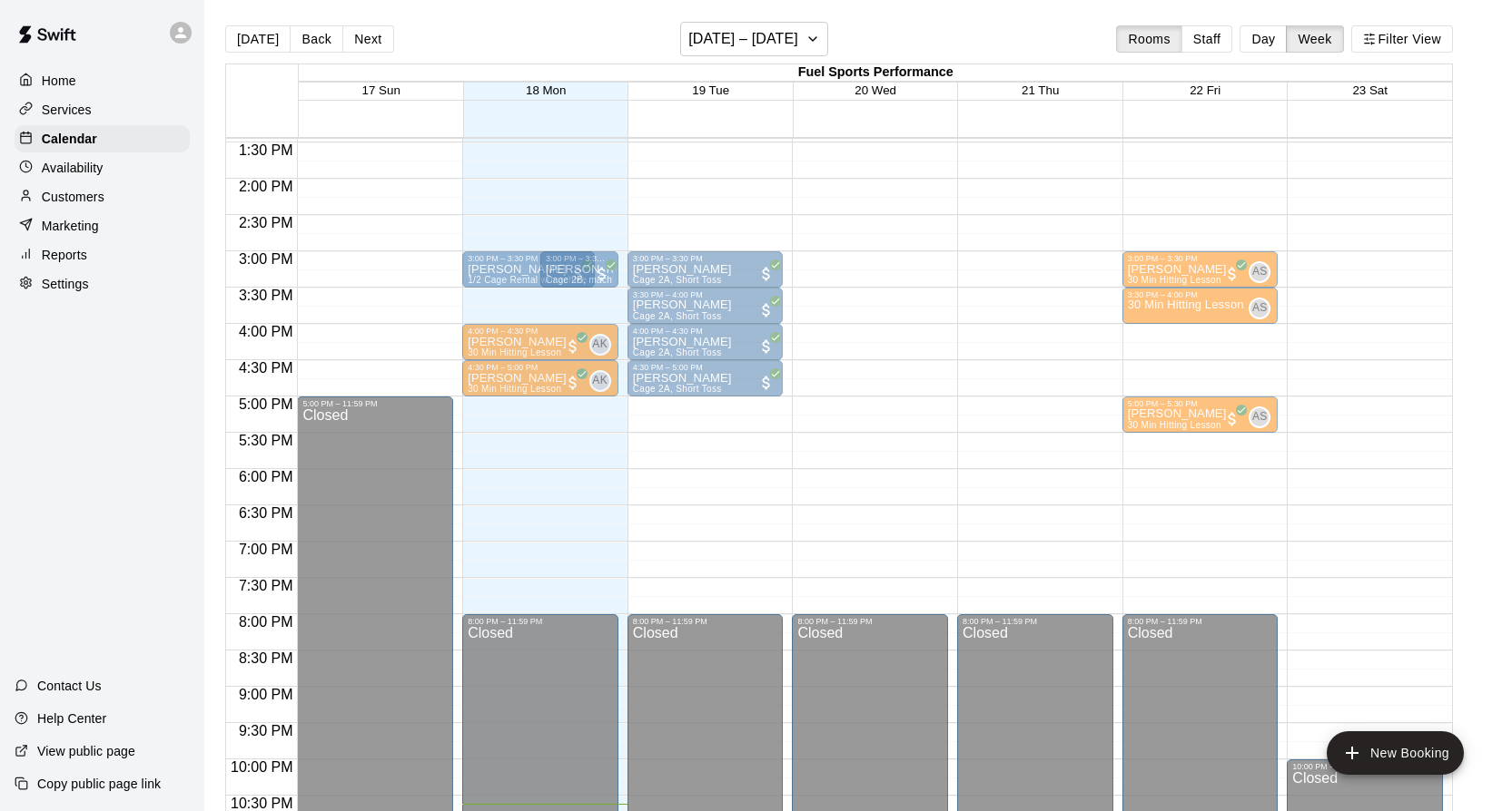
click at [726, 416] on div "Mason Sobo Cage 2A, Short Toss" at bounding box center [705, 814] width 145 height 811
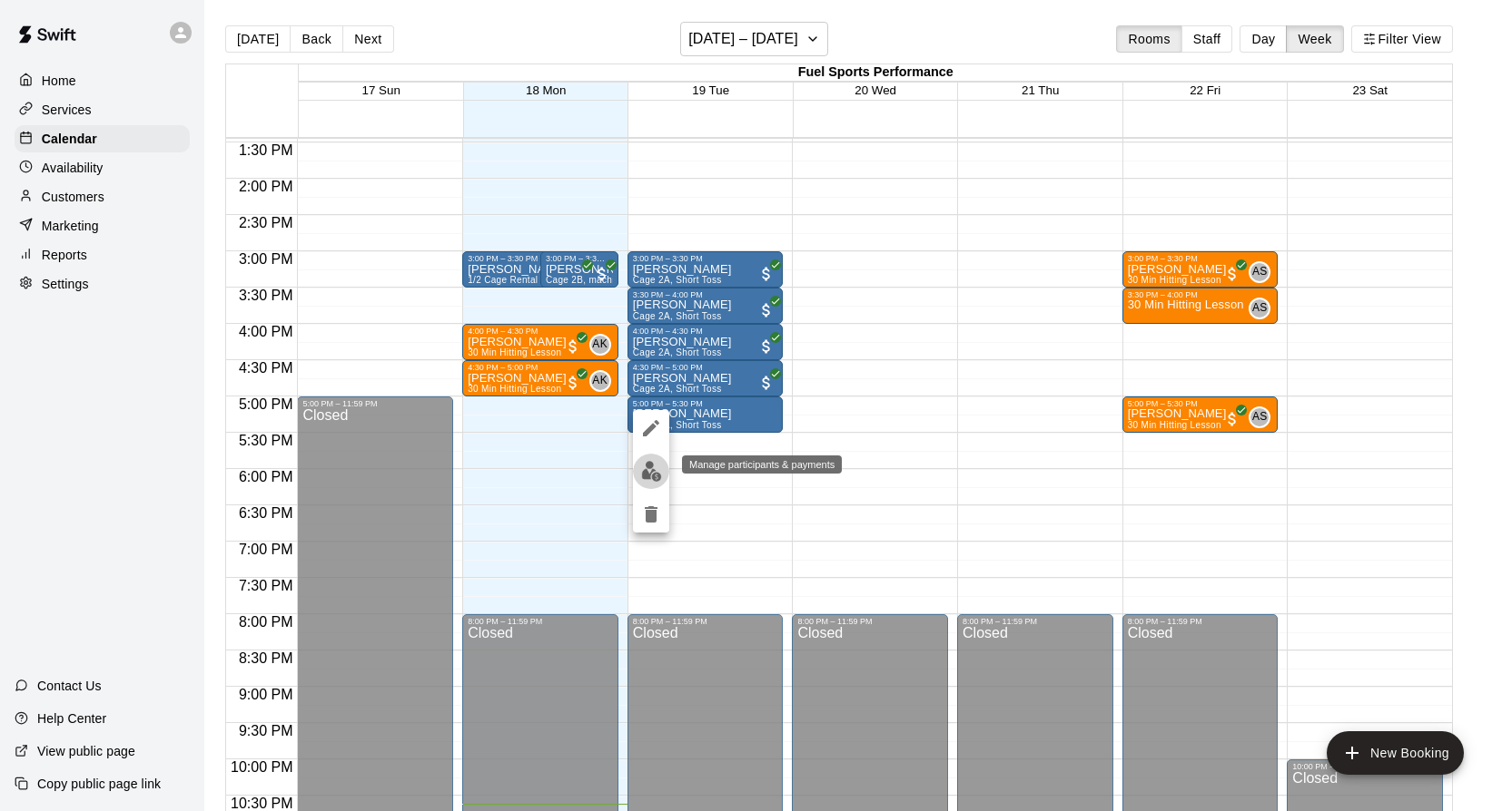
click at [647, 479] on img "edit" at bounding box center [651, 471] width 20 height 20
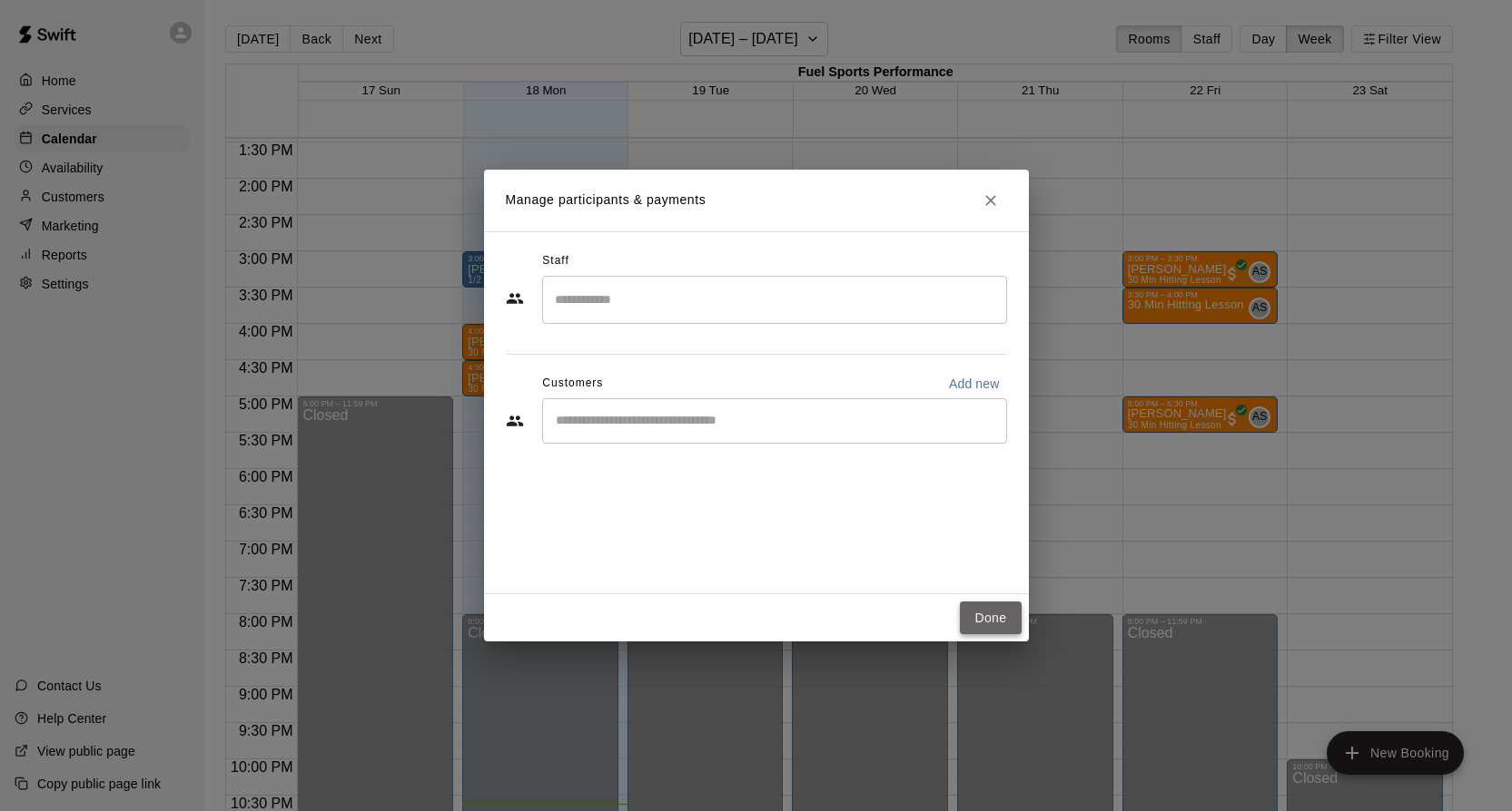
click at [998, 618] on button "Done" at bounding box center [989, 618] width 61 height 34
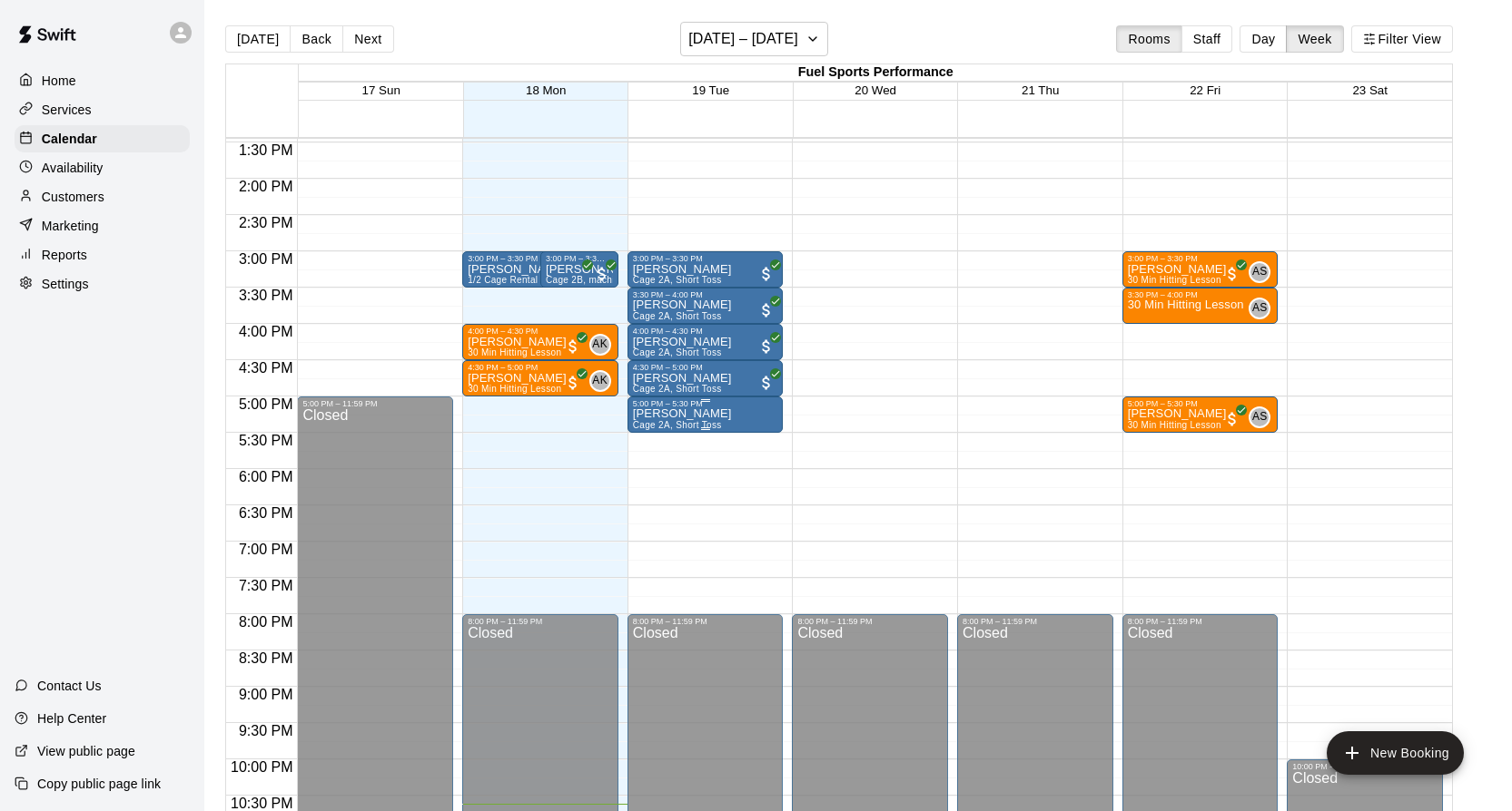
click at [680, 413] on p "Mason Sobo" at bounding box center [682, 413] width 99 height 0
click at [647, 469] on img "edit" at bounding box center [651, 477] width 20 height 20
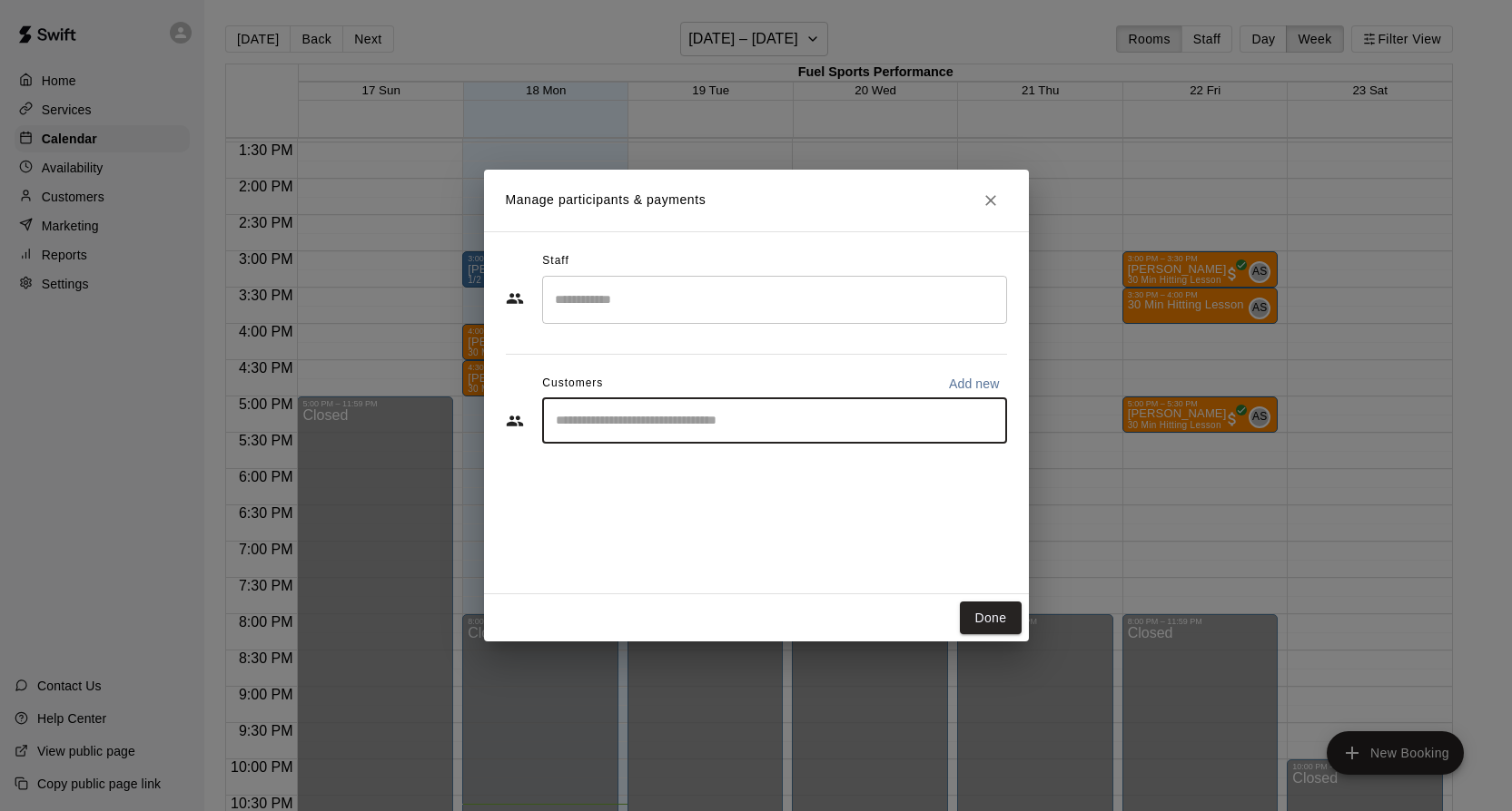
click at [679, 420] on input "Start typing to search customers..." at bounding box center [774, 420] width 448 height 18
click at [990, 202] on icon "Close" at bounding box center [990, 200] width 18 height 18
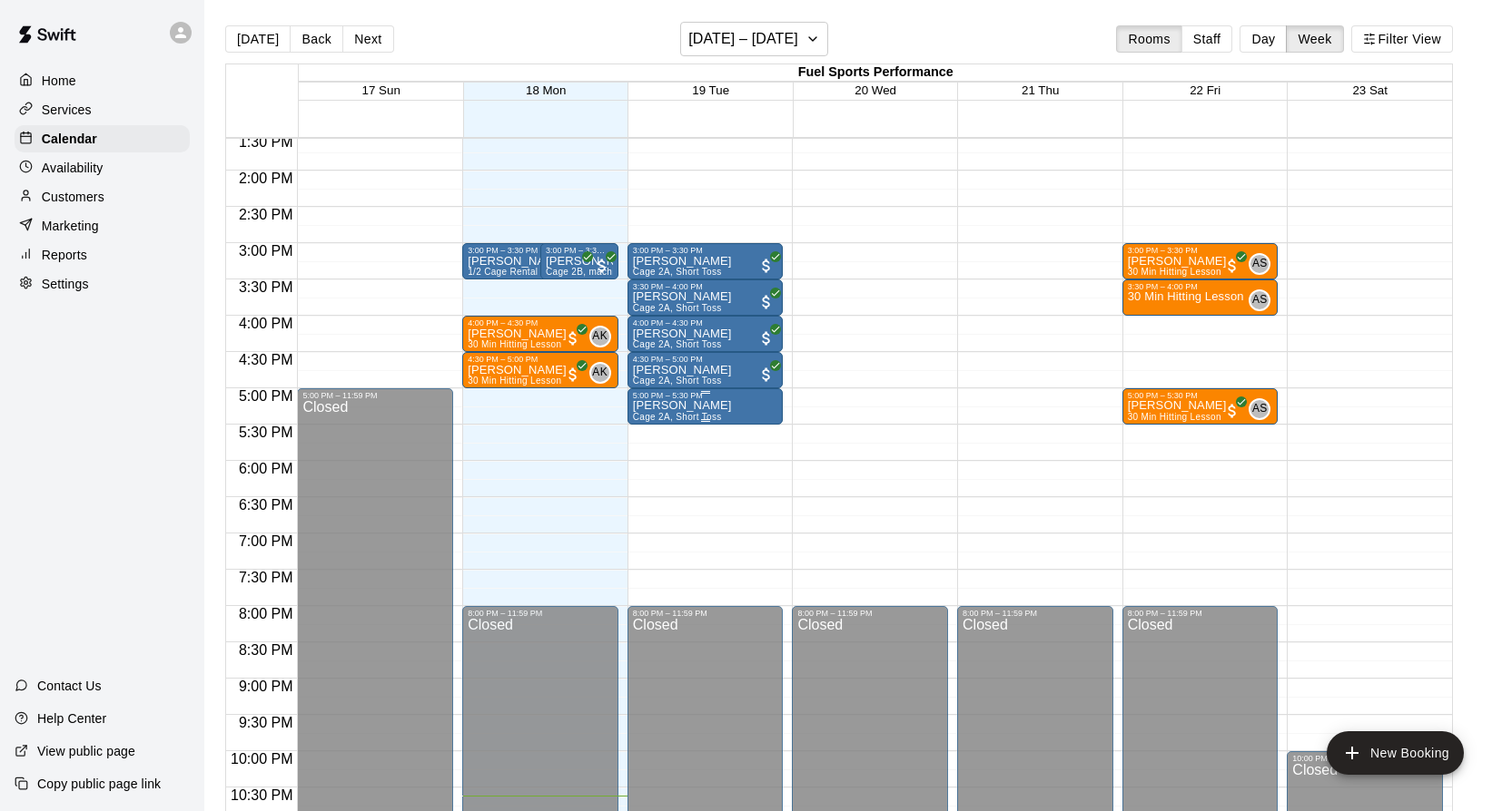
scroll to position [986, 0]
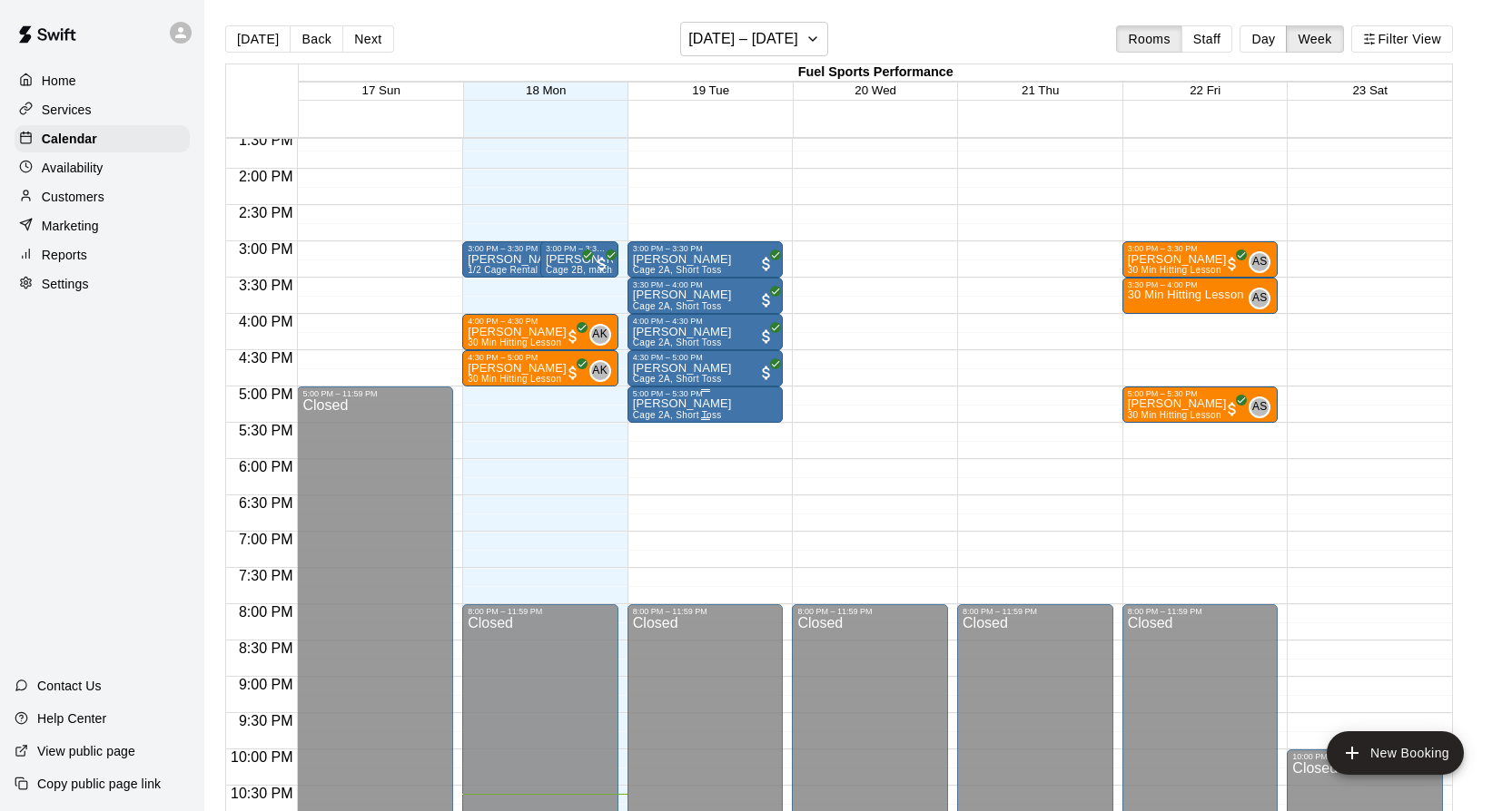
click at [673, 404] on p "Mason Sobo" at bounding box center [682, 404] width 99 height 0
click at [674, 370] on div at bounding box center [756, 405] width 1512 height 811
click at [666, 369] on p "Mason Sobo" at bounding box center [682, 369] width 99 height 0
click at [653, 387] on icon "edit" at bounding box center [651, 387] width 17 height 17
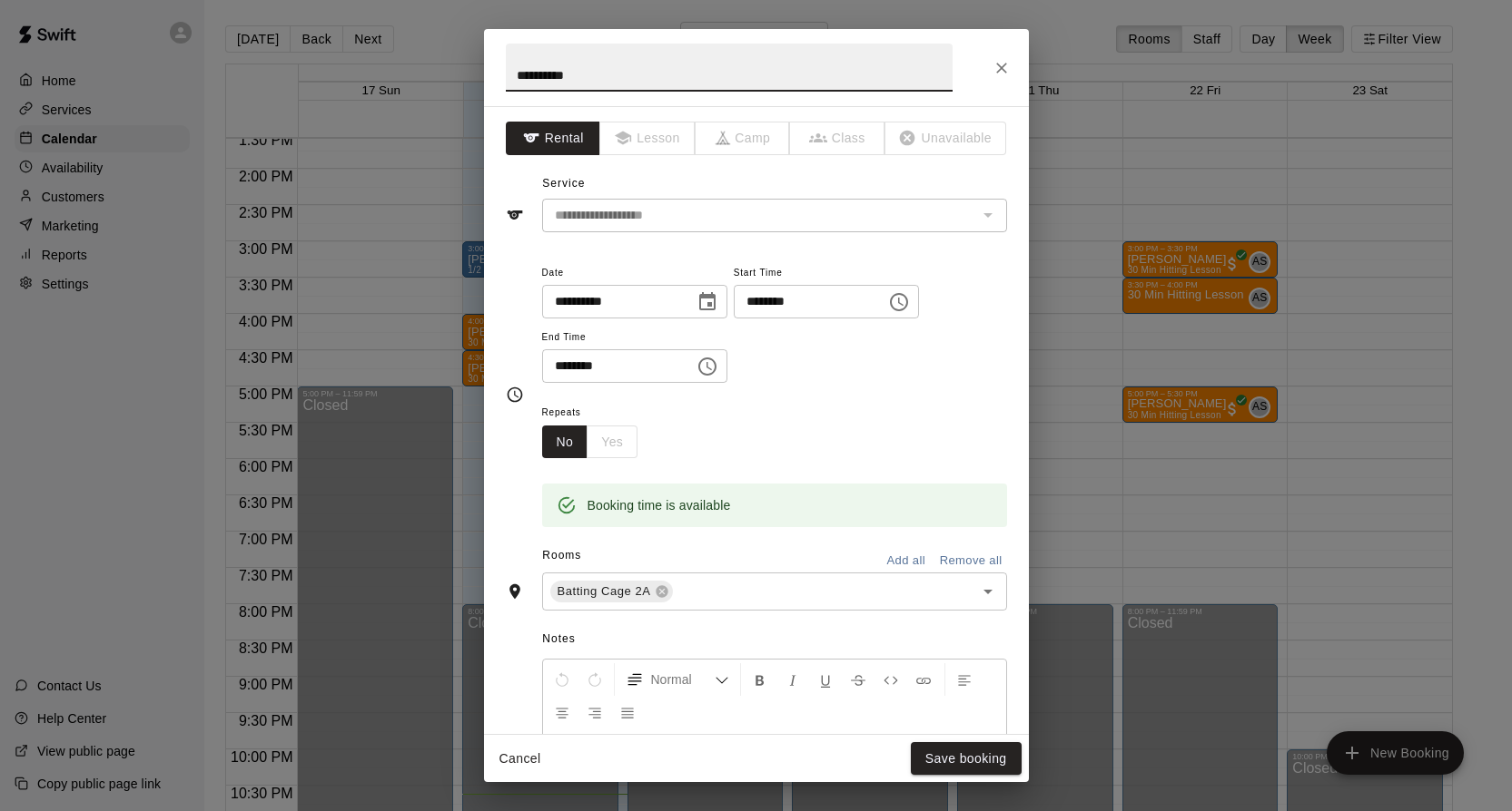
scroll to position [341, 0]
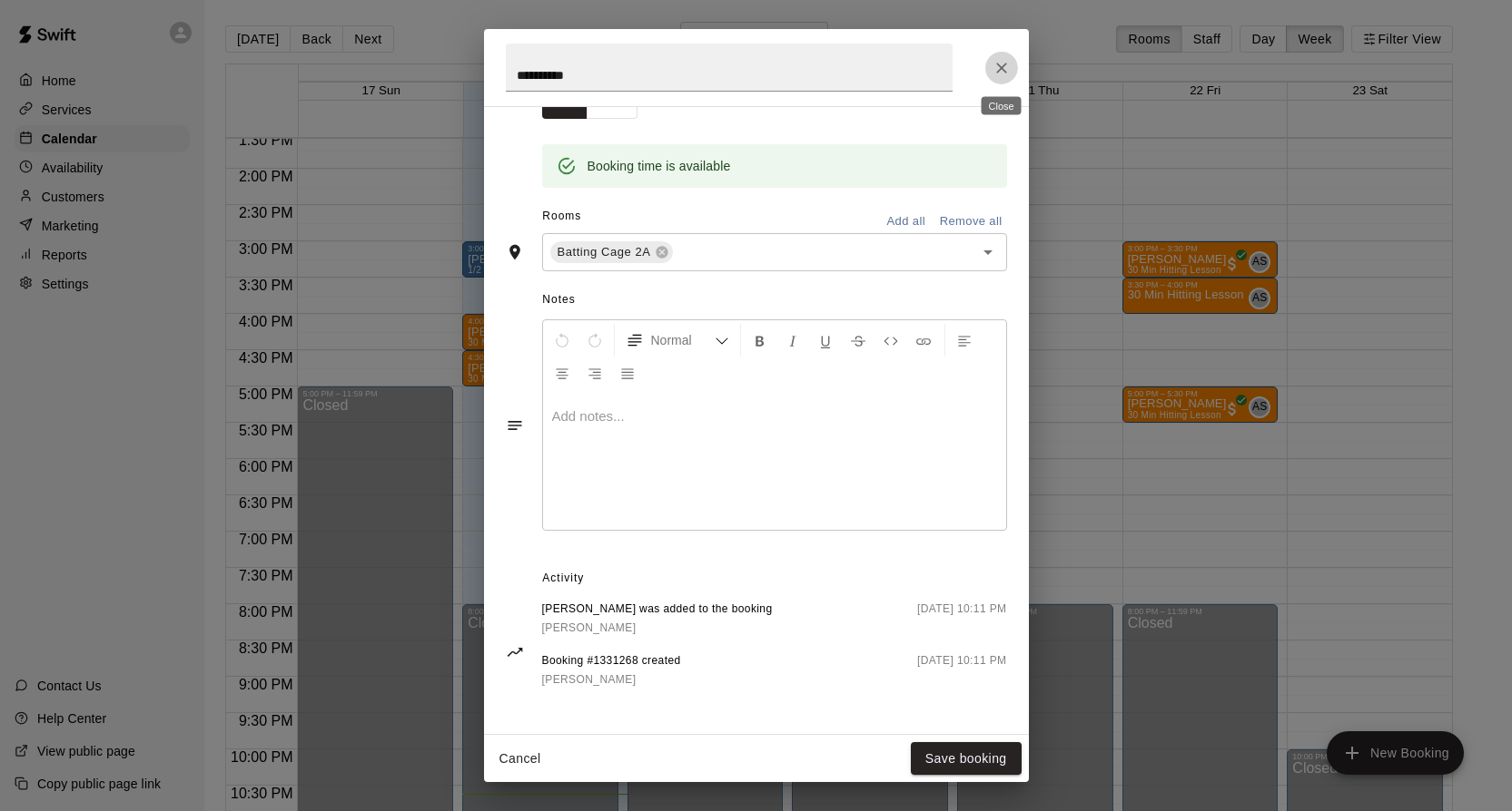
click at [1006, 72] on icon "Close" at bounding box center [1001, 67] width 18 height 18
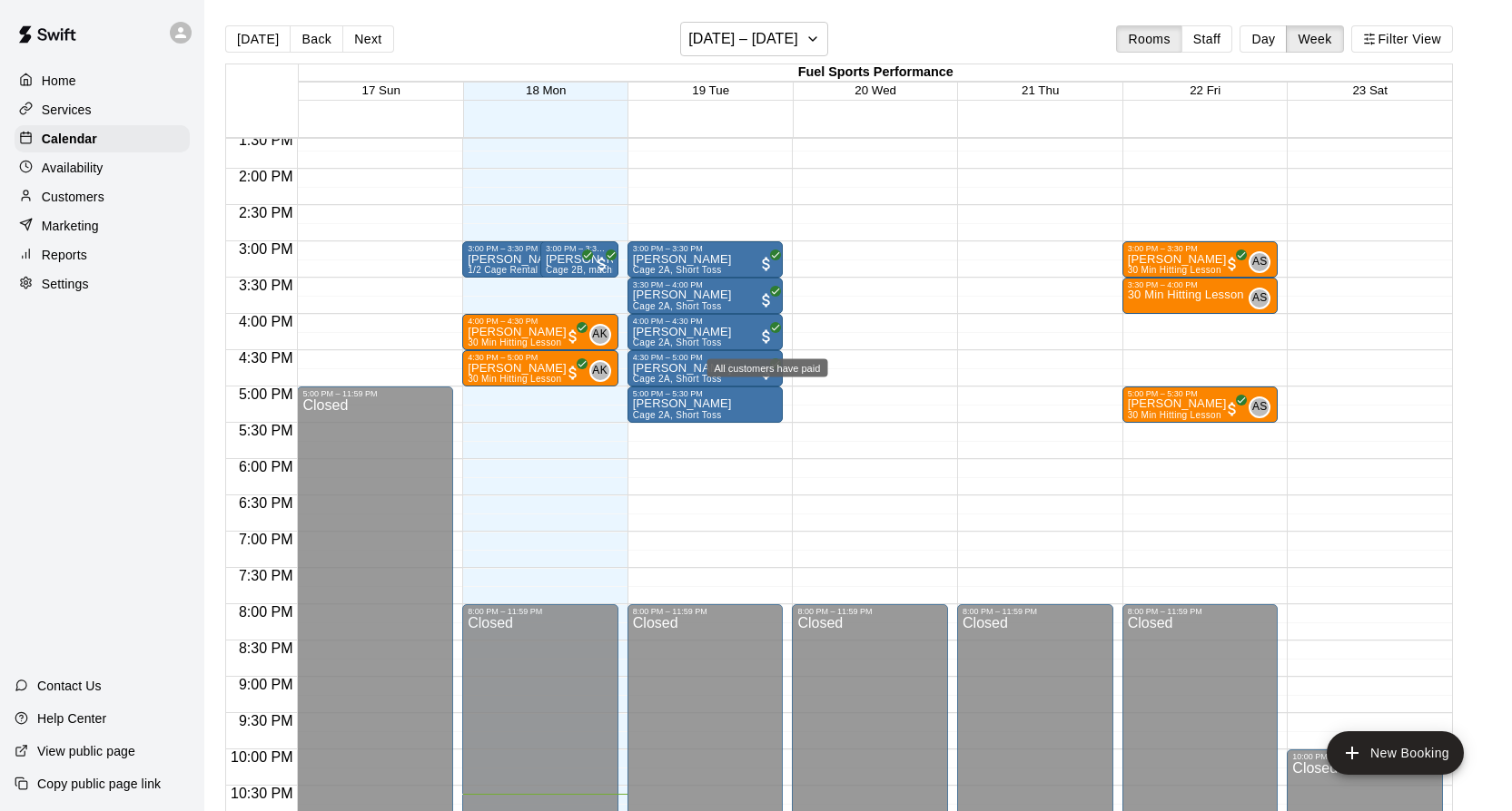
click at [767, 376] on div "All customers have paid" at bounding box center [768, 368] width 121 height 18
click at [723, 427] on img "edit" at bounding box center [726, 421] width 20 height 20
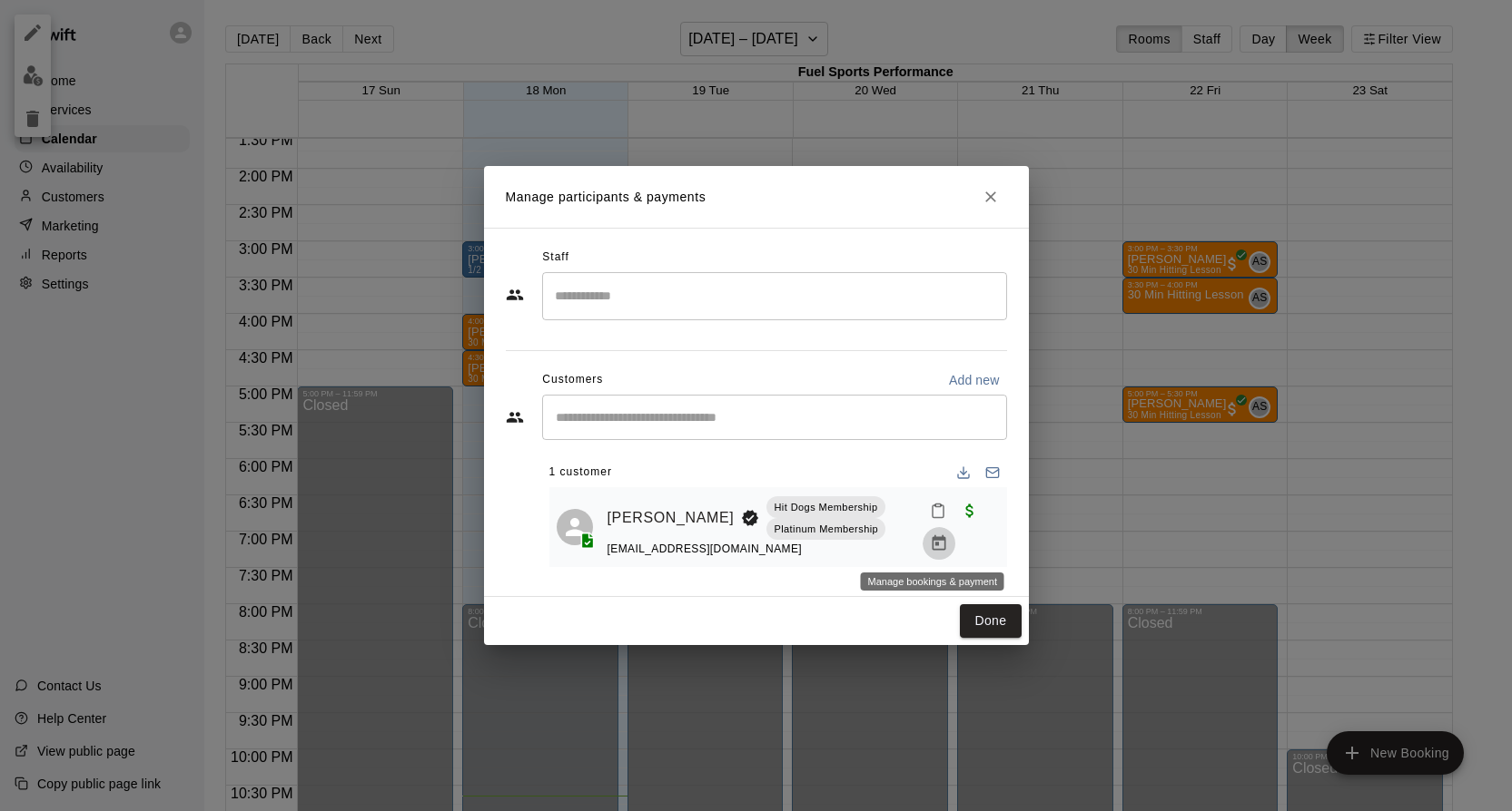
click at [935, 547] on icon "Manage bookings & payment" at bounding box center [938, 543] width 18 height 18
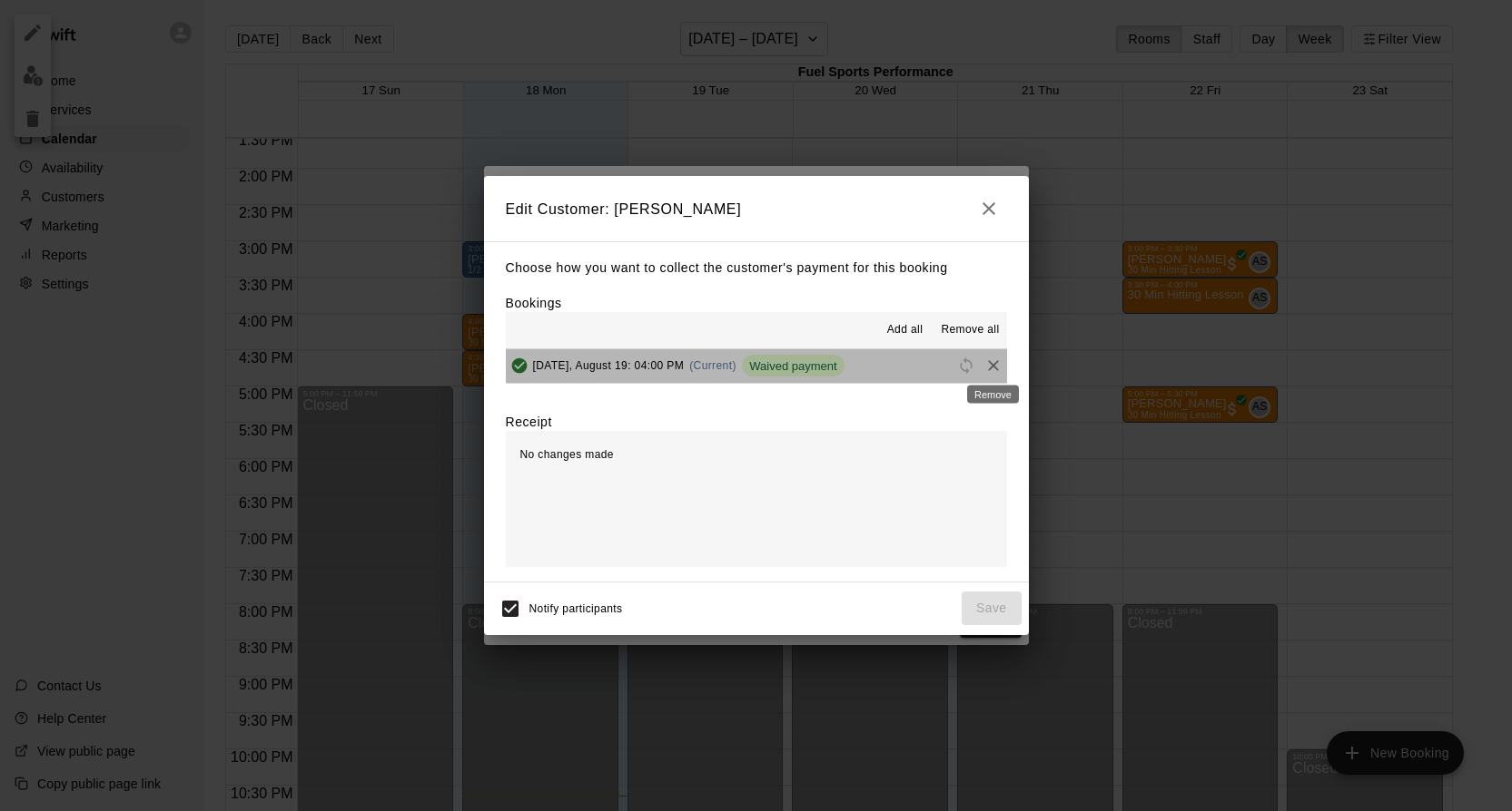
click at [987, 375] on div "Remove" at bounding box center [992, 389] width 55 height 33
click at [993, 367] on icon "Remove" at bounding box center [993, 366] width 11 height 11
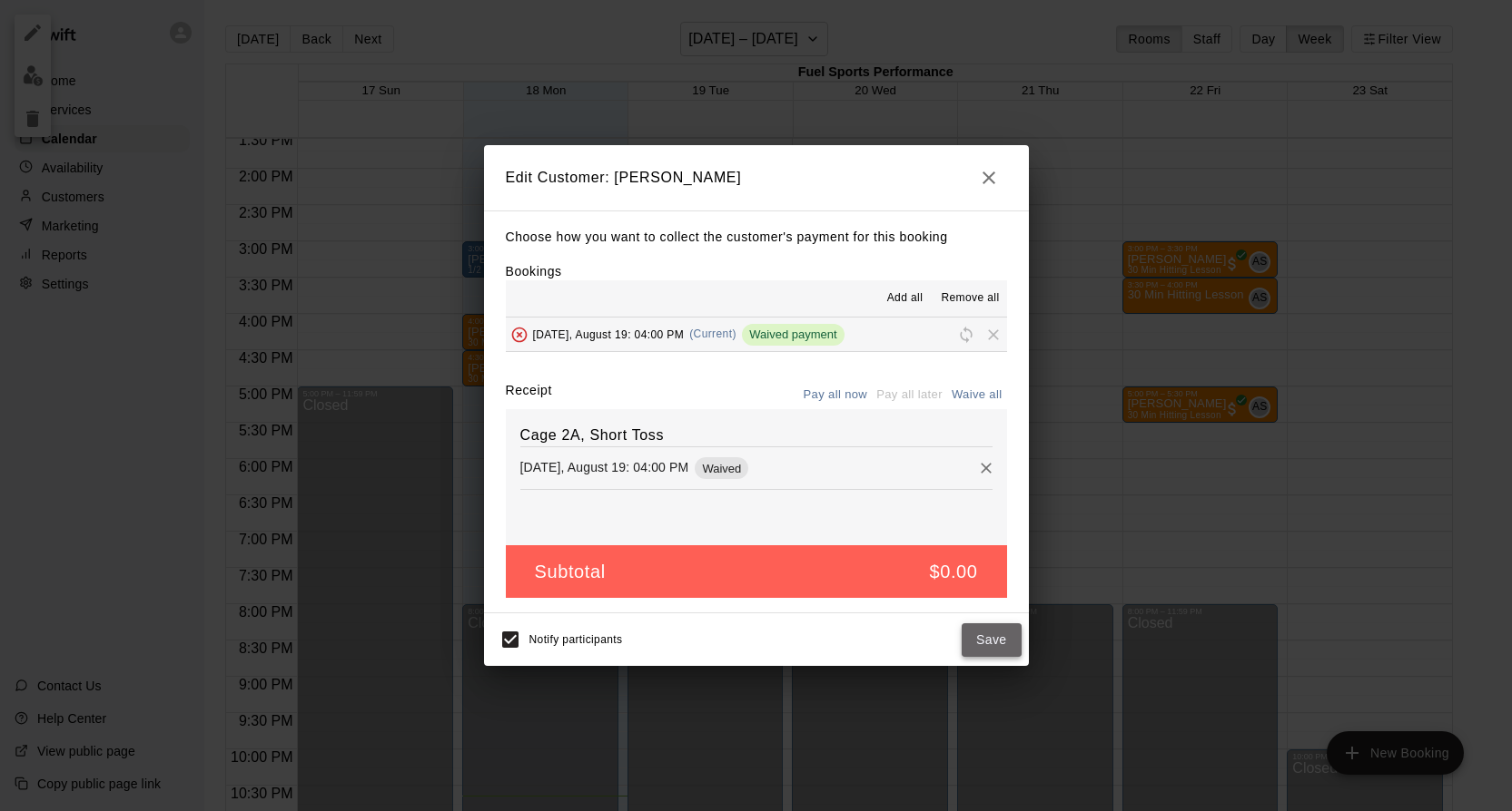
click at [979, 640] on button "Save" at bounding box center [991, 641] width 60 height 34
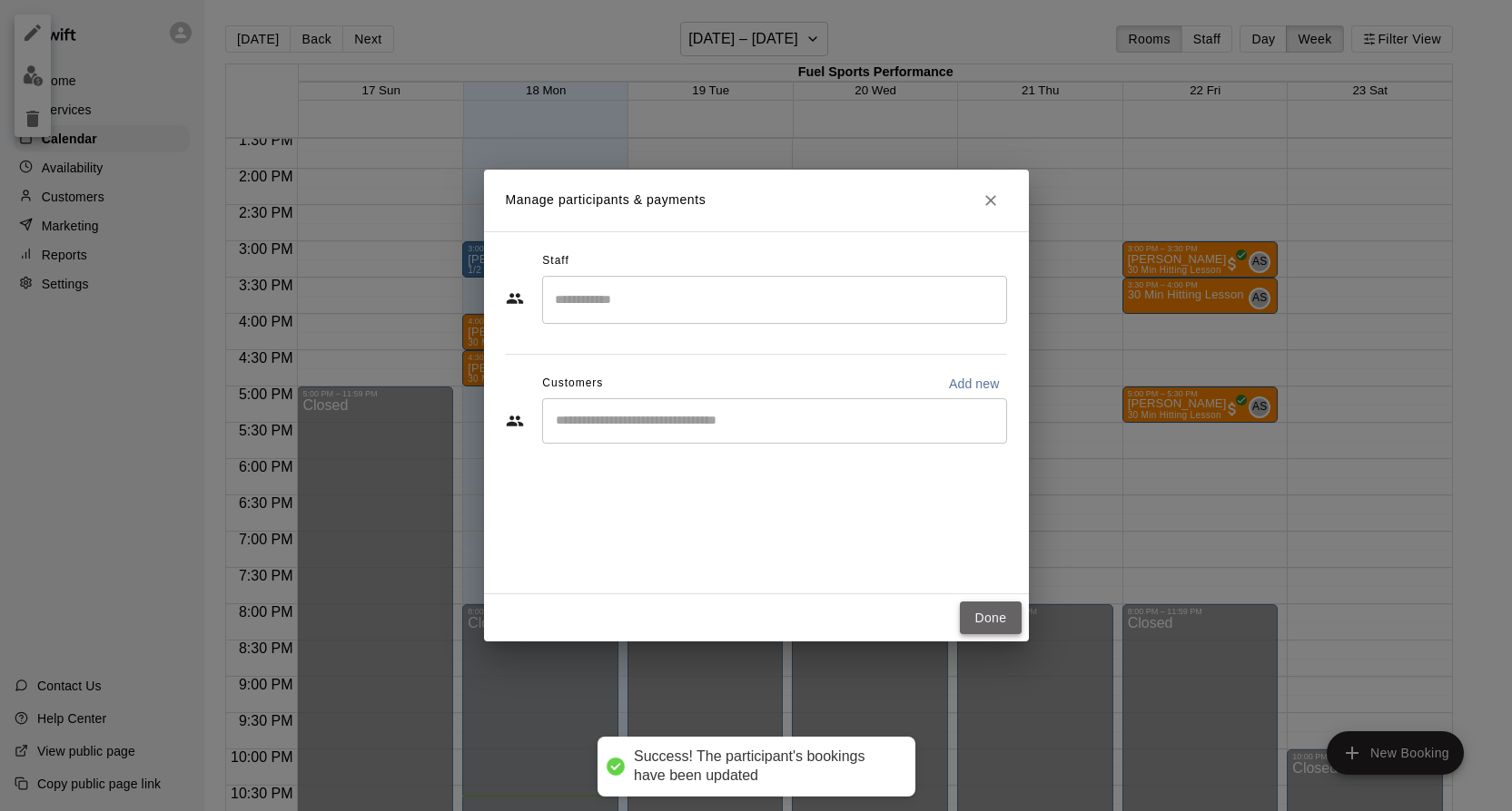
click at [981, 622] on button "Done" at bounding box center [989, 618] width 61 height 34
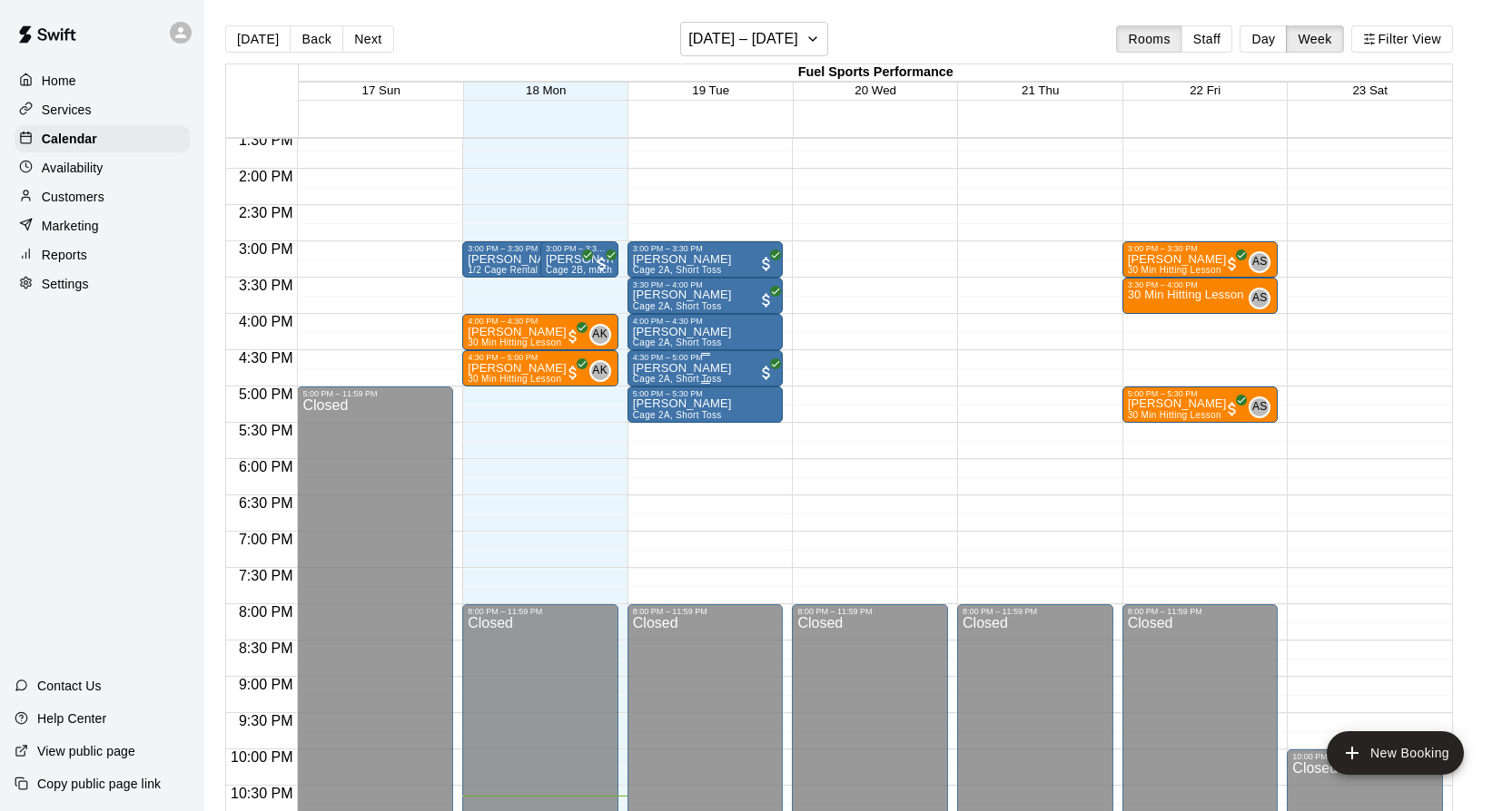
click at [714, 362] on div "4:30 PM – 5:00 PM" at bounding box center [705, 358] width 145 height 9
click at [648, 418] on img "edit" at bounding box center [651, 415] width 20 height 20
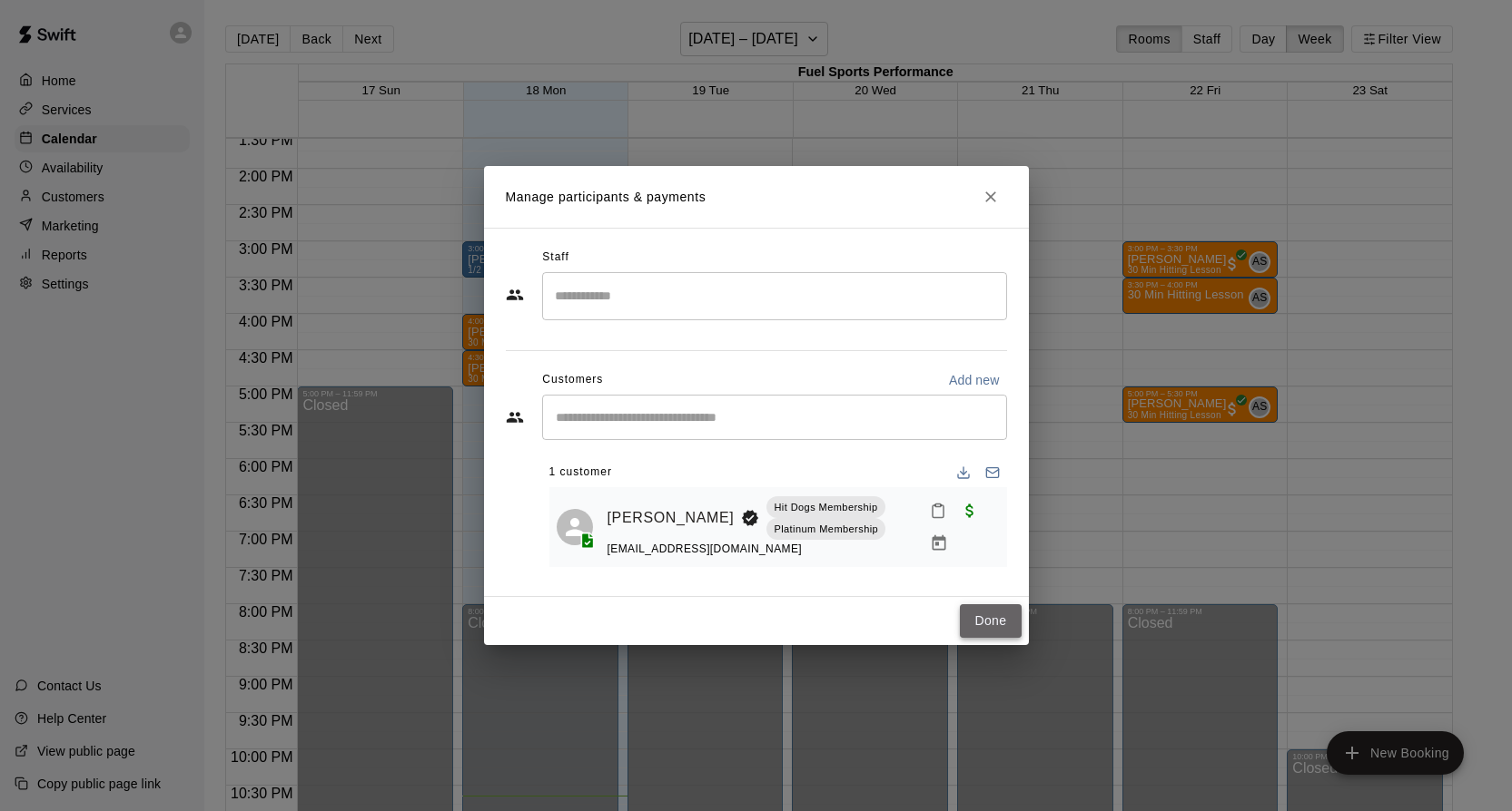
click at [976, 615] on button "Done" at bounding box center [989, 621] width 61 height 34
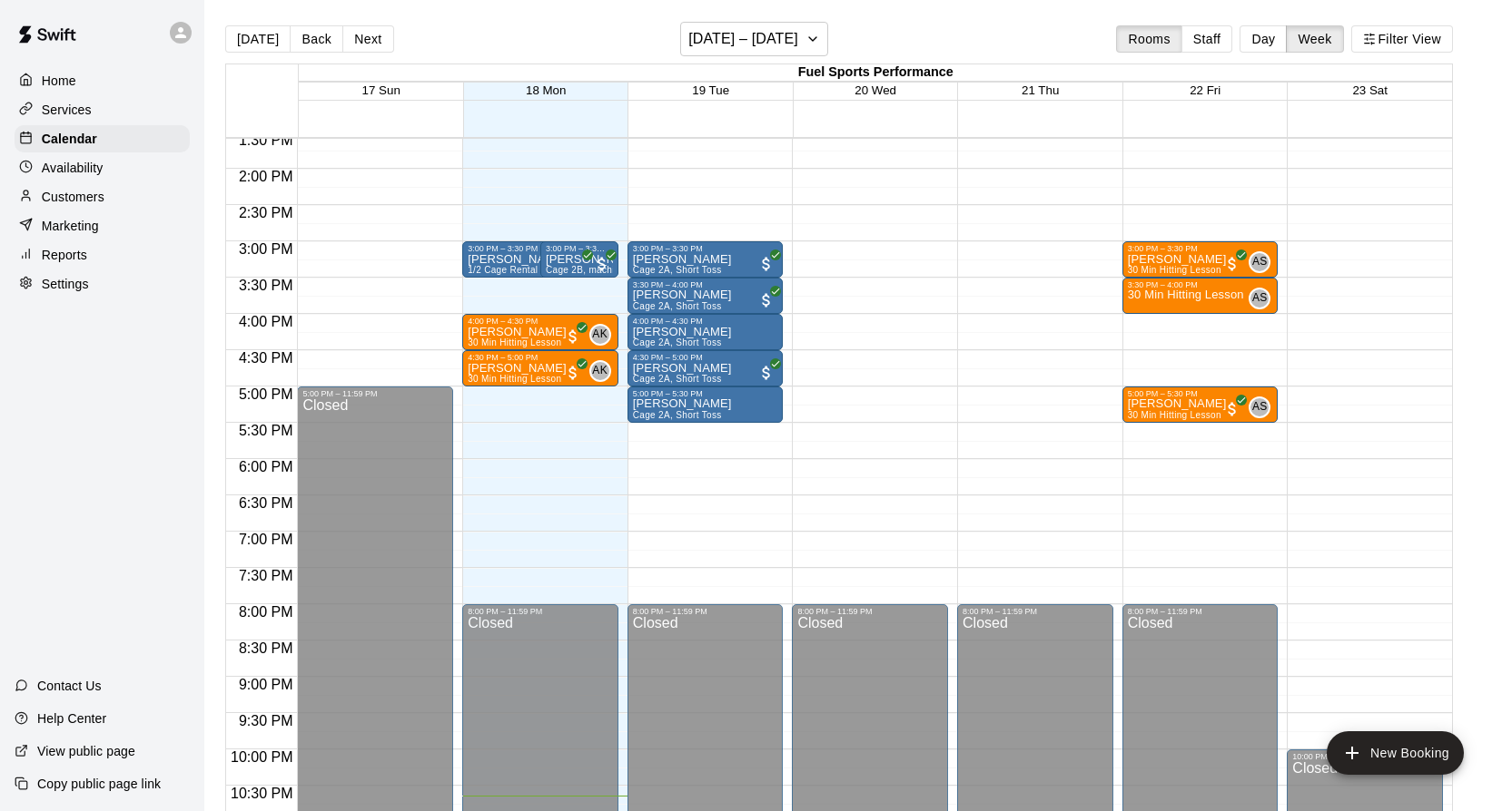
click at [75, 192] on p "Customers" at bounding box center [73, 196] width 62 height 18
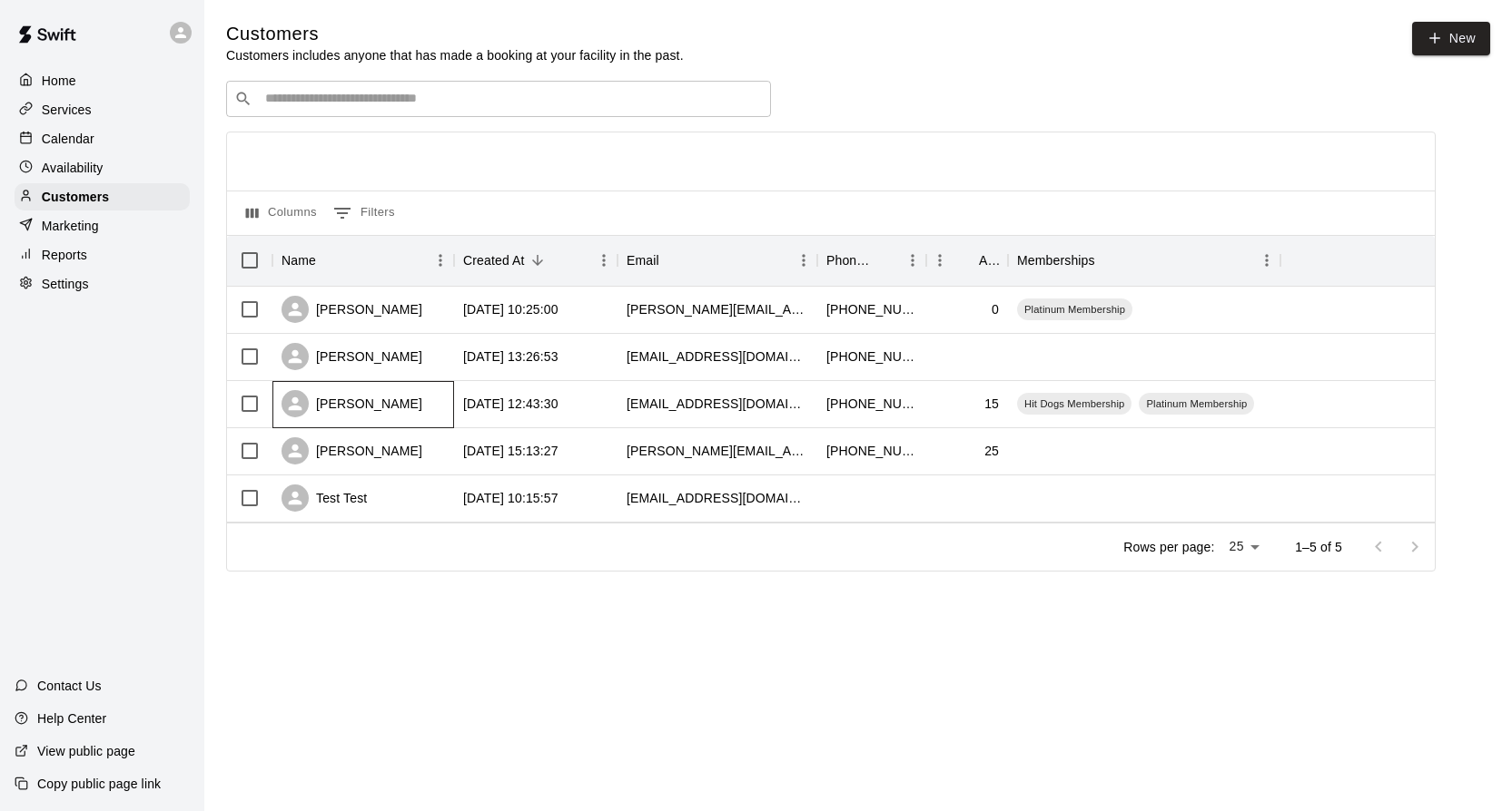
click at [438, 408] on div "Mason Sobo" at bounding box center [362, 404] width 182 height 47
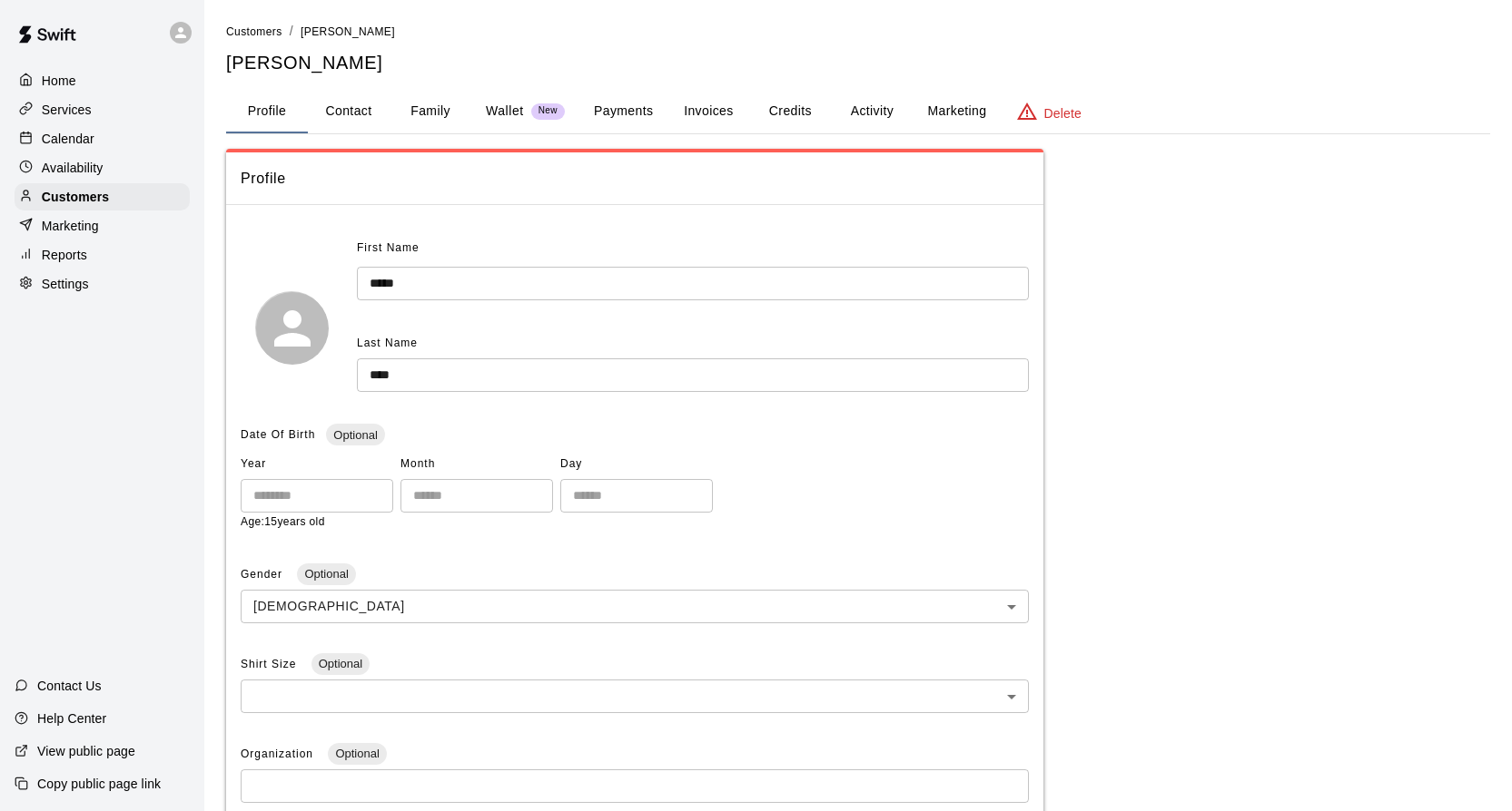
click at [361, 108] on button "Contact" at bounding box center [348, 111] width 82 height 44
select select "**"
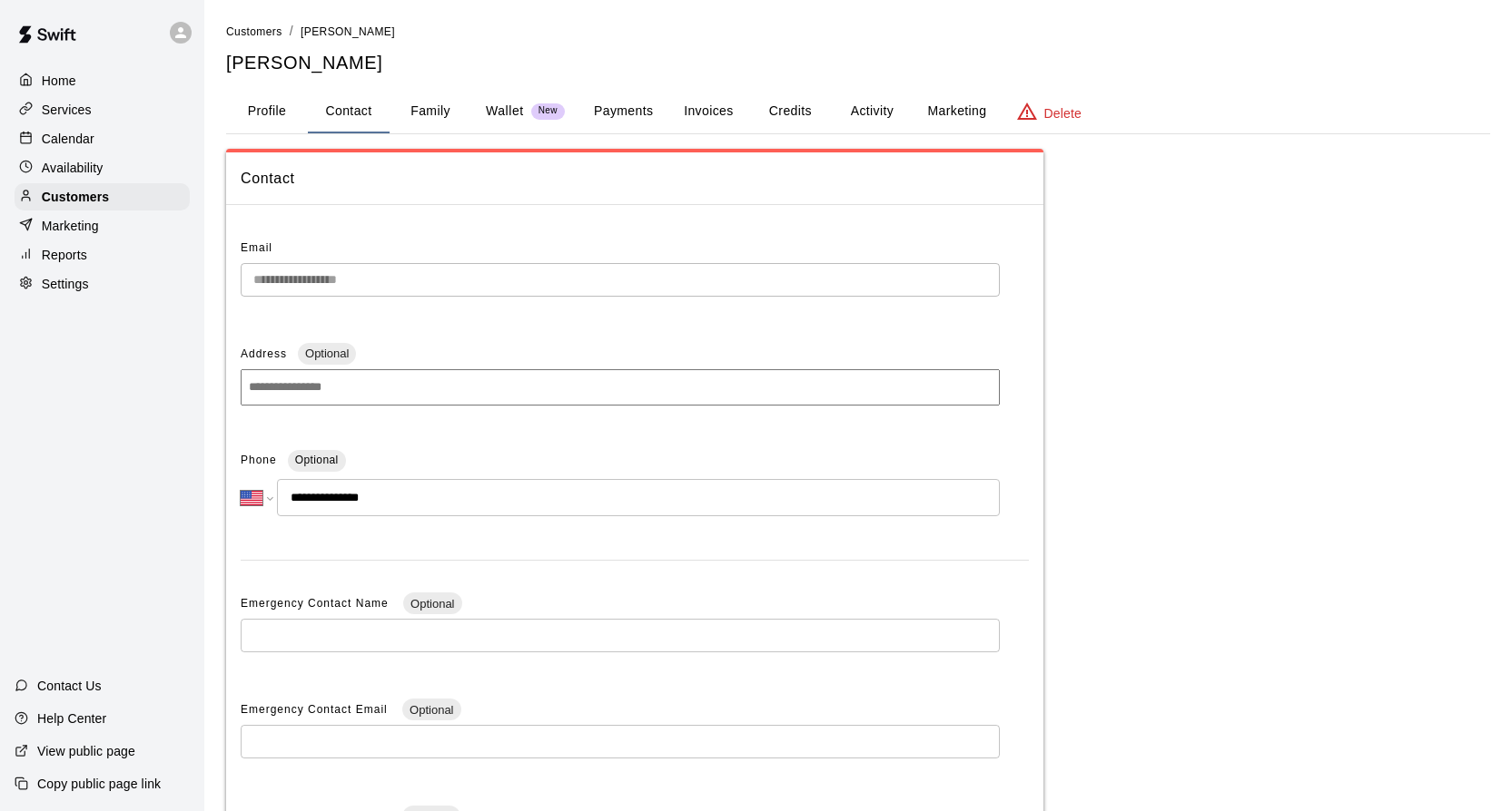
click at [431, 110] on button "Family" at bounding box center [430, 111] width 82 height 44
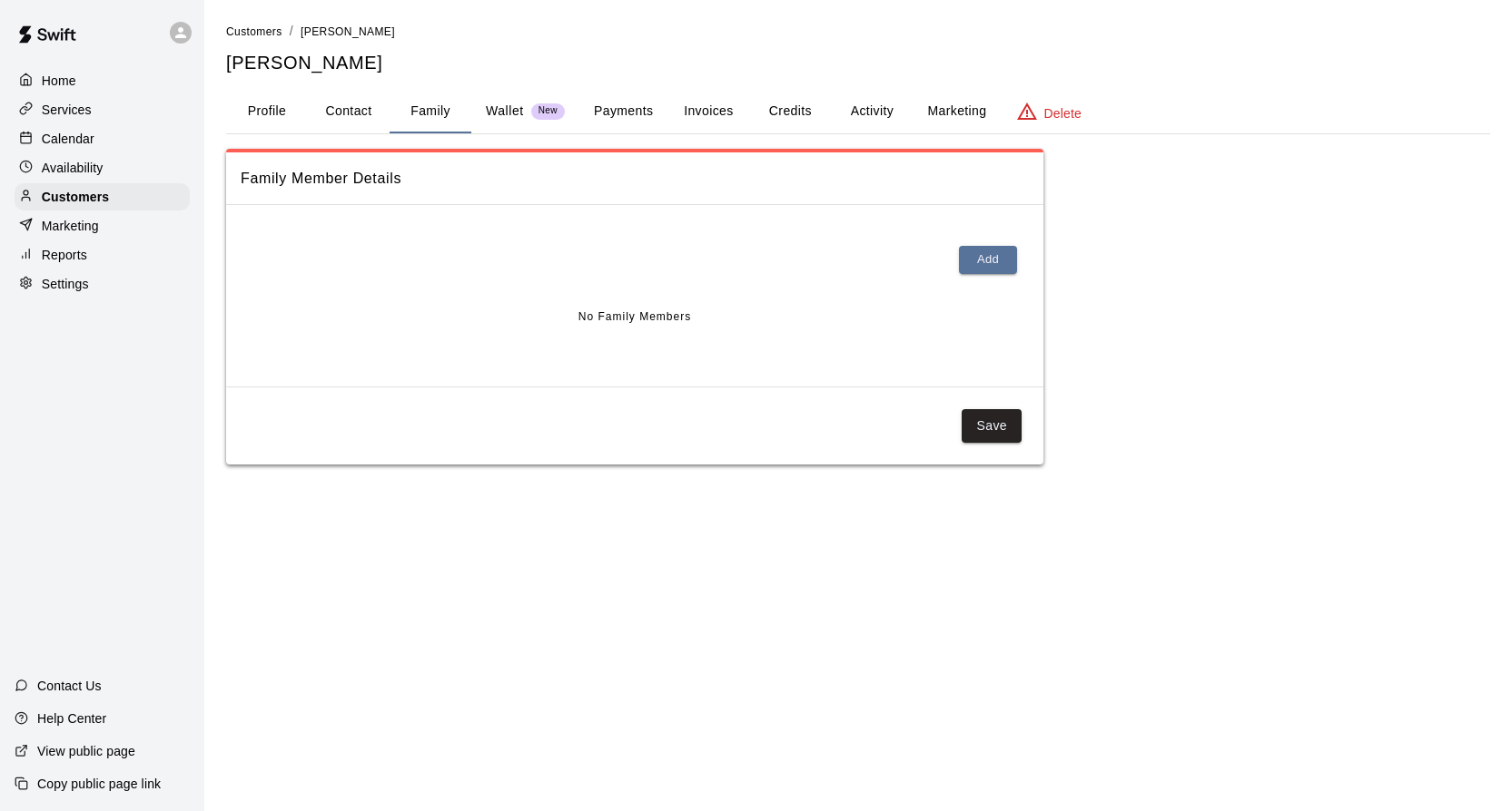
click at [493, 108] on p "Wallet" at bounding box center [504, 111] width 38 height 19
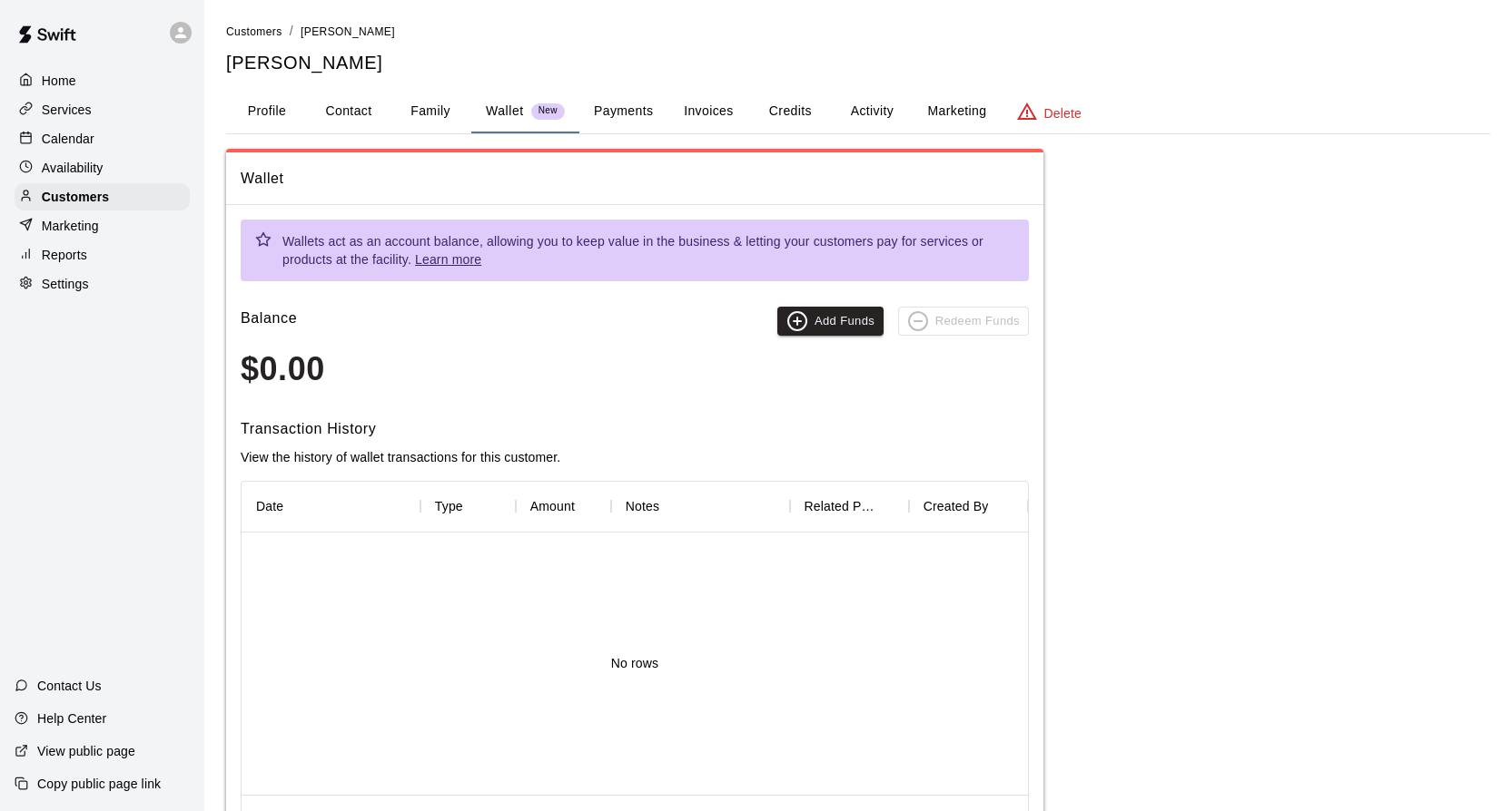
click at [624, 102] on button "Payments" at bounding box center [623, 111] width 89 height 44
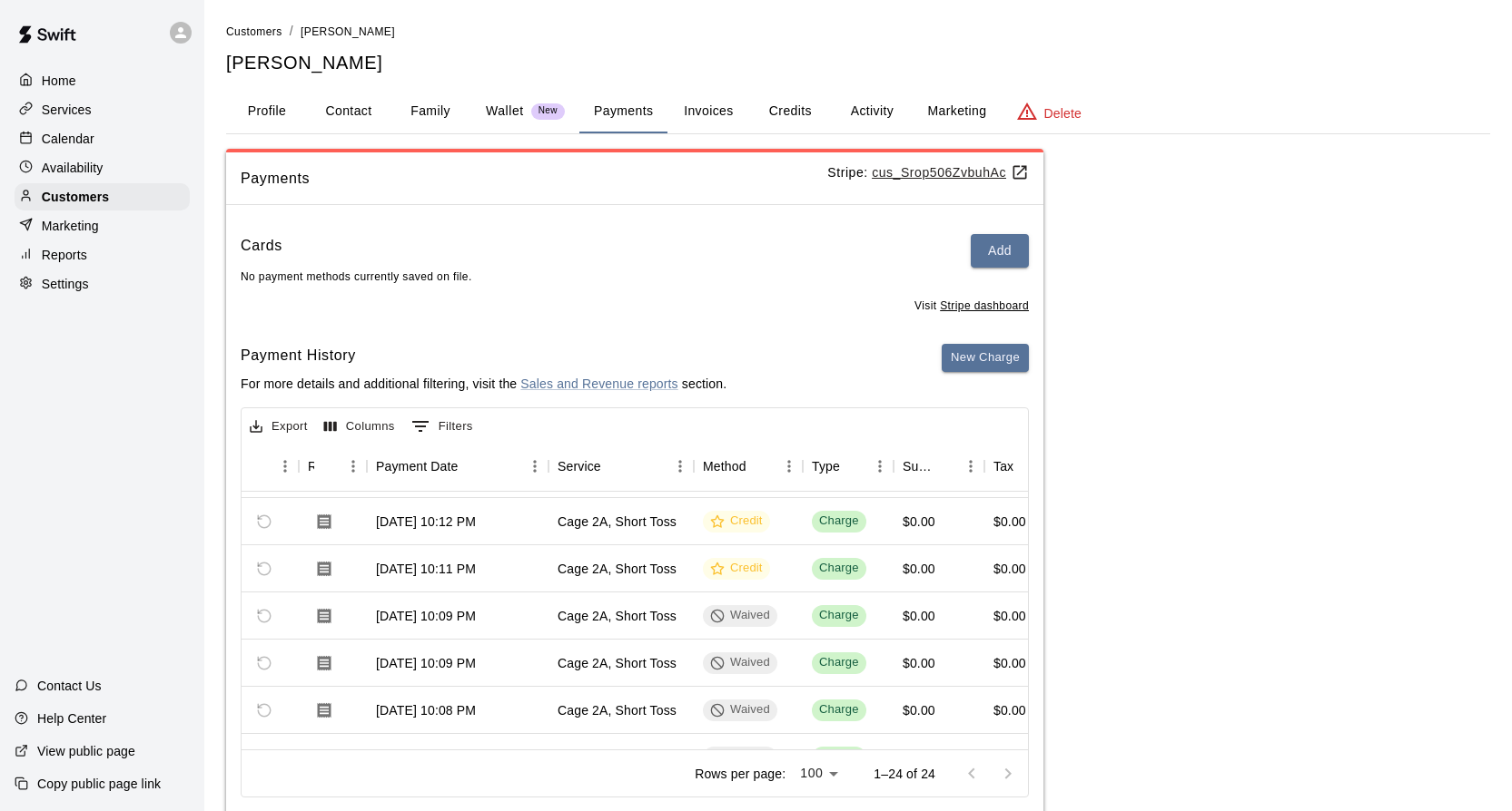
scroll to position [97, 106]
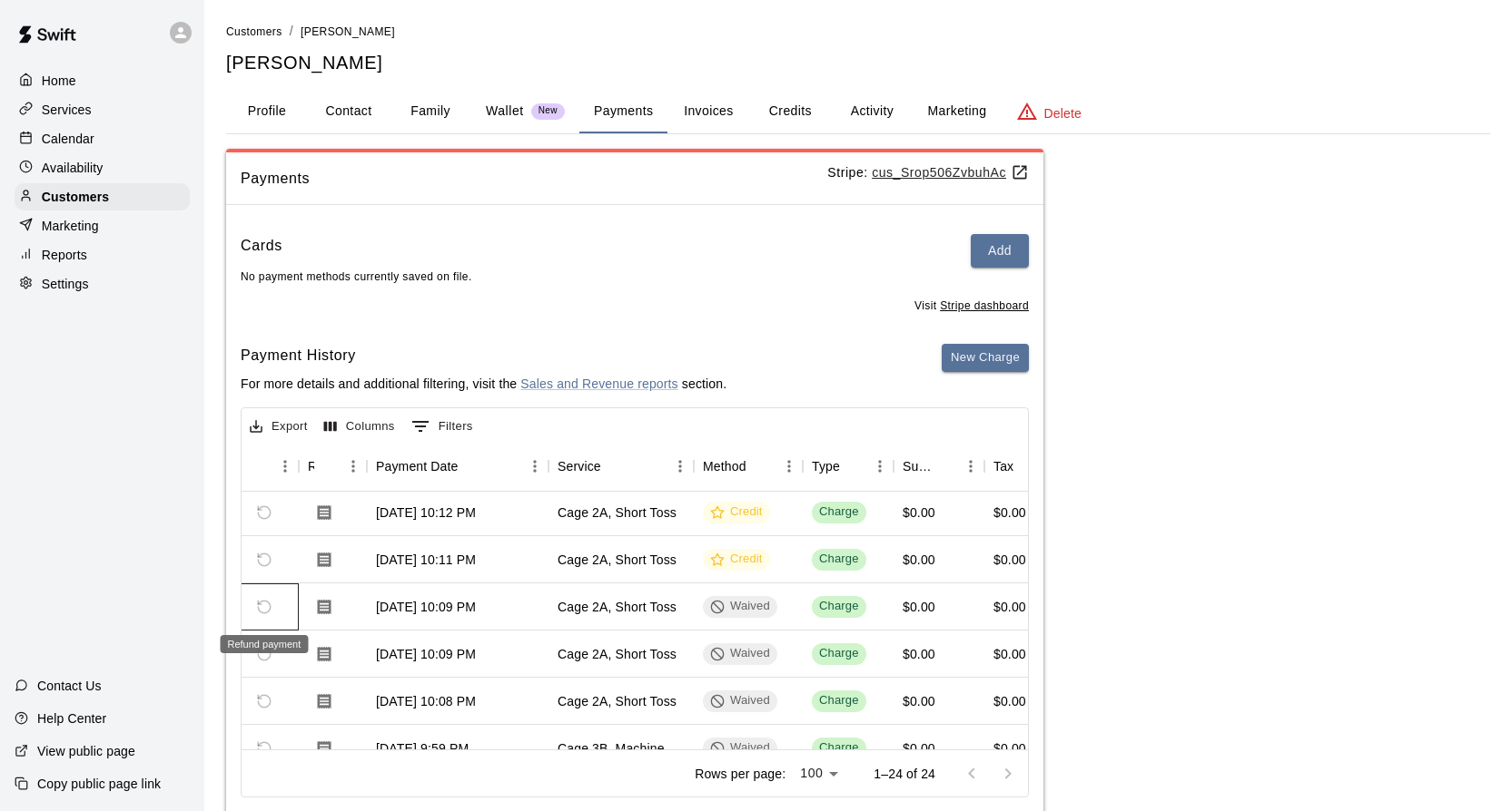
click at [260, 604] on span "Refund payment" at bounding box center [264, 606] width 31 height 31
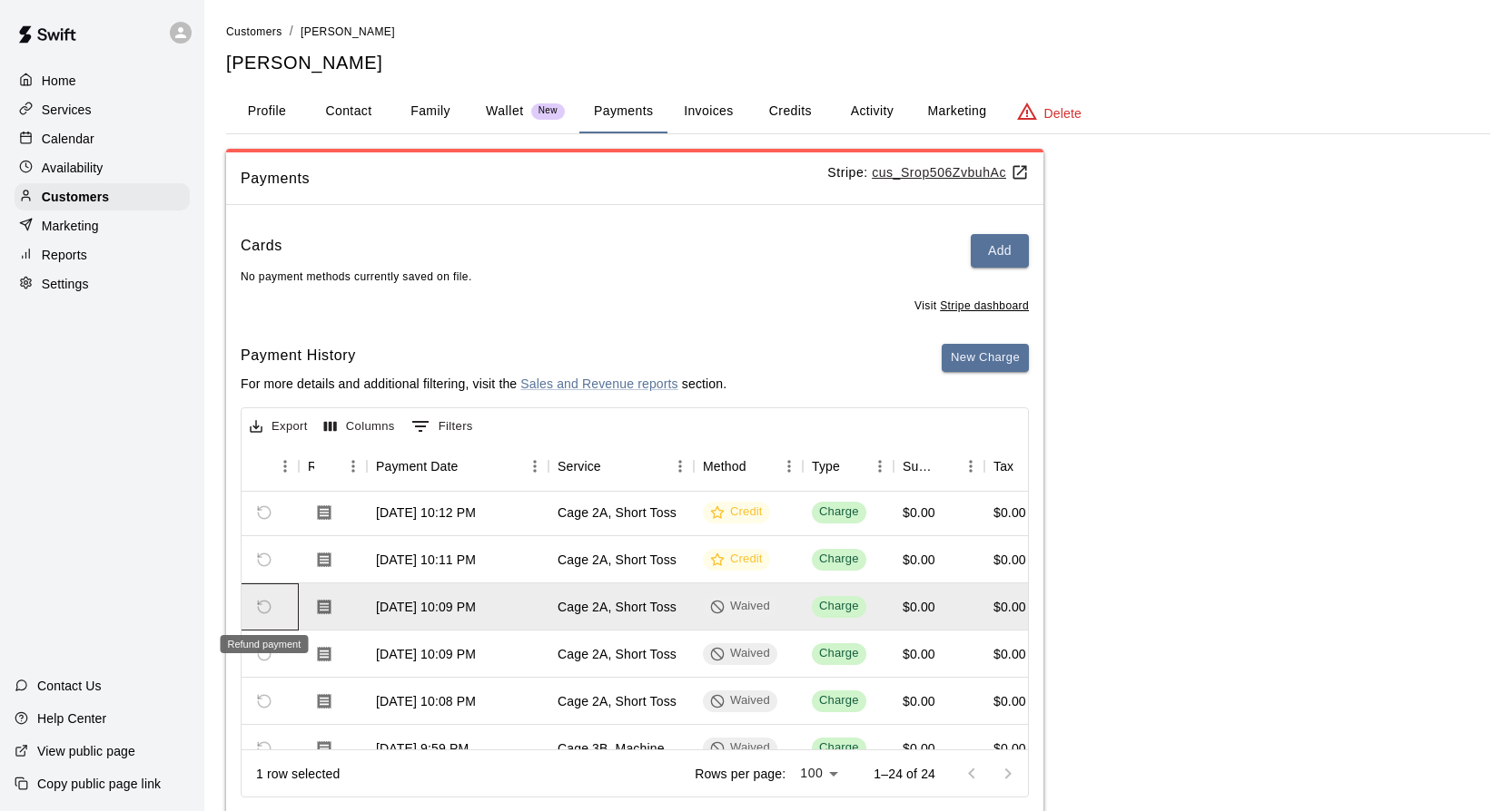
click at [264, 604] on span "Refund payment" at bounding box center [264, 606] width 31 height 31
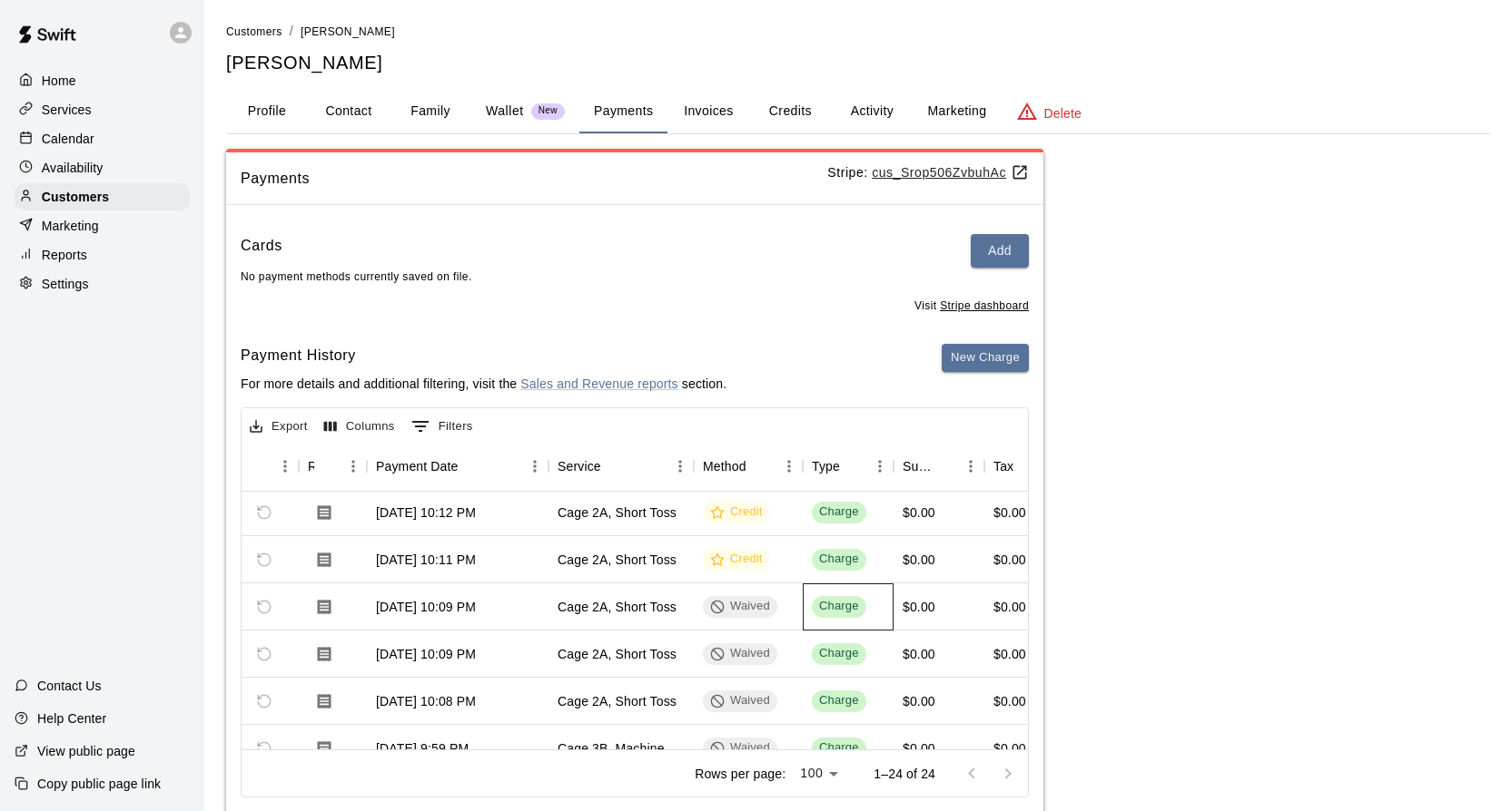
click at [832, 611] on div "Charge" at bounding box center [838, 606] width 40 height 18
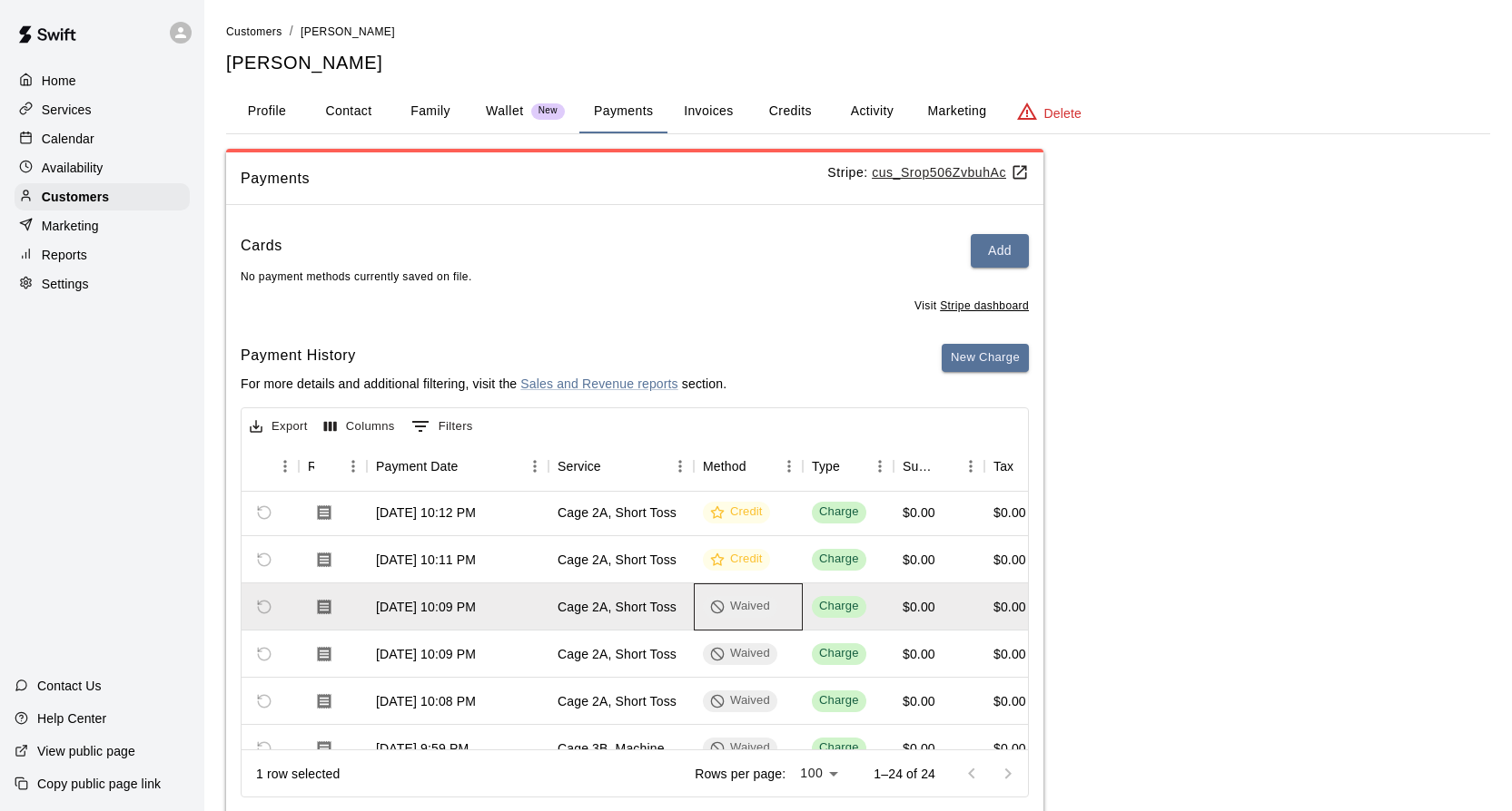
click at [758, 617] on div "Waived" at bounding box center [740, 606] width 75 height 21
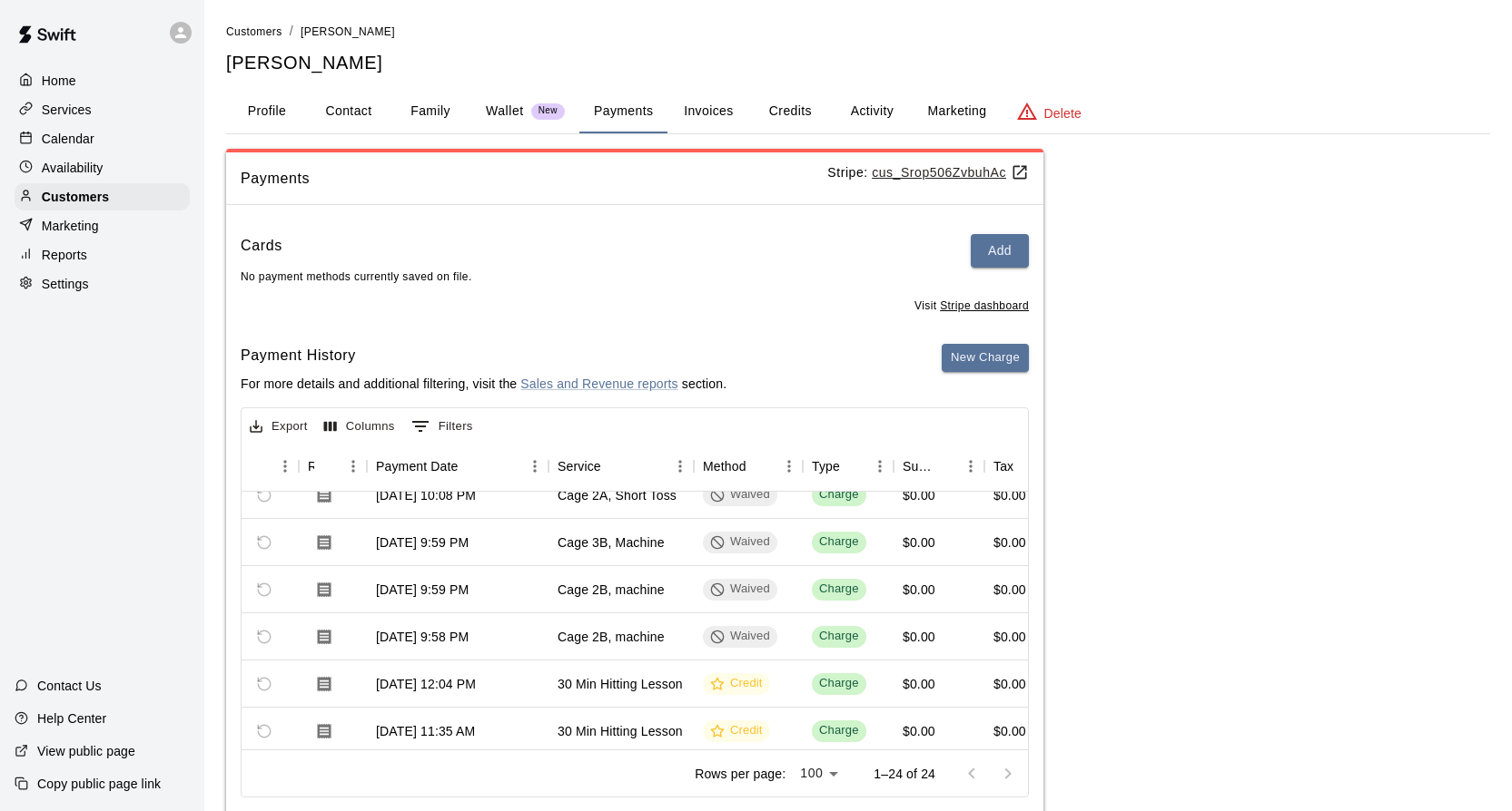
scroll to position [46, 0]
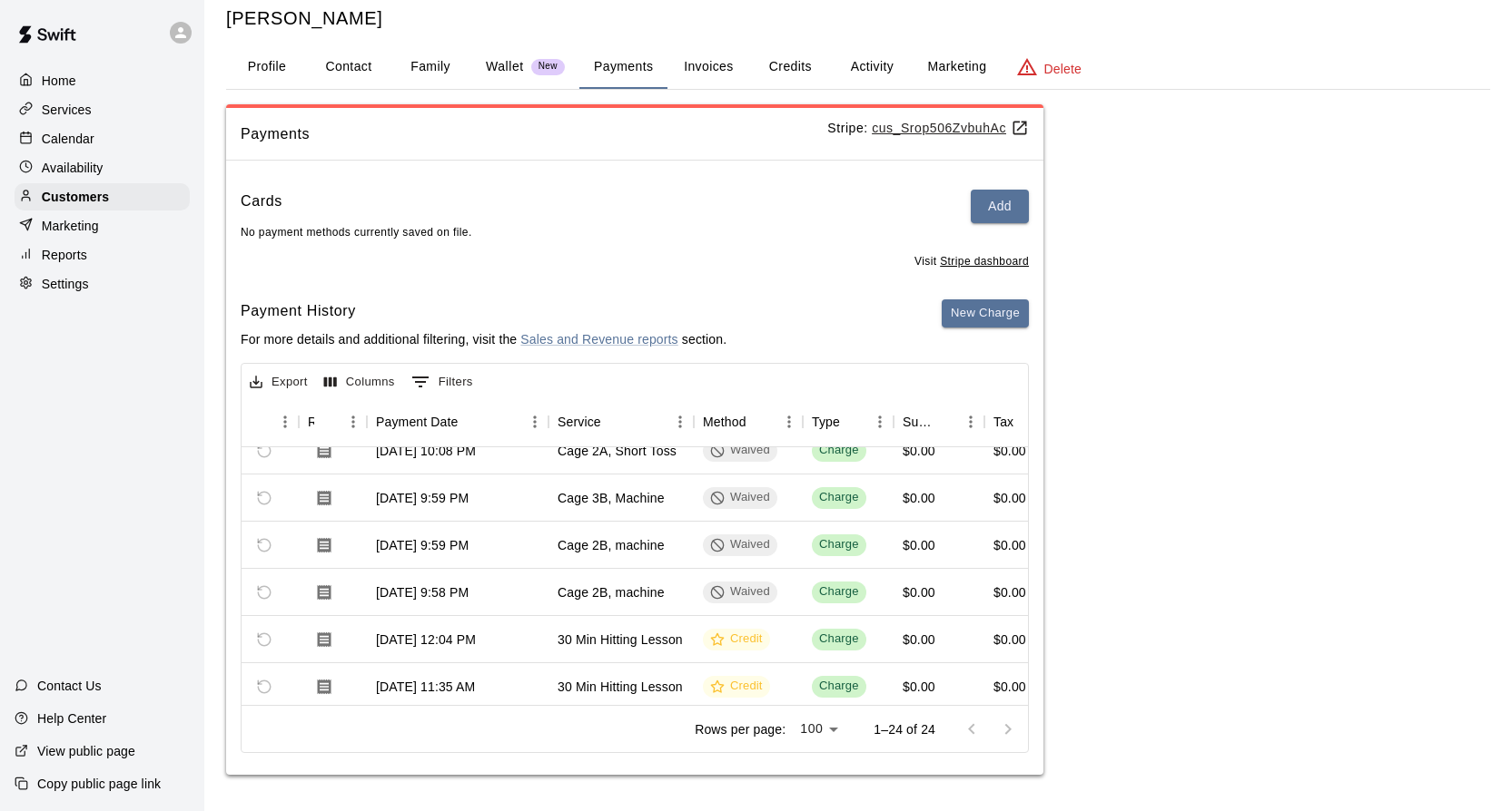
click at [709, 64] on button "Invoices" at bounding box center [708, 67] width 82 height 44
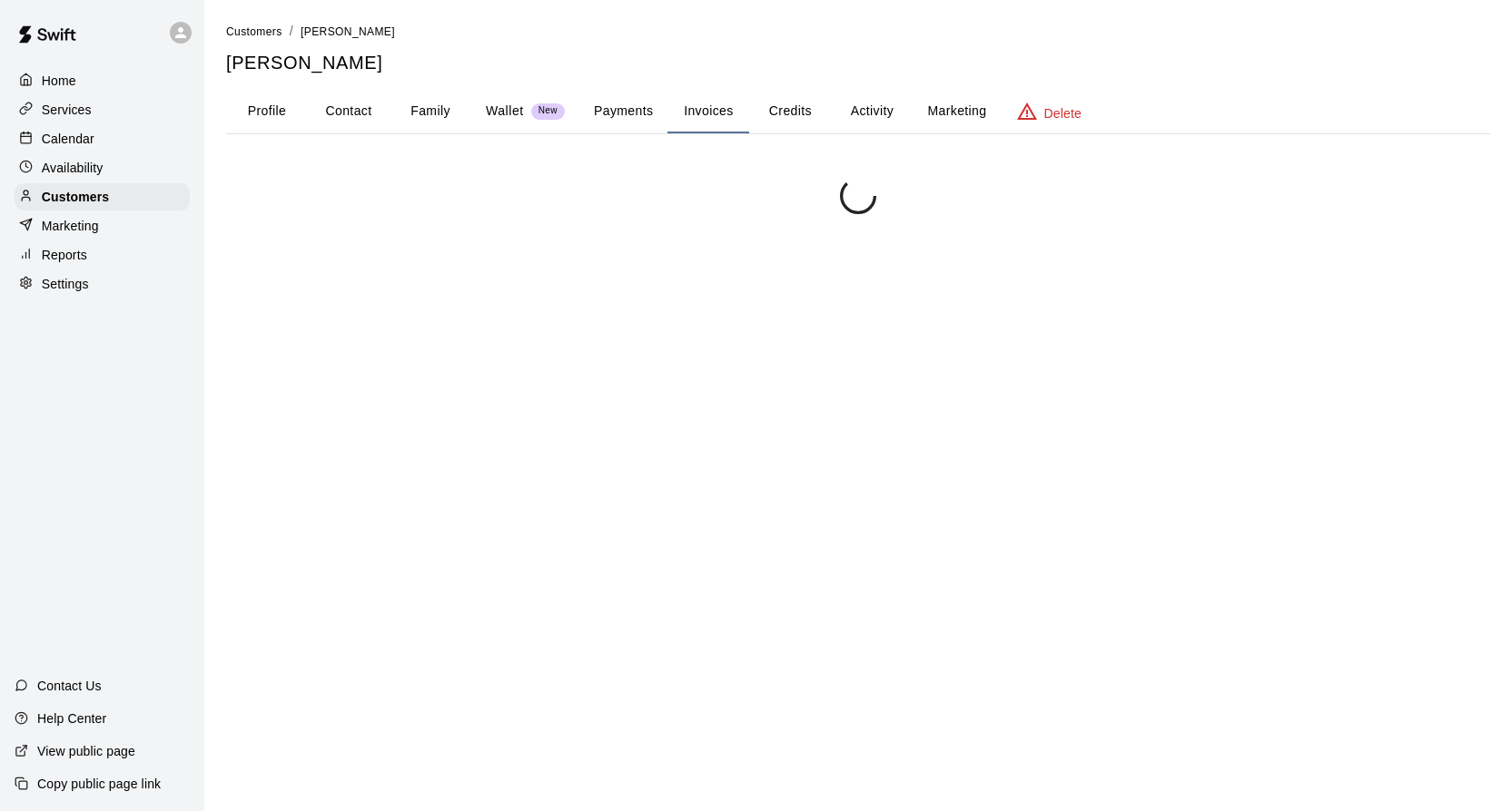
scroll to position [0, 0]
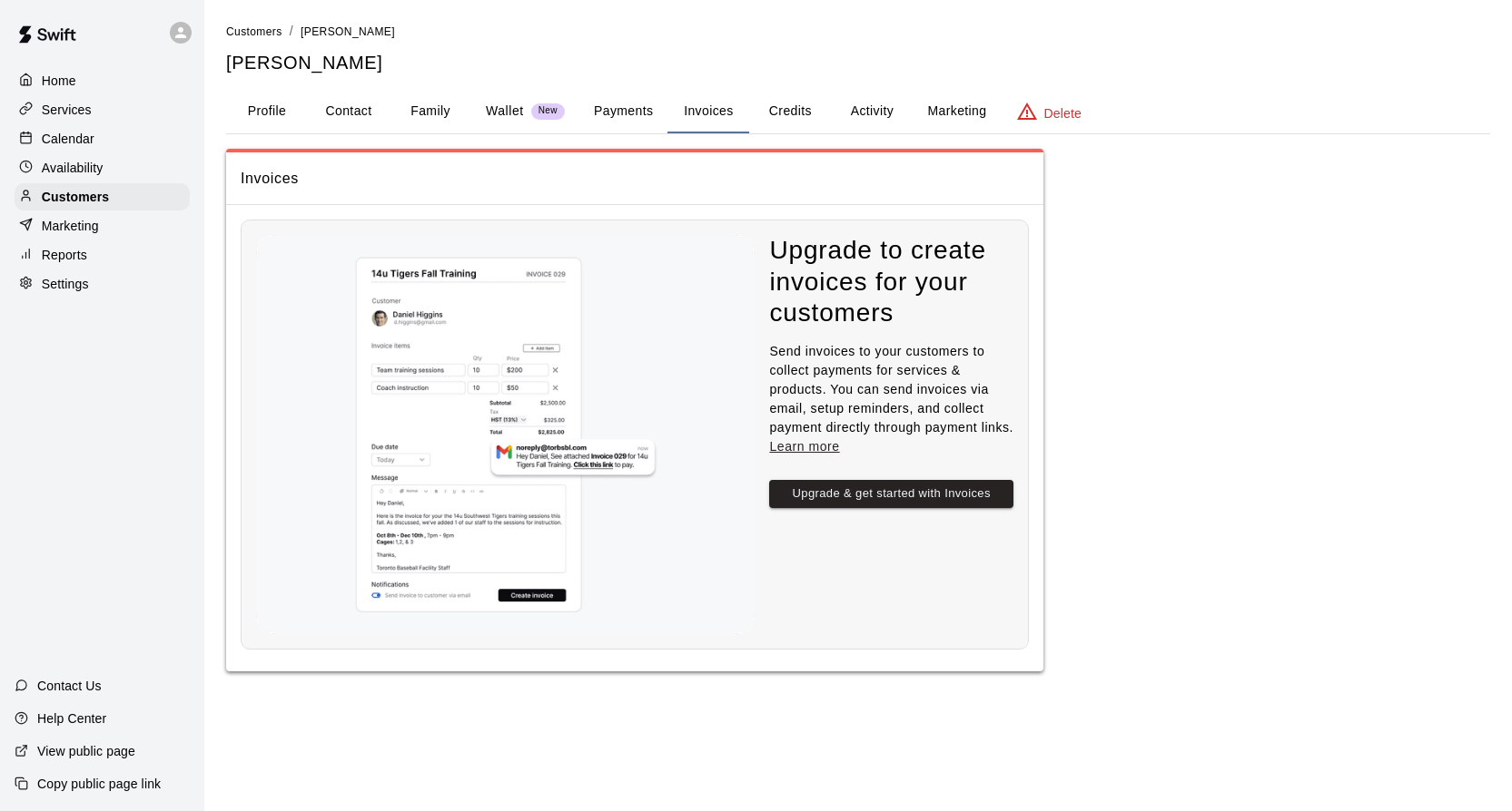
click at [783, 108] on button "Credits" at bounding box center [790, 111] width 82 height 44
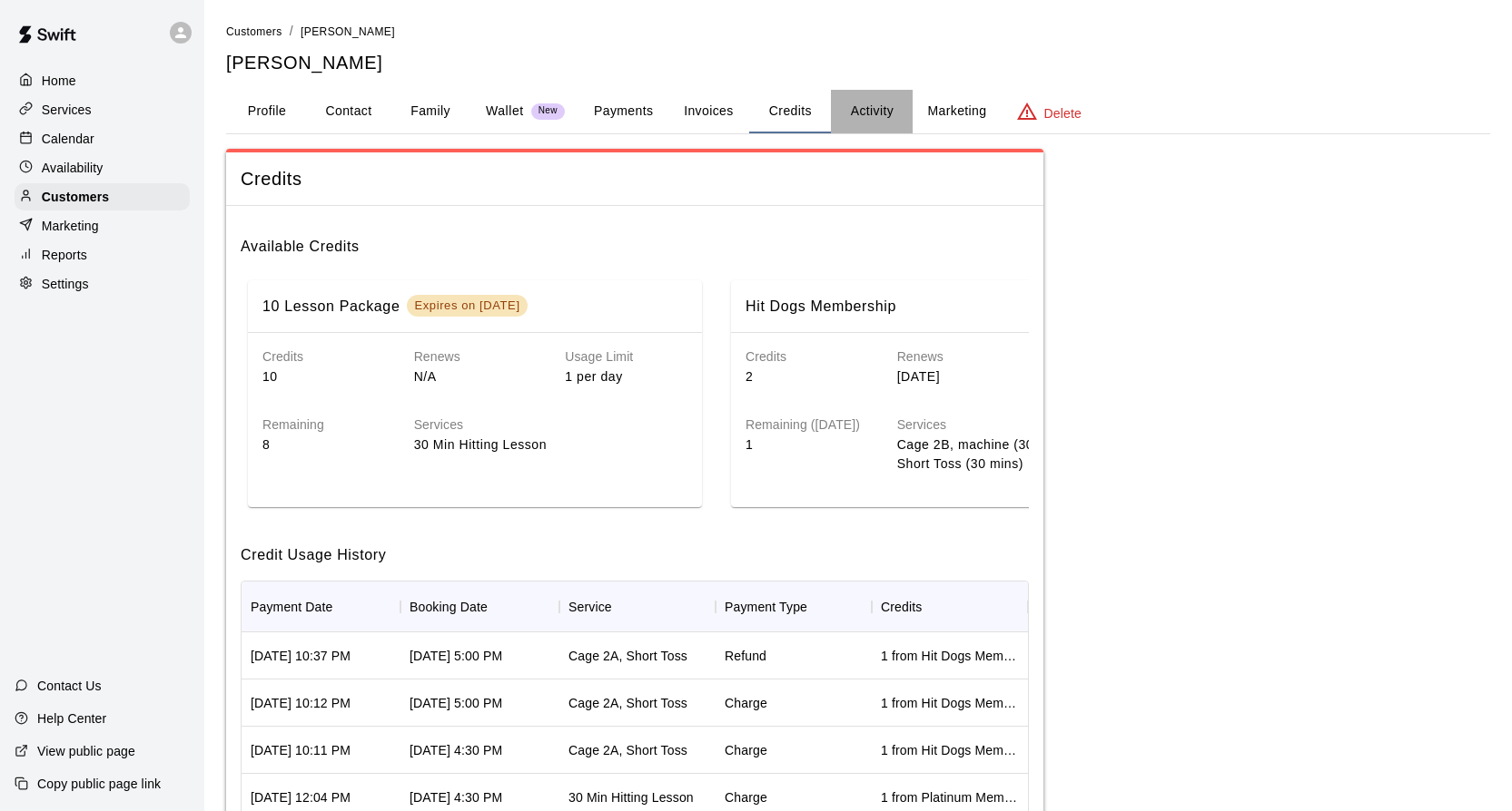
click at [868, 116] on button "Activity" at bounding box center [872, 111] width 82 height 44
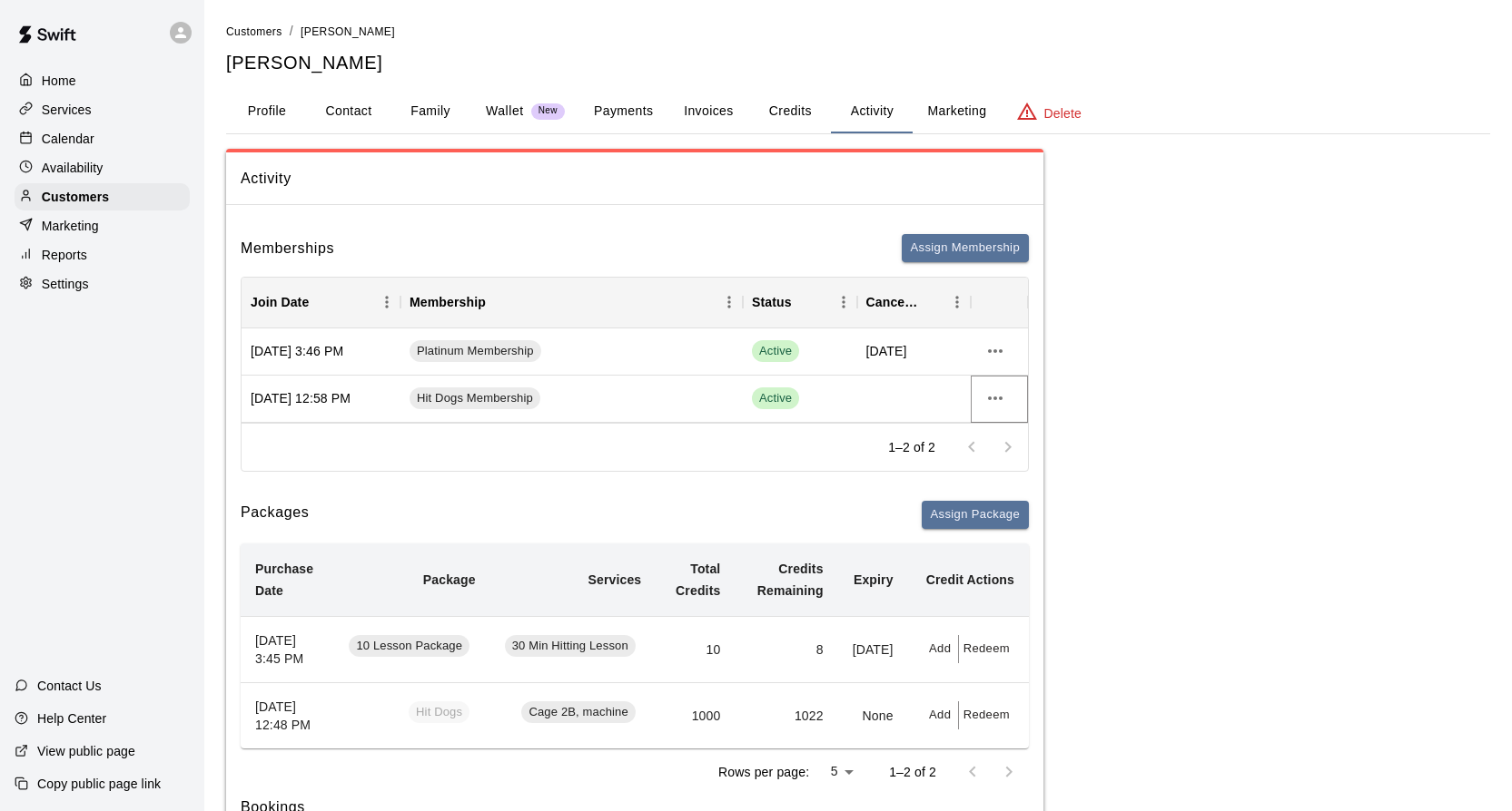
click at [998, 393] on icon "more actions" at bounding box center [995, 398] width 21 height 21
click at [1004, 438] on li "View details" at bounding box center [1031, 436] width 102 height 30
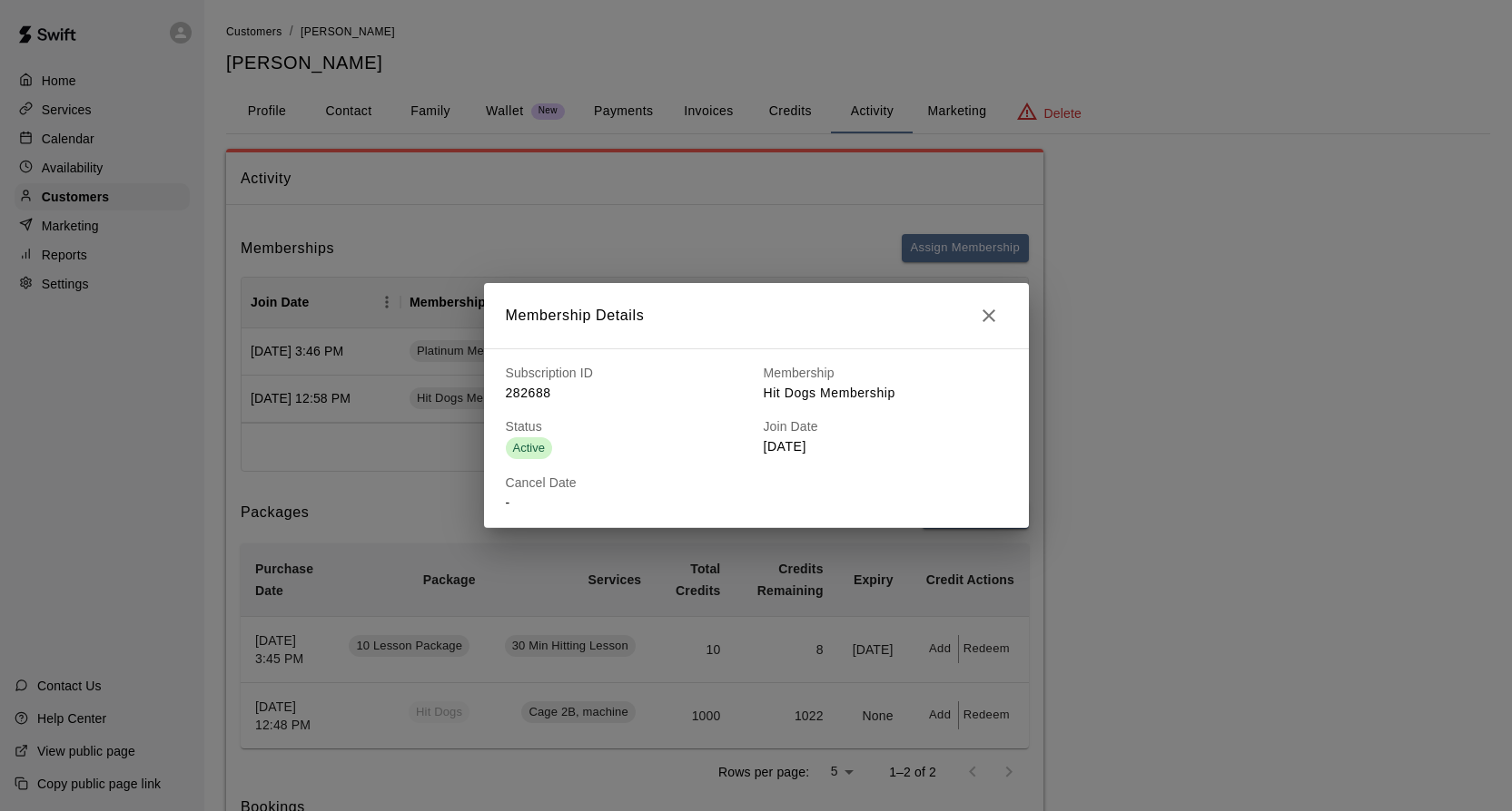
click at [520, 487] on h6 "Cancel Date" at bounding box center [627, 483] width 243 height 20
click at [509, 505] on p "-" at bounding box center [627, 503] width 243 height 19
click at [504, 504] on div "Cancel Date -" at bounding box center [620, 486] width 258 height 54
click at [996, 318] on icon "button" at bounding box center [988, 315] width 21 height 21
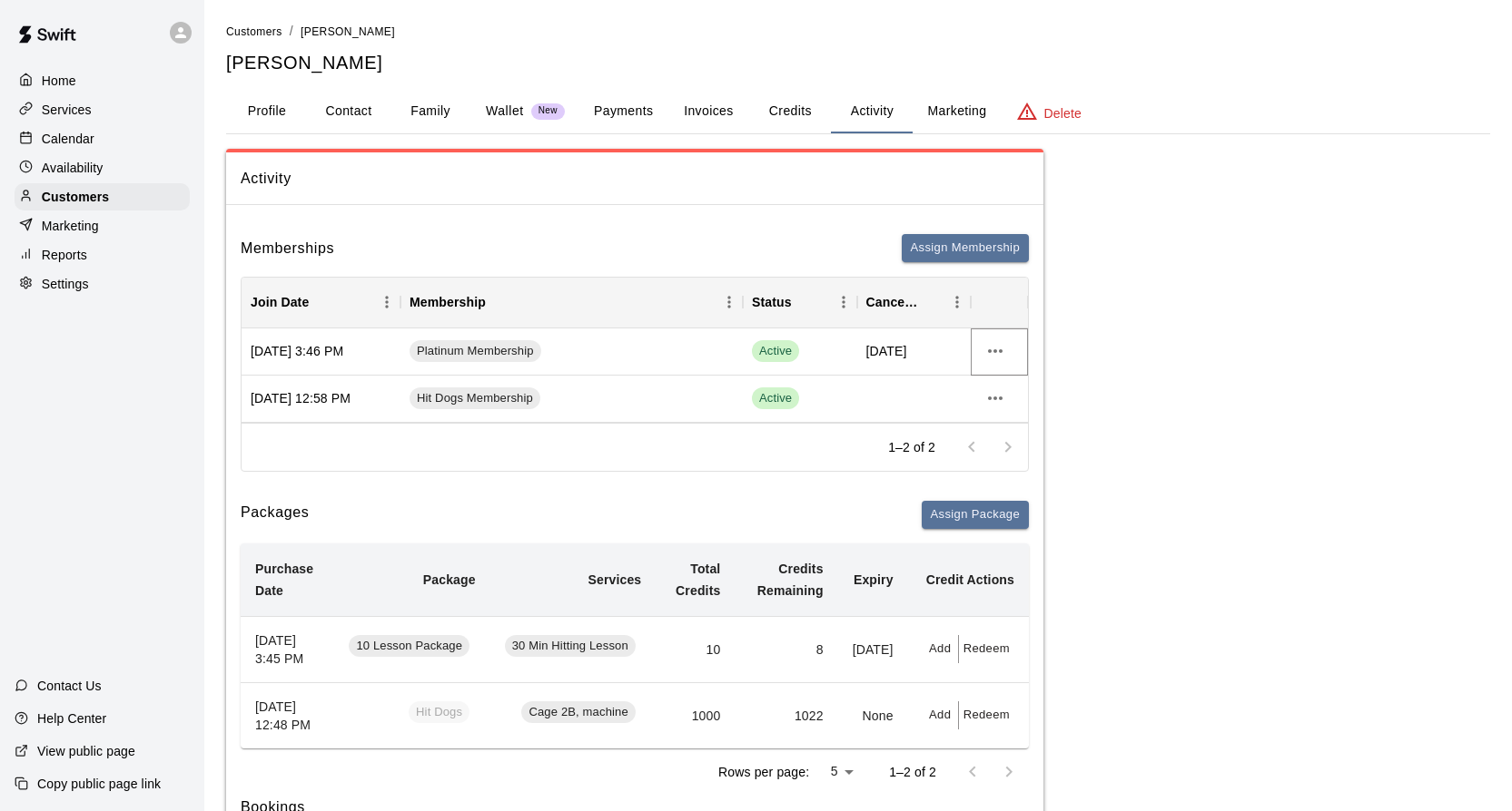
click at [985, 349] on button "more actions" at bounding box center [995, 351] width 31 height 31
click at [995, 385] on li "View details" at bounding box center [1031, 389] width 102 height 30
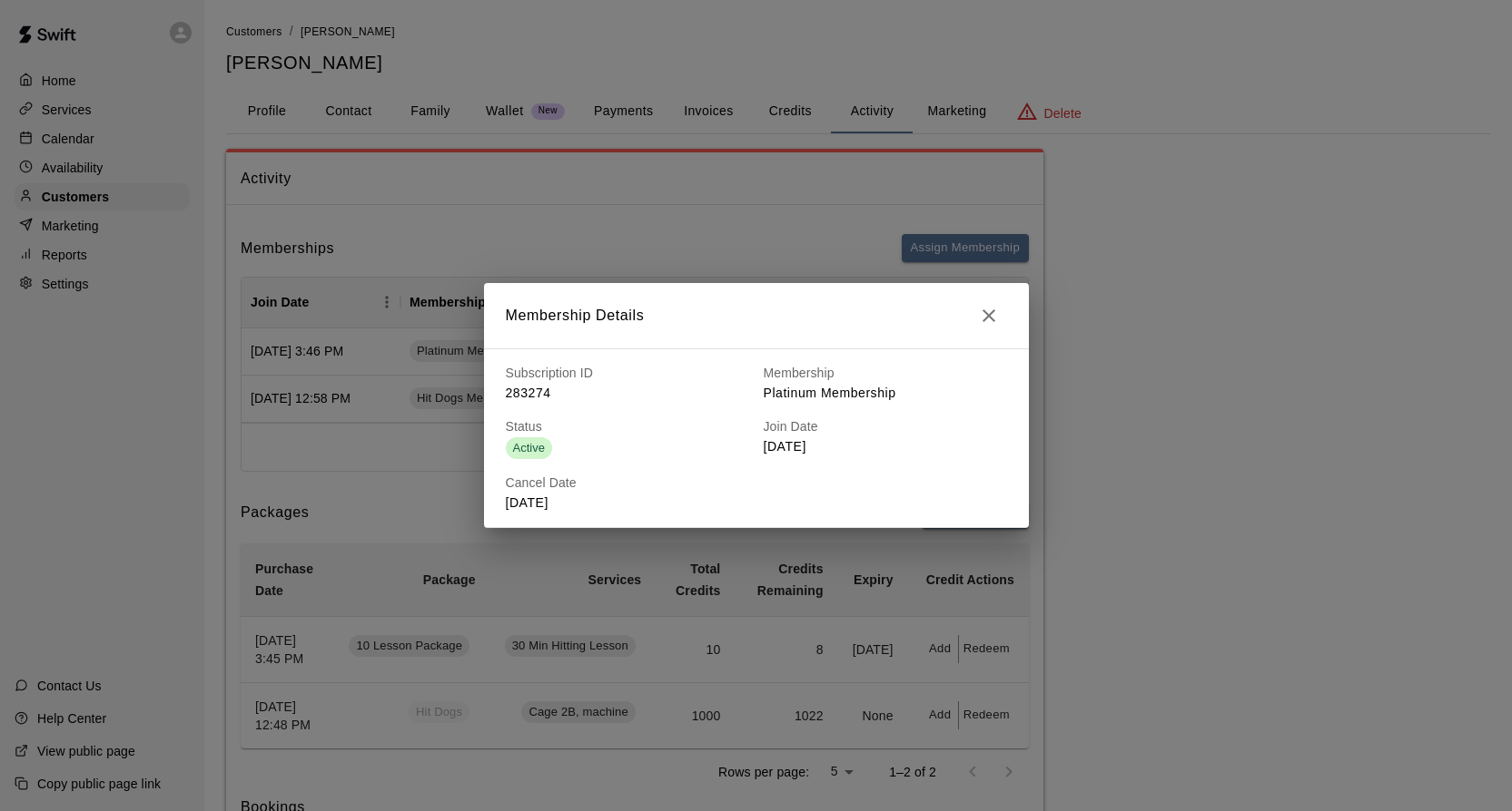
click at [572, 501] on p "August 16, 2026" at bounding box center [627, 503] width 243 height 19
click at [993, 313] on icon "button" at bounding box center [988, 315] width 21 height 21
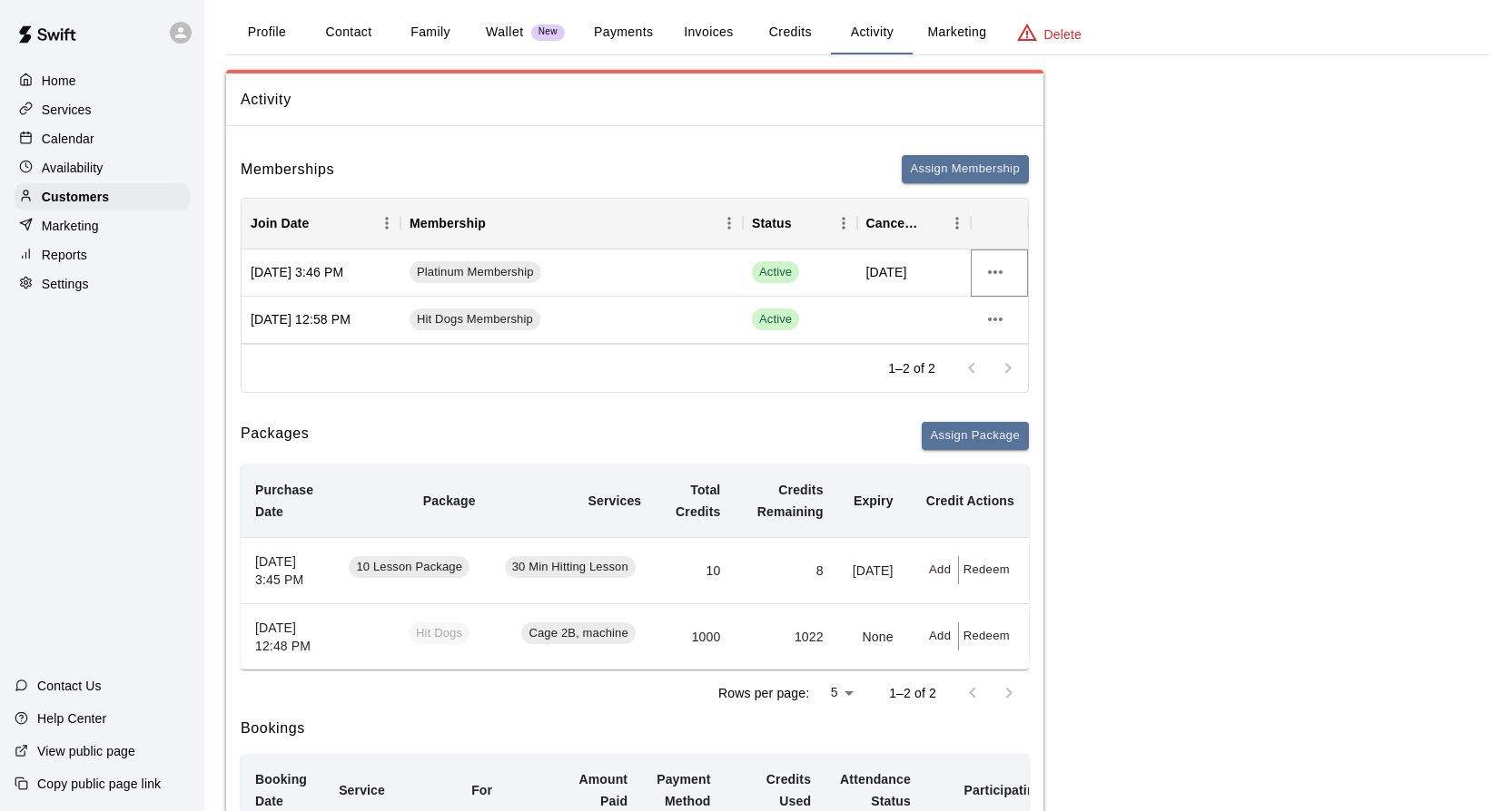
scroll to position [71, 0]
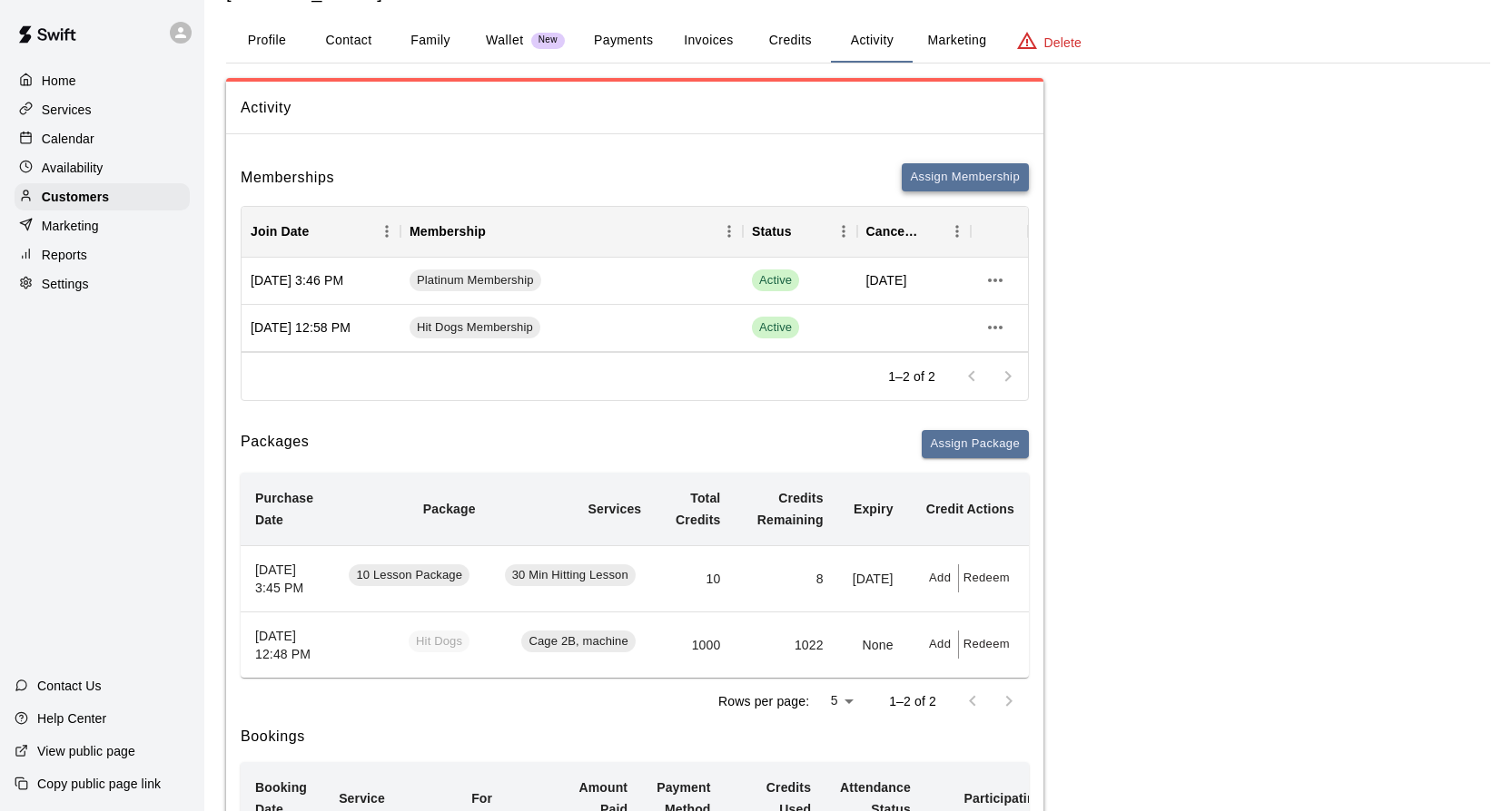
click at [945, 171] on button "Assign Membership" at bounding box center [965, 177] width 127 height 28
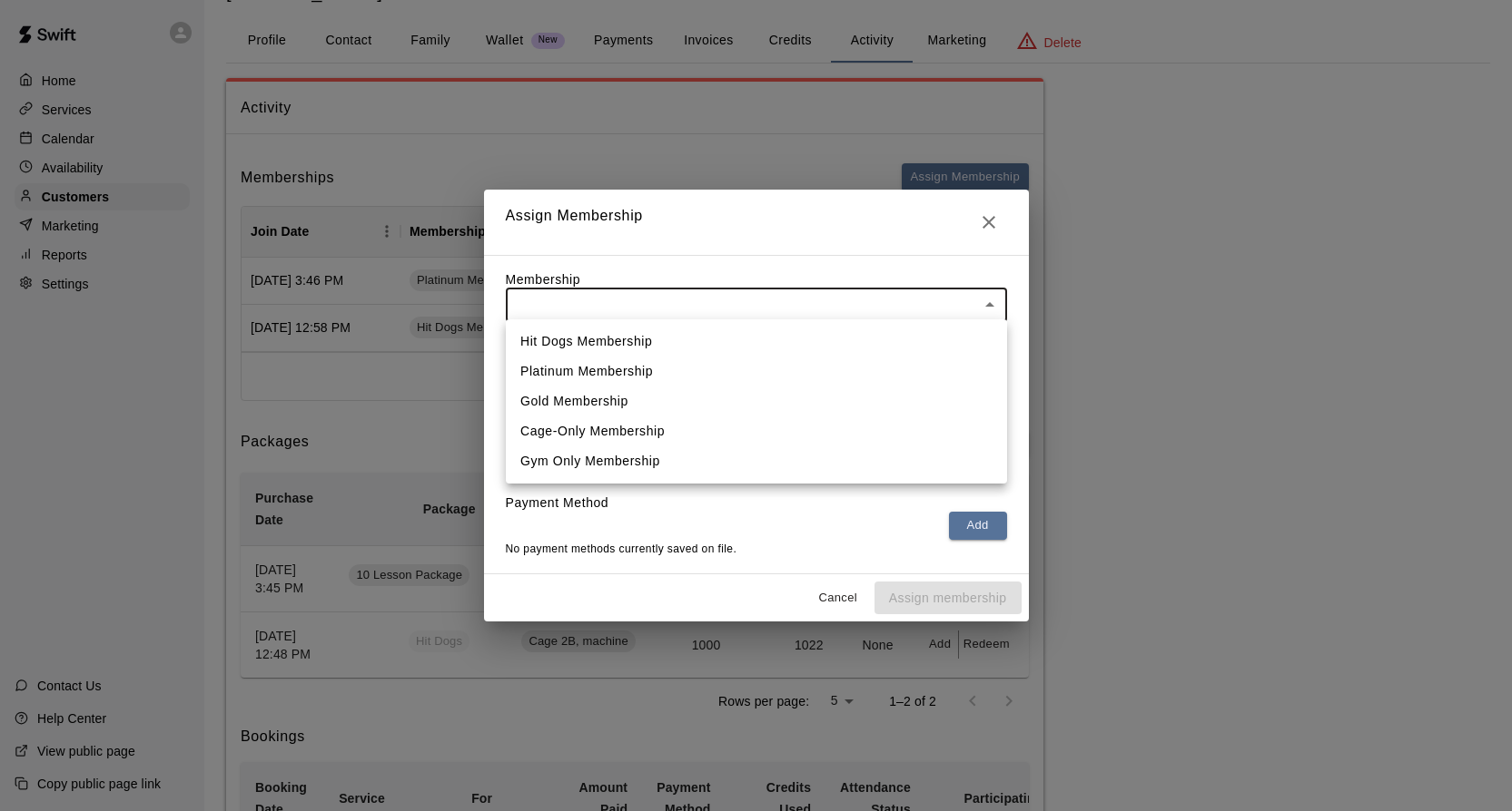
click at [992, 307] on body "Home Services Calendar Availability Customers Marketing Reports Settings Contac…" at bounding box center [756, 800] width 1512 height 1741
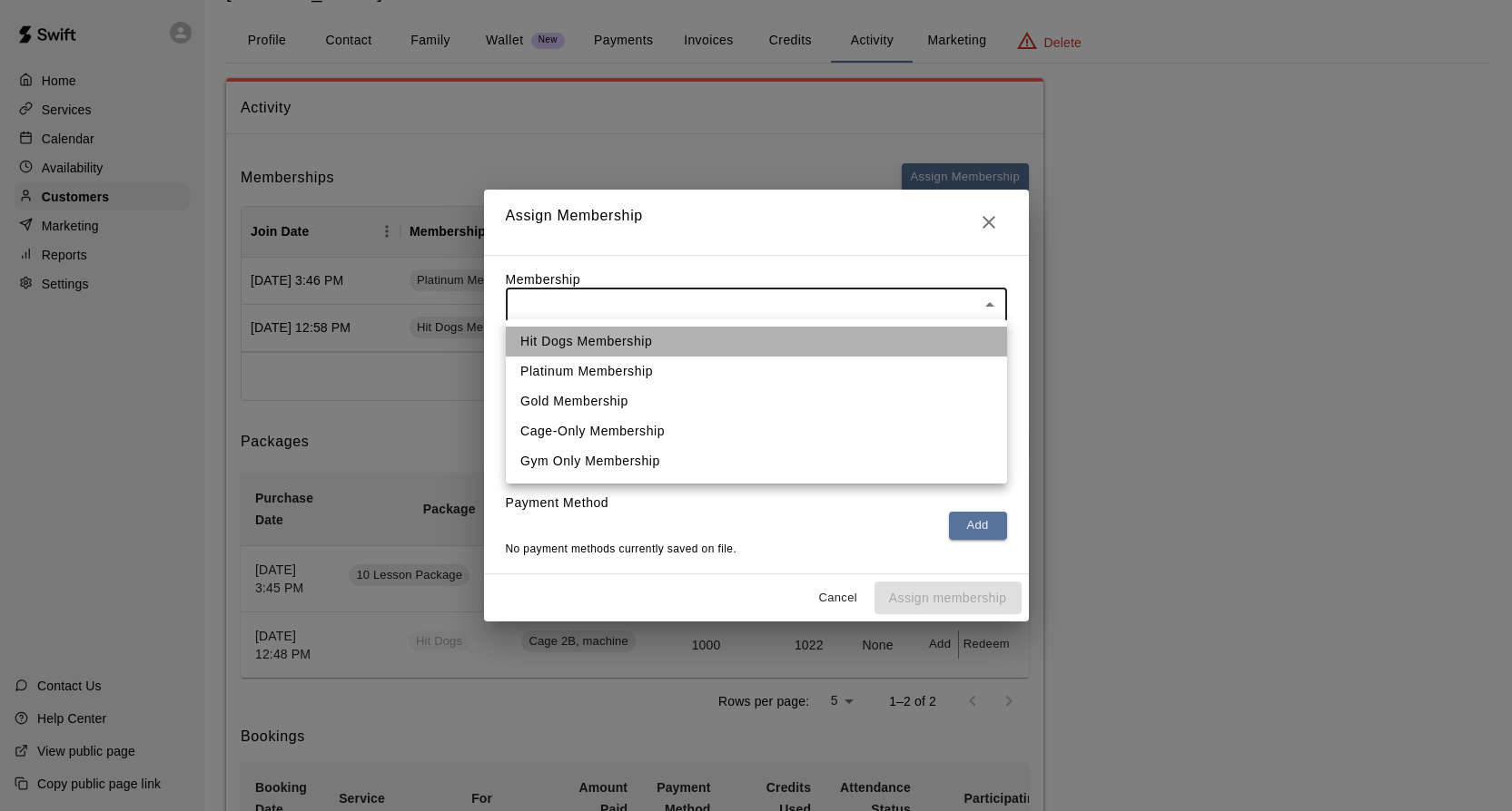
click at [857, 345] on li "Hit Dogs Membership" at bounding box center [756, 342] width 501 height 30
type input "**********"
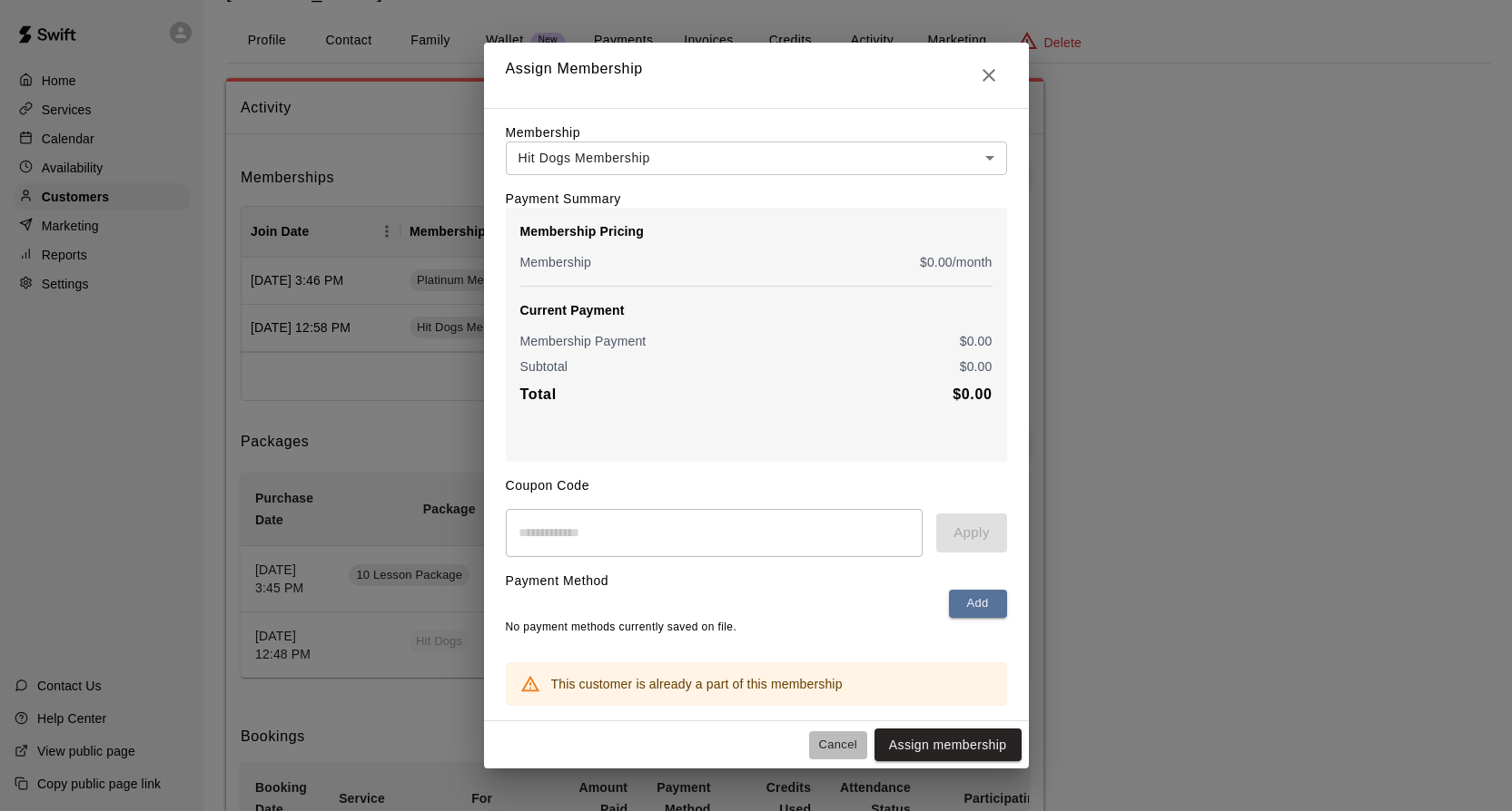
click at [838, 741] on button "Cancel" at bounding box center [838, 746] width 58 height 28
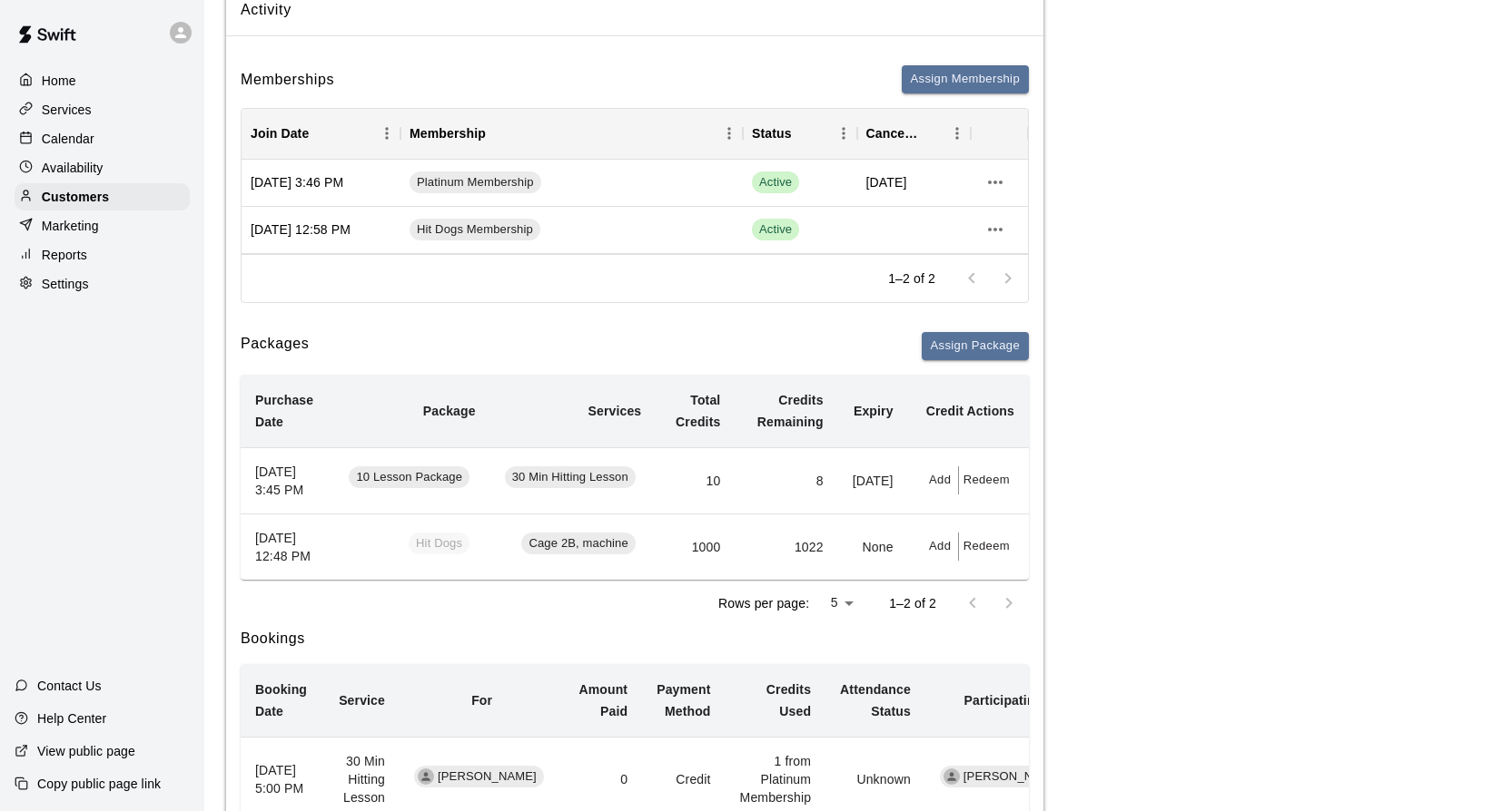
scroll to position [160, 0]
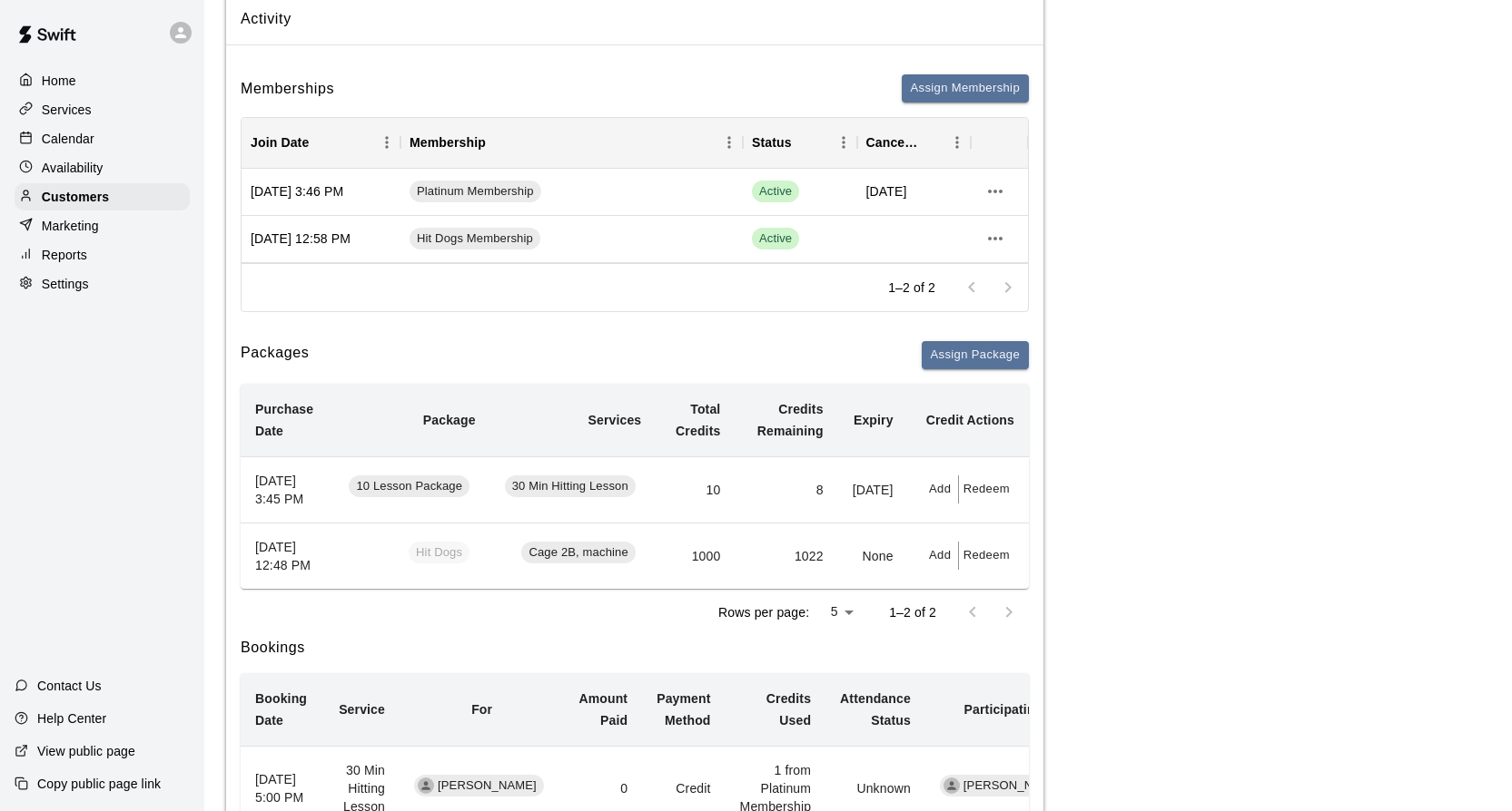
click at [790, 587] on td "1022" at bounding box center [785, 555] width 102 height 66
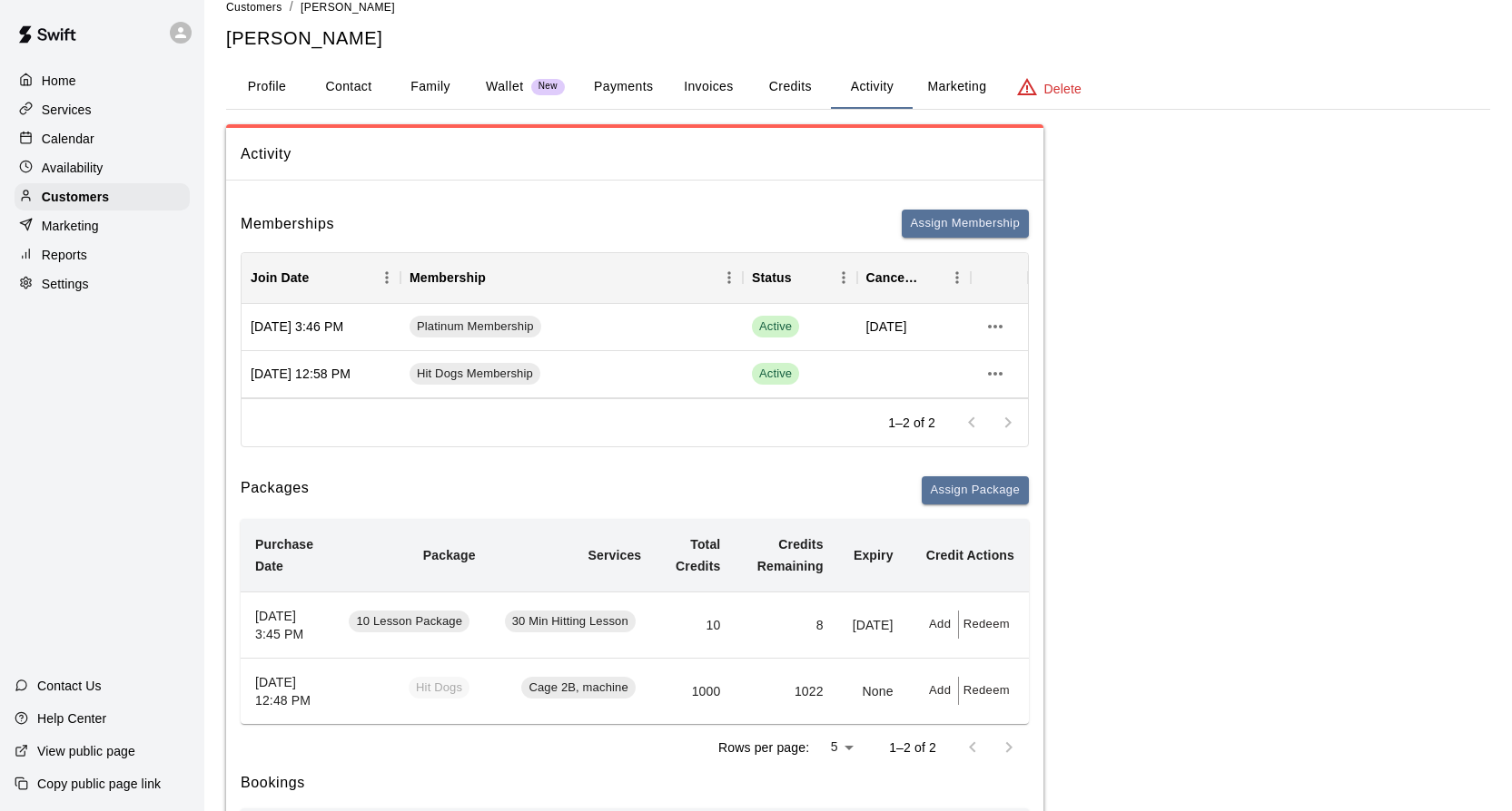
scroll to position [0, 0]
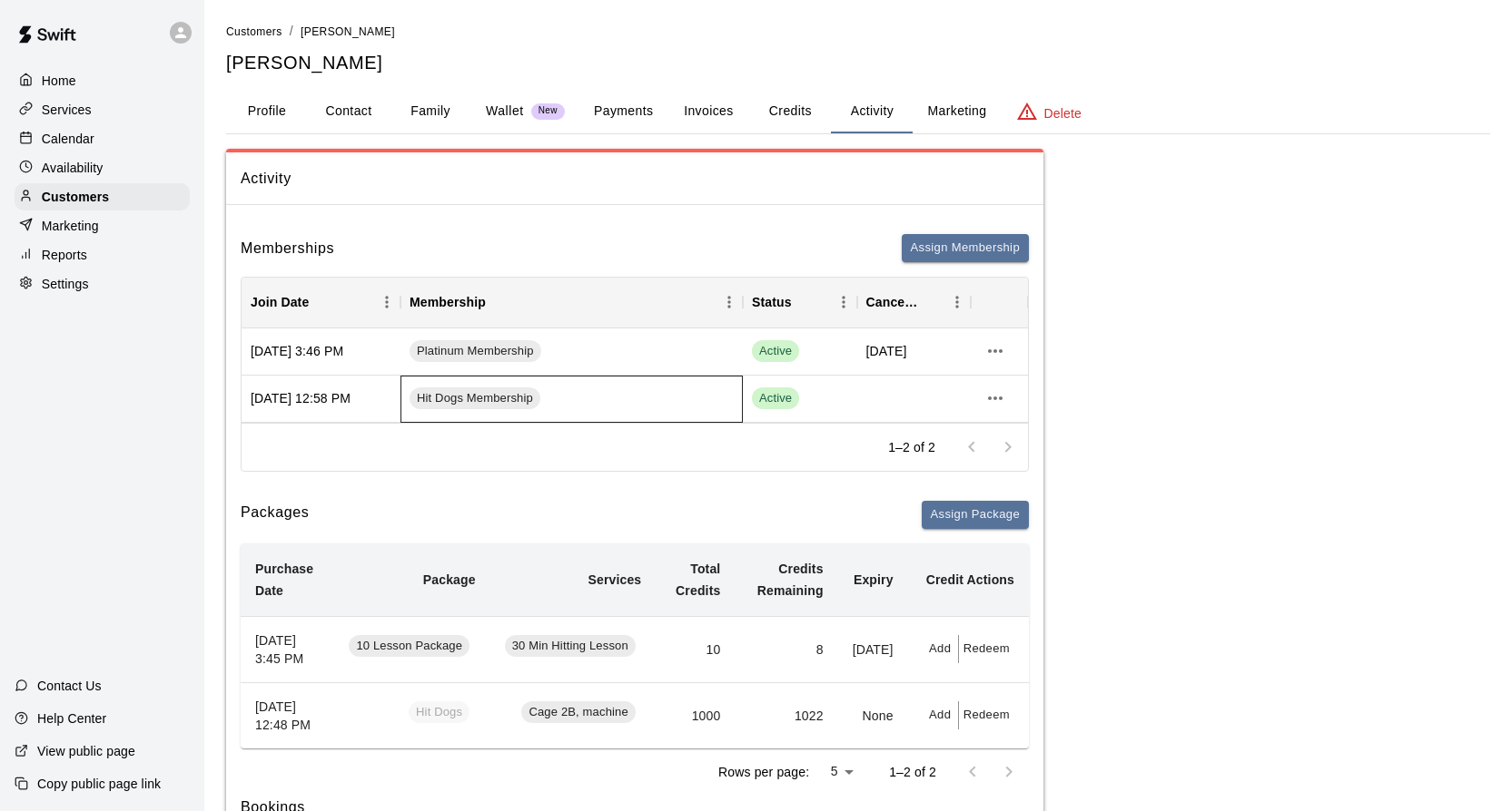
click at [577, 404] on div "Hit Dogs Membership" at bounding box center [571, 399] width 342 height 47
click at [575, 404] on div "Hit Dogs Membership" at bounding box center [571, 399] width 342 height 47
click at [484, 395] on span "Hit Dogs Membership" at bounding box center [475, 399] width 130 height 18
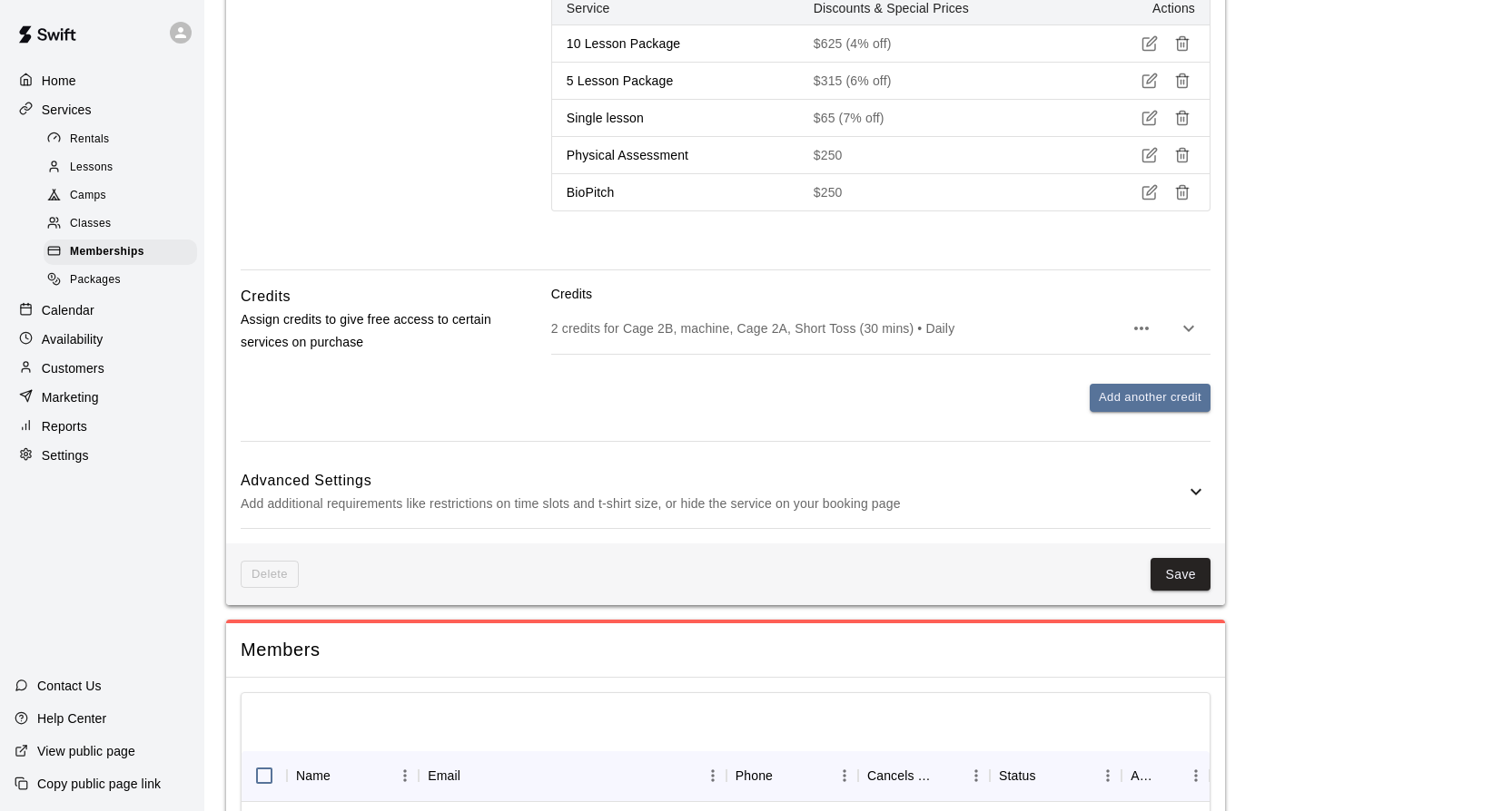
scroll to position [1225, 0]
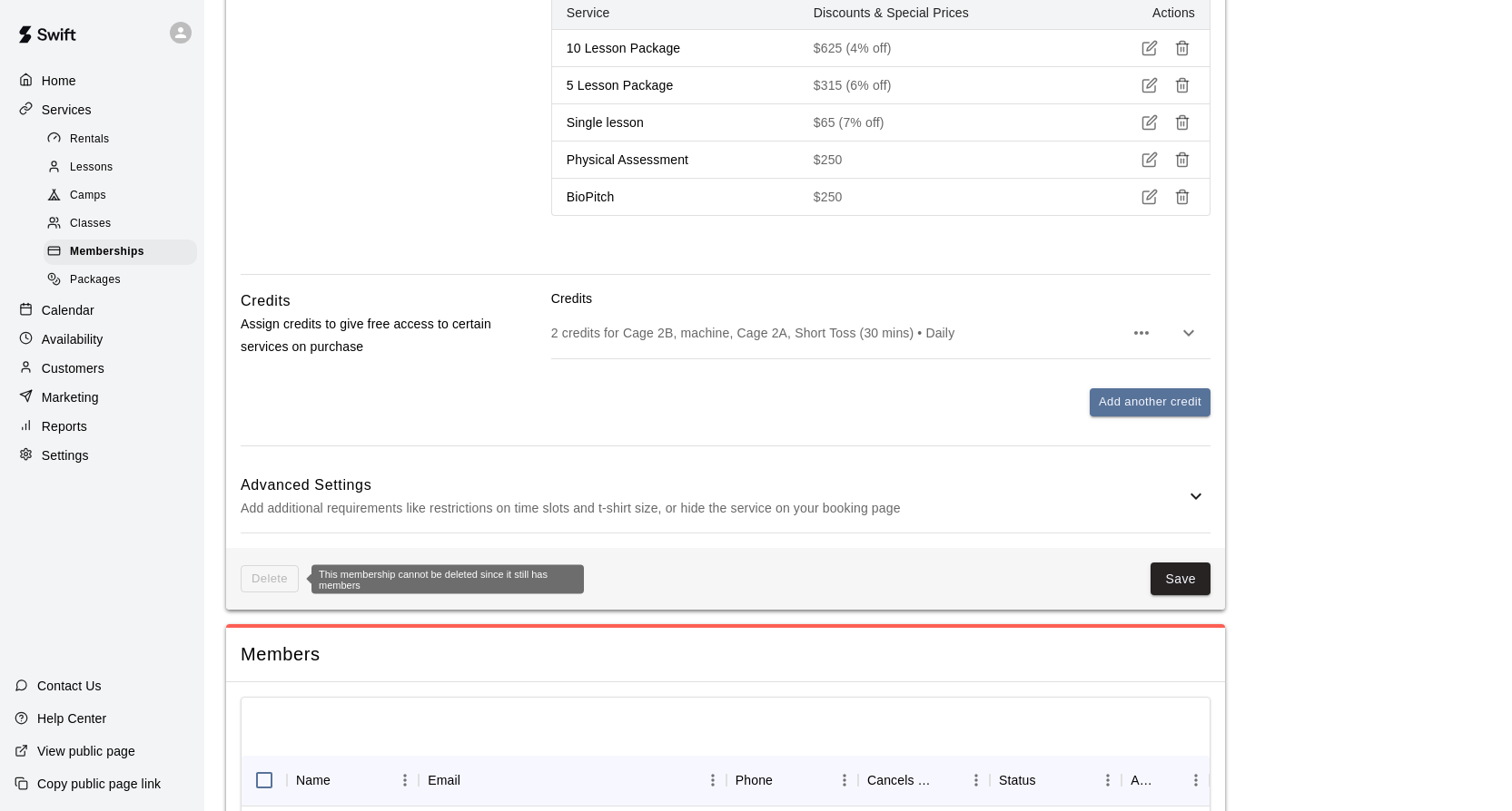
click at [275, 578] on span "Delete" at bounding box center [269, 579] width 58 height 28
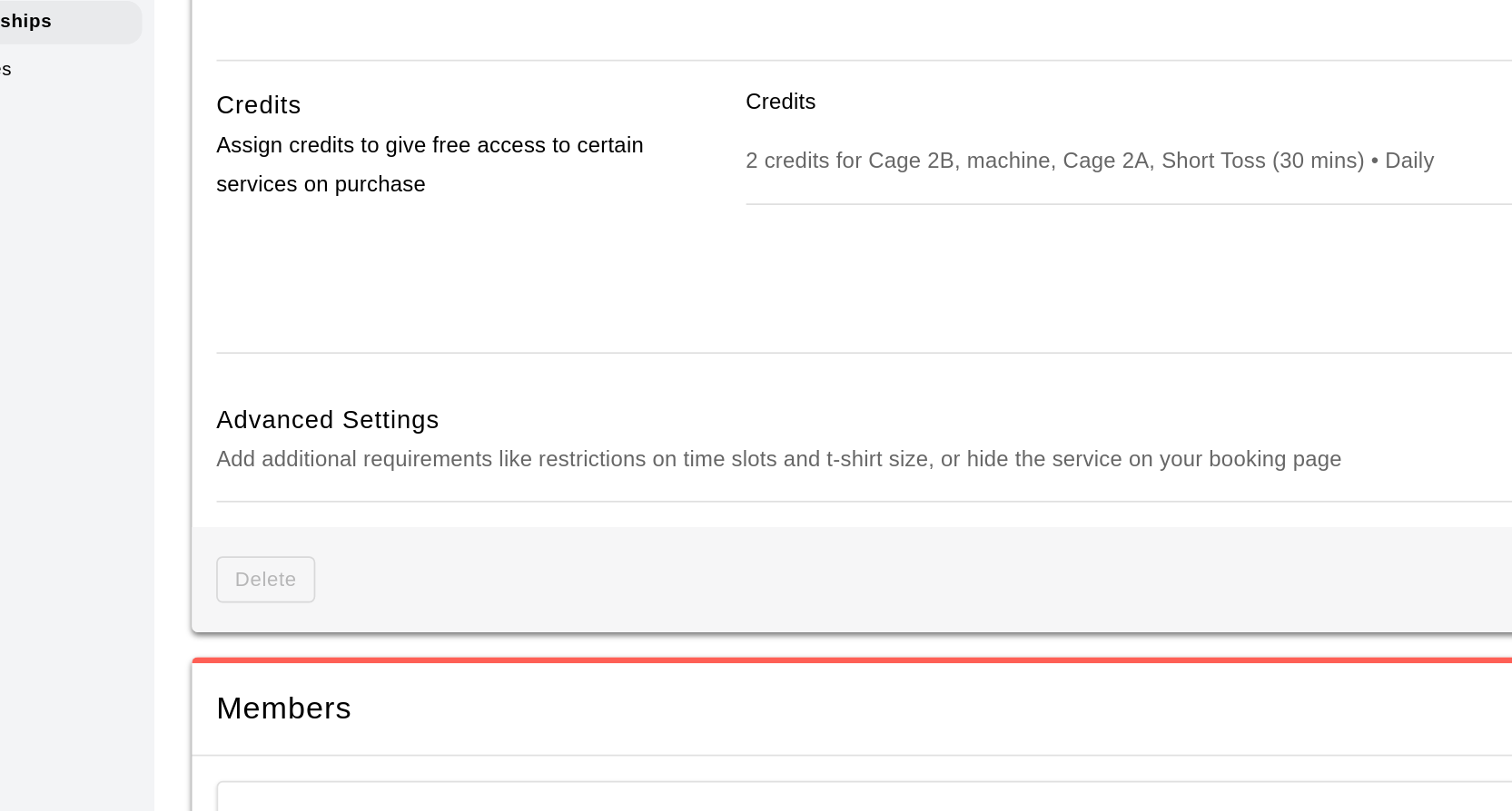
click at [347, 552] on div "Delete Save" at bounding box center [726, 579] width 999 height 62
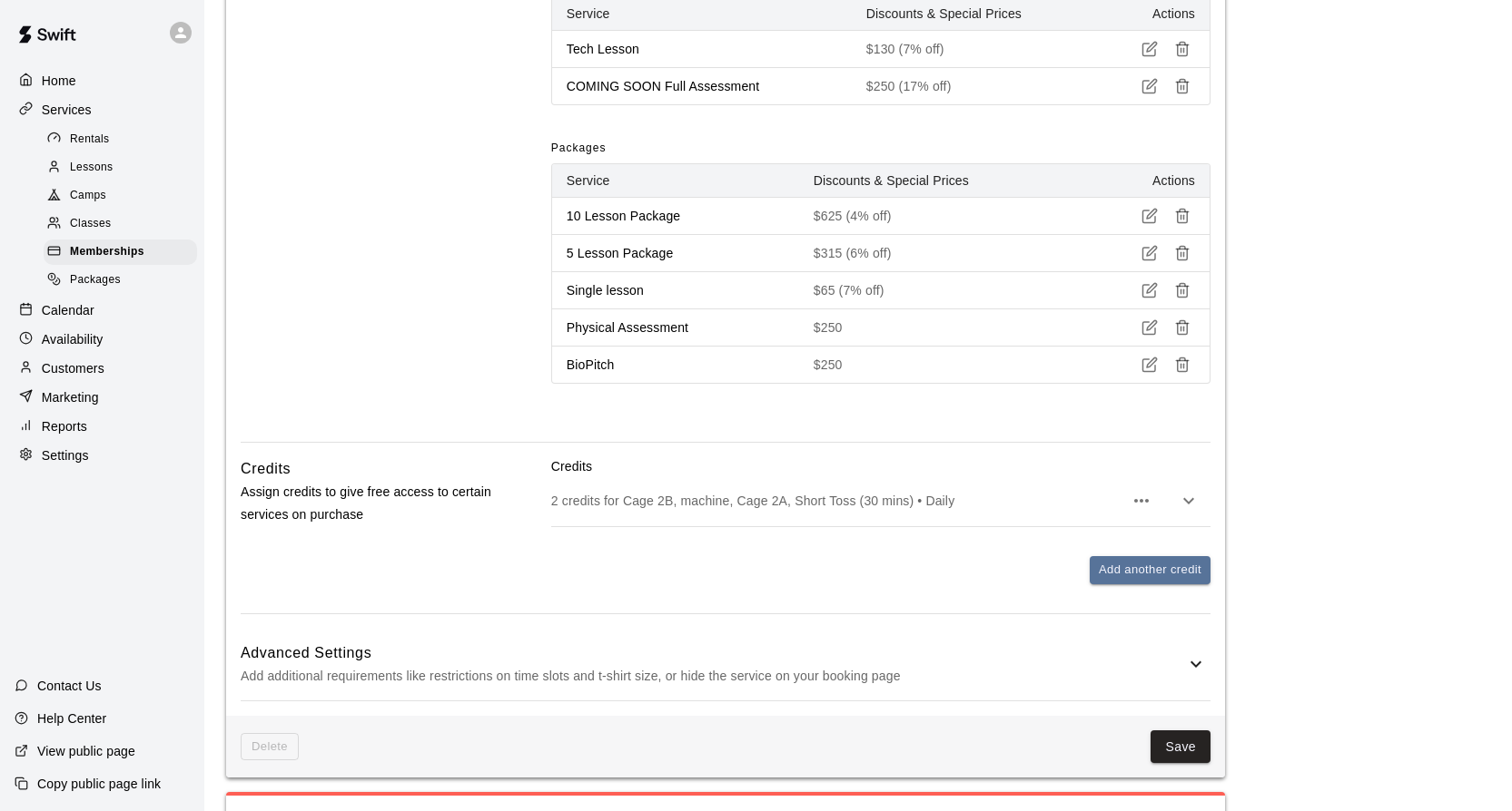
scroll to position [1375, 0]
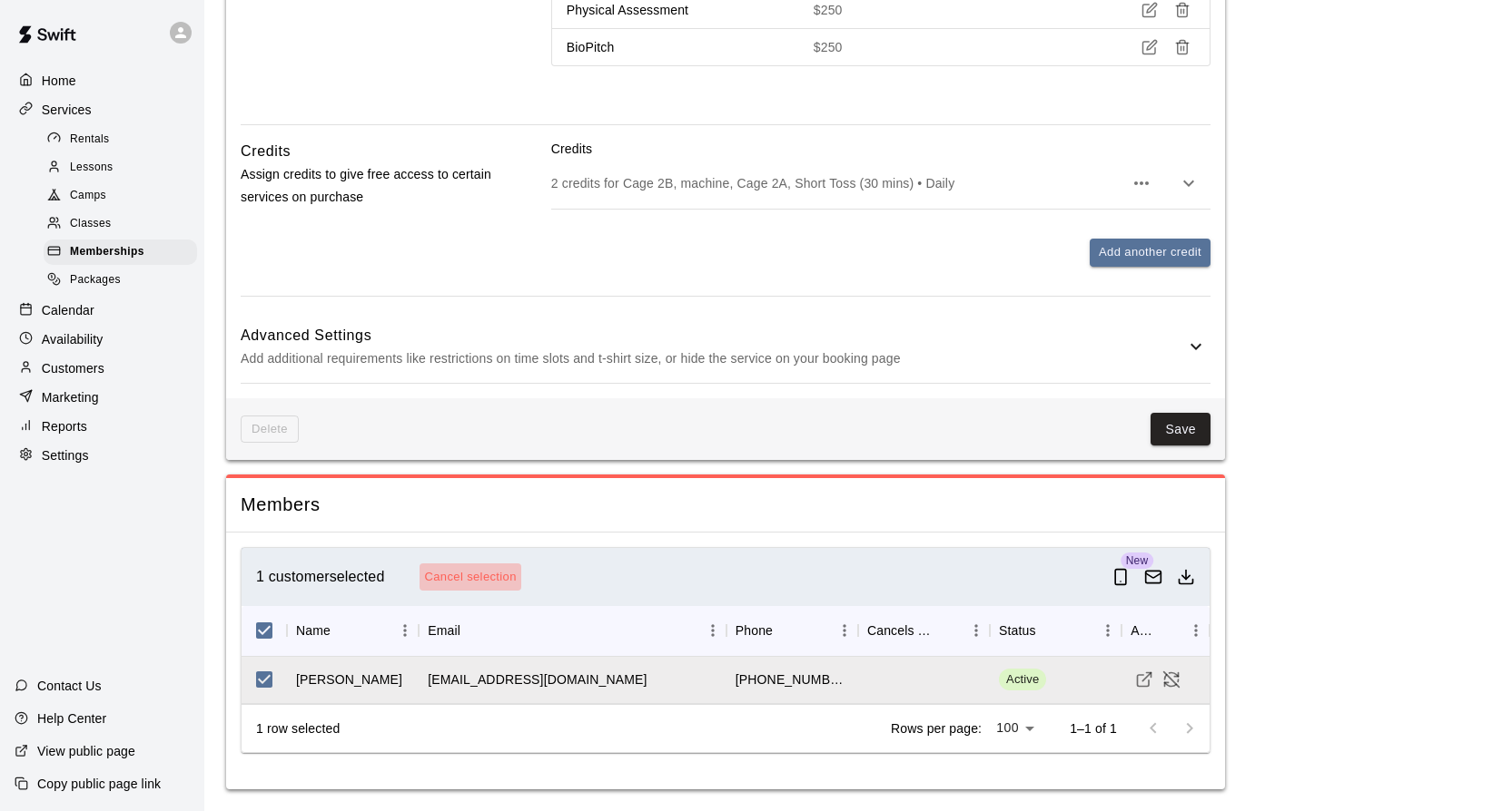
click at [490, 572] on button "Cancel selection" at bounding box center [470, 577] width 101 height 28
click at [1025, 684] on span "Active" at bounding box center [1022, 680] width 48 height 18
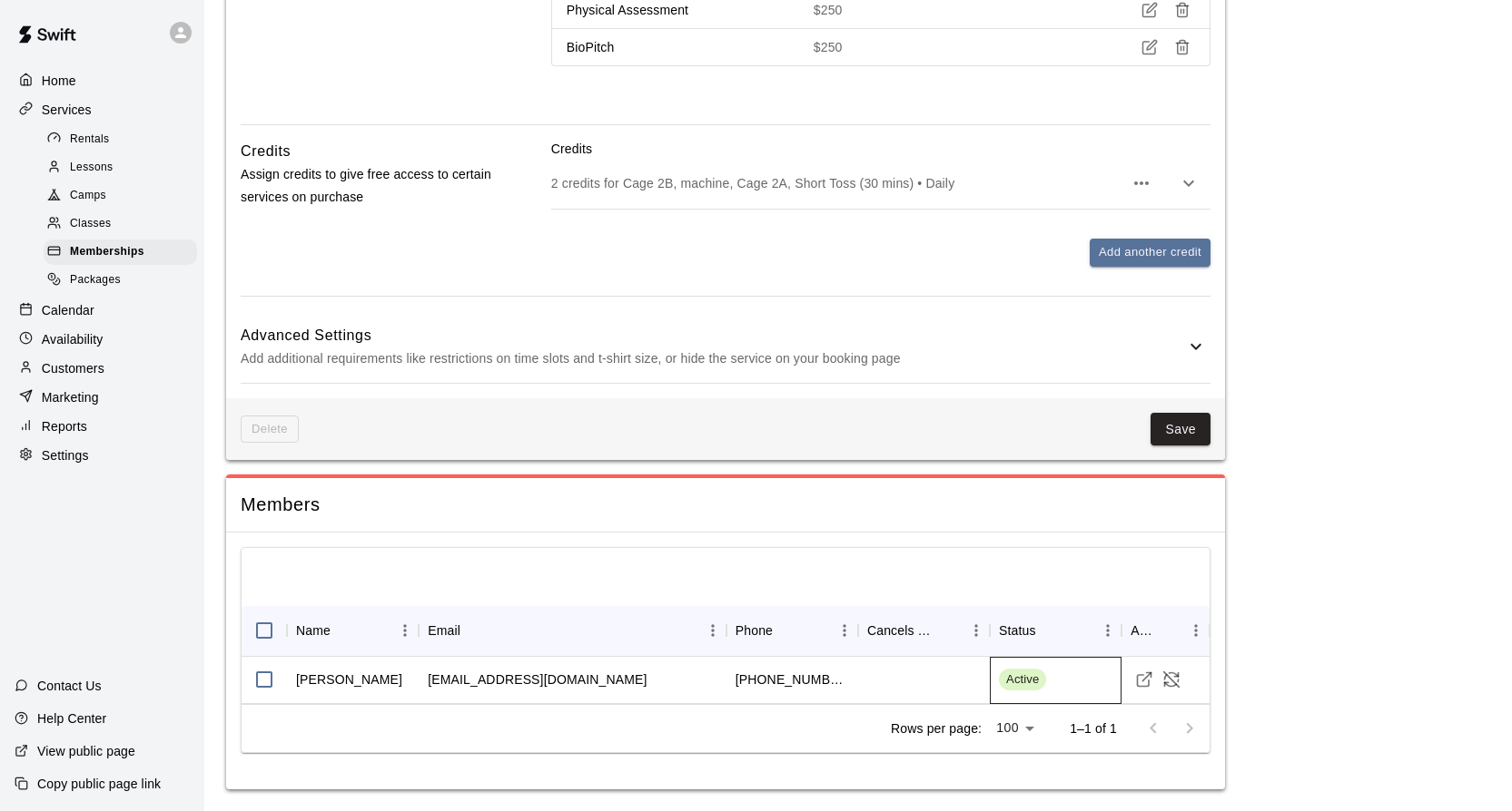
click at [1038, 686] on span "Active" at bounding box center [1022, 680] width 48 height 18
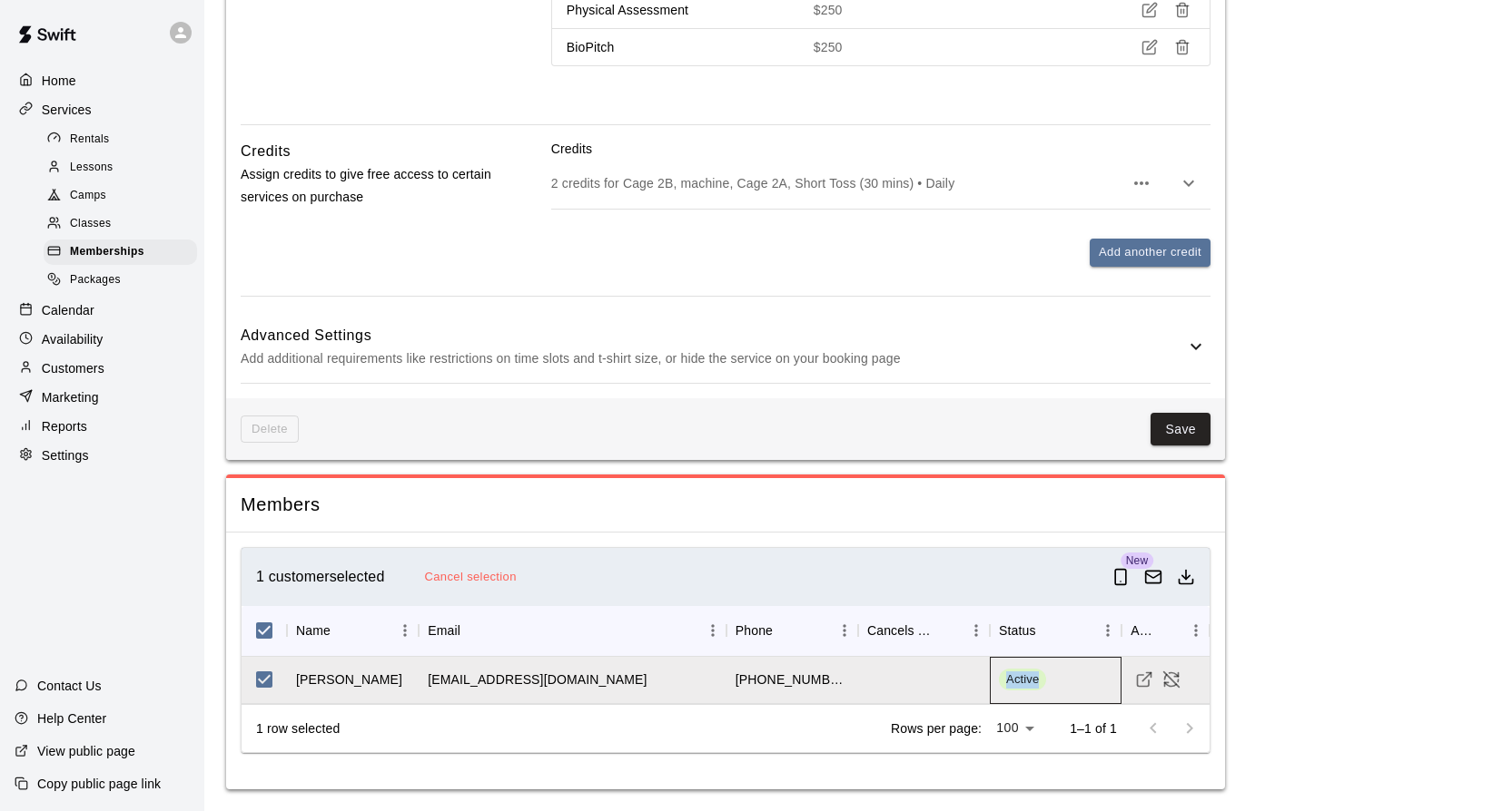
click at [1038, 686] on span "Active" at bounding box center [1022, 680] width 48 height 18
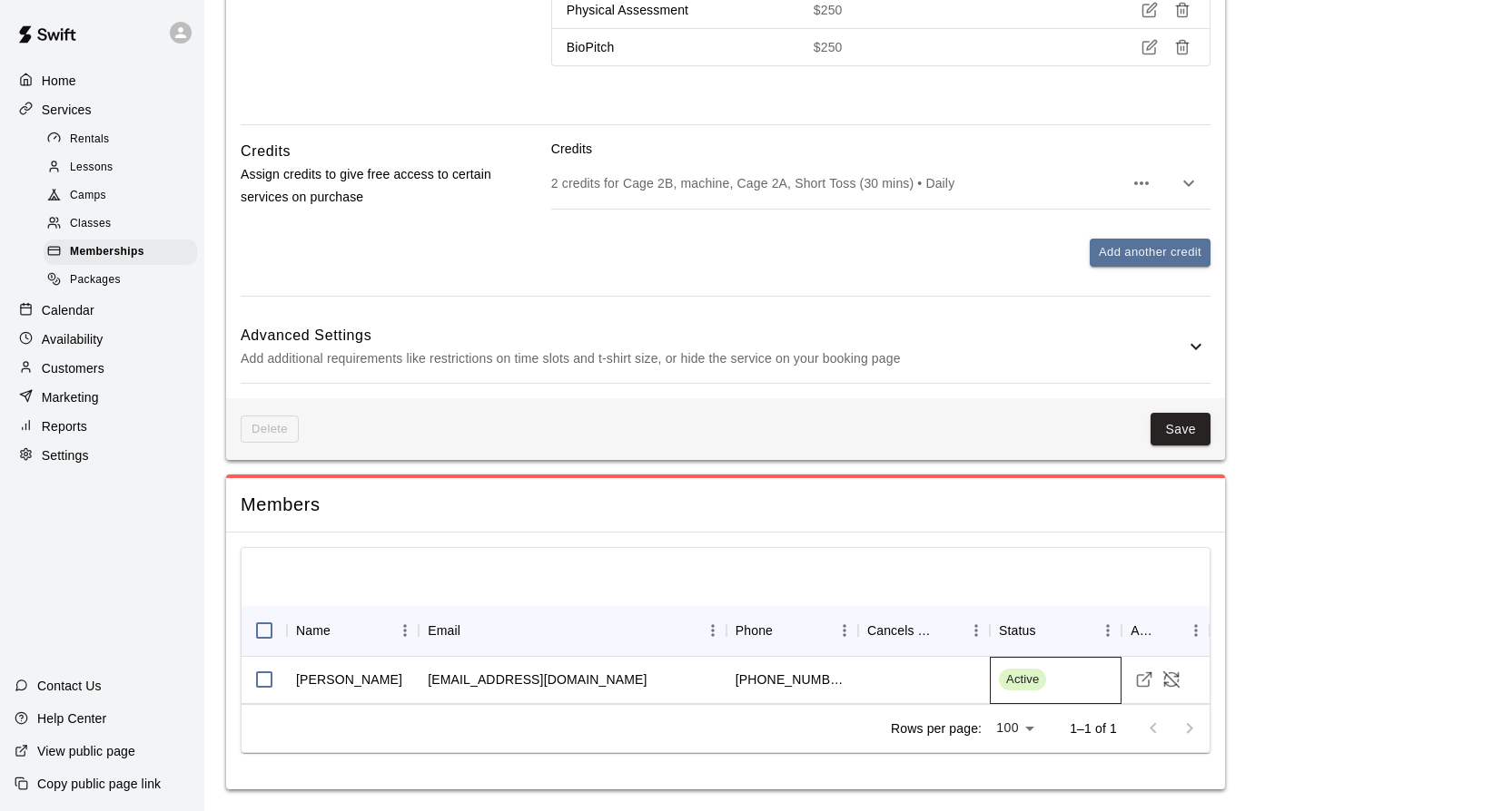
click at [1052, 687] on div "Active" at bounding box center [1055, 681] width 131 height 47
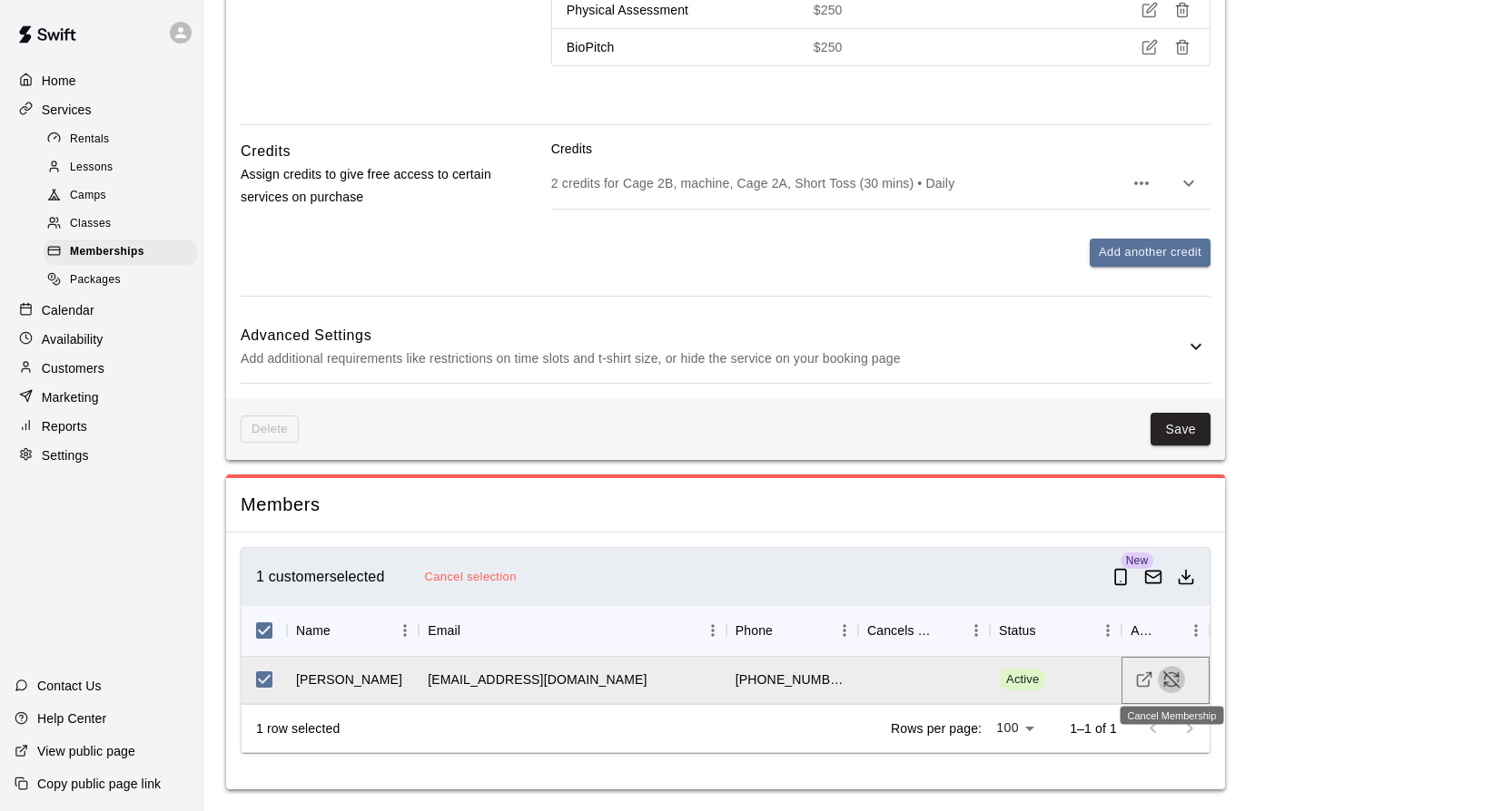
click at [1178, 682] on icon "Cancel Membership" at bounding box center [1178, 681] width 0 height 2
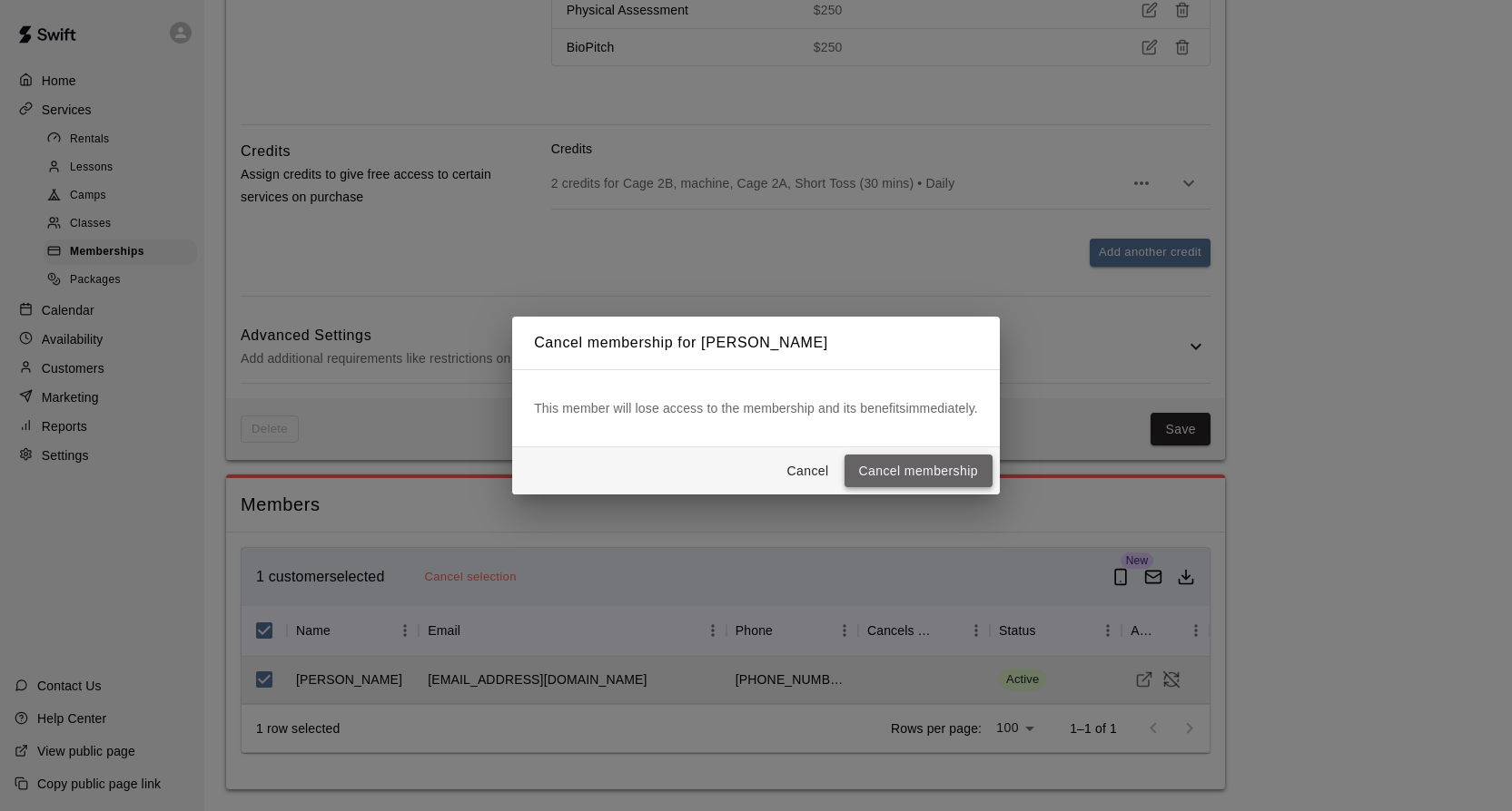
click at [954, 471] on button "Cancel membership" at bounding box center [918, 471] width 148 height 34
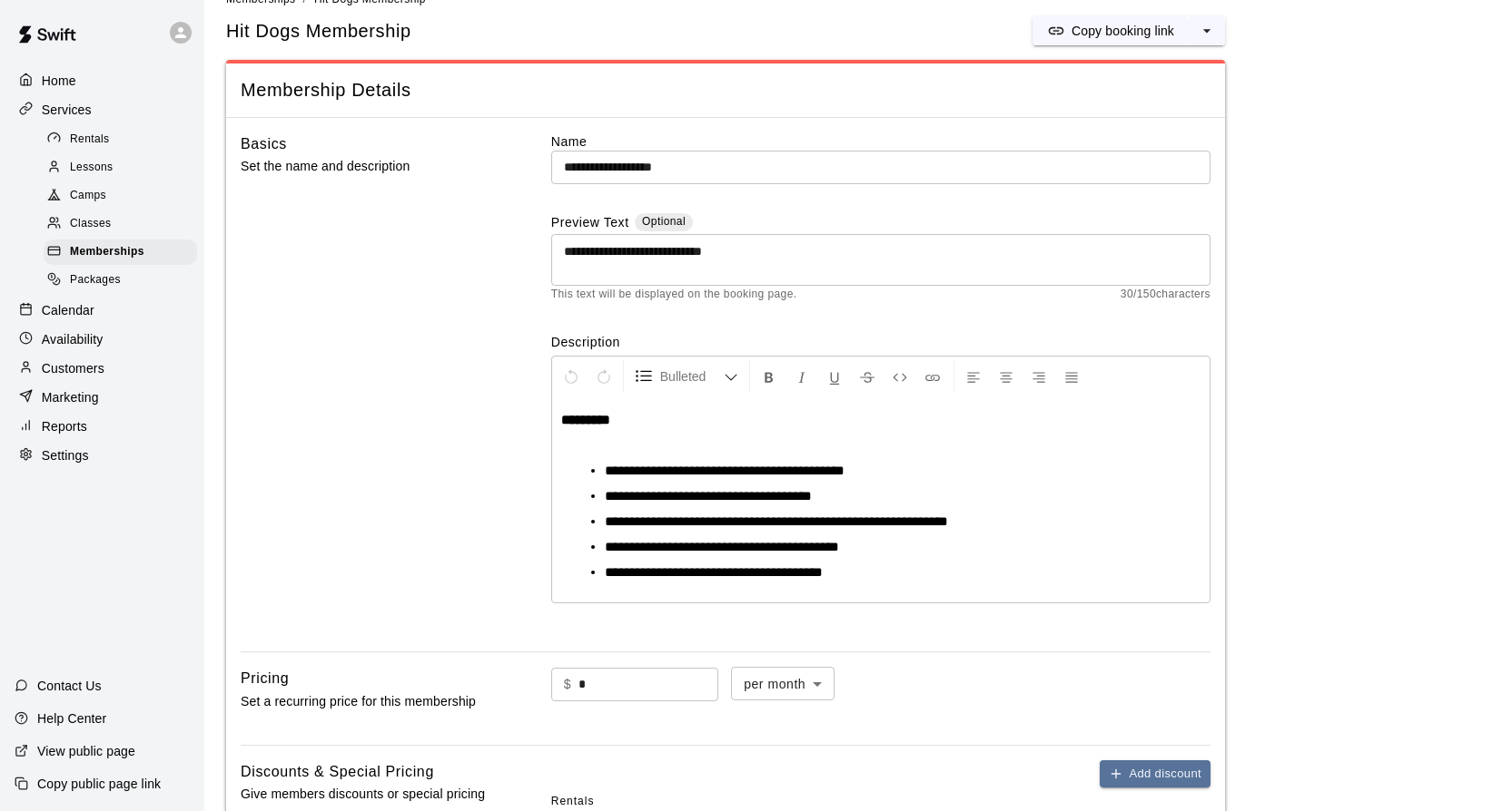
scroll to position [0, 0]
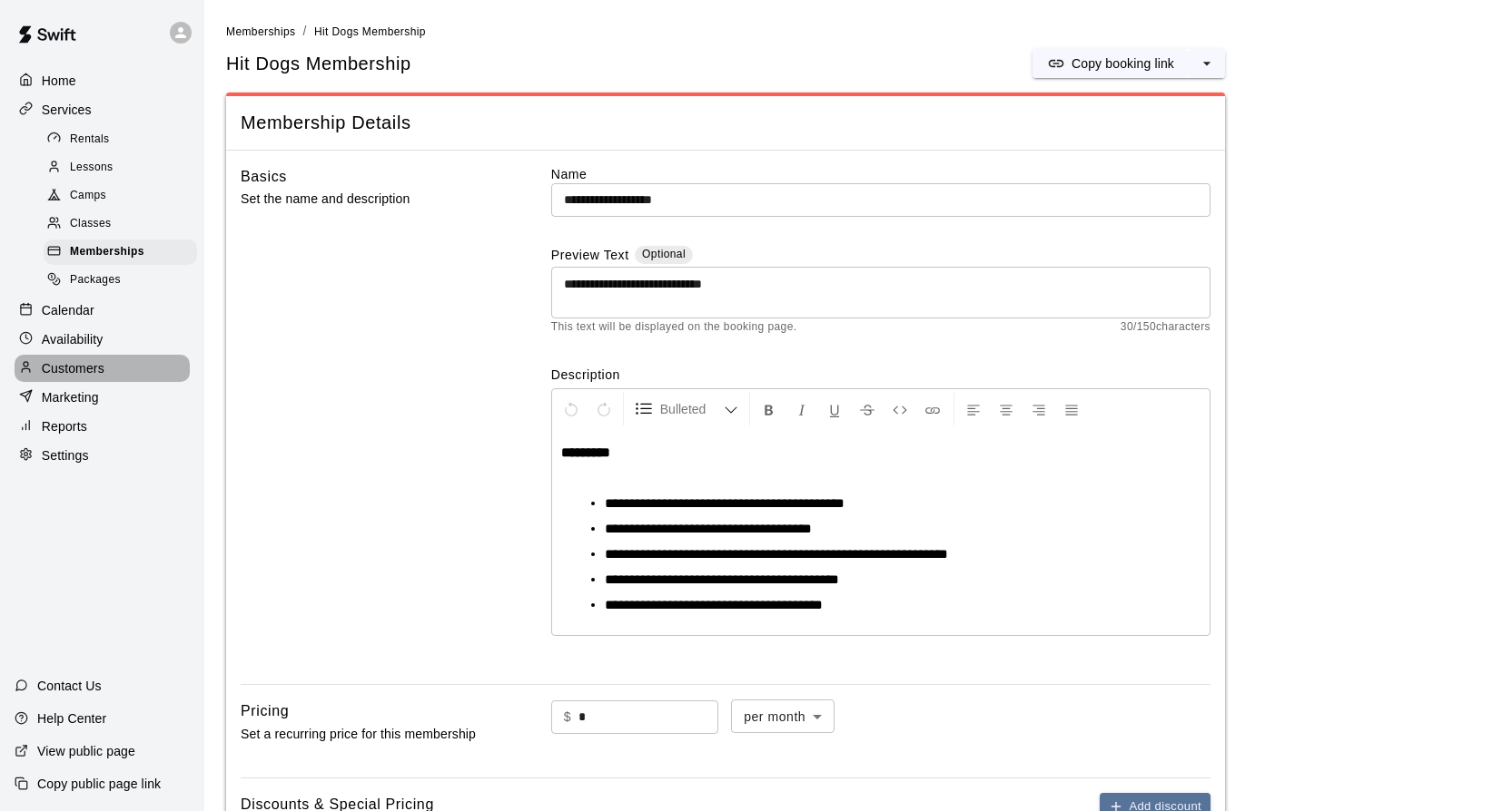
click at [49, 373] on p "Customers" at bounding box center [73, 368] width 62 height 18
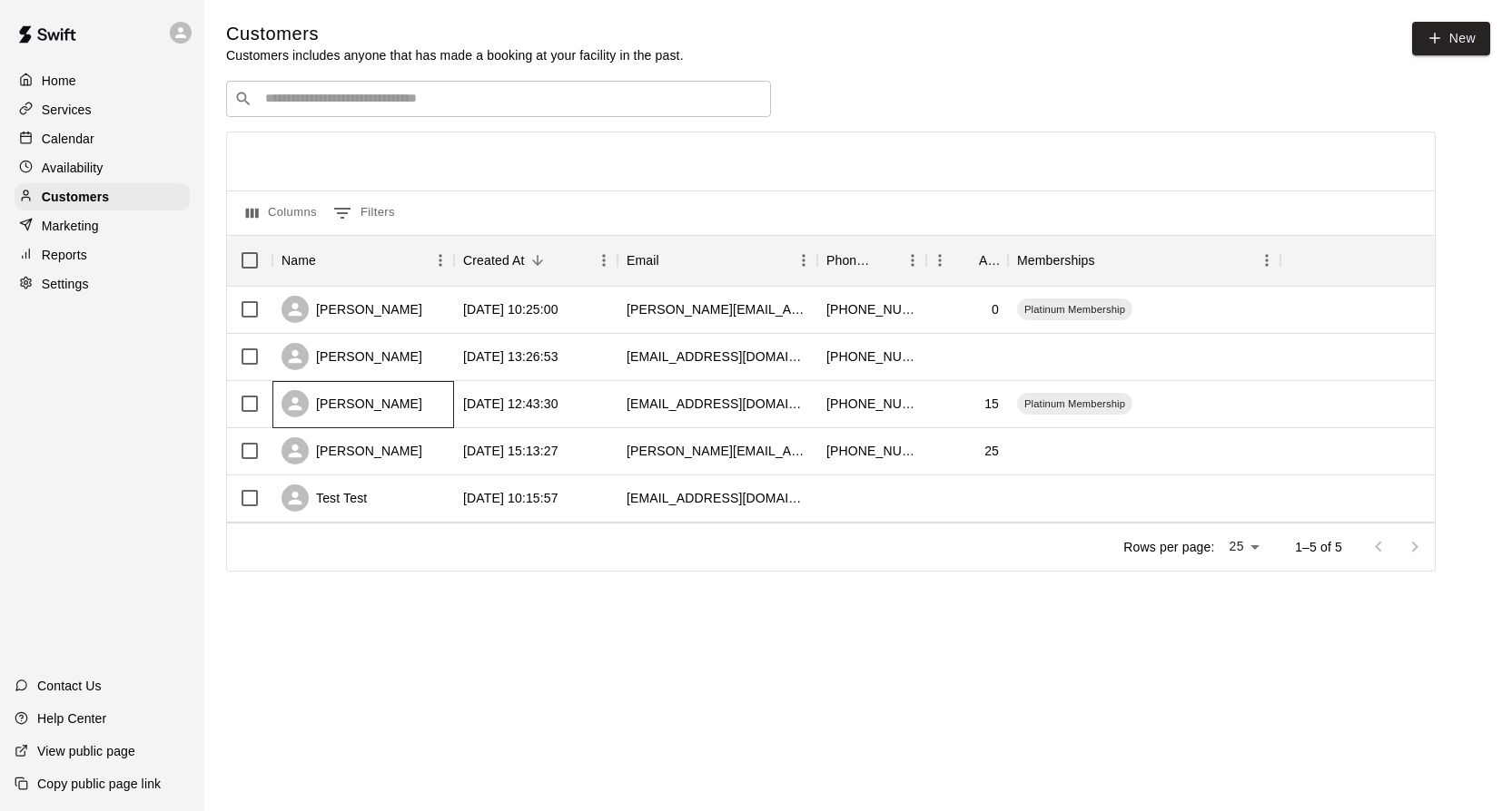
click at [442, 409] on div "Mason Sobo" at bounding box center [362, 404] width 182 height 47
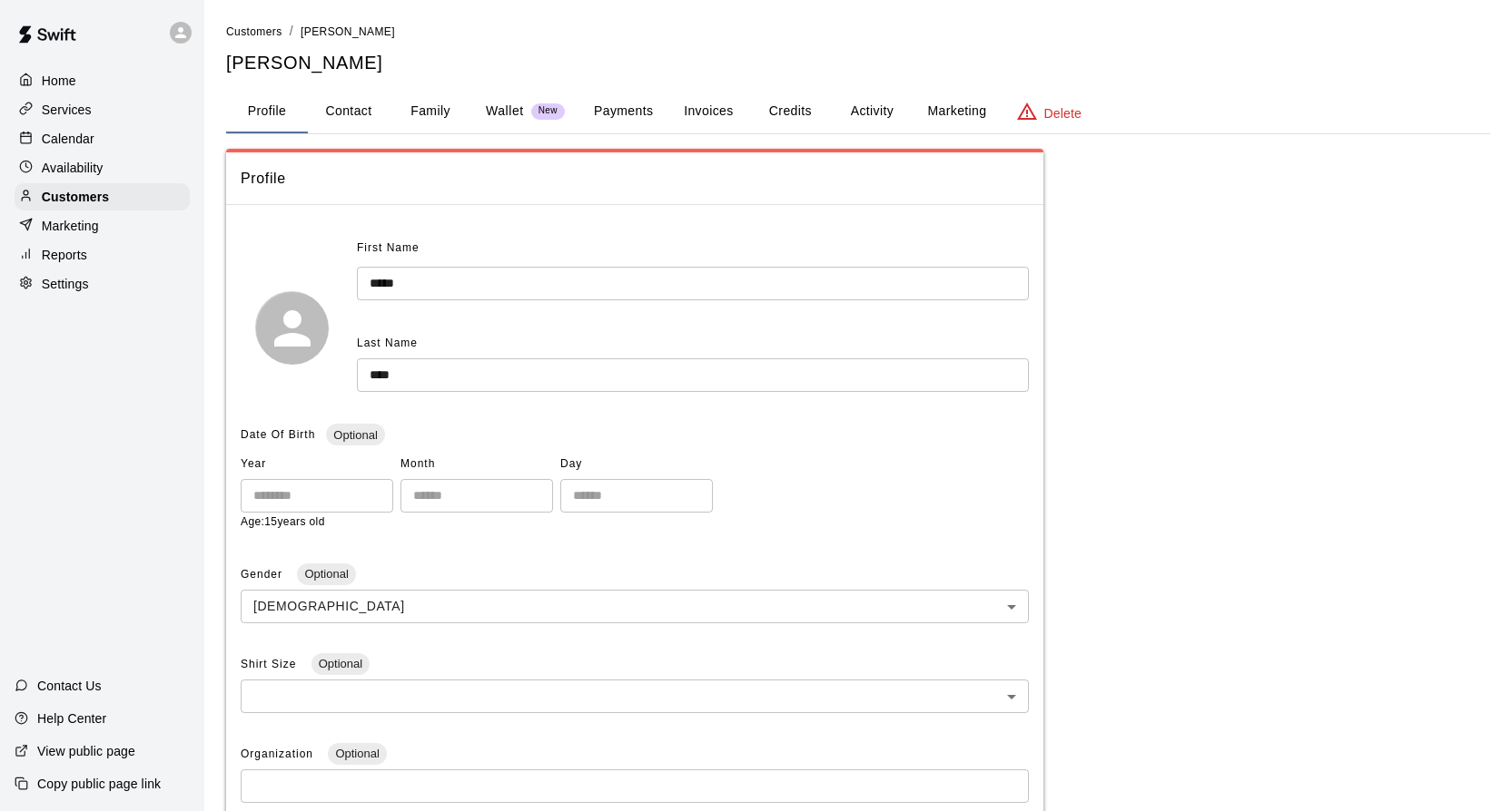
click at [39, 274] on div "Settings" at bounding box center [102, 283] width 175 height 27
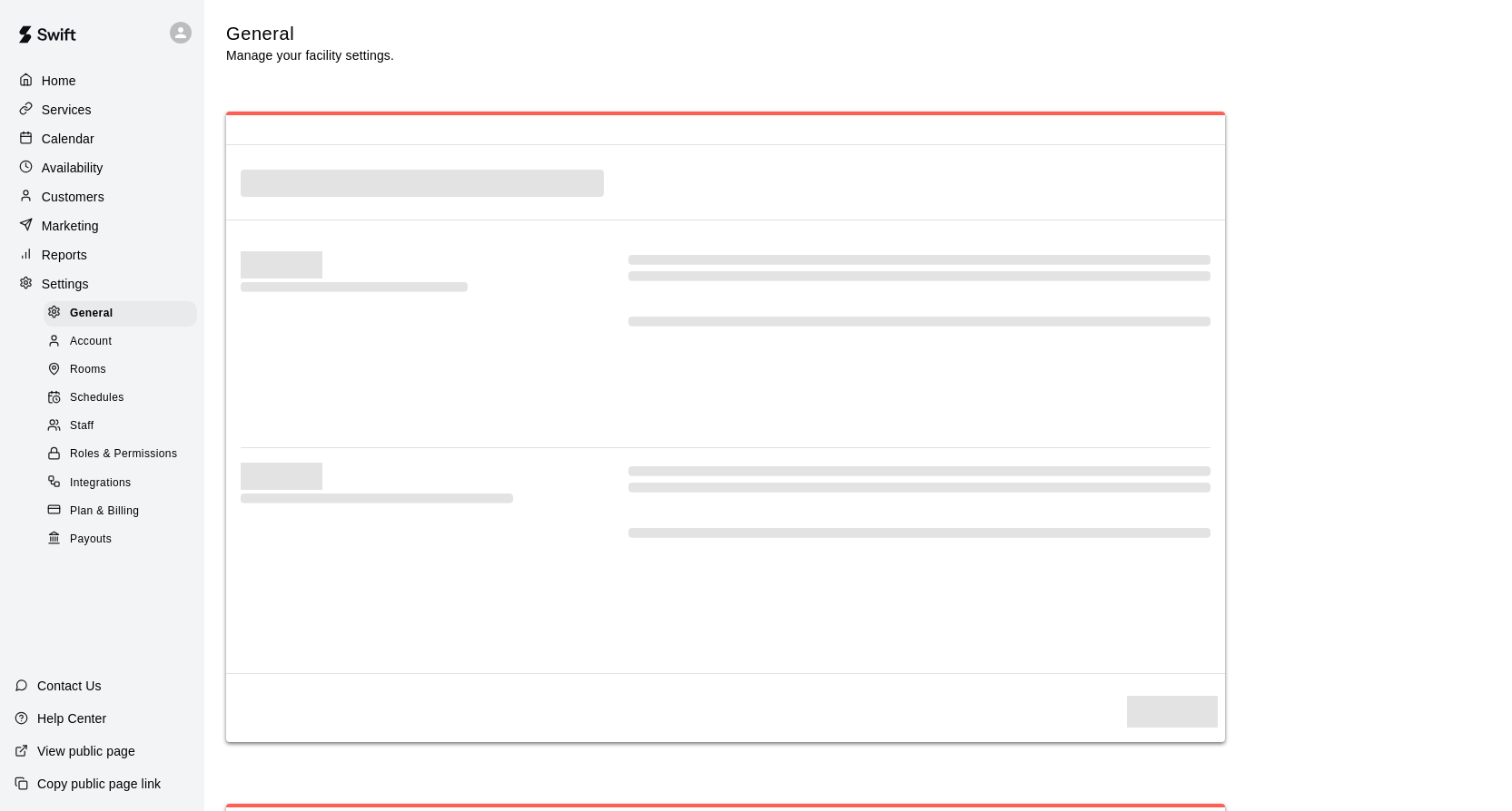
select select "**"
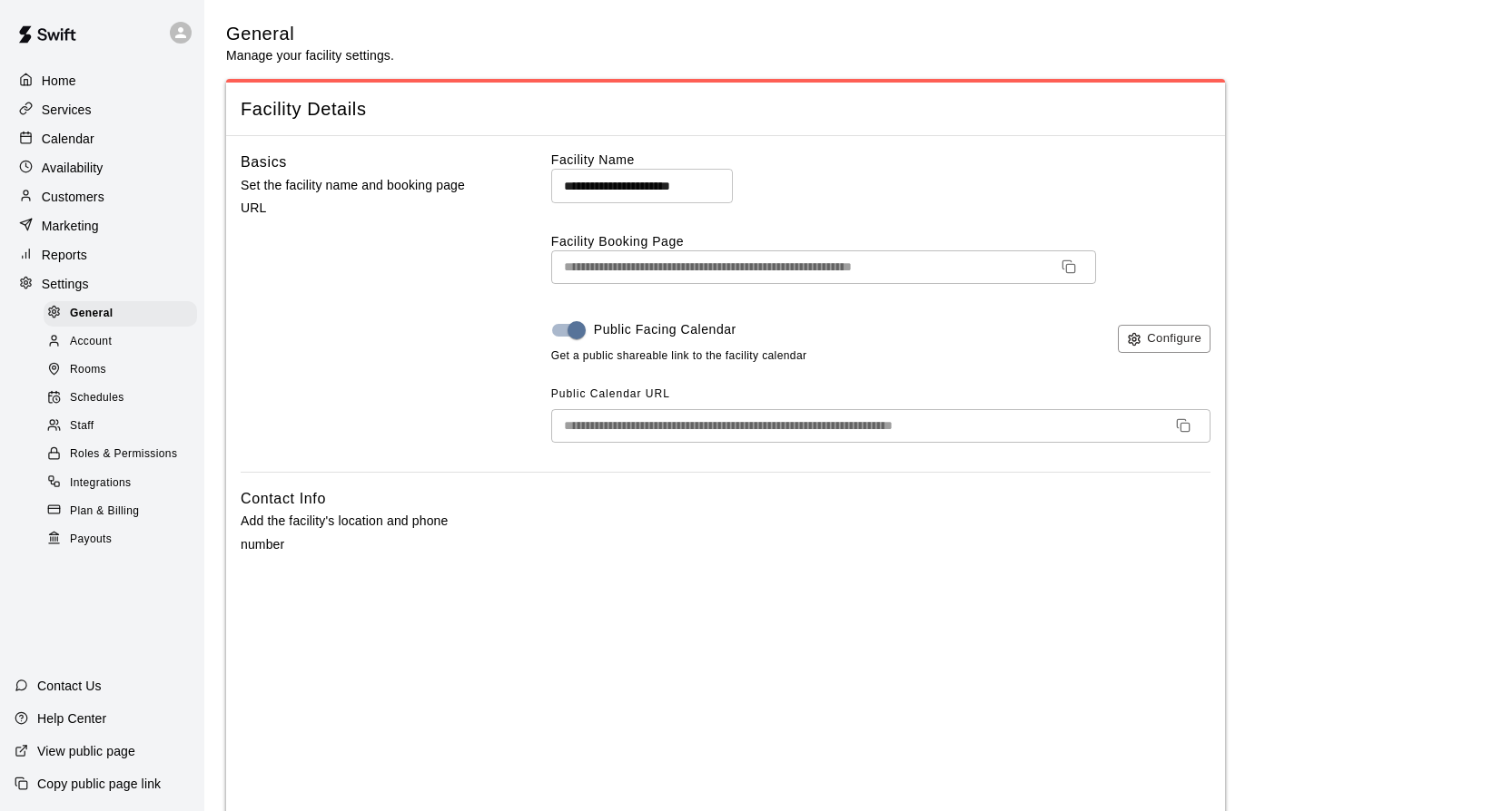
click at [34, 280] on div at bounding box center [30, 284] width 22 height 18
click at [29, 280] on icon at bounding box center [25, 282] width 10 height 12
click at [34, 110] on div at bounding box center [30, 110] width 22 height 18
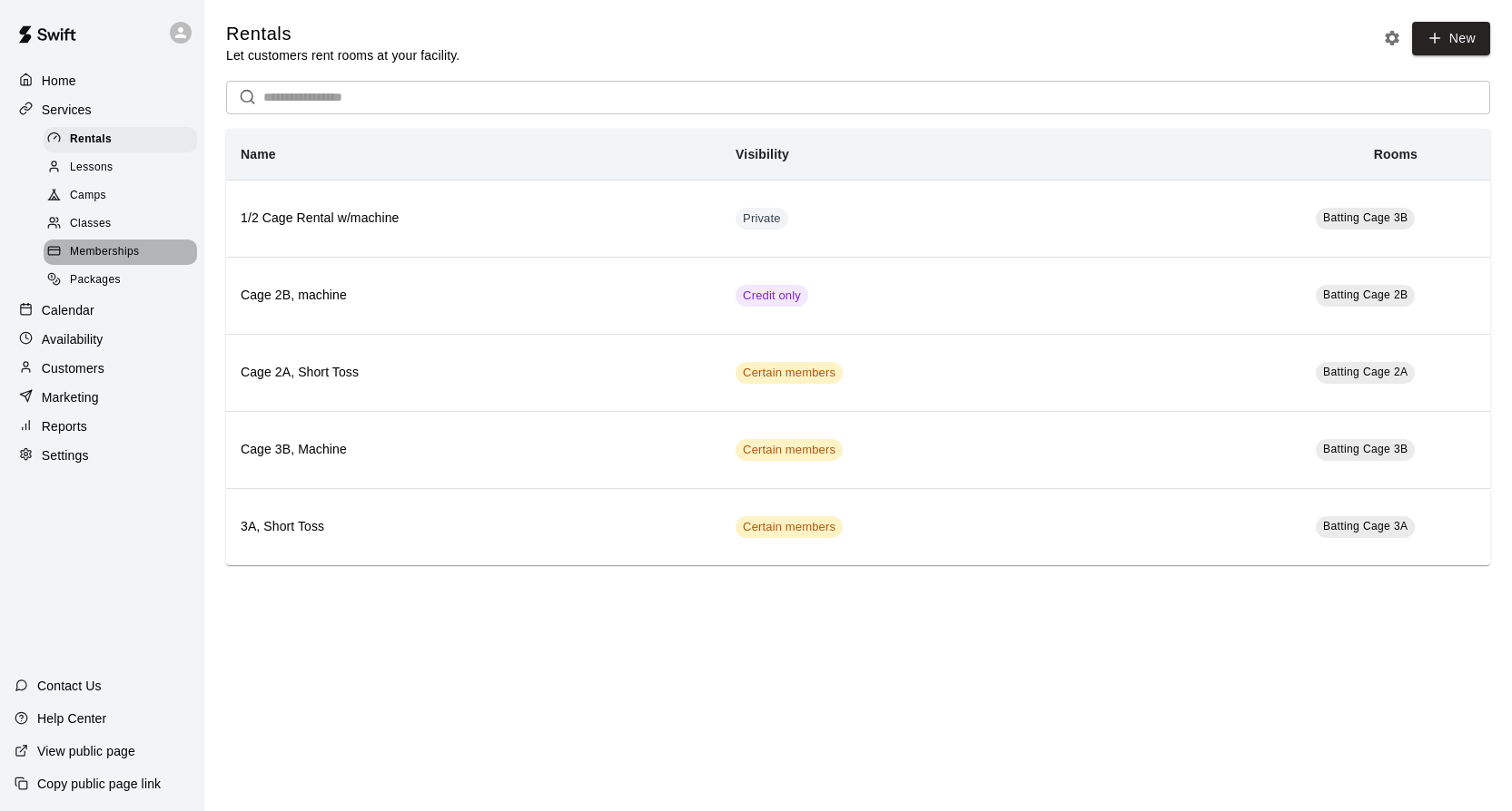
click at [92, 247] on span "Memberships" at bounding box center [104, 251] width 69 height 18
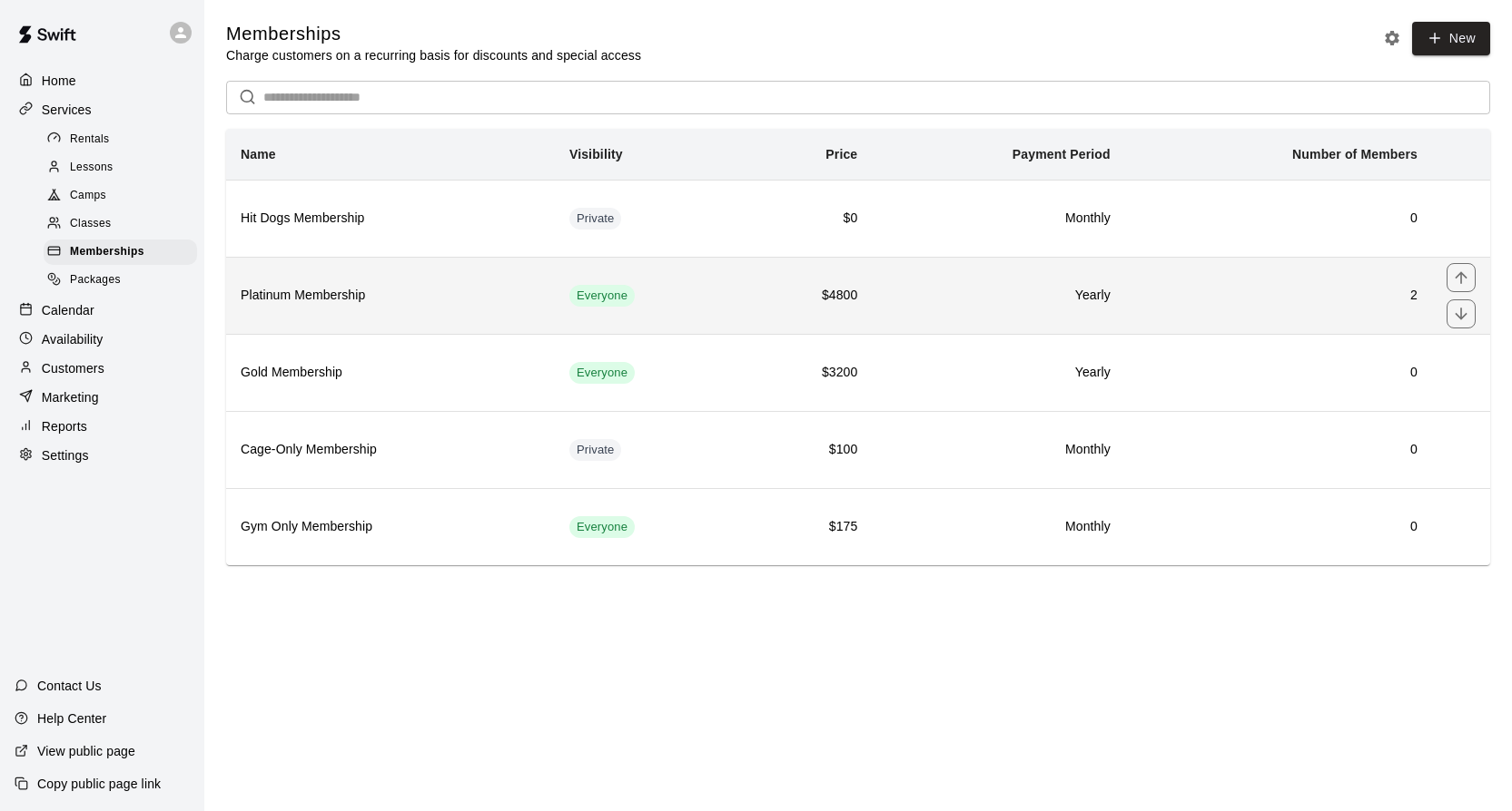
click at [422, 309] on th "Platinum Membership" at bounding box center [390, 295] width 329 height 77
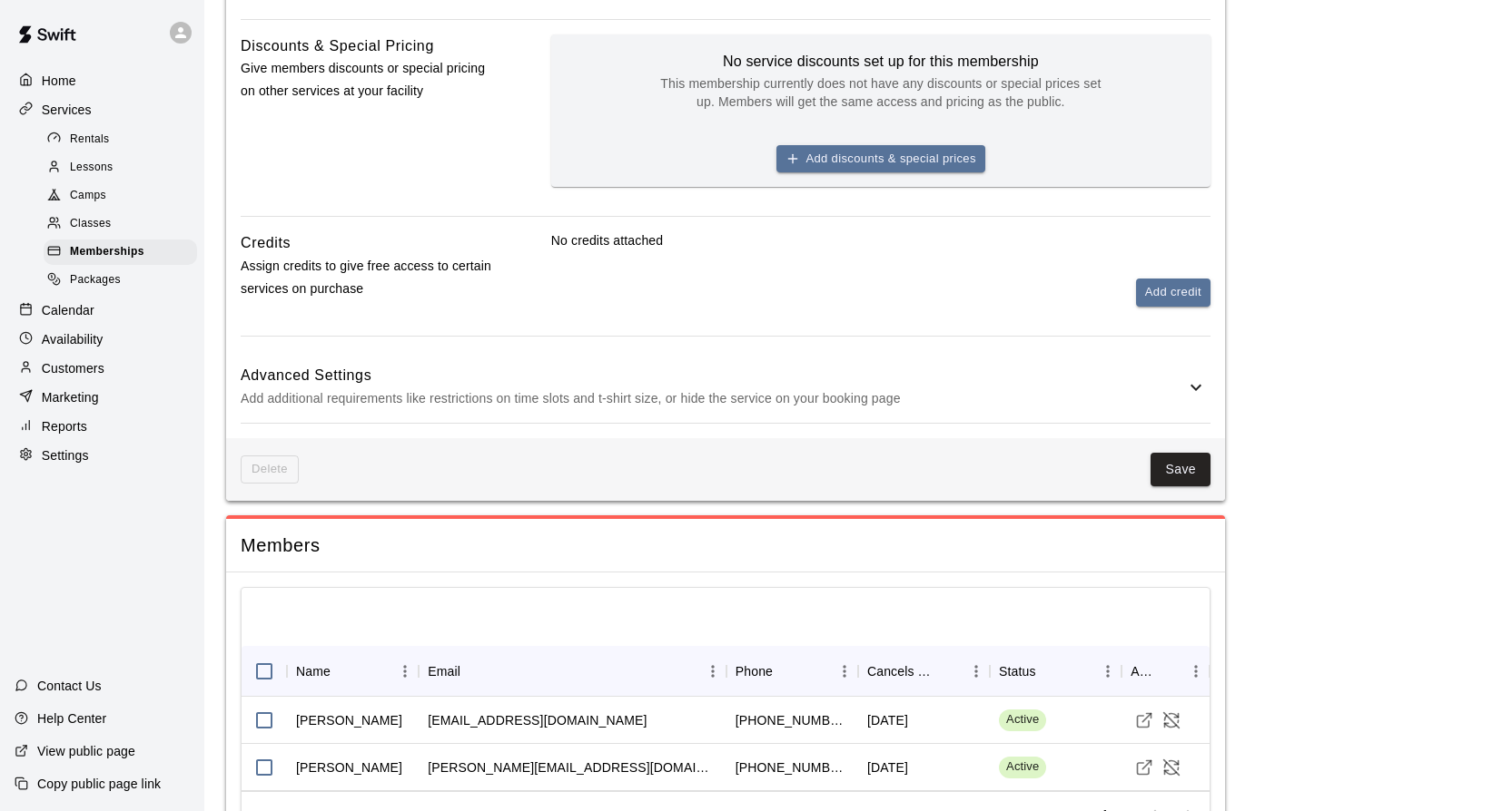
scroll to position [898, 0]
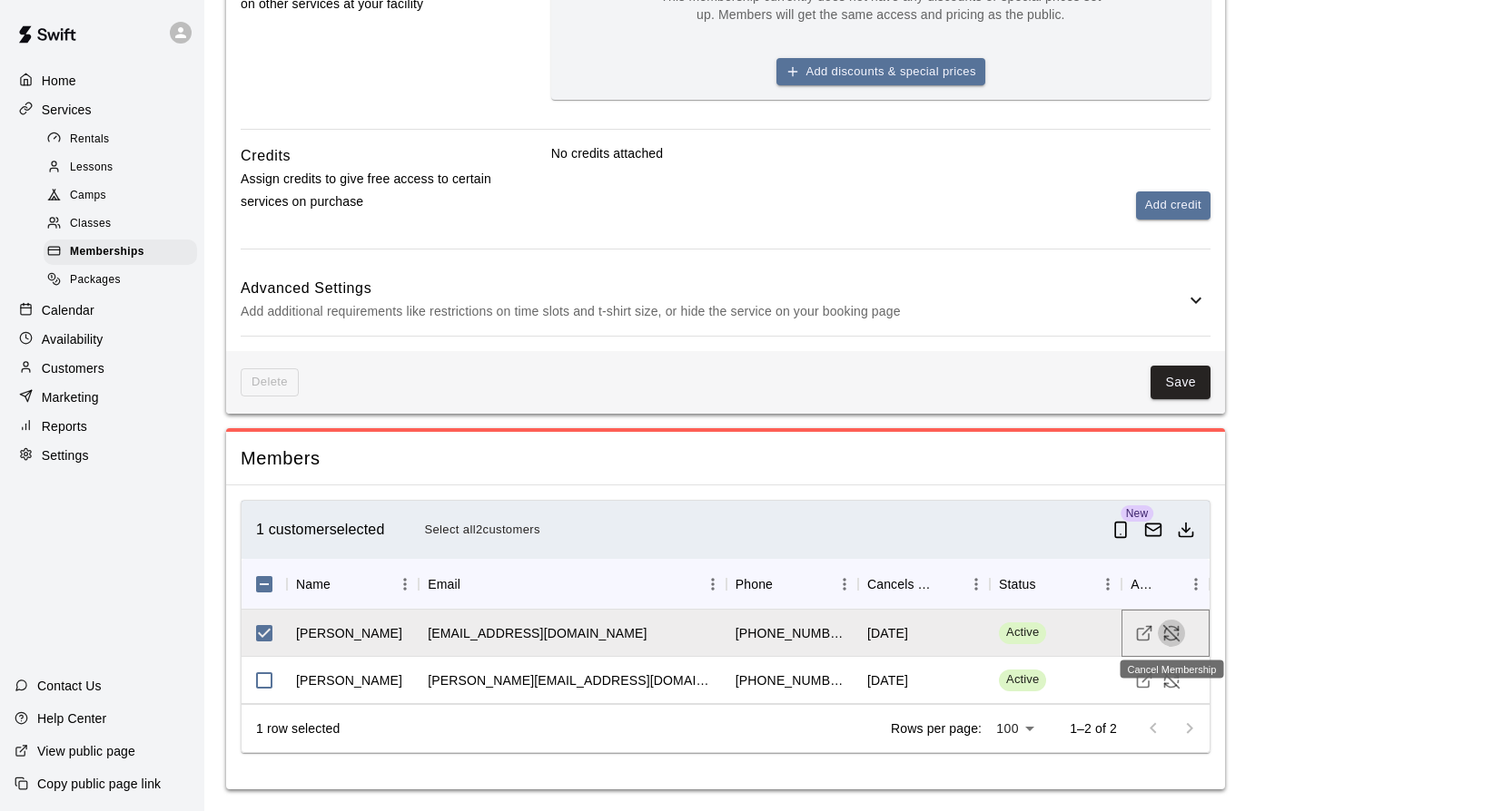
click at [1169, 630] on icon "Cancel Membership" at bounding box center [1172, 633] width 16 height 16
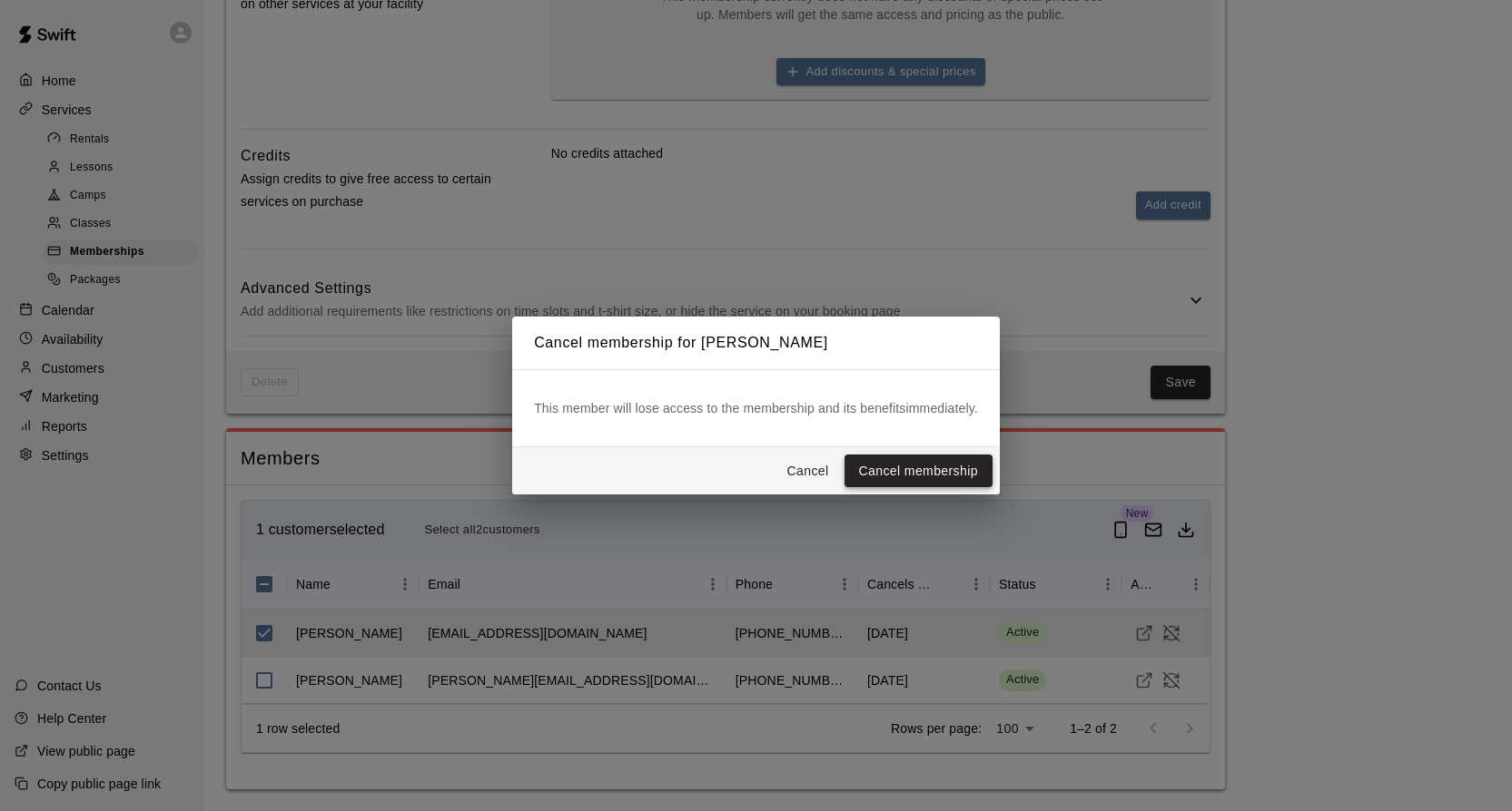
click at [939, 471] on button "Cancel membership" at bounding box center [918, 471] width 148 height 34
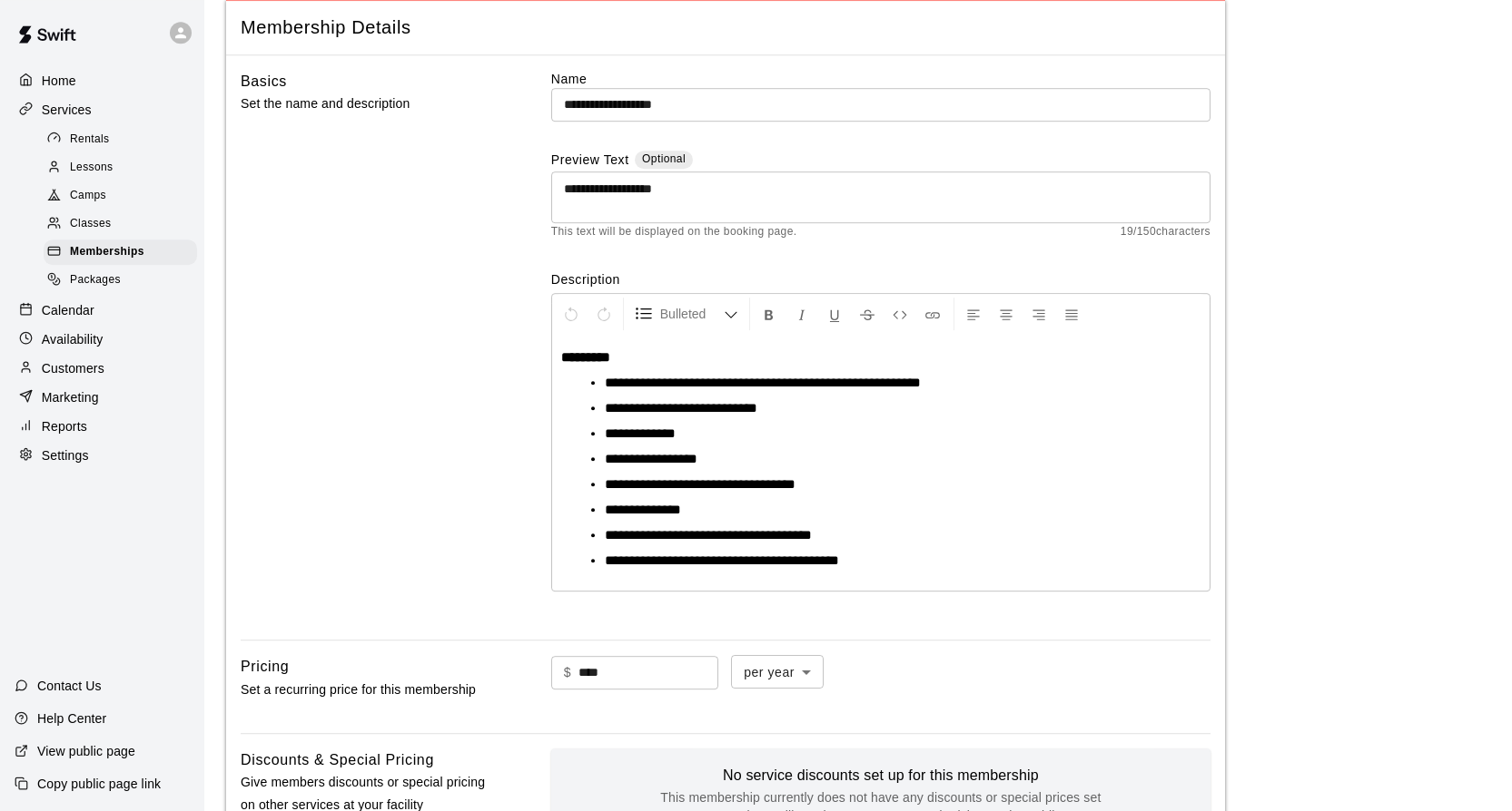
scroll to position [0, 0]
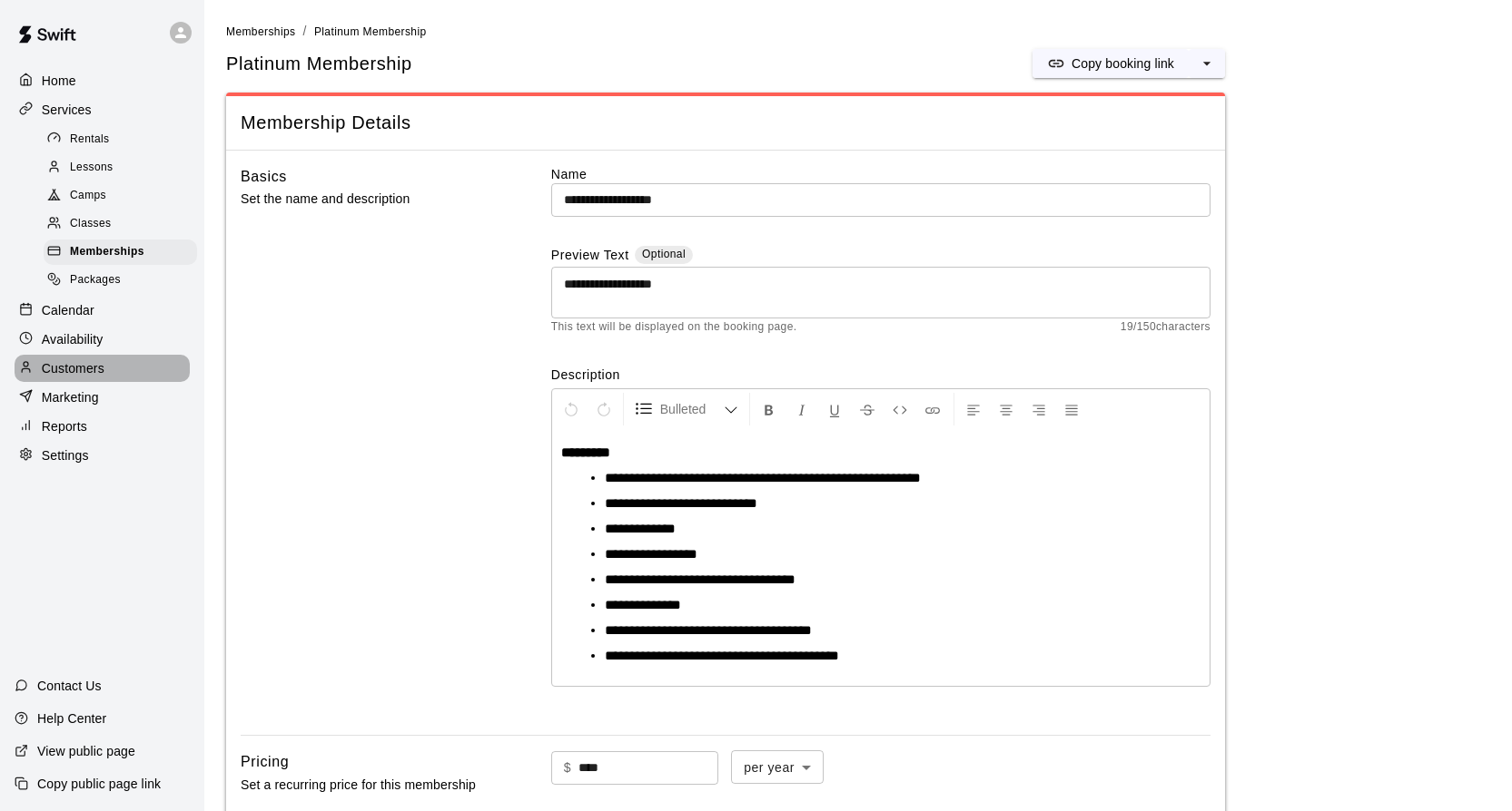
click at [71, 365] on p "Customers" at bounding box center [73, 368] width 62 height 18
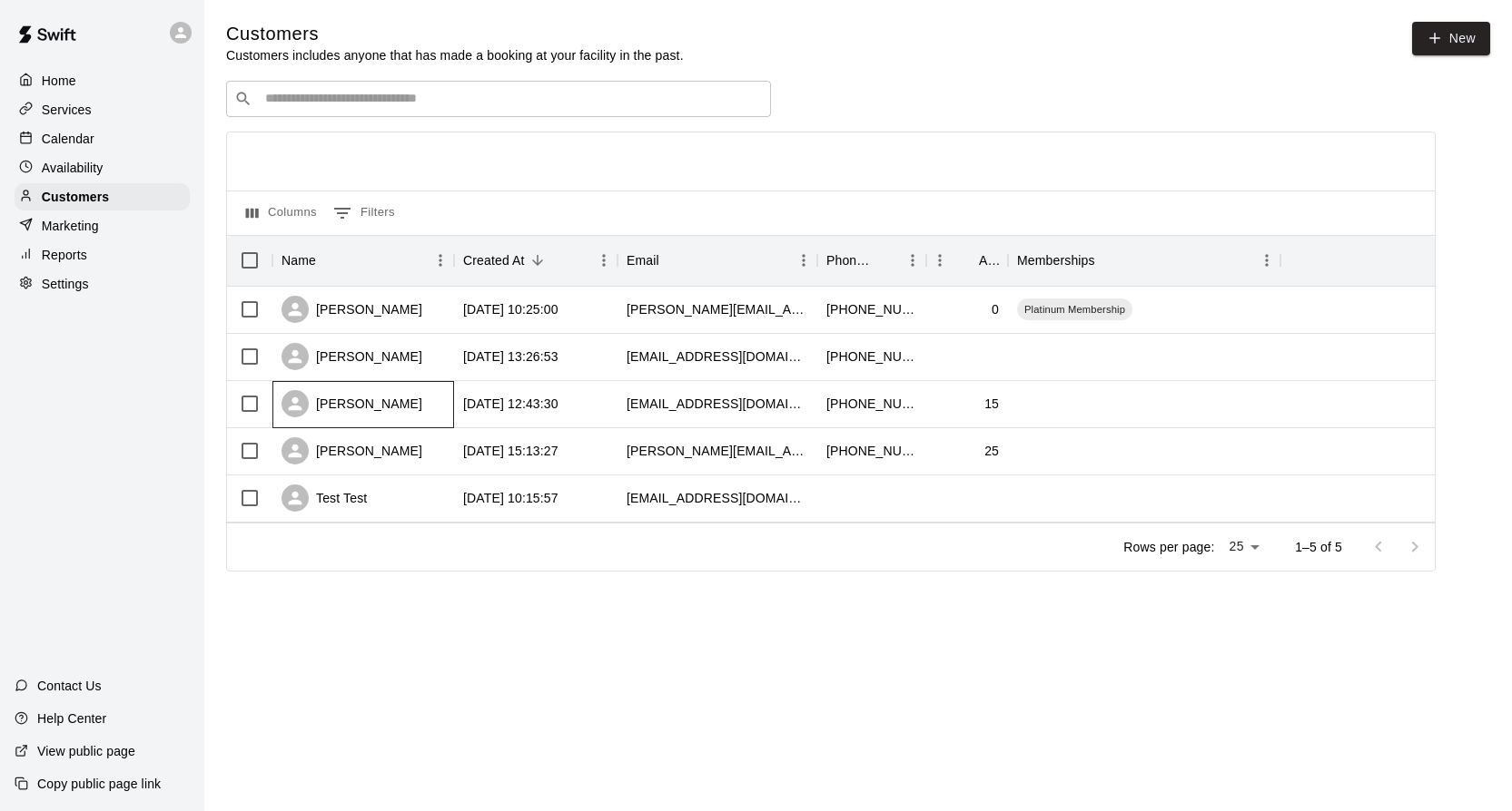
click at [402, 398] on div "Mason Sobo" at bounding box center [362, 404] width 182 height 47
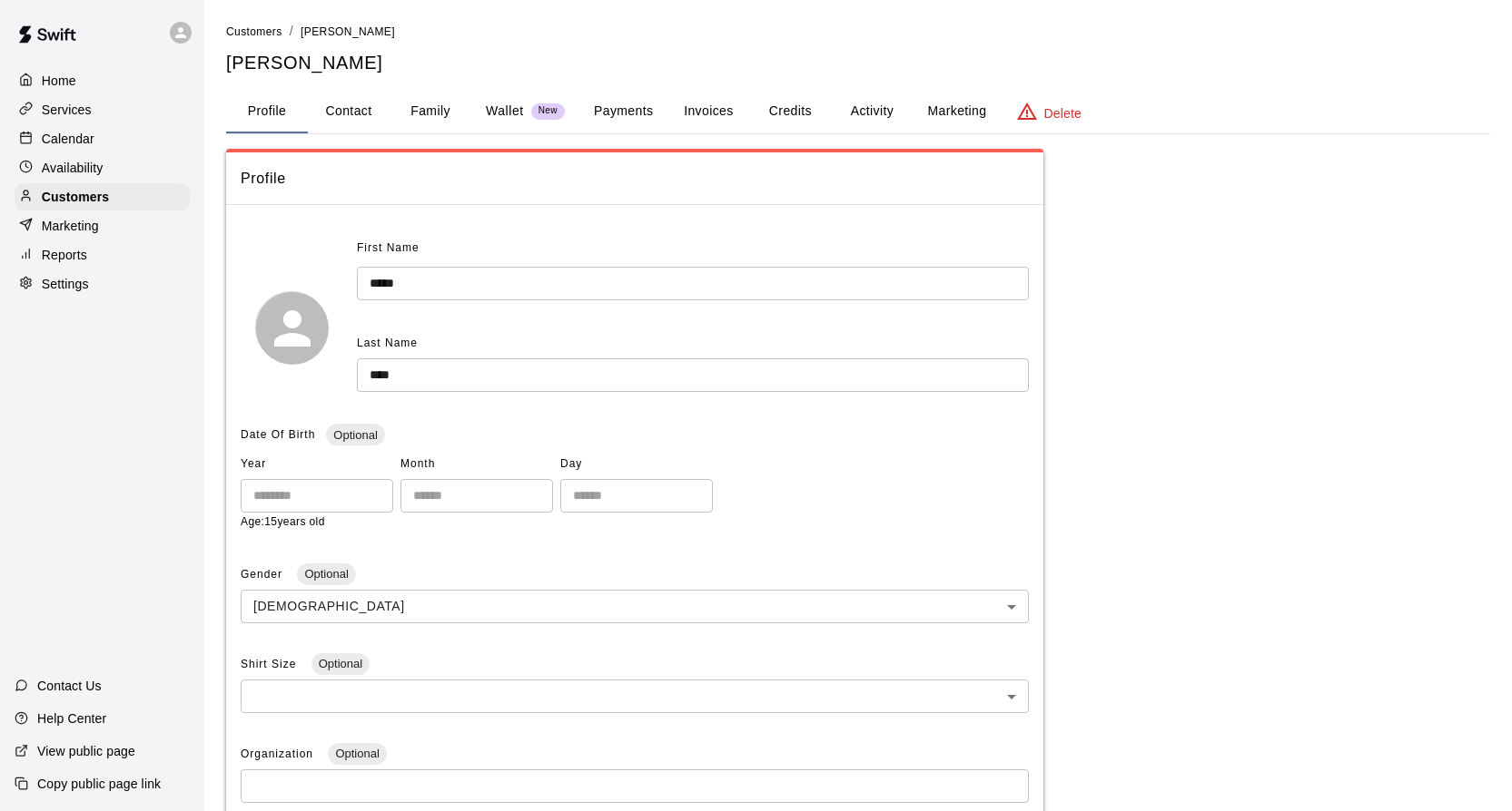
click at [864, 104] on button "Activity" at bounding box center [872, 111] width 82 height 44
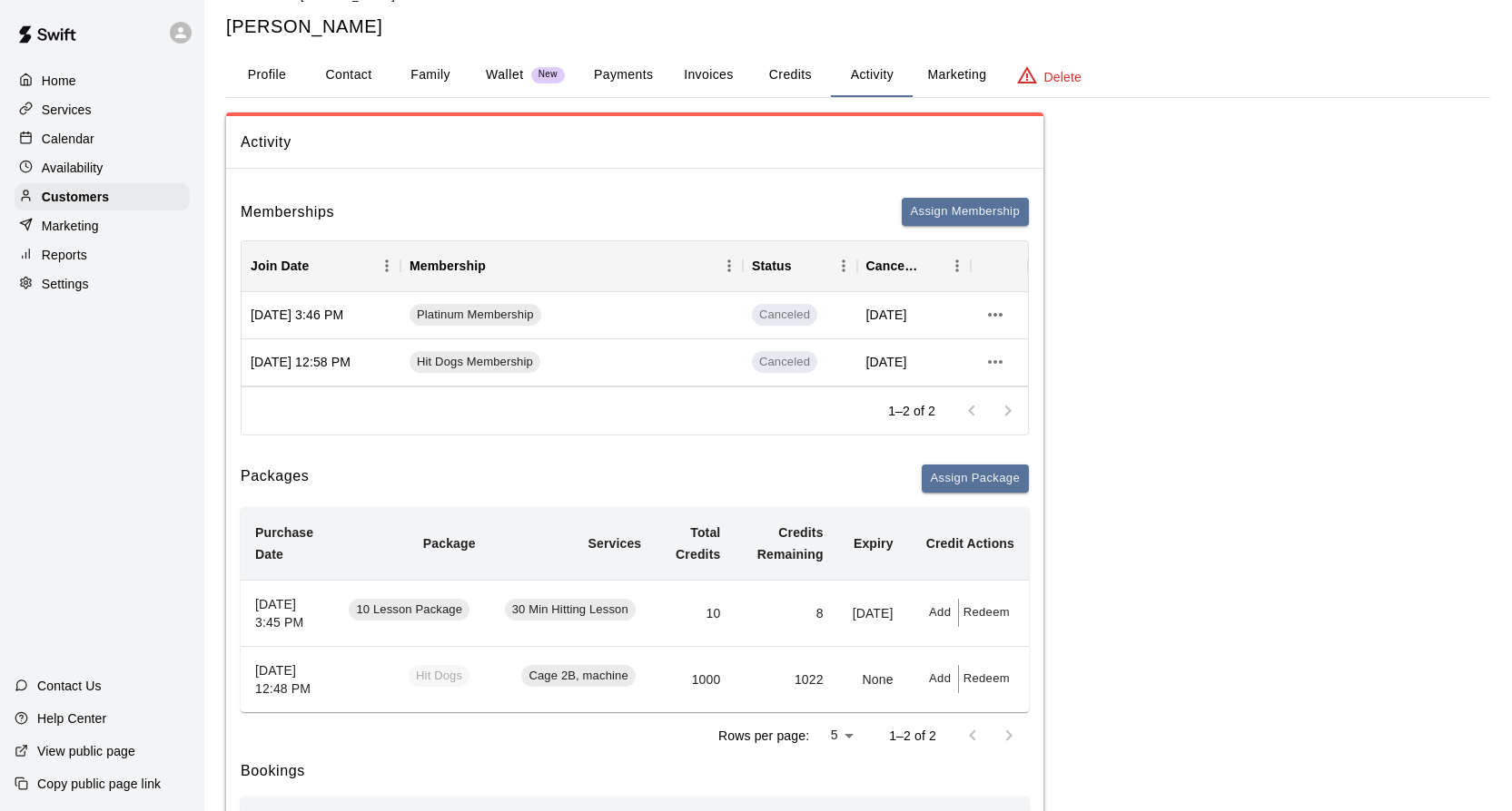
scroll to position [42, 0]
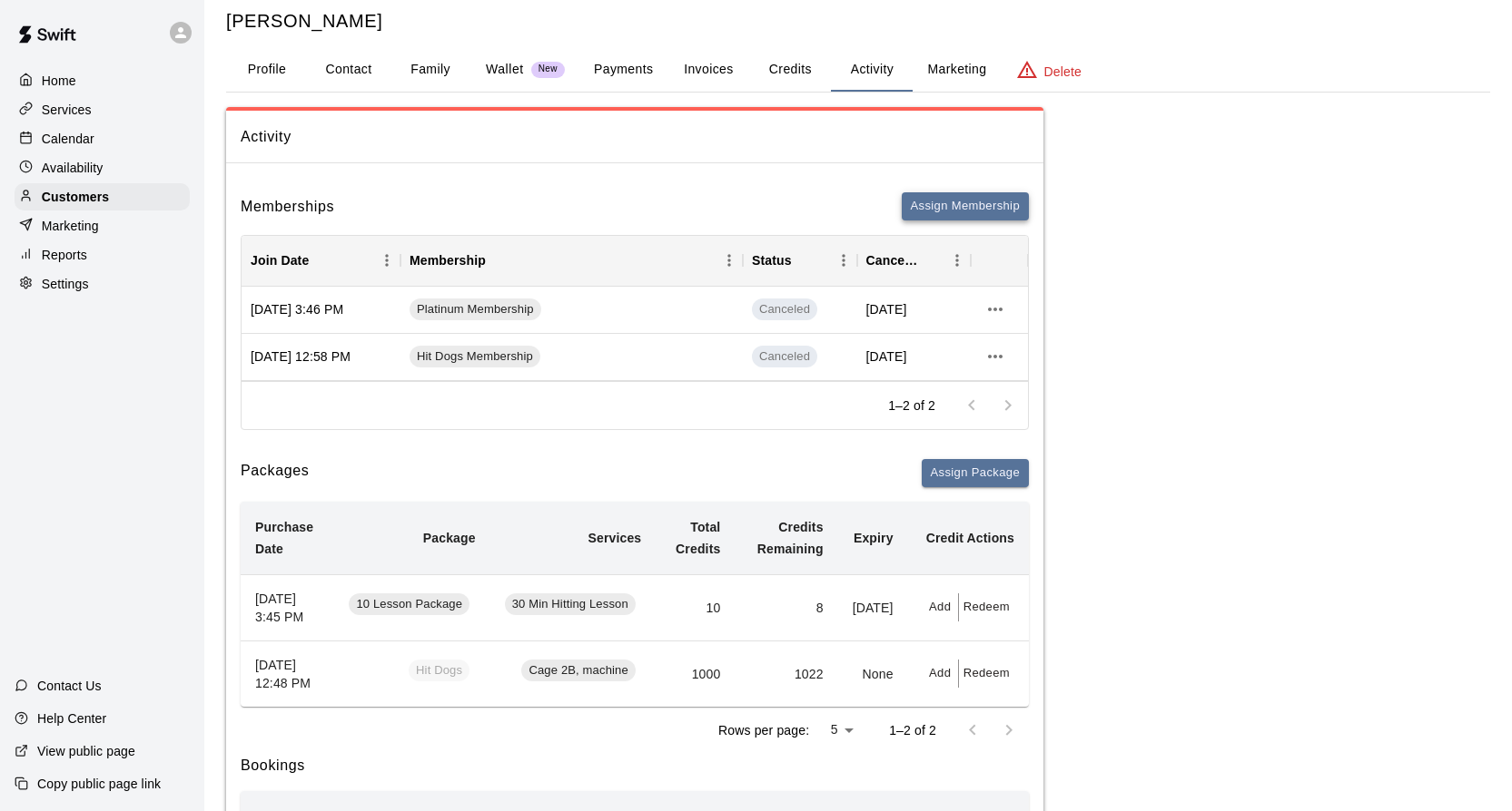
click at [959, 197] on button "Assign Membership" at bounding box center [965, 207] width 127 height 28
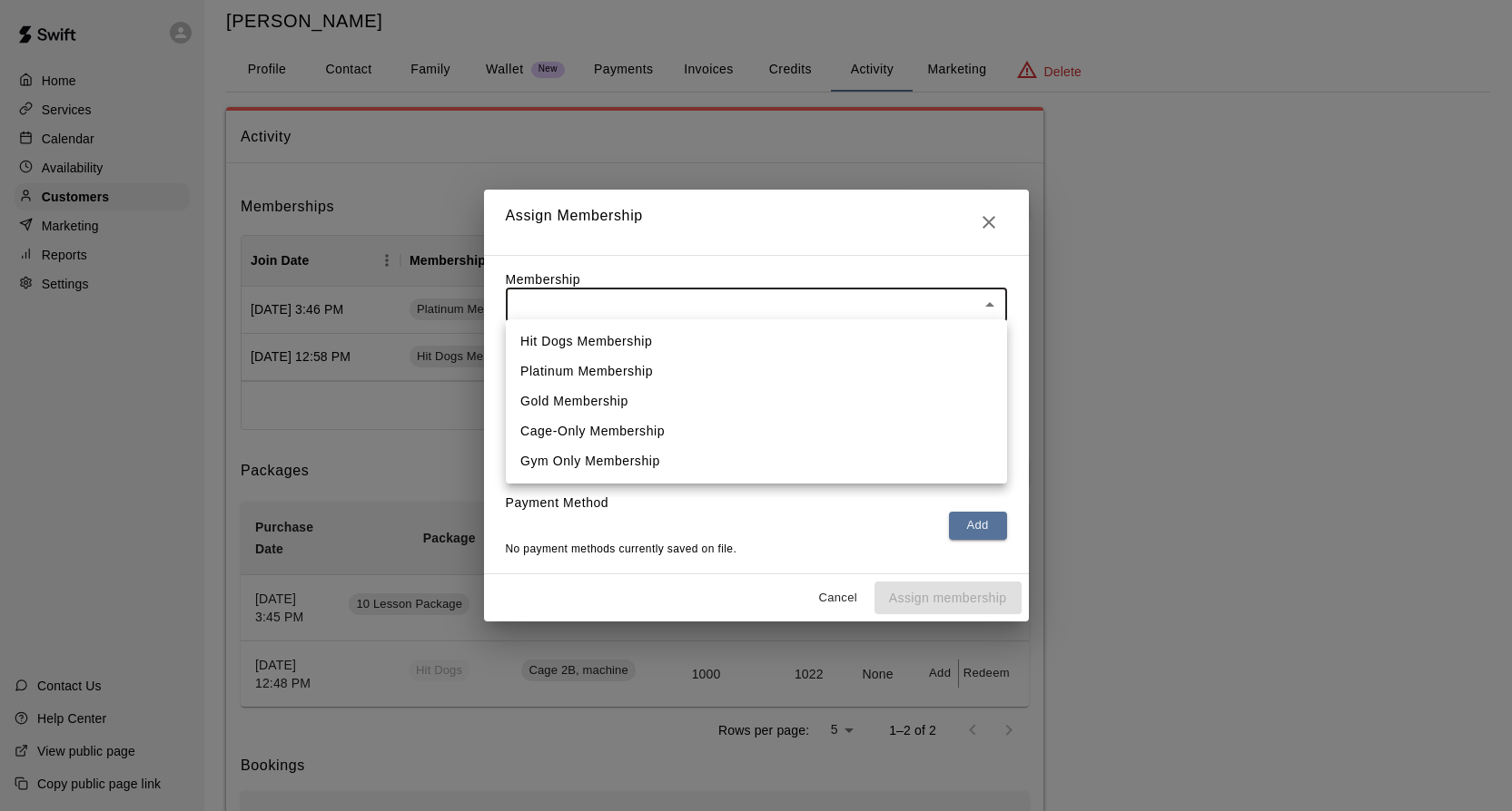
click at [654, 343] on li "Hit Dogs Membership" at bounding box center [756, 342] width 501 height 30
type input "**********"
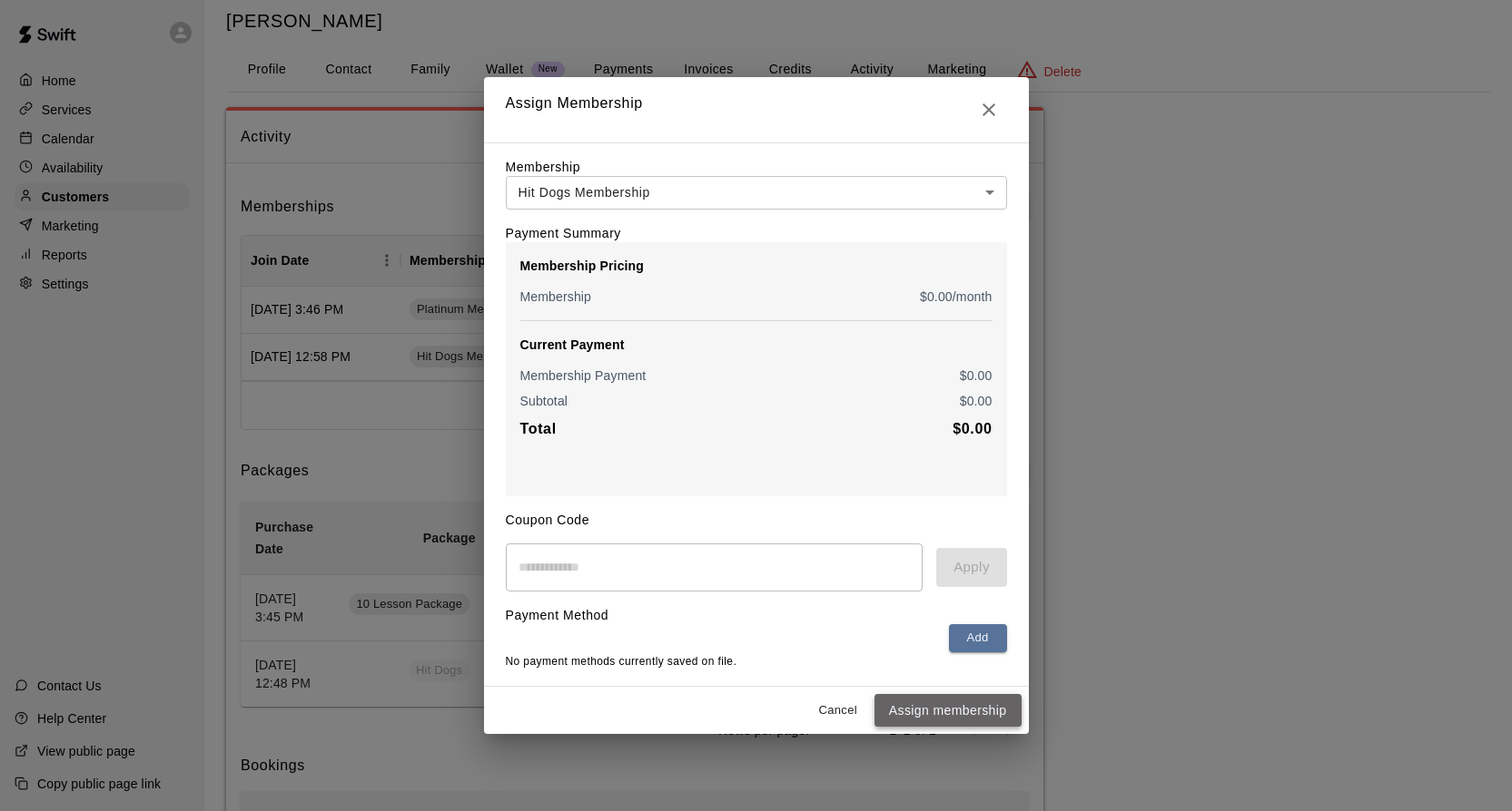
click at [944, 710] on button "Assign membership" at bounding box center [948, 711] width 147 height 34
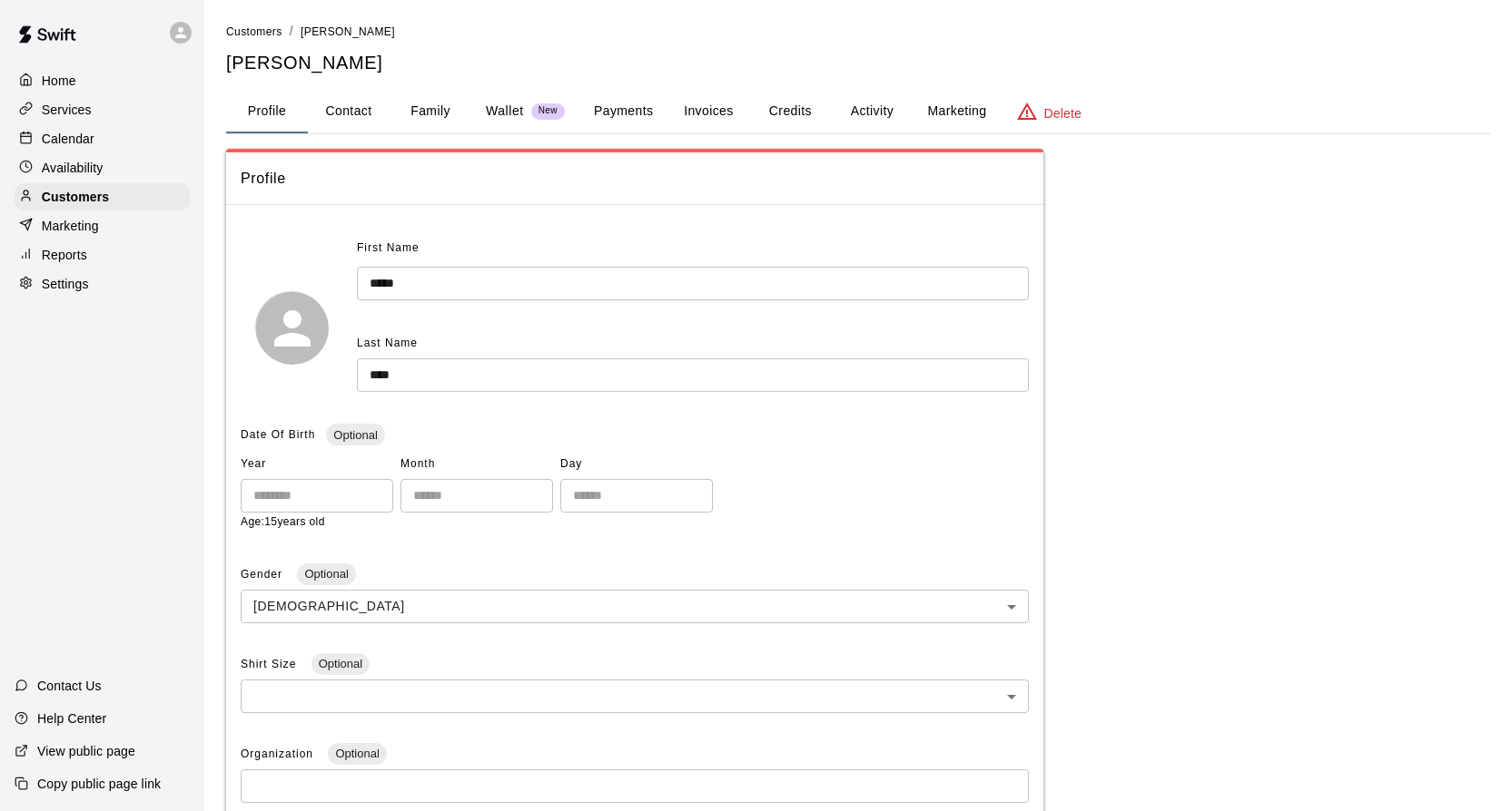
click at [895, 106] on button "Activity" at bounding box center [872, 111] width 82 height 44
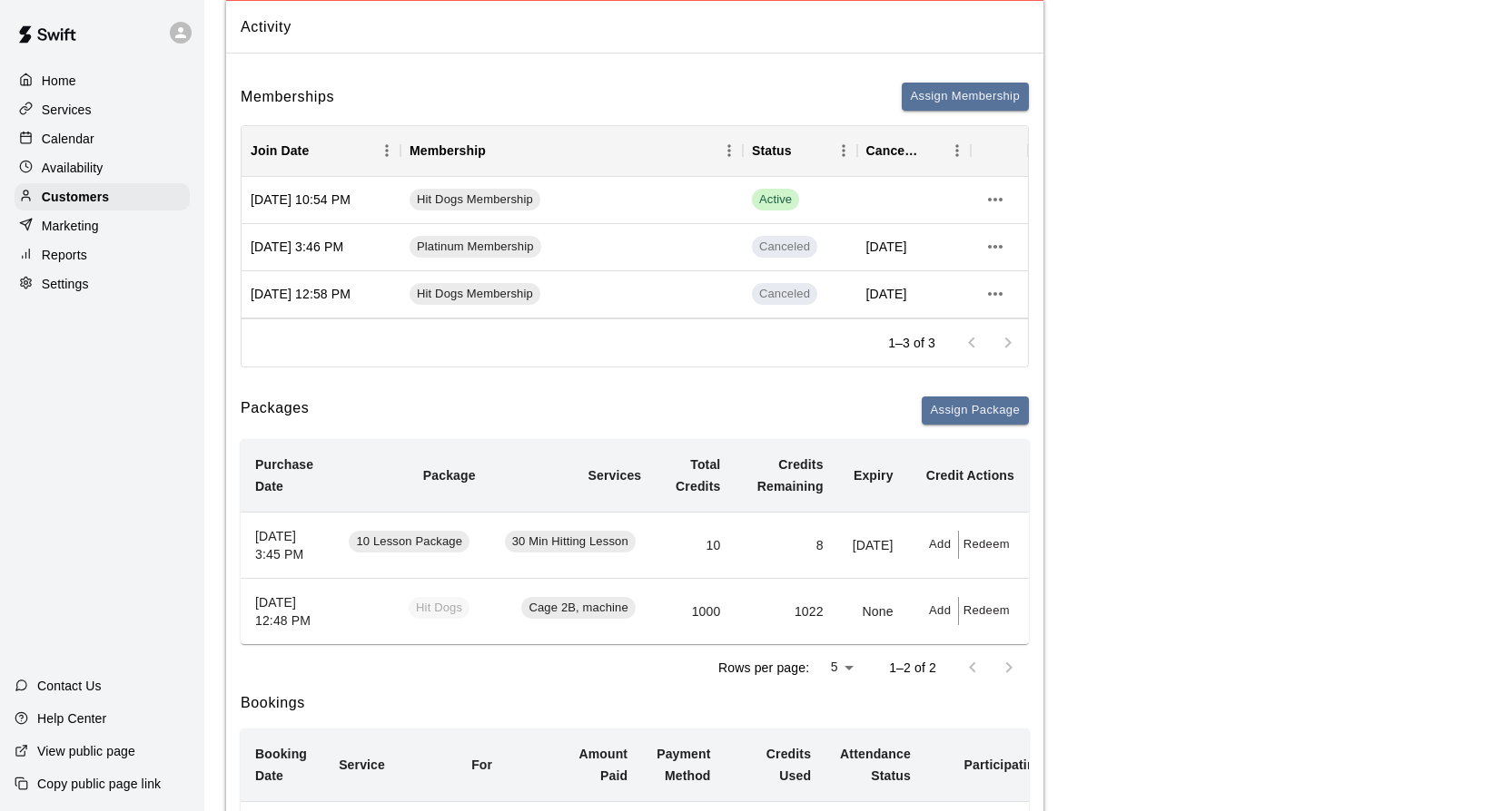
scroll to position [159, 0]
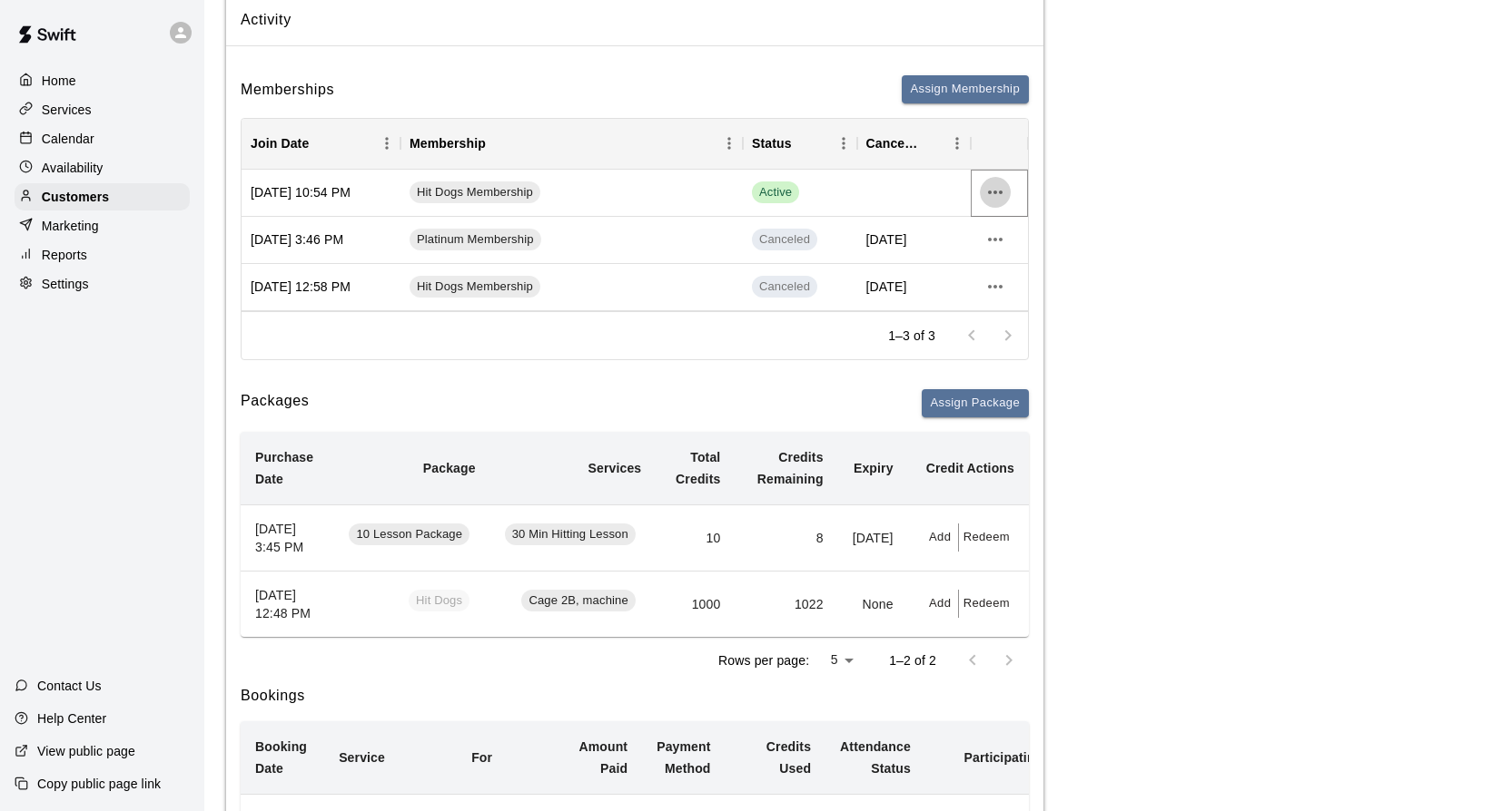
click at [996, 192] on icon "more actions" at bounding box center [995, 193] width 15 height 4
click at [1097, 152] on div at bounding box center [756, 405] width 1512 height 811
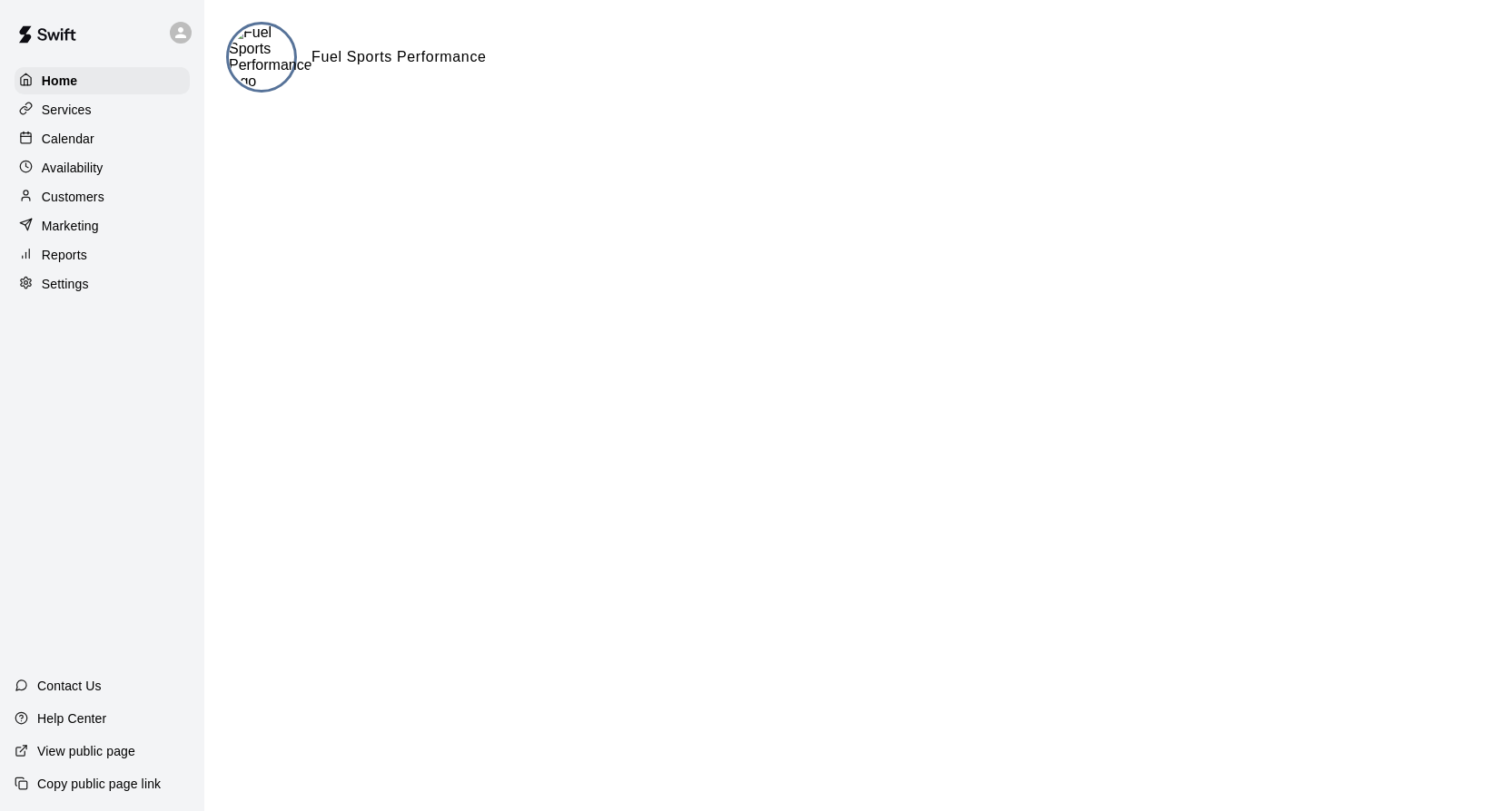
click at [52, 719] on p "Help Center" at bounding box center [72, 718] width 69 height 18
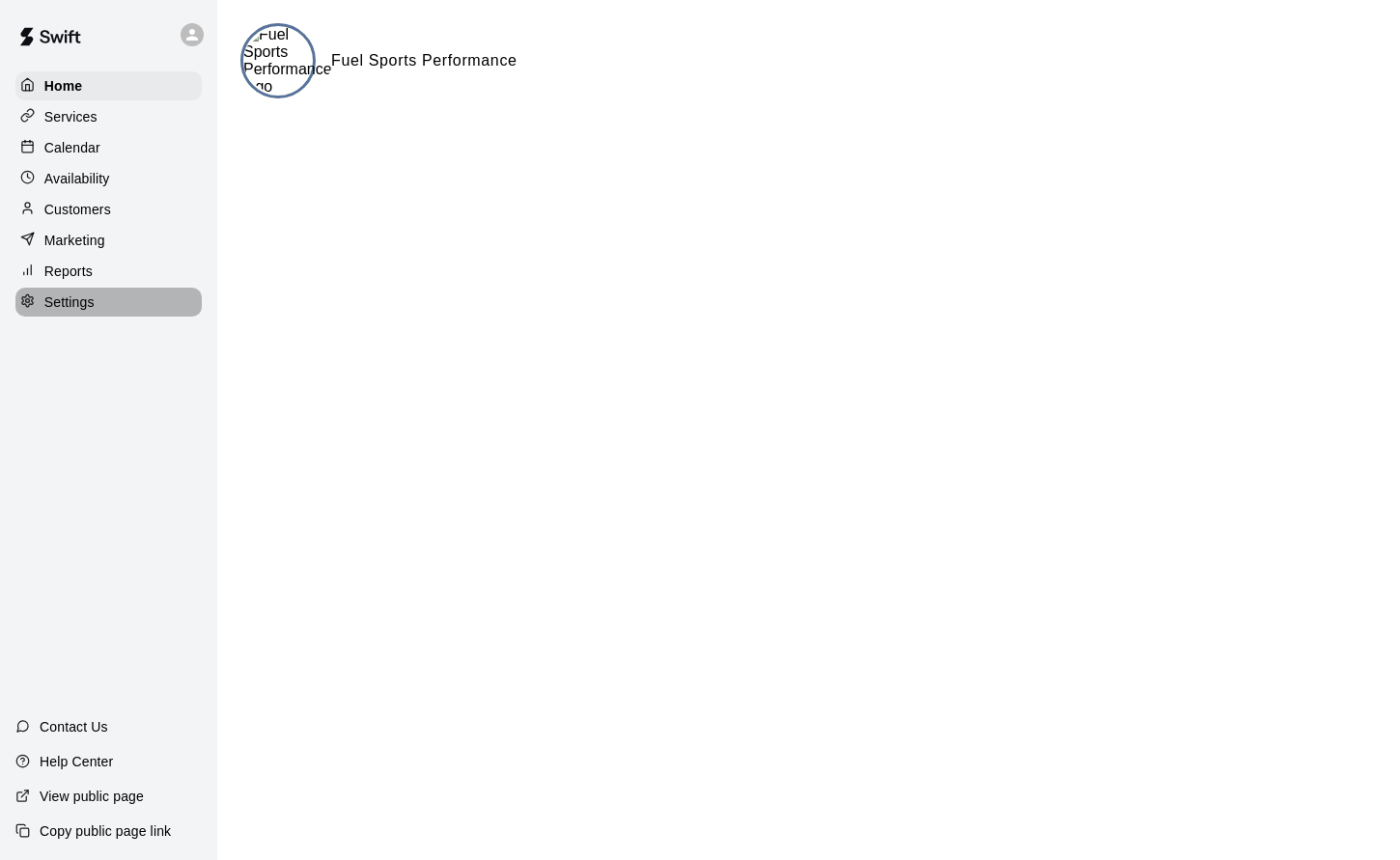
click at [33, 299] on icon at bounding box center [27, 300] width 11 height 13
select select "**"
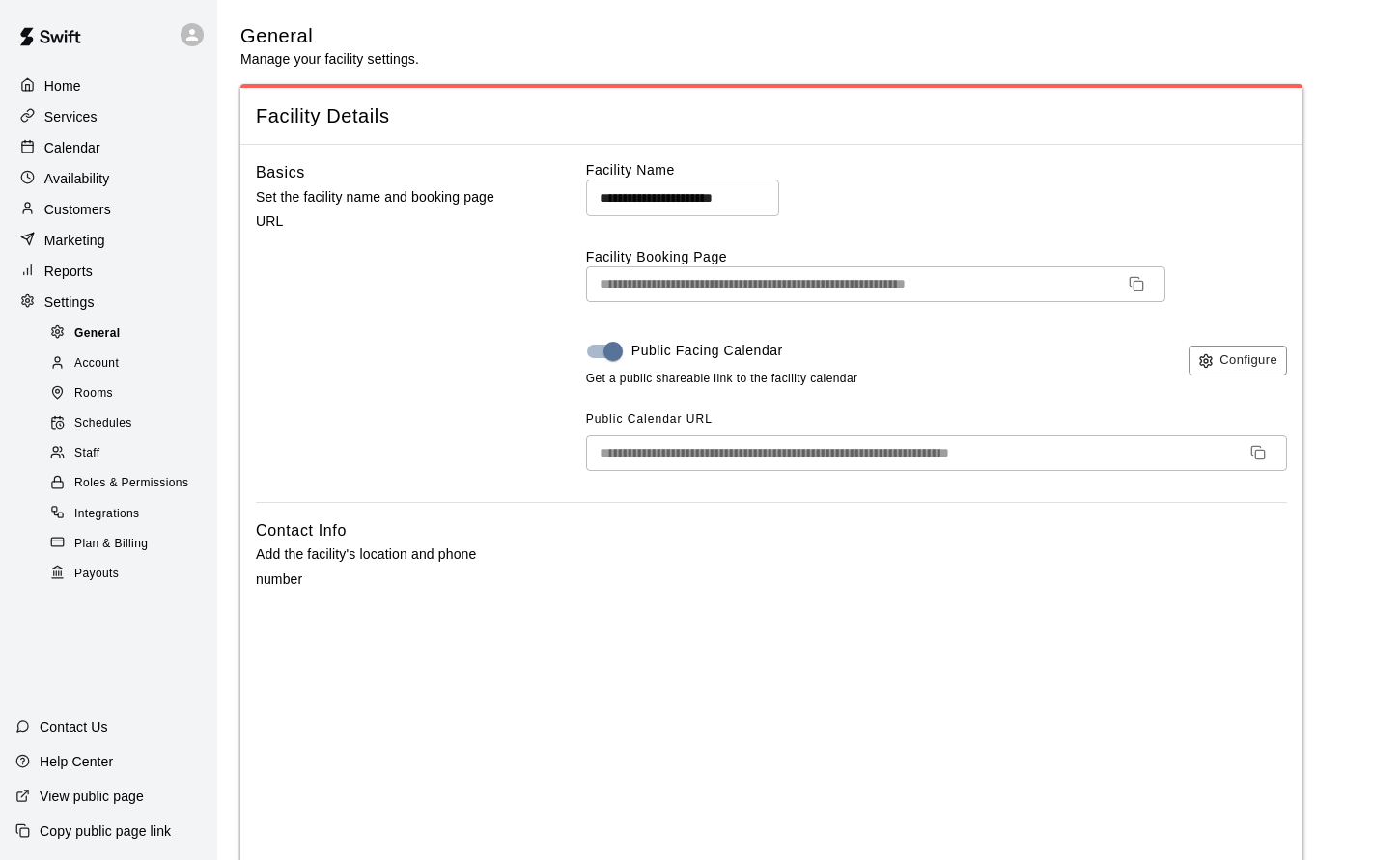
click at [86, 332] on span "General" at bounding box center [97, 333] width 47 height 19
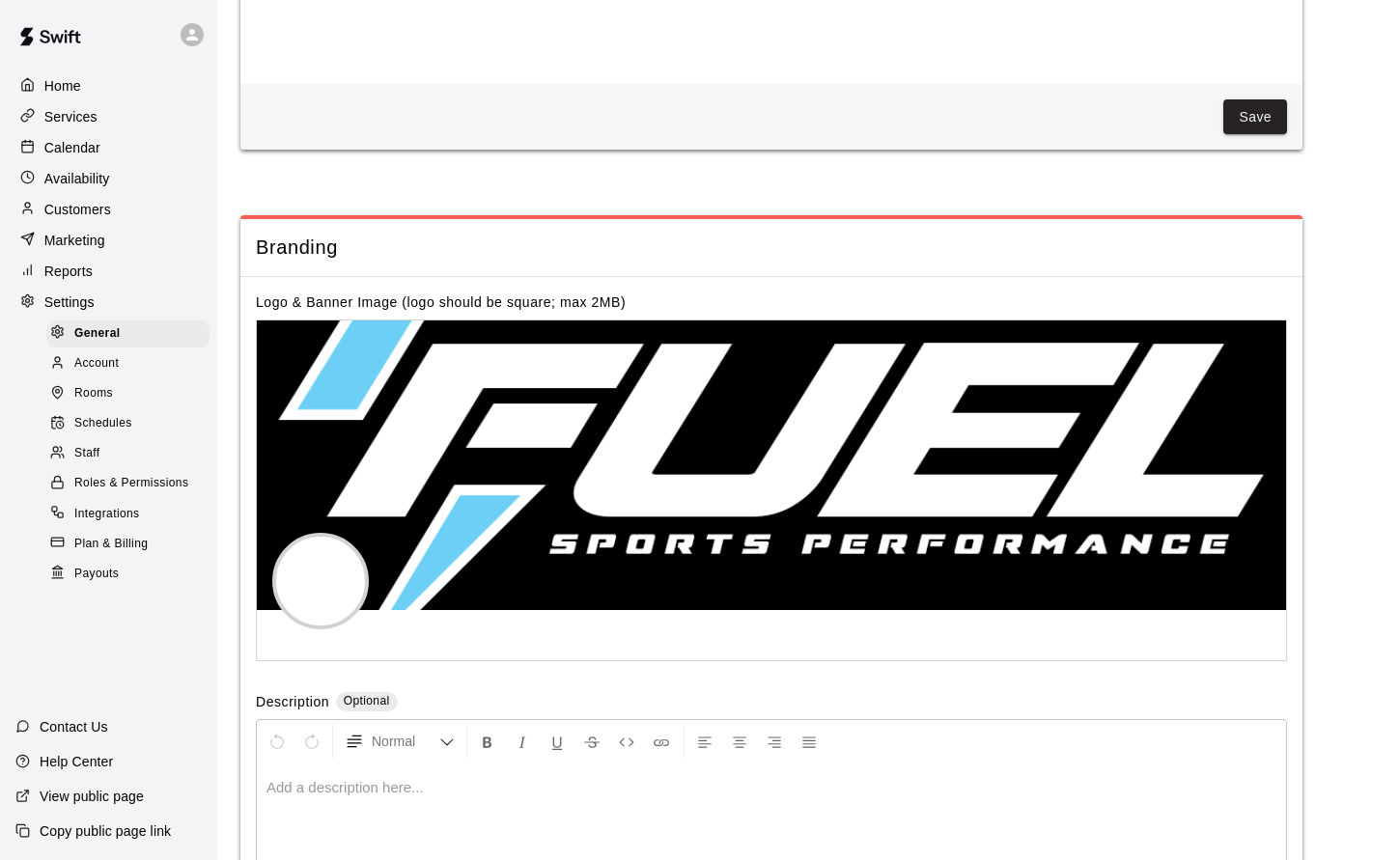
scroll to position [4136, 0]
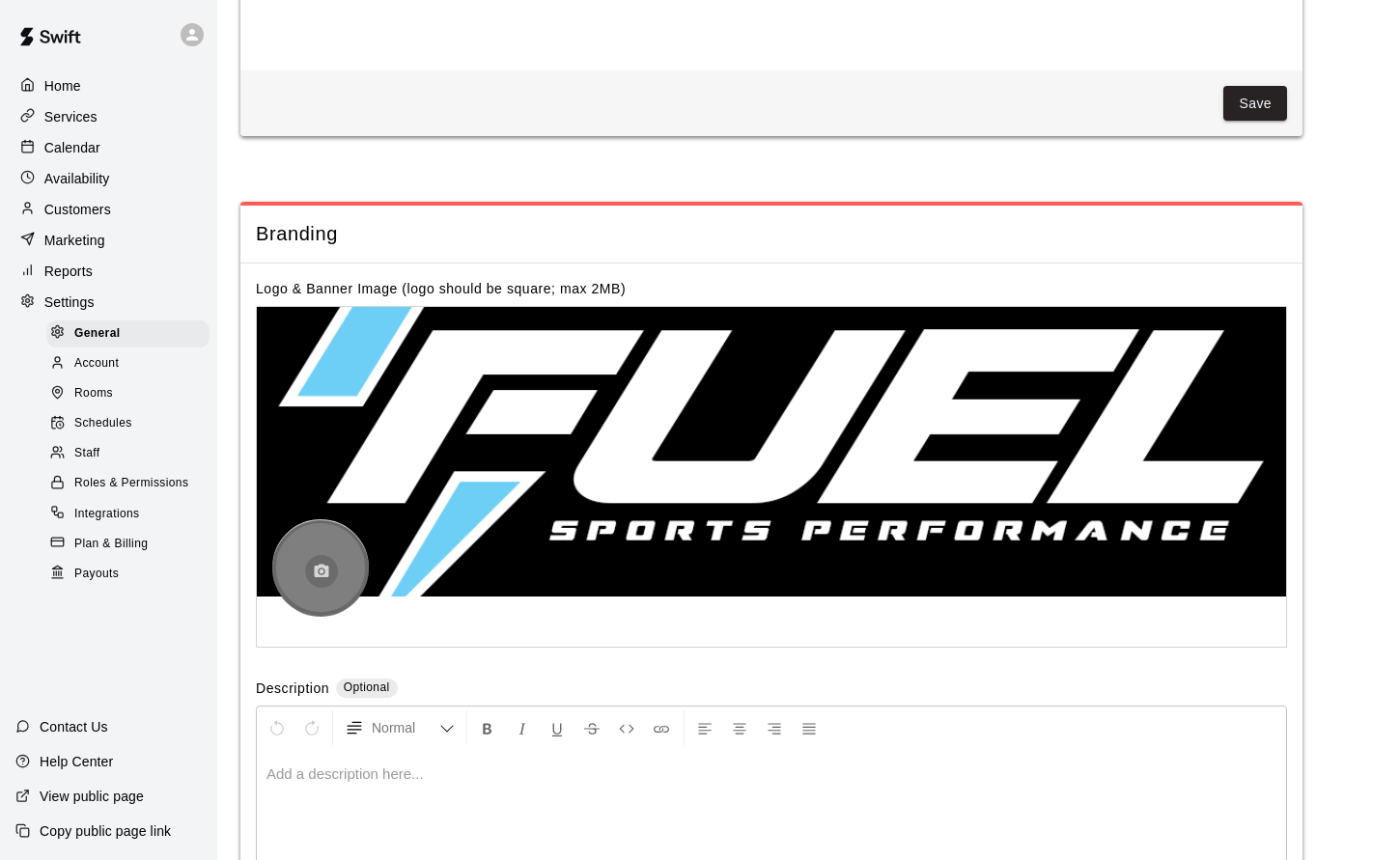
click at [316, 564] on icon "button" at bounding box center [322, 571] width 15 height 14
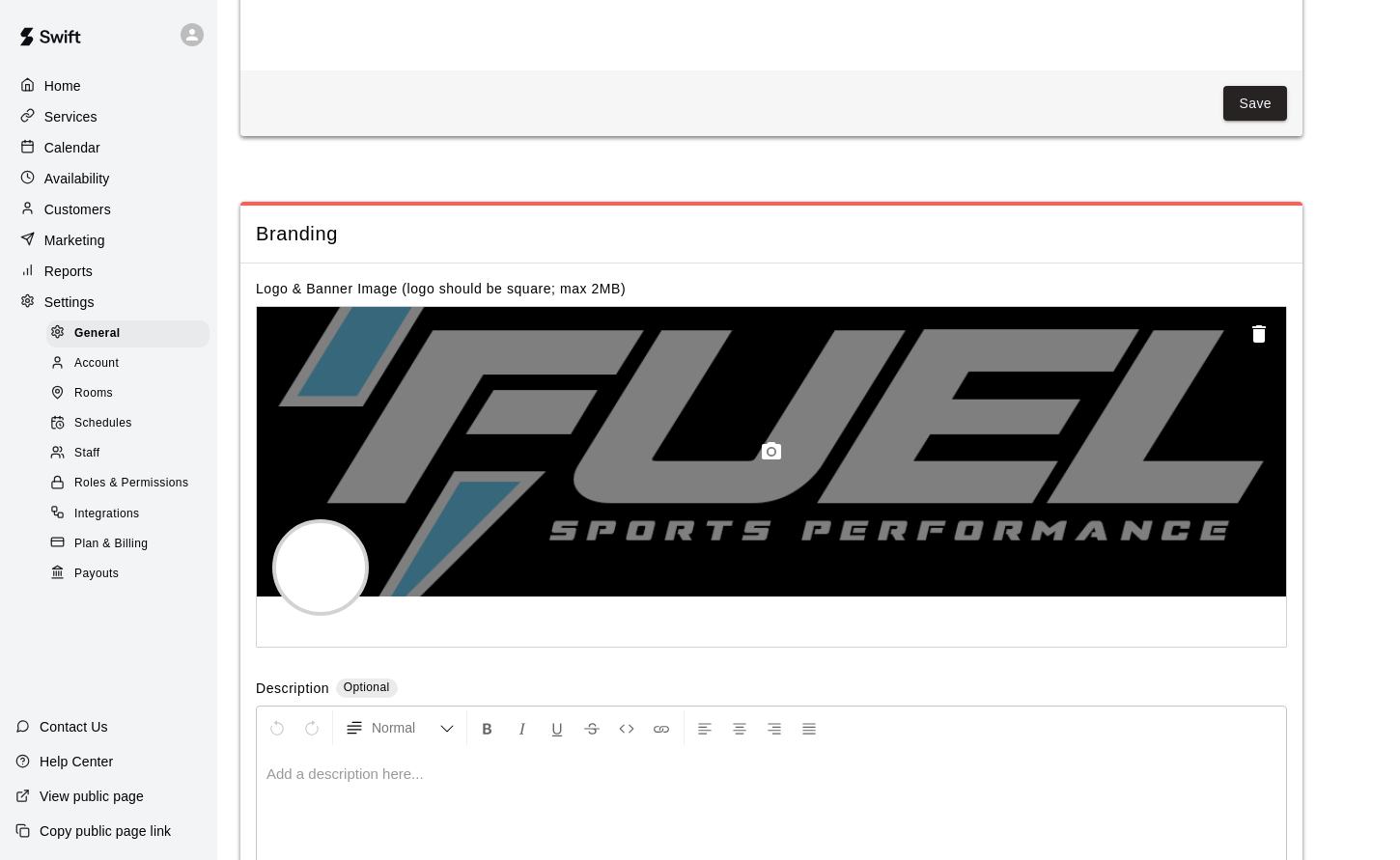
click at [781, 380] on div at bounding box center [771, 452] width 1029 height 289
click at [779, 442] on icon "button" at bounding box center [771, 451] width 19 height 18
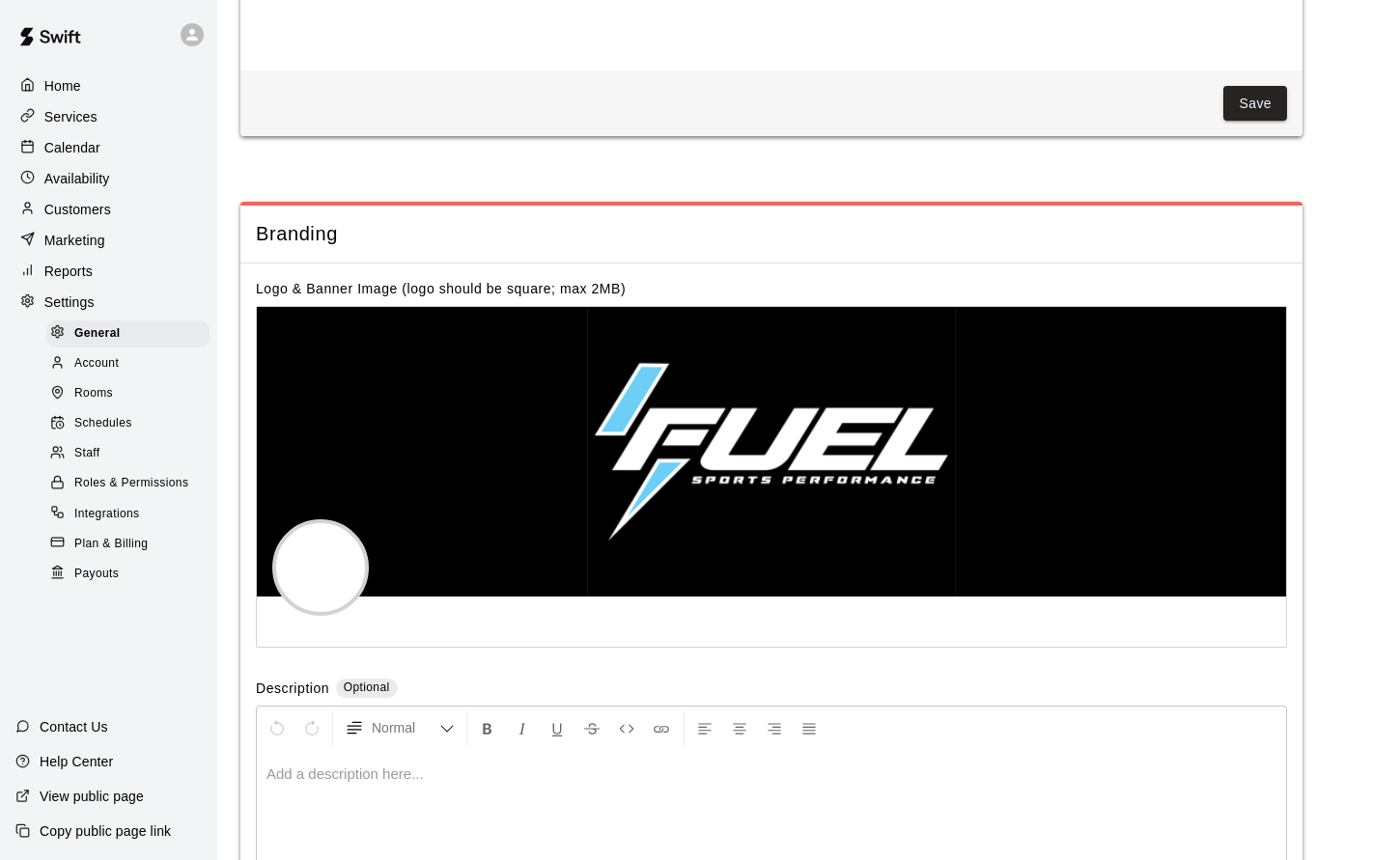
click at [947, 601] on div "Logo & Banner Image (logo should be square; max 2MB) Description Optional Norma…" at bounding box center [772, 614] width 1062 height 701
click at [319, 539] on div at bounding box center [320, 567] width 96 height 96
click at [323, 570] on circle "button" at bounding box center [322, 572] width 5 height 5
drag, startPoint x: 351, startPoint y: 526, endPoint x: 320, endPoint y: 521, distance: 31.4
click at [316, 521] on div at bounding box center [320, 567] width 96 height 96
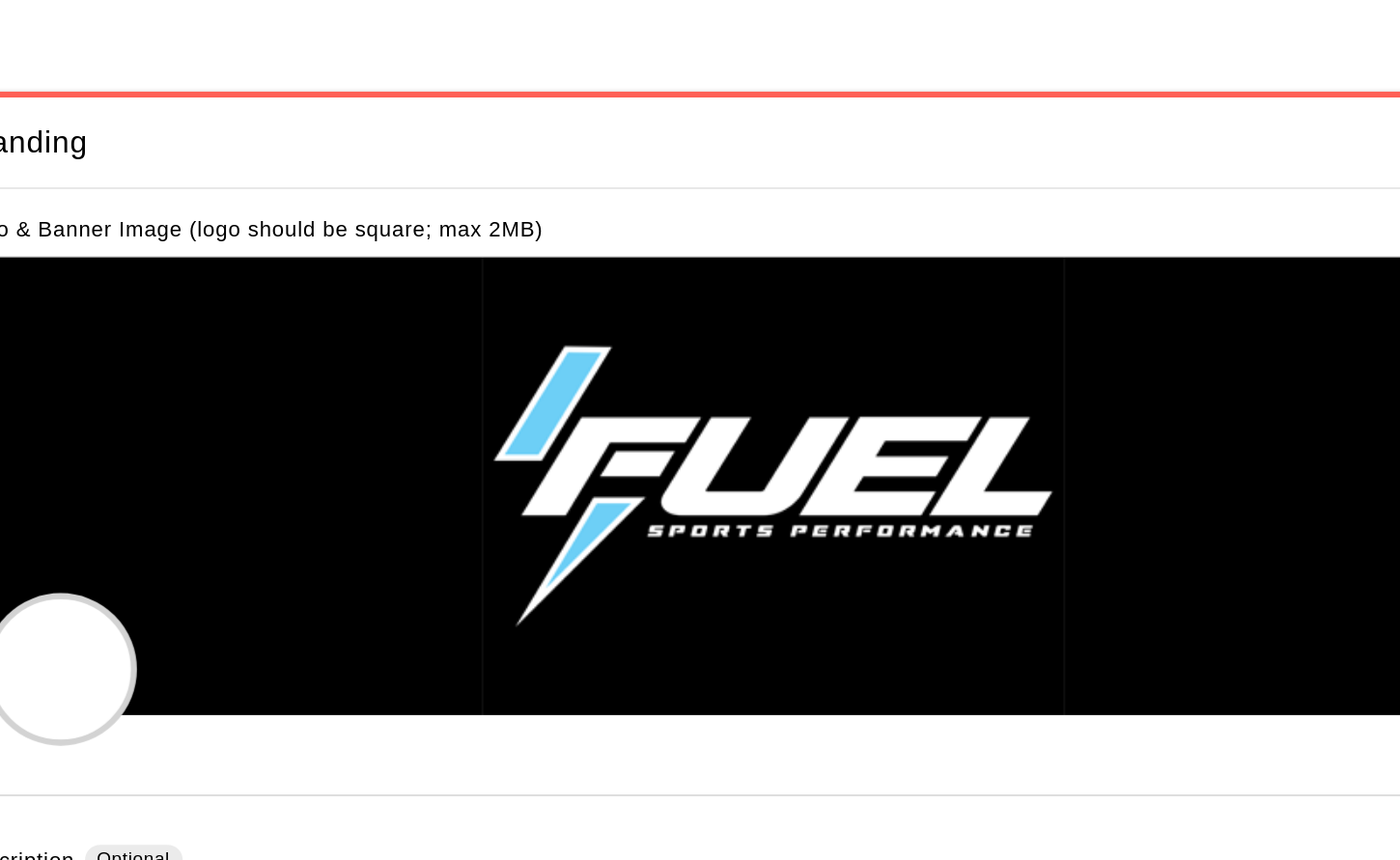
click at [707, 577] on div at bounding box center [771, 477] width 1031 height 342
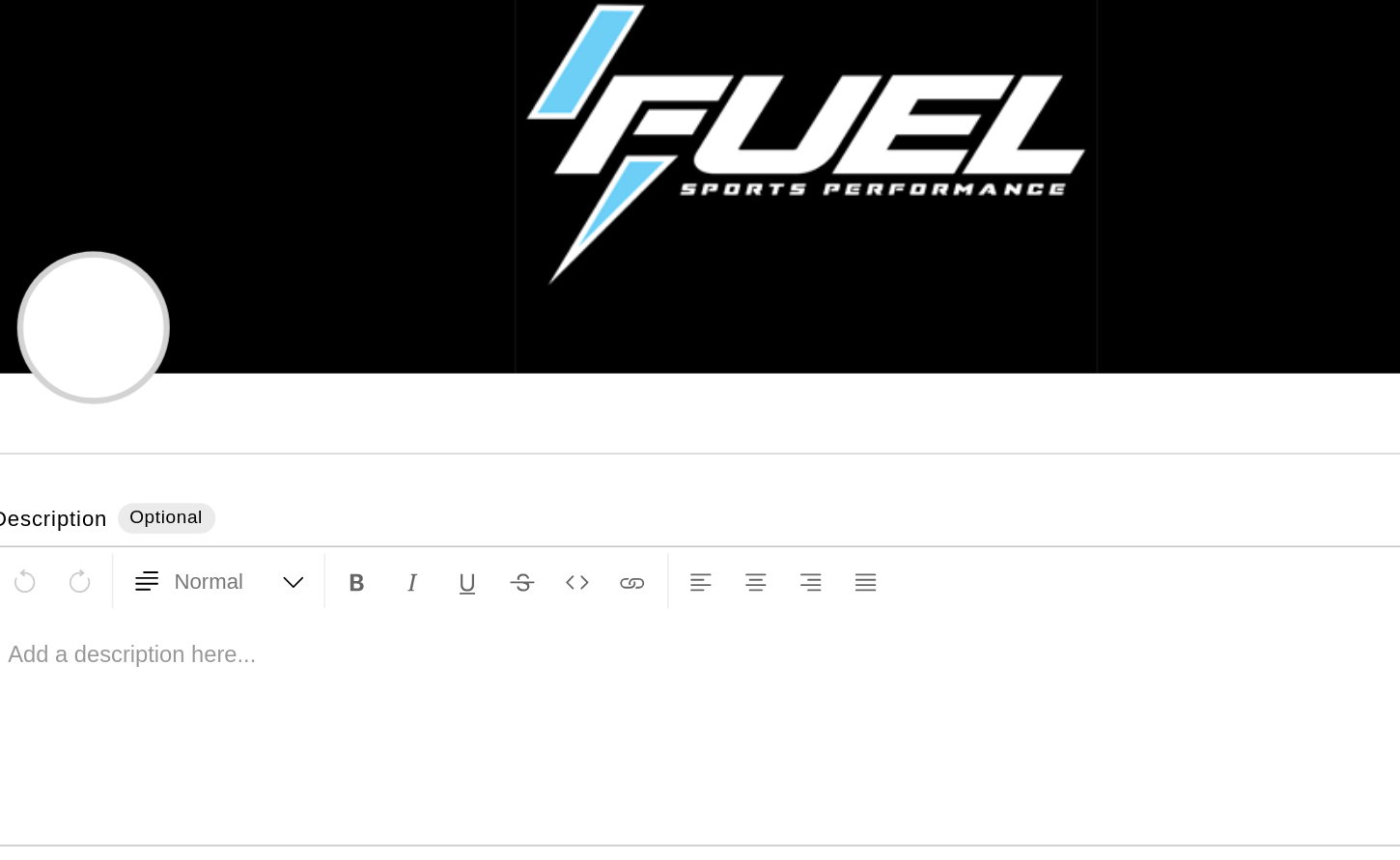
scroll to position [4262, 0]
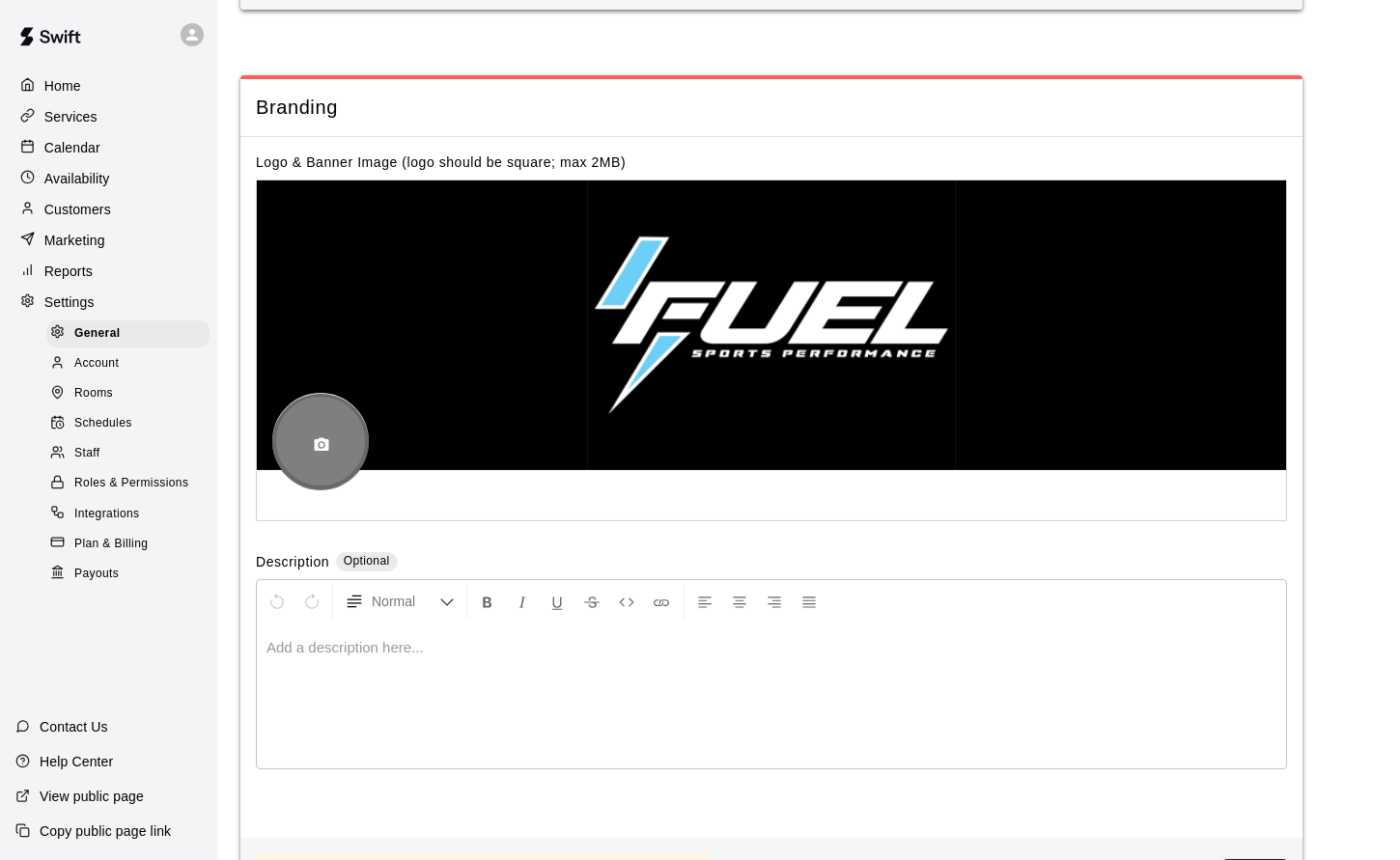
click at [305, 418] on div at bounding box center [320, 441] width 96 height 96
click at [328, 437] on icon "button" at bounding box center [322, 446] width 18 height 18
click at [336, 393] on div at bounding box center [320, 441] width 96 height 96
click at [326, 438] on icon "button" at bounding box center [322, 445] width 15 height 14
click at [287, 494] on div "Logo & Banner Image (logo should be square; max 2MB) Description Optional Norma…" at bounding box center [772, 487] width 1062 height 701
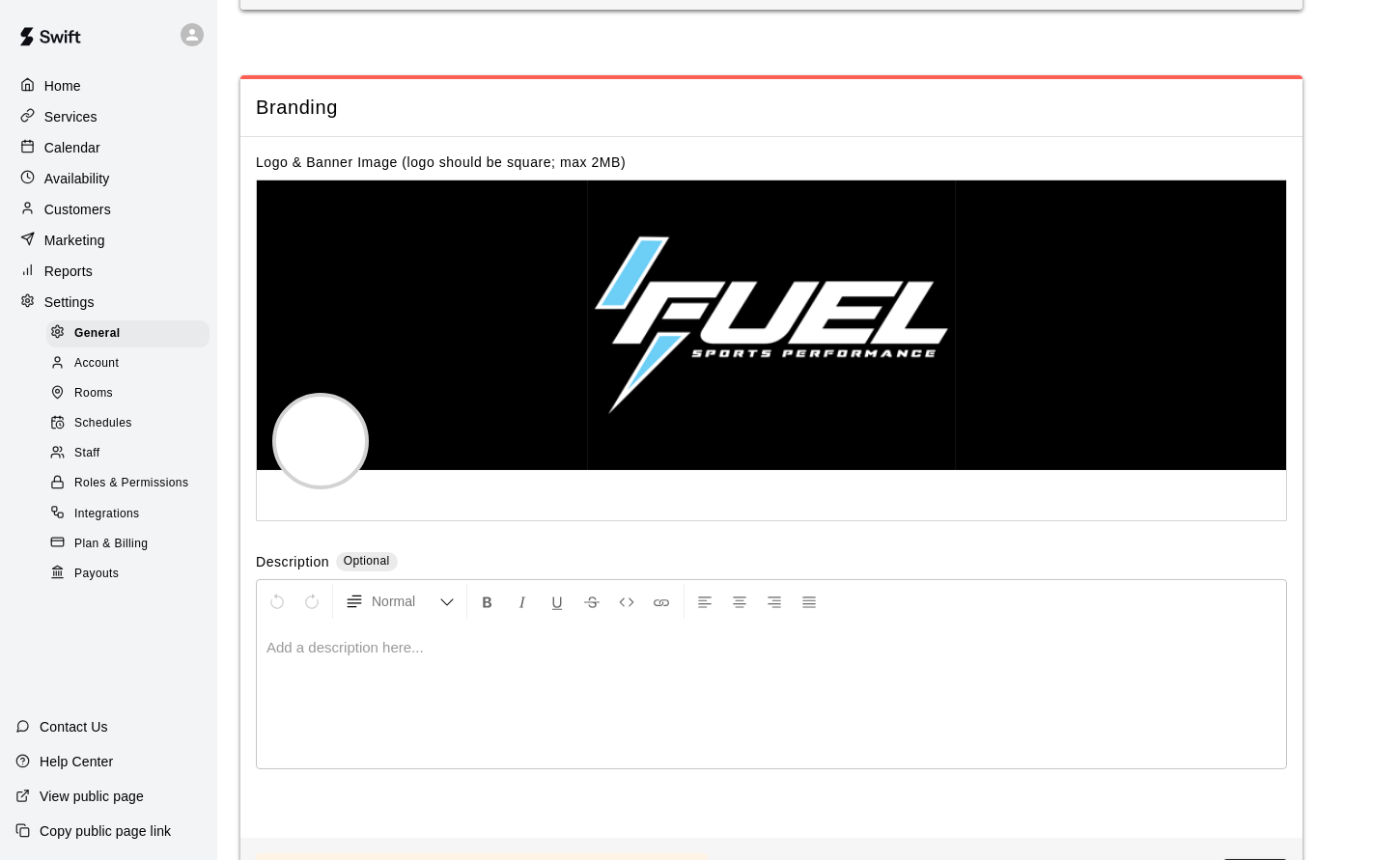
click at [287, 553] on label "Description" at bounding box center [292, 564] width 73 height 22
click at [331, 409] on div at bounding box center [320, 441] width 96 height 96
drag, startPoint x: 336, startPoint y: 363, endPoint x: 302, endPoint y: 371, distance: 34.9
click at [302, 393] on div at bounding box center [320, 441] width 96 height 96
click at [309, 429] on button "button" at bounding box center [321, 445] width 33 height 33
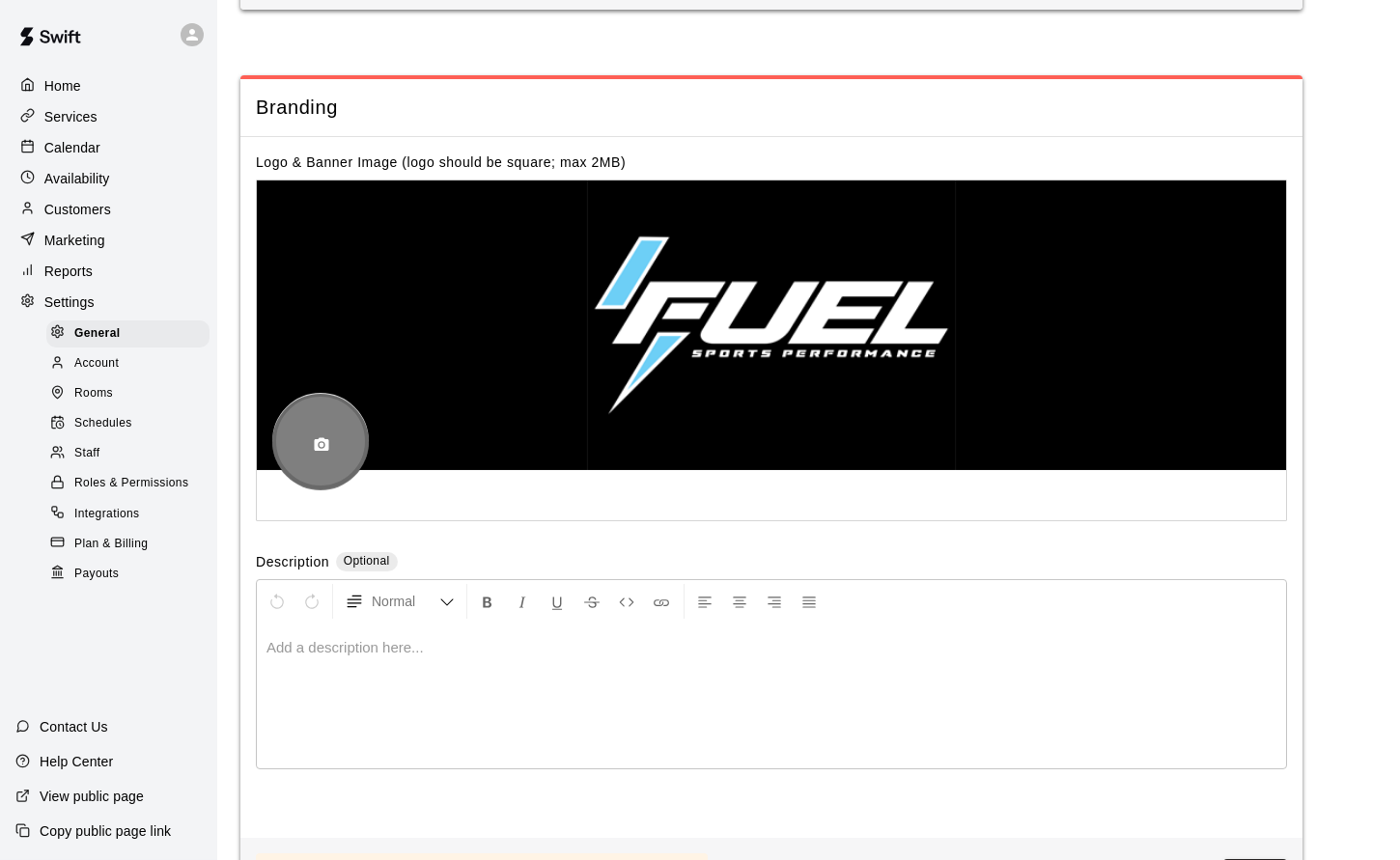
click at [338, 393] on div at bounding box center [320, 441] width 96 height 96
click at [333, 393] on div at bounding box center [320, 441] width 96 height 96
click at [326, 438] on icon "button" at bounding box center [322, 445] width 15 height 14
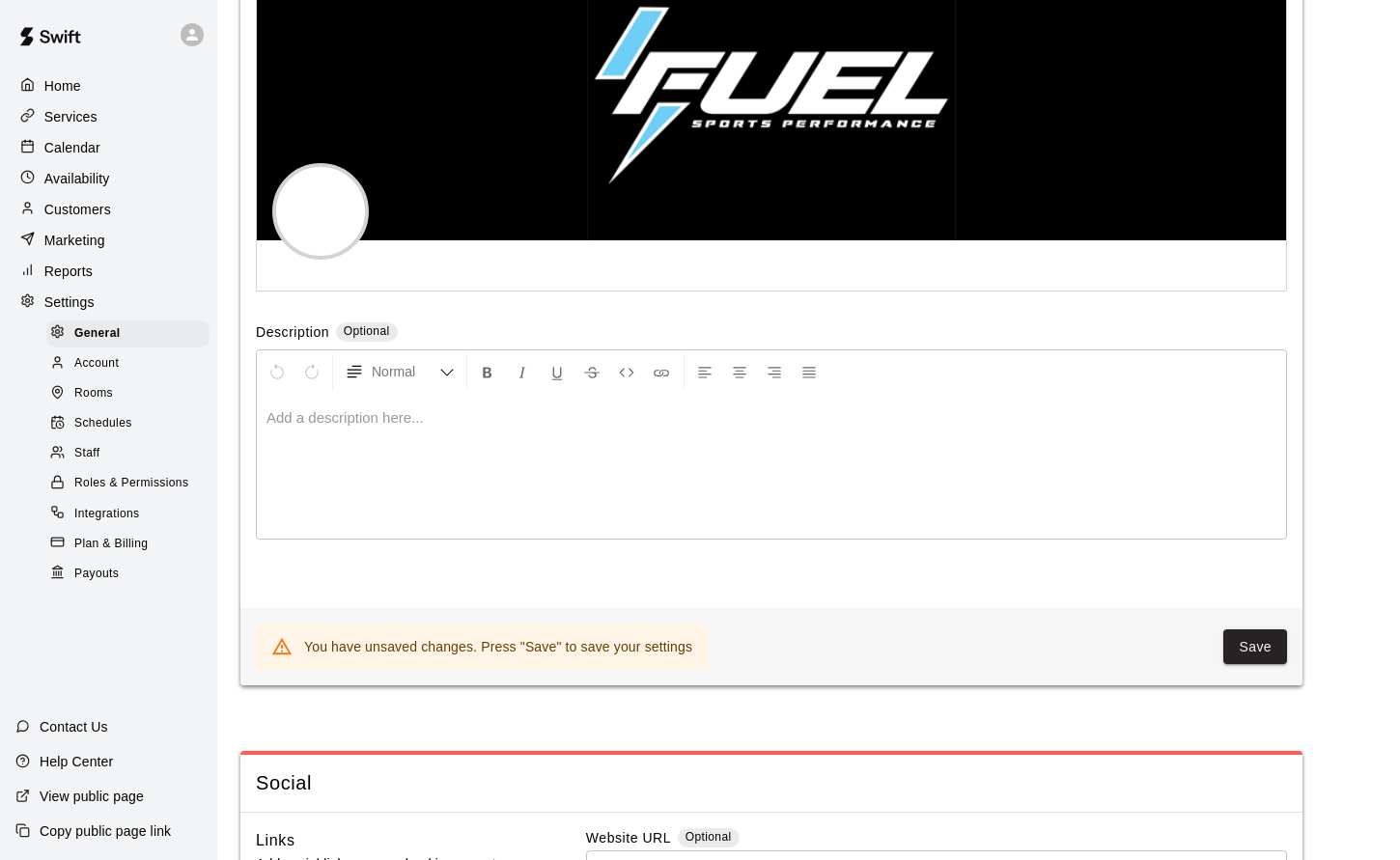
scroll to position [4527, 0]
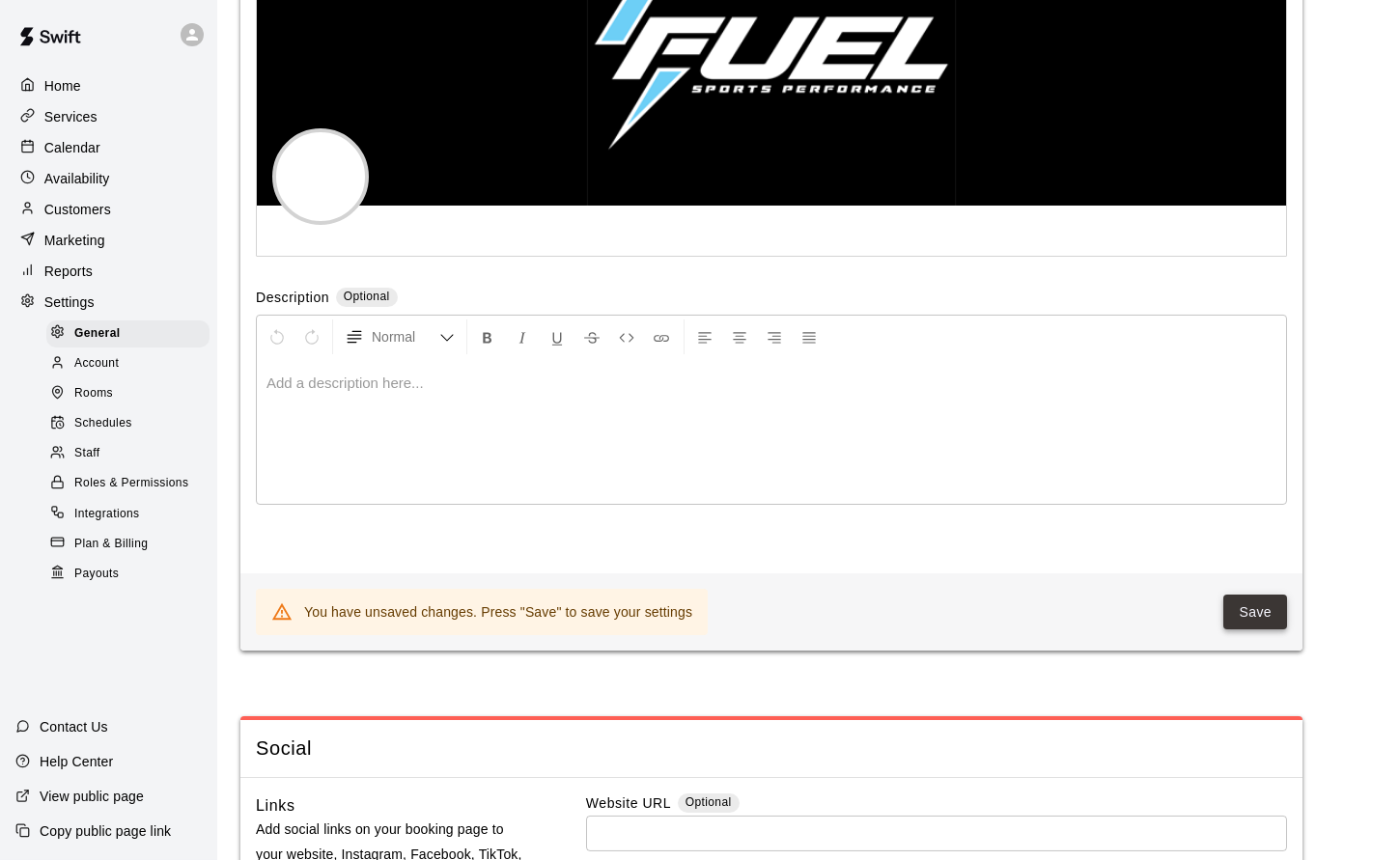
click at [1250, 594] on button "Save" at bounding box center [1255, 612] width 63 height 36
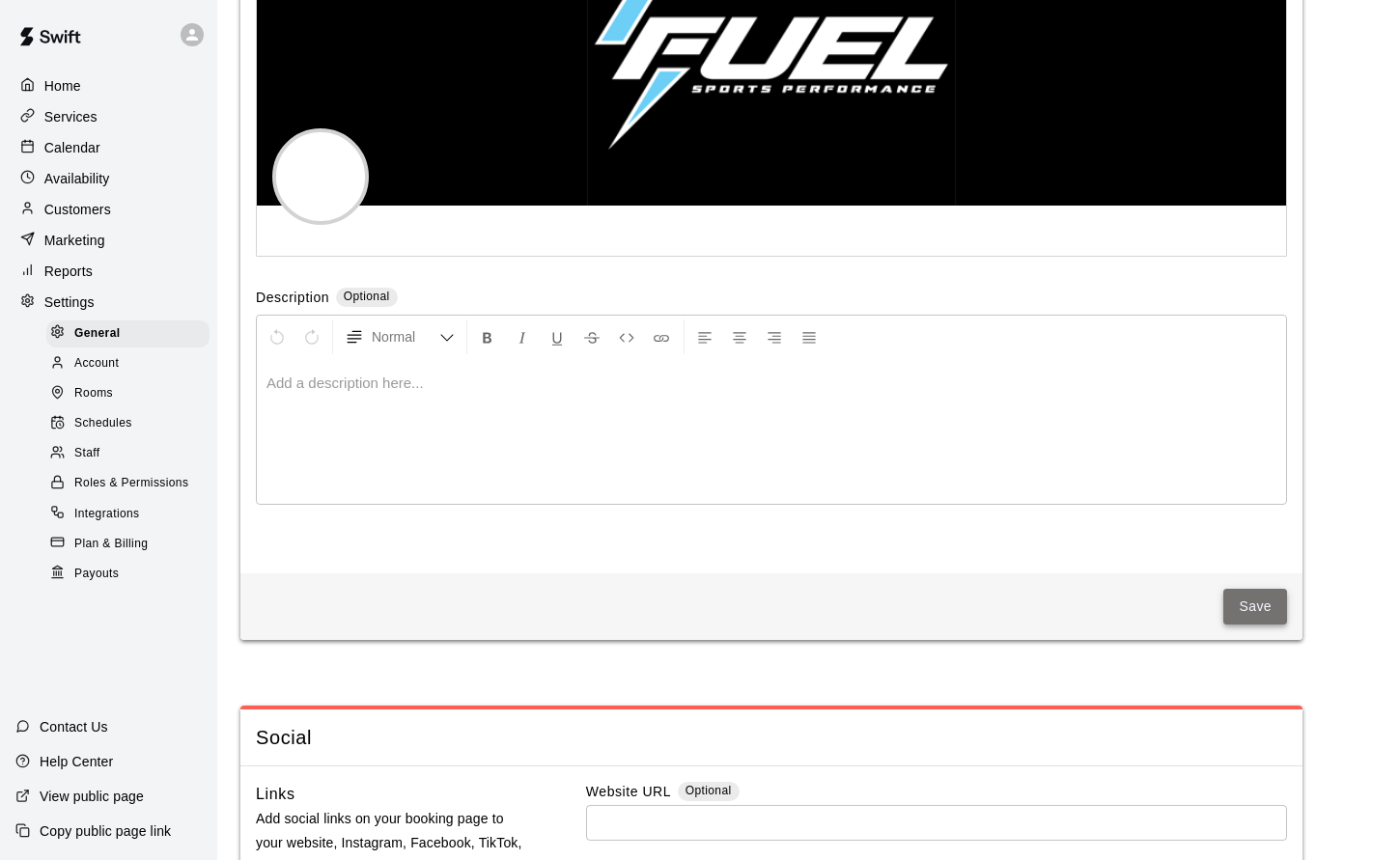
click at [1244, 590] on button "Save" at bounding box center [1255, 607] width 63 height 36
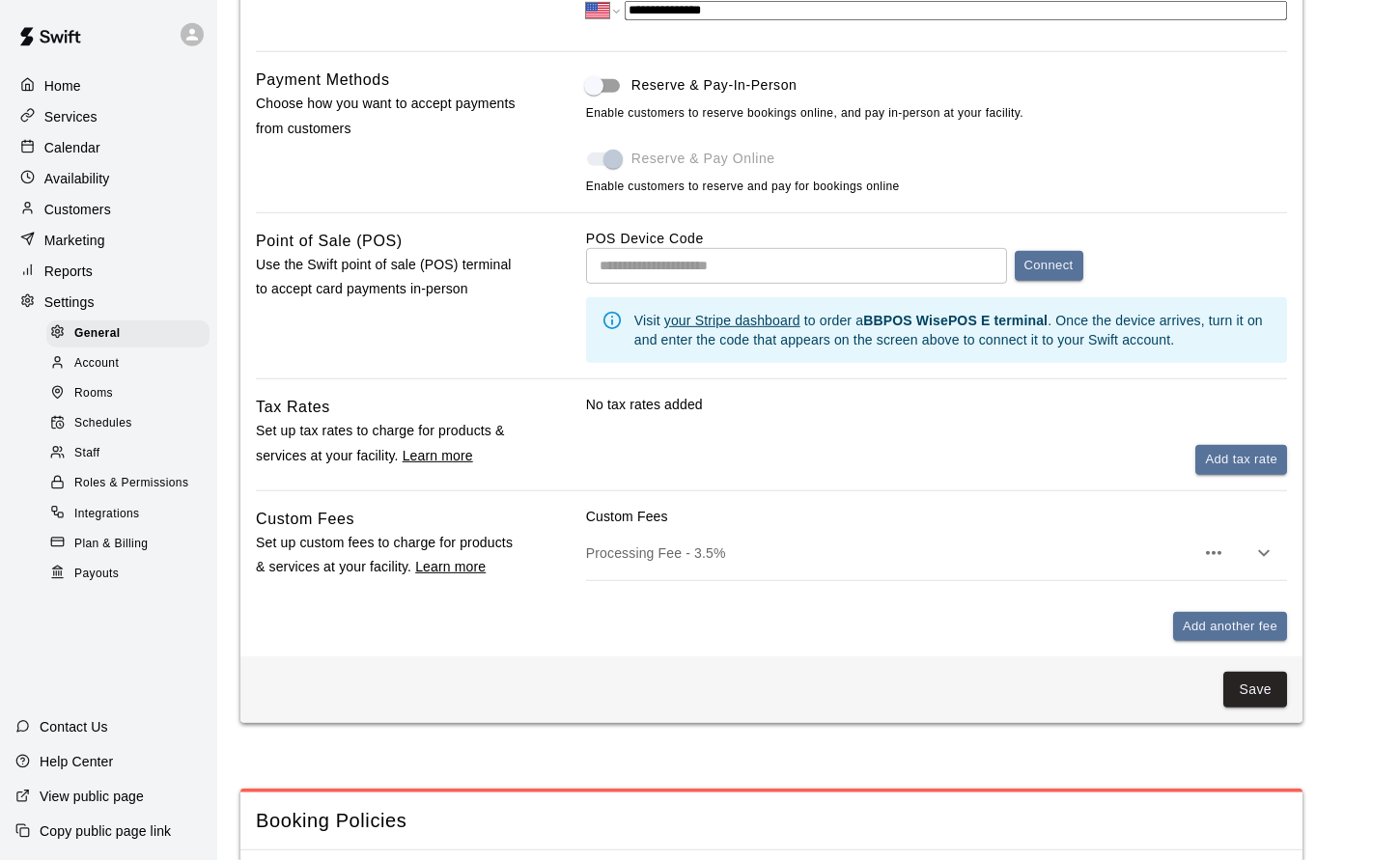
scroll to position [945, 0]
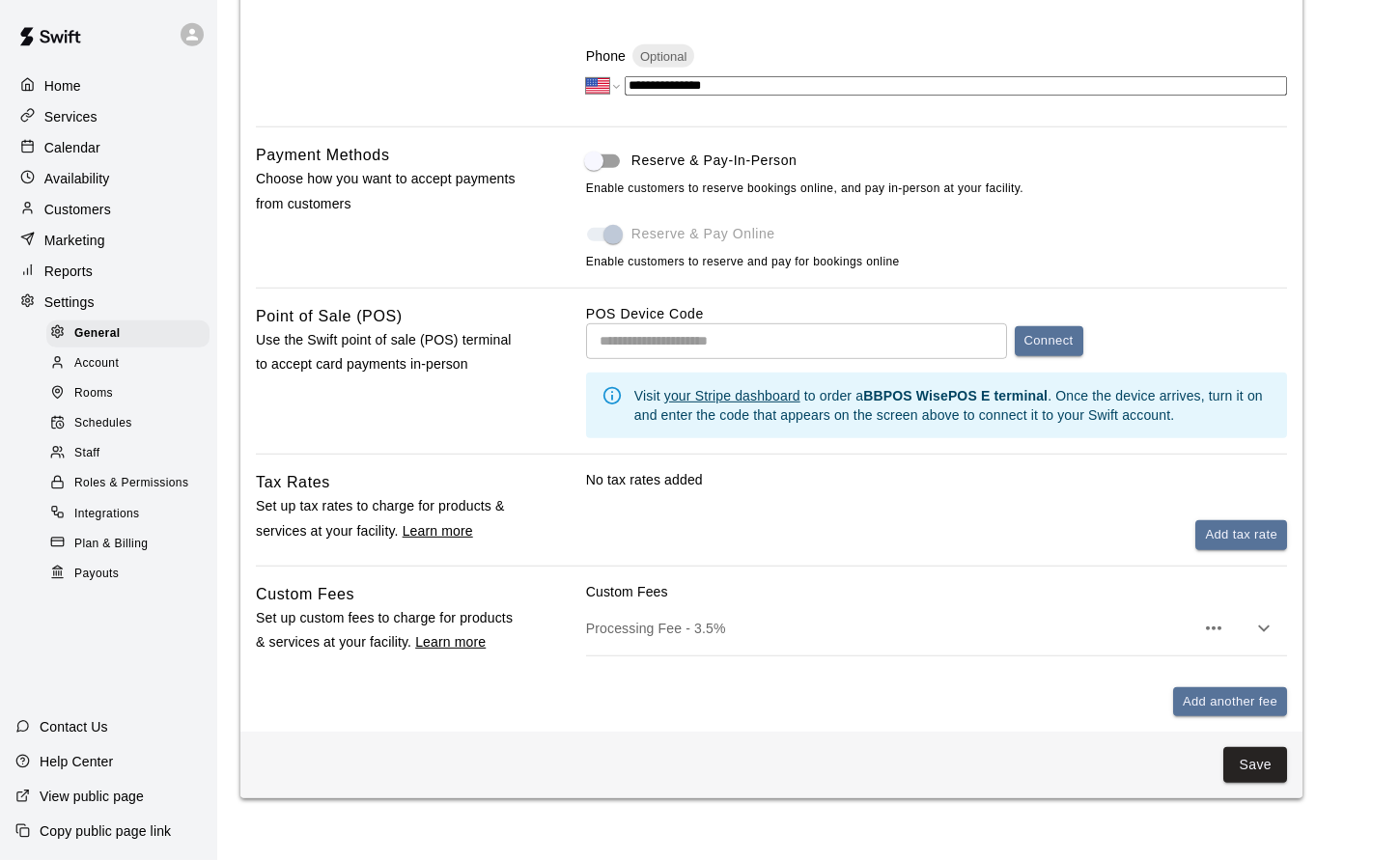
click at [55, 81] on p "Home" at bounding box center [62, 85] width 37 height 19
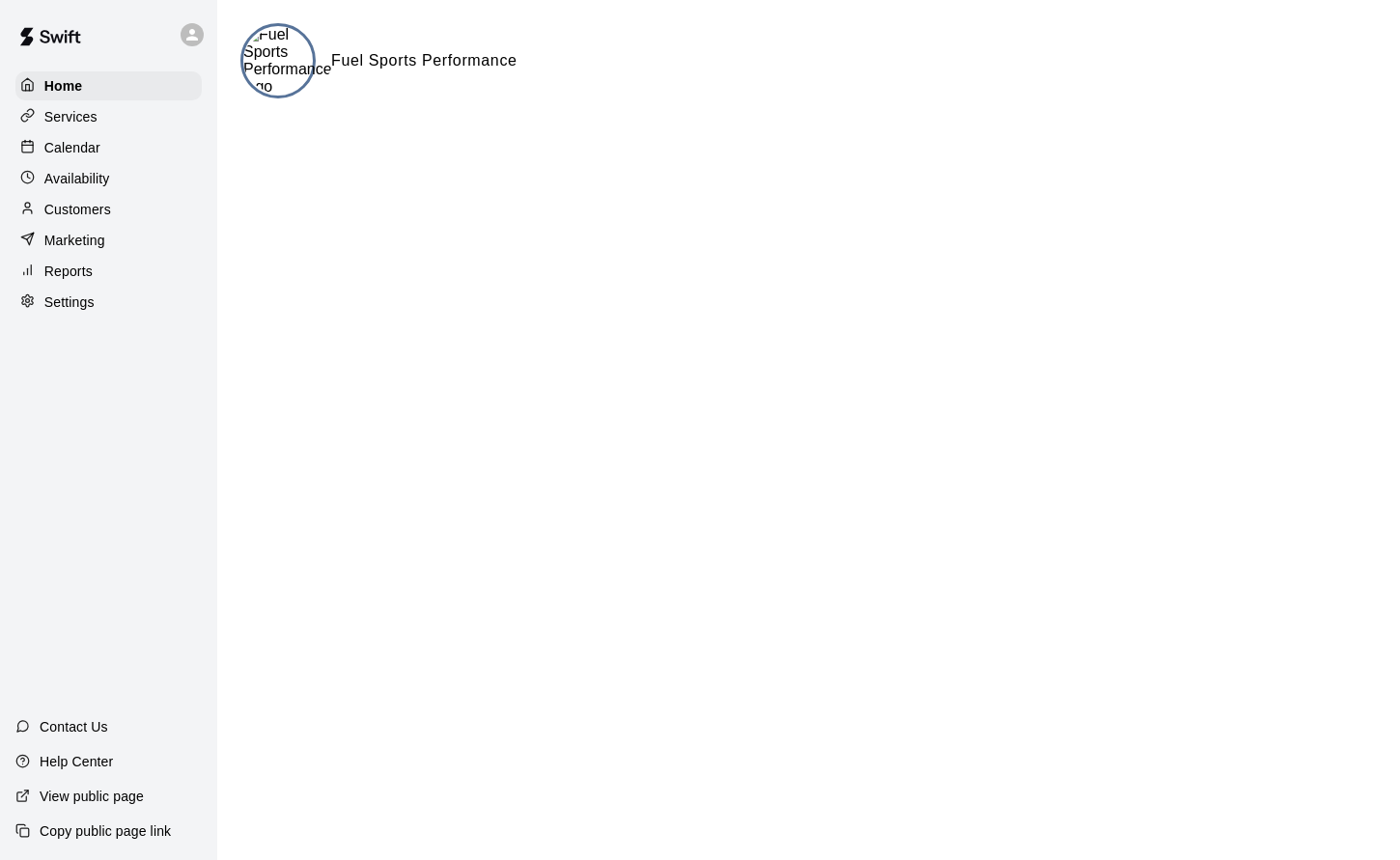
click at [294, 54] on div at bounding box center [278, 60] width 75 height 75
click at [378, 55] on h6 "Fuel Sports Performance" at bounding box center [424, 60] width 186 height 25
click at [48, 292] on div "Settings" at bounding box center [109, 301] width 186 height 29
select select "**"
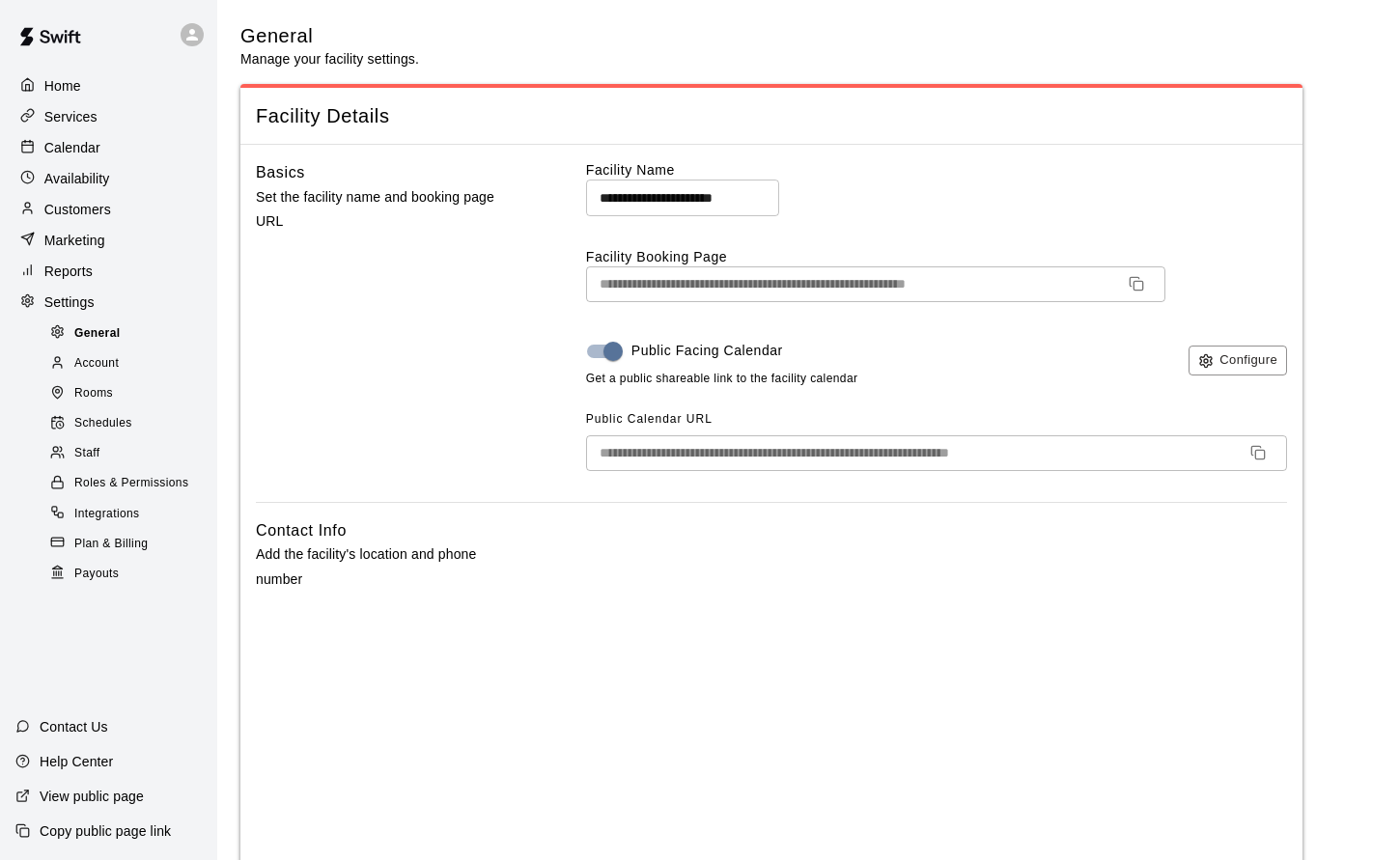
click at [81, 329] on span "General" at bounding box center [97, 333] width 47 height 19
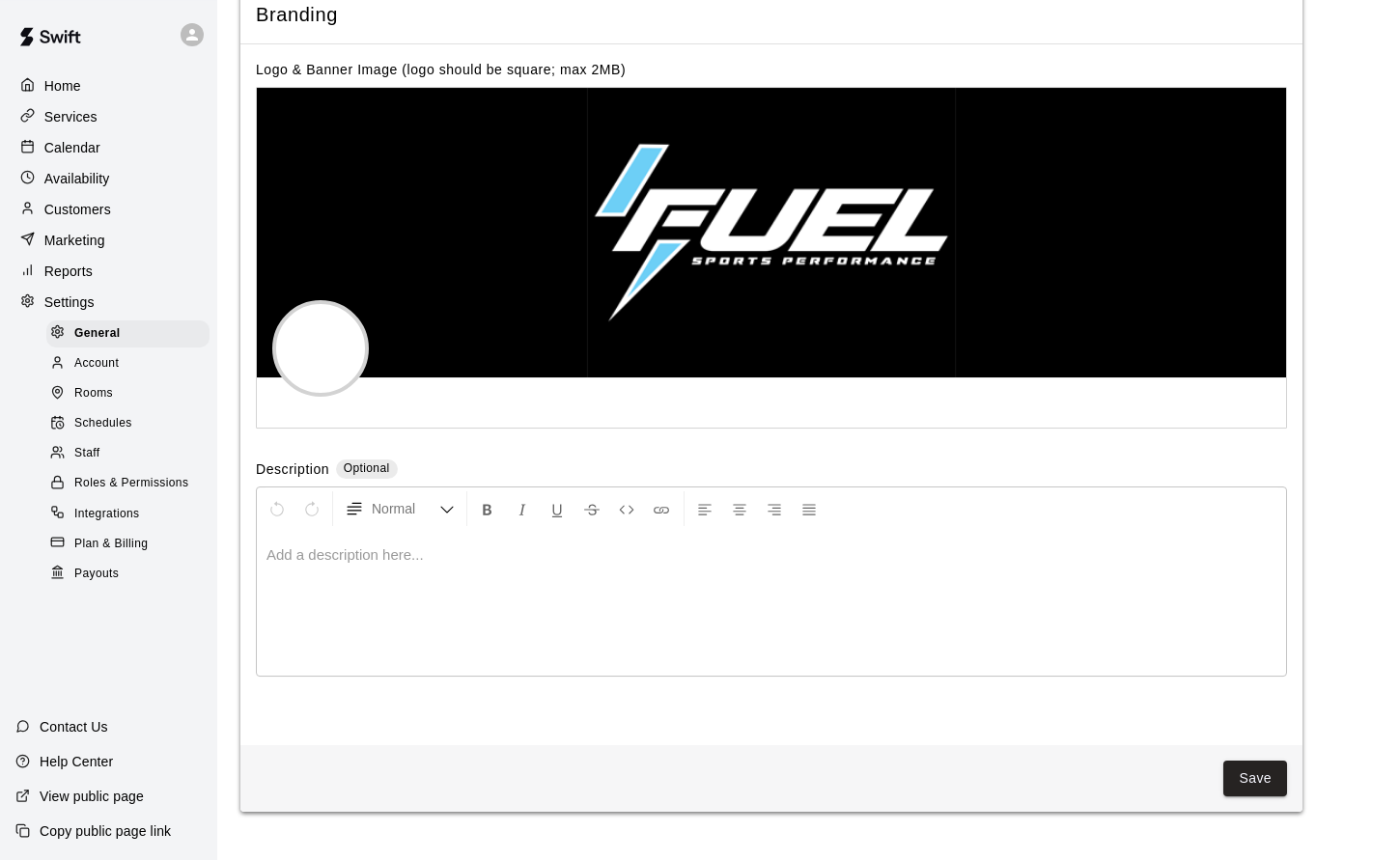
scroll to position [4210, 0]
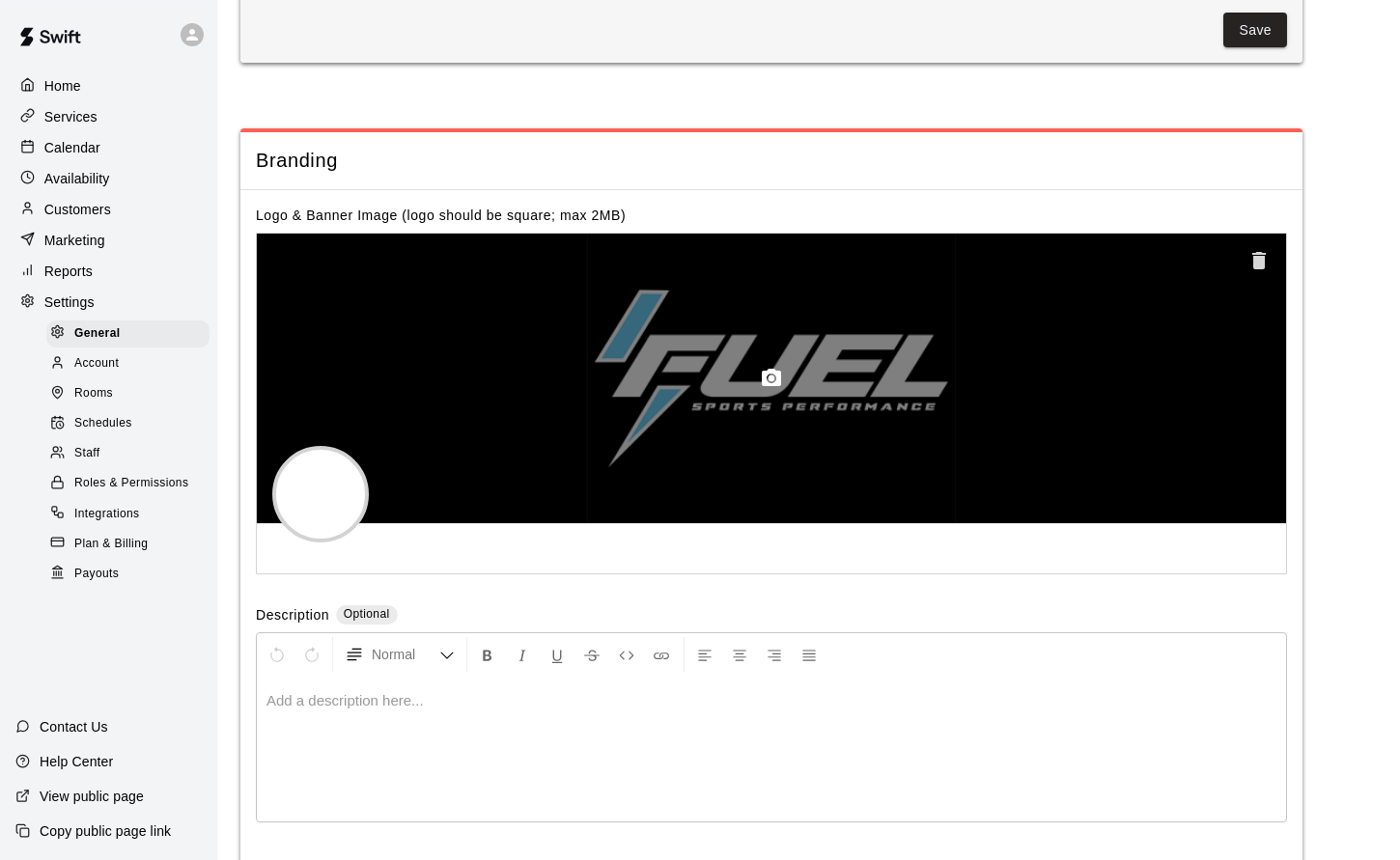
click at [1257, 252] on icon "button" at bounding box center [1259, 261] width 14 height 18
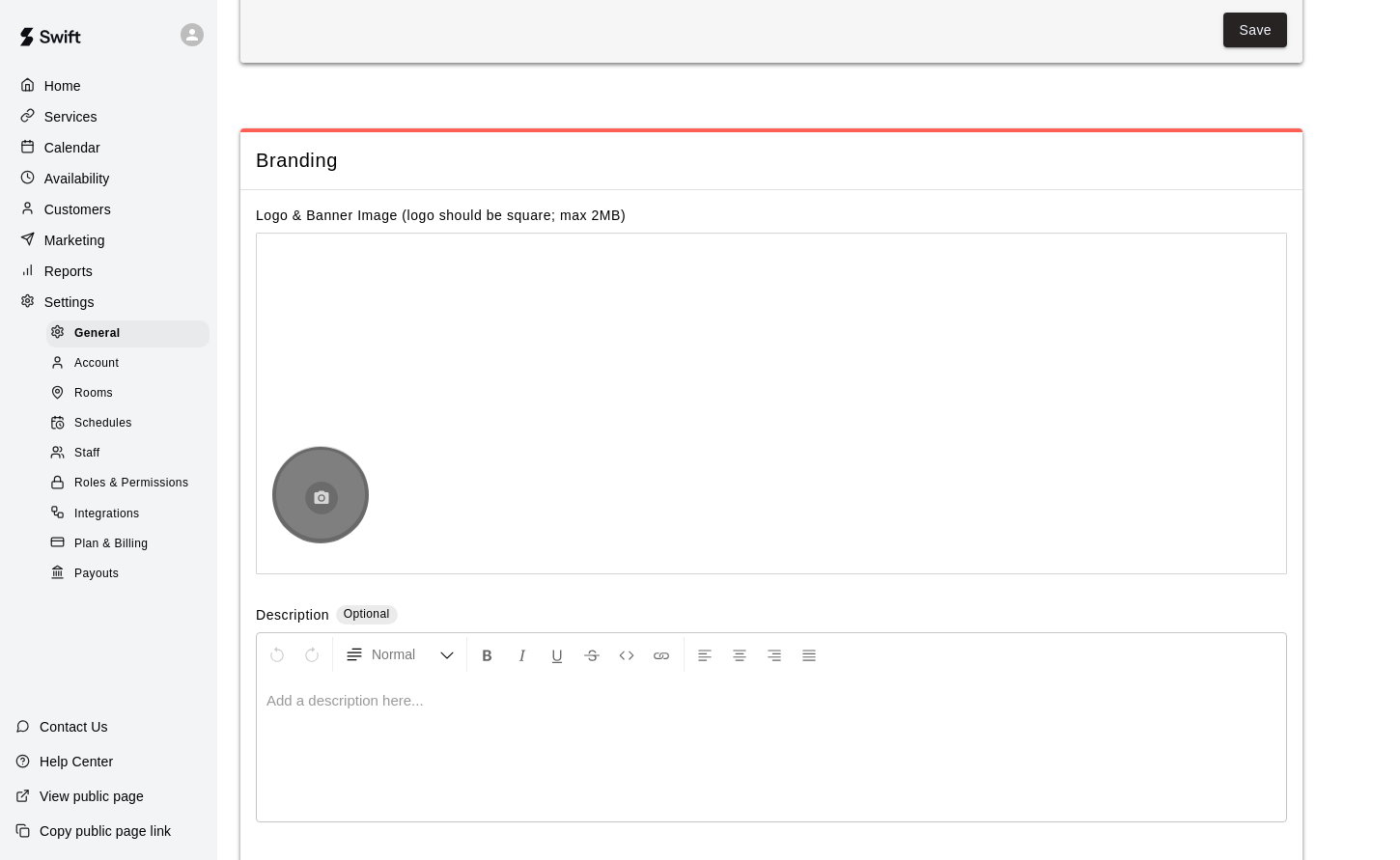
click at [323, 496] on circle "button" at bounding box center [322, 498] width 5 height 5
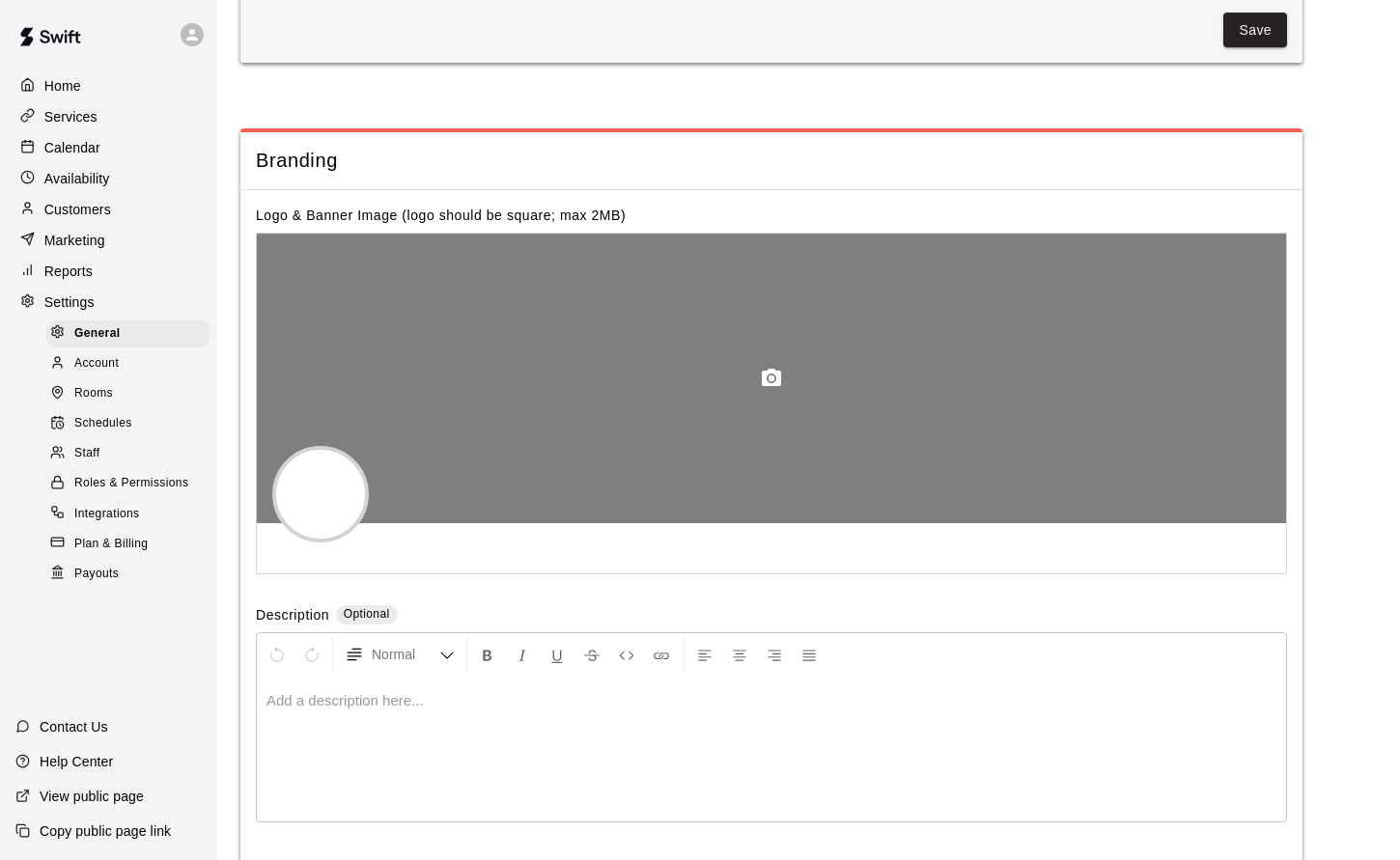
click at [775, 369] on icon "button" at bounding box center [771, 377] width 19 height 18
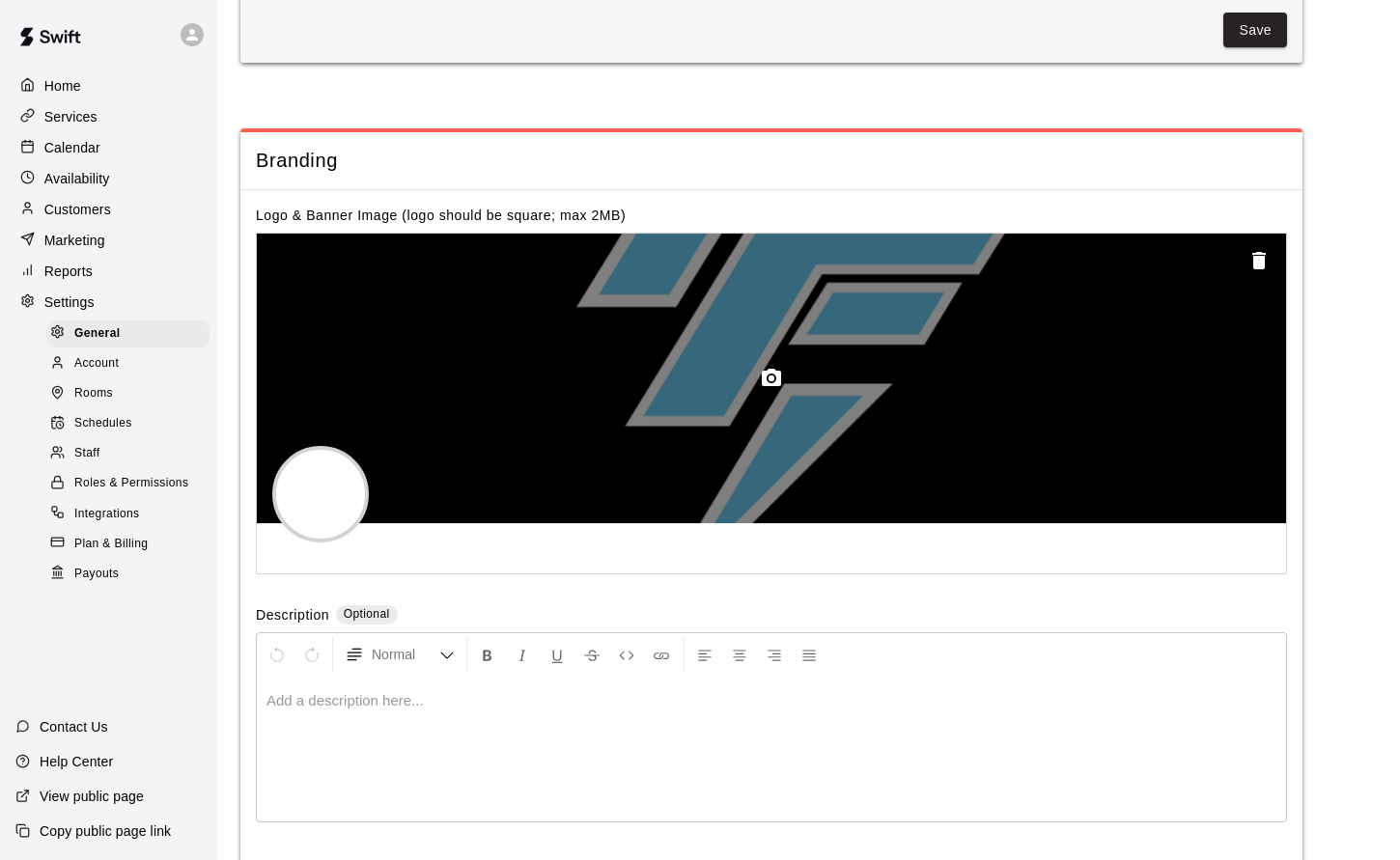
click at [1262, 252] on icon "button" at bounding box center [1259, 261] width 14 height 18
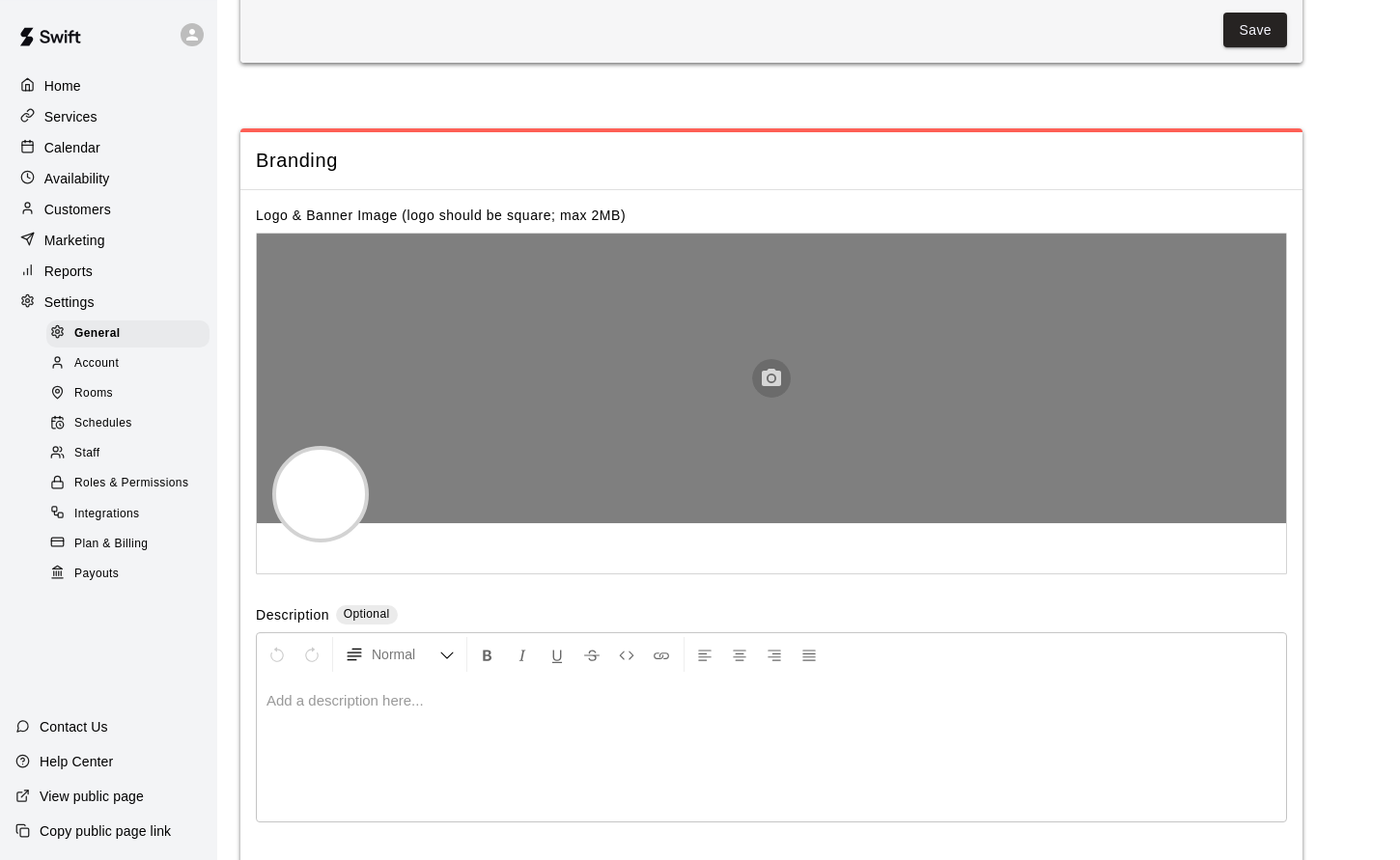
click at [772, 376] on circle "button" at bounding box center [772, 378] width 6 height 6
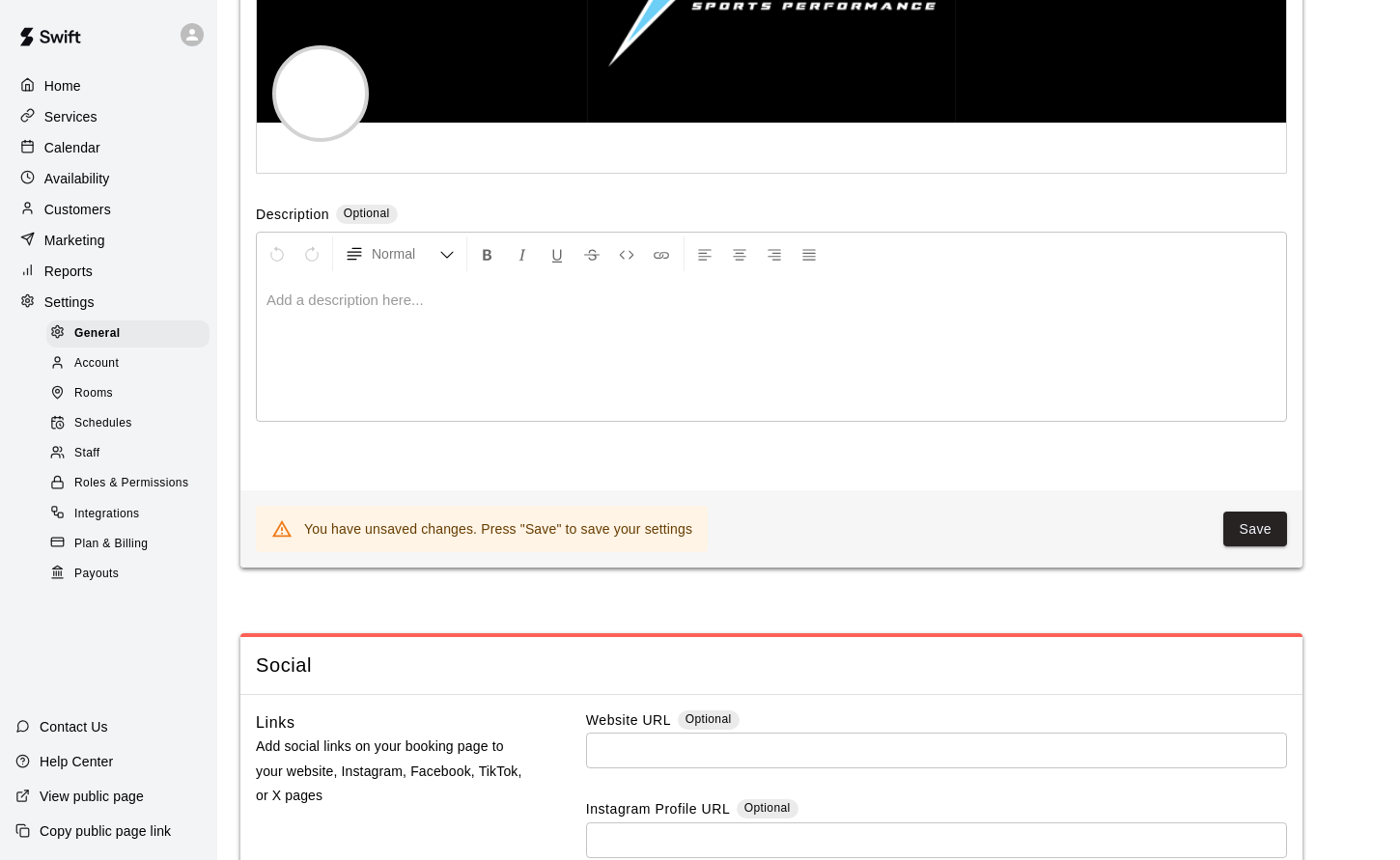
scroll to position [4759, 0]
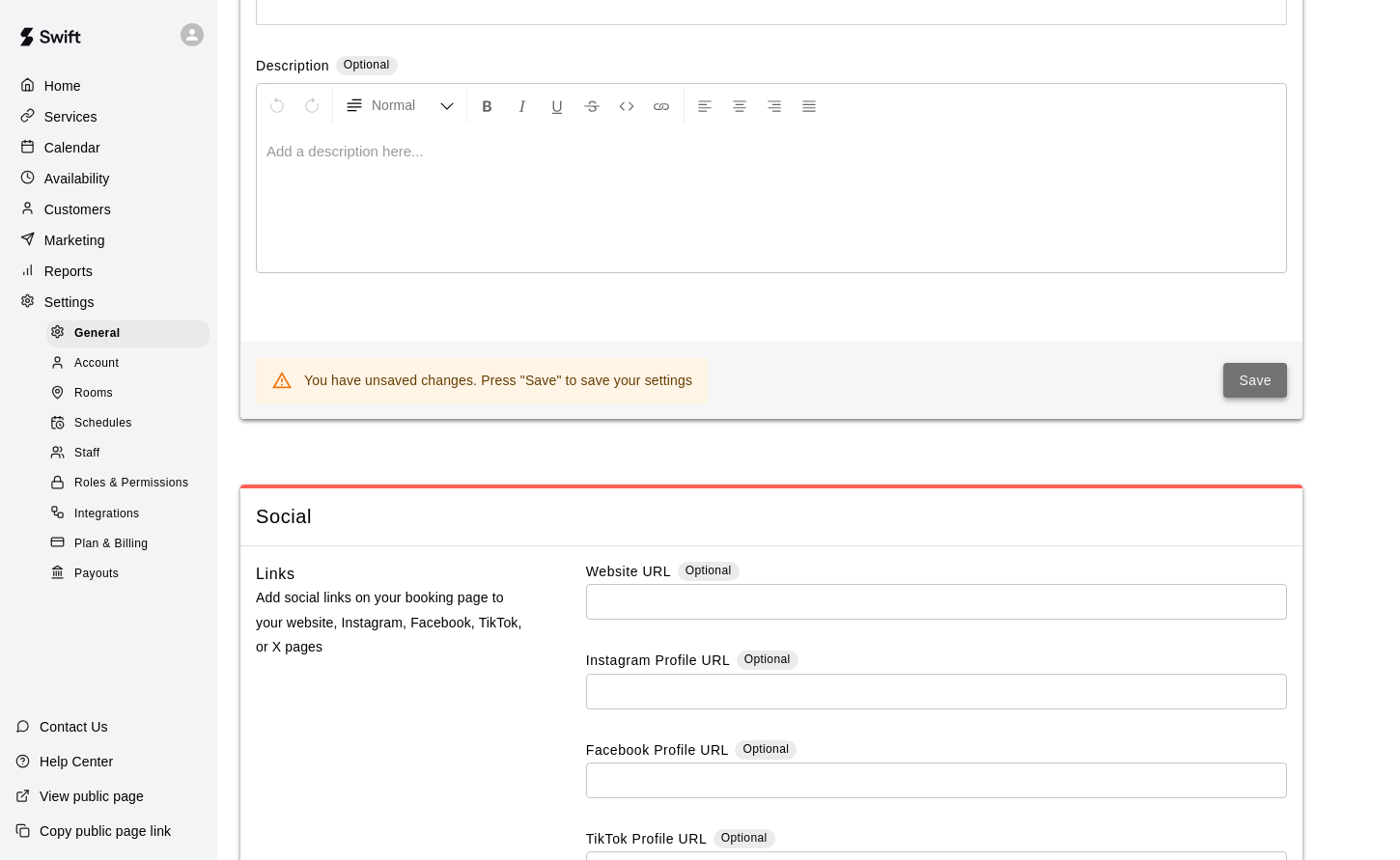
click at [1252, 363] on button "Save" at bounding box center [1255, 380] width 63 height 36
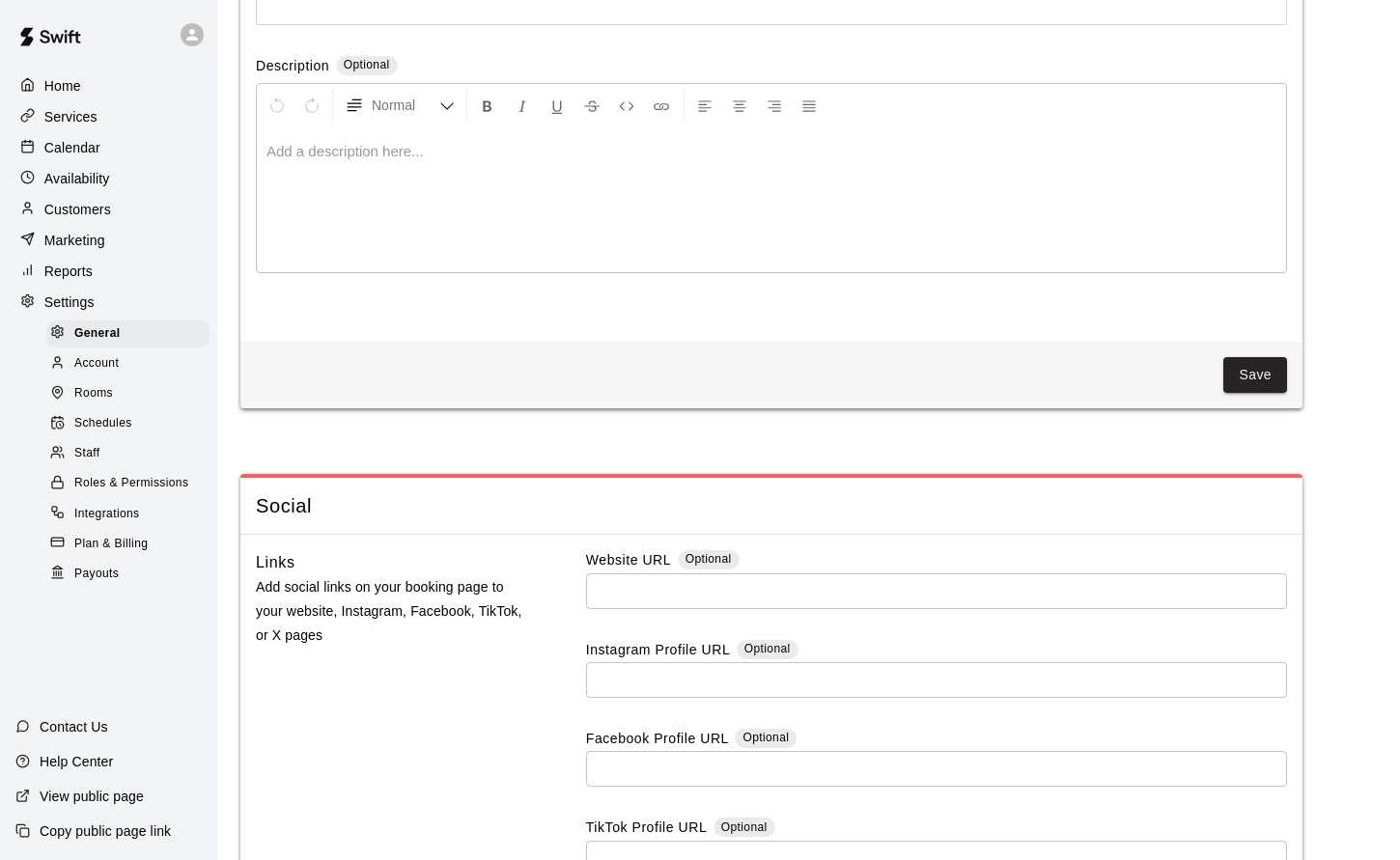
scroll to position [4930, 0]
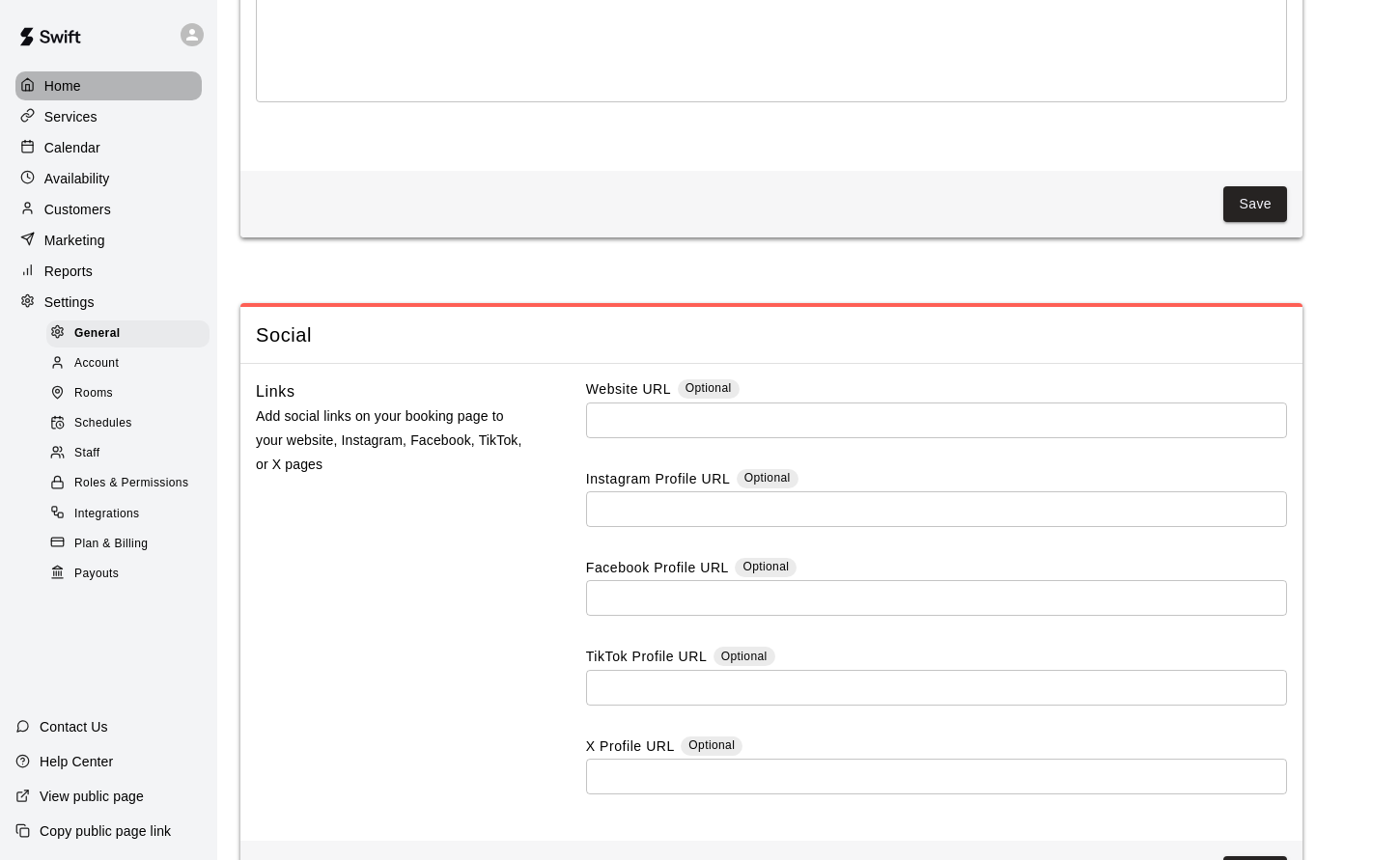
click at [50, 85] on p "Home" at bounding box center [62, 85] width 37 height 19
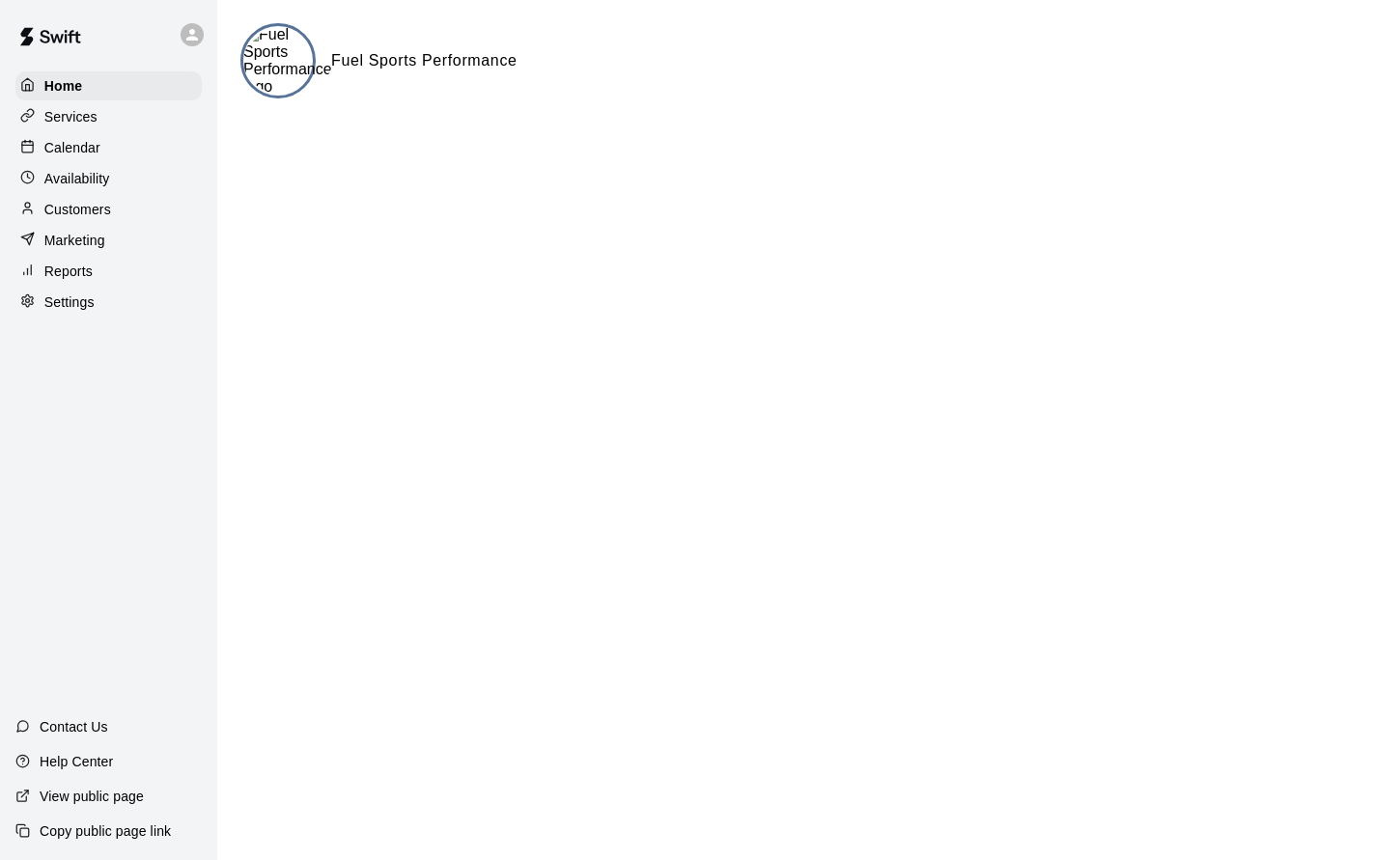
click at [64, 119] on p "Services" at bounding box center [71, 116] width 54 height 19
click at [282, 67] on img at bounding box center [288, 60] width 89 height 69
click at [264, 77] on img at bounding box center [288, 60] width 89 height 69
click at [57, 40] on img at bounding box center [50, 37] width 100 height 57
